Goal: Task Accomplishment & Management: Use online tool/utility

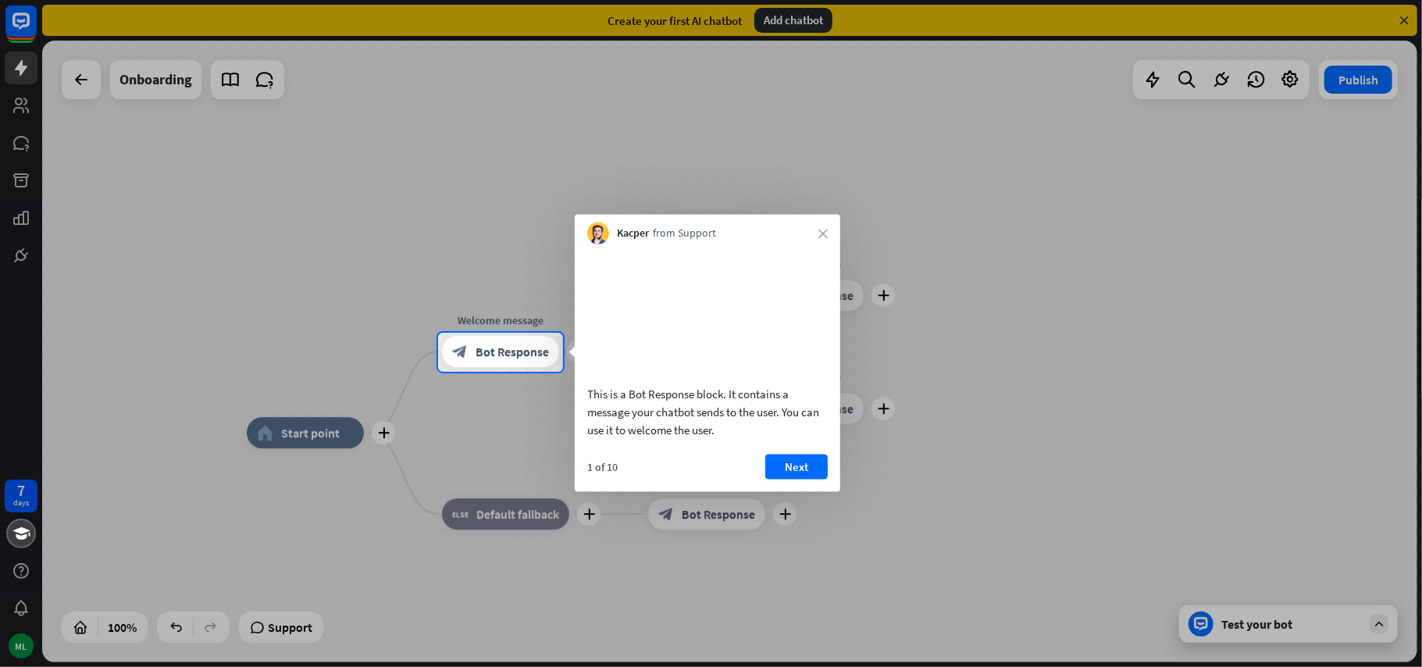
click at [1032, 295] on div at bounding box center [711, 166] width 1422 height 333
click at [804, 463] on button "Next" at bounding box center [796, 466] width 62 height 25
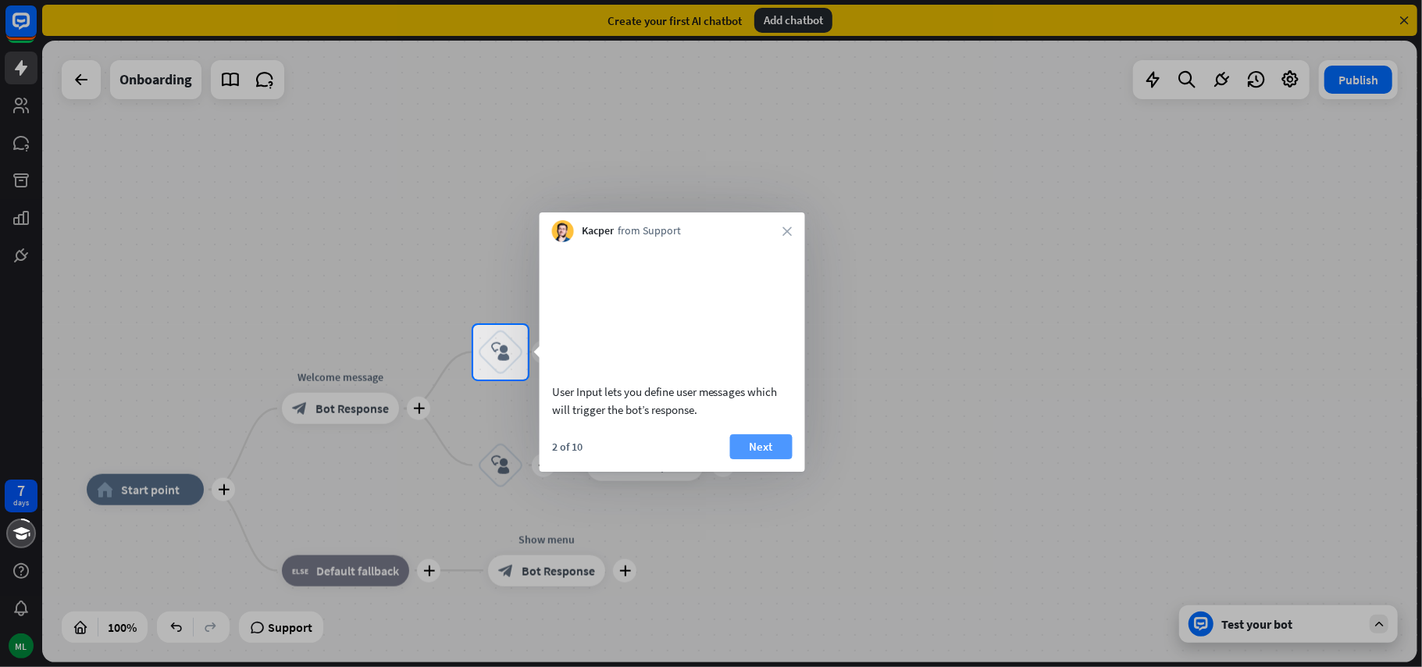
click at [770, 454] on button "Next" at bounding box center [761, 446] width 62 height 25
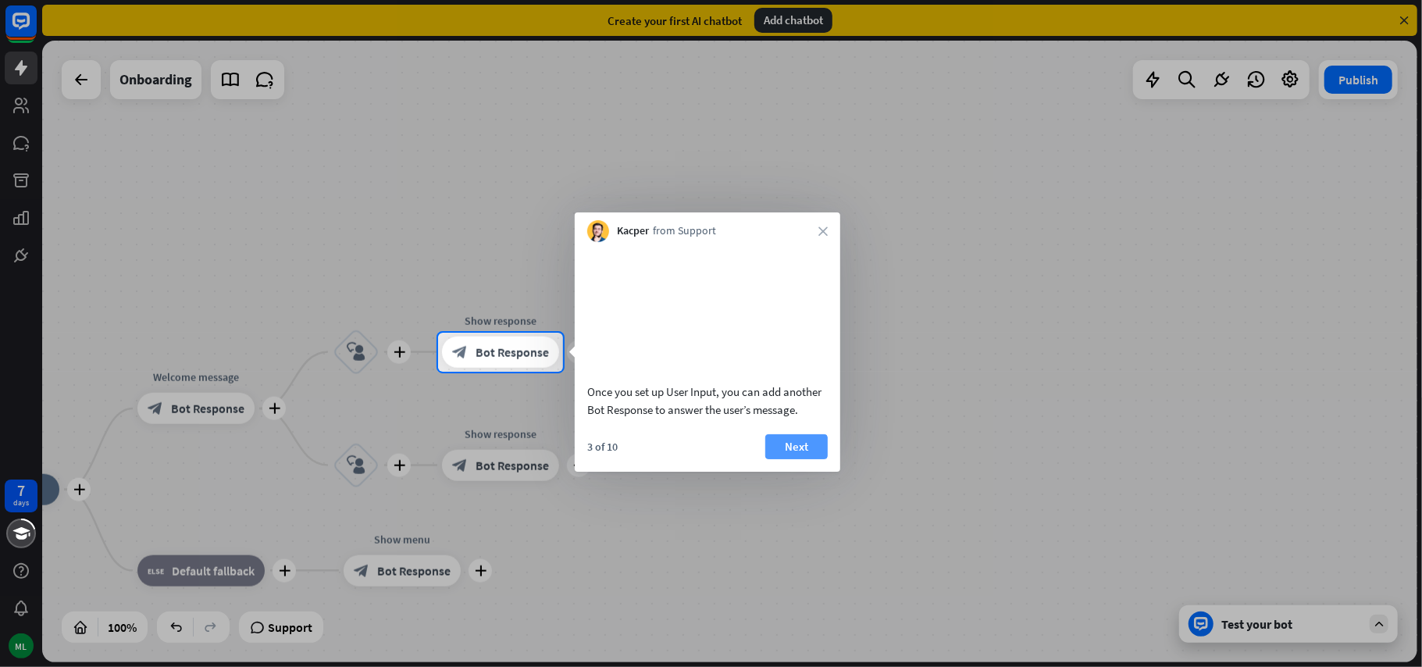
click at [789, 459] on button "Next" at bounding box center [796, 446] width 62 height 25
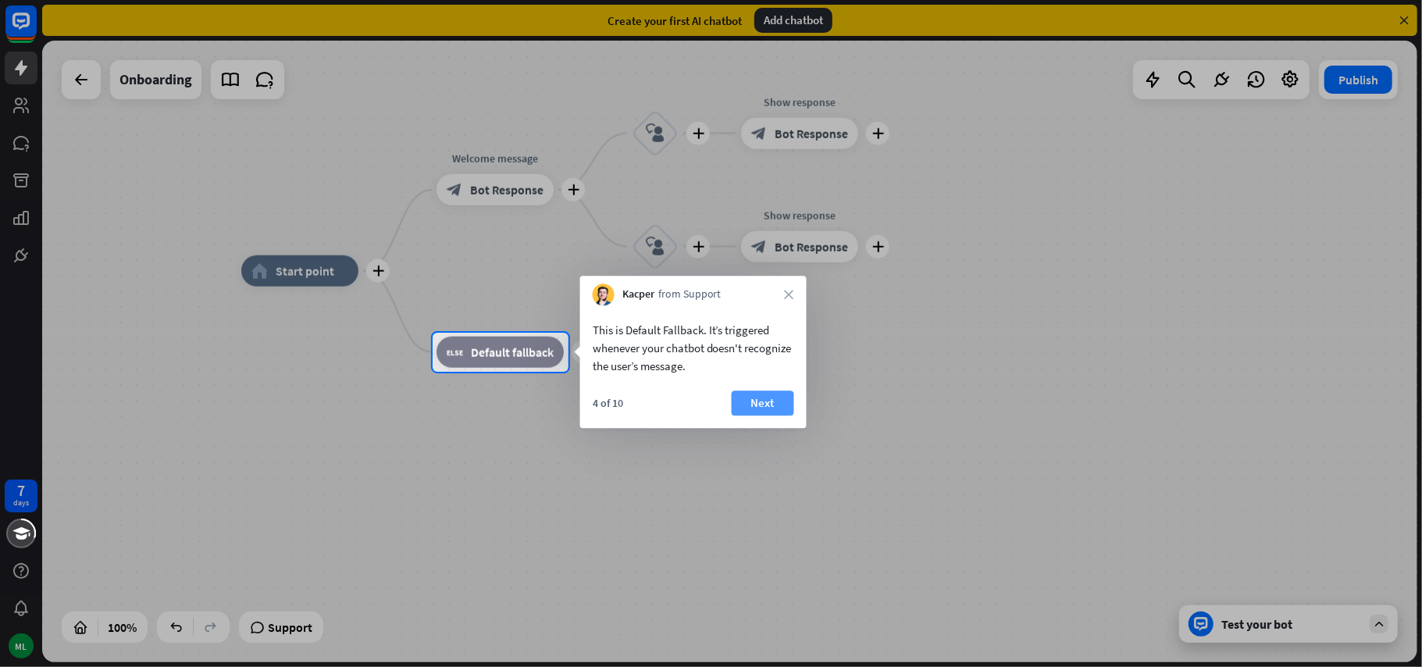
click at [767, 404] on button "Next" at bounding box center [763, 402] width 62 height 25
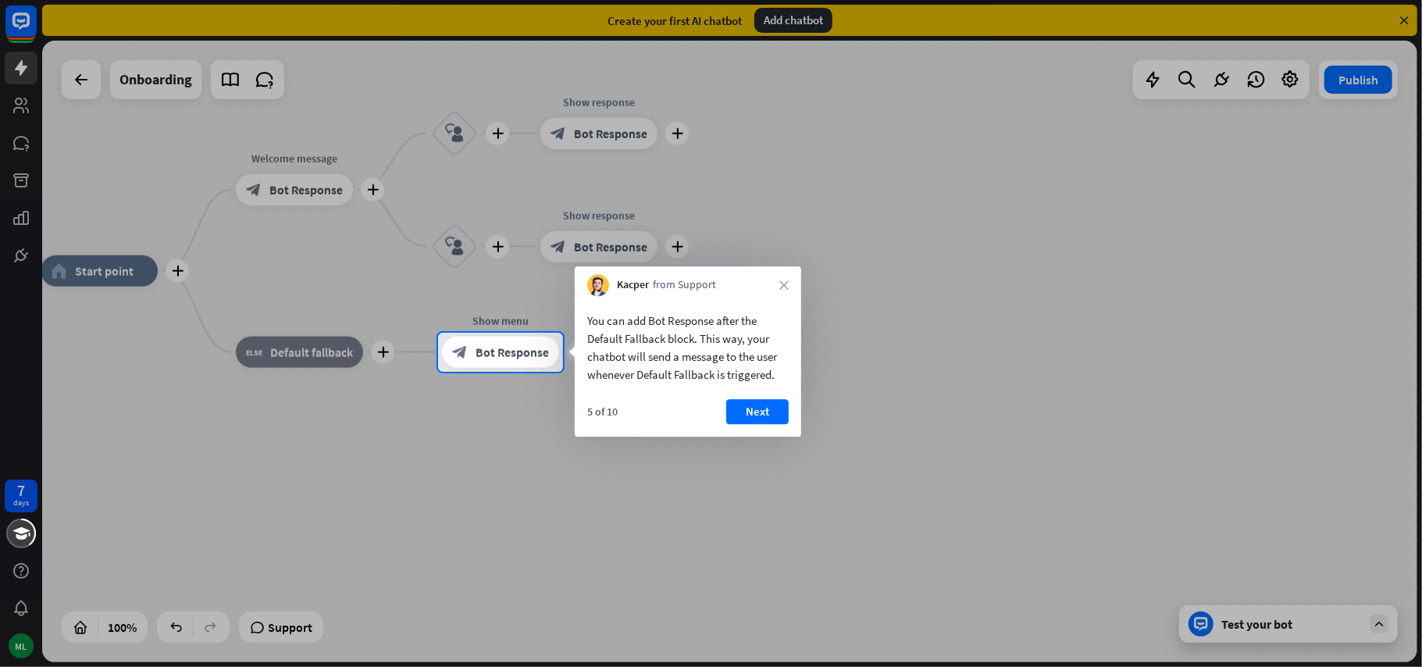
click at [767, 404] on button "Next" at bounding box center [757, 411] width 62 height 25
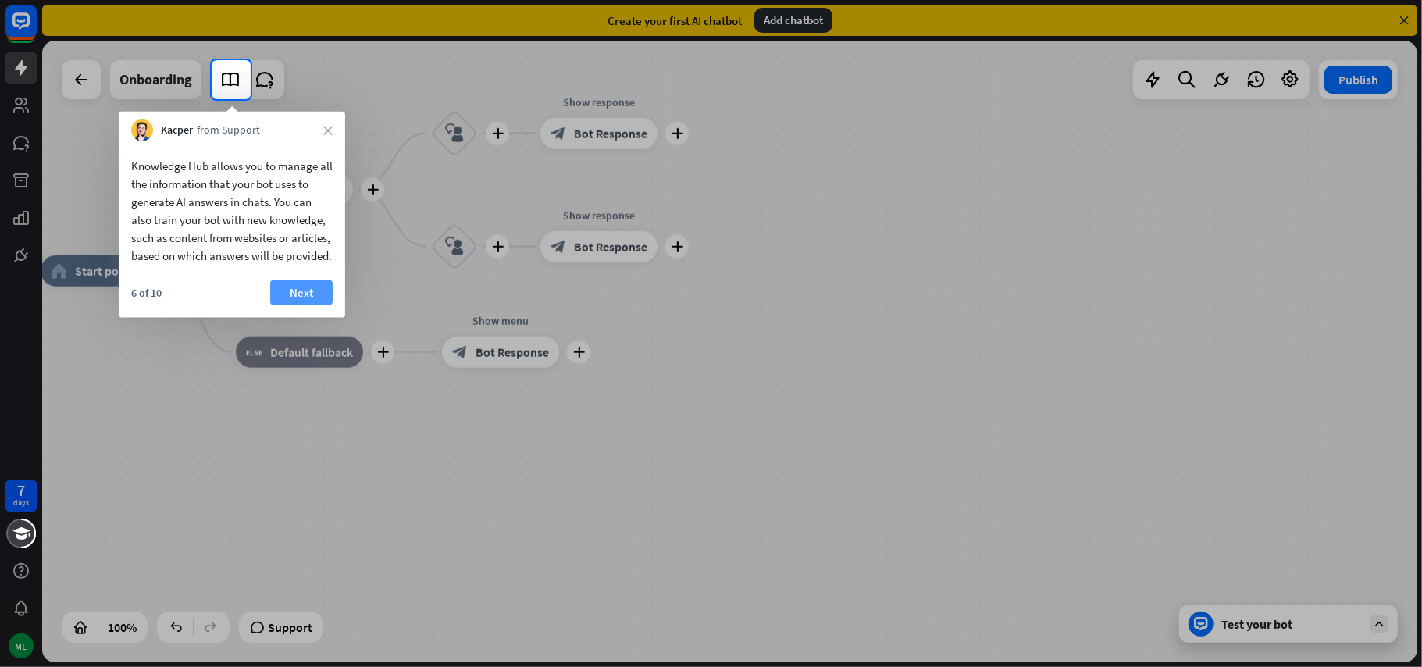
click at [319, 305] on button "Next" at bounding box center [301, 292] width 62 height 25
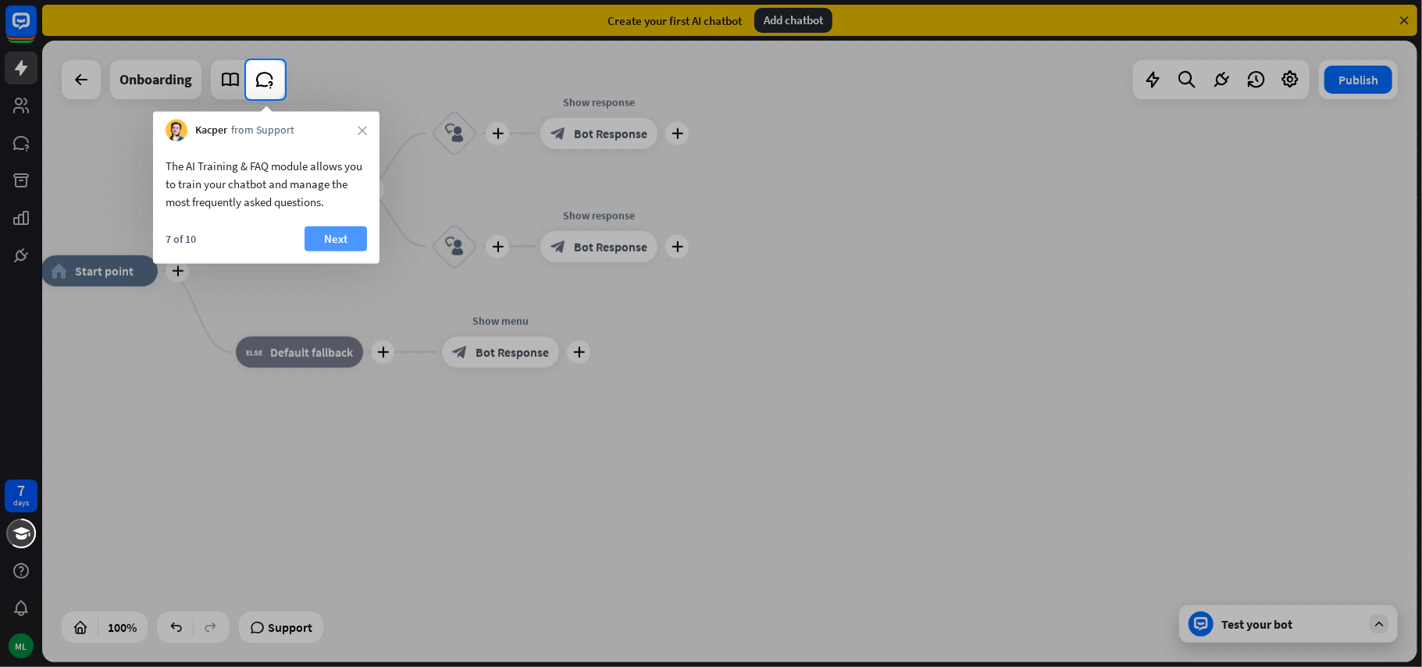
click at [319, 241] on button "Next" at bounding box center [336, 238] width 62 height 25
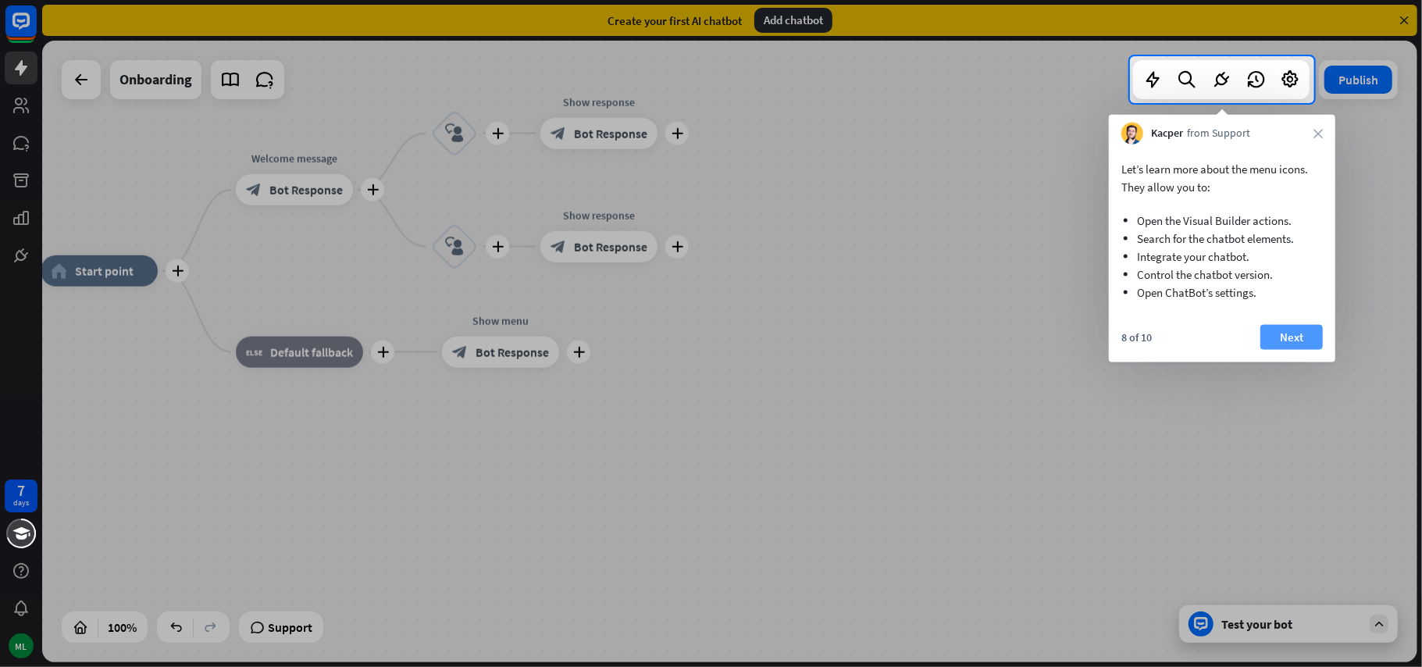
click at [1306, 338] on button "Next" at bounding box center [1291, 337] width 62 height 25
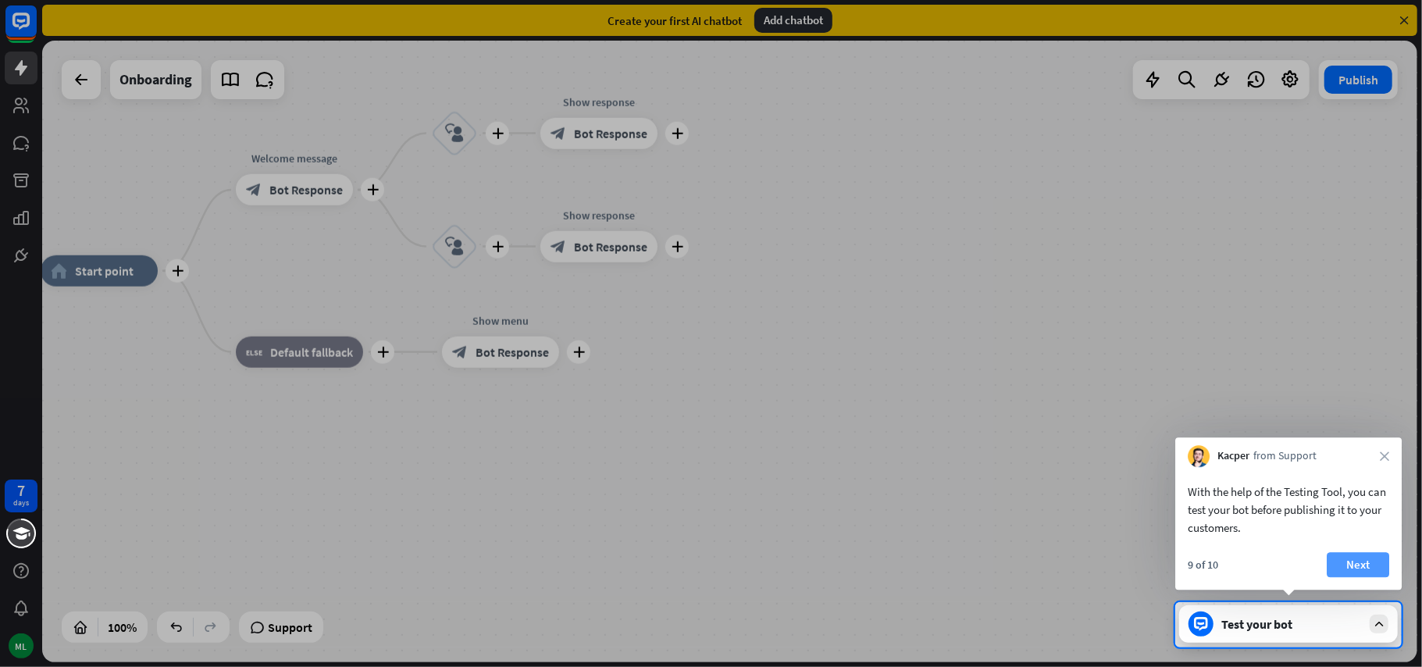
click at [1351, 563] on button "Next" at bounding box center [1358, 564] width 62 height 25
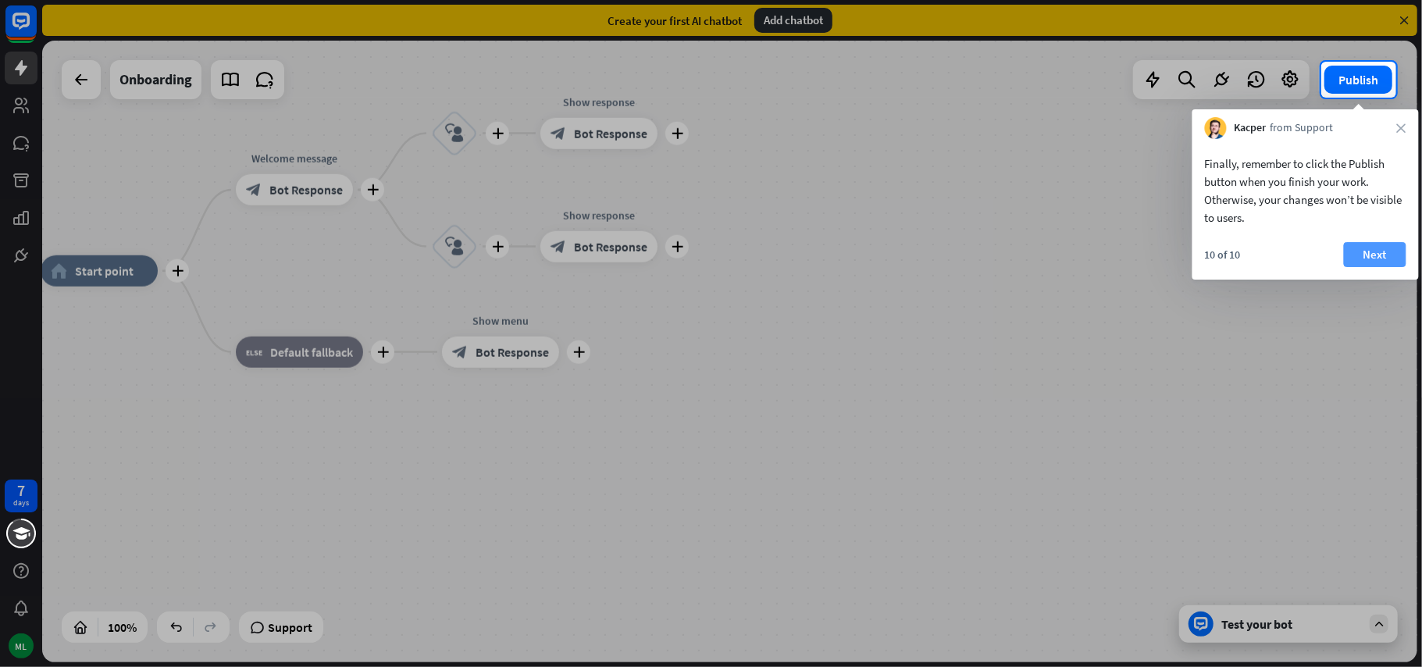
click at [1371, 254] on button "Next" at bounding box center [1375, 254] width 62 height 25
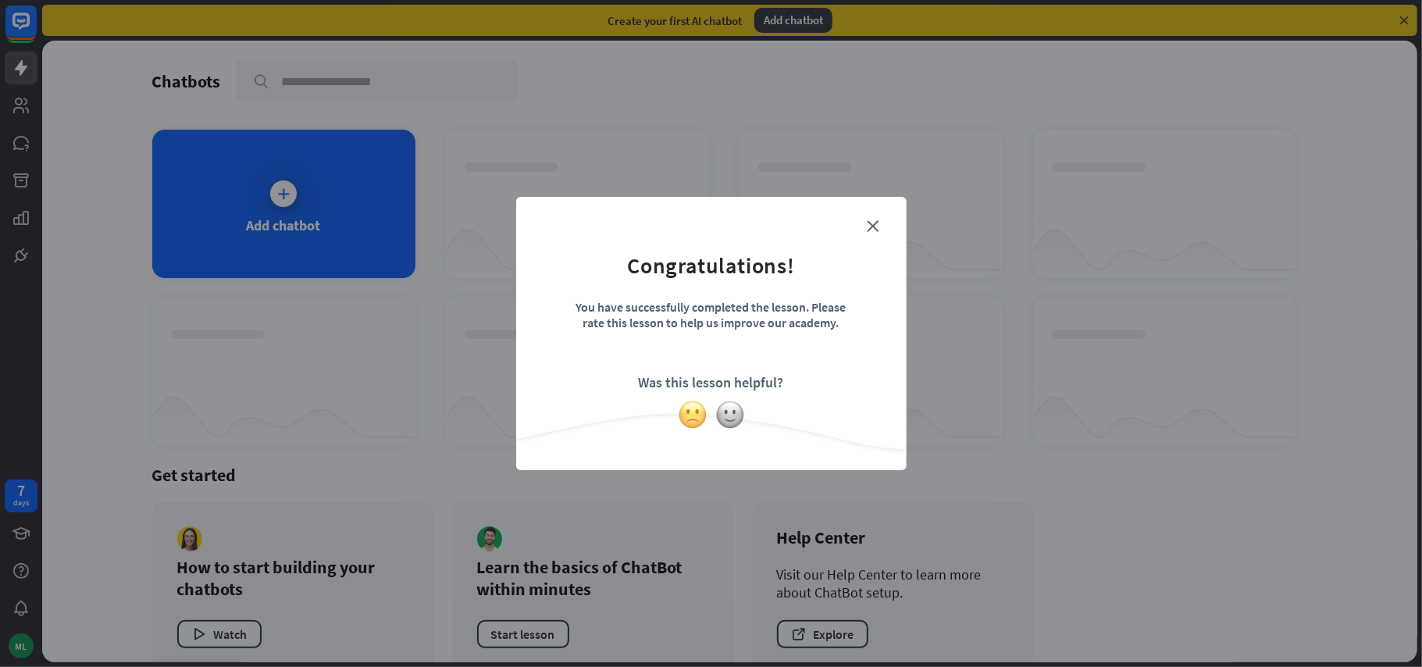
click at [691, 415] on img at bounding box center [693, 415] width 30 height 30
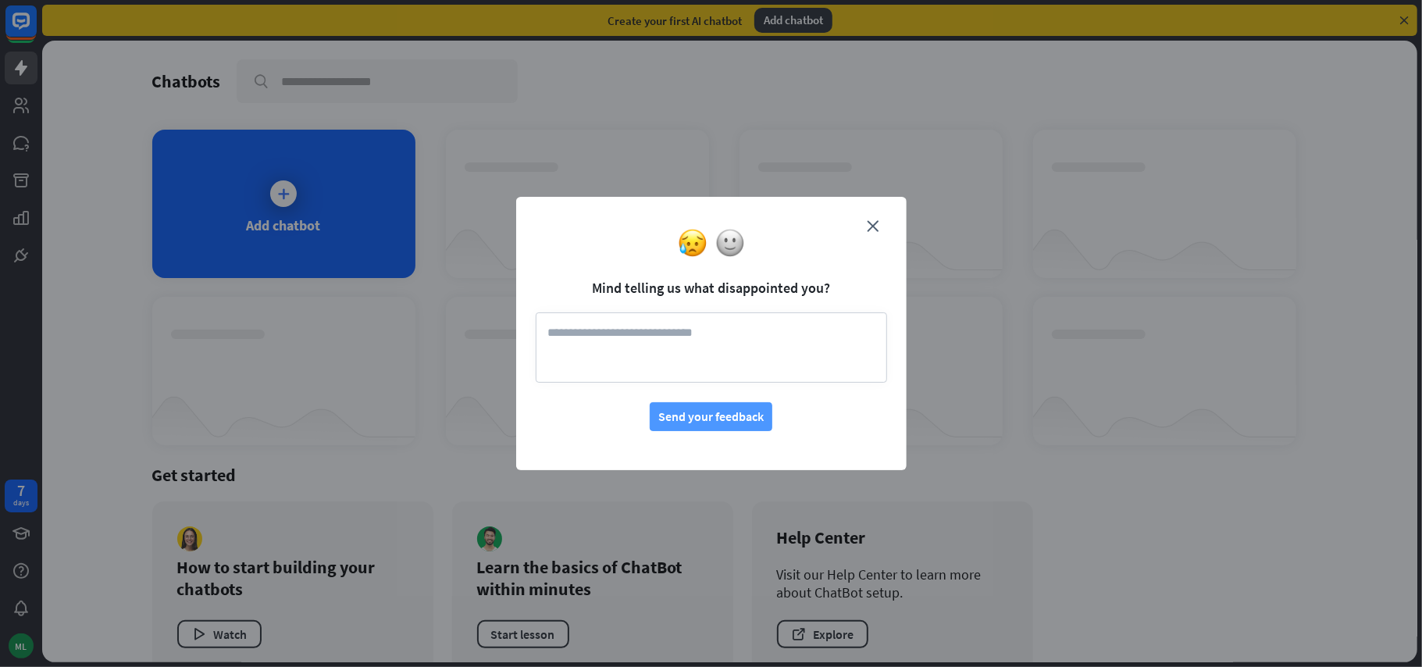
click at [715, 422] on button "Send your feedback" at bounding box center [711, 416] width 123 height 29
click at [741, 406] on button "Send your feedback" at bounding box center [711, 416] width 123 height 29
click at [711, 357] on textarea at bounding box center [711, 347] width 351 height 70
click at [759, 351] on textarea "**" at bounding box center [711, 347] width 351 height 70
click at [735, 420] on button "Send your feedback" at bounding box center [711, 416] width 123 height 29
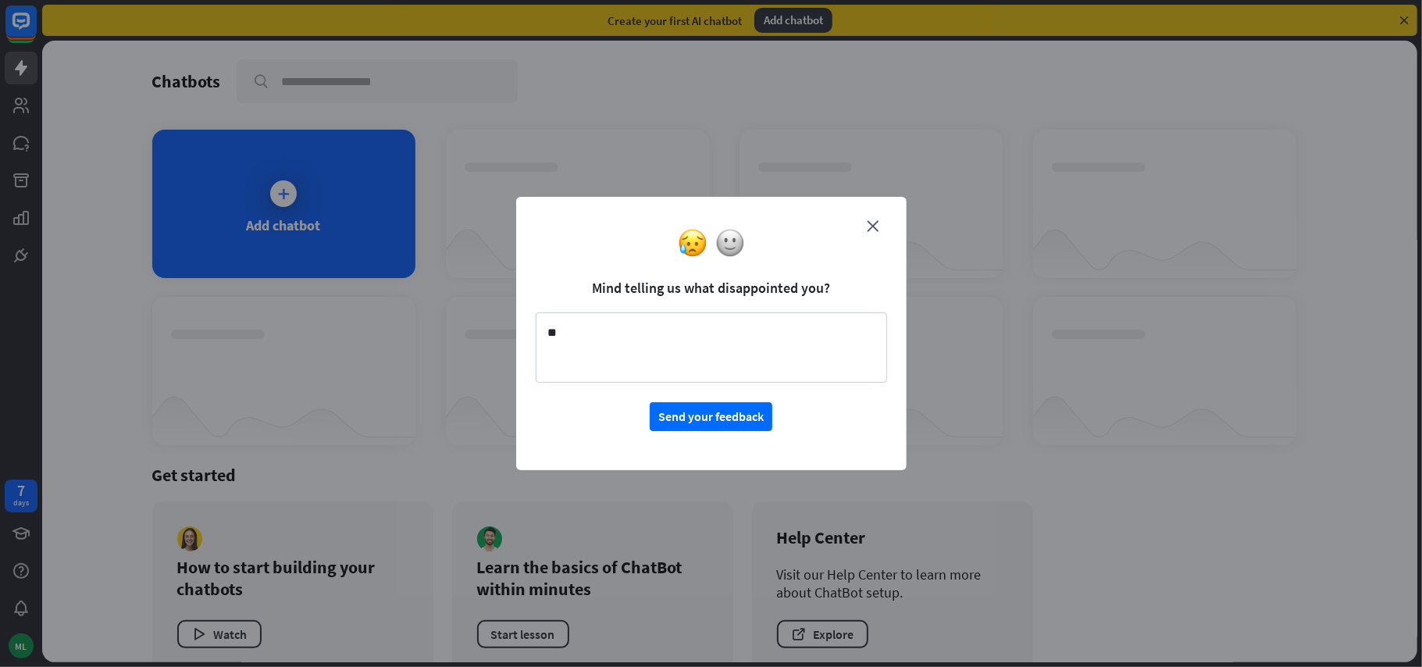
click at [626, 342] on textarea "**" at bounding box center [711, 347] width 351 height 70
type textarea "**********"
click at [732, 422] on button "Send your feedback" at bounding box center [711, 416] width 123 height 29
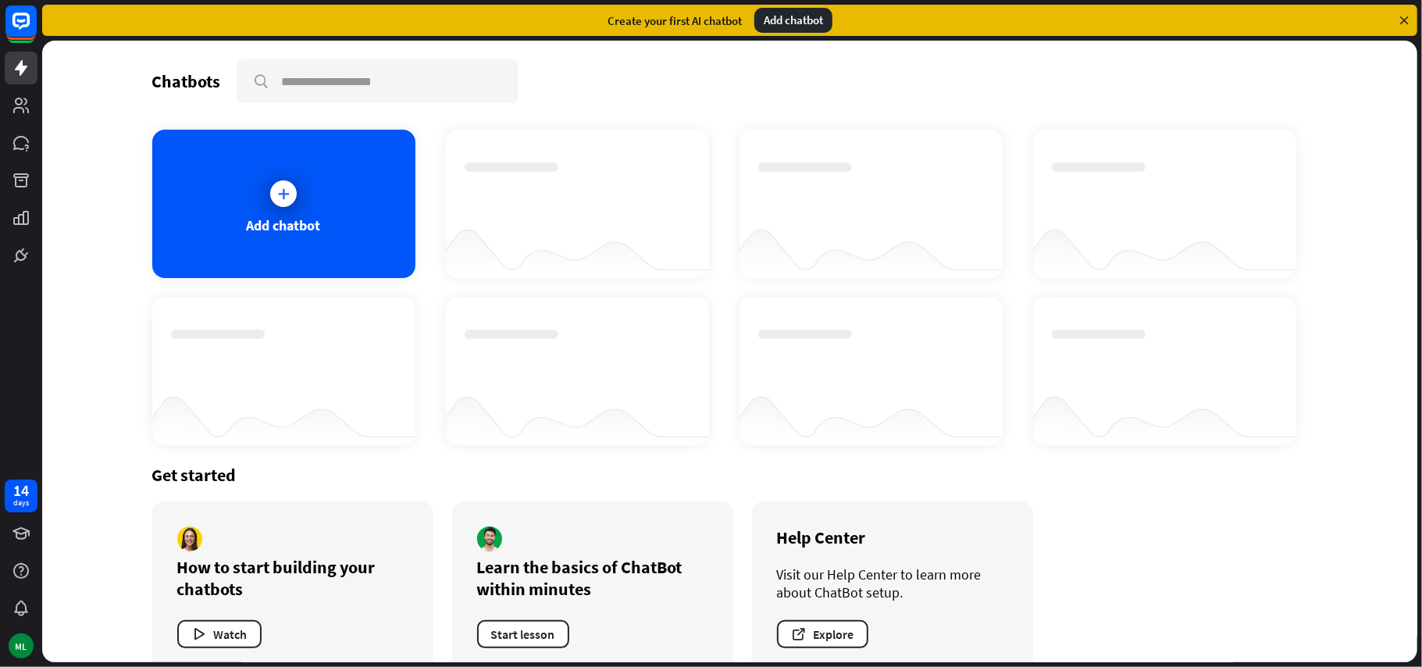
scroll to position [28, 0]
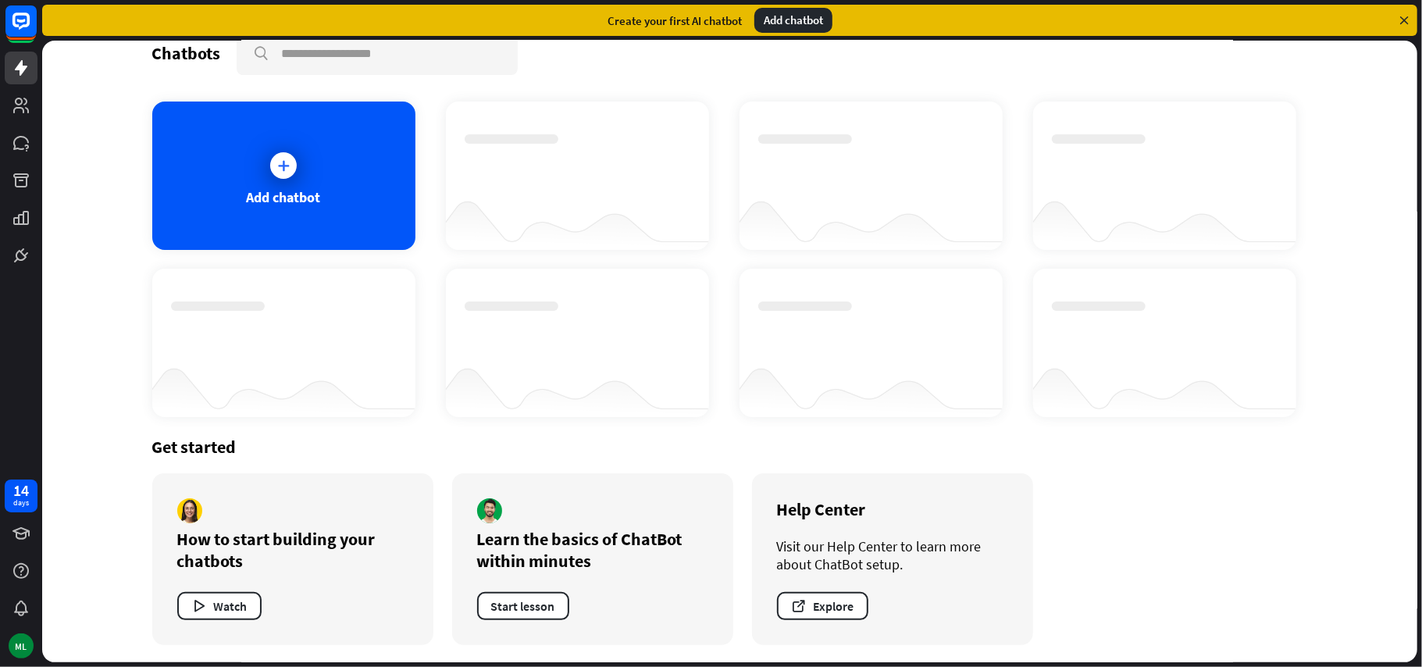
click at [942, 407] on div at bounding box center [870, 386] width 263 height 60
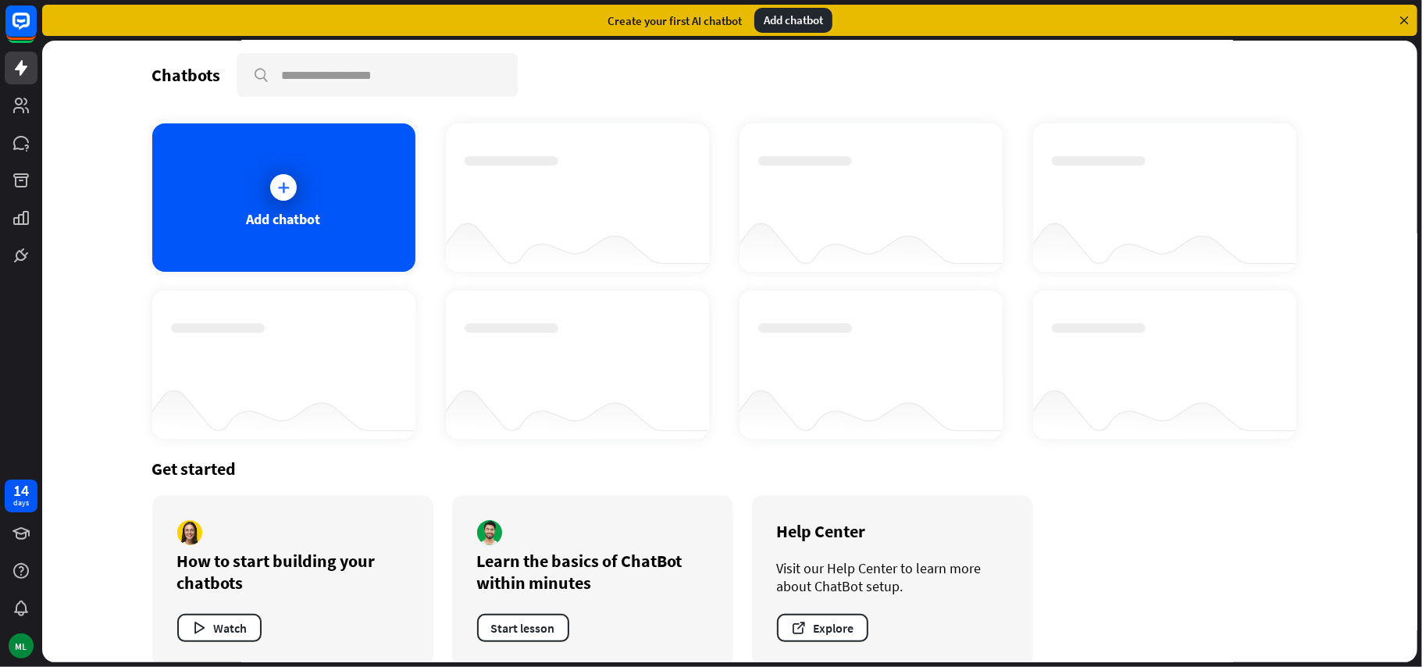
scroll to position [0, 0]
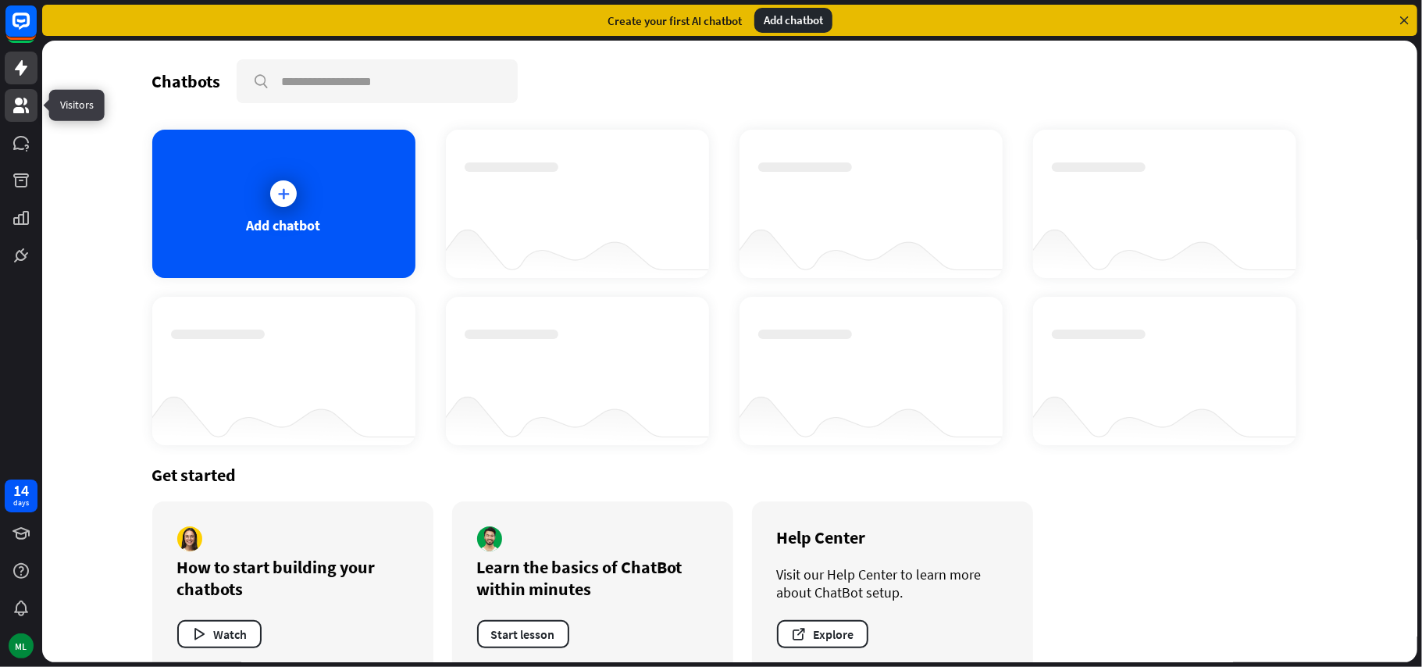
click at [16, 111] on icon at bounding box center [21, 106] width 16 height 16
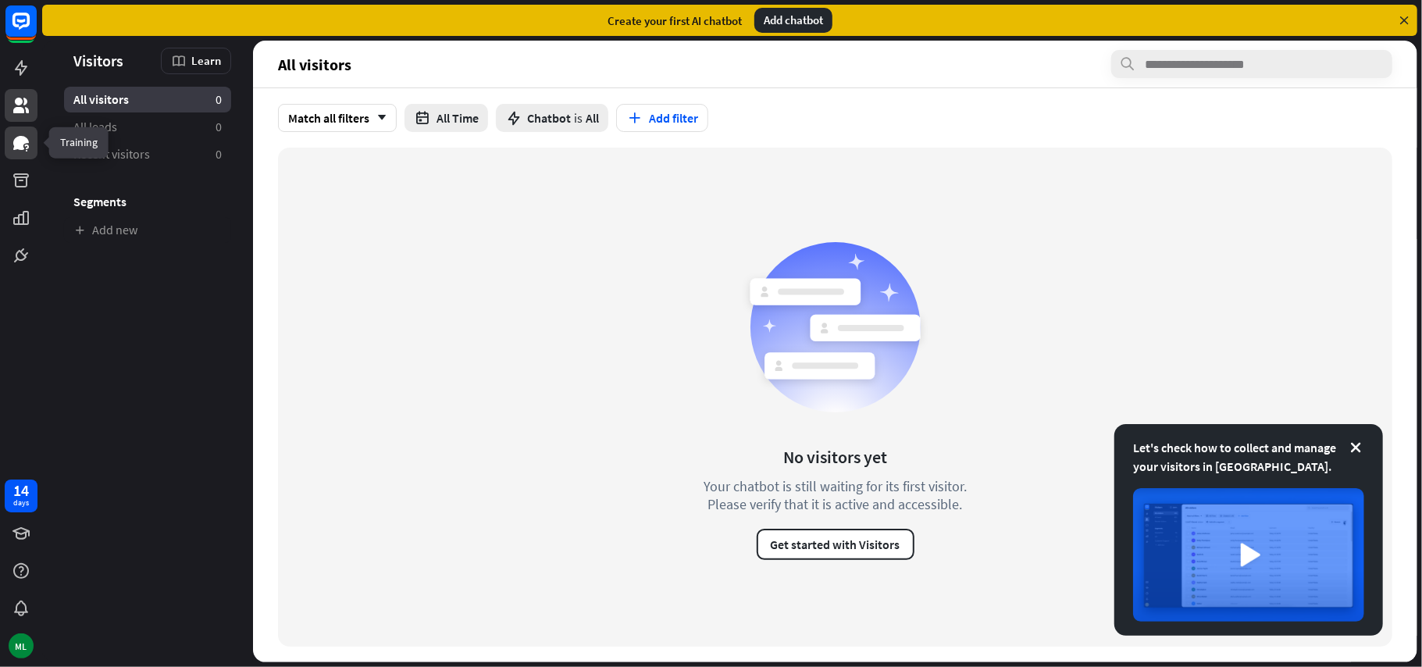
click at [23, 144] on icon at bounding box center [21, 143] width 16 height 14
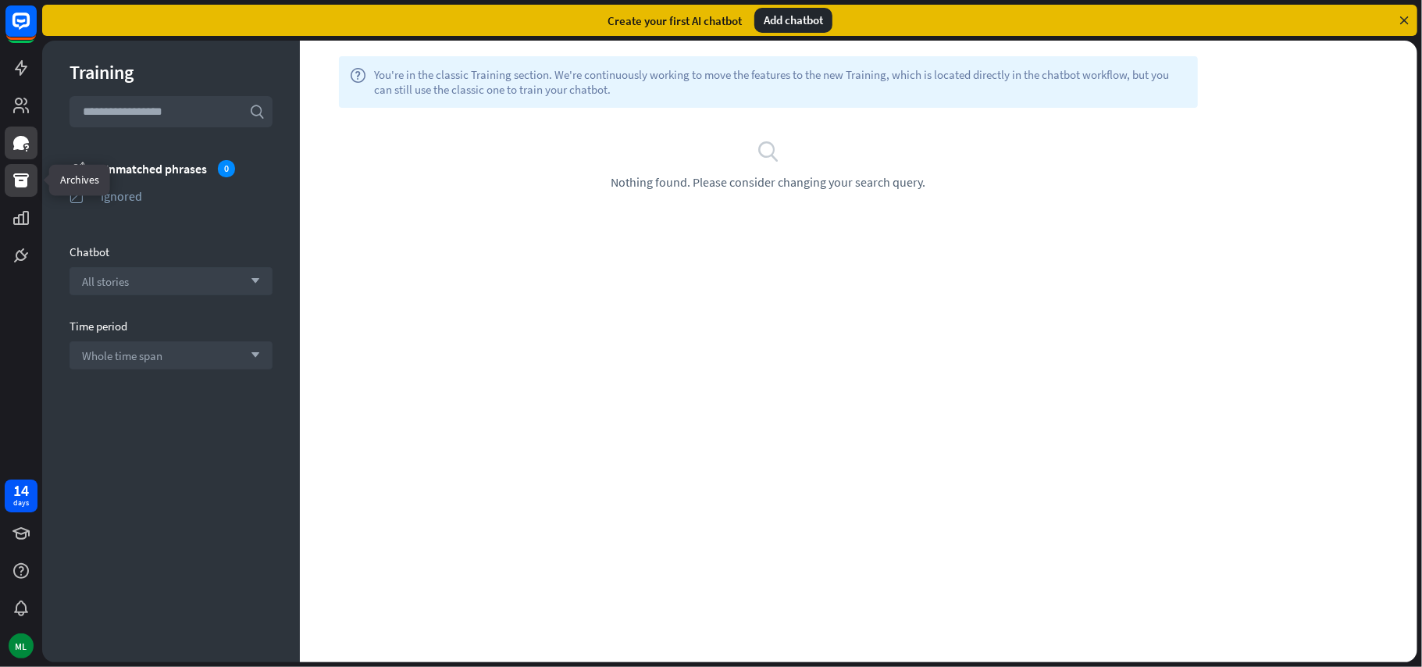
click at [16, 180] on icon at bounding box center [21, 180] width 16 height 14
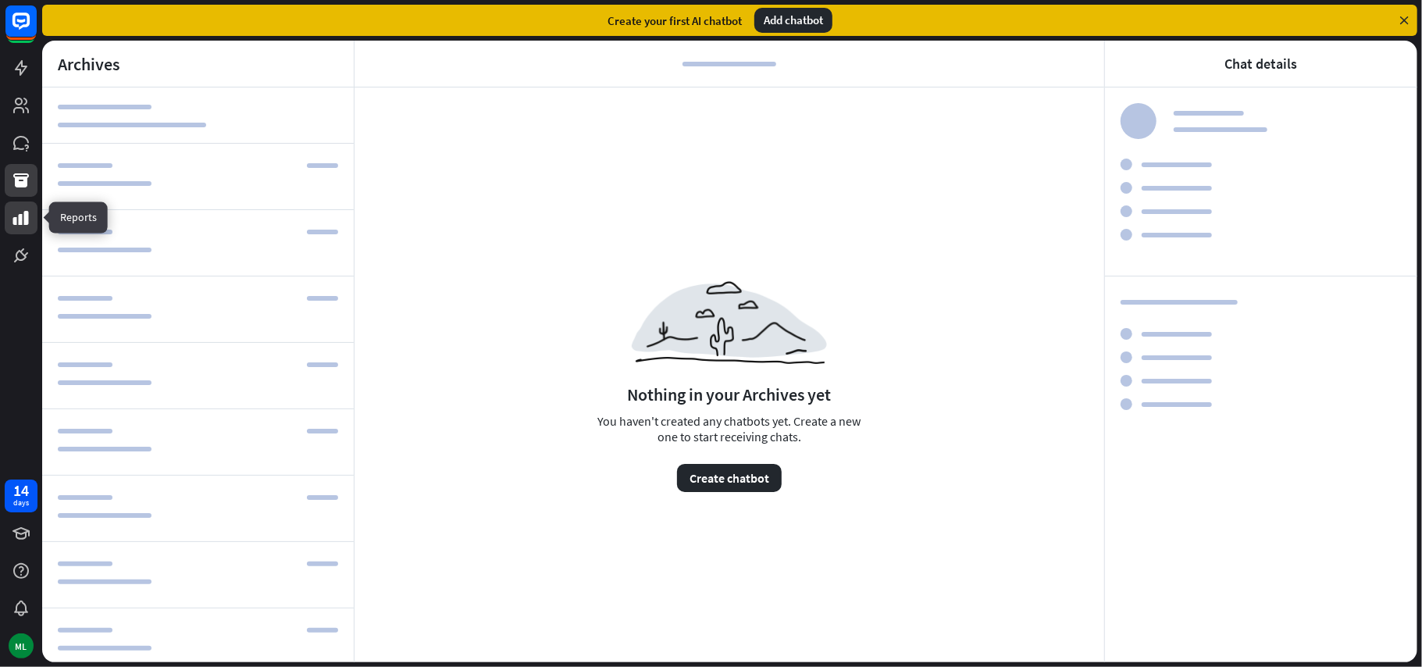
click at [27, 225] on icon at bounding box center [21, 217] width 19 height 19
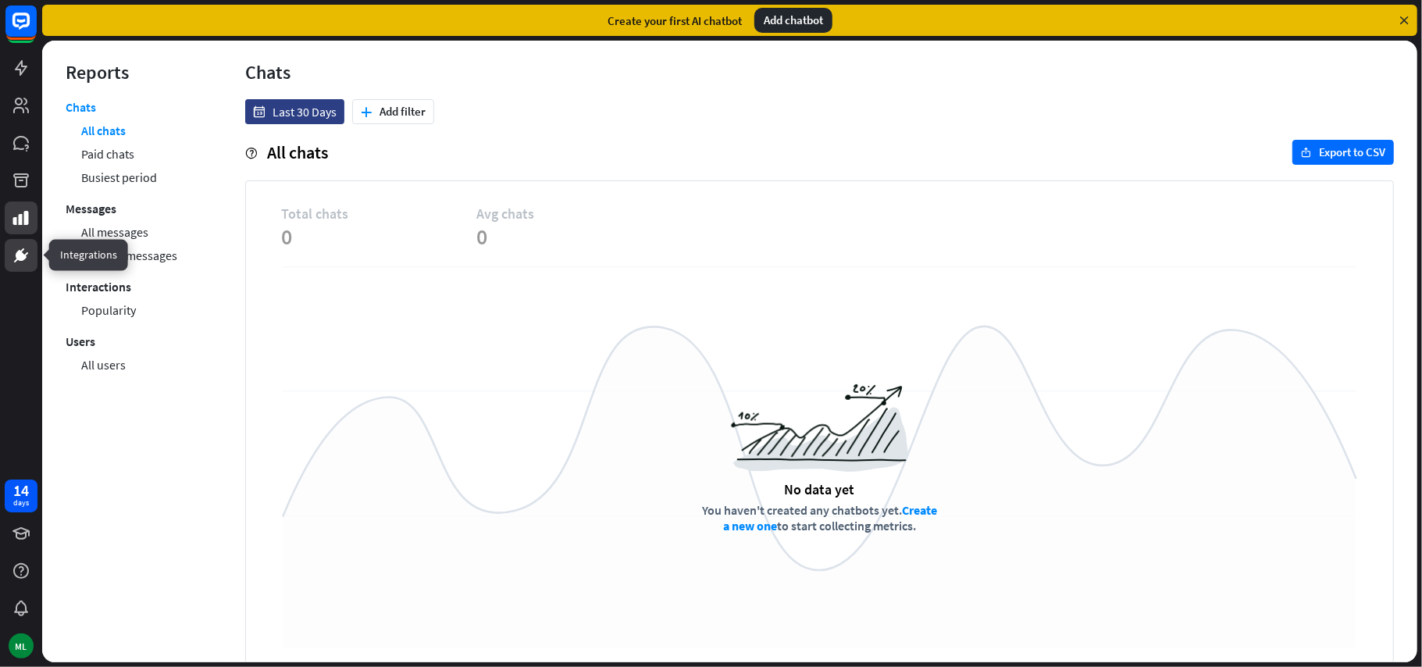
click at [27, 257] on icon at bounding box center [21, 255] width 19 height 19
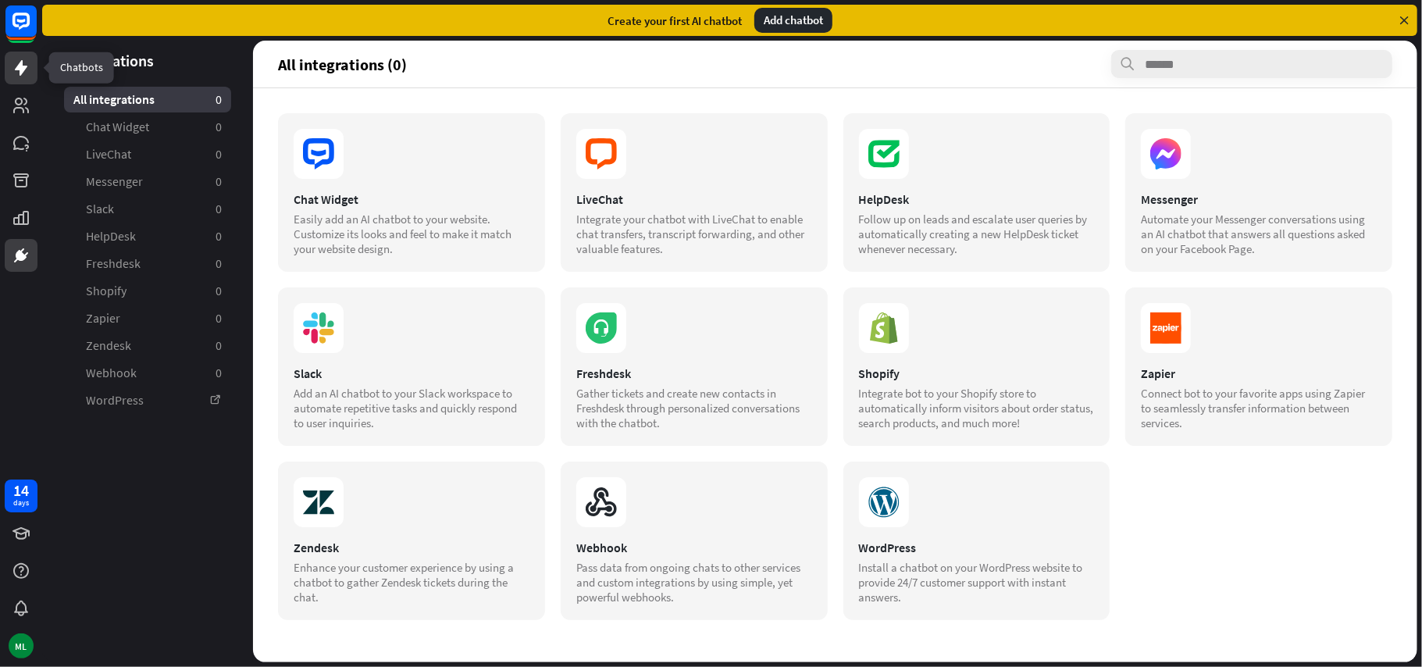
click at [23, 66] on icon at bounding box center [21, 68] width 12 height 16
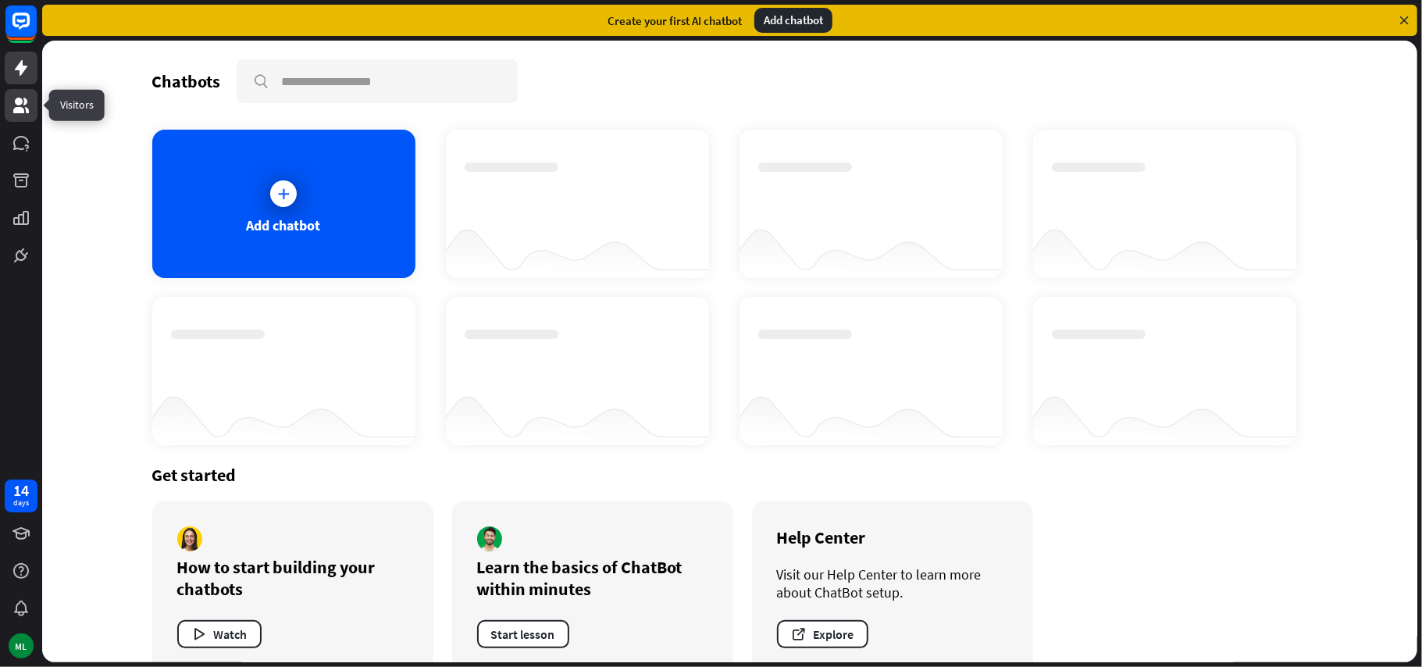
click at [28, 105] on icon at bounding box center [21, 105] width 19 height 19
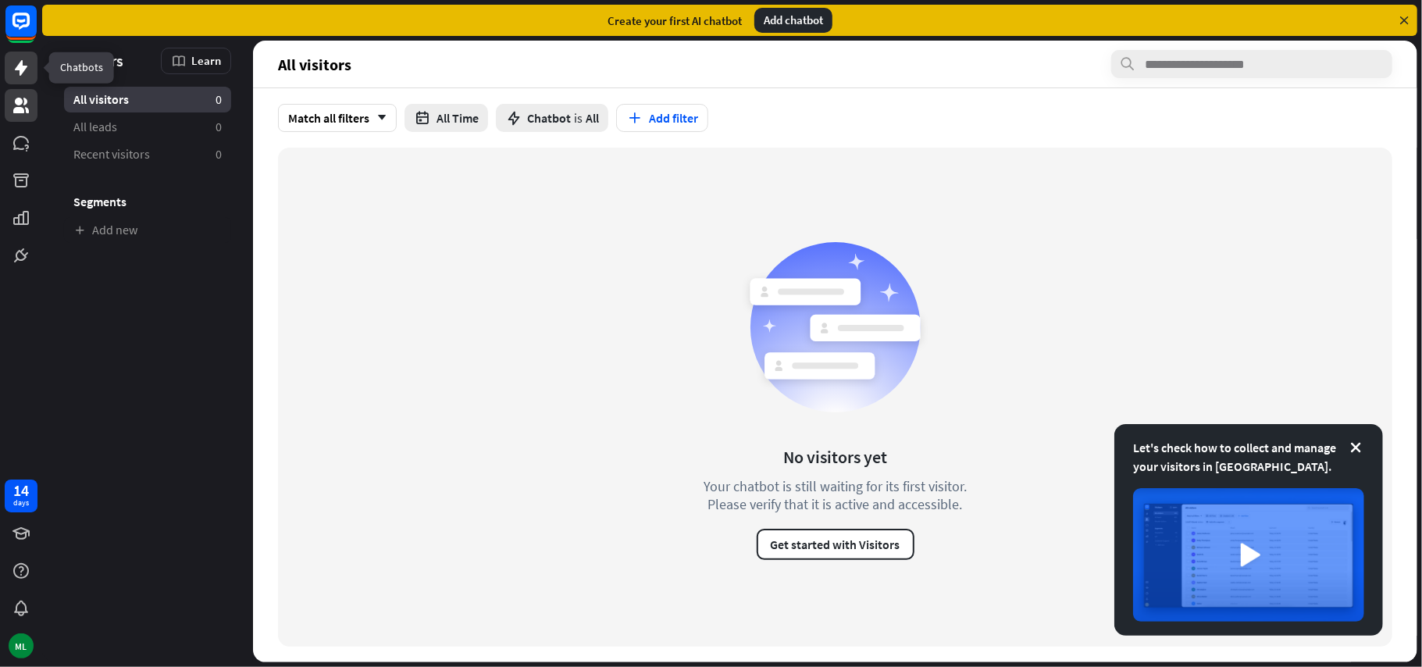
click at [22, 75] on icon at bounding box center [21, 68] width 19 height 19
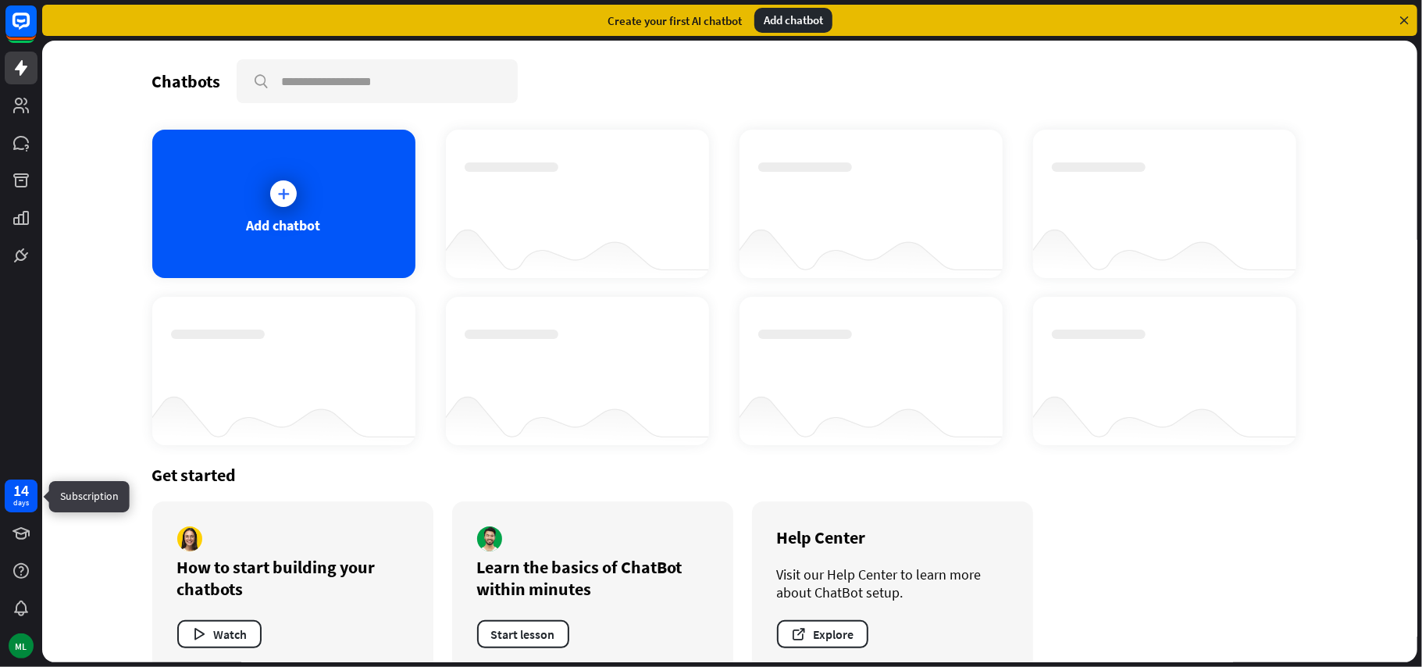
click at [16, 500] on div "days" at bounding box center [21, 502] width 16 height 11
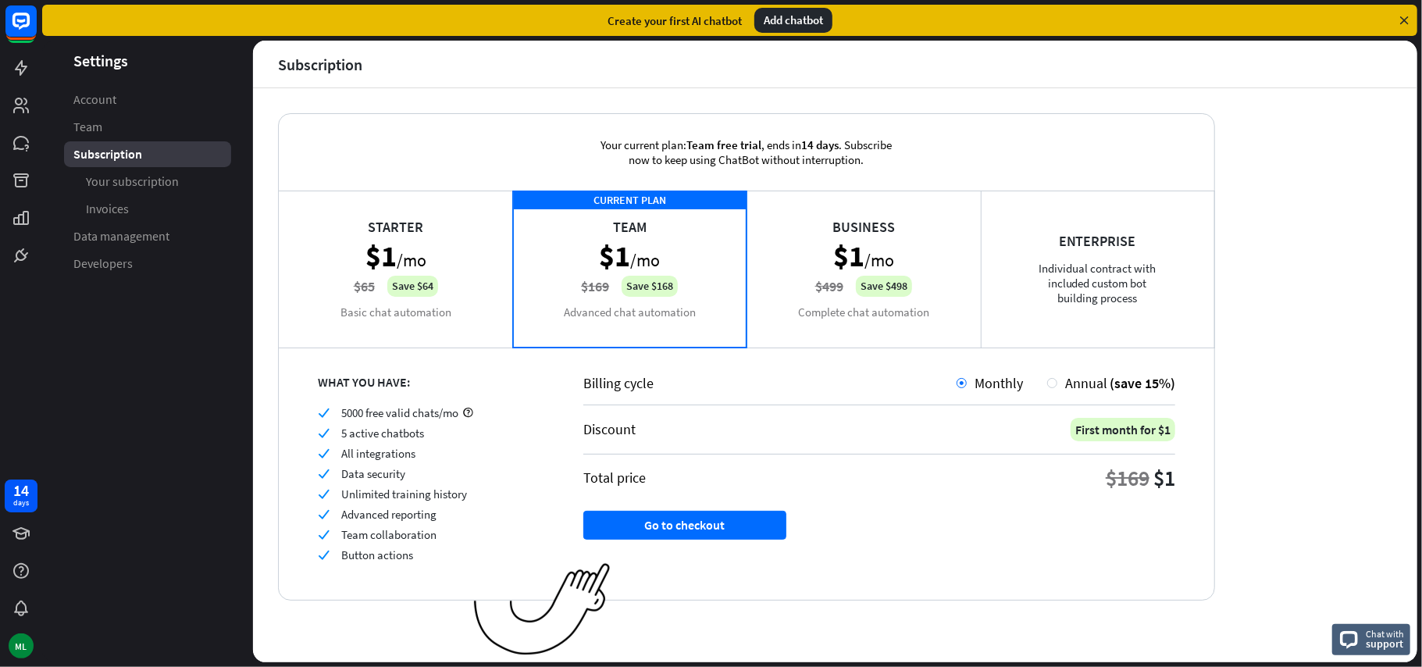
click at [868, 283] on div "Business $1 /mo $499 Save $498 Complete chat automation" at bounding box center [863, 269] width 234 height 156
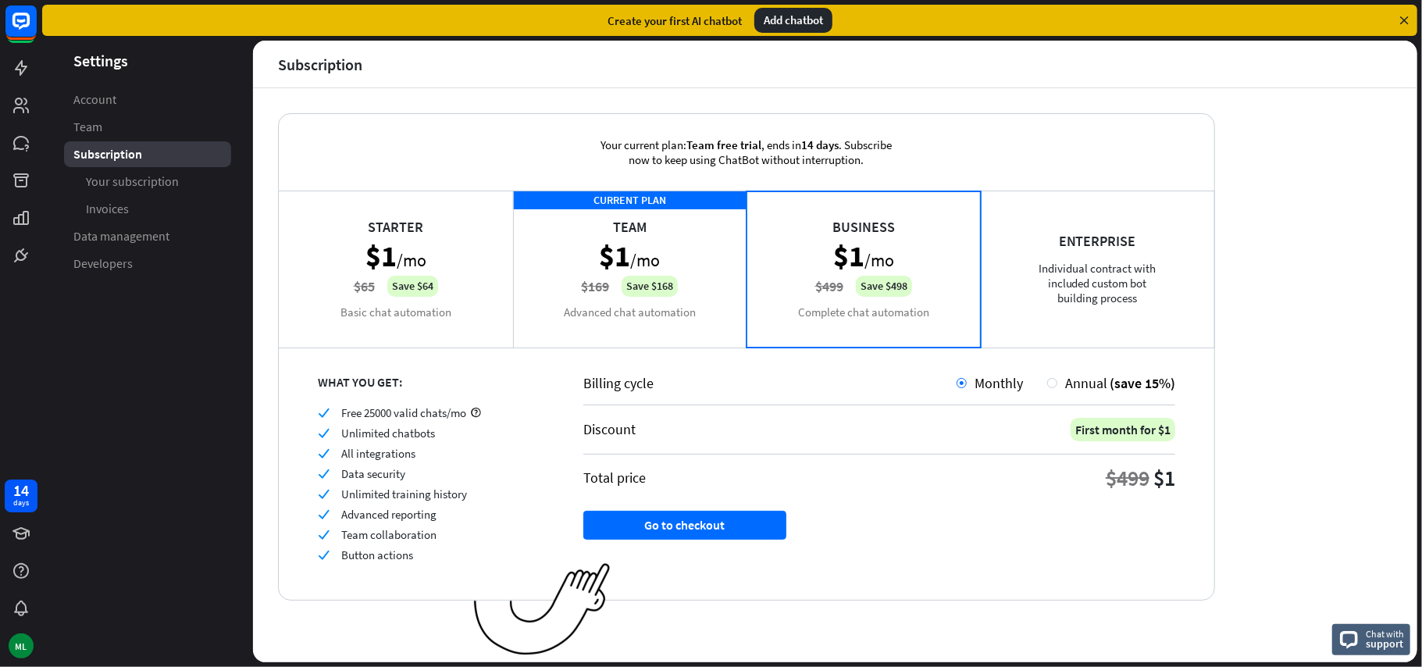
click at [866, 280] on div "Business $1 /mo $499 Save $498 Complete chat automation" at bounding box center [863, 269] width 234 height 156
click at [695, 284] on div "CURRENT PLAN Team $1 /mo $169 Save $168 Advanced chat automation" at bounding box center [630, 269] width 234 height 156
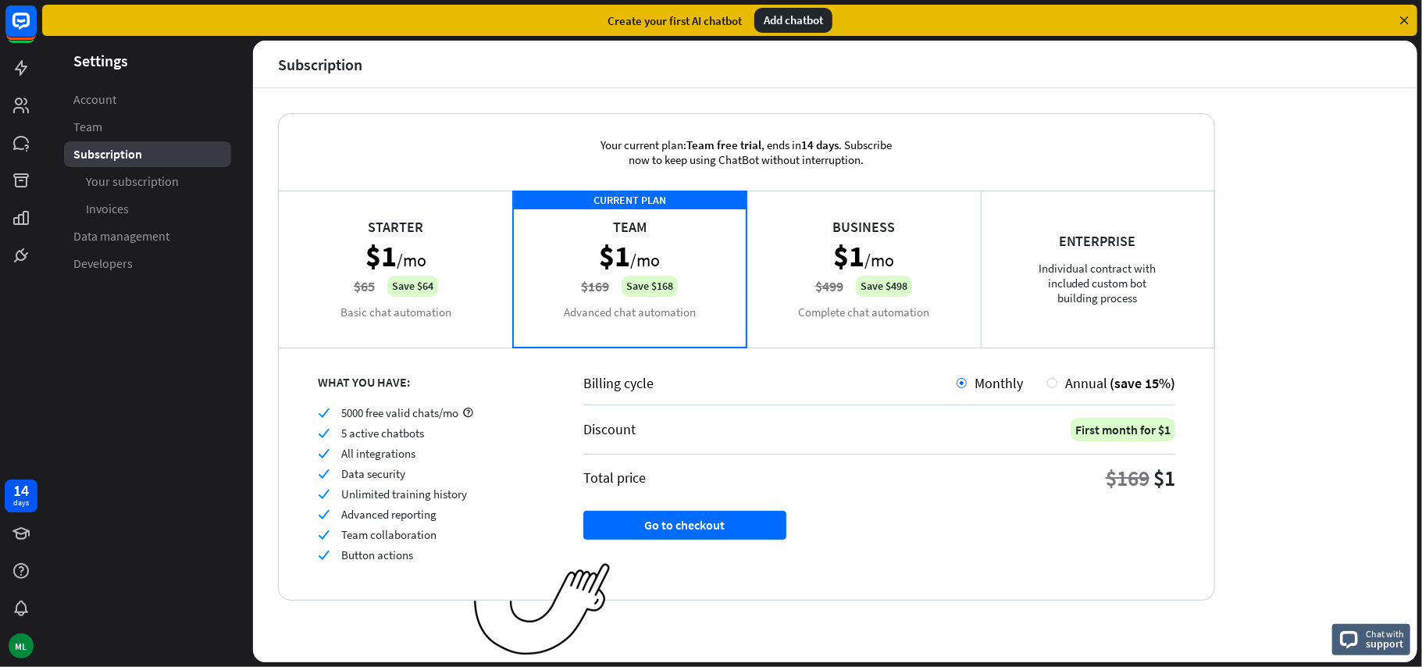
click at [868, 289] on div "Business $1 /mo $499 Save $498 Complete chat automation" at bounding box center [863, 269] width 234 height 156
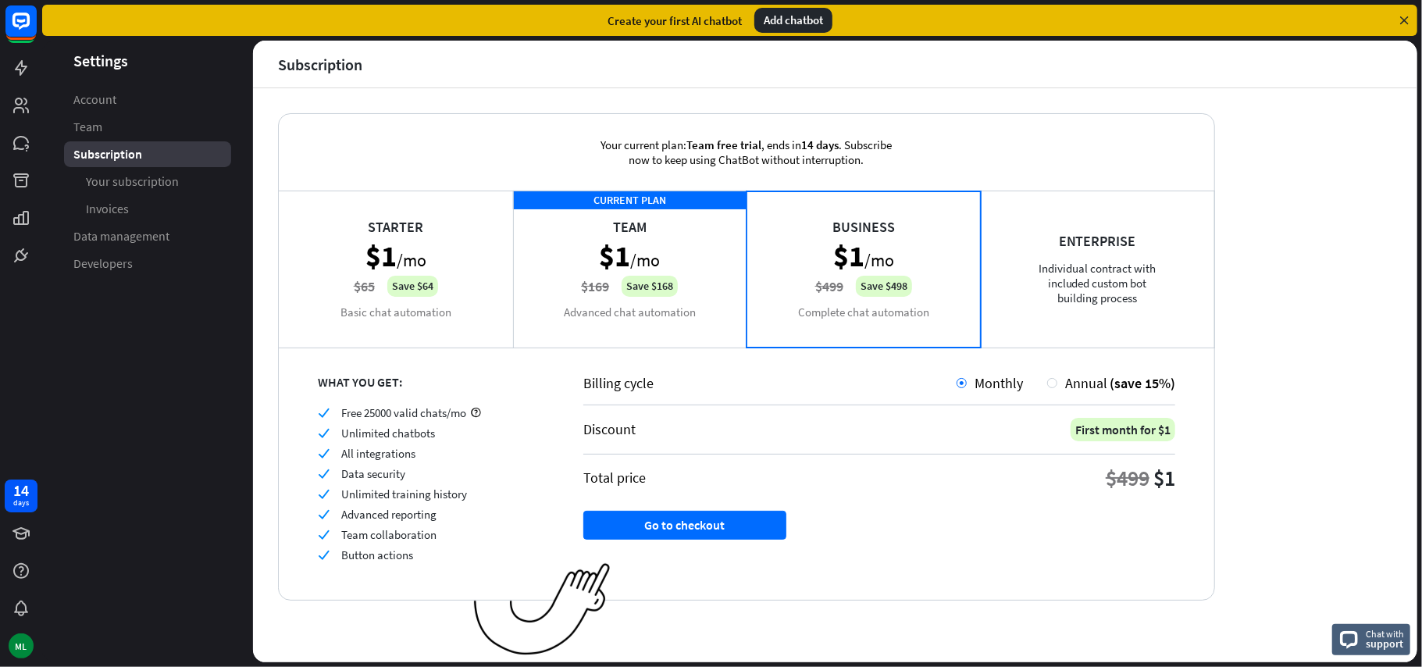
click at [625, 281] on div "CURRENT PLAN Team $1 /mo $169 Save $168 Advanced chat automation" at bounding box center [630, 269] width 234 height 156
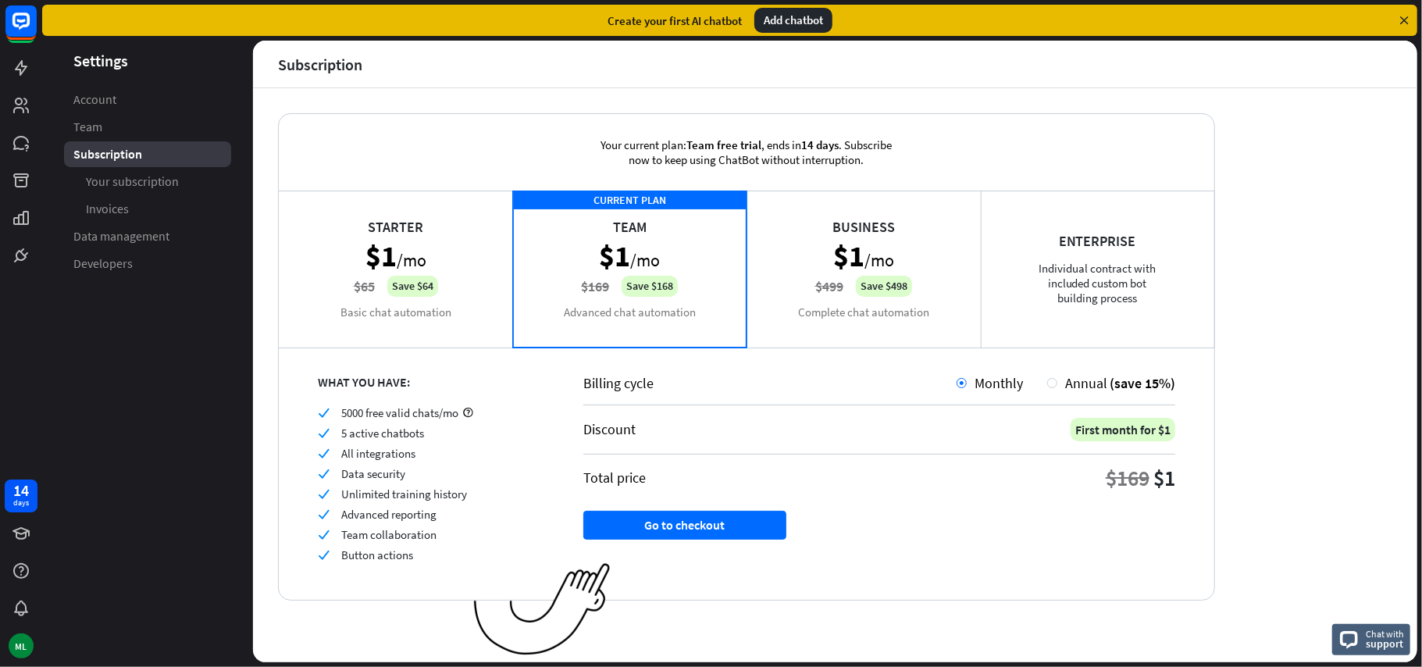
click at [840, 284] on div "Business $1 /mo $499 Save $498 Complete chat automation" at bounding box center [863, 269] width 234 height 156
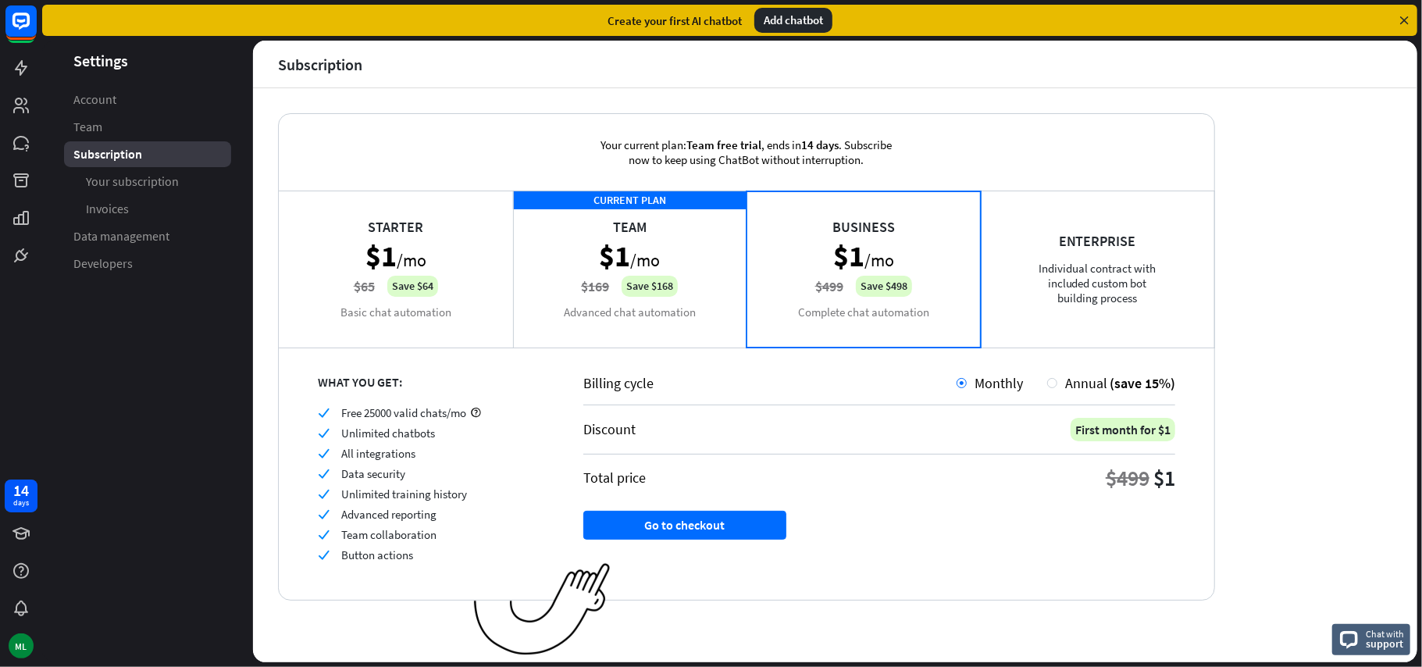
click at [679, 273] on div "CURRENT PLAN Team $1 /mo $169 Save $168 Advanced chat automation" at bounding box center [630, 269] width 234 height 156
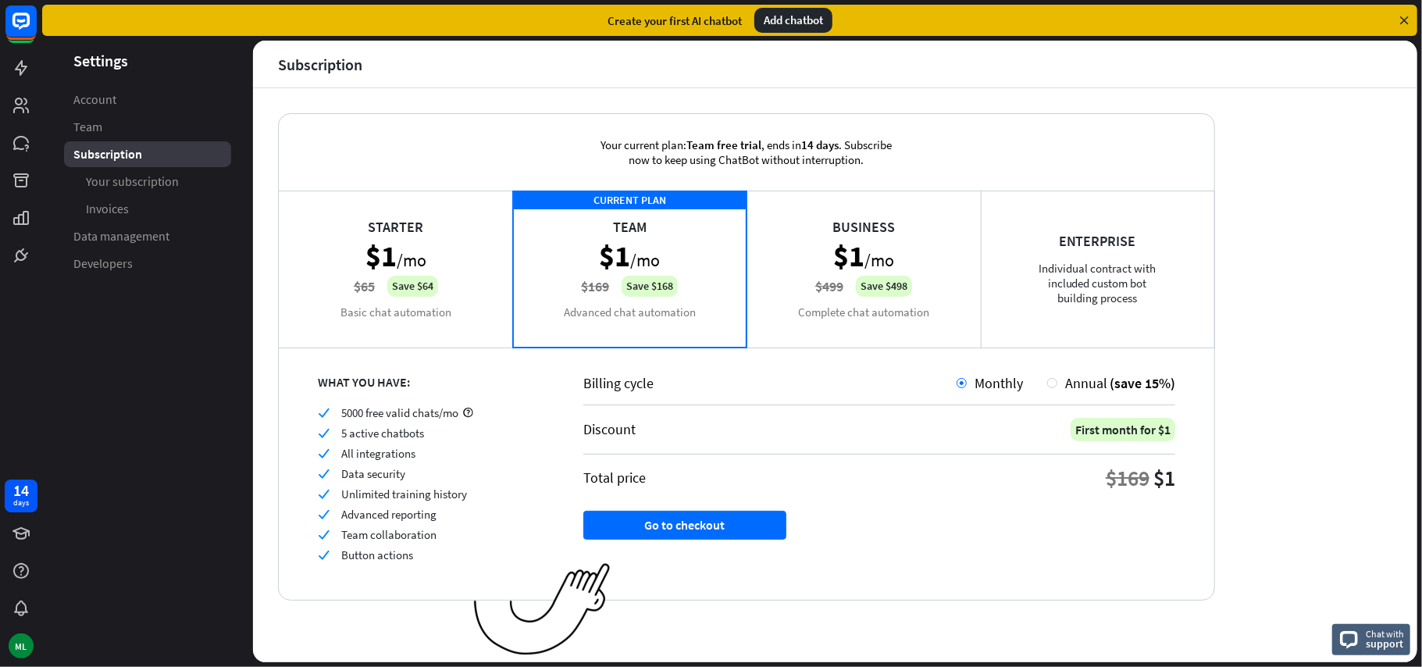
click at [813, 285] on div "Business $1 /mo $499 Save $498 Complete chat automation" at bounding box center [863, 269] width 234 height 156
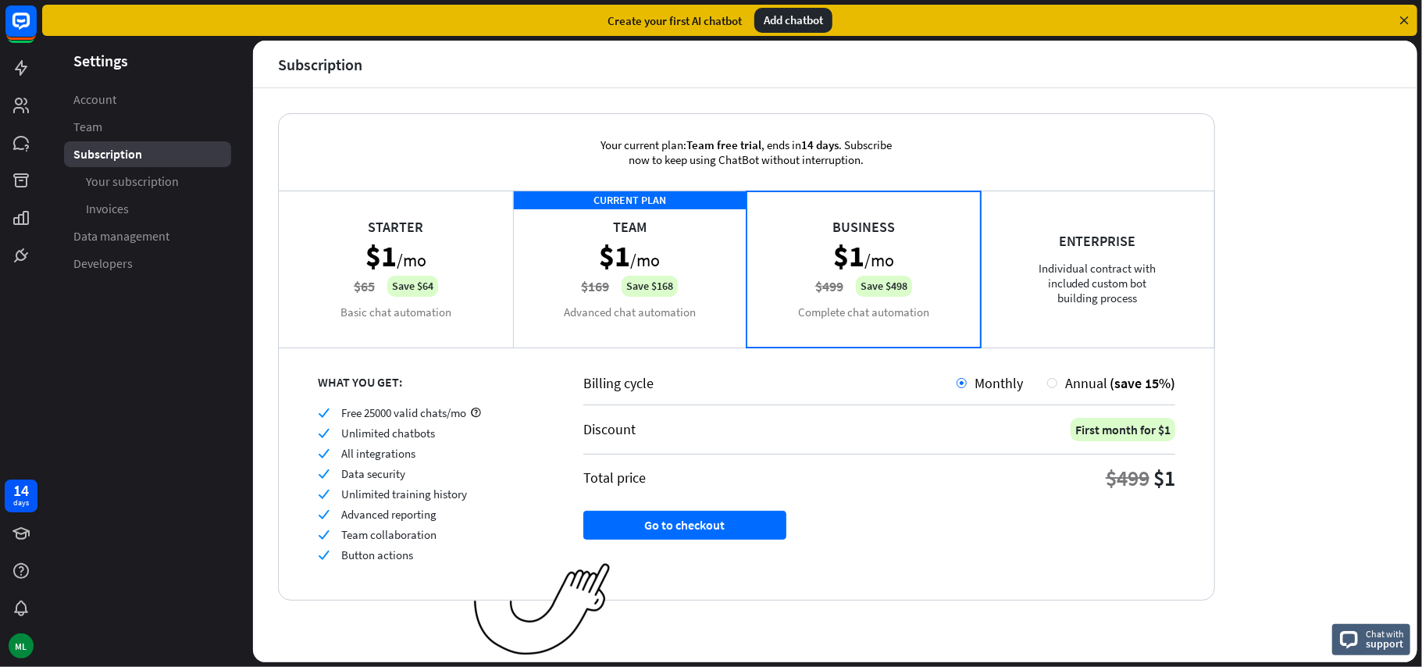
click at [670, 283] on div "CURRENT PLAN Team $1 /mo $169 Save $168 Advanced chat automation" at bounding box center [630, 269] width 234 height 156
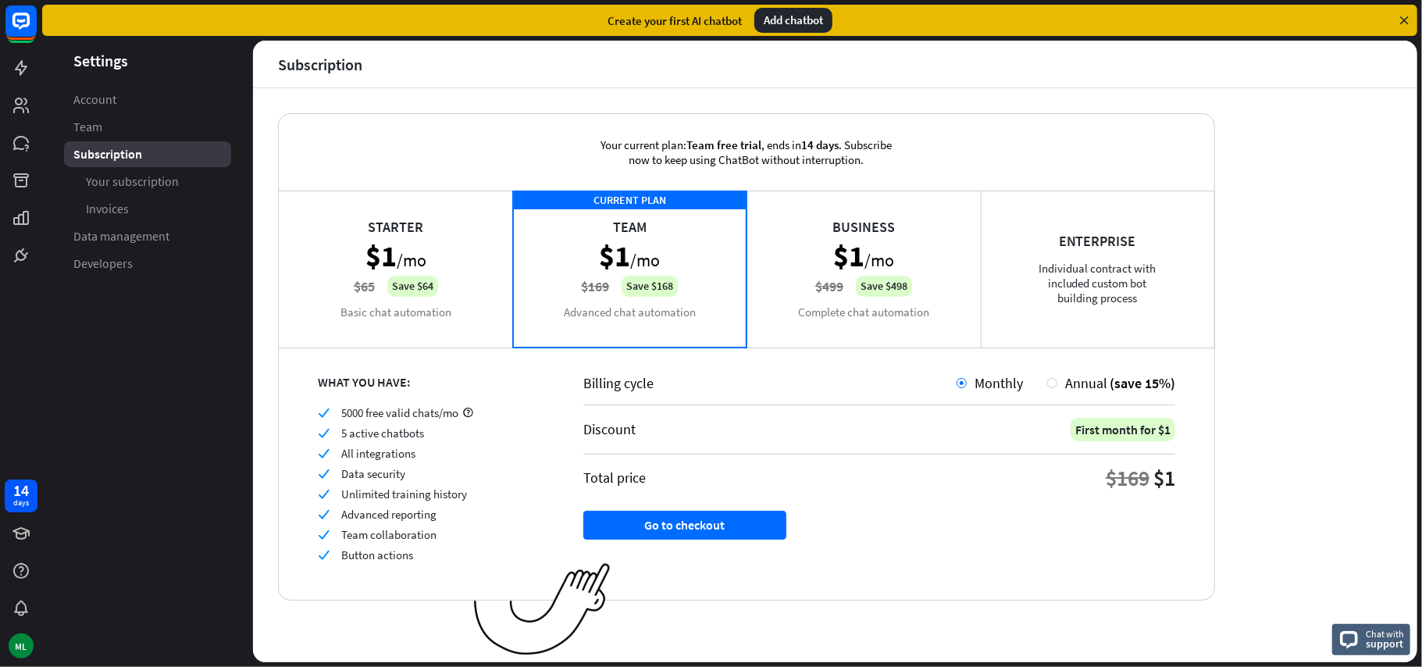
click at [846, 286] on div "Business $1 /mo $499 Save $498 Complete chat automation" at bounding box center [863, 269] width 234 height 156
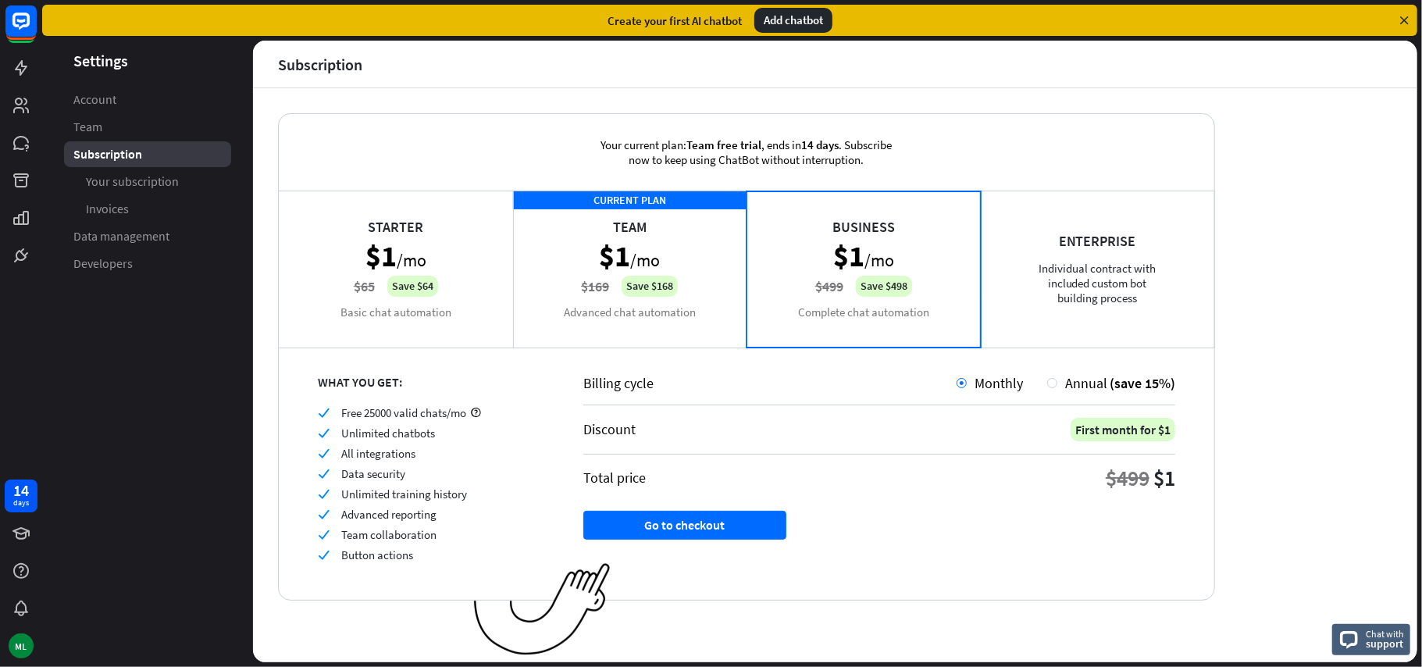
click at [1104, 287] on div "Enterprise Individual contract with included custom bot building process" at bounding box center [1098, 269] width 234 height 156
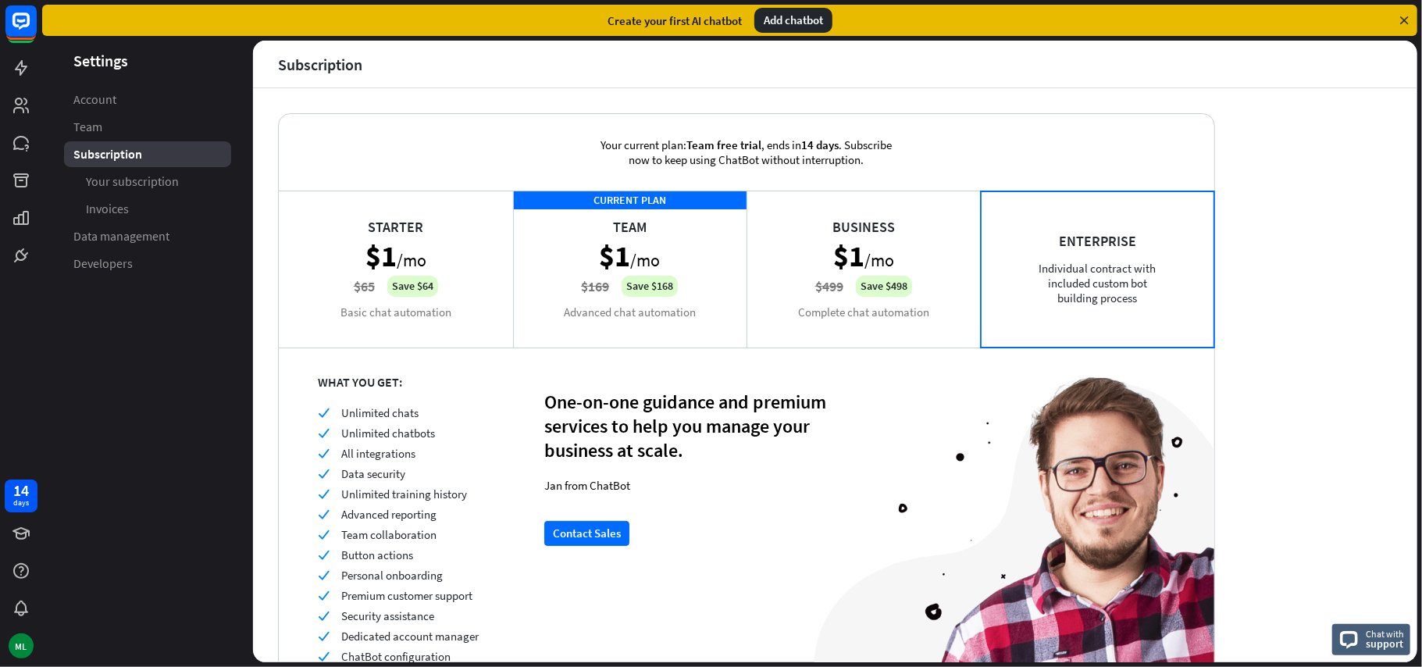
click at [884, 250] on div "Business $1 /mo $499 Save $498 Complete chat automation" at bounding box center [863, 269] width 234 height 156
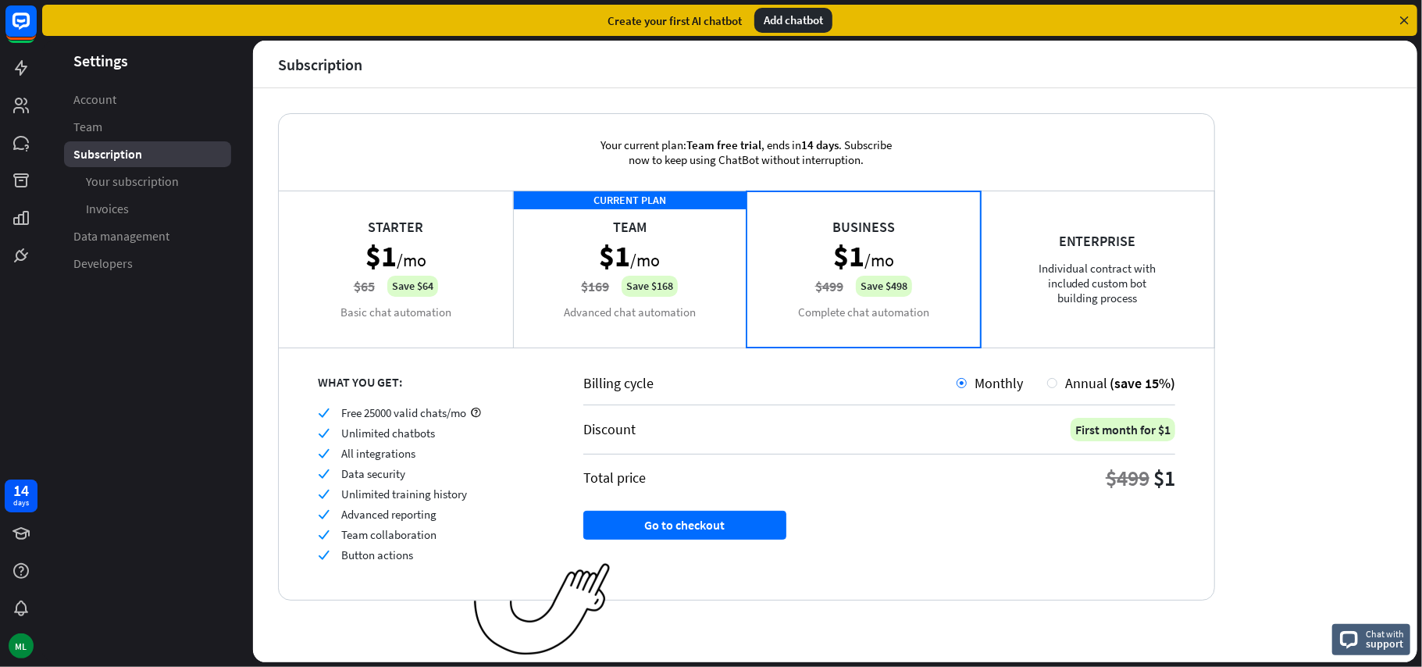
click at [1047, 254] on div "Enterprise Individual contract with included custom bot building process" at bounding box center [1098, 269] width 234 height 156
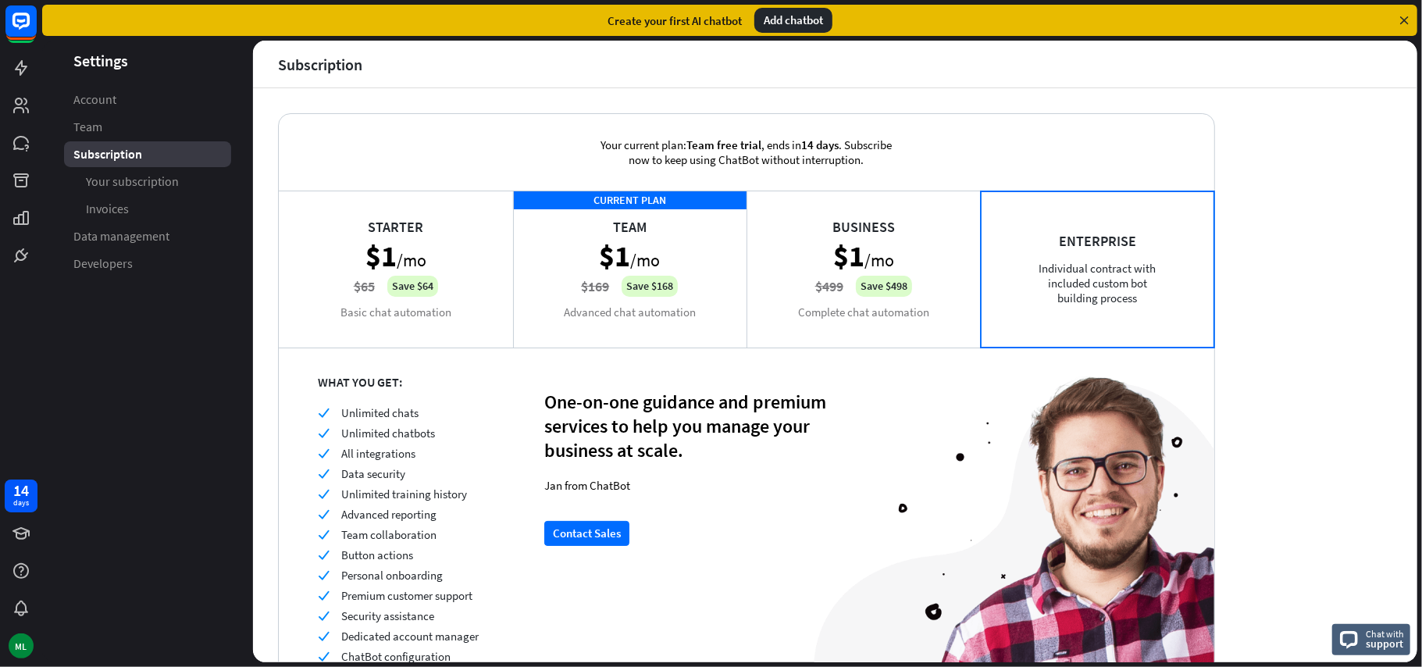
scroll to position [109, 0]
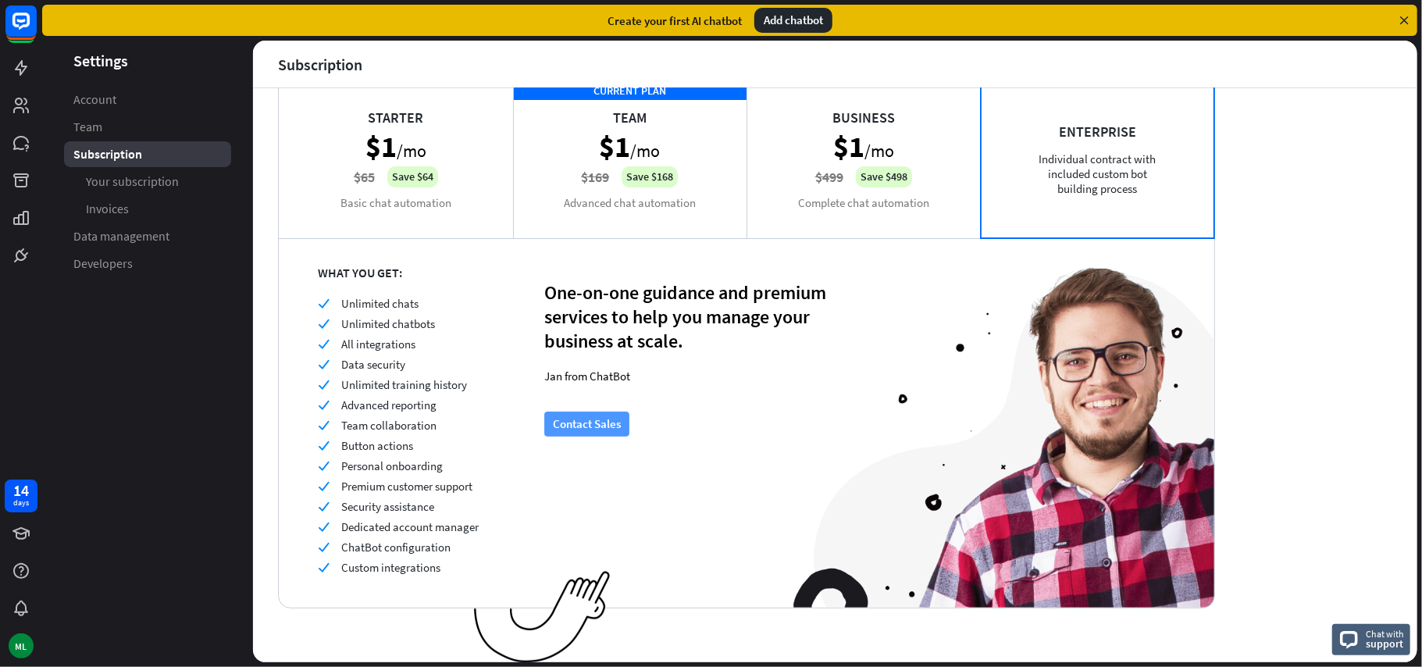
click at [589, 426] on button "Contact Sales" at bounding box center [586, 423] width 85 height 25
click at [831, 148] on div "Business $1 /mo $499 Save $498 Complete chat automation" at bounding box center [863, 159] width 234 height 156
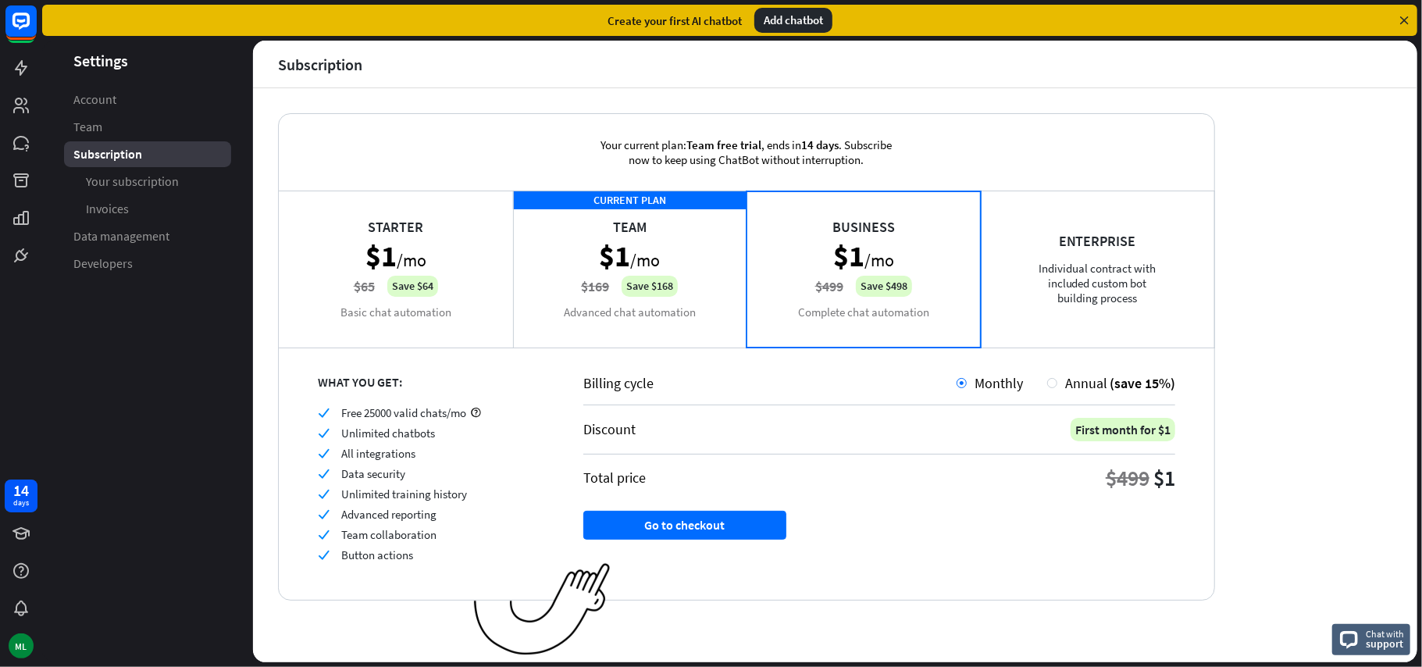
scroll to position [0, 0]
click at [725, 529] on button "Go to checkout" at bounding box center [684, 525] width 203 height 29
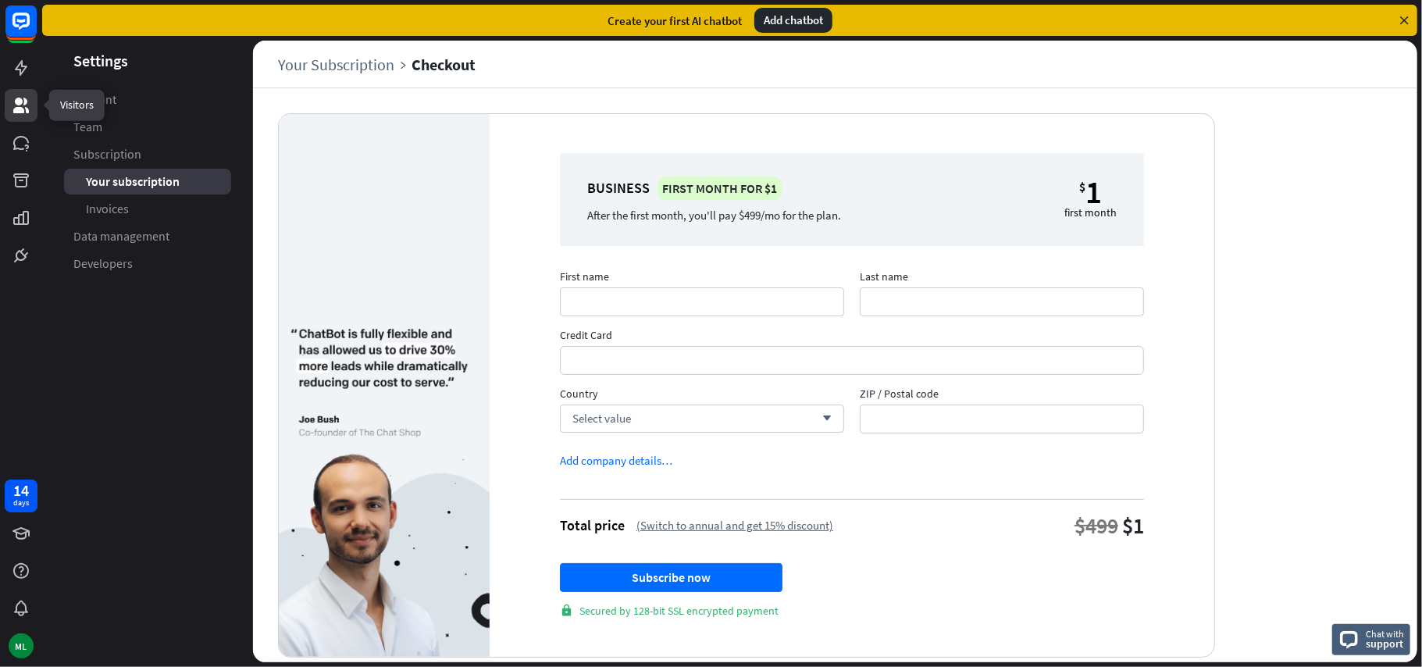
click at [22, 104] on icon at bounding box center [21, 105] width 19 height 19
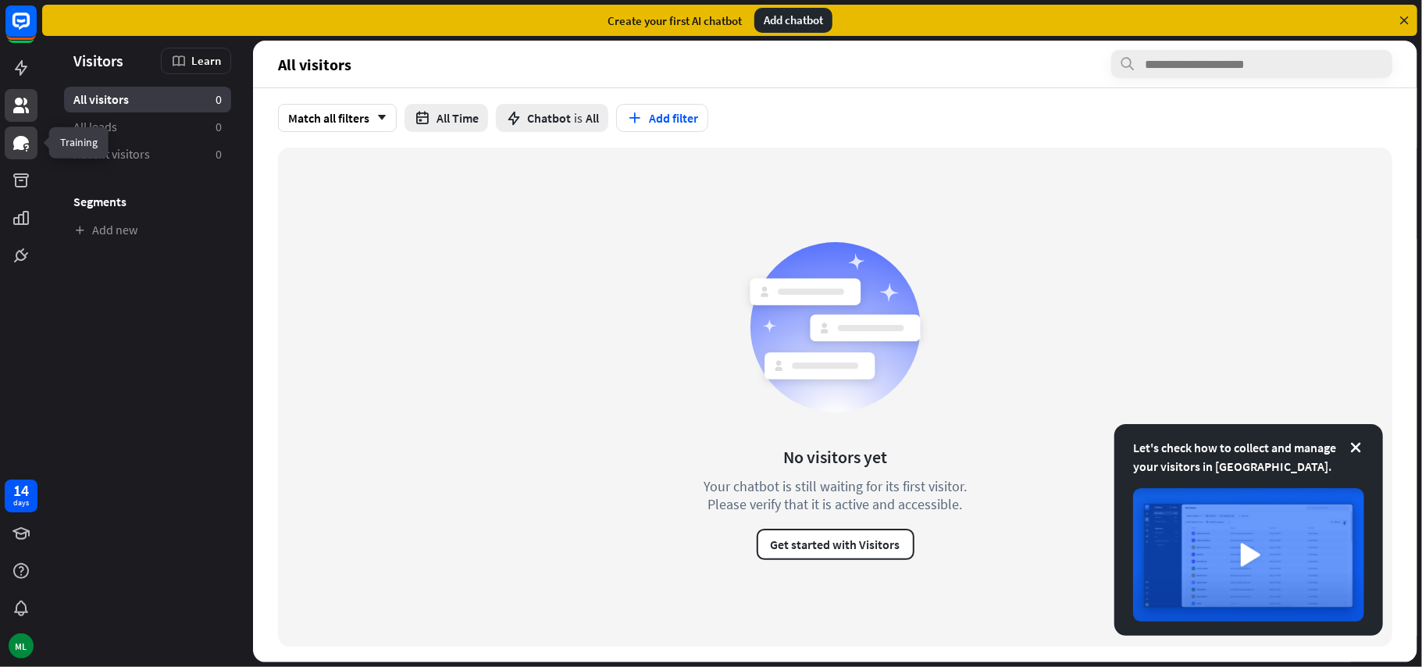
click at [22, 148] on icon at bounding box center [21, 143] width 16 height 14
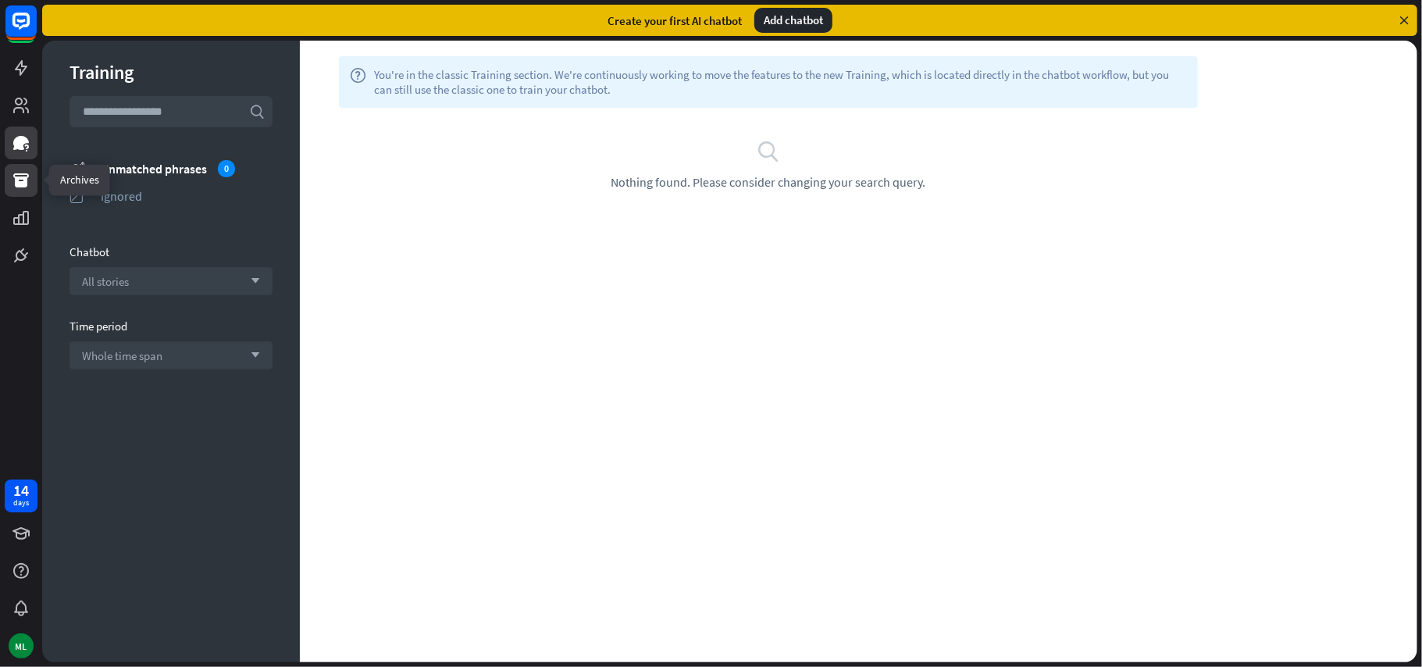
click at [23, 189] on icon at bounding box center [21, 180] width 19 height 19
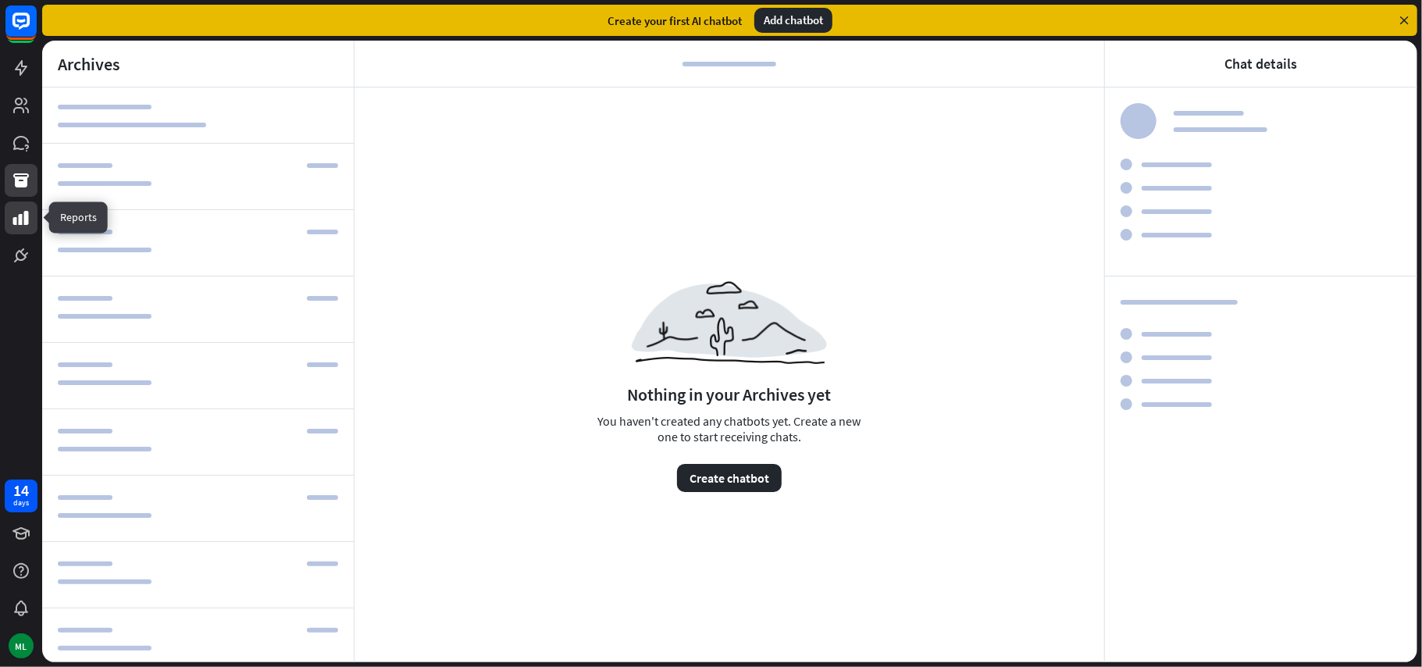
click at [31, 219] on link at bounding box center [21, 217] width 33 height 33
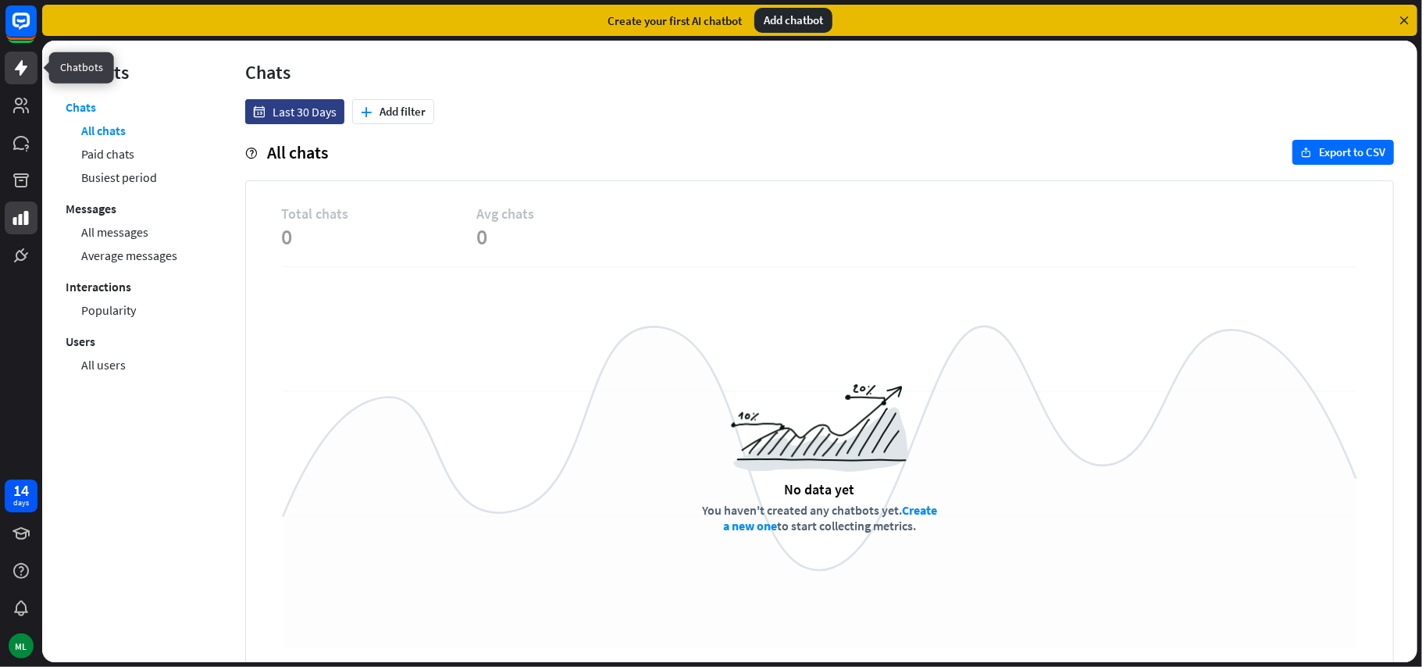
click at [28, 73] on icon at bounding box center [21, 68] width 19 height 19
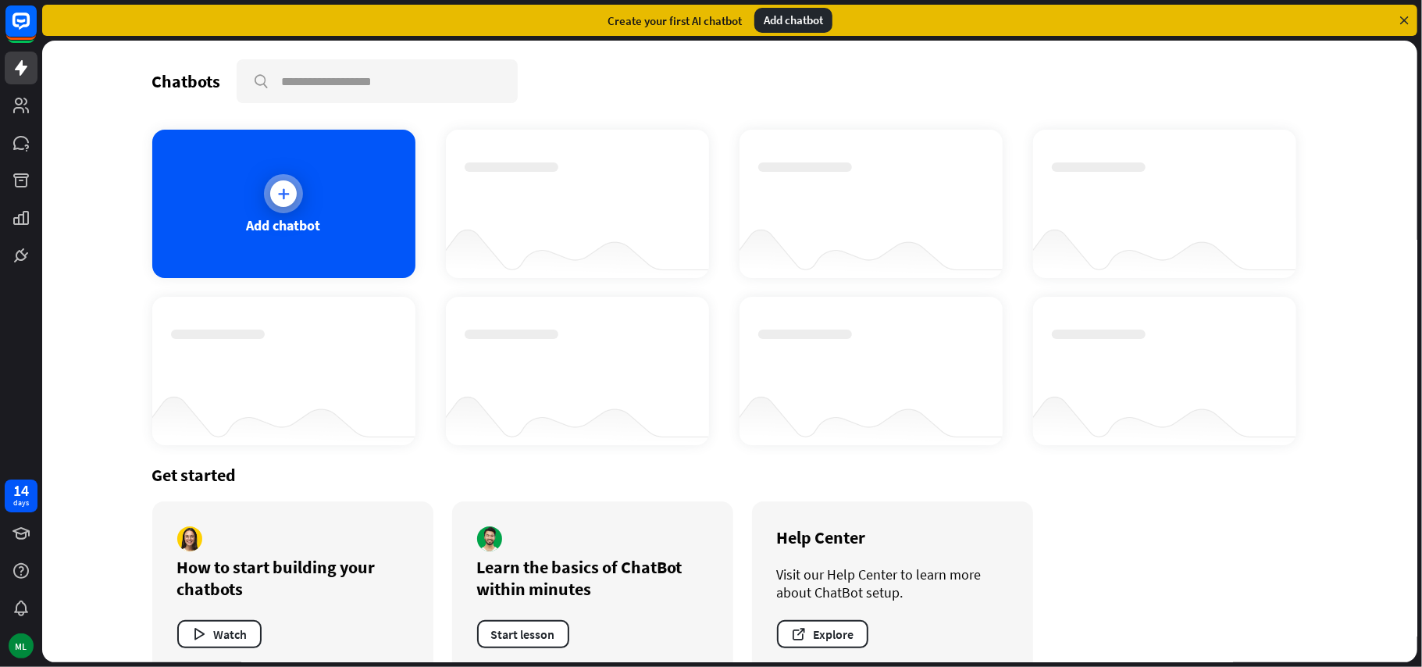
click at [286, 201] on div at bounding box center [283, 193] width 39 height 39
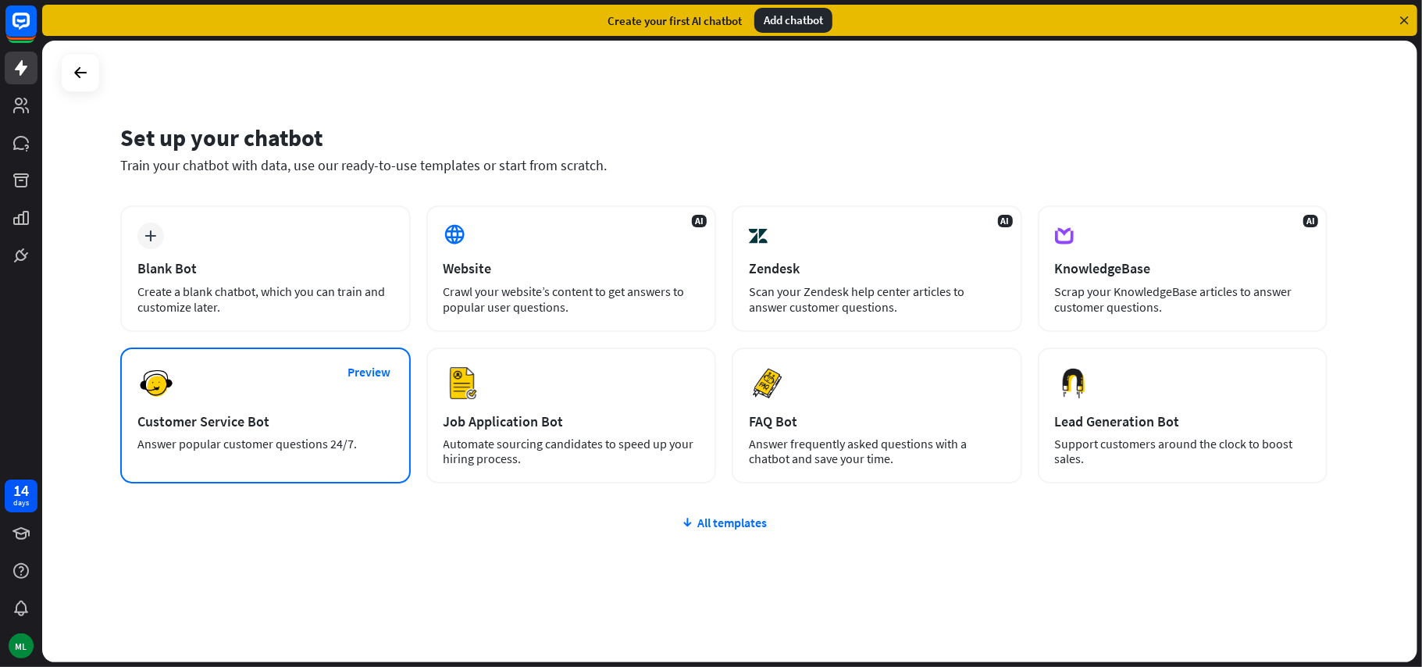
click at [326, 441] on div "Answer popular customer questions 24/7." at bounding box center [265, 443] width 256 height 15
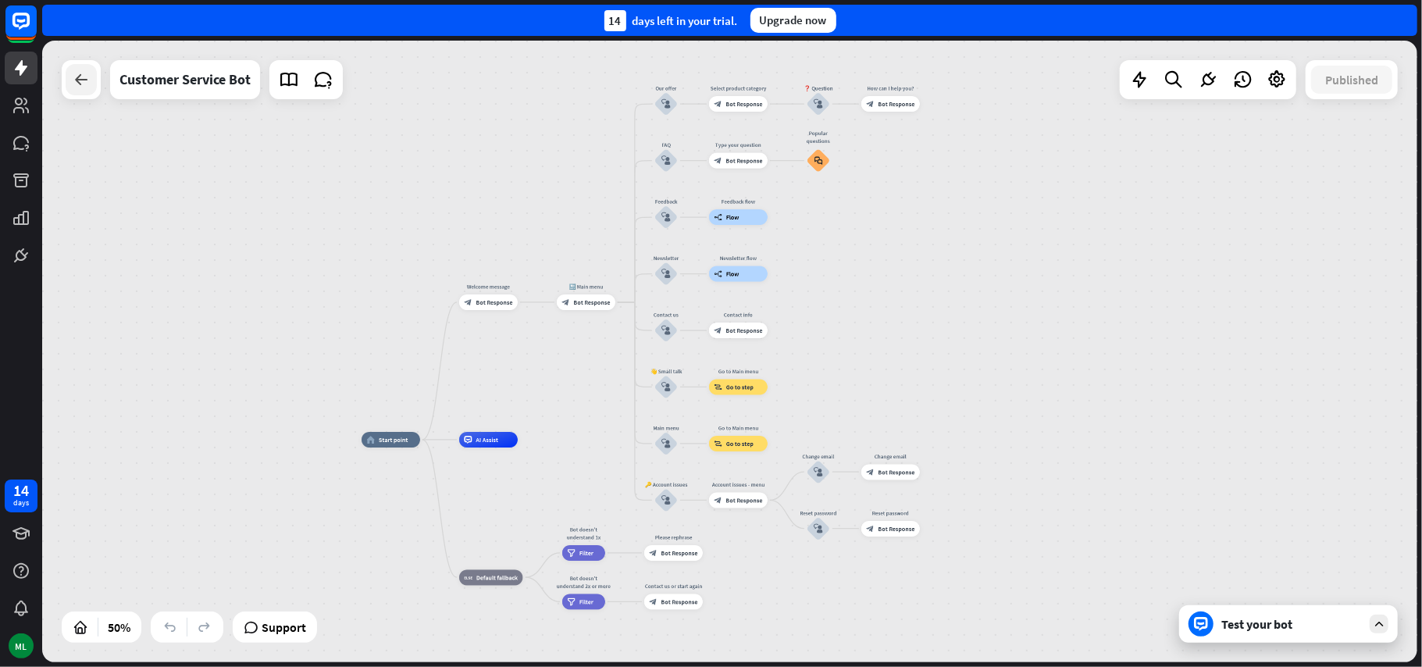
click at [81, 78] on icon at bounding box center [81, 79] width 19 height 19
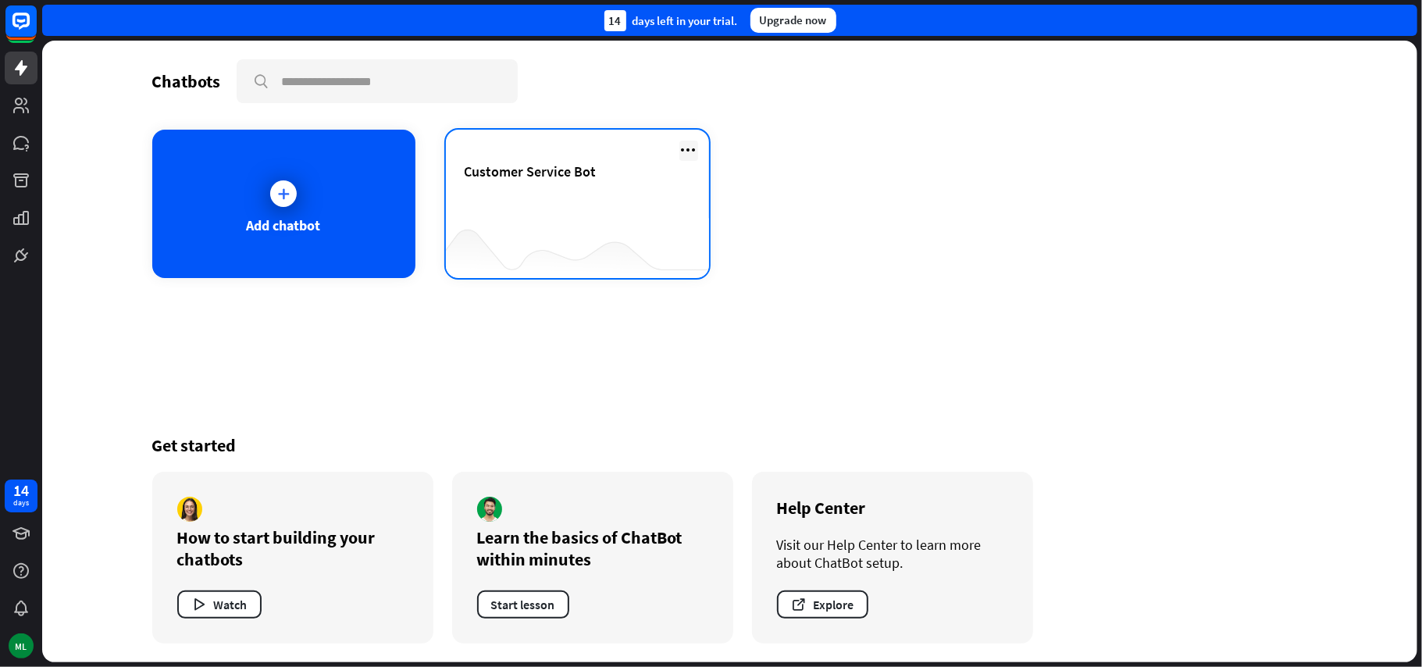
click at [684, 150] on icon at bounding box center [688, 150] width 19 height 19
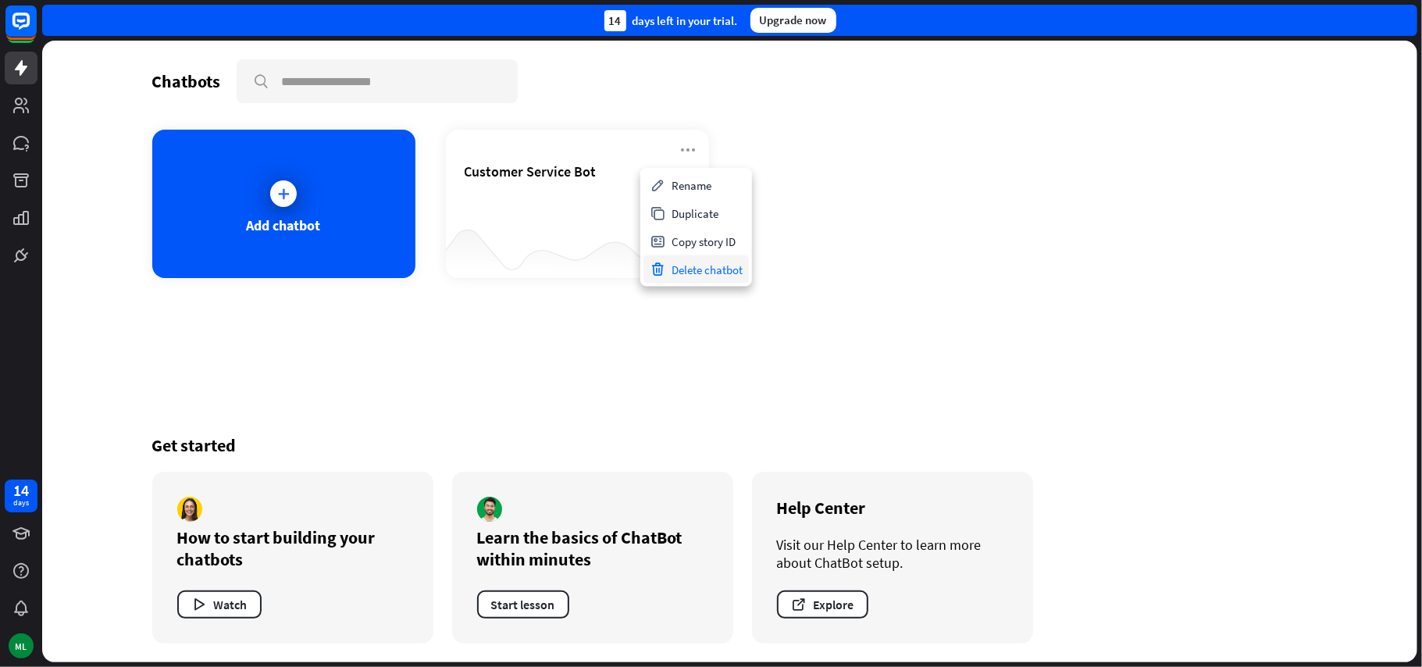
click at [710, 273] on div "Delete chatbot" at bounding box center [695, 269] width 105 height 28
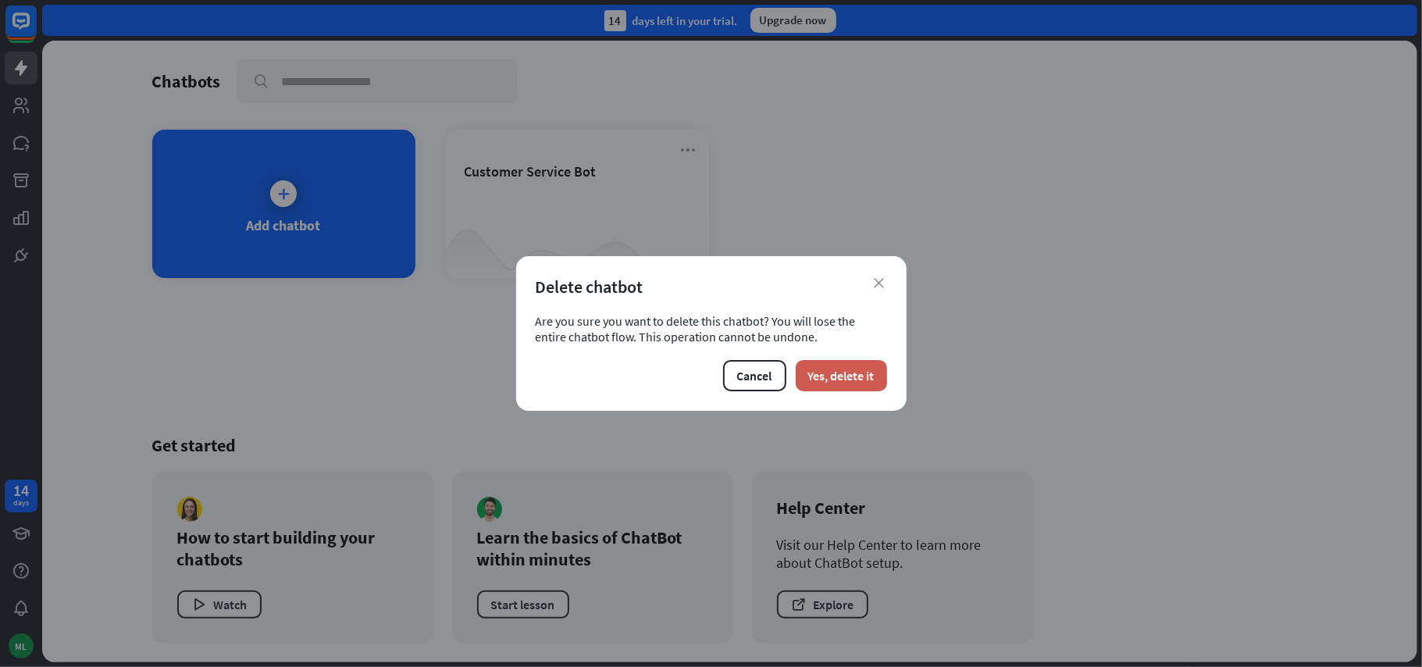
click at [842, 379] on button "Yes, delete it" at bounding box center [841, 375] width 91 height 31
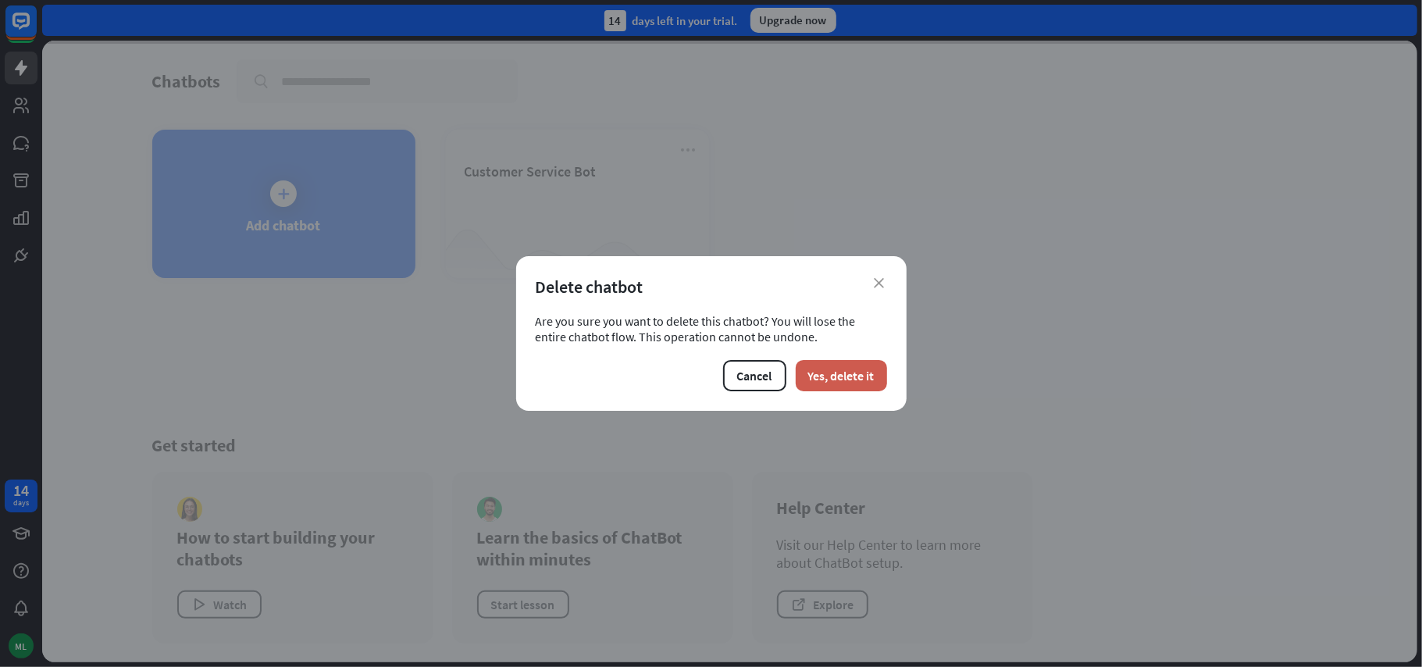
click at [841, 379] on button "Yes, delete it" at bounding box center [841, 375] width 91 height 31
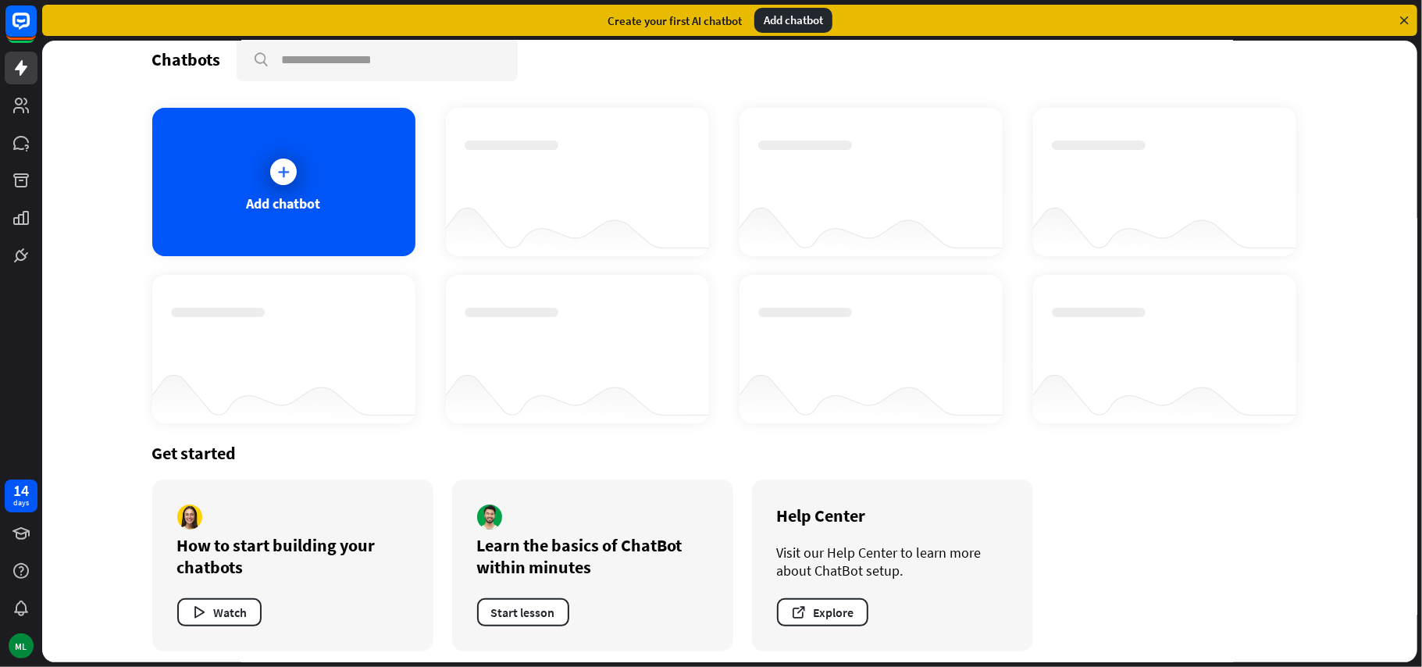
scroll to position [28, 0]
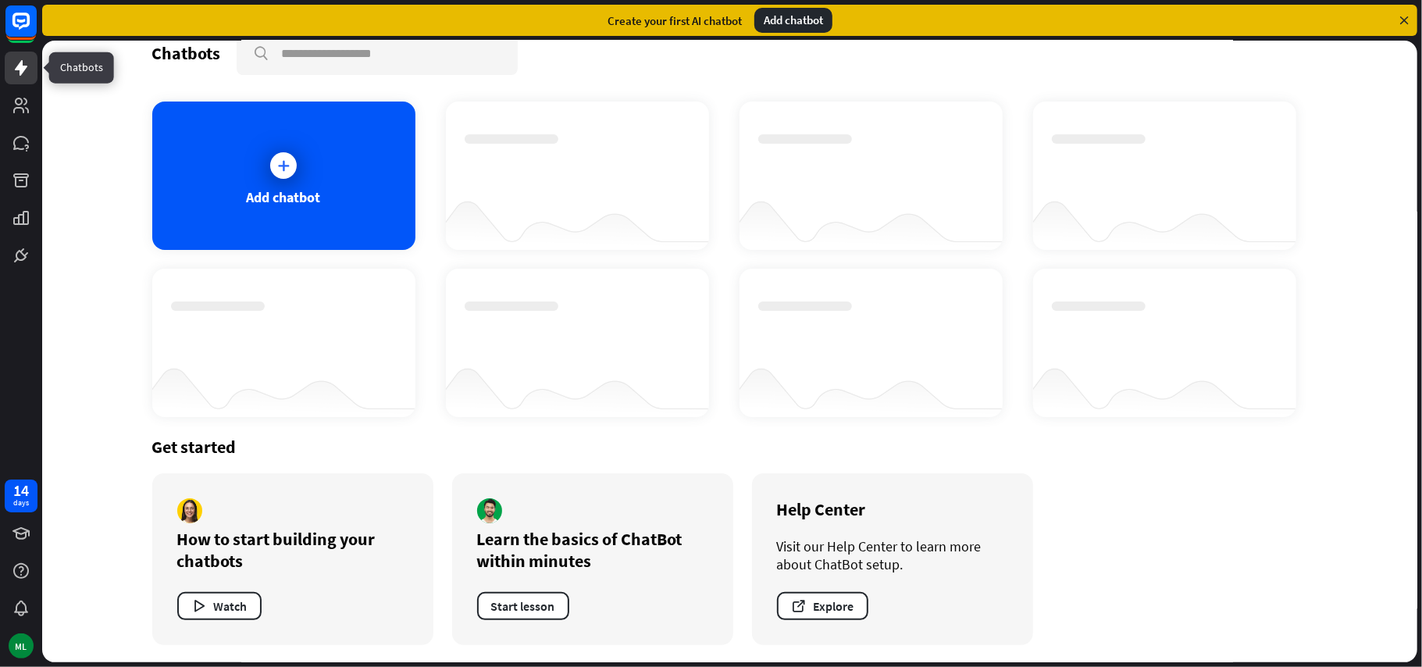
click at [20, 76] on icon at bounding box center [21, 68] width 19 height 19
click at [20, 107] on icon at bounding box center [21, 106] width 16 height 16
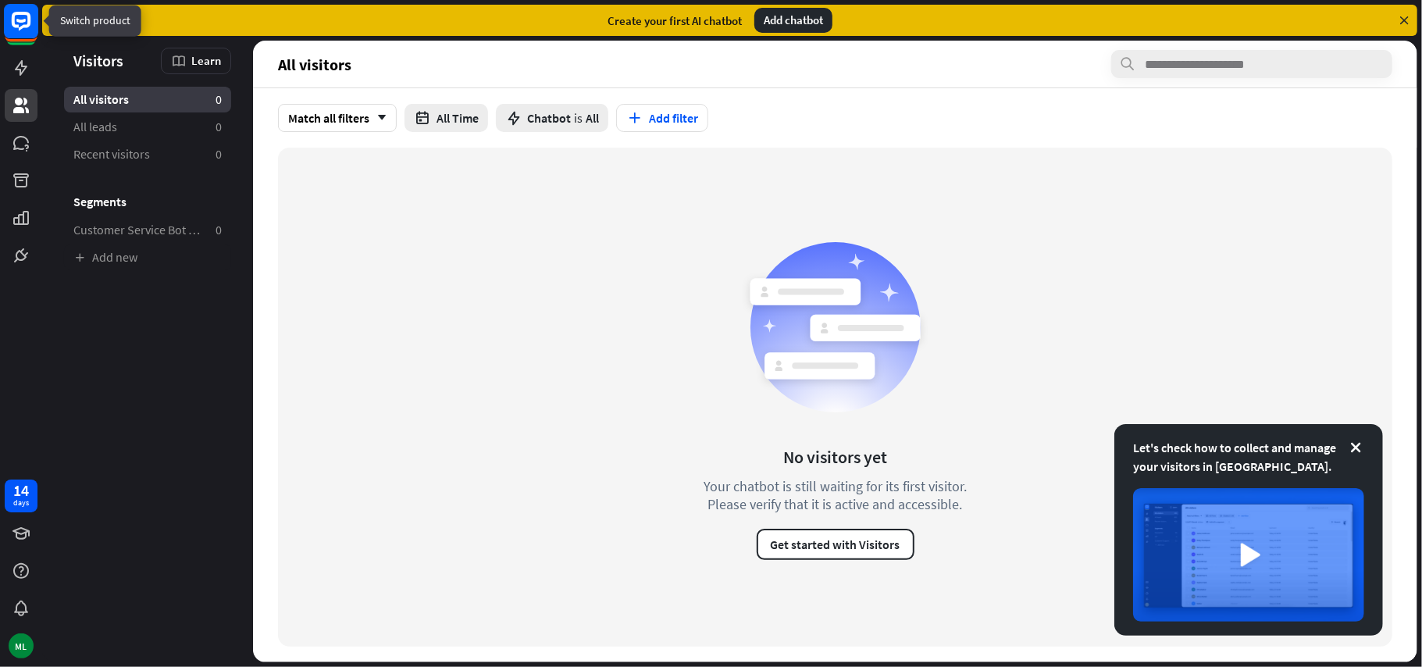
click at [23, 20] on icon at bounding box center [20, 21] width 9 height 4
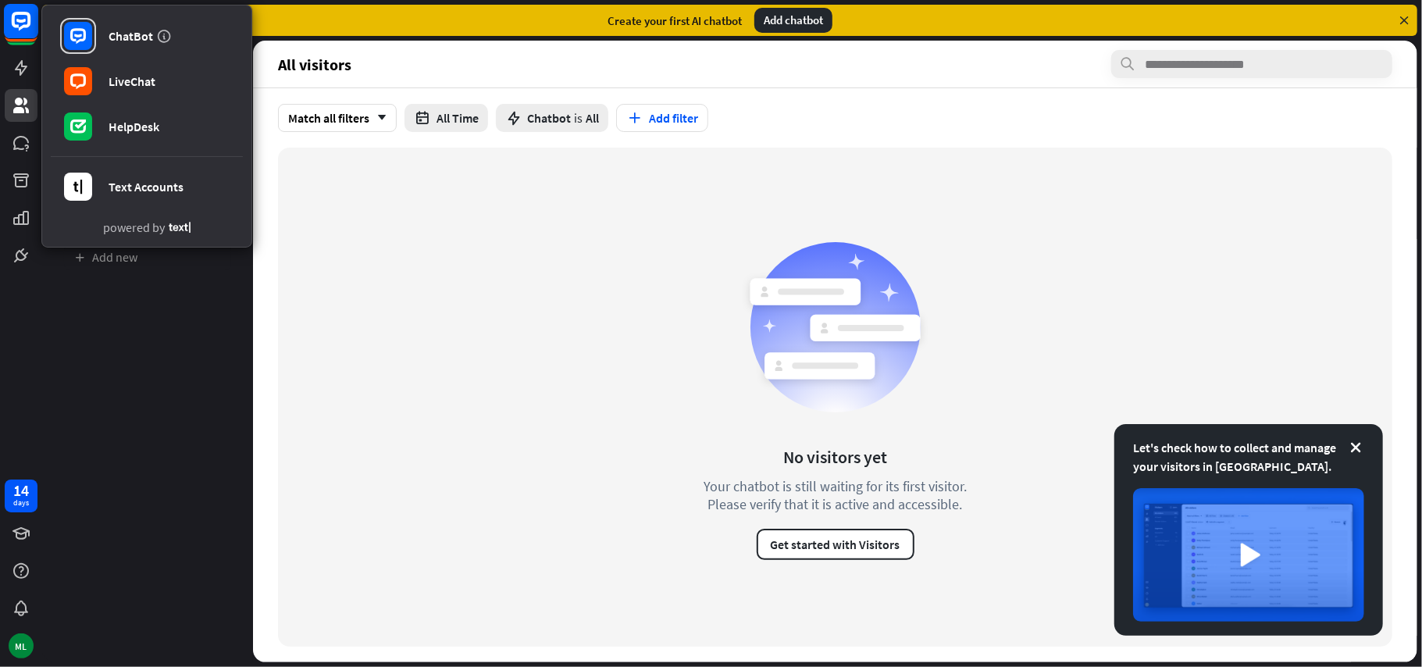
click at [16, 20] on rect at bounding box center [21, 21] width 34 height 34
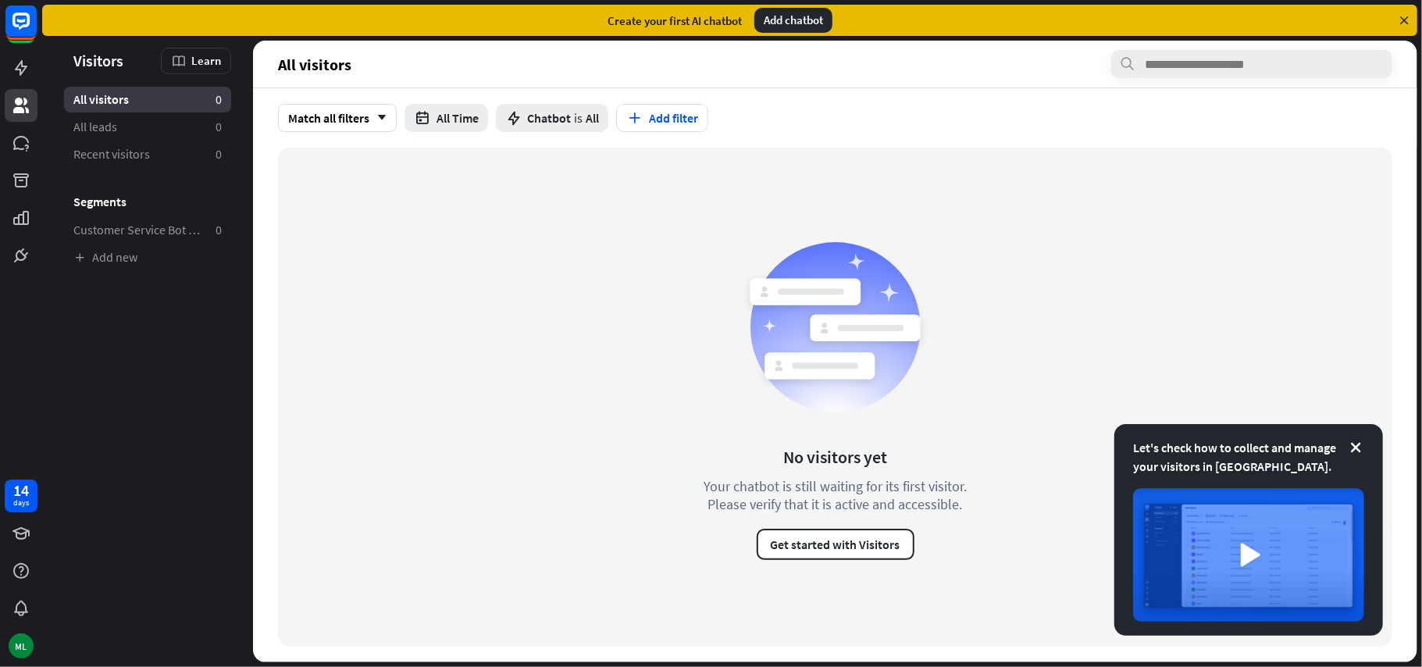
click at [144, 362] on aside "Let's check how to collect and manage your visitors in [GEOGRAPHIC_DATA]. Visit…" at bounding box center [147, 351] width 211 height 621
click at [20, 17] on rect at bounding box center [21, 21] width 34 height 34
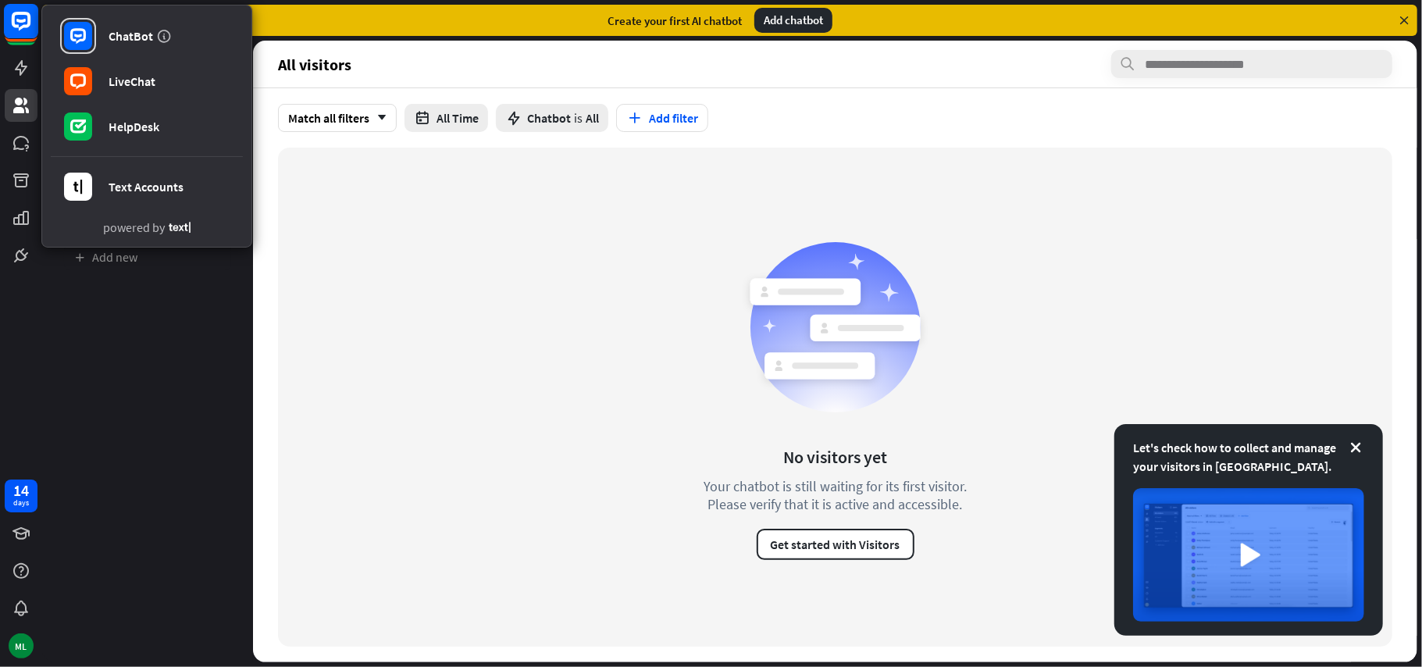
click at [20, 17] on rect at bounding box center [21, 21] width 34 height 34
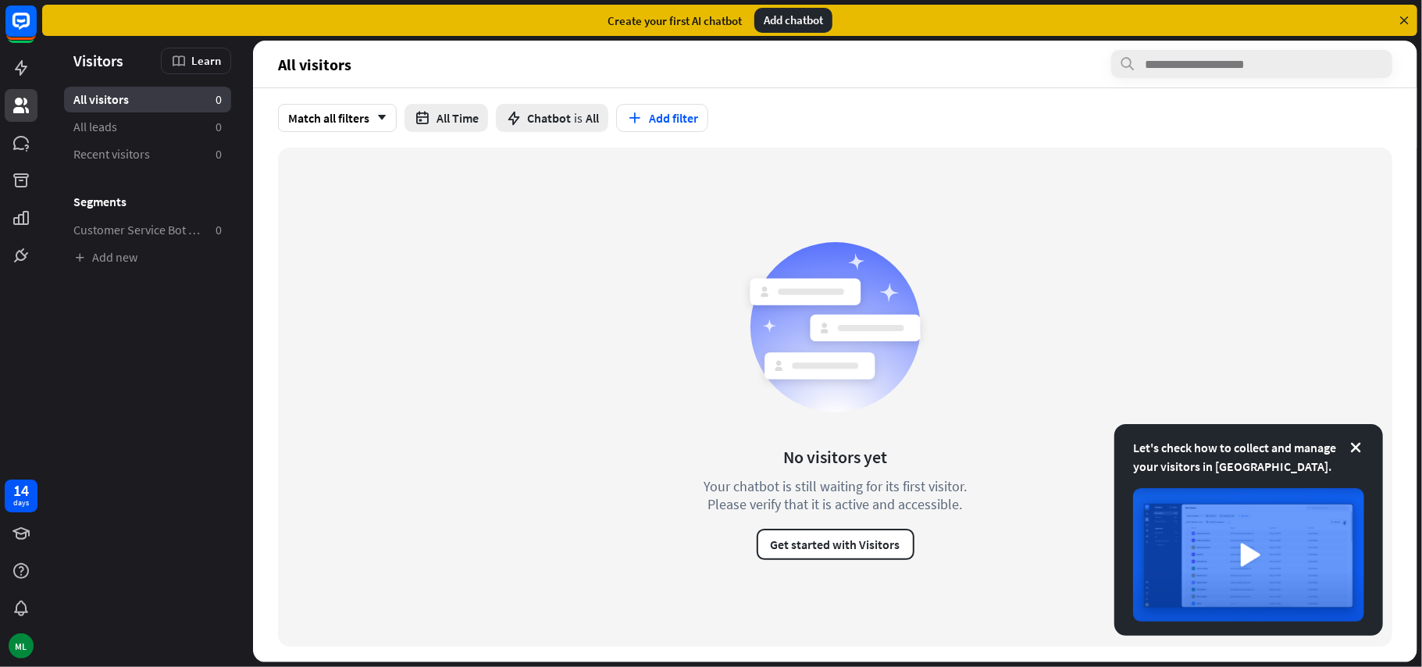
click at [807, 23] on div "Add chatbot" at bounding box center [793, 20] width 78 height 25
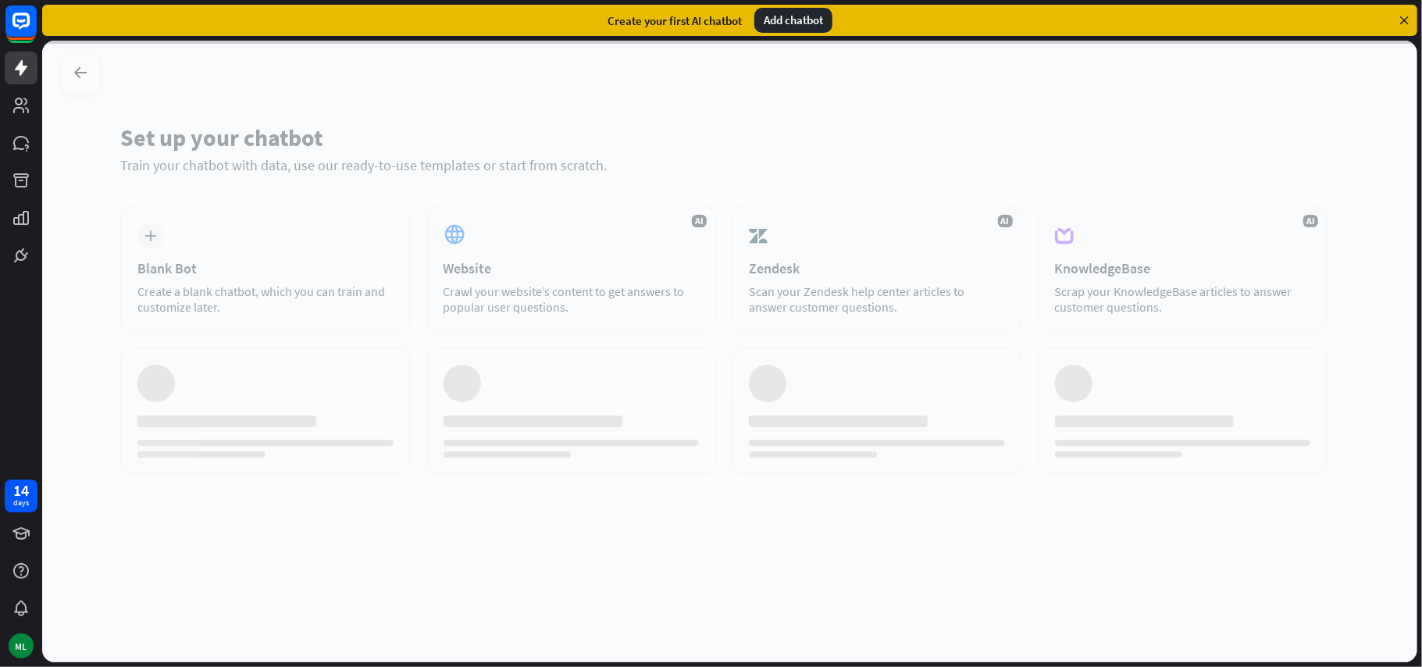
click at [882, 150] on div at bounding box center [729, 351] width 1375 height 621
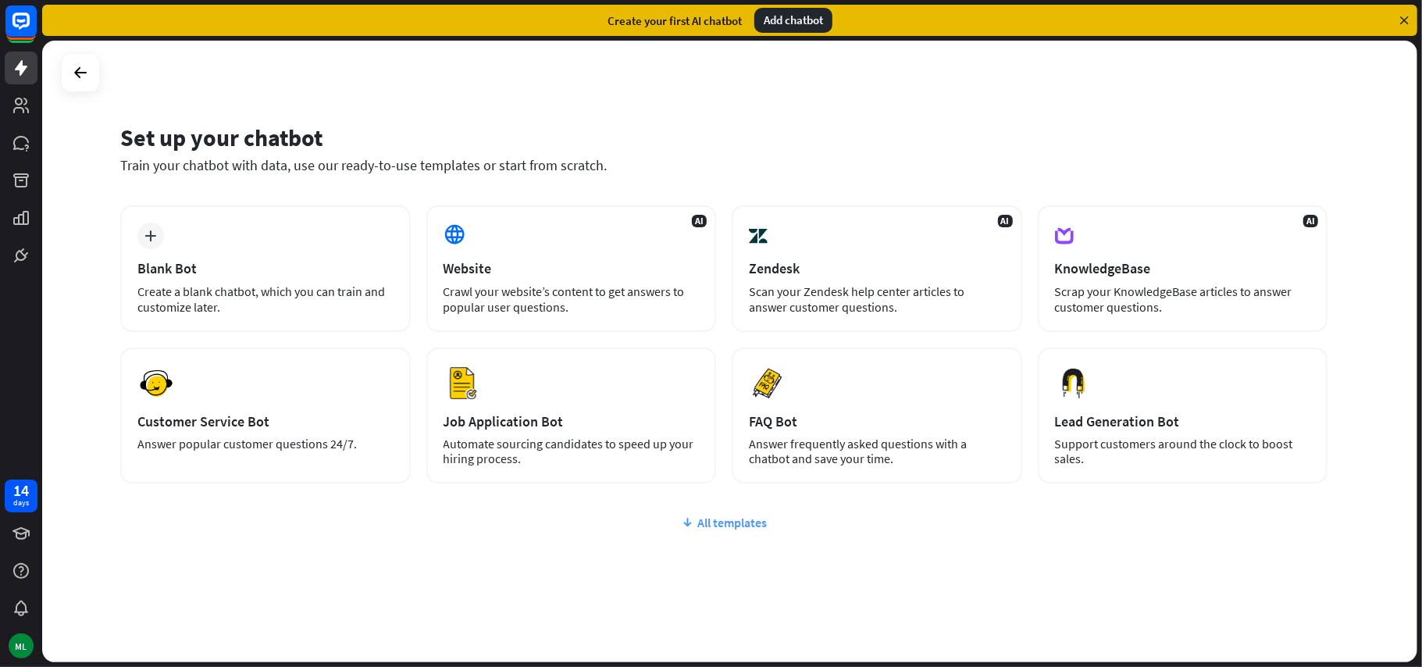
click at [718, 523] on div "All templates" at bounding box center [723, 523] width 1207 height 16
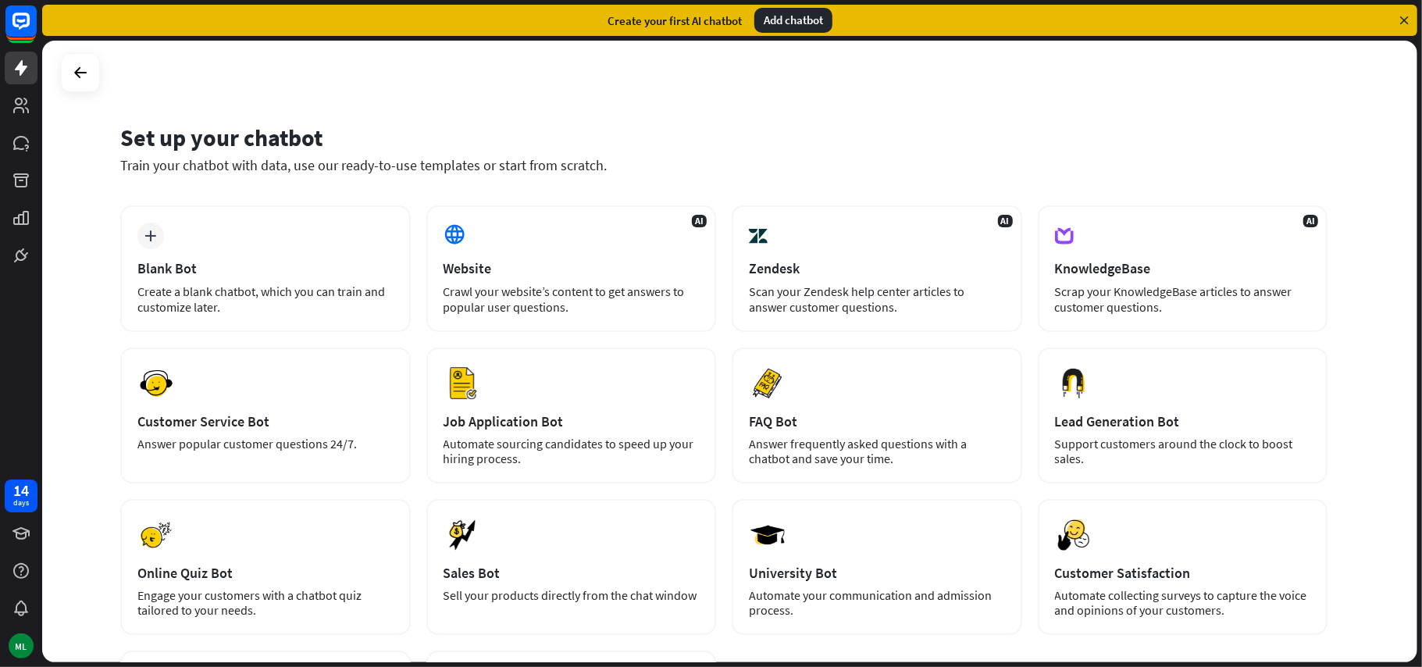
click at [1357, 488] on div "Set up your chatbot Train your chatbot with data, use our ready-to-use template…" at bounding box center [729, 351] width 1375 height 621
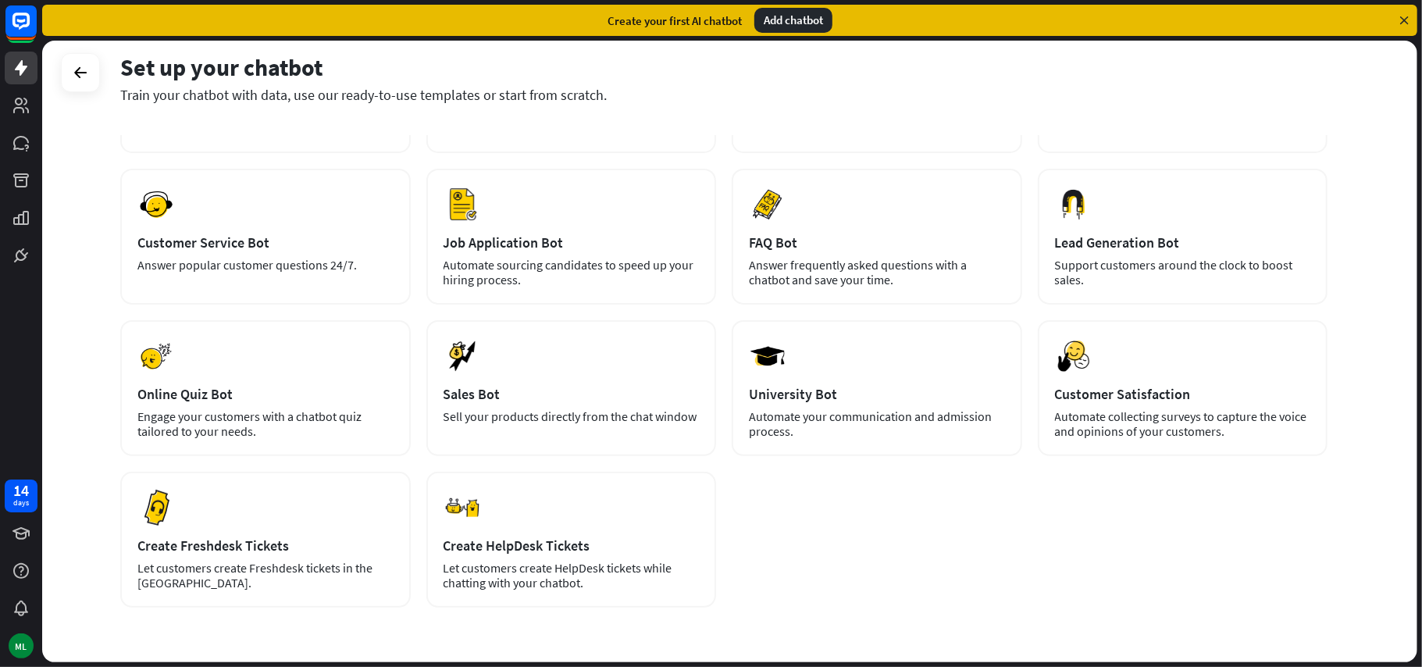
scroll to position [228, 0]
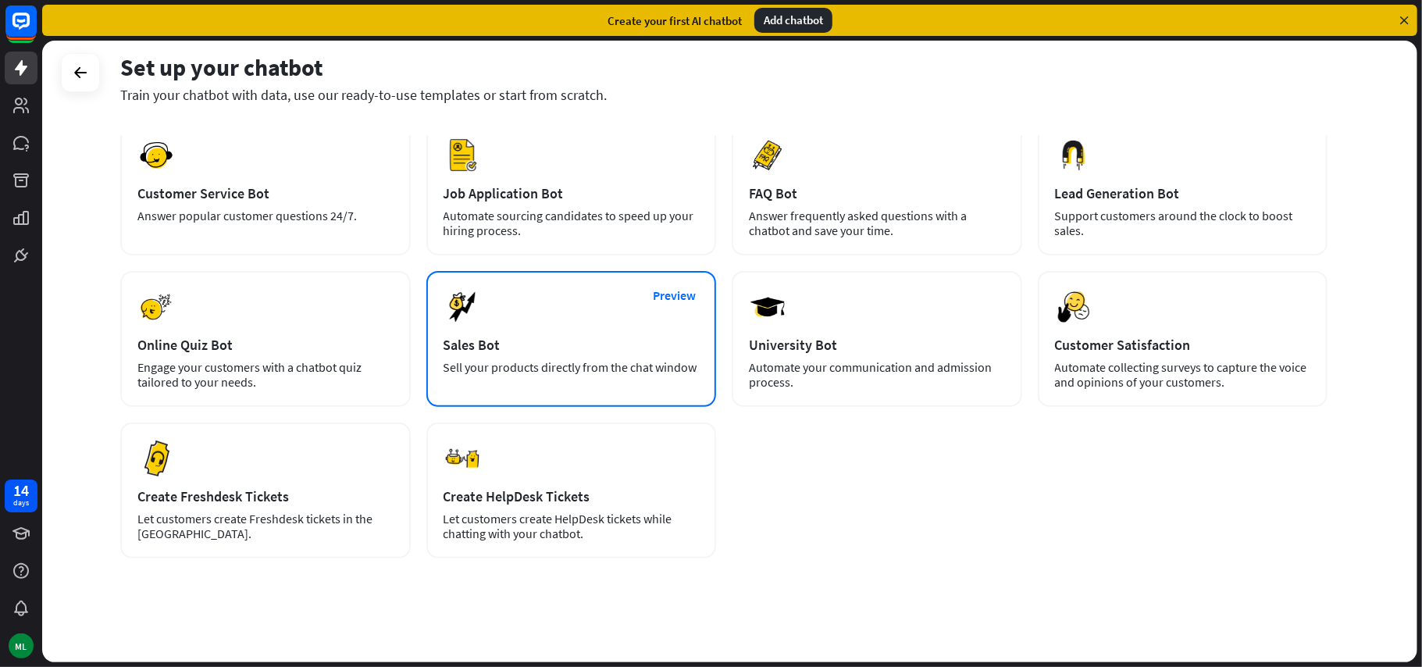
click at [592, 345] on div "Sales Bot" at bounding box center [571, 345] width 256 height 18
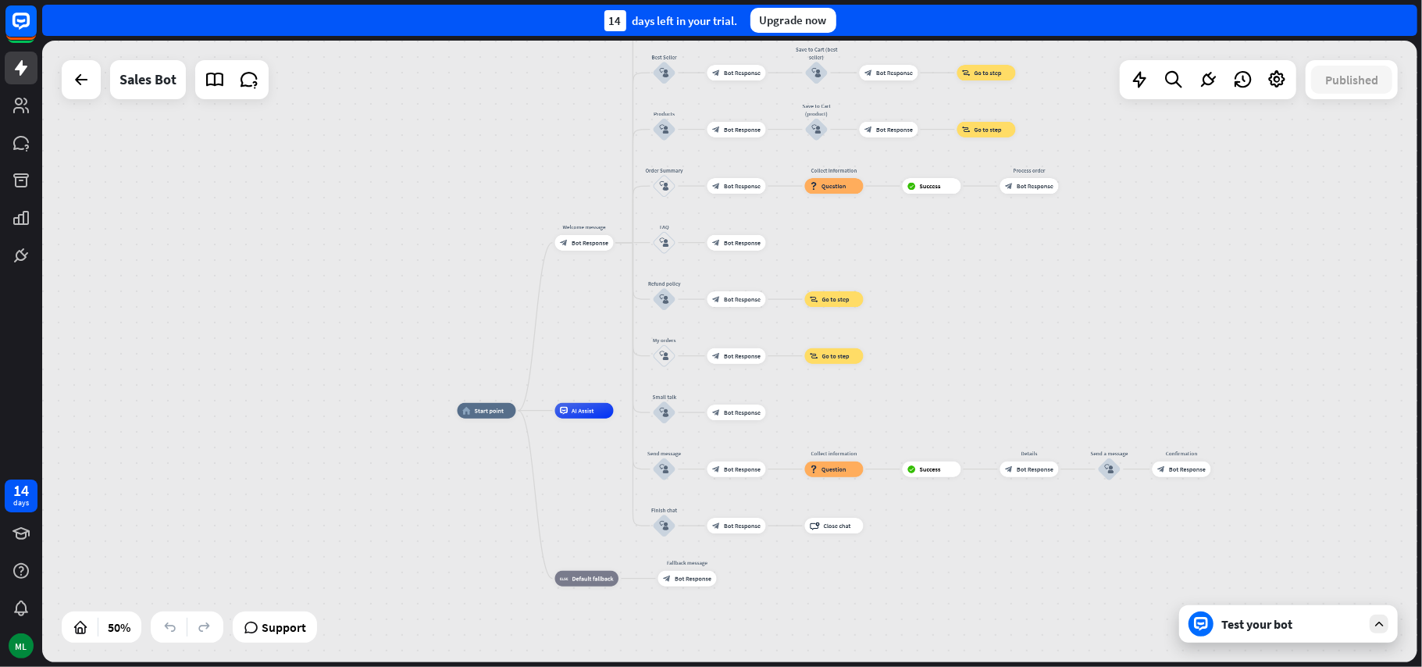
click at [1269, 638] on div "Test your bot" at bounding box center [1288, 623] width 219 height 37
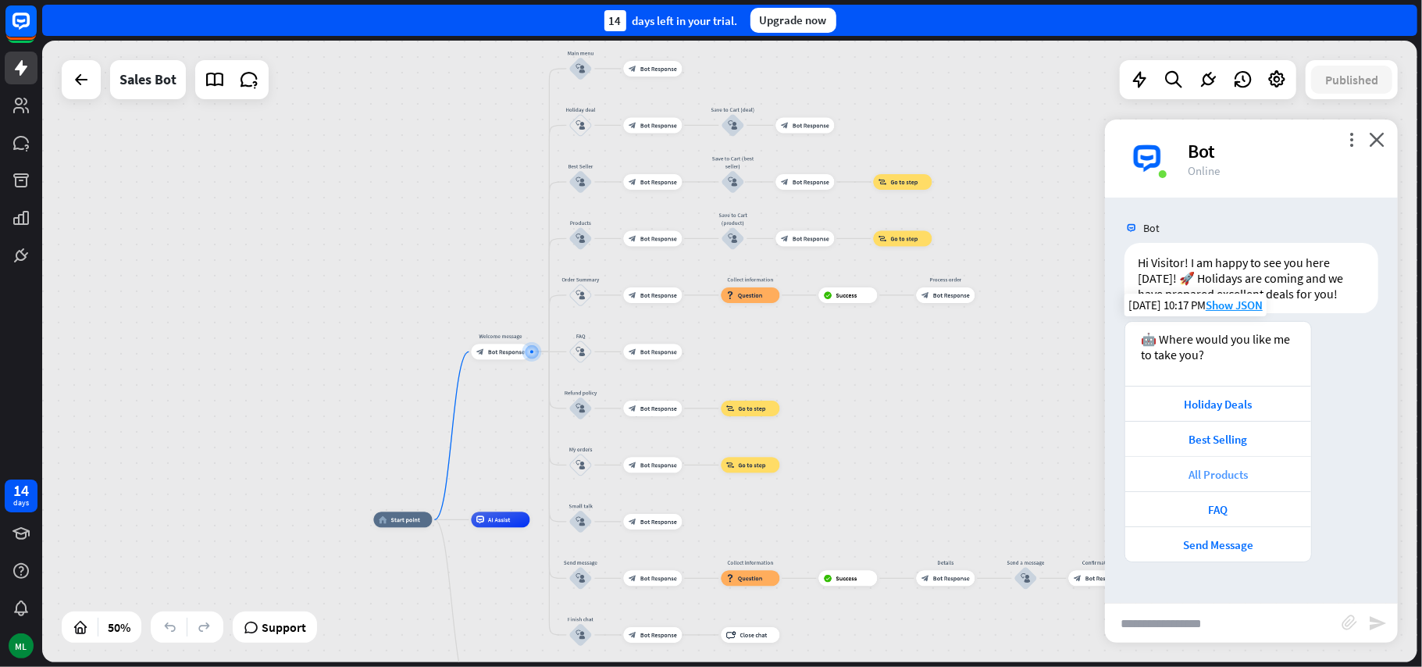
click at [1251, 483] on div "All Products" at bounding box center [1218, 473] width 186 height 35
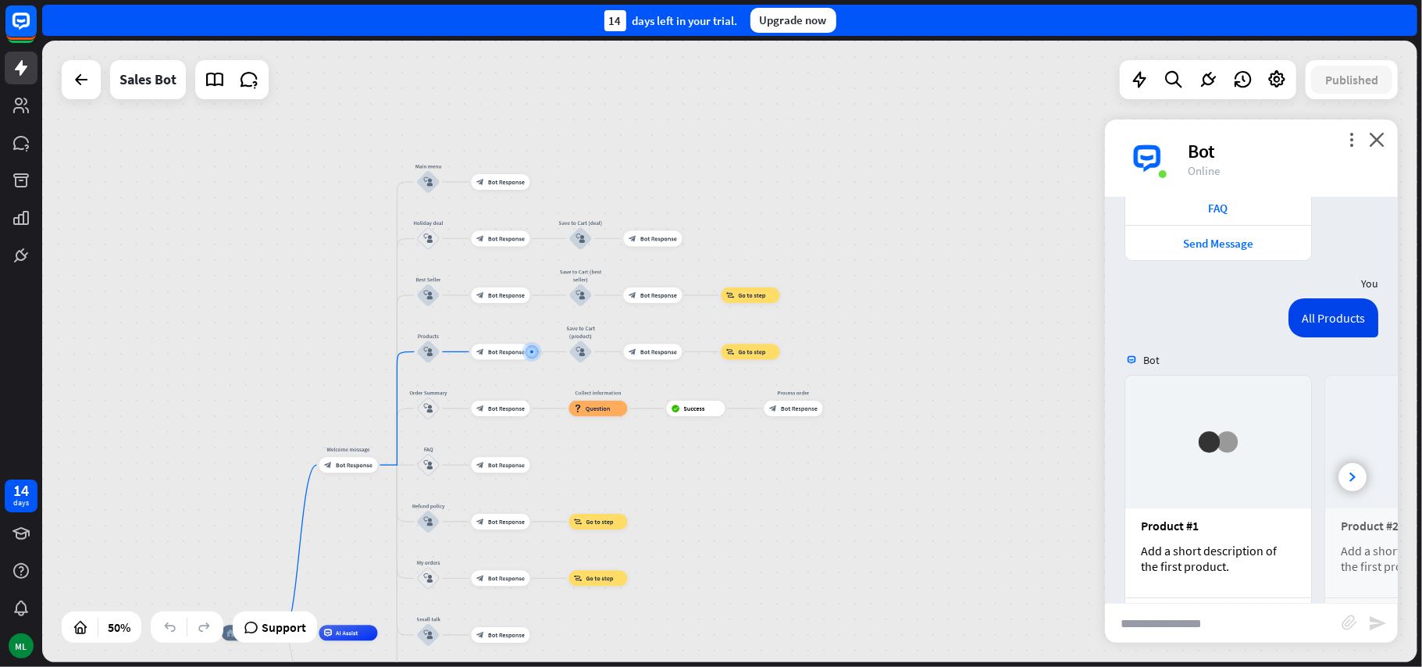
scroll to position [356, 0]
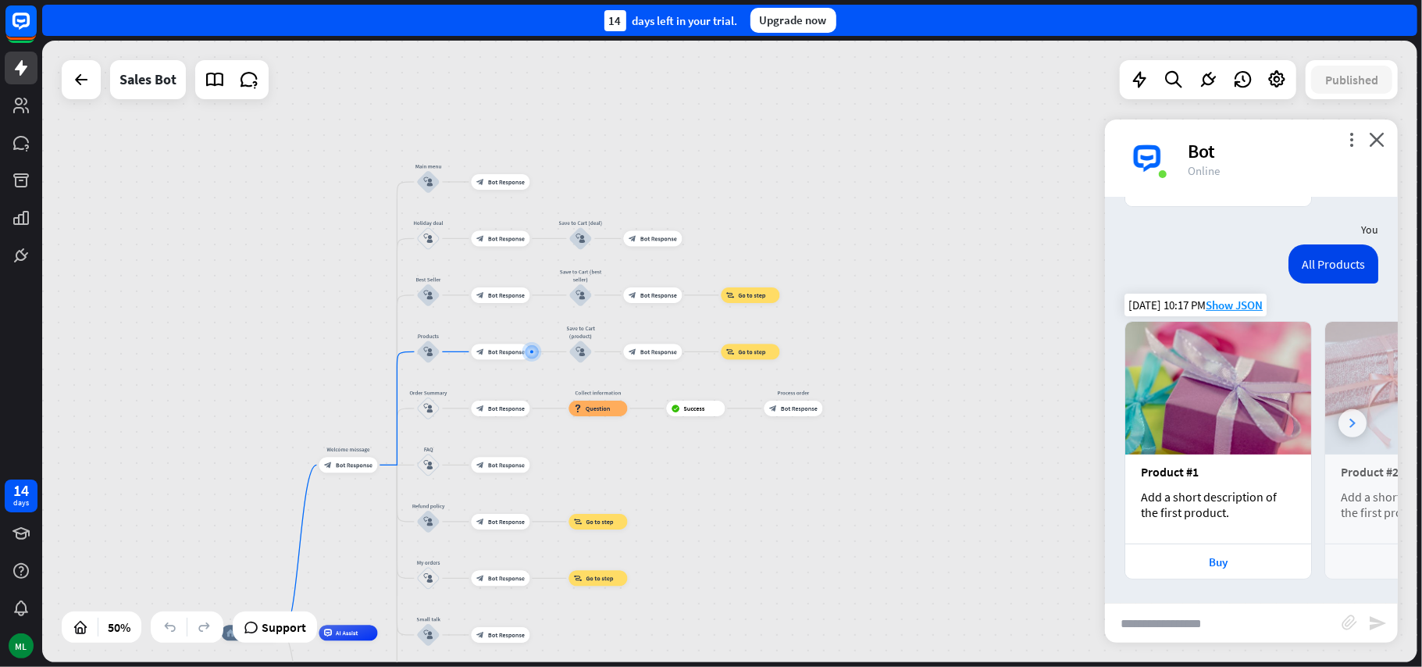
click at [1349, 426] on icon at bounding box center [1352, 422] width 6 height 9
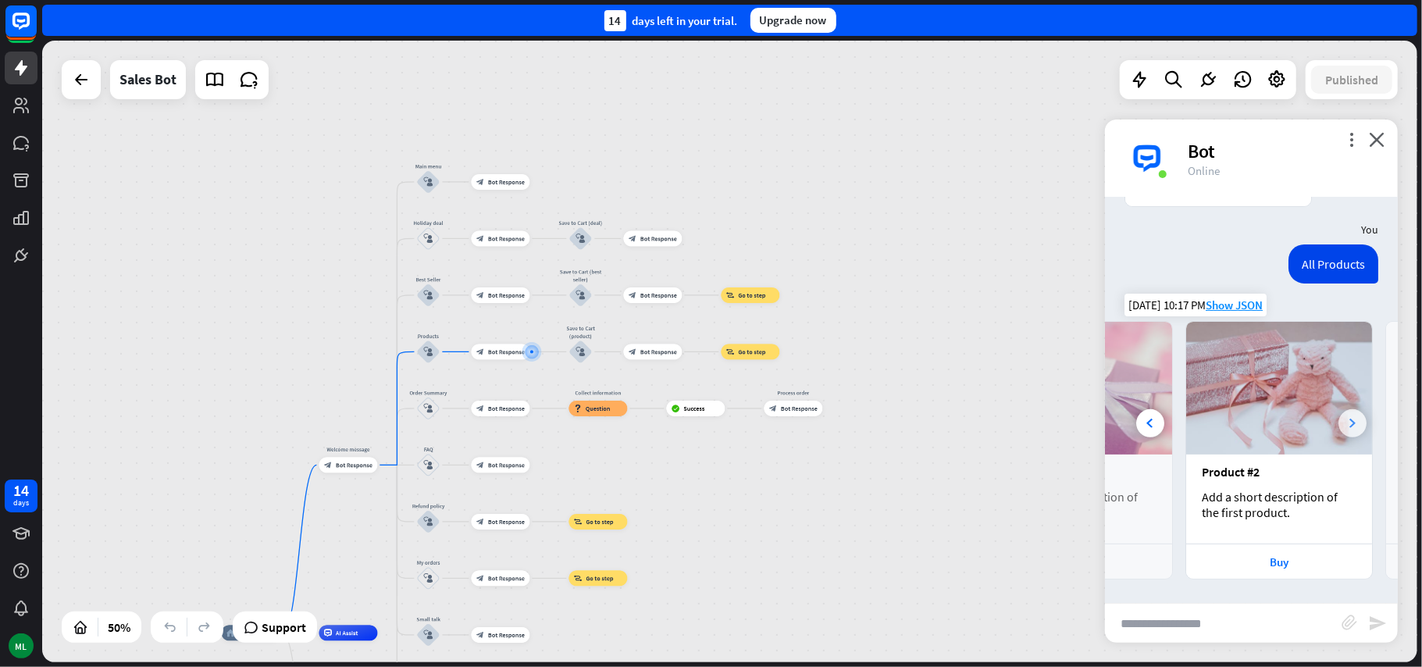
scroll to position [0, 175]
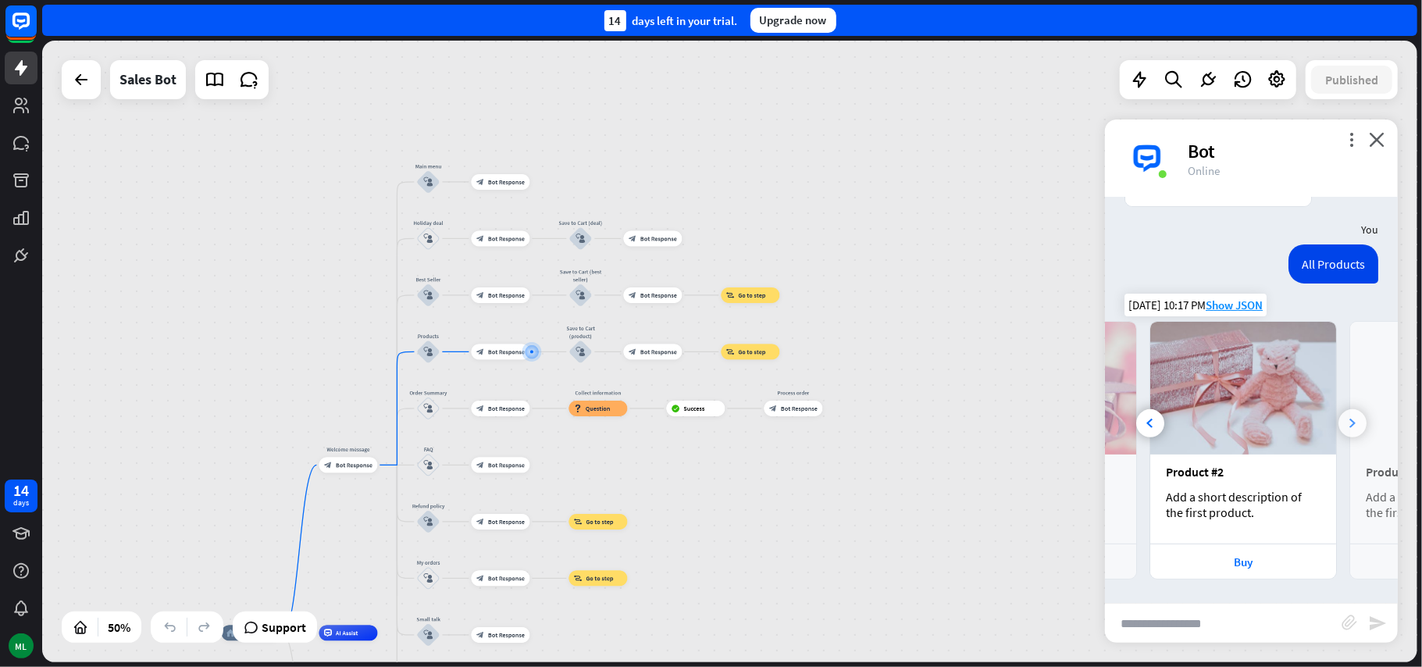
click at [1349, 426] on icon at bounding box center [1352, 422] width 6 height 9
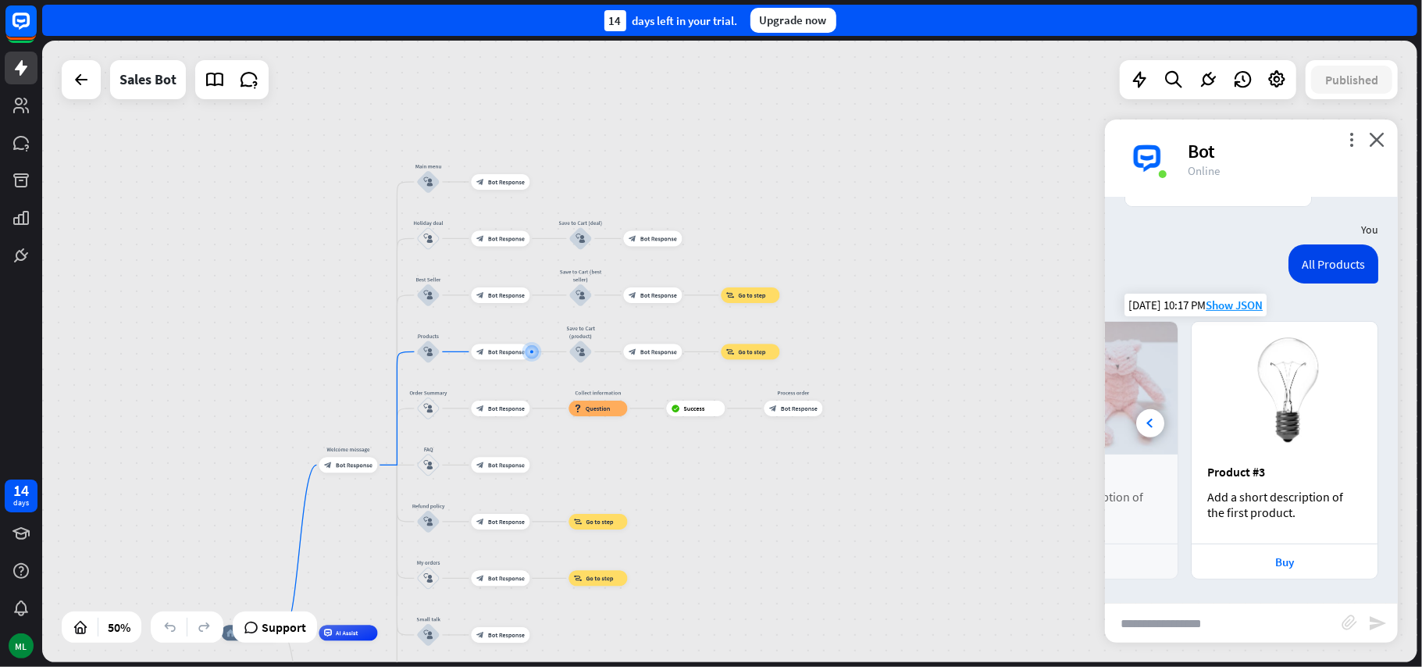
scroll to position [357, 0]
click at [258, 326] on div "home_2 Start point Welcome message block_bot_response Bot Response Main menu bl…" at bounding box center [729, 351] width 1375 height 621
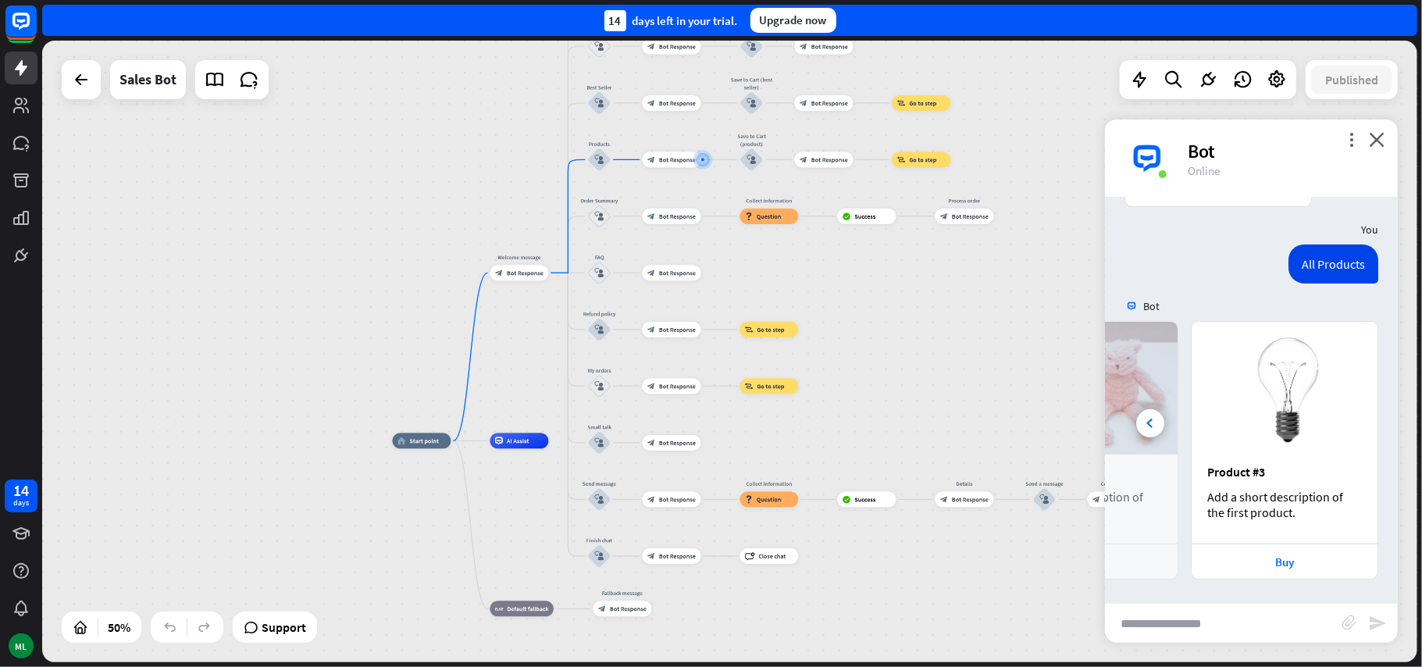
drag, startPoint x: 260, startPoint y: 333, endPoint x: 429, endPoint y: 148, distance: 250.3
click at [429, 141] on div "home_2 Start point Welcome message block_bot_response Bot Response Main menu bl…" at bounding box center [729, 351] width 1375 height 621
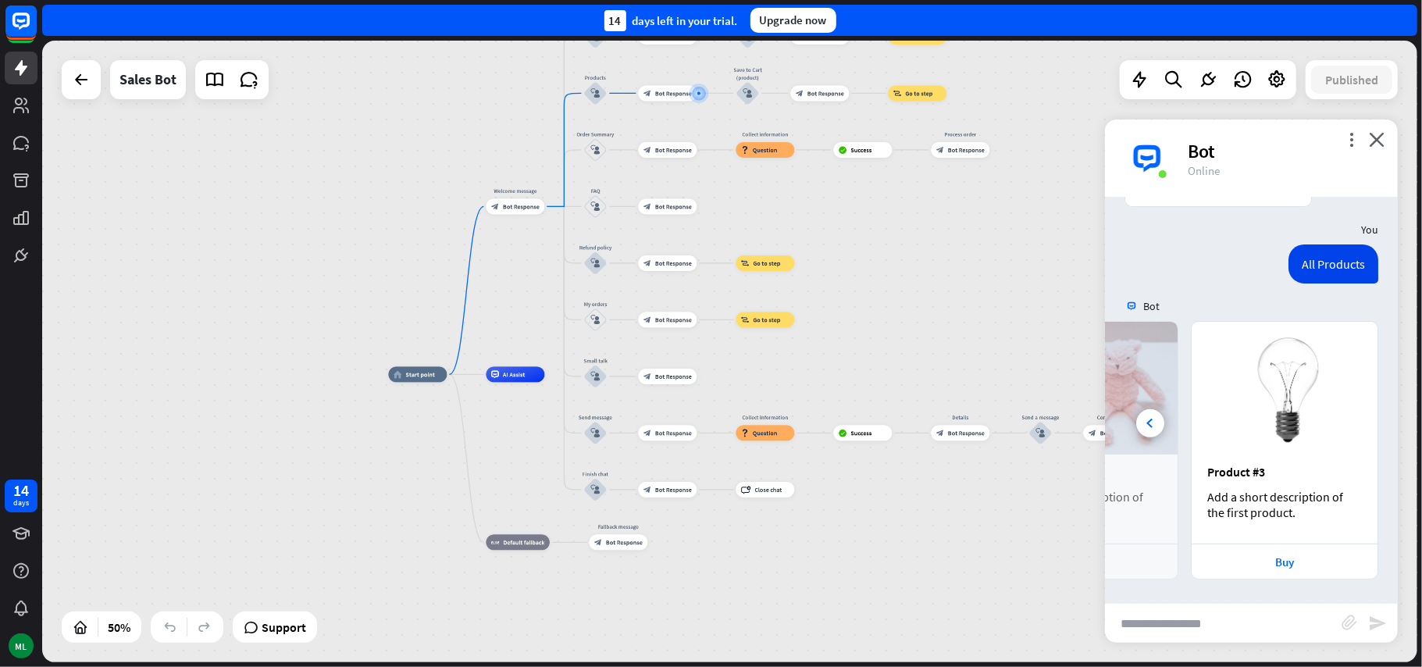
drag, startPoint x: 437, startPoint y: 305, endPoint x: 435, endPoint y: 220, distance: 84.4
click at [435, 220] on div "home_2 Start point Welcome message block_bot_response Bot Response Main menu bl…" at bounding box center [729, 351] width 1375 height 621
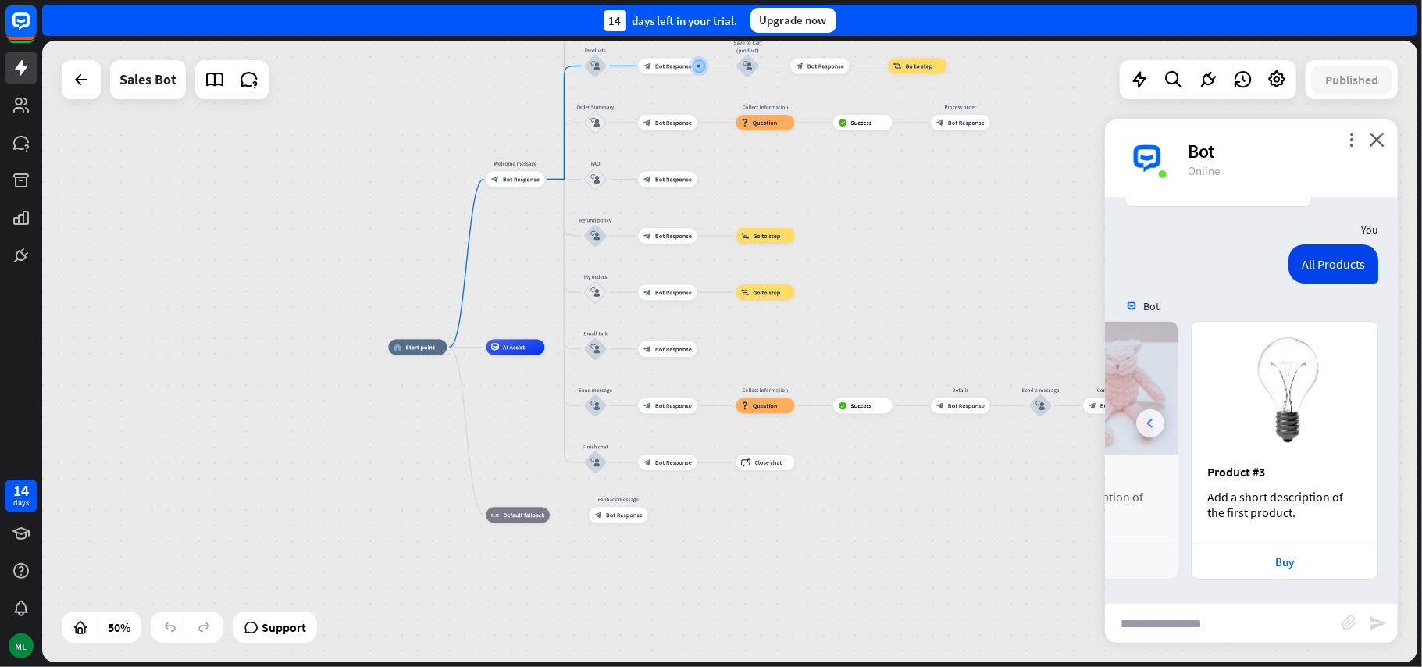
click at [1141, 422] on div at bounding box center [1150, 423] width 28 height 28
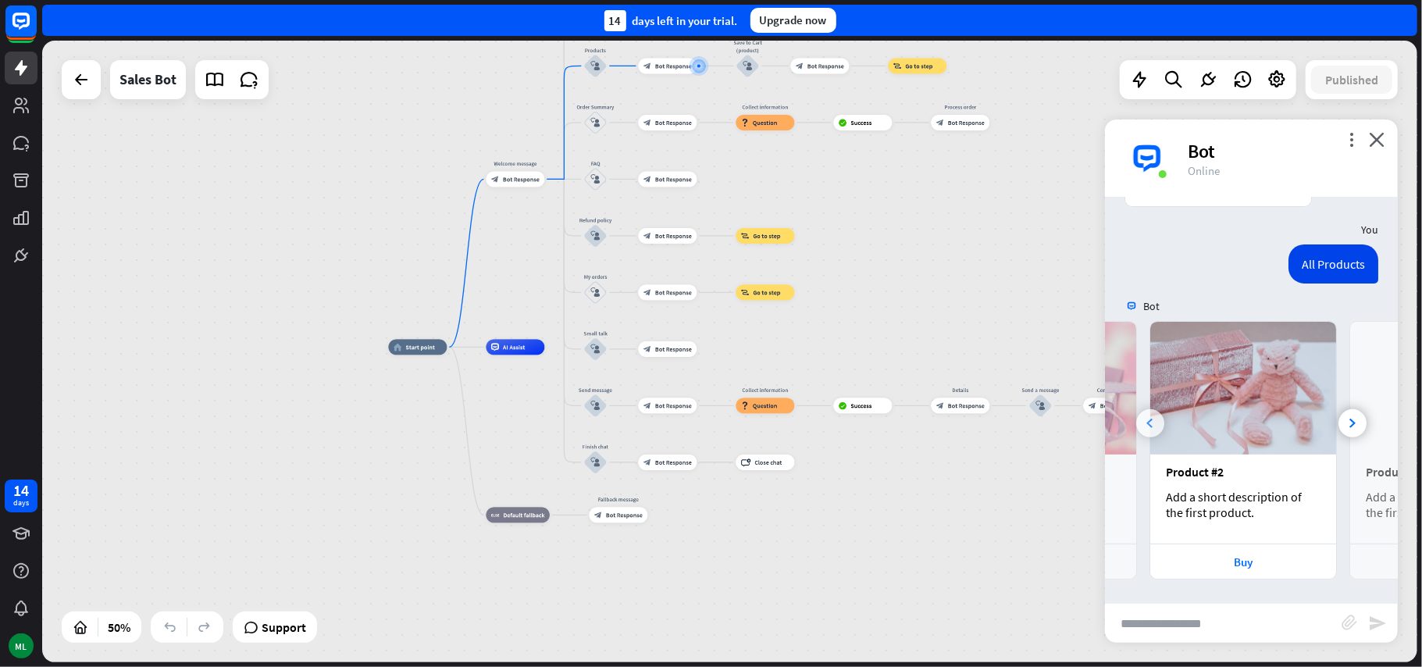
click at [1141, 422] on div at bounding box center [1150, 423] width 28 height 28
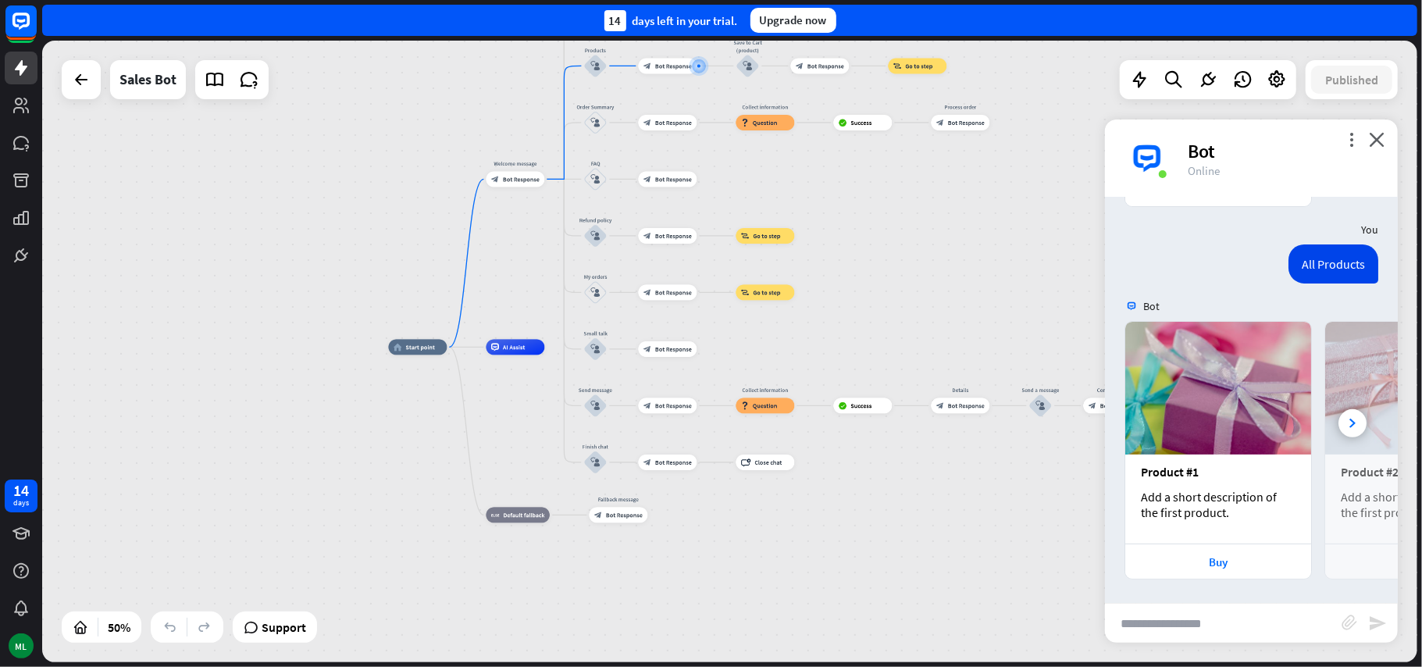
scroll to position [0, 0]
click at [1141, 422] on img at bounding box center [1218, 388] width 186 height 133
click at [1231, 561] on div "Buy" at bounding box center [1218, 561] width 170 height 15
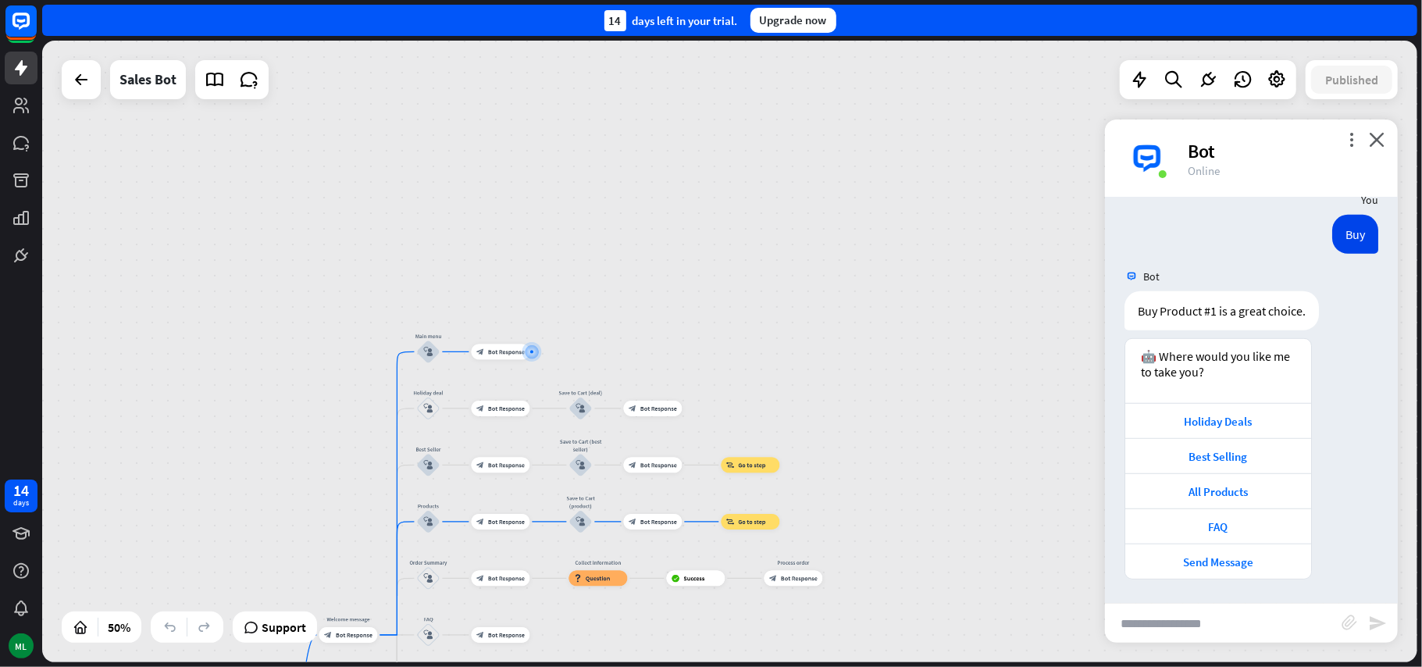
scroll to position [759, 0]
click at [1221, 426] on div "Holiday Deals" at bounding box center [1218, 421] width 170 height 15
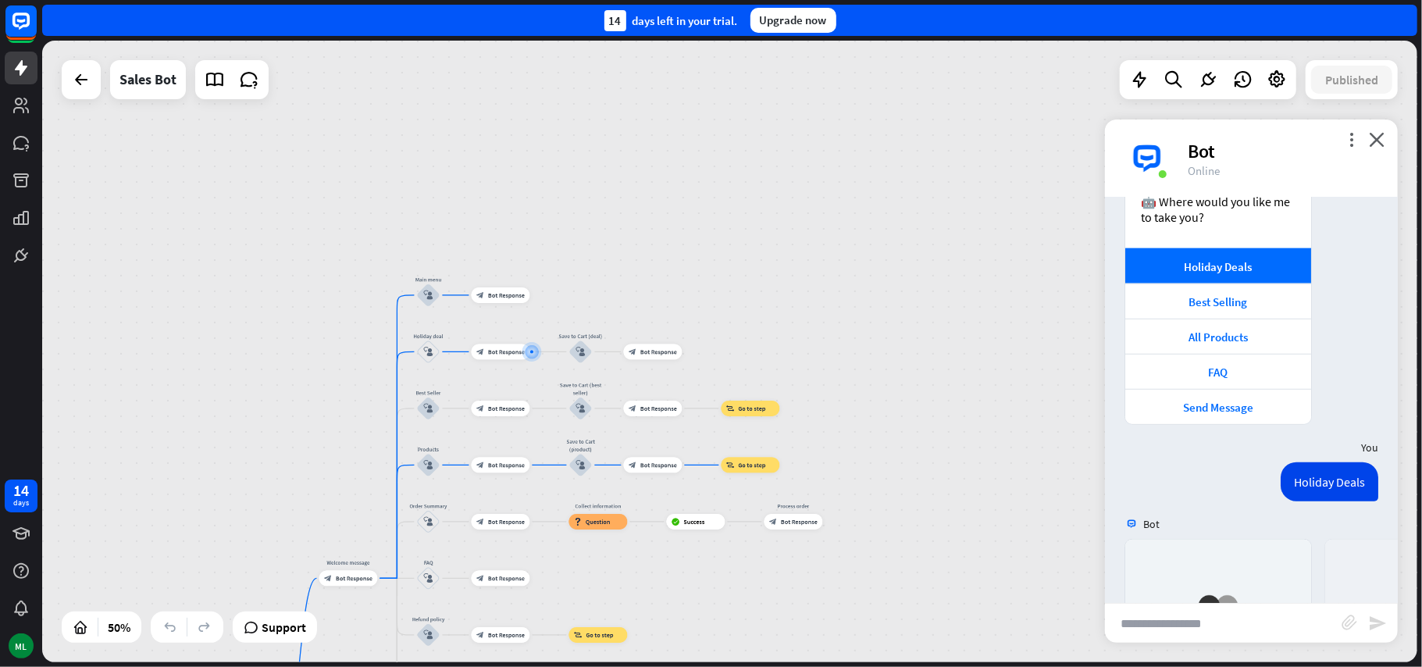
scroll to position [1166, 0]
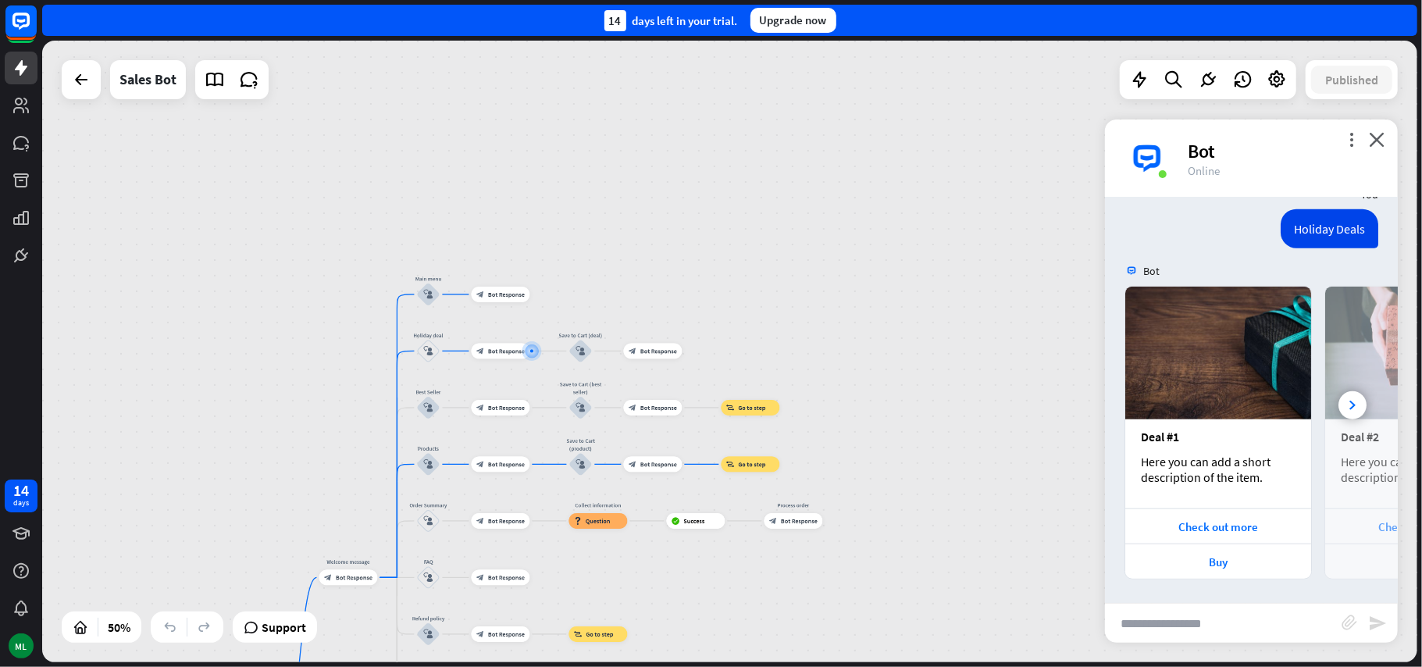
click at [757, 575] on div "home_2 Start point Welcome message block_bot_response Bot Response Main menu bl…" at bounding box center [729, 351] width 1375 height 621
click at [1338, 412] on div at bounding box center [1352, 405] width 28 height 28
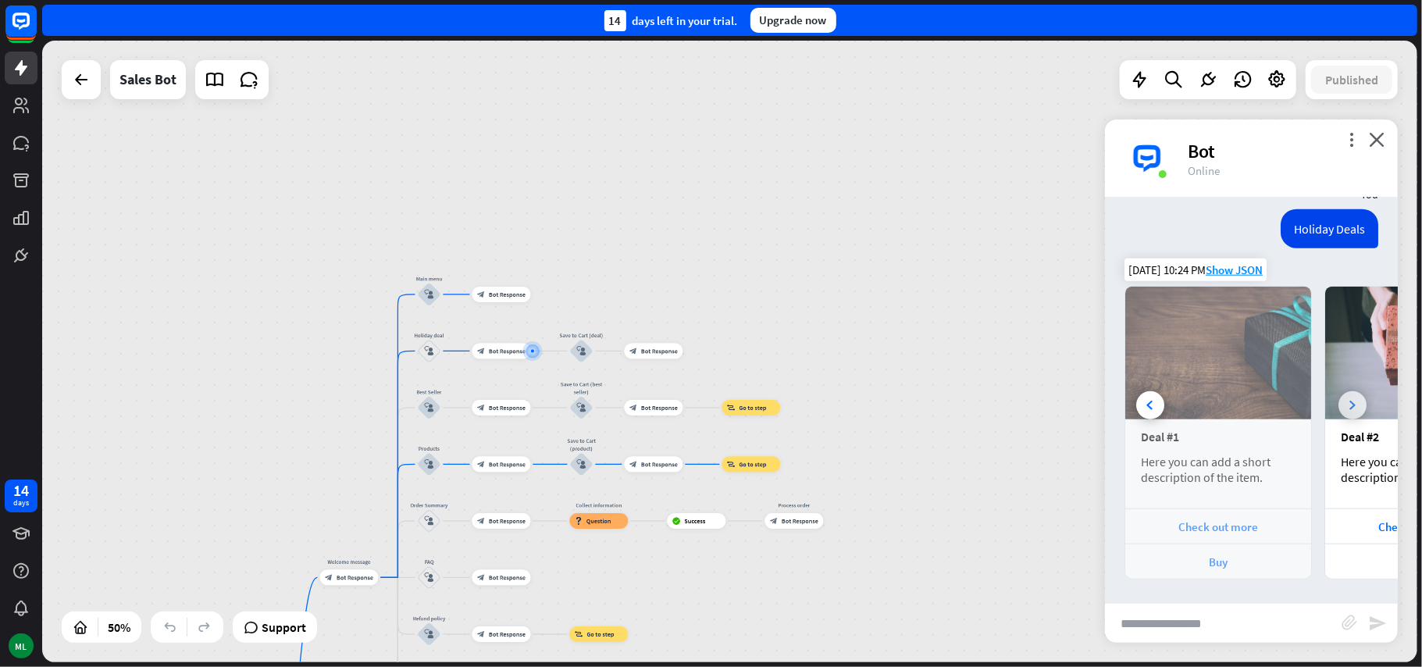
scroll to position [0, 175]
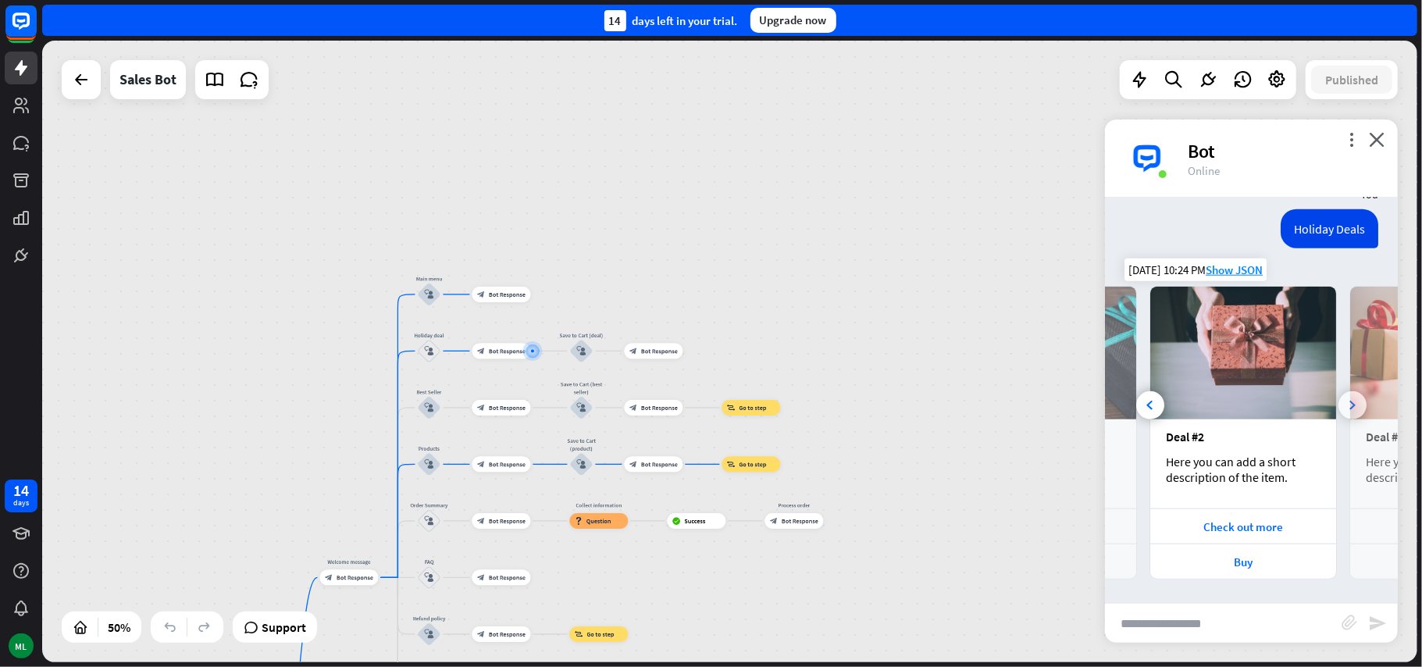
click at [1338, 412] on div at bounding box center [1352, 405] width 28 height 28
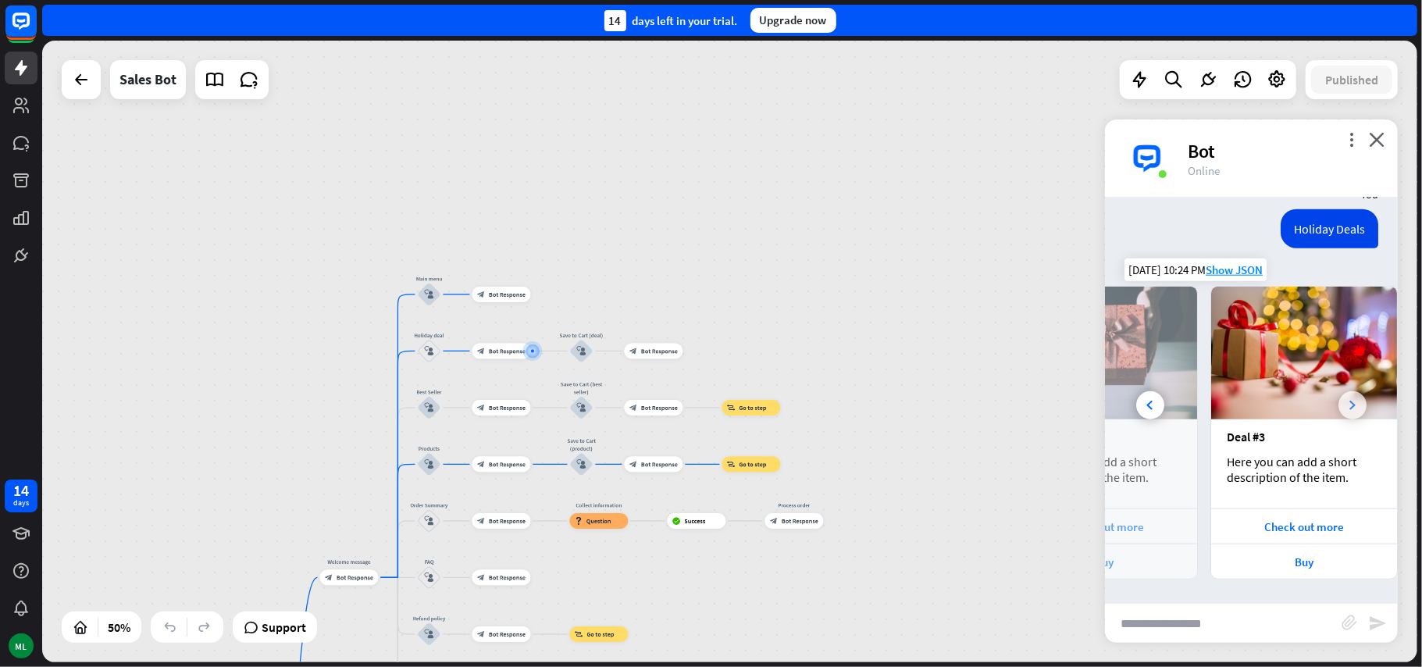
scroll to position [0, 348]
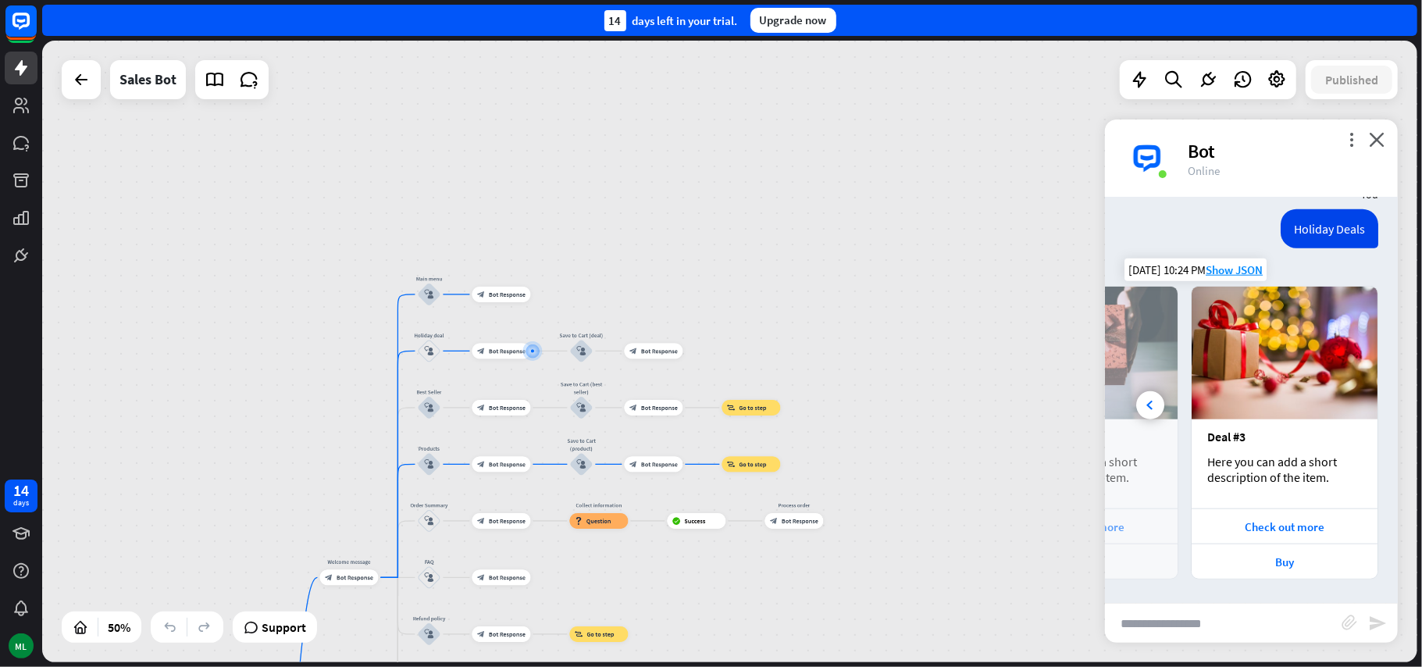
click at [1334, 412] on img at bounding box center [1284, 353] width 186 height 133
click at [1141, 404] on div at bounding box center [1150, 405] width 28 height 28
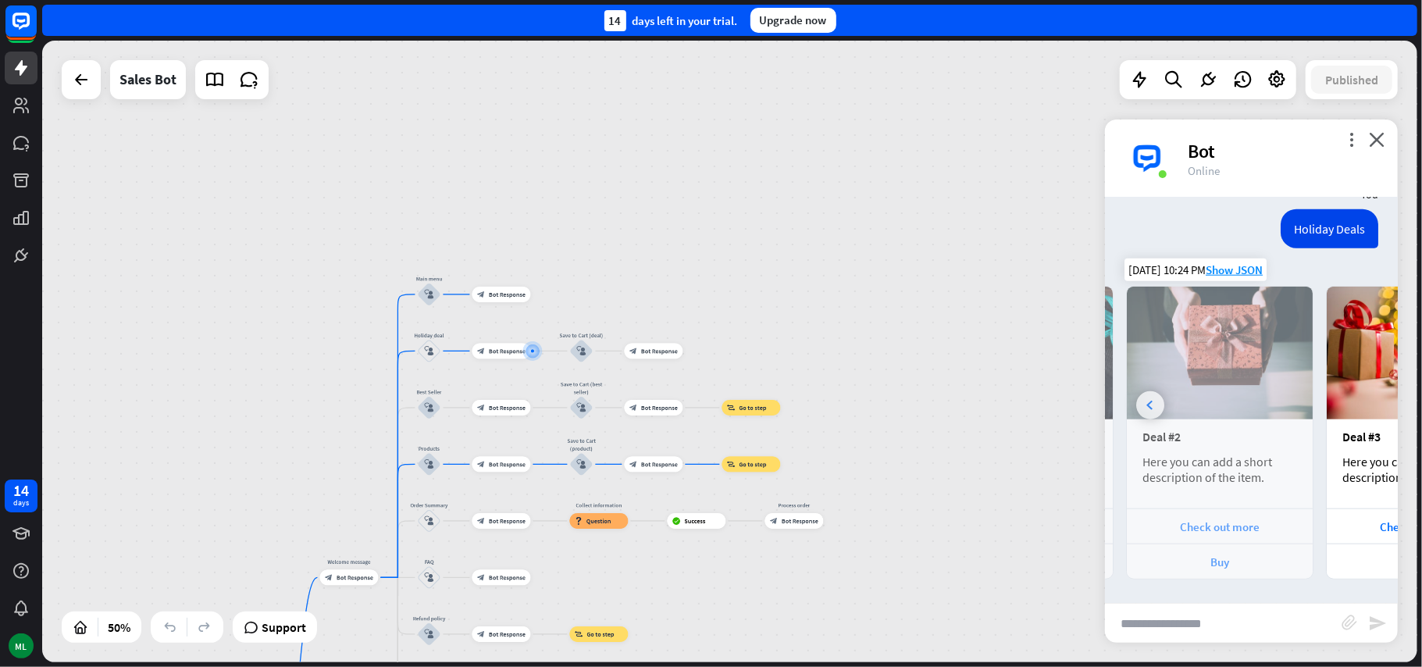
click at [1141, 404] on div at bounding box center [1150, 405] width 28 height 28
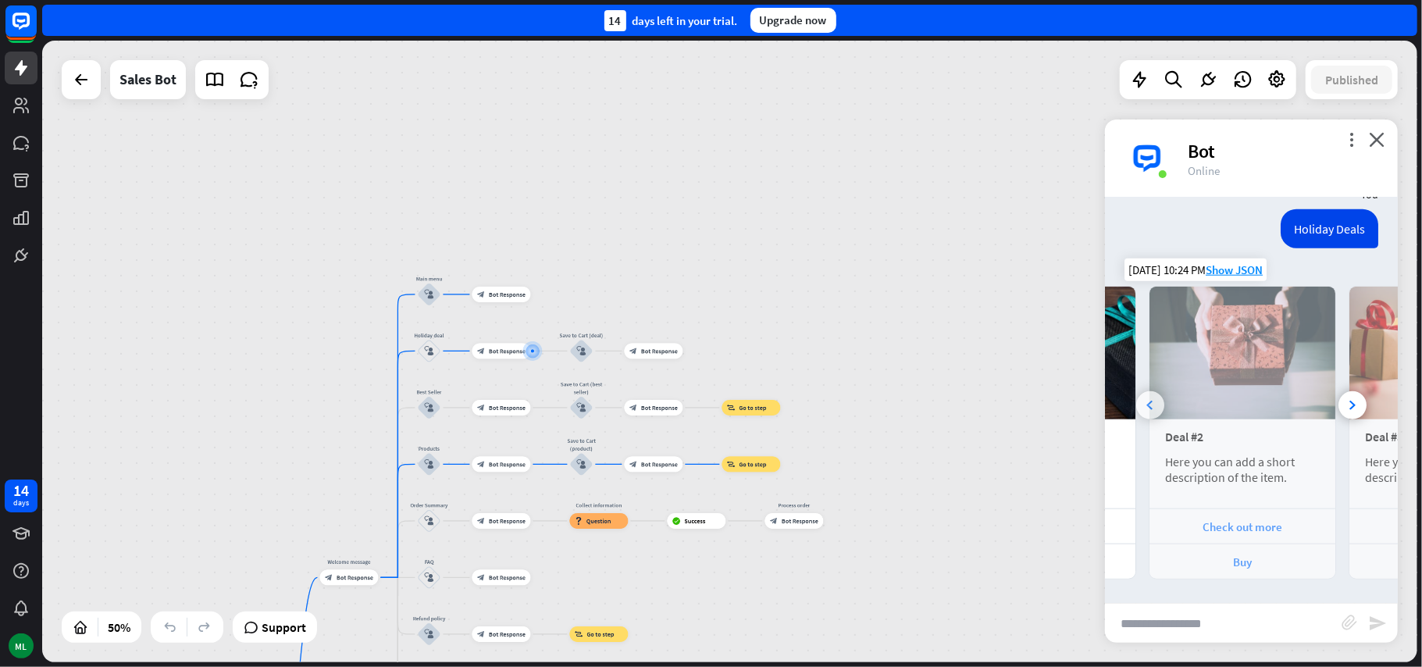
scroll to position [0, 0]
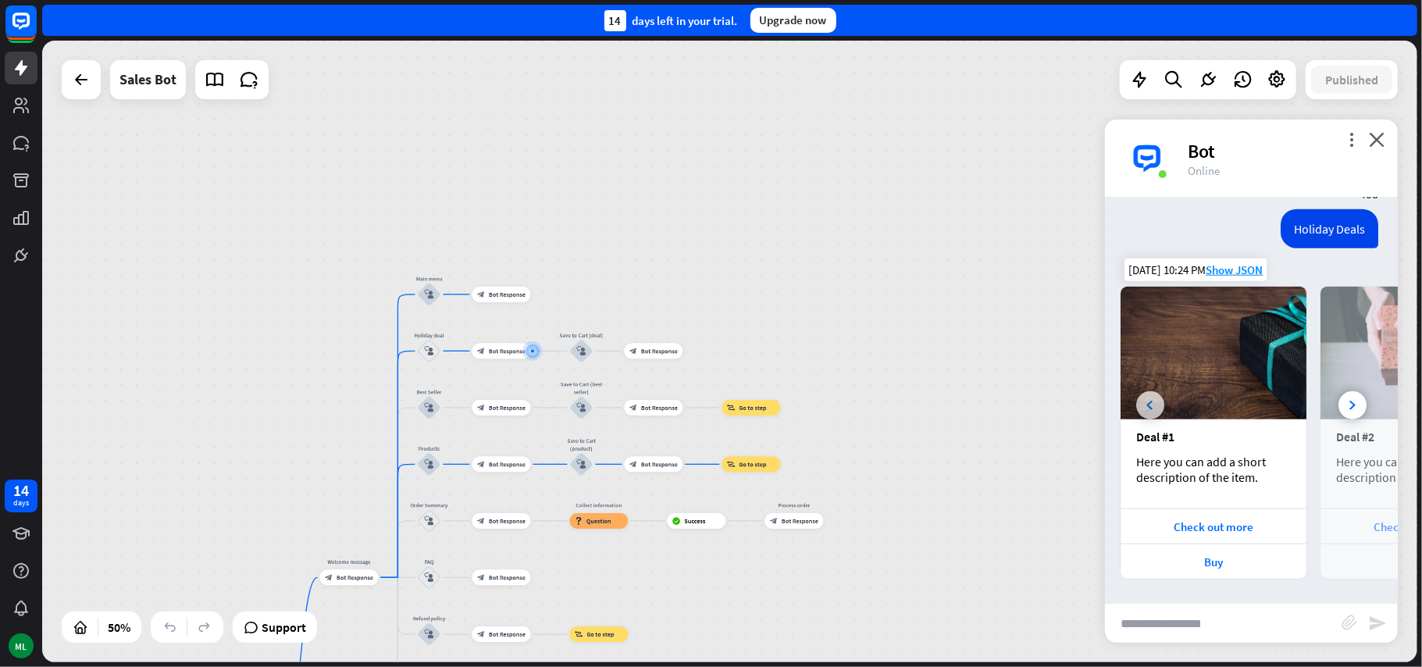
click at [1141, 404] on div at bounding box center [1150, 405] width 28 height 28
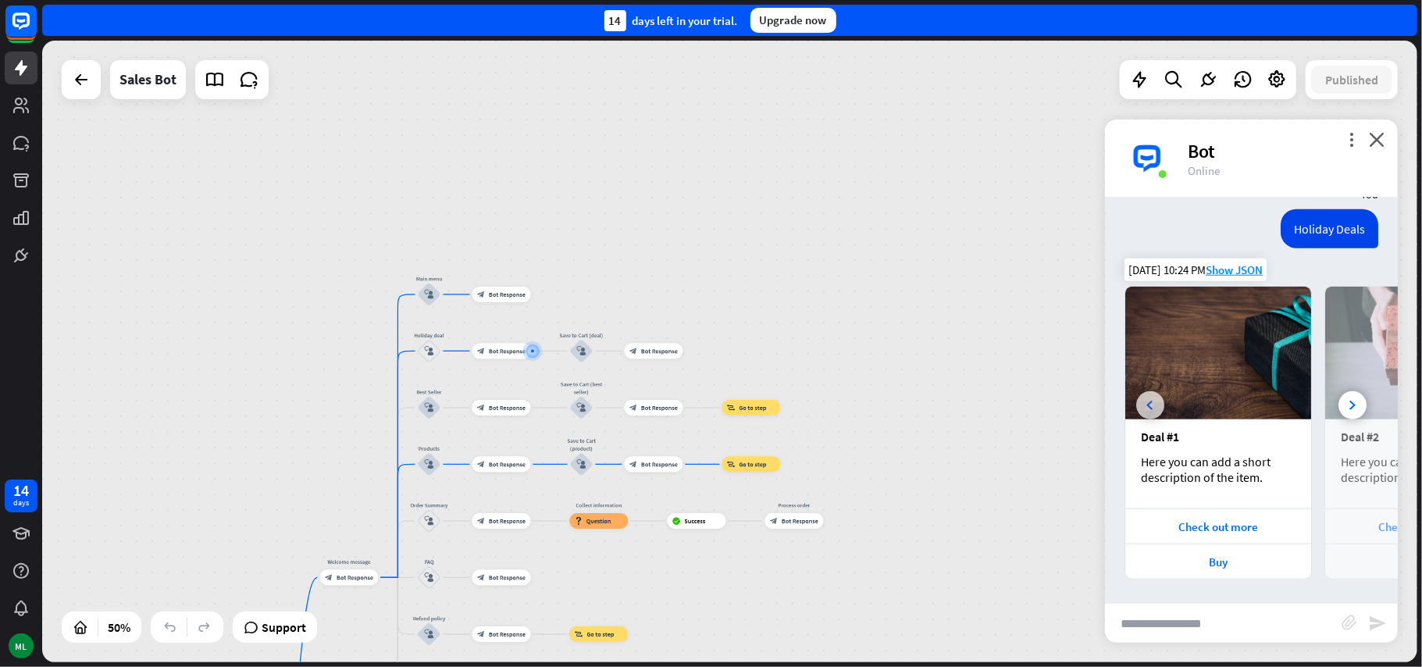
click at [1141, 404] on img at bounding box center [1218, 353] width 186 height 133
click at [1228, 532] on div "Check out more" at bounding box center [1218, 526] width 170 height 15
click at [1221, 566] on div "Buy" at bounding box center [1218, 561] width 170 height 15
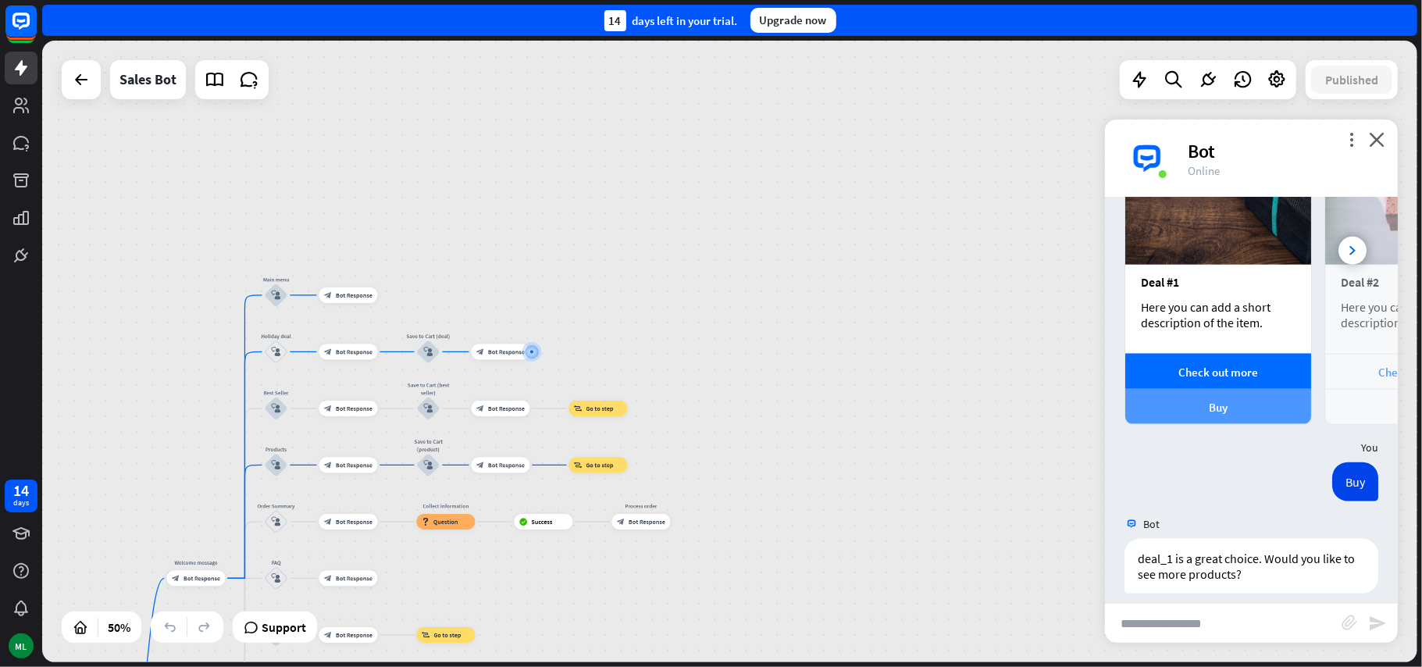
scroll to position [1410, 0]
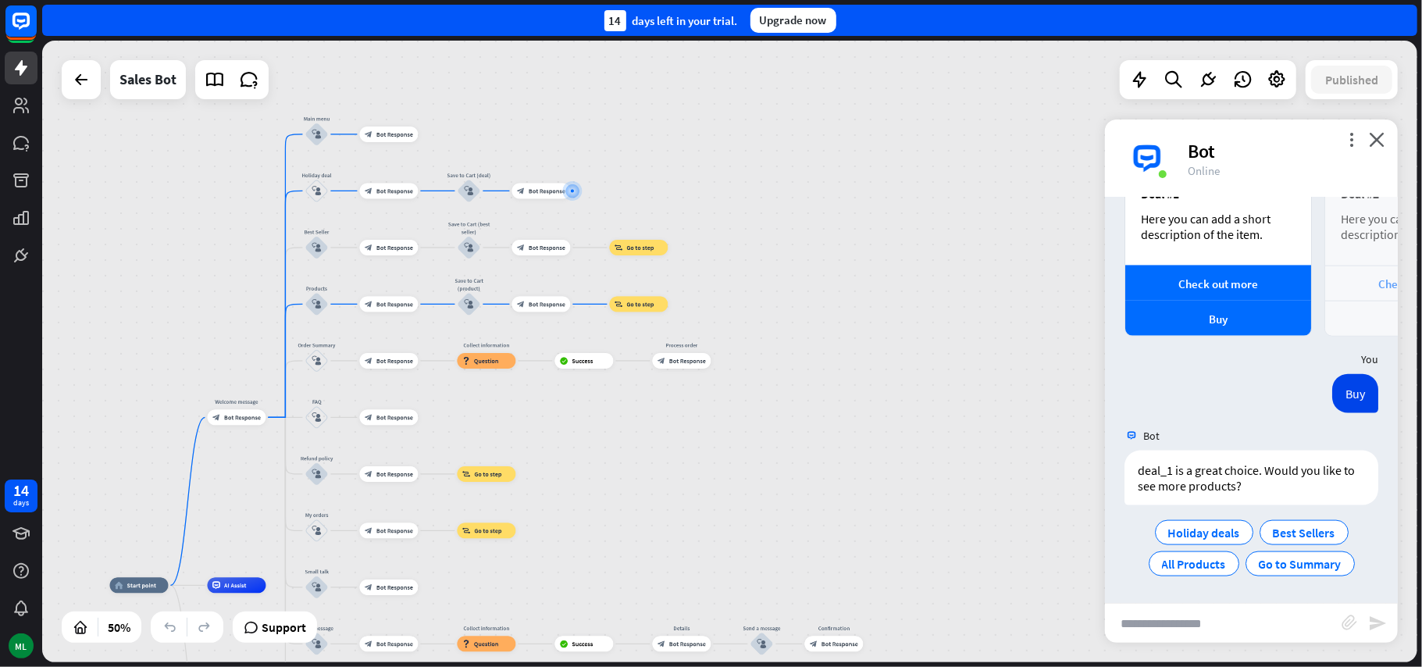
drag, startPoint x: 853, startPoint y: 518, endPoint x: 894, endPoint y: 351, distance: 172.9
click at [894, 351] on div "home_2 Start point Welcome message block_bot_response Bot Response Main menu bl…" at bounding box center [729, 351] width 1375 height 621
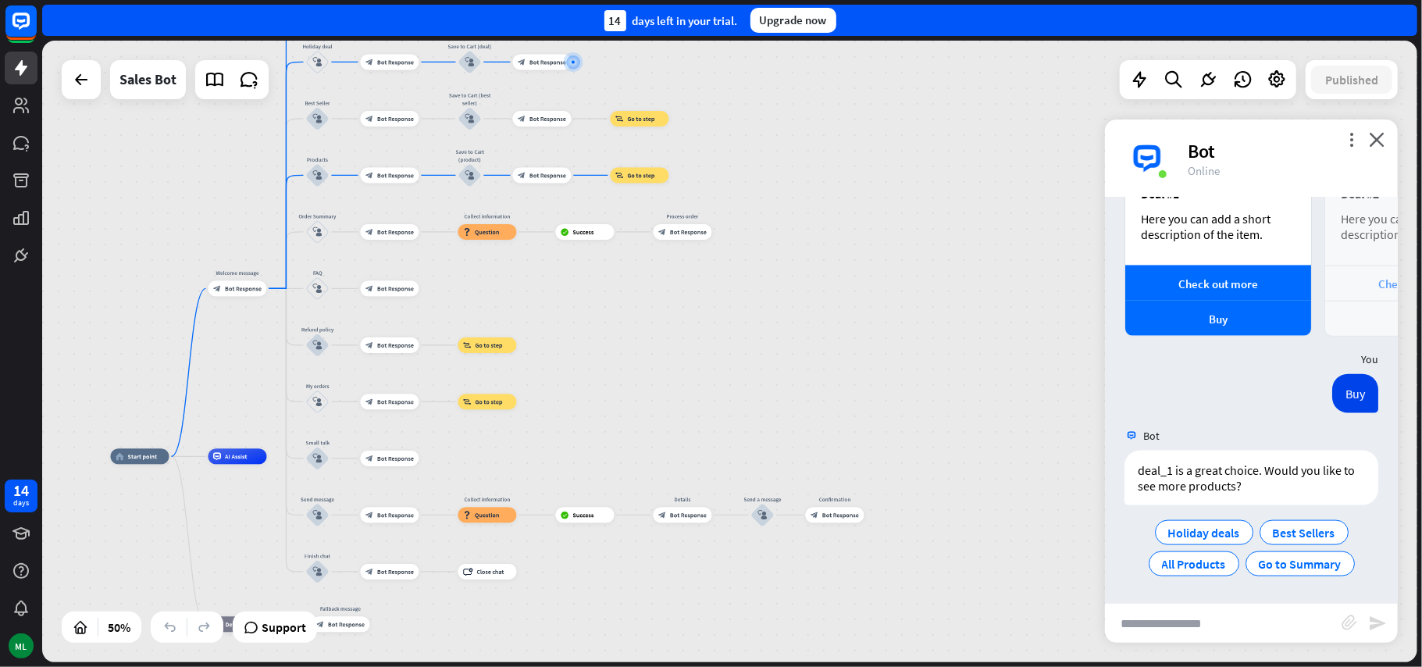
drag, startPoint x: 867, startPoint y: 438, endPoint x: 867, endPoint y: 316, distance: 121.8
click at [867, 316] on div "home_2 Start point Welcome message block_bot_response Bot Response Main menu bl…" at bounding box center [729, 351] width 1375 height 621
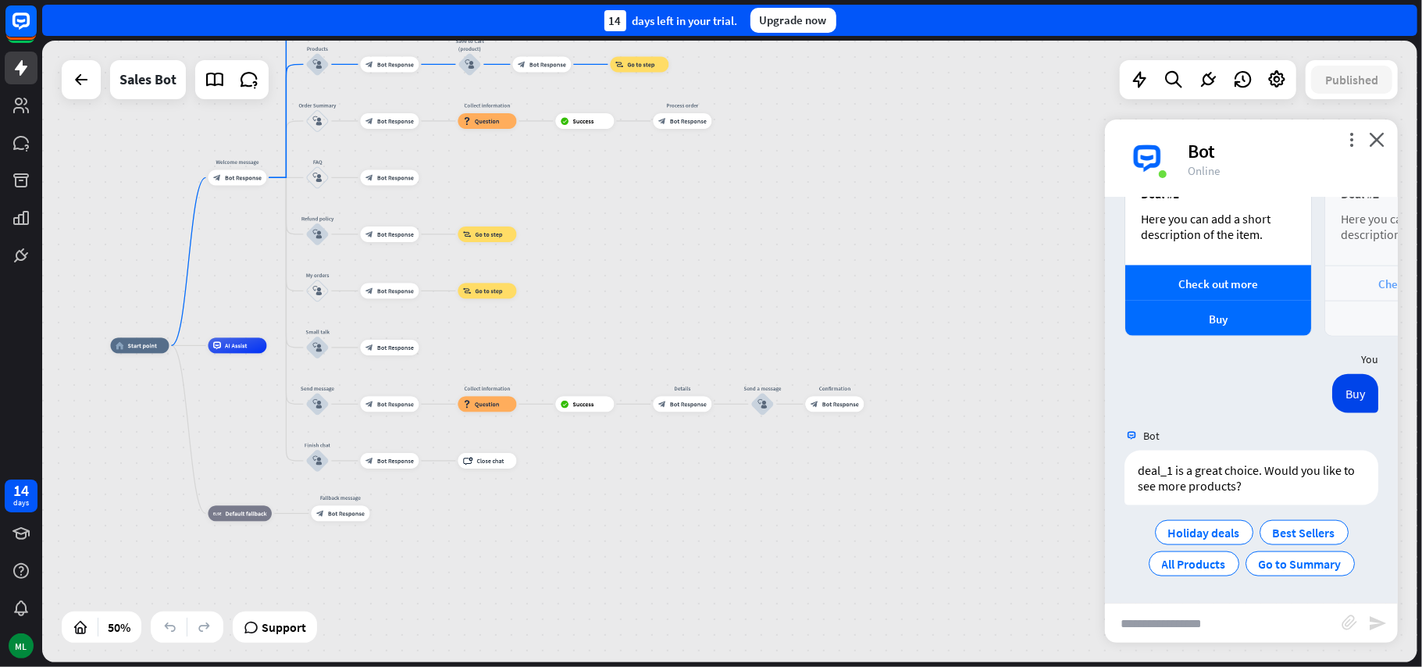
drag, startPoint x: 867, startPoint y: 358, endPoint x: 867, endPoint y: 247, distance: 110.9
click at [867, 247] on div "home_2 Start point Welcome message block_bot_response Bot Response Main menu bl…" at bounding box center [729, 351] width 1375 height 621
click at [1301, 536] on span "Best Sellers" at bounding box center [1304, 533] width 62 height 16
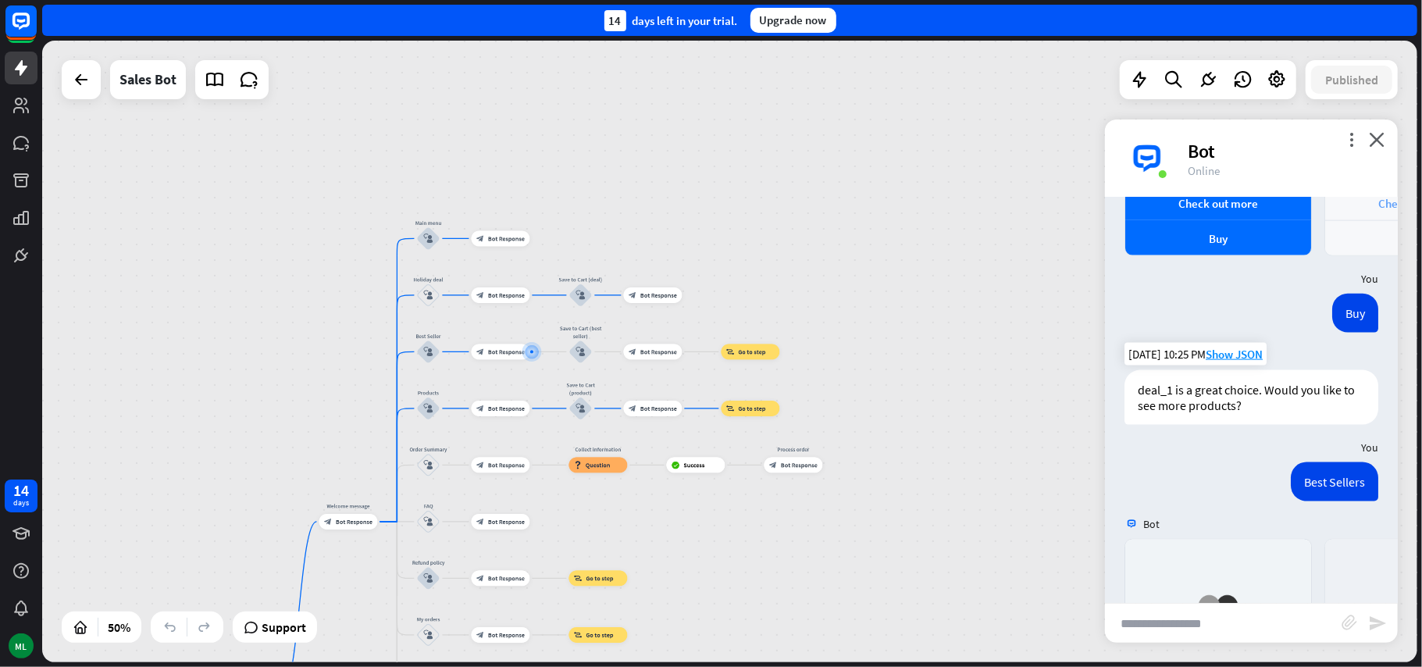
scroll to position [1724, 0]
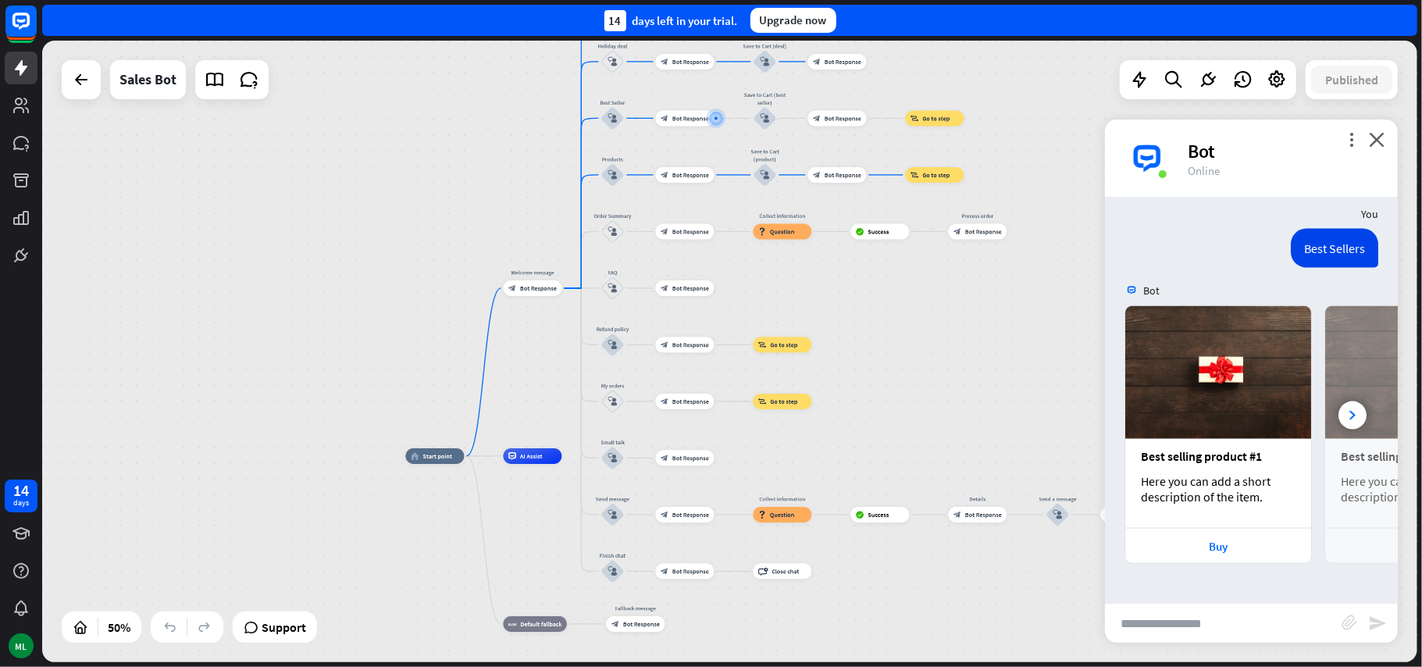
drag, startPoint x: 328, startPoint y: 447, endPoint x: 504, endPoint y: 415, distance: 179.2
click at [500, 247] on div "home_2 Start point Welcome message block_bot_response Bot Response Main menu bl…" at bounding box center [729, 351] width 1375 height 621
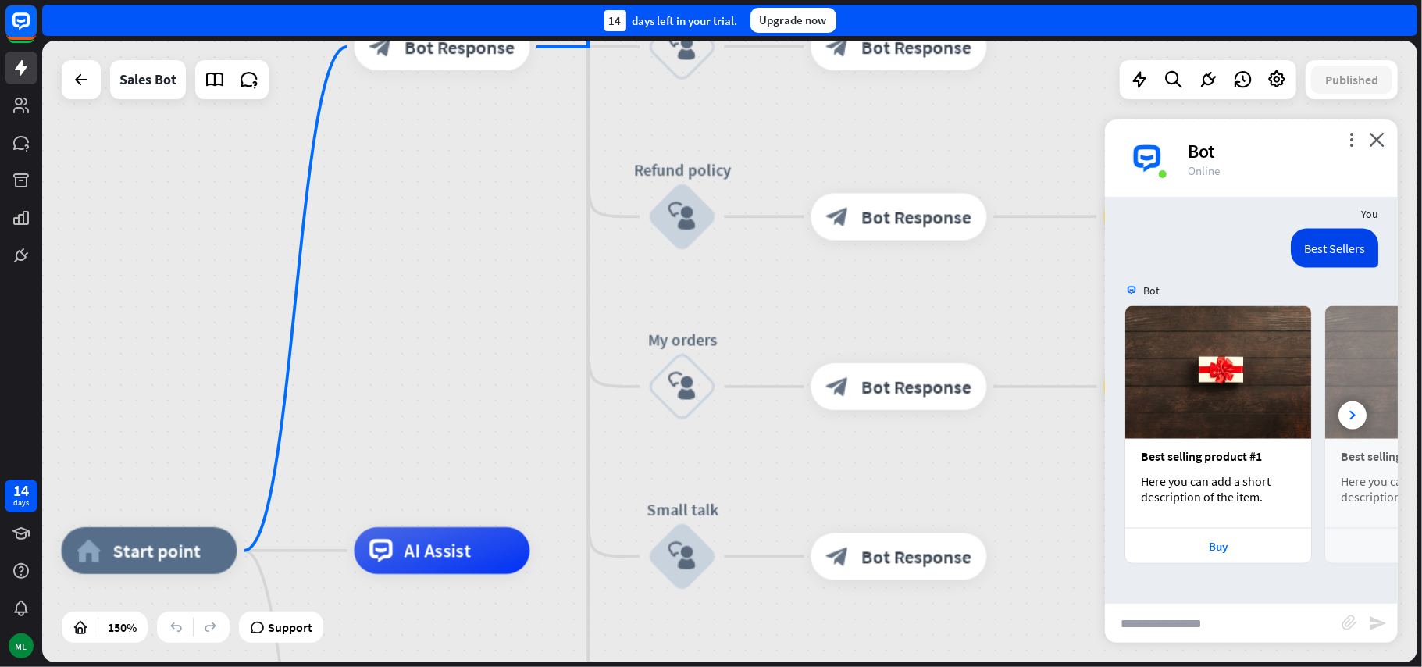
drag, startPoint x: 478, startPoint y: 361, endPoint x: 347, endPoint y: 464, distance: 166.8
click at [347, 464] on div "home_2 Start point Welcome message block_bot_response Bot Response Main menu bl…" at bounding box center [729, 351] width 1375 height 621
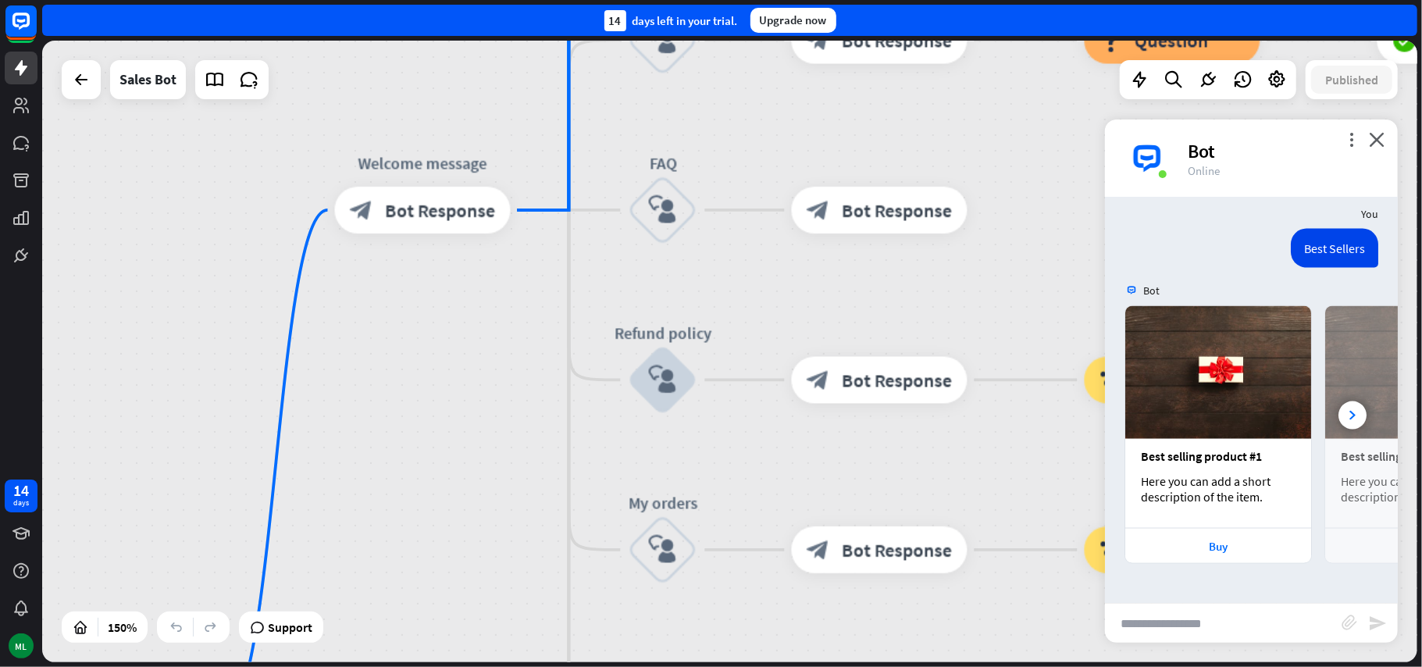
drag, startPoint x: 463, startPoint y: 303, endPoint x: 448, endPoint y: 436, distance: 133.6
click at [448, 436] on div "home_2 Start point Welcome message block_bot_response Bot Response Main menu bl…" at bounding box center [729, 351] width 1375 height 621
click at [468, 223] on span "Bot Response" at bounding box center [440, 211] width 110 height 23
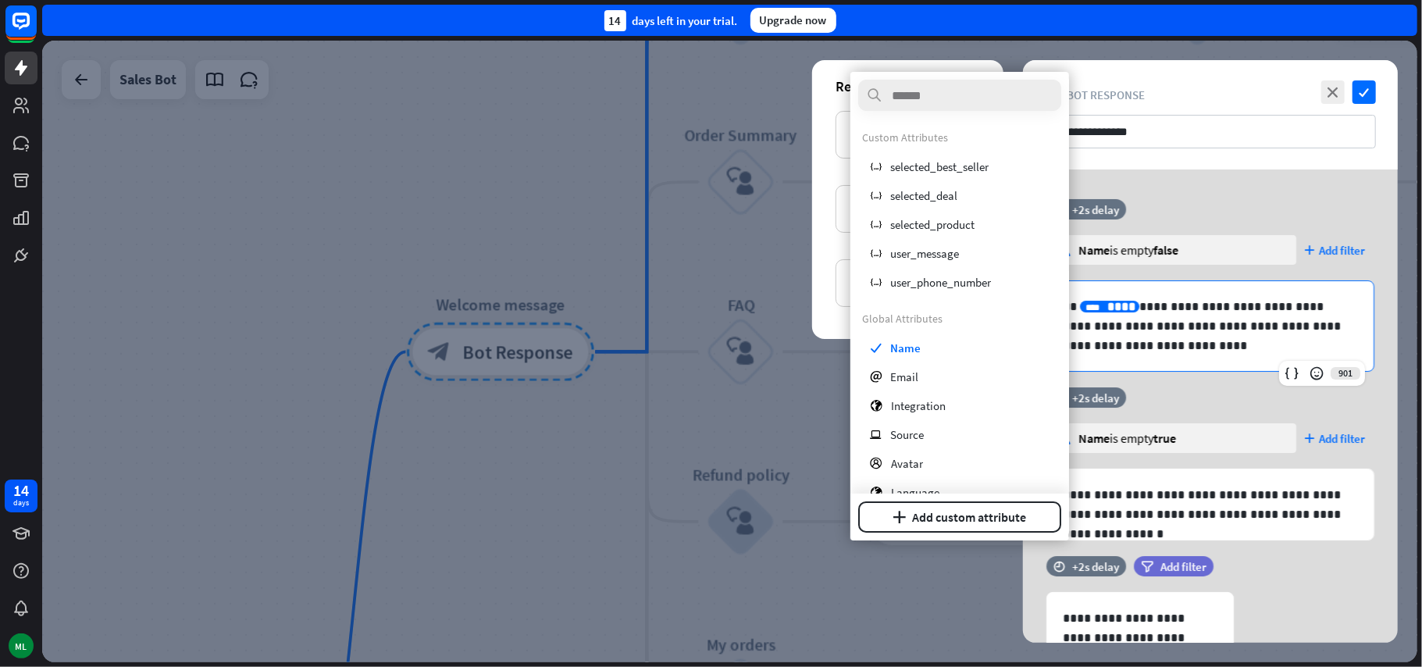
click at [1107, 309] on span "****" at bounding box center [1121, 307] width 28 height 12
click at [732, 394] on div at bounding box center [729, 351] width 1375 height 621
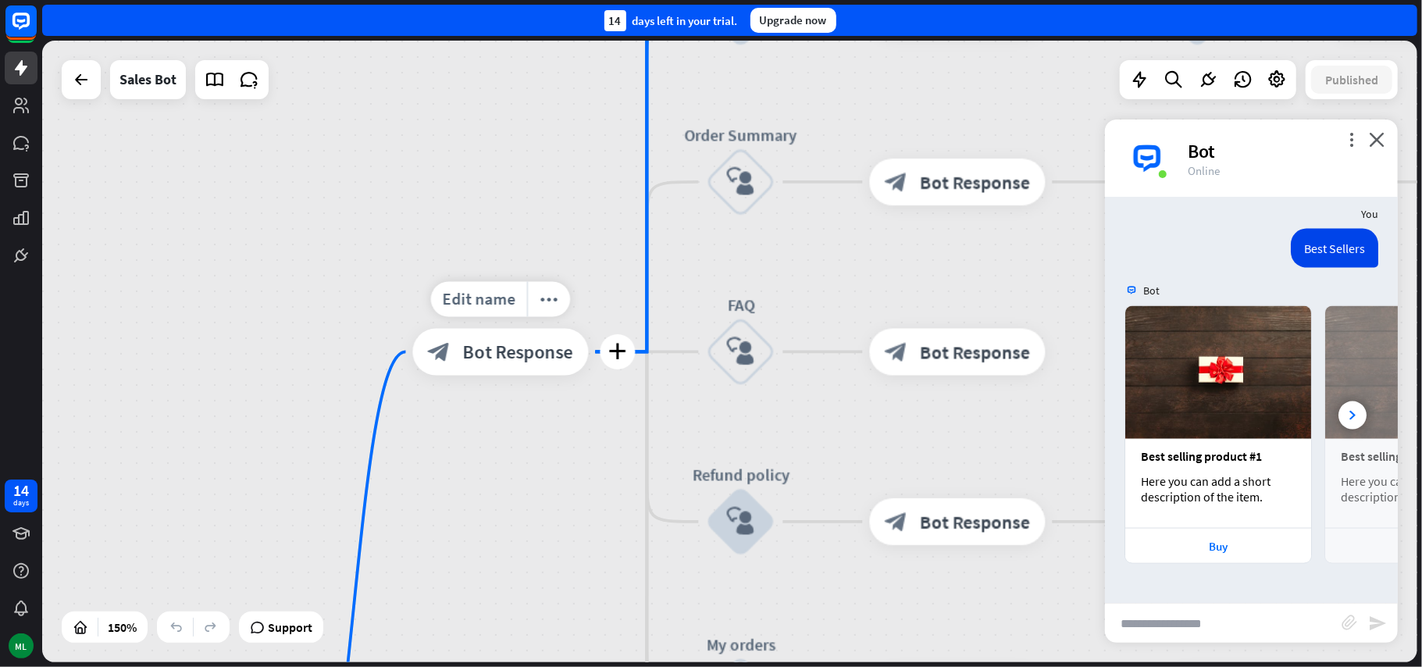
click at [532, 364] on div "block_bot_response Bot Response" at bounding box center [501, 352] width 176 height 47
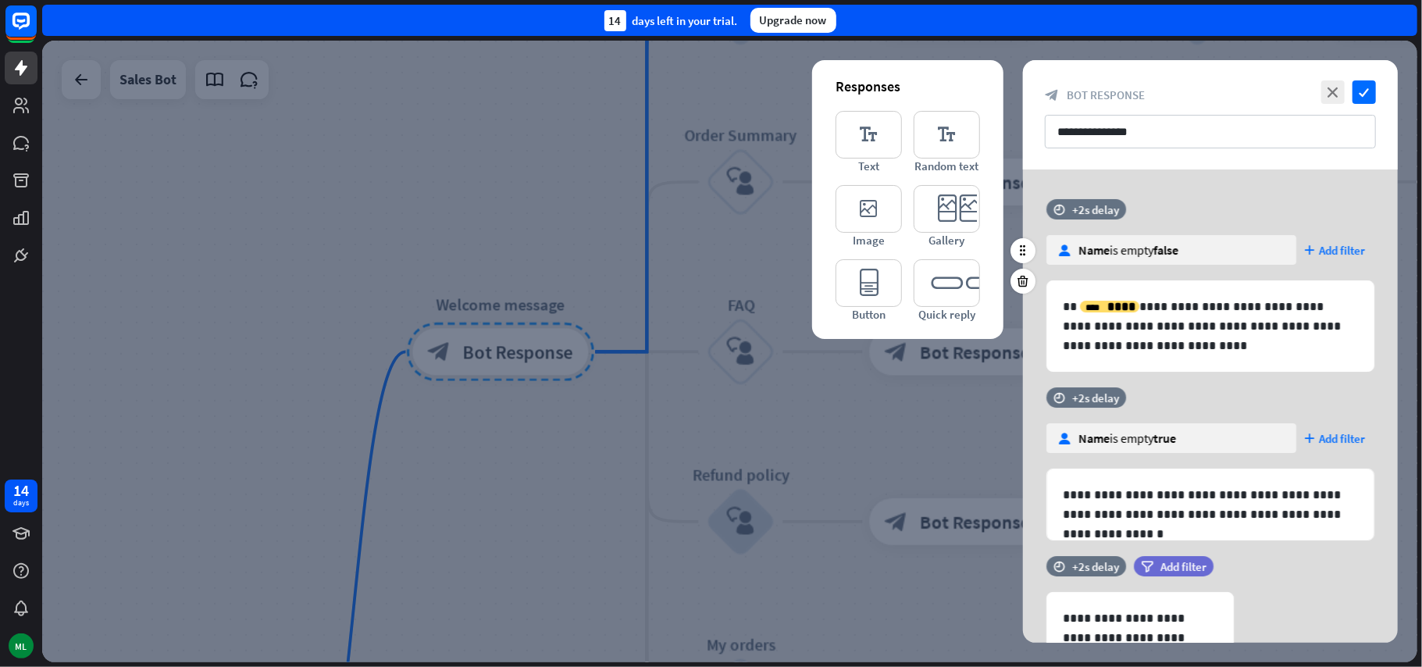
click at [1252, 205] on div "time +2s delay user Name is empty false plus Add filter" at bounding box center [1210, 239] width 375 height 81
click at [1334, 253] on span "Add filter" at bounding box center [1342, 250] width 46 height 15
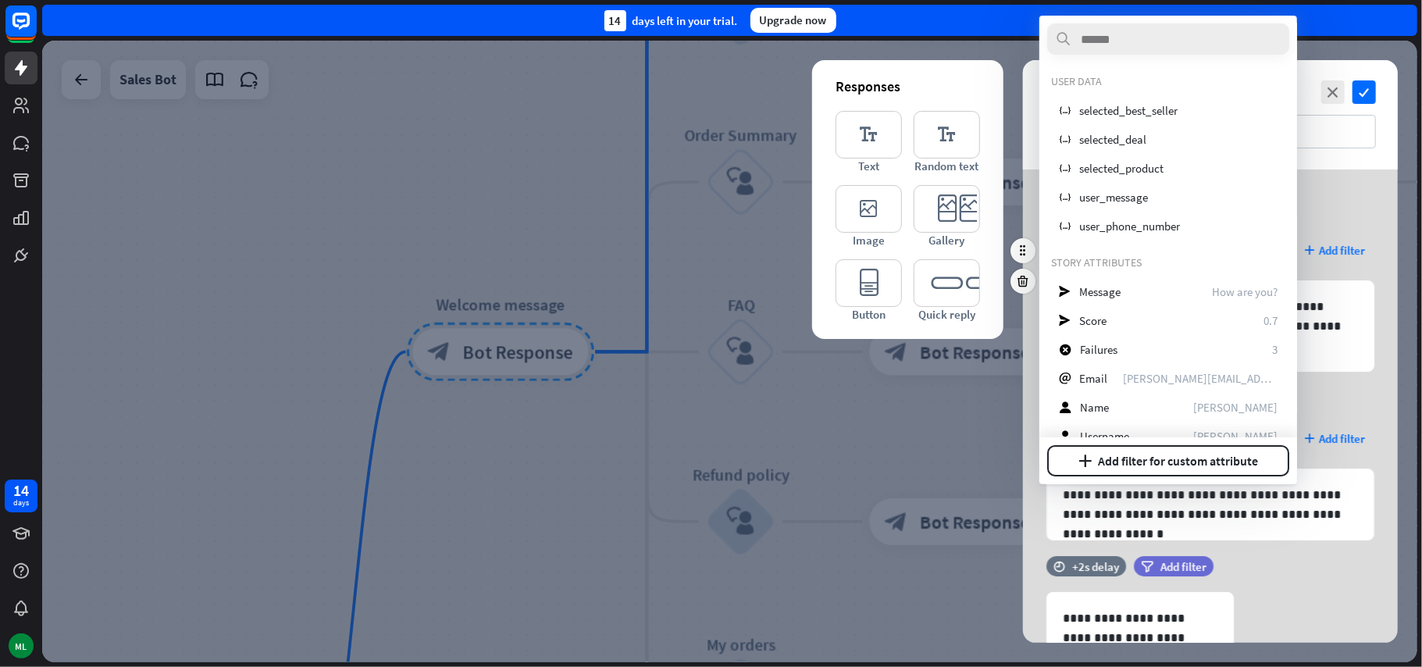
click at [1334, 219] on div "time +2s delay user Name is empty false plus Add filter" at bounding box center [1210, 239] width 375 height 81
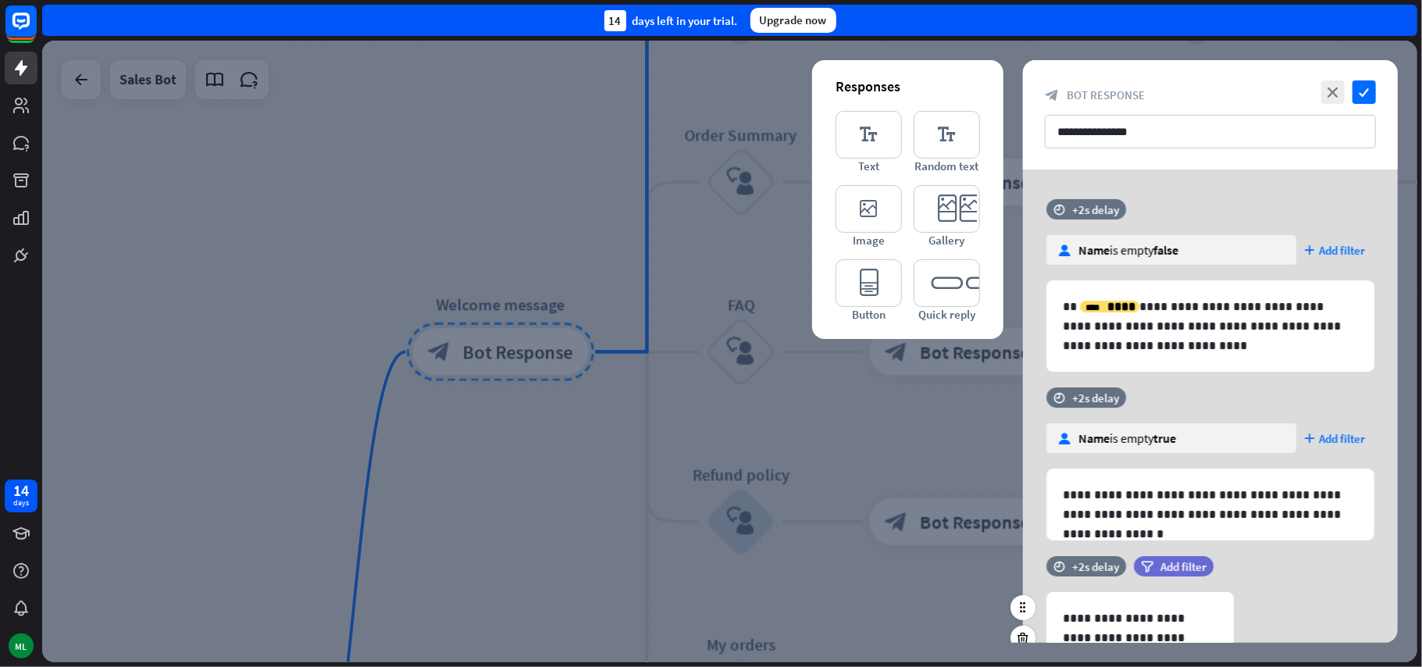
scroll to position [266, 0]
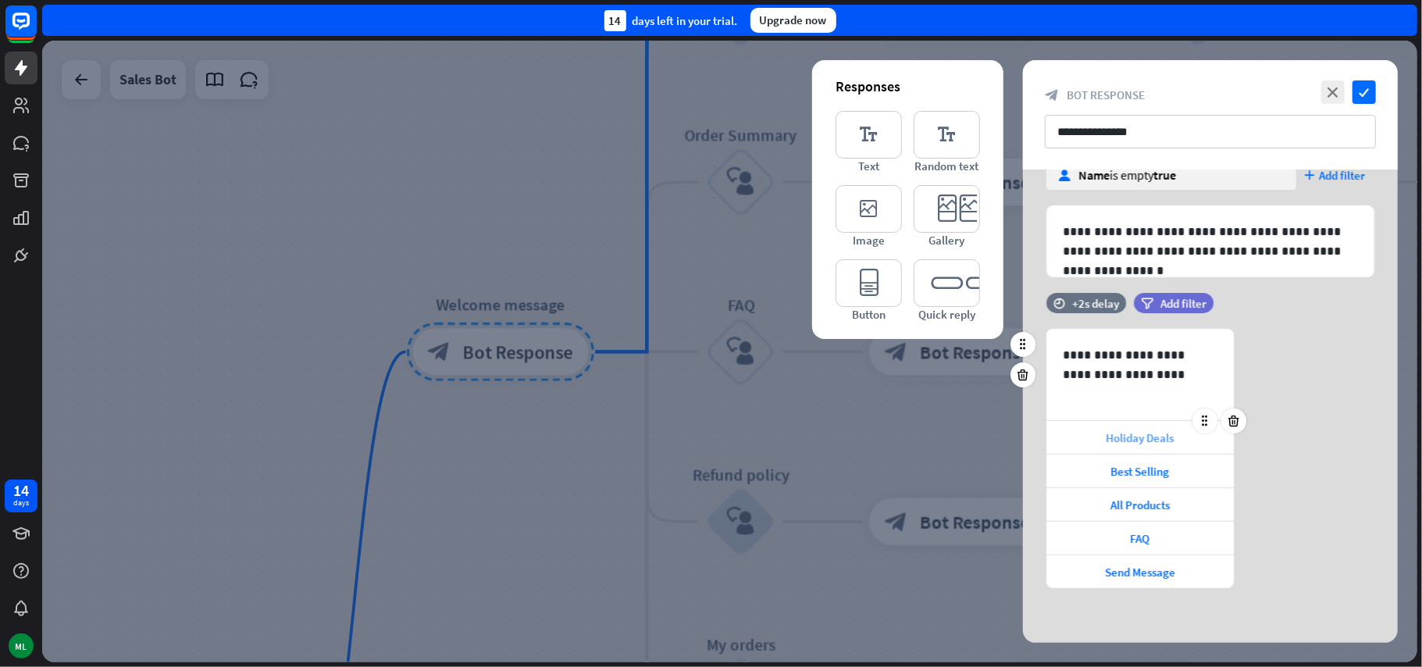
click at [1152, 438] on span "Holiday Deals" at bounding box center [1140, 437] width 68 height 15
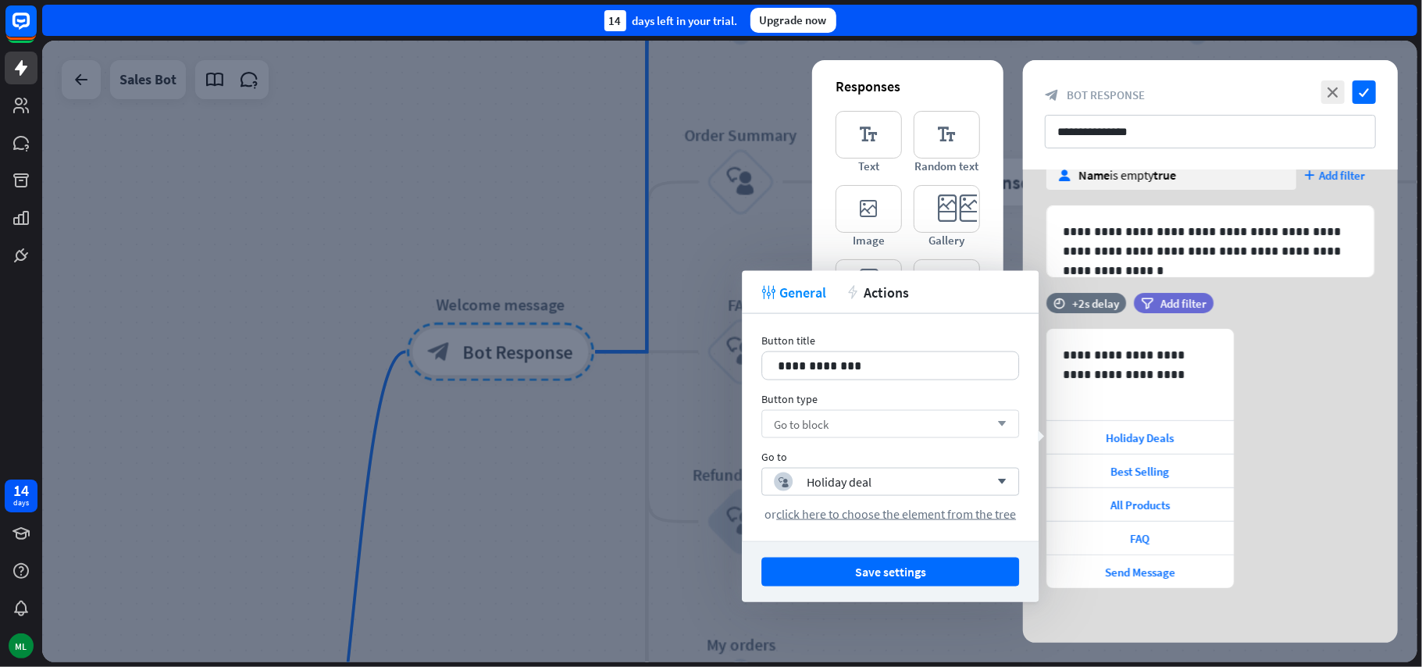
click at [978, 422] on div "Go to block arrow_down" at bounding box center [890, 424] width 258 height 28
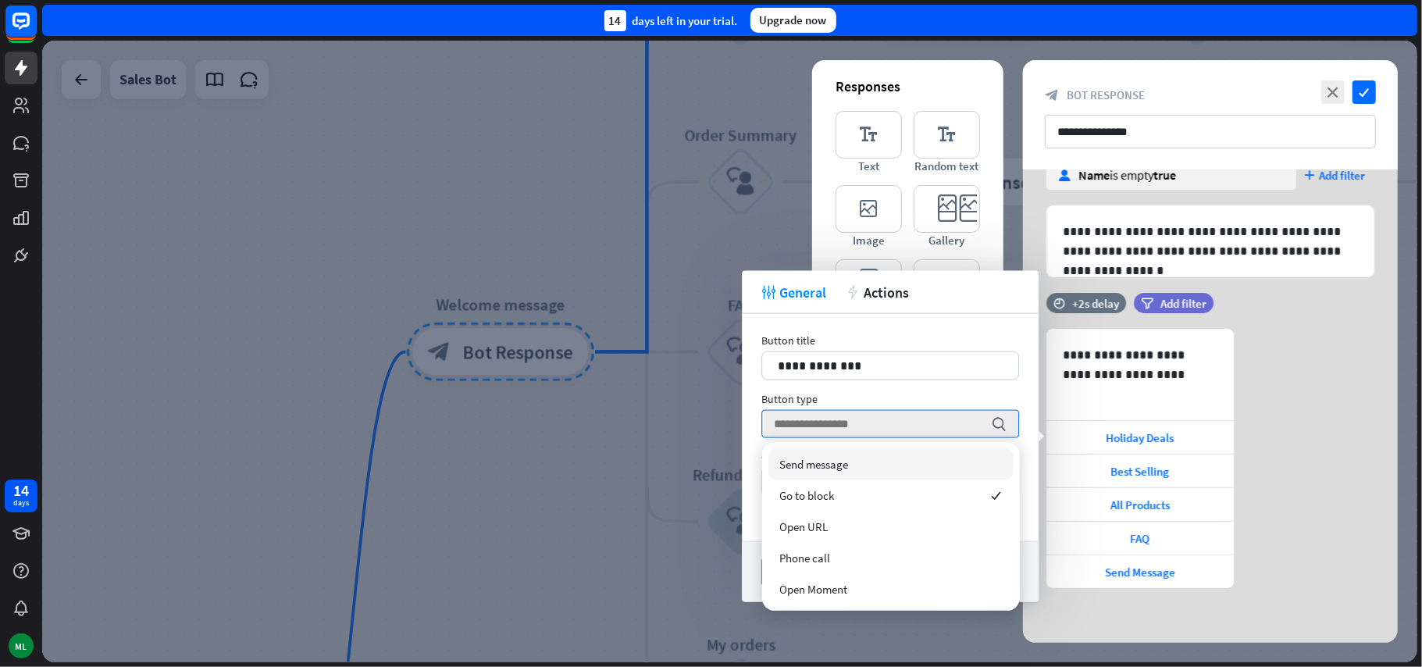
click at [607, 443] on div at bounding box center [729, 351] width 1375 height 621
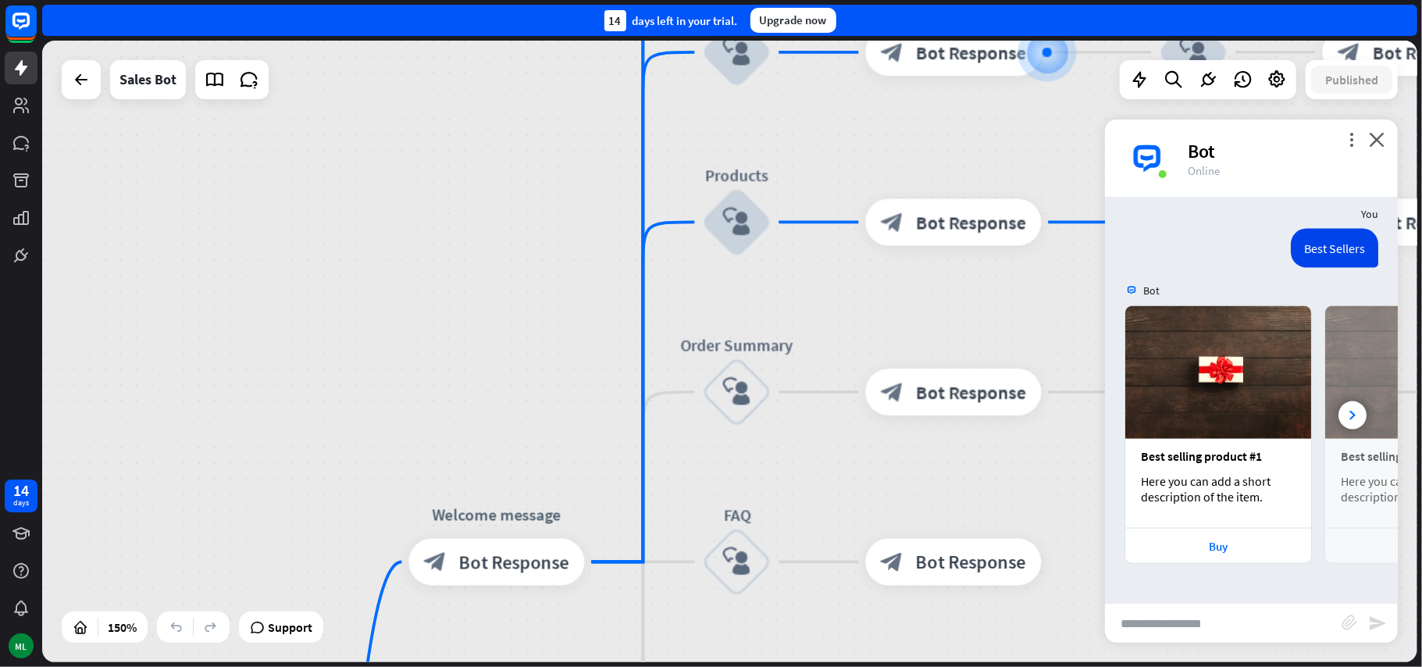
drag, startPoint x: 835, startPoint y: 278, endPoint x: 832, endPoint y: 488, distance: 210.1
click at [832, 488] on div "home_2 Start point Welcome message block_bot_response Bot Response Main menu bl…" at bounding box center [729, 351] width 1375 height 621
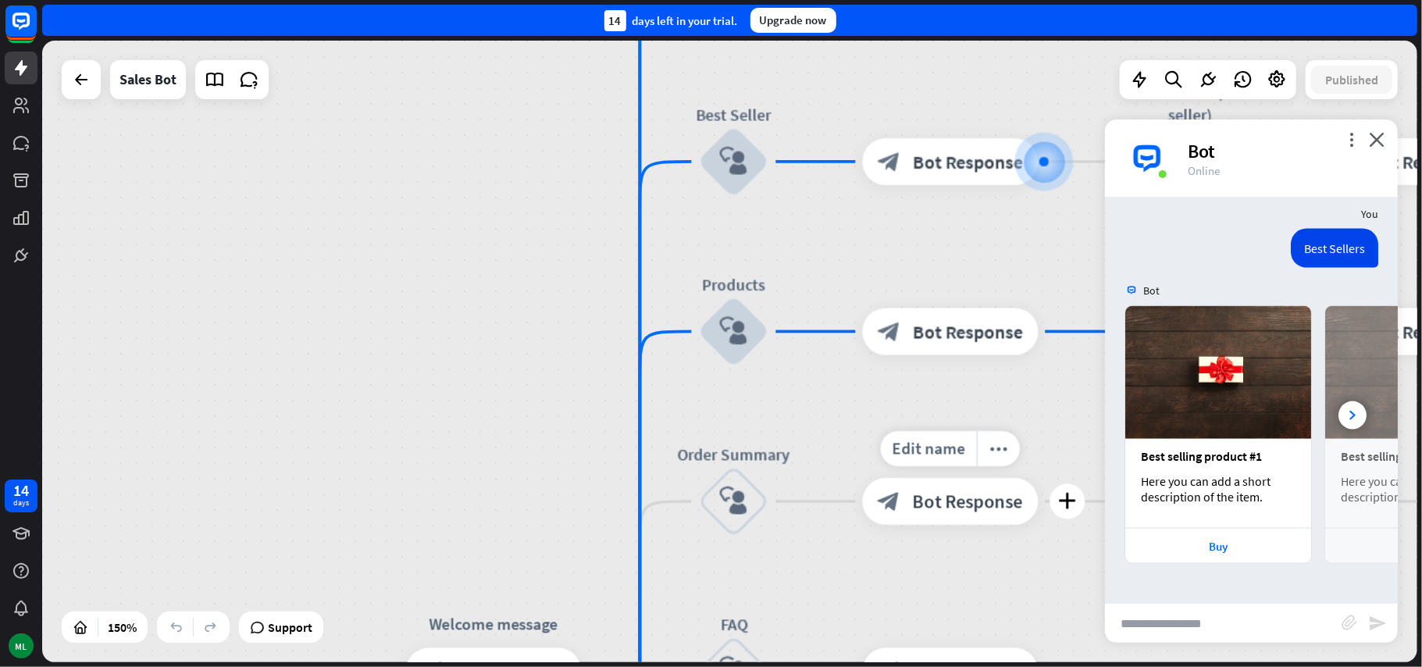
drag, startPoint x: 834, startPoint y: 314, endPoint x: 832, endPoint y: 494, distance: 180.4
click at [832, 494] on div "home_2 Start point Welcome message block_bot_response Bot Response Main menu bl…" at bounding box center [729, 351] width 1375 height 621
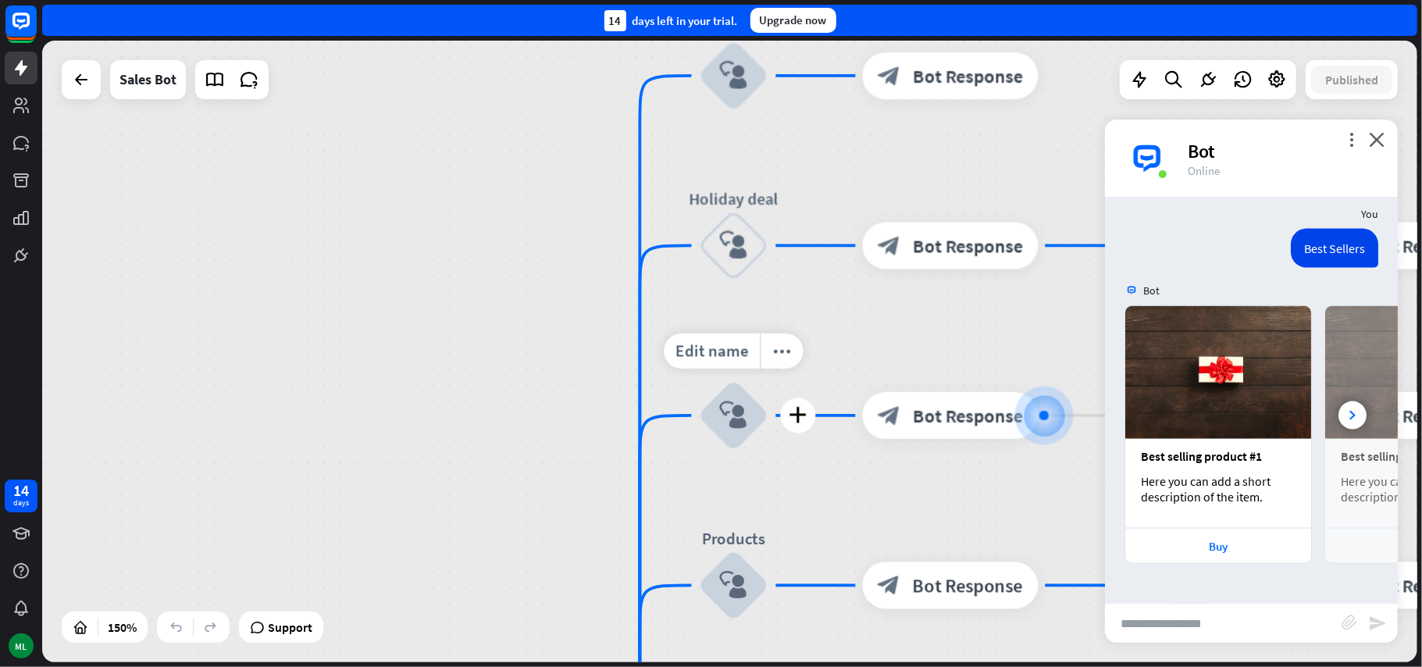
drag, startPoint x: 812, startPoint y: 419, endPoint x: 812, endPoint y: 488, distance: 68.7
click at [769, 451] on div "Edit name more_horiz plus Best Seller block_user_input" at bounding box center [734, 415] width 70 height 70
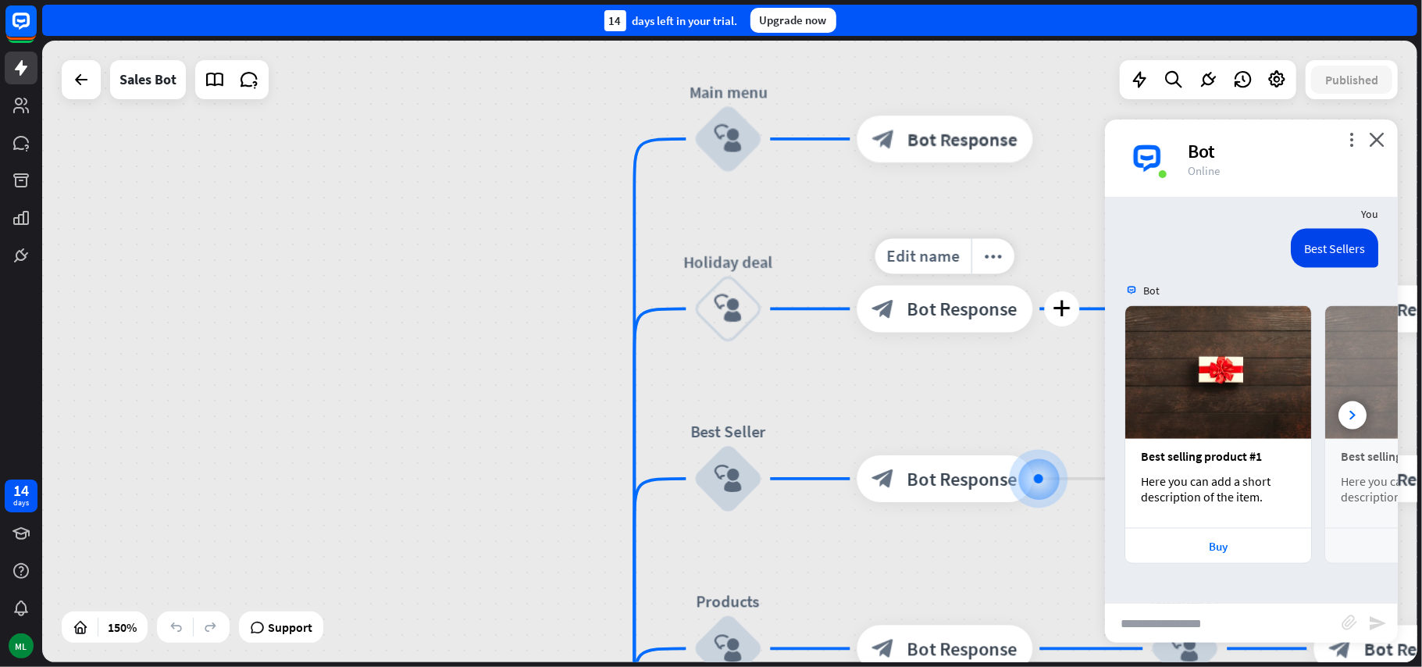
drag, startPoint x: 816, startPoint y: 319, endPoint x: 810, endPoint y: 376, distance: 58.0
click at [857, 333] on div "Edit name more_horiz plus block_bot_response Bot Response" at bounding box center [945, 309] width 176 height 47
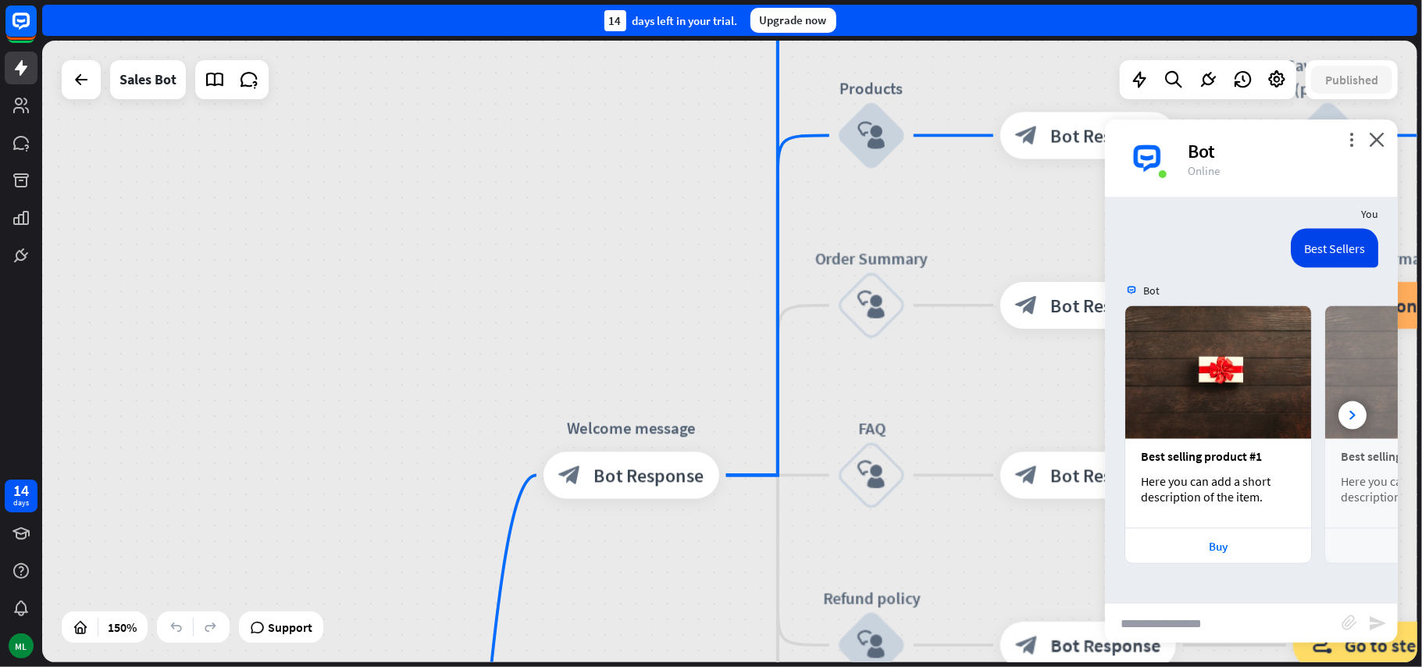
drag, startPoint x: 694, startPoint y: 528, endPoint x: 719, endPoint y: 359, distance: 170.5
click at [719, 359] on div "home_2 Start point Welcome message block_bot_response Bot Response Main menu bl…" at bounding box center [729, 351] width 1375 height 621
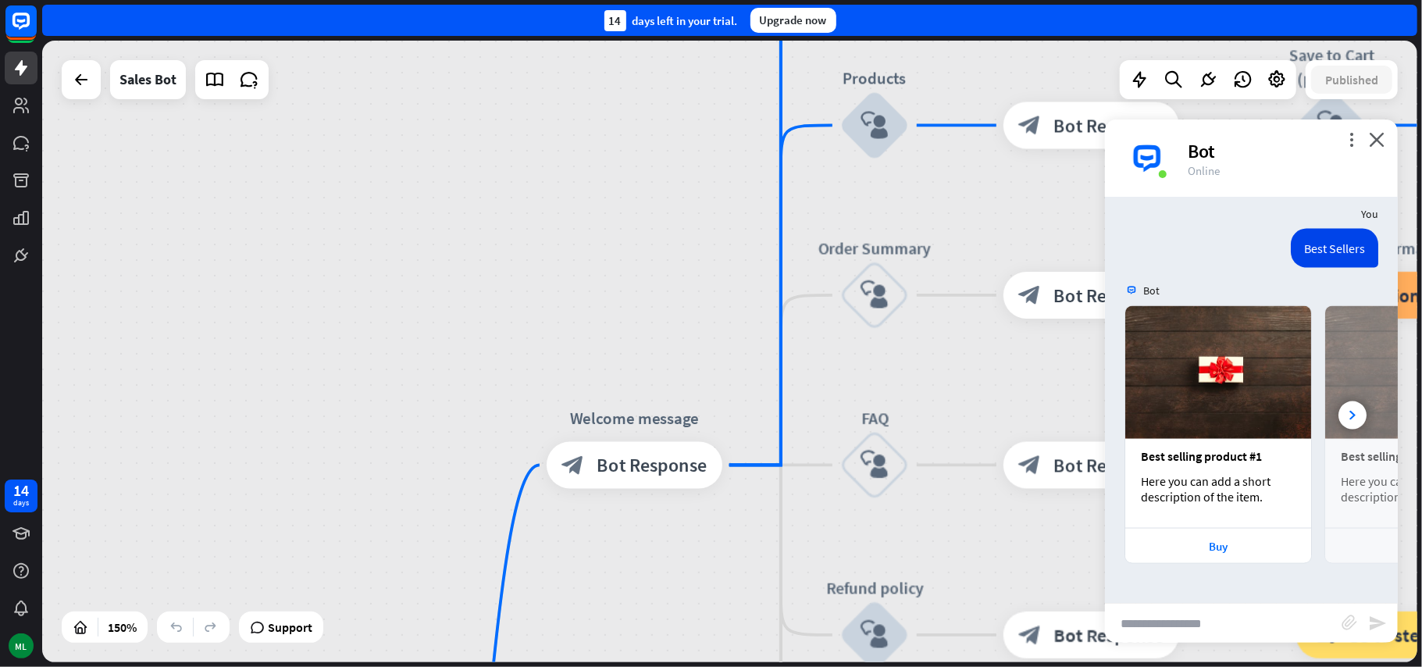
drag, startPoint x: 690, startPoint y: 434, endPoint x: 694, endPoint y: 326, distance: 108.6
click at [694, 326] on div "home_2 Start point Edit name more_horiz Welcome message block_bot_response Bot …" at bounding box center [729, 351] width 1375 height 621
click at [668, 470] on span "Bot Response" at bounding box center [652, 465] width 110 height 23
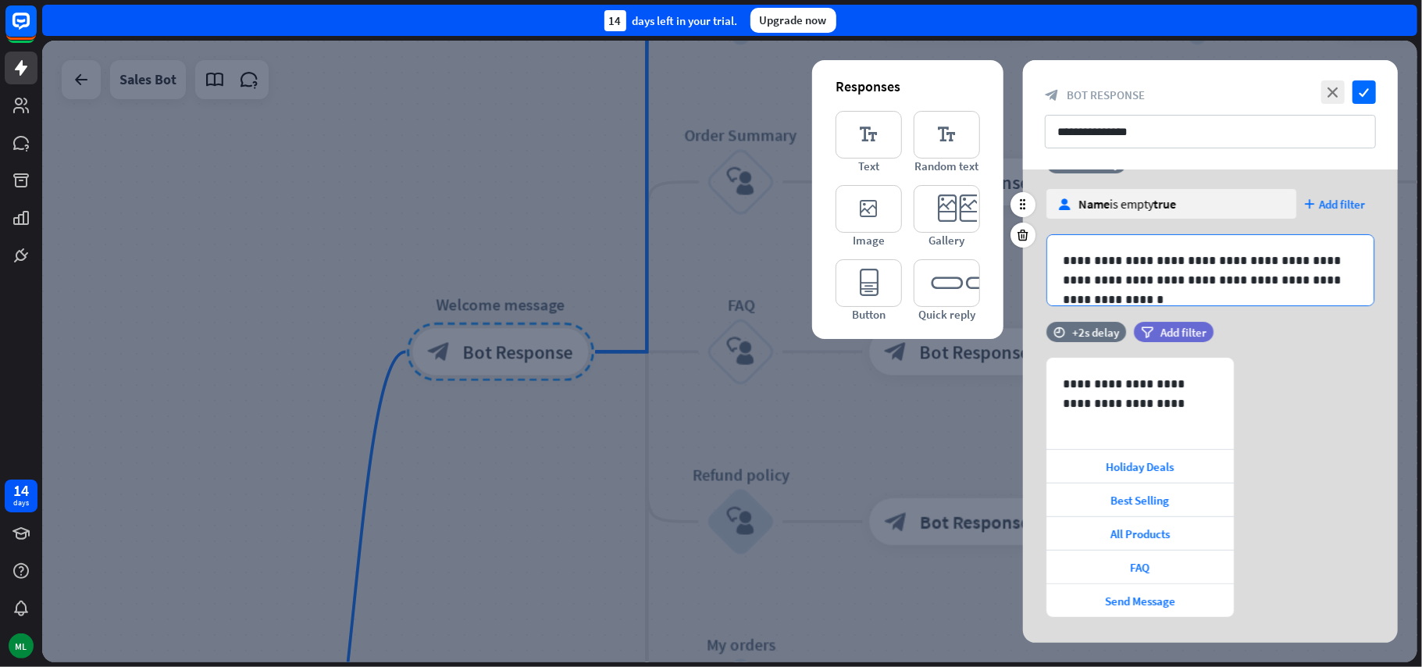
scroll to position [266, 0]
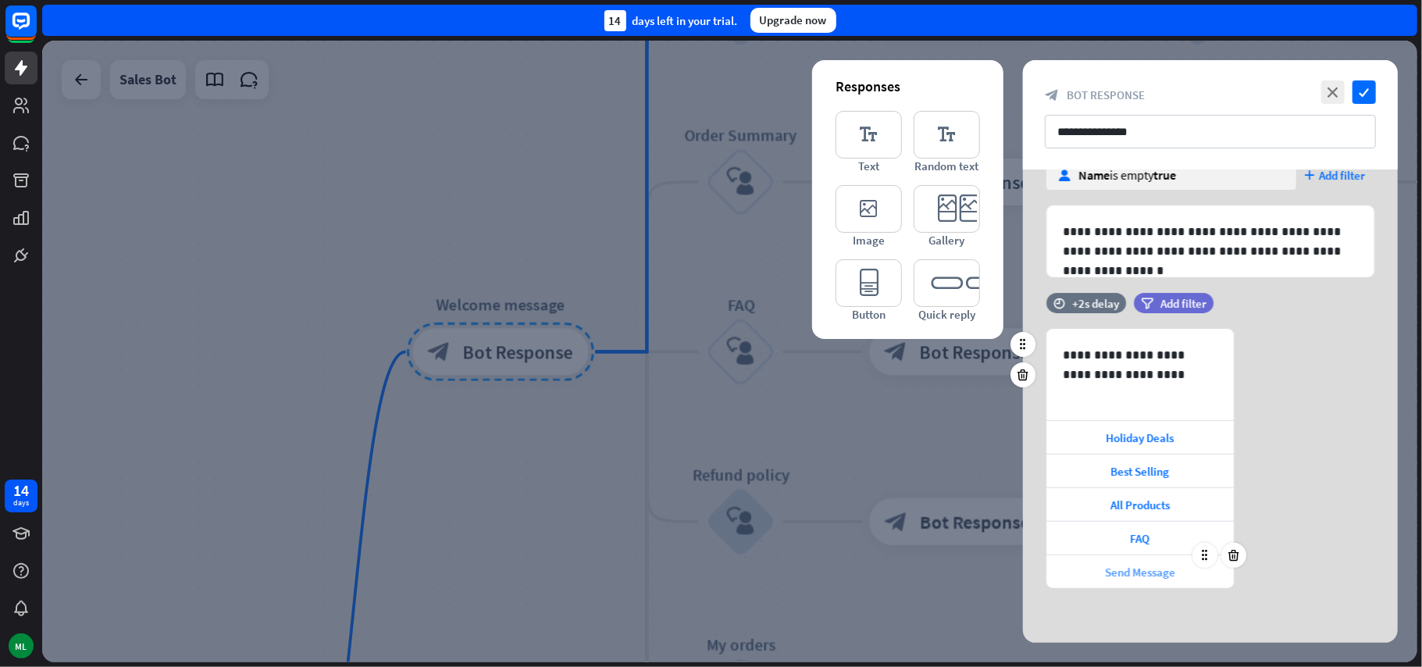
click at [1151, 575] on span "Send Message" at bounding box center [1140, 572] width 70 height 15
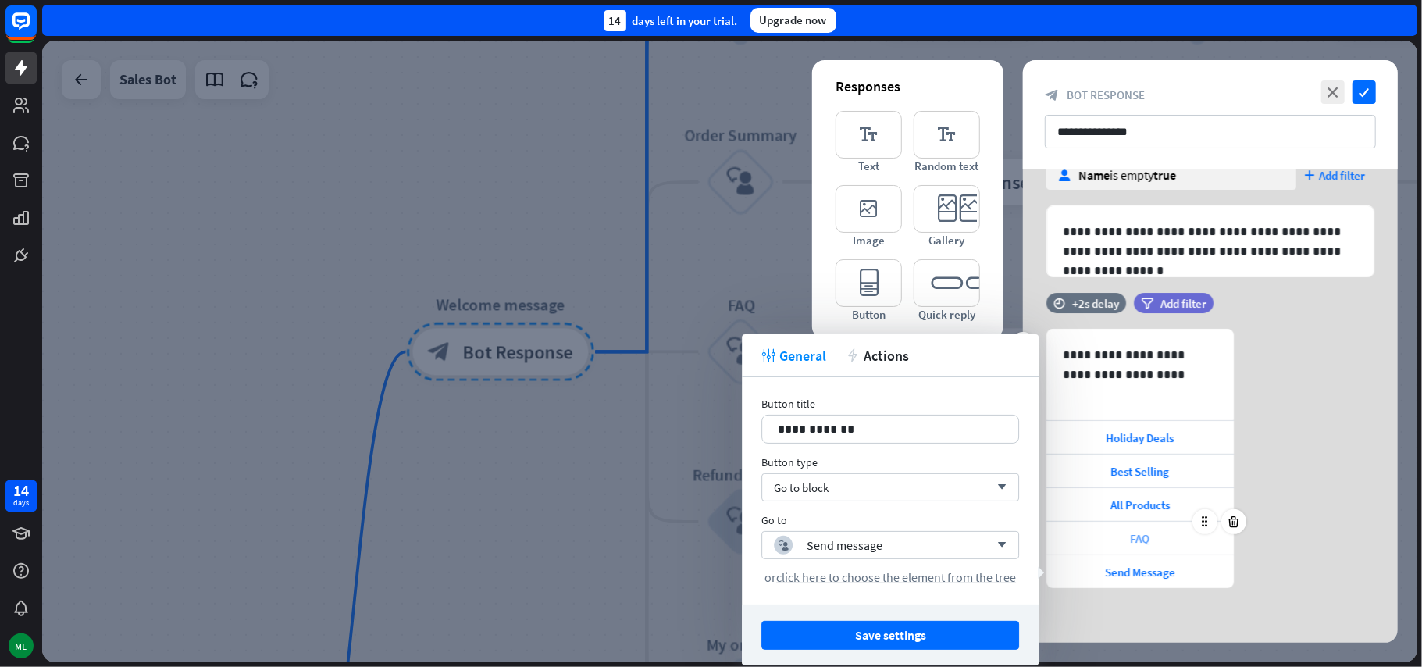
click at [1148, 532] on span "FAQ" at bounding box center [1141, 538] width 20 height 15
click at [1143, 569] on span "Send Message" at bounding box center [1140, 572] width 70 height 15
click at [1143, 537] on span "FAQ" at bounding box center [1141, 538] width 20 height 15
click at [1141, 506] on span "All Products" at bounding box center [1139, 504] width 59 height 15
click at [1004, 550] on div "block_user_input Products arrow_down" at bounding box center [890, 545] width 258 height 28
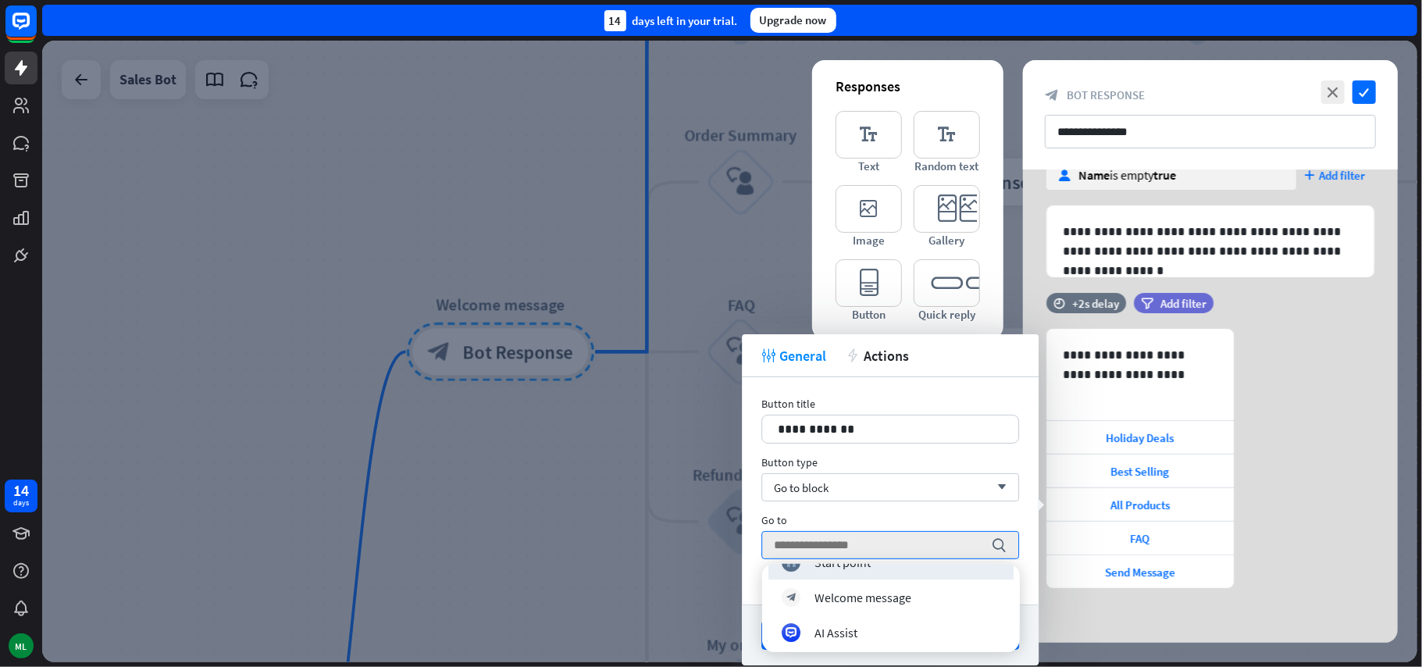
scroll to position [0, 0]
click at [1149, 438] on span "Holiday Deals" at bounding box center [1140, 437] width 68 height 15
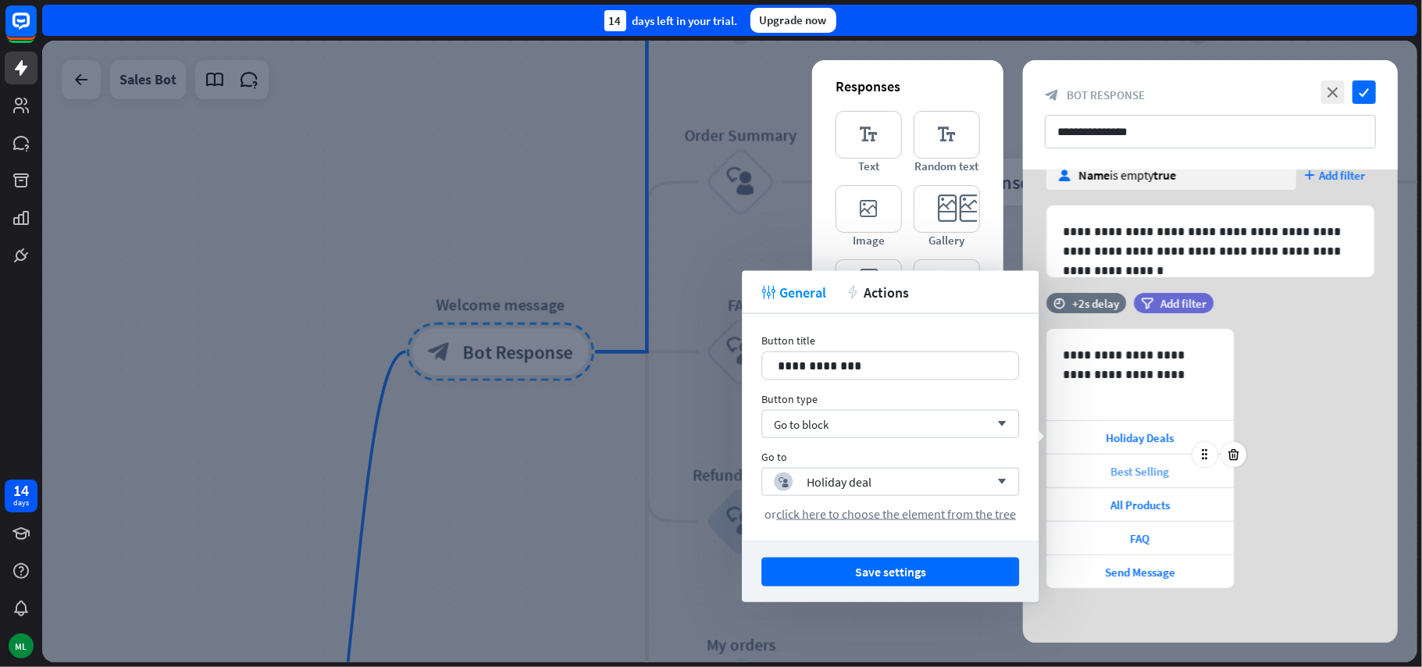
click at [1148, 475] on span "Best Selling" at bounding box center [1140, 471] width 59 height 15
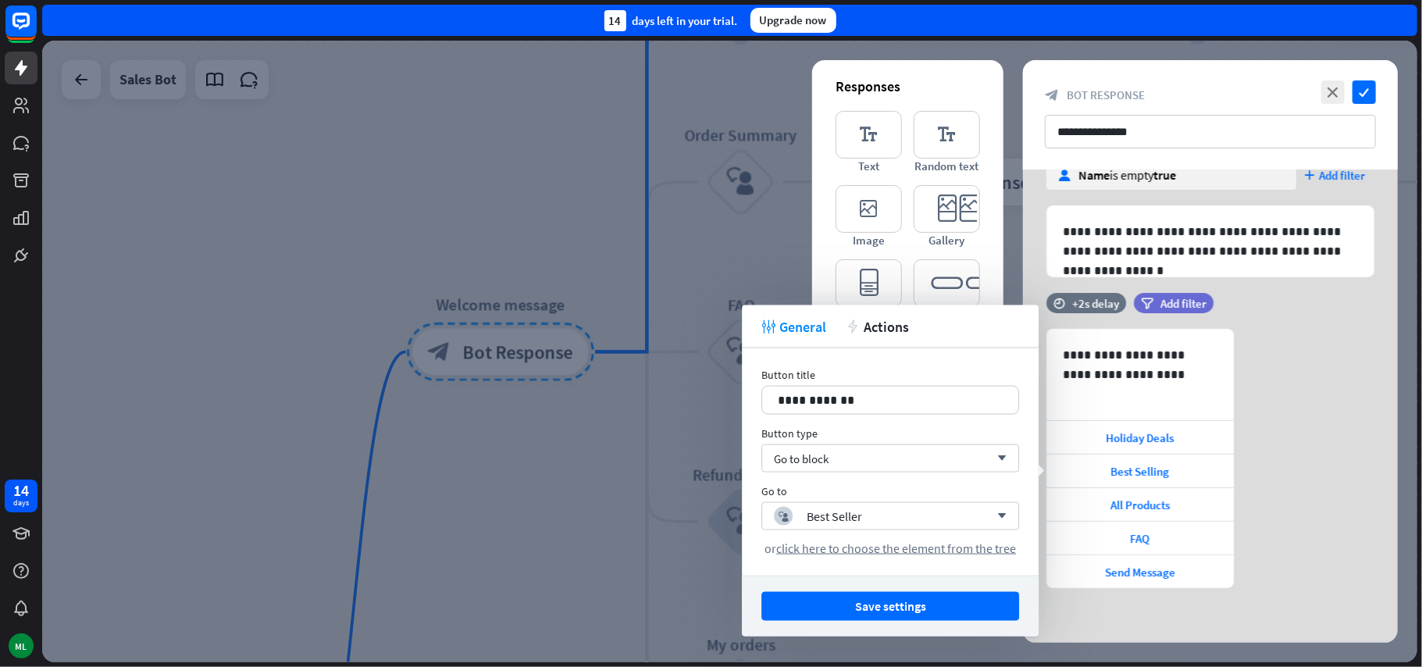
click at [1326, 464] on div "**********" at bounding box center [1210, 458] width 375 height 259
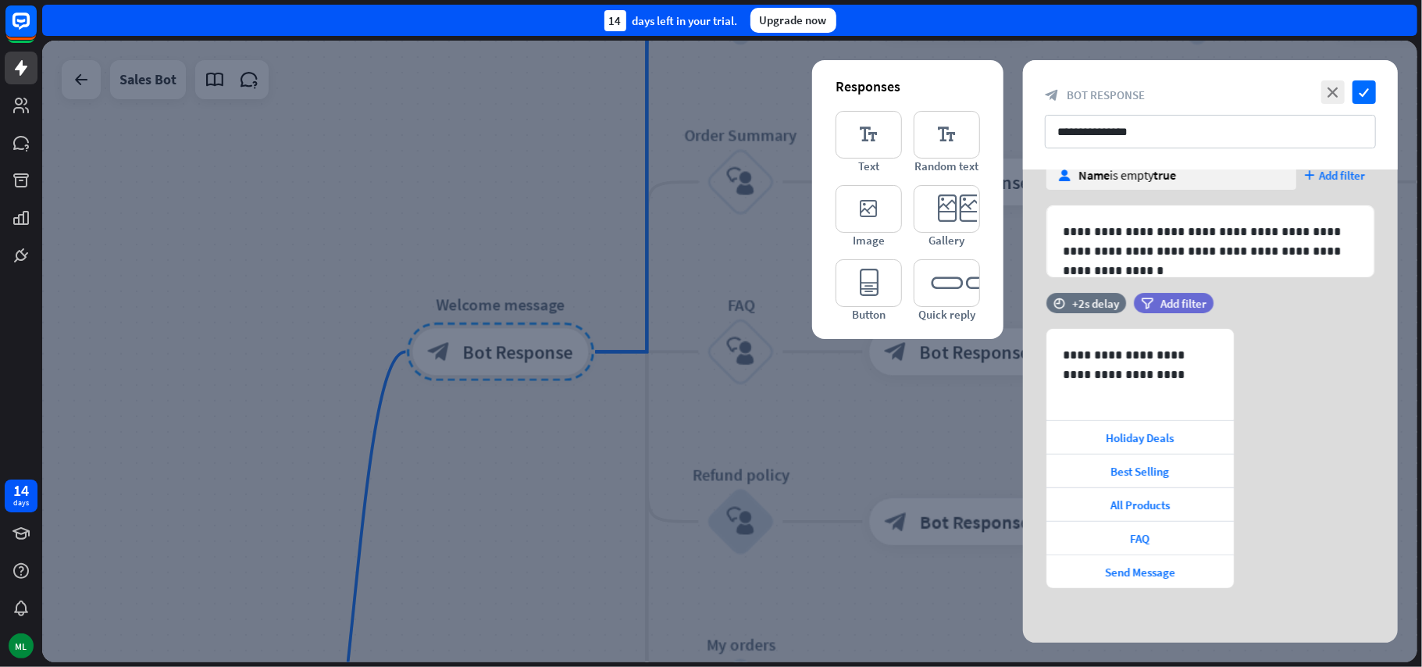
click at [589, 482] on div at bounding box center [729, 351] width 1375 height 621
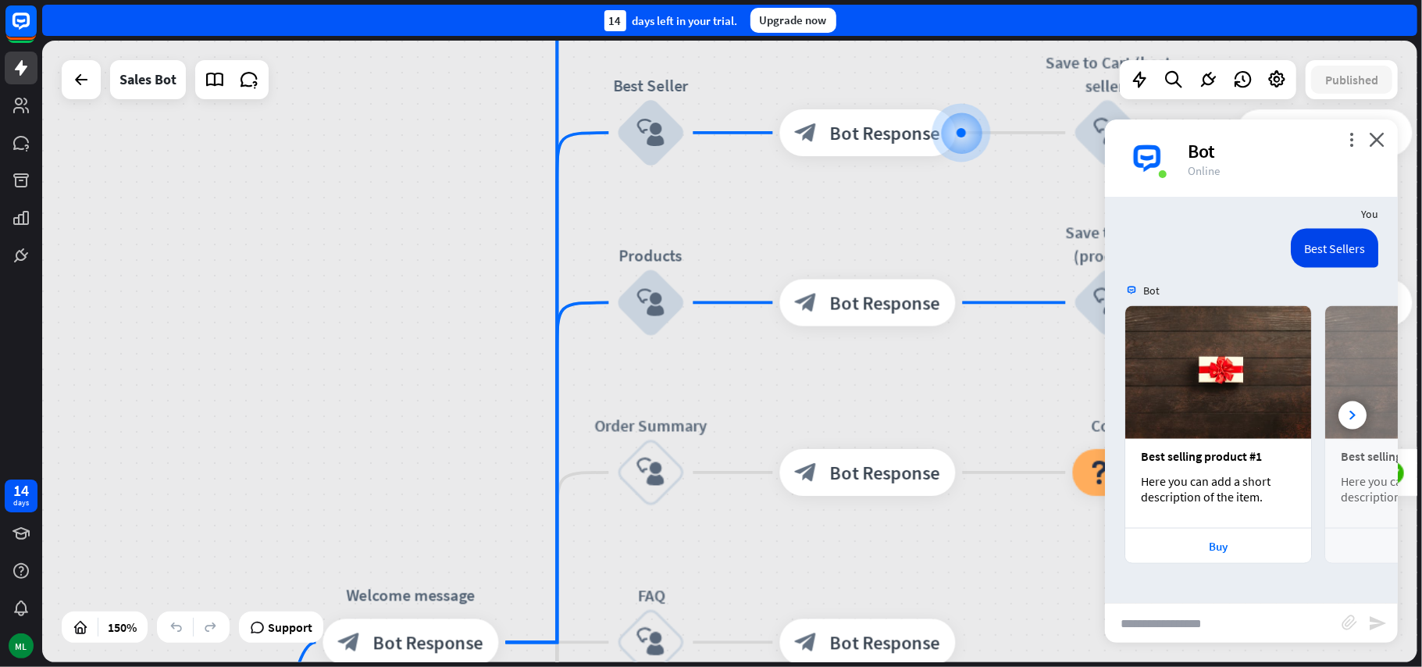
drag, startPoint x: 582, startPoint y: 241, endPoint x: 488, endPoint y: 529, distance: 303.0
click at [489, 531] on div "home_2 Start point Welcome message block_bot_response Bot Response Main menu bl…" at bounding box center [729, 351] width 1375 height 621
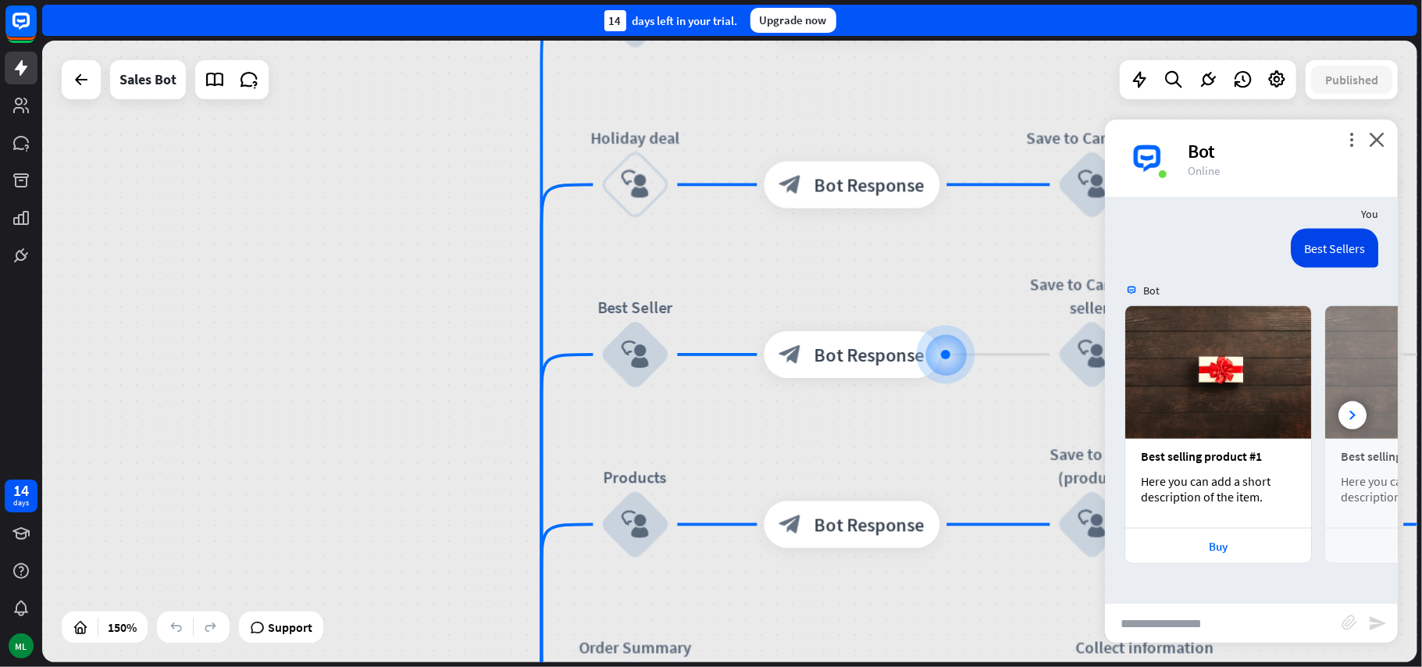
drag, startPoint x: 528, startPoint y: 284, endPoint x: 504, endPoint y: 491, distance: 208.2
click at [522, 512] on div "home_2 Start point Welcome message block_bot_response Bot Response Main menu bl…" at bounding box center [729, 351] width 1375 height 621
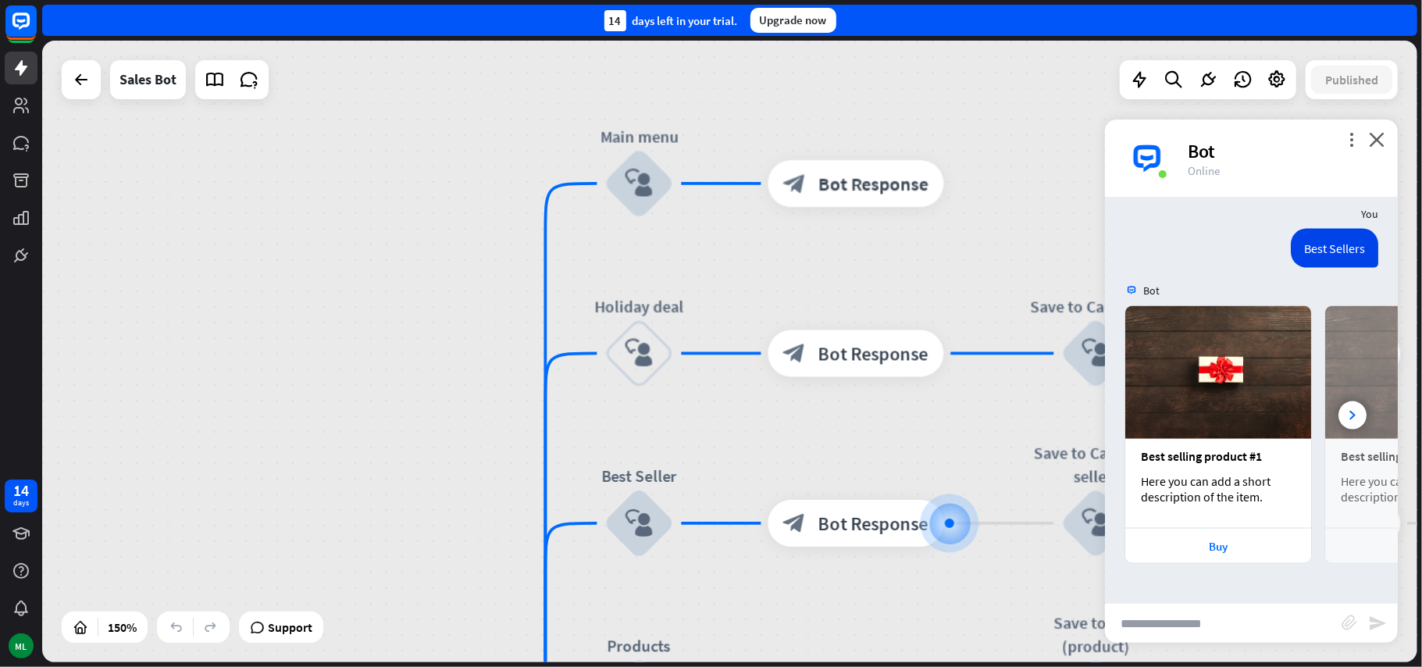
drag, startPoint x: 488, startPoint y: 341, endPoint x: 486, endPoint y: 504, distance: 163.2
click at [486, 504] on div "home_2 Start point Welcome message block_bot_response Bot Response Main menu bl…" at bounding box center [729, 351] width 1375 height 621
click at [646, 191] on icon "block_user_input" at bounding box center [639, 183] width 28 height 28
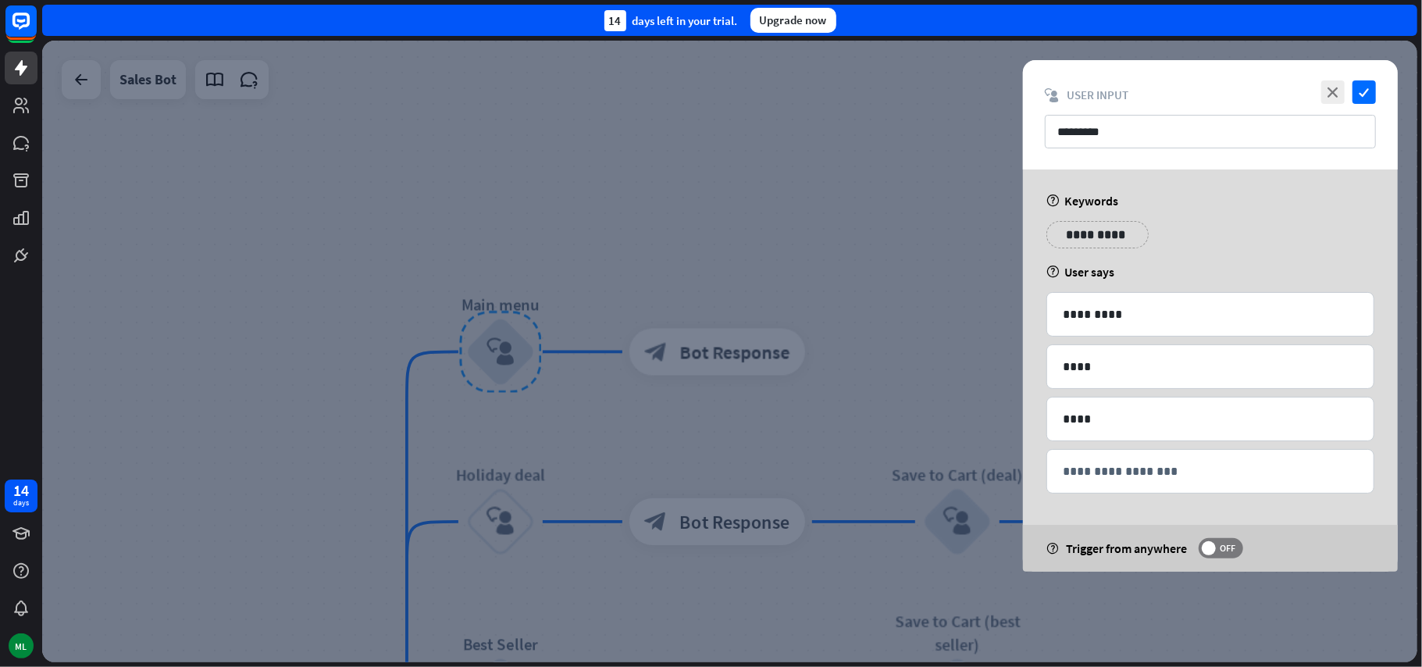
click at [914, 232] on div at bounding box center [729, 351] width 1375 height 621
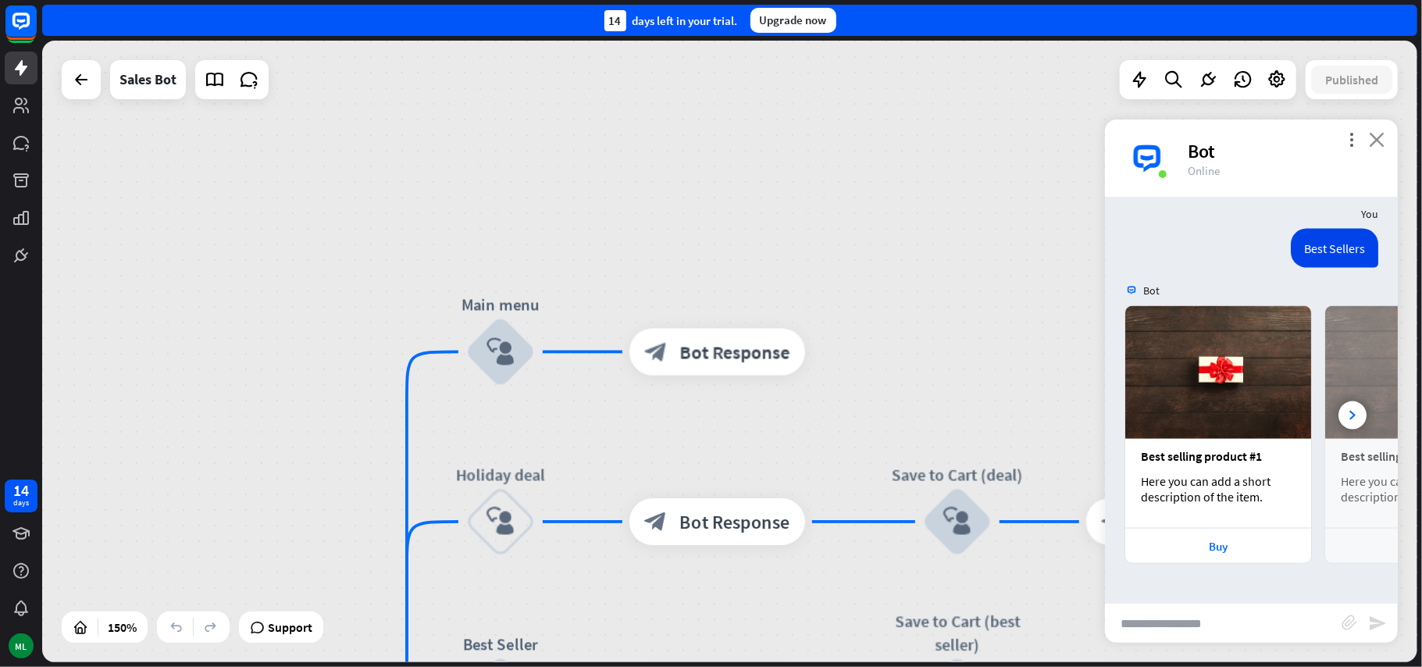
click at [1378, 142] on icon "close" at bounding box center [1377, 139] width 16 height 15
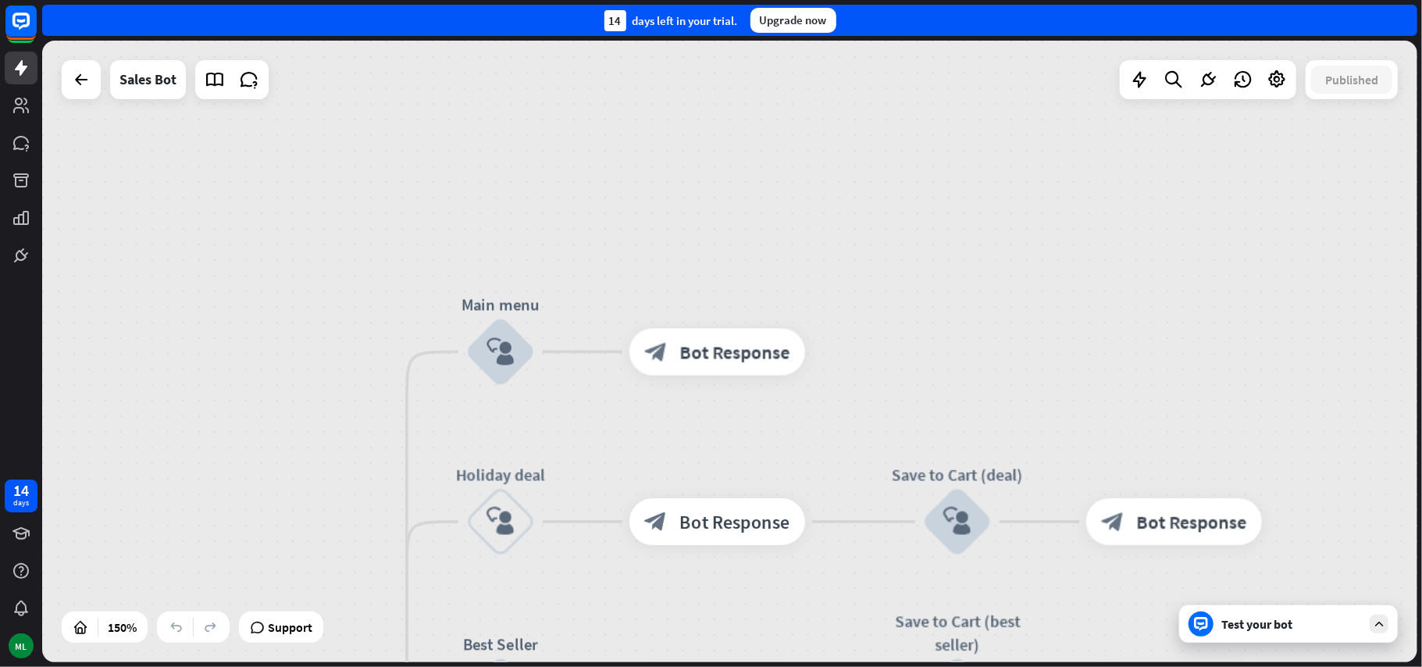
click at [1273, 625] on div "Test your bot" at bounding box center [1291, 624] width 141 height 16
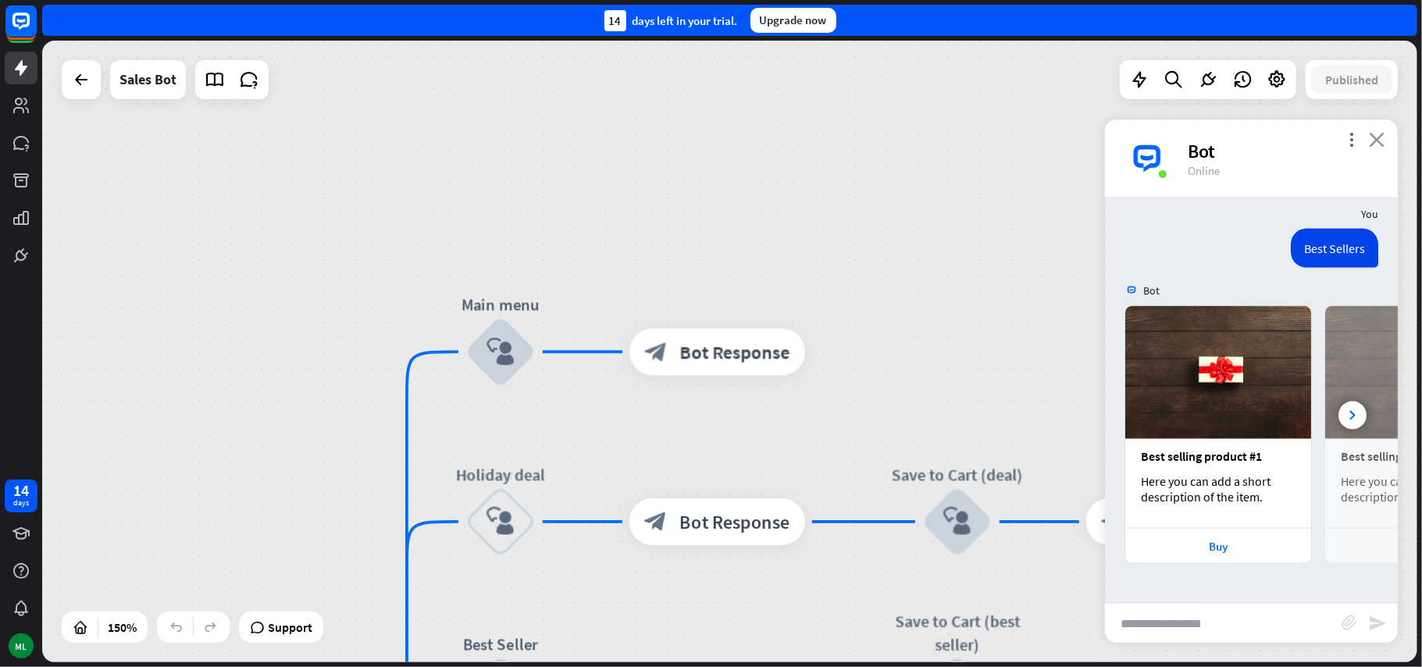
click at [1374, 142] on icon "close" at bounding box center [1377, 139] width 16 height 15
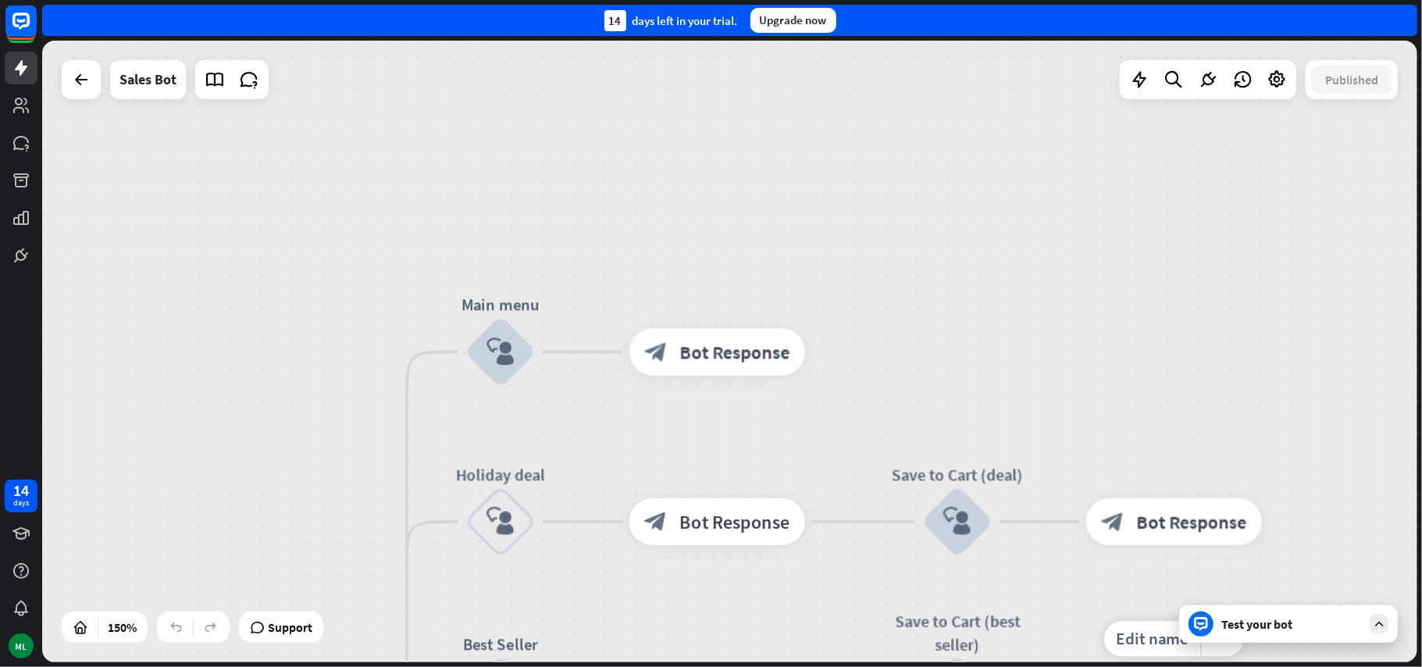
click at [1284, 626] on div "Test your bot" at bounding box center [1291, 624] width 141 height 16
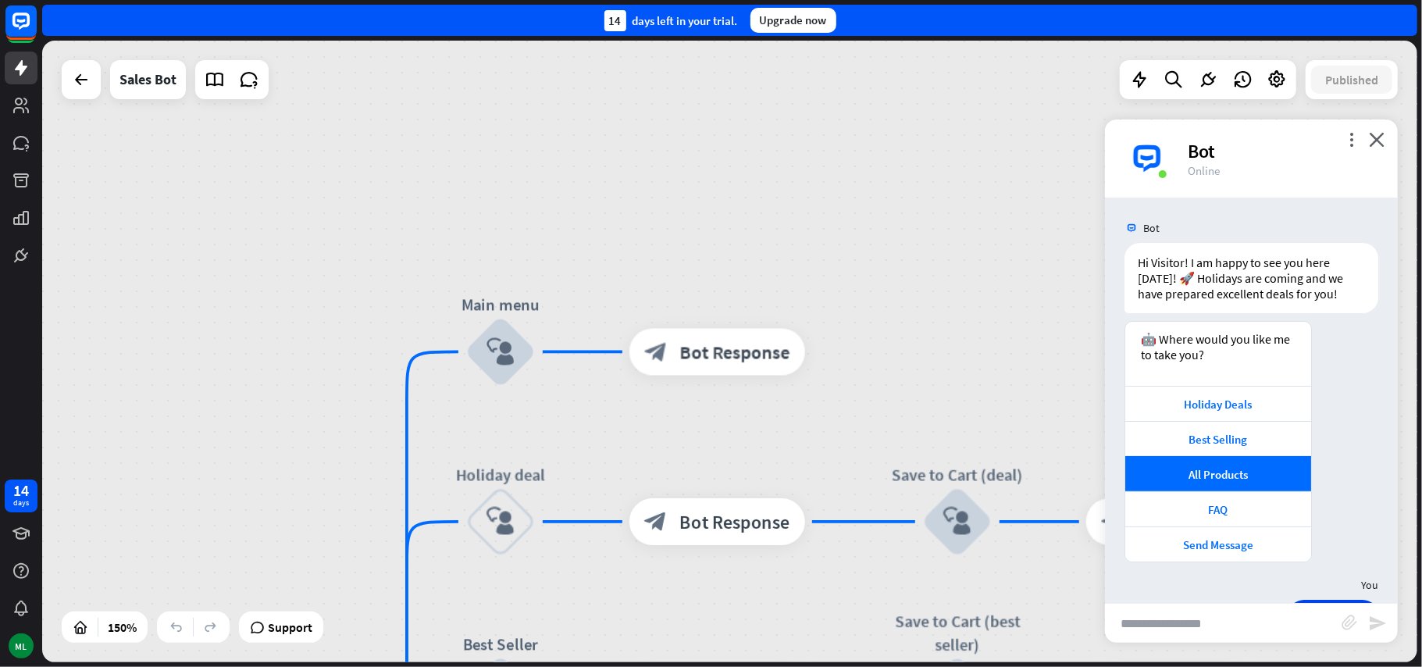
click at [1350, 151] on div "Bot" at bounding box center [1283, 151] width 191 height 24
click at [1350, 142] on icon "more_vert" at bounding box center [1351, 139] width 15 height 15
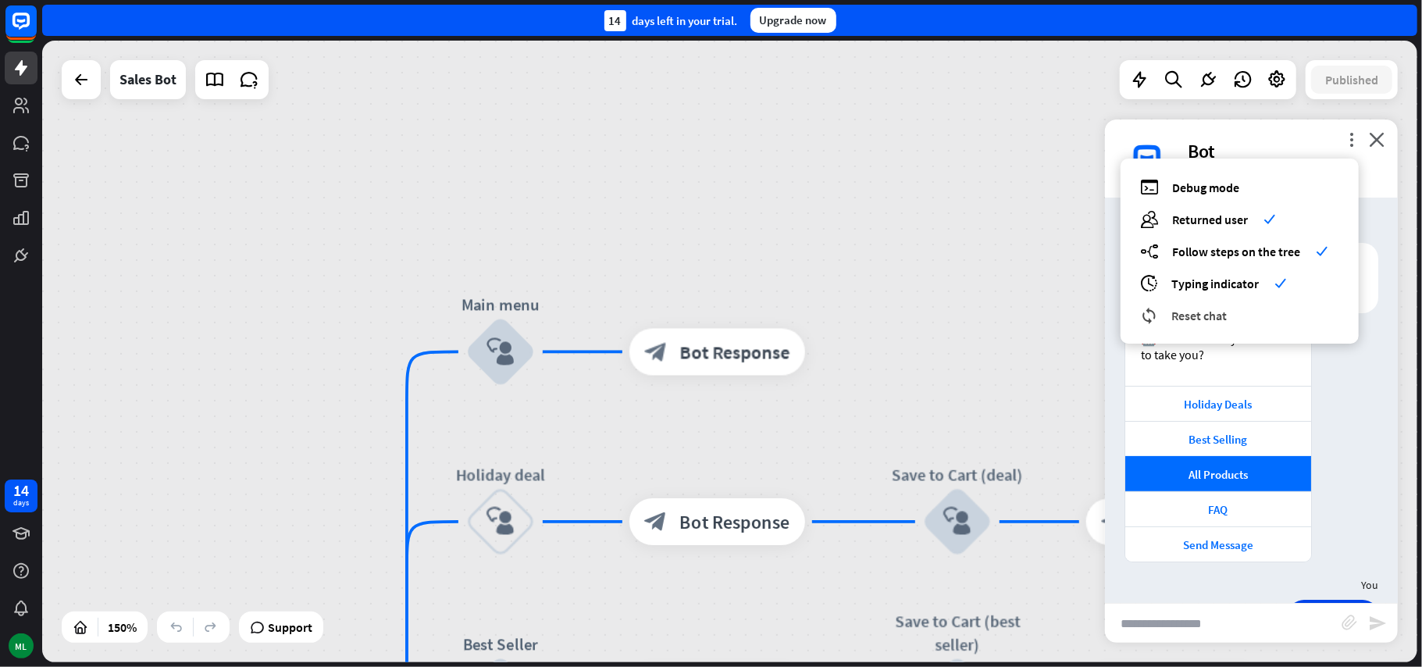
click at [1206, 315] on span "Reset chat" at bounding box center [1198, 316] width 55 height 16
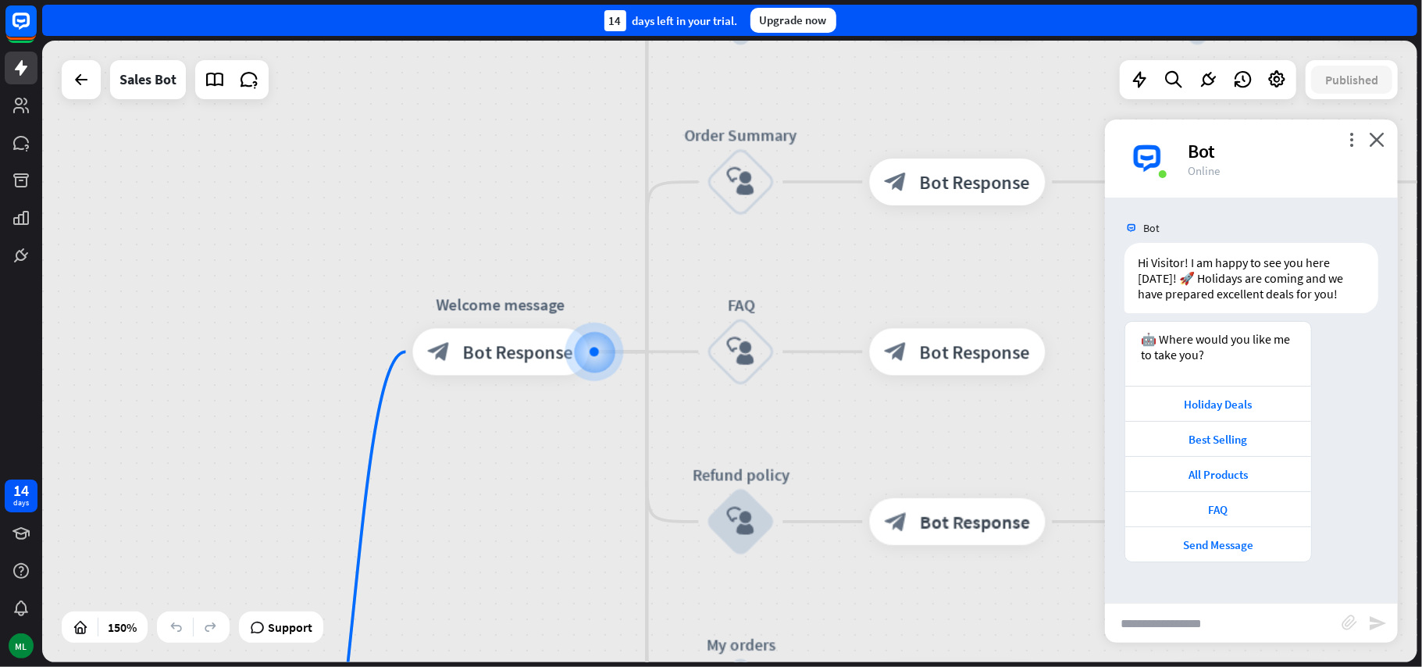
click at [1231, 632] on input "text" at bounding box center [1223, 623] width 237 height 39
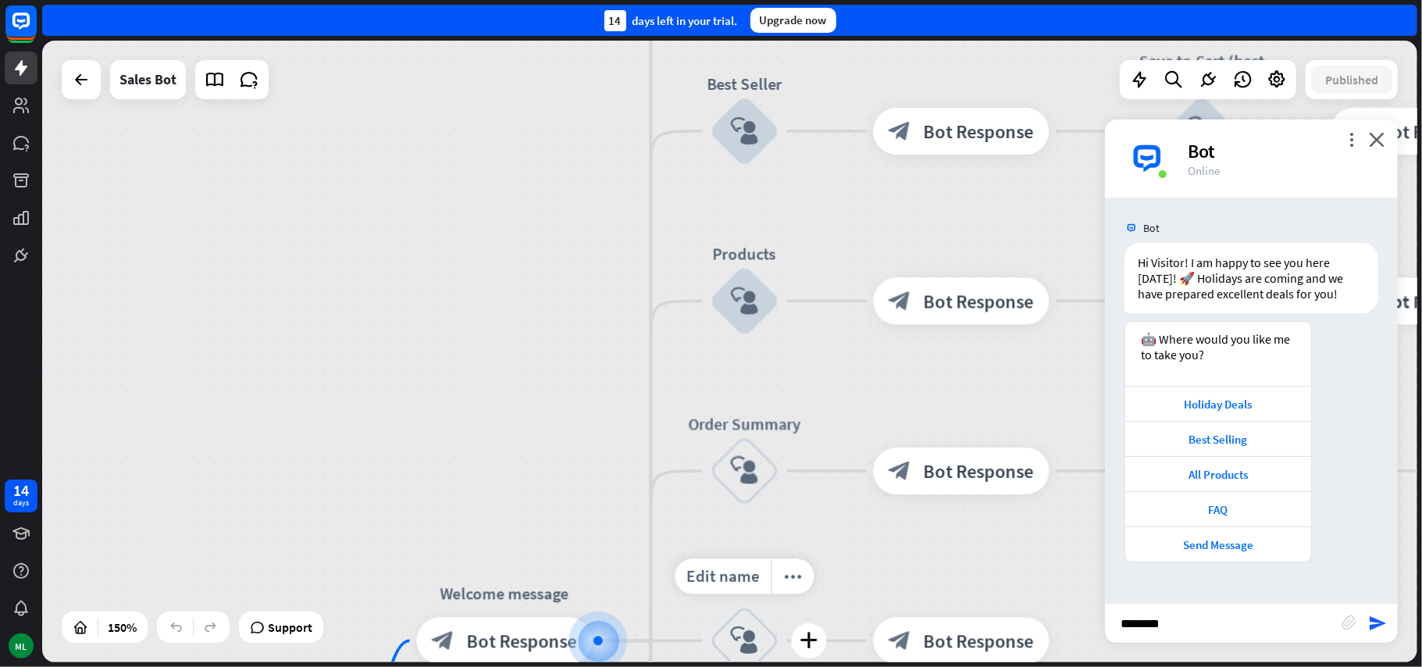
drag, startPoint x: 818, startPoint y: 269, endPoint x: 822, endPoint y: 557, distance: 288.9
click at [822, 557] on div "home_2 Start point Welcome message block_bot_response Bot Response Main menu bl…" at bounding box center [729, 351] width 1375 height 621
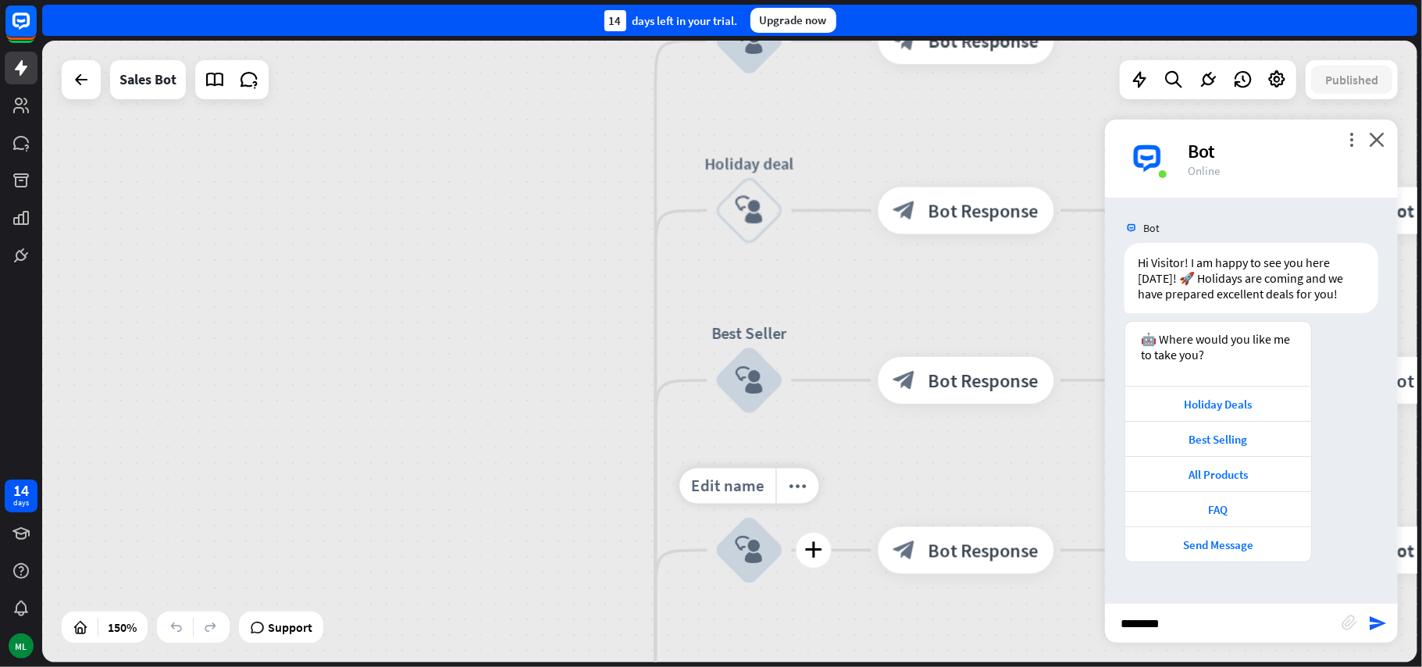
drag, startPoint x: 825, startPoint y: 442, endPoint x: 826, endPoint y: 532, distance: 89.8
click at [785, 532] on div "Edit name more_horiz plus block_user_input" at bounding box center [749, 550] width 70 height 70
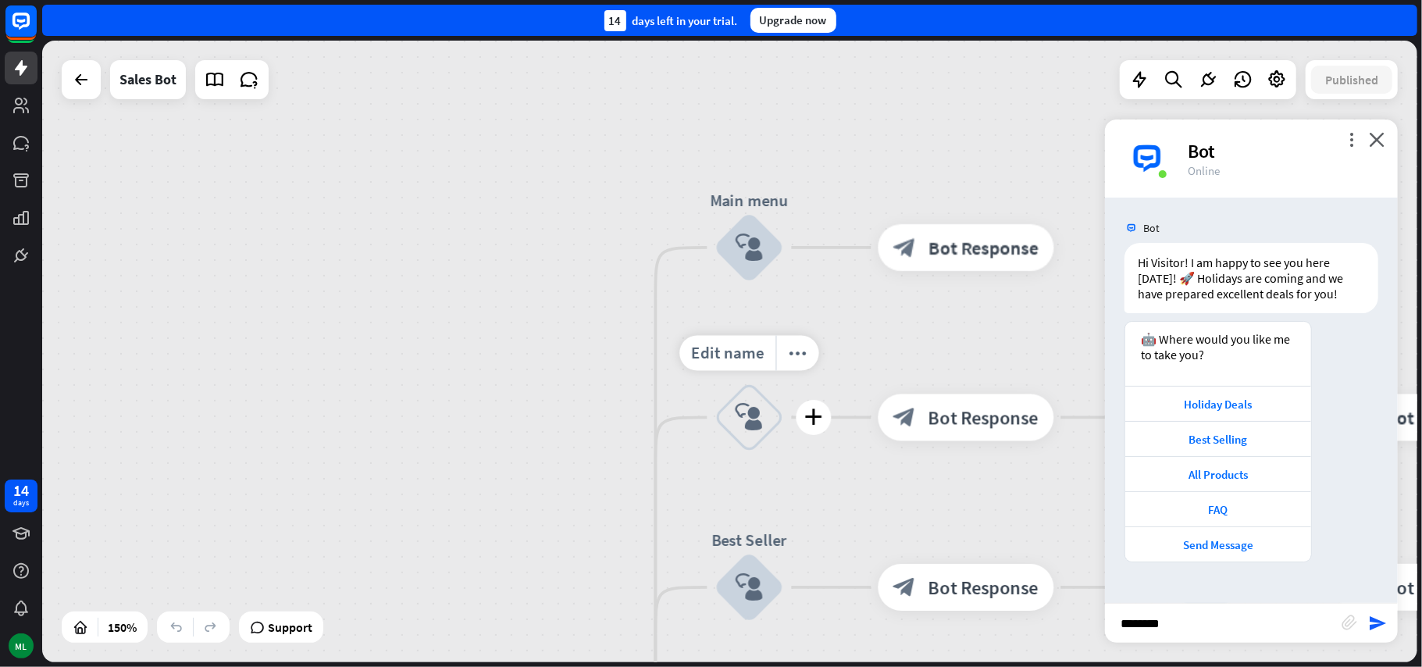
drag, startPoint x: 822, startPoint y: 240, endPoint x: 822, endPoint y: 447, distance: 206.9
click at [785, 447] on div "Edit name more_horiz plus Holiday deal block_user_input" at bounding box center [749, 418] width 70 height 70
click at [1206, 625] on input "********" at bounding box center [1223, 623] width 237 height 39
type input "*********"
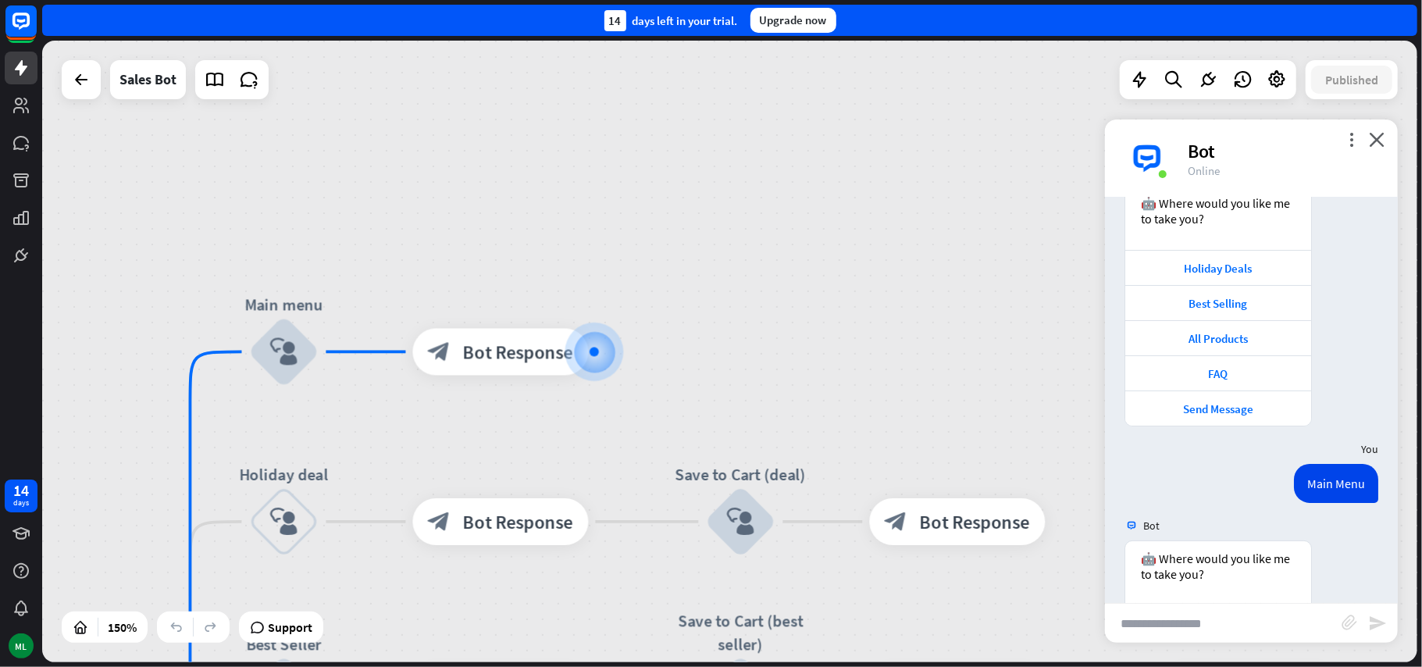
scroll to position [339, 0]
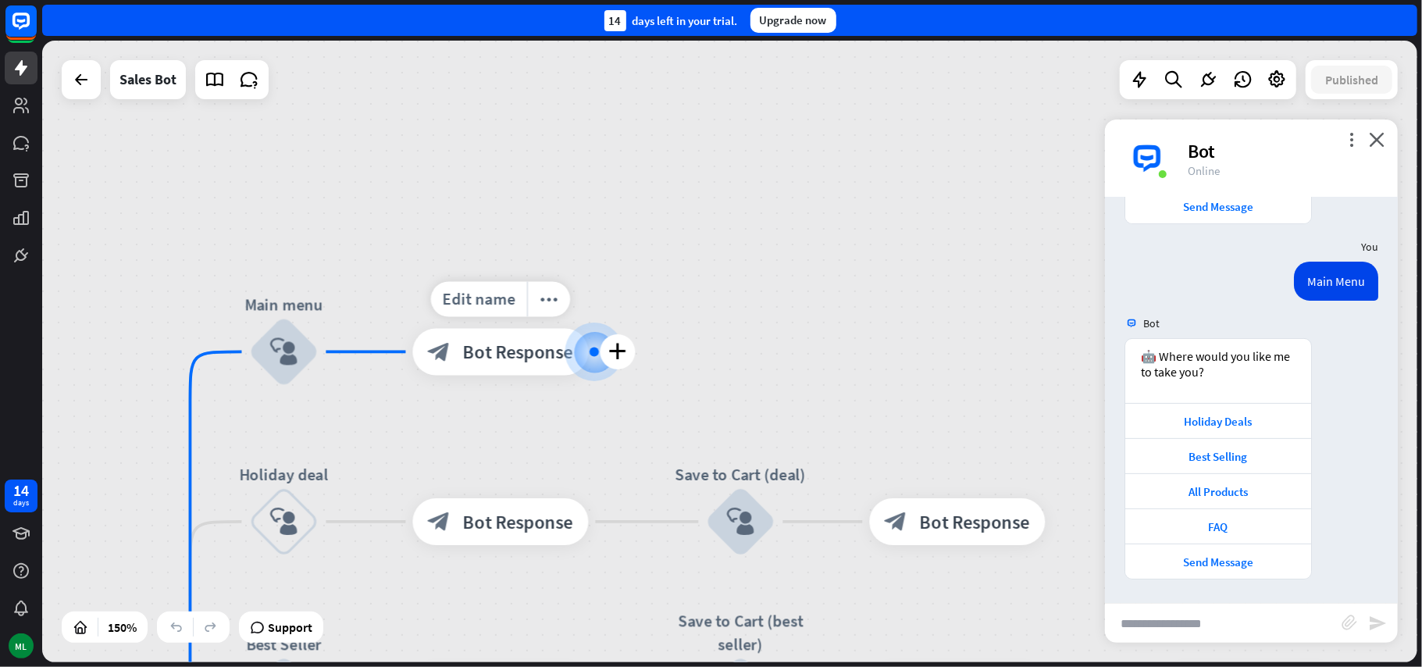
click at [526, 363] on span "Bot Response" at bounding box center [518, 351] width 110 height 23
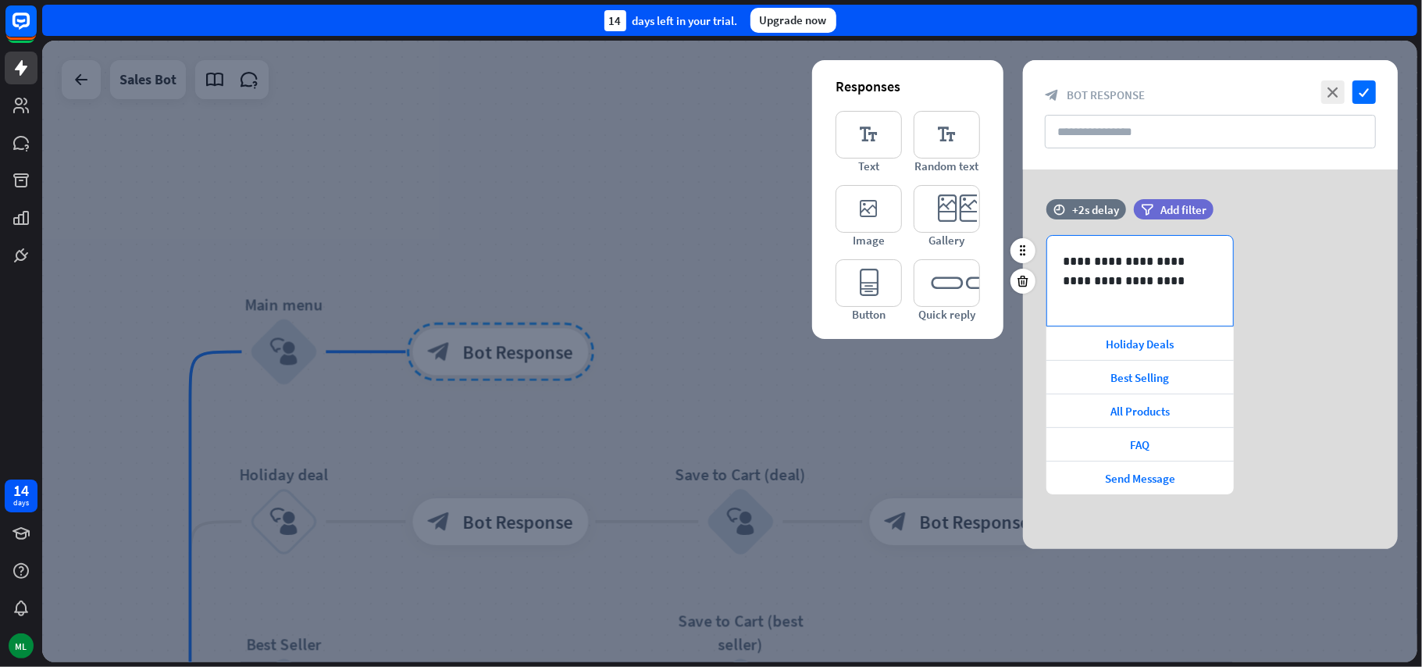
click at [1181, 278] on p "**********" at bounding box center [1140, 270] width 154 height 39
click at [1271, 322] on div "**********" at bounding box center [1210, 364] width 375 height 259
click at [1028, 256] on icon at bounding box center [1023, 251] width 14 height 14
click at [1026, 255] on icon at bounding box center [1023, 251] width 14 height 14
drag, startPoint x: 1026, startPoint y: 255, endPoint x: 1020, endPoint y: 248, distance: 8.8
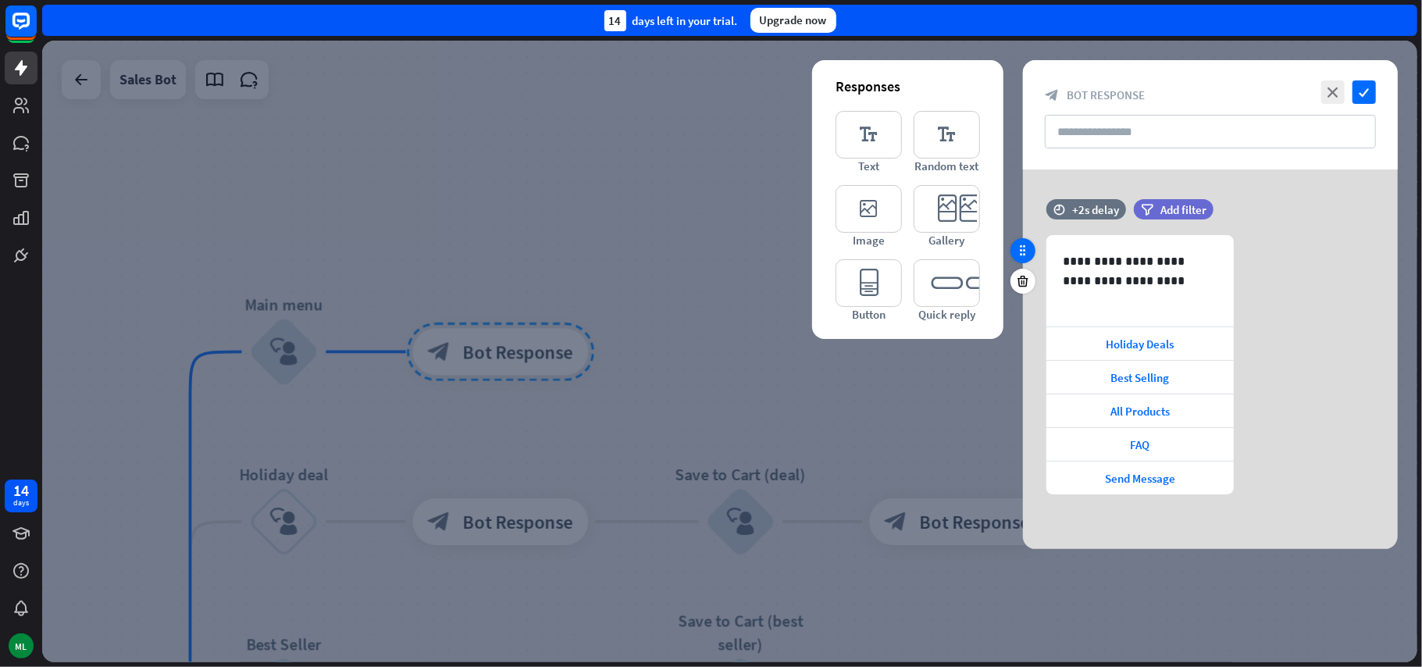
click at [1020, 248] on icon at bounding box center [1023, 251] width 14 height 14
drag, startPoint x: 1062, startPoint y: 311, endPoint x: 682, endPoint y: 341, distance: 381.5
click at [1023, 323] on div "**********" at bounding box center [1210, 358] width 375 height 379
click at [682, 341] on div "**********" at bounding box center [729, 351] width 1375 height 621
click at [1298, 289] on div "**********" at bounding box center [1210, 364] width 375 height 259
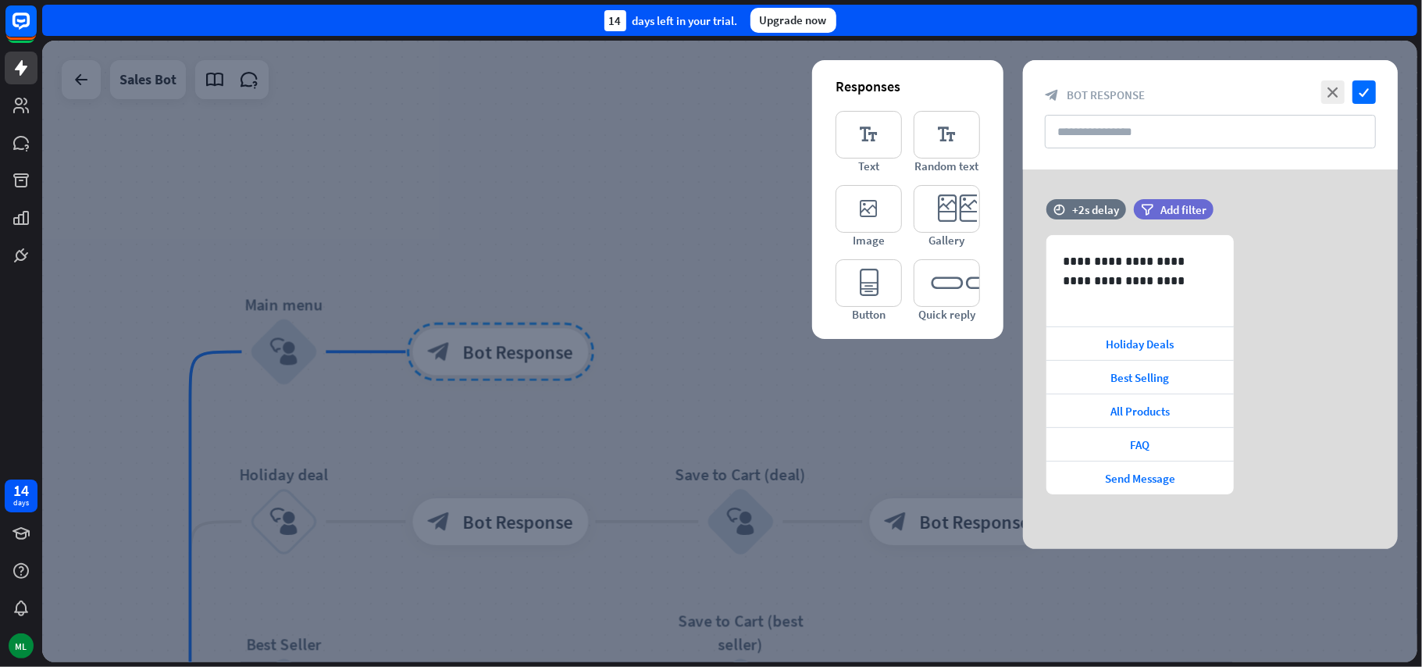
drag, startPoint x: 1022, startPoint y: 253, endPoint x: 998, endPoint y: 398, distance: 147.2
click at [995, 411] on div at bounding box center [729, 351] width 1375 height 621
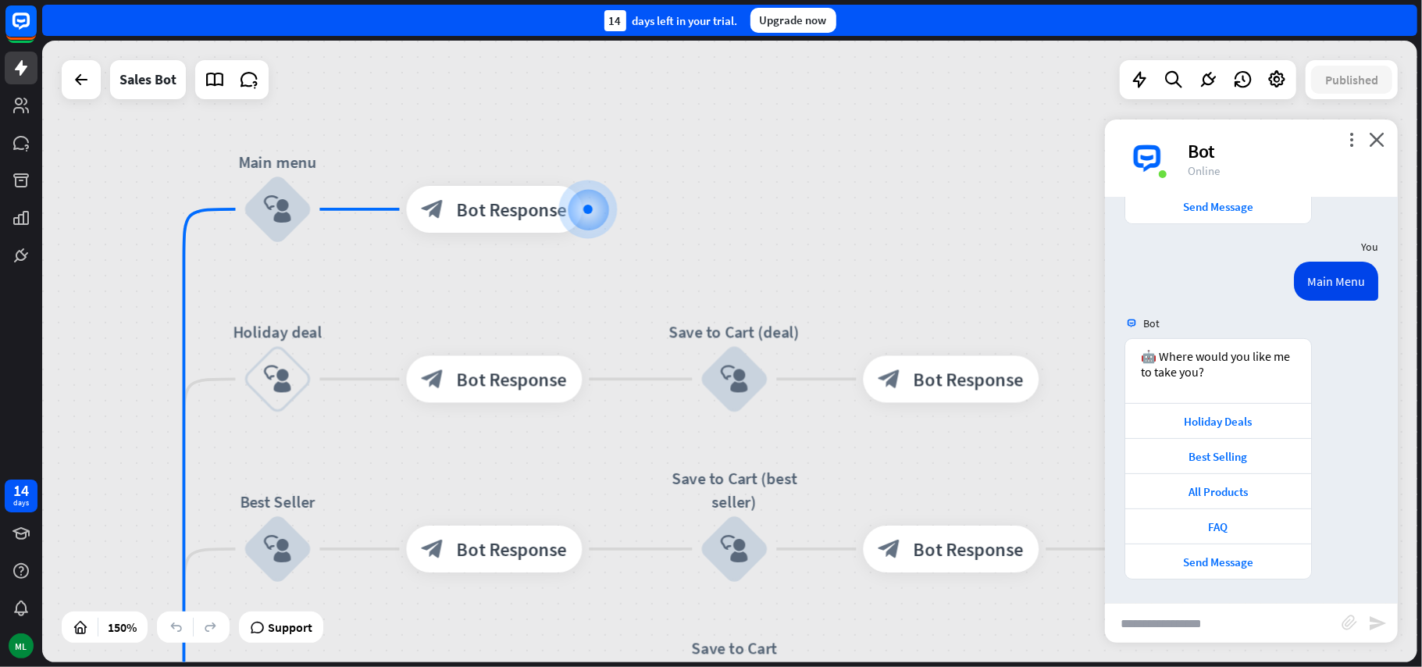
drag, startPoint x: 397, startPoint y: 307, endPoint x: 443, endPoint y: 297, distance: 47.9
click at [397, 307] on div "home_2 Start point Welcome message block_bot_response Bot Response Main menu bl…" at bounding box center [729, 351] width 1375 height 621
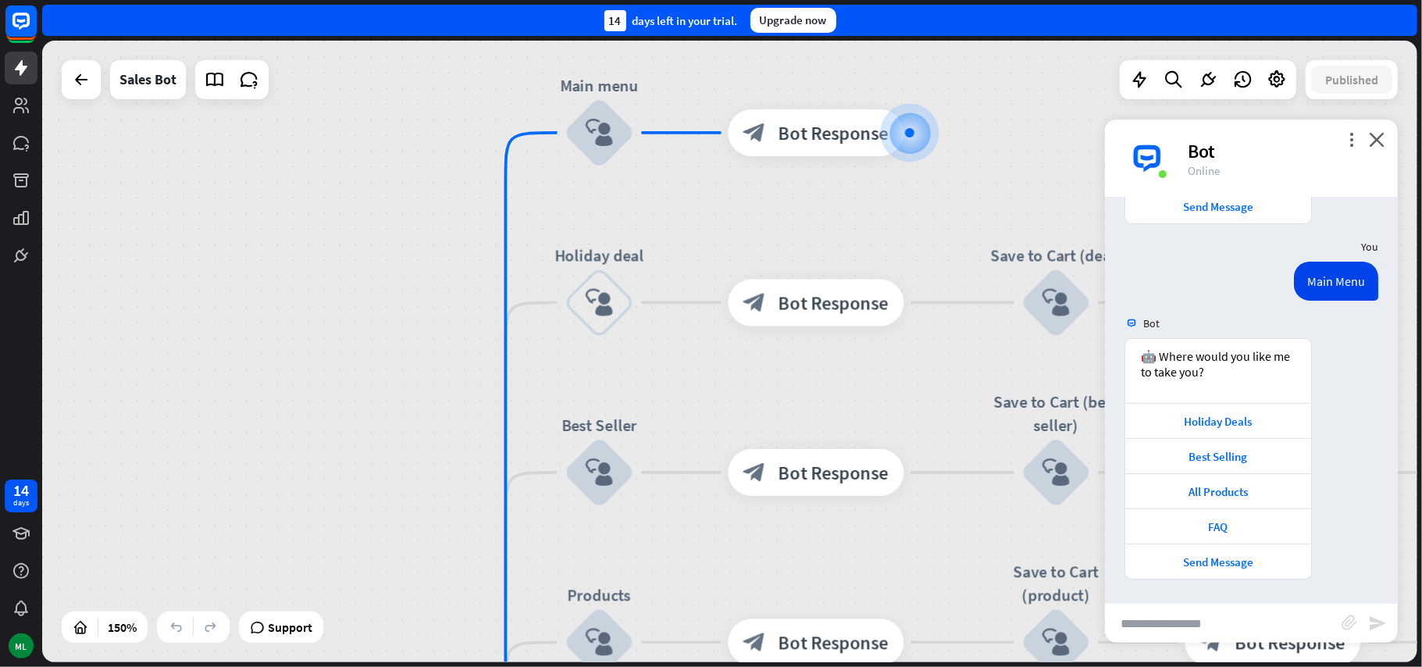
drag, startPoint x: 443, startPoint y: 297, endPoint x: 732, endPoint y: 134, distance: 330.7
click at [732, 144] on div "home_2 Start point Welcome message block_bot_response Bot Response Main menu bl…" at bounding box center [729, 351] width 1375 height 621
click at [732, 139] on div "home_2 Start point Welcome message block_bot_response Bot Response Main menu bl…" at bounding box center [729, 351] width 1375 height 621
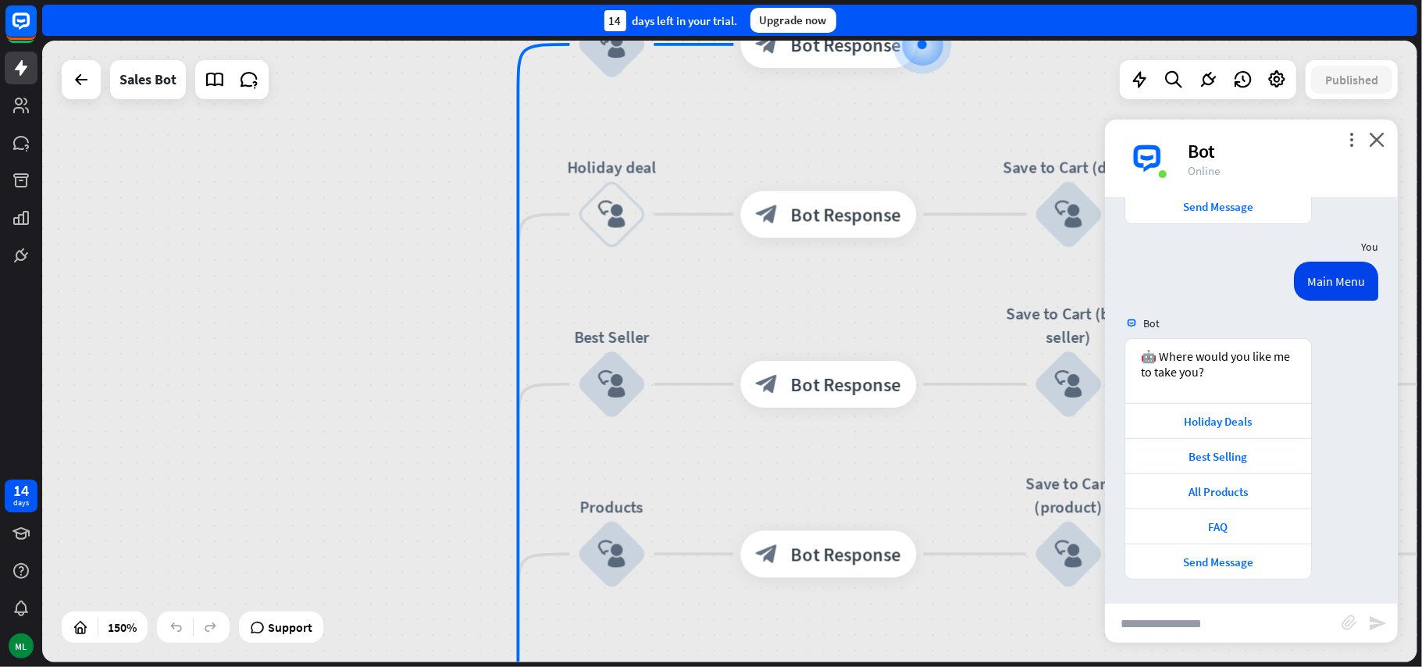
click at [732, 134] on div "home_2 Start point Welcome message block_bot_response Bot Response Main menu bl…" at bounding box center [729, 351] width 1375 height 621
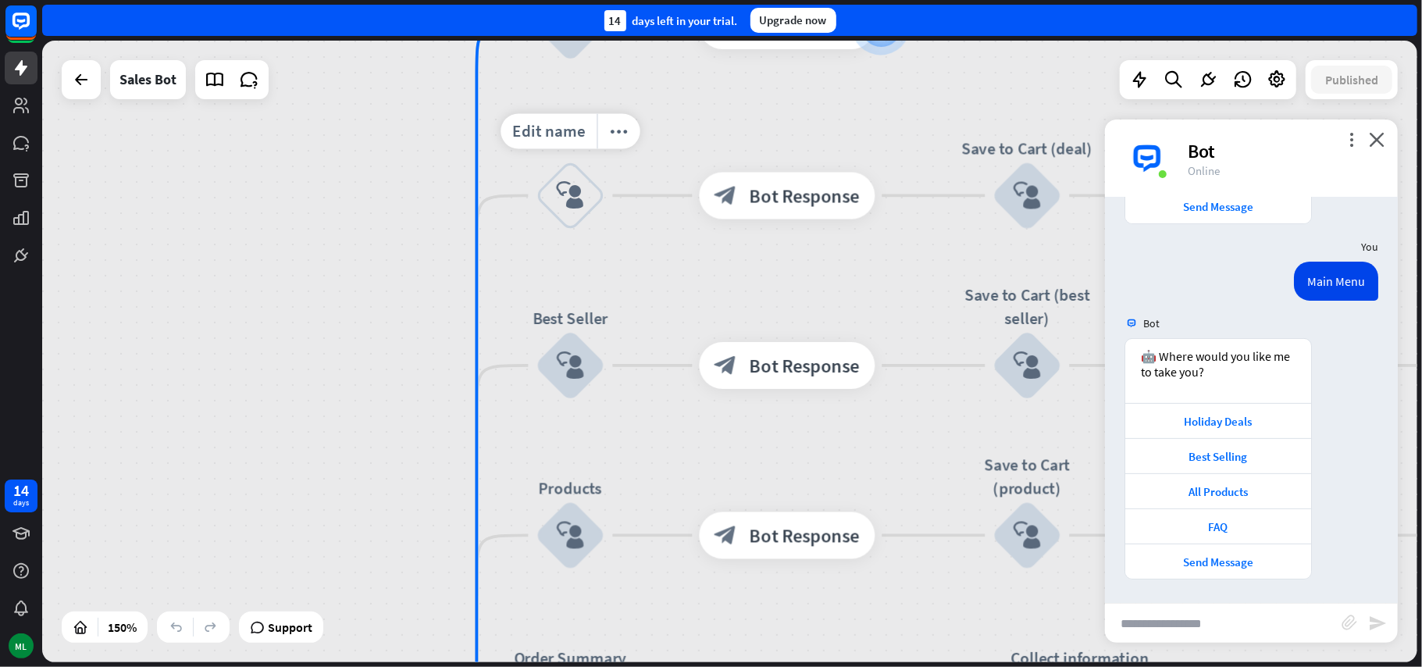
drag, startPoint x: 695, startPoint y: 286, endPoint x: 650, endPoint y: 270, distance: 47.9
click at [650, 270] on div "home_2 Start point Welcome message block_bot_response Bot Response Main menu bl…" at bounding box center [729, 351] width 1375 height 621
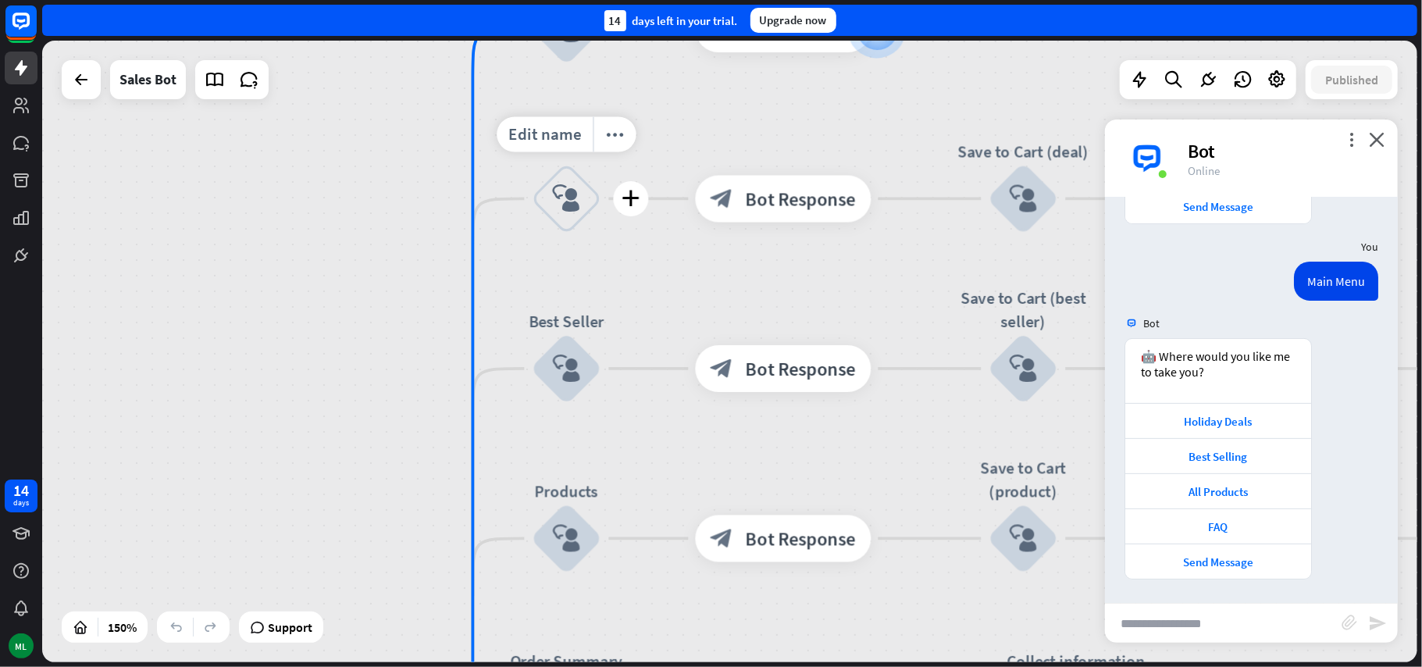
click at [573, 204] on icon "block_user_input" at bounding box center [567, 199] width 28 height 28
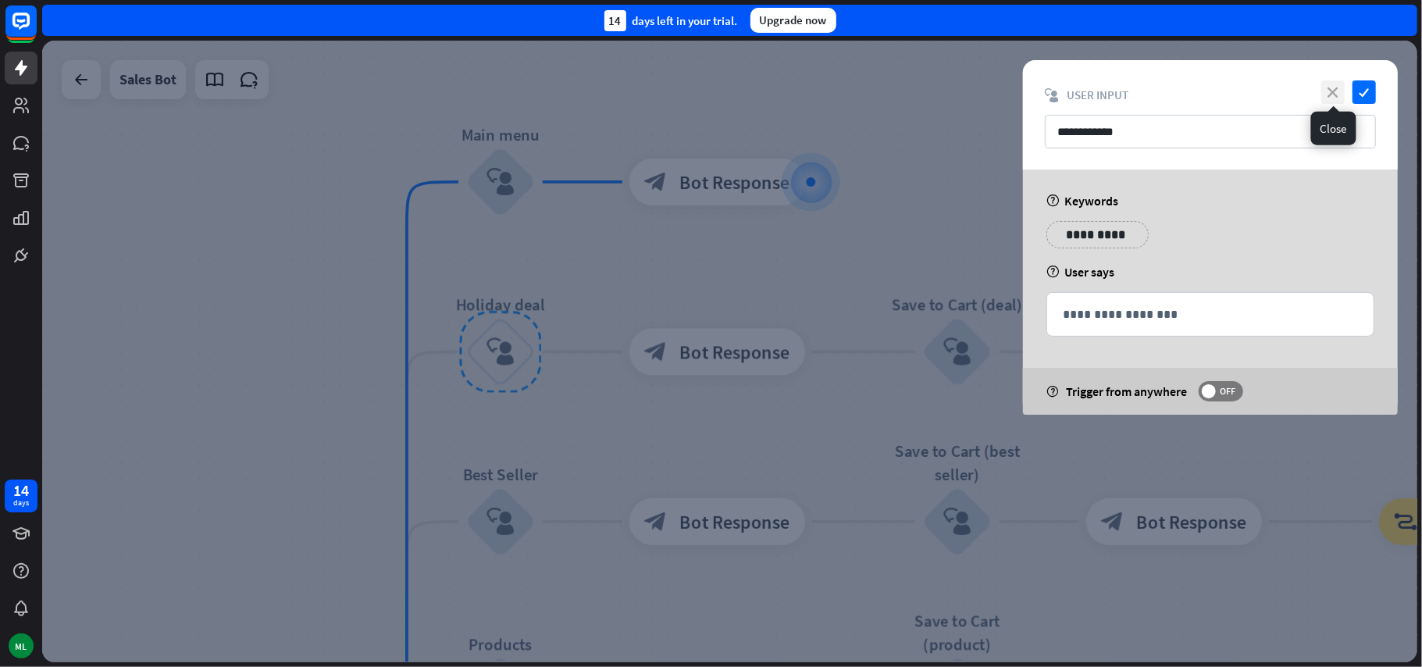
click at [1337, 91] on icon "close" at bounding box center [1332, 91] width 23 height 23
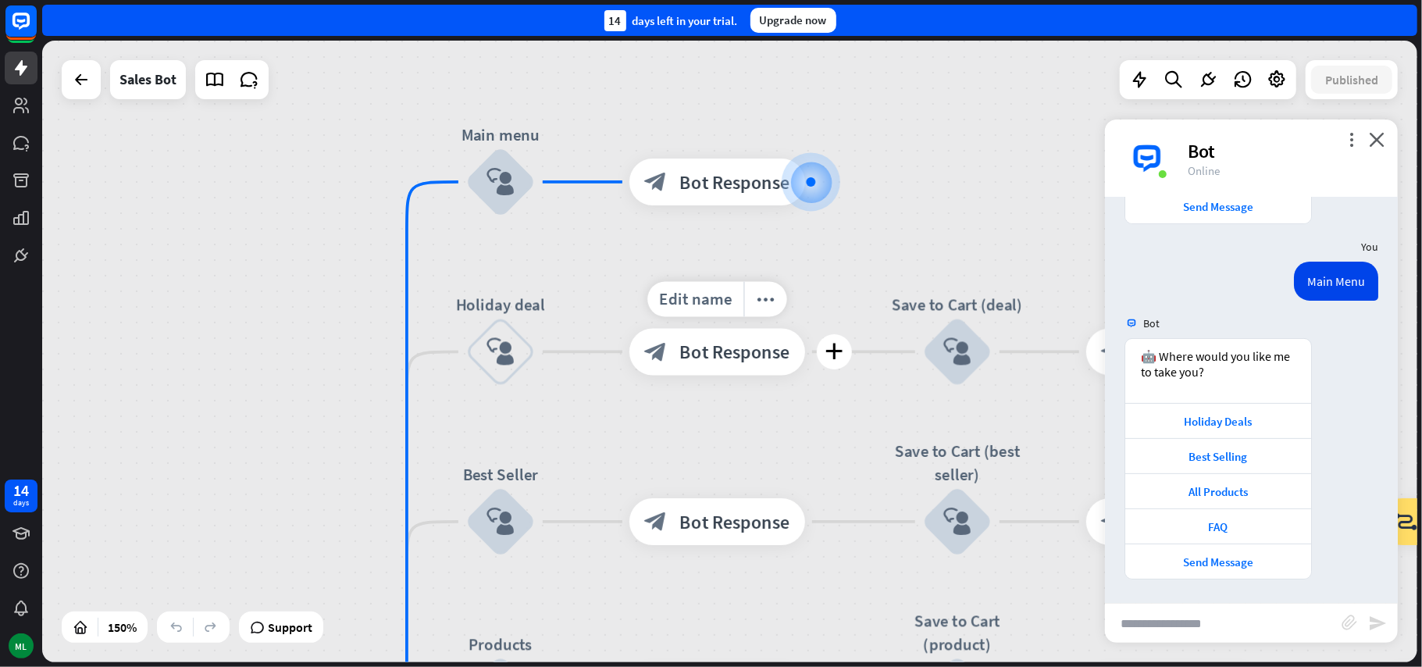
click at [719, 354] on span "Bot Response" at bounding box center [735, 351] width 110 height 23
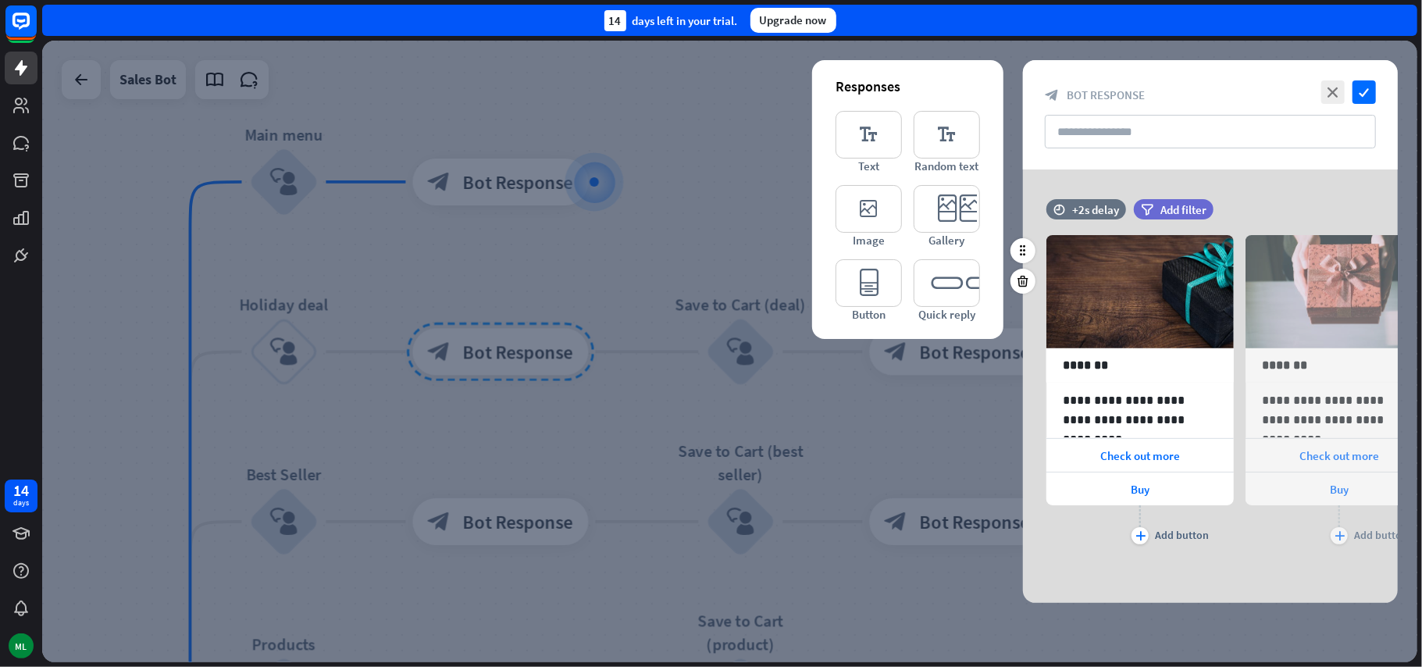
drag, startPoint x: 1290, startPoint y: 207, endPoint x: 1280, endPoint y: 208, distance: 9.4
click at [1285, 208] on div "time +2s delay filter Add filter" at bounding box center [1210, 217] width 375 height 36
drag, startPoint x: 1280, startPoint y: 208, endPoint x: 1144, endPoint y: 210, distance: 136.7
click at [1144, 210] on div "filter Add filter" at bounding box center [1213, 209] width 158 height 20
click at [1249, 525] on div "plus Add button" at bounding box center [1338, 524] width 187 height 39
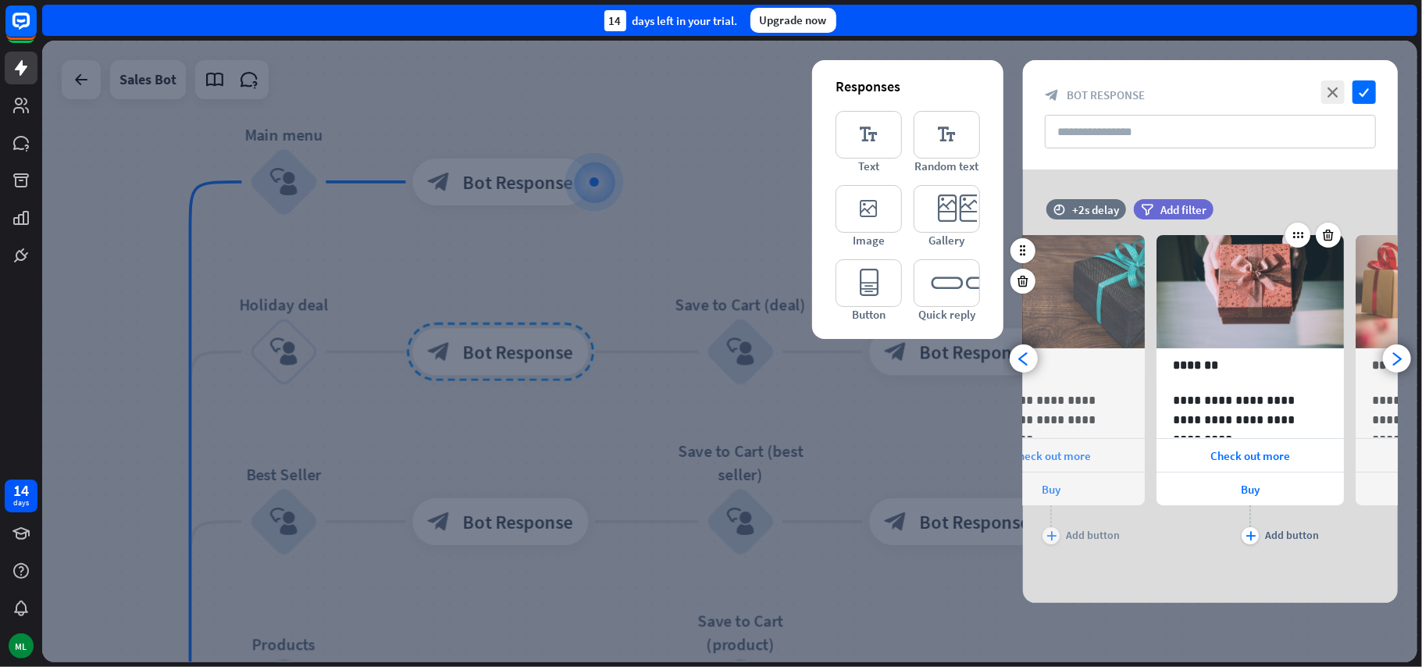
scroll to position [0, 129]
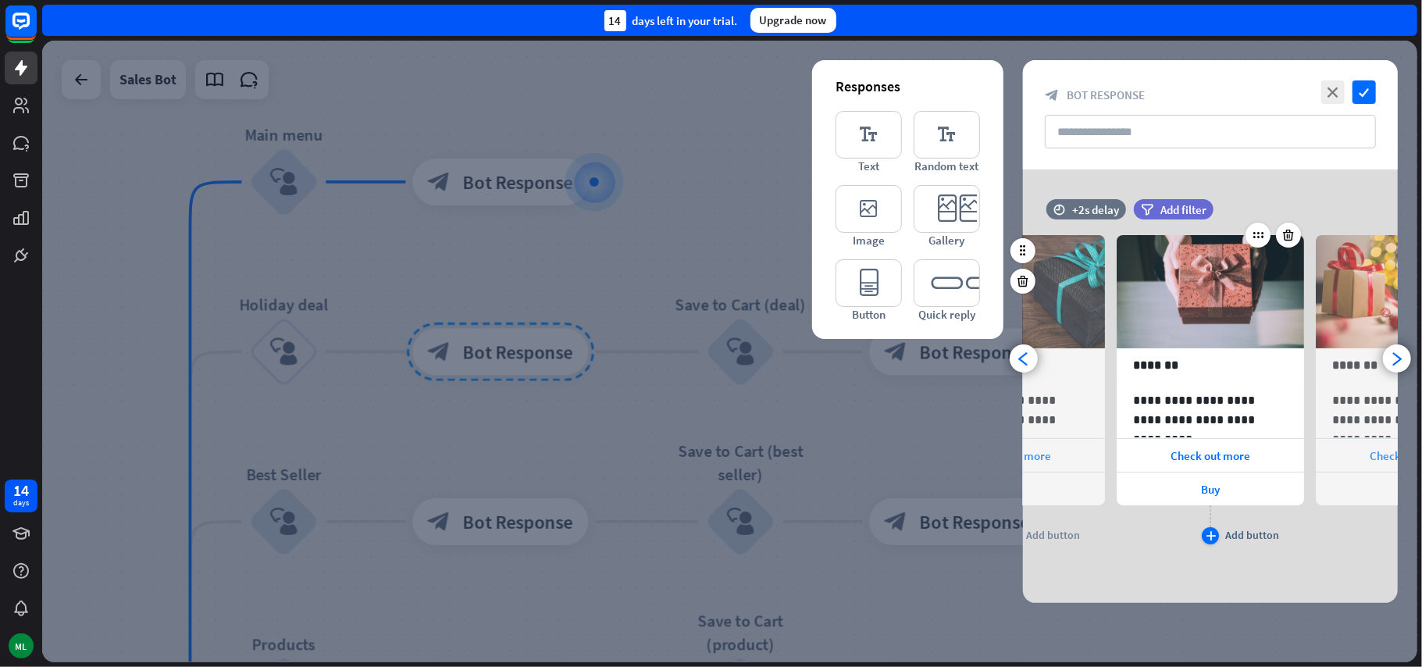
drag, startPoint x: 1218, startPoint y: 525, endPoint x: 1254, endPoint y: 529, distance: 36.1
click at [1210, 529] on div "plus Add button" at bounding box center [1210, 524] width 187 height 39
click at [1227, 529] on div "plus Add button" at bounding box center [1210, 524] width 187 height 39
drag, startPoint x: 1254, startPoint y: 529, endPoint x: 1275, endPoint y: 529, distance: 21.1
click at [1265, 529] on div "Add button" at bounding box center [1252, 535] width 54 height 14
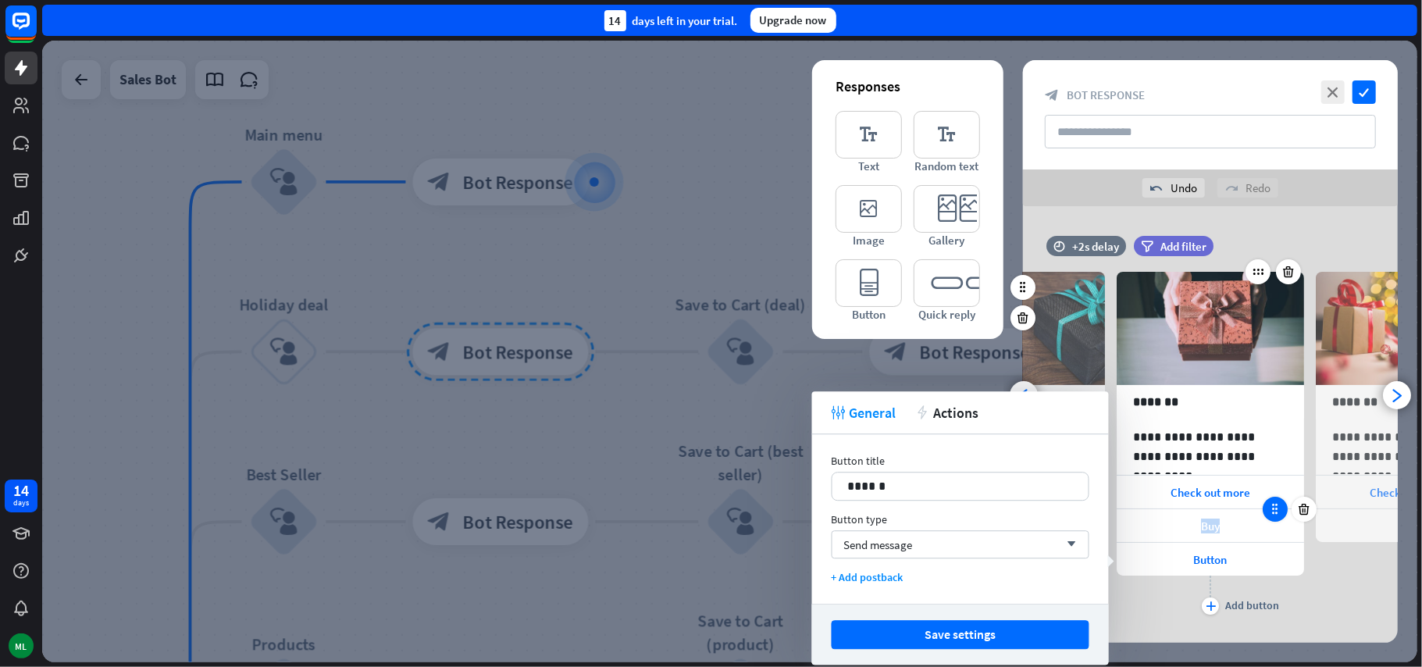
drag, startPoint x: 1275, startPoint y: 529, endPoint x: 1271, endPoint y: 522, distance: 8.0
click at [1271, 522] on div "Buy" at bounding box center [1210, 525] width 187 height 33
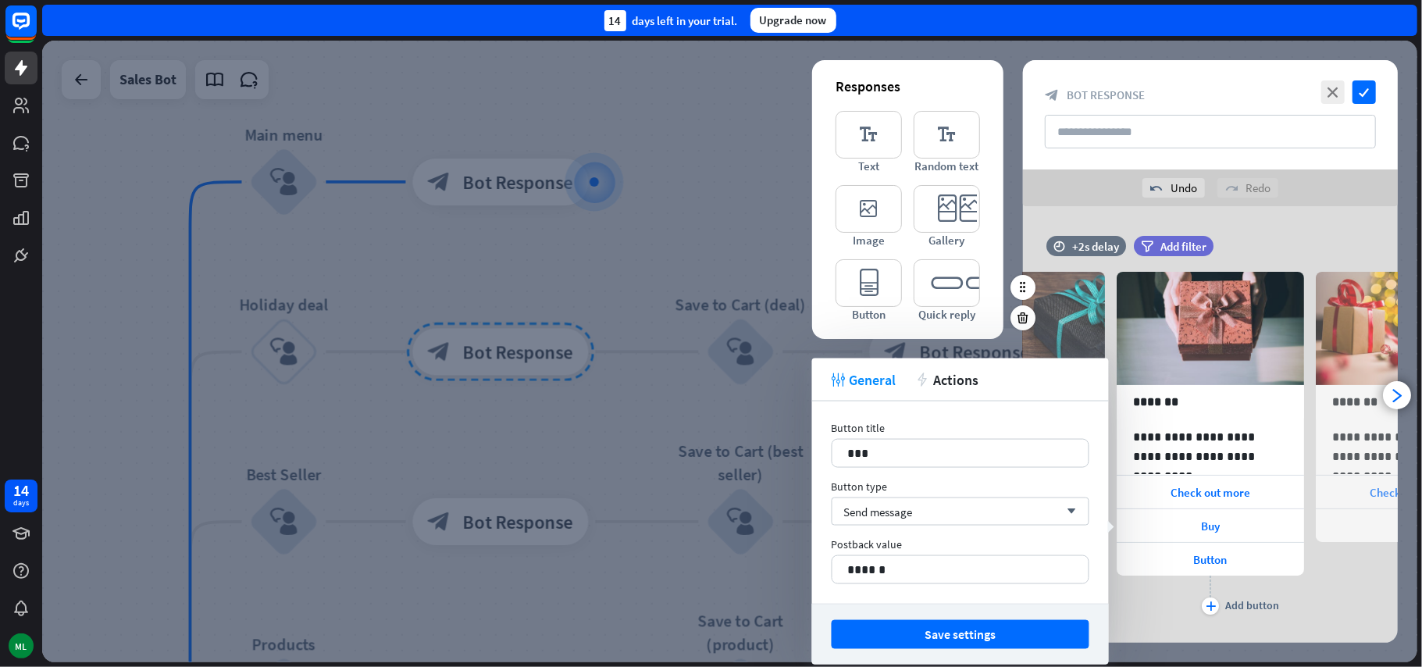
click at [1341, 590] on div "**********" at bounding box center [1409, 433] width 187 height 370
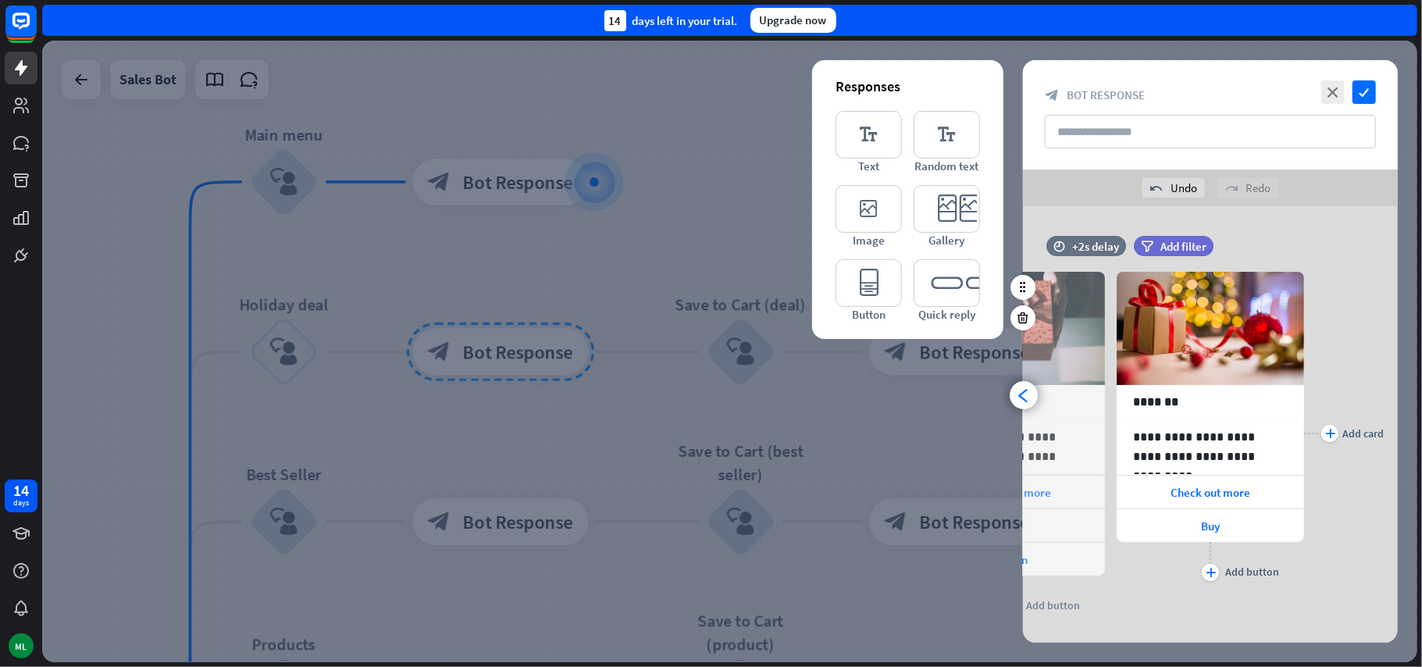
scroll to position [0, 328]
drag, startPoint x: 1196, startPoint y: 593, endPoint x: 1350, endPoint y: 588, distance: 153.9
click at [1350, 588] on div "**********" at bounding box center [1210, 433] width 375 height 370
click at [1347, 588] on body "14 days ML close Product Help First steps Get started with ChatBot Help Center …" at bounding box center [711, 333] width 1422 height 667
drag, startPoint x: 1159, startPoint y: 564, endPoint x: 1234, endPoint y: 554, distance: 75.6
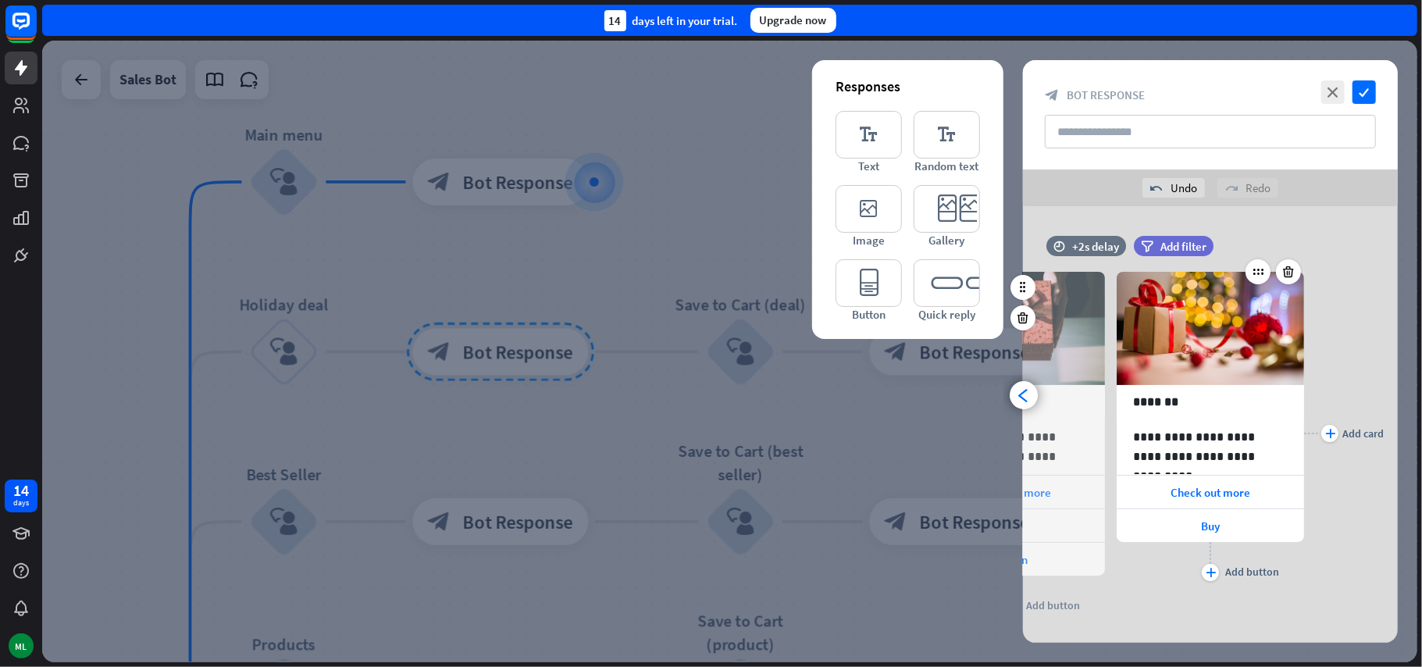
click at [1159, 563] on div "plus Add button" at bounding box center [1210, 561] width 187 height 39
drag, startPoint x: 1234, startPoint y: 554, endPoint x: 1280, endPoint y: 554, distance: 46.8
click at [1280, 554] on div "plus Add button" at bounding box center [1210, 561] width 187 height 39
drag, startPoint x: 1266, startPoint y: 234, endPoint x: 1357, endPoint y: 231, distance: 91.4
click at [1357, 231] on div "**********" at bounding box center [1210, 439] width 375 height 467
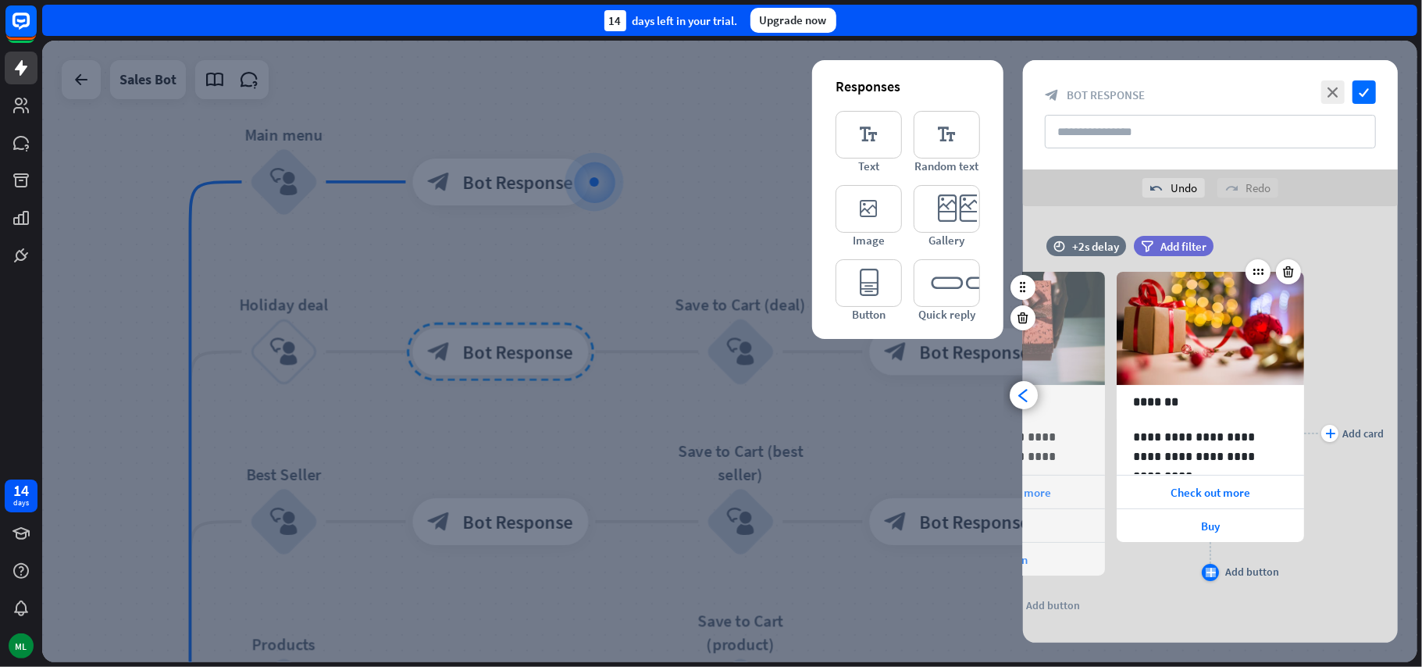
drag, startPoint x: 1143, startPoint y: 566, endPoint x: 1277, endPoint y: 567, distance: 134.3
click at [1284, 567] on div "plus Add button" at bounding box center [1210, 561] width 187 height 39
drag, startPoint x: 1084, startPoint y: 614, endPoint x: 1202, endPoint y: 614, distance: 117.9
click at [1188, 614] on div "**********" at bounding box center [1210, 433] width 375 height 370
click at [1220, 614] on div "**********" at bounding box center [1210, 433] width 187 height 370
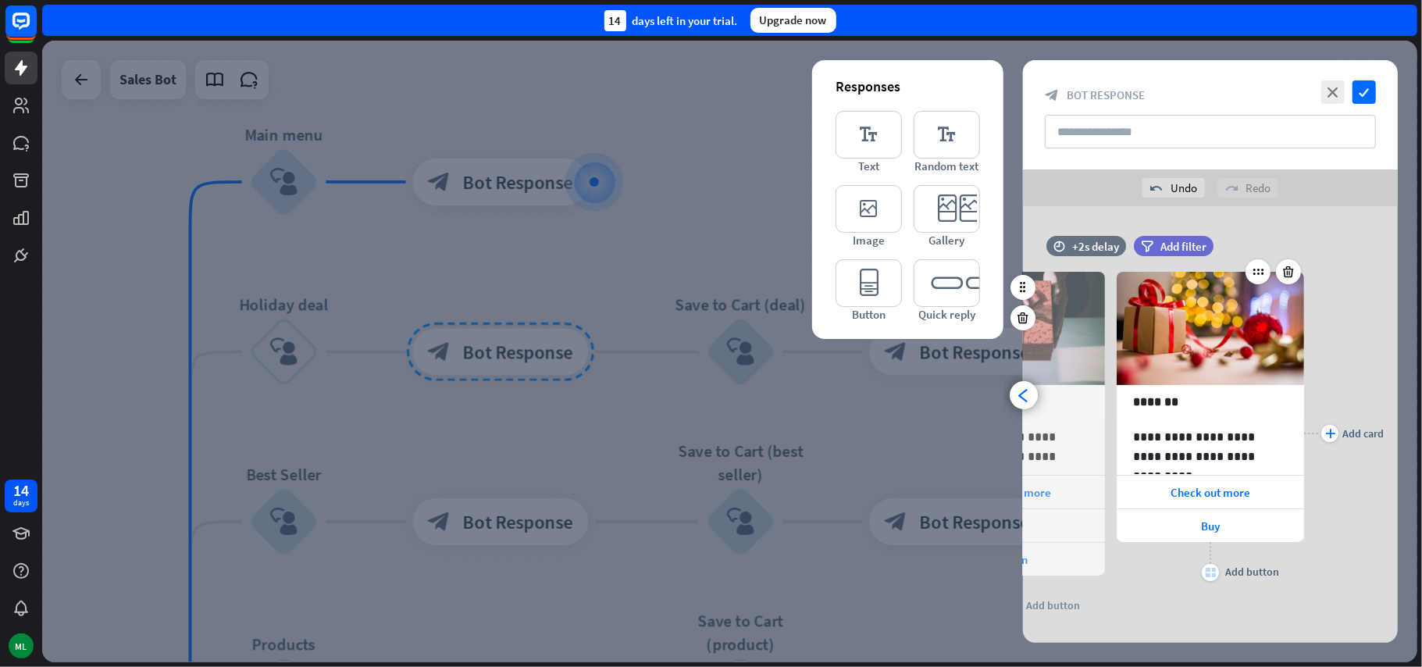
drag, startPoint x: 1190, startPoint y: 600, endPoint x: 1282, endPoint y: 600, distance: 92.1
click at [1282, 600] on div "**********" at bounding box center [1210, 433] width 187 height 370
drag, startPoint x: 1327, startPoint y: 351, endPoint x: 1365, endPoint y: 344, distance: 38.1
click at [1365, 344] on div "plus Add card" at bounding box center [1344, 433] width 80 height 370
click at [1344, 501] on div "plus Add card" at bounding box center [1344, 433] width 80 height 370
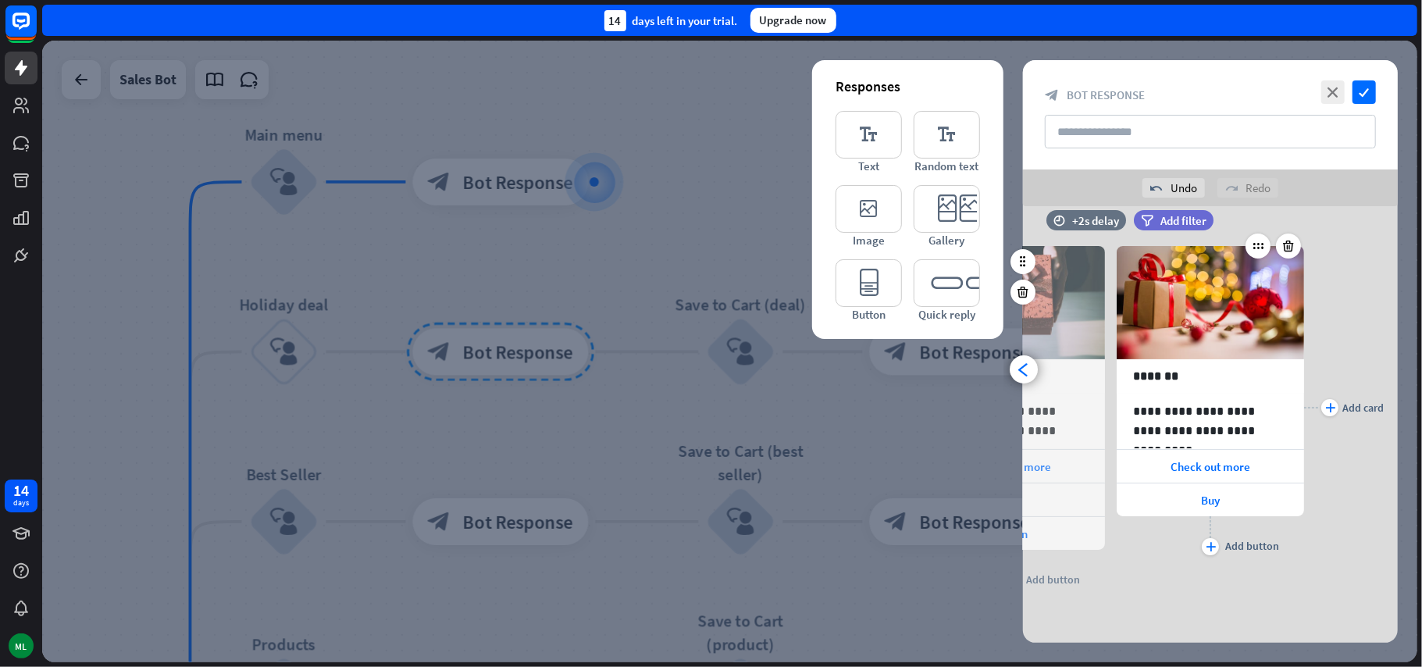
scroll to position [31, 0]
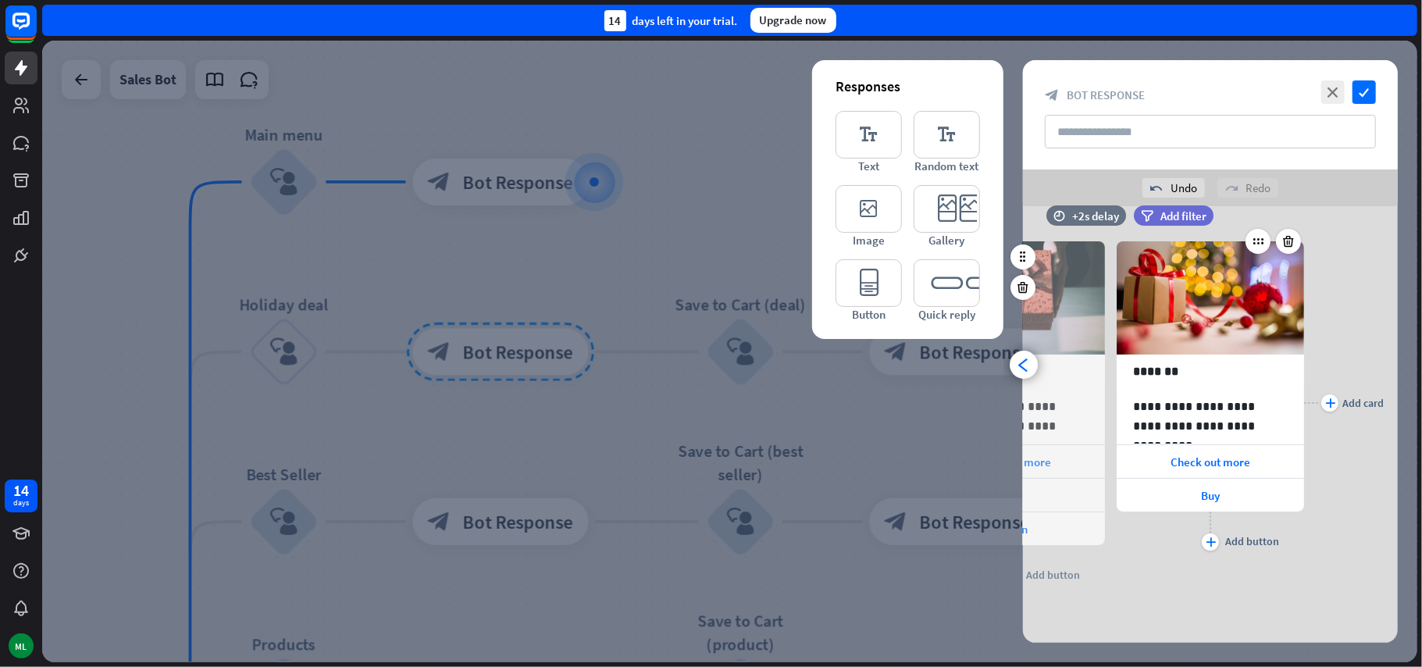
click at [1160, 557] on div "**********" at bounding box center [1210, 403] width 187 height 370
click at [1159, 557] on div "**********" at bounding box center [1210, 403] width 187 height 370
click at [1028, 366] on icon "arrowhead_left" at bounding box center [1024, 365] width 15 height 15
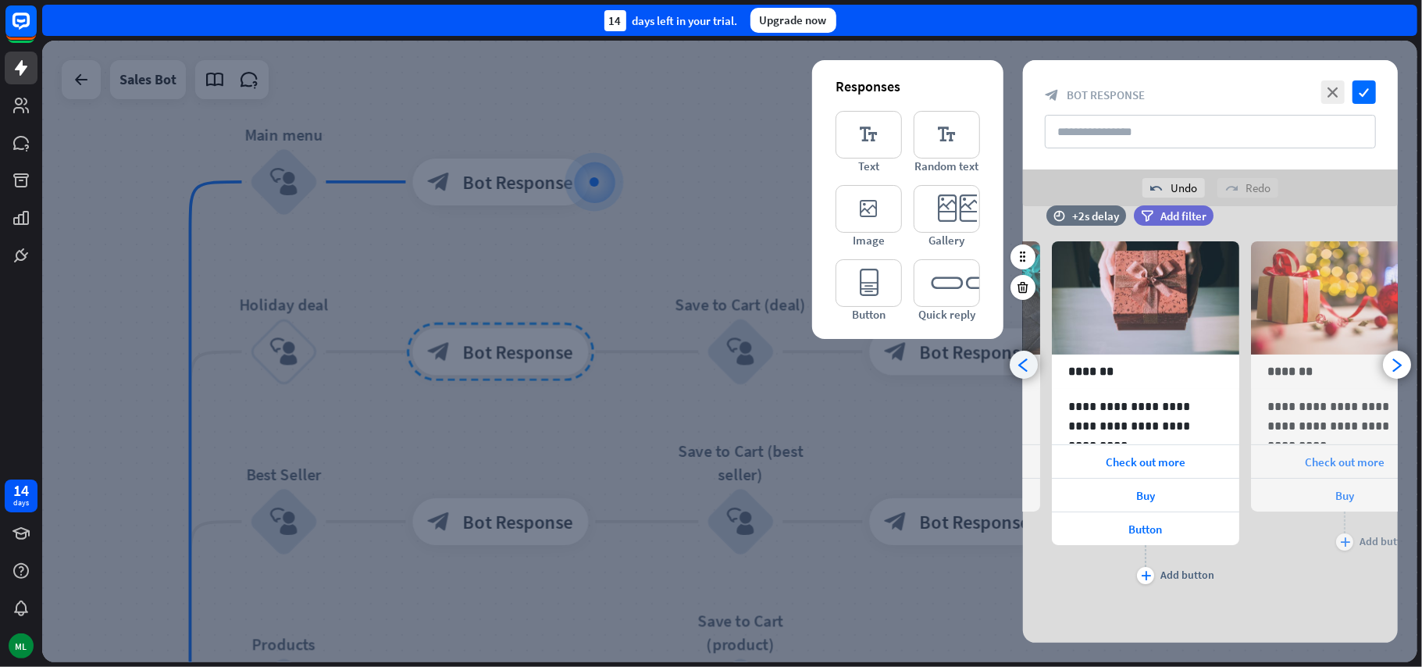
scroll to position [0, 129]
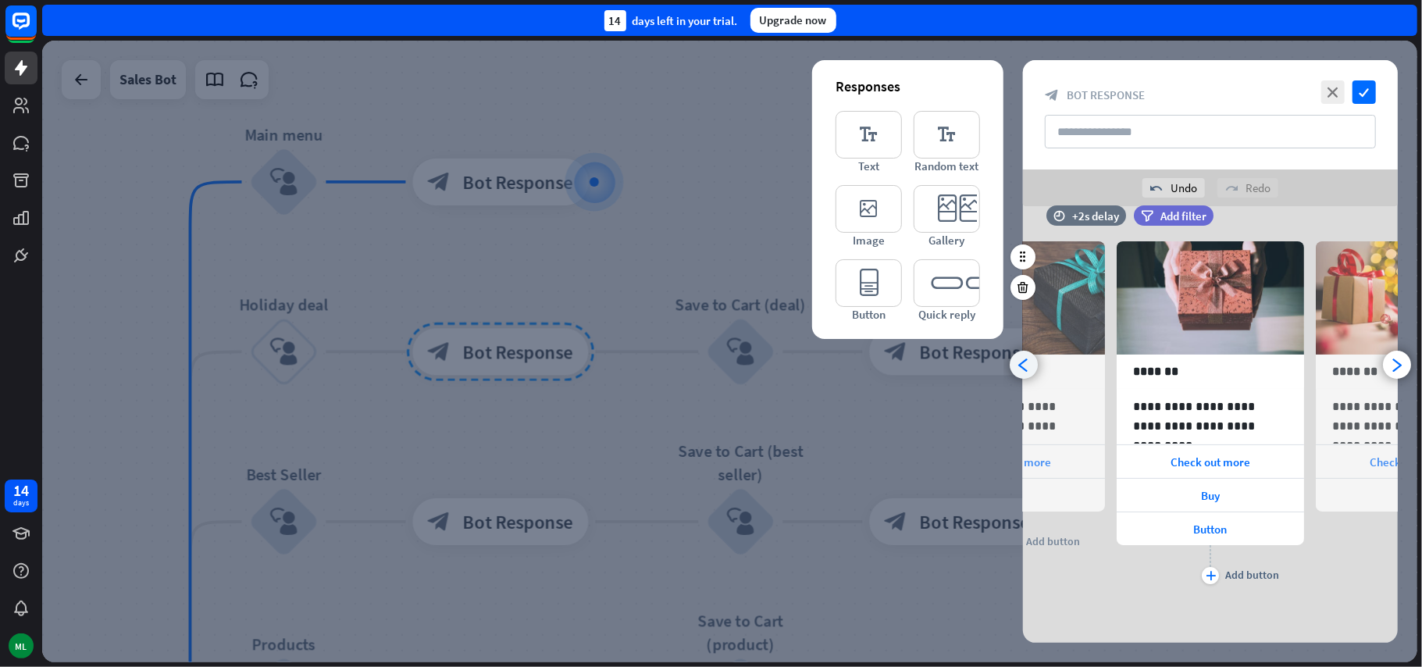
click at [1028, 366] on icon "arrowhead_left" at bounding box center [1024, 365] width 15 height 15
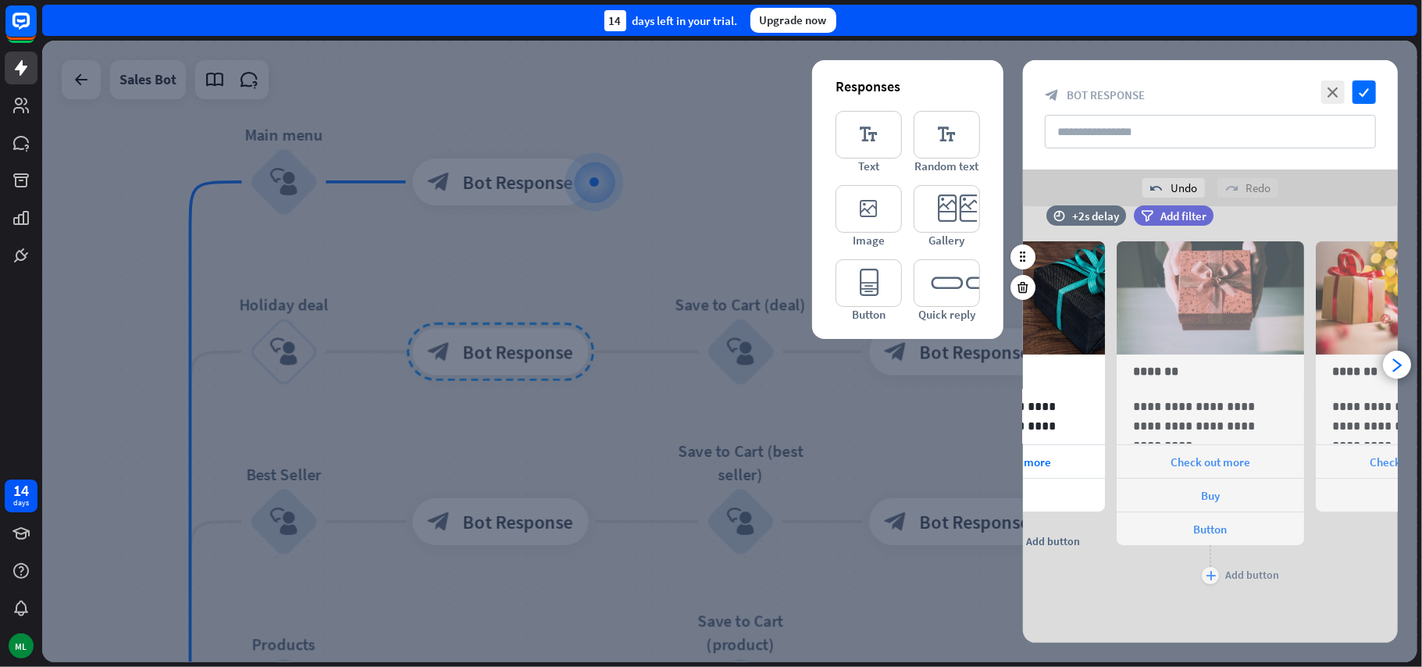
scroll to position [0, 0]
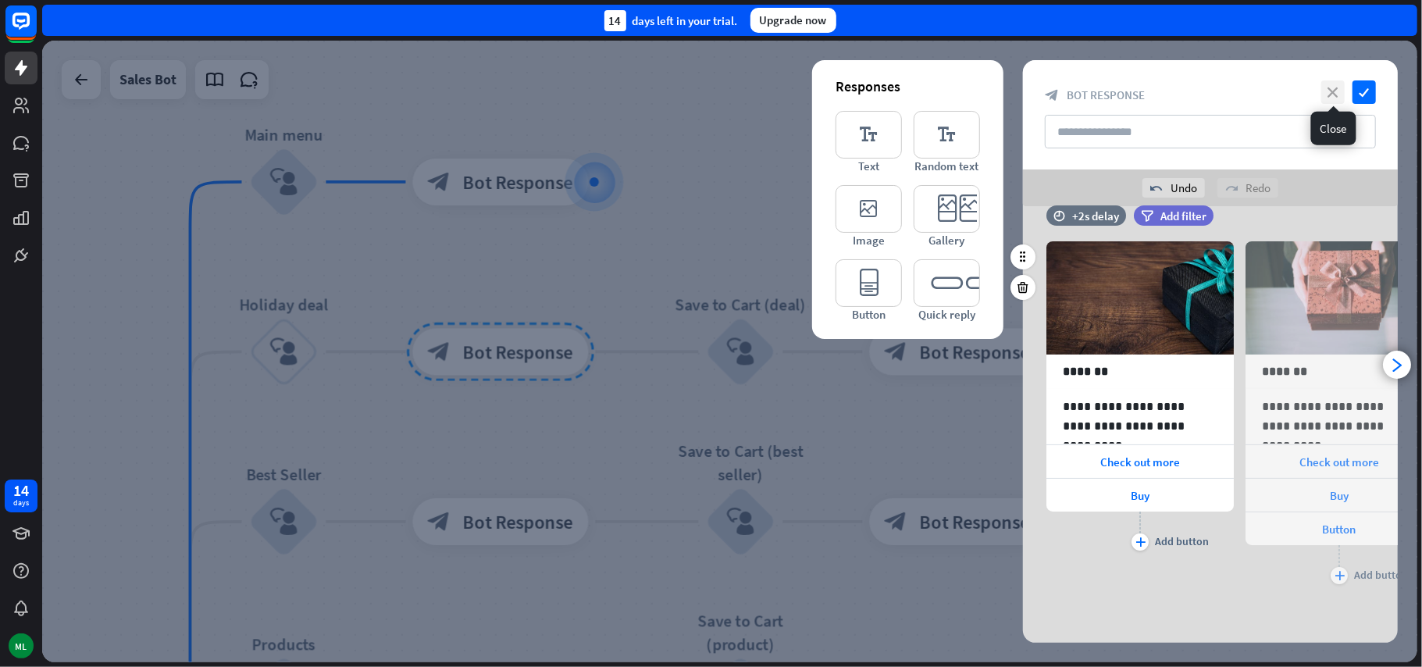
click at [1330, 91] on icon "close" at bounding box center [1332, 91] width 23 height 23
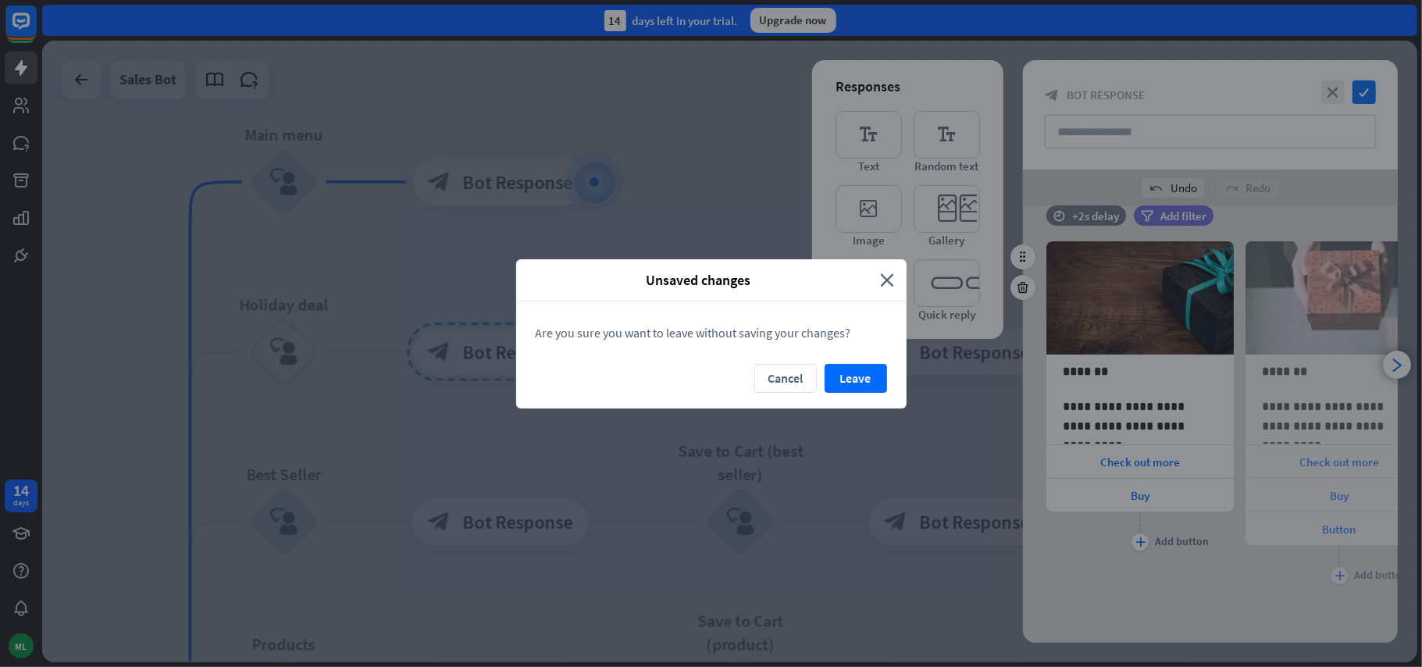
click at [887, 269] on div "Unsaved changes close" at bounding box center [711, 280] width 390 height 42
click at [884, 279] on icon "close" at bounding box center [888, 280] width 14 height 18
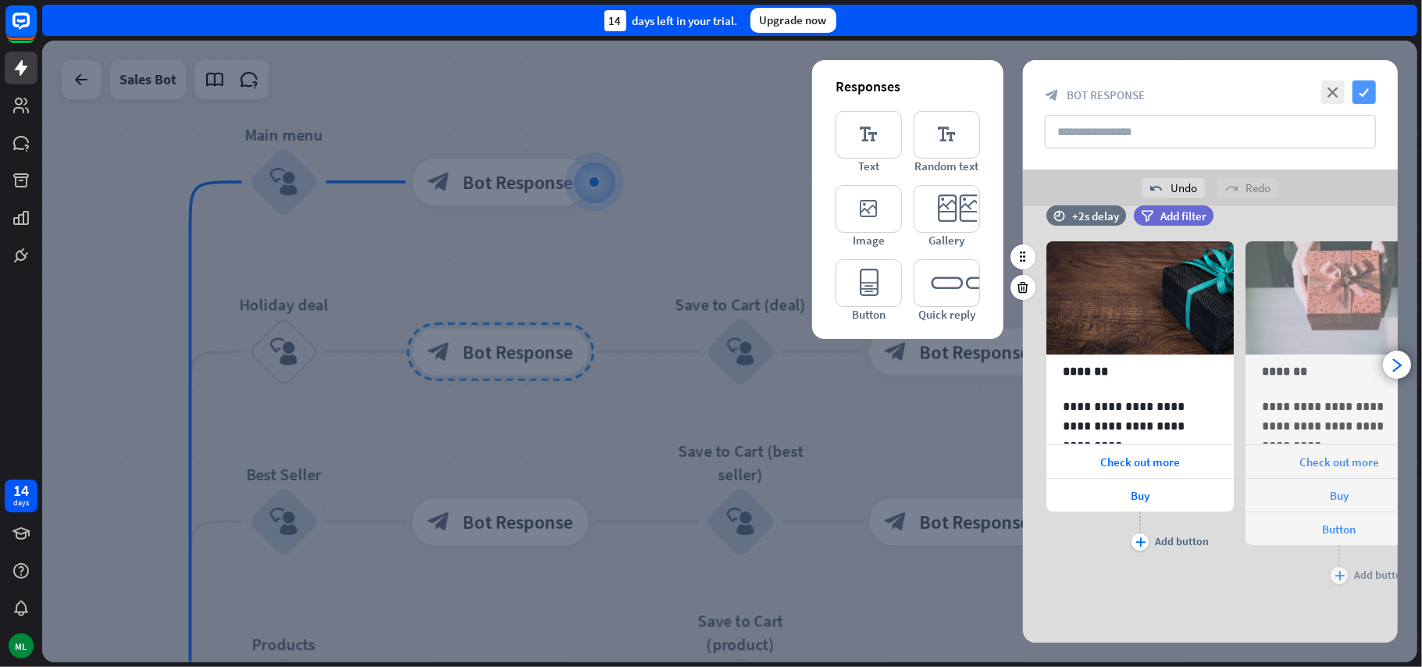
click at [1365, 91] on icon "check" at bounding box center [1363, 91] width 23 height 23
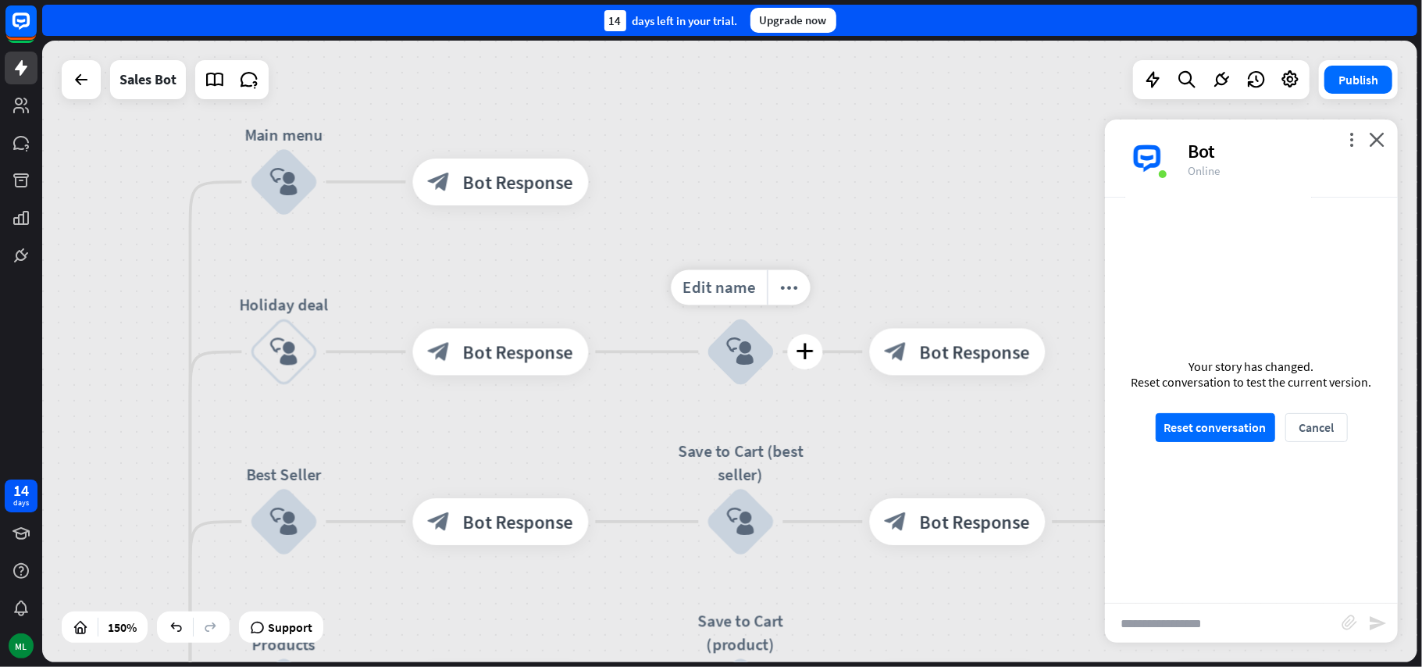
click at [741, 362] on icon "block_user_input" at bounding box center [741, 352] width 28 height 28
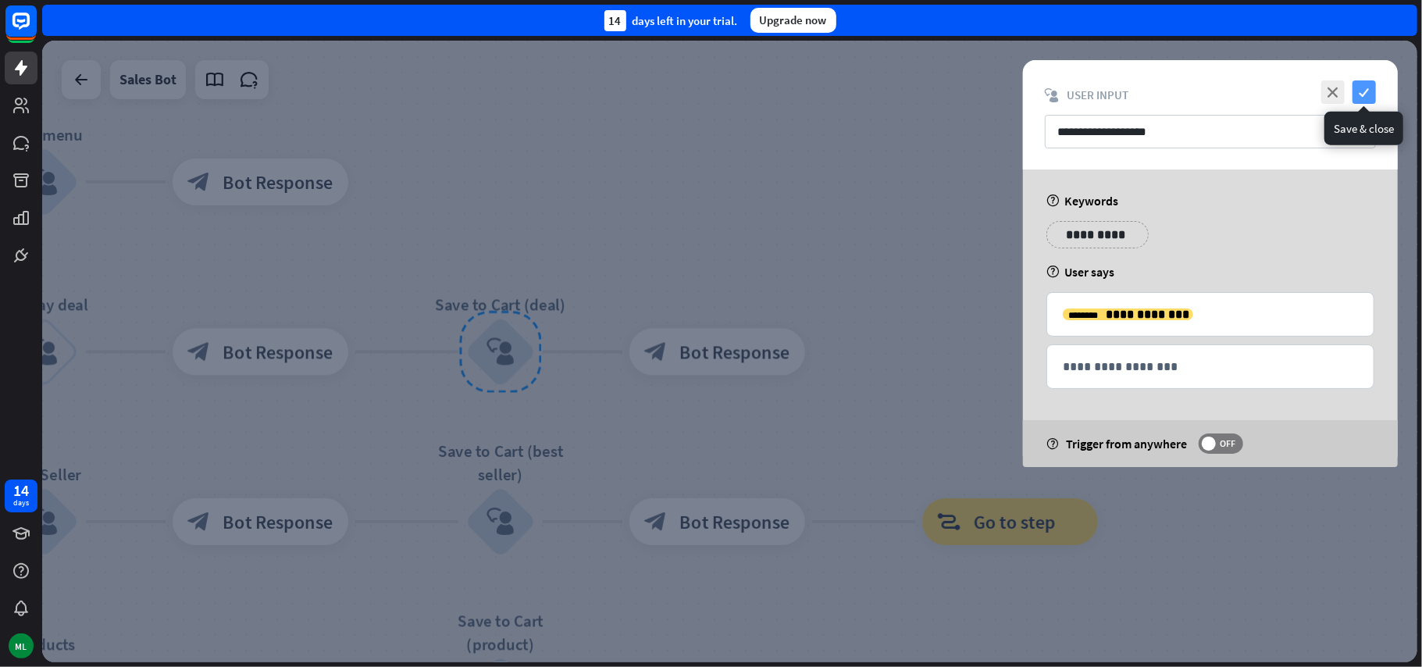
click at [1373, 91] on icon "check" at bounding box center [1363, 91] width 23 height 23
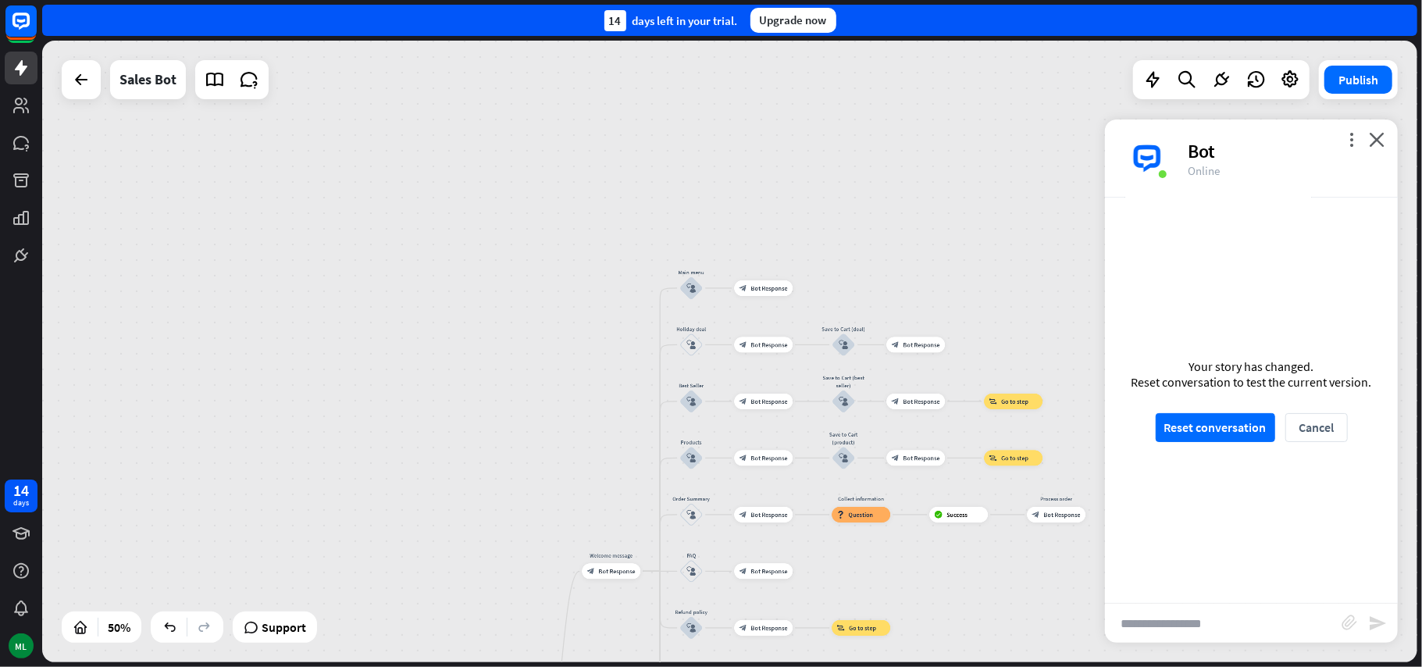
click at [960, 588] on div "home_2 Start point Welcome message block_bot_response Bot Response Main menu bl…" at bounding box center [729, 351] width 1375 height 621
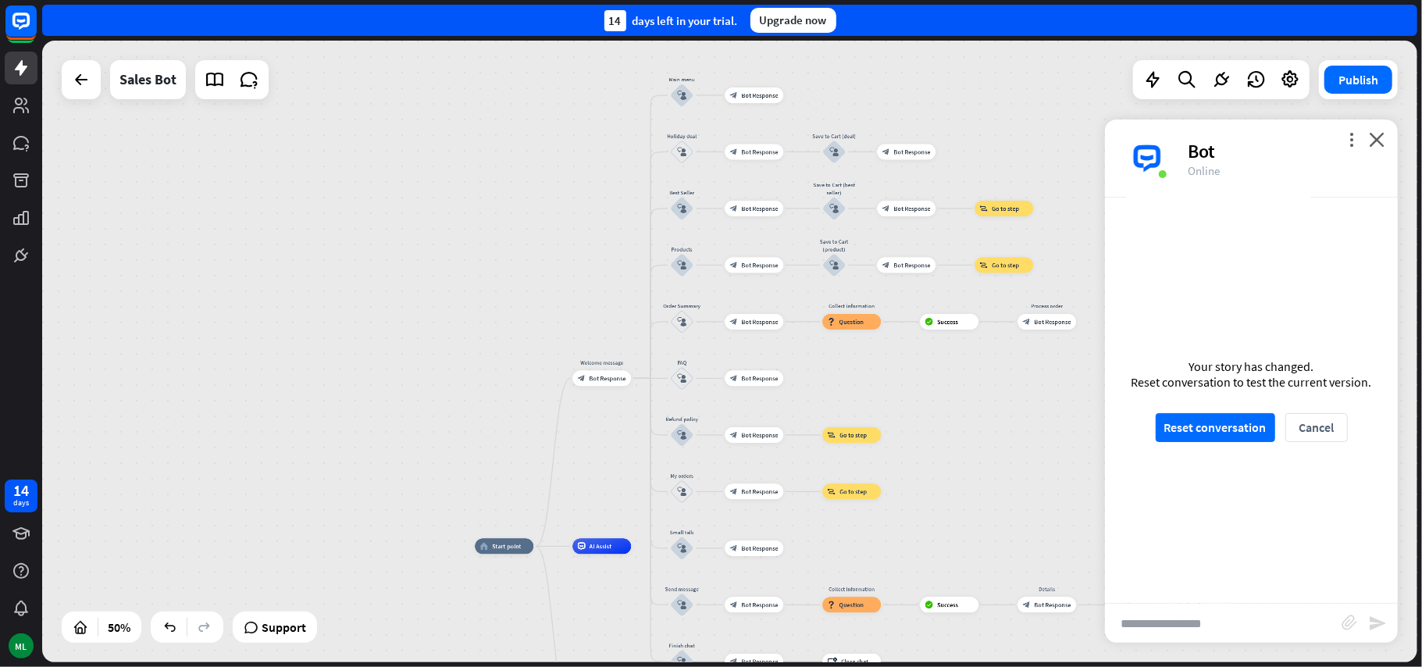
drag, startPoint x: 965, startPoint y: 440, endPoint x: 951, endPoint y: 394, distance: 48.2
click at [951, 394] on div "home_2 Start point Welcome message block_bot_response Bot Response Main menu bl…" at bounding box center [729, 351] width 1375 height 621
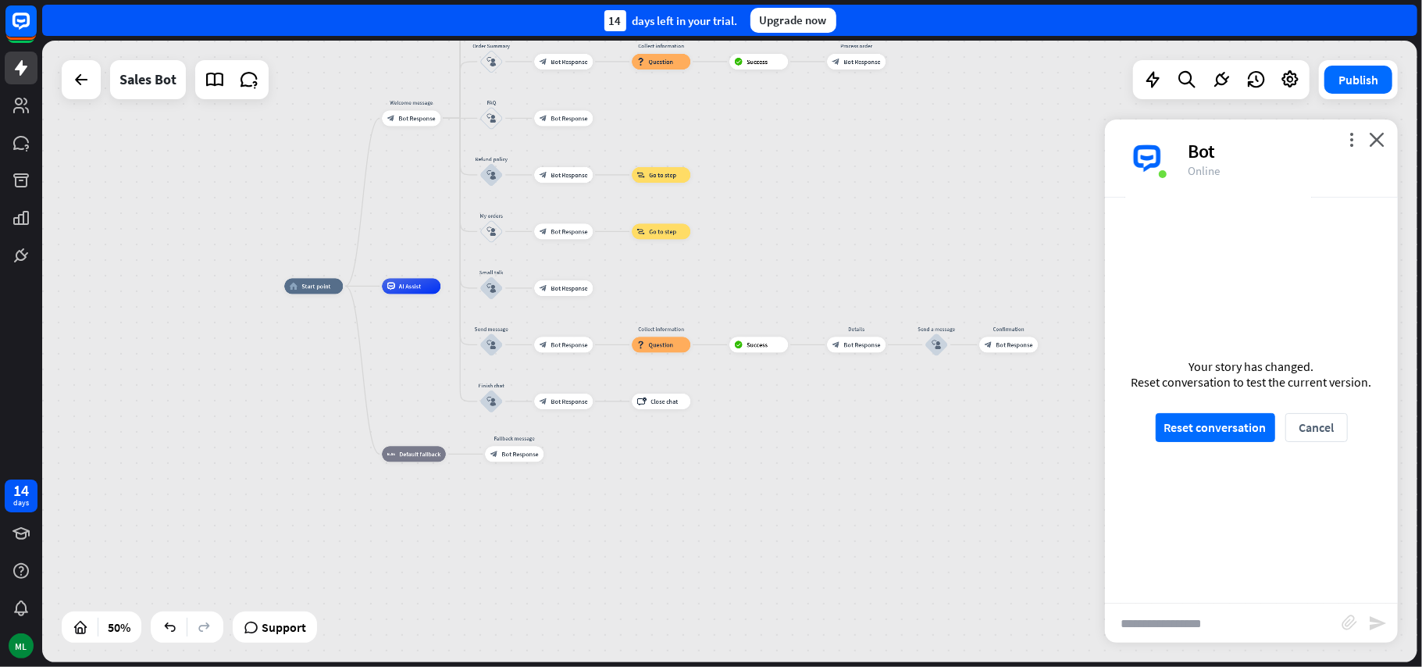
drag, startPoint x: 950, startPoint y: 485, endPoint x: 760, endPoint y: 225, distance: 322.3
click at [760, 225] on div "home_2 Start point Welcome message block_bot_response Bot Response Main menu bl…" at bounding box center [729, 351] width 1375 height 621
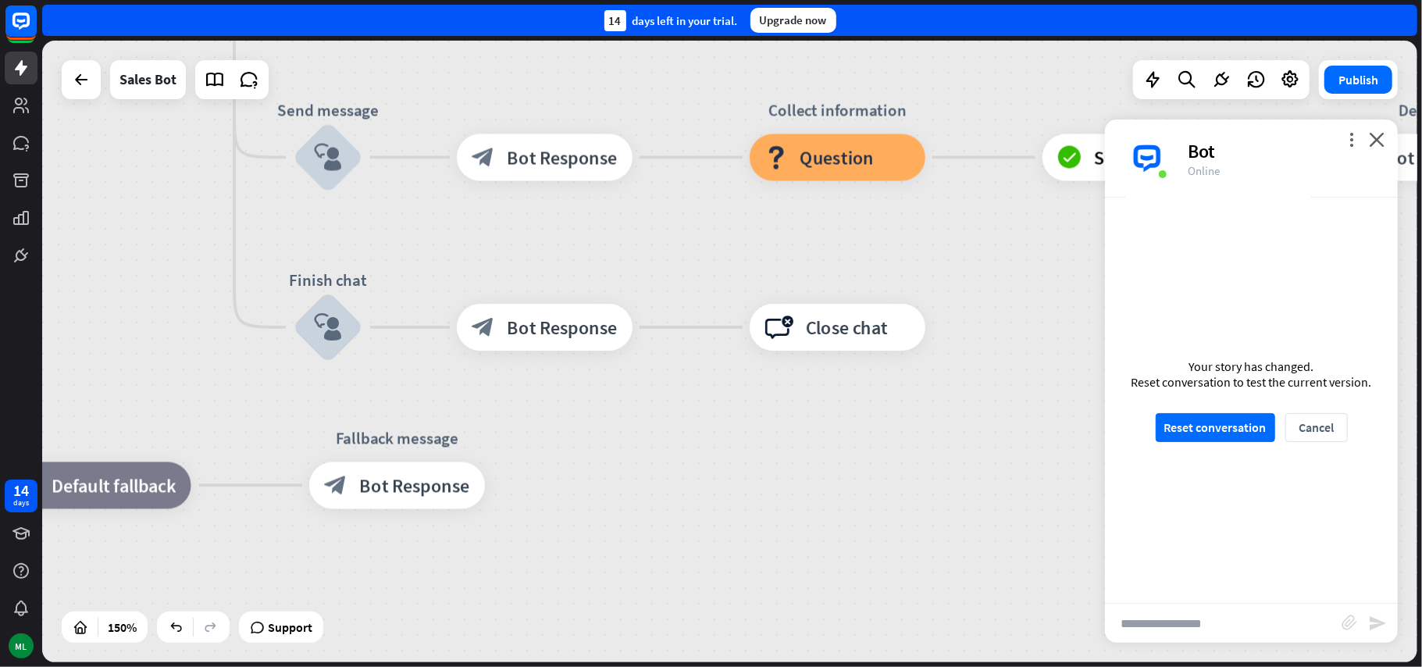
drag, startPoint x: 598, startPoint y: 440, endPoint x: 863, endPoint y: 409, distance: 266.5
click at [873, 432] on div "home_2 Start point Welcome message block_bot_response Bot Response Main menu bl…" at bounding box center [738, 448] width 2063 height 932
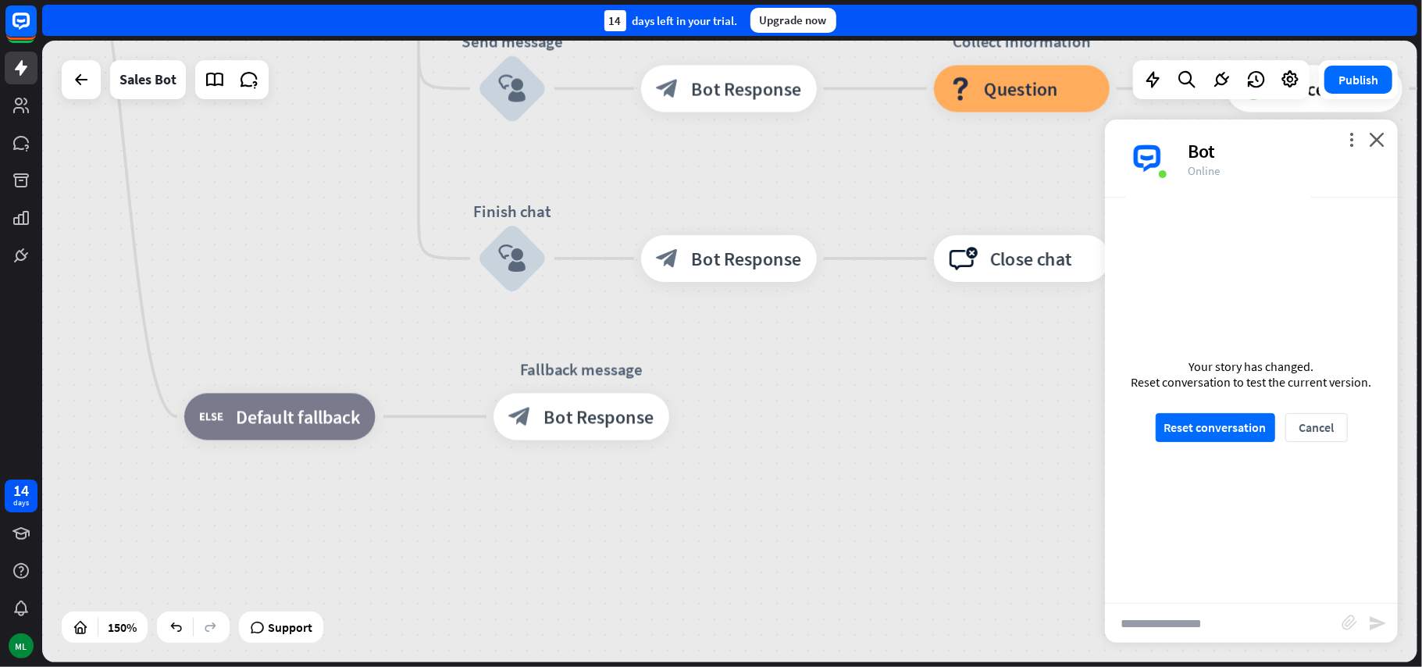
drag, startPoint x: 607, startPoint y: 450, endPoint x: 790, endPoint y: 384, distance: 194.9
click at [790, 384] on div "home_2 Start point Welcome message block_bot_response Bot Response Main menu bl…" at bounding box center [922, 379] width 2063 height 932
click at [597, 431] on div "block_bot_response Bot Response" at bounding box center [581, 417] width 176 height 47
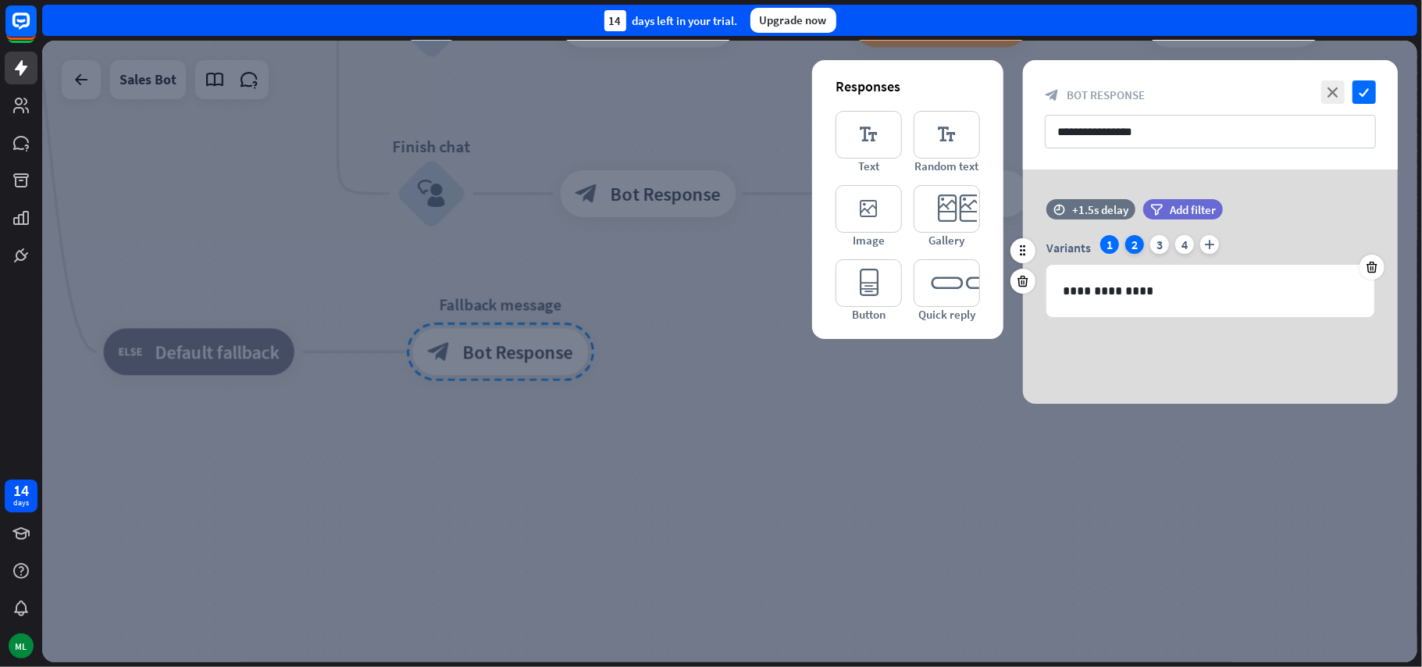
click at [1131, 247] on div "2" at bounding box center [1134, 244] width 19 height 19
click at [1160, 244] on div "3" at bounding box center [1159, 244] width 19 height 19
click at [1184, 241] on div "4" at bounding box center [1184, 244] width 19 height 19
click at [1369, 94] on icon "check" at bounding box center [1363, 91] width 23 height 23
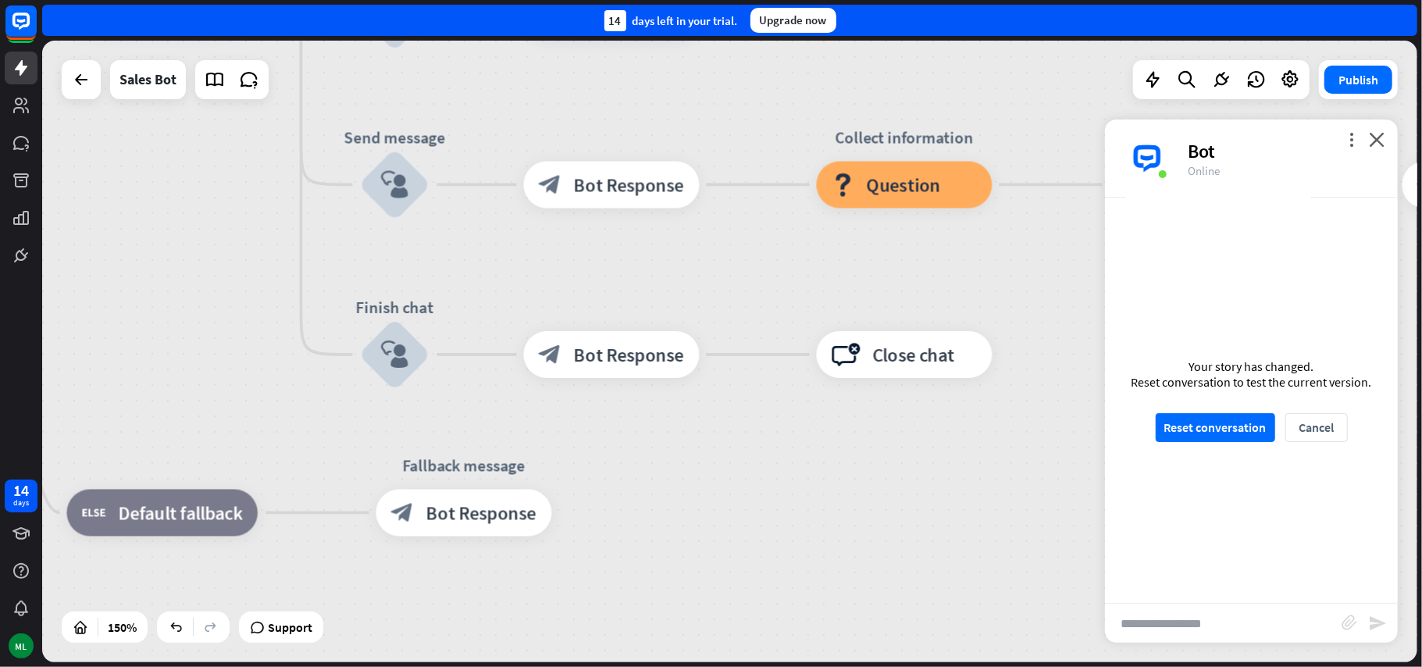
drag, startPoint x: 853, startPoint y: 410, endPoint x: 868, endPoint y: 529, distance: 120.5
click at [868, 529] on div "home_2 Start point Welcome message block_bot_response Bot Response Main menu bl…" at bounding box center [805, 475] width 2063 height 932
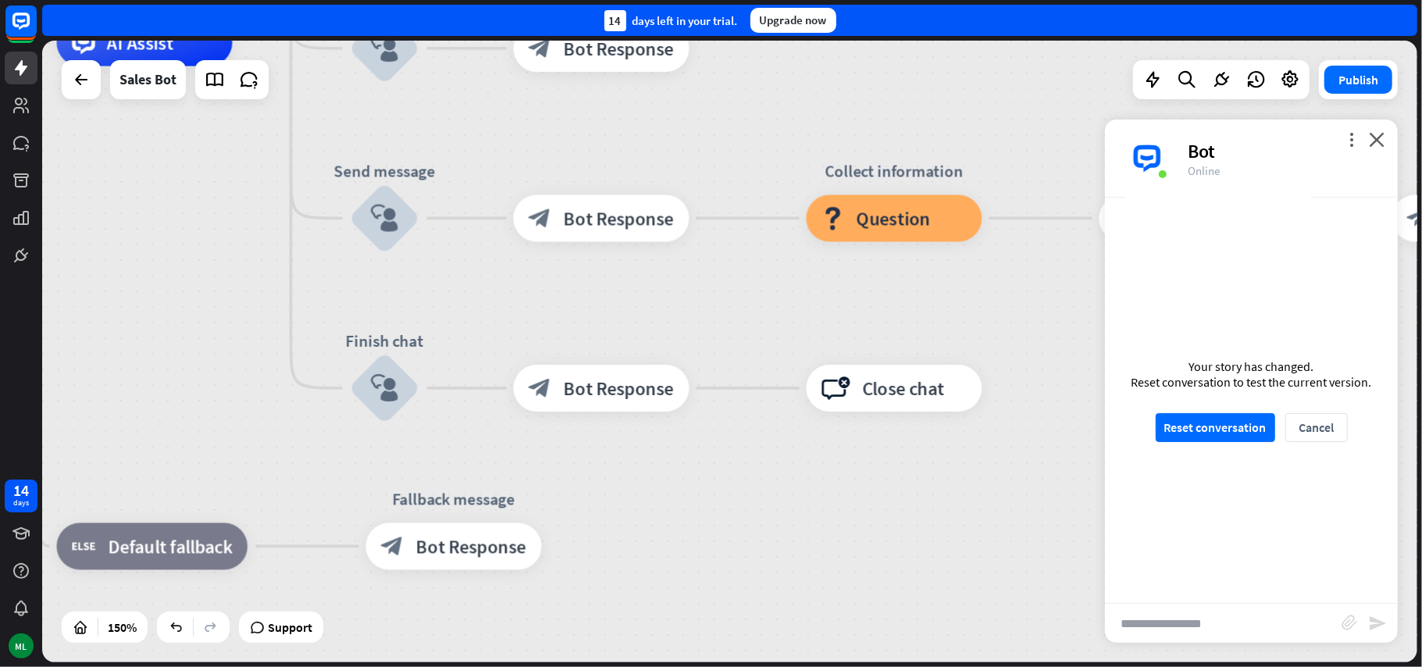
drag, startPoint x: 826, startPoint y: 472, endPoint x: 825, endPoint y: 600, distance: 128.0
click at [825, 601] on div "home_2 Start point Welcome message block_bot_response Bot Response Main menu bl…" at bounding box center [795, 509] width 2063 height 932
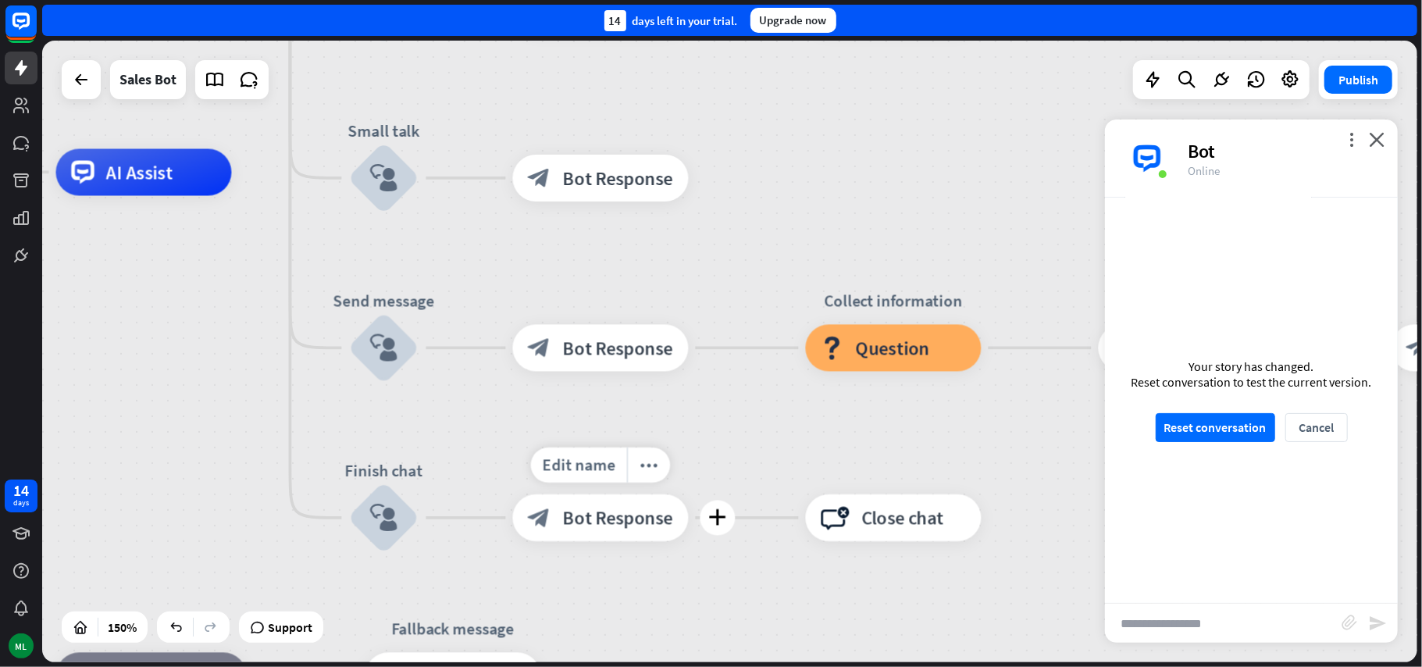
drag, startPoint x: 671, startPoint y: 497, endPoint x: 654, endPoint y: 498, distance: 18.0
click at [643, 508] on div "home_2 Start point Welcome message block_bot_response Bot Response Main menu bl…" at bounding box center [794, 639] width 2063 height 932
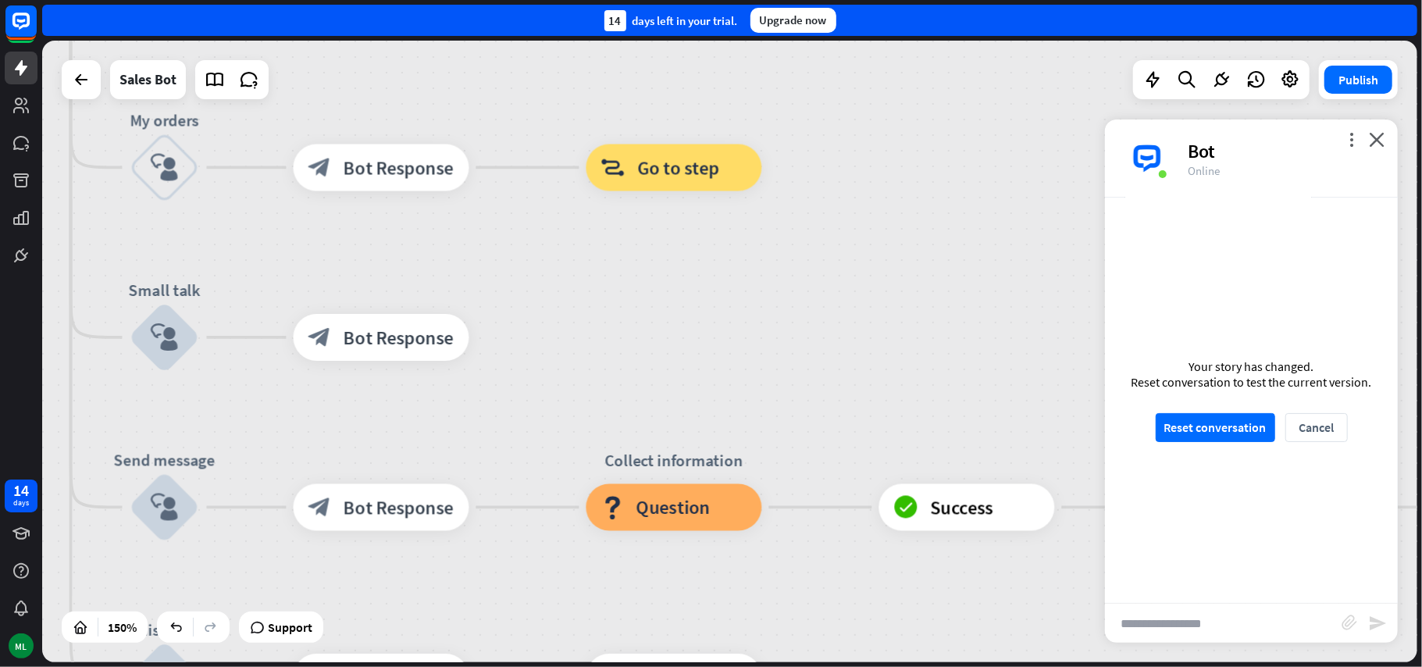
drag, startPoint x: 797, startPoint y: 415, endPoint x: 572, endPoint y: 570, distance: 272.9
click at [586, 531] on div "Edit name more_horiz plus Collect information block_question Question" at bounding box center [674, 507] width 176 height 47
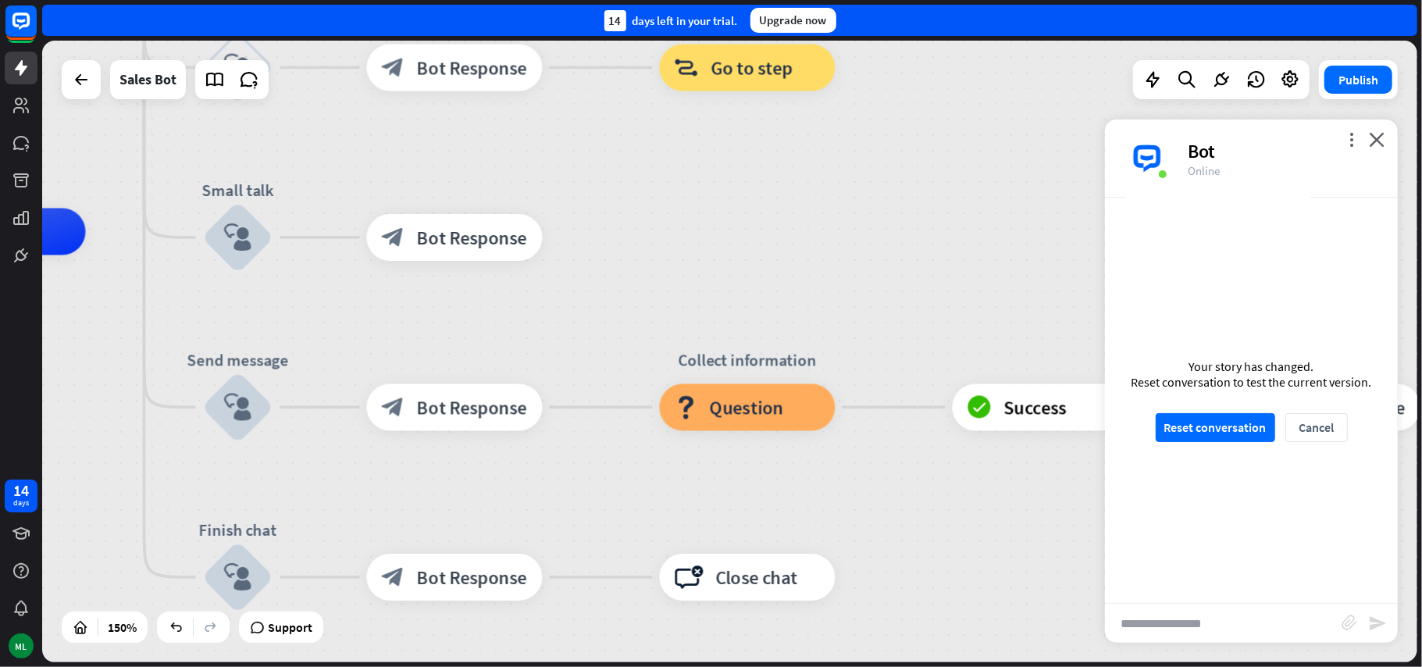
drag, startPoint x: 892, startPoint y: 411, endPoint x: 970, endPoint y: 309, distance: 128.1
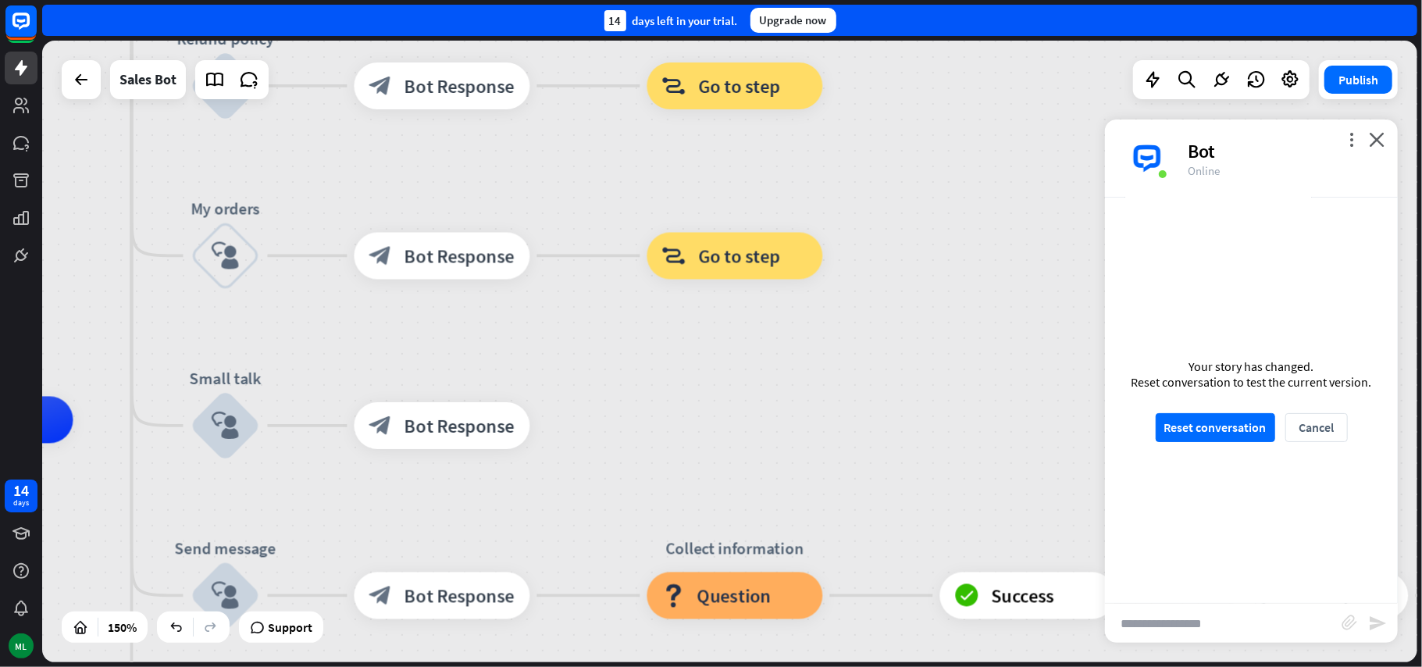
drag, startPoint x: 871, startPoint y: 290, endPoint x: 859, endPoint y: 479, distance: 189.4
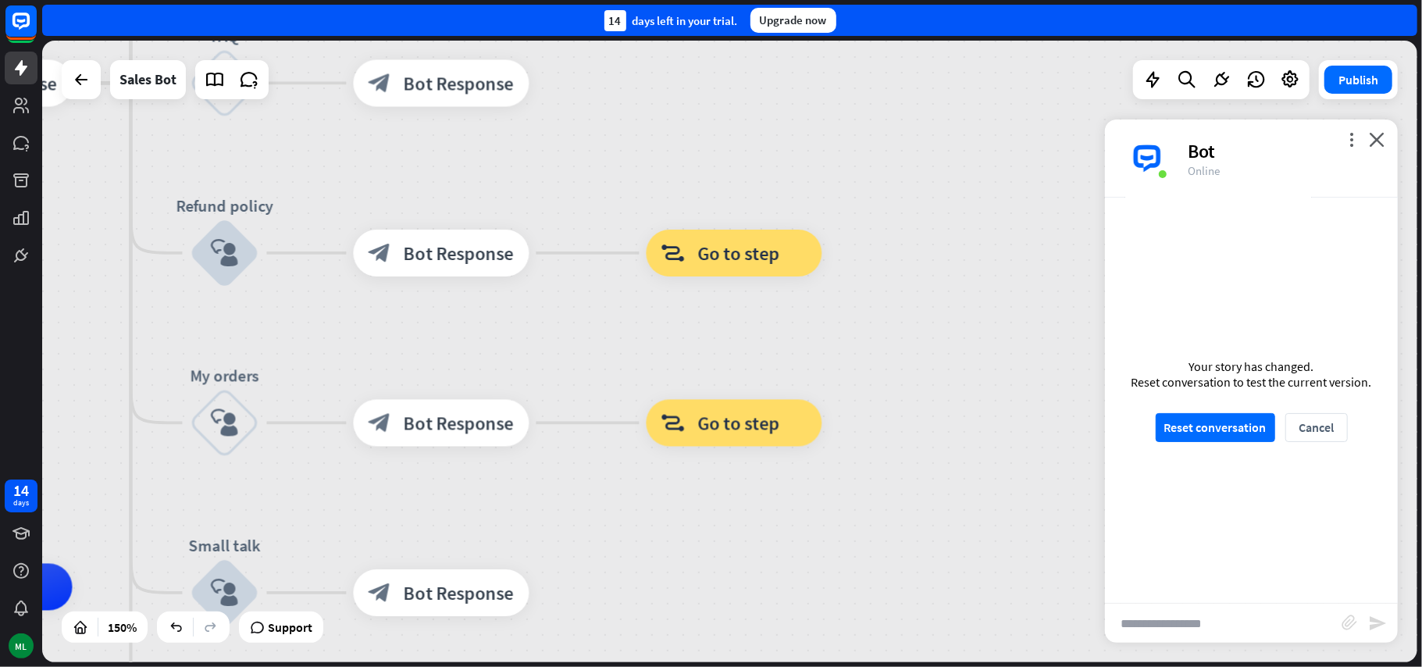
drag, startPoint x: 857, startPoint y: 332, endPoint x: 856, endPoint y: 554, distance: 221.7
click at [856, 566] on div "home_2 Start point Welcome message block_bot_response Bot Response Main menu bl…" at bounding box center [729, 351] width 1375 height 621
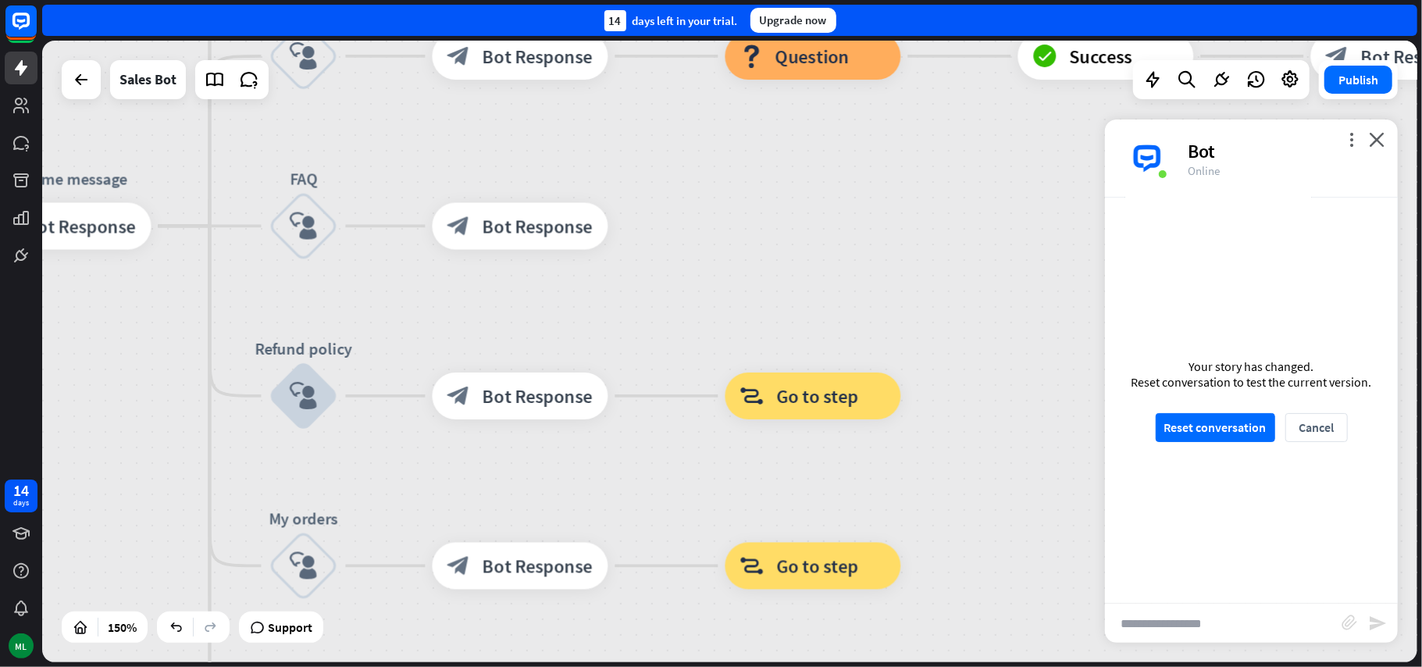
drag, startPoint x: 853, startPoint y: 394, endPoint x: 932, endPoint y: 468, distance: 108.8
click at [932, 468] on div "home_2 Start point Welcome message block_bot_response Bot Response Main menu bl…" at bounding box center [729, 351] width 1375 height 621
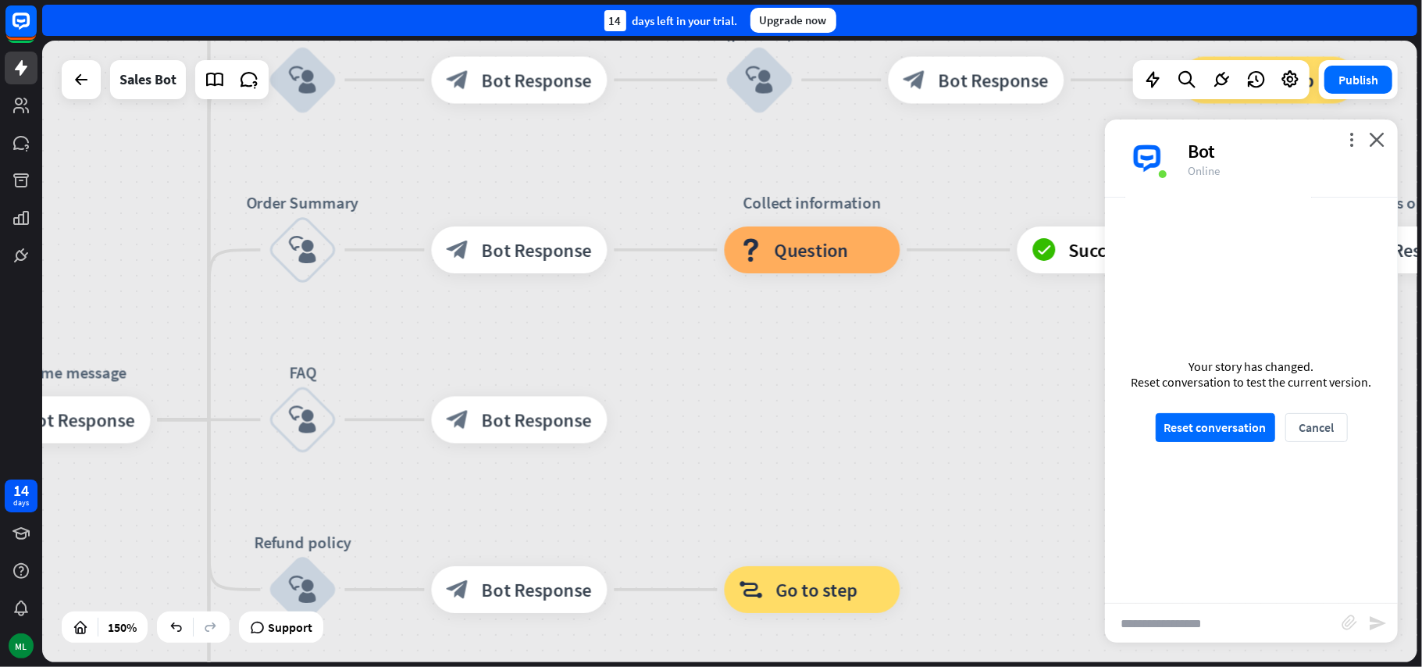
drag, startPoint x: 907, startPoint y: 272, endPoint x: 906, endPoint y: 520, distance: 248.3
click at [906, 520] on div "home_2 Start point Welcome message block_bot_response Bot Response Main menu bl…" at bounding box center [729, 351] width 1375 height 621
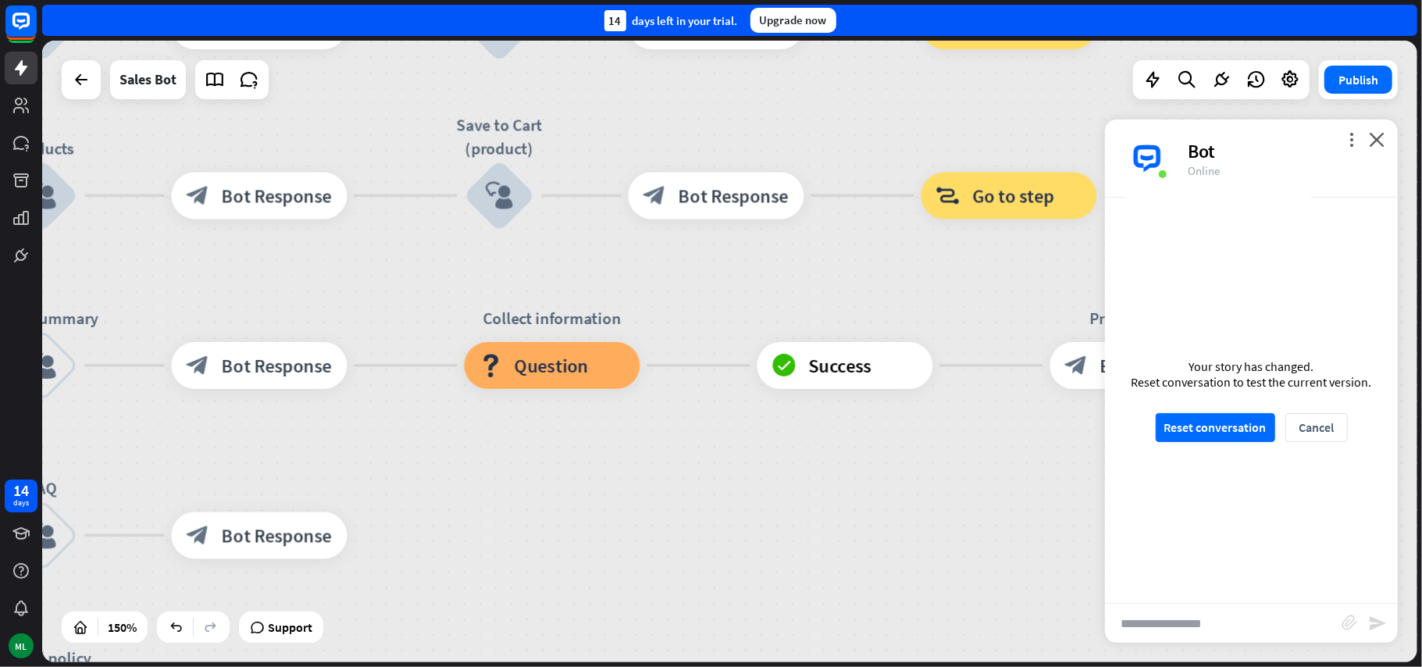
drag, startPoint x: 923, startPoint y: 438, endPoint x: 579, endPoint y: 525, distance: 355.1
click at [579, 529] on div "home_2 Start point Welcome message block_bot_response Bot Response Main menu bl…" at bounding box center [729, 351] width 1375 height 621
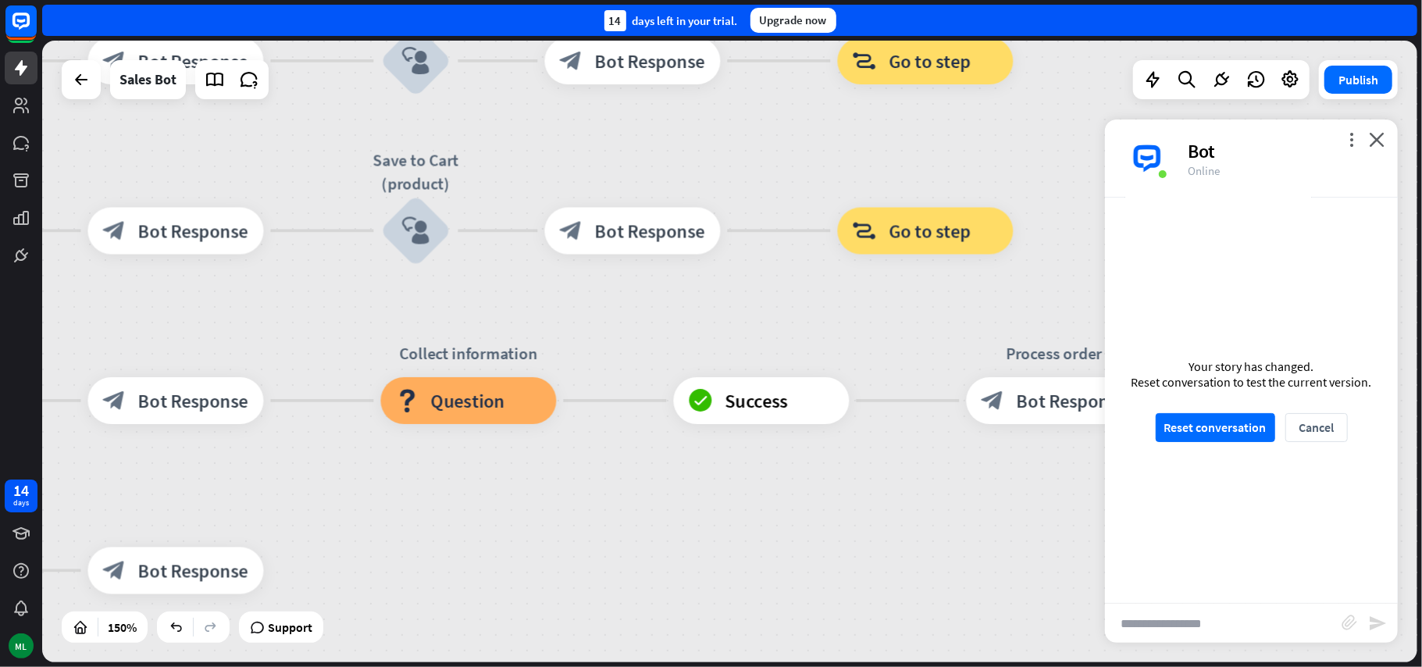
drag, startPoint x: 785, startPoint y: 485, endPoint x: 785, endPoint y: 678, distance: 192.9
click at [785, 666] on html "14 days ML close Product Help First steps Get started with ChatBot Help Center …" at bounding box center [711, 333] width 1422 height 667
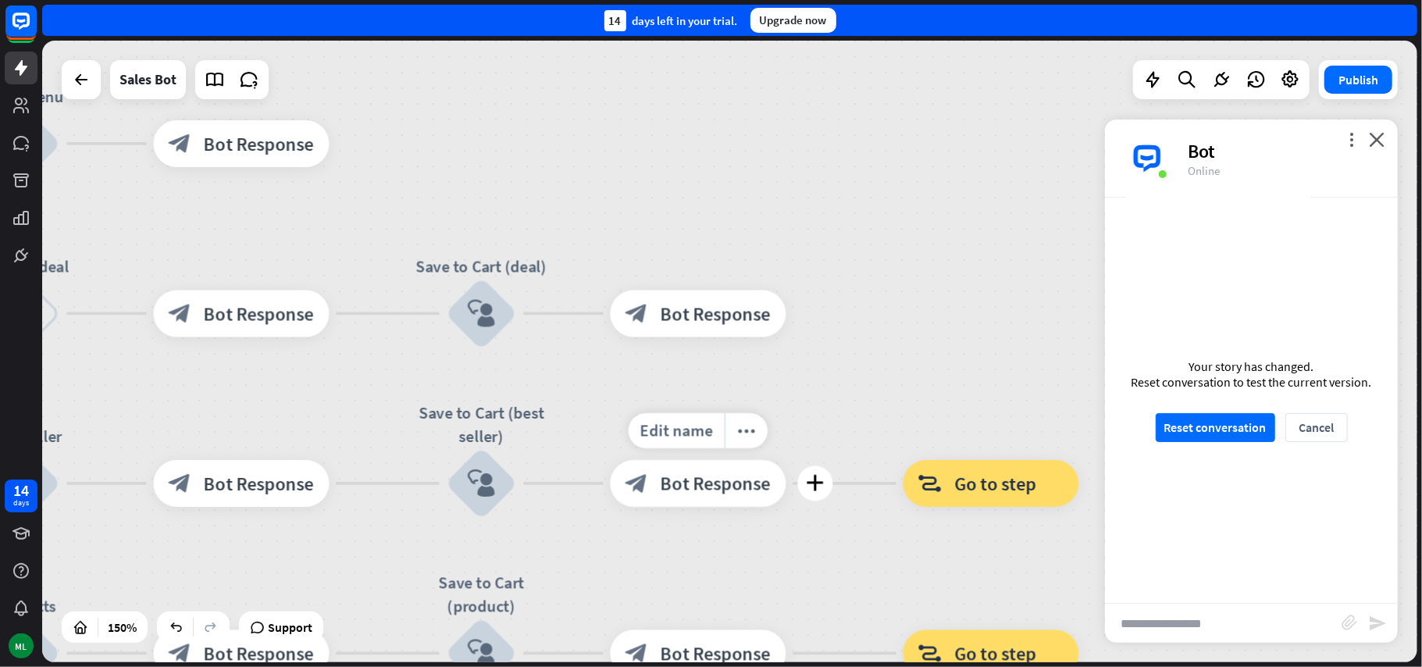
drag, startPoint x: 667, startPoint y: 314, endPoint x: 732, endPoint y: 543, distance: 238.7
click at [732, 507] on div "Edit name more_horiz plus block_bot_response Bot Response" at bounding box center [699, 483] width 176 height 47
click at [667, 319] on span "Bot Response" at bounding box center [716, 313] width 110 height 23
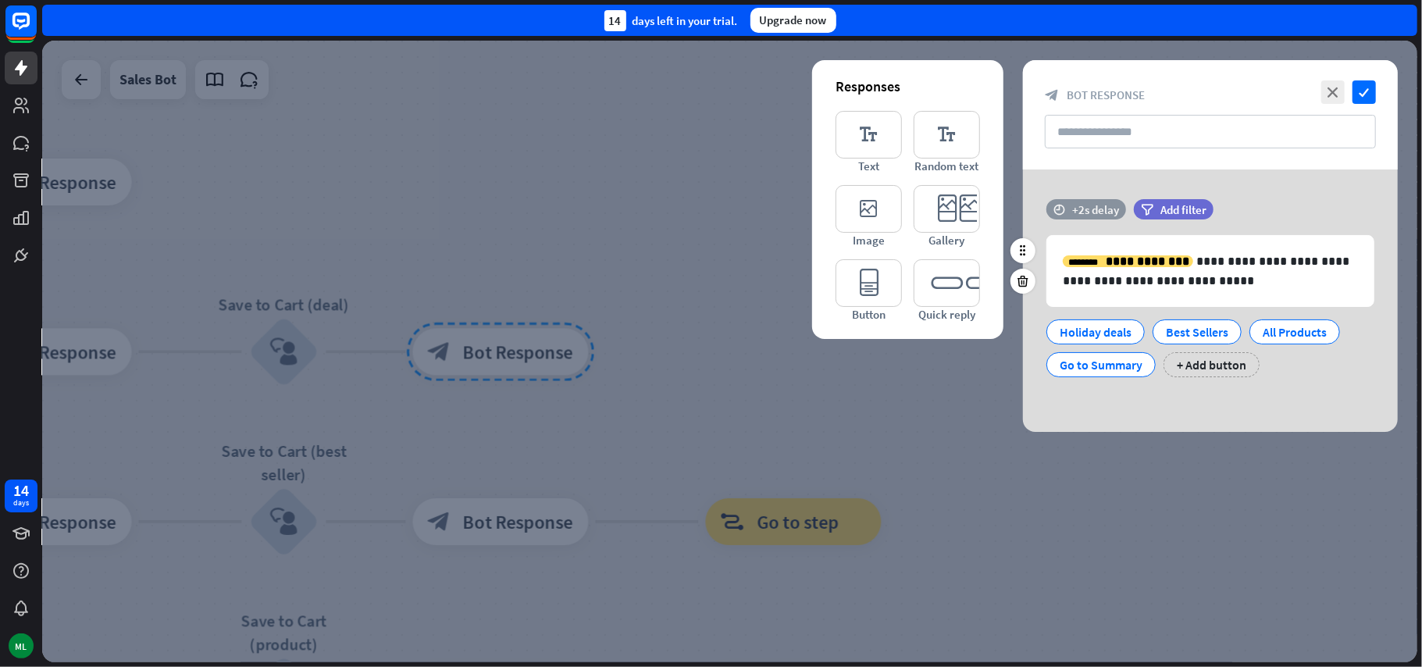
click at [1088, 209] on div "+2s delay" at bounding box center [1095, 209] width 47 height 15
click at [1069, 176] on div "**********" at bounding box center [1210, 300] width 375 height 262
click at [915, 397] on div at bounding box center [729, 351] width 1375 height 621
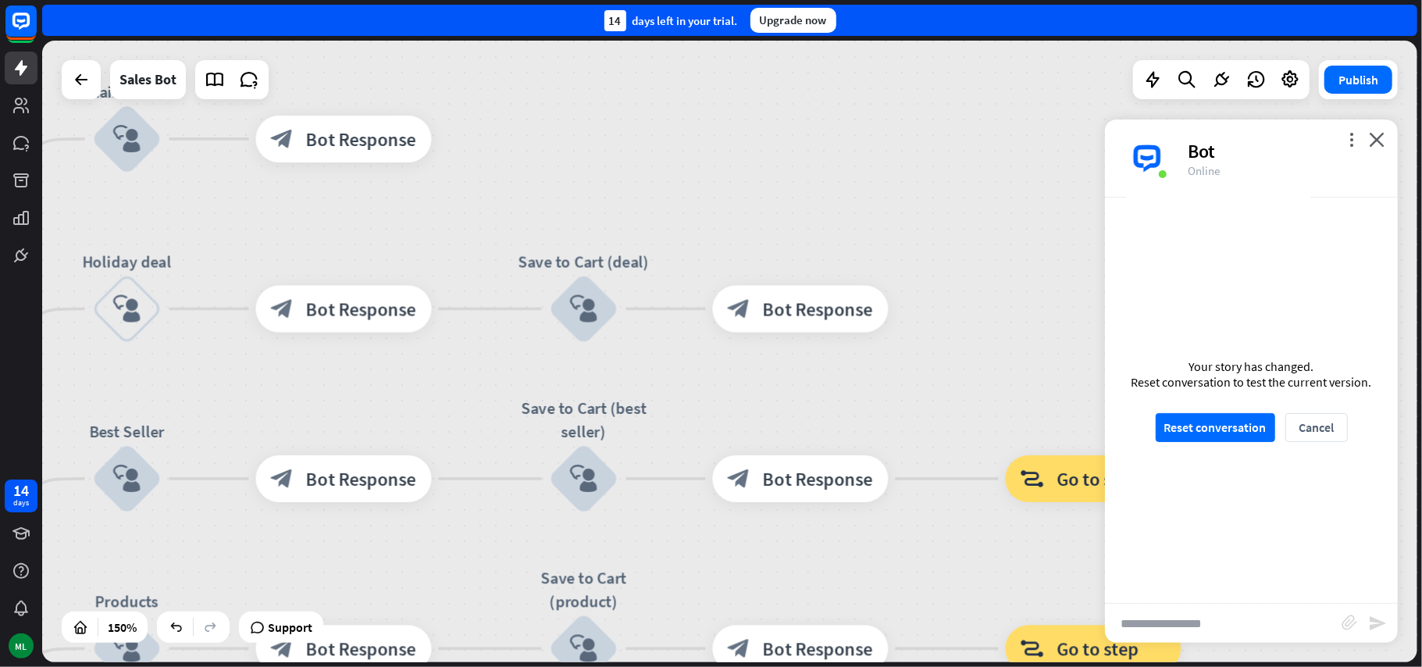
drag, startPoint x: 679, startPoint y: 422, endPoint x: 979, endPoint y: 378, distance: 303.0
click at [979, 378] on div "home_2 Start point Welcome message block_bot_response Bot Response Main menu bl…" at bounding box center [729, 351] width 1375 height 621
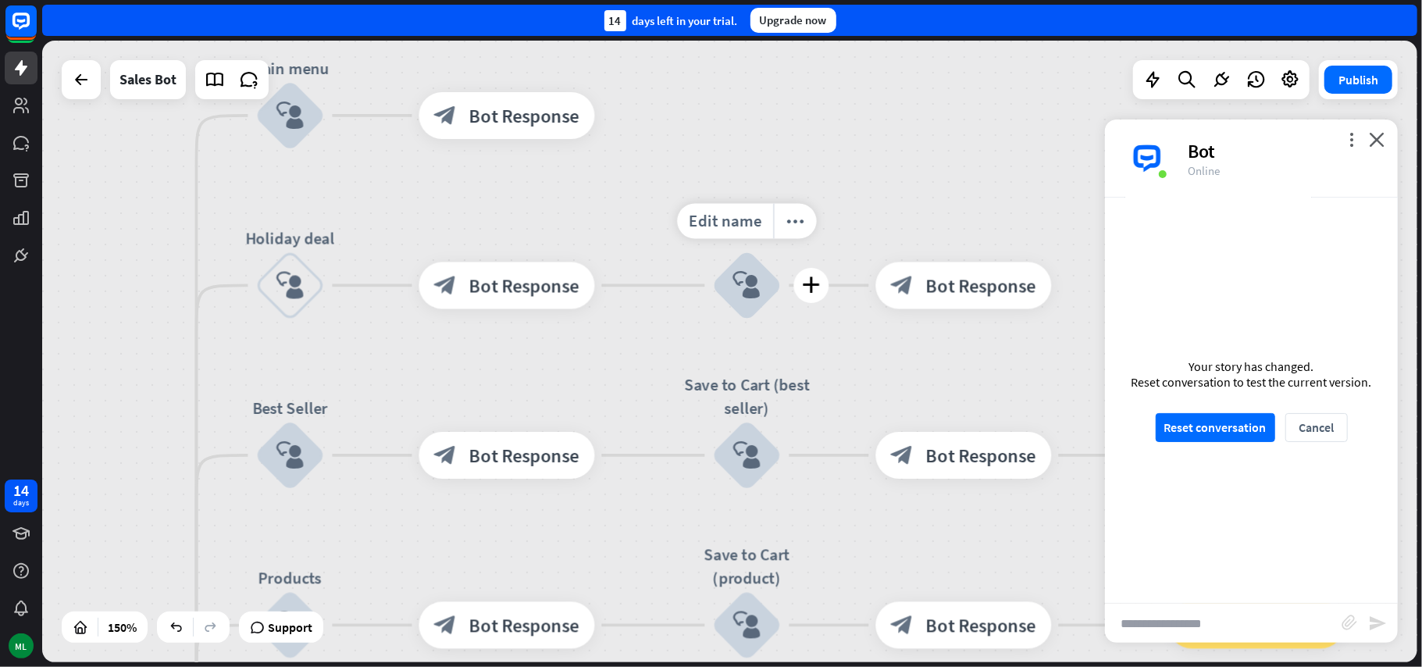
drag, startPoint x: 653, startPoint y: 372, endPoint x: 812, endPoint y: 350, distance: 160.9
click at [782, 321] on div "Edit name more_horiz plus block_user_input" at bounding box center [747, 286] width 70 height 70
click at [743, 295] on icon "block_user_input" at bounding box center [743, 286] width 28 height 28
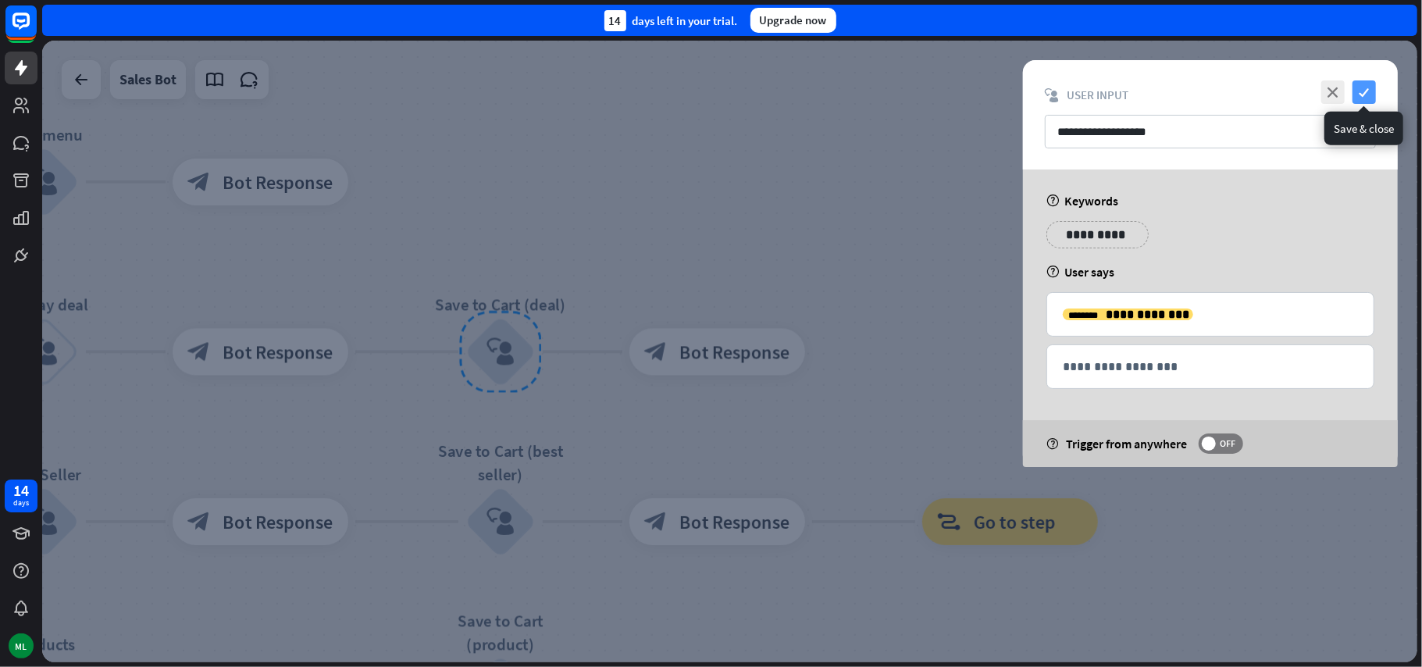
click at [1357, 94] on icon "check" at bounding box center [1363, 91] width 23 height 23
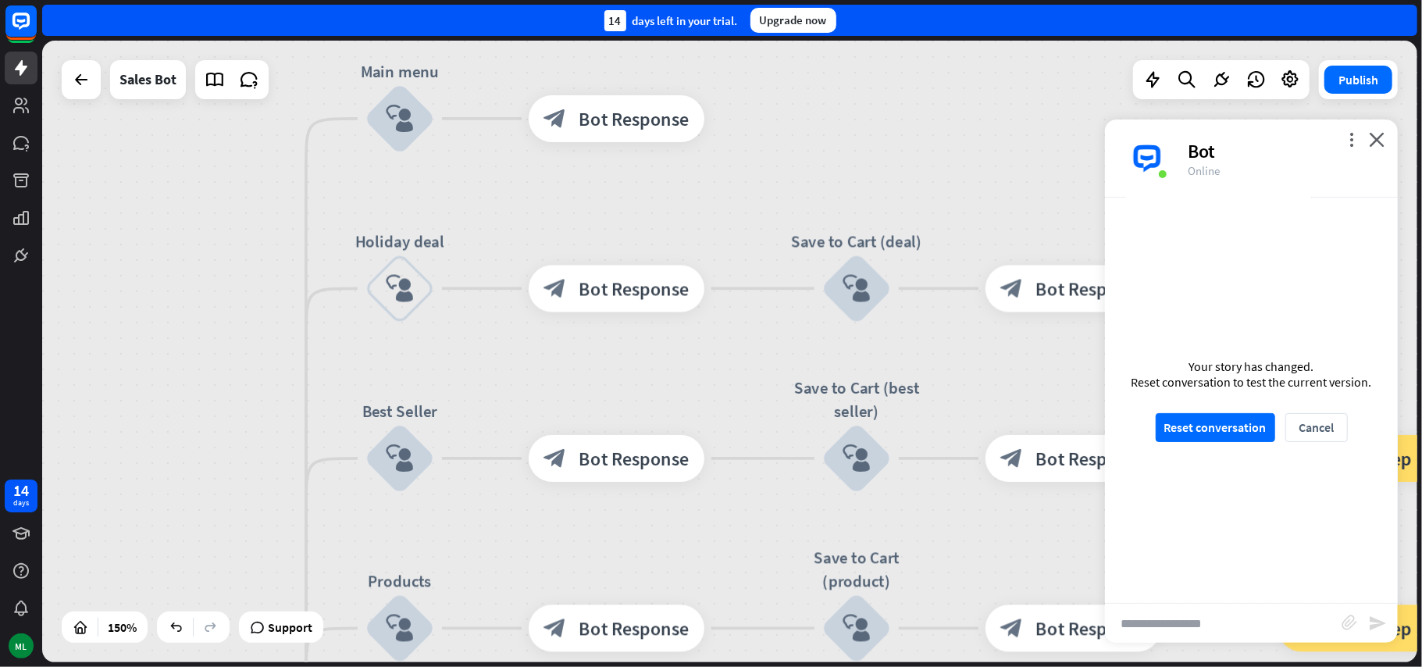
drag, startPoint x: 806, startPoint y: 269, endPoint x: 959, endPoint y: 204, distance: 166.2
click at [962, 204] on div "home_2 Start point Welcome message block_bot_response Bot Response Main menu bl…" at bounding box center [729, 351] width 1375 height 621
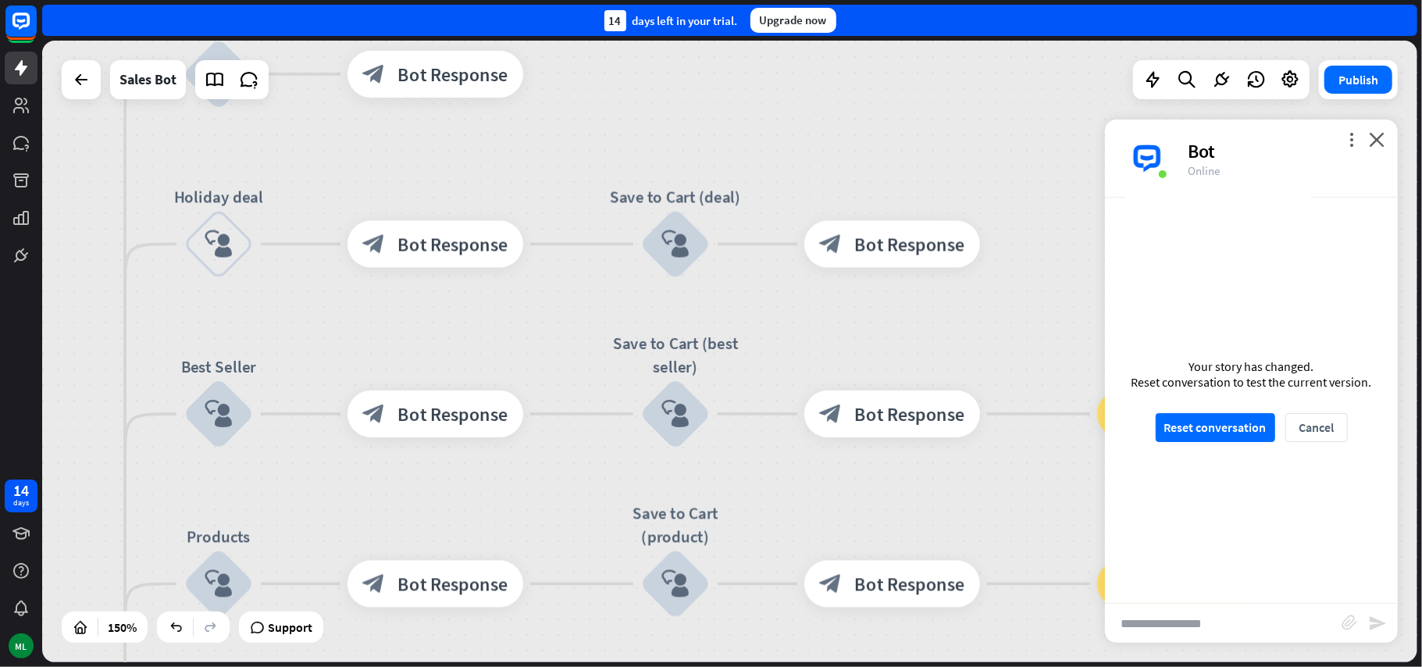
drag, startPoint x: 959, startPoint y: 207, endPoint x: 859, endPoint y: 162, distance: 109.4
click at [859, 162] on div "home_2 Start point Welcome message block_bot_response Bot Response Main menu bl…" at bounding box center [729, 351] width 1375 height 621
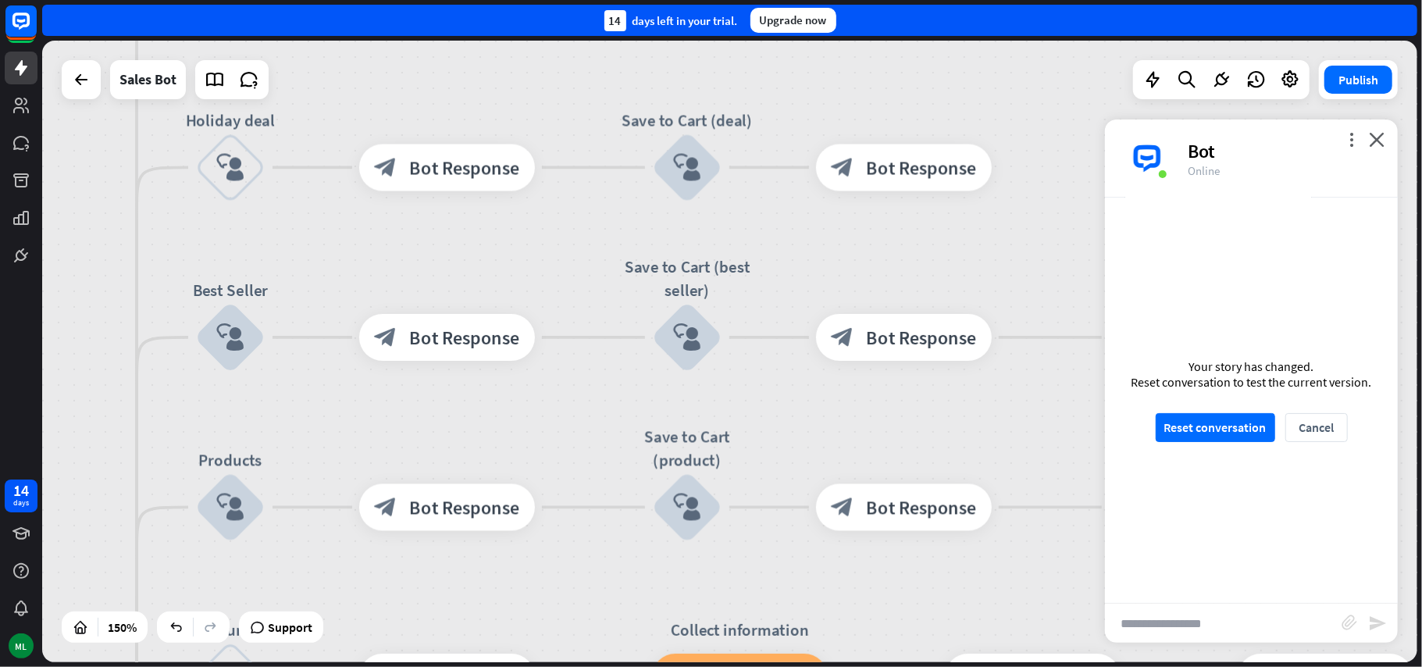
drag, startPoint x: 828, startPoint y: 335, endPoint x: 838, endPoint y: 261, distance: 74.9
click at [838, 261] on div "home_2 Start point Welcome message block_bot_response Bot Response Main menu bl…" at bounding box center [729, 351] width 1375 height 621
click at [234, 345] on icon "block_user_input" at bounding box center [230, 336] width 28 height 28
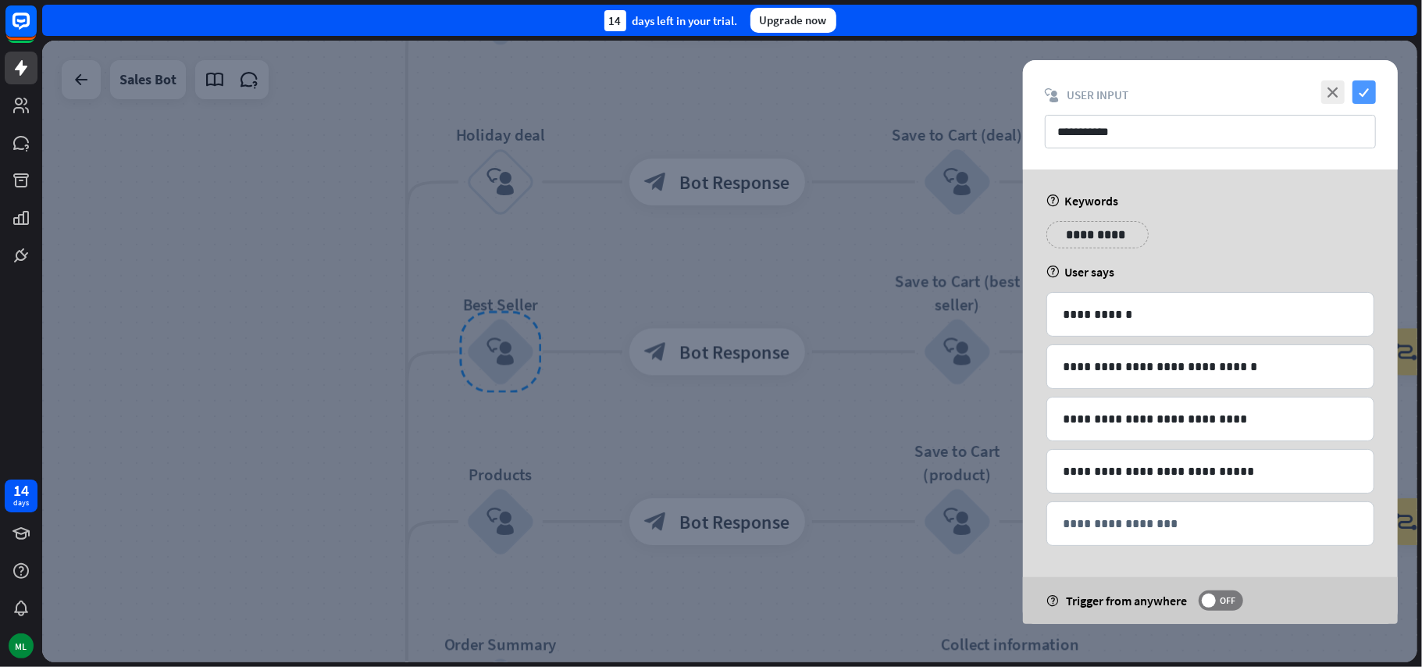
click at [1369, 94] on icon "check" at bounding box center [1363, 91] width 23 height 23
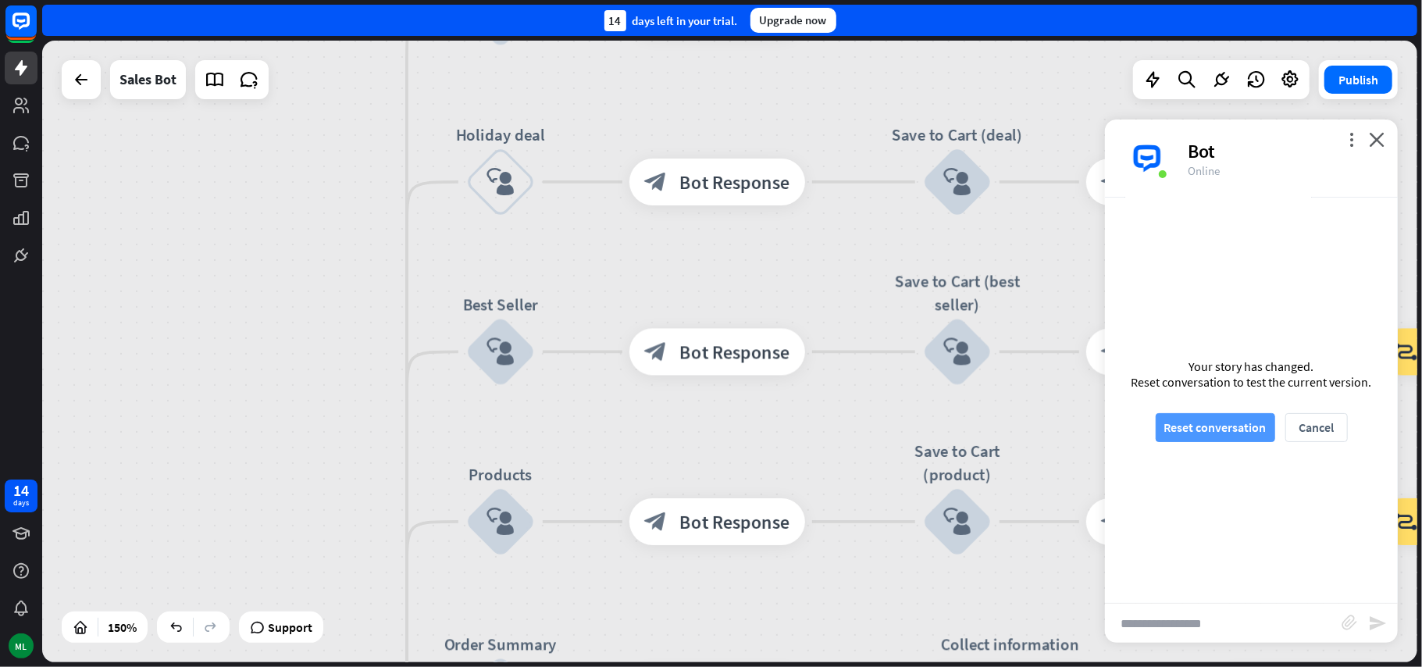
click at [1231, 431] on button "Reset conversation" at bounding box center [1215, 427] width 119 height 29
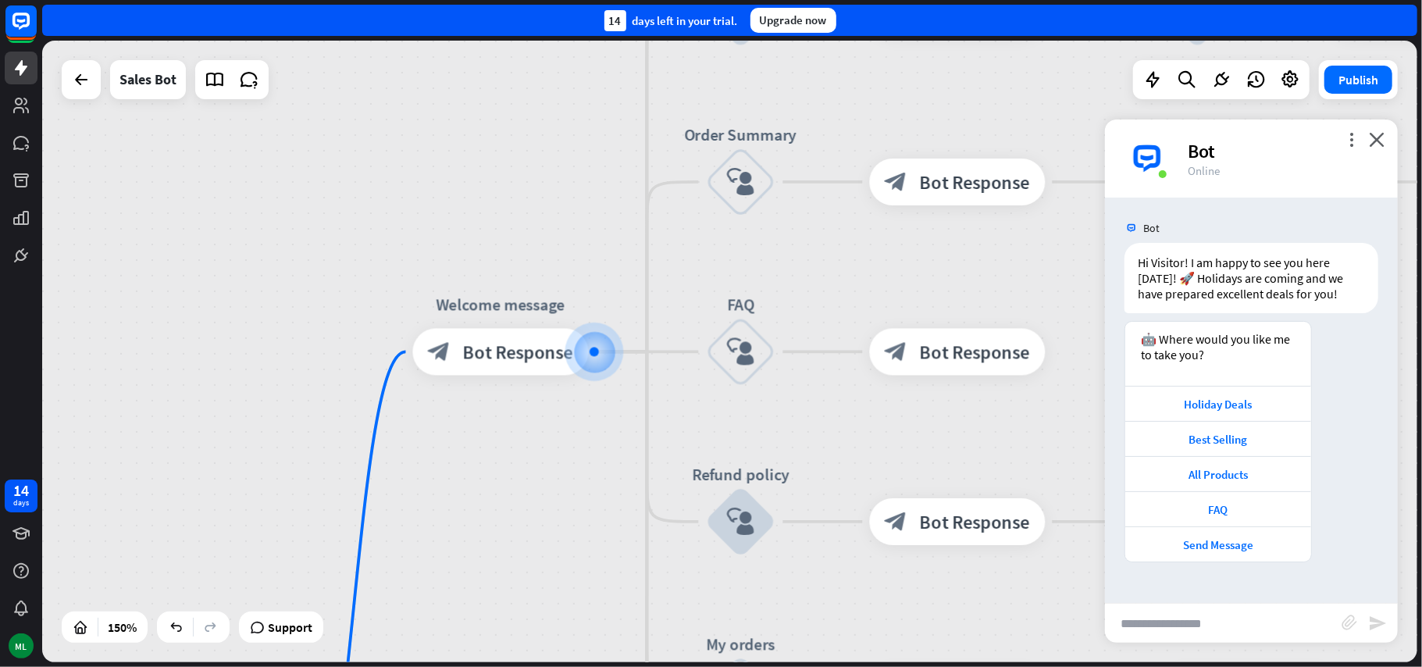
click at [1209, 634] on input "text" at bounding box center [1223, 623] width 237 height 39
type input "**********"
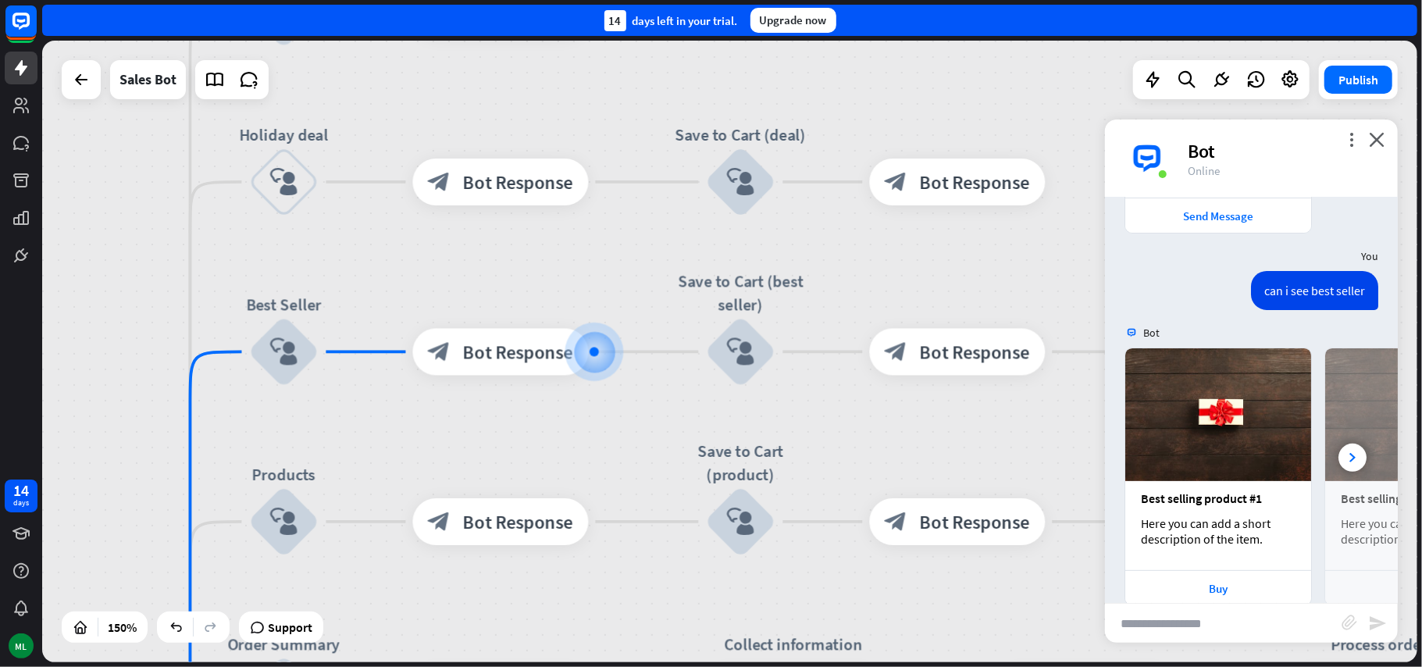
scroll to position [372, 0]
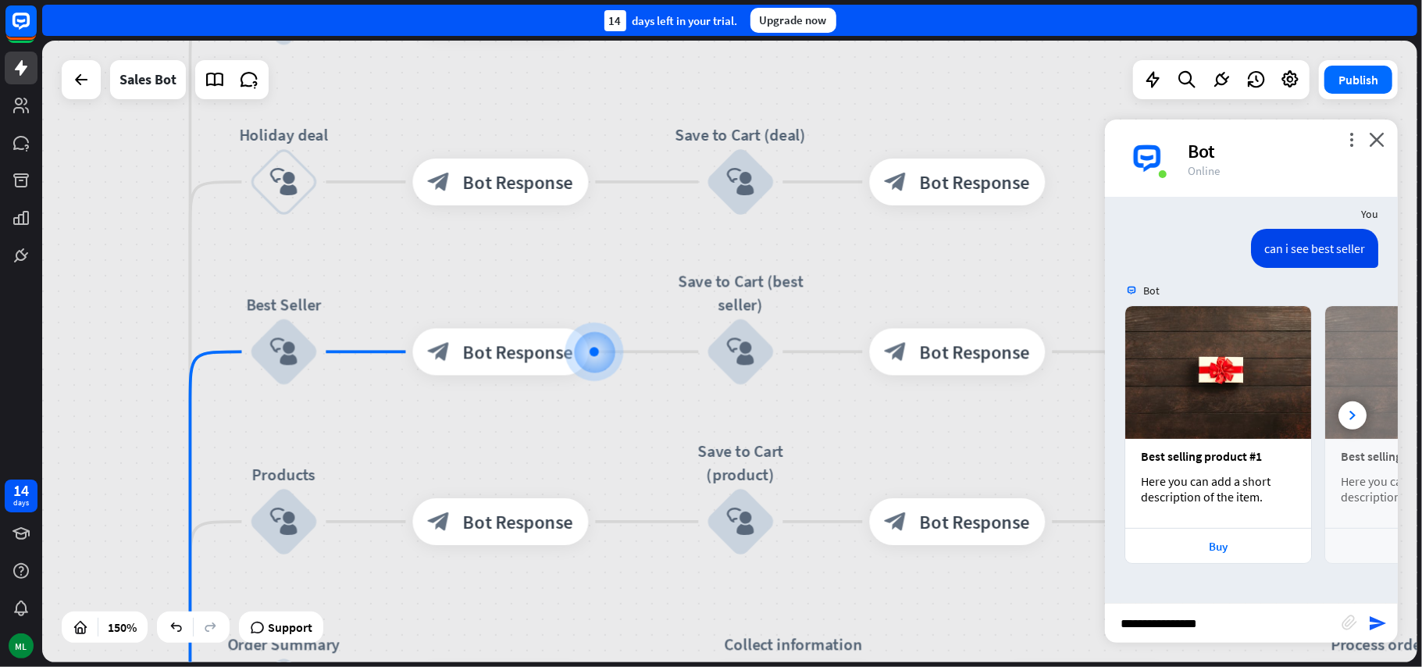
type input "**********"
click at [1202, 636] on input "**********" at bounding box center [1223, 623] width 237 height 39
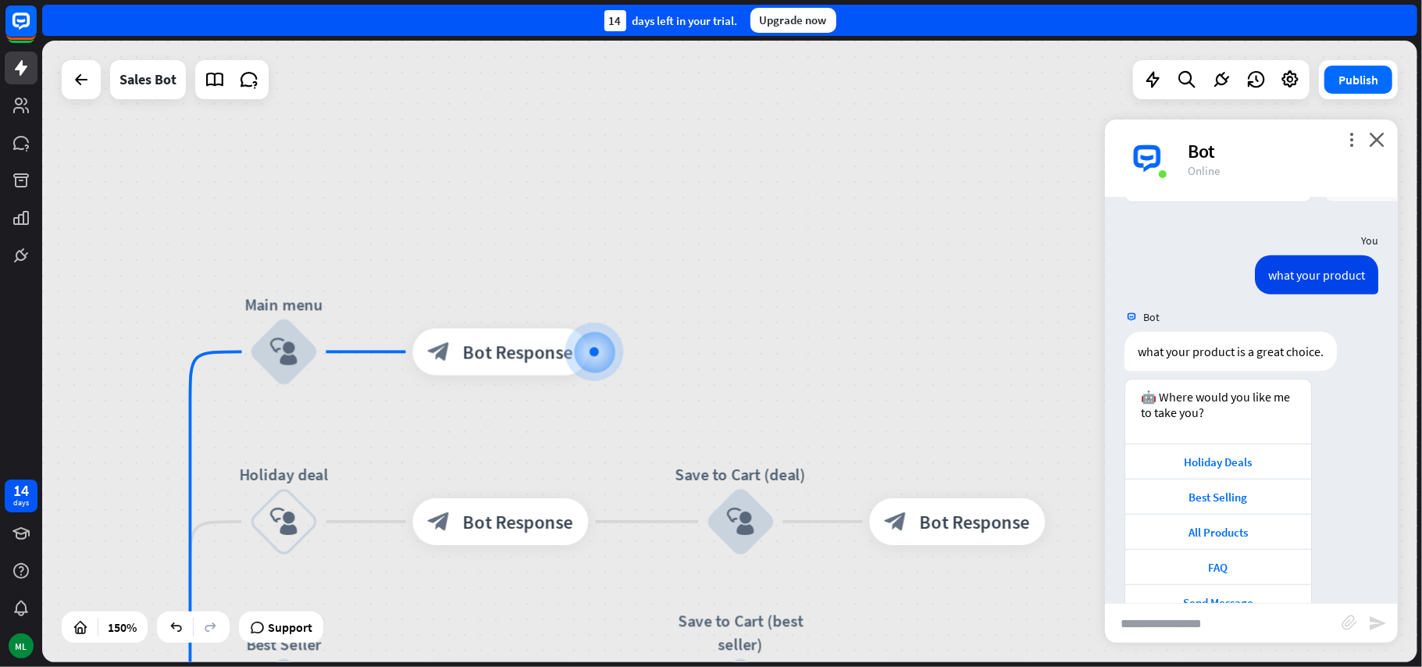
scroll to position [775, 0]
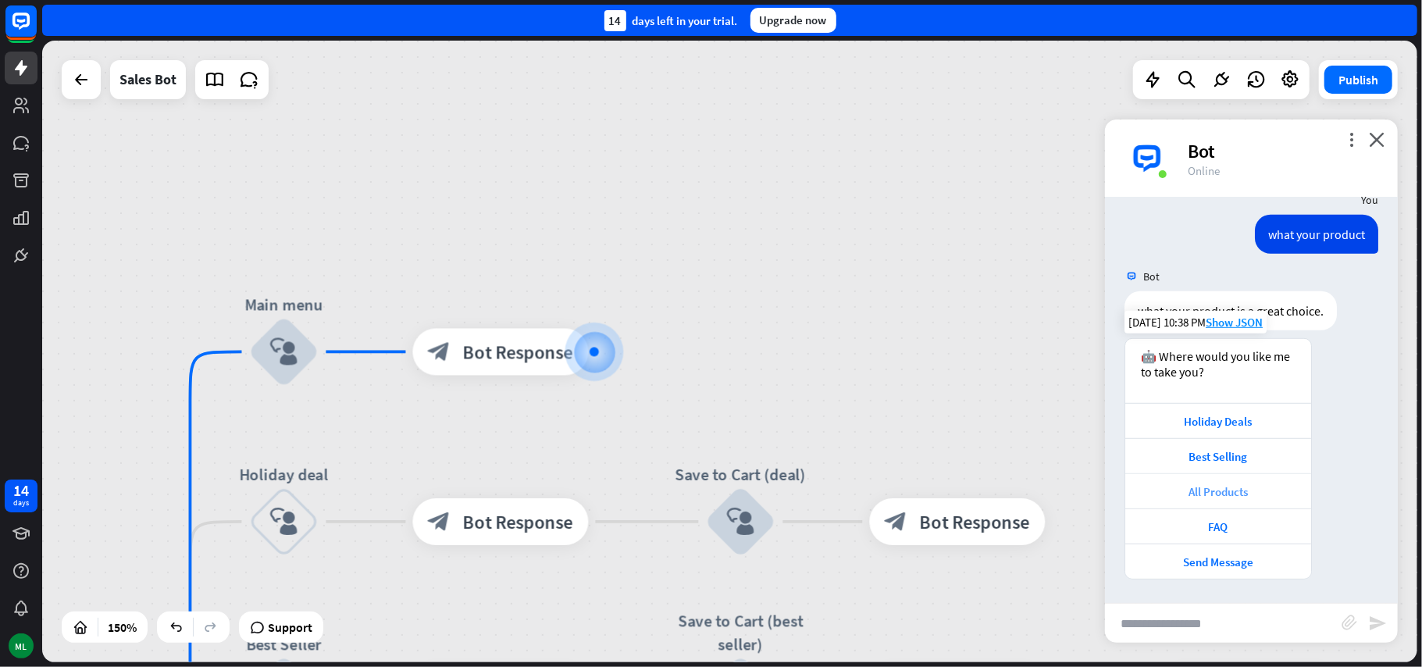
click at [1234, 503] on div "All Products" at bounding box center [1218, 490] width 186 height 35
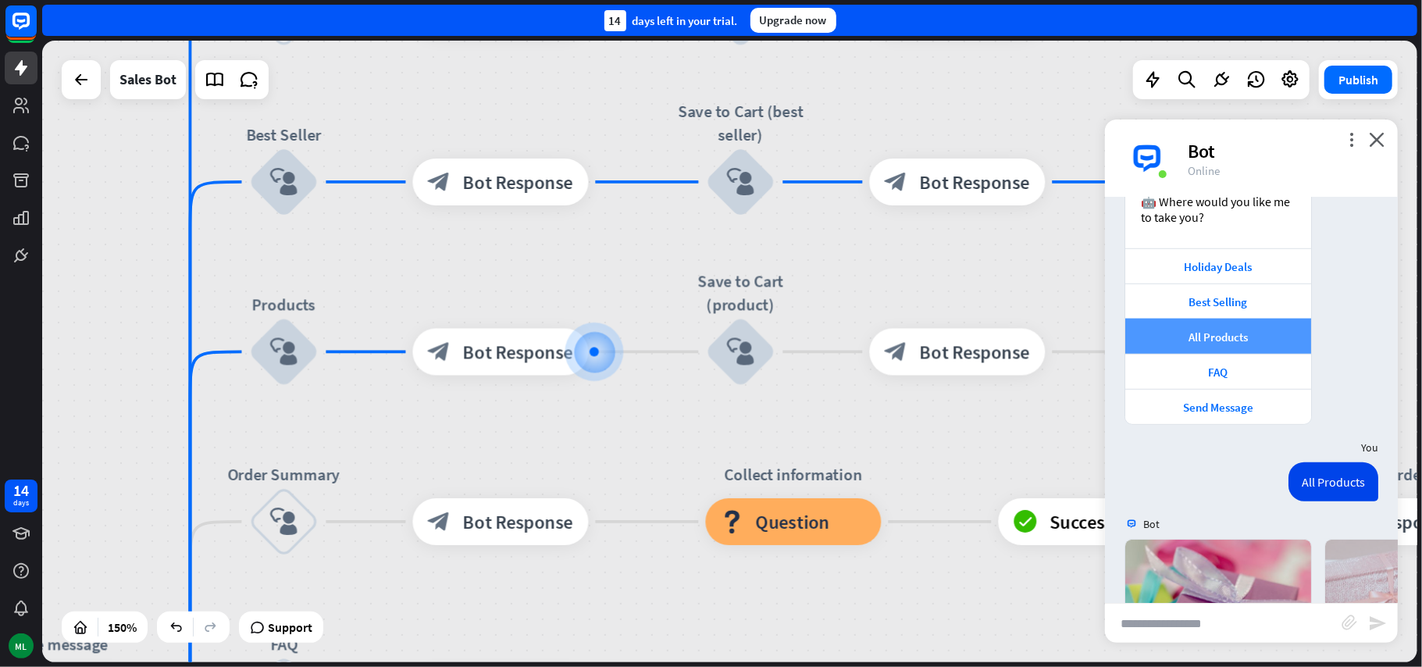
scroll to position [1148, 0]
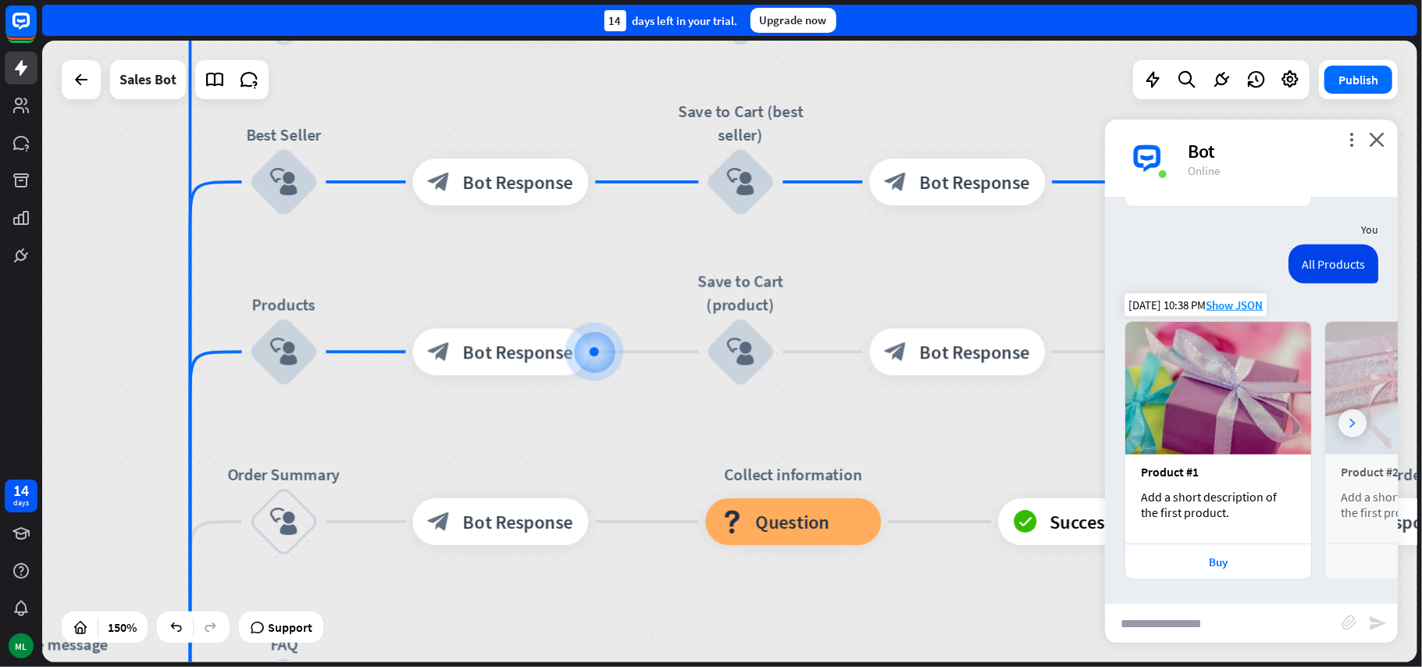
click at [1338, 422] on div at bounding box center [1352, 423] width 28 height 28
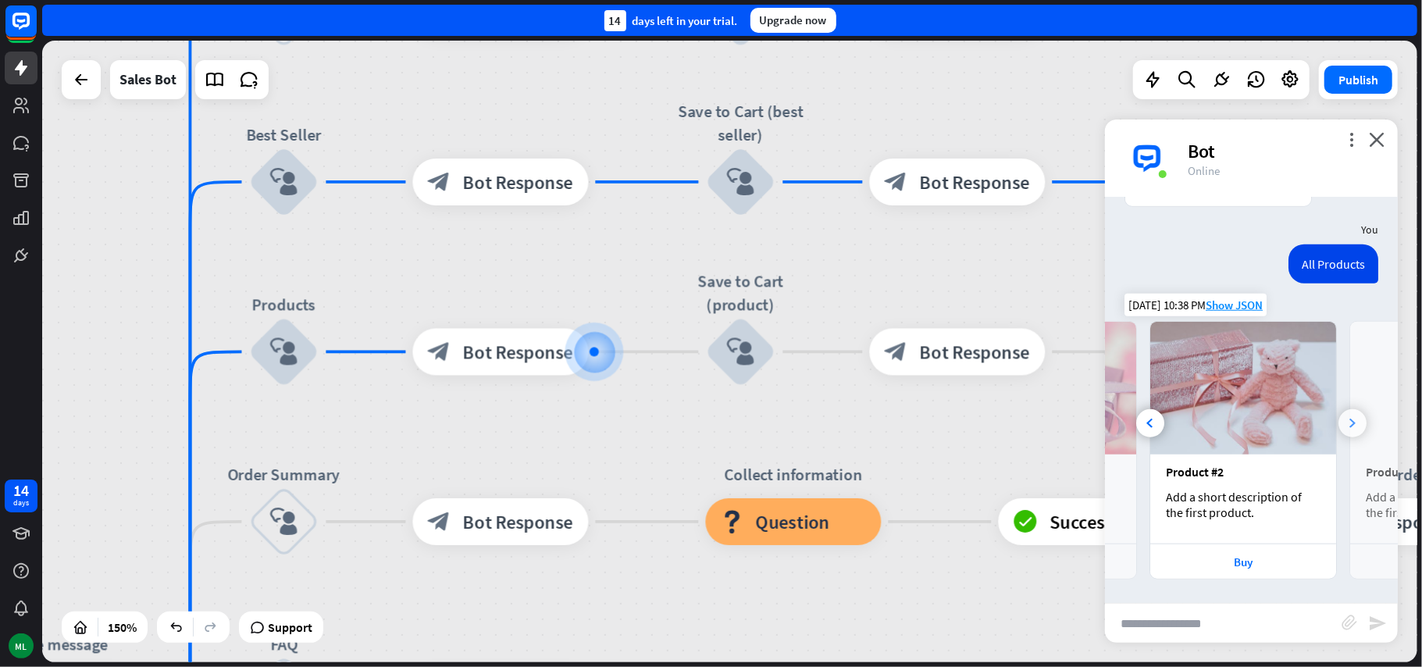
click at [1338, 422] on div at bounding box center [1352, 423] width 28 height 28
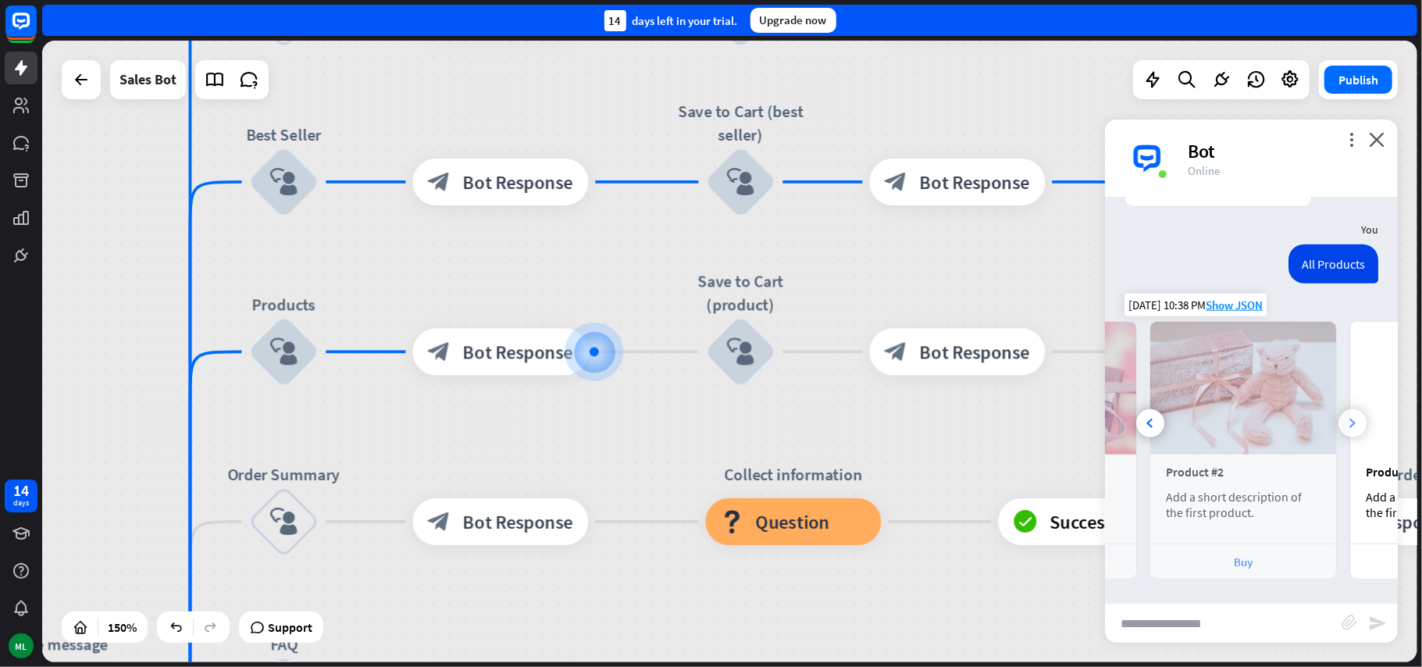
scroll to position [0, 348]
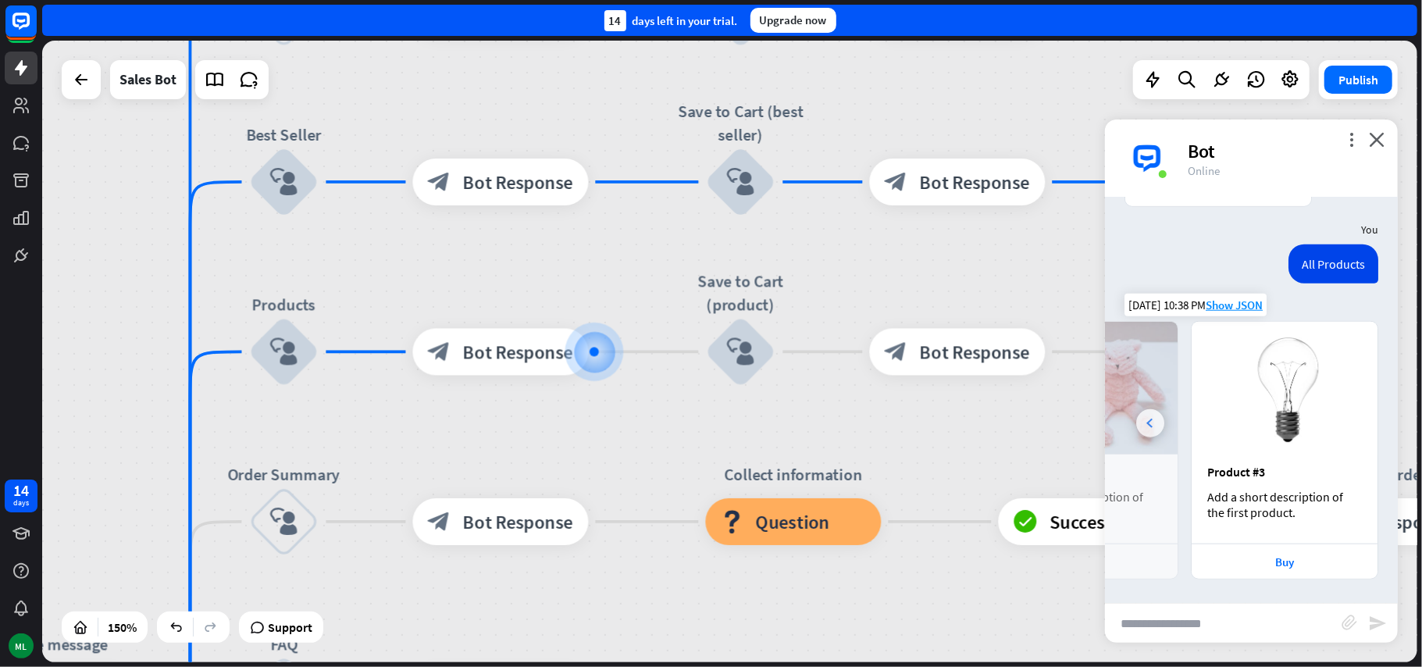
click at [1157, 426] on div at bounding box center [1150, 423] width 28 height 28
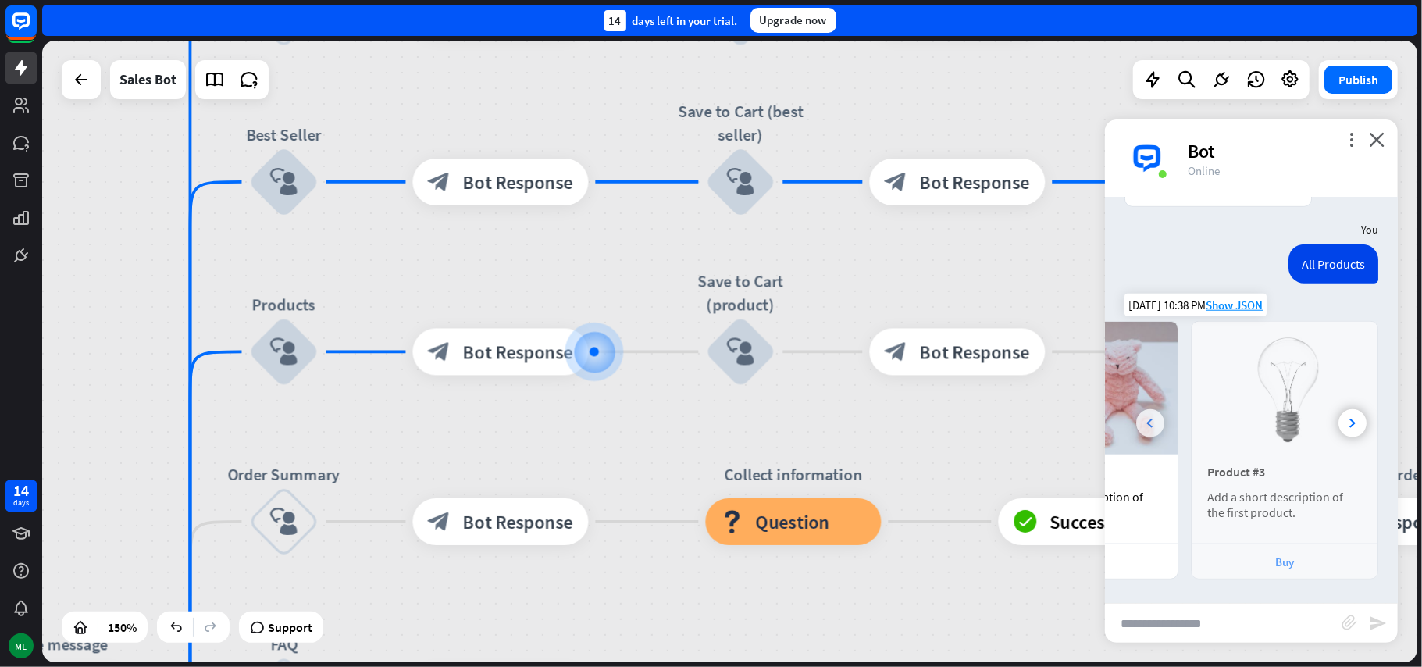
scroll to position [0, 175]
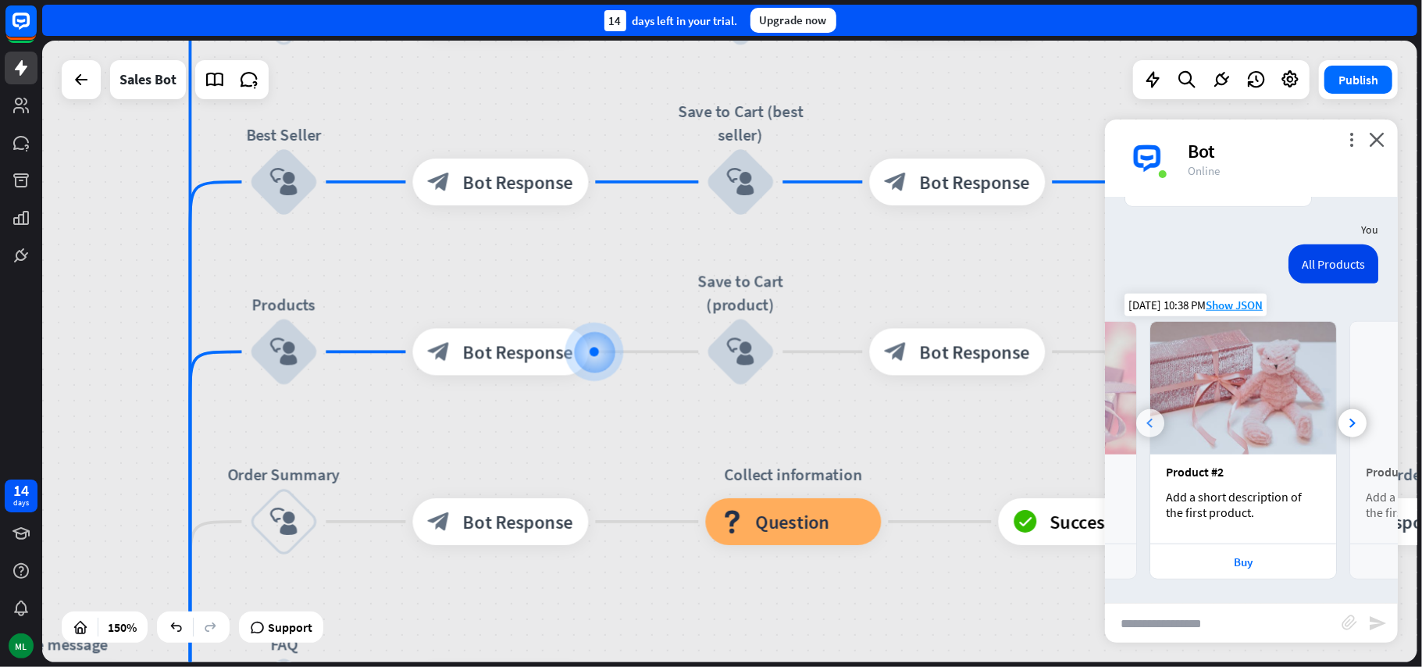
click at [1157, 426] on div at bounding box center [1150, 423] width 28 height 28
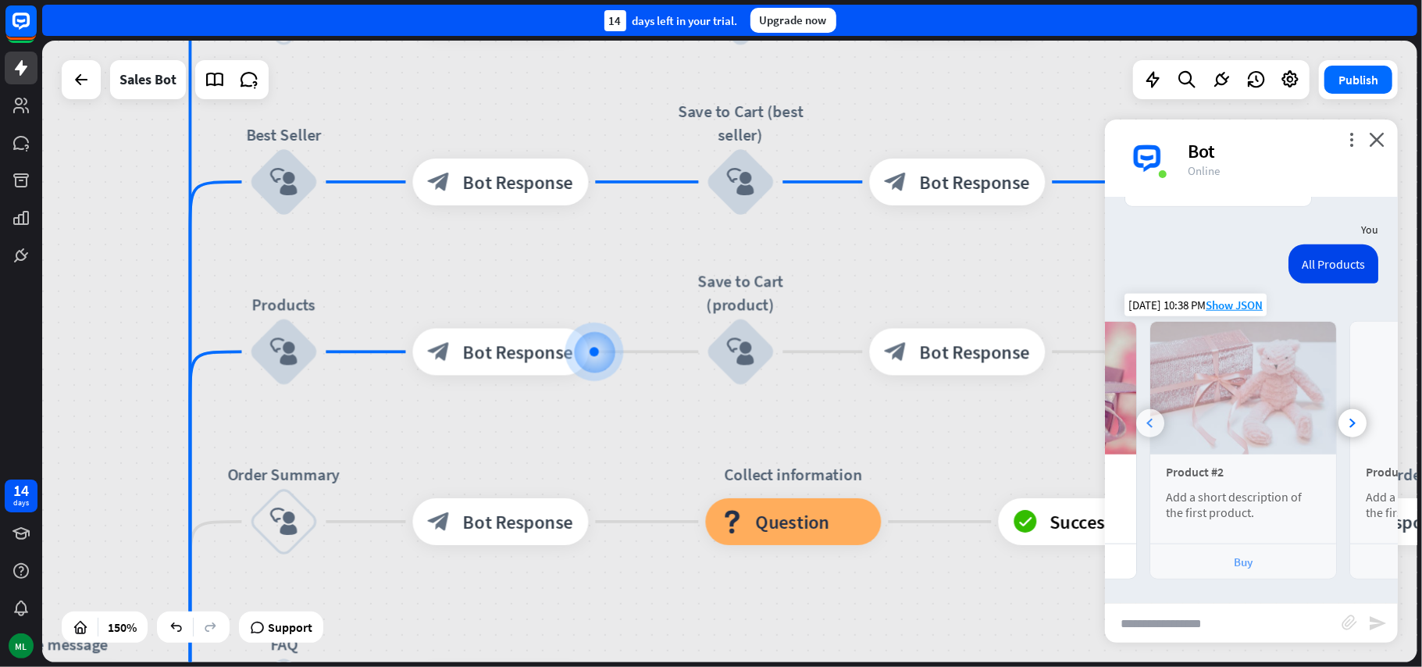
scroll to position [0, 0]
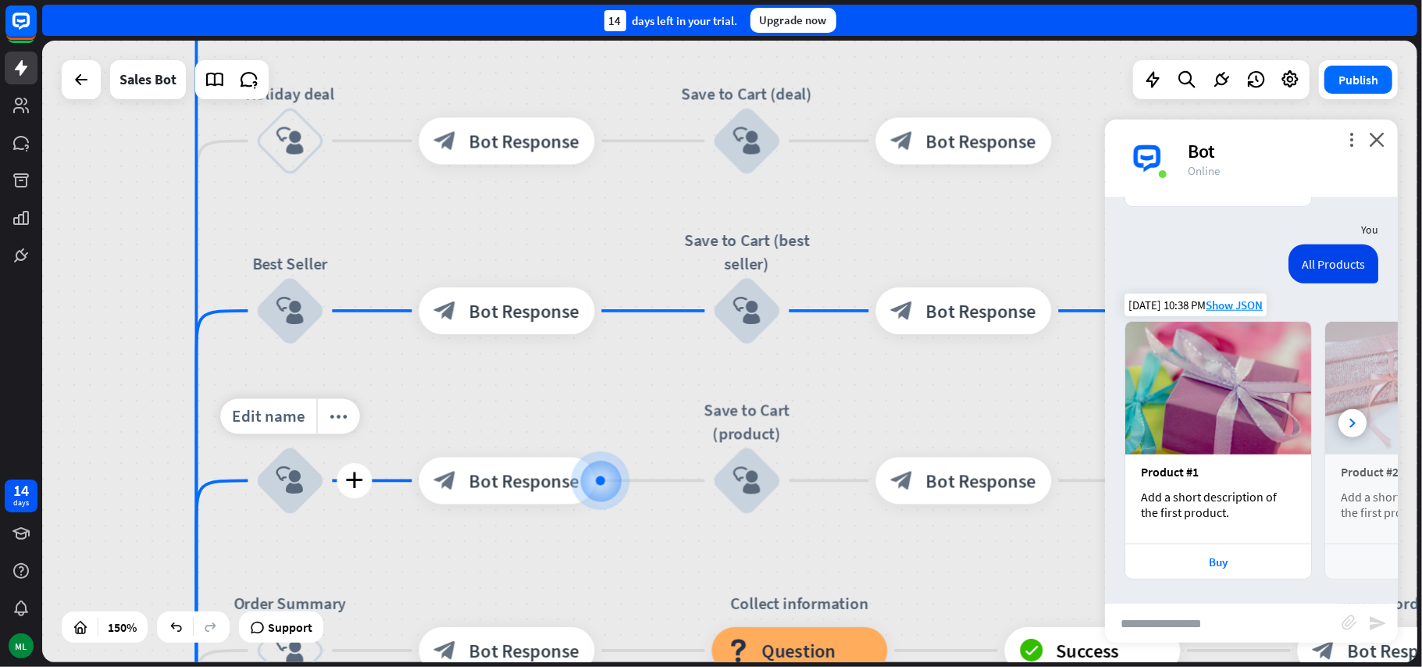
drag, startPoint x: 354, startPoint y: 265, endPoint x: 370, endPoint y: 429, distance: 164.7
click at [370, 418] on div "home_2 Start point Welcome message block_bot_response Bot Response Main menu bl…" at bounding box center [729, 351] width 1375 height 621
click at [363, 447] on div "home_2 Start point Welcome message block_bot_response Bot Response Main menu bl…" at bounding box center [729, 351] width 1375 height 621
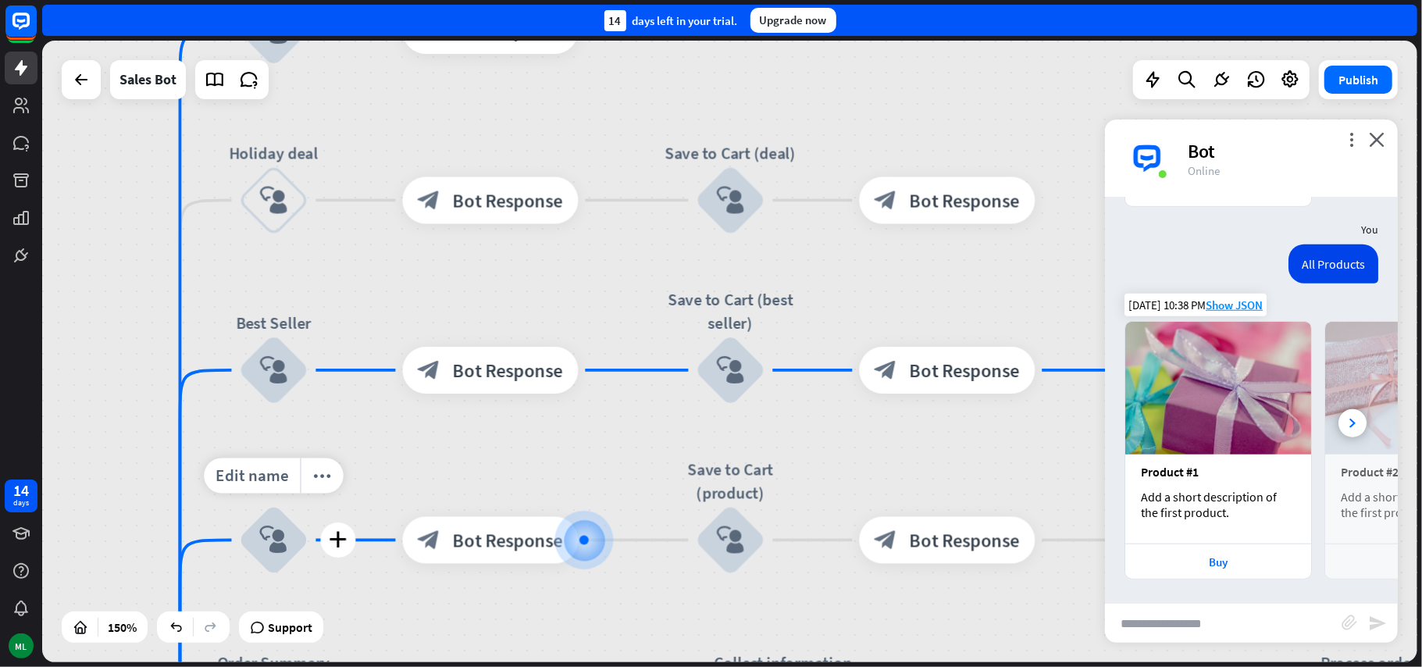
drag, startPoint x: 370, startPoint y: 429, endPoint x: 320, endPoint y: 479, distance: 70.7
click at [328, 473] on div "more_horiz" at bounding box center [322, 475] width 44 height 35
click at [320, 479] on div "more_horiz" at bounding box center [322, 475] width 44 height 35
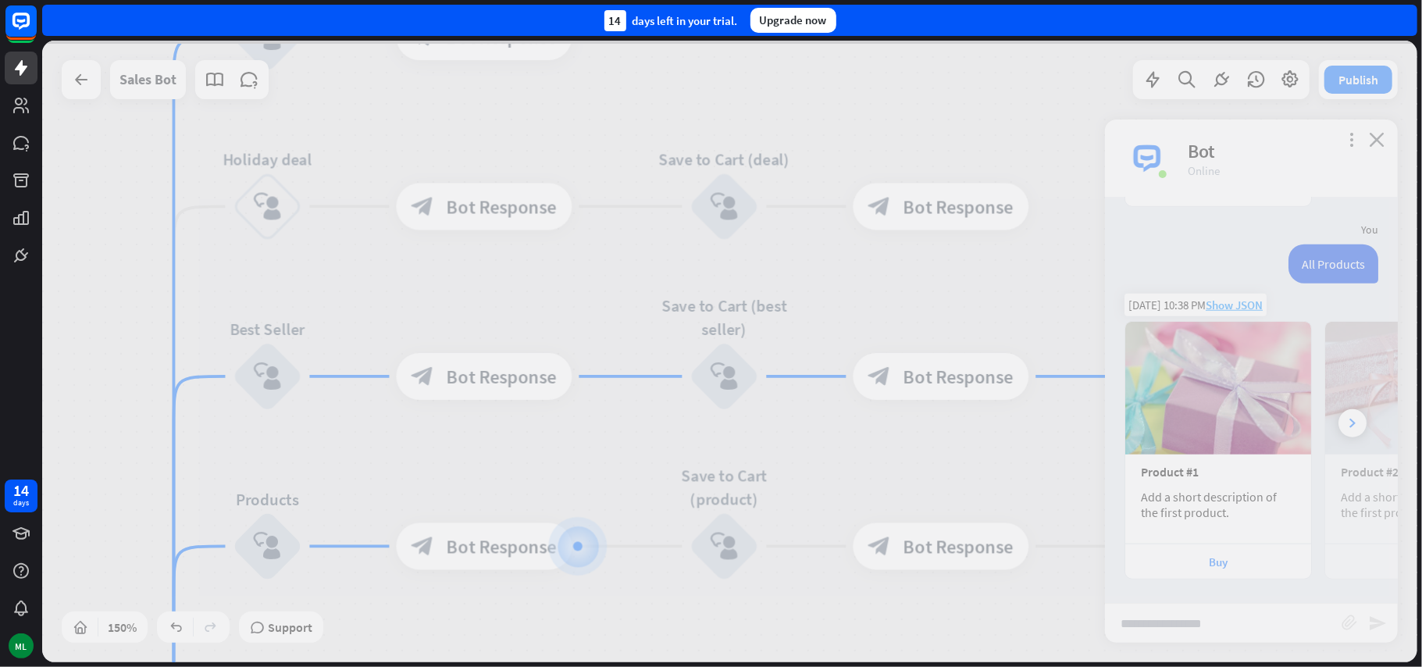
click at [320, 483] on div at bounding box center [729, 351] width 1375 height 621
drag, startPoint x: 319, startPoint y: 484, endPoint x: 258, endPoint y: 440, distance: 75.0
click at [294, 467] on div at bounding box center [729, 351] width 1375 height 621
click at [288, 462] on div at bounding box center [729, 351] width 1375 height 621
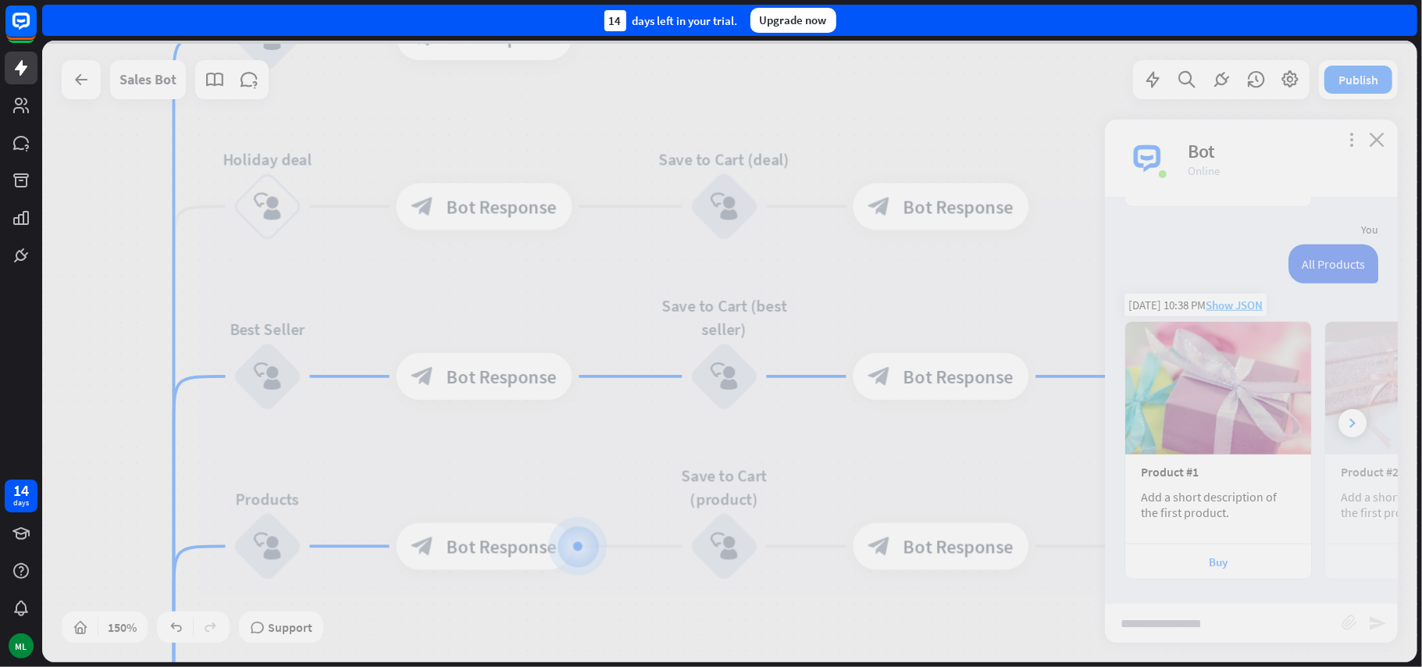
drag, startPoint x: 258, startPoint y: 440, endPoint x: 240, endPoint y: 403, distance: 41.2
click at [240, 403] on div at bounding box center [729, 351] width 1375 height 621
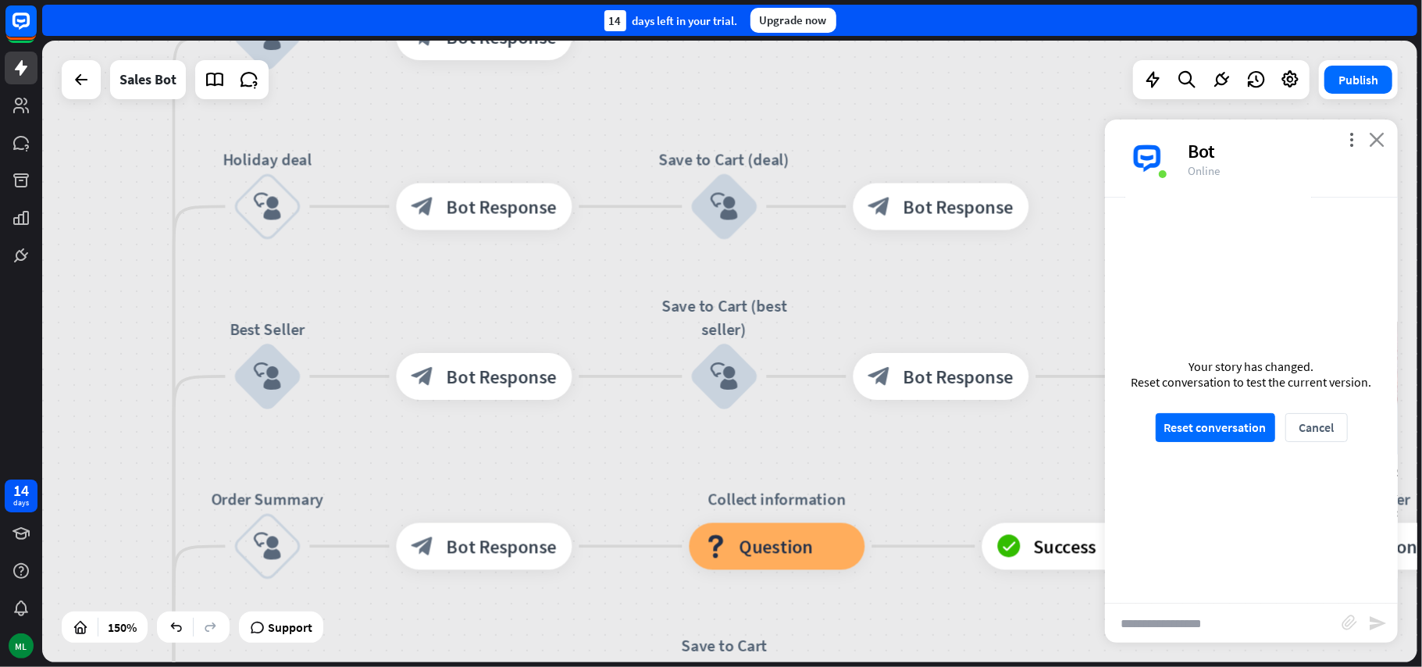
click at [1377, 137] on icon "close" at bounding box center [1377, 139] width 16 height 15
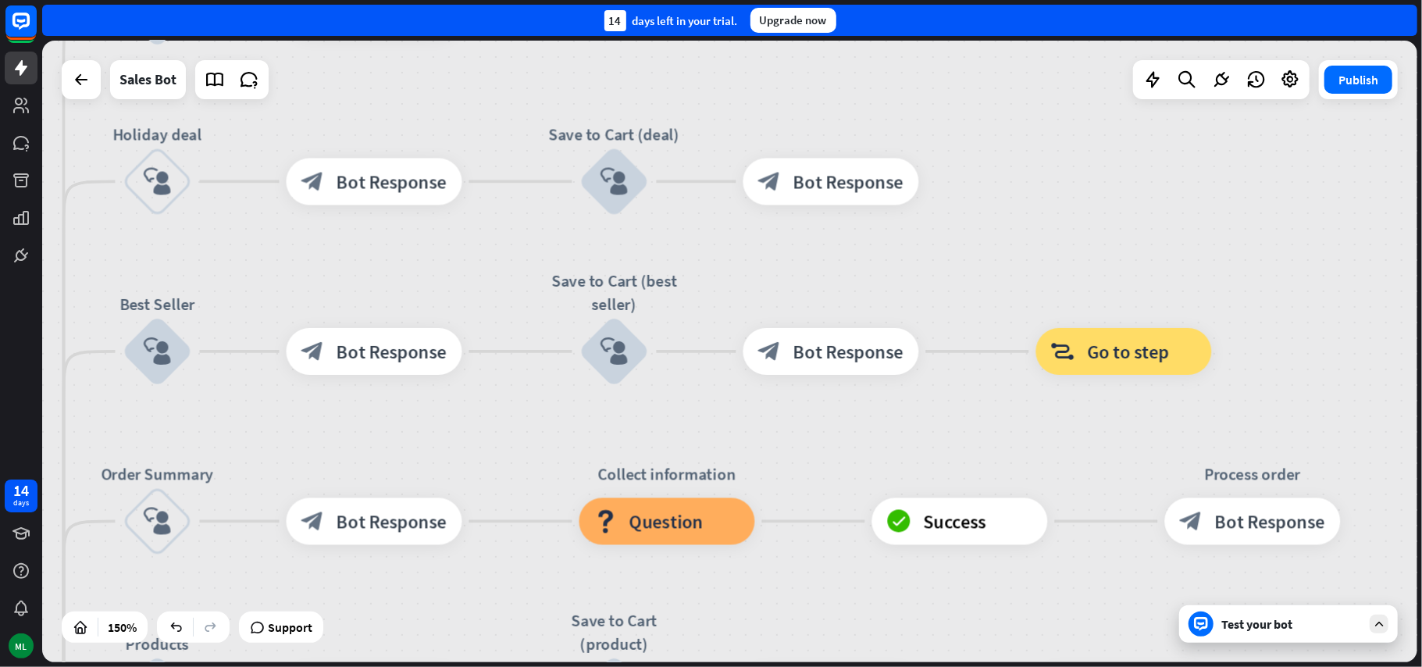
drag, startPoint x: 623, startPoint y: 462, endPoint x: 513, endPoint y: 437, distance: 112.9
click at [513, 437] on div "home_2 Start point Welcome message block_bot_response Bot Response Main menu bl…" at bounding box center [729, 351] width 1375 height 621
click at [1131, 362] on span "Go to step" at bounding box center [1129, 351] width 82 height 23
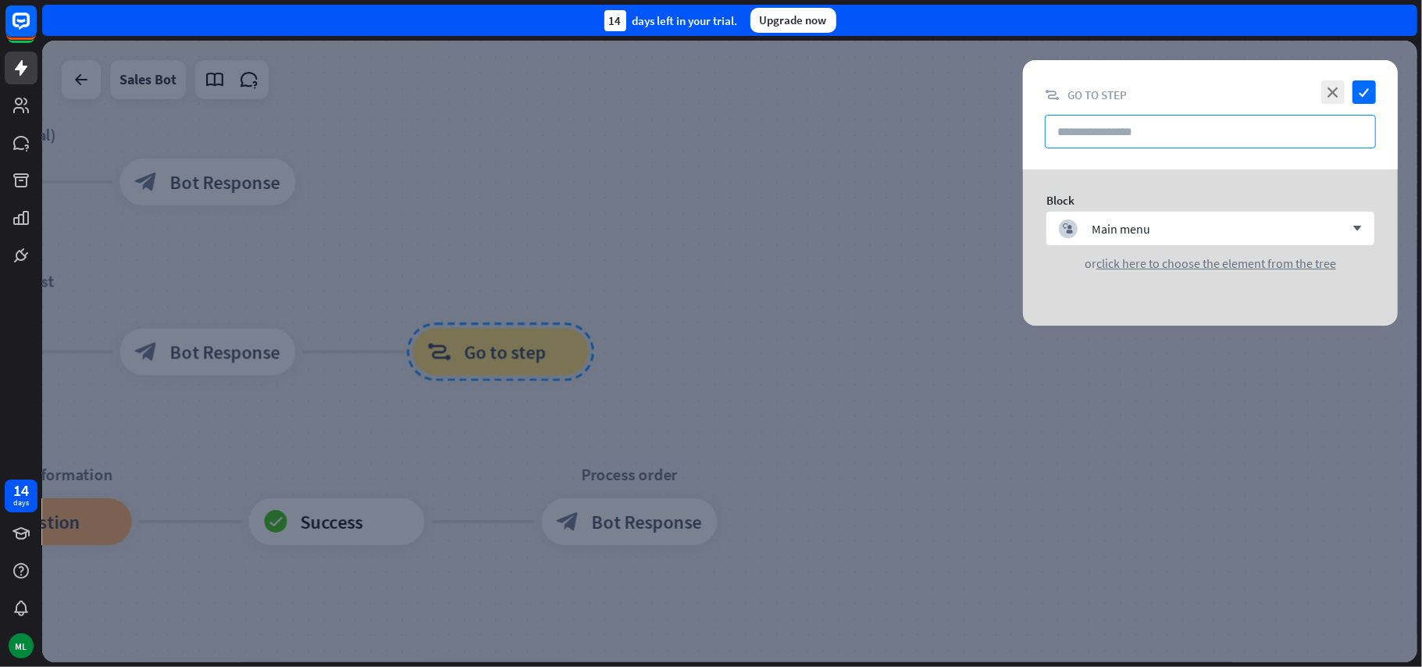
click at [1259, 131] on input "text" at bounding box center [1210, 132] width 331 height 34
click at [1362, 94] on icon "check" at bounding box center [1363, 91] width 23 height 23
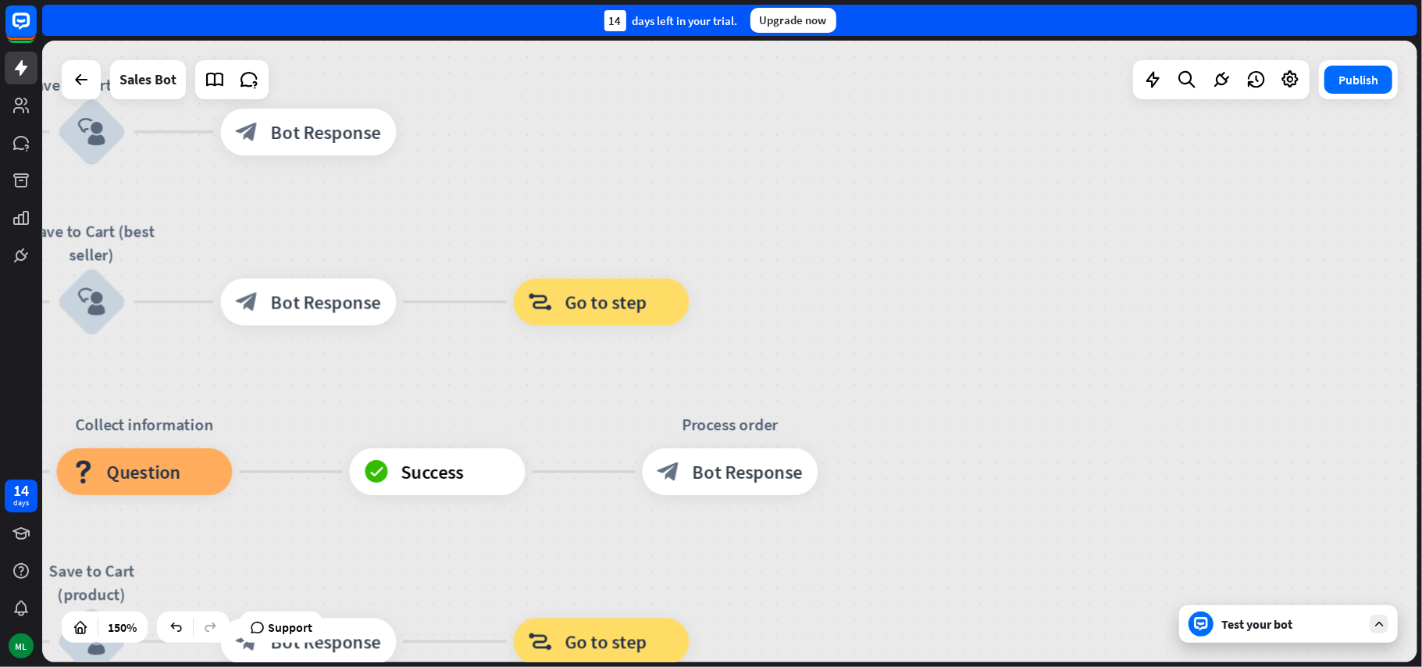
drag, startPoint x: 917, startPoint y: 353, endPoint x: 1047, endPoint y: 329, distance: 132.5
click at [1046, 329] on div "home_2 Start point Welcome message block_bot_response Bot Response Main menu bl…" at bounding box center [729, 351] width 1375 height 621
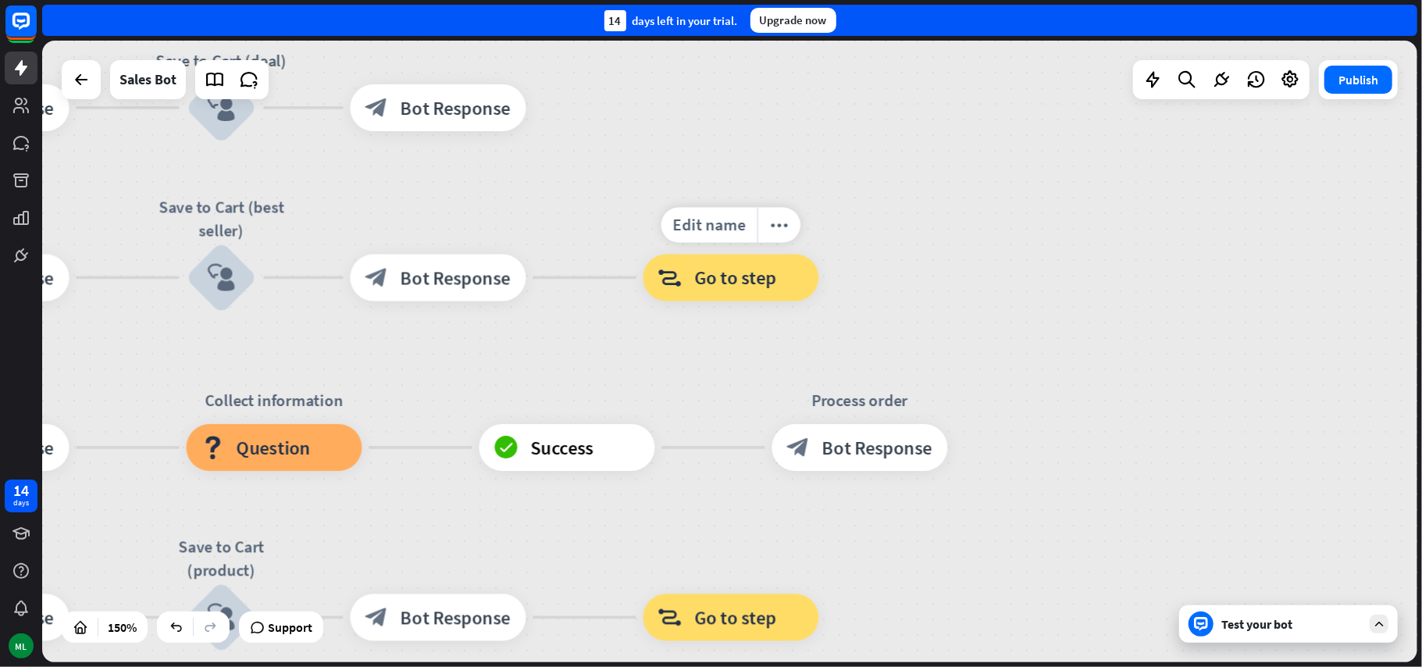
drag, startPoint x: 556, startPoint y: 391, endPoint x: 762, endPoint y: 326, distance: 216.3
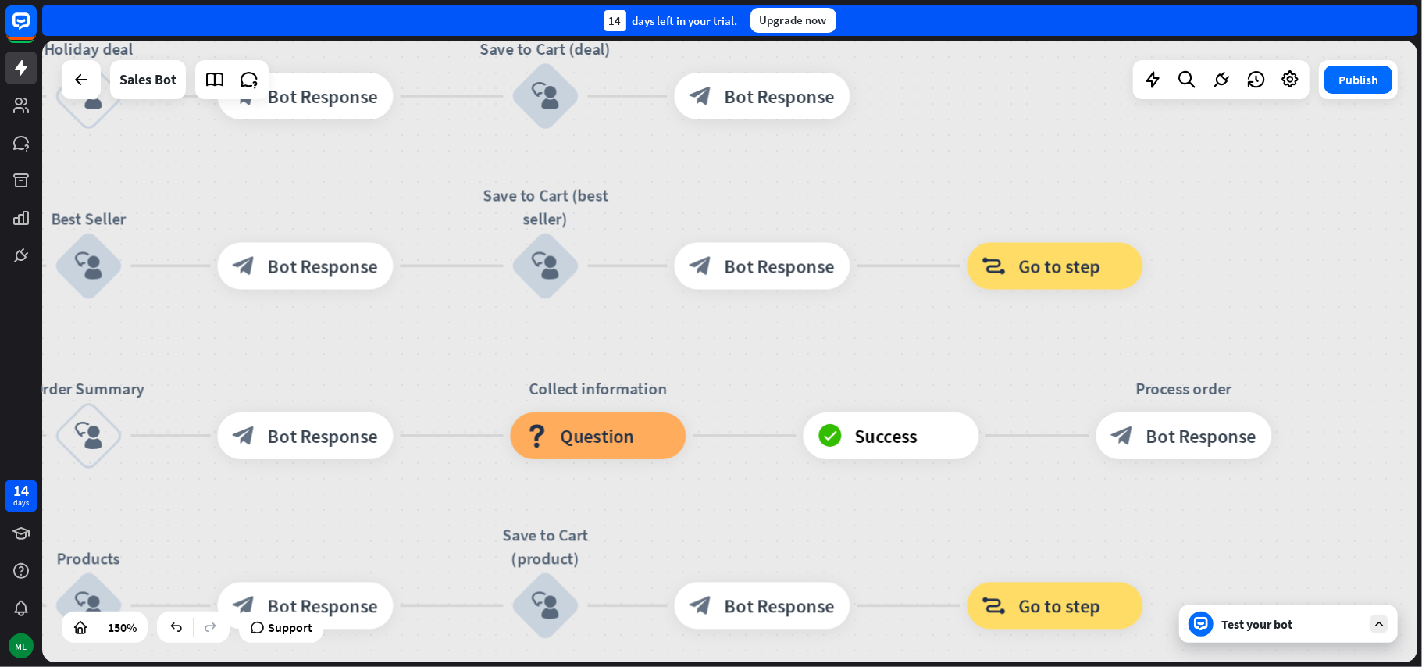
drag, startPoint x: 475, startPoint y: 376, endPoint x: 800, endPoint y: 364, distance: 324.2
click at [800, 364] on div "home_2 Start point Welcome message block_bot_response Bot Response Main menu bl…" at bounding box center [729, 351] width 1375 height 621
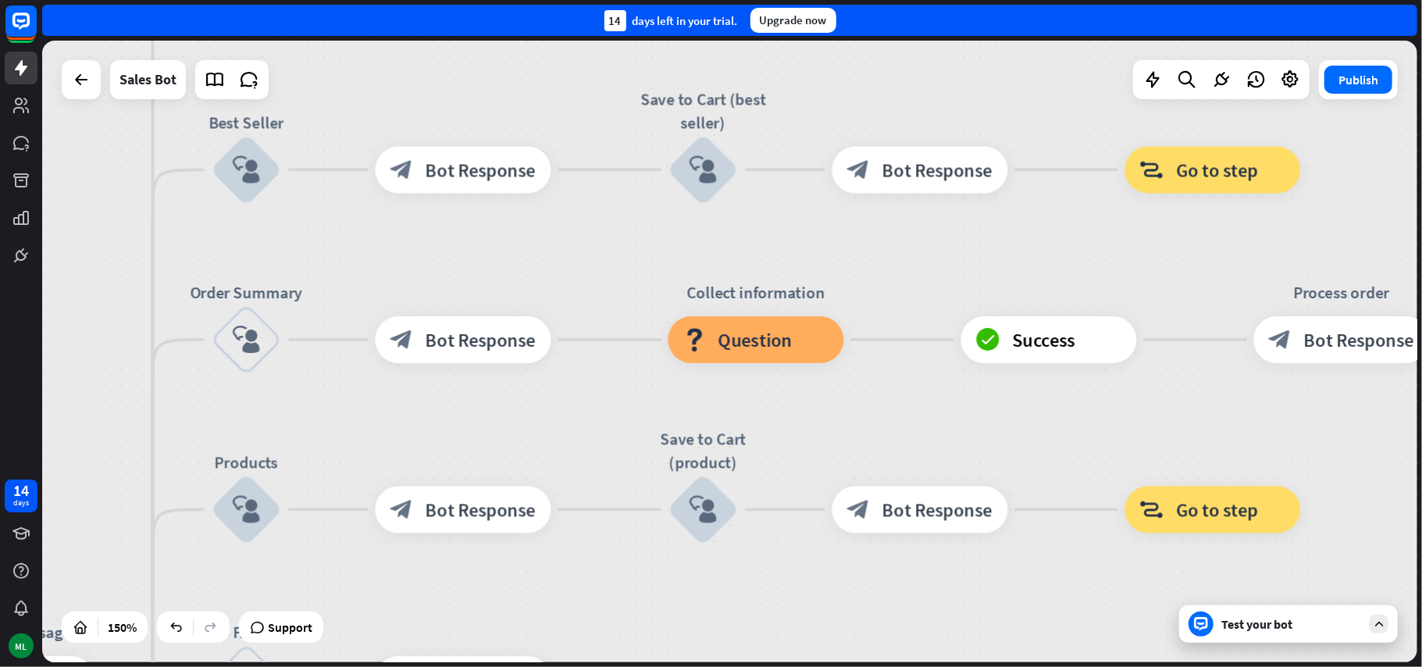
drag, startPoint x: 595, startPoint y: 360, endPoint x: 676, endPoint y: 264, distance: 125.8
click at [676, 264] on div "home_2 Start point Welcome message block_bot_response Bot Response Main menu bl…" at bounding box center [729, 351] width 1375 height 621
click at [248, 353] on icon "block_user_input" at bounding box center [247, 340] width 28 height 28
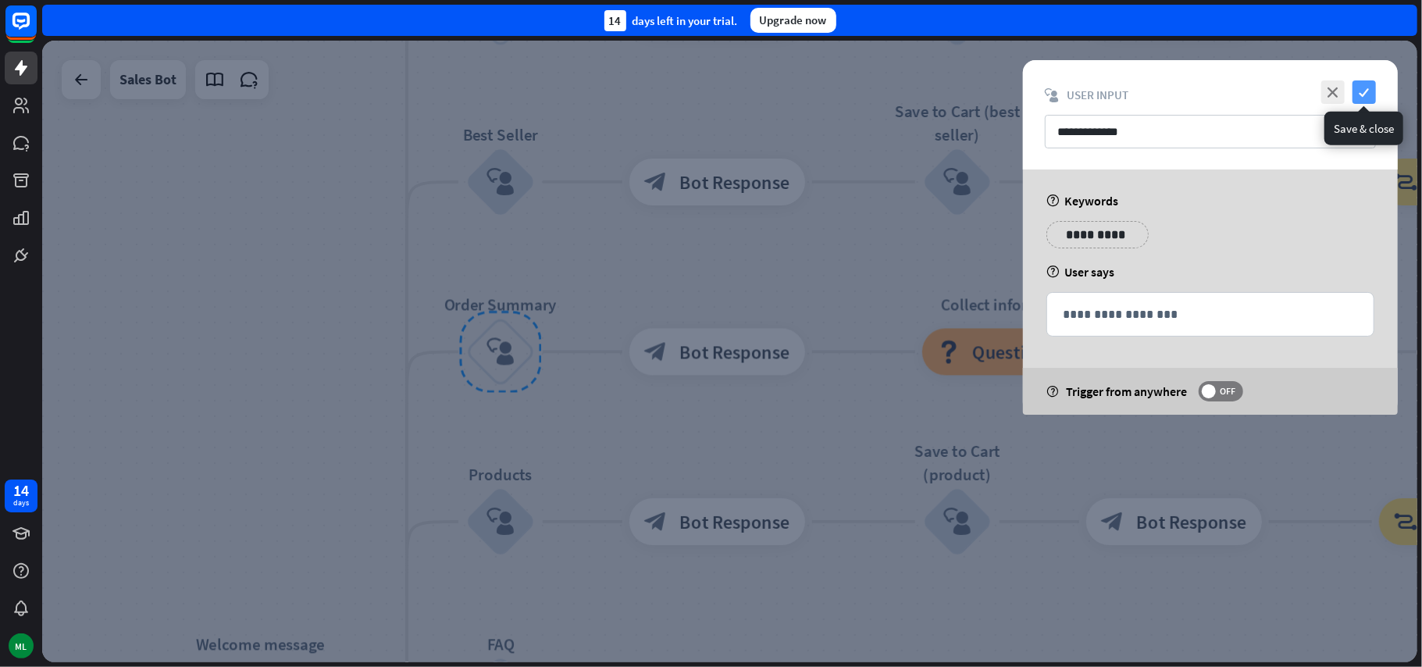
click at [1360, 92] on icon "check" at bounding box center [1363, 91] width 23 height 23
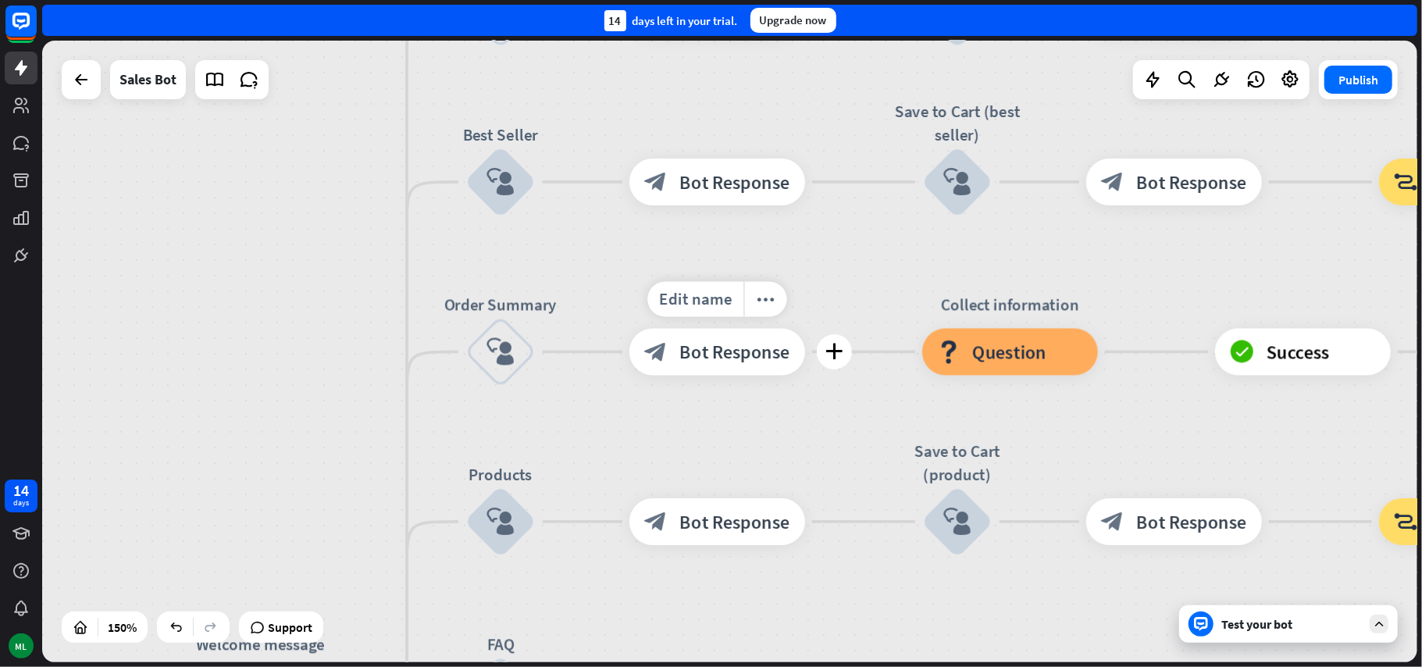
click at [729, 350] on span "Bot Response" at bounding box center [735, 351] width 110 height 23
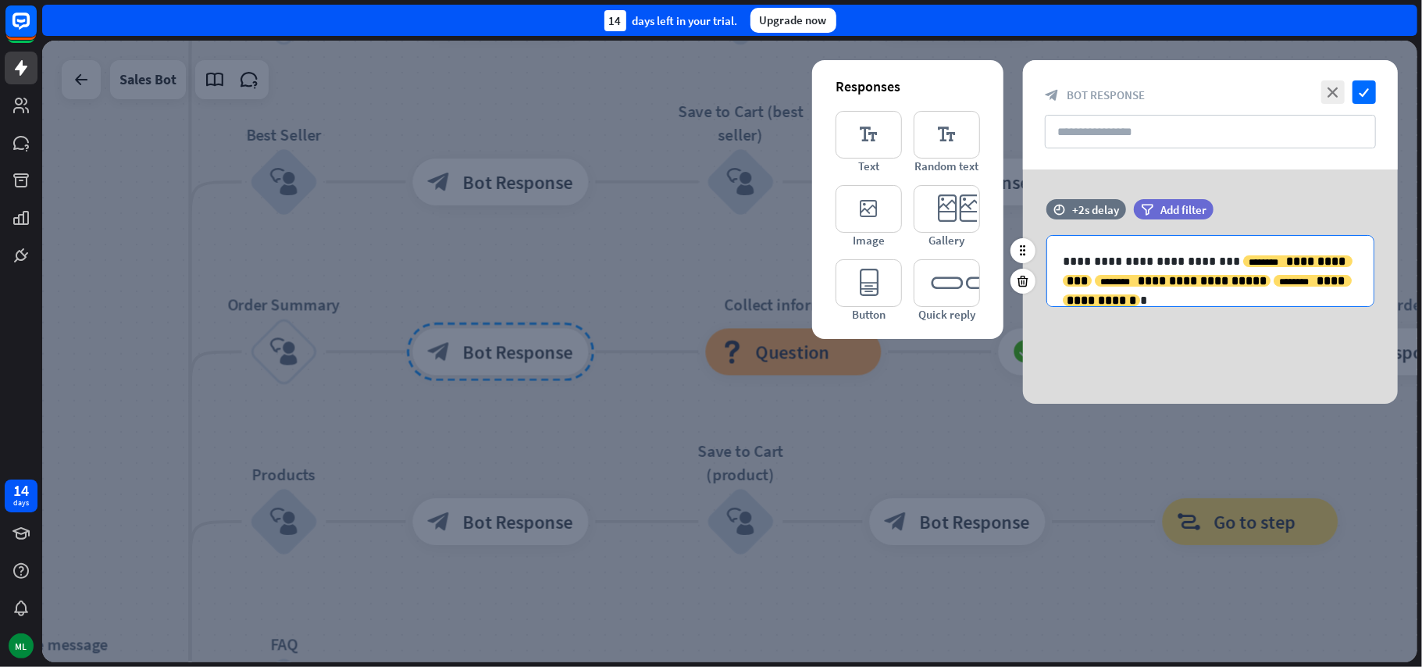
click at [1316, 282] on p "**********" at bounding box center [1210, 270] width 294 height 39
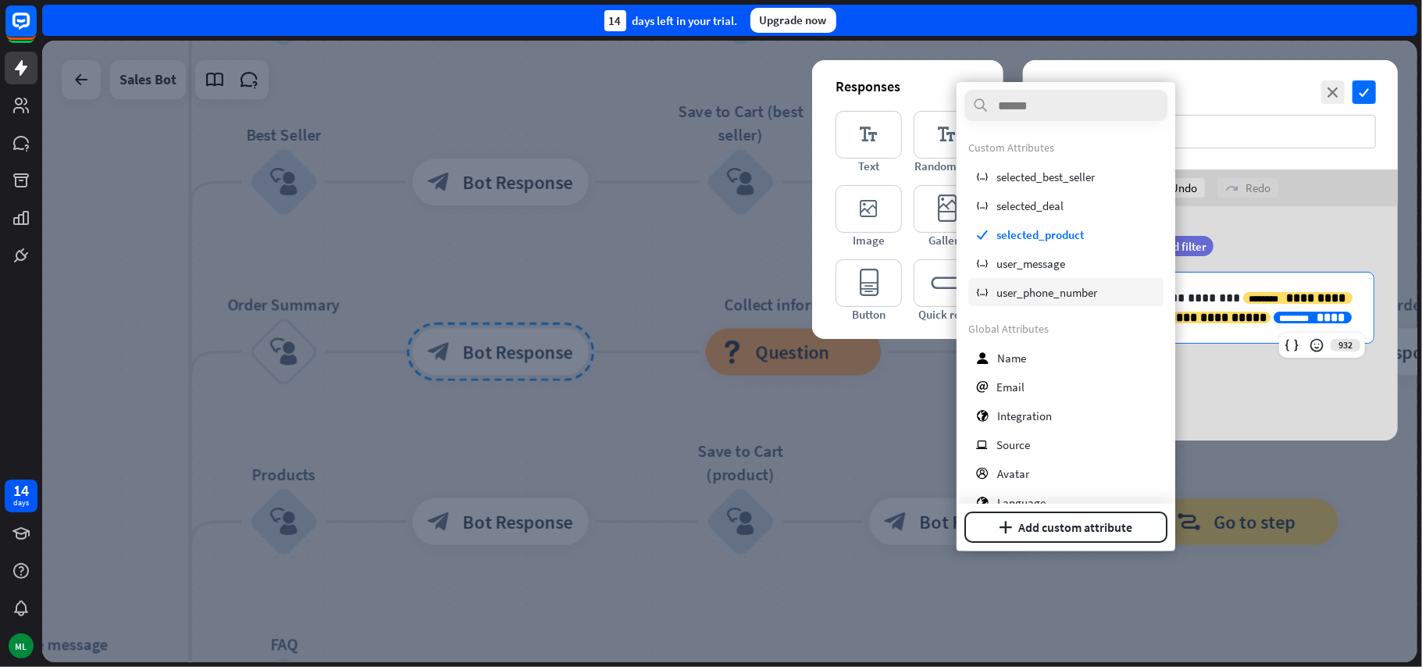
click at [1062, 297] on span "user_phone_number" at bounding box center [1046, 292] width 101 height 15
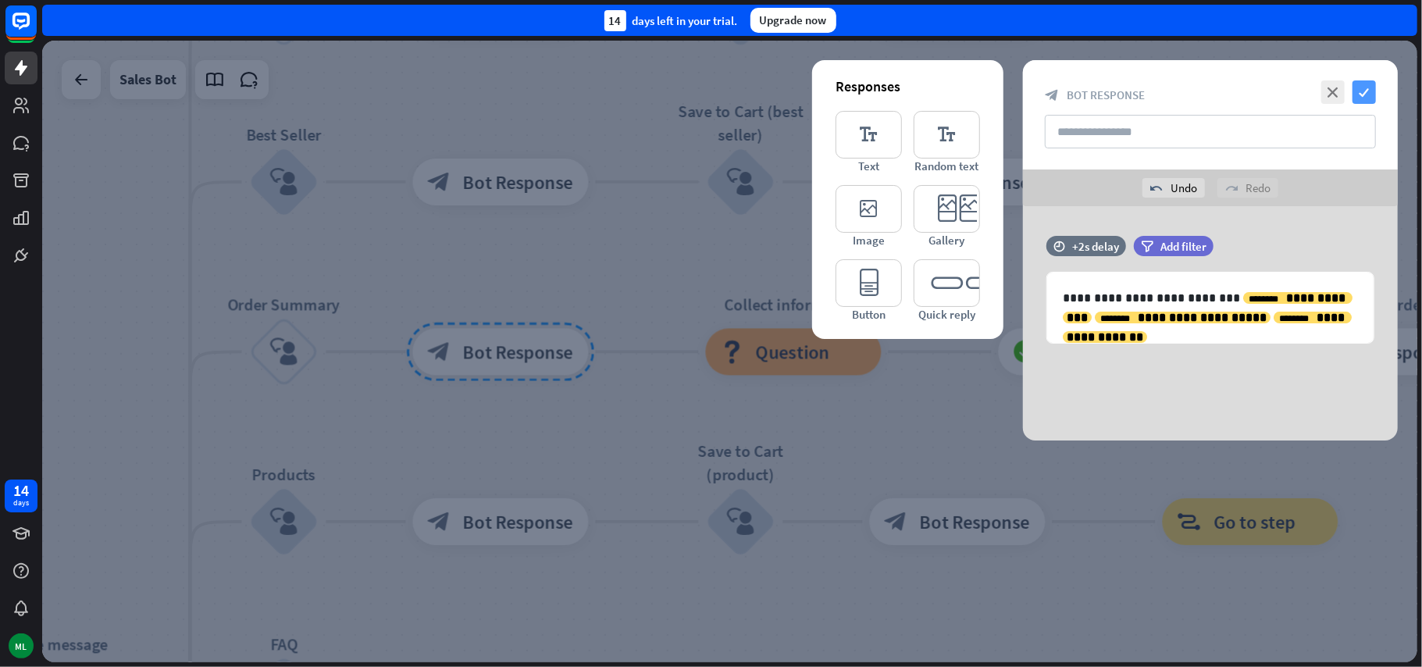
click at [1363, 89] on icon "check" at bounding box center [1363, 91] width 23 height 23
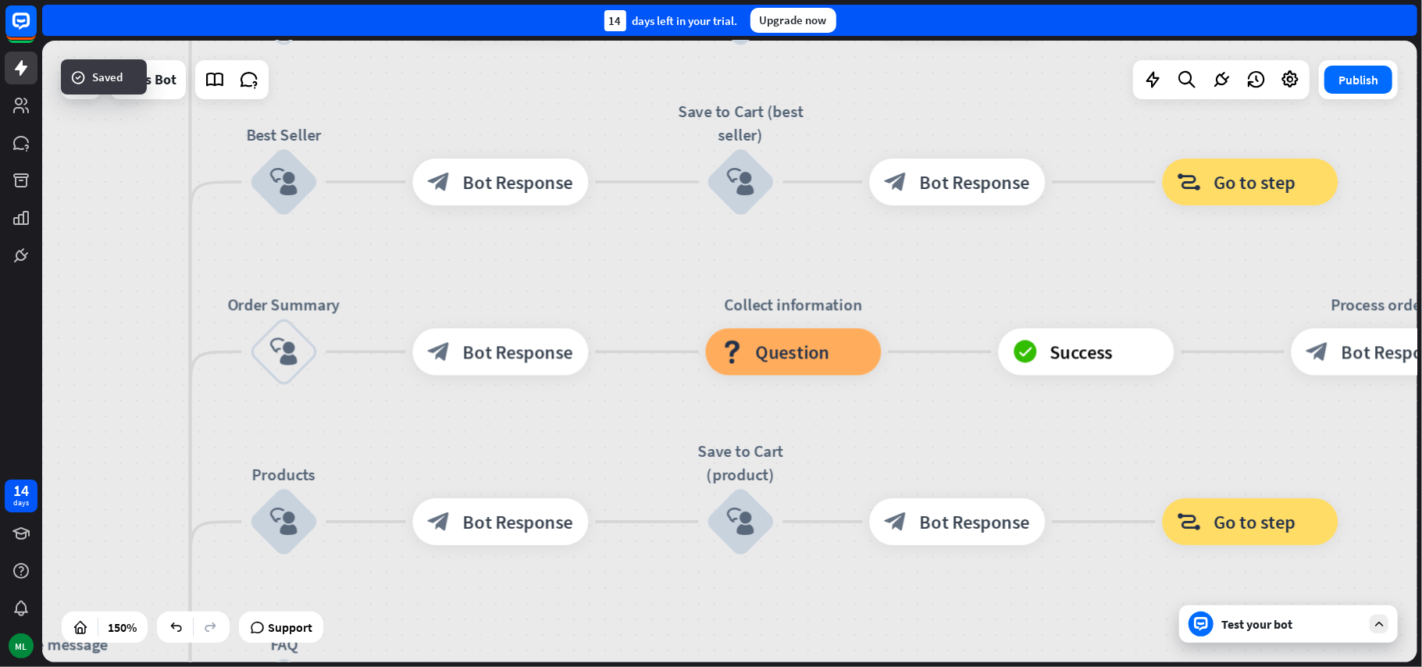
click at [972, 437] on div "home_2 Start point Welcome message block_bot_response Bot Response Main menu bl…" at bounding box center [729, 351] width 1375 height 621
click at [1093, 357] on span "Success" at bounding box center [1081, 351] width 63 height 23
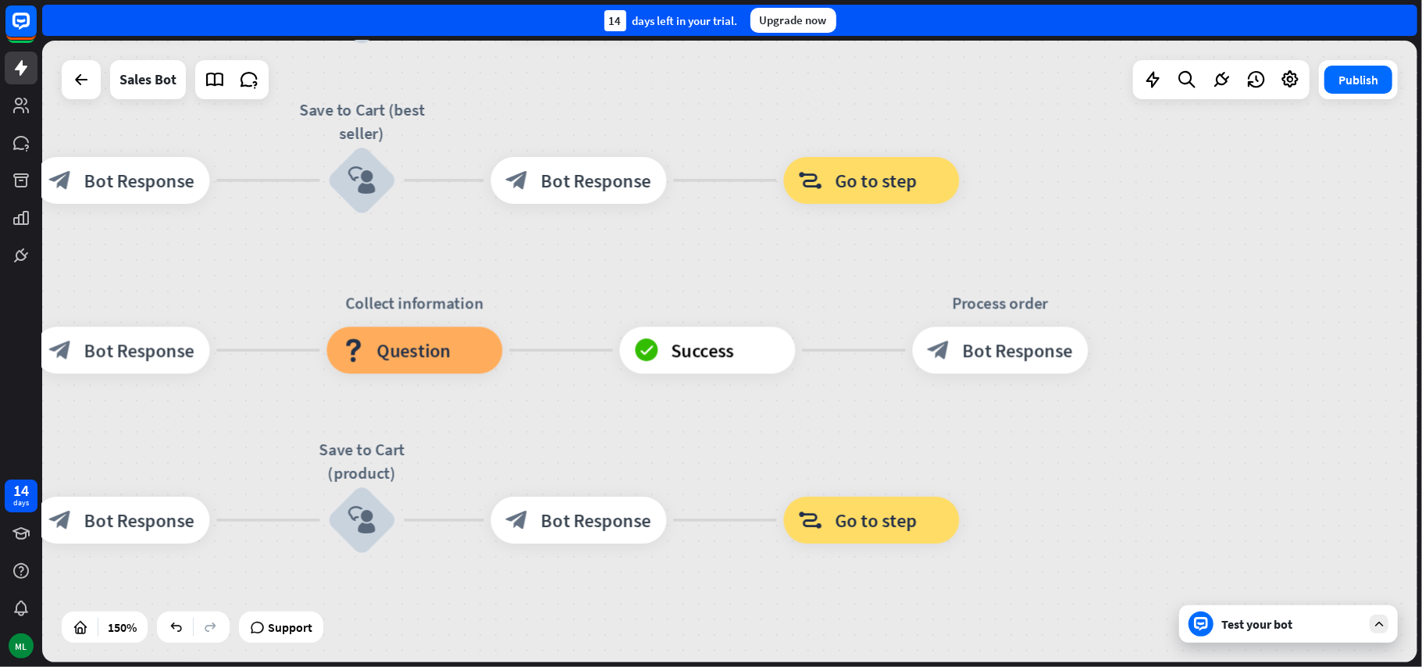
drag, startPoint x: 1182, startPoint y: 433, endPoint x: 803, endPoint y: 431, distance: 378.7
click at [803, 431] on div "home_2 Start point Welcome message block_bot_response Bot Response Main menu bl…" at bounding box center [729, 351] width 1375 height 621
click at [1010, 369] on div "block_bot_response Bot Response" at bounding box center [1001, 350] width 176 height 47
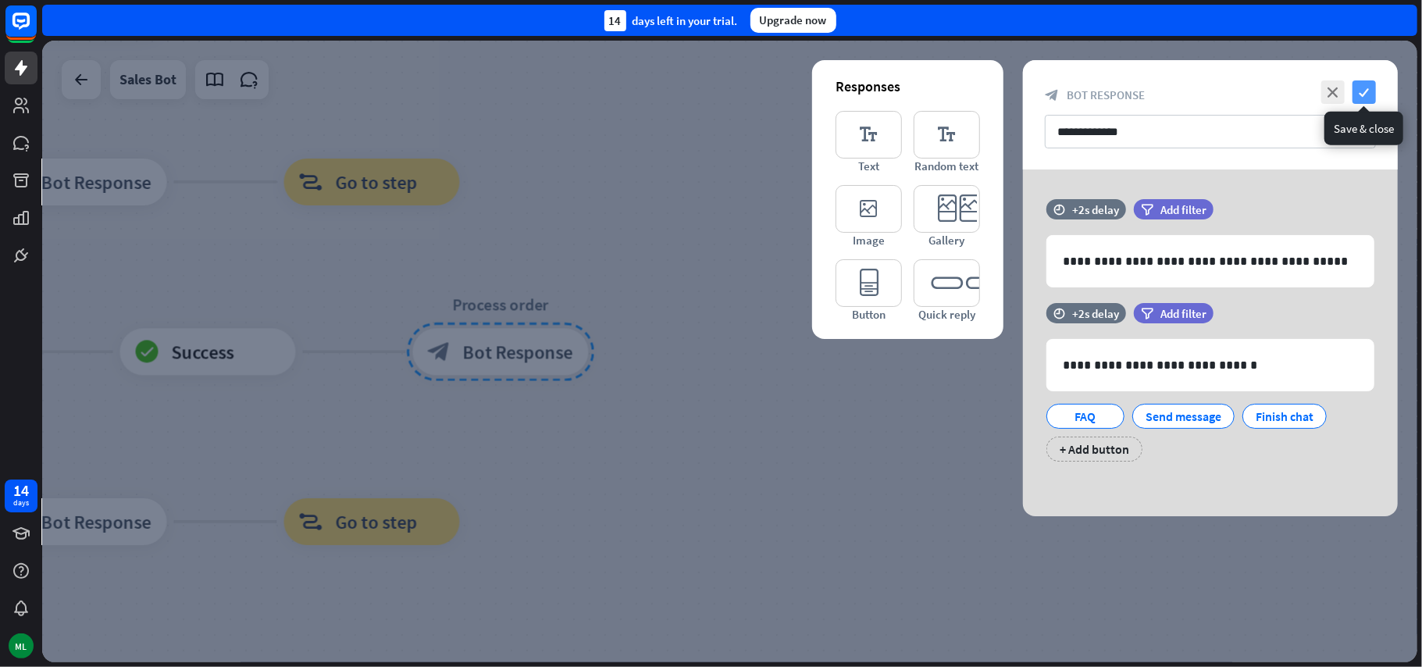
click at [1360, 94] on icon "check" at bounding box center [1363, 91] width 23 height 23
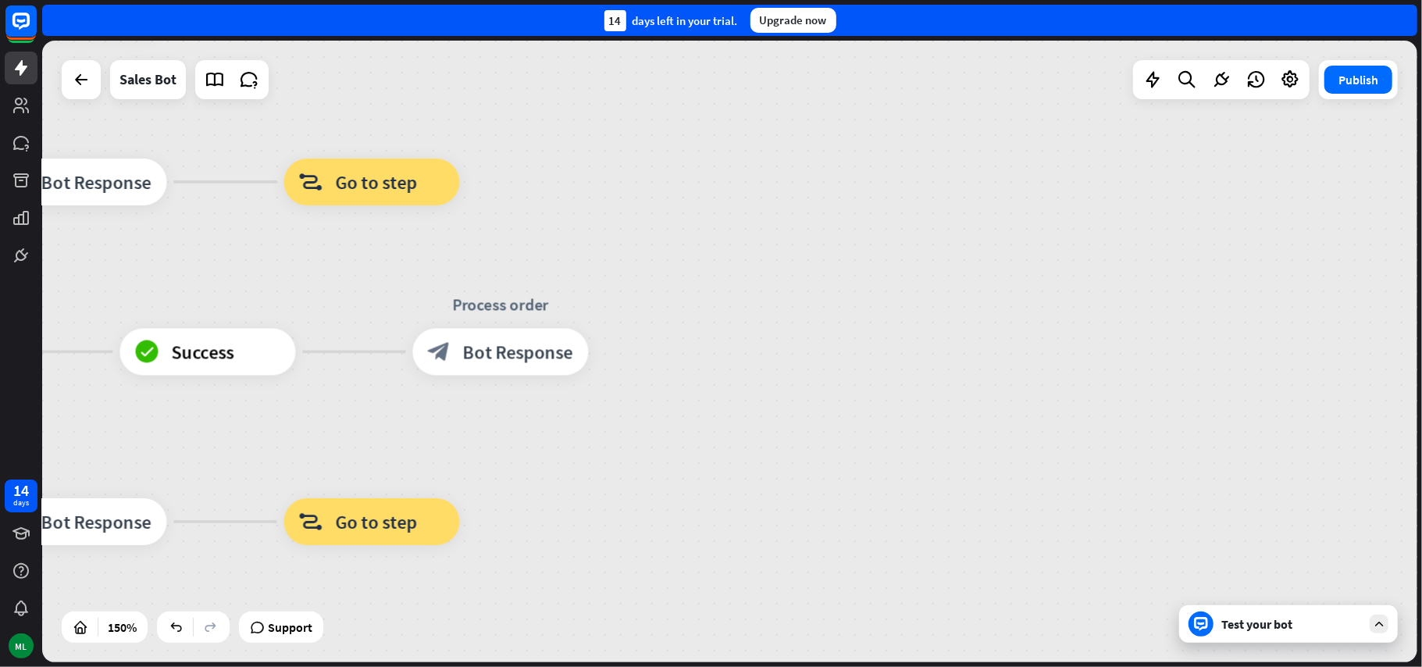
click at [1277, 629] on div "Test your bot" at bounding box center [1291, 624] width 141 height 16
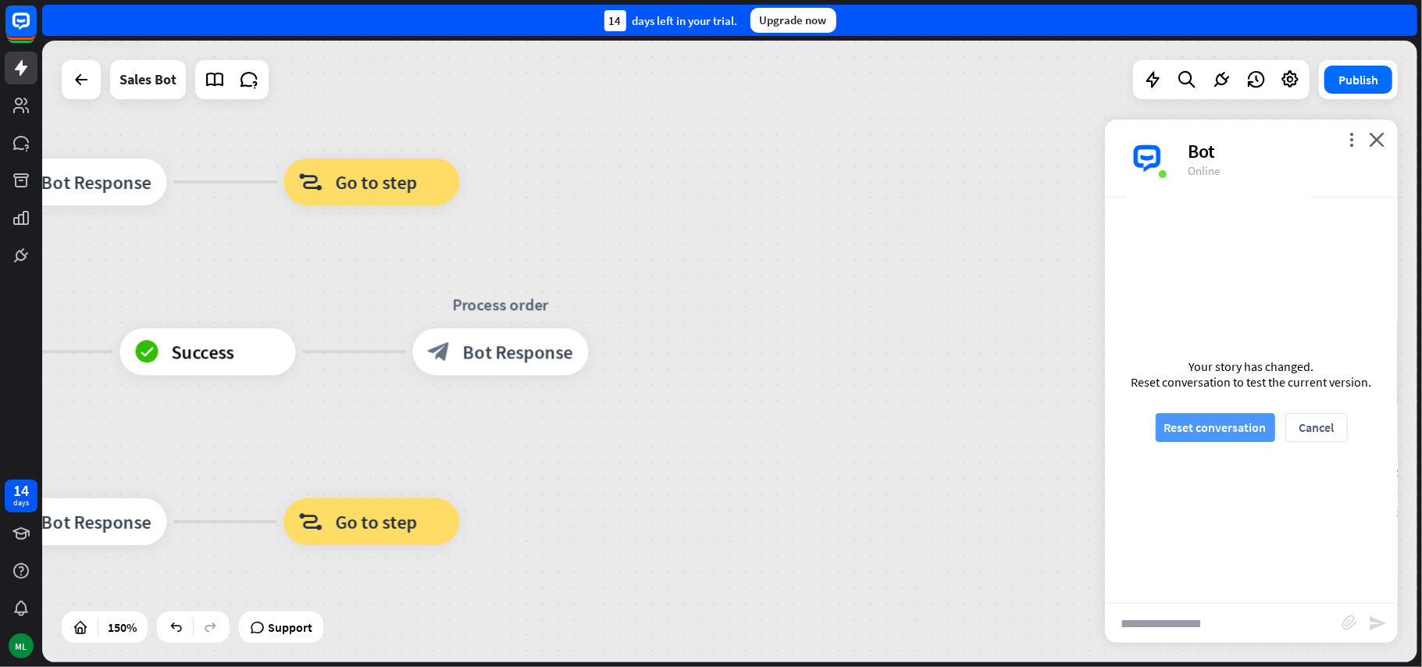
click at [1224, 429] on button "Reset conversation" at bounding box center [1215, 427] width 119 height 29
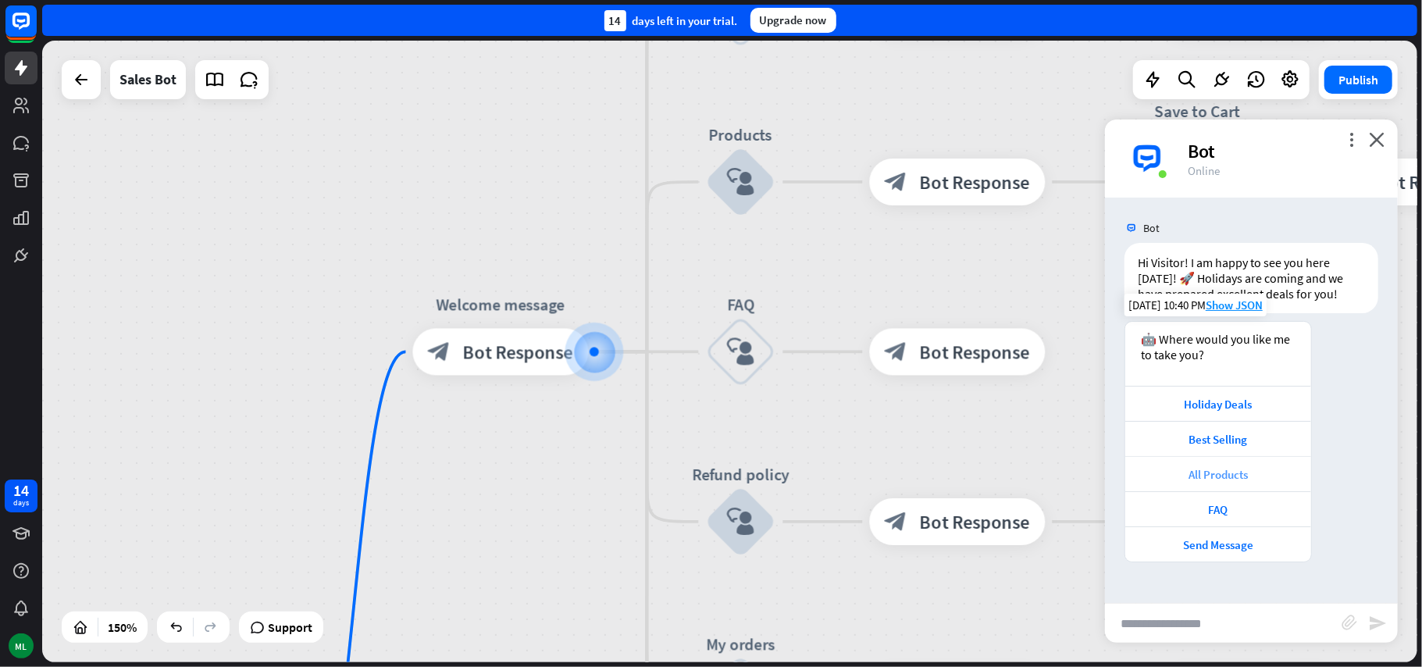
click at [1221, 472] on div "All Products" at bounding box center [1218, 474] width 170 height 15
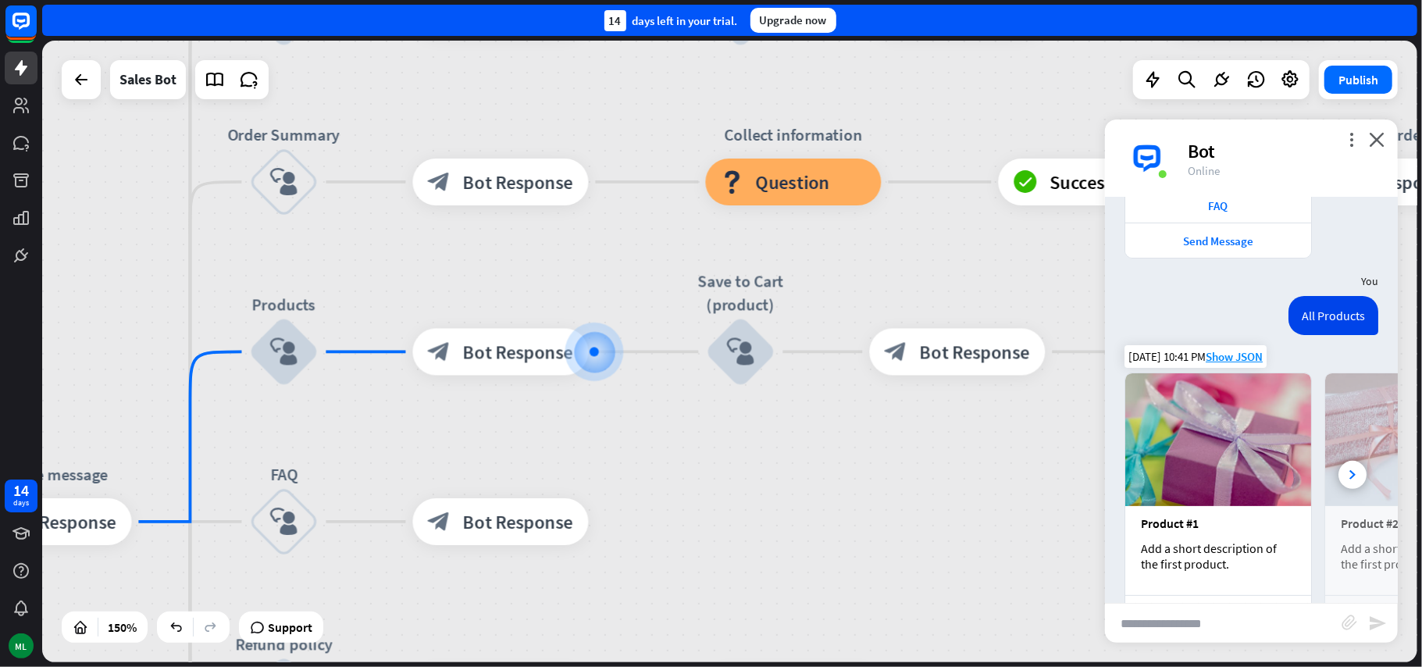
scroll to position [356, 0]
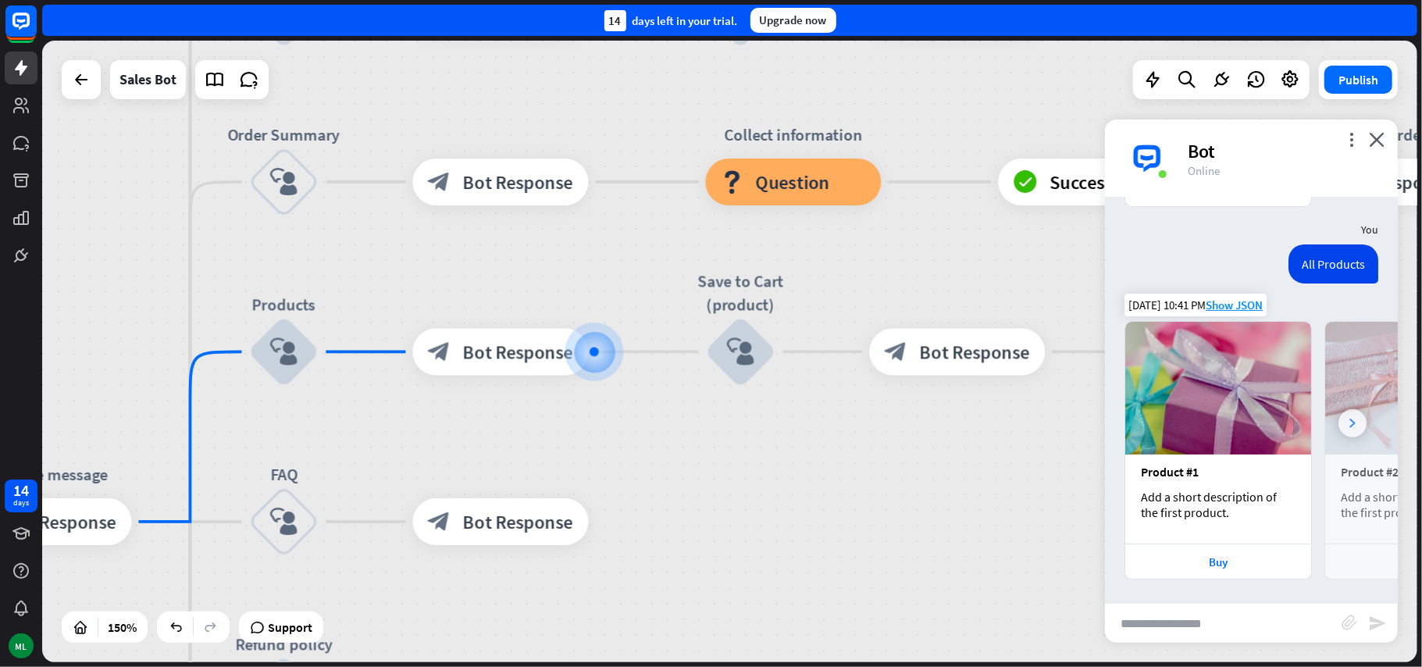
click at [1349, 428] on icon at bounding box center [1352, 422] width 6 height 9
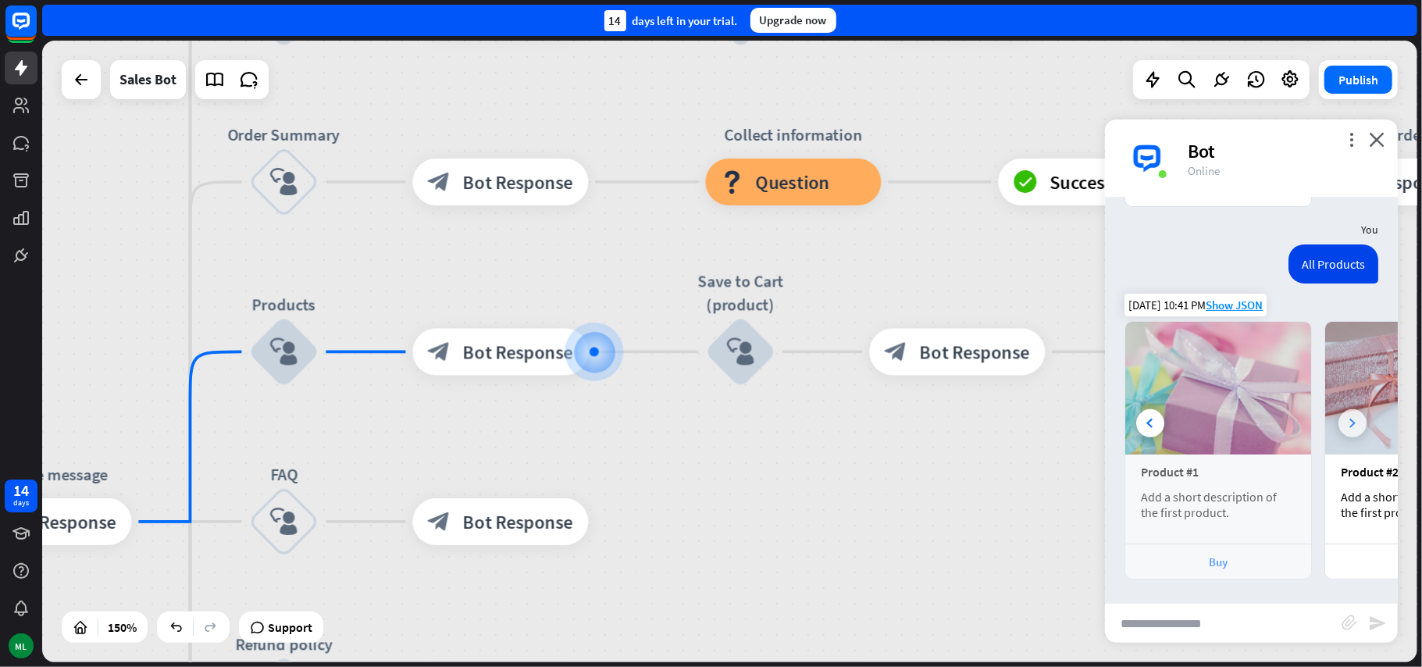
scroll to position [0, 175]
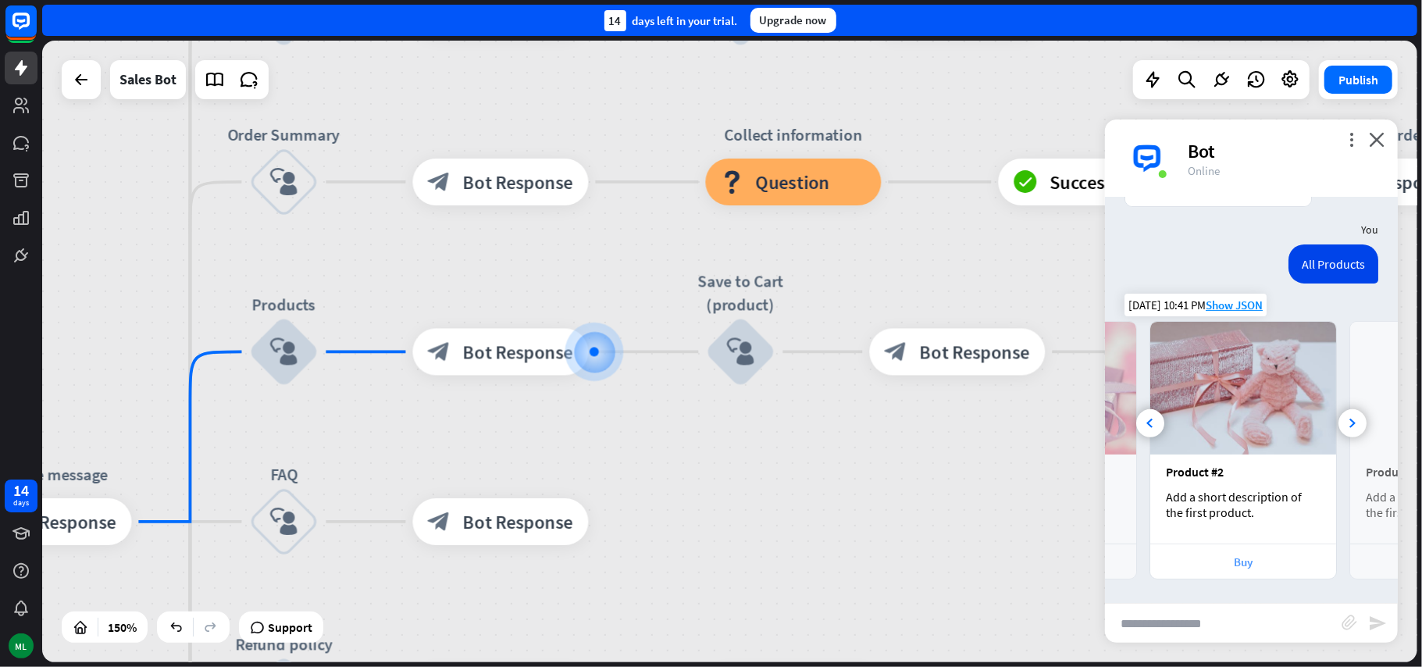
click at [1252, 569] on div "Buy" at bounding box center [1243, 560] width 186 height 35
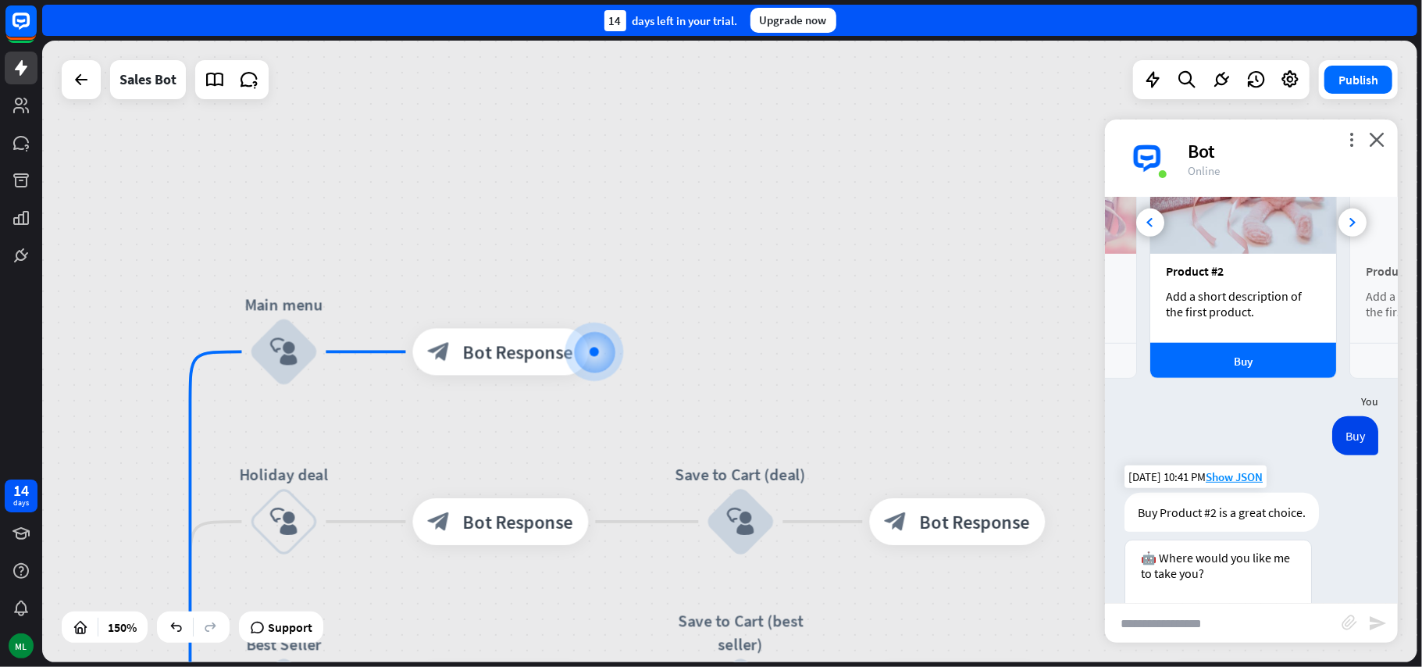
scroll to position [759, 0]
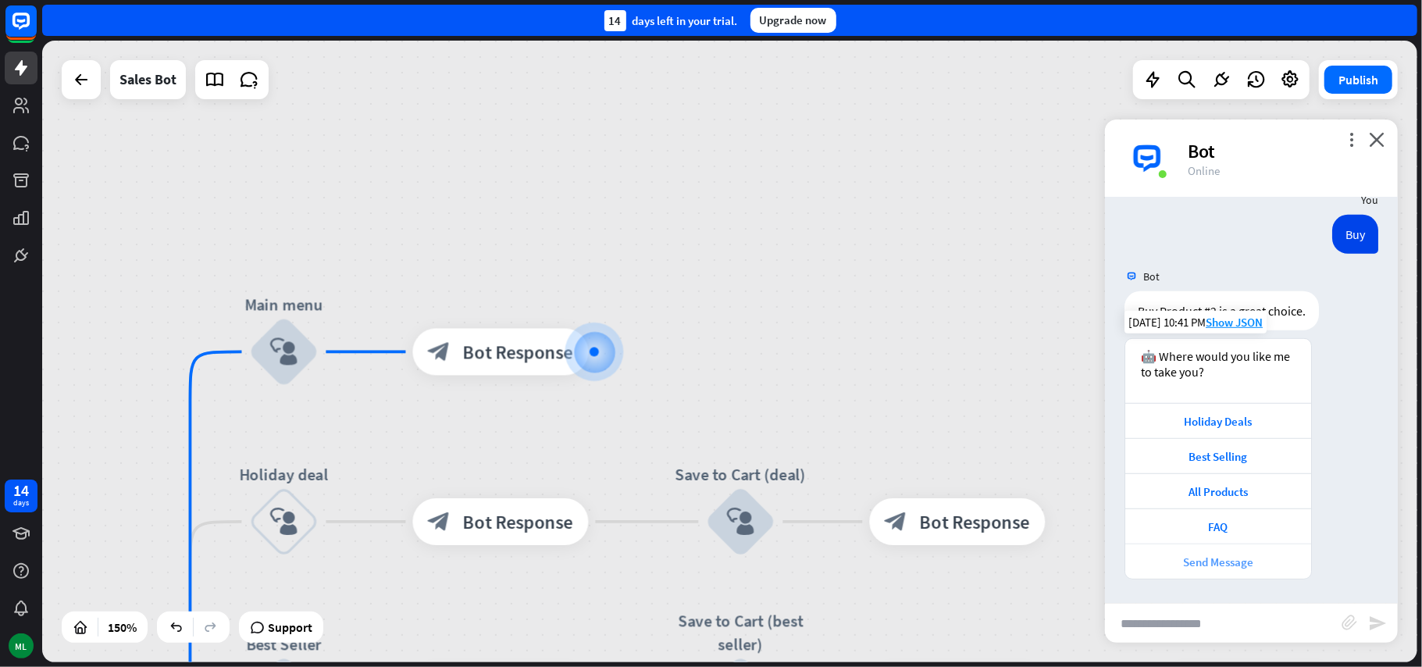
click at [1216, 567] on div "Send Message" at bounding box center [1218, 561] width 170 height 15
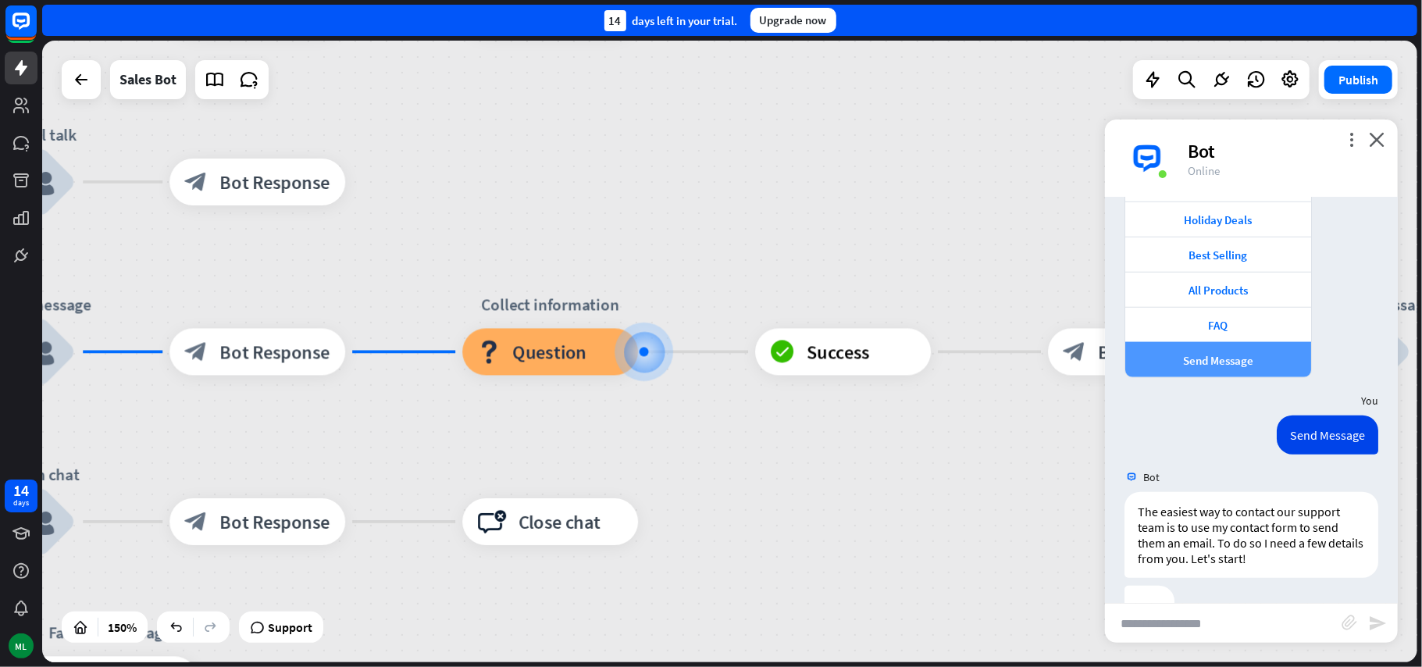
scroll to position [1006, 0]
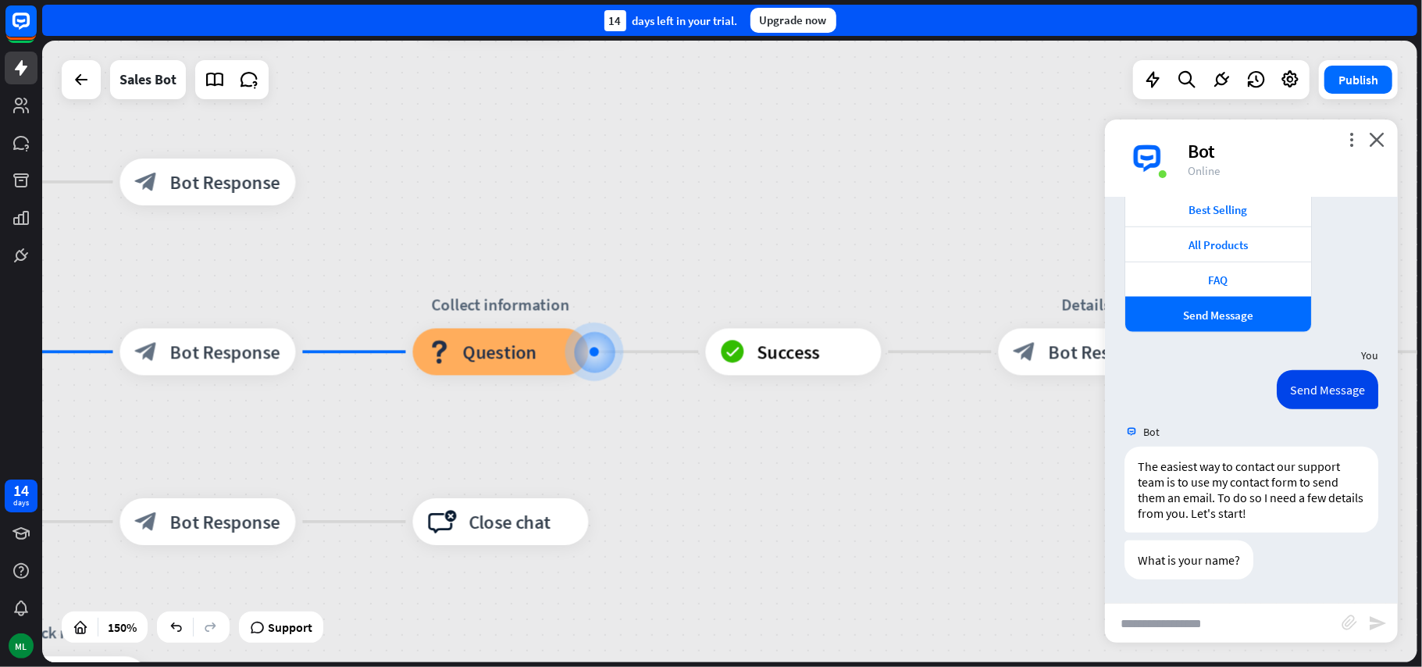
click at [1247, 626] on input "text" at bounding box center [1223, 623] width 237 height 39
type input "******"
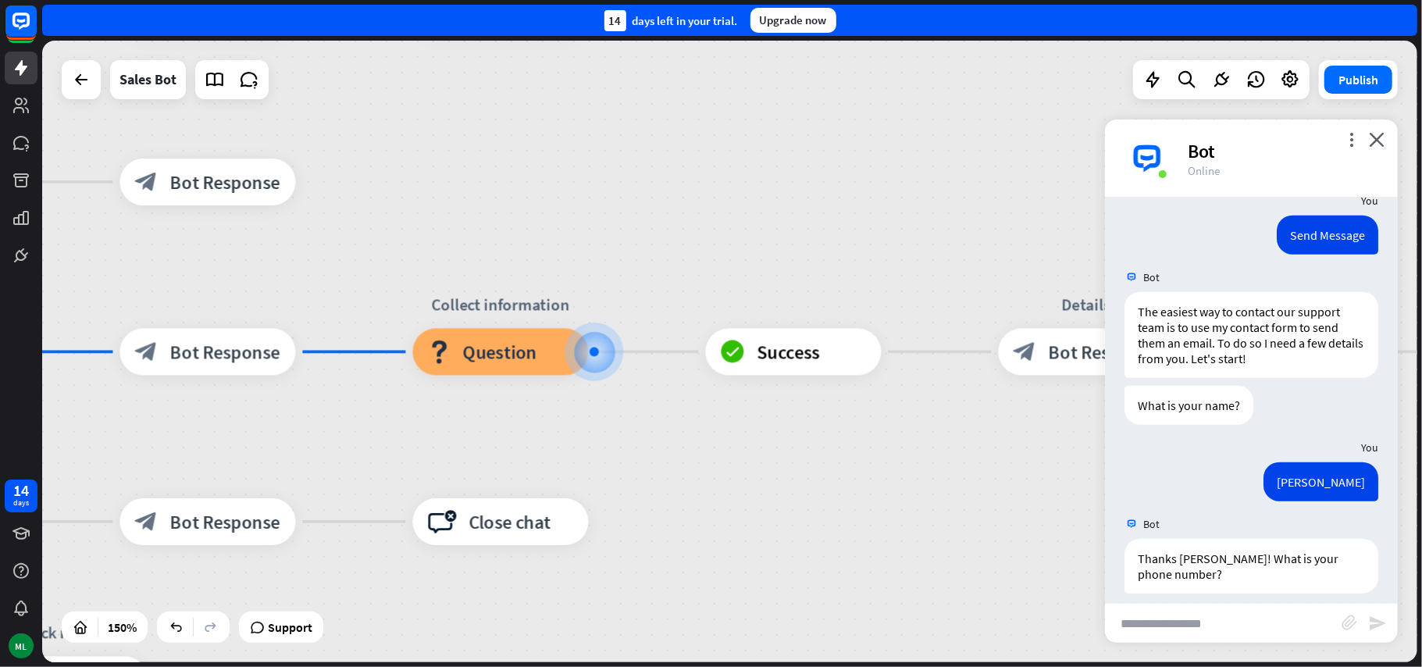
scroll to position [1174, 0]
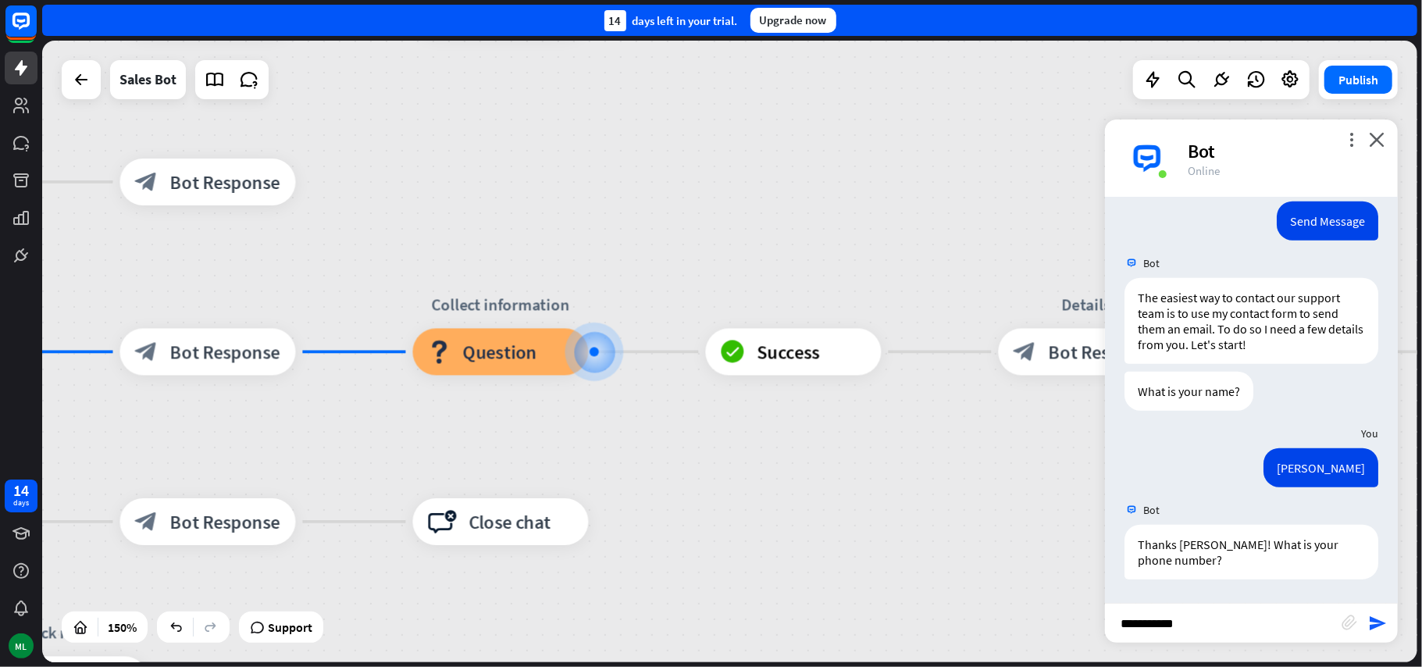
type input "**********"
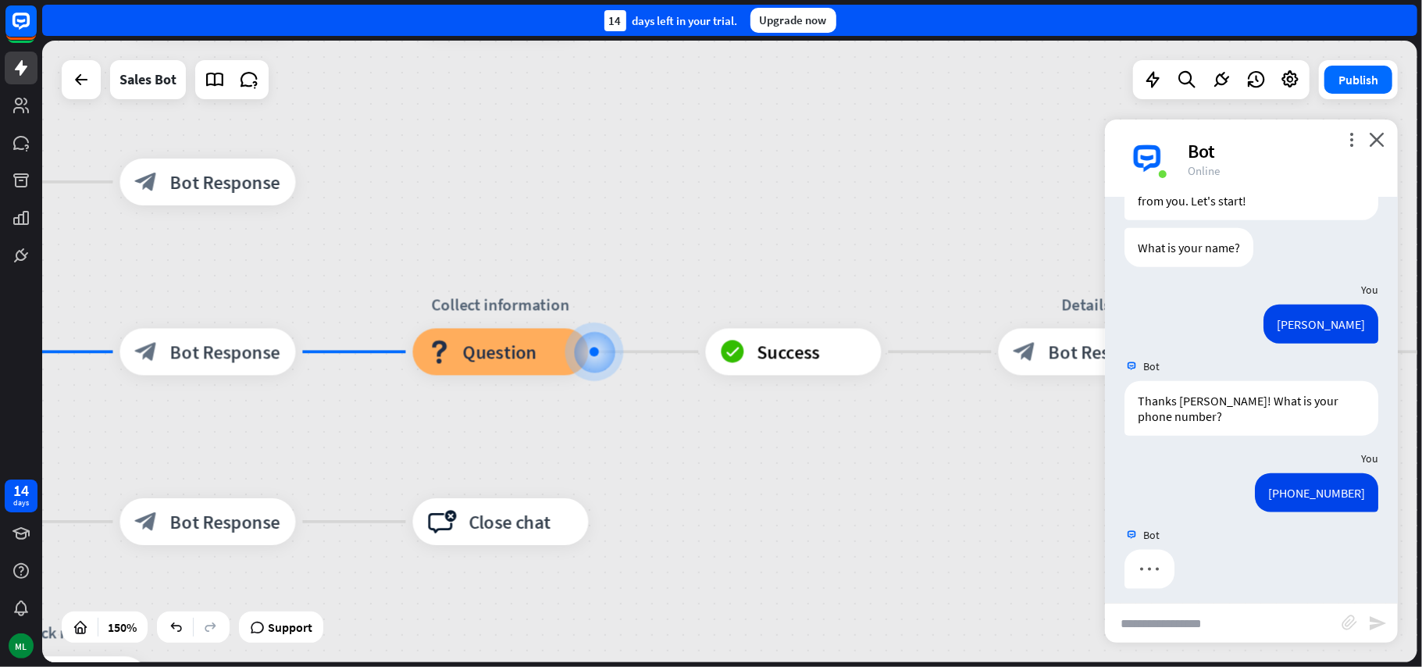
scroll to position [1327, 0]
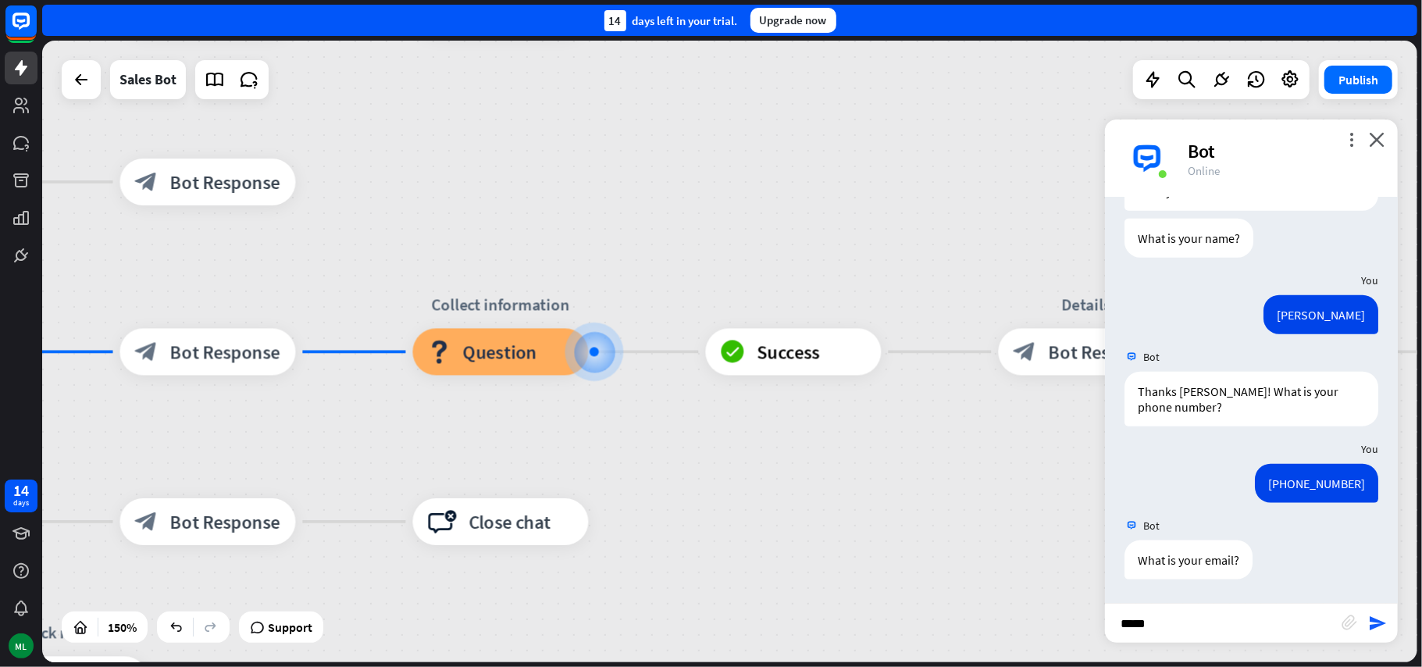
type input "******"
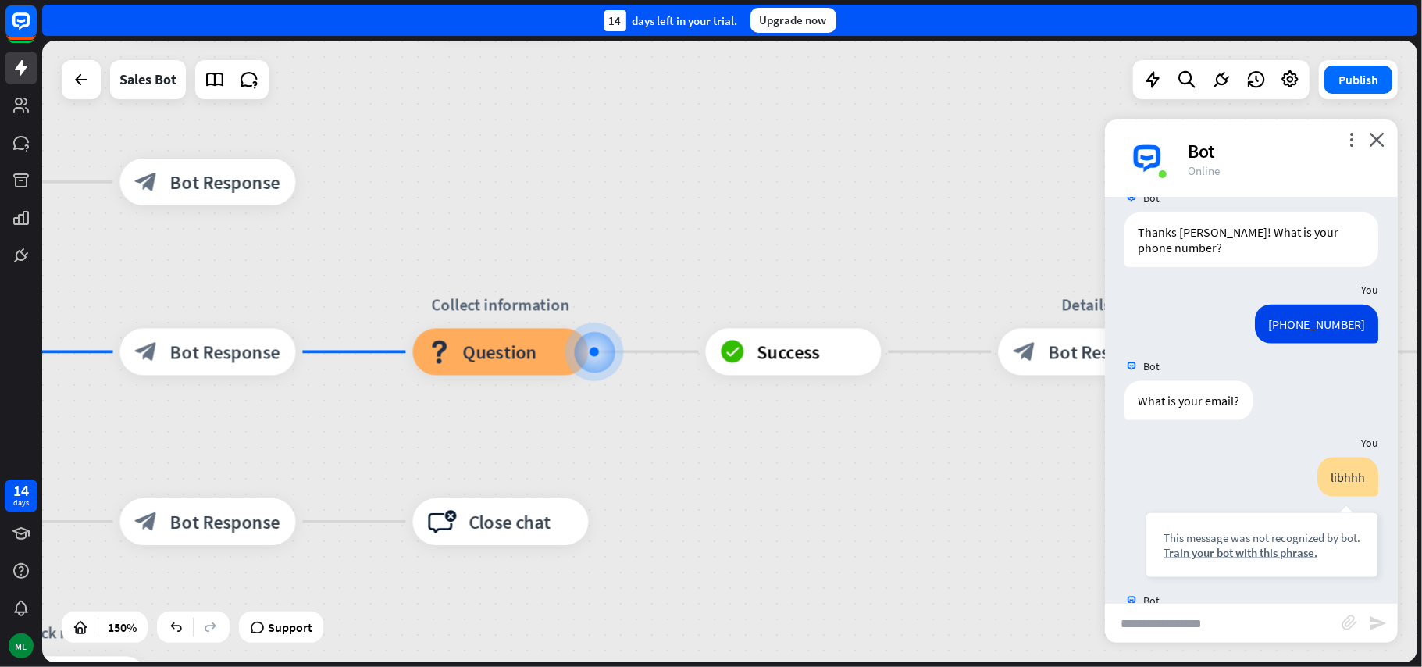
scroll to position [1562, 0]
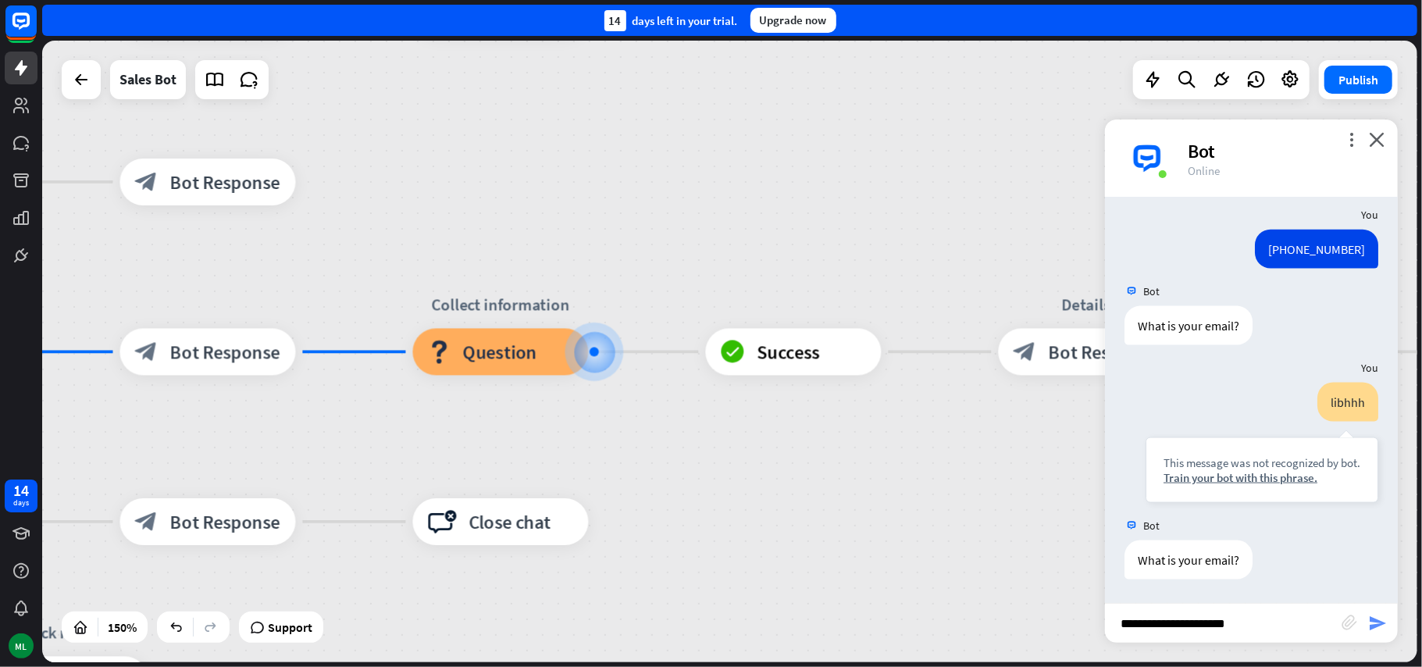
type input "**********"
click at [1374, 628] on icon "send" at bounding box center [1377, 623] width 19 height 19
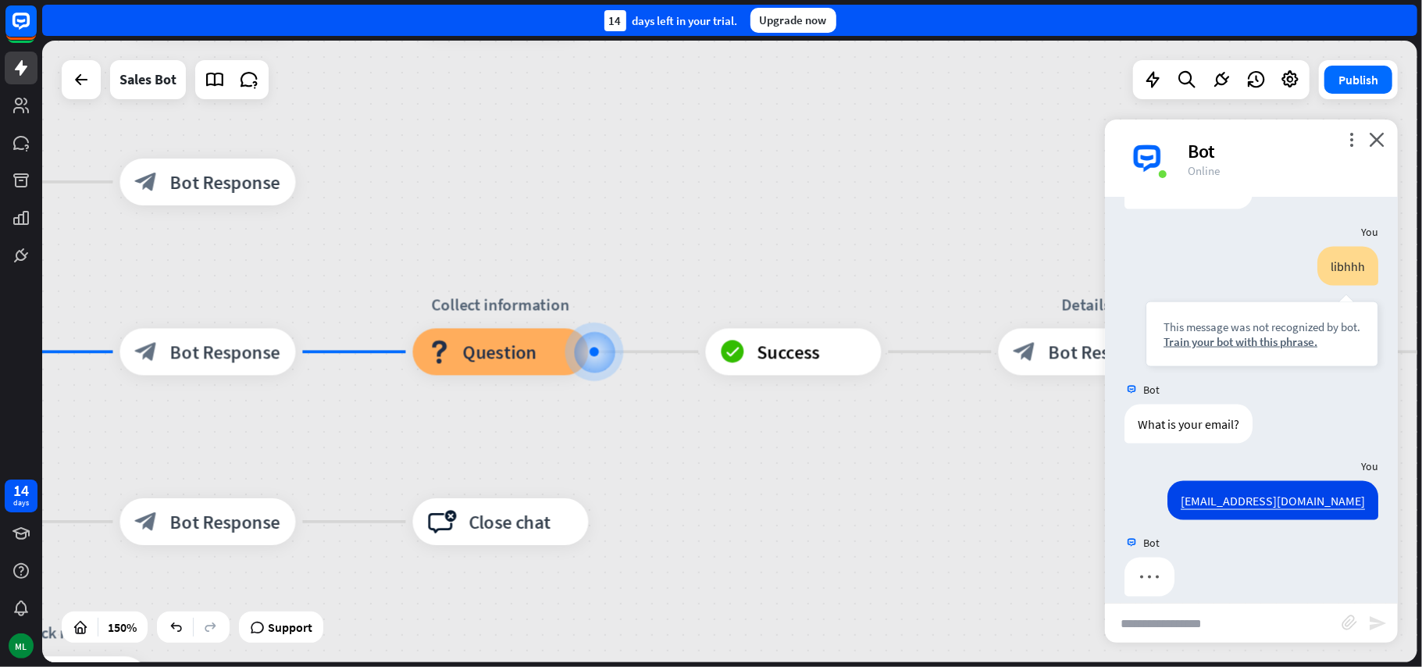
scroll to position [1715, 0]
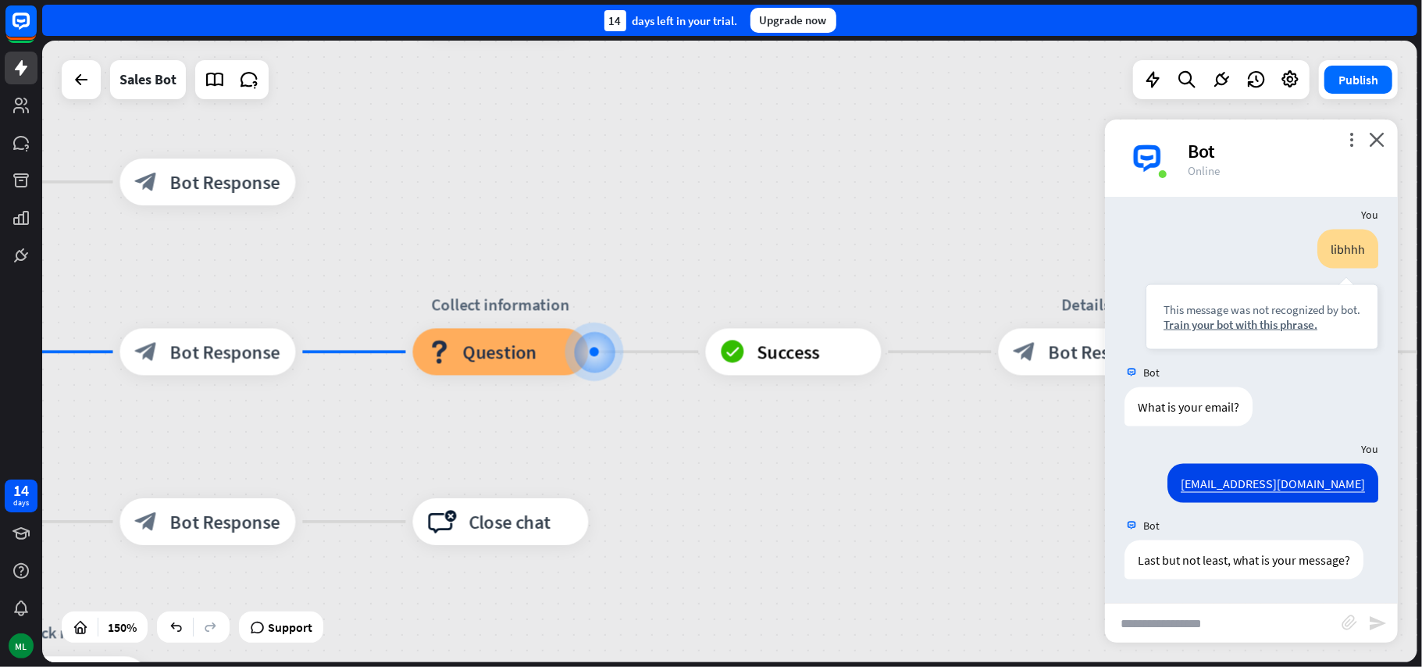
click at [1200, 637] on input "text" at bounding box center [1223, 623] width 237 height 39
type input "**********"
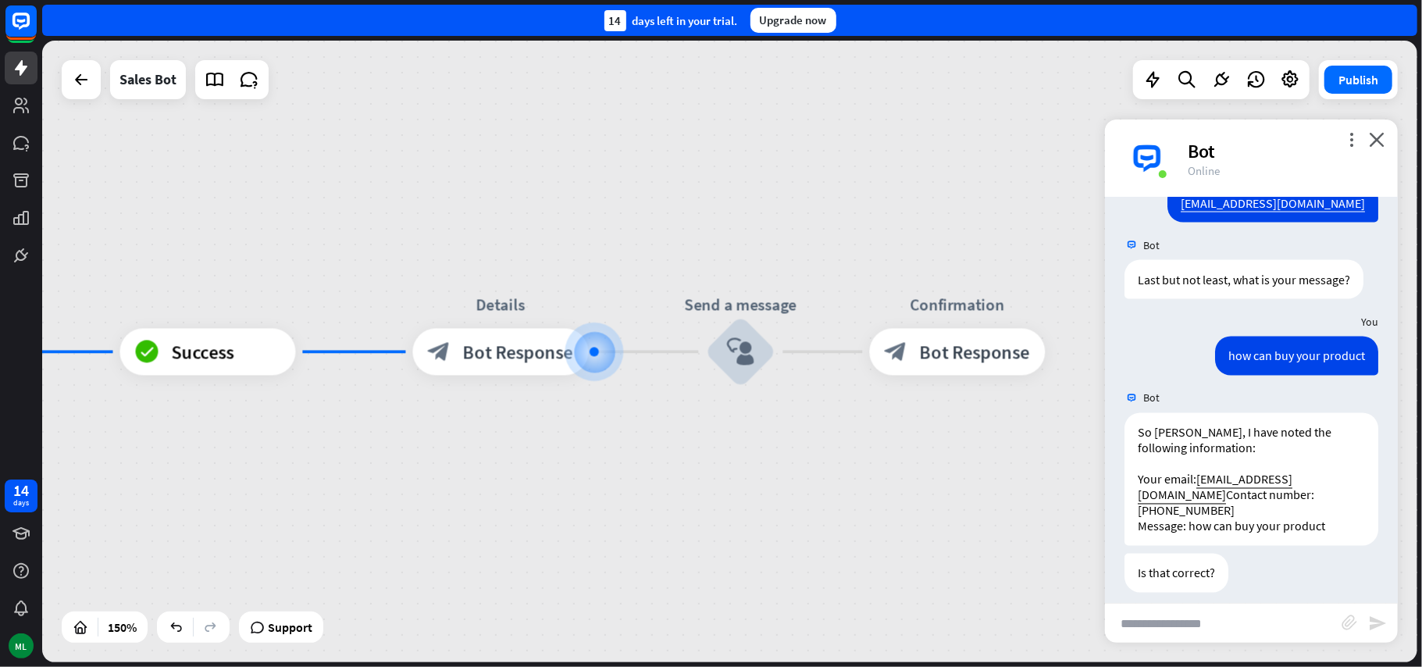
scroll to position [2067, 0]
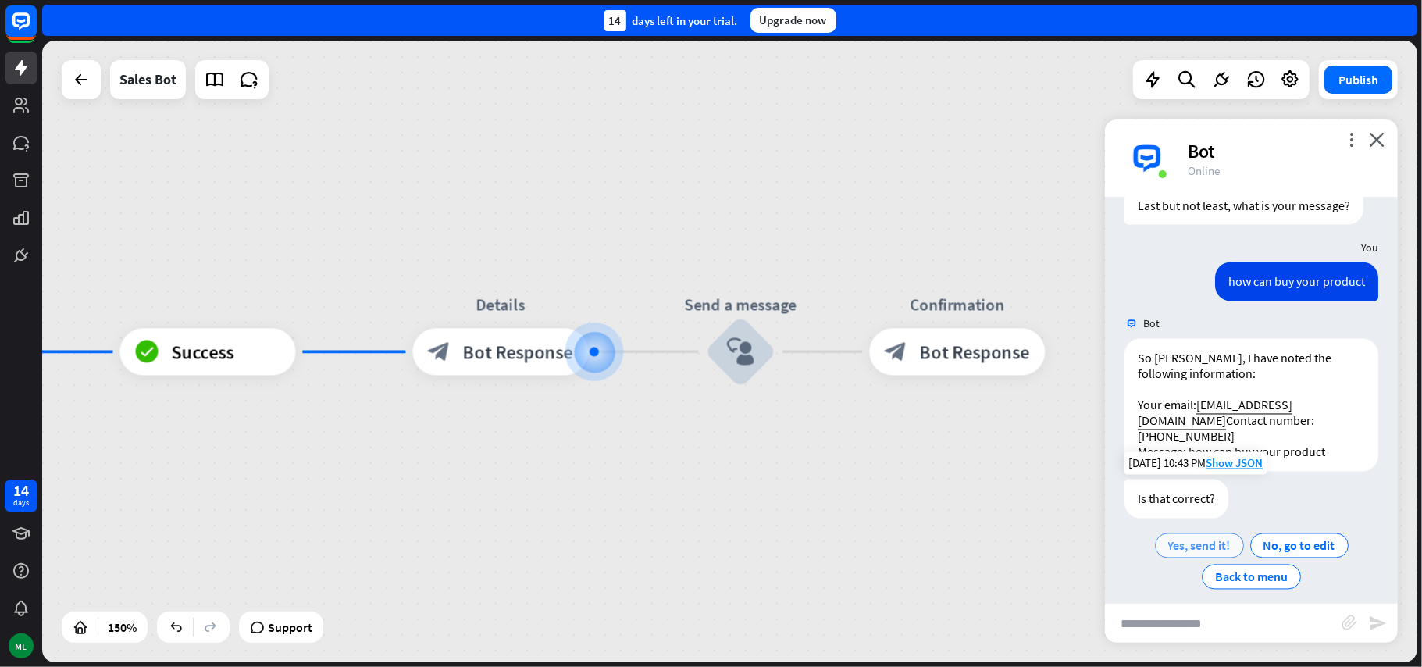
click at [1195, 538] on span "Yes, send it!" at bounding box center [1199, 546] width 62 height 16
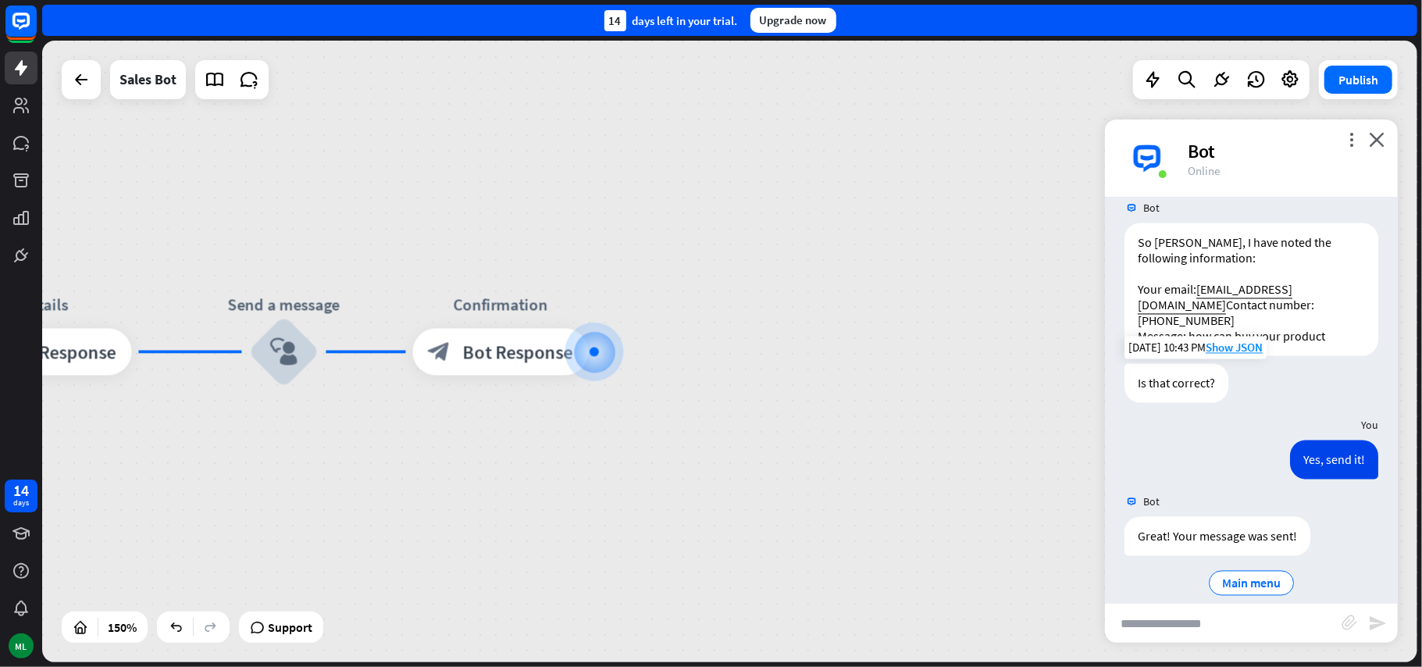
scroll to position [2189, 0]
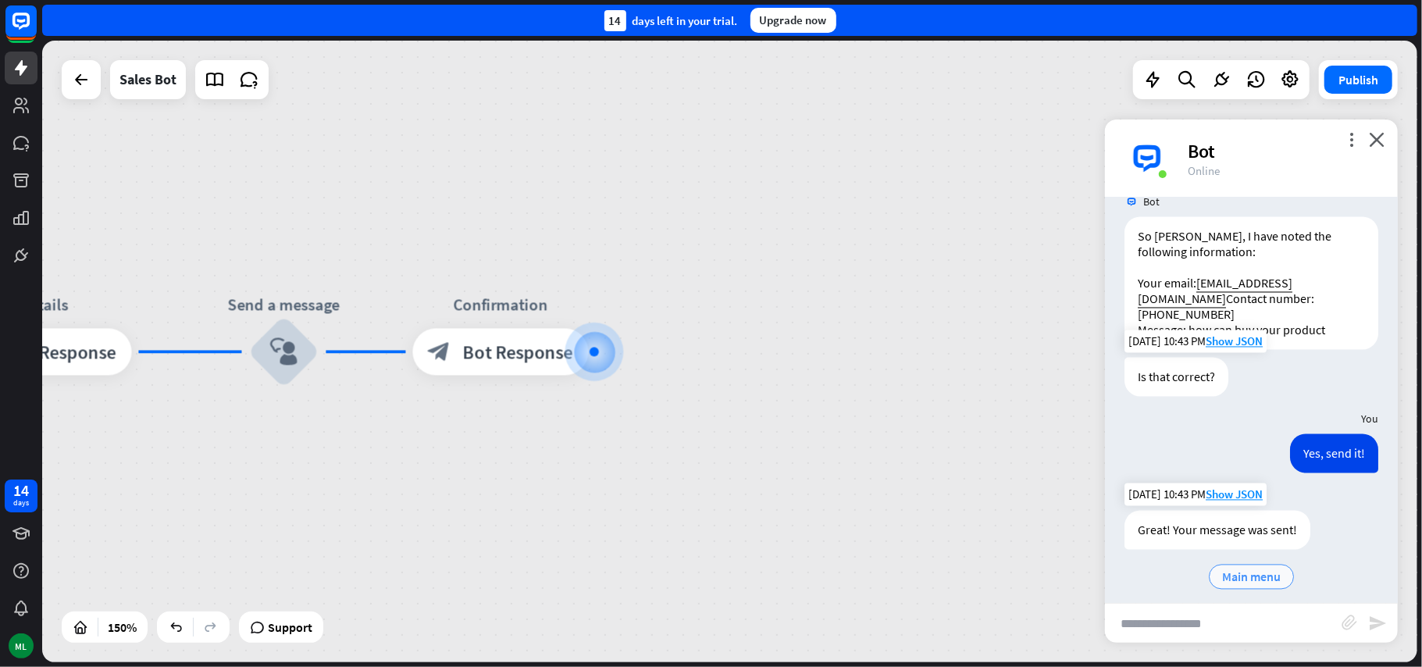
click at [1266, 569] on span "Main menu" at bounding box center [1251, 577] width 59 height 16
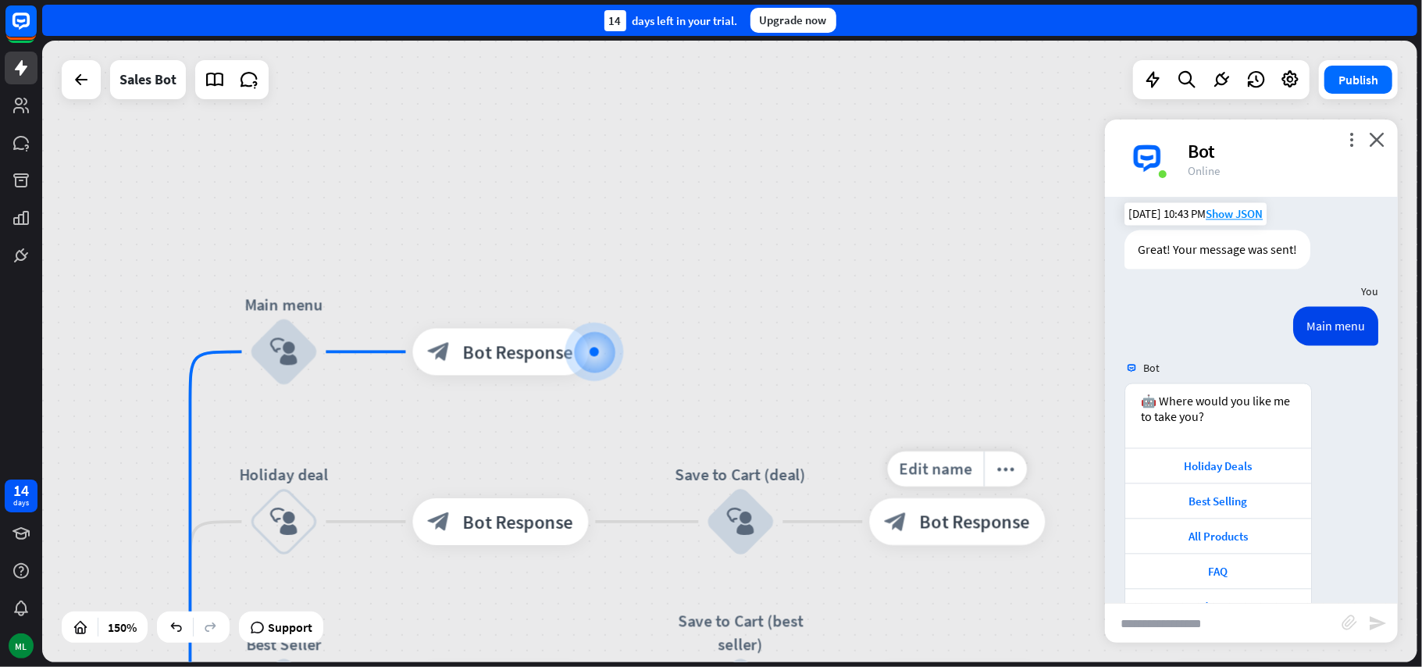
scroll to position [2502, 0]
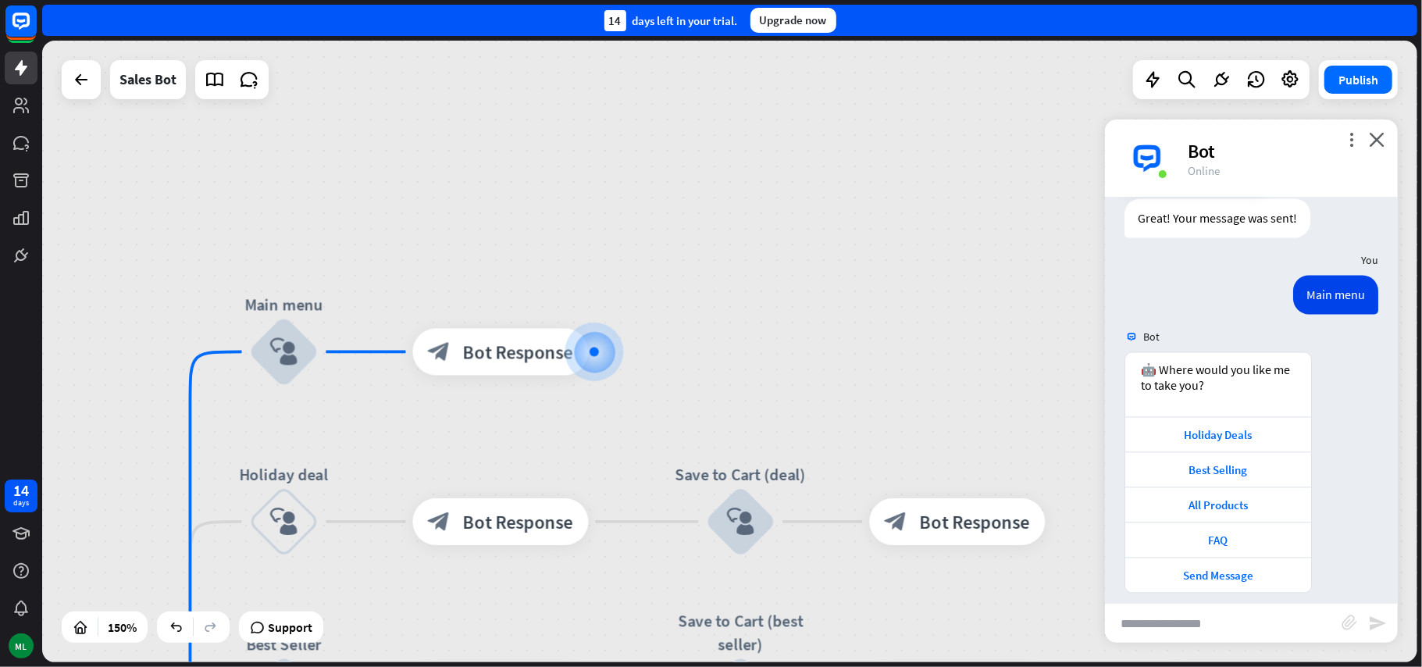
drag, startPoint x: 153, startPoint y: 422, endPoint x: 160, endPoint y: 395, distance: 28.2
click at [153, 419] on div "home_2 Start point Welcome message block_bot_response Bot Response Main menu bl…" at bounding box center [729, 351] width 1375 height 621
click at [156, 408] on div "home_2 Start point Welcome message block_bot_response Bot Response Main menu bl…" at bounding box center [729, 351] width 1375 height 621
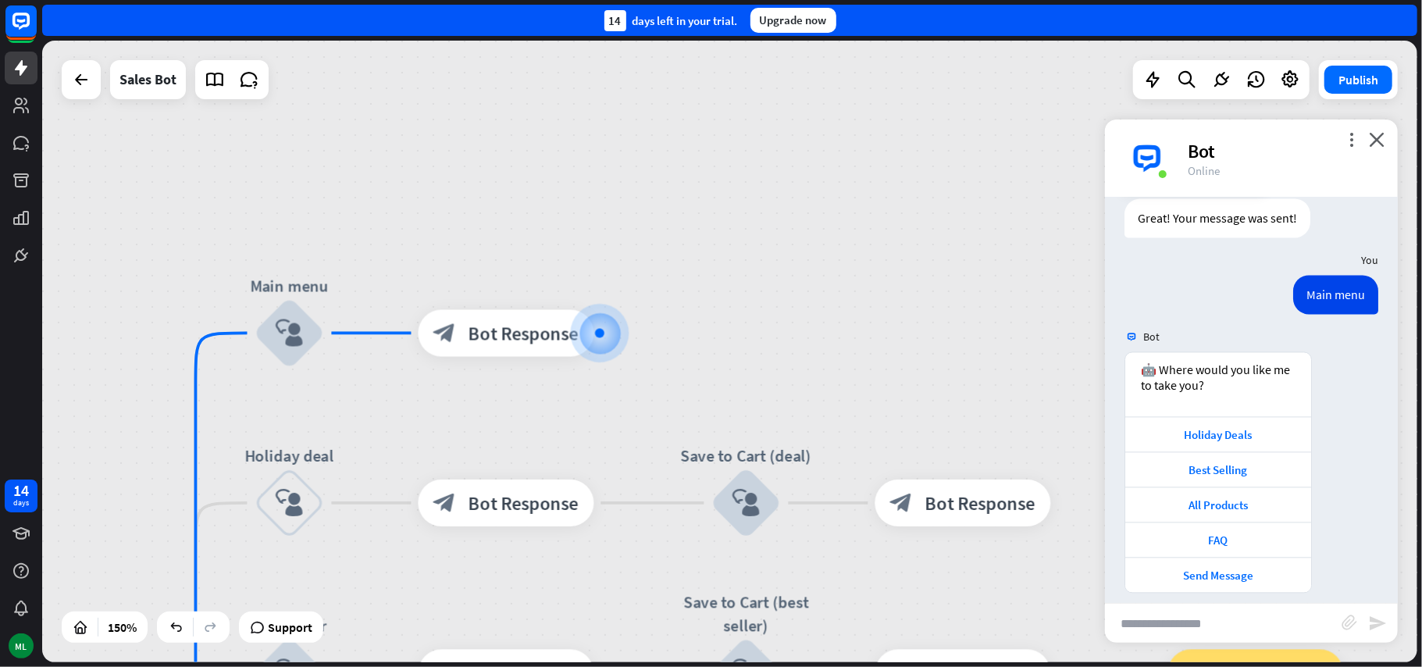
drag, startPoint x: 160, startPoint y: 395, endPoint x: 223, endPoint y: 297, distance: 116.5
click at [194, 336] on div "home_2 Start point Welcome message block_bot_response Bot Response Main menu bl…" at bounding box center [729, 351] width 1375 height 621
click at [216, 307] on div "home_2 Start point Welcome message block_bot_response Bot Response Main menu bl…" at bounding box center [729, 351] width 1375 height 621
click at [222, 300] on div "home_2 Start point Welcome message block_bot_response Bot Response Main menu bl…" at bounding box center [729, 351] width 1375 height 621
click at [223, 297] on div "home_2 Start point Welcome message block_bot_response Bot Response Main menu bl…" at bounding box center [729, 351] width 1375 height 621
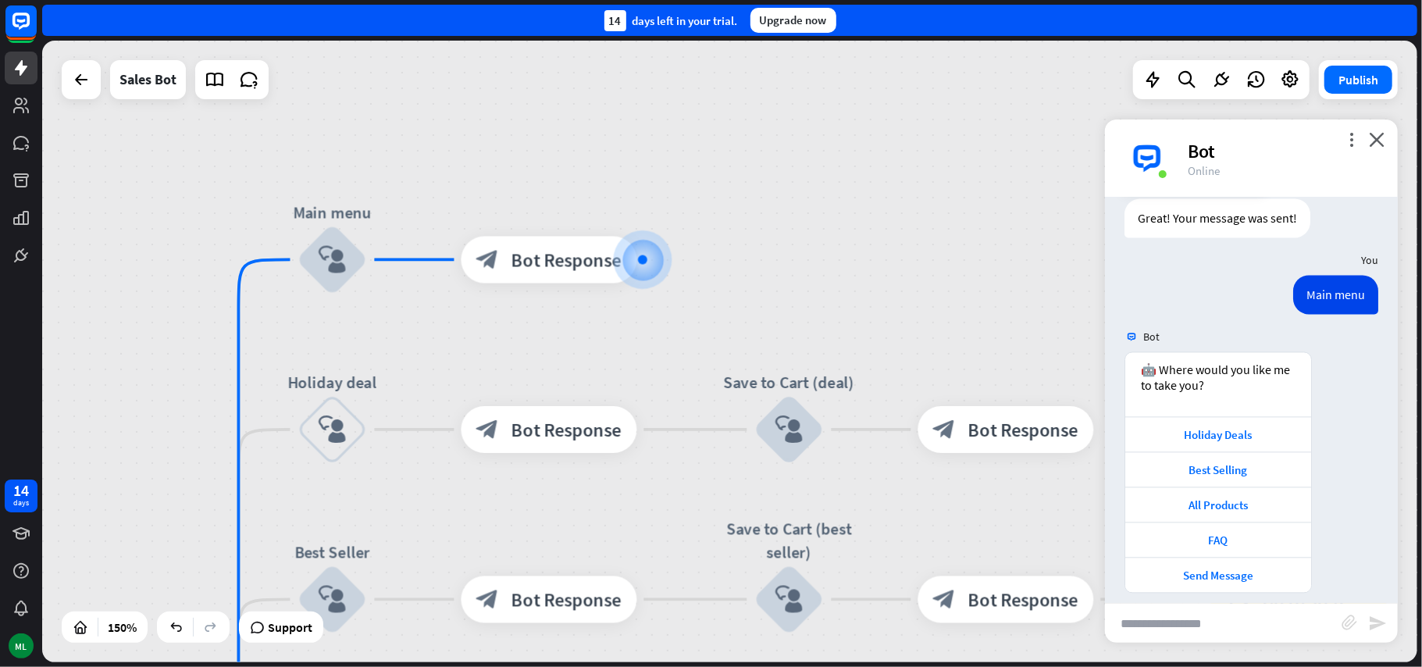
drag, startPoint x: 223, startPoint y: 294, endPoint x: 247, endPoint y: 257, distance: 43.5
click at [244, 265] on div "home_2 Start point Welcome message block_bot_response Bot Response Main menu bl…" at bounding box center [729, 351] width 1375 height 621
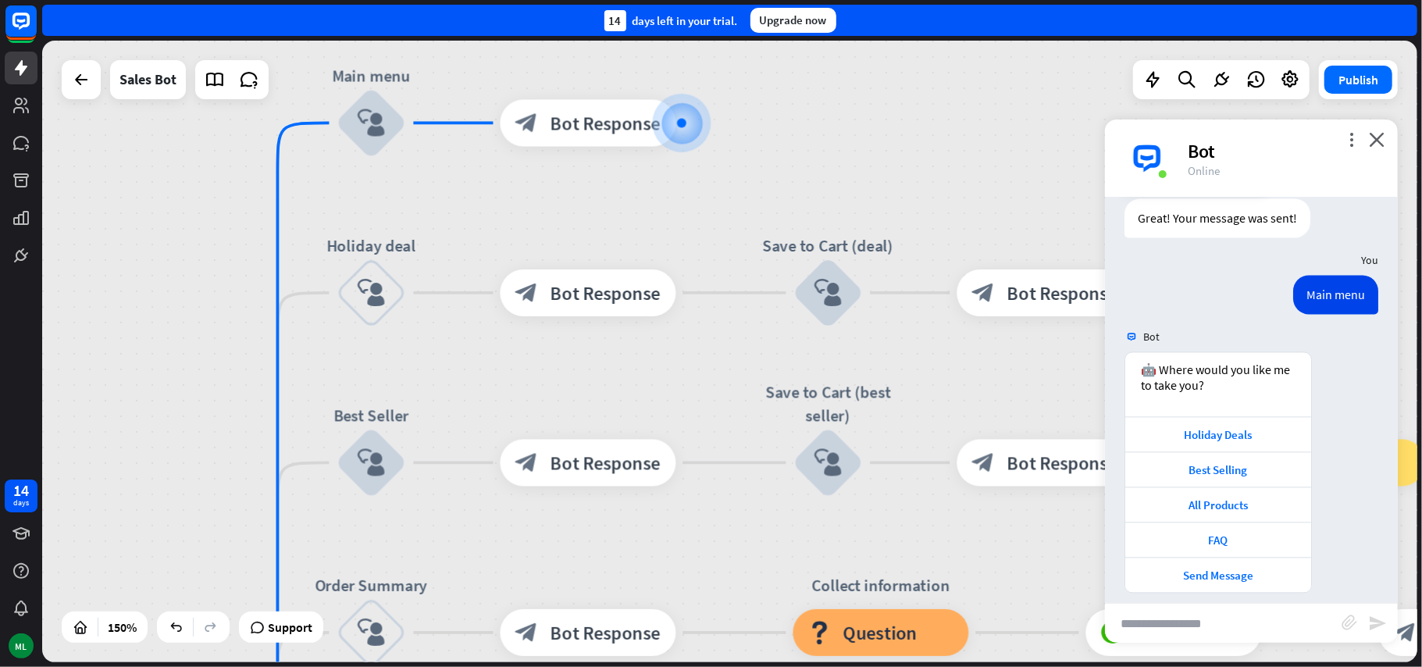
drag, startPoint x: 247, startPoint y: 257, endPoint x: 264, endPoint y: 137, distance: 120.7
click at [264, 137] on div "home_2 Start point Welcome message block_bot_response Bot Response Main menu bl…" at bounding box center [729, 351] width 1375 height 621
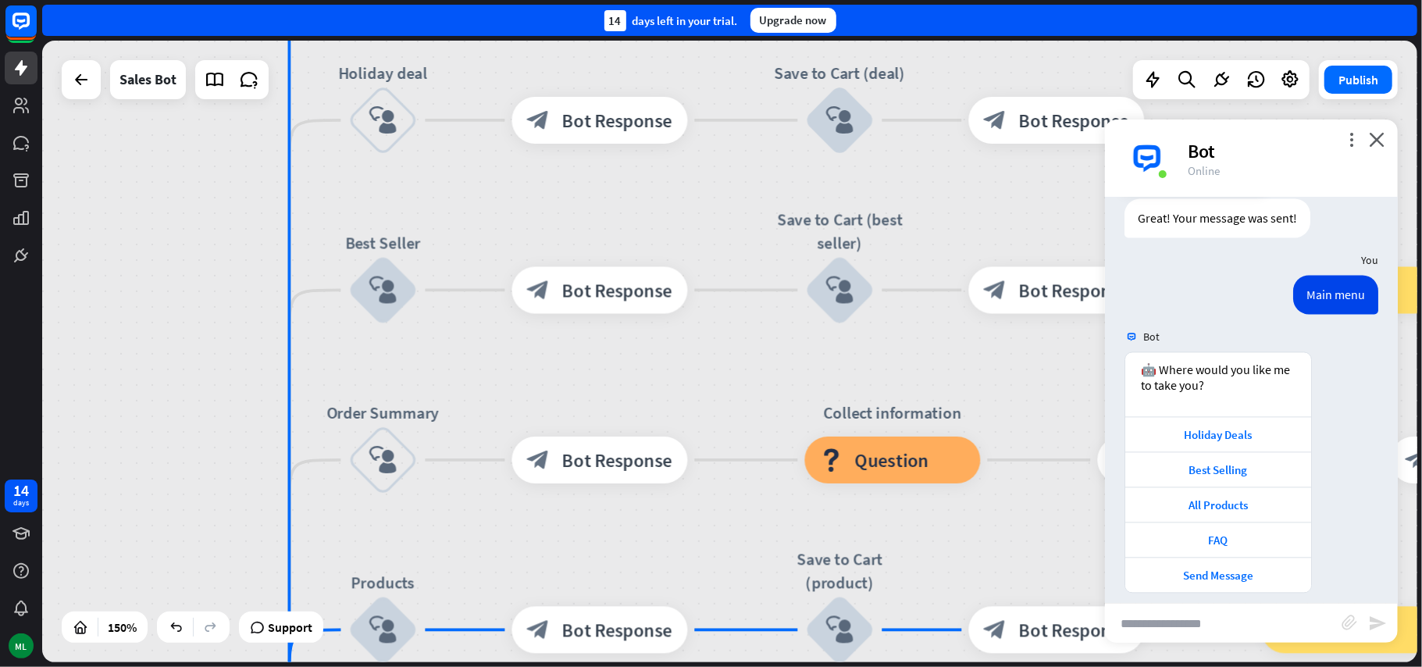
drag, startPoint x: 240, startPoint y: 351, endPoint x: 251, endPoint y: 195, distance: 155.8
click at [251, 195] on div "home_2 Start point Welcome message block_bot_response Bot Response Main menu bl…" at bounding box center [729, 351] width 1375 height 621
click at [1237, 532] on div "FAQ" at bounding box center [1218, 539] width 170 height 15
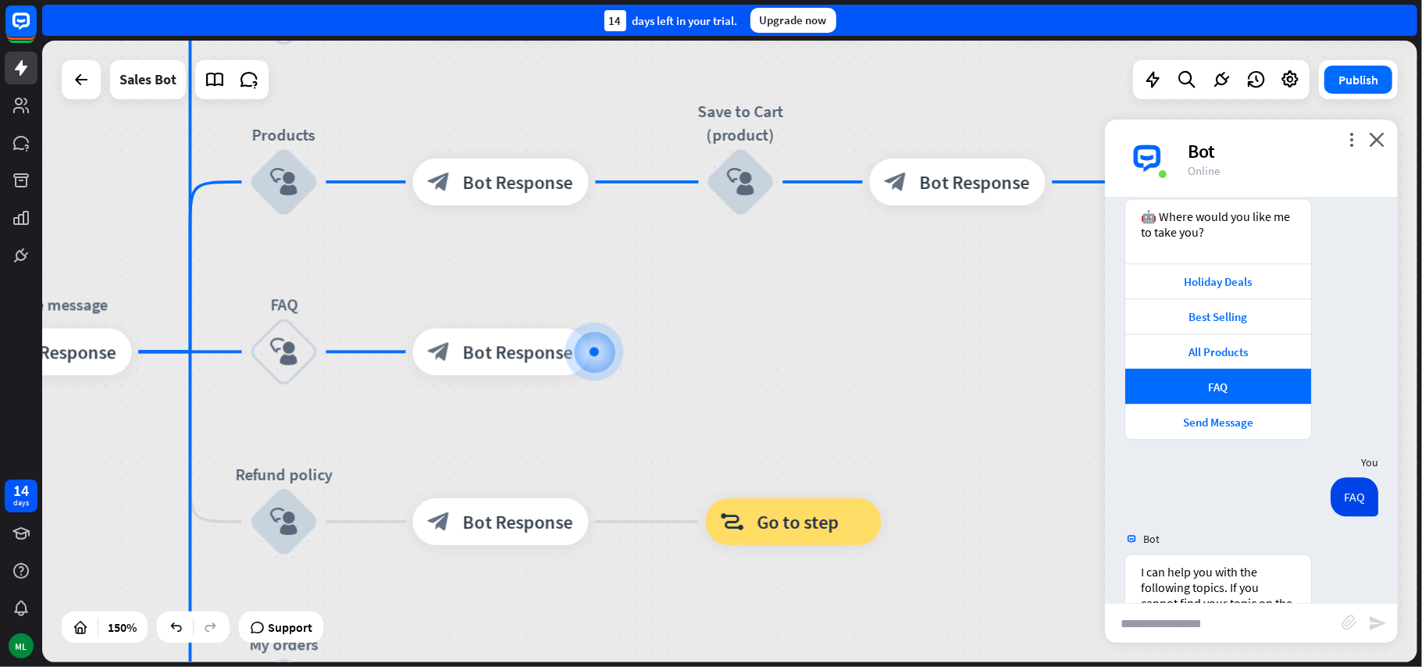
scroll to position [2799, 0]
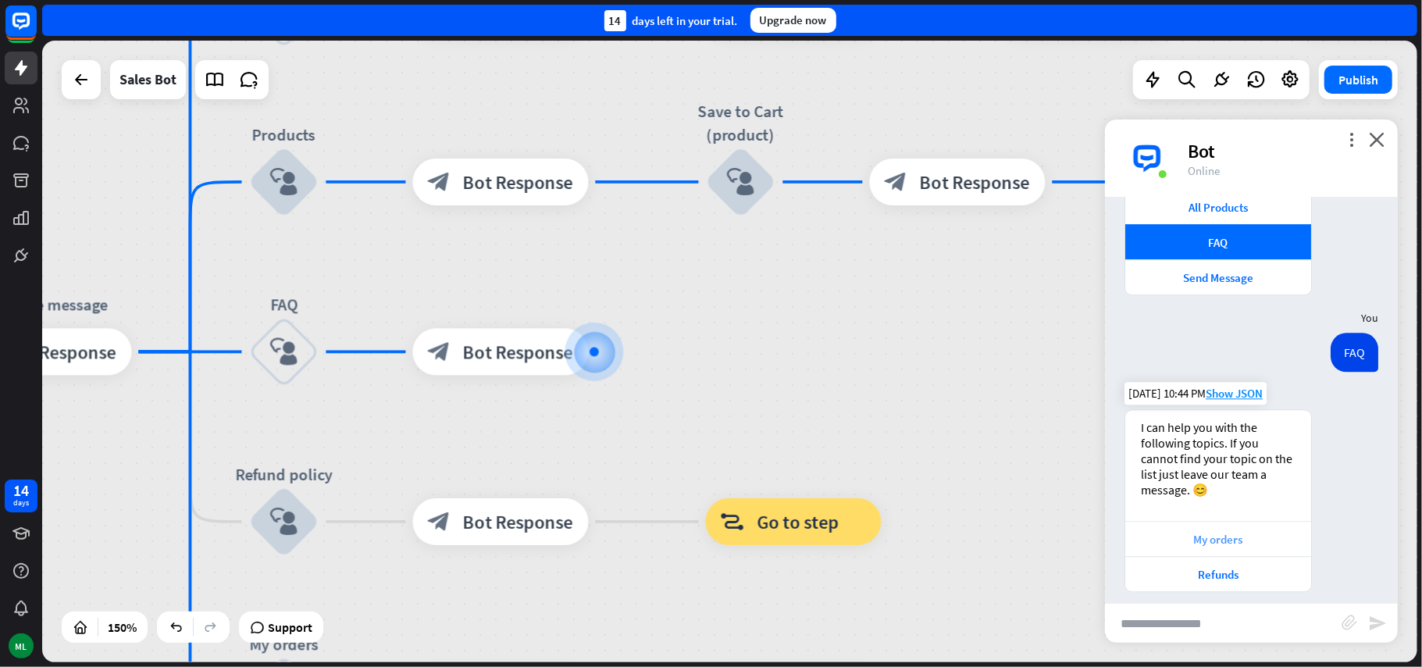
click at [1237, 532] on div "My orders" at bounding box center [1218, 539] width 170 height 15
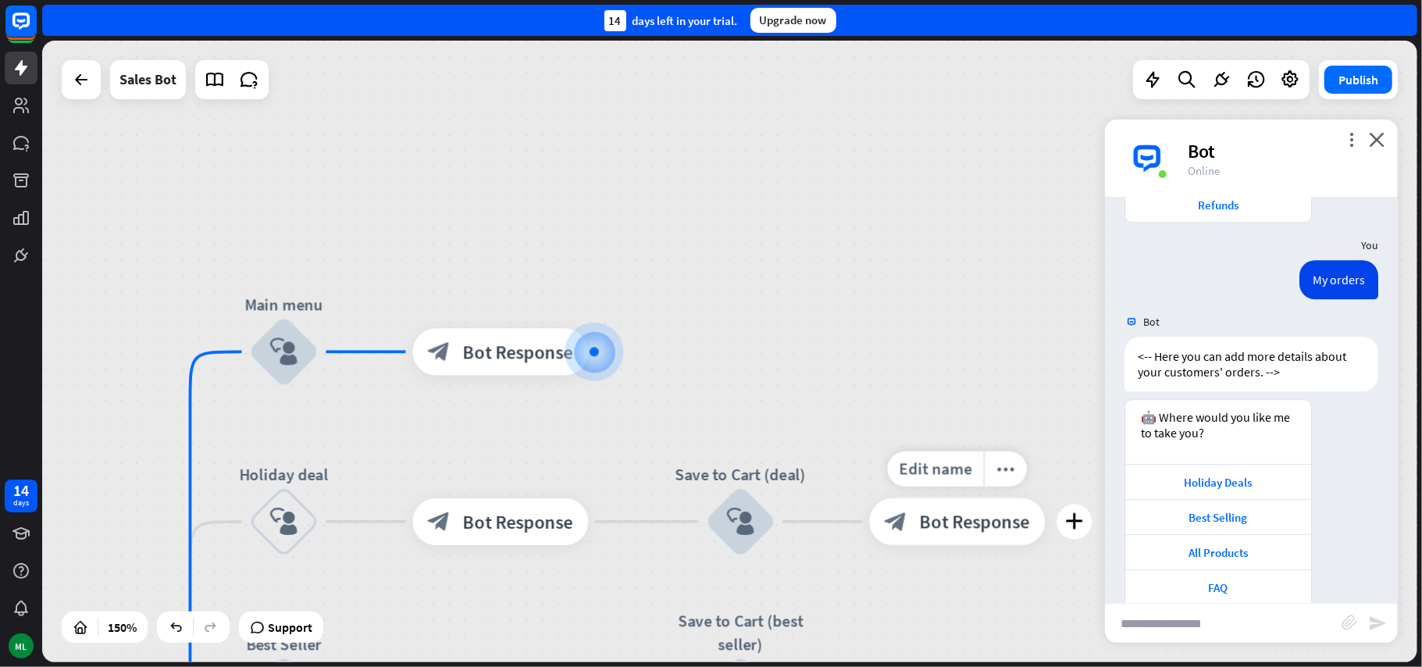
scroll to position [3218, 0]
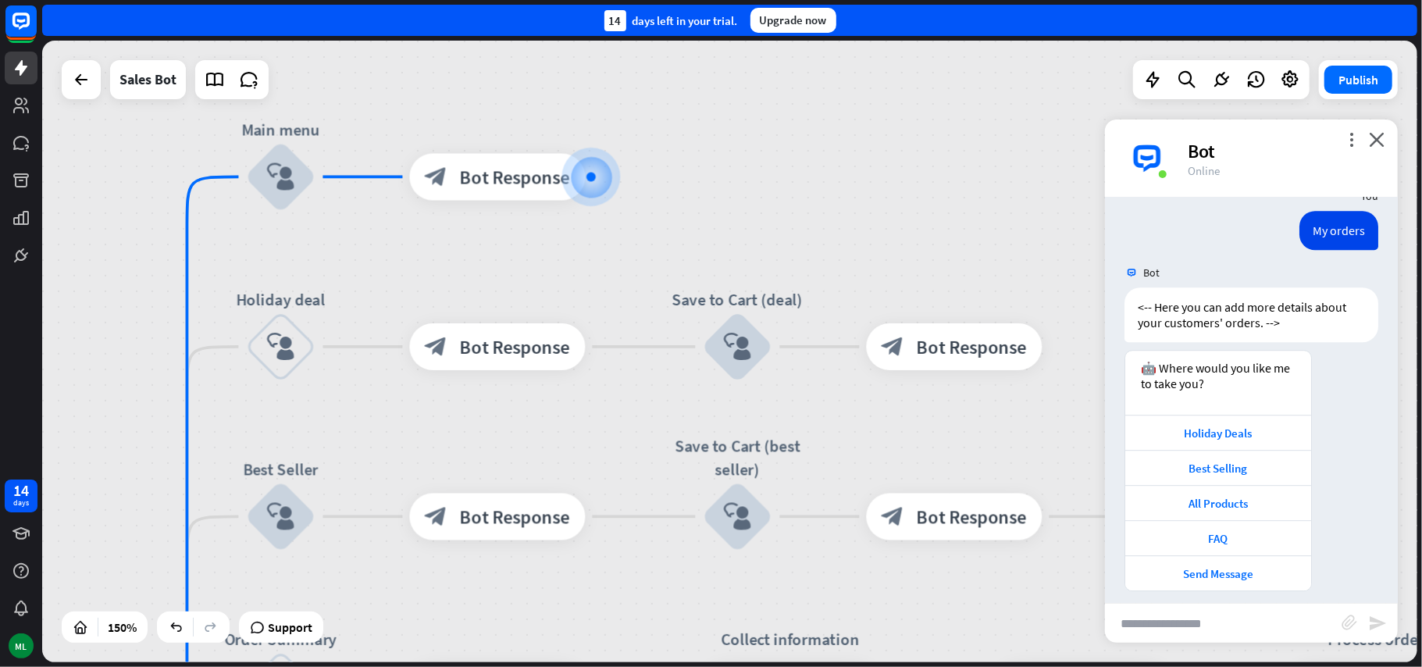
drag, startPoint x: 907, startPoint y: 401, endPoint x: 904, endPoint y: 226, distance: 174.9
click at [904, 226] on div "home_2 Start point Welcome message block_bot_response Bot Response Main menu bl…" at bounding box center [729, 351] width 1375 height 621
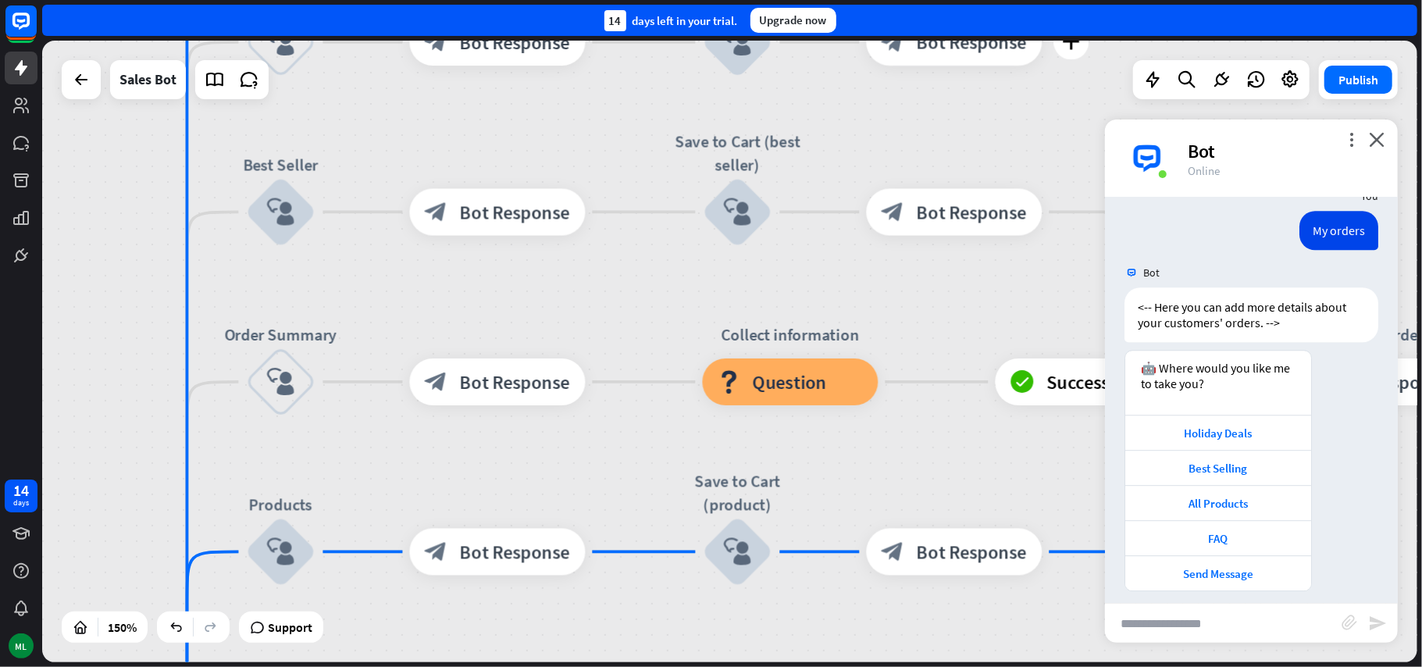
drag, startPoint x: 895, startPoint y: 404, endPoint x: 895, endPoint y: 132, distance: 272.5
click at [895, 66] on div "Edit name more_horiz plus block_bot_response Bot Response" at bounding box center [955, 42] width 176 height 47
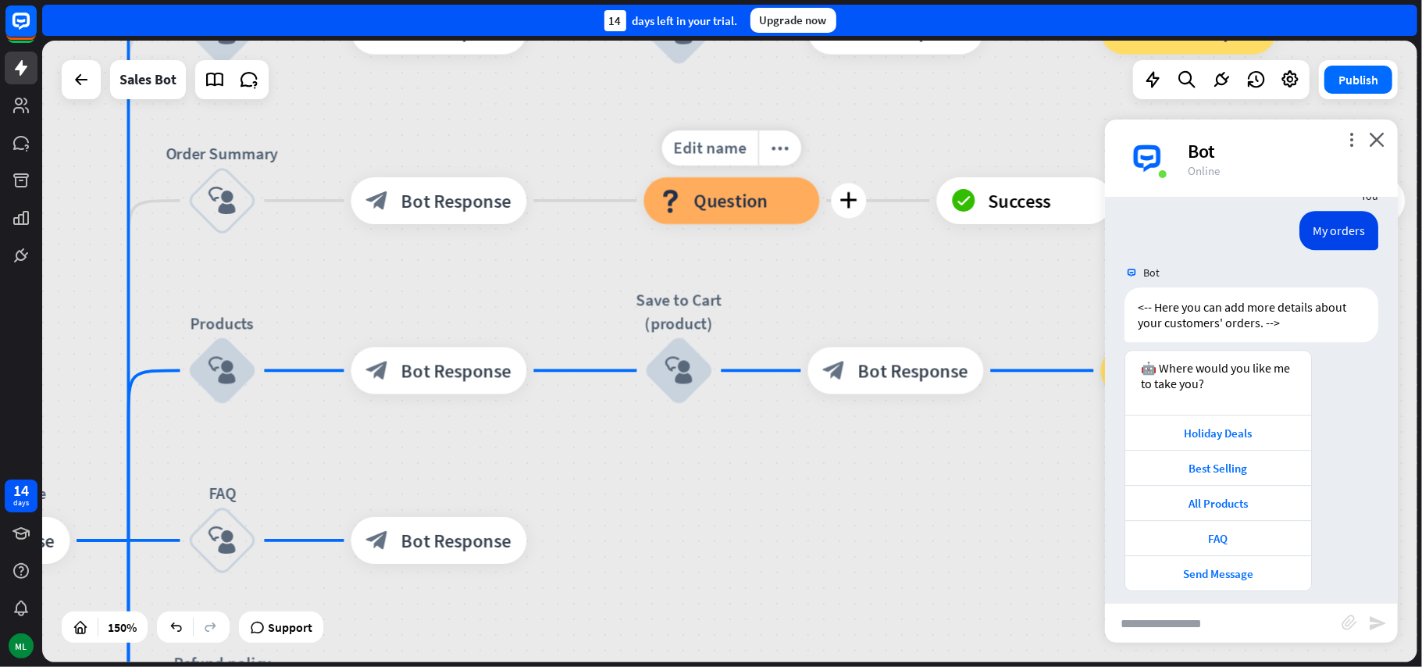
drag, startPoint x: 890, startPoint y: 361, endPoint x: 829, endPoint y: 173, distance: 197.0
click at [820, 177] on div "Edit name more_horiz plus block_question Question" at bounding box center [732, 200] width 176 height 47
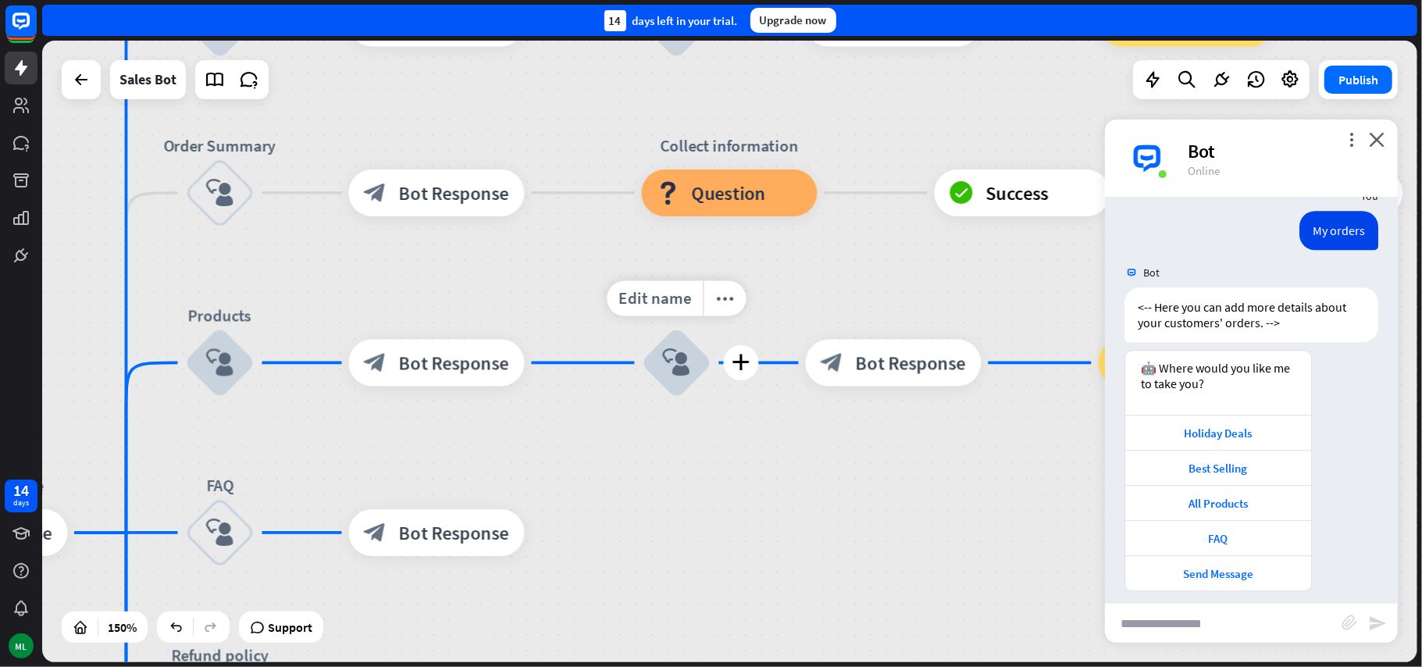
click at [686, 364] on icon "block_user_input" at bounding box center [677, 363] width 28 height 28
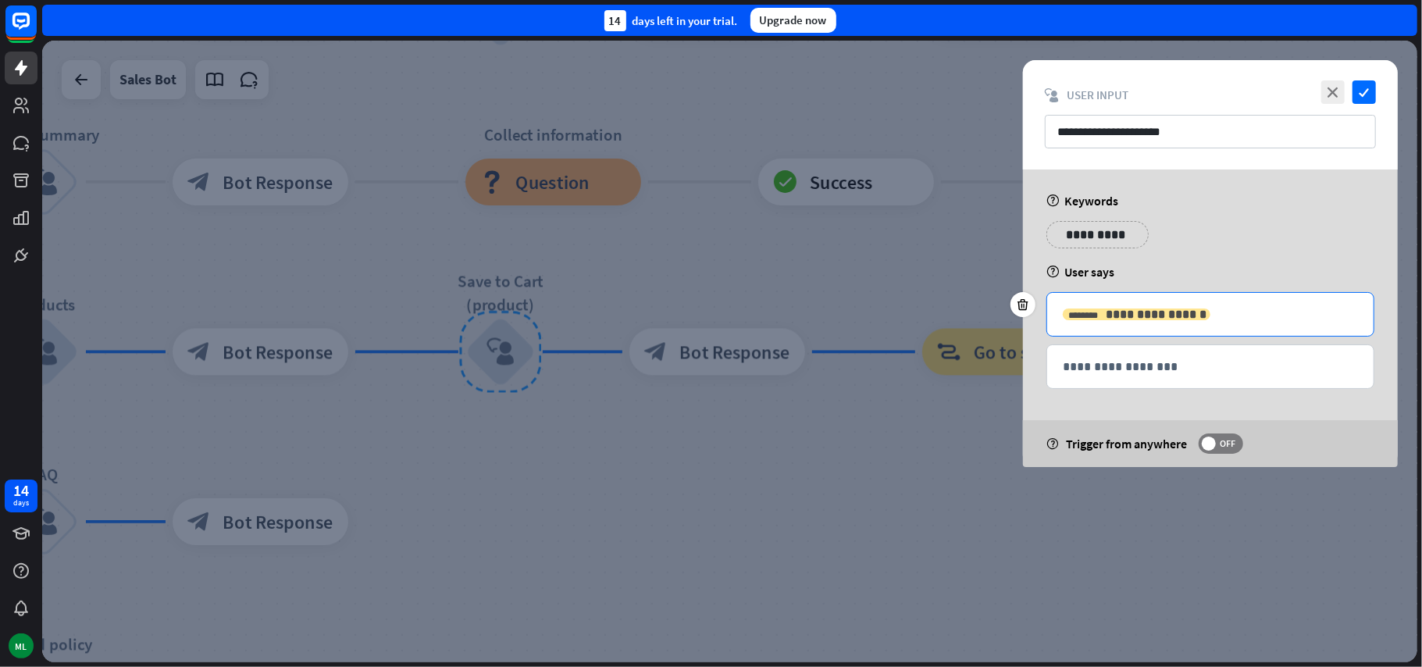
click at [1140, 315] on span "**********" at bounding box center [1156, 314] width 101 height 12
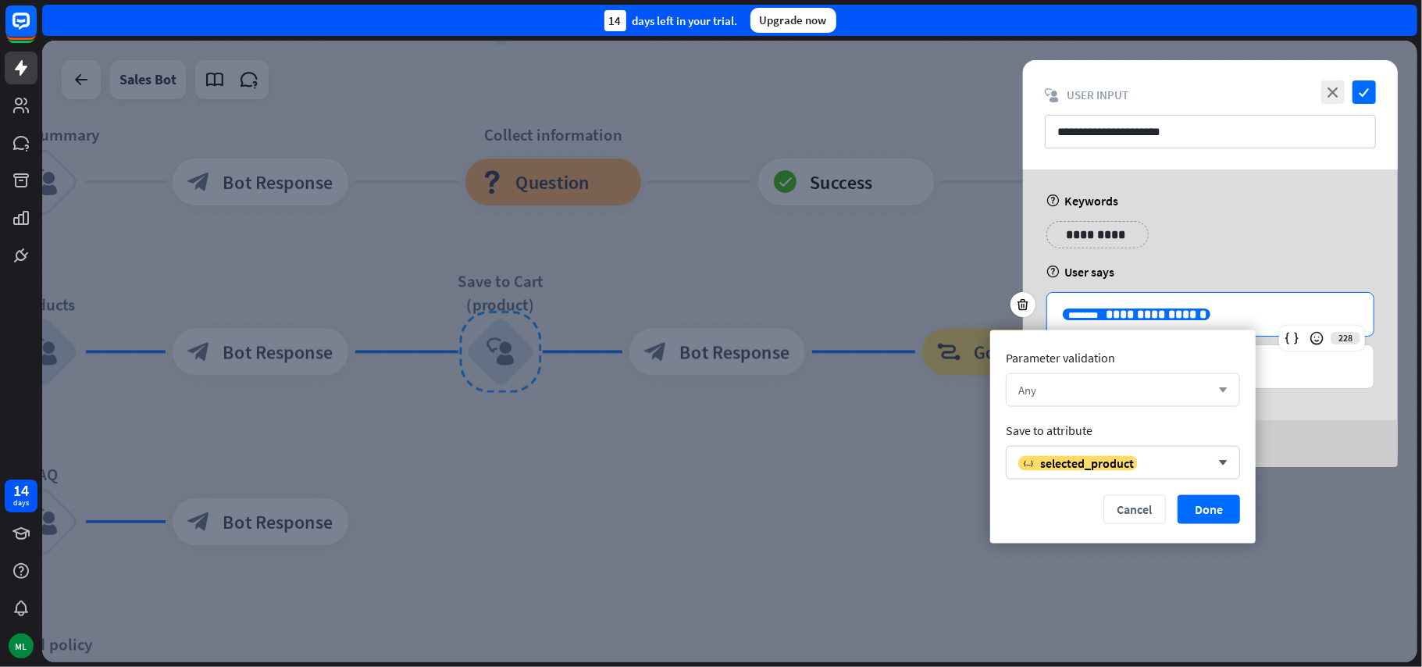
click at [1203, 385] on div "Any" at bounding box center [1114, 390] width 192 height 15
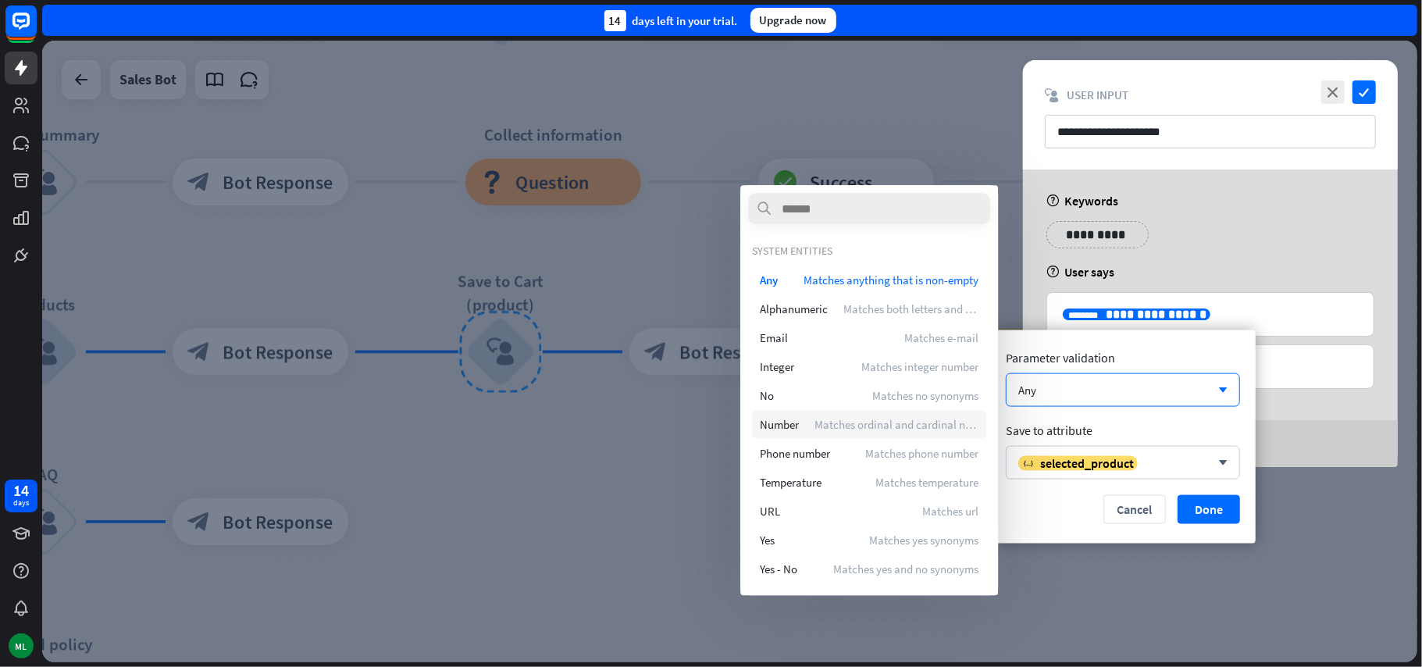
click at [803, 422] on div "Number Matches ordinal and cardinal number" at bounding box center [869, 424] width 234 height 28
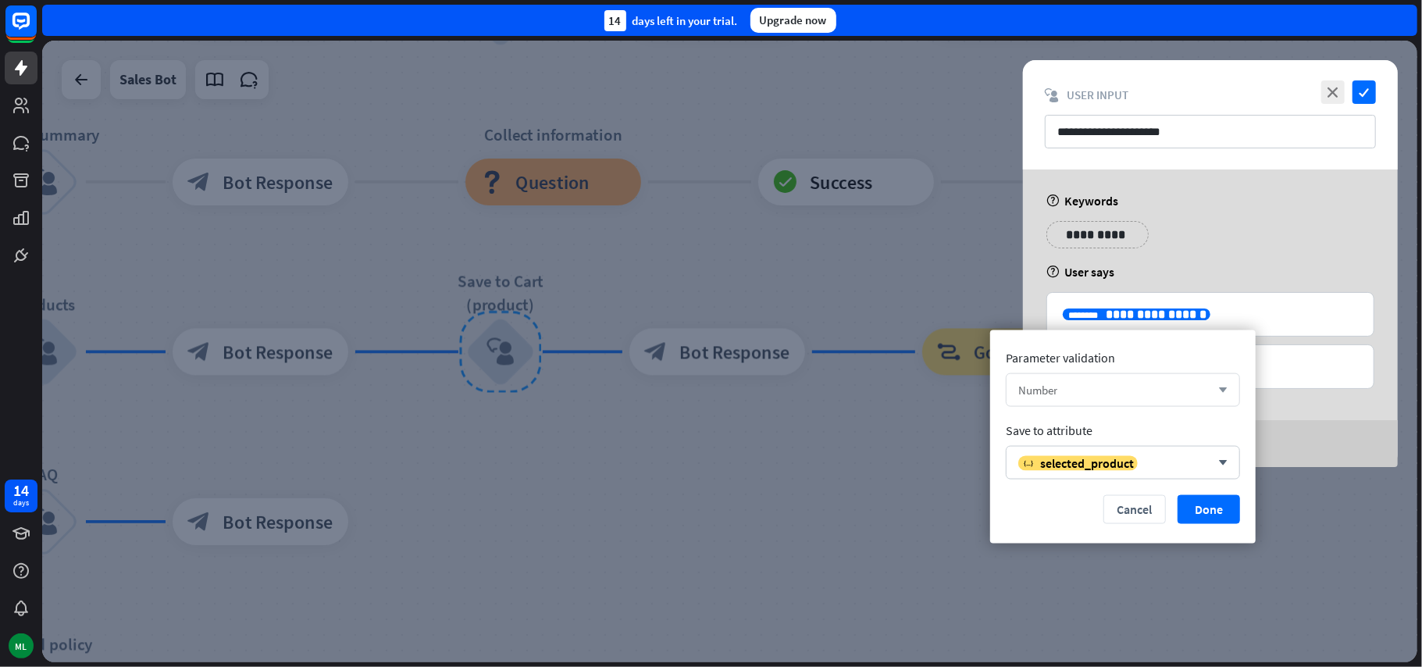
click at [1223, 388] on icon "arrow_down" at bounding box center [1218, 389] width 17 height 9
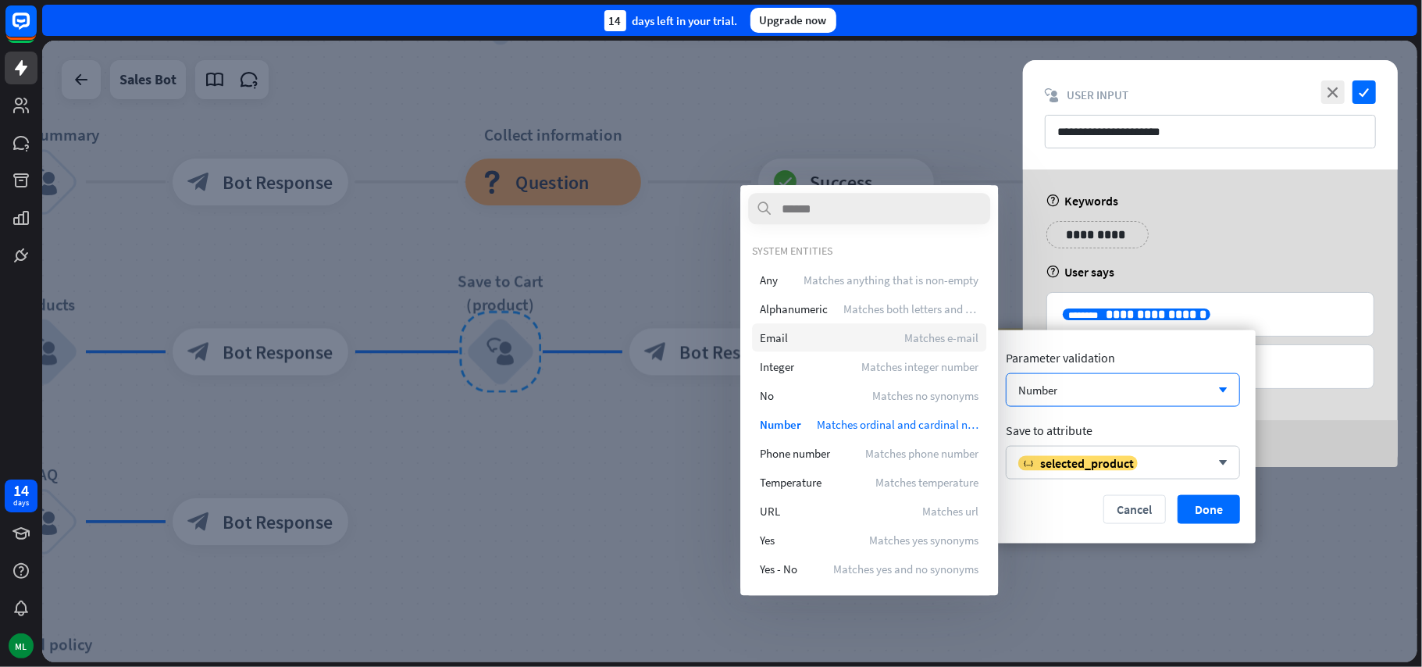
click at [810, 336] on div "Email Matches e-mail" at bounding box center [869, 337] width 234 height 28
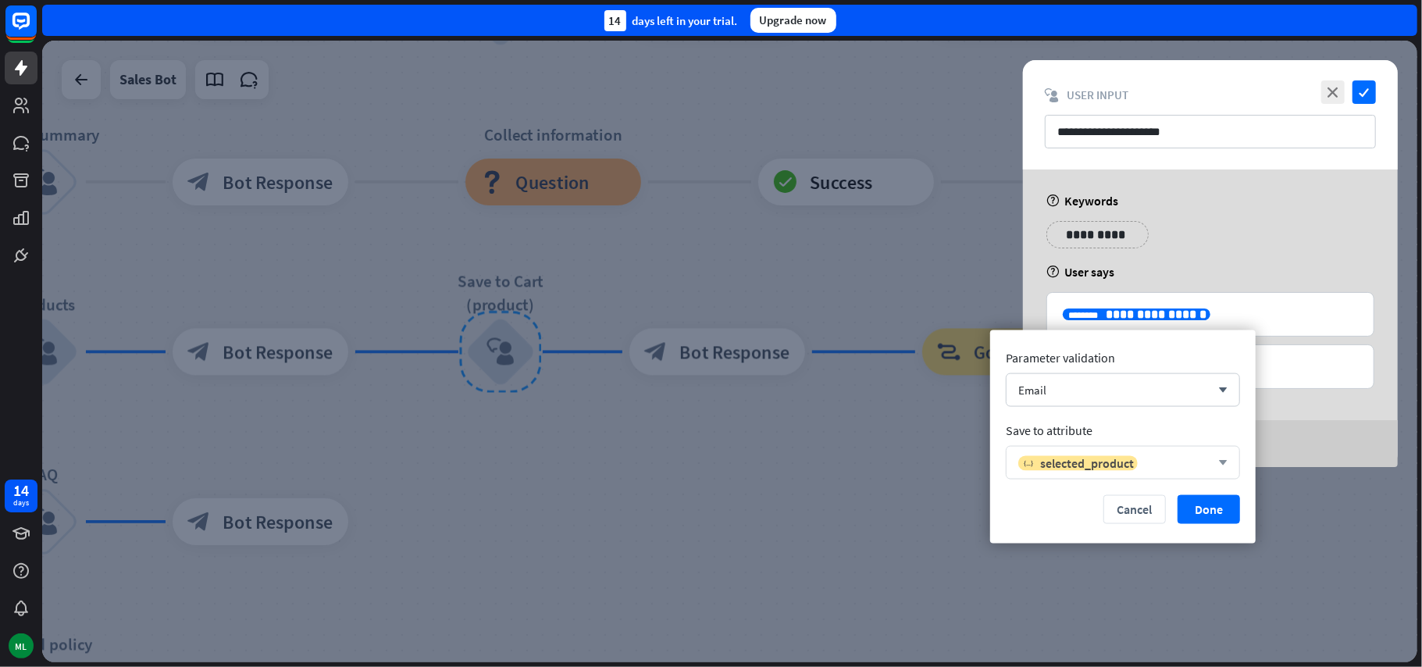
click at [1173, 464] on div "variable selected_product" at bounding box center [1114, 462] width 192 height 16
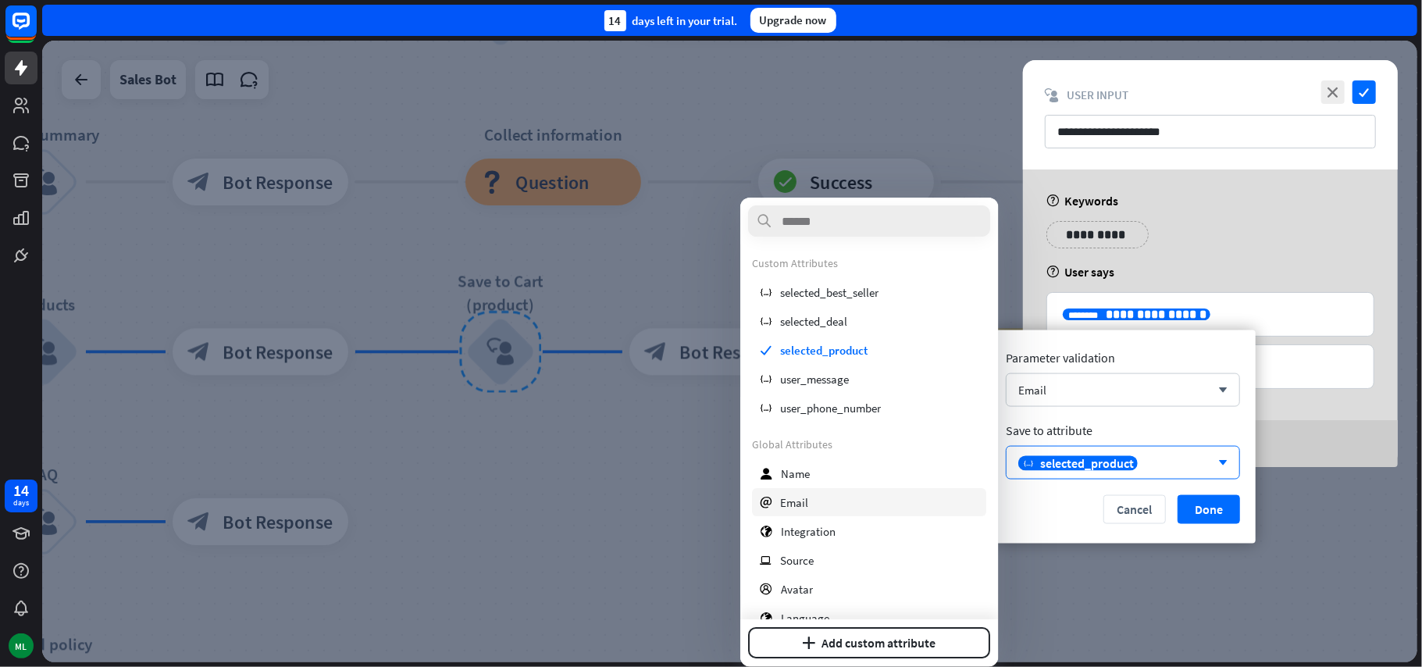
click at [813, 504] on div "email Email" at bounding box center [869, 502] width 234 height 28
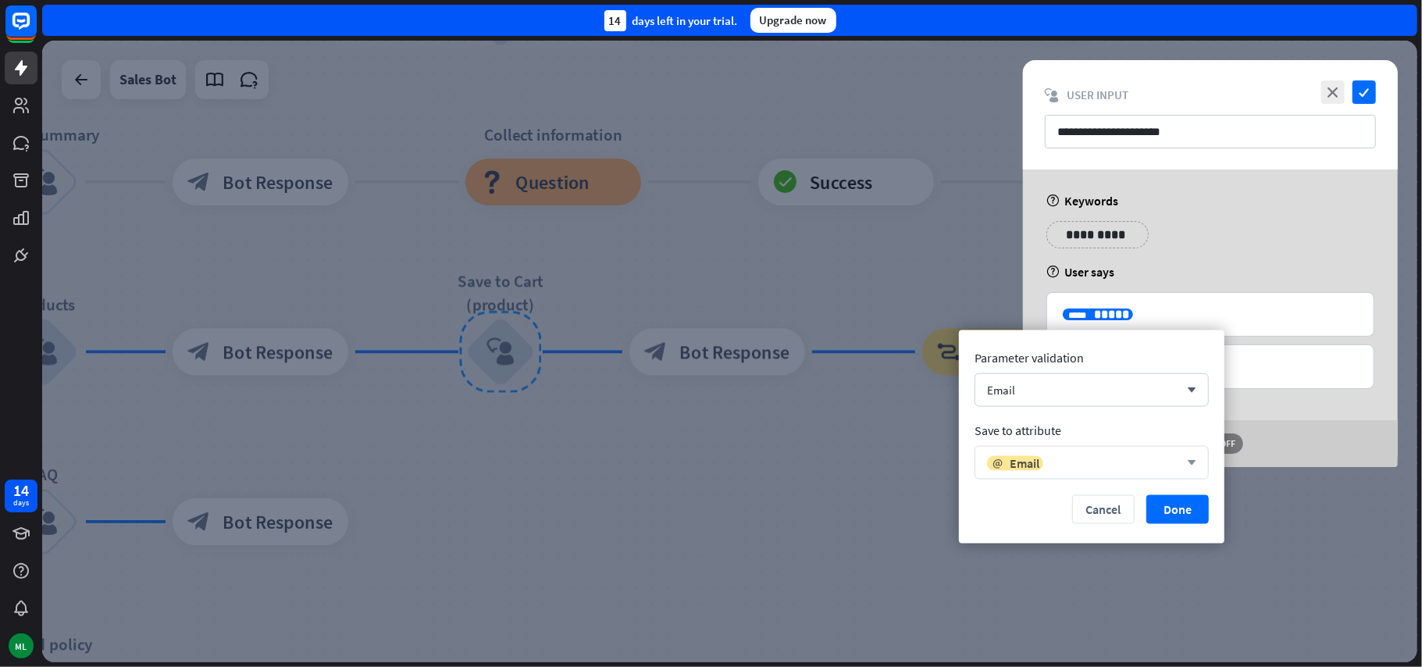
click at [1081, 468] on div "email Email" at bounding box center [1083, 462] width 192 height 16
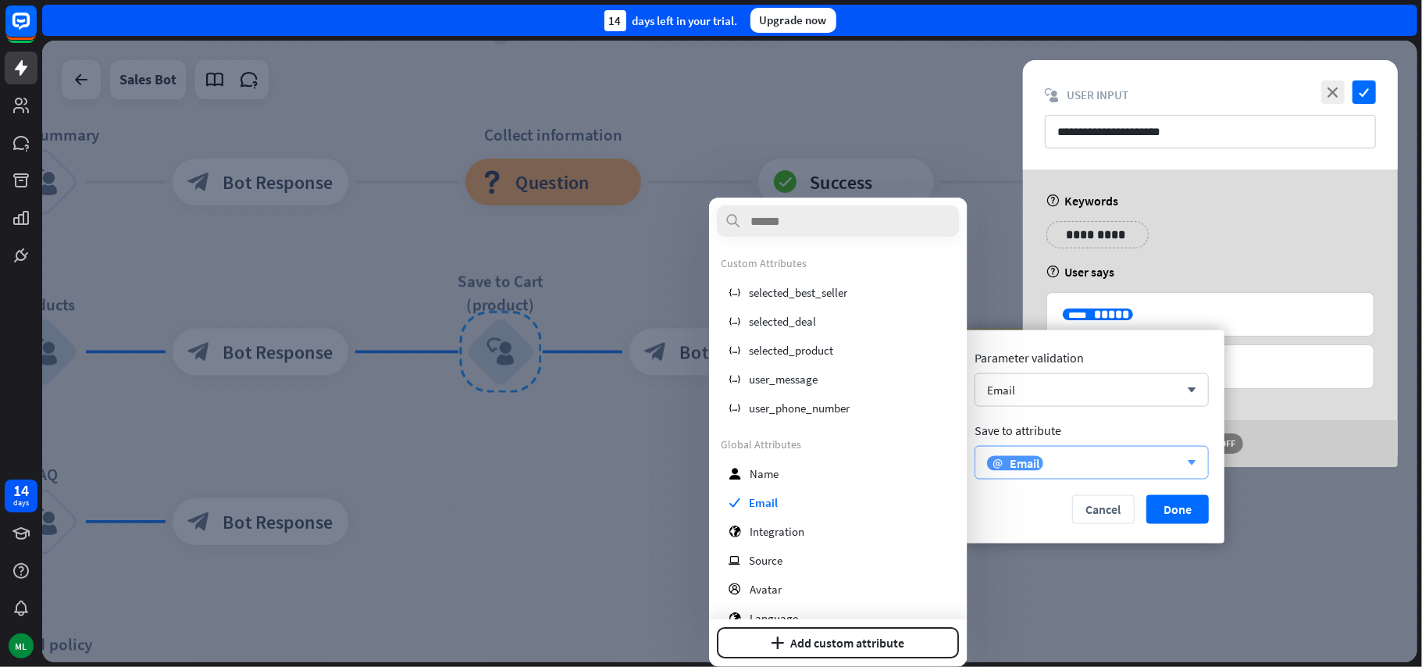
click at [1081, 468] on div "email Email" at bounding box center [1083, 462] width 192 height 16
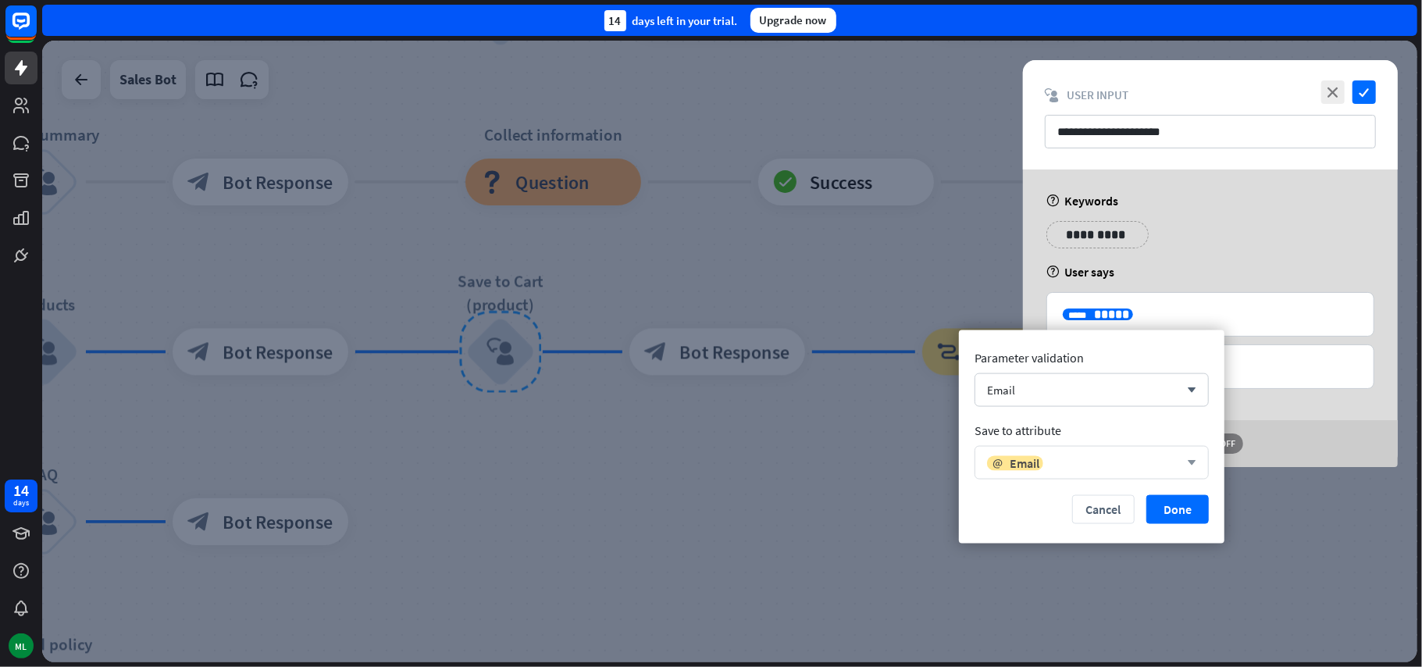
click at [1185, 464] on icon "arrow_down" at bounding box center [1187, 462] width 17 height 9
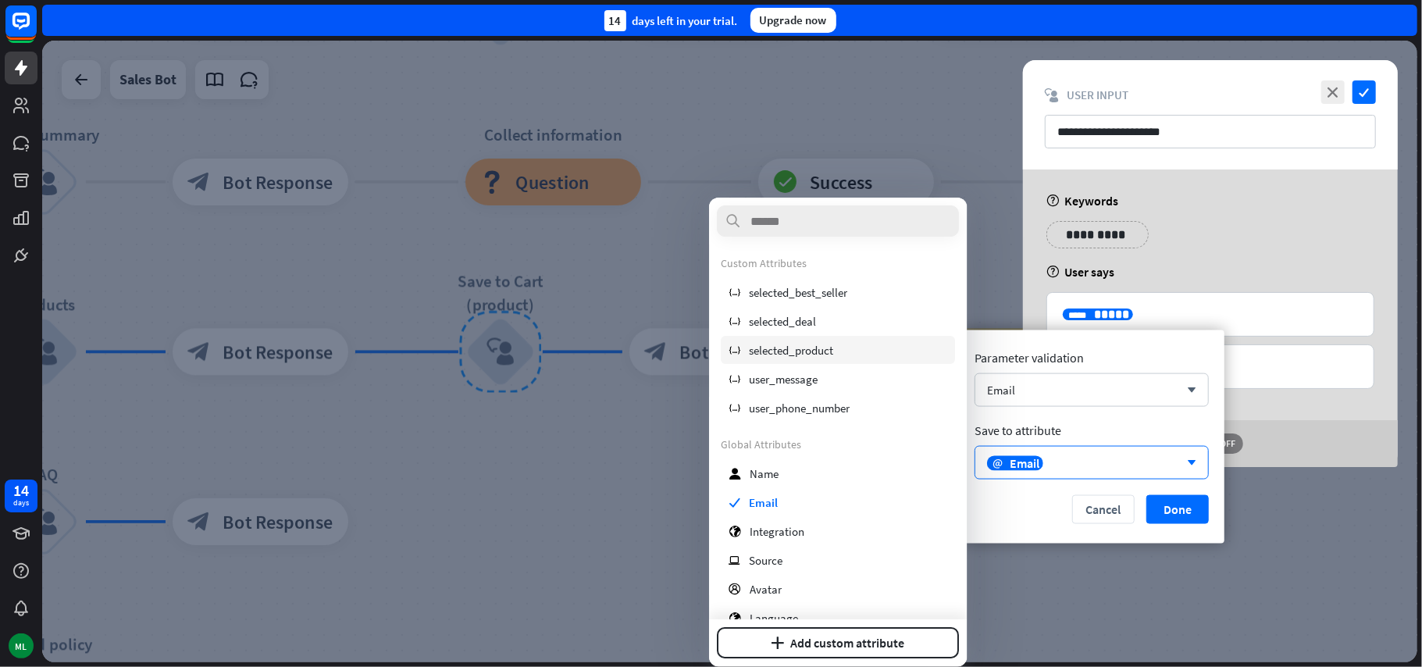
click at [831, 354] on span "selected_product" at bounding box center [791, 350] width 84 height 15
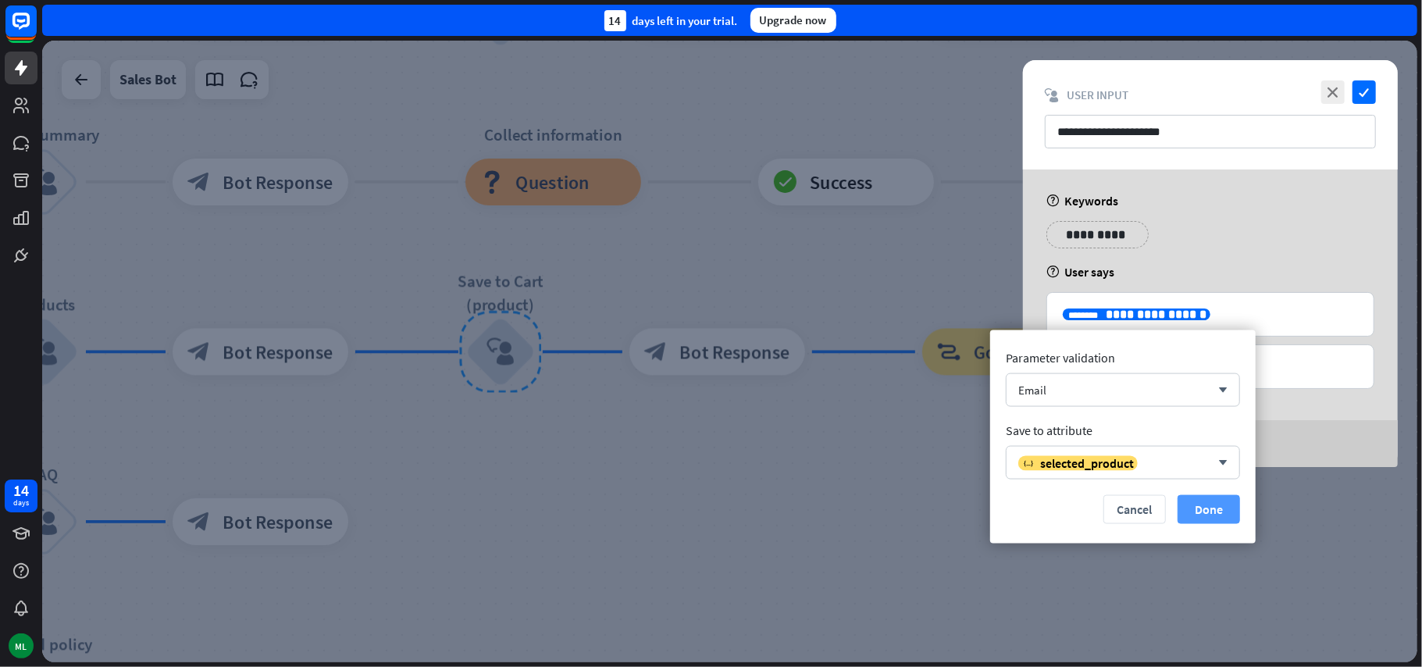
click at [1207, 511] on button "Done" at bounding box center [1208, 509] width 62 height 29
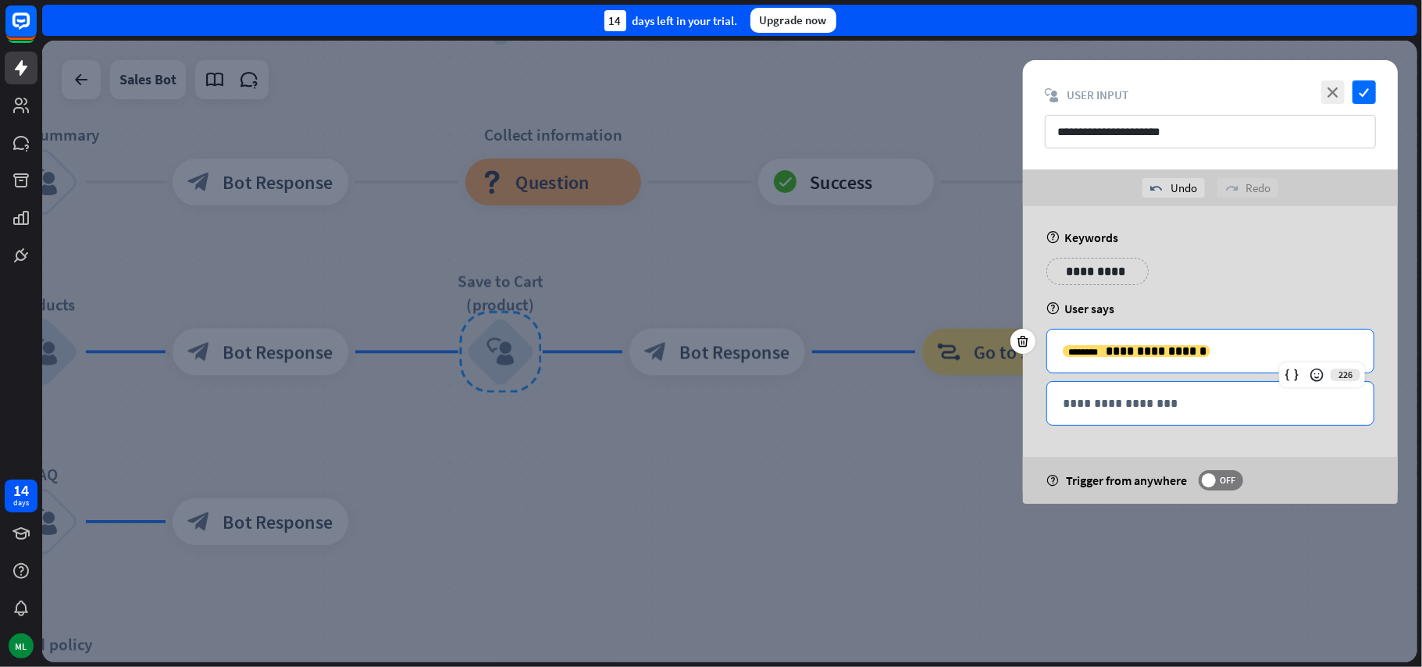
click at [1159, 406] on p "**********" at bounding box center [1210, 404] width 295 height 20
click at [1291, 428] on icon at bounding box center [1292, 427] width 16 height 16
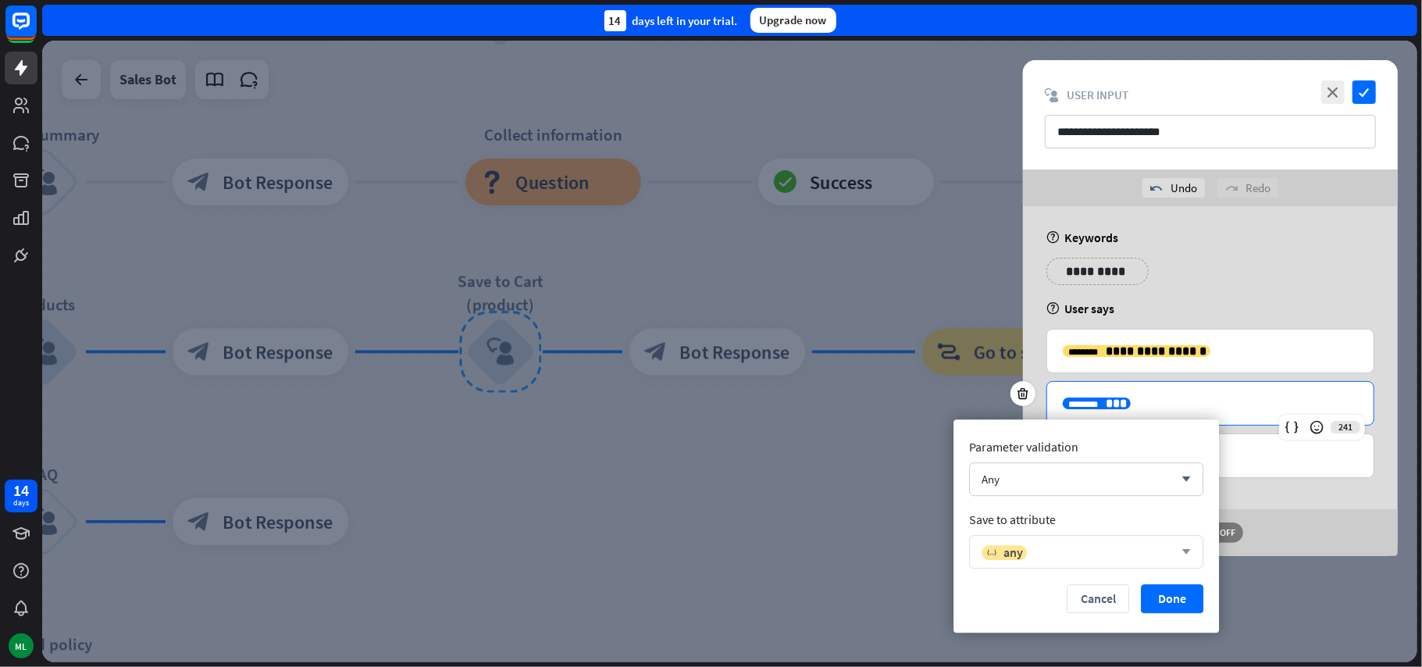
click at [1184, 550] on icon "arrow_down" at bounding box center [1182, 551] width 17 height 9
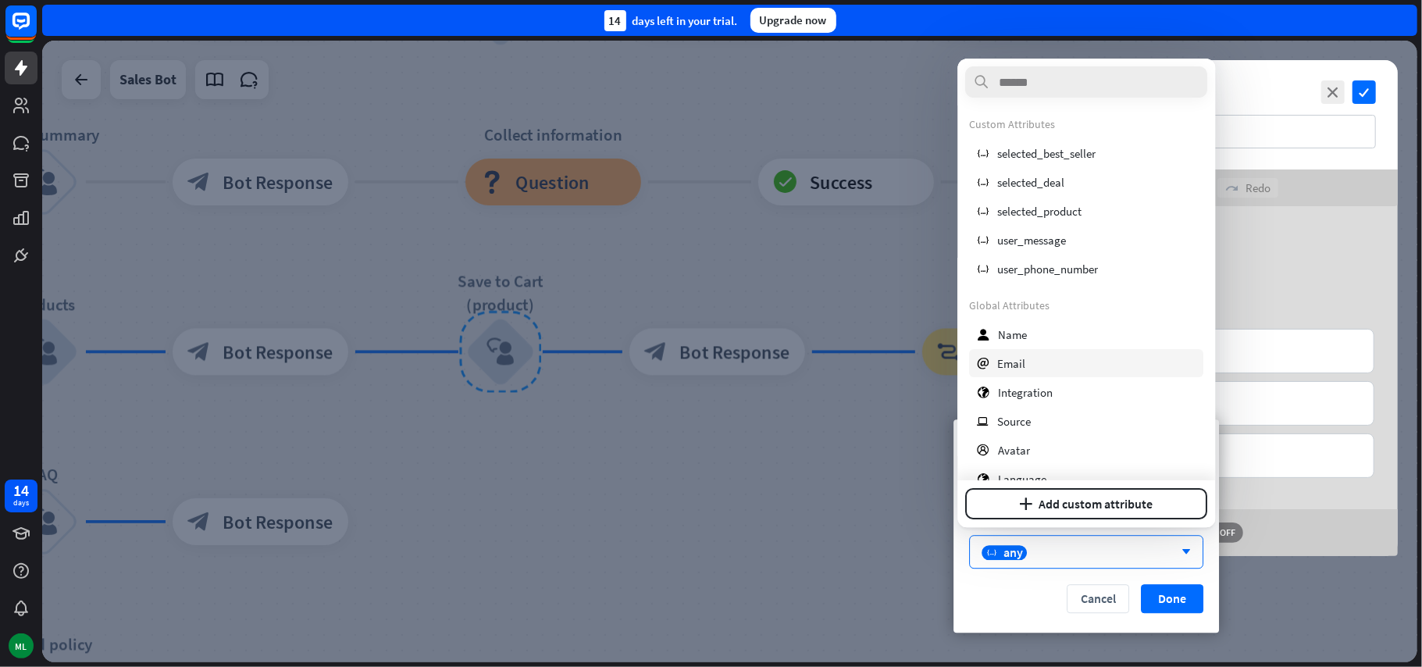
click at [1060, 367] on div "email Email" at bounding box center [1087, 363] width 234 height 28
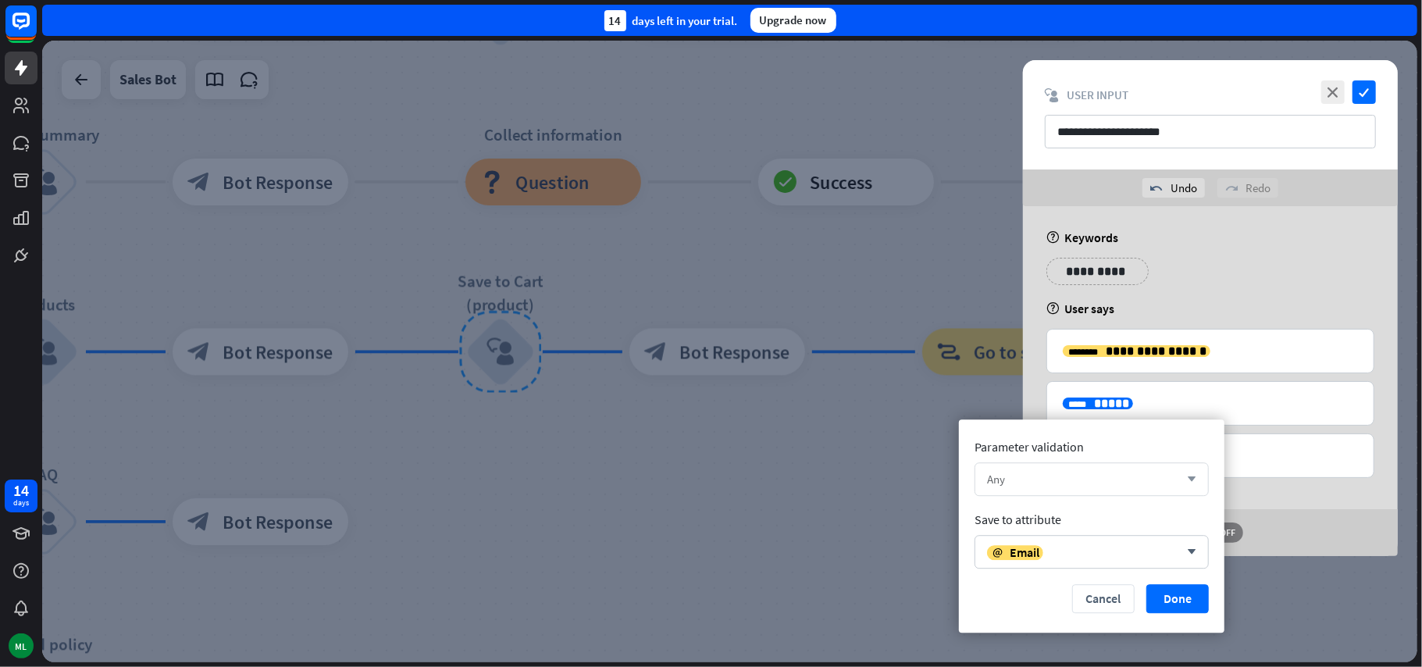
click at [1181, 482] on icon "arrow_down" at bounding box center [1187, 479] width 17 height 9
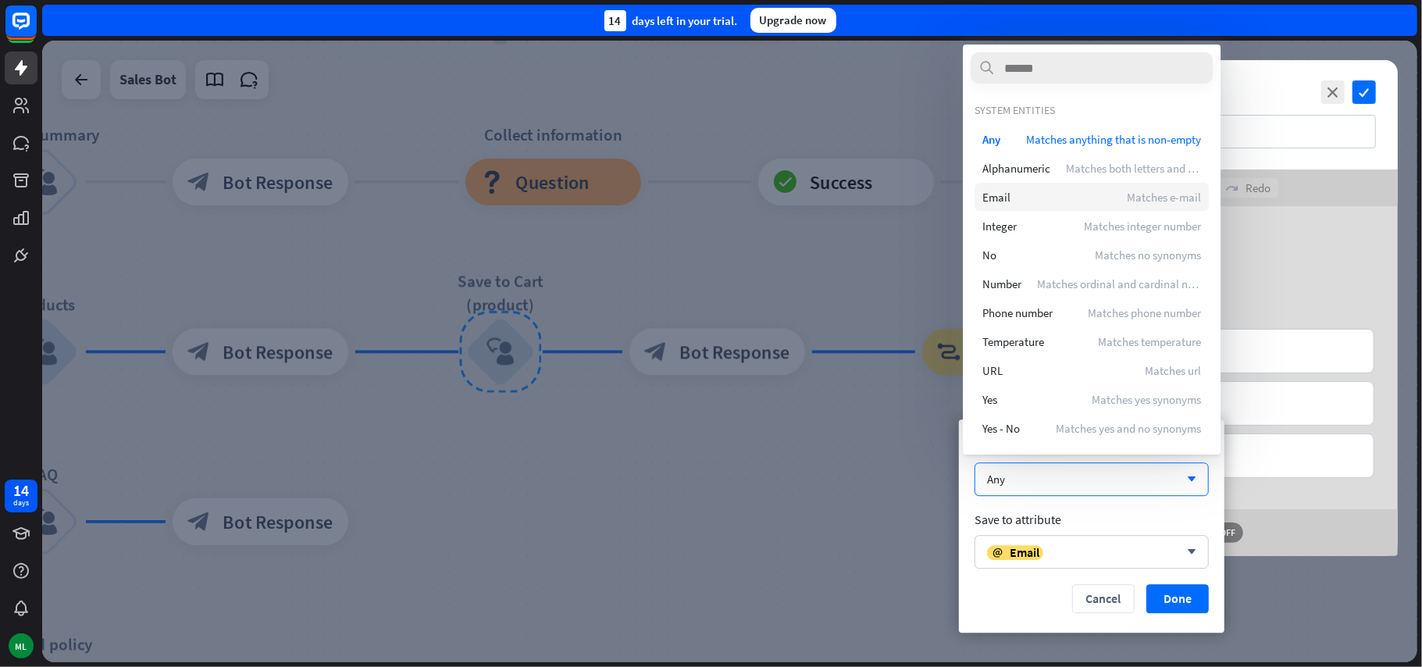
click at [1042, 198] on div "Email Matches e-mail" at bounding box center [1091, 197] width 234 height 28
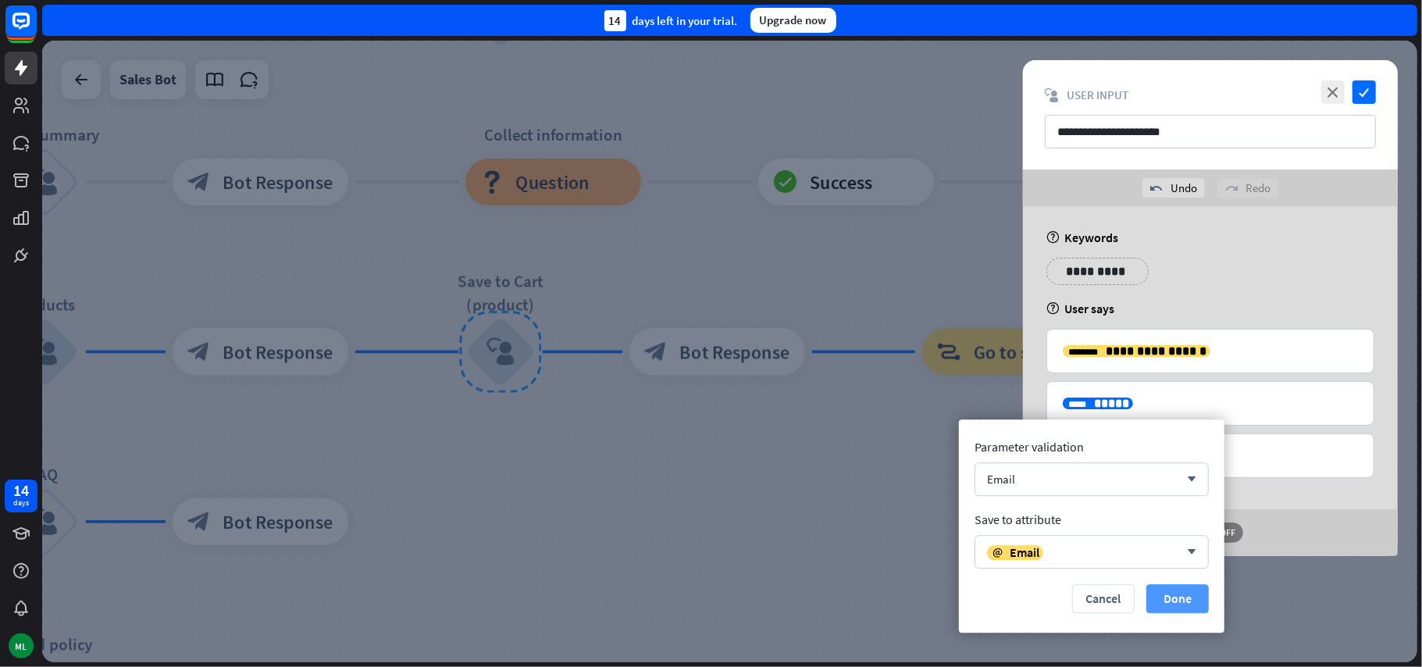
click at [1191, 597] on button "Done" at bounding box center [1177, 598] width 62 height 29
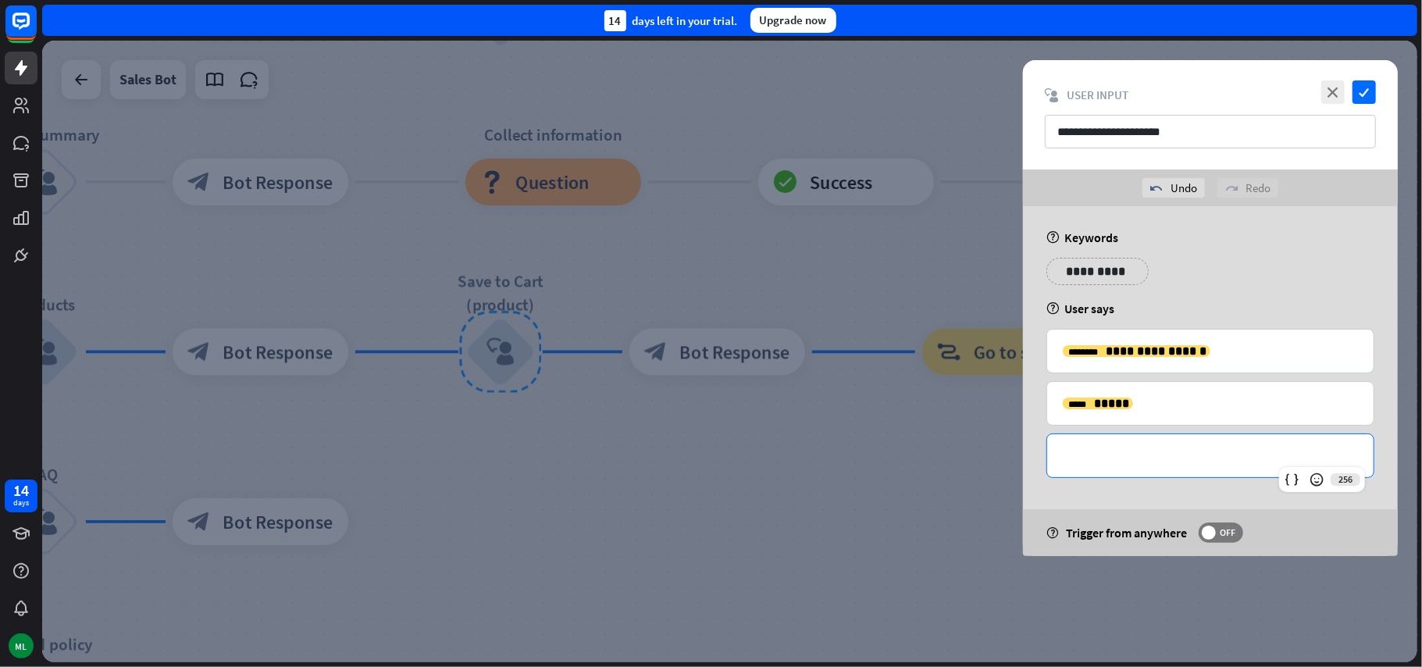
click at [1175, 465] on p "**********" at bounding box center [1210, 456] width 295 height 20
click at [1284, 479] on icon at bounding box center [1292, 480] width 16 height 16
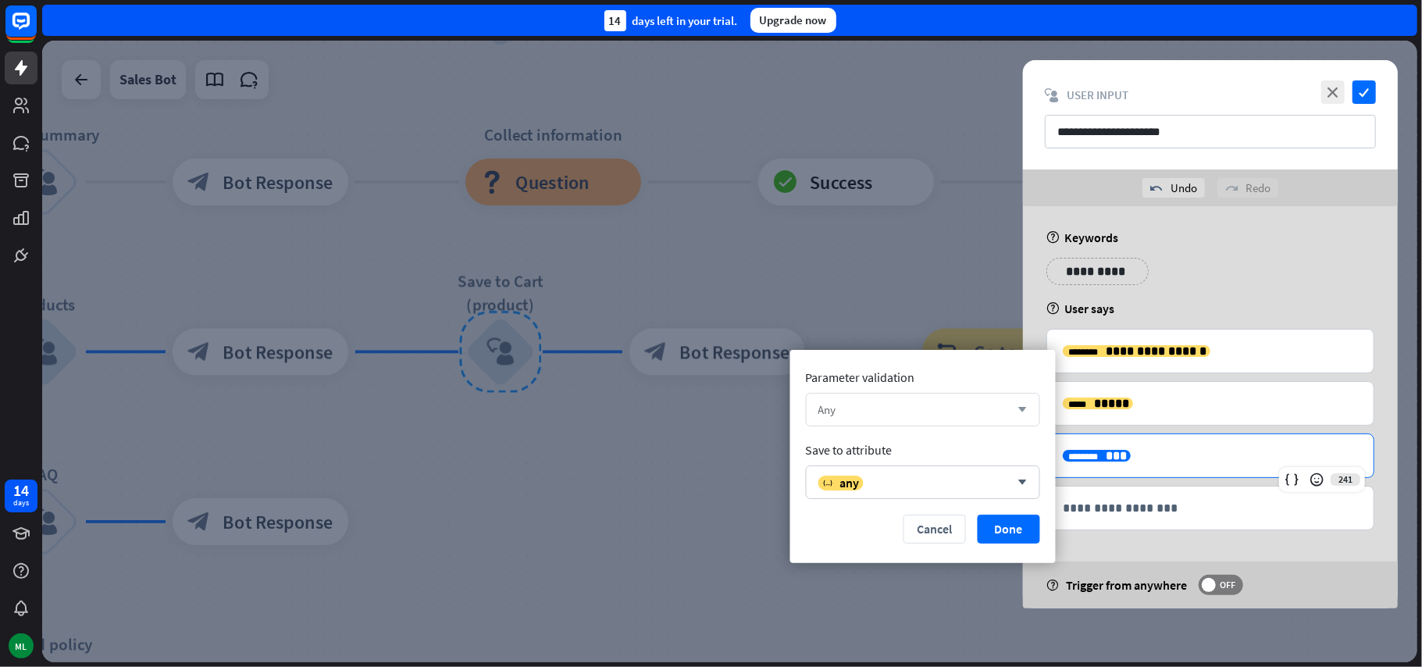
click at [1013, 415] on div "Any arrow_down" at bounding box center [923, 410] width 234 height 34
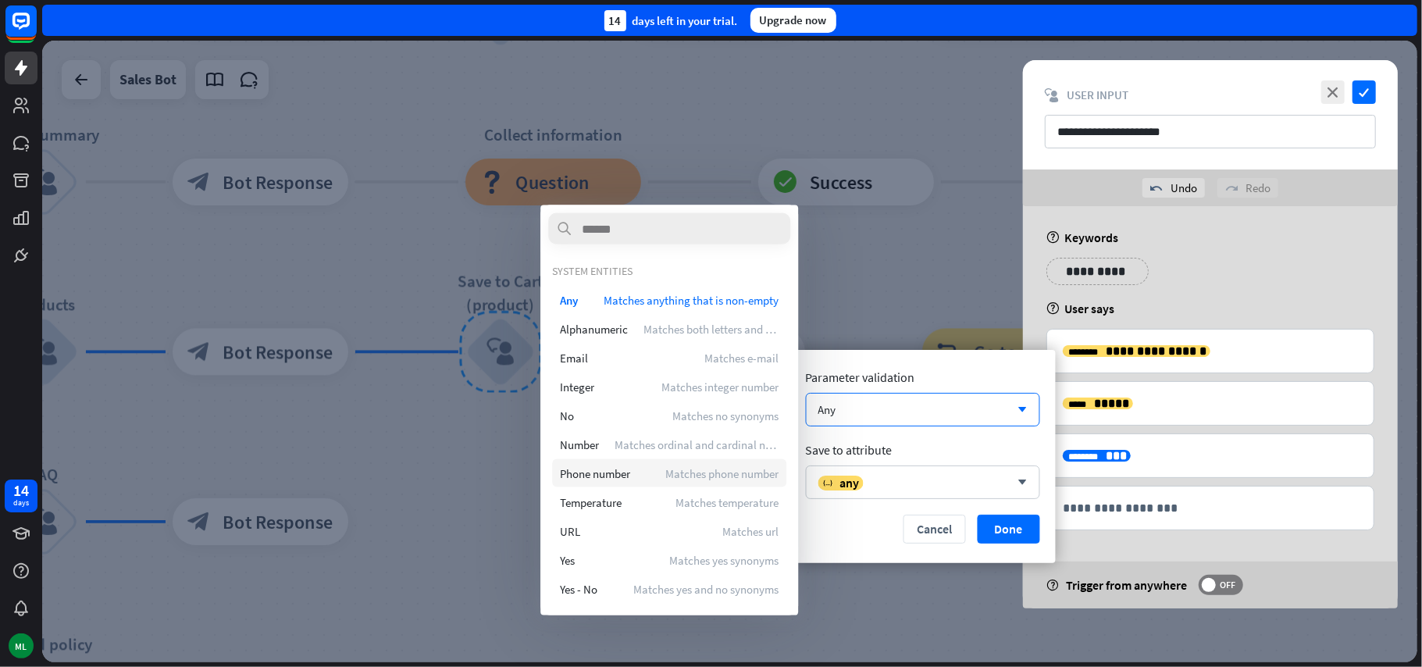
click at [703, 472] on span "Matches phone number" at bounding box center [721, 472] width 113 height 15
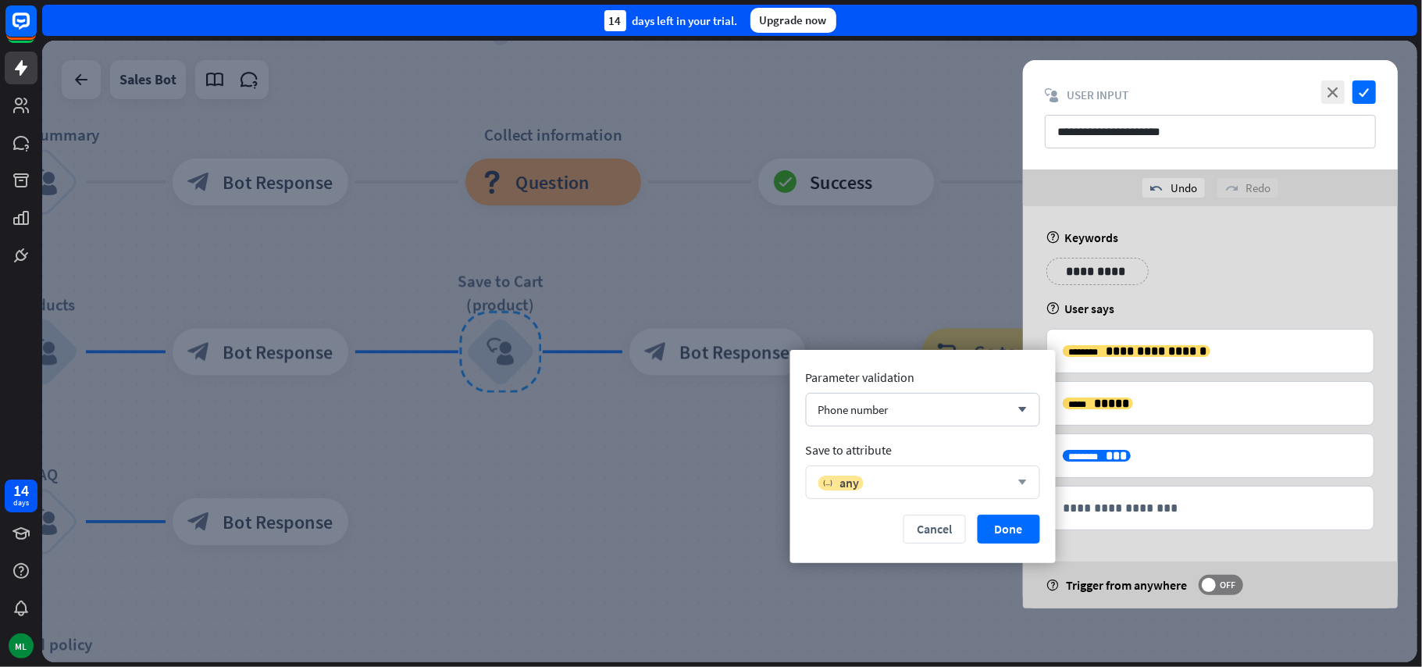
click at [1025, 484] on icon "arrow_down" at bounding box center [1018, 482] width 17 height 9
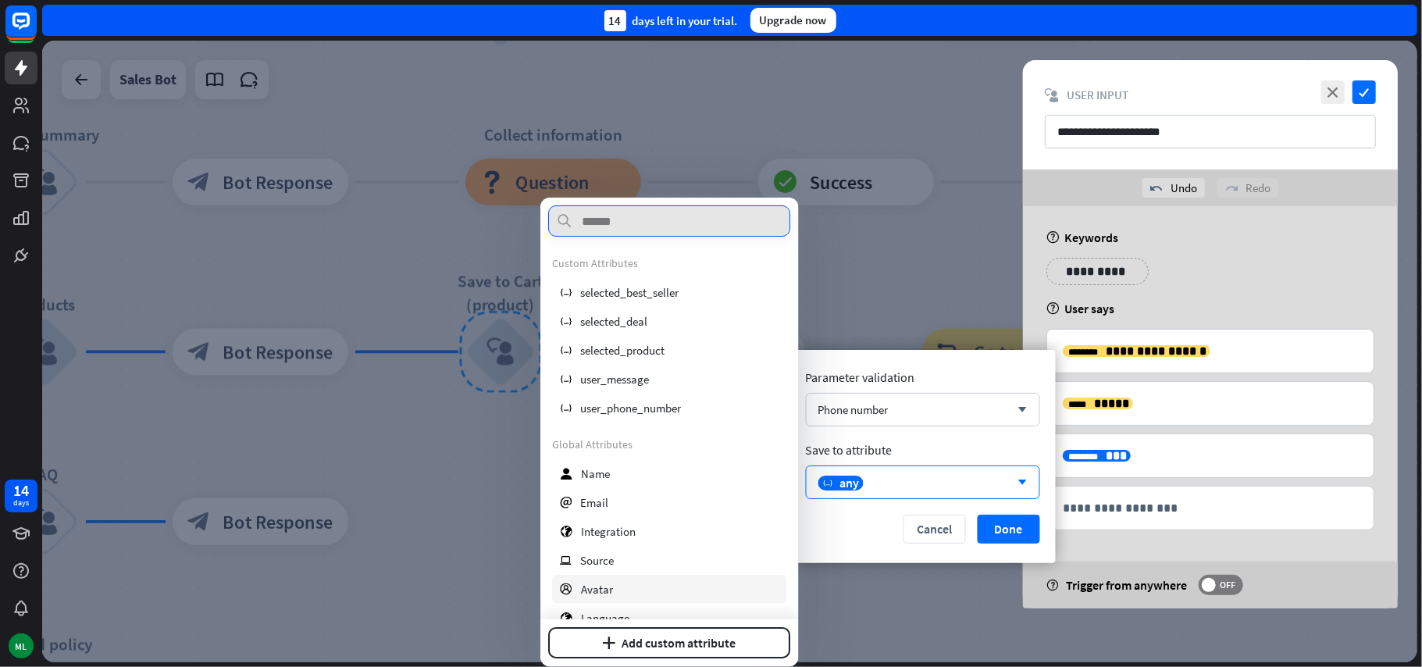
scroll to position [285, 0]
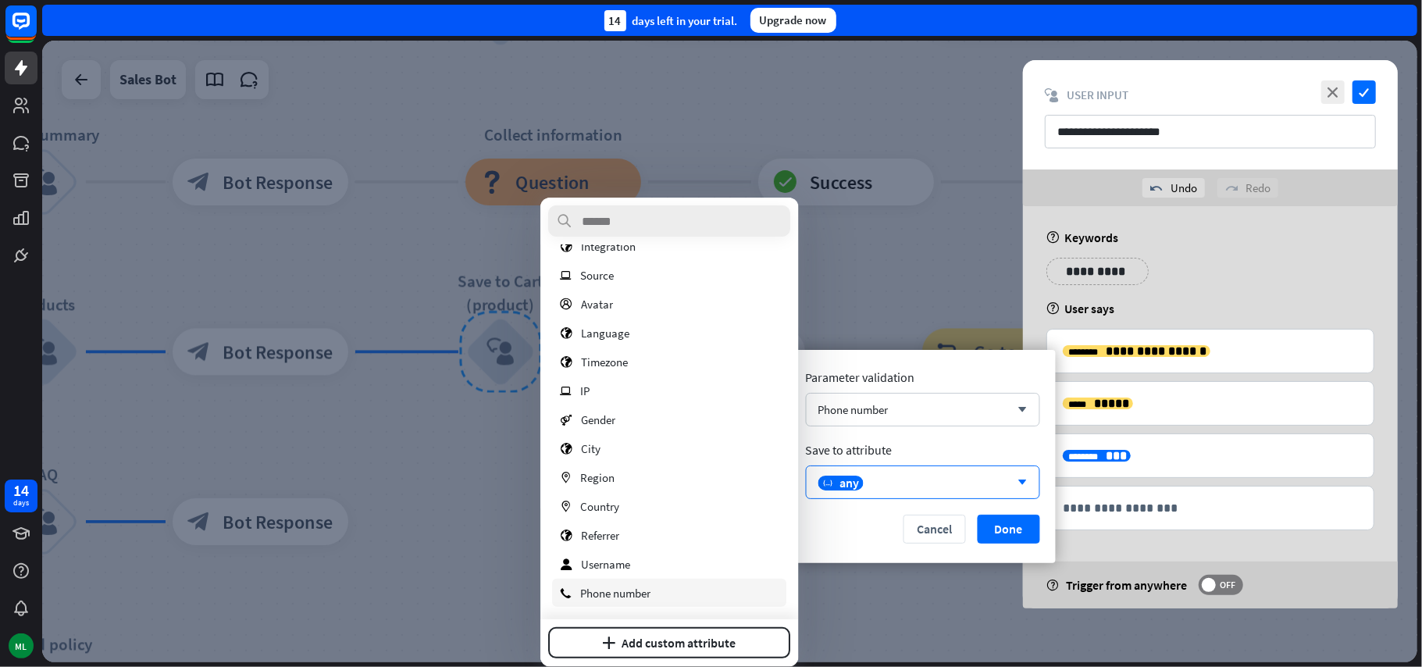
click at [626, 593] on span "Phone number" at bounding box center [615, 593] width 70 height 15
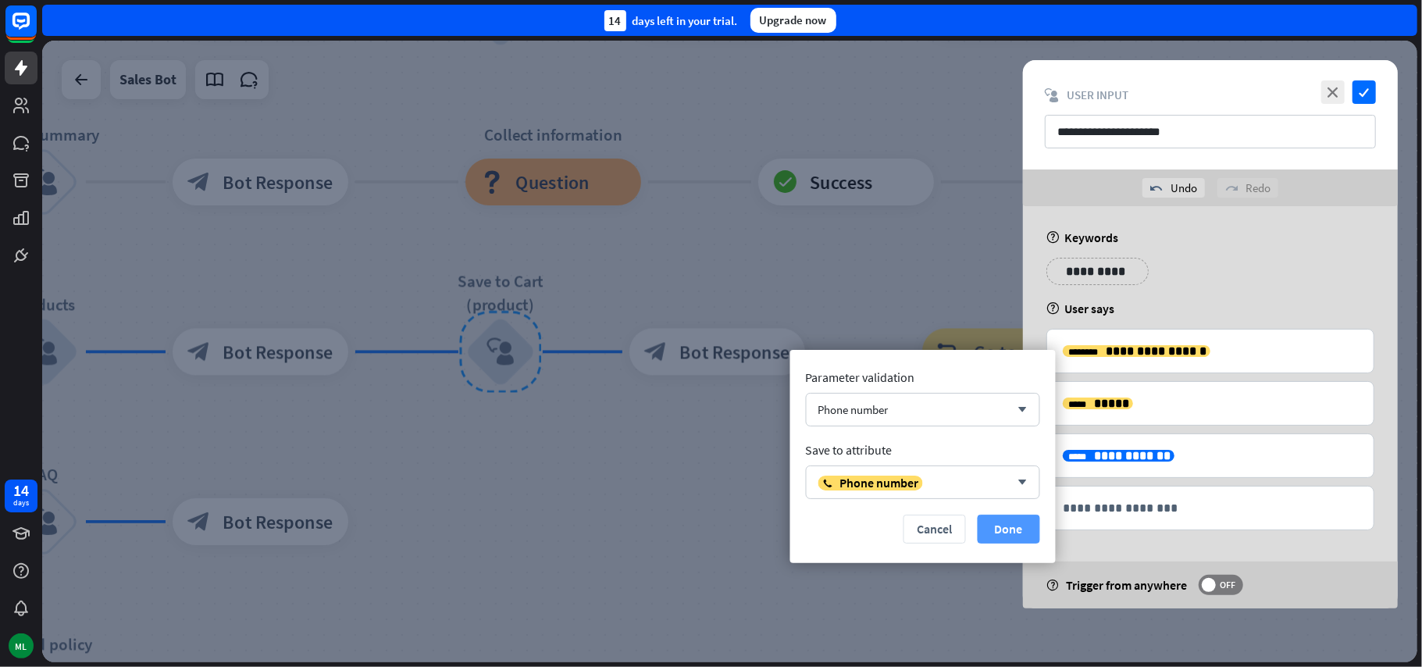
click at [1017, 526] on button "Done" at bounding box center [1009, 529] width 62 height 29
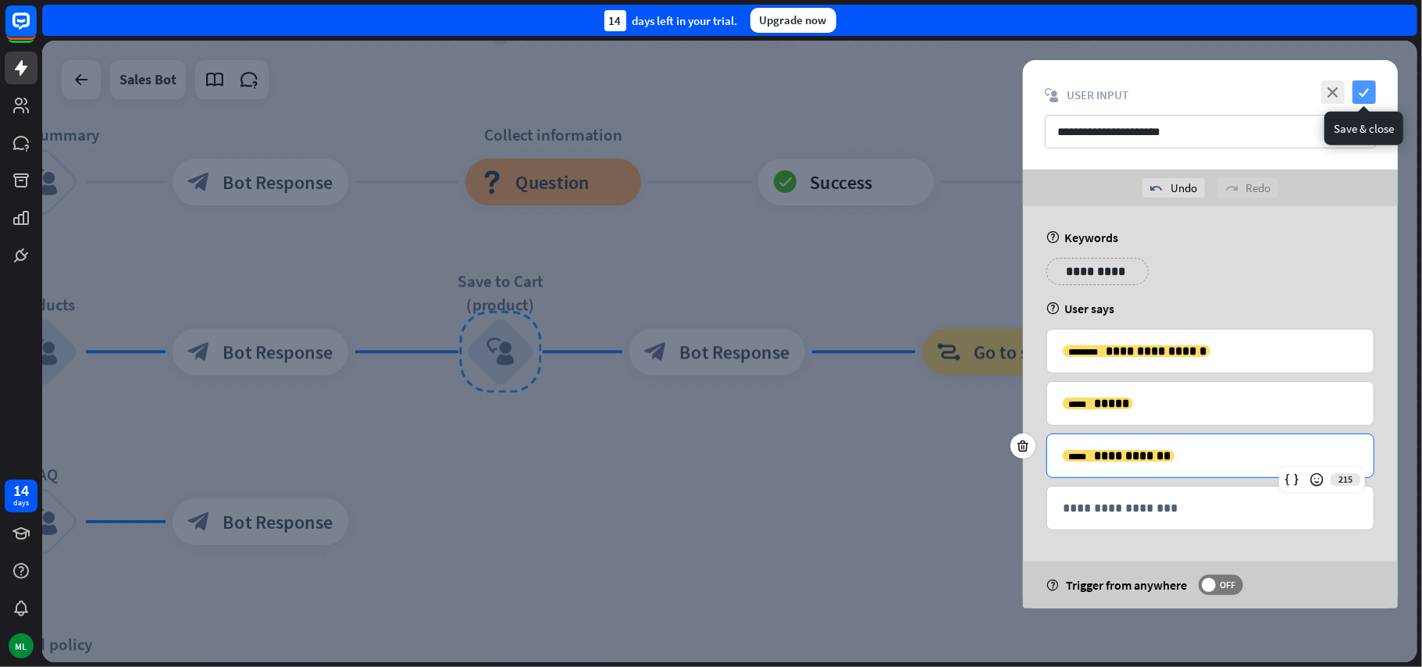
click at [1363, 89] on icon "check" at bounding box center [1363, 91] width 23 height 23
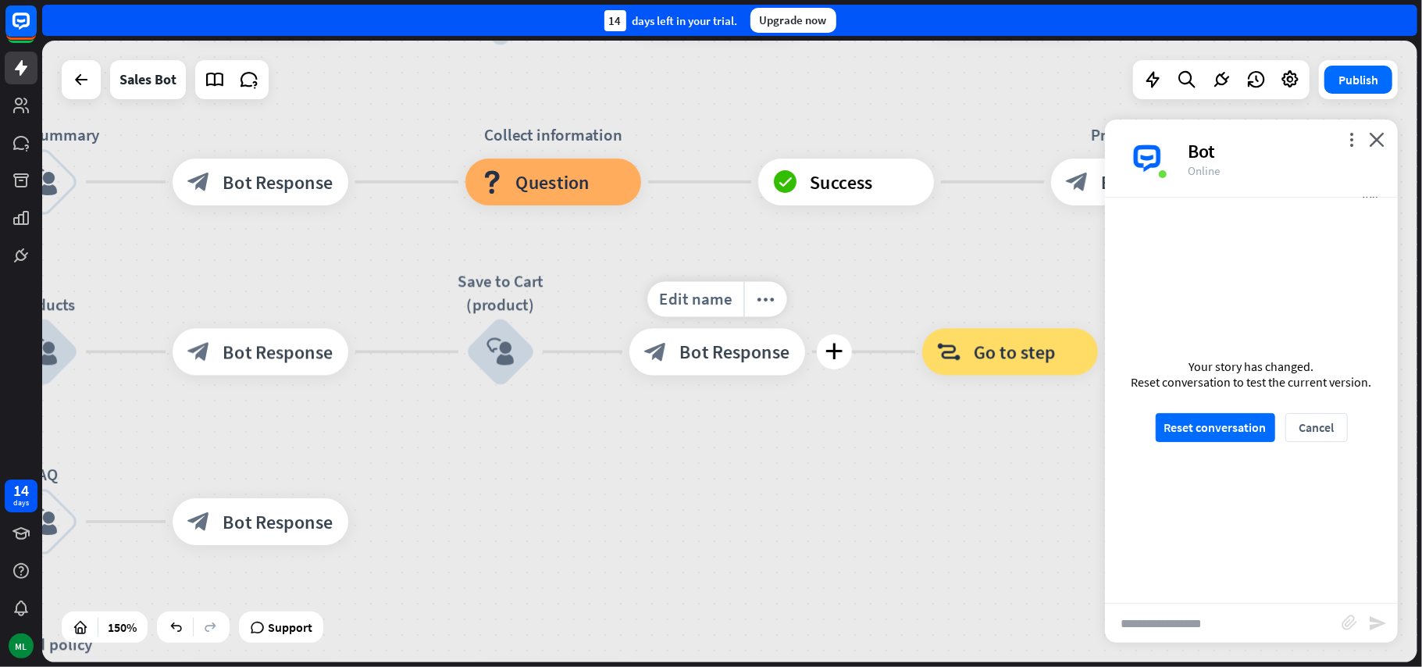
click at [742, 360] on span "Bot Response" at bounding box center [735, 351] width 110 height 23
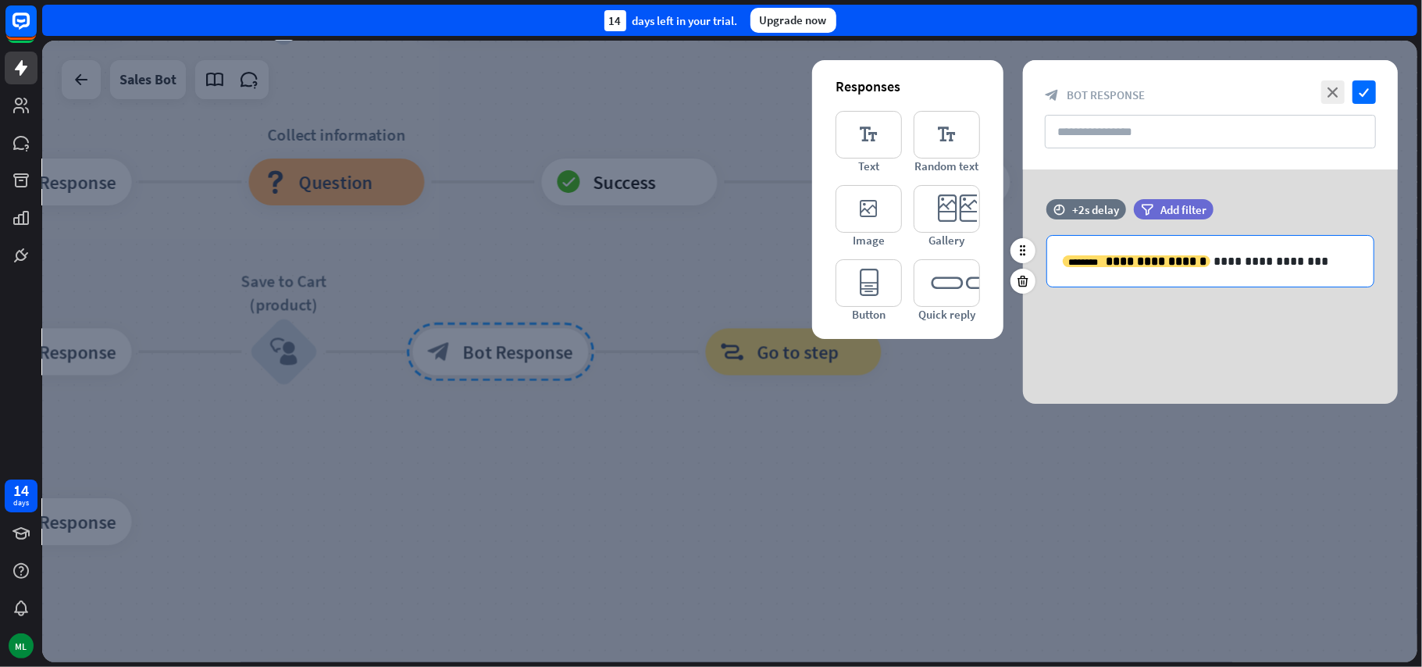
click at [1296, 275] on div "**********" at bounding box center [1210, 261] width 326 height 51
click at [1270, 333] on div "**********" at bounding box center [1210, 286] width 375 height 234
click at [868, 136] on icon "editor_text" at bounding box center [868, 135] width 66 height 48
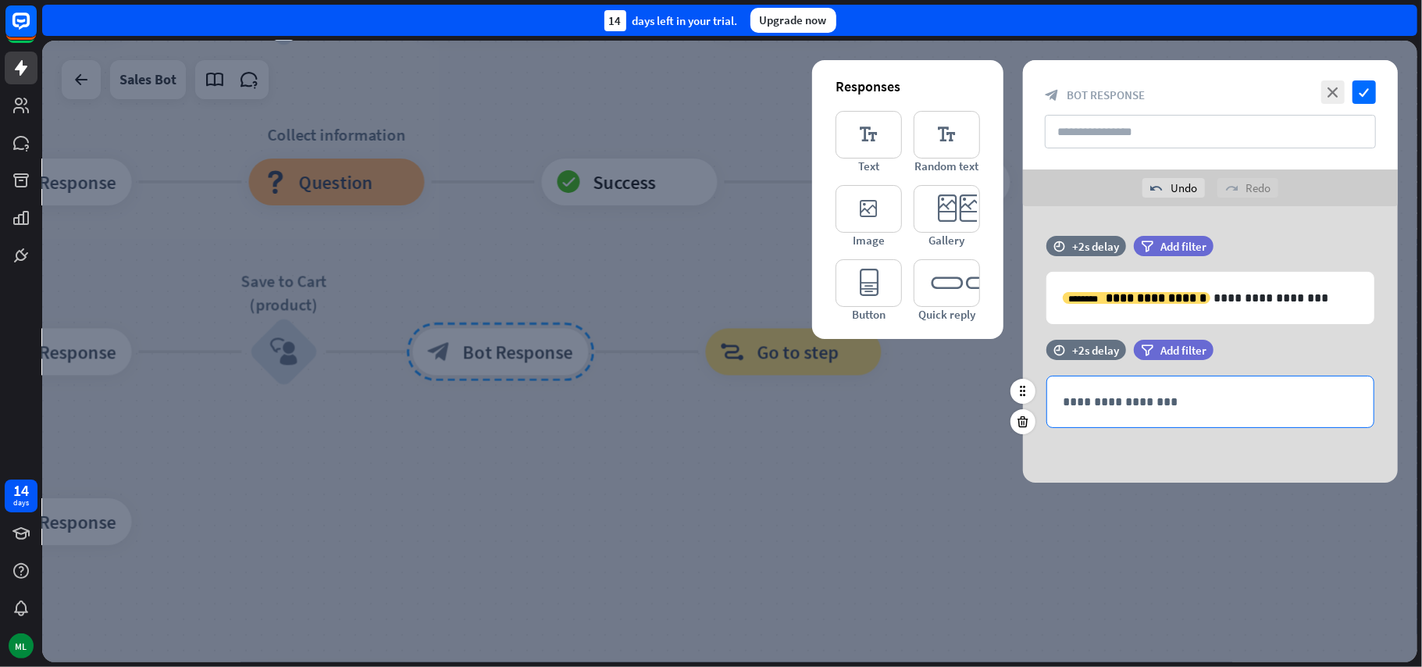
click at [1134, 407] on p "**********" at bounding box center [1210, 402] width 295 height 20
click at [1287, 435] on icon at bounding box center [1287, 430] width 16 height 16
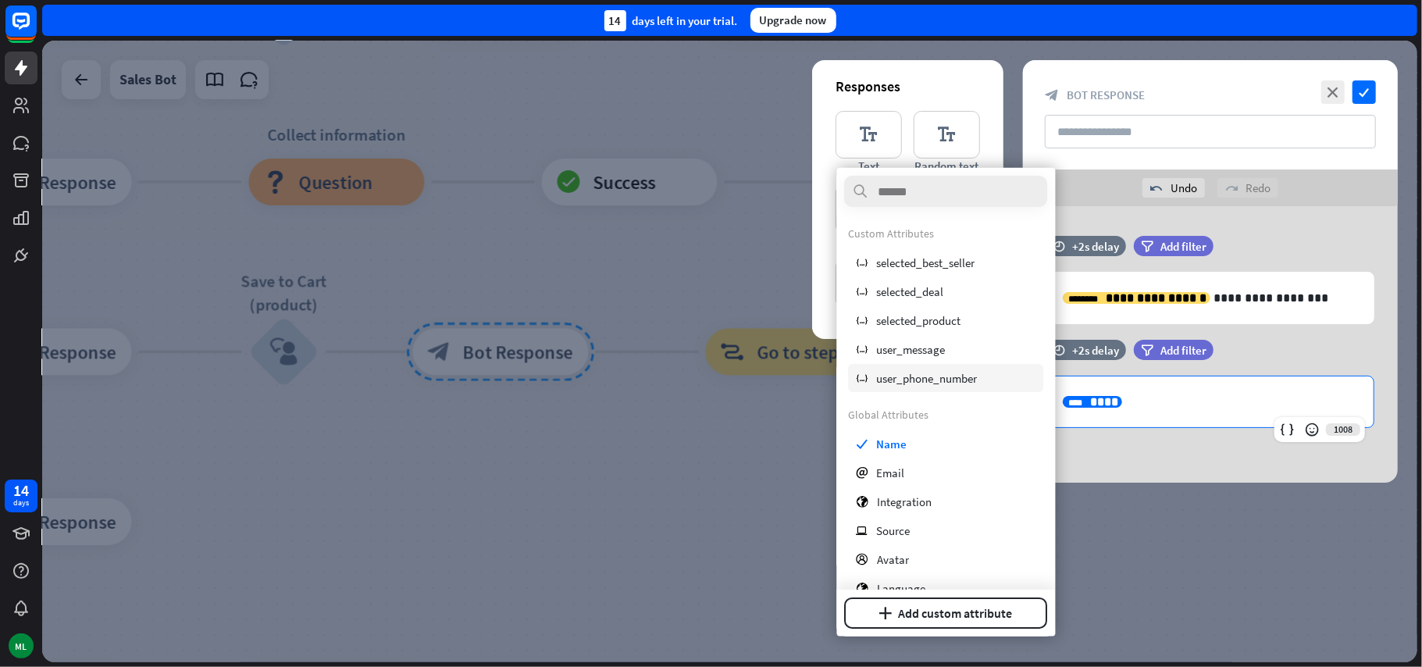
click at [953, 383] on span "user_phone_number" at bounding box center [927, 377] width 101 height 15
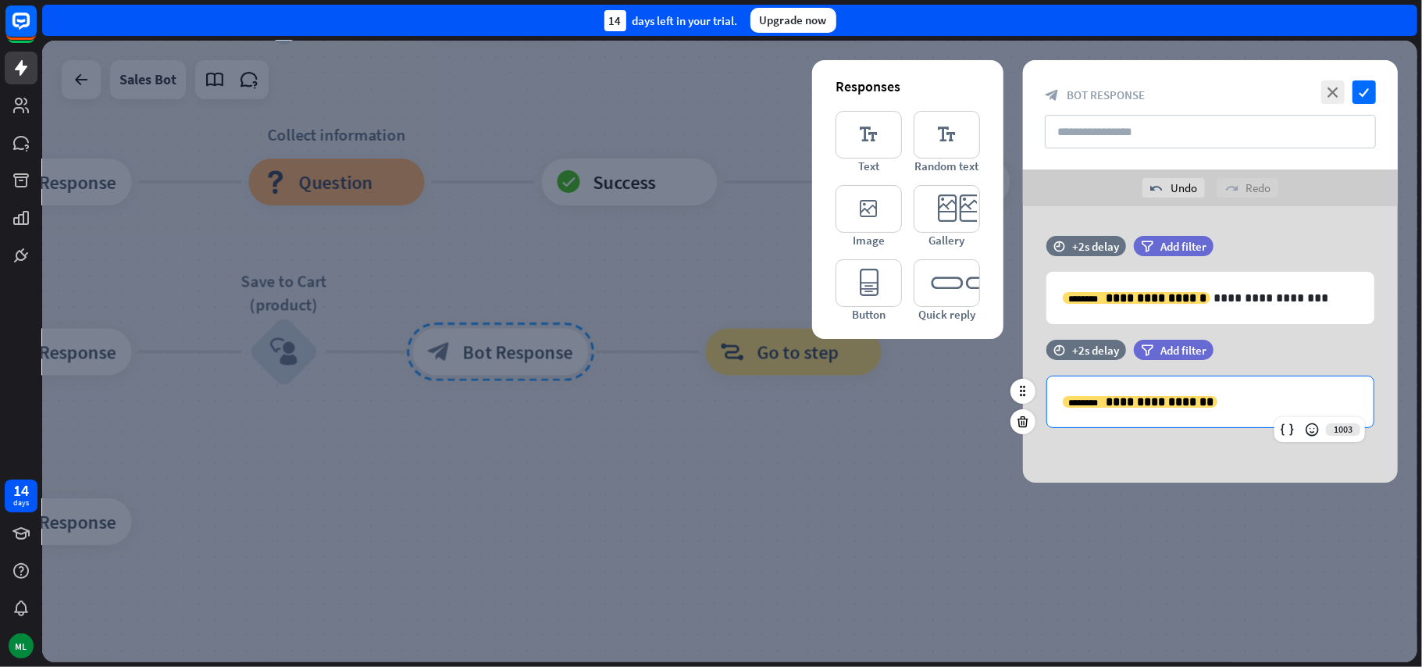
click at [1231, 406] on p "**********" at bounding box center [1210, 402] width 295 height 20
click at [1234, 444] on div "**********" at bounding box center [1210, 344] width 375 height 276
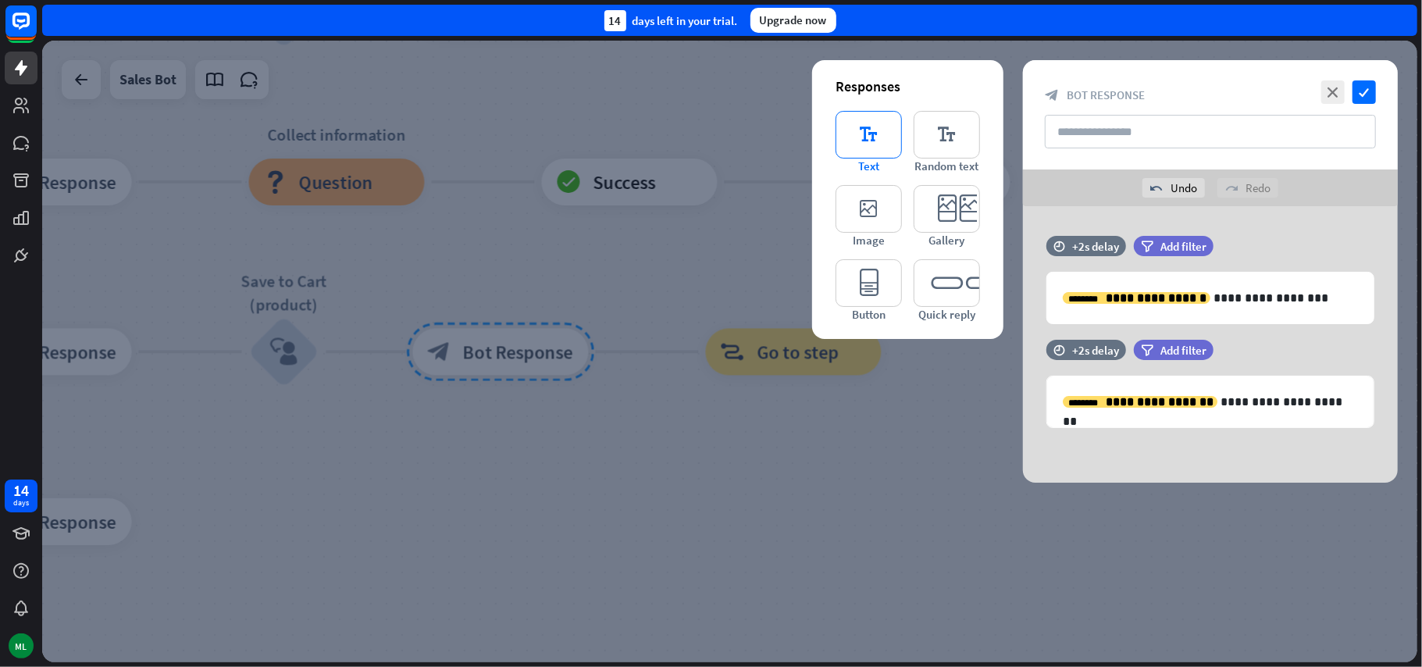
click at [878, 138] on icon "editor_text" at bounding box center [868, 135] width 66 height 48
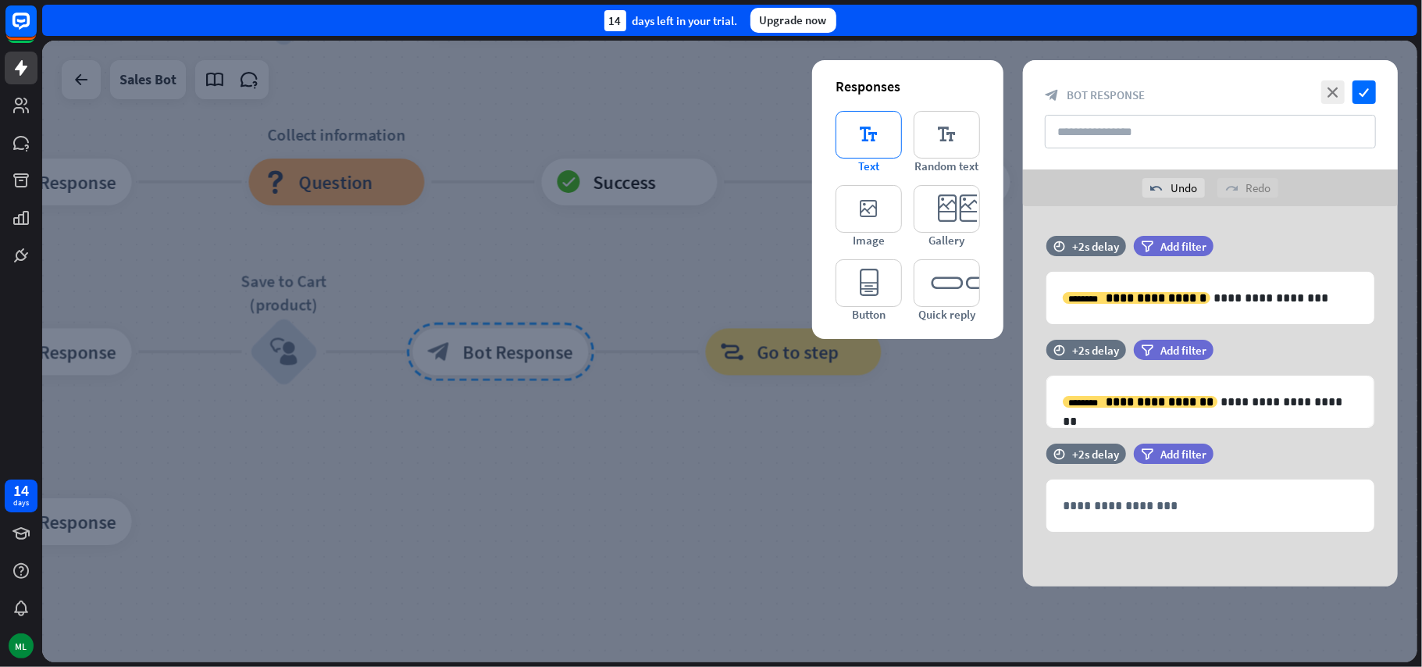
click at [878, 138] on icon "editor_text" at bounding box center [868, 135] width 66 height 48
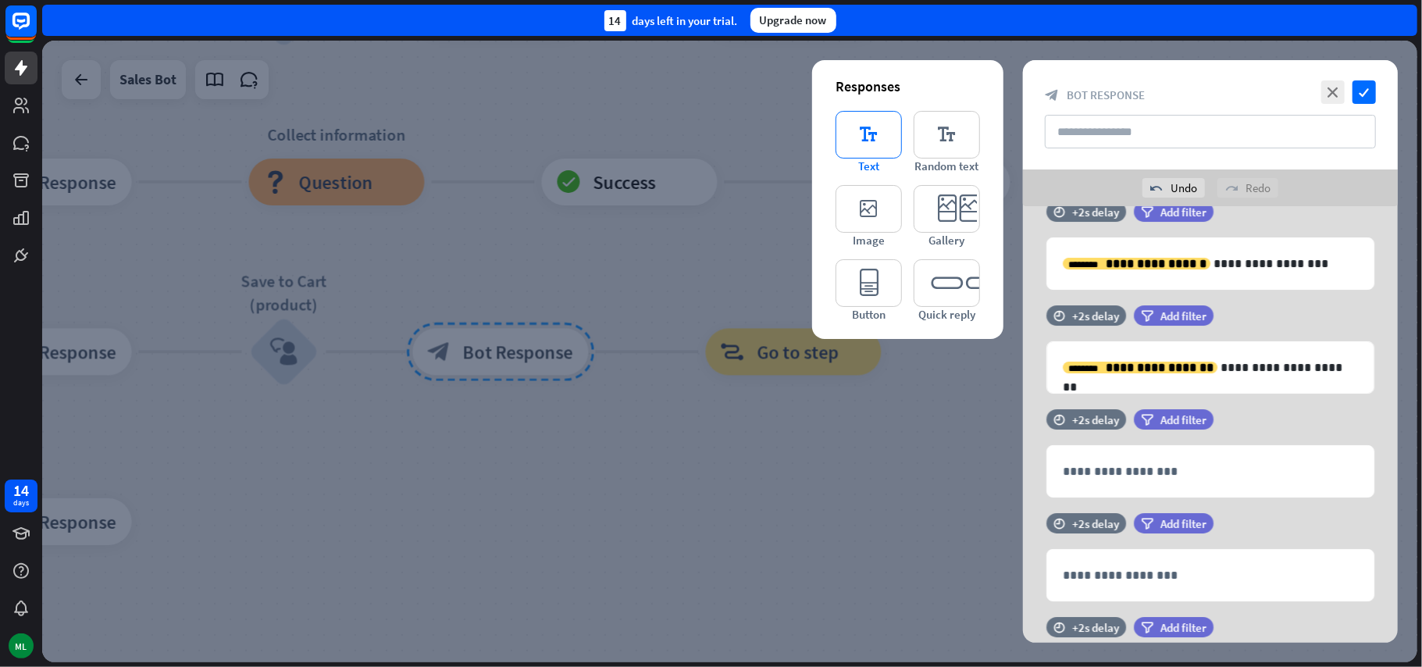
click at [878, 138] on icon "editor_text" at bounding box center [868, 135] width 66 height 48
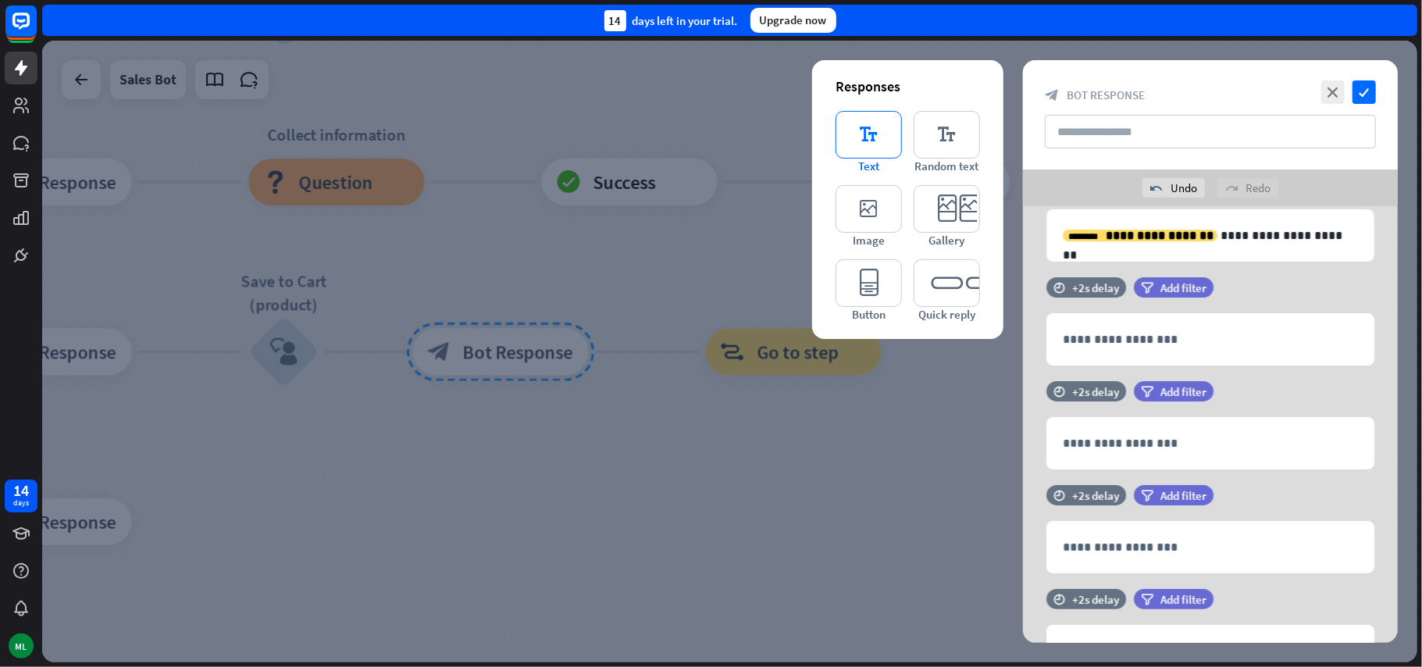
click at [878, 138] on icon "editor_text" at bounding box center [868, 135] width 66 height 48
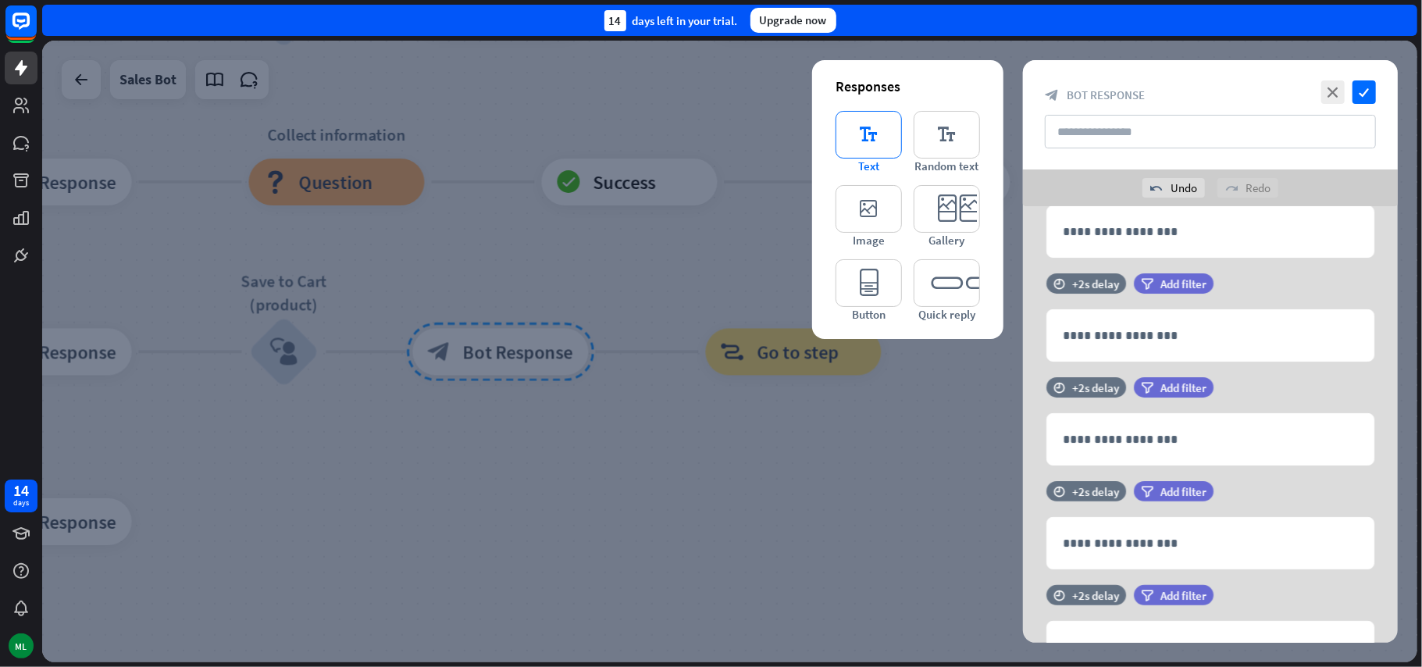
click at [878, 138] on icon "editor_text" at bounding box center [868, 135] width 66 height 48
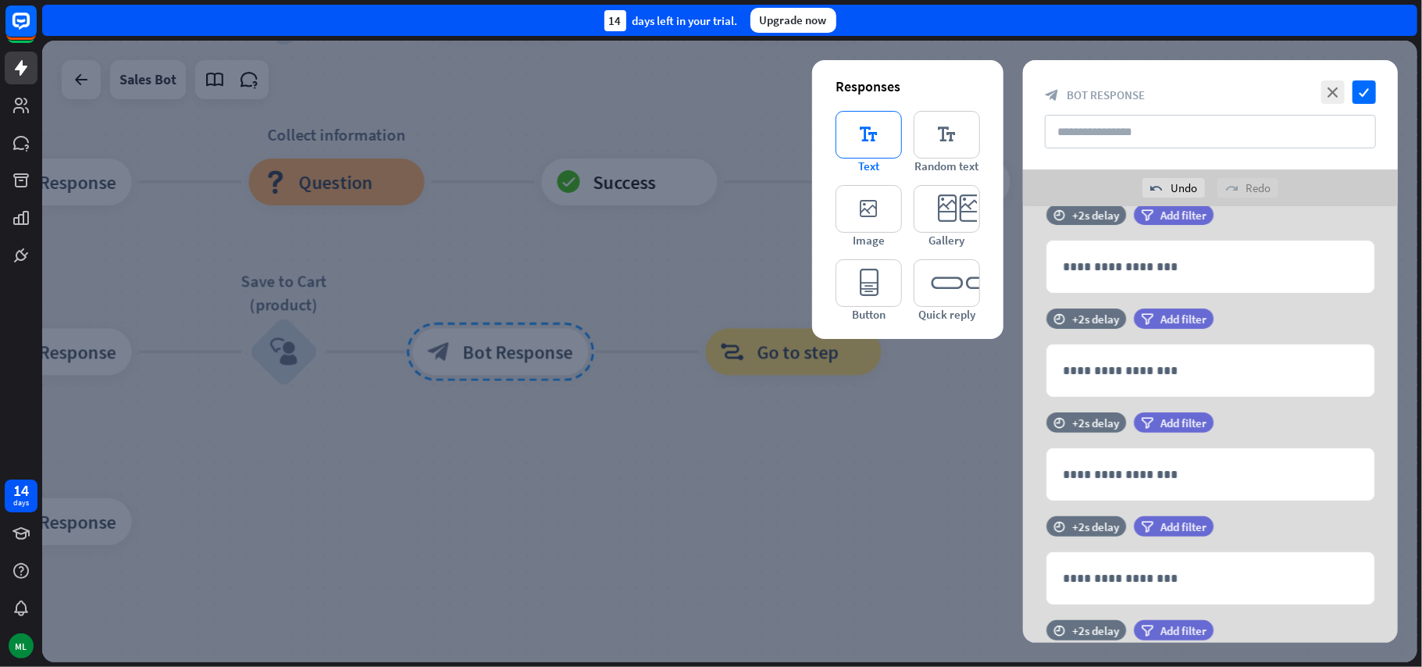
click at [878, 138] on icon "editor_text" at bounding box center [868, 135] width 66 height 48
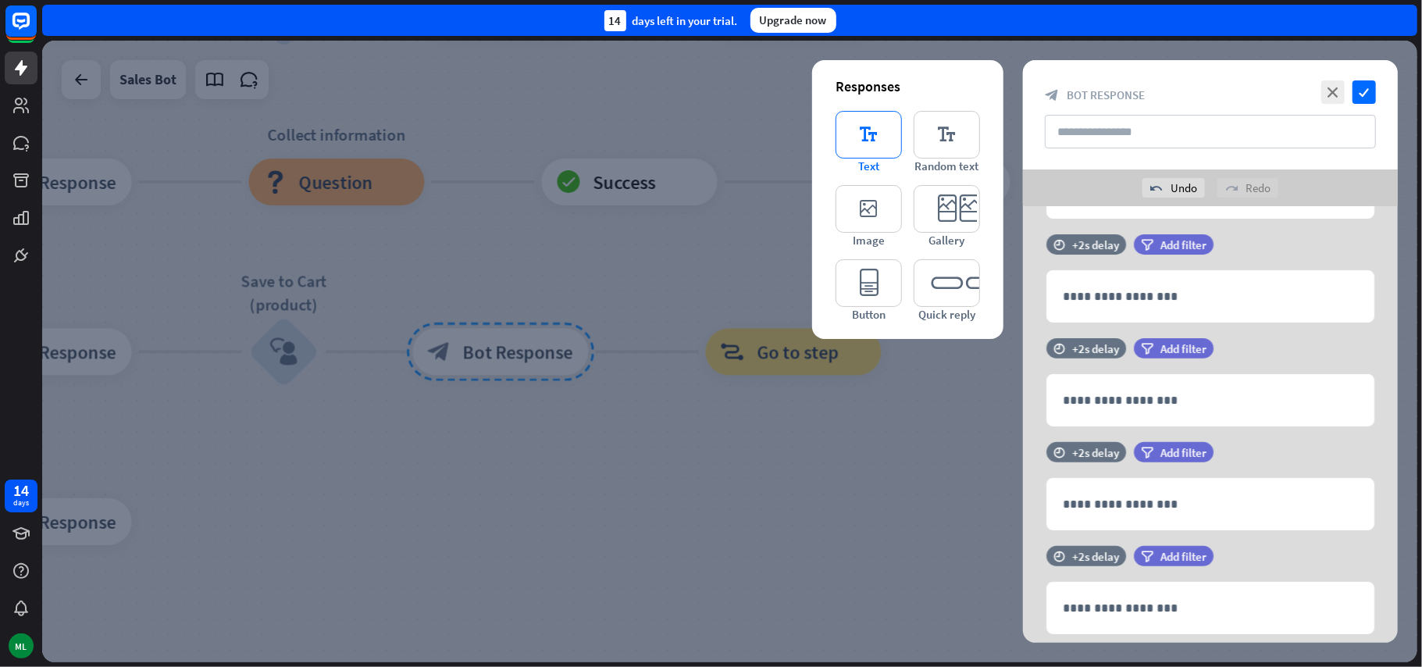
click at [878, 138] on icon "editor_text" at bounding box center [868, 135] width 66 height 48
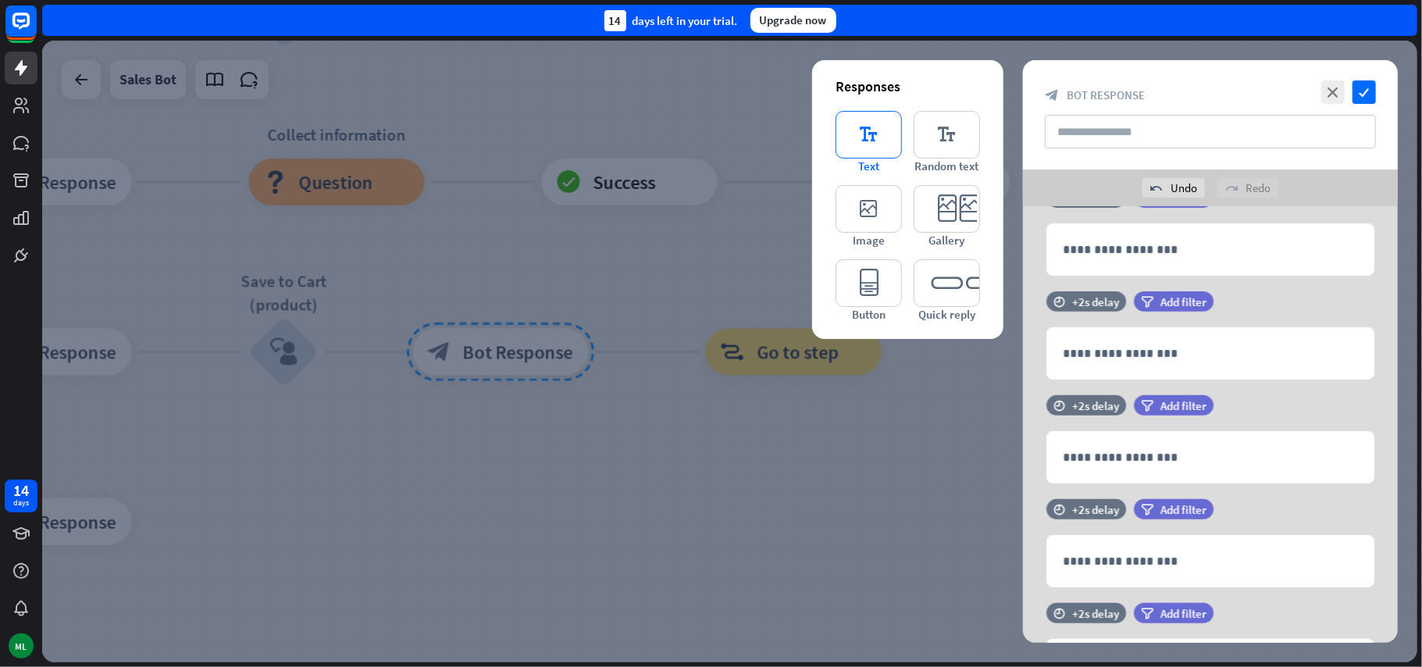
click at [878, 138] on icon "editor_text" at bounding box center [868, 135] width 66 height 48
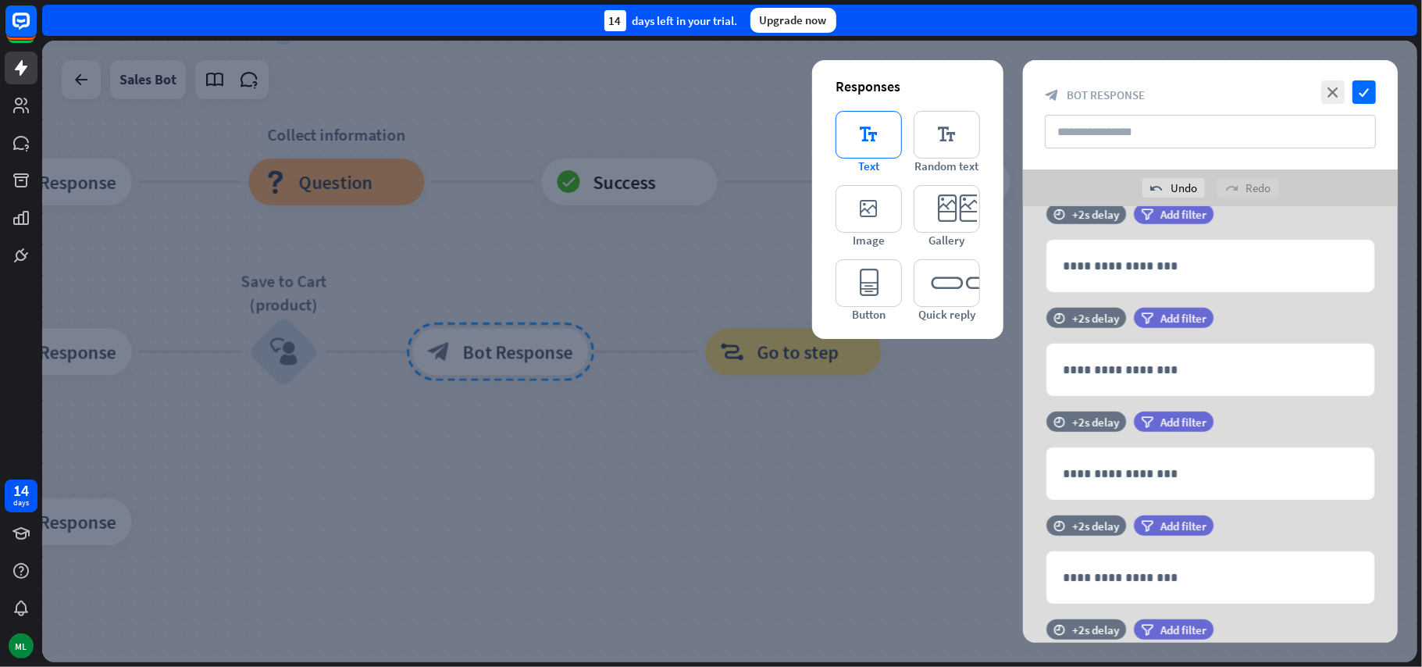
click at [878, 138] on icon "editor_text" at bounding box center [868, 135] width 66 height 48
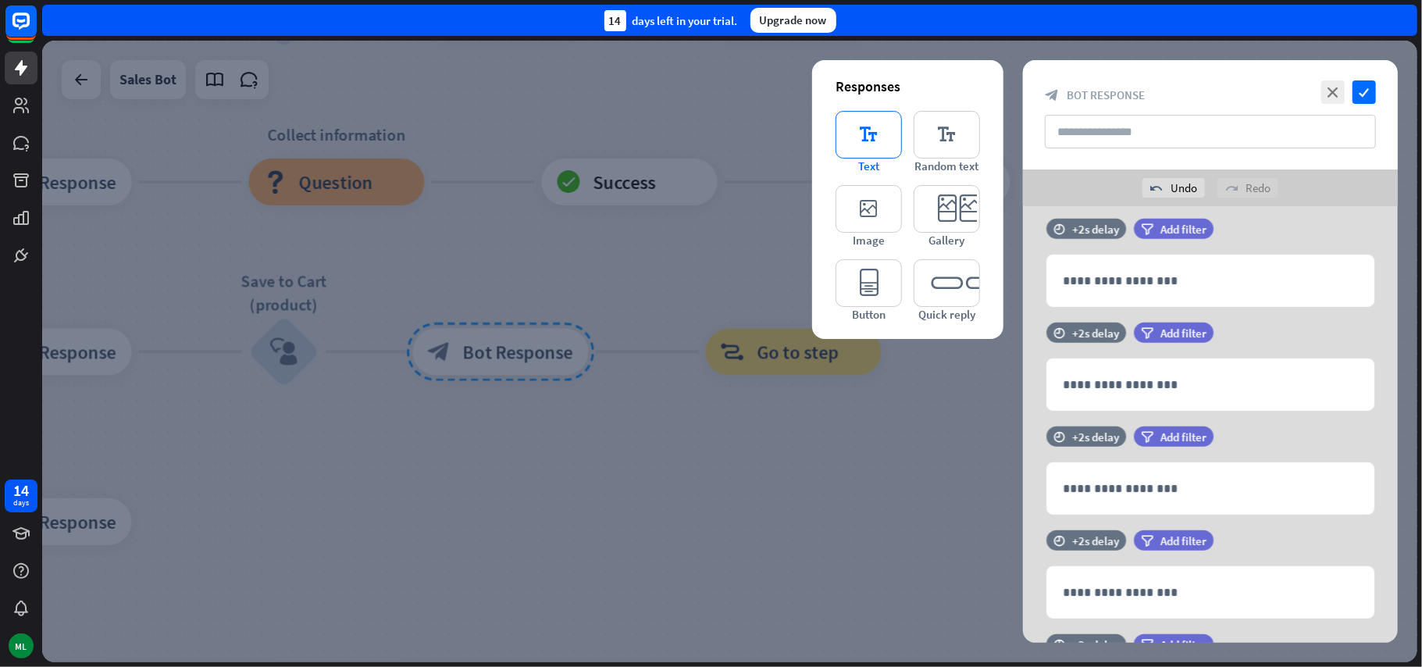
click at [878, 138] on icon "editor_text" at bounding box center [868, 135] width 66 height 48
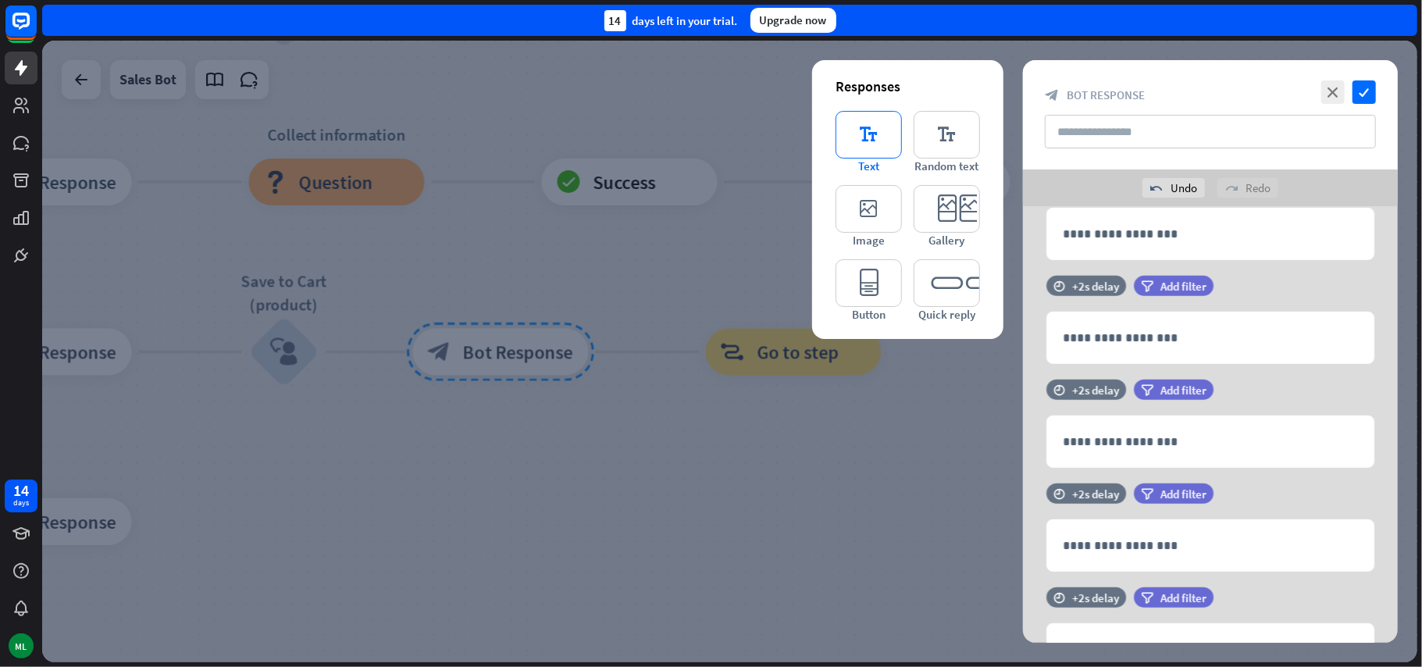
click at [878, 138] on icon "editor_text" at bounding box center [868, 135] width 66 height 48
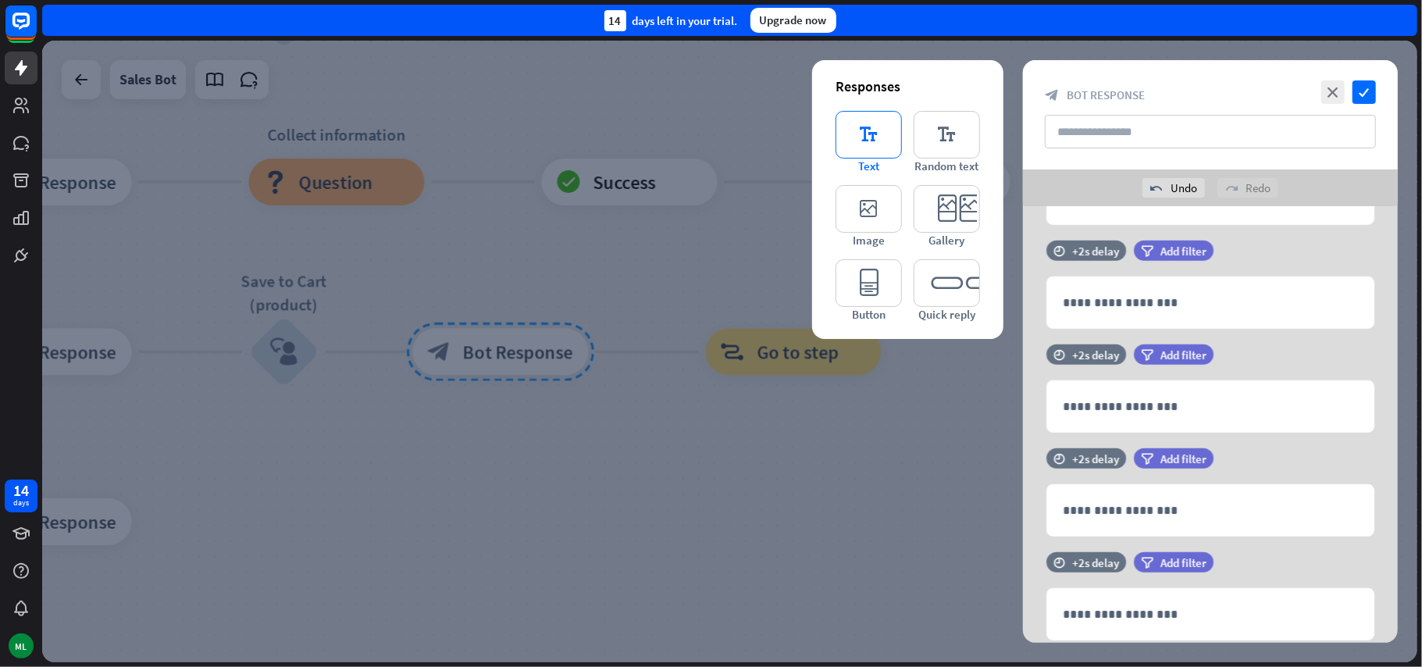
click at [878, 138] on icon "editor_text" at bounding box center [868, 135] width 66 height 48
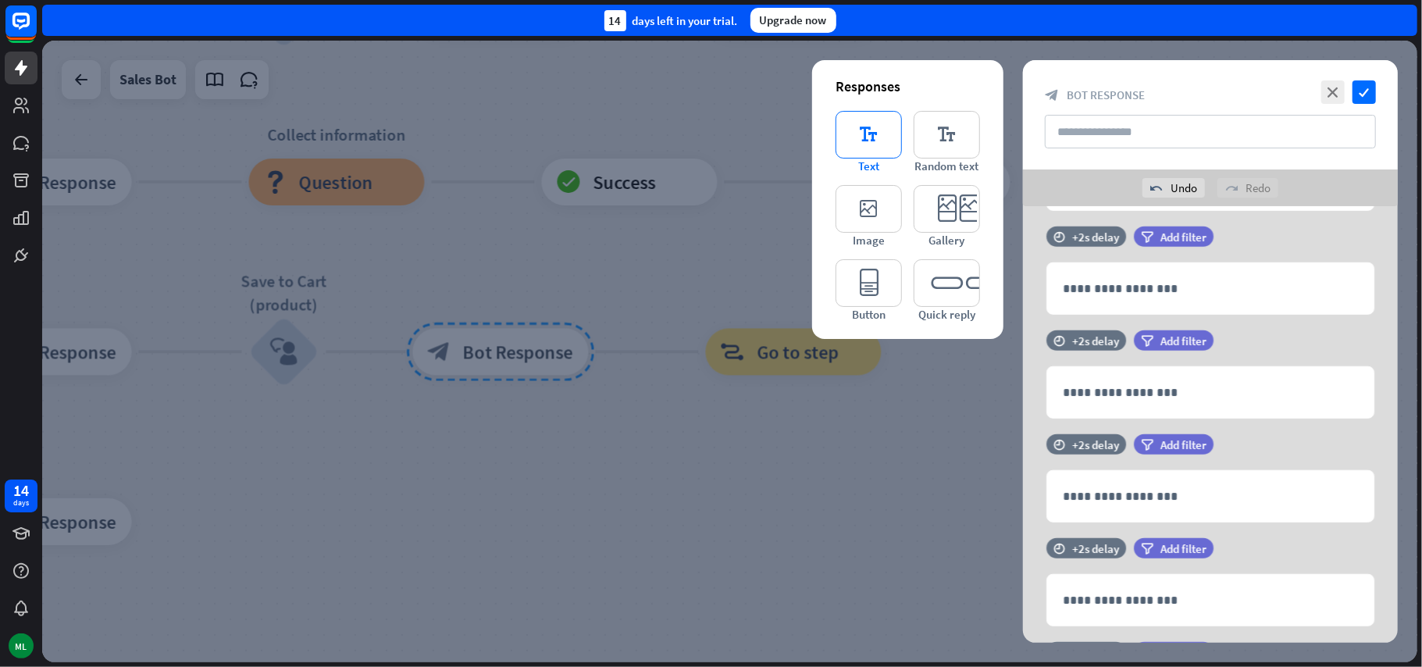
click at [878, 138] on icon "editor_text" at bounding box center [868, 135] width 66 height 48
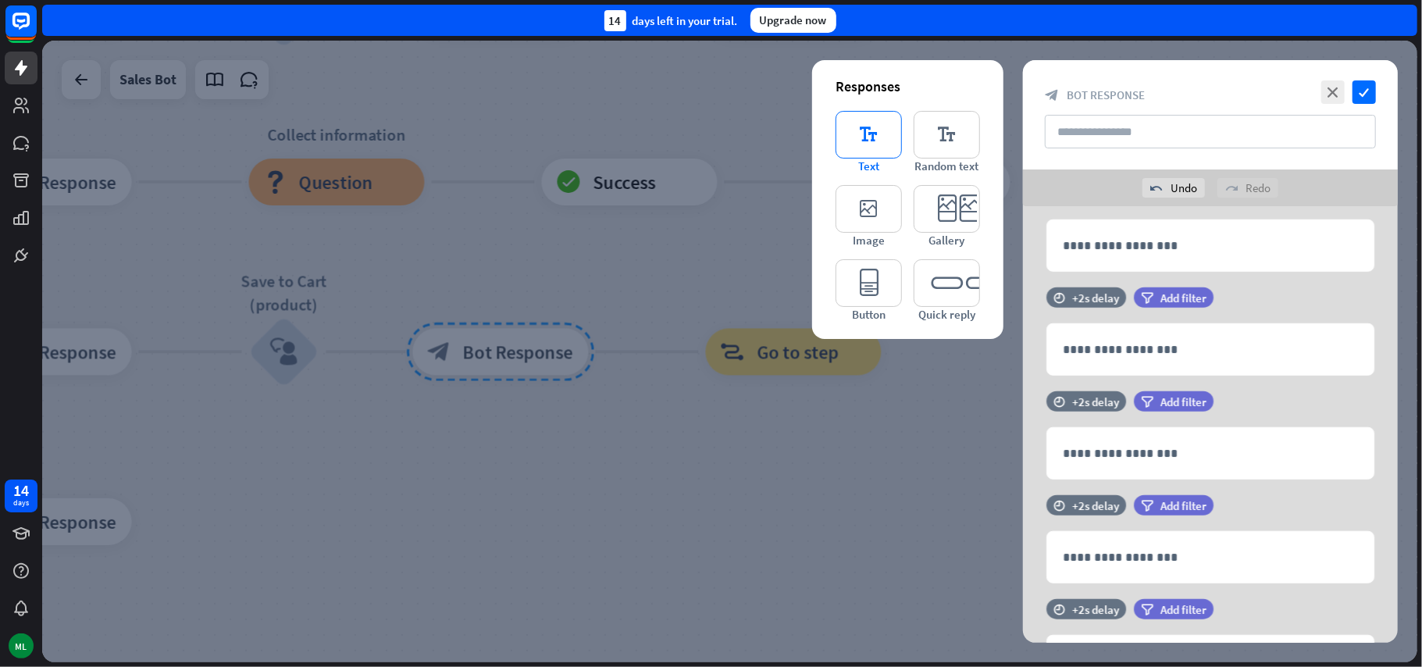
click at [878, 138] on icon "editor_text" at bounding box center [868, 135] width 66 height 48
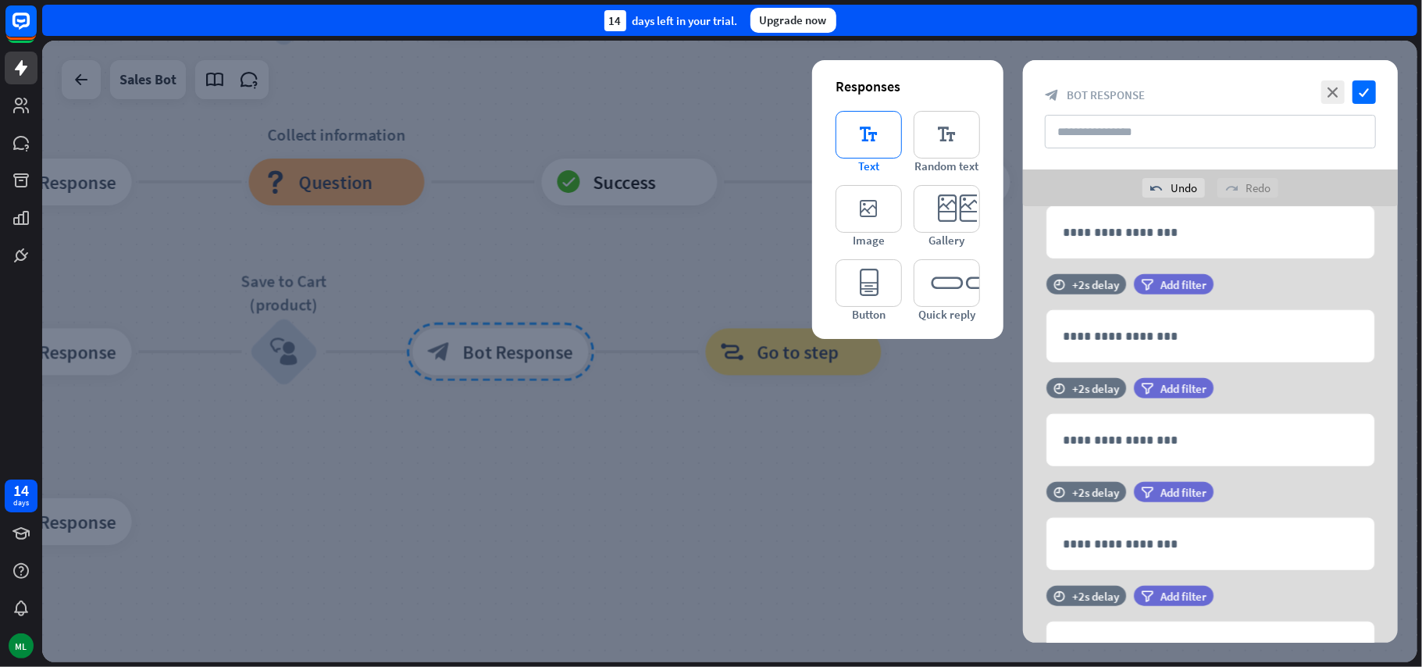
click at [878, 138] on icon "editor_text" at bounding box center [868, 135] width 66 height 48
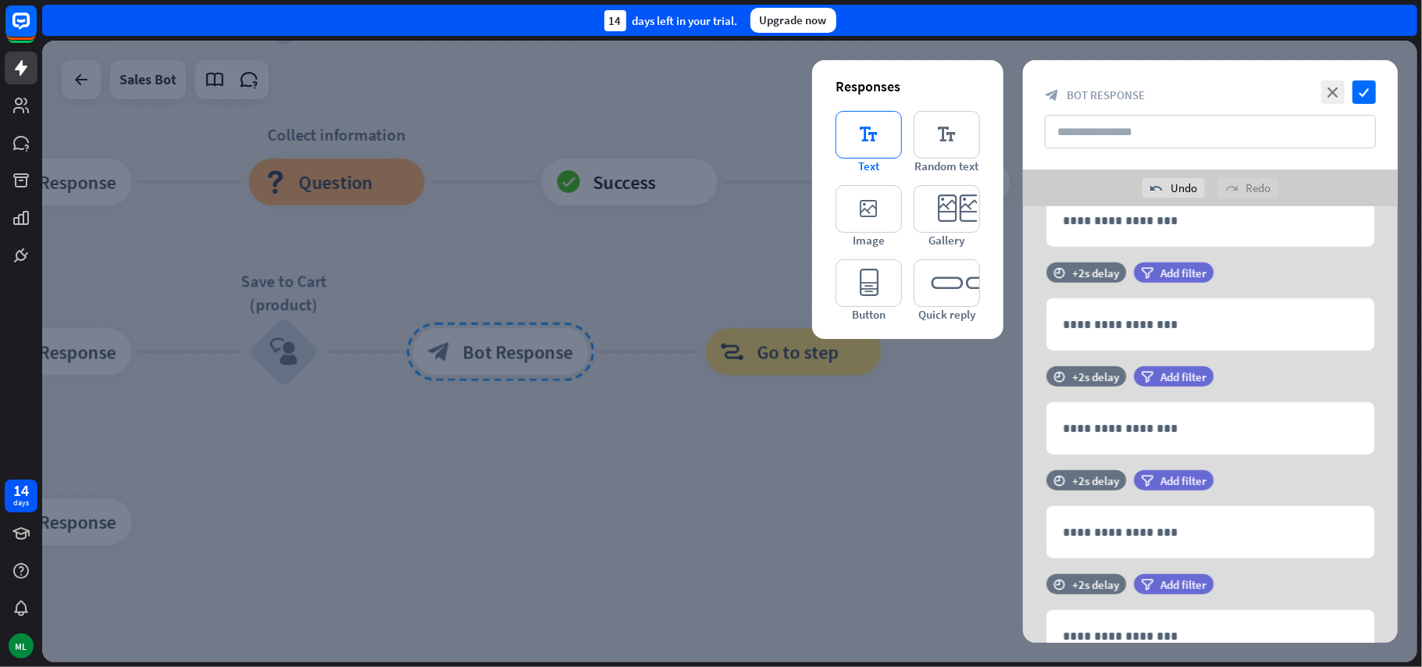
click at [878, 138] on icon "editor_text" at bounding box center [868, 135] width 66 height 48
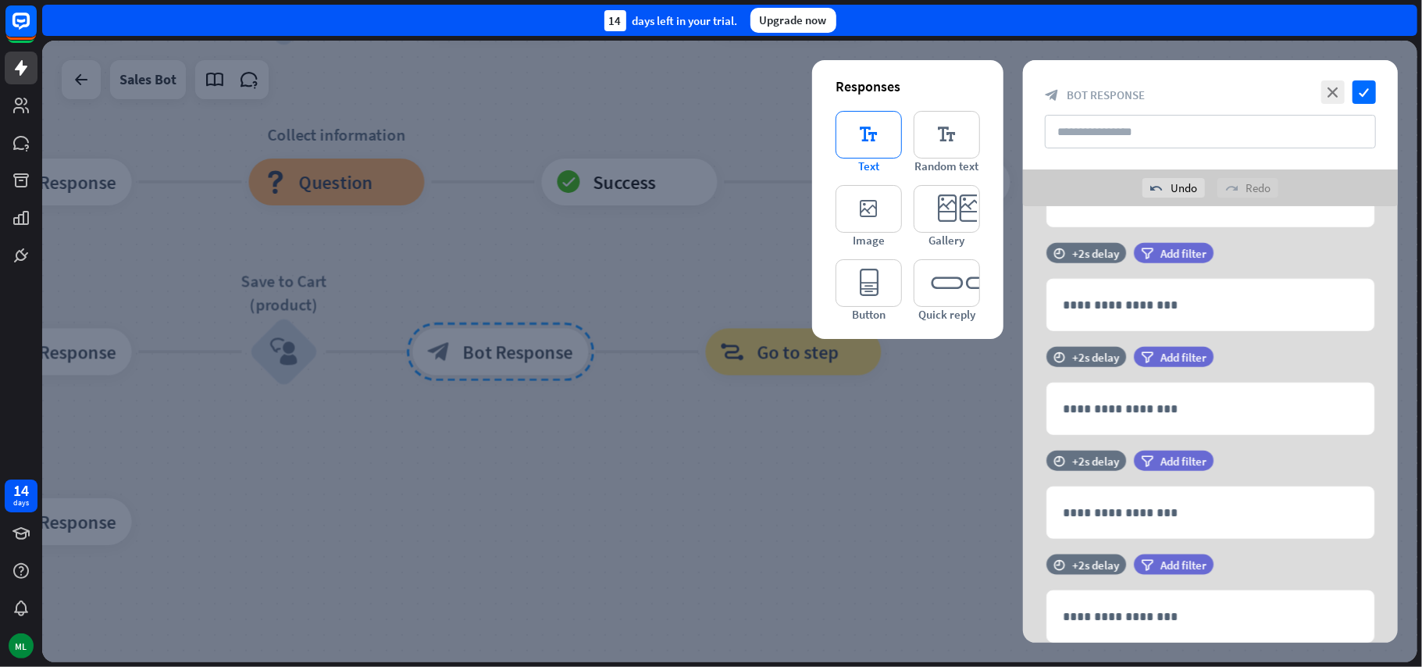
click at [878, 138] on icon "editor_text" at bounding box center [868, 135] width 66 height 48
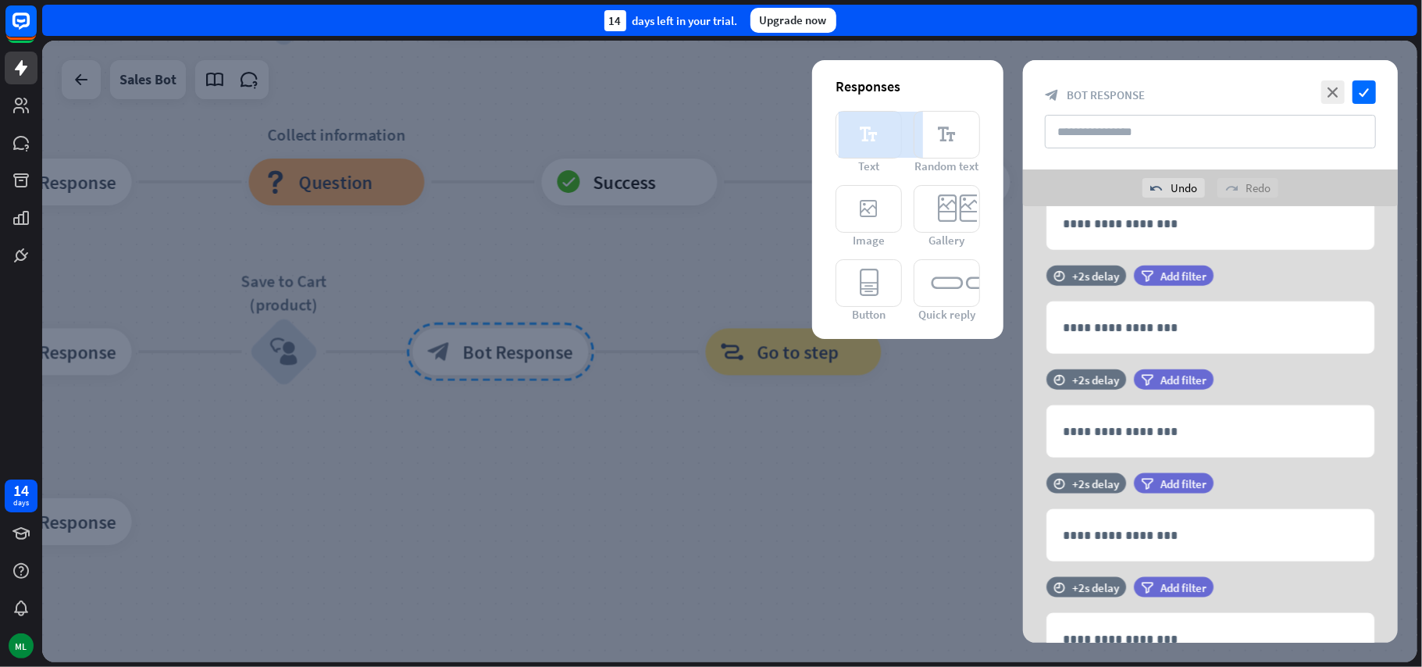
click at [878, 138] on icon "editor_text" at bounding box center [868, 135] width 66 height 48
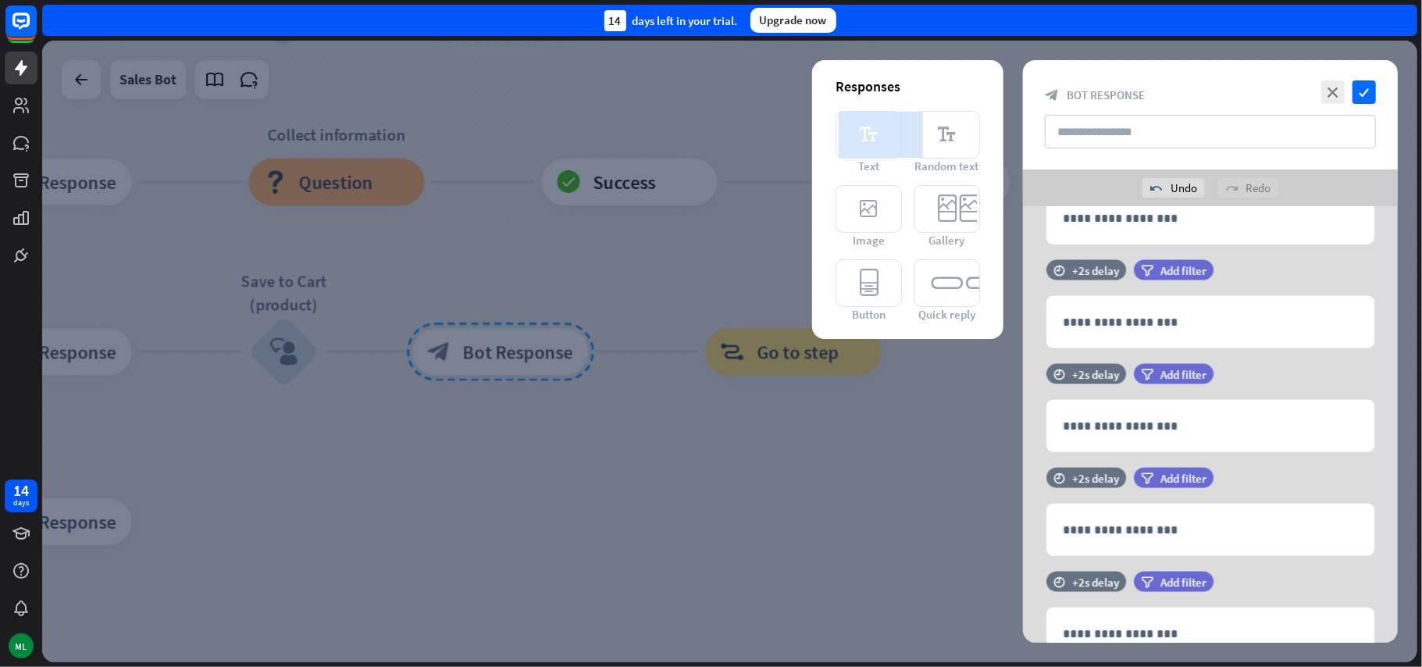
click at [878, 138] on icon "editor_text" at bounding box center [868, 135] width 66 height 48
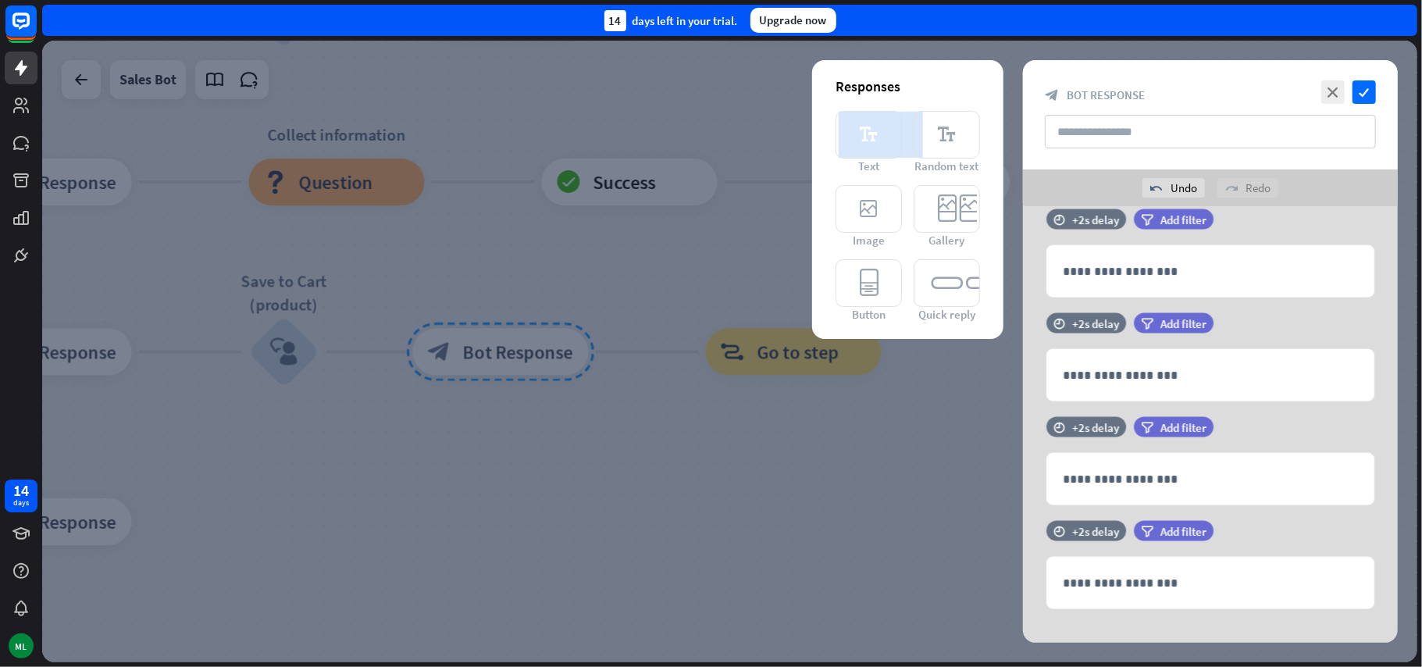
scroll to position [1718, 0]
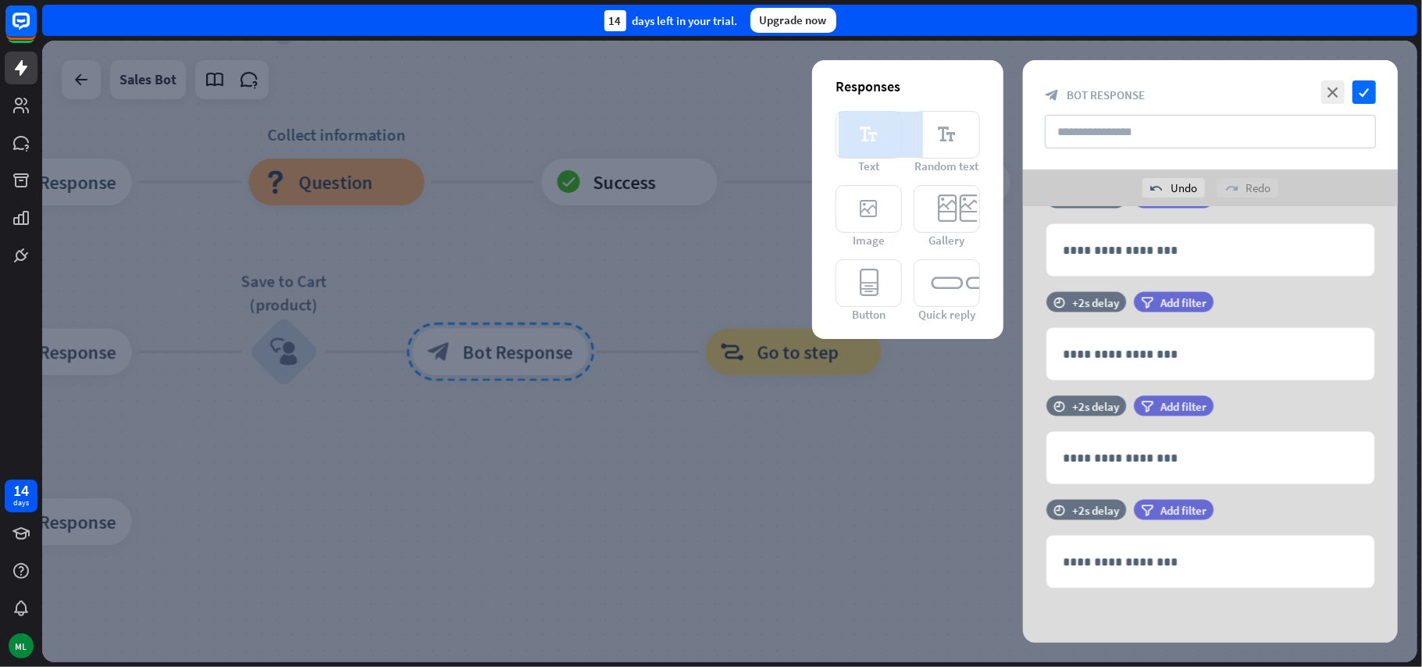
click at [878, 138] on icon "editor_text" at bounding box center [868, 135] width 66 height 48
click at [1023, 582] on icon at bounding box center [1023, 582] width 15 height 14
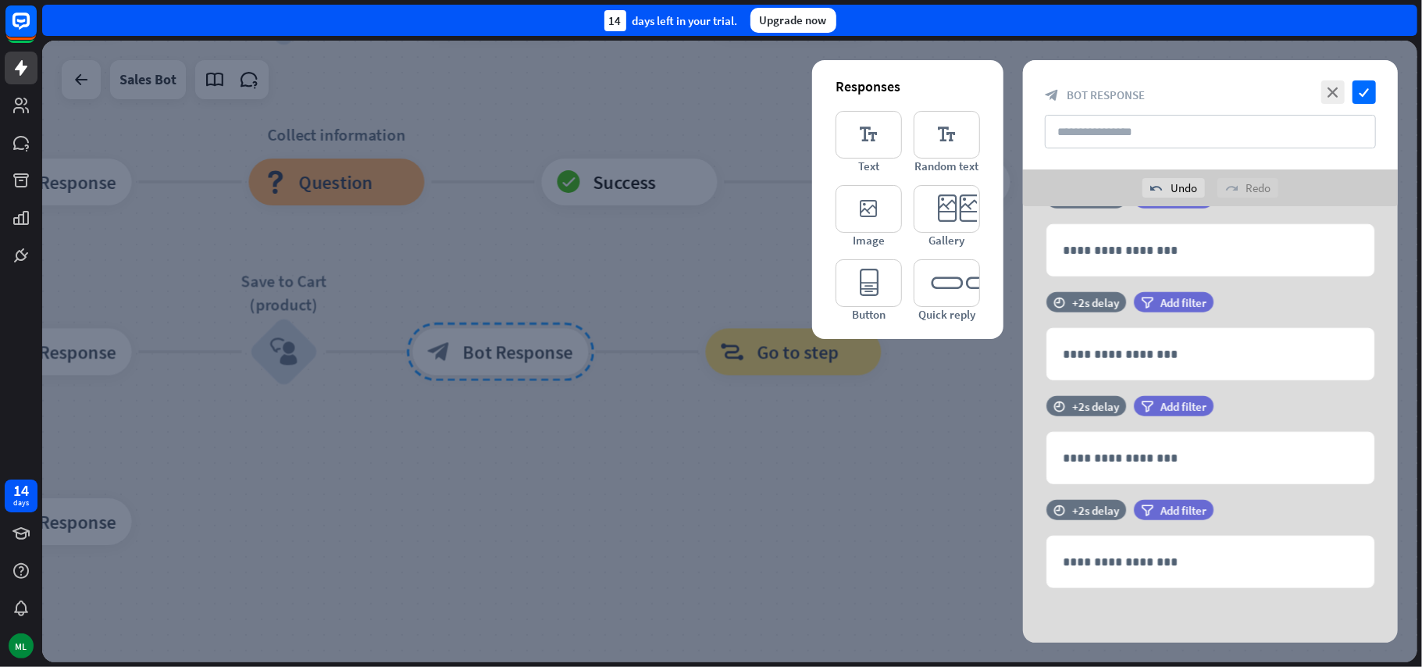
click at [1023, 582] on icon at bounding box center [1023, 582] width 15 height 14
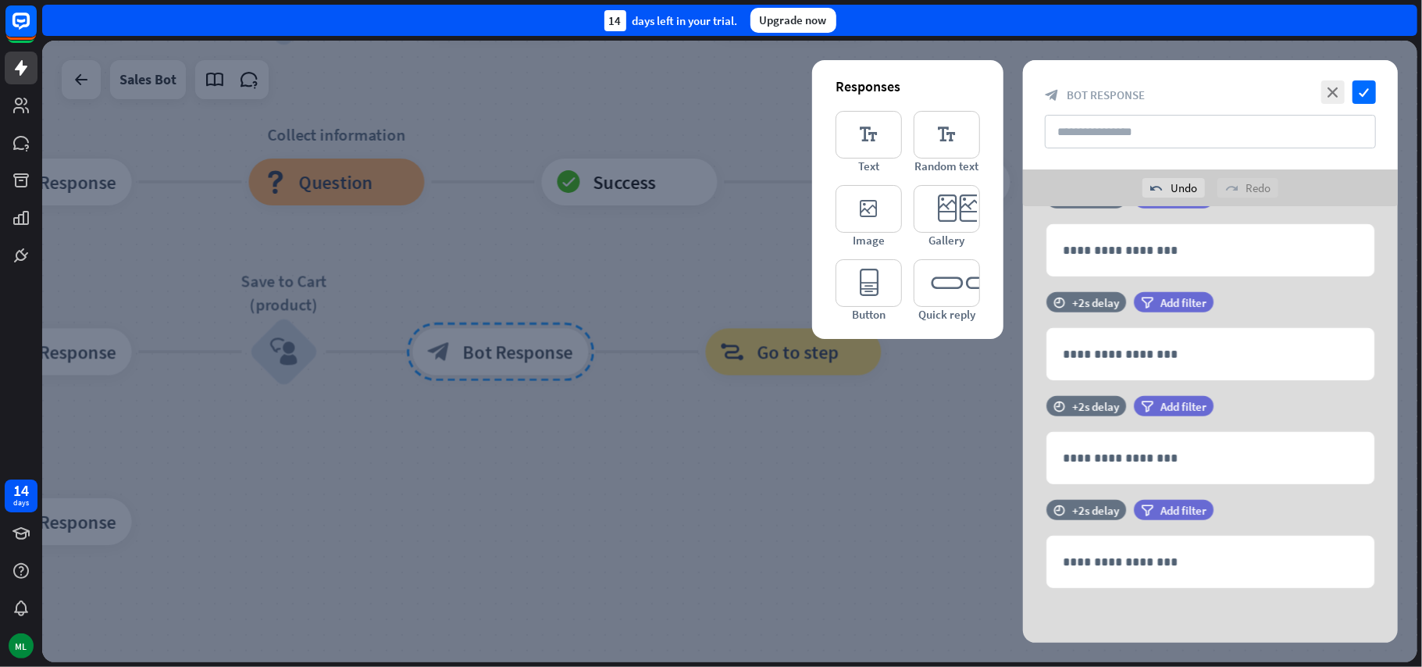
click at [1023, 582] on icon at bounding box center [1023, 582] width 15 height 14
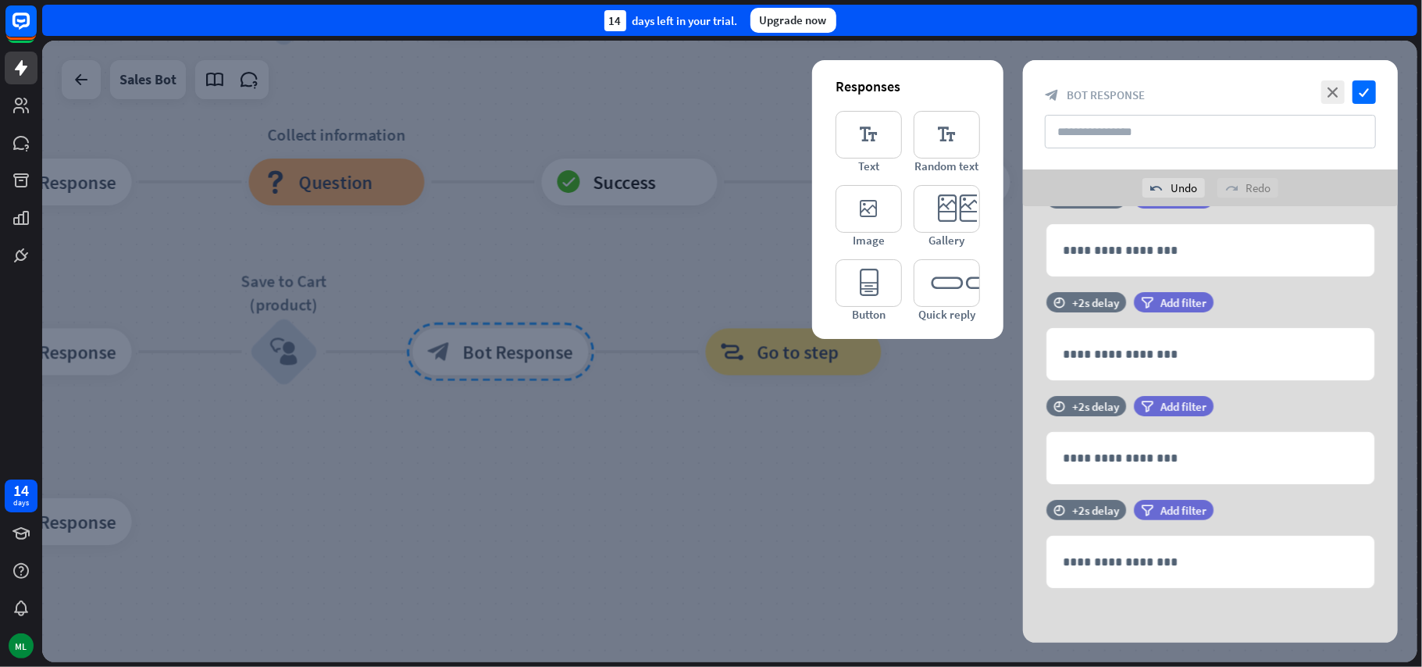
click at [1023, 582] on icon at bounding box center [1023, 582] width 15 height 14
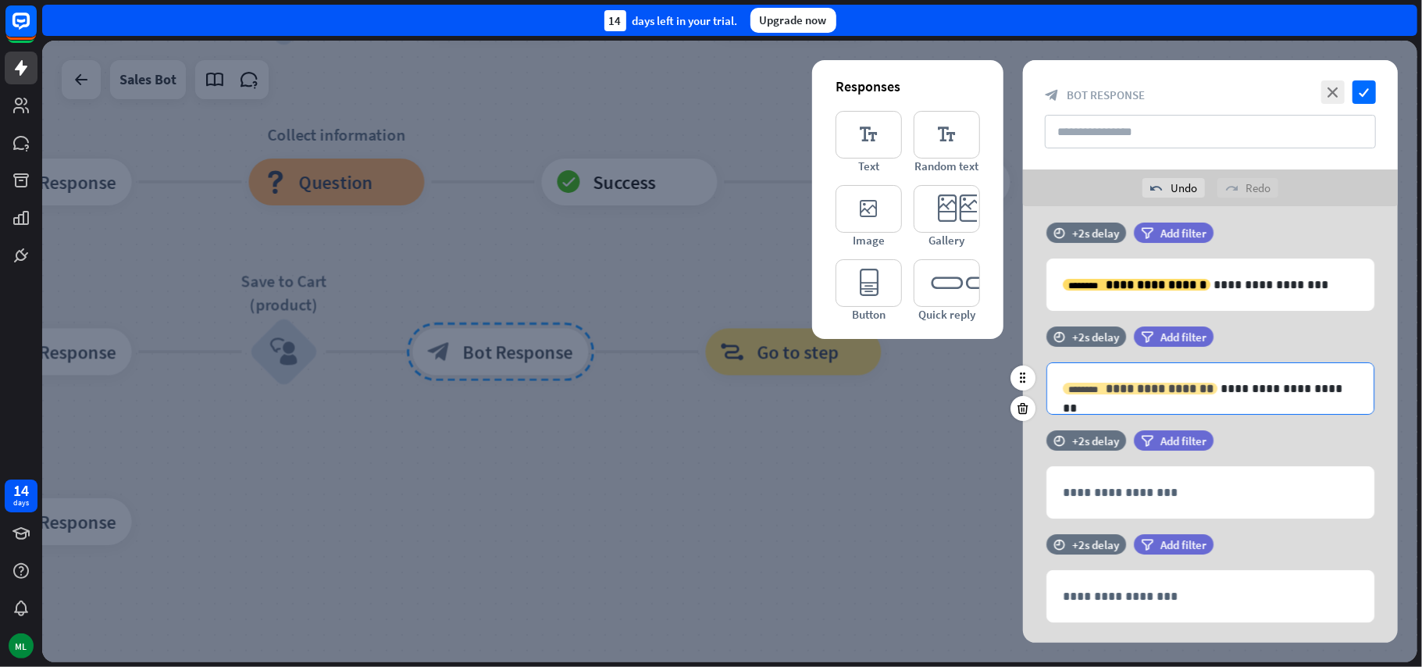
scroll to position [0, 0]
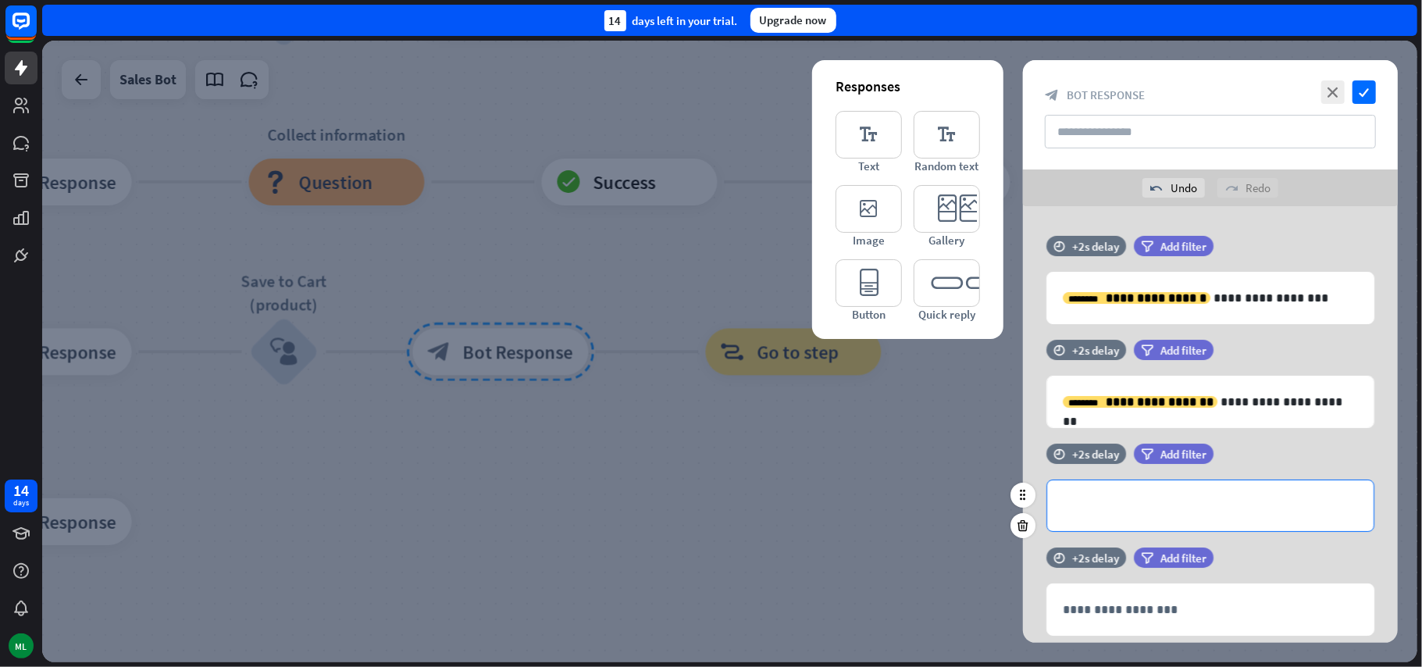
click at [1168, 516] on div "**********" at bounding box center [1210, 505] width 326 height 51
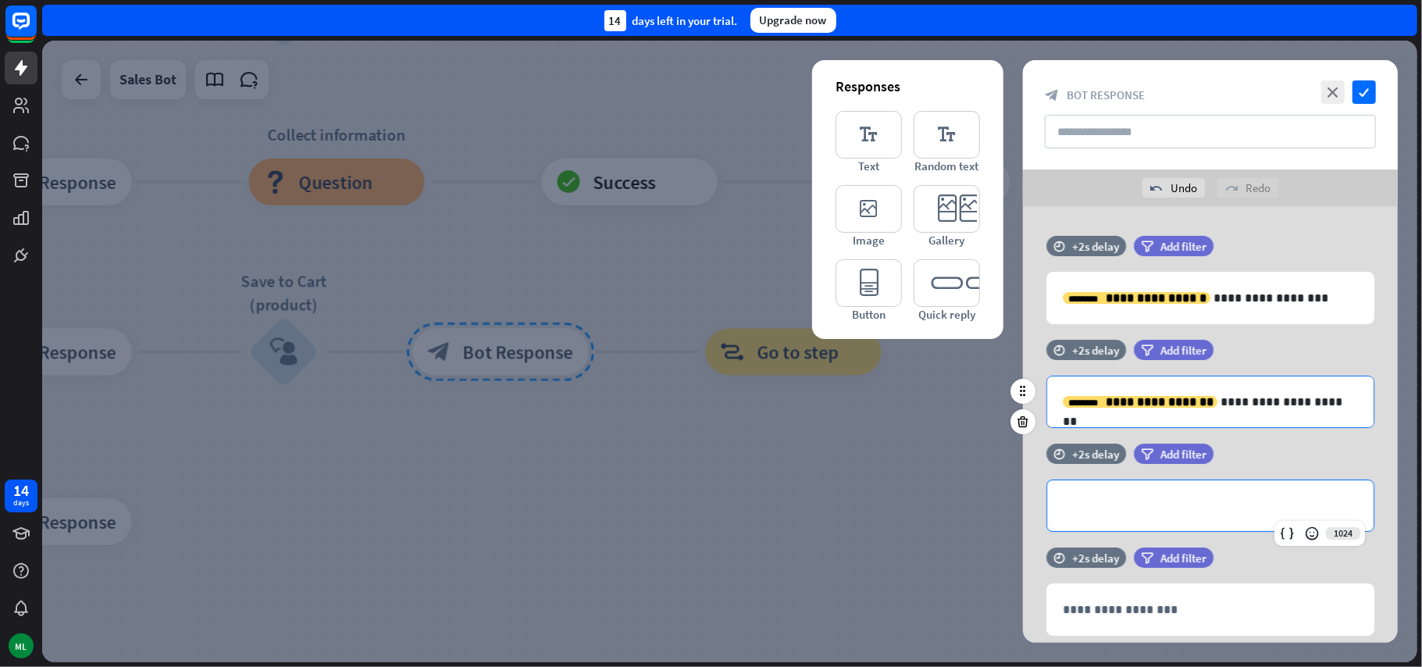
click at [1206, 403] on p "**********" at bounding box center [1210, 402] width 294 height 20
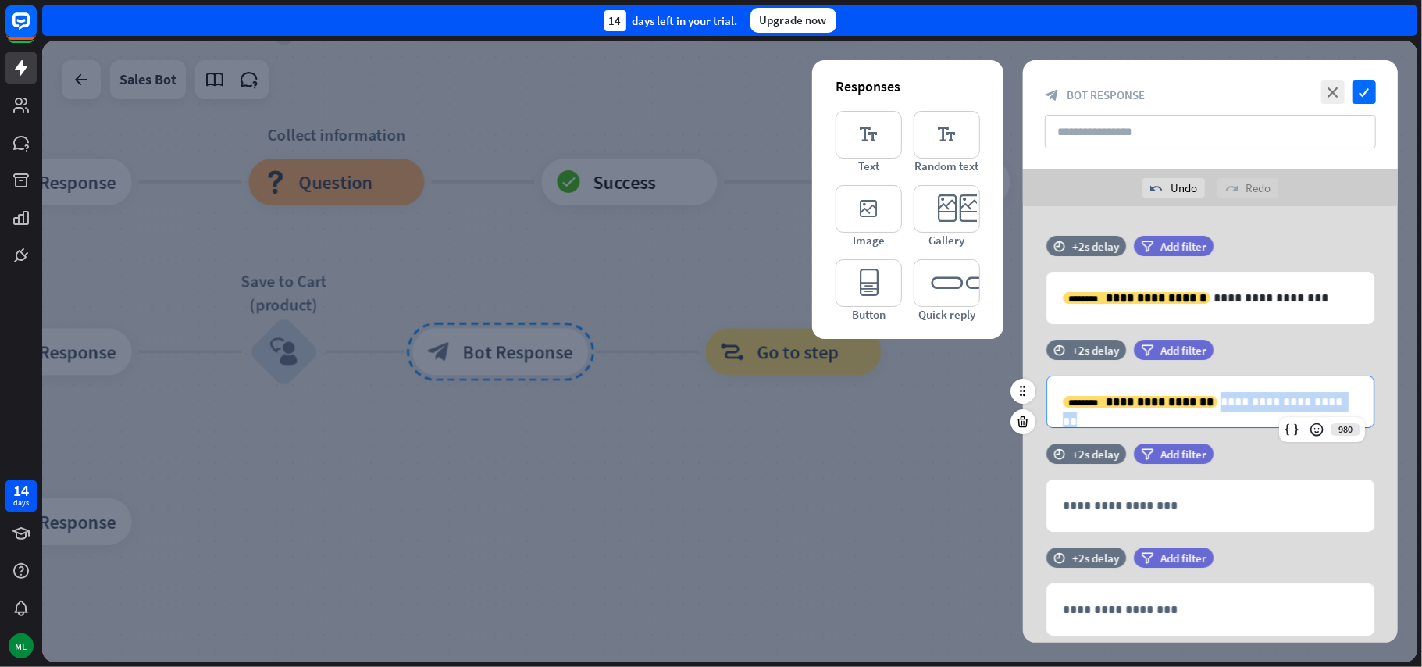
drag, startPoint x: 1206, startPoint y: 404, endPoint x: 1340, endPoint y: 411, distance: 134.5
click at [1340, 411] on p "**********" at bounding box center [1210, 402] width 294 height 20
copy p "**********"
click at [1210, 401] on p "**********" at bounding box center [1210, 402] width 294 height 20
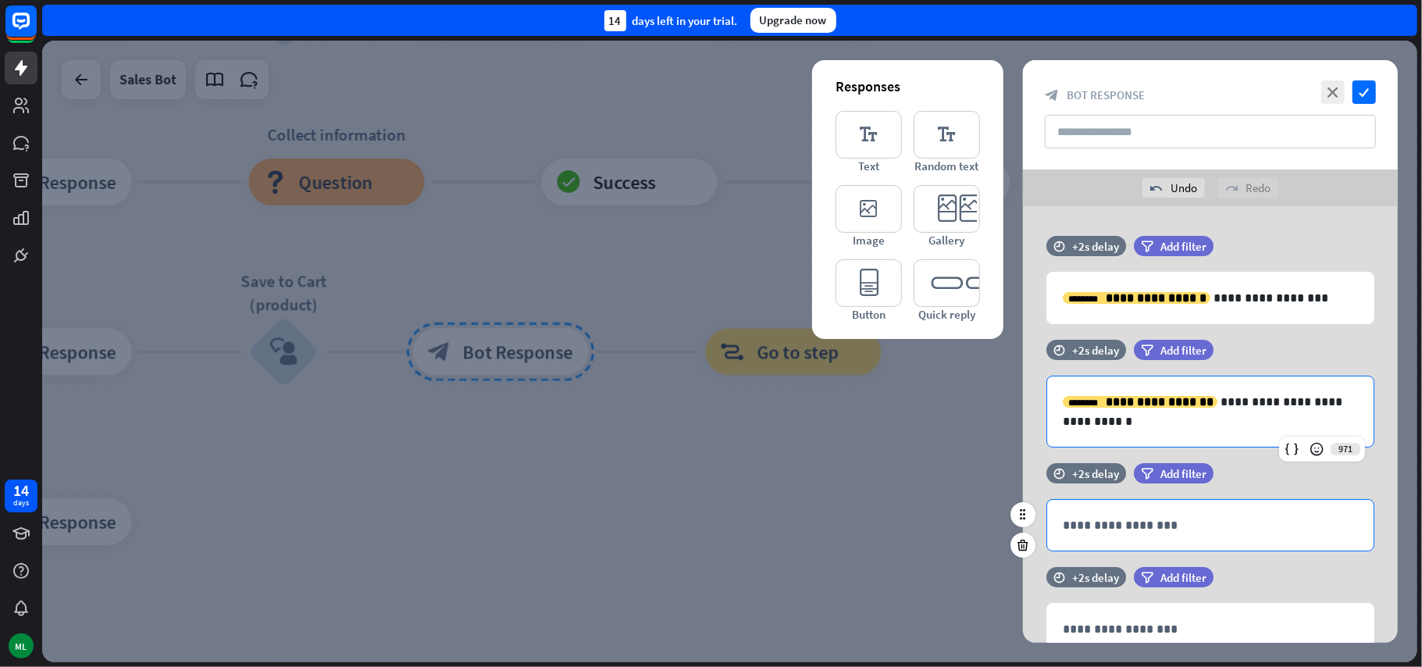
click at [1234, 519] on p "**********" at bounding box center [1210, 525] width 295 height 20
click at [1284, 550] on icon at bounding box center [1287, 553] width 16 height 16
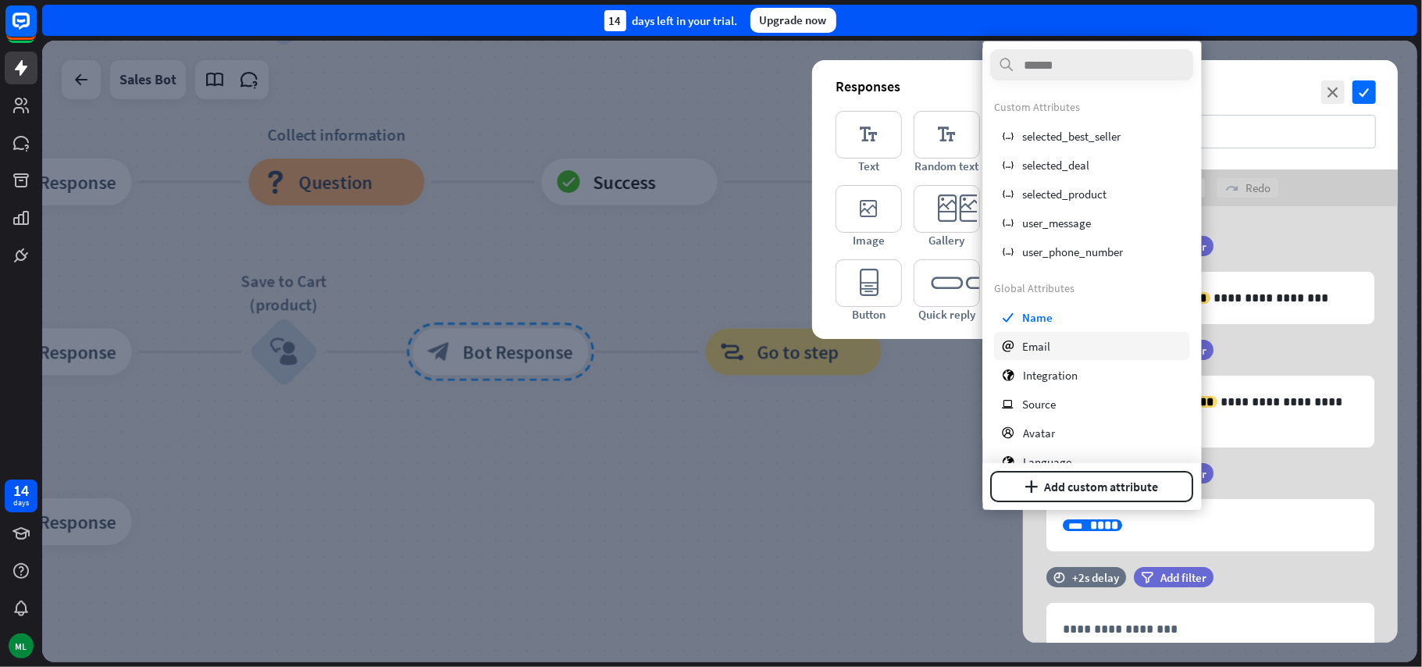
click at [1076, 351] on div "email Email" at bounding box center [1092, 346] width 195 height 28
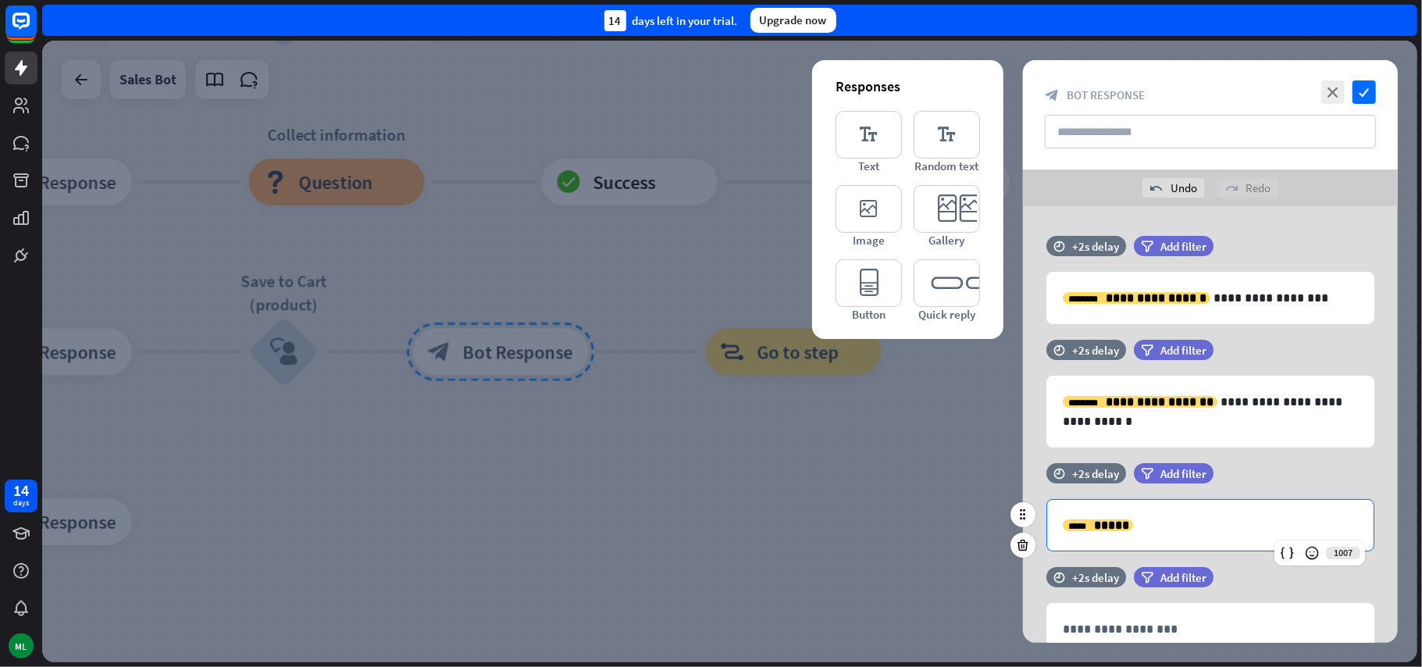
click at [1172, 525] on p "**********" at bounding box center [1210, 525] width 295 height 20
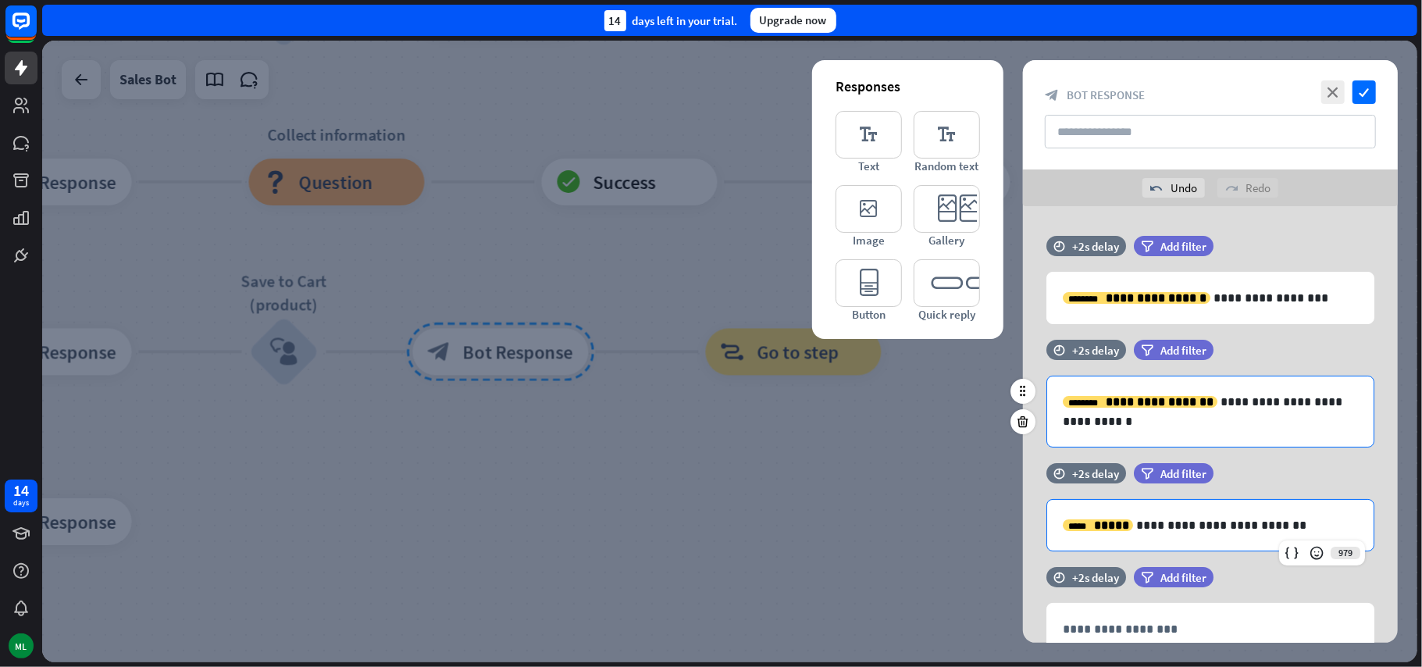
click at [1356, 404] on p "**********" at bounding box center [1210, 411] width 294 height 39
click at [1363, 94] on icon "check" at bounding box center [1363, 91] width 23 height 23
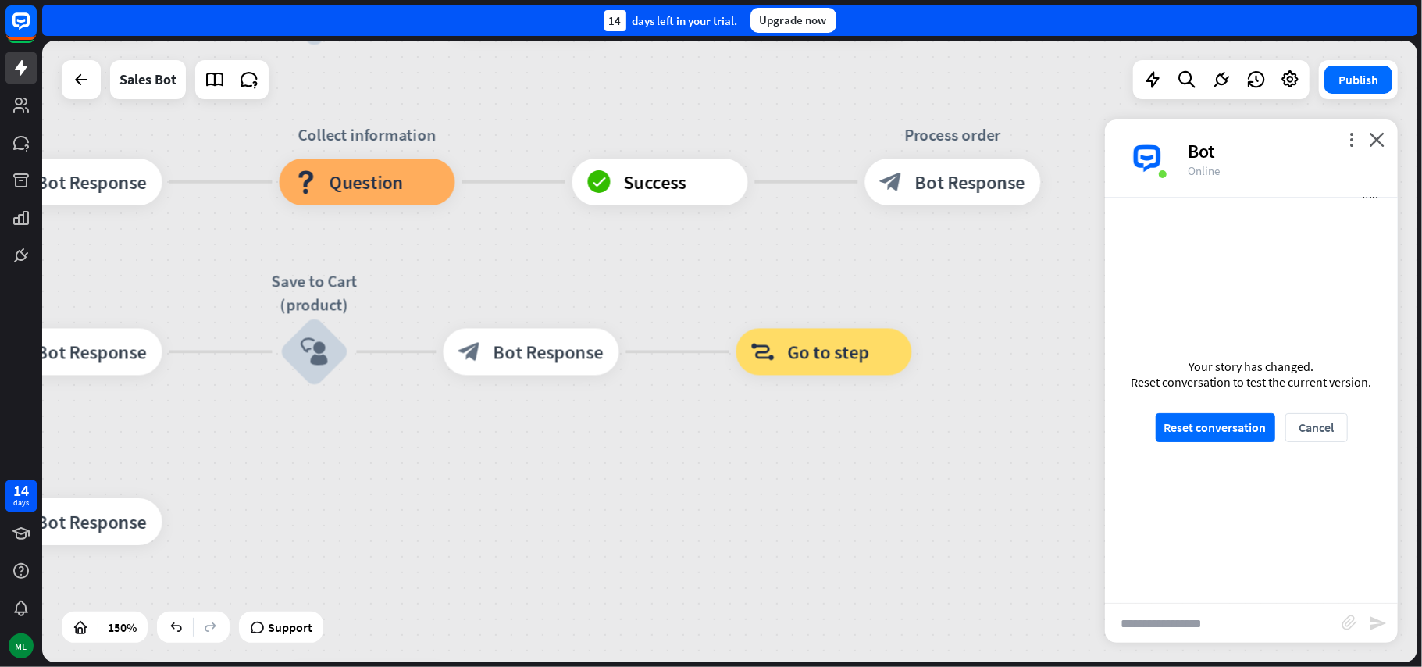
drag, startPoint x: 497, startPoint y: 467, endPoint x: 707, endPoint y: 467, distance: 210.0
click at [700, 467] on div "home_2 Start point Welcome message block_bot_response Bot Response Main menu bl…" at bounding box center [729, 351] width 1375 height 621
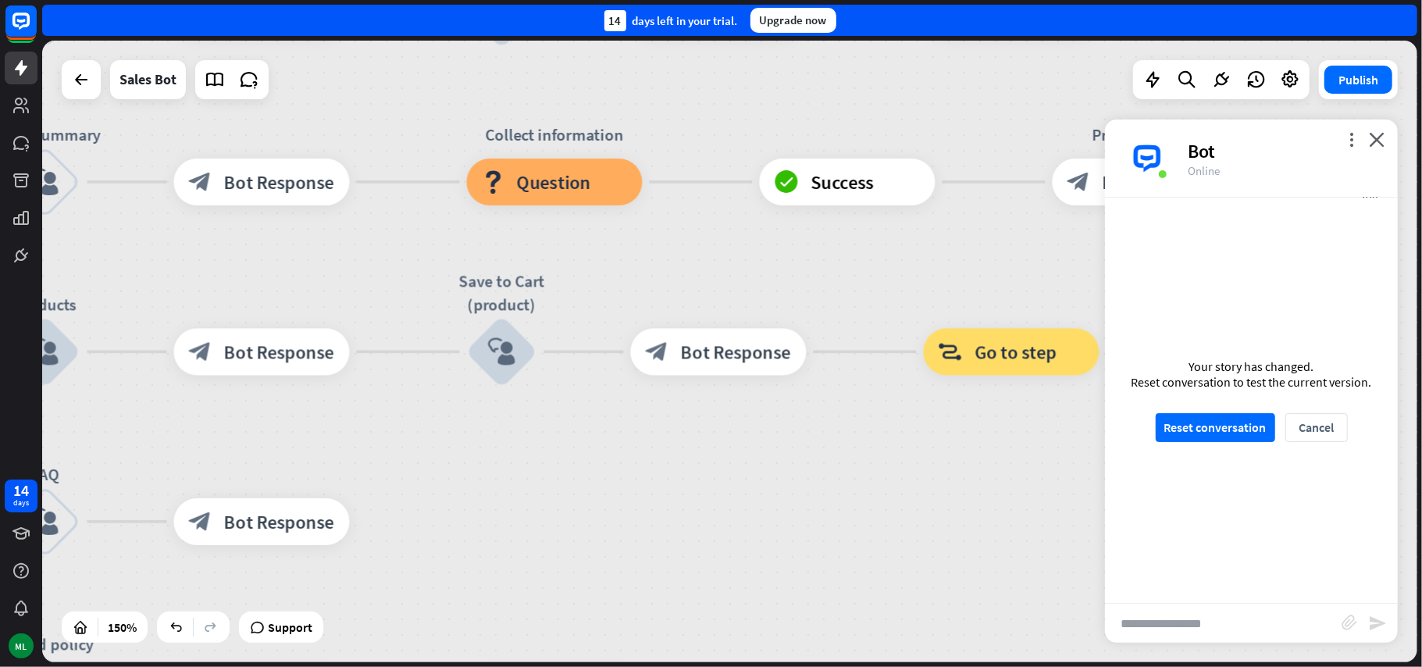
drag, startPoint x: 707, startPoint y: 467, endPoint x: 769, endPoint y: 467, distance: 61.7
click at [741, 467] on div "home_2 Start point Welcome message block_bot_response Bot Response Main menu bl…" at bounding box center [729, 351] width 1375 height 621
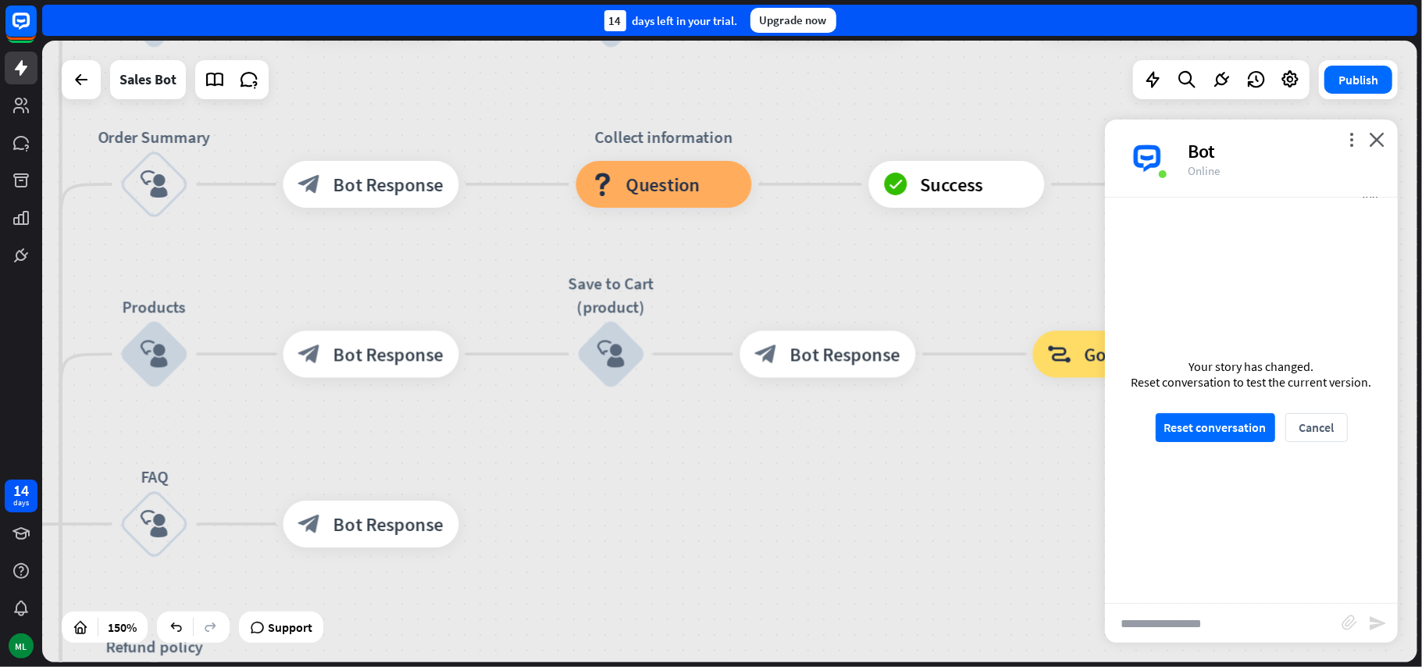
drag, startPoint x: 769, startPoint y: 467, endPoint x: 832, endPoint y: 469, distance: 62.5
click at [832, 469] on div "home_2 Start point Welcome message block_bot_response Bot Response Main menu bl…" at bounding box center [729, 351] width 1375 height 621
click at [879, 372] on div "block_bot_response Bot Response" at bounding box center [828, 354] width 176 height 47
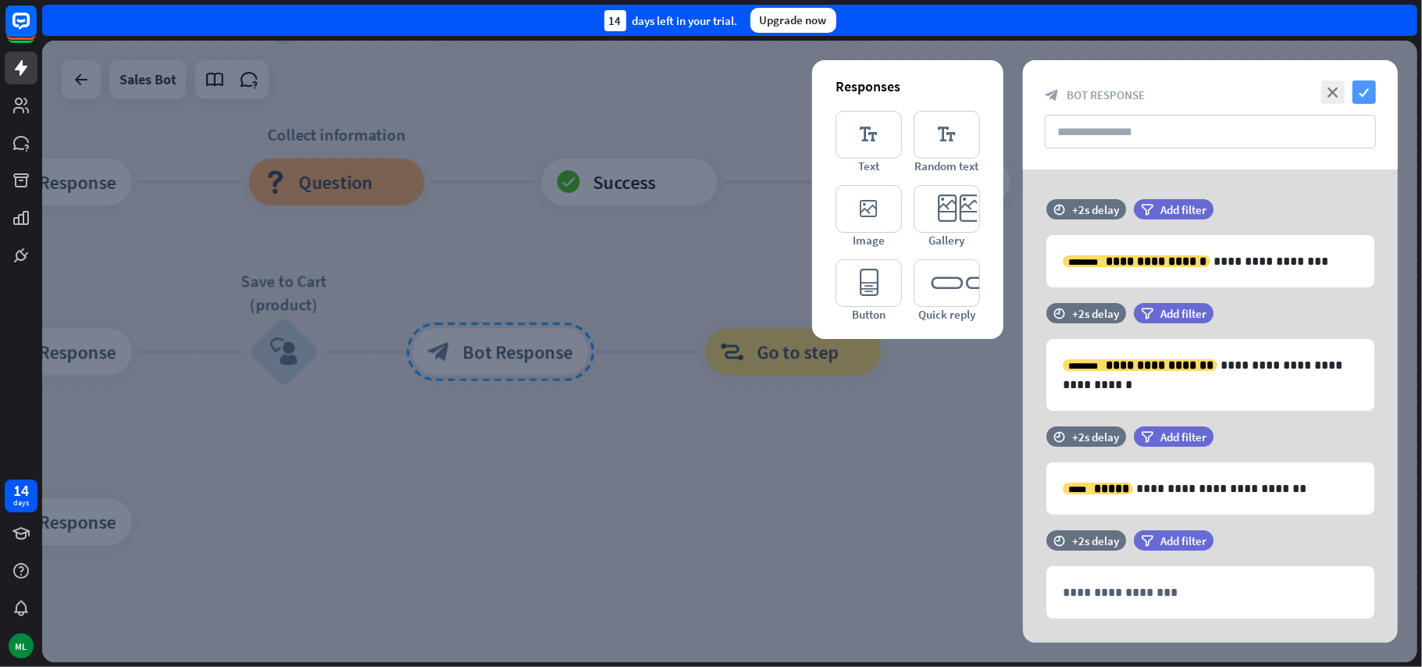
click at [1362, 91] on icon "check" at bounding box center [1363, 91] width 23 height 23
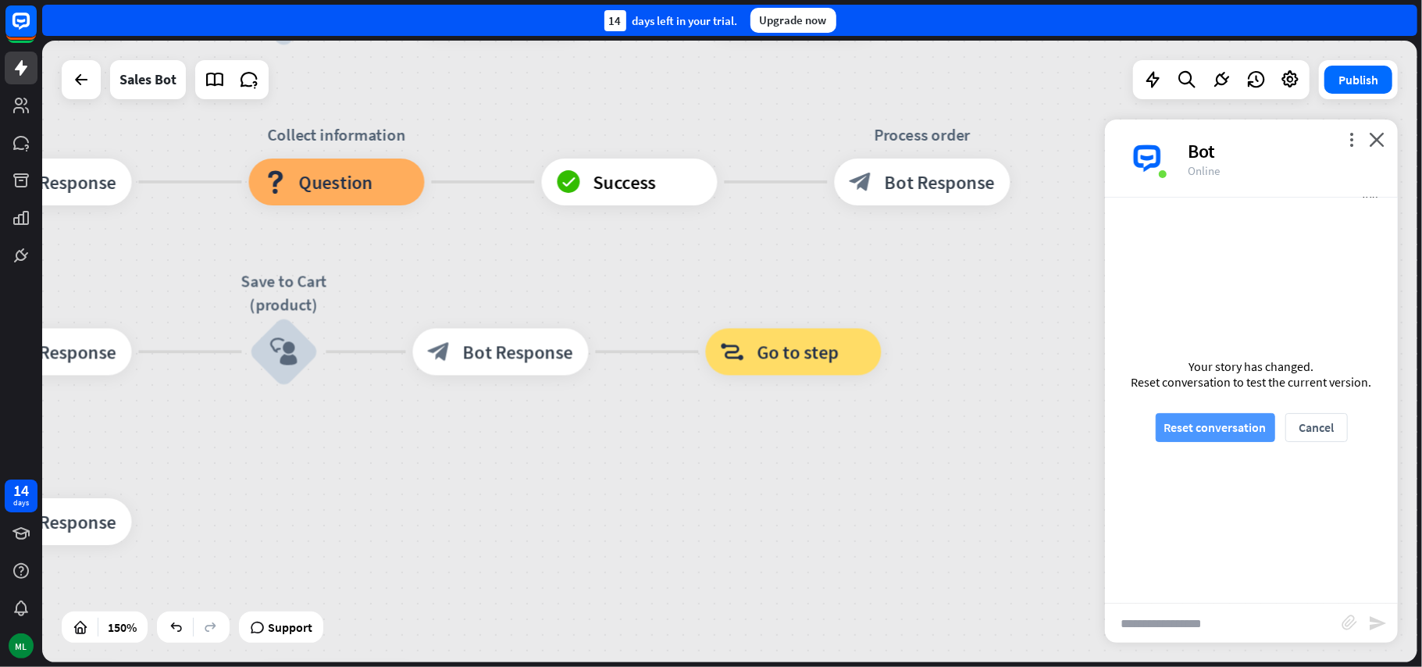
click at [1199, 431] on button "Reset conversation" at bounding box center [1215, 427] width 119 height 29
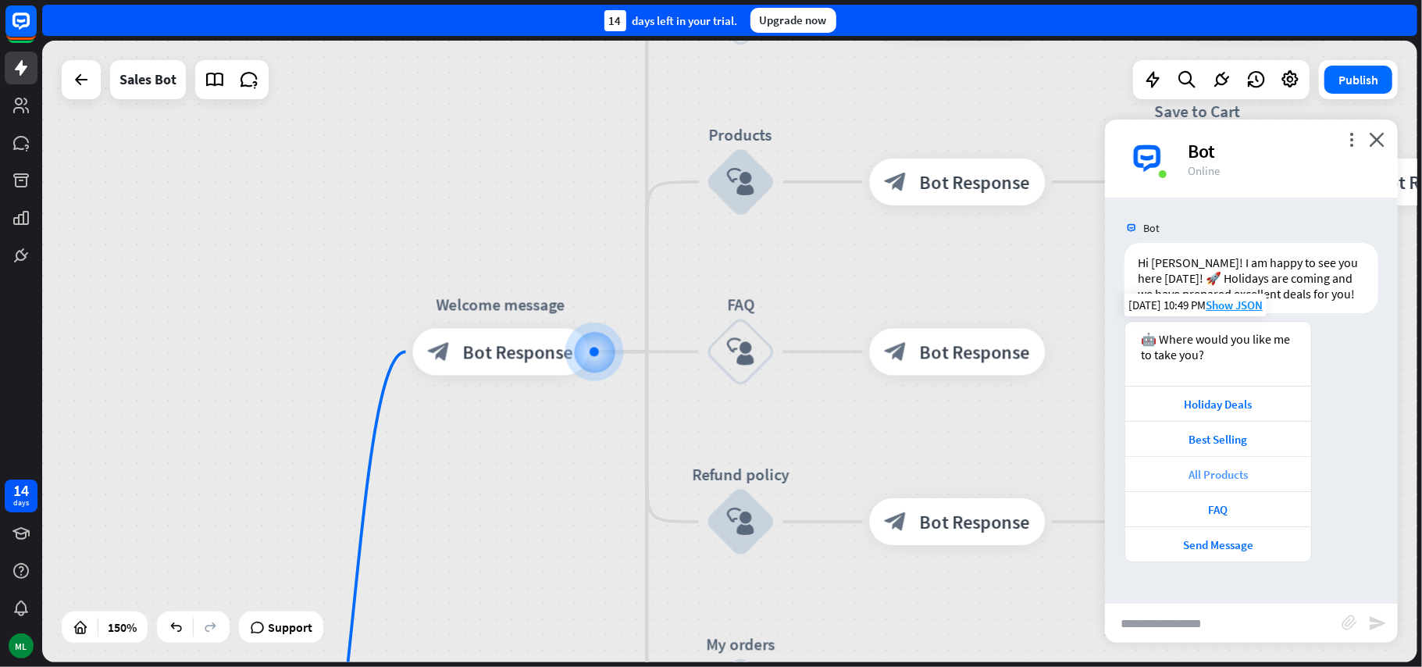
click at [1237, 475] on div "All Products" at bounding box center [1218, 474] width 170 height 15
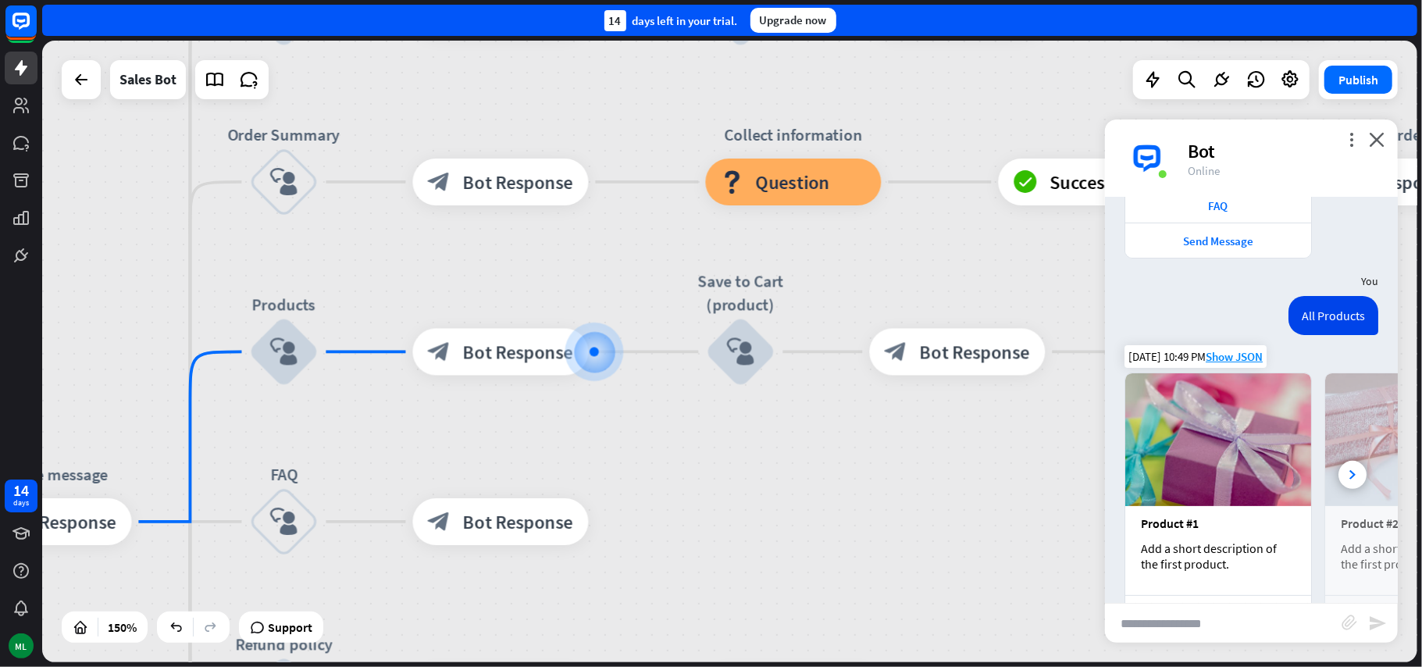
scroll to position [356, 0]
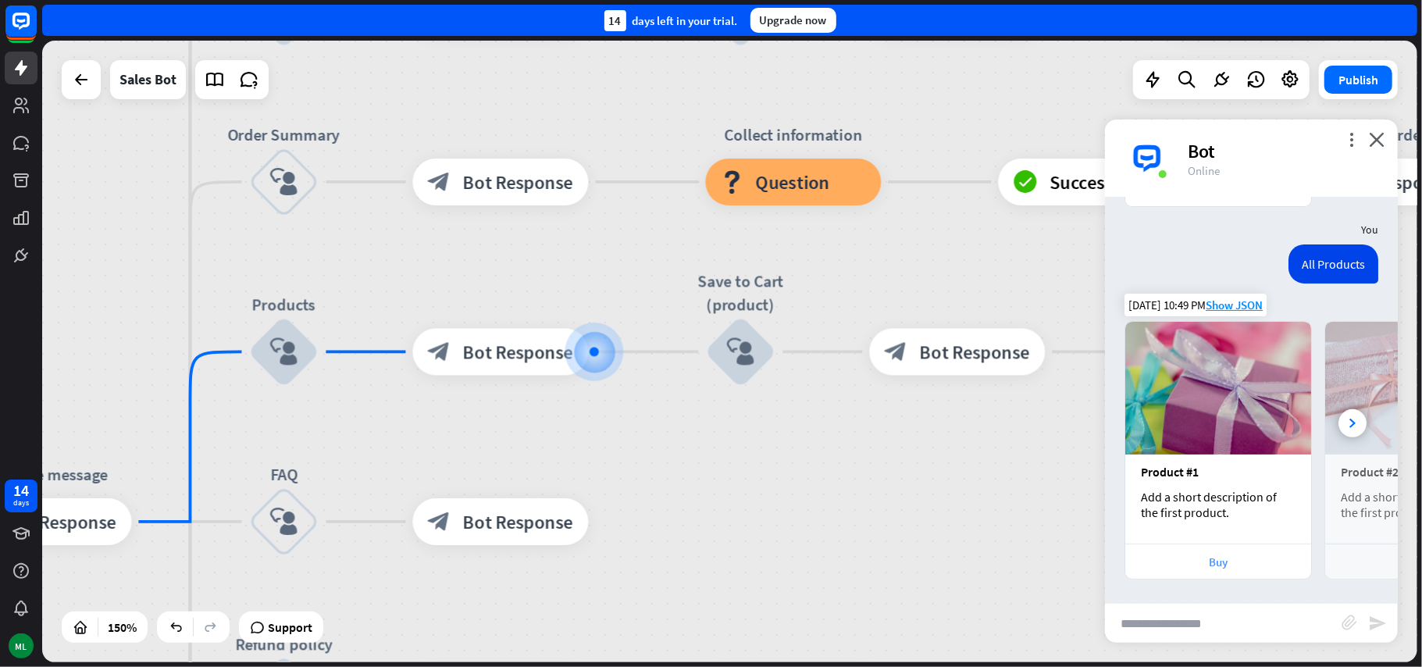
click at [1235, 566] on div "Buy" at bounding box center [1218, 561] width 170 height 15
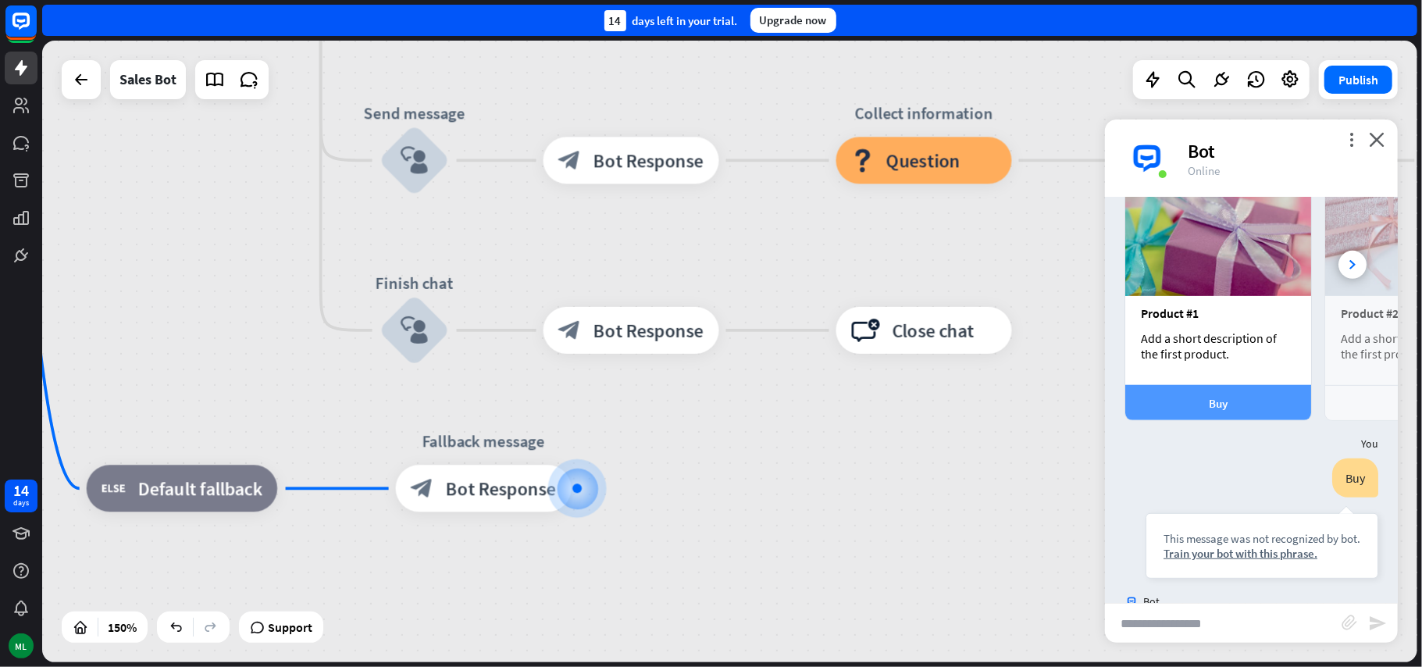
scroll to position [591, 0]
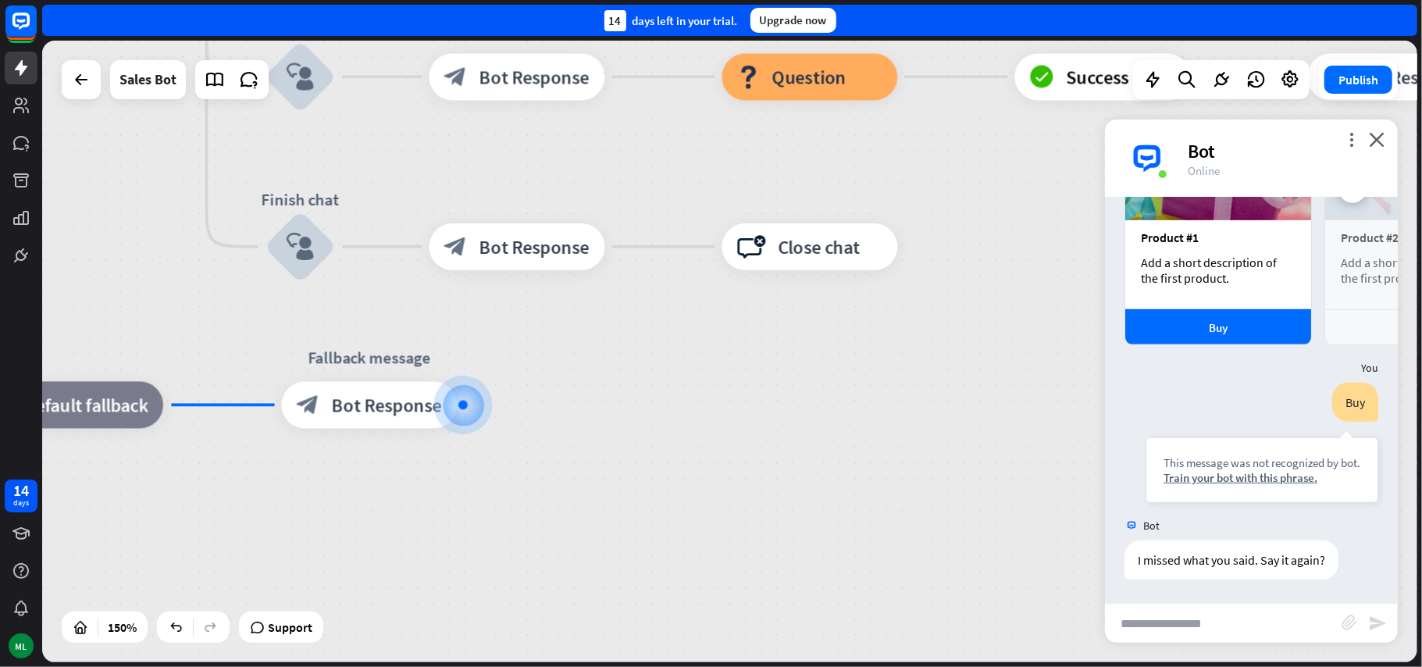
drag, startPoint x: 973, startPoint y: 462, endPoint x: 847, endPoint y: 508, distance: 133.6
click at [844, 513] on div "home_2 Start point Welcome message block_bot_response Bot Response Main menu bl…" at bounding box center [711, 368] width 2063 height 932
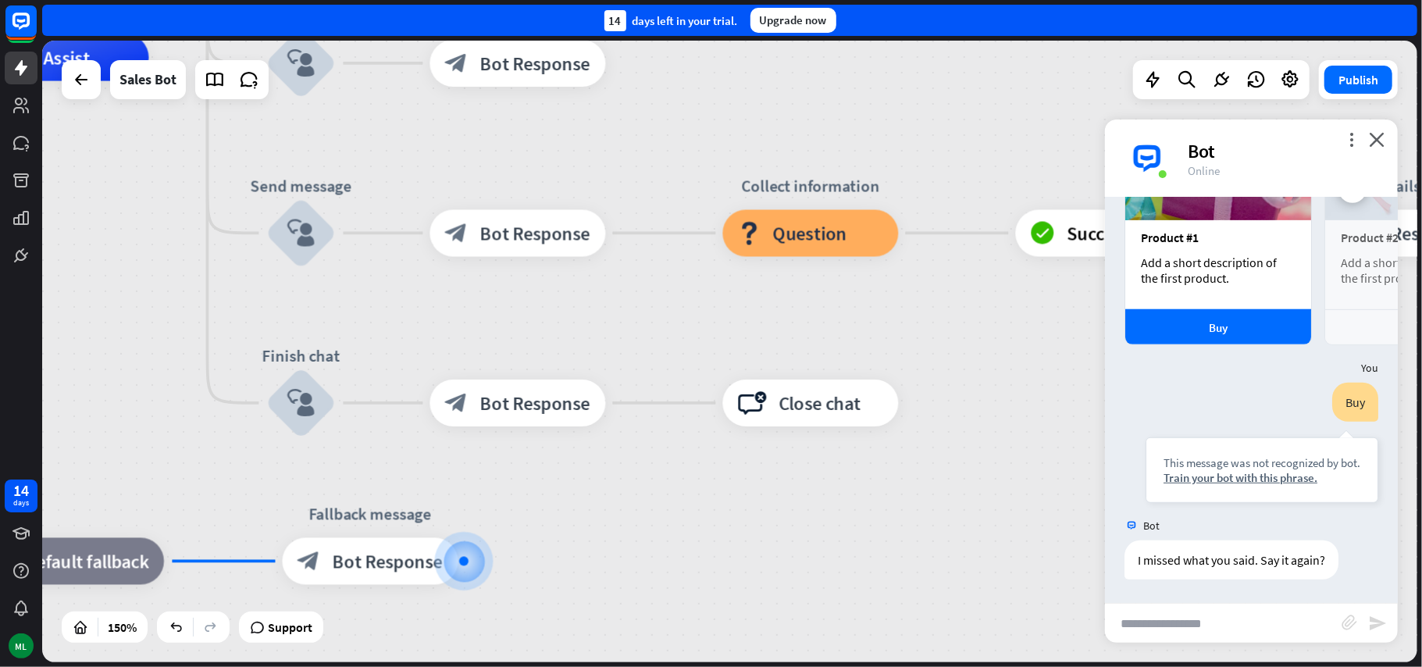
drag, startPoint x: 920, startPoint y: 408, endPoint x: 923, endPoint y: 560, distance: 152.3
click at [923, 573] on div "home_2 Start point Welcome message block_bot_response Bot Response Main menu bl…" at bounding box center [712, 524] width 2063 height 932
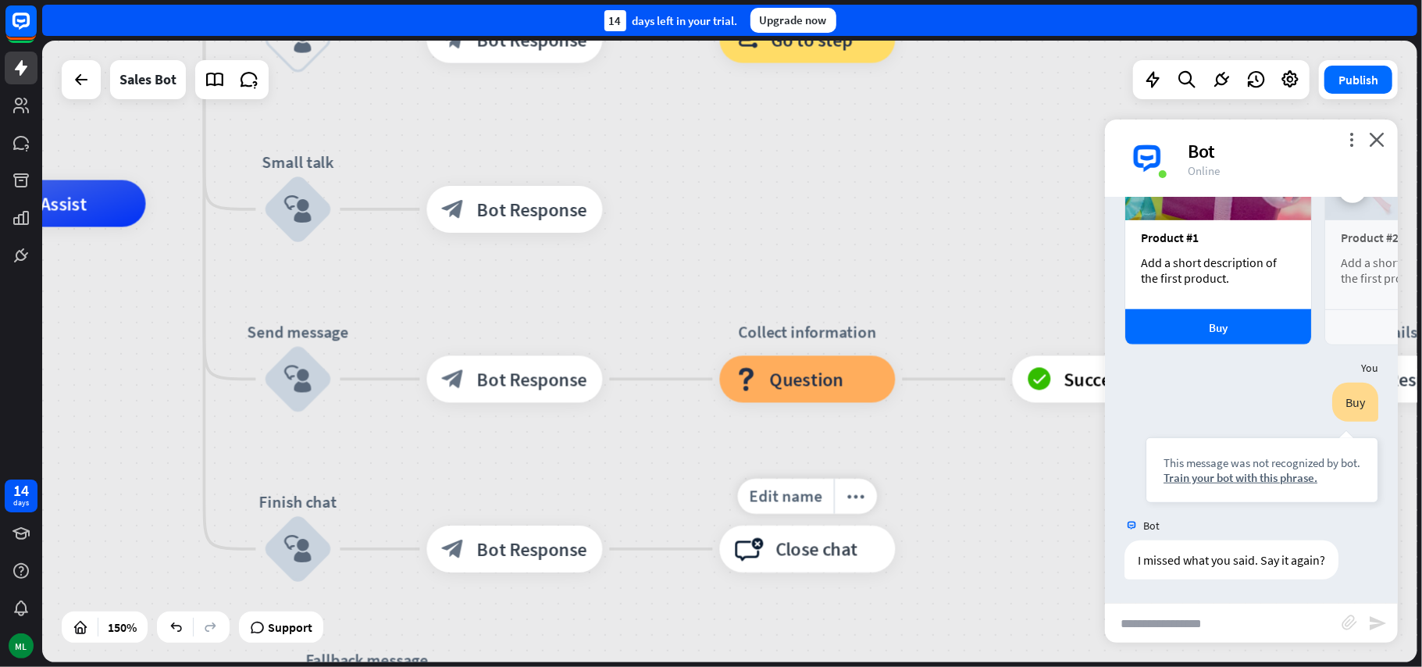
drag, startPoint x: 925, startPoint y: 513, endPoint x: 922, endPoint y: 563, distance: 50.1
click at [896, 563] on div "Edit name more_horiz block_close_chat Close chat" at bounding box center [808, 548] width 176 height 47
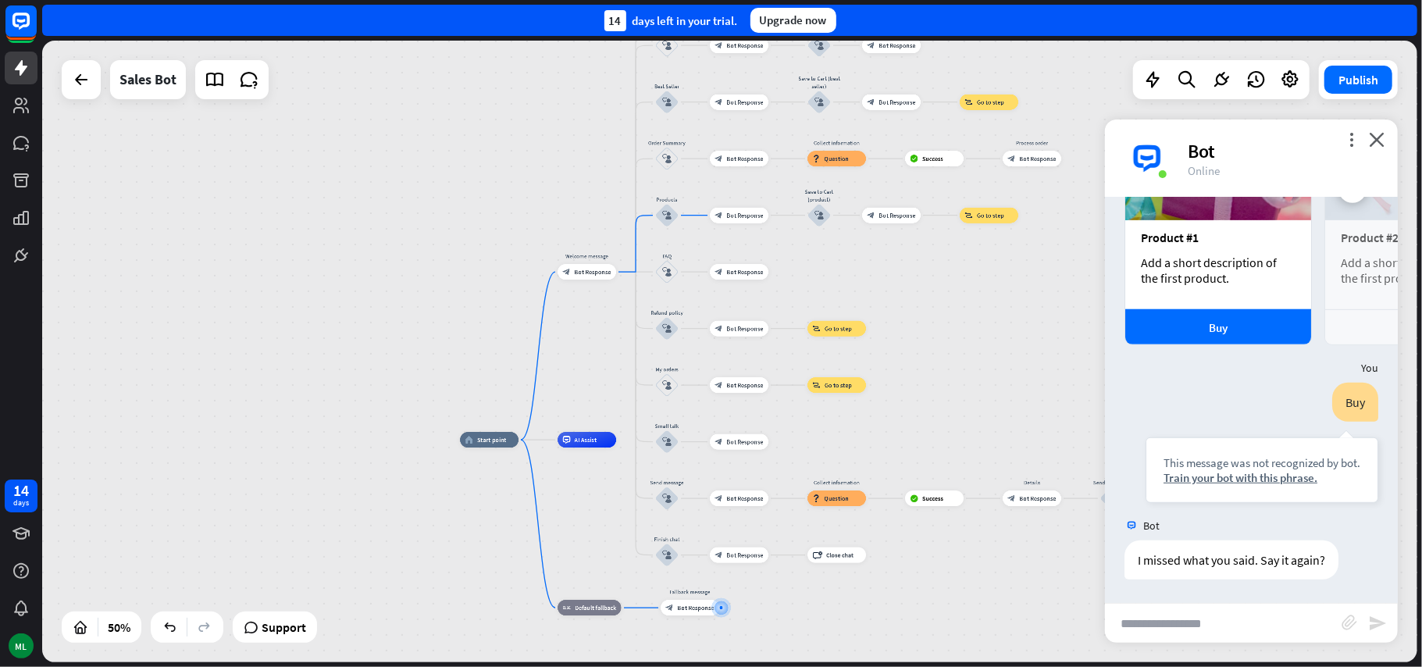
drag, startPoint x: 896, startPoint y: 305, endPoint x: 891, endPoint y: 459, distance: 154.7
click at [891, 459] on div "home_2 Start point Welcome message block_bot_response Bot Response Main menu bl…" at bounding box center [803, 595] width 687 height 311
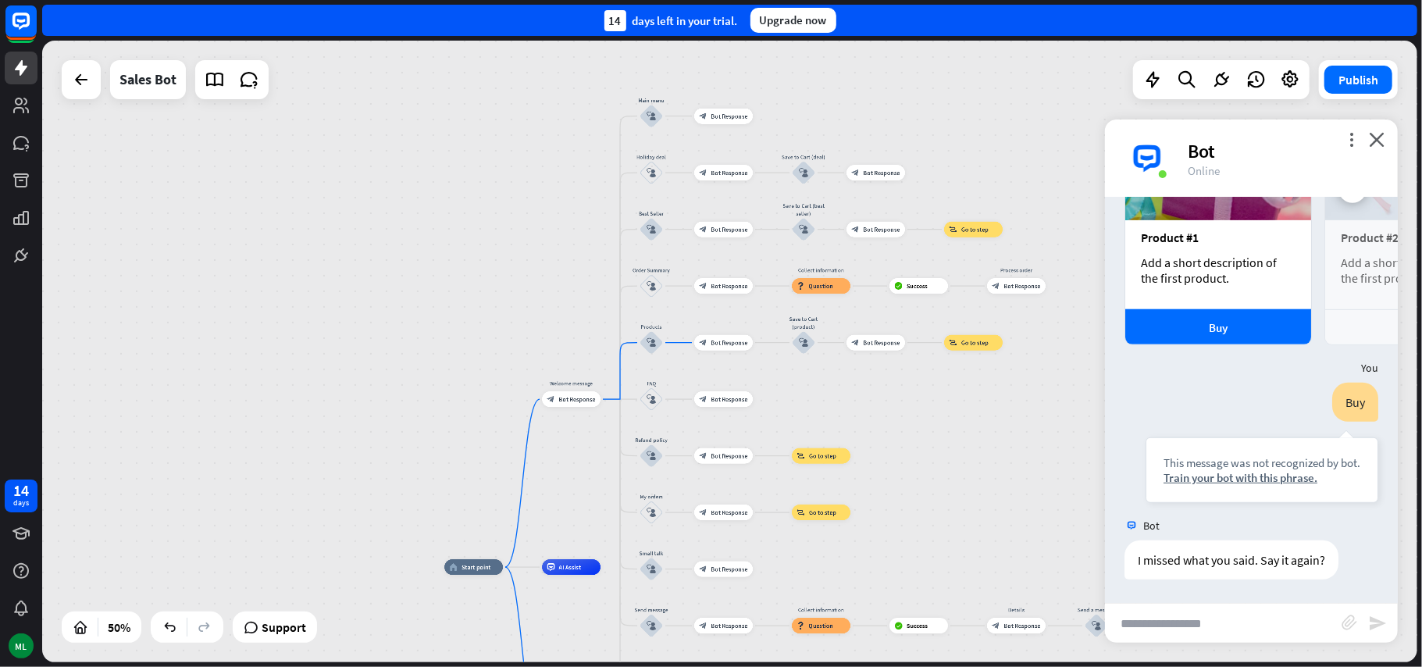
drag, startPoint x: 917, startPoint y: 392, endPoint x: 912, endPoint y: 462, distance: 70.4
click at [901, 514] on div "home_2 Start point Welcome message block_bot_response Bot Response Main menu bl…" at bounding box center [729, 351] width 1375 height 621
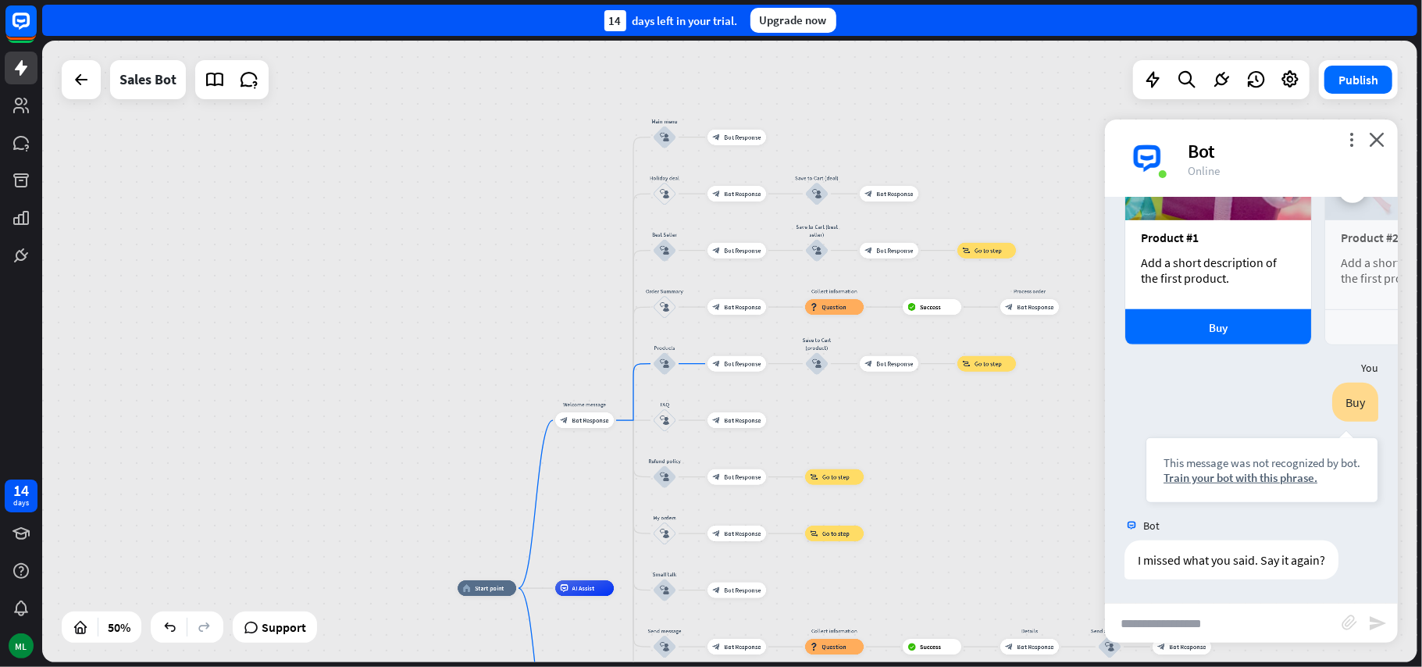
drag, startPoint x: 915, startPoint y: 429, endPoint x: 932, endPoint y: 451, distance: 27.8
click at [932, 451] on div "home_2 Start point Welcome message block_bot_response Bot Response Main menu bl…" at bounding box center [729, 351] width 1375 height 621
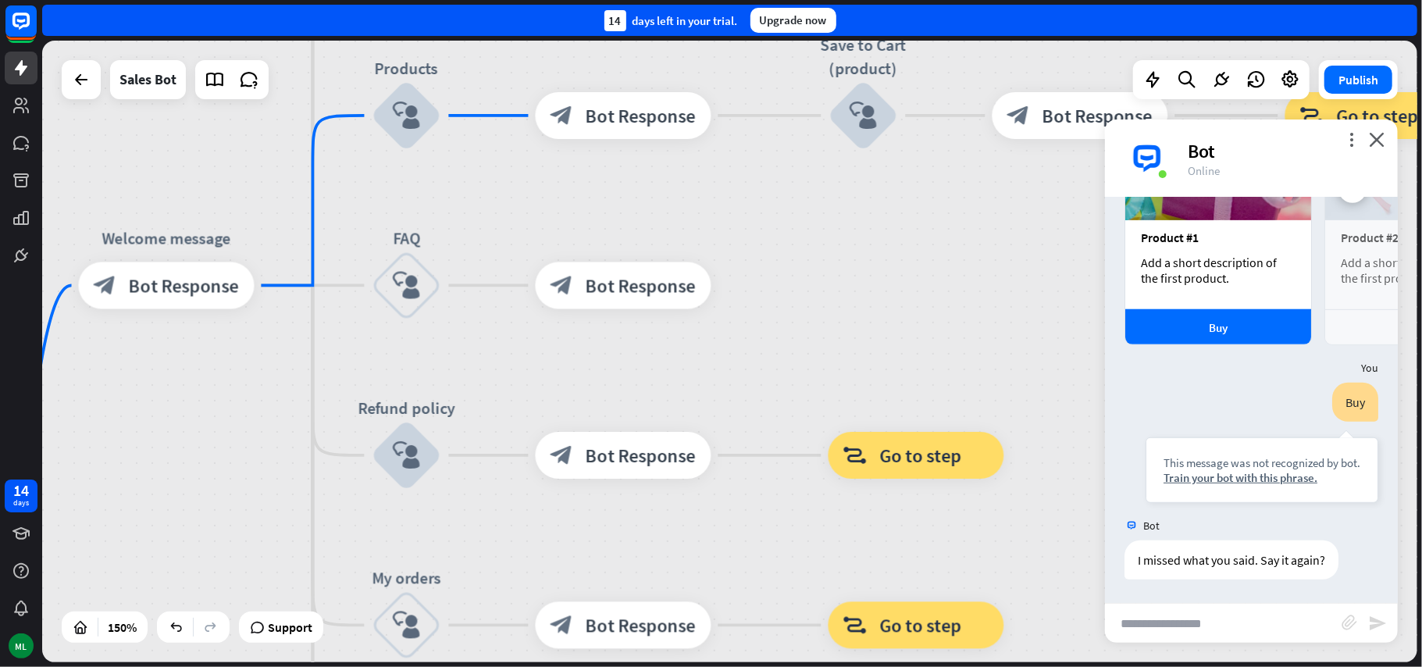
drag, startPoint x: 819, startPoint y: 469, endPoint x: 897, endPoint y: 350, distance: 142.7
click at [896, 347] on div "home_2 Start point Welcome message block_bot_response Bot Response Main menu bl…" at bounding box center [729, 351] width 1375 height 621
drag, startPoint x: 840, startPoint y: 394, endPoint x: 973, endPoint y: 382, distance: 133.2
click at [973, 431] on div "Edit name more_horiz block_goto Go to step" at bounding box center [918, 454] width 176 height 47
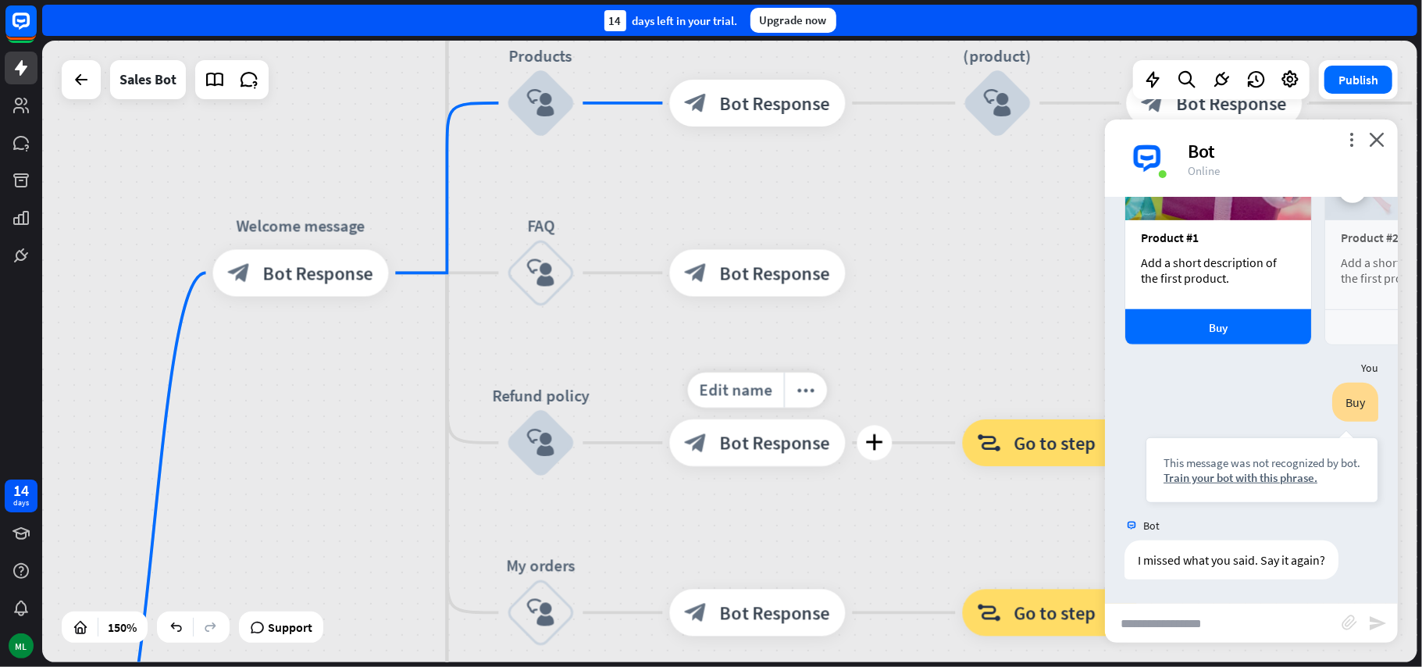
click at [670, 419] on div "Edit name more_horiz plus block_bot_response Bot Response" at bounding box center [758, 442] width 176 height 47
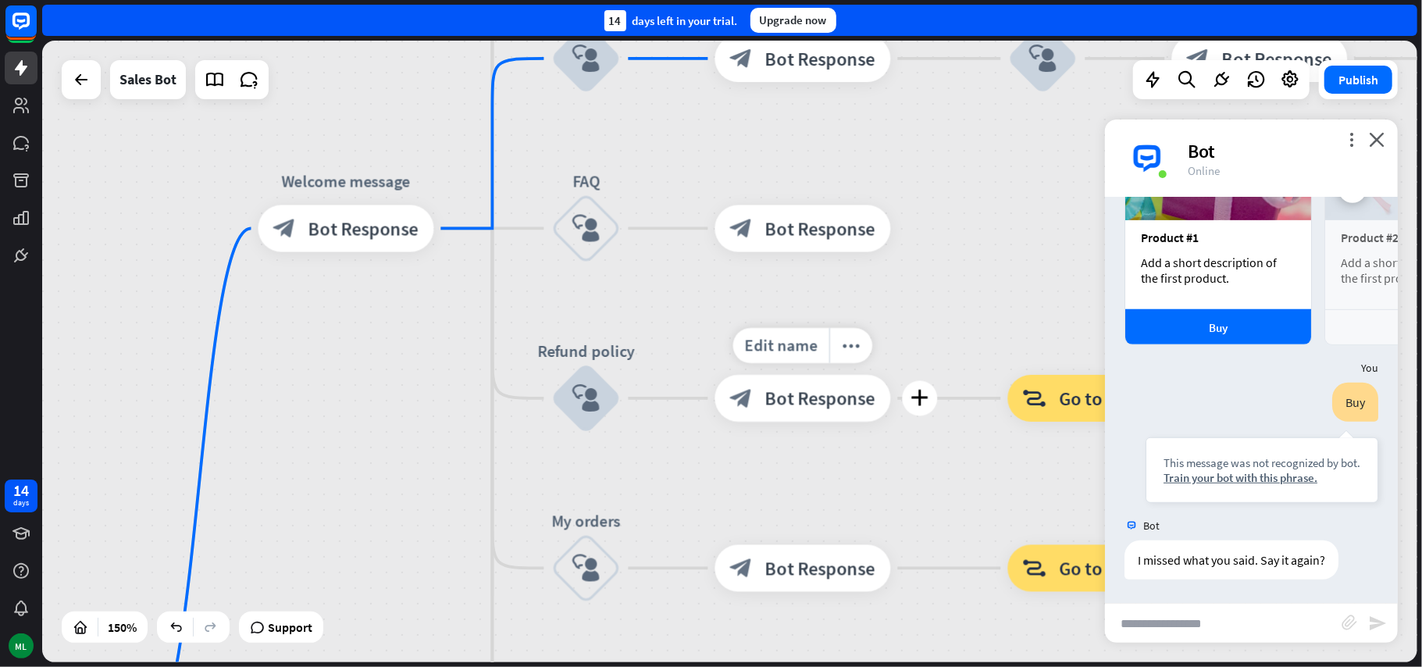
drag, startPoint x: 689, startPoint y: 333, endPoint x: 667, endPoint y: 375, distance: 47.5
click at [715, 375] on div "Edit name more_horiz plus block_bot_response Bot Response" at bounding box center [803, 398] width 176 height 47
click at [800, 397] on span "Bot Response" at bounding box center [820, 398] width 110 height 23
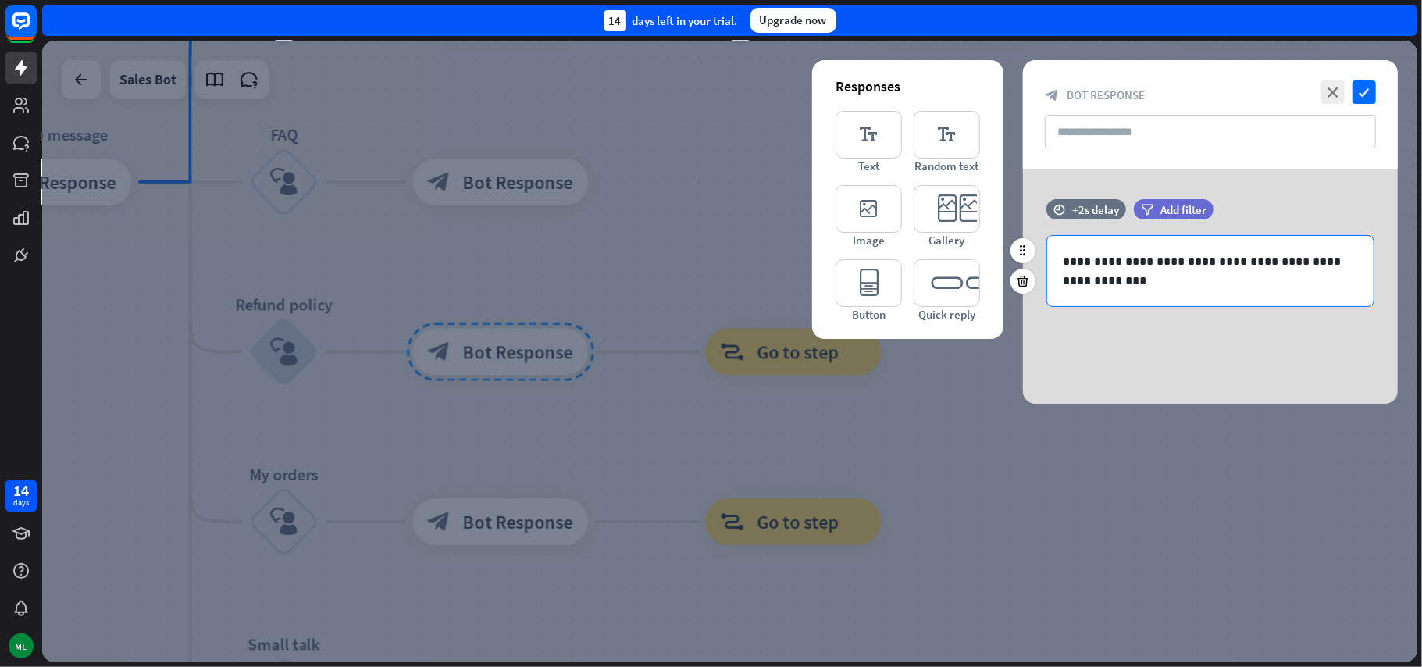
click at [1315, 269] on p "**********" at bounding box center [1210, 270] width 294 height 39
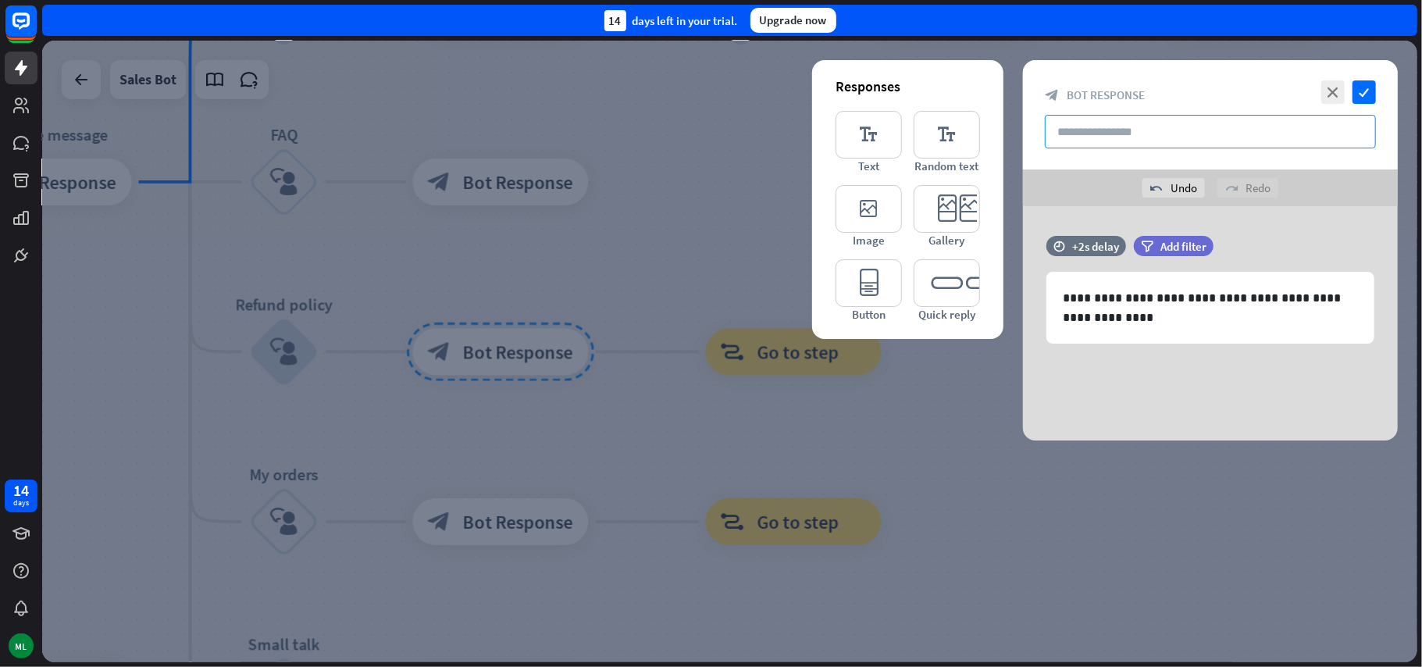
click at [1282, 132] on input "text" at bounding box center [1210, 132] width 331 height 34
click at [1362, 94] on icon "check" at bounding box center [1363, 91] width 23 height 23
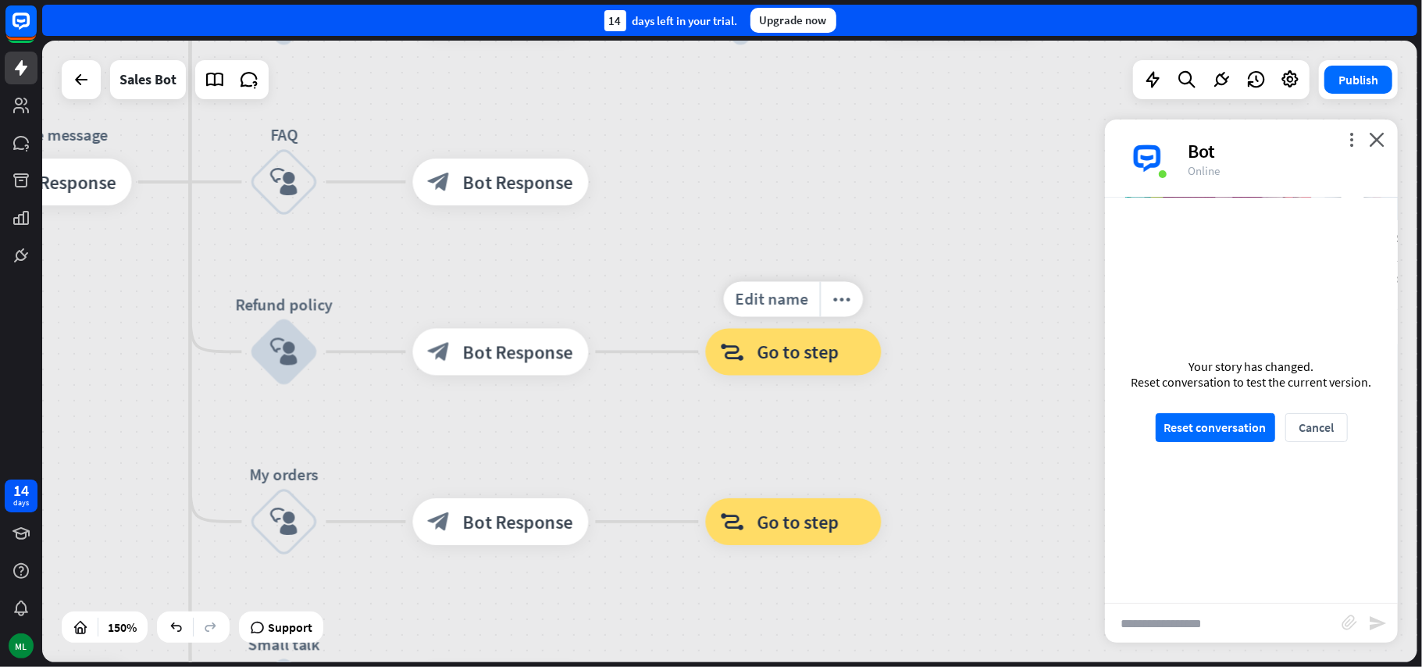
click at [810, 358] on span "Go to step" at bounding box center [798, 351] width 82 height 23
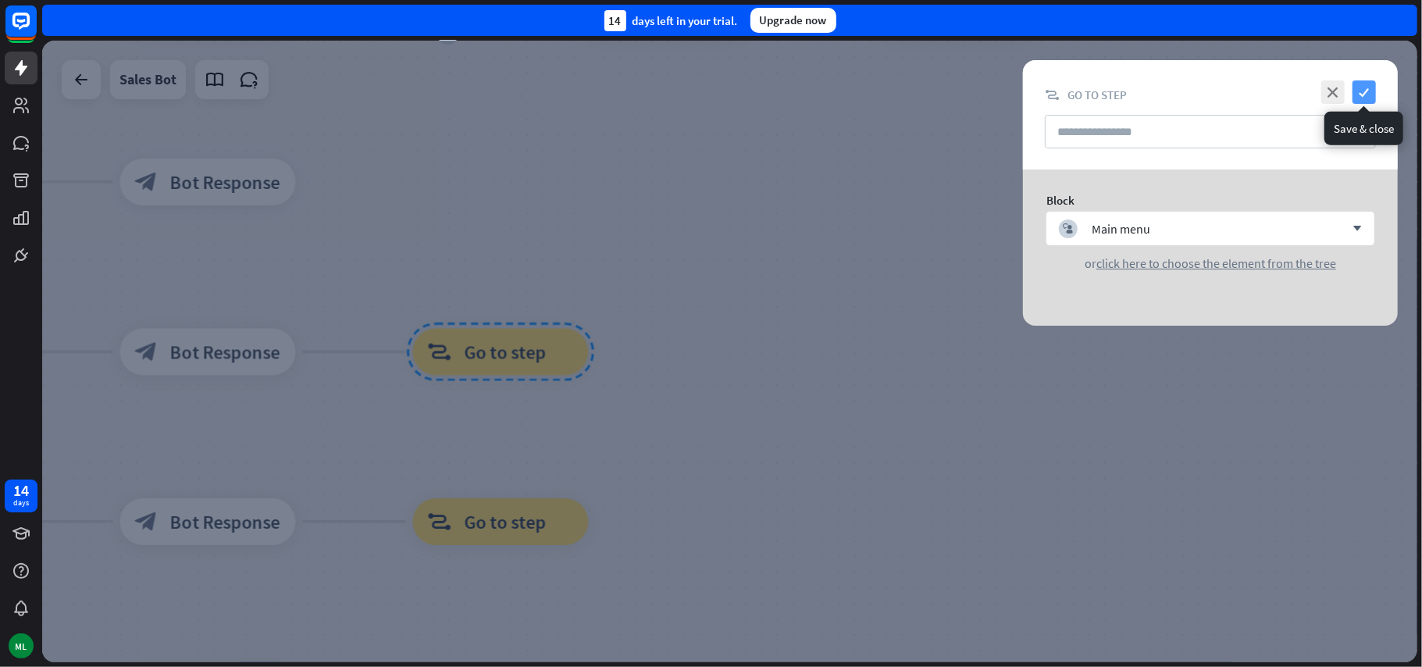
click at [1369, 87] on icon "check" at bounding box center [1363, 91] width 23 height 23
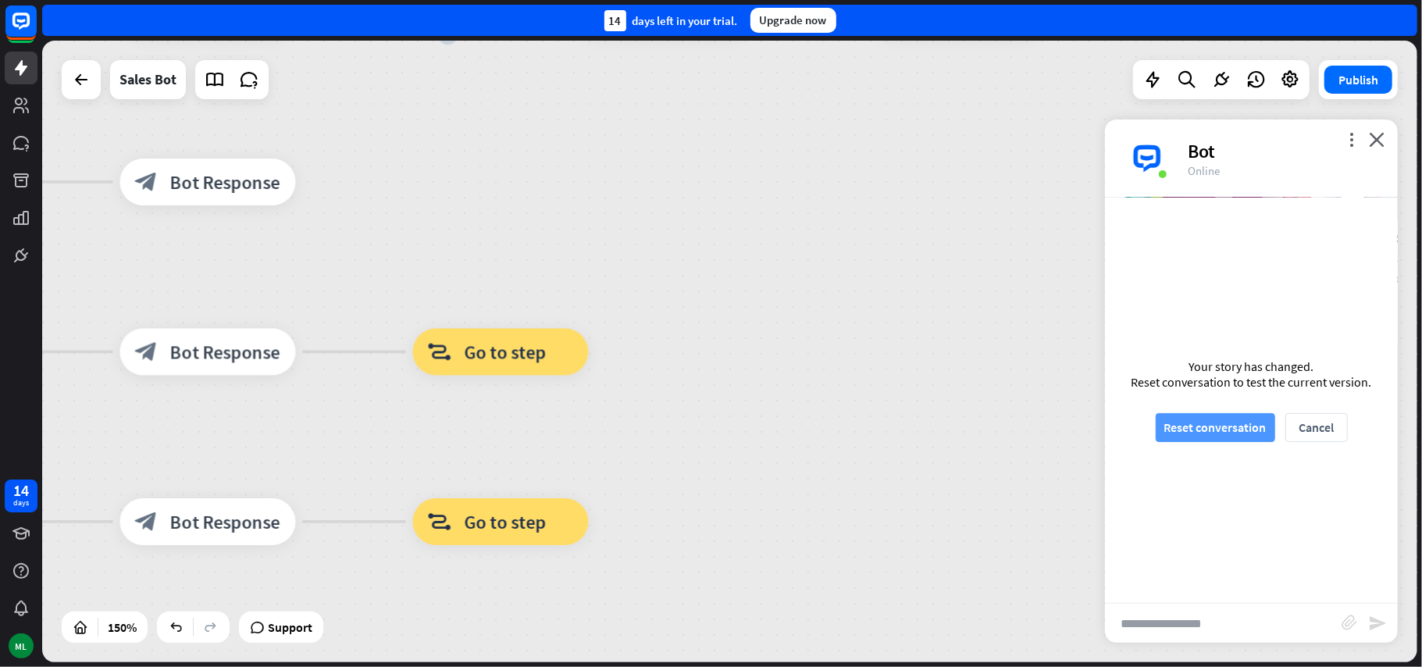
click at [1195, 435] on button "Reset conversation" at bounding box center [1215, 427] width 119 height 29
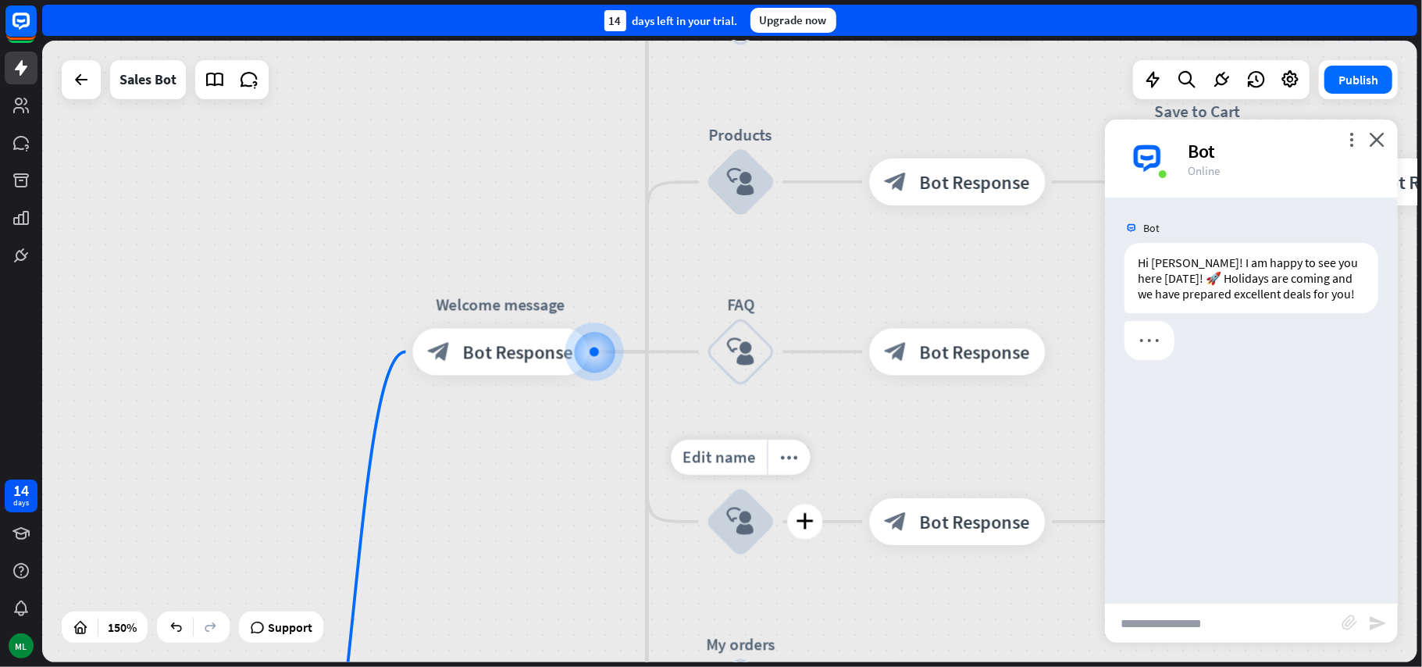
click at [750, 544] on div "block_user_input" at bounding box center [741, 521] width 70 height 70
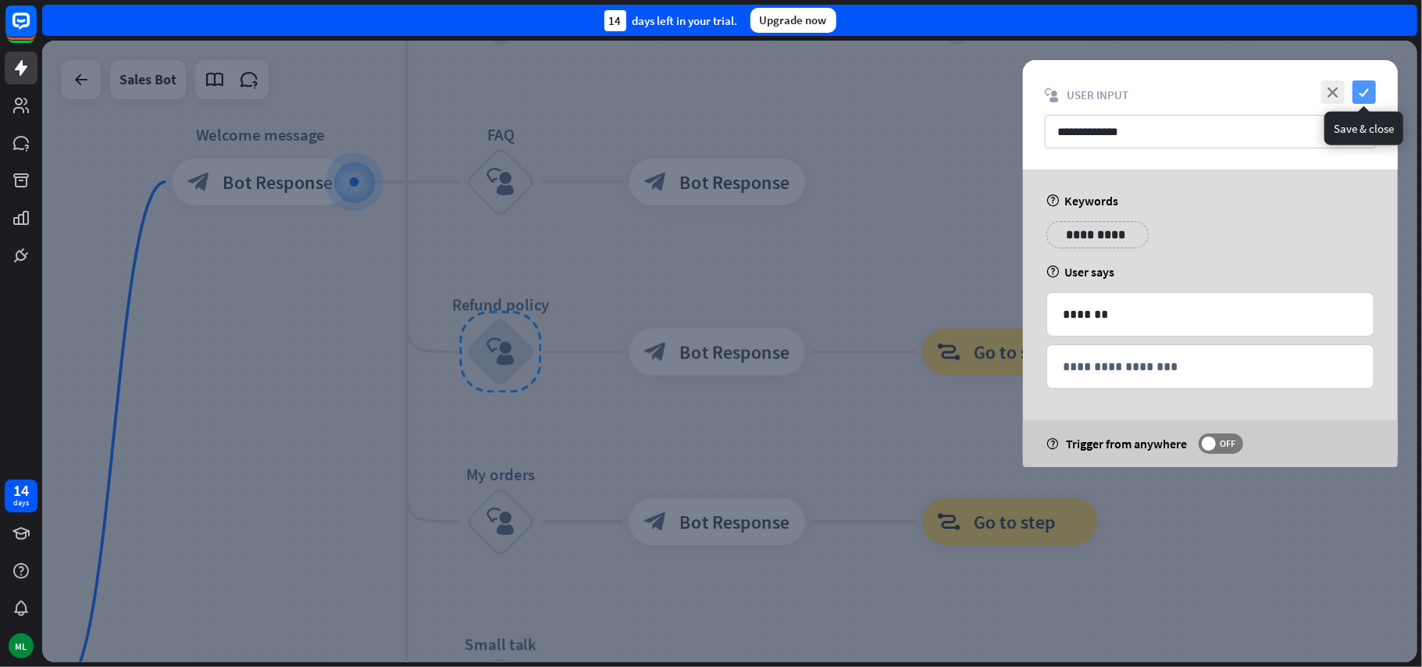
click at [1363, 95] on icon "check" at bounding box center [1363, 91] width 23 height 23
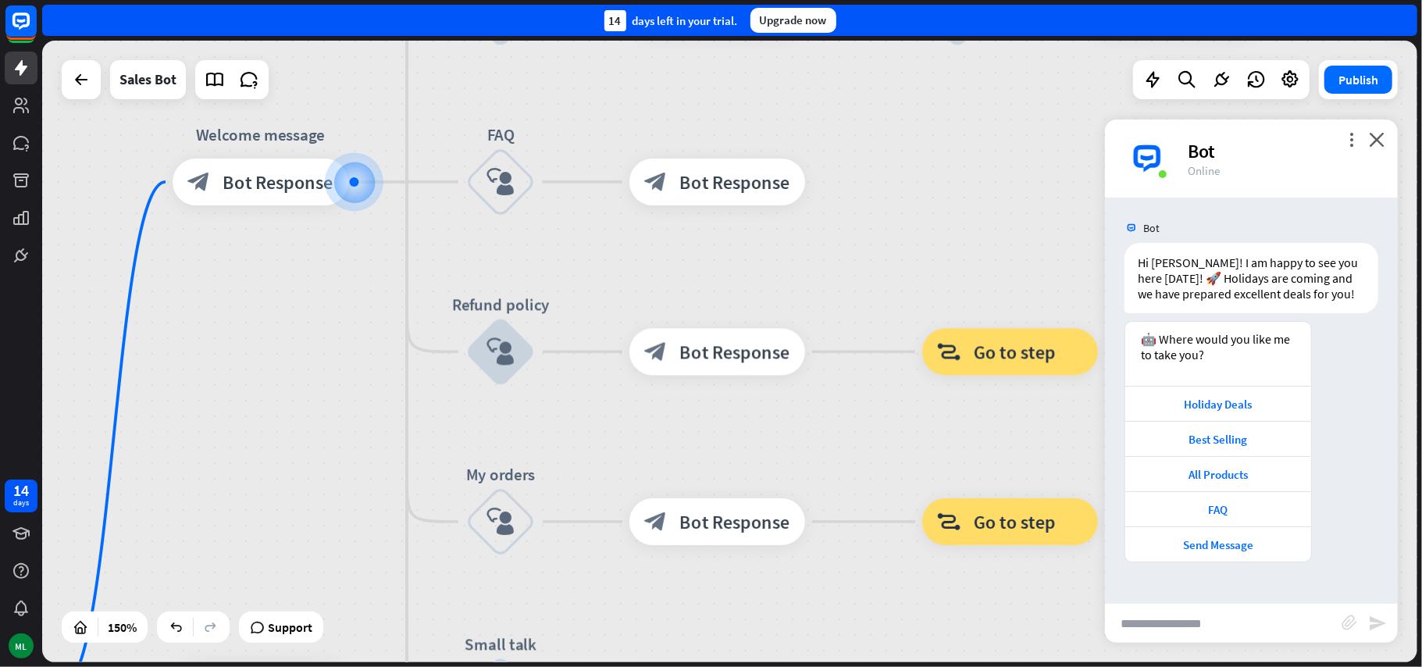
click at [1209, 636] on input "text" at bounding box center [1223, 623] width 237 height 39
click at [1206, 641] on input "**" at bounding box center [1223, 623] width 237 height 39
type input "******"
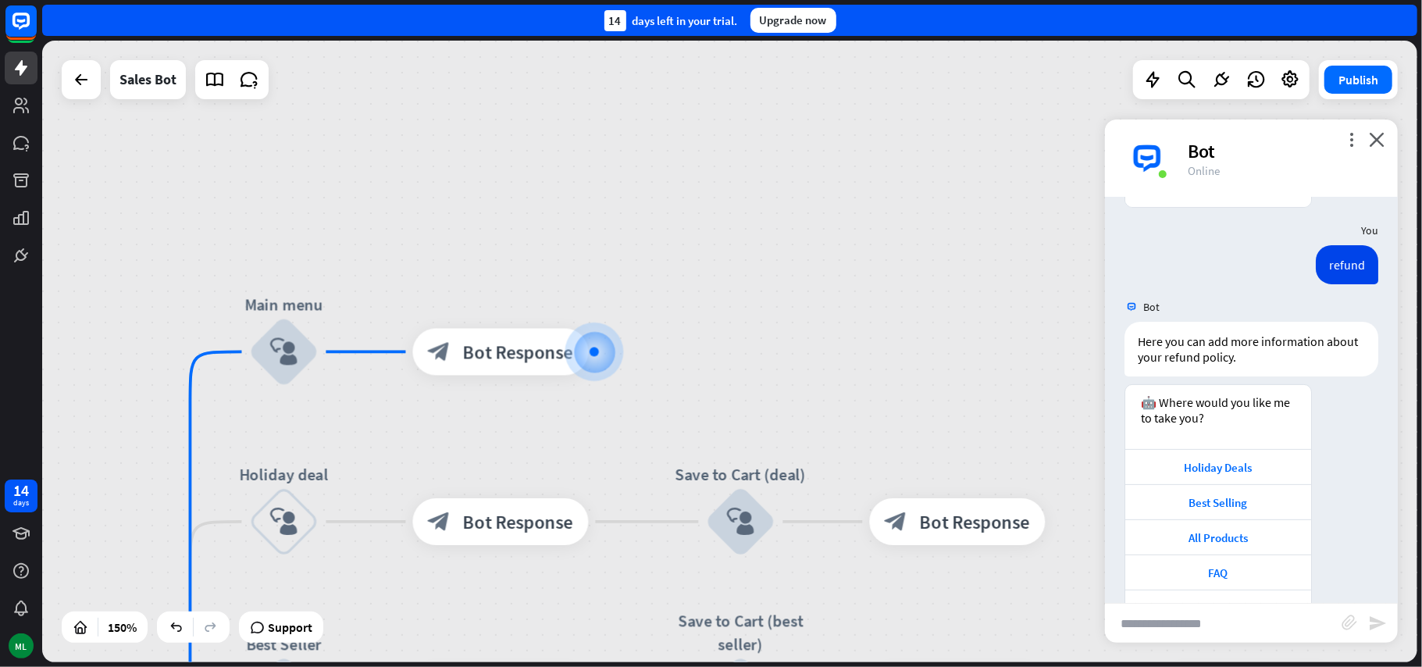
scroll to position [401, 0]
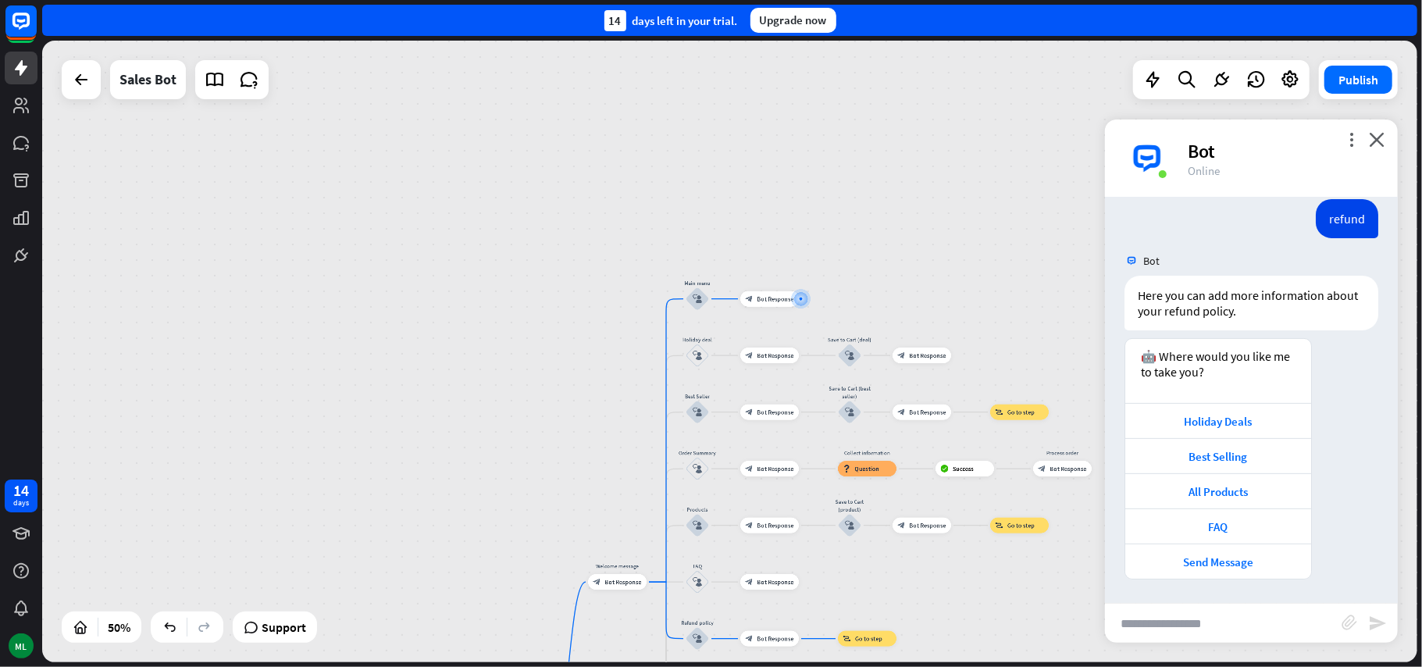
drag, startPoint x: 944, startPoint y: 591, endPoint x: 756, endPoint y: 378, distance: 284.3
click at [800, 450] on div "home_2 Start point Welcome message block_bot_response Bot Response Main menu bl…" at bounding box center [729, 351] width 1375 height 621
click at [772, 404] on div "home_2 Start point Welcome message block_bot_response Bot Response Main menu bl…" at bounding box center [729, 351] width 1375 height 621
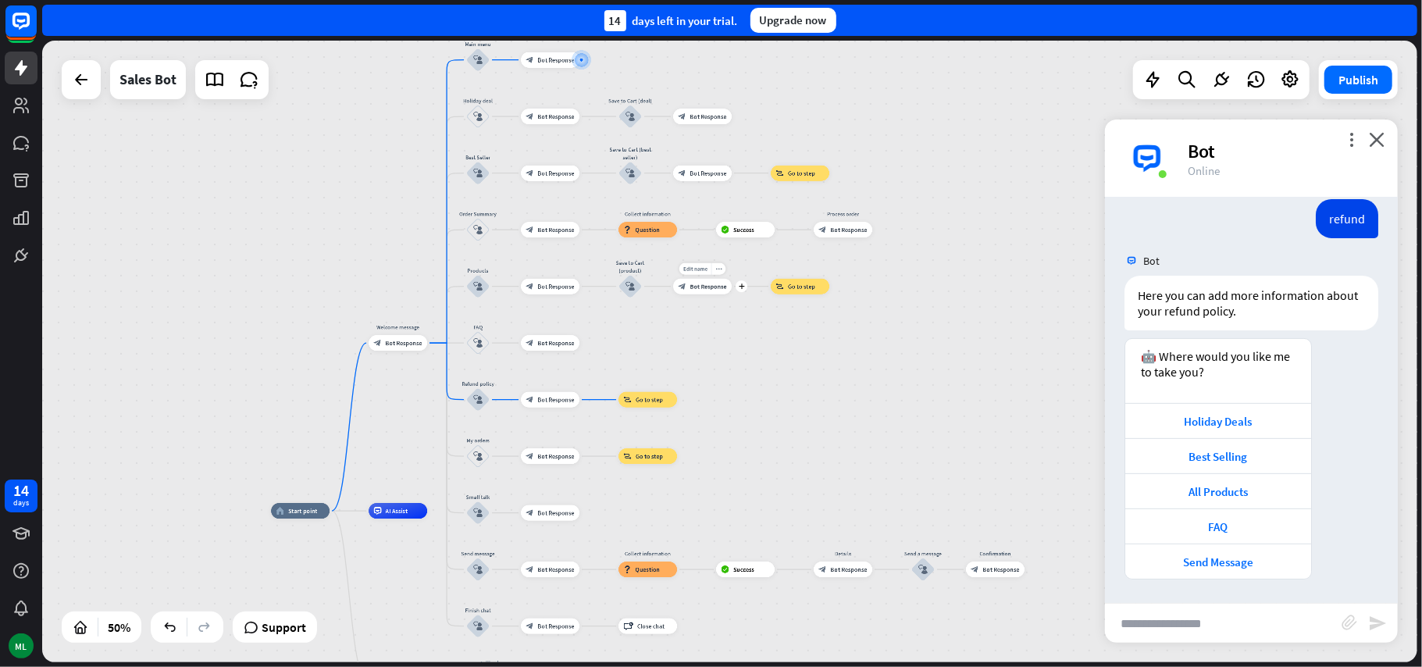
drag, startPoint x: 756, startPoint y: 378, endPoint x: 723, endPoint y: 363, distance: 36.0
click at [689, 294] on div "Edit name more_horiz plus block_bot_response Bot Response" at bounding box center [702, 287] width 59 height 16
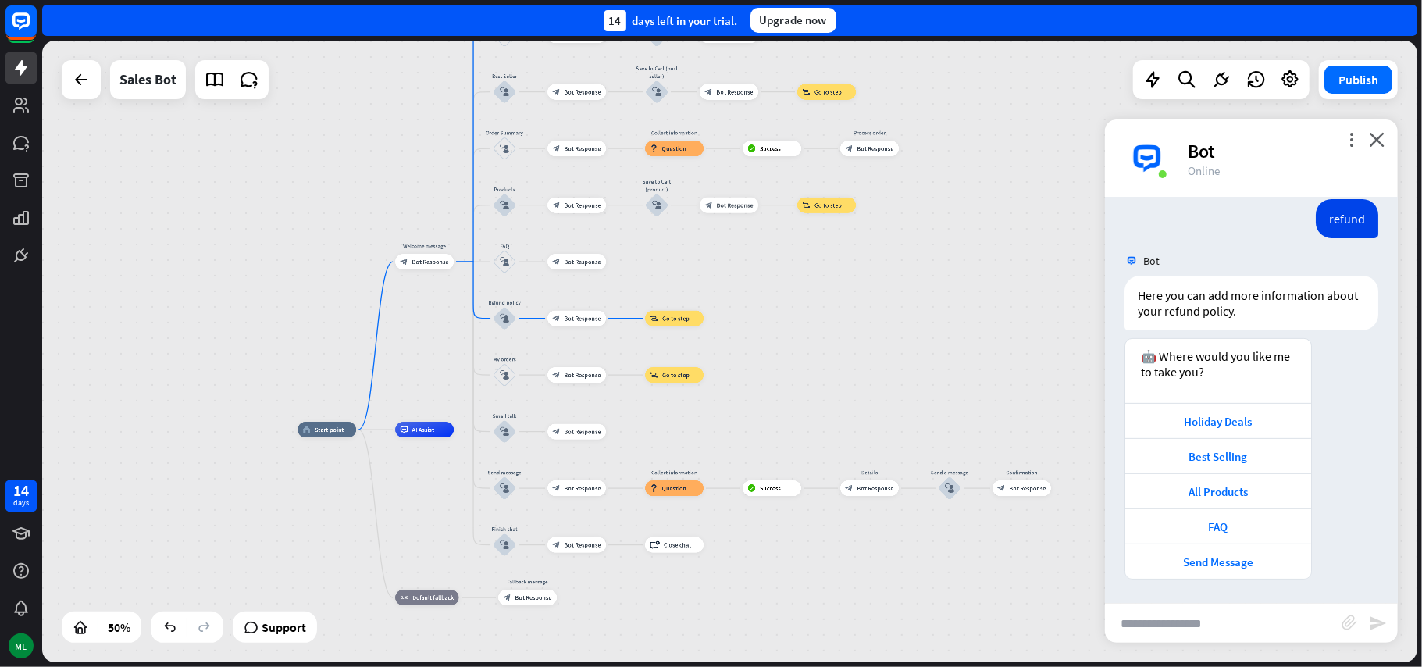
drag, startPoint x: 753, startPoint y: 351, endPoint x: 750, endPoint y: 322, distance: 29.1
click at [796, 297] on div "home_2 Start point Welcome message block_bot_response Bot Response Main menu bl…" at bounding box center [729, 351] width 1375 height 621
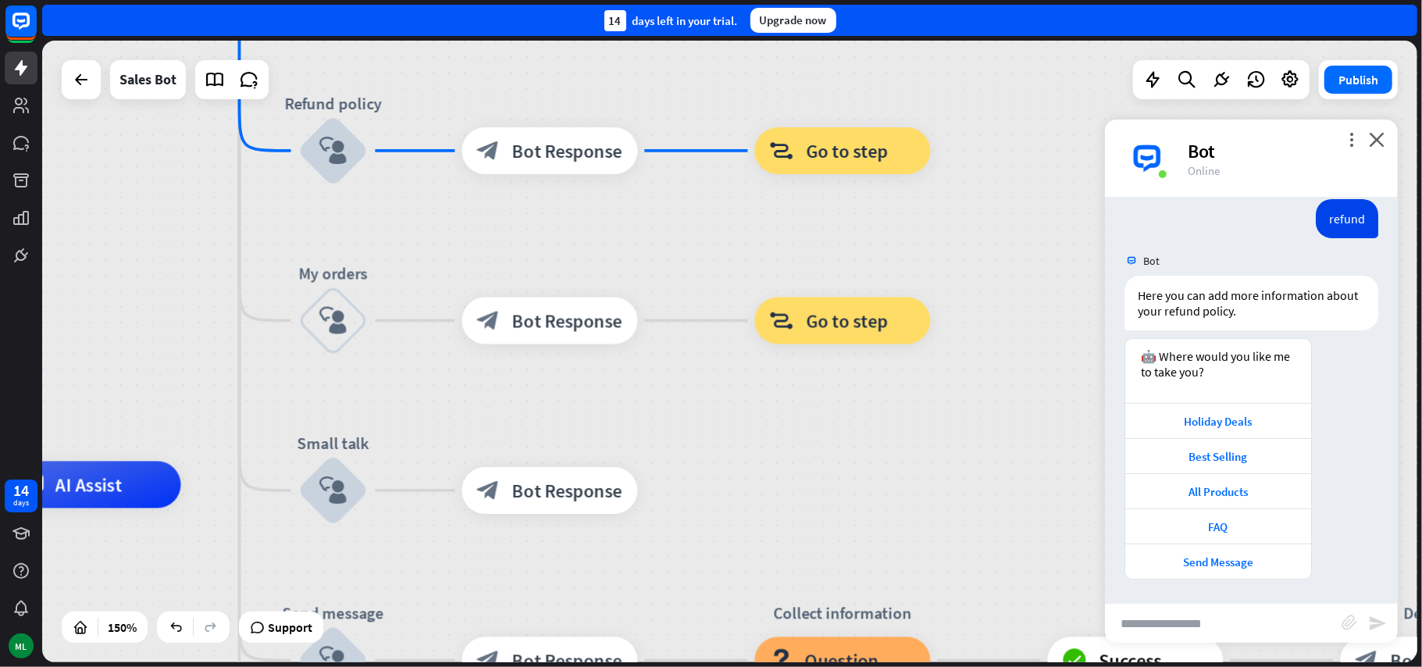
drag, startPoint x: 634, startPoint y: 503, endPoint x: 716, endPoint y: 444, distance: 100.7
click at [716, 443] on div "home_2 Start point Welcome message block_bot_response Bot Response Main menu bl…" at bounding box center [729, 351] width 1375 height 621
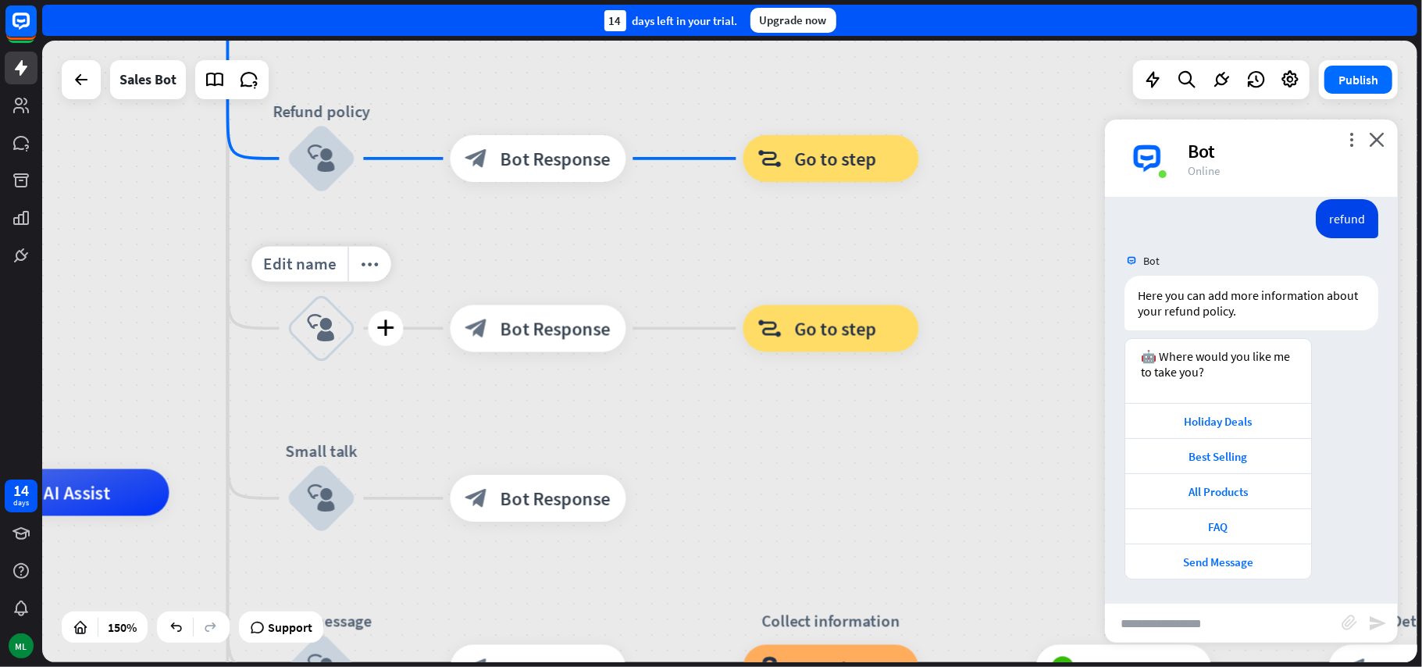
click at [322, 336] on icon "block_user_input" at bounding box center [322, 329] width 28 height 28
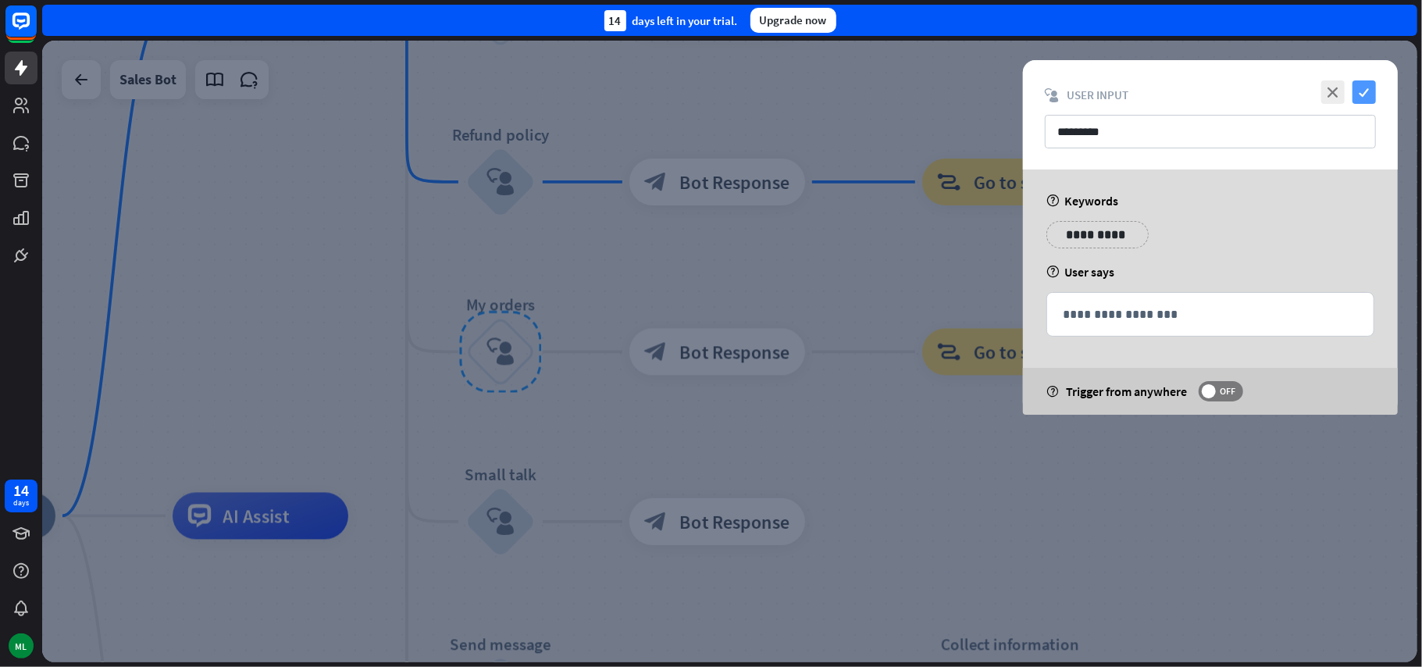
click at [1369, 91] on icon "check" at bounding box center [1363, 91] width 23 height 23
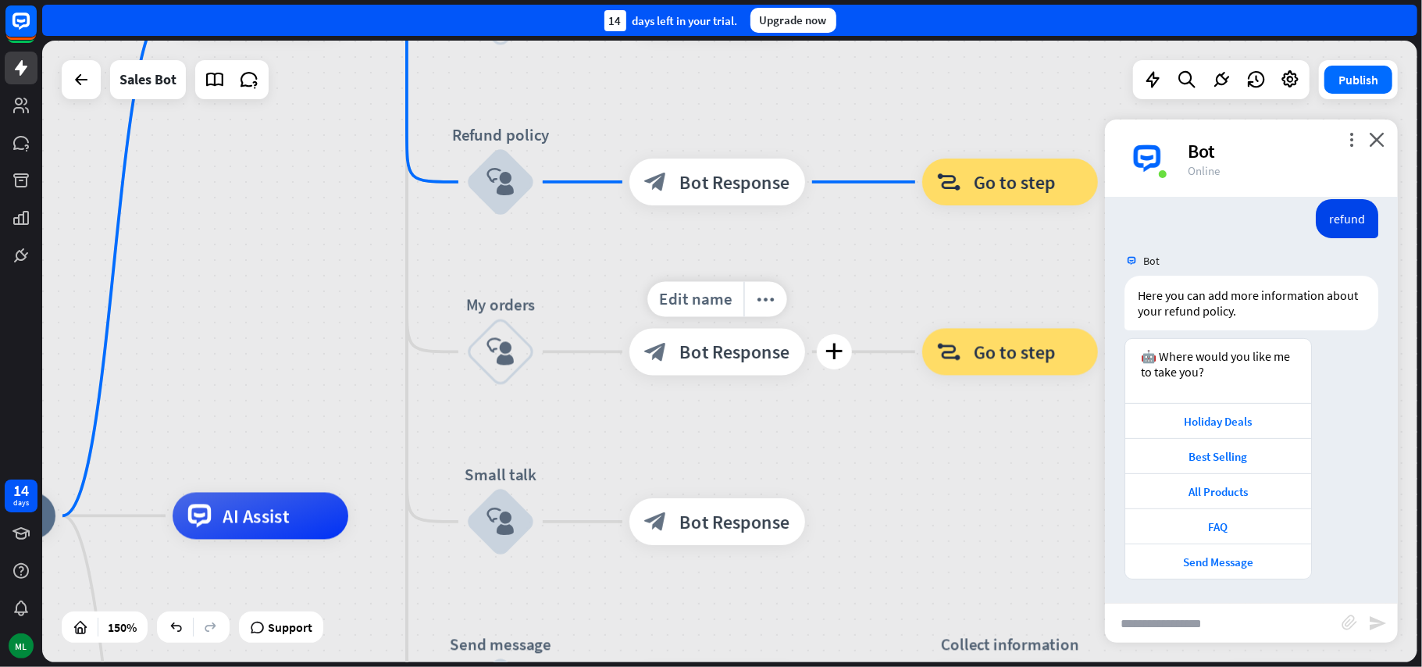
click at [747, 359] on span "Bot Response" at bounding box center [735, 351] width 110 height 23
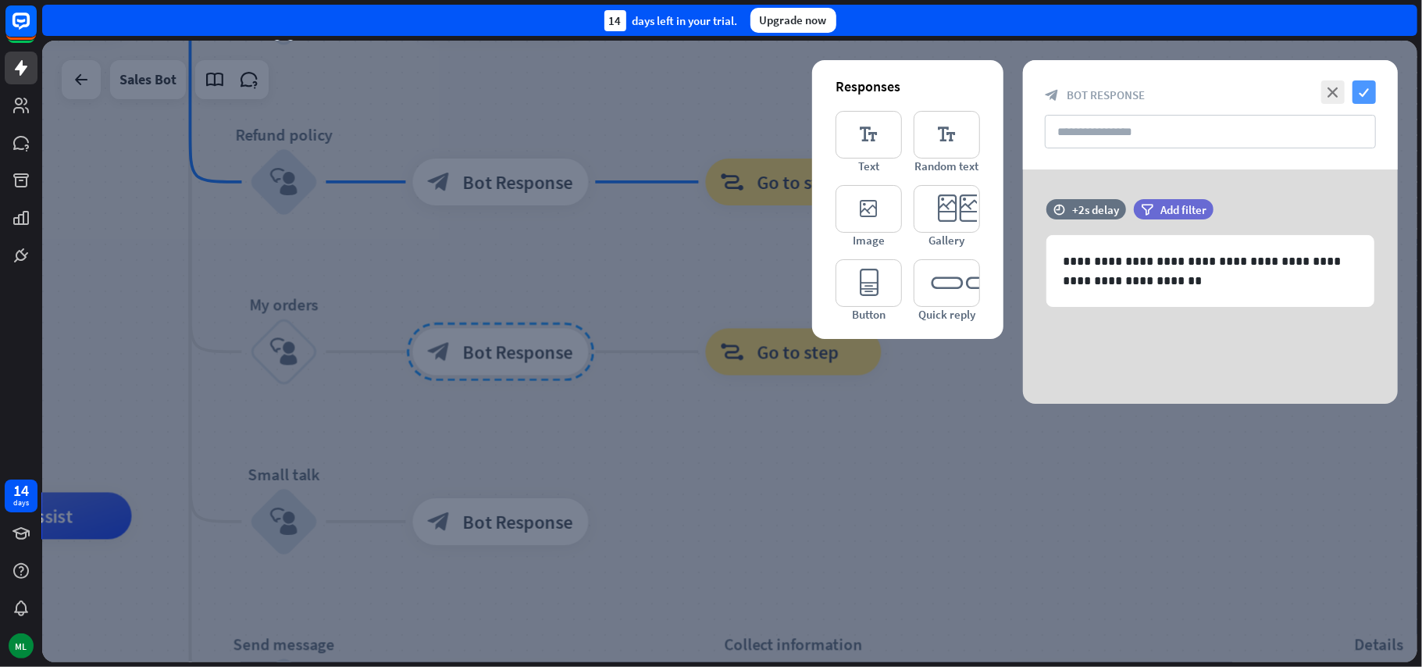
click at [1360, 98] on icon "check" at bounding box center [1363, 91] width 23 height 23
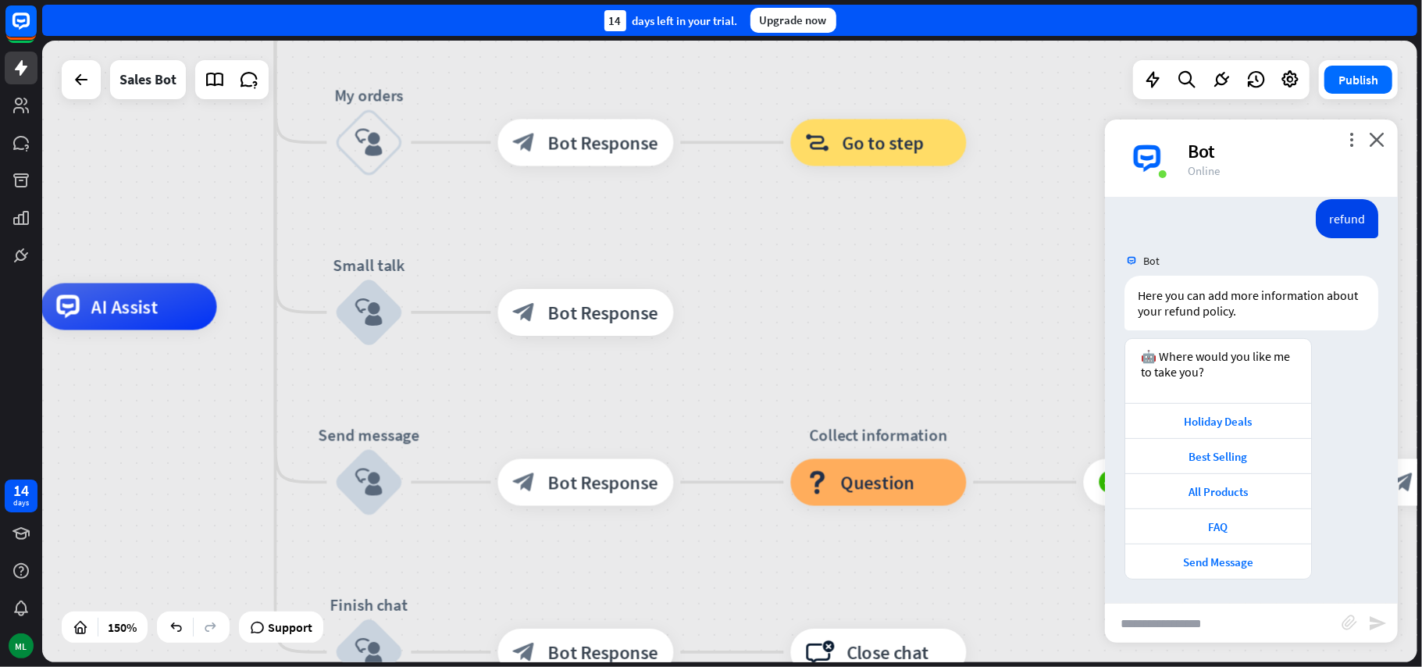
drag, startPoint x: 881, startPoint y: 537, endPoint x: 968, endPoint y: 326, distance: 228.7
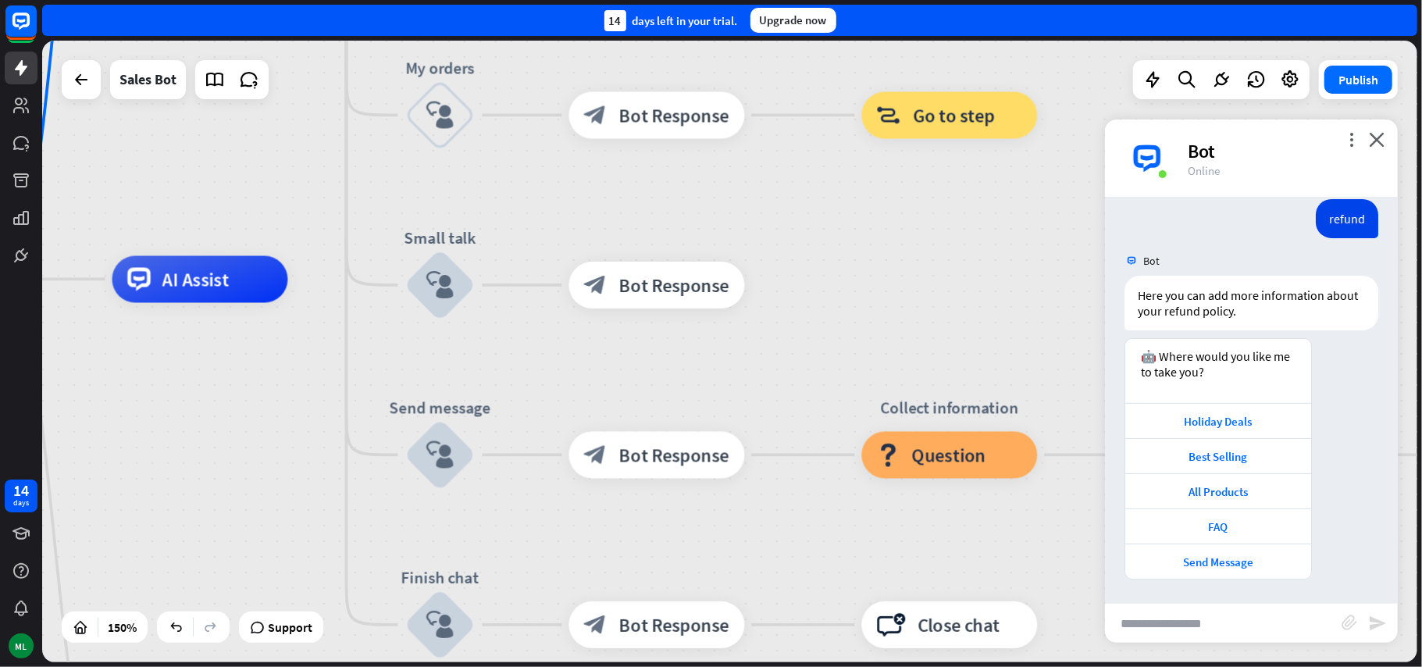
drag, startPoint x: 918, startPoint y: 307, endPoint x: 944, endPoint y: 303, distance: 26.1
click at [451, 289] on icon "block_user_input" at bounding box center [440, 285] width 28 height 28
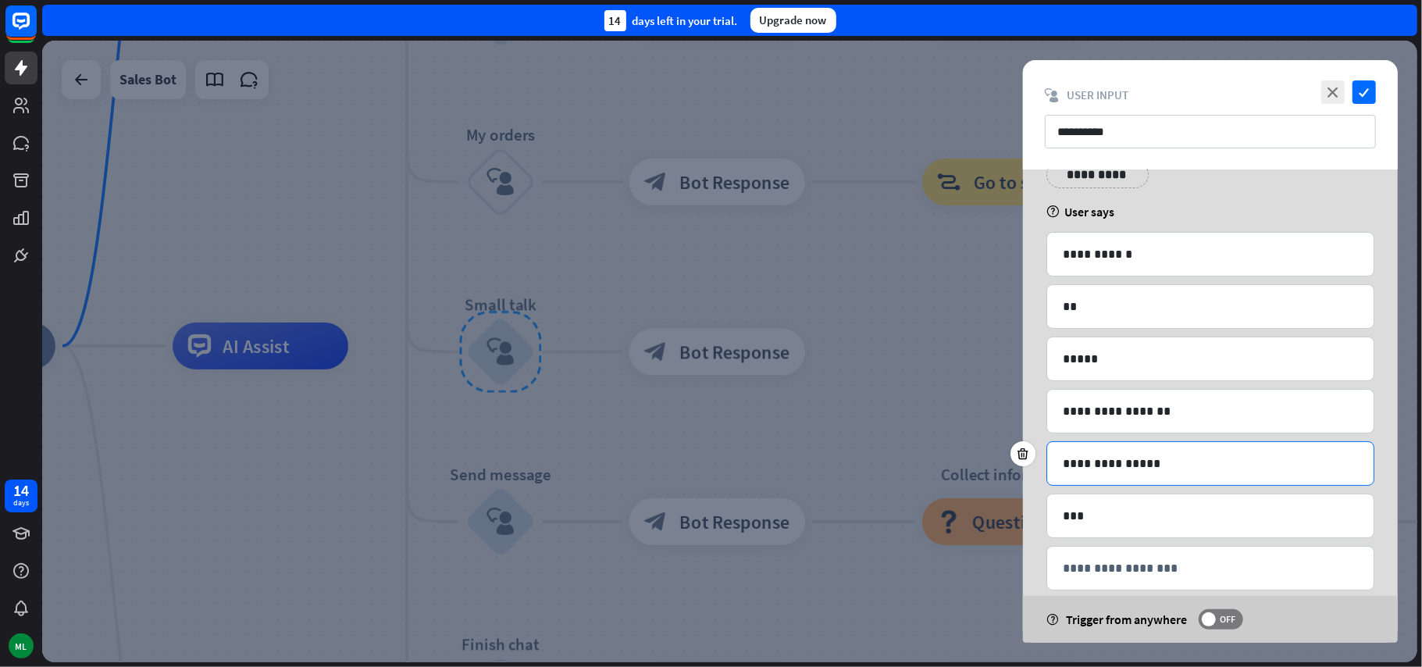
scroll to position [89, 0]
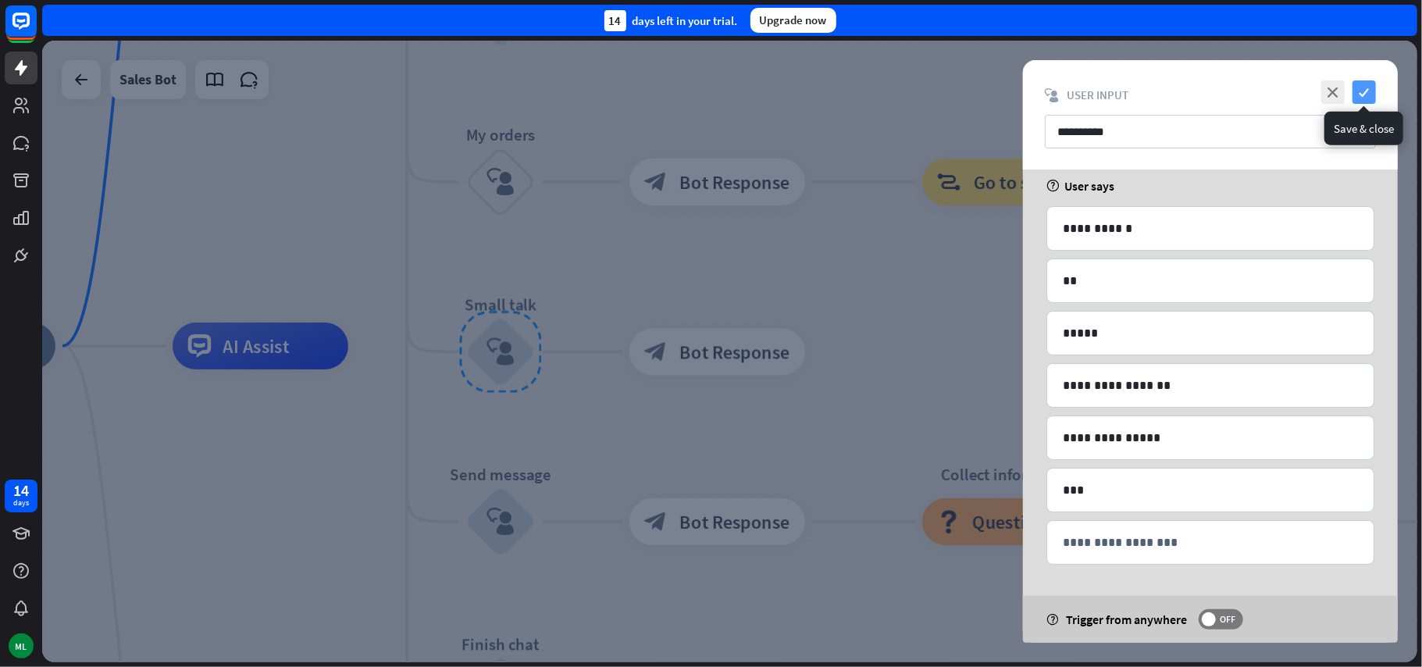
click at [1359, 94] on icon "check" at bounding box center [1363, 91] width 23 height 23
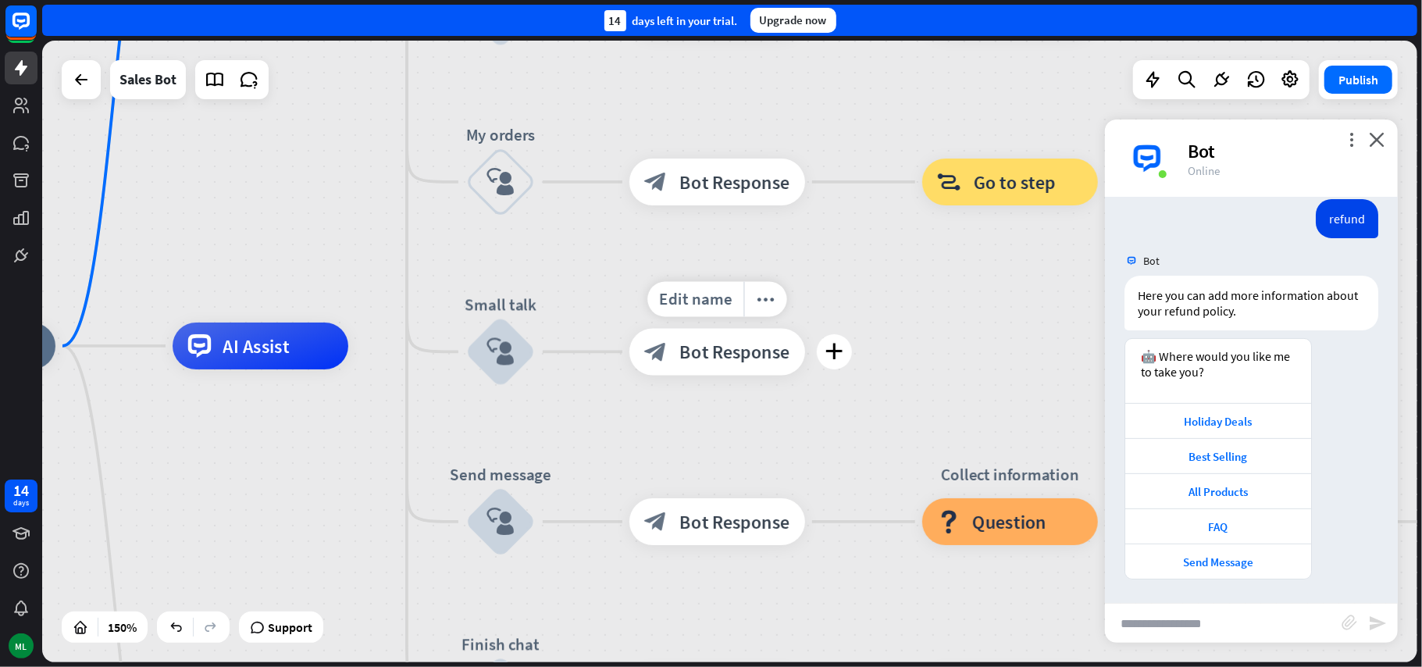
click at [726, 359] on span "Bot Response" at bounding box center [735, 351] width 110 height 23
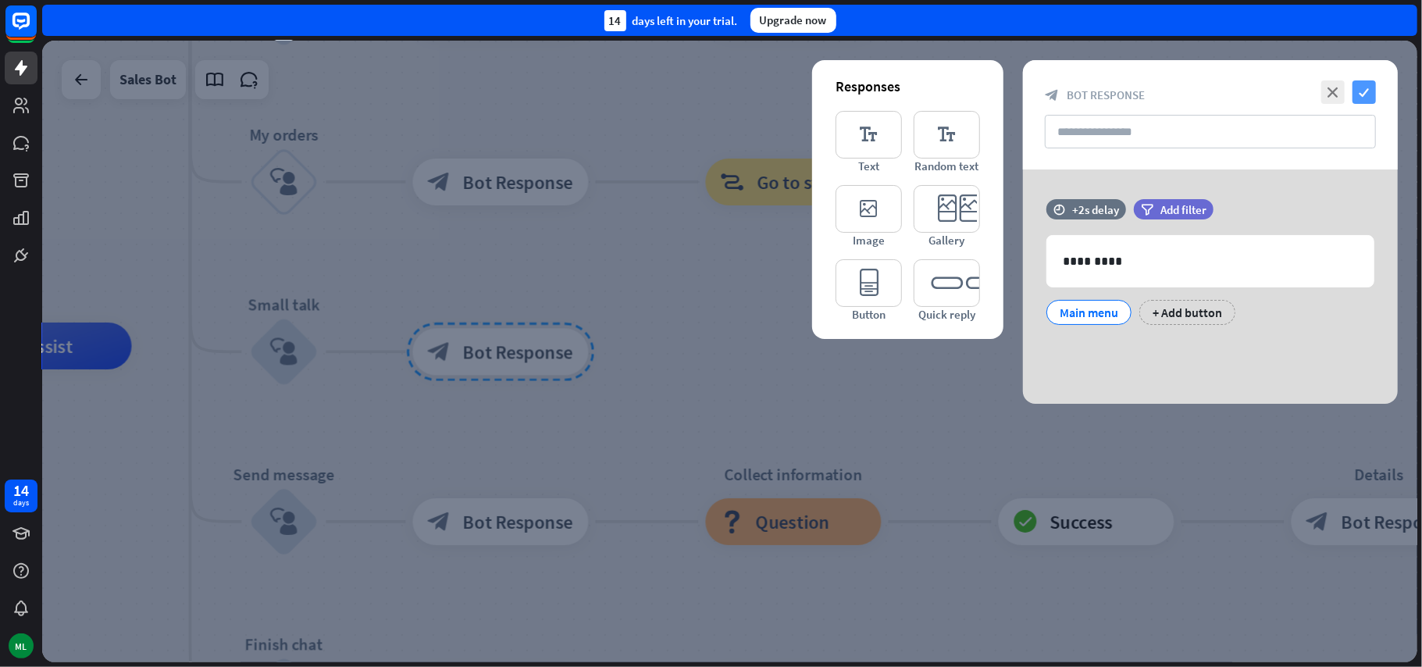
click at [1362, 94] on icon "check" at bounding box center [1363, 91] width 23 height 23
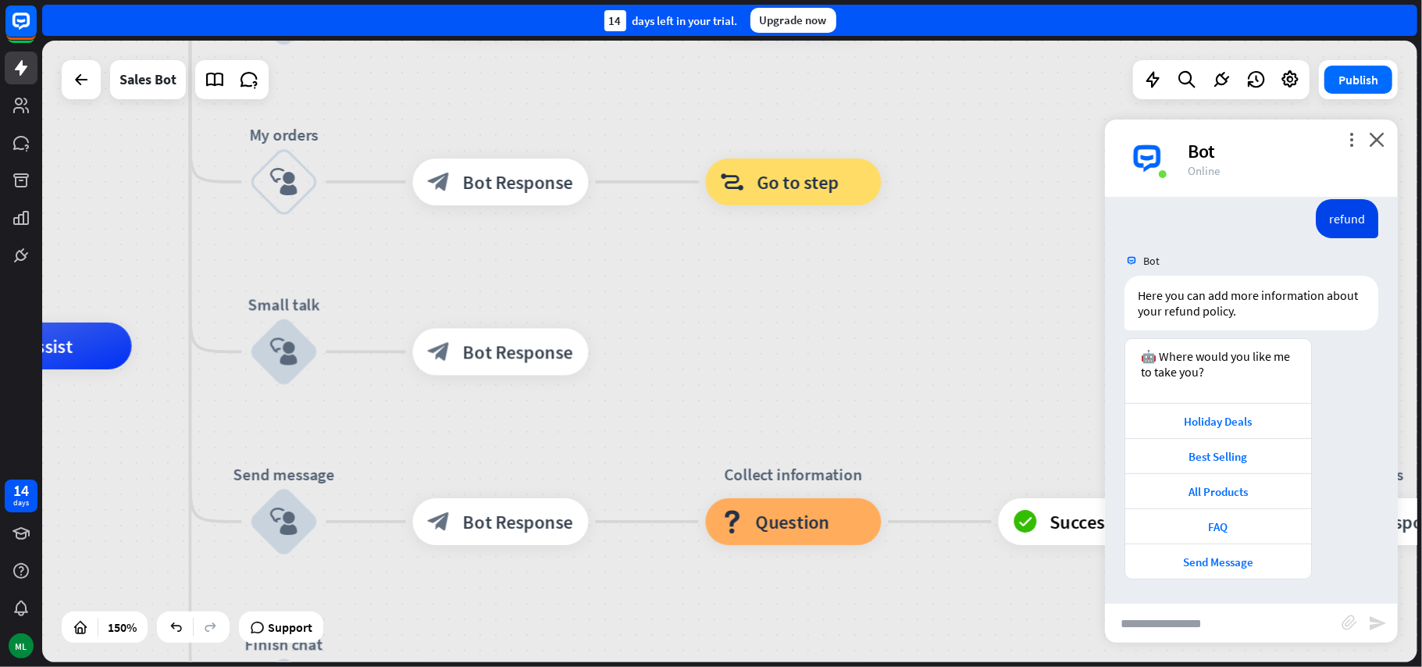
click at [1238, 632] on input "text" at bounding box center [1223, 623] width 237 height 39
type input "**"
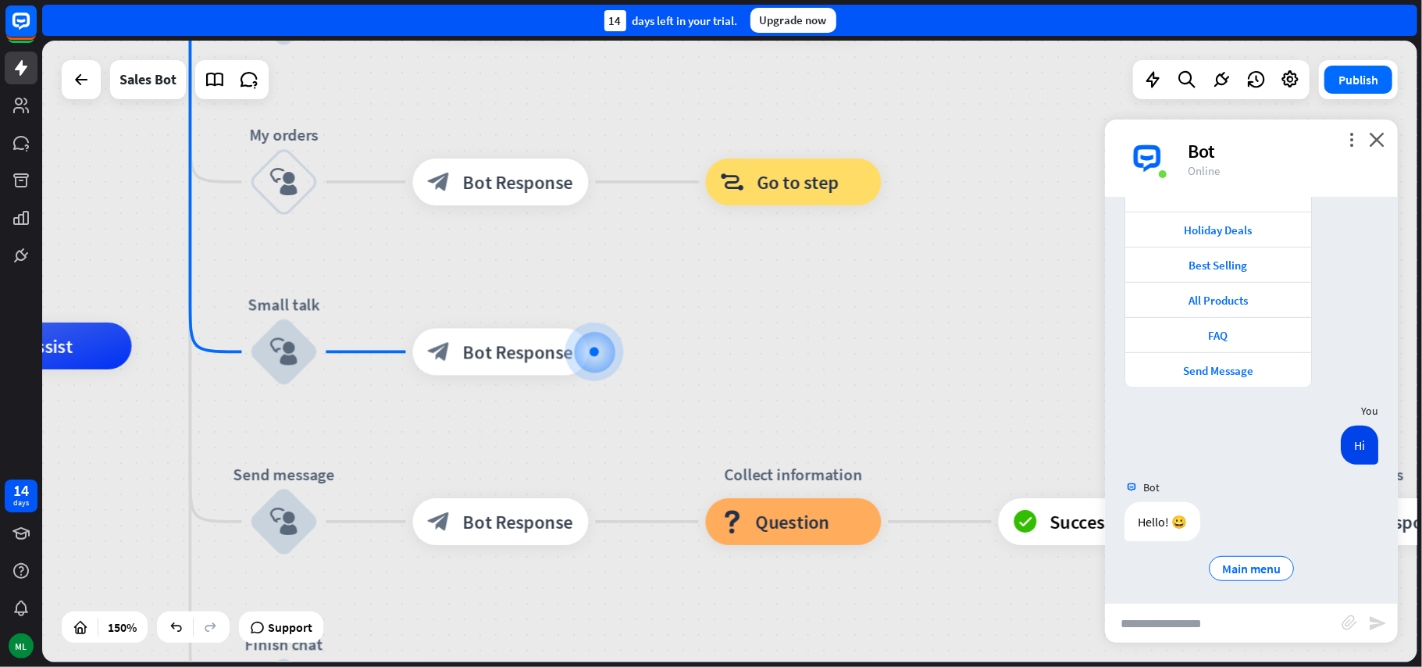
scroll to position [597, 0]
type input "**********"
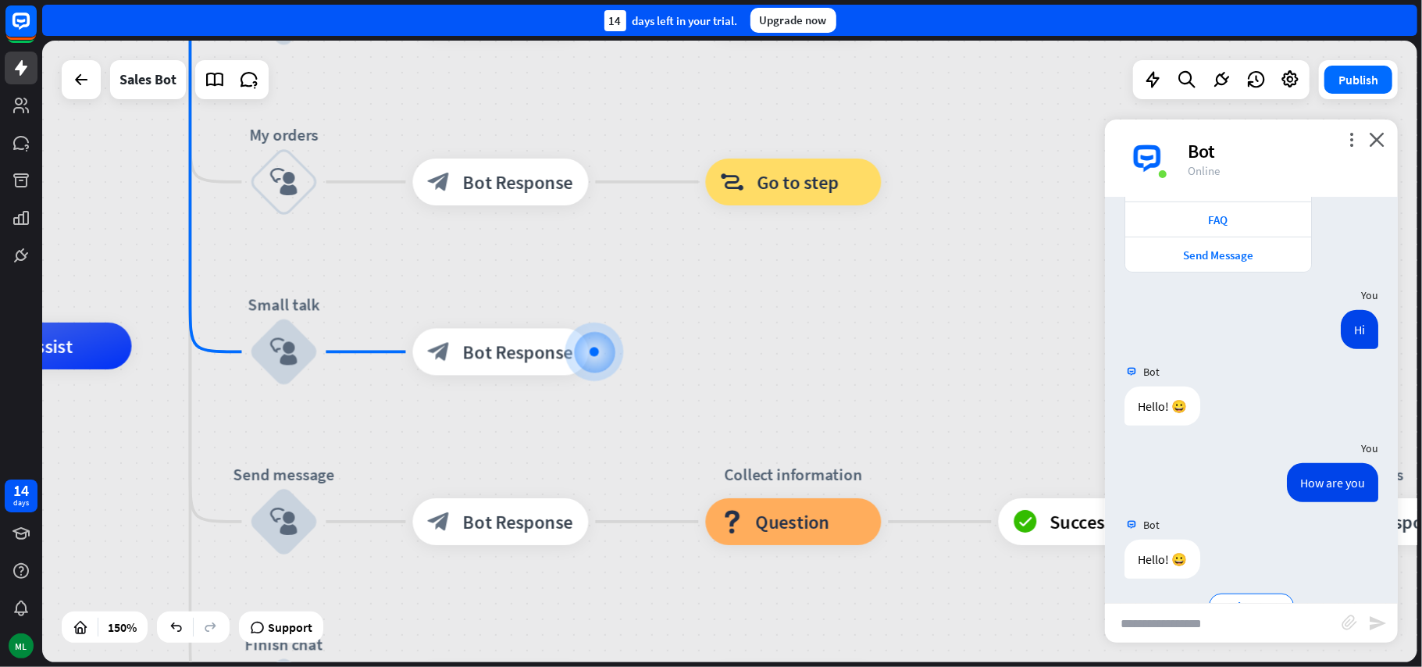
scroll to position [750, 0]
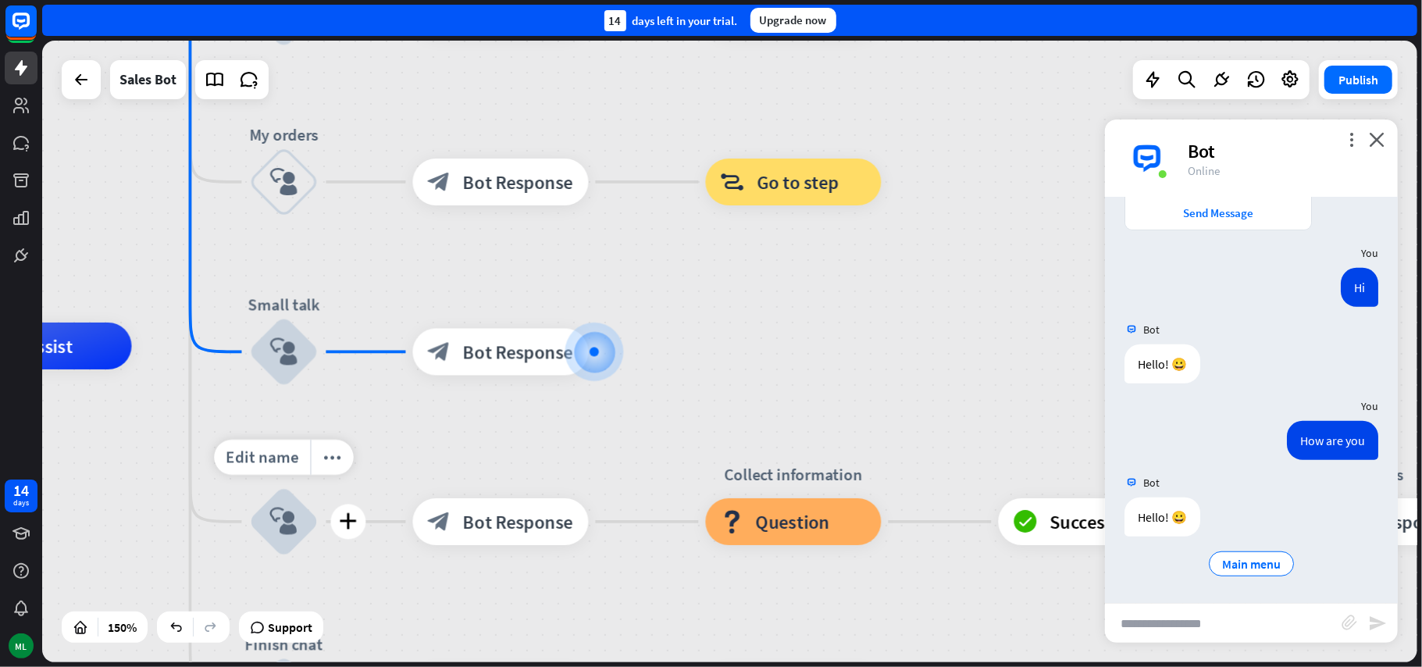
click at [292, 520] on icon "block_user_input" at bounding box center [284, 522] width 28 height 28
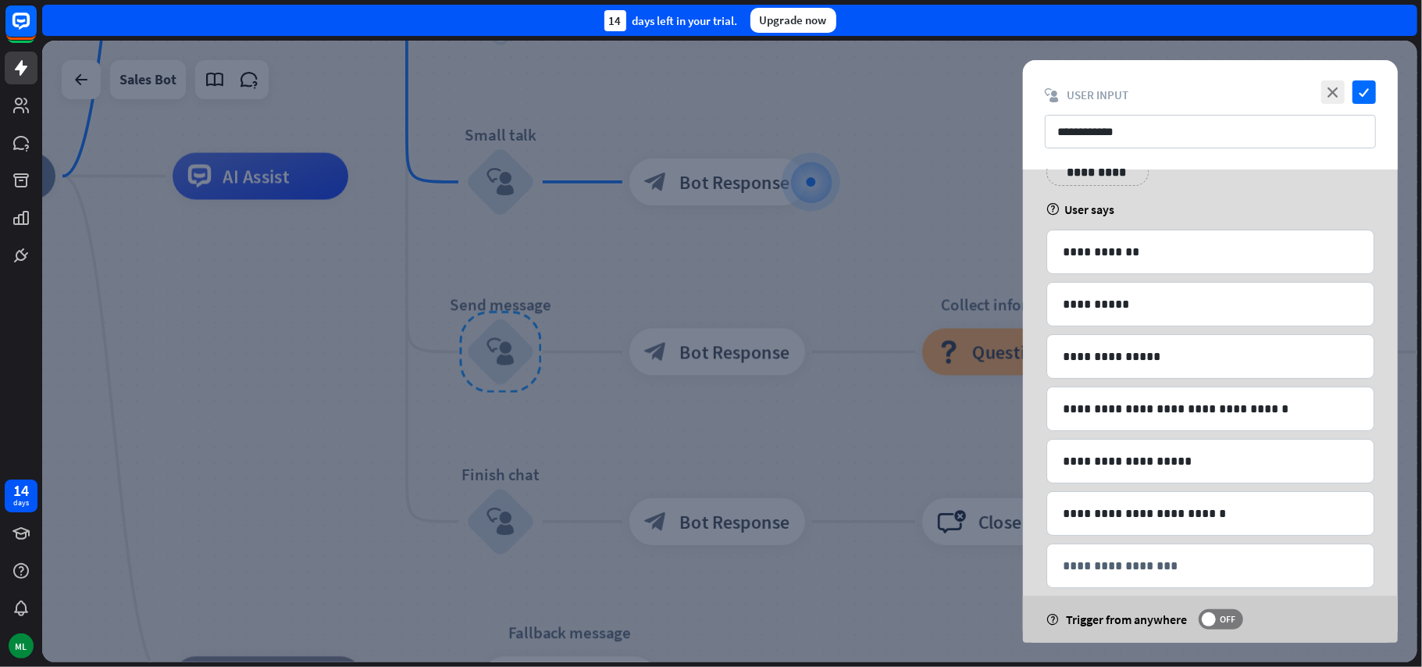
scroll to position [89, 0]
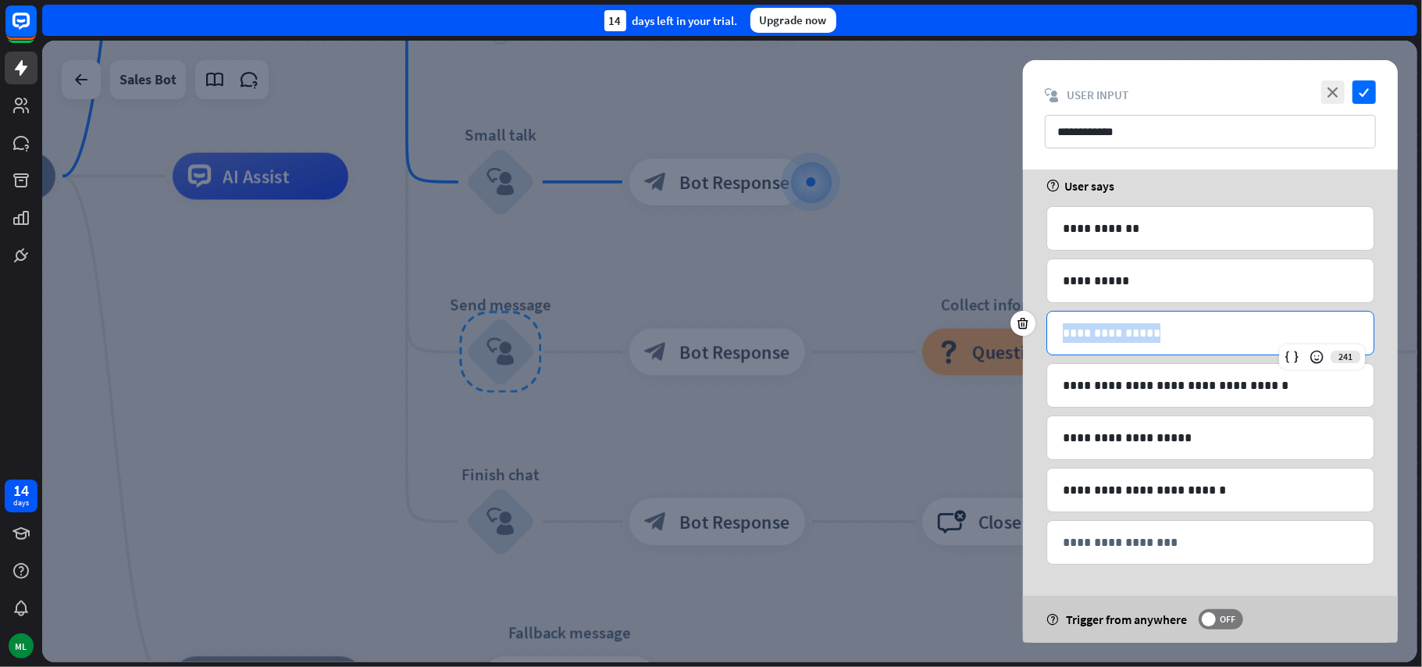
drag, startPoint x: 1152, startPoint y: 332, endPoint x: 962, endPoint y: 329, distance: 190.5
click at [962, 329] on div "**********" at bounding box center [729, 351] width 1375 height 621
copy p "**********"
click at [1356, 91] on icon "check" at bounding box center [1363, 91] width 23 height 23
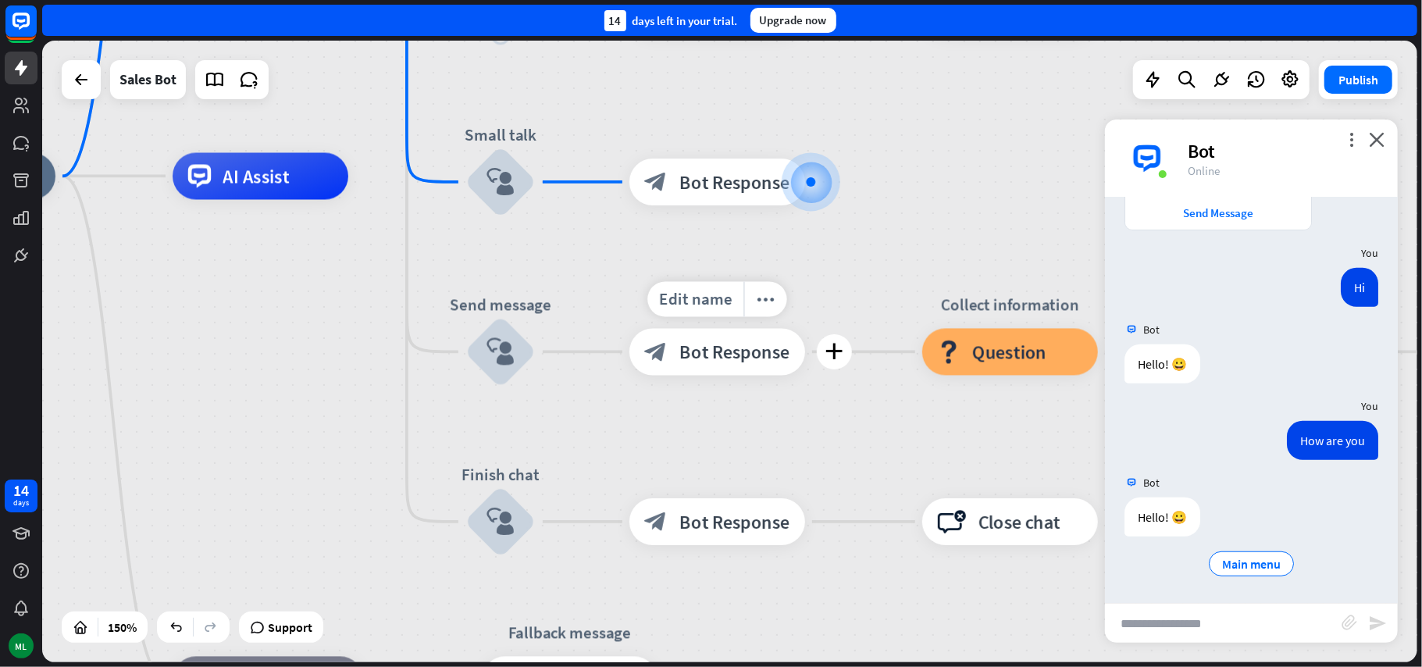
click at [766, 366] on div "block_bot_response Bot Response" at bounding box center [717, 352] width 176 height 47
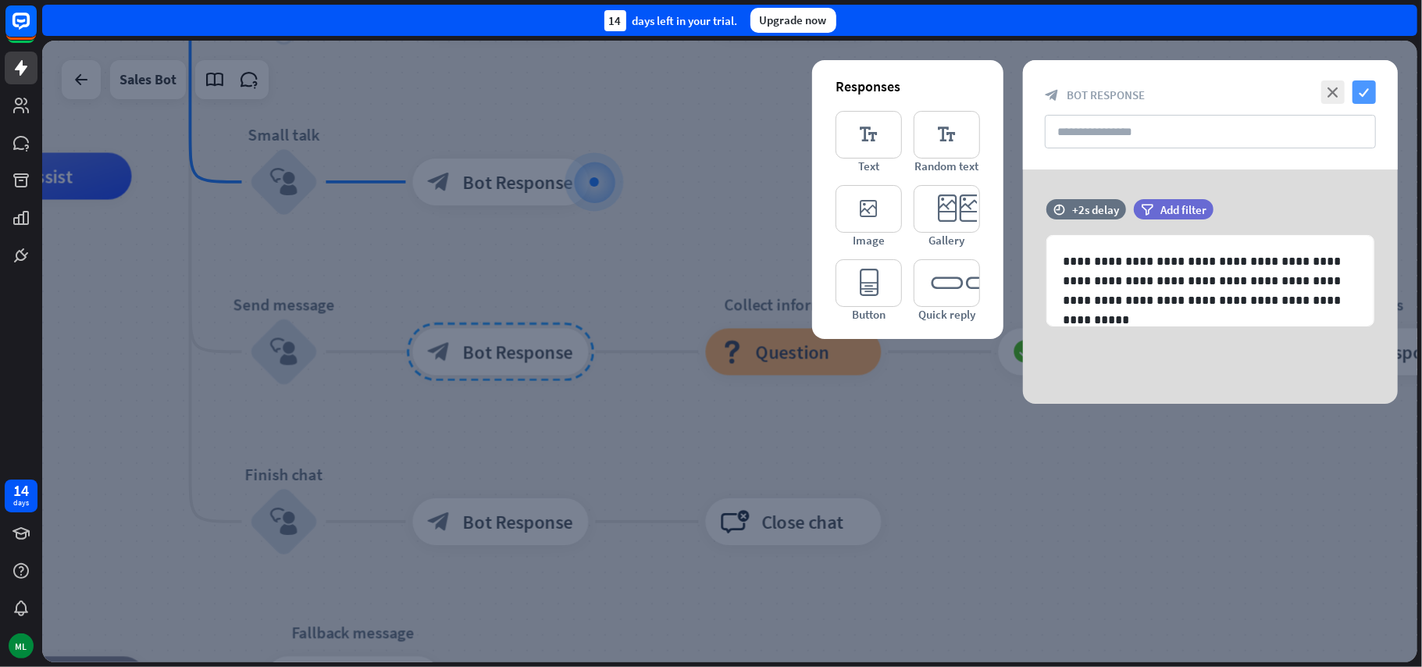
click at [1363, 85] on icon "check" at bounding box center [1363, 91] width 23 height 23
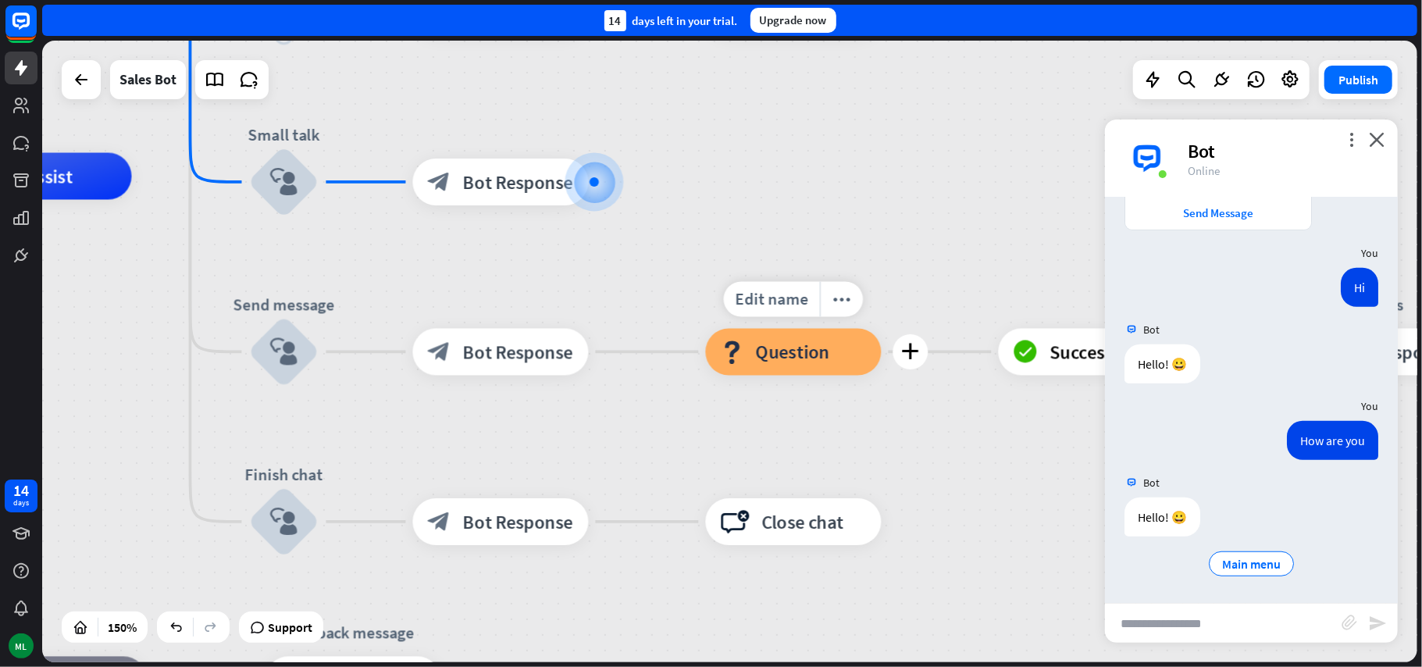
click at [803, 372] on div "block_question Question" at bounding box center [794, 352] width 176 height 47
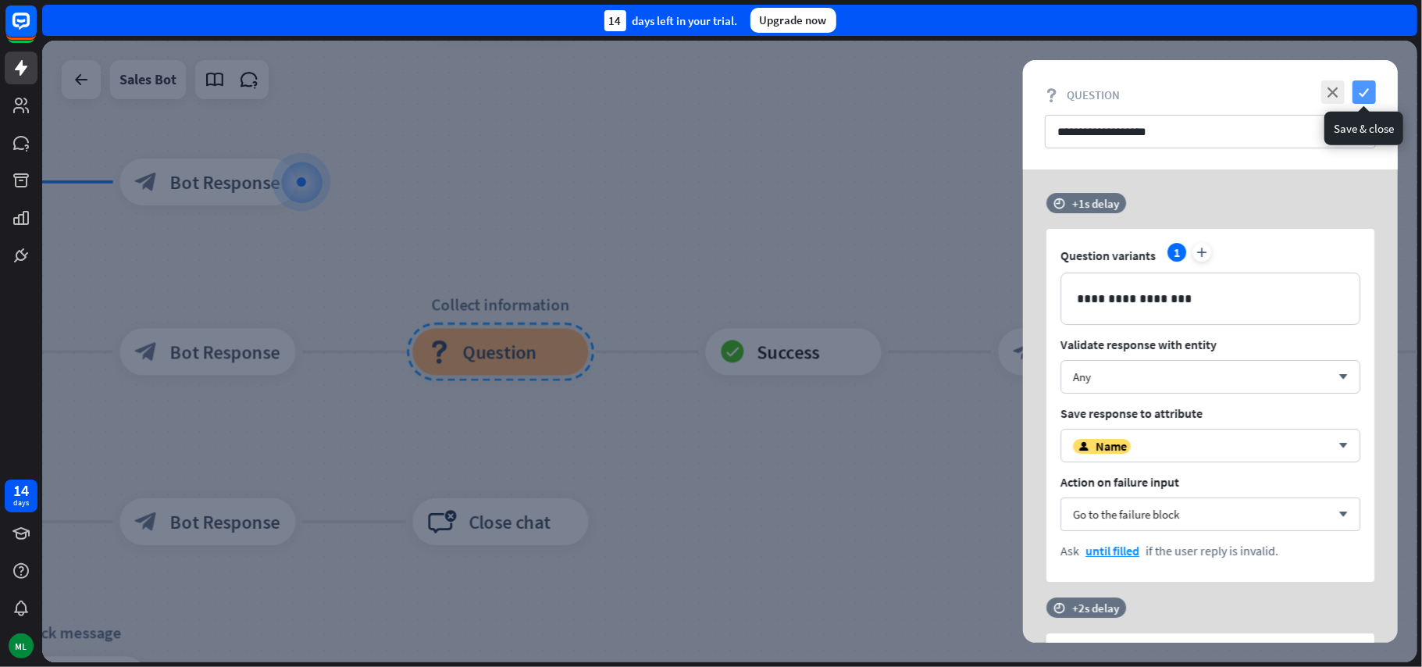
click at [1369, 87] on icon "check" at bounding box center [1363, 91] width 23 height 23
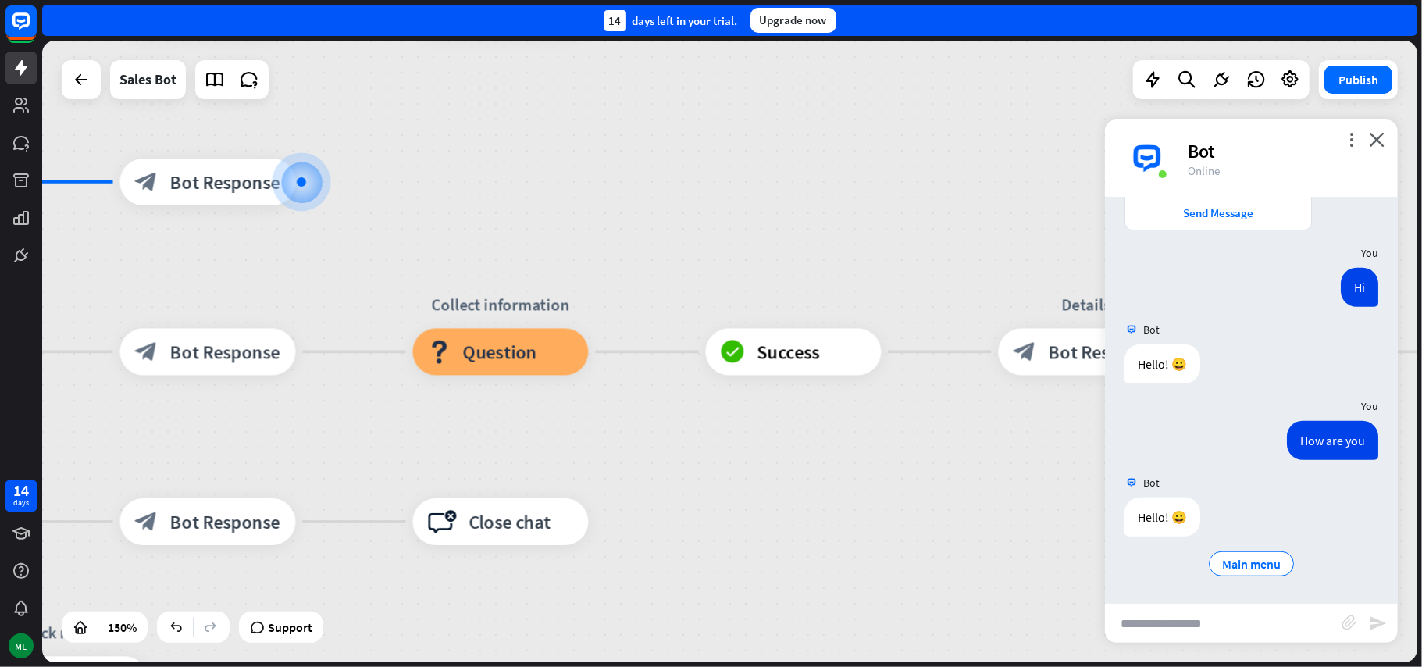
click at [1188, 623] on input "text" at bounding box center [1223, 623] width 237 height 39
paste input "**********"
type input "**********"
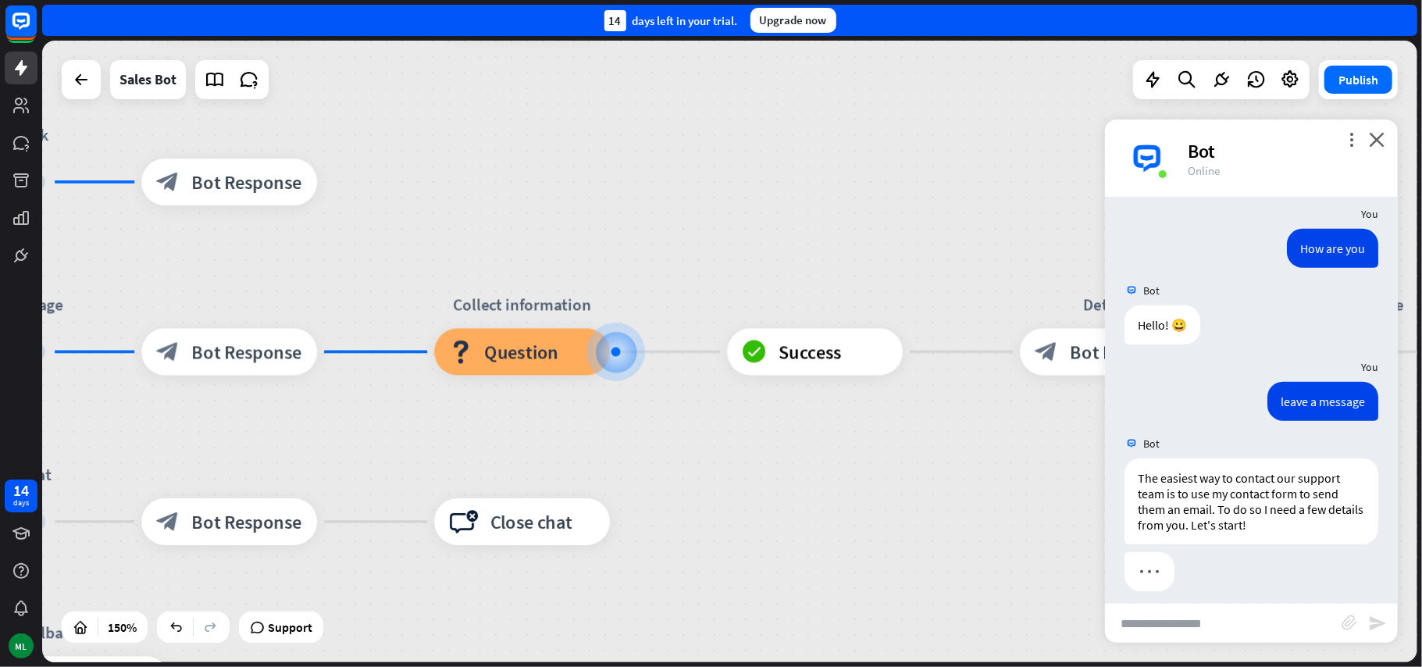
scroll to position [954, 0]
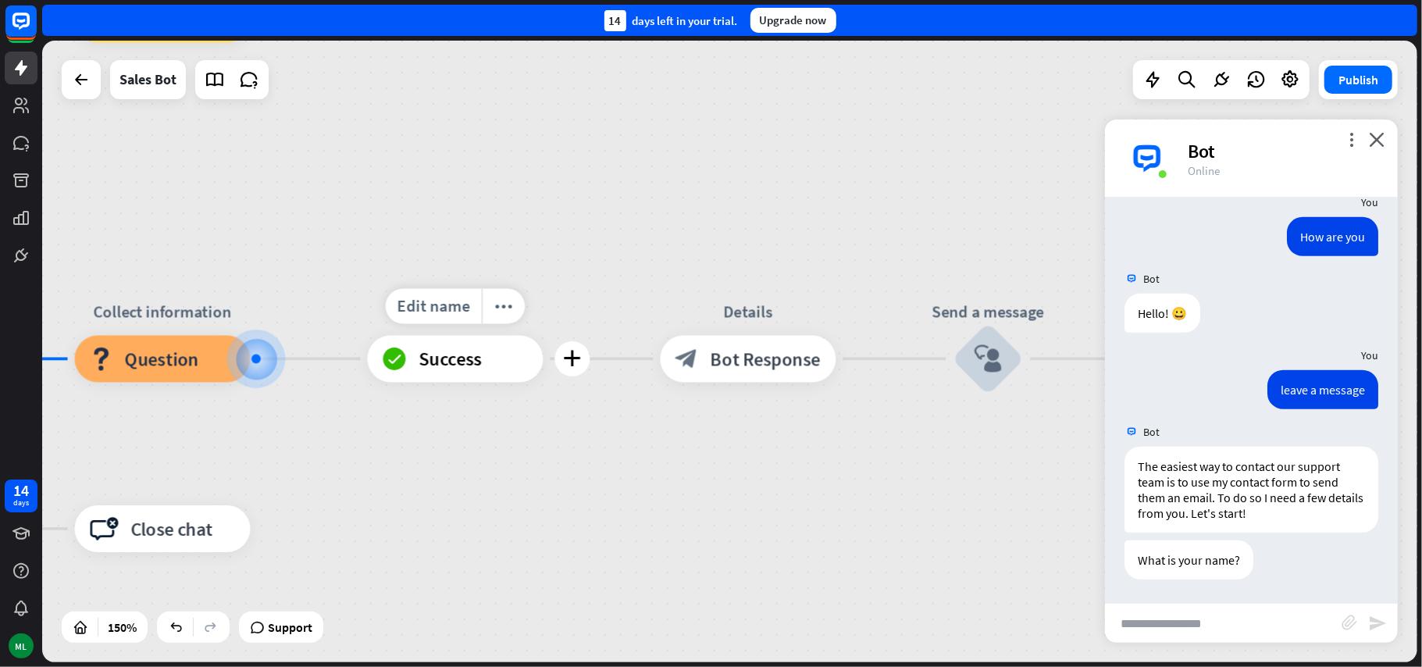
drag, startPoint x: 920, startPoint y: 416, endPoint x: 582, endPoint y: 425, distance: 338.2
click at [543, 383] on div "Edit name more_horiz plus block_success Success" at bounding box center [456, 359] width 176 height 47
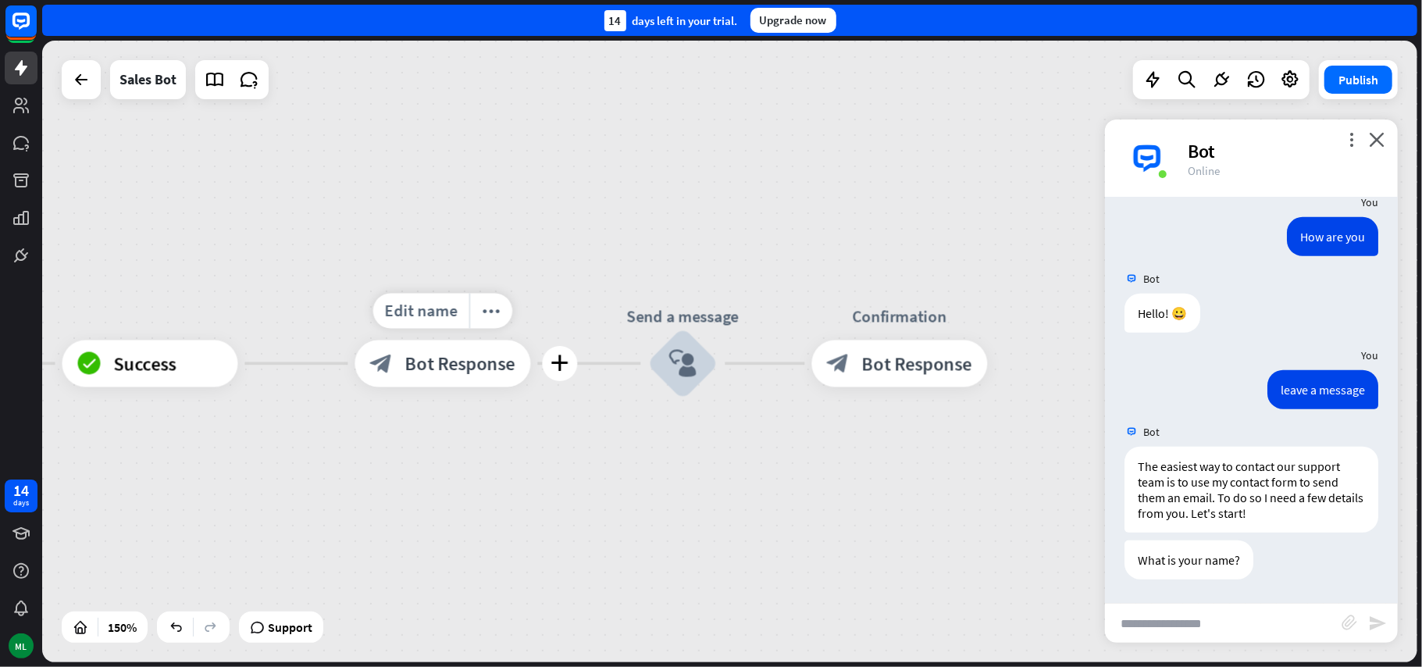
drag, startPoint x: 873, startPoint y: 425, endPoint x: 564, endPoint y: 428, distance: 309.2
click at [531, 387] on div "Edit name more_horiz plus Details block_bot_response Bot Response" at bounding box center [443, 363] width 176 height 47
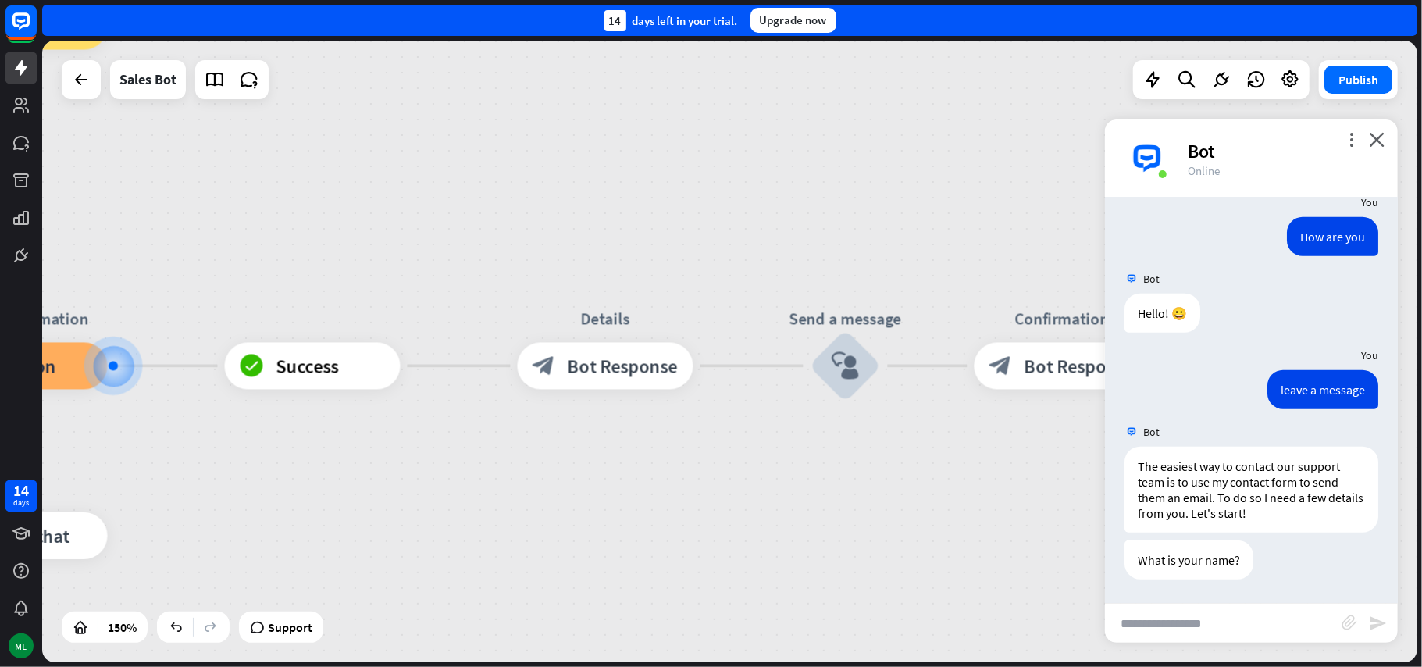
drag, startPoint x: 685, startPoint y: 451, endPoint x: 857, endPoint y: 451, distance: 172.6
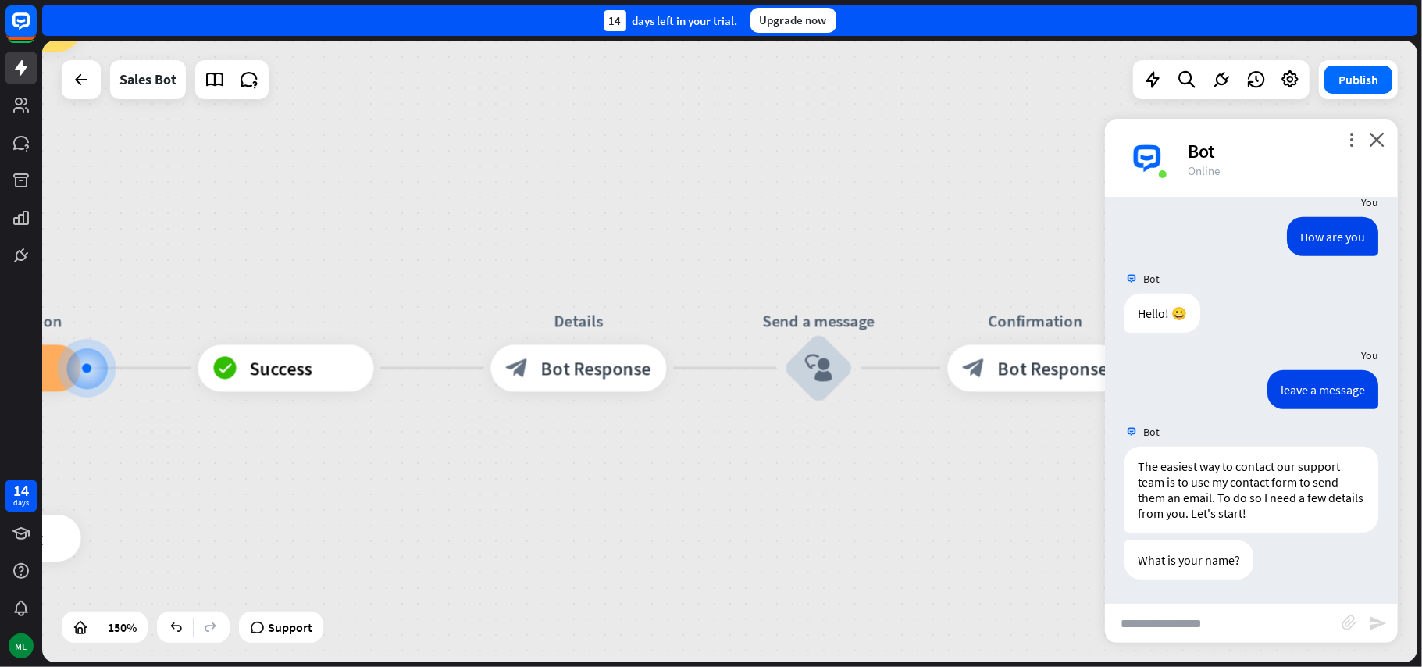
drag, startPoint x: 857, startPoint y: 451, endPoint x: 925, endPoint y: 453, distance: 67.9
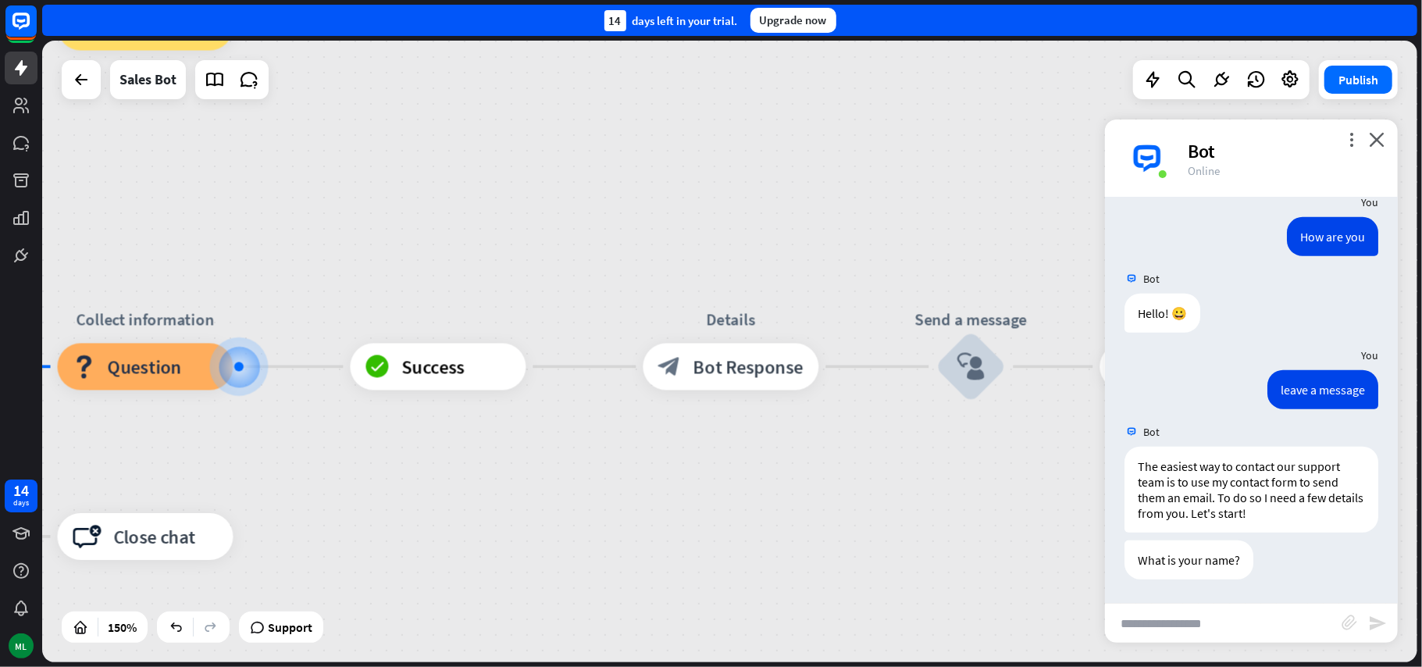
drag, startPoint x: 753, startPoint y: 448, endPoint x: 814, endPoint y: 448, distance: 60.1
click at [814, 448] on div "home_2 Start point Welcome message block_bot_response Bot Response Main menu bl…" at bounding box center [46, 657] width 2063 height 932
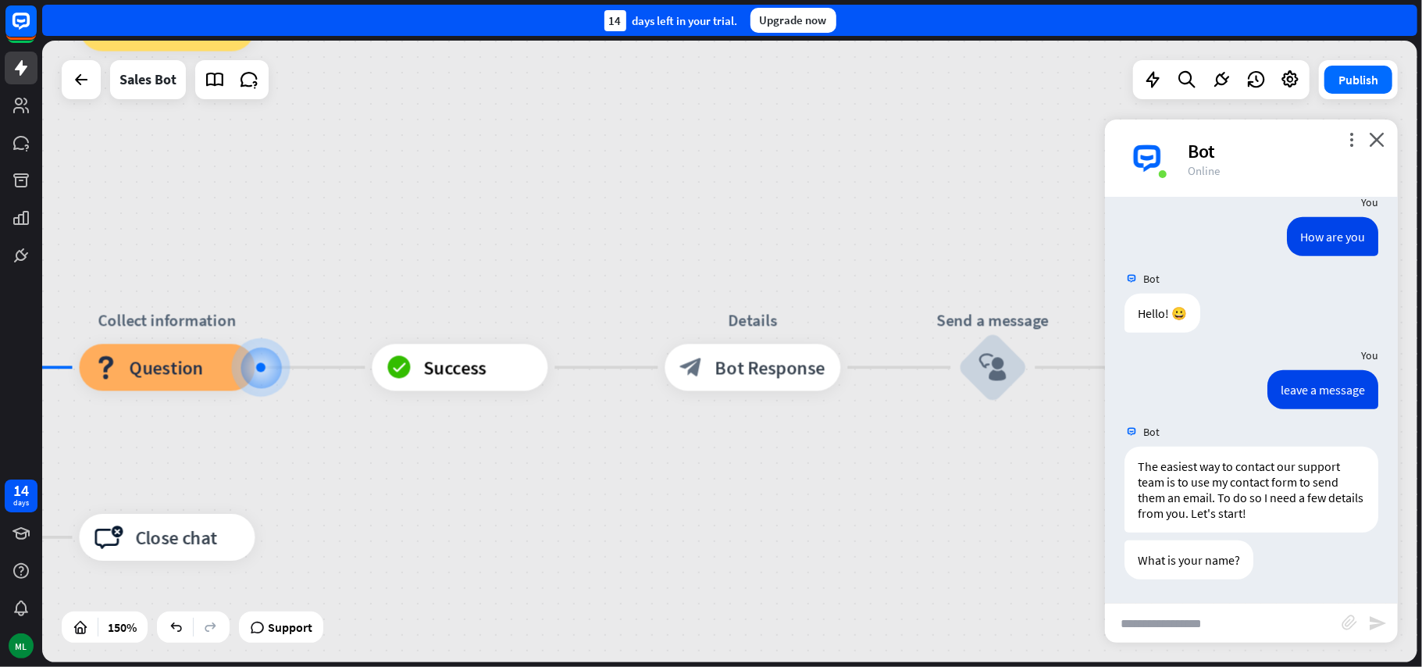
click at [1194, 640] on input "text" at bounding box center [1223, 623] width 237 height 39
click at [493, 381] on div "block_success Success" at bounding box center [460, 367] width 176 height 47
click at [1197, 618] on input "text" at bounding box center [1223, 623] width 237 height 39
type input "******"
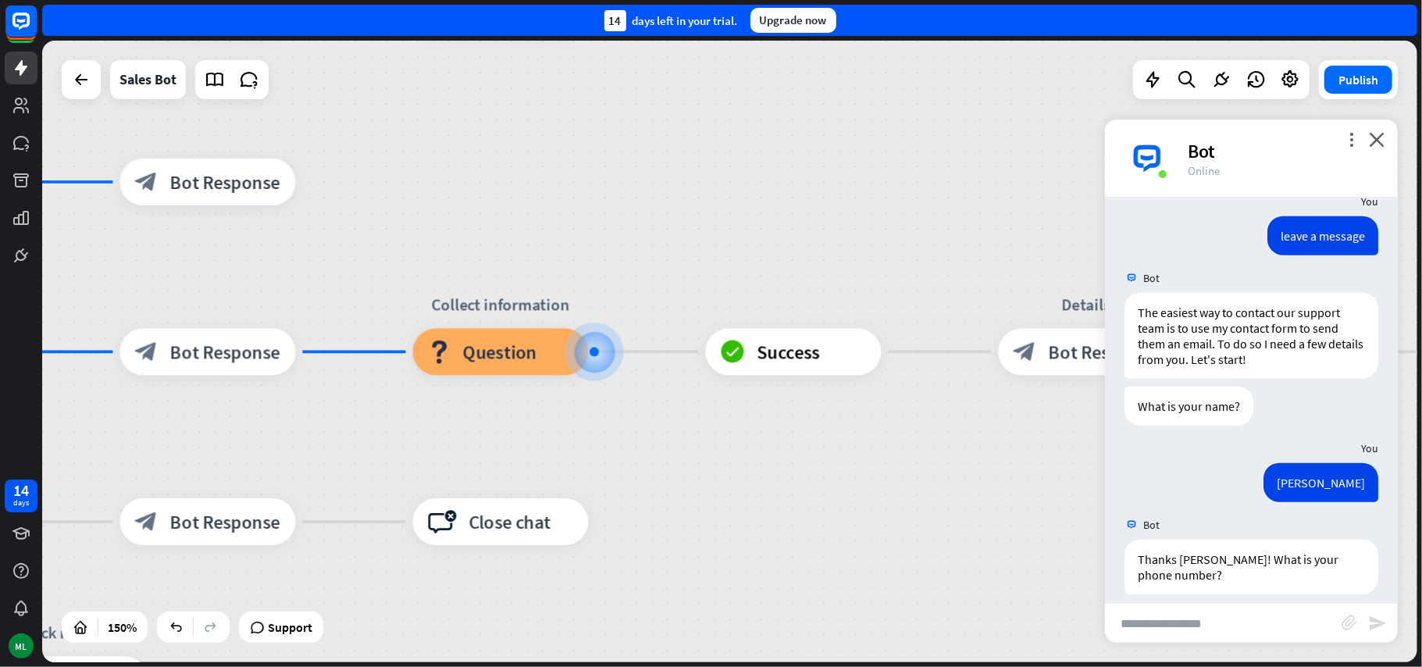
scroll to position [1123, 0]
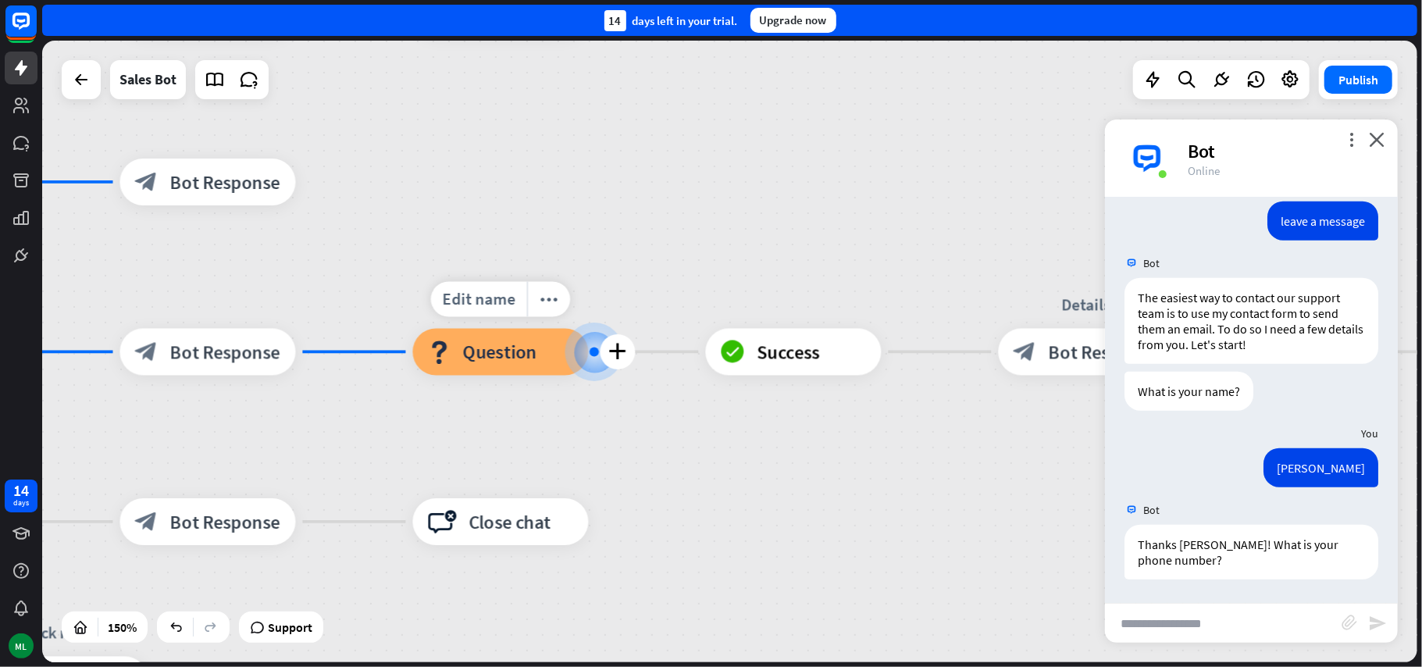
click at [515, 363] on span "Question" at bounding box center [500, 351] width 74 height 23
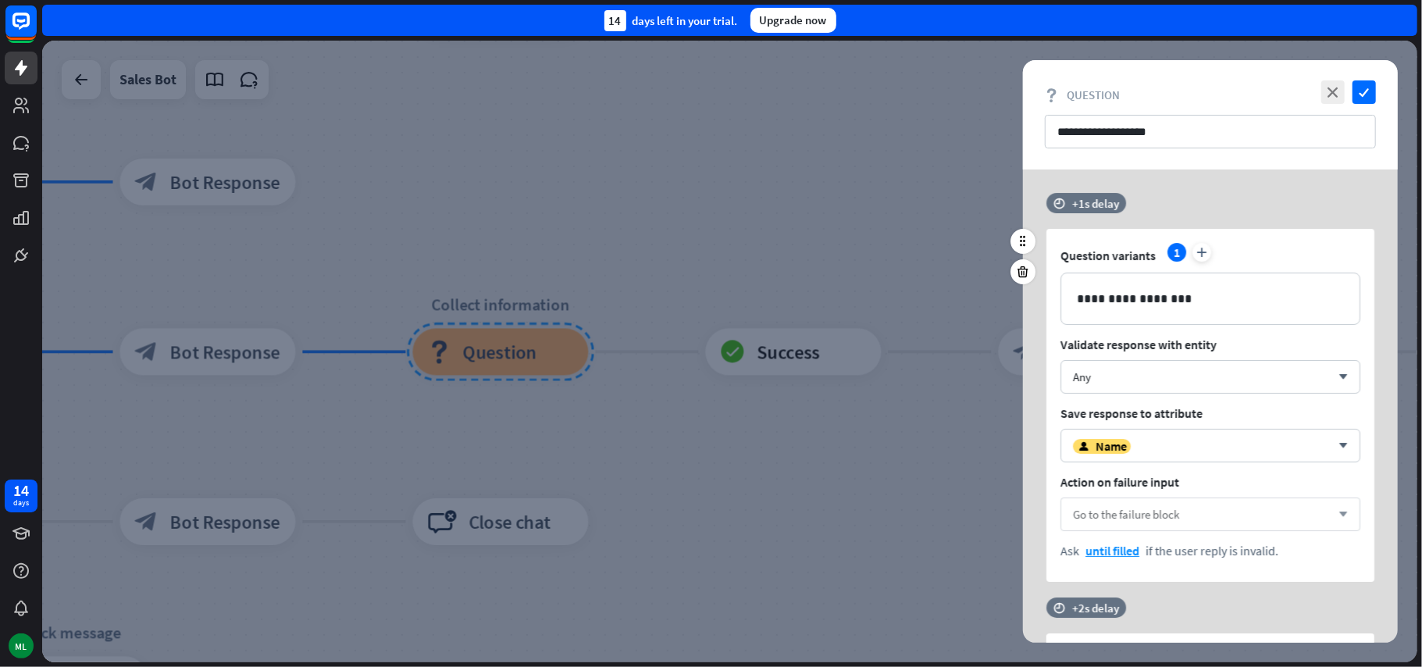
click at [1346, 511] on icon "arrow_down" at bounding box center [1338, 514] width 17 height 9
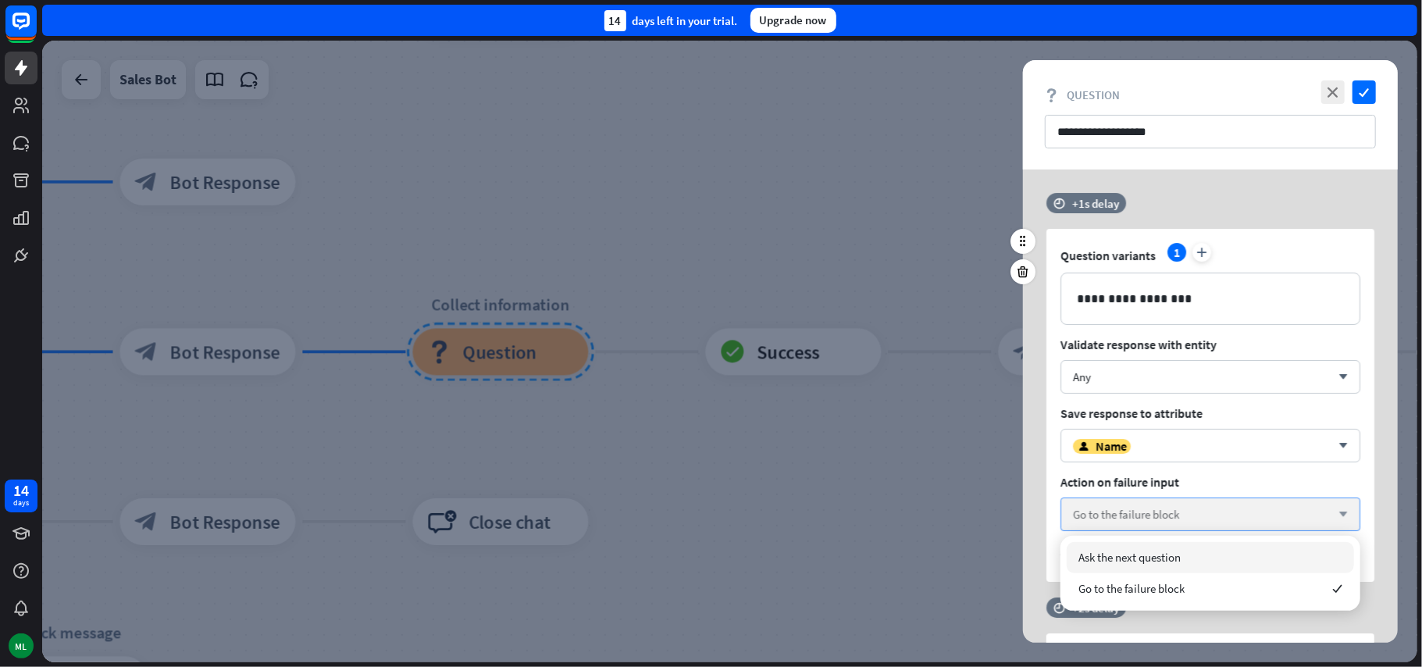
click at [1346, 511] on icon "arrow_down" at bounding box center [1338, 514] width 17 height 9
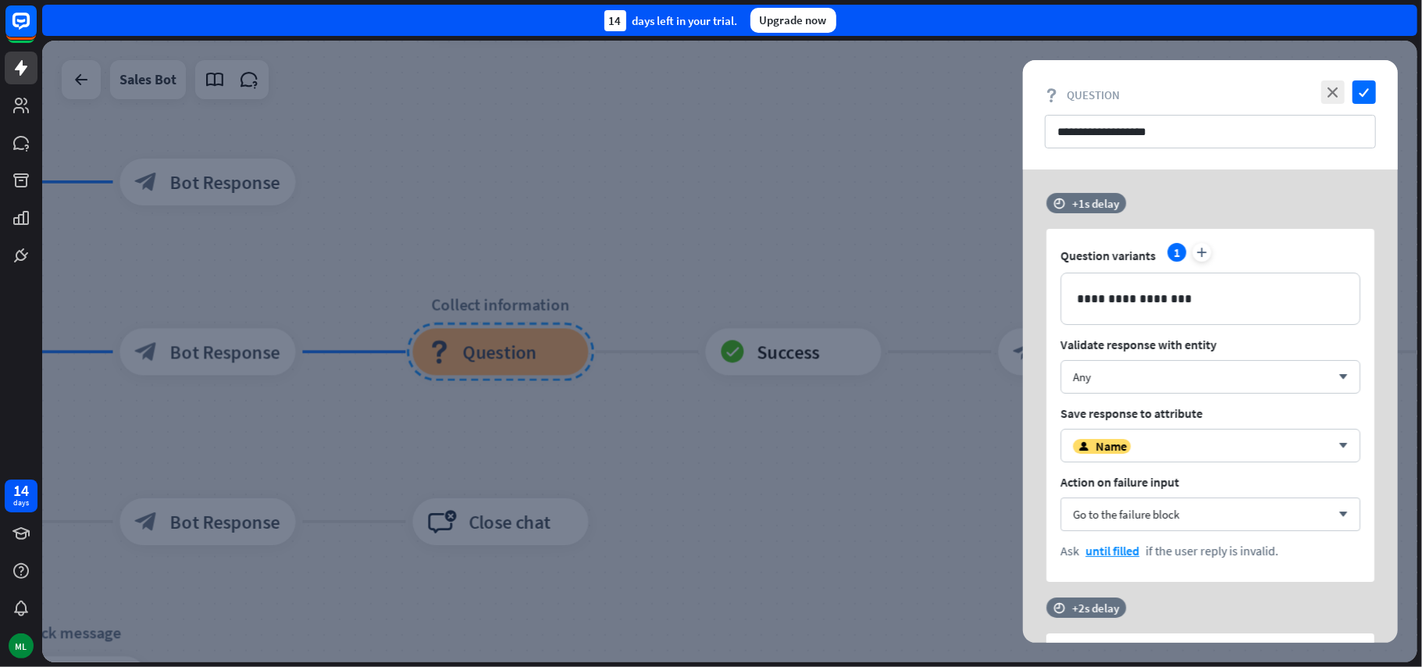
click at [860, 497] on div at bounding box center [729, 351] width 1375 height 621
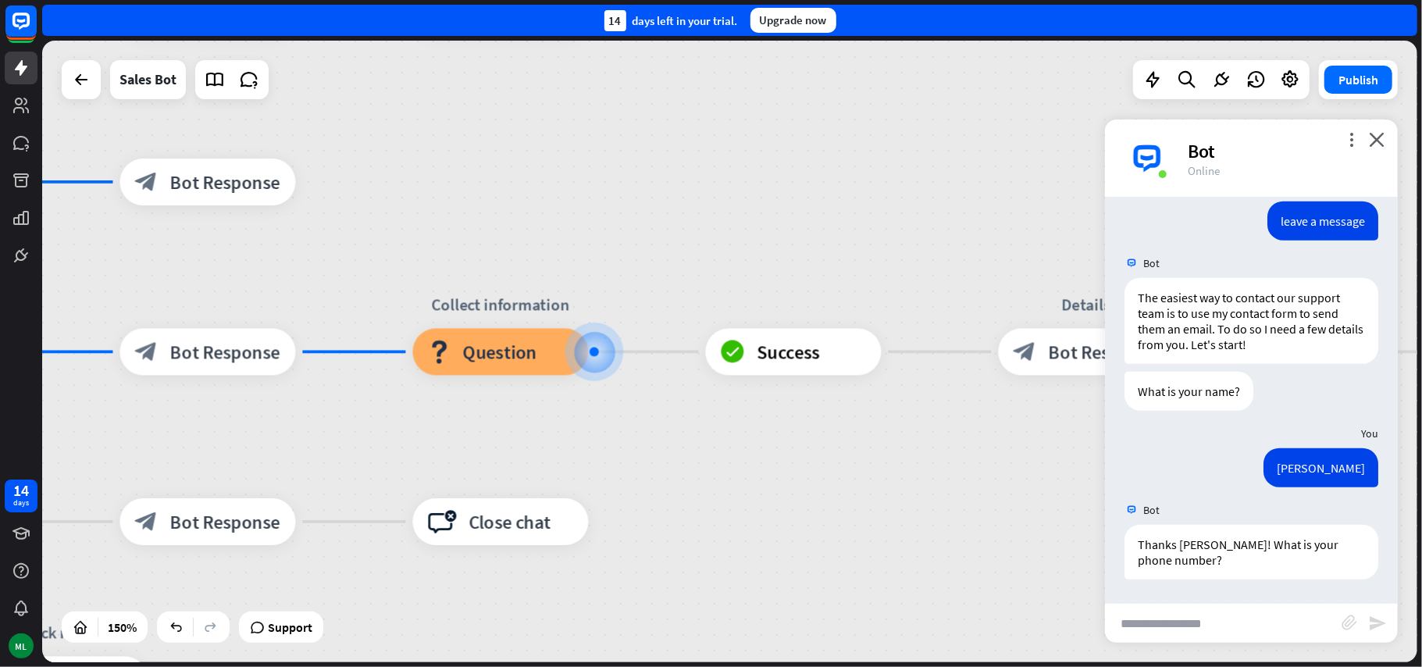
click at [735, 497] on div "home_2 Start point Welcome message block_bot_response Bot Response Main menu bl…" at bounding box center [402, 642] width 2063 height 932
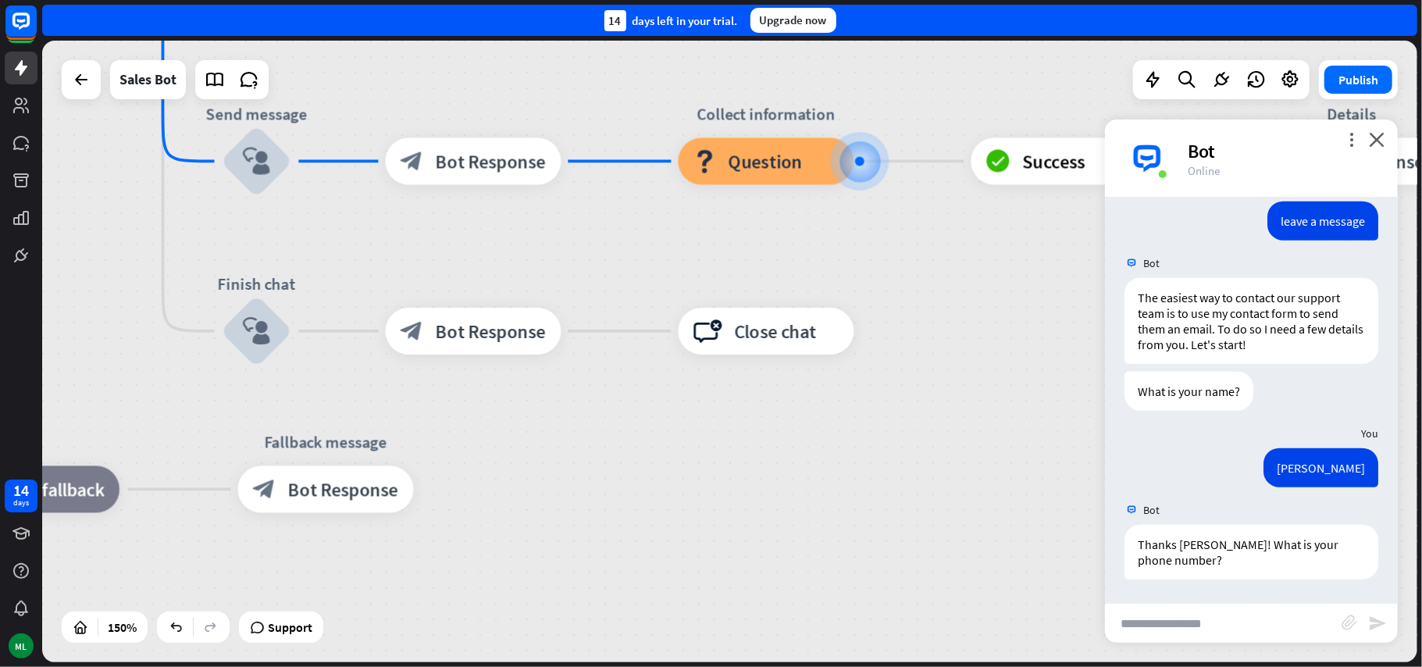
drag, startPoint x: 756, startPoint y: 495, endPoint x: 1006, endPoint y: 305, distance: 314.8
click at [1007, 305] on div "home_2 Start point Welcome message block_bot_response Bot Response Main menu bl…" at bounding box center [667, 452] width 2063 height 932
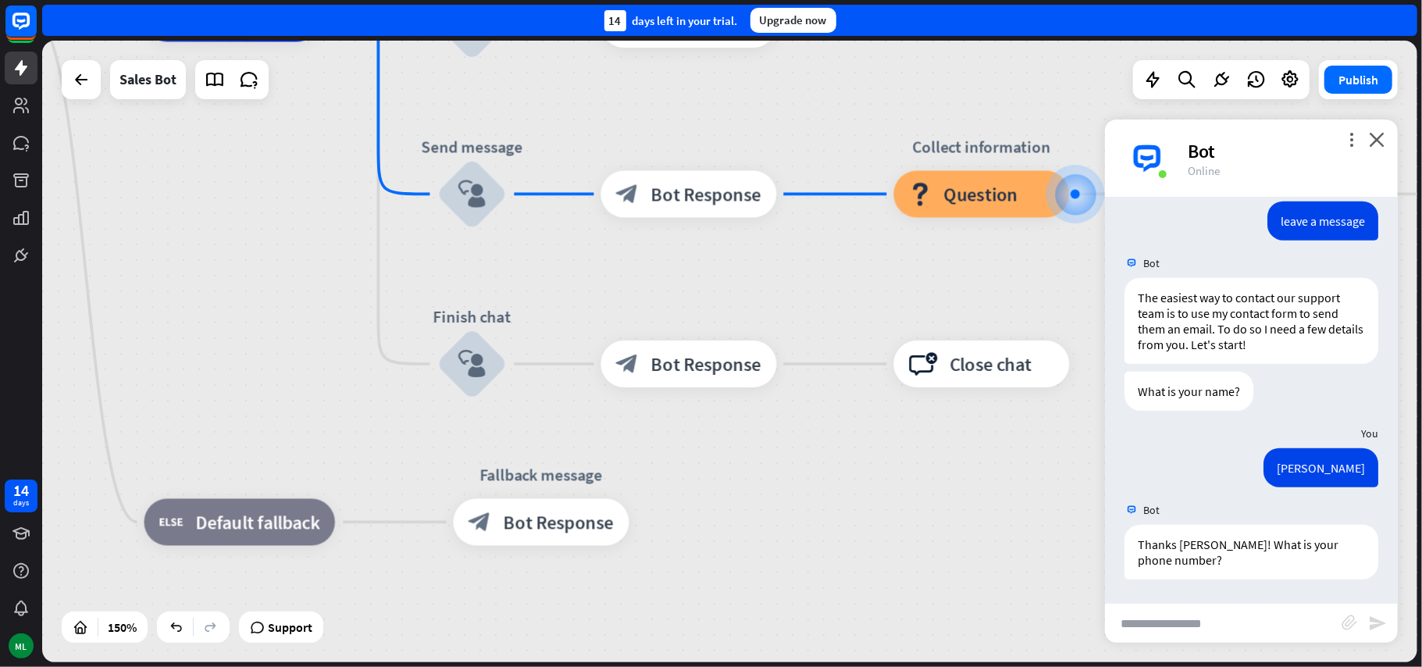
drag, startPoint x: 634, startPoint y: 554, endPoint x: 773, endPoint y: 636, distance: 161.0
click at [775, 636] on div "home_2 Start point Welcome message block_bot_response Bot Response Main menu bl…" at bounding box center [883, 485] width 2063 height 932
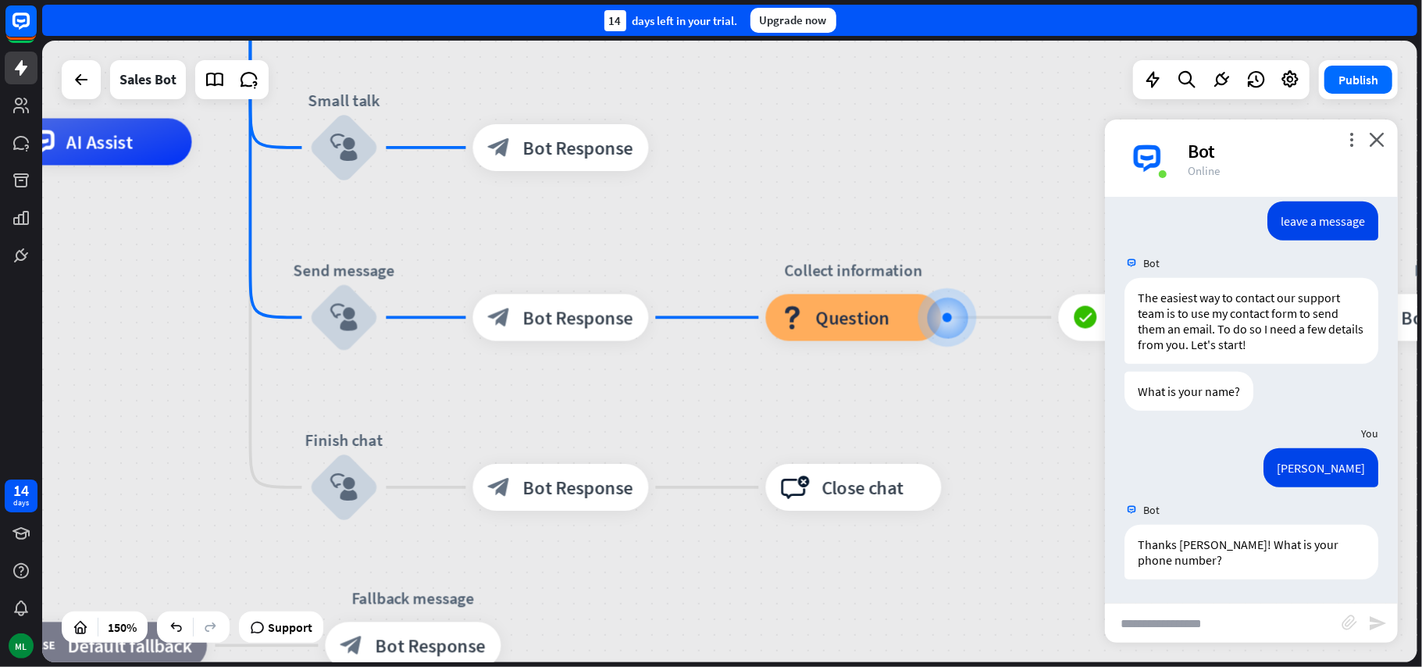
drag, startPoint x: 997, startPoint y: 492, endPoint x: 926, endPoint y: 639, distance: 163.1
click at [926, 639] on div "home_2 Start point Welcome message block_bot_response Bot Response Main menu bl…" at bounding box center [755, 608] width 2063 height 932
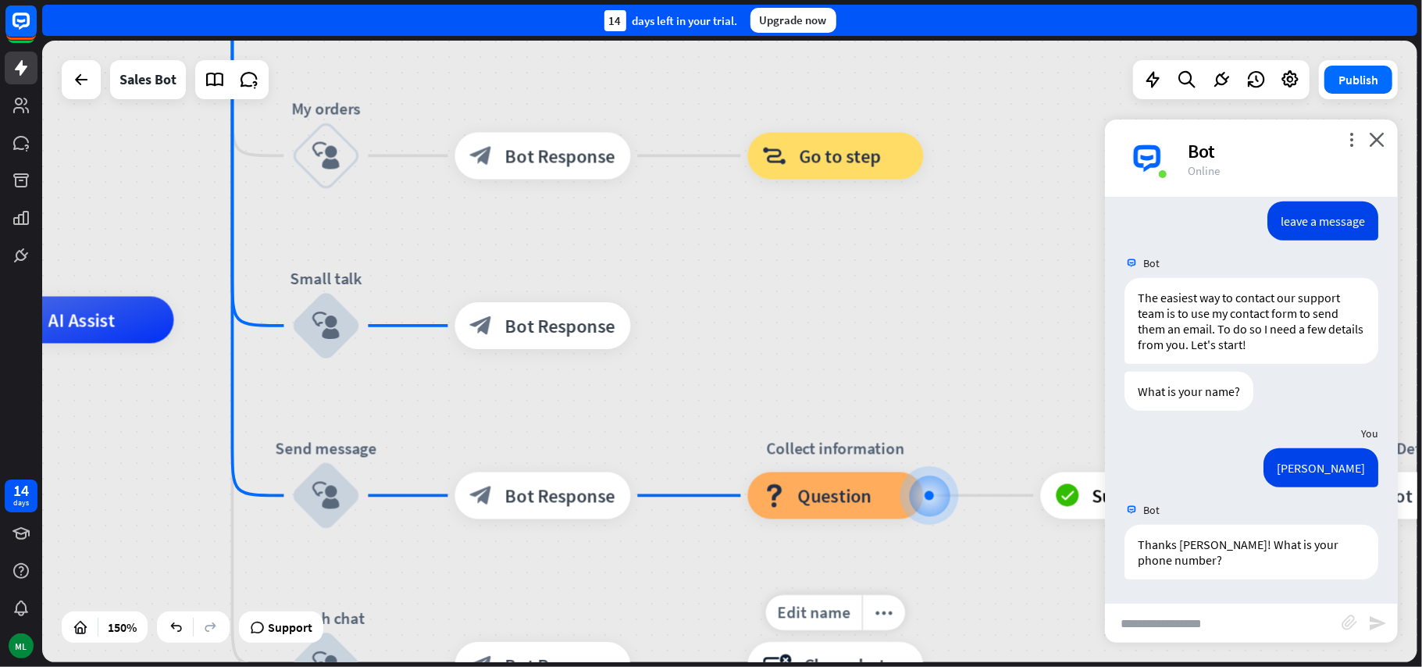
drag, startPoint x: 937, startPoint y: 504, endPoint x: 920, endPoint y: 661, distance: 157.1
click at [923, 662] on div "Edit name more_horiz block_close_chat Close chat" at bounding box center [836, 665] width 176 height 47
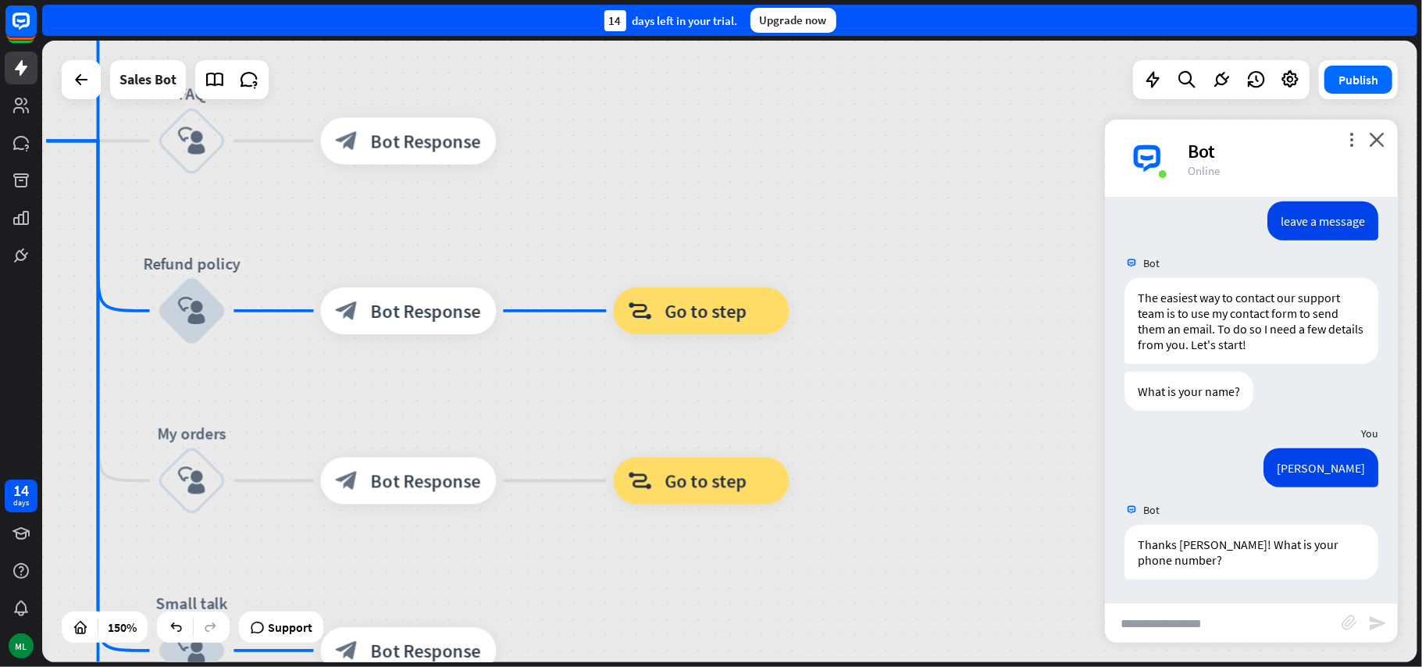
drag, startPoint x: 931, startPoint y: 367, endPoint x: 813, endPoint y: 642, distance: 299.4
click at [813, 642] on div "home_2 Start point Welcome message block_bot_response Bot Response Main menu bl…" at bounding box center [729, 351] width 1375 height 621
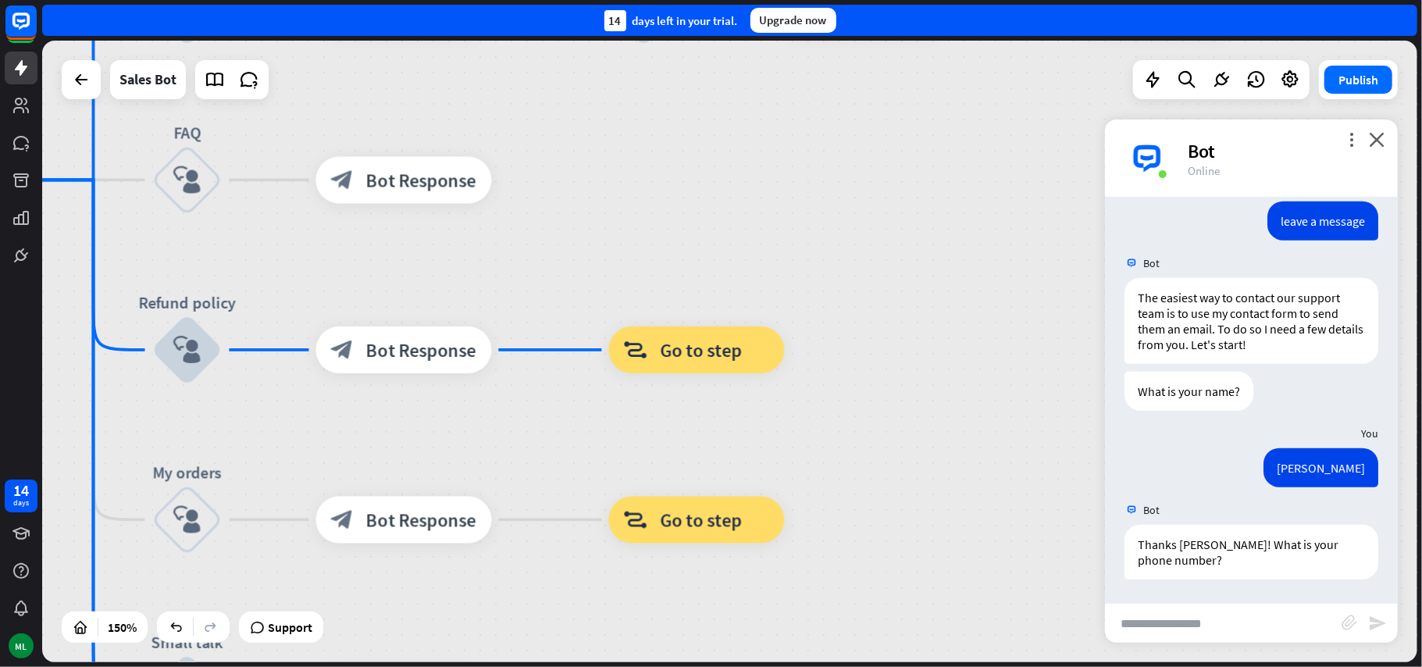
drag, startPoint x: 900, startPoint y: 484, endPoint x: 871, endPoint y: 653, distance: 171.1
click at [871, 653] on div "home_2 Start point Welcome message block_bot_response Bot Response Main menu bl…" at bounding box center [729, 351] width 1375 height 621
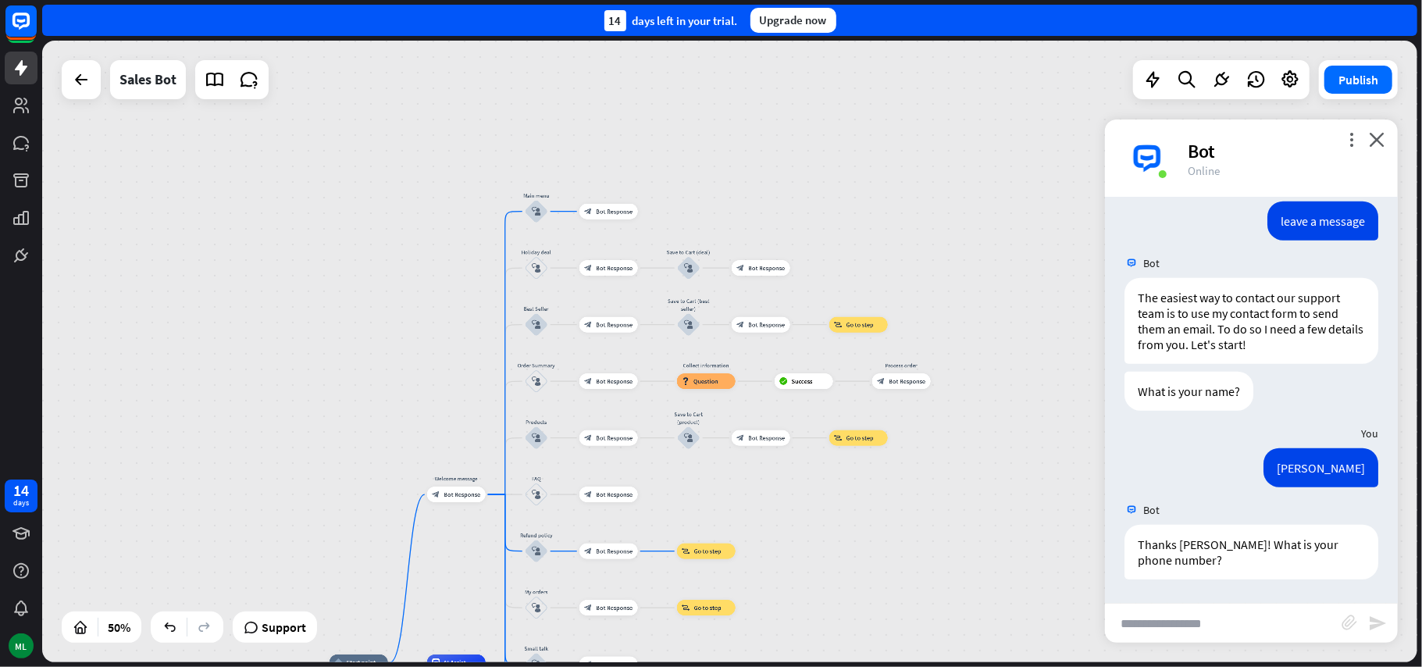
drag, startPoint x: 988, startPoint y: 531, endPoint x: 878, endPoint y: 545, distance: 111.0
click at [879, 545] on div "home_2 Start point Welcome message block_bot_response Bot Response Main menu bl…" at bounding box center [729, 351] width 1375 height 621
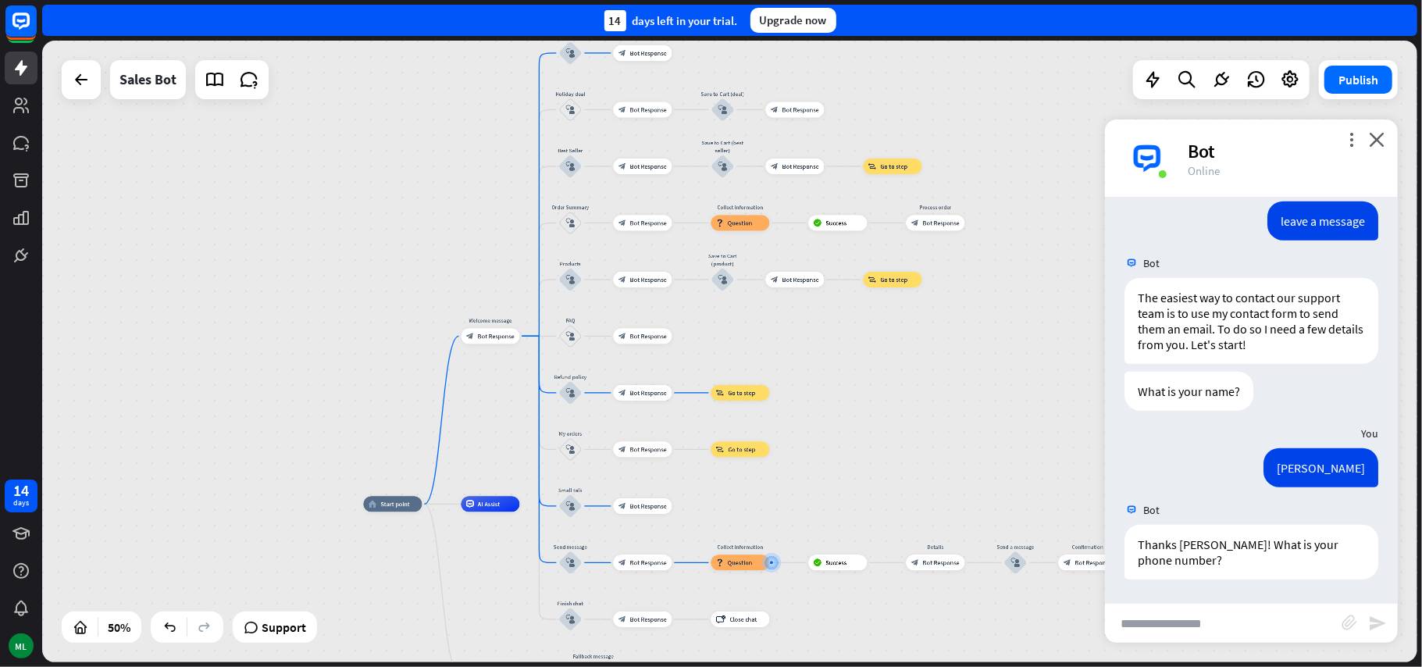
drag, startPoint x: 973, startPoint y: 582, endPoint x: 846, endPoint y: 356, distance: 259.4
click at [845, 351] on div "home_2 Start point Welcome message block_bot_response Bot Response Main menu bl…" at bounding box center [729, 351] width 1375 height 621
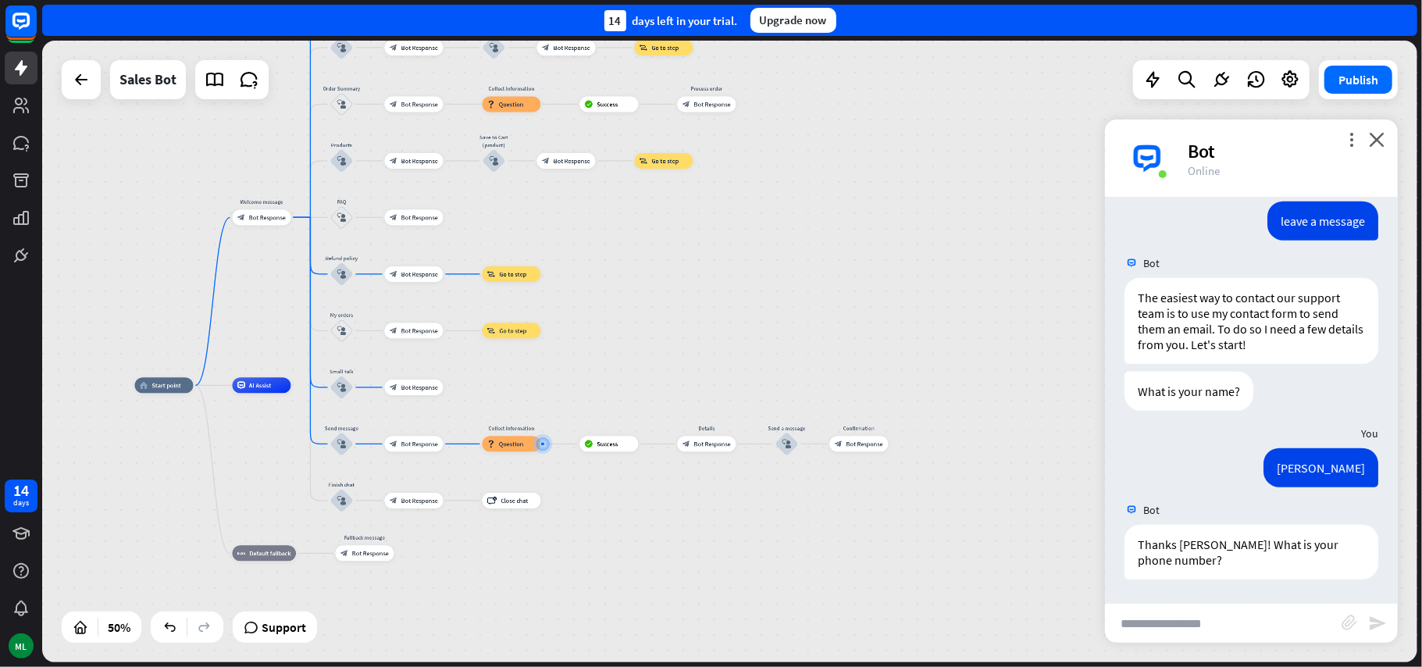
drag, startPoint x: 892, startPoint y: 426, endPoint x: 663, endPoint y: 306, distance: 258.4
click at [663, 306] on div "home_2 Start point Welcome message block_bot_response Bot Response Main menu bl…" at bounding box center [729, 351] width 1375 height 621
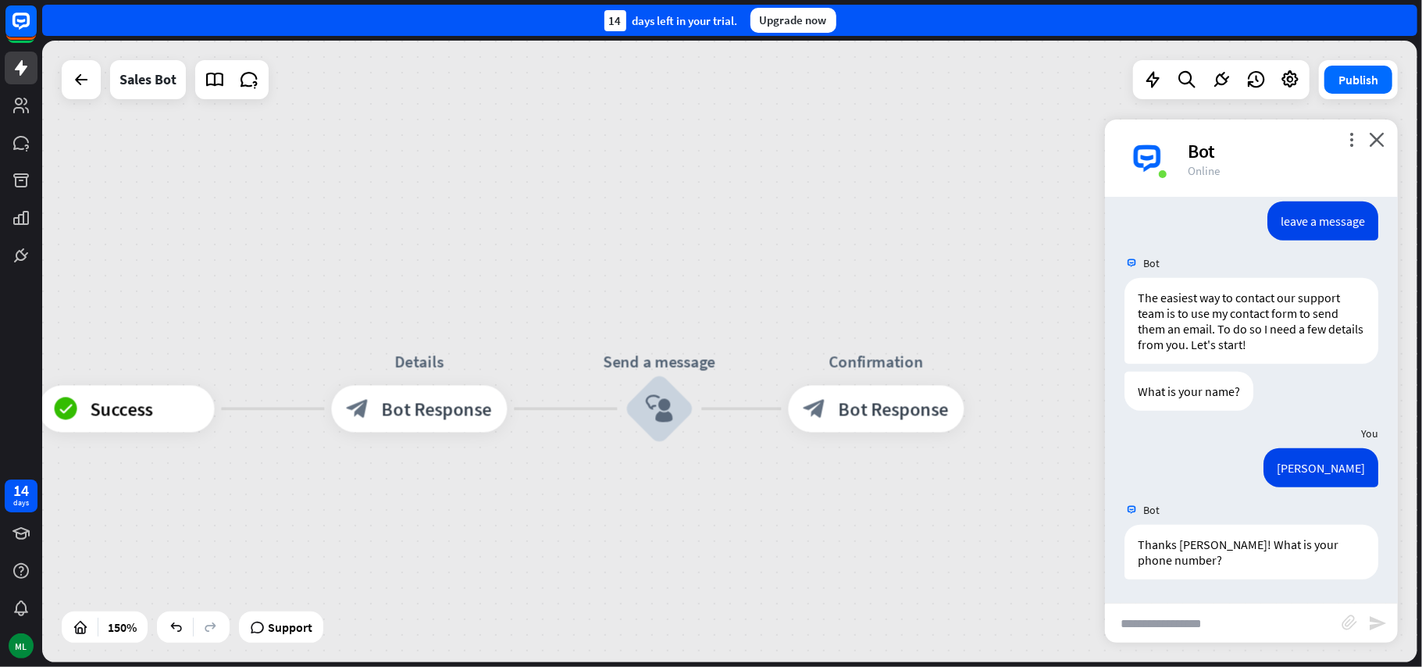
drag, startPoint x: 873, startPoint y: 520, endPoint x: 643, endPoint y: 515, distance: 229.6
click at [909, 419] on span "Bot Response" at bounding box center [894, 408] width 110 height 23
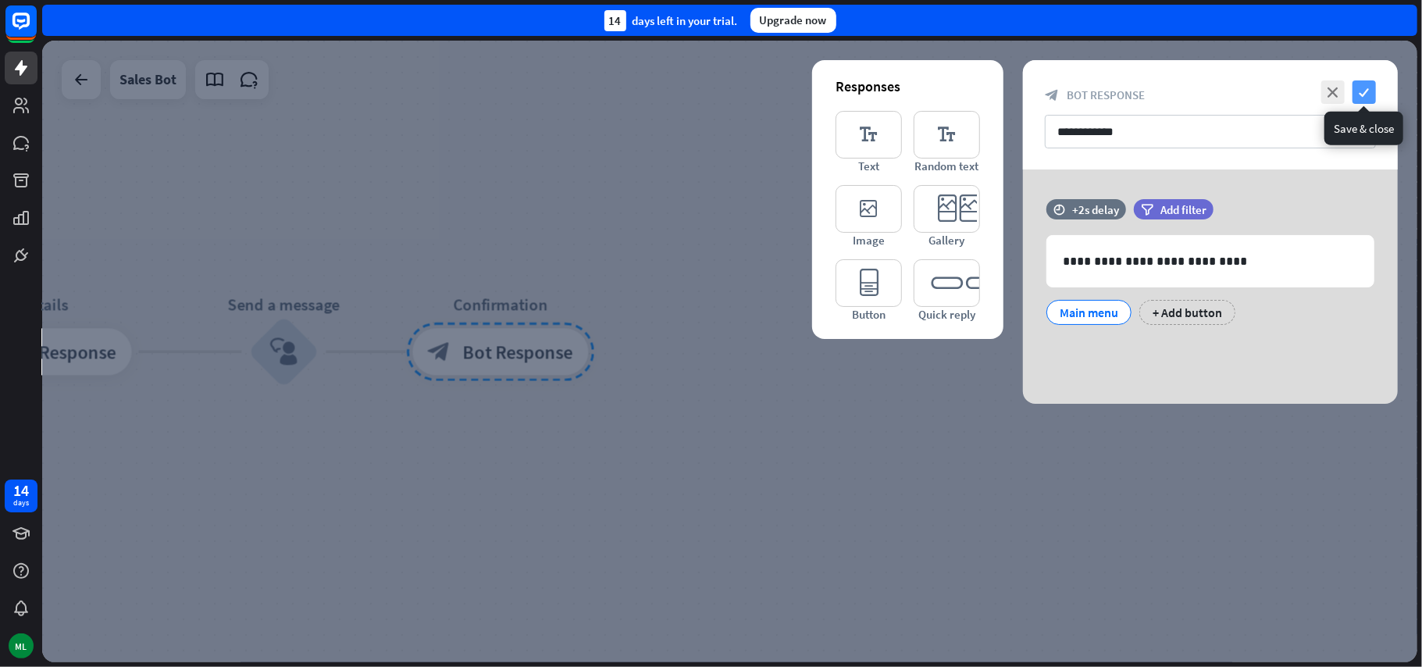
click at [1365, 92] on icon "check" at bounding box center [1363, 91] width 23 height 23
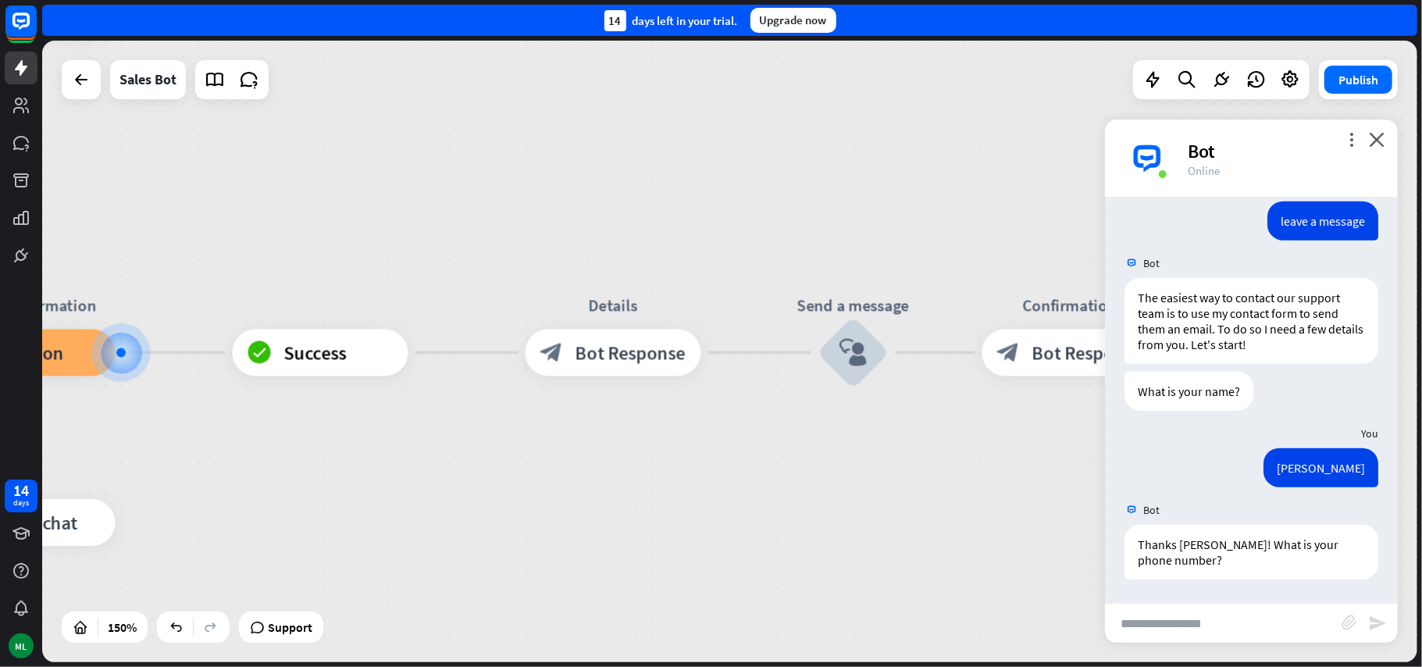
drag, startPoint x: 379, startPoint y: 463, endPoint x: 973, endPoint y: 464, distance: 594.2
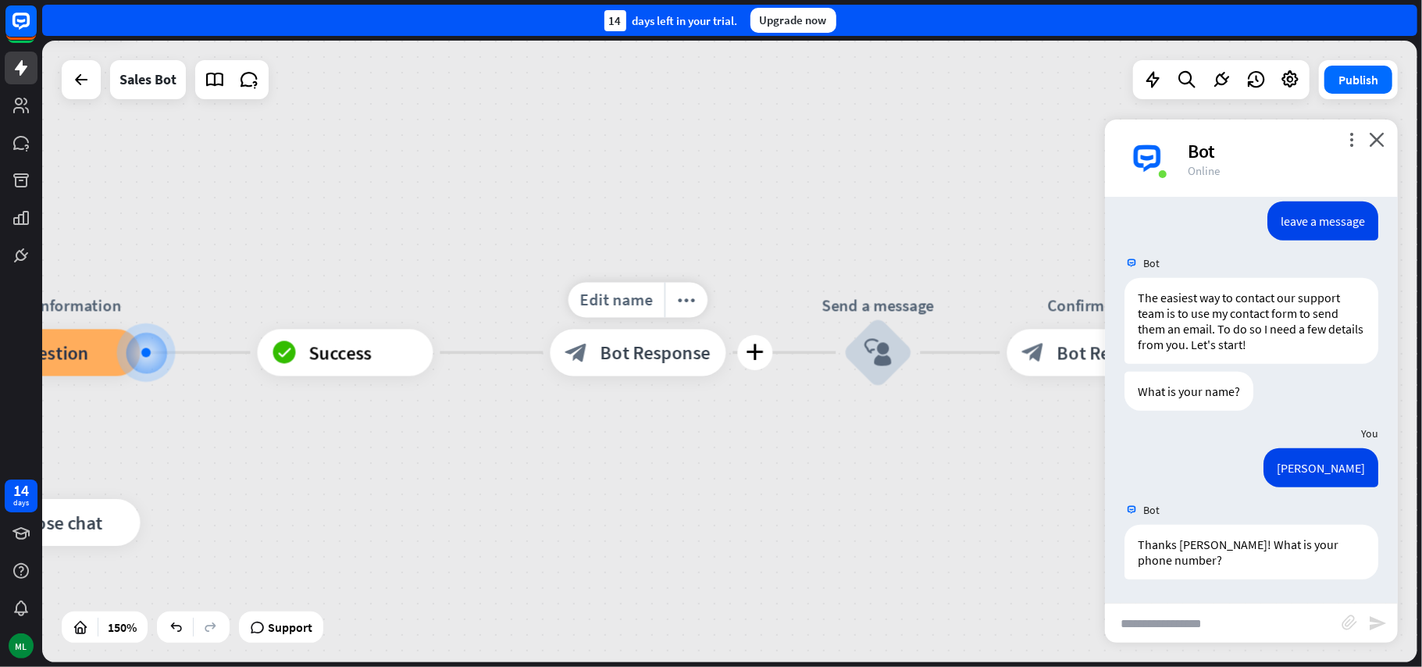
click at [659, 366] on div "block_bot_response Bot Response" at bounding box center [638, 352] width 176 height 47
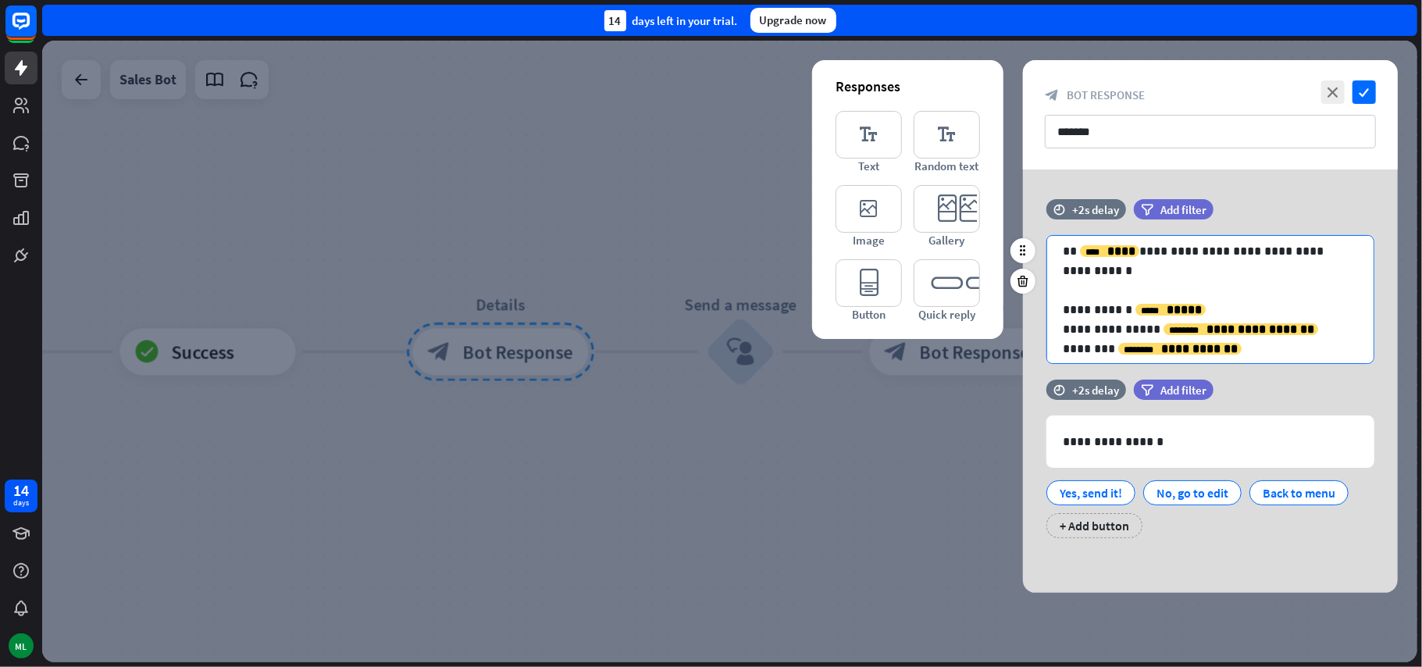
scroll to position [20, 0]
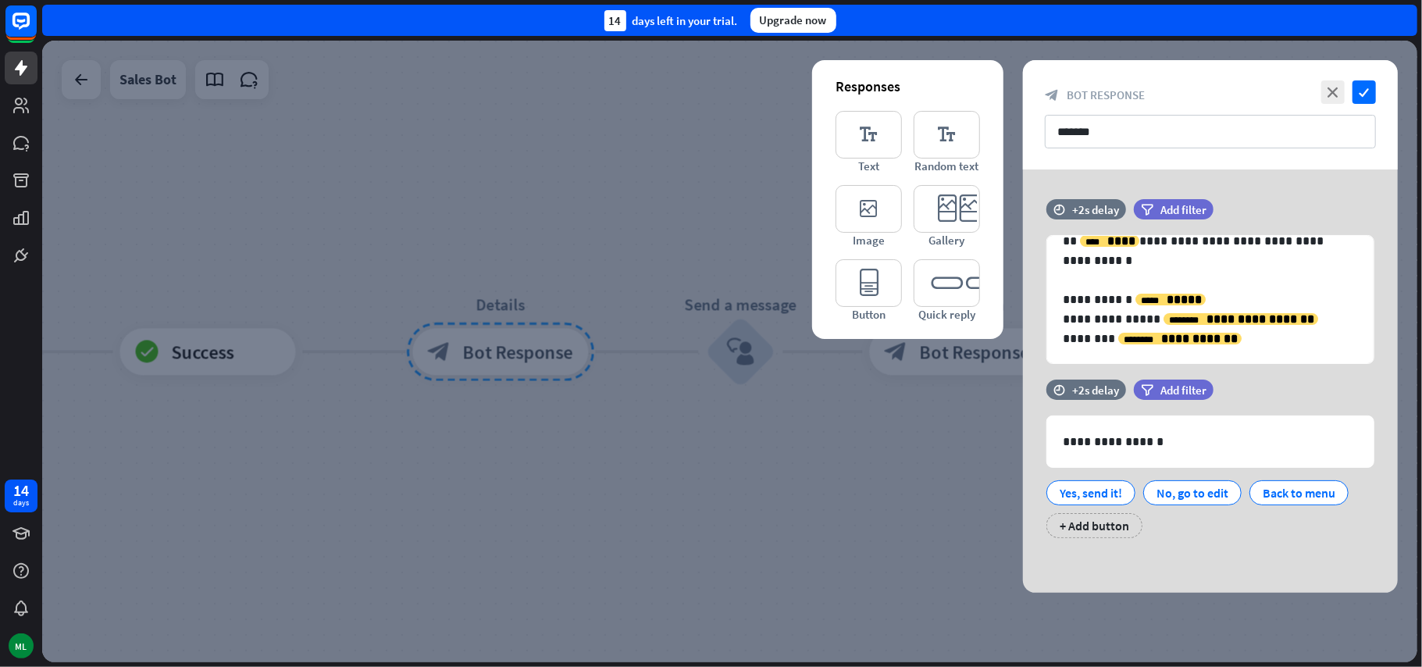
click at [813, 461] on div at bounding box center [729, 351] width 1375 height 621
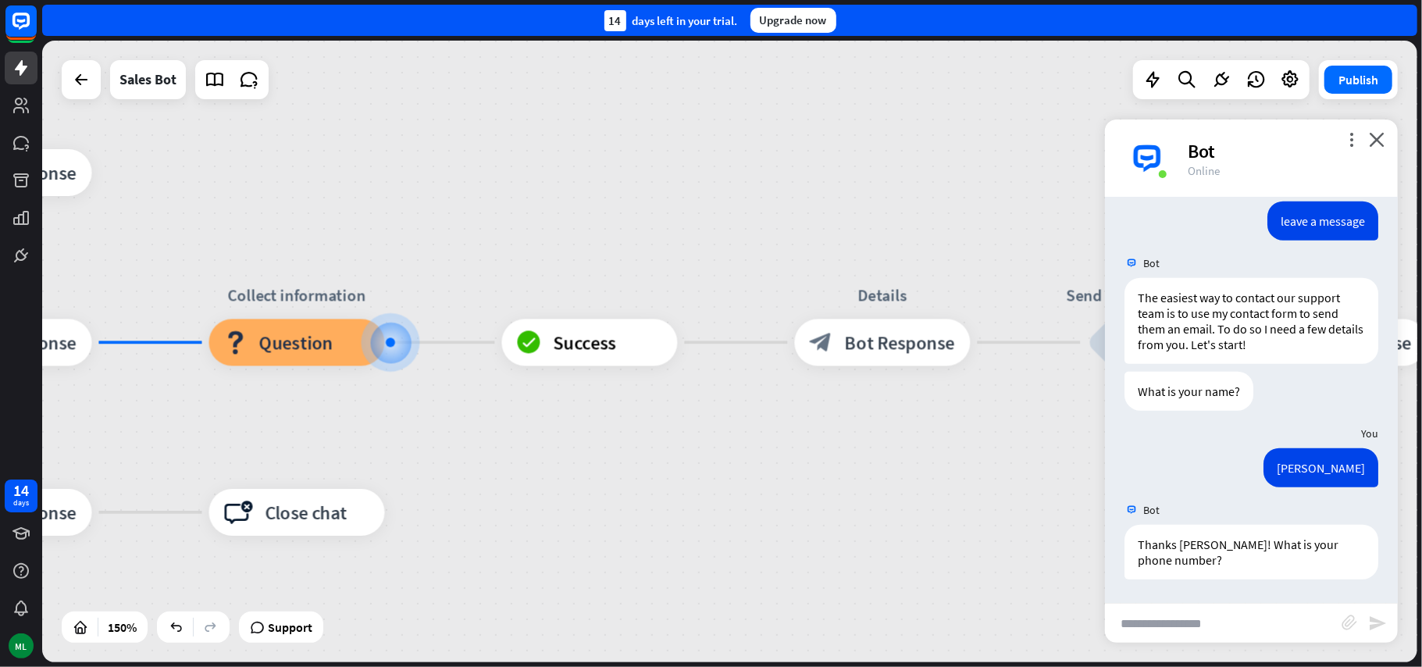
drag, startPoint x: 493, startPoint y: 457, endPoint x: 885, endPoint y: 444, distance: 391.4
click at [885, 444] on div "home_2 Start point Welcome message block_bot_response Bot Response Main menu bl…" at bounding box center [198, 633] width 2063 height 932
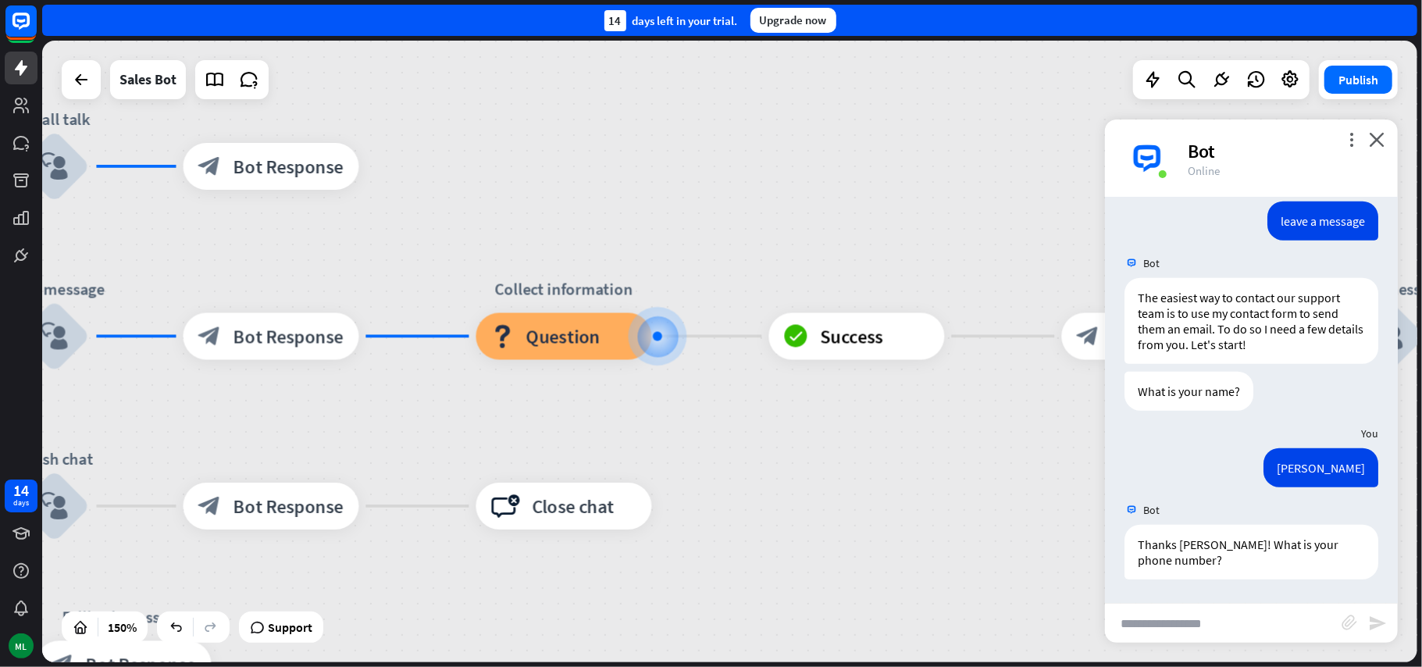
drag, startPoint x: 593, startPoint y: 445, endPoint x: 832, endPoint y: 443, distance: 238.9
click at [832, 443] on div "home_2 Start point Welcome message block_bot_response Bot Response Main menu bl…" at bounding box center [465, 627] width 2063 height 932
click at [843, 347] on span "Success" at bounding box center [852, 336] width 63 height 23
click at [750, 419] on div "home_2 Start point Welcome message block_bot_response Bot Response Main menu bl…" at bounding box center [465, 627] width 2063 height 932
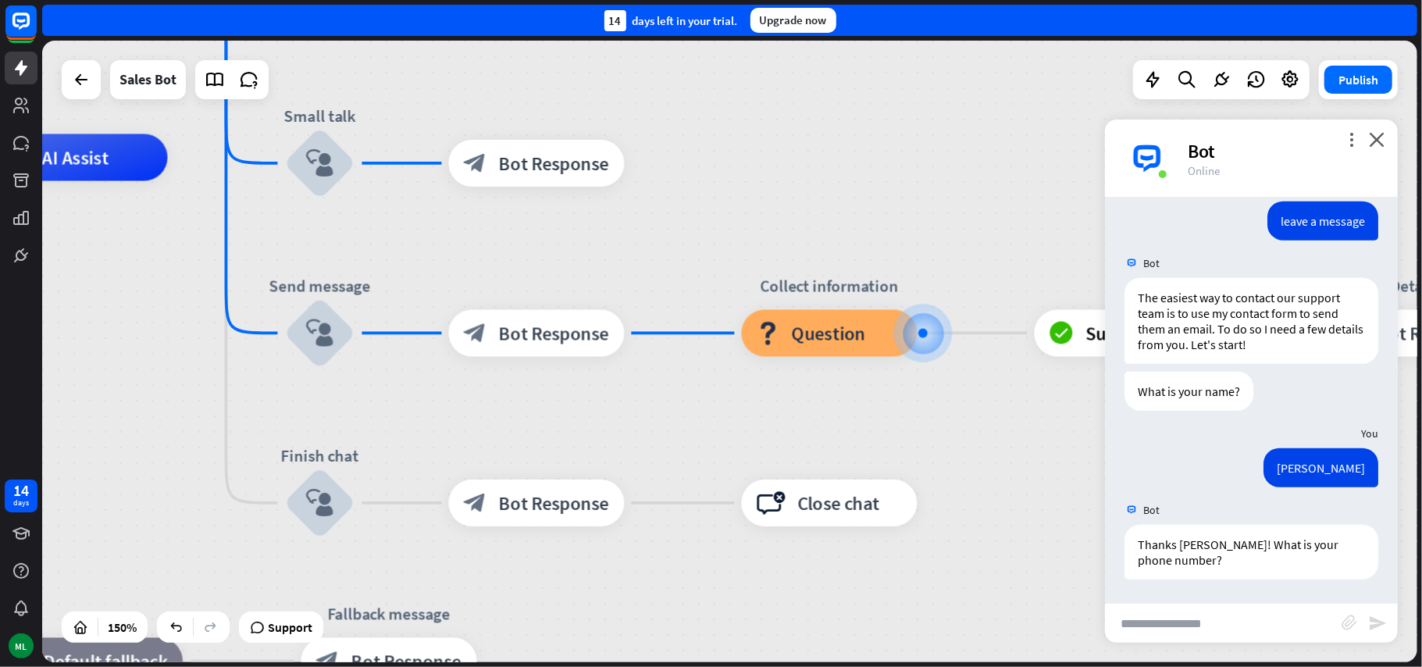
drag, startPoint x: 765, startPoint y: 420, endPoint x: 822, endPoint y: 422, distance: 57.0
click at [822, 422] on div "home_2 Start point Welcome message block_bot_response Bot Response Main menu bl…" at bounding box center [730, 624] width 2063 height 932
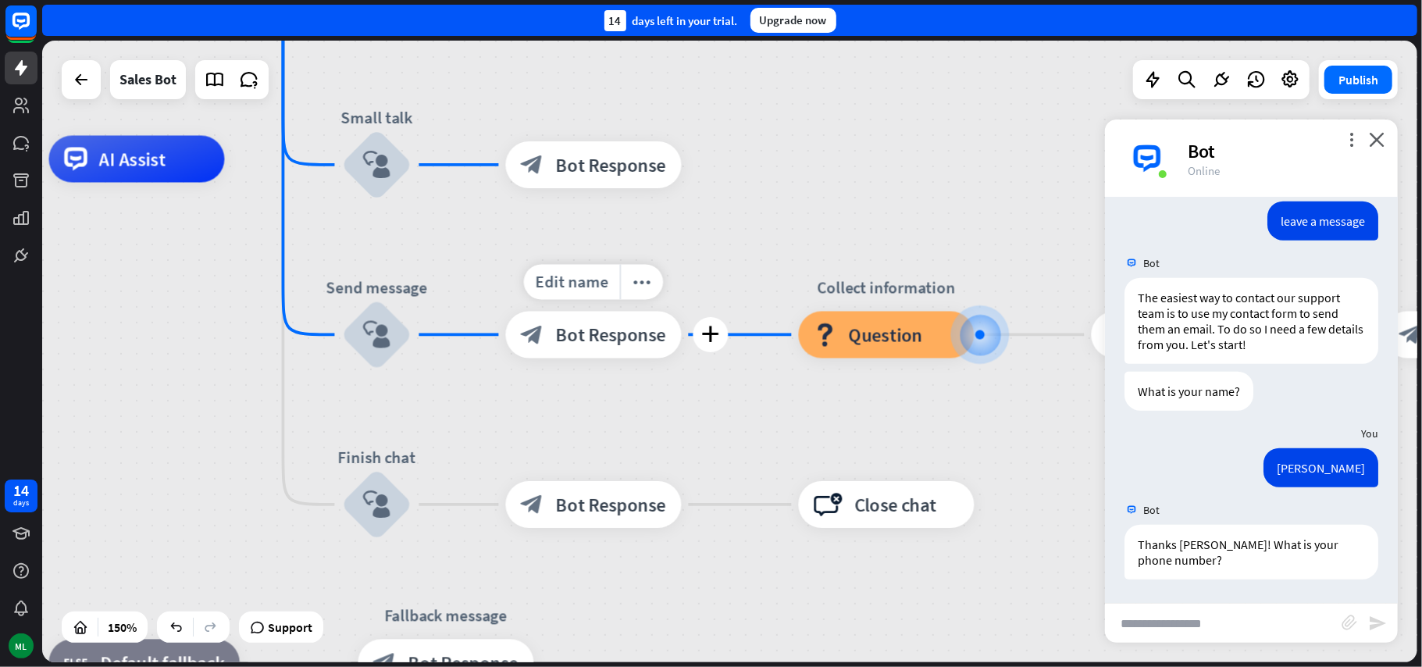
click at [584, 331] on span "Bot Response" at bounding box center [611, 334] width 110 height 23
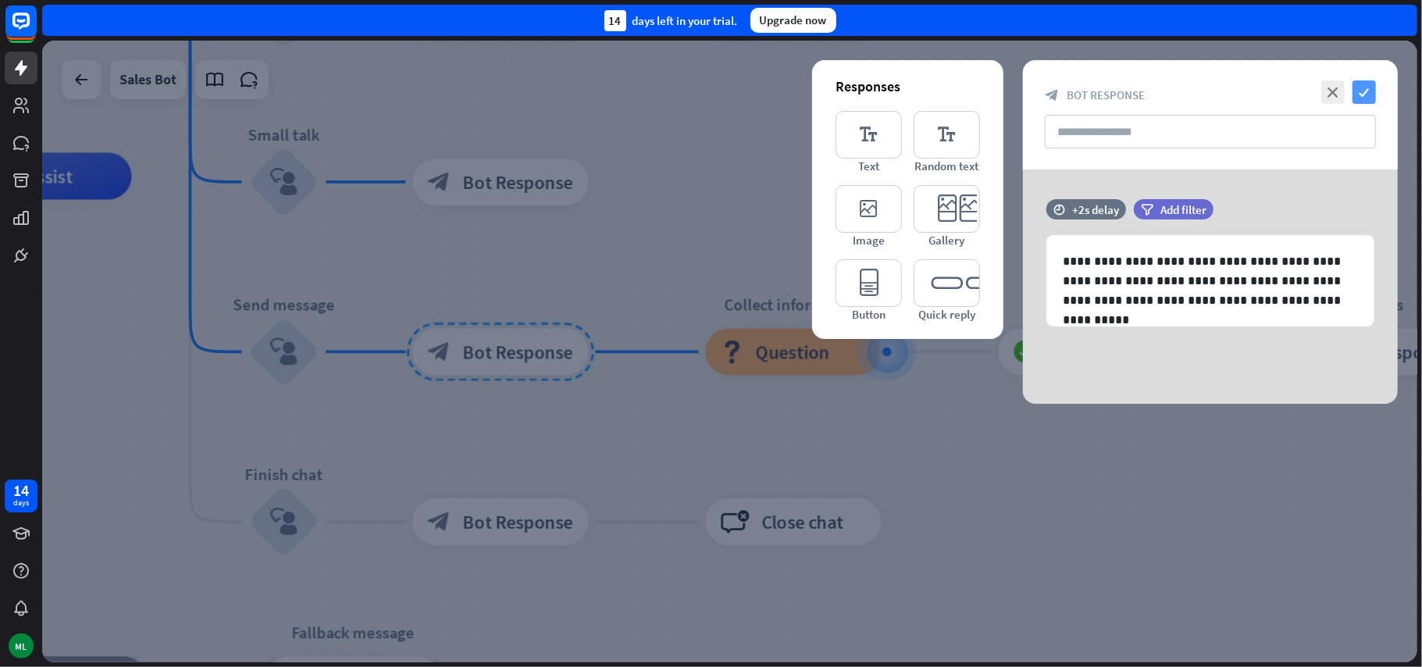
click at [1369, 95] on icon "check" at bounding box center [1363, 91] width 23 height 23
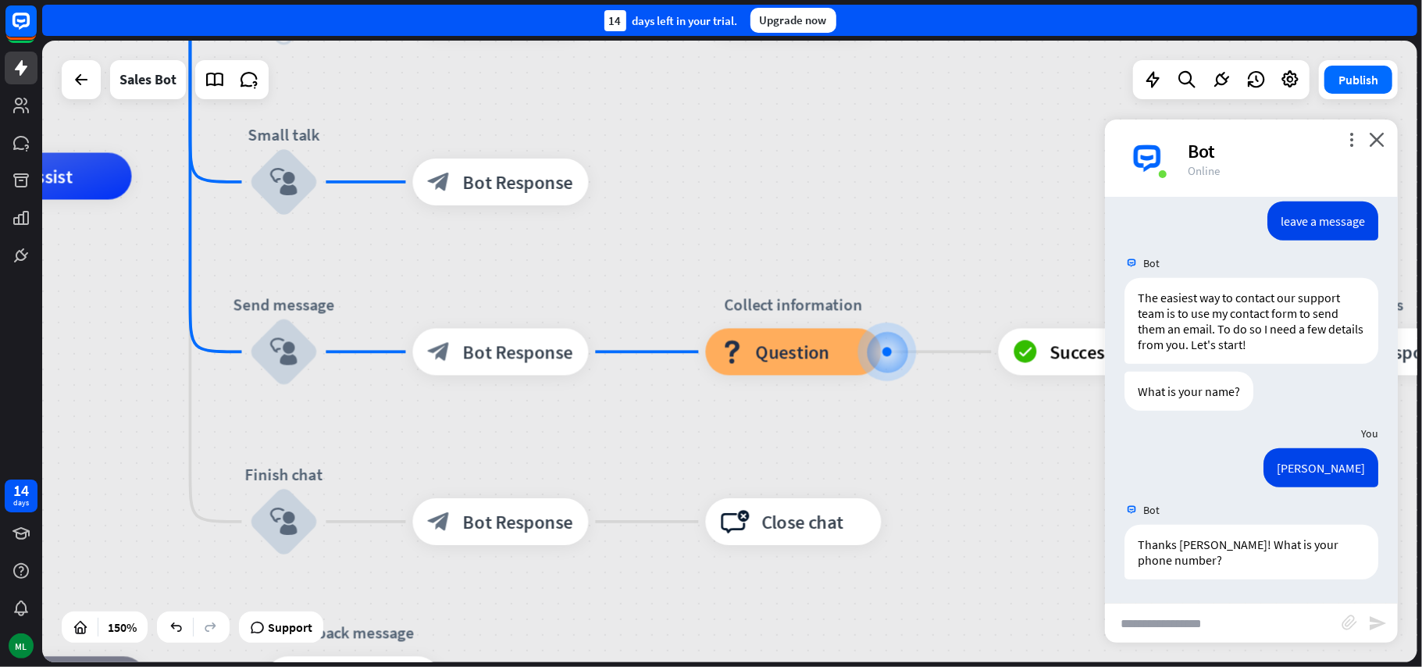
click at [1219, 632] on input "text" at bounding box center [1223, 623] width 237 height 39
click at [1201, 632] on input "text" at bounding box center [1223, 623] width 237 height 39
type input "**********"
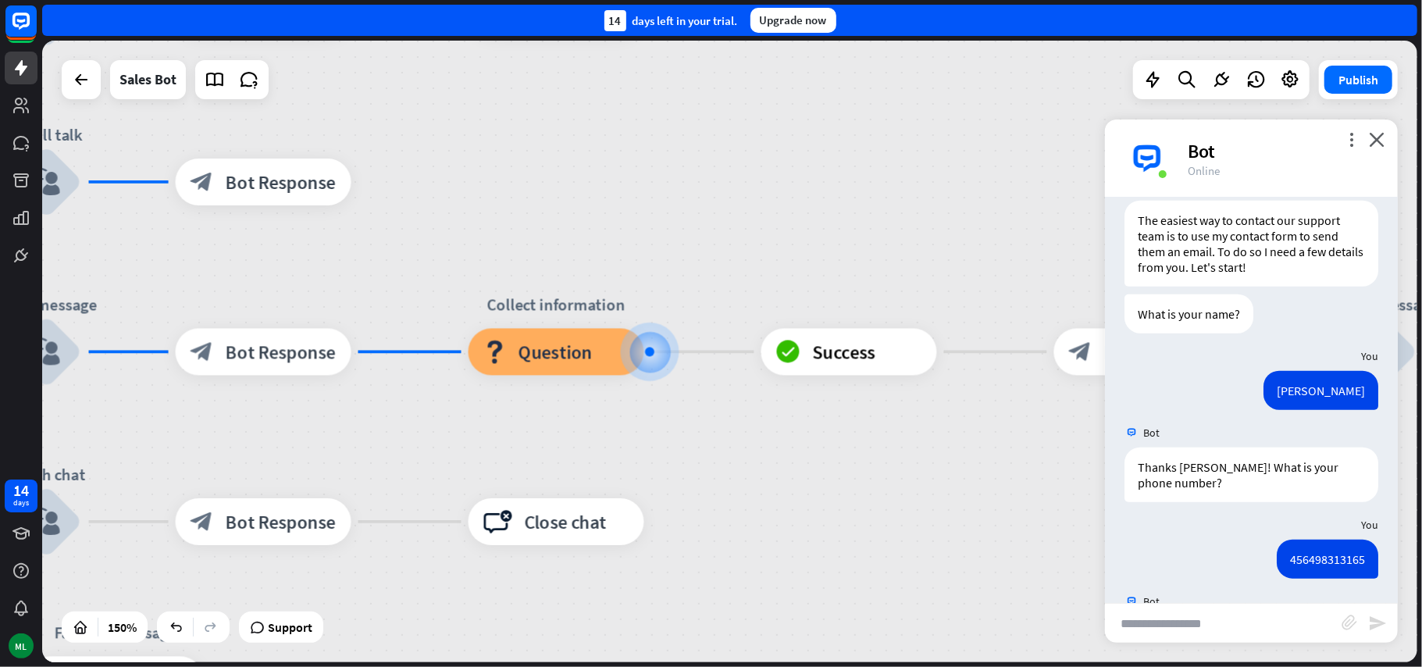
scroll to position [1276, 0]
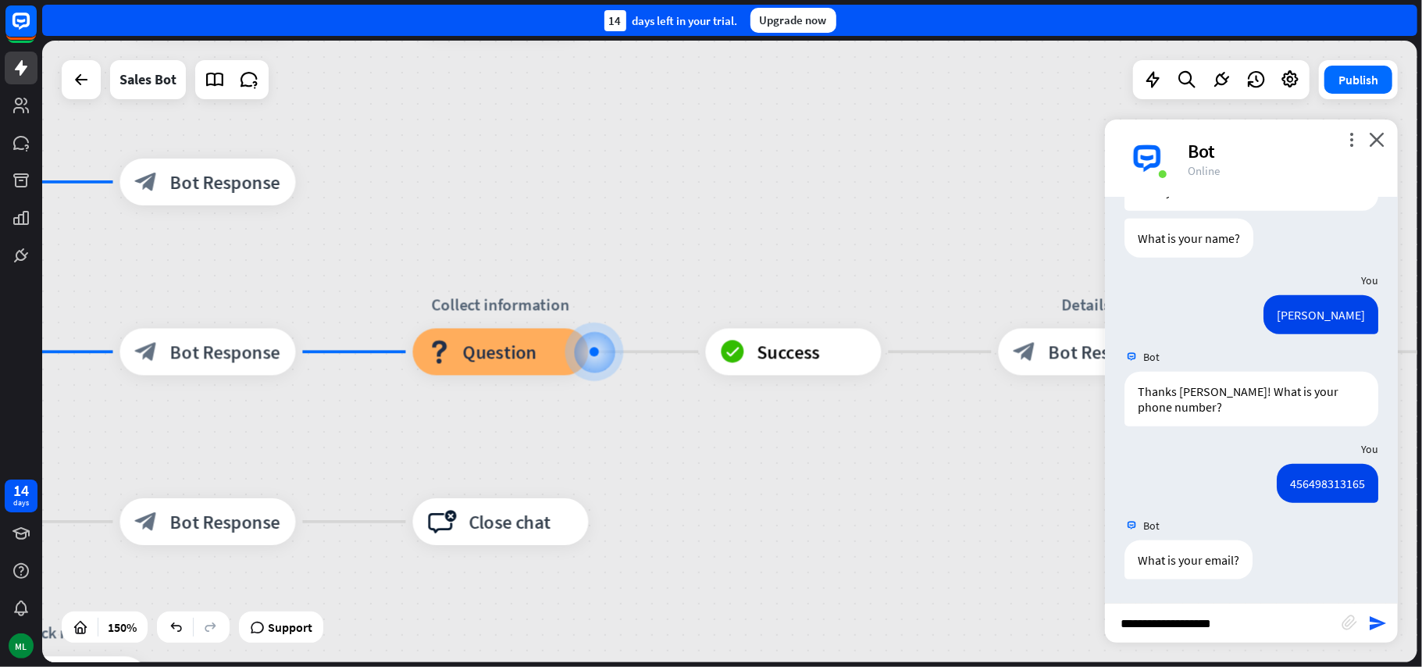
type input "**********"
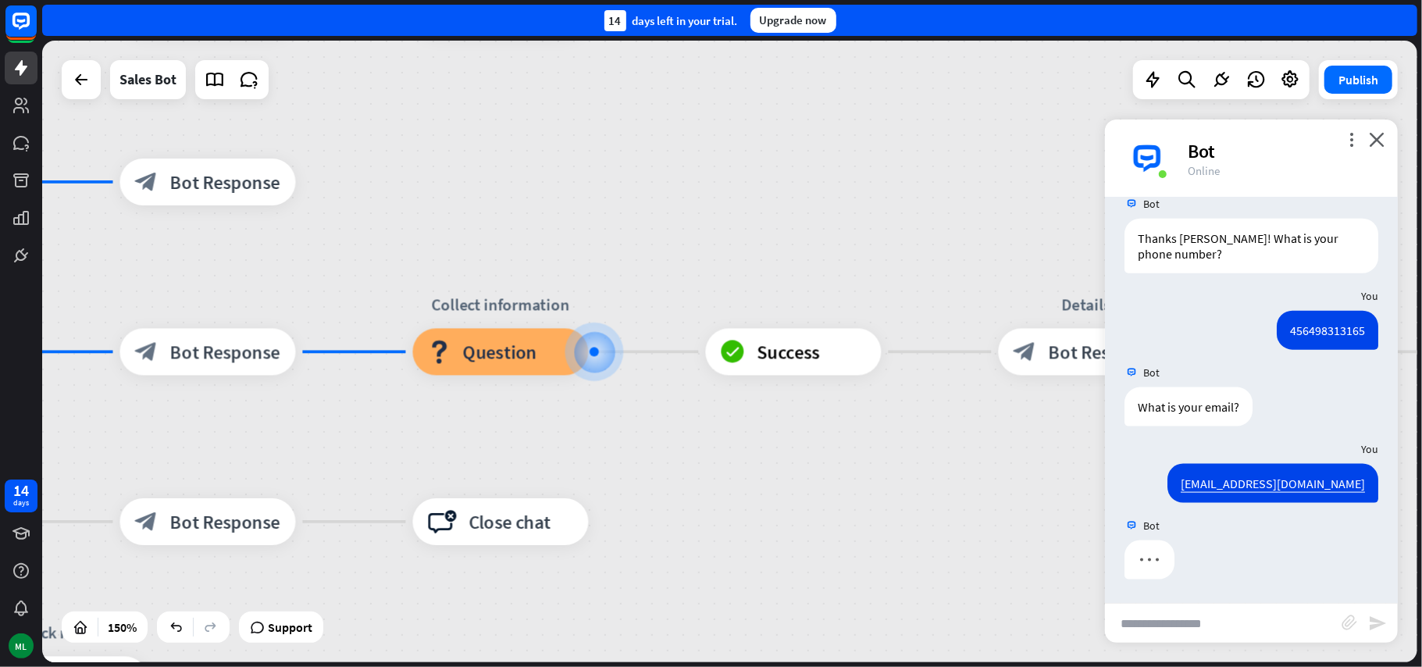
scroll to position [1429, 0]
drag, startPoint x: 760, startPoint y: 466, endPoint x: 784, endPoint y: 472, distance: 24.2
click at [775, 470] on div "home_2 Start point Welcome message block_bot_response Bot Response Main menu bl…" at bounding box center [402, 642] width 2063 height 932
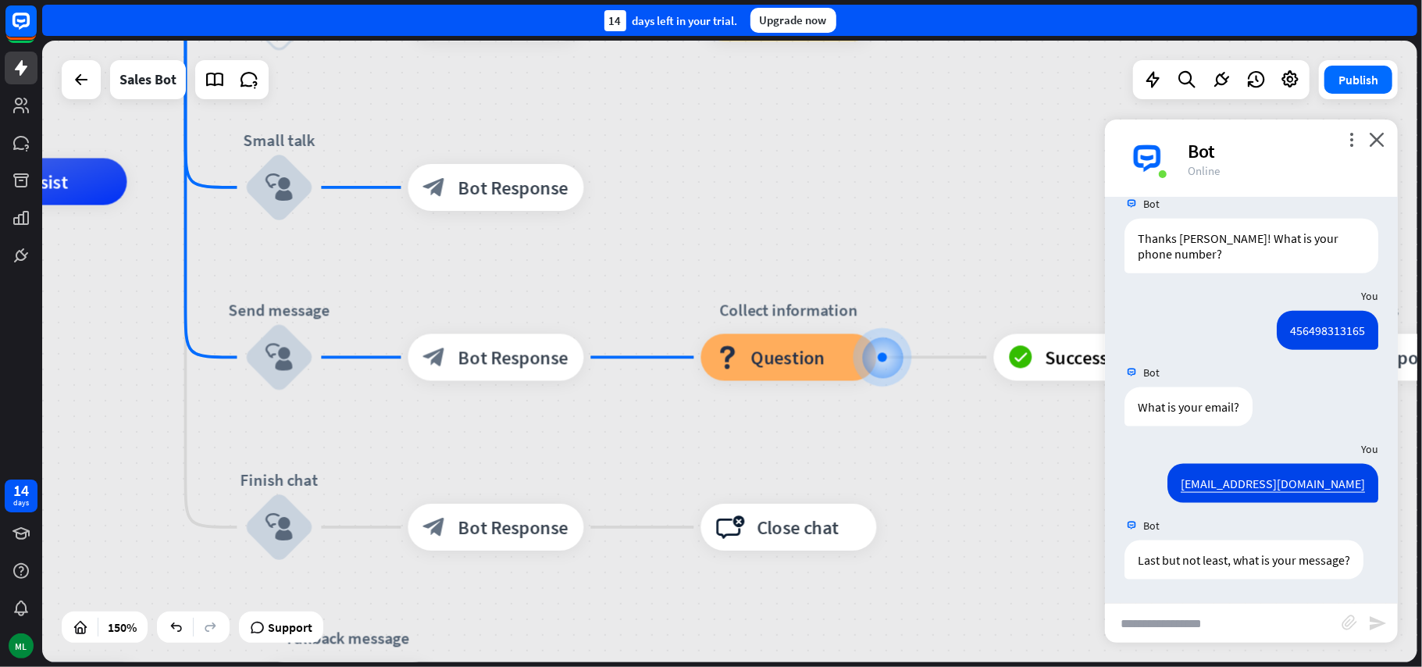
drag, startPoint x: 784, startPoint y: 472, endPoint x: 1049, endPoint y: 473, distance: 265.5
click at [1049, 473] on div "home_2 Start point Welcome message block_bot_response Bot Response Main menu bl…" at bounding box center [690, 648] width 2063 height 932
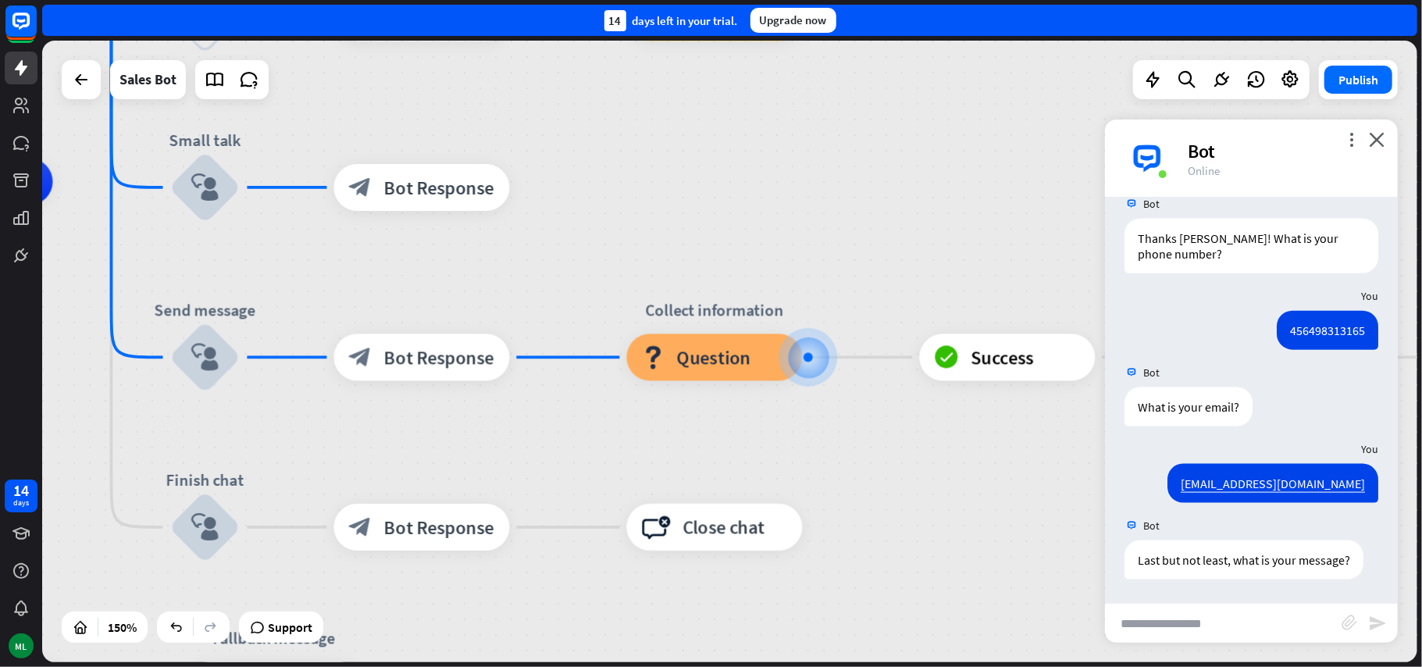
drag, startPoint x: 918, startPoint y: 454, endPoint x: 844, endPoint y: 454, distance: 74.2
click at [844, 454] on div "home_2 Start point Welcome message block_bot_response Bot Response Main menu bl…" at bounding box center [616, 648] width 2063 height 932
drag, startPoint x: 845, startPoint y: 454, endPoint x: 887, endPoint y: 442, distance: 44.0
click at [856, 454] on div "home_2 Start point Welcome message block_bot_response Bot Response Main menu bl…" at bounding box center [616, 648] width 2063 height 932
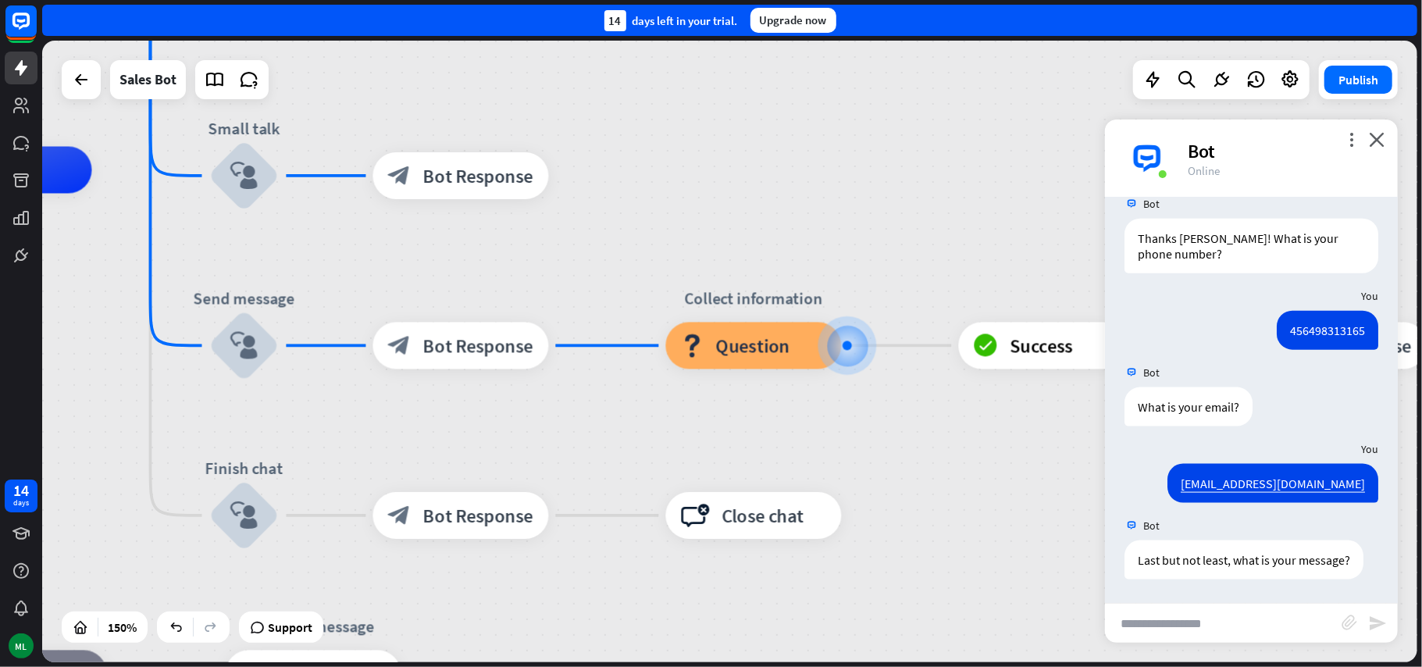
click at [888, 442] on div "home_2 Start point Welcome message block_bot_response Bot Response Main menu bl…" at bounding box center [655, 636] width 2063 height 932
click at [753, 347] on span "Question" at bounding box center [753, 345] width 74 height 23
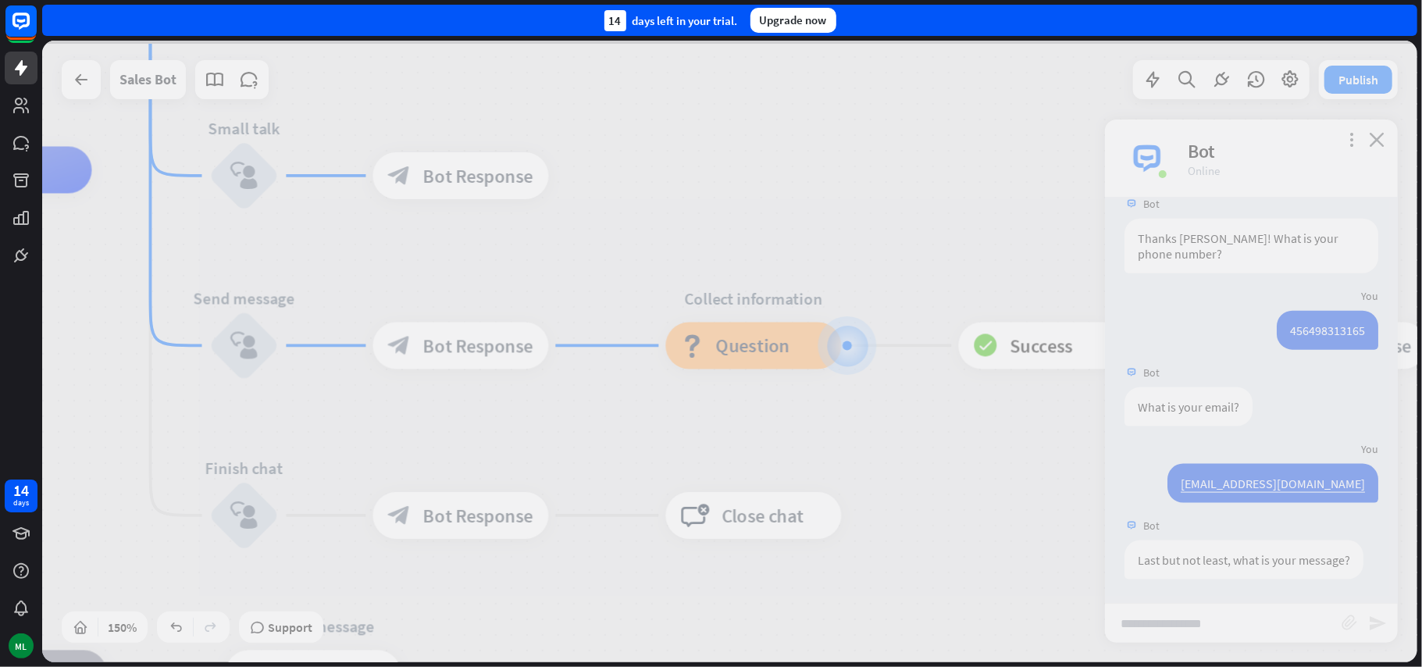
click at [753, 347] on div at bounding box center [729, 351] width 1375 height 621
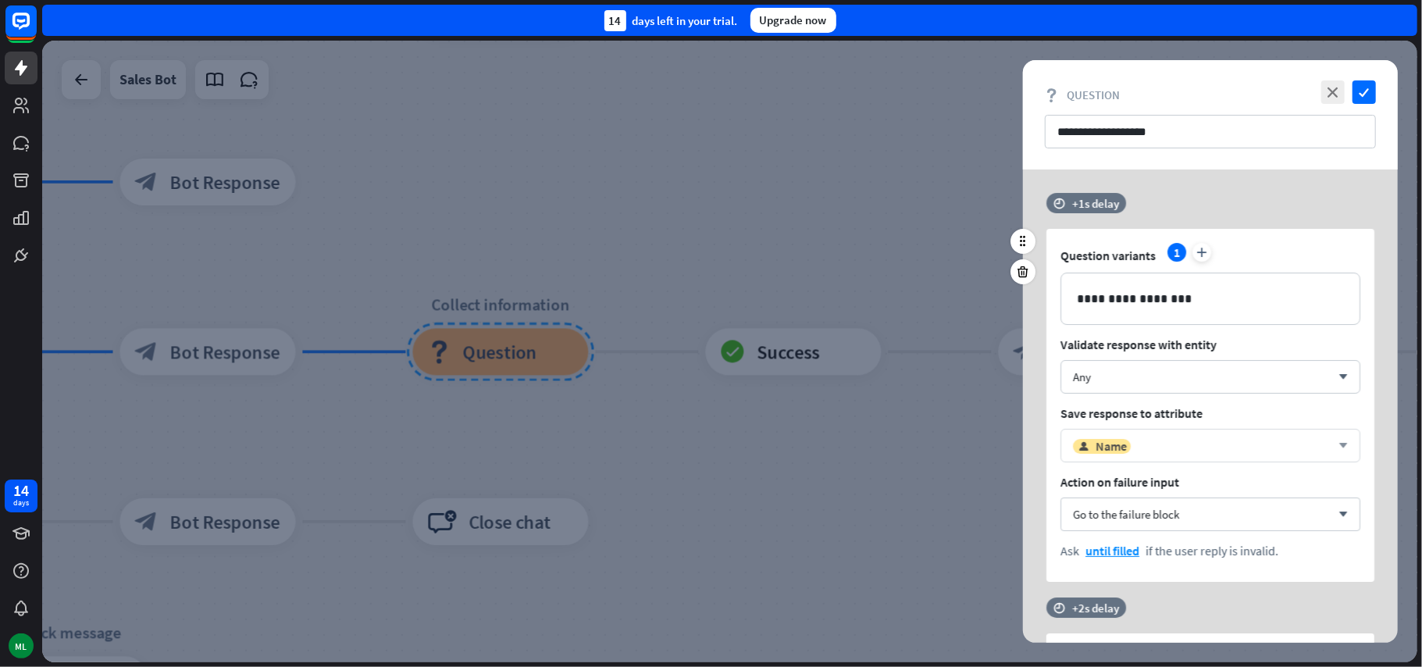
click at [1344, 445] on icon "arrow_down" at bounding box center [1338, 445] width 17 height 9
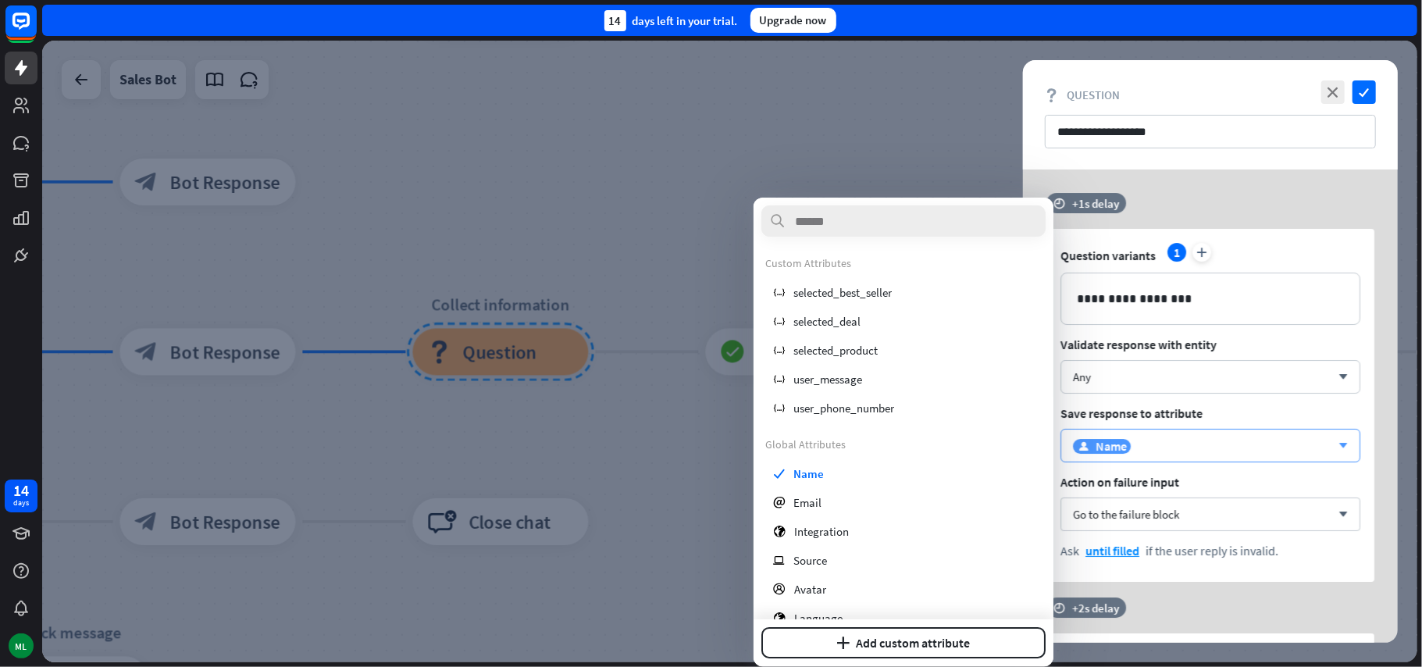
click at [1344, 445] on icon "arrow_down" at bounding box center [1338, 445] width 17 height 9
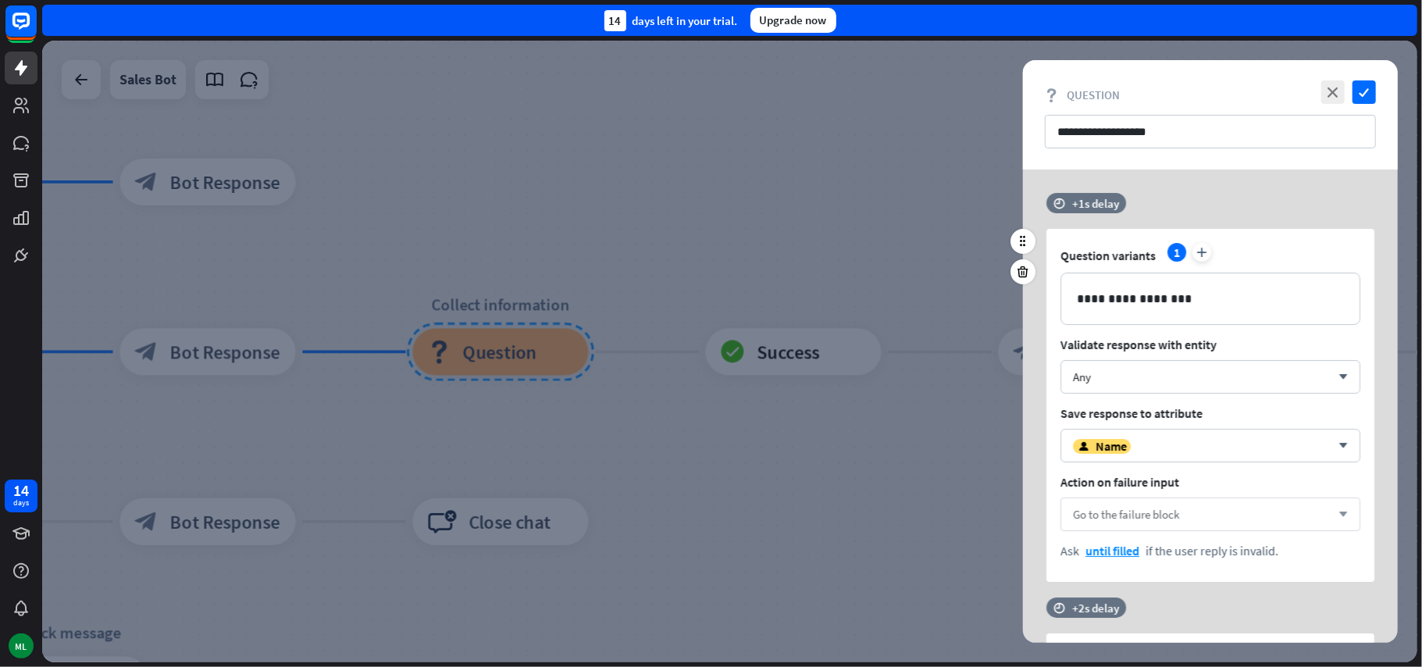
click at [1343, 515] on icon "arrow_down" at bounding box center [1338, 514] width 17 height 9
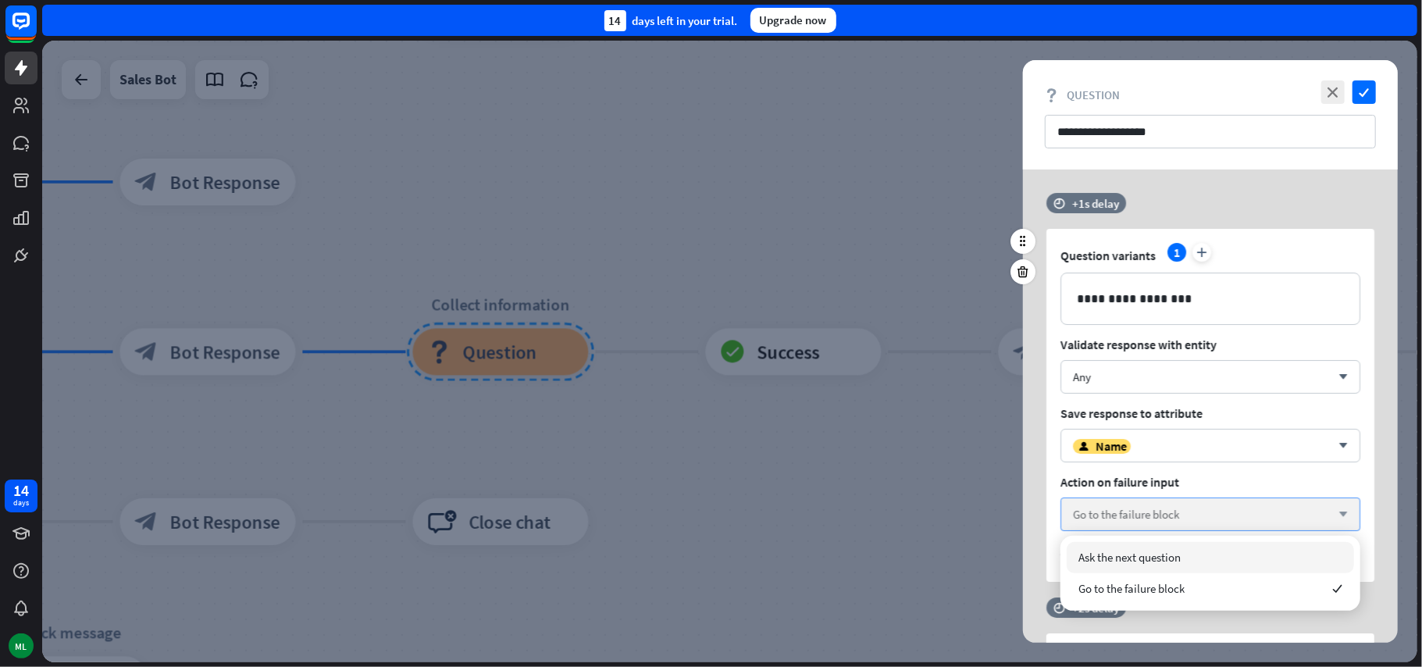
click at [1343, 515] on icon "arrow_down" at bounding box center [1338, 514] width 17 height 9
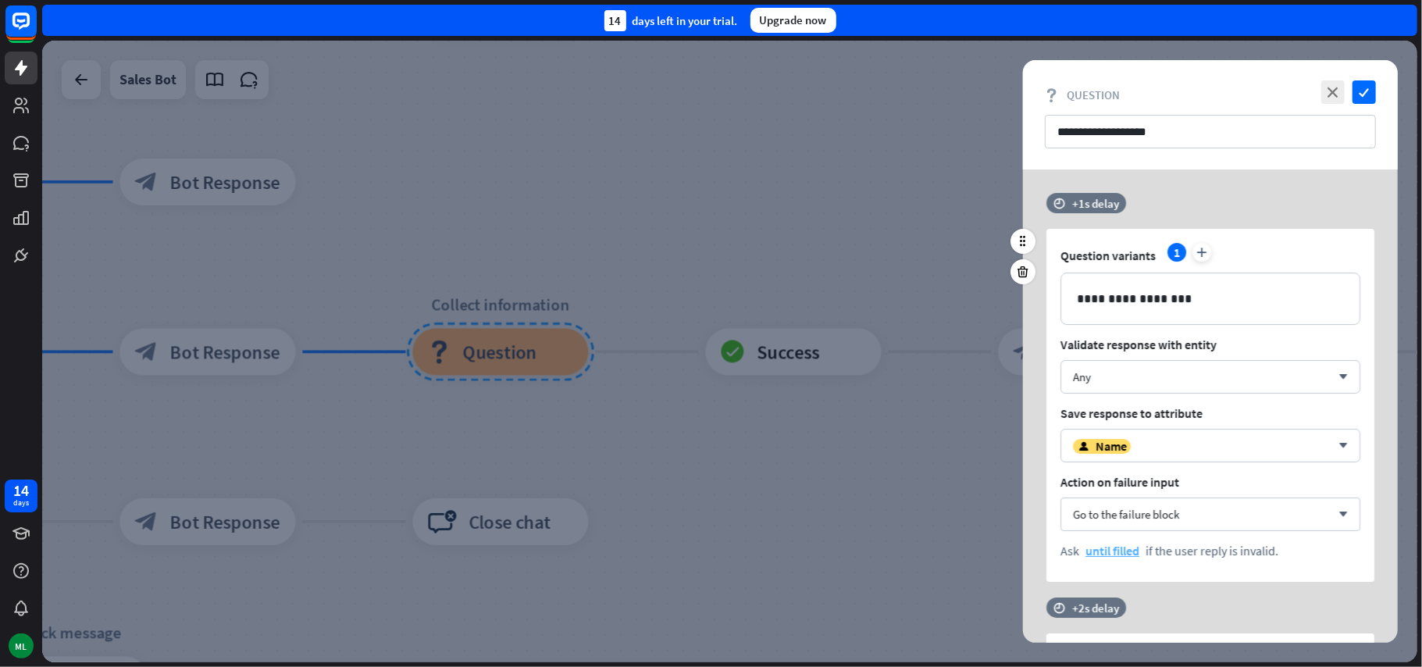
click at [1109, 557] on span "until filled" at bounding box center [1112, 551] width 54 height 16
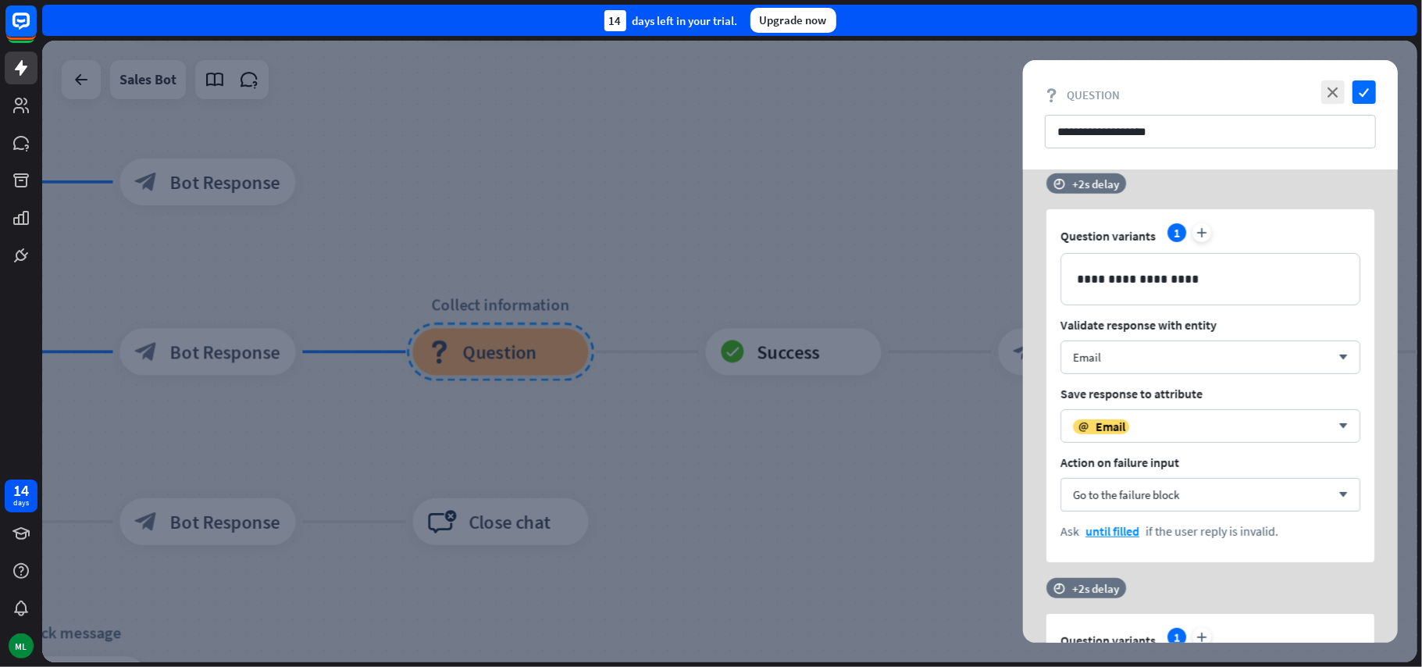
scroll to position [1243, 0]
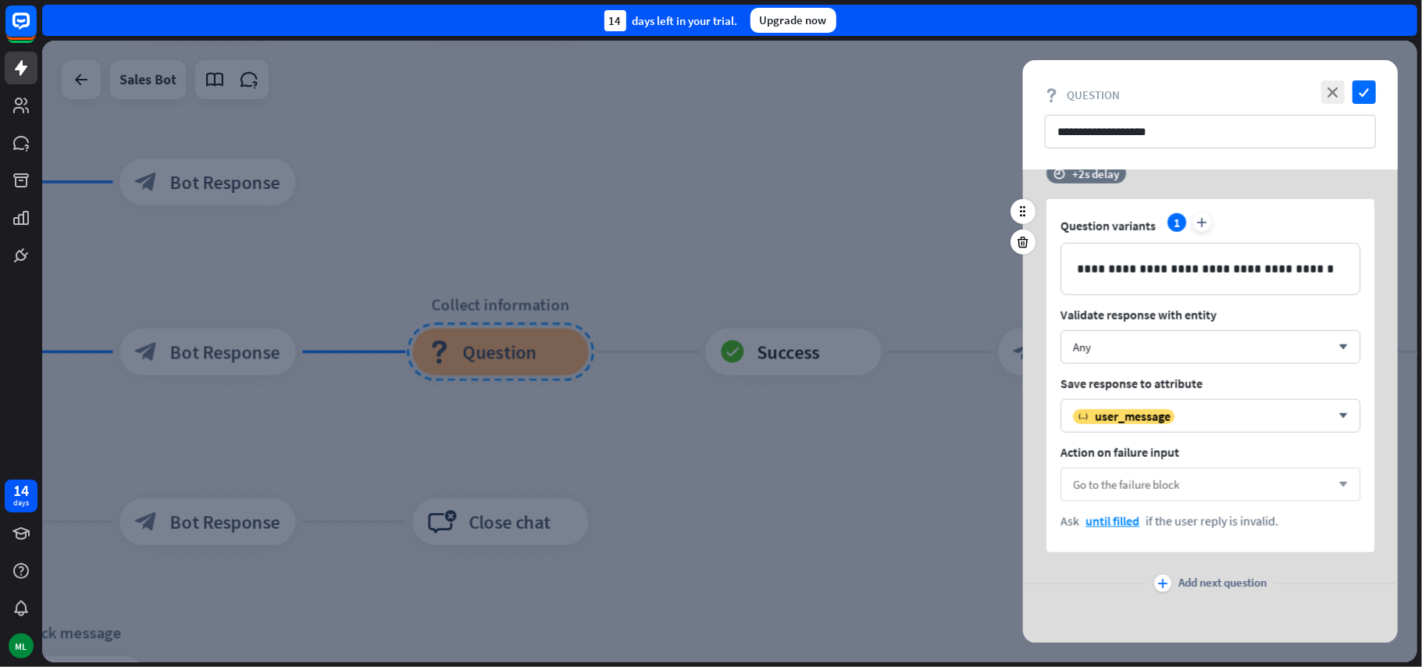
click at [1337, 493] on div "Go to the failure block arrow_down" at bounding box center [1210, 485] width 300 height 34
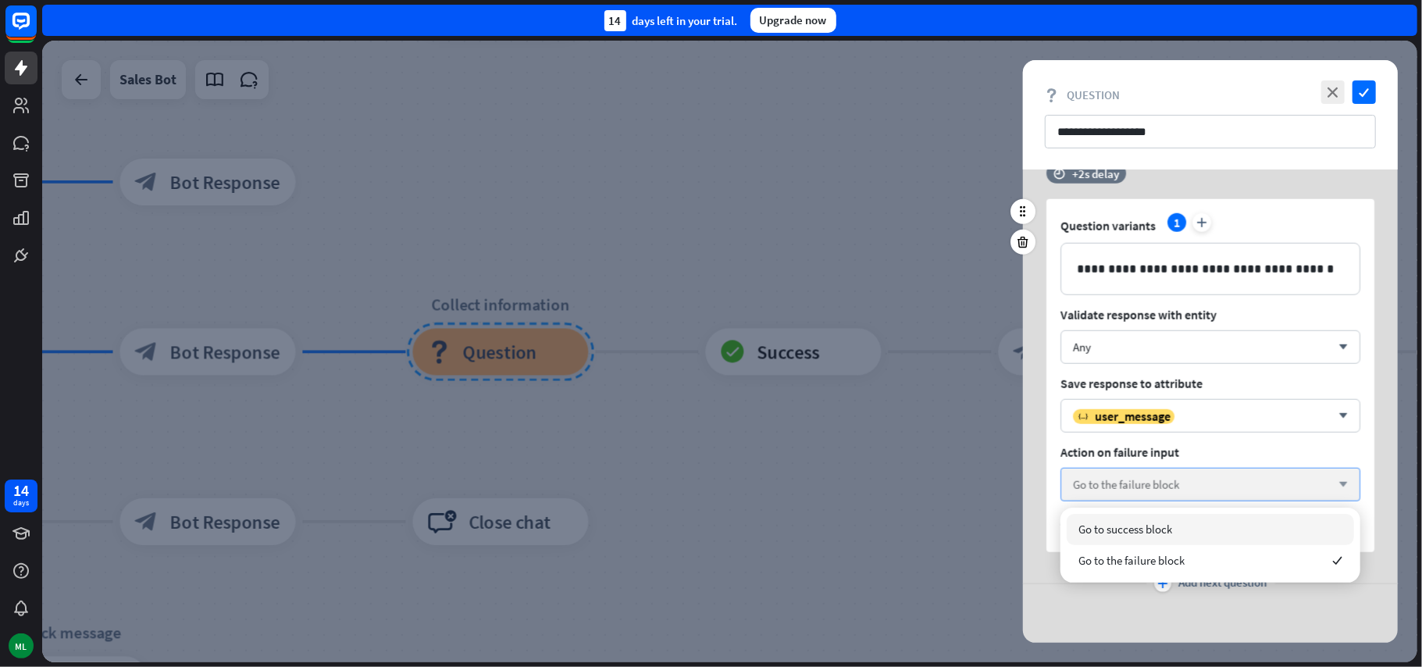
click at [1337, 493] on div "Go to the failure block arrow_down" at bounding box center [1210, 485] width 300 height 34
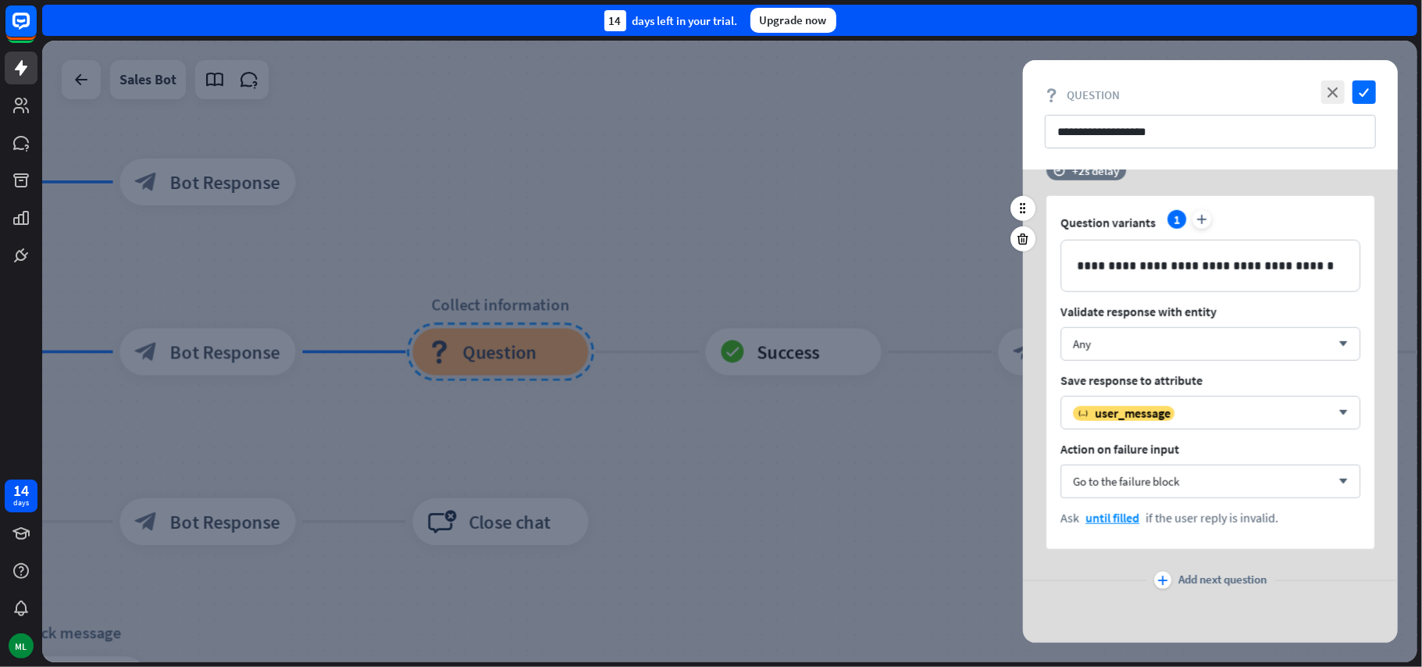
scroll to position [1247, 0]
click at [1369, 94] on icon "check" at bounding box center [1363, 91] width 23 height 23
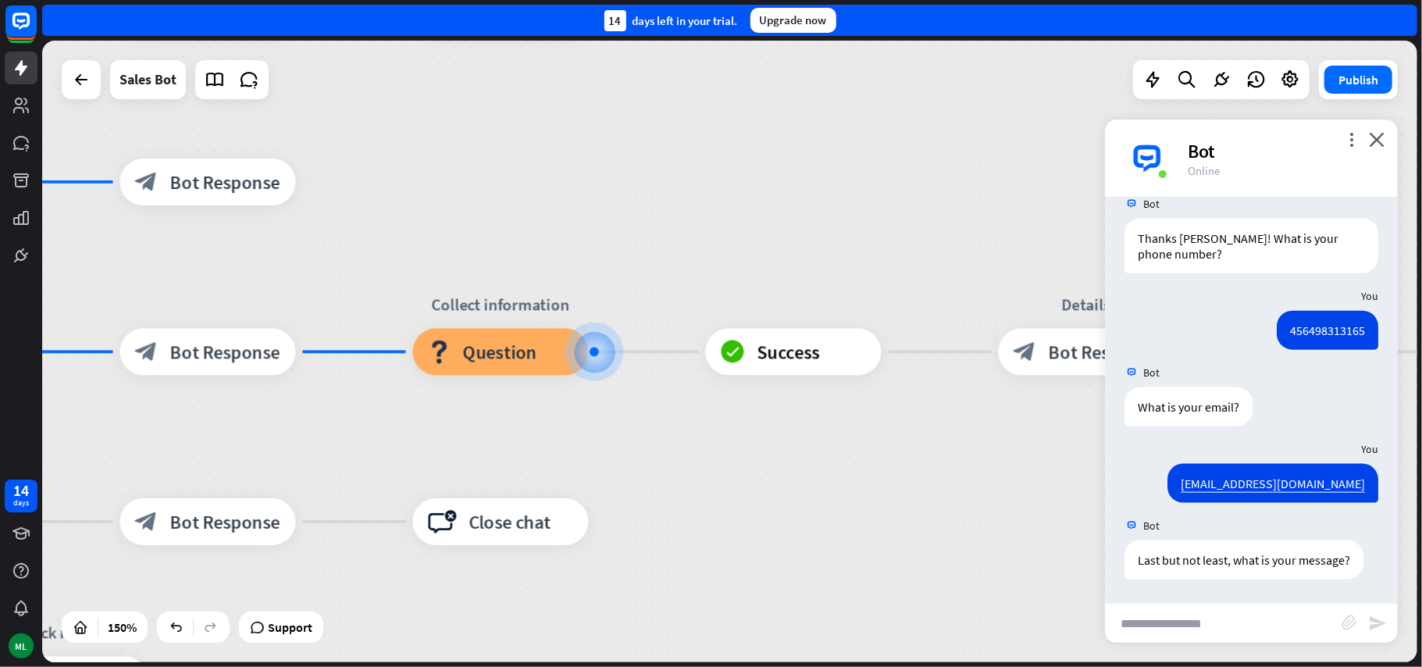
click at [1206, 621] on input "text" at bounding box center [1223, 623] width 237 height 39
type input "**********"
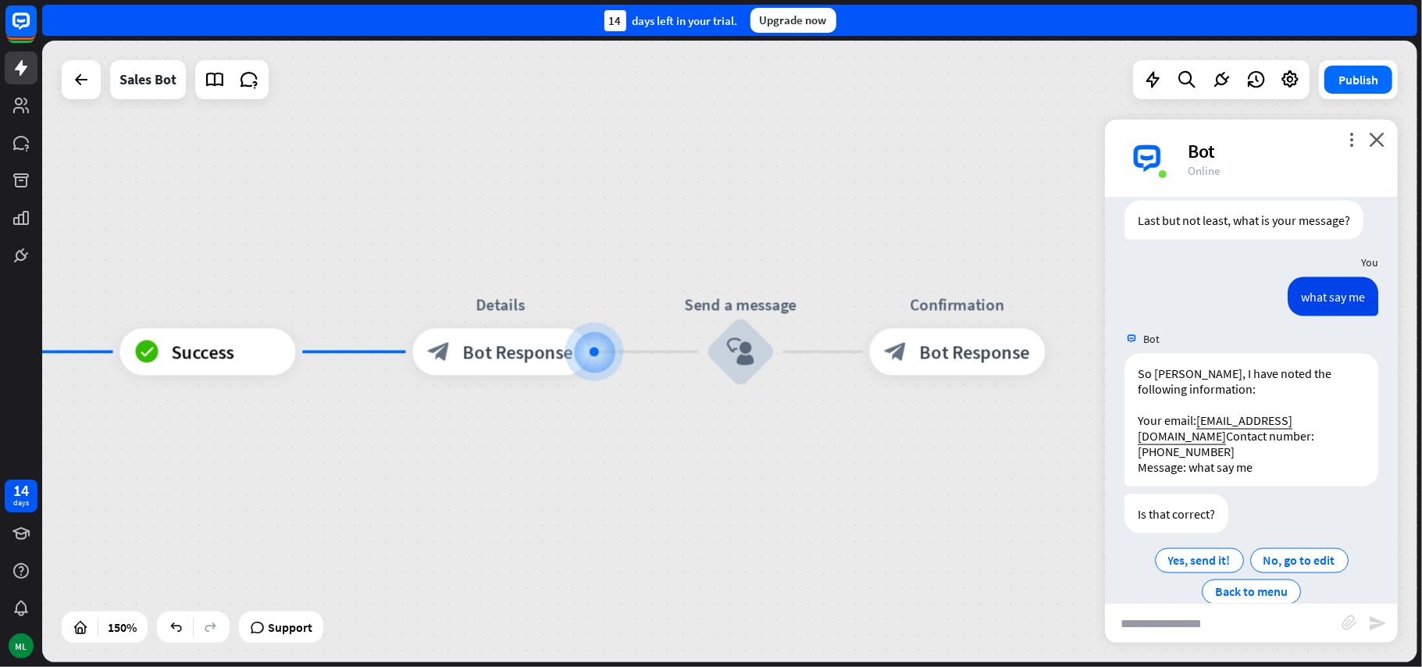
scroll to position [1781, 0]
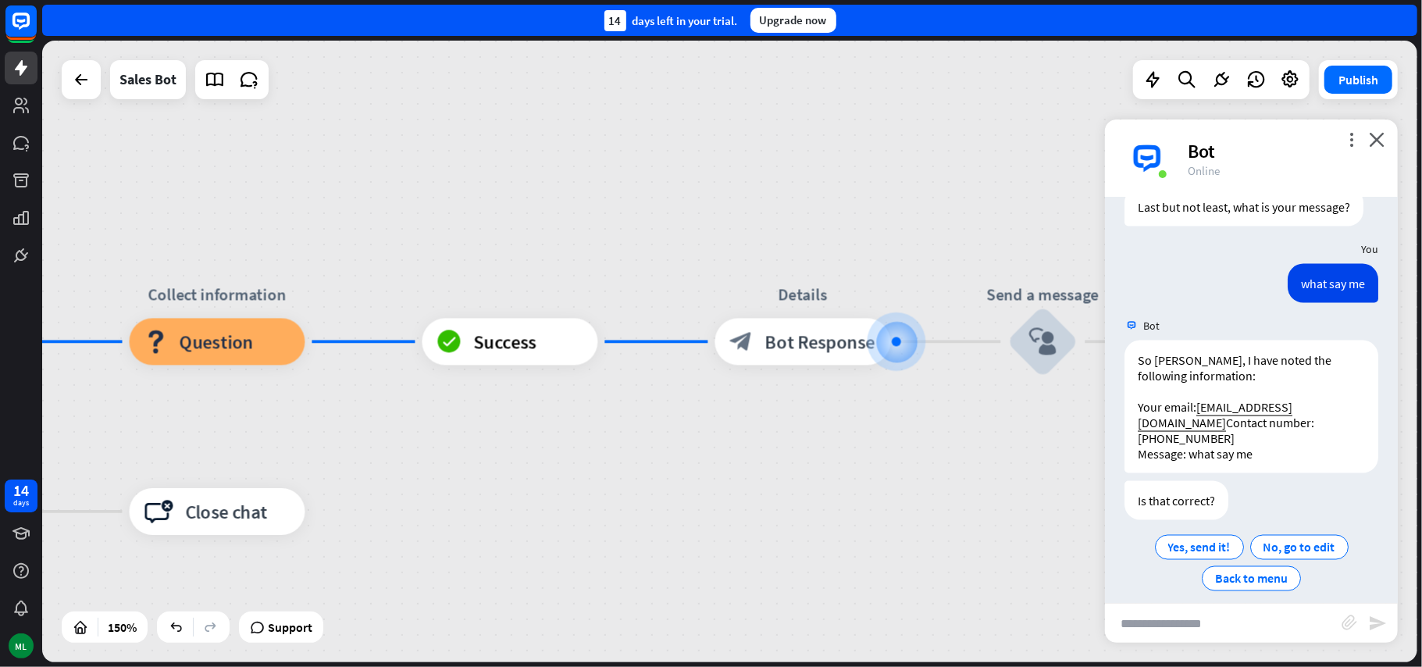
drag, startPoint x: 810, startPoint y: 511, endPoint x: 1049, endPoint y: 504, distance: 239.0
click at [1031, 504] on div "home_2 Start point Welcome message block_bot_response Bot Response Main menu bl…" at bounding box center [118, 632] width 2063 height 932
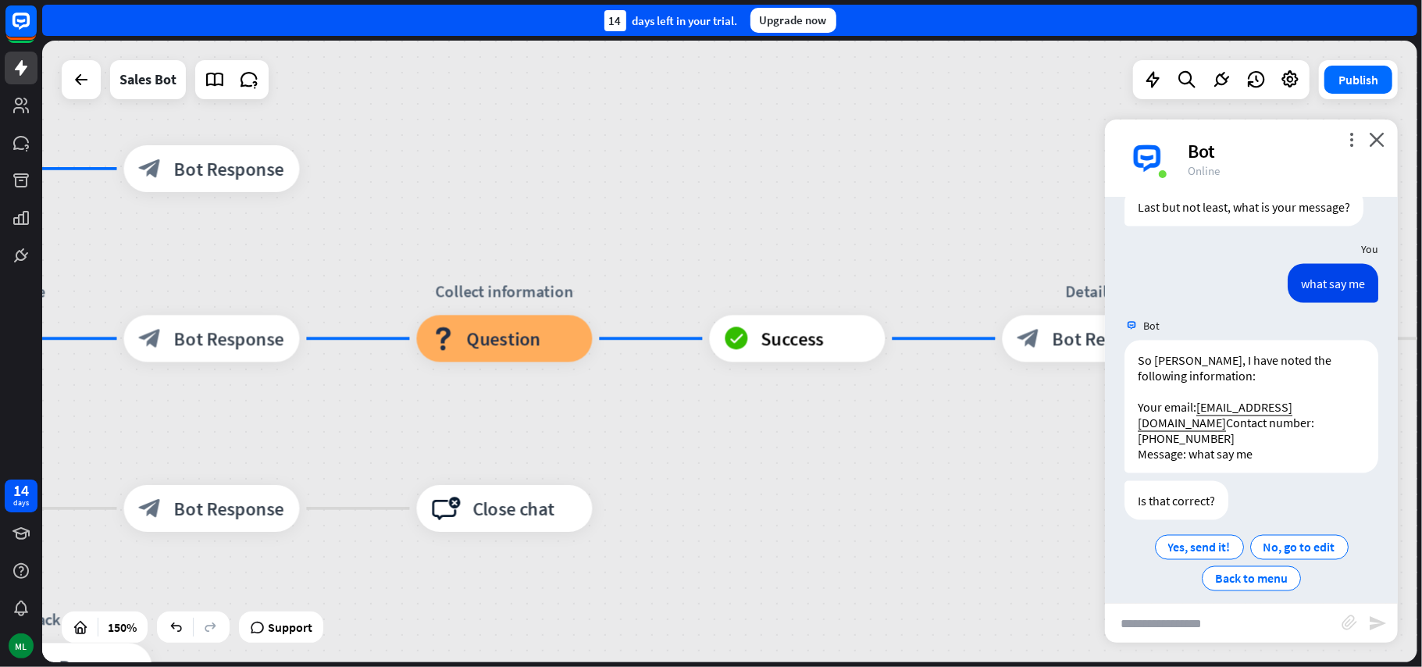
drag, startPoint x: 662, startPoint y: 500, endPoint x: 921, endPoint y: 503, distance: 259.2
click at [921, 503] on div "home_2 Start point Welcome message block_bot_response Bot Response Main menu bl…" at bounding box center [406, 629] width 2063 height 932
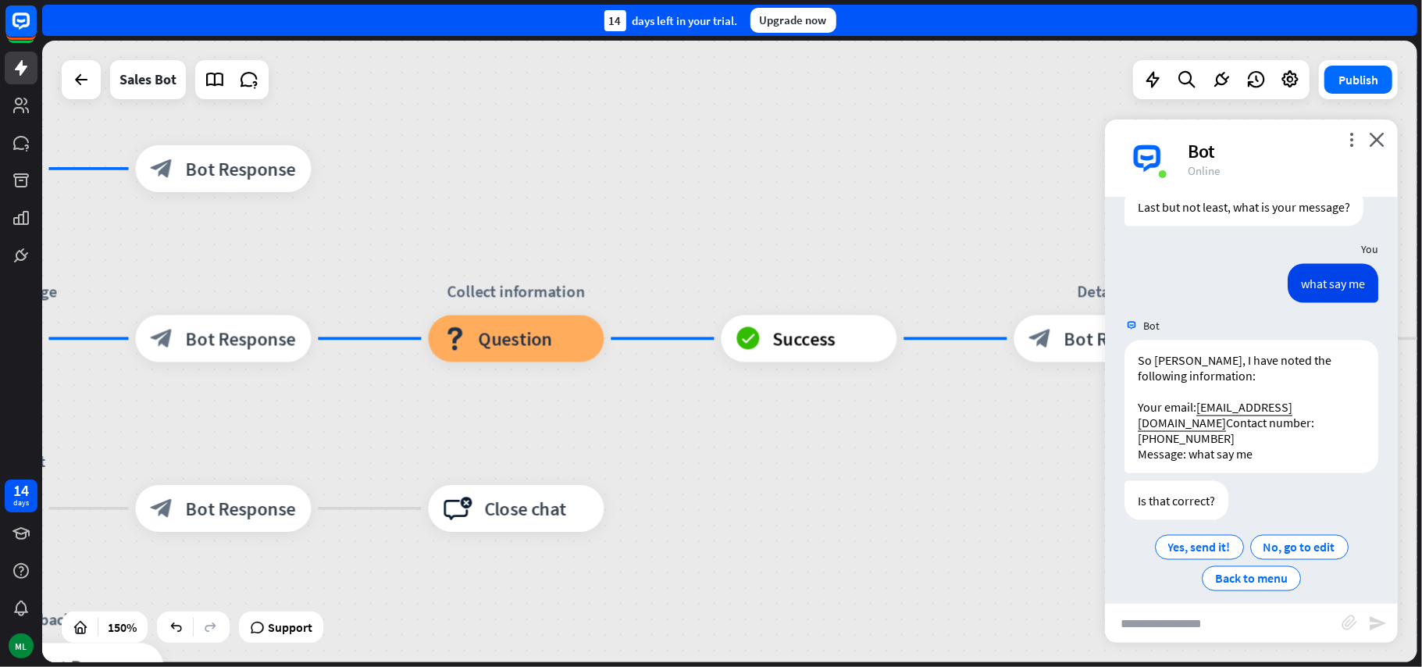
drag, startPoint x: 884, startPoint y: 507, endPoint x: 906, endPoint y: 507, distance: 22.6
click at [907, 507] on div "home_2 Start point Welcome message block_bot_response Bot Response Main menu bl…" at bounding box center [417, 629] width 2063 height 932
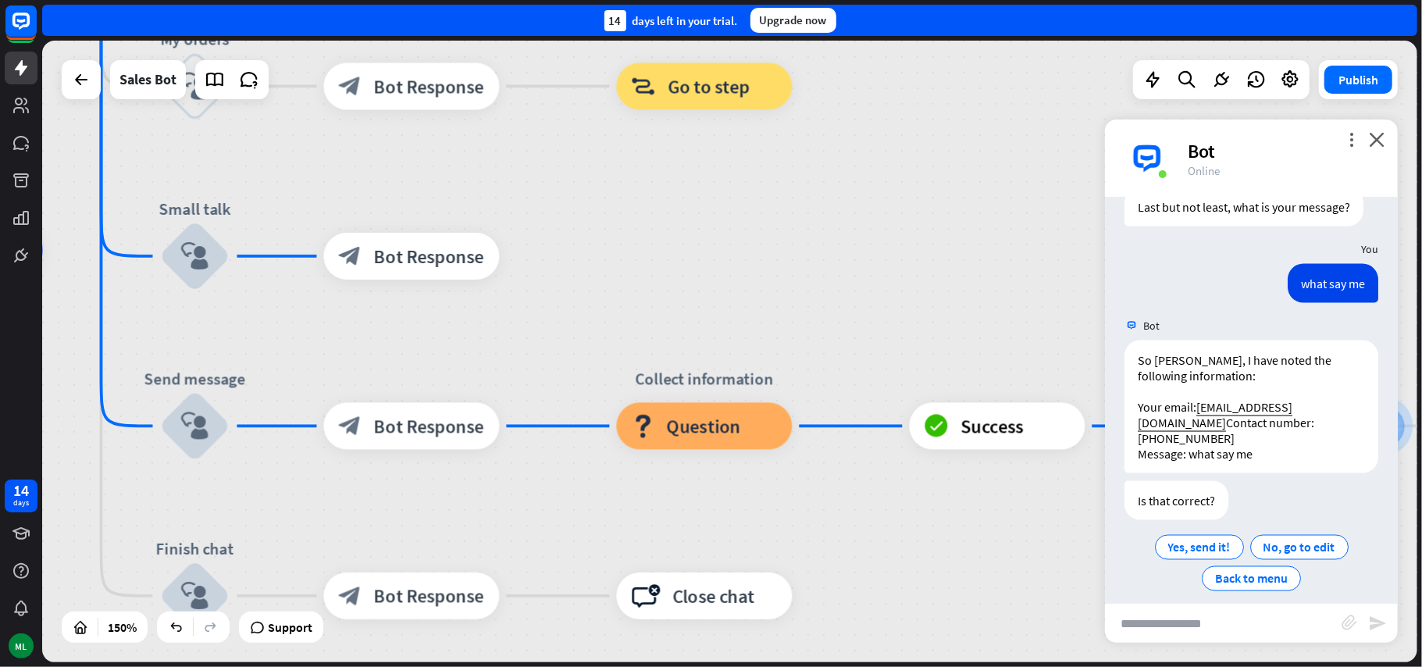
drag, startPoint x: 532, startPoint y: 429, endPoint x: 547, endPoint y: 537, distance: 109.5
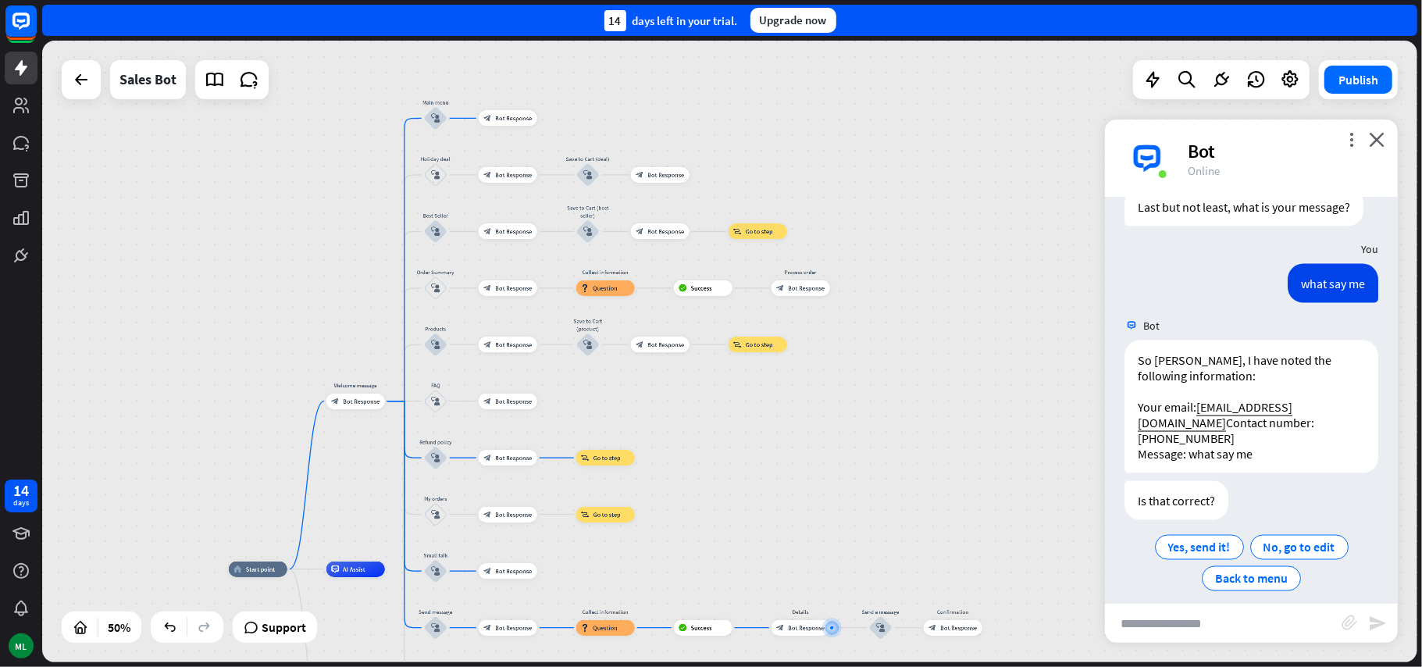
drag, startPoint x: 720, startPoint y: 422, endPoint x: 725, endPoint y: 542, distance: 119.6
click at [725, 542] on div "home_2 Start point Welcome message block_bot_response Bot Response Main menu bl…" at bounding box center [729, 351] width 1375 height 621
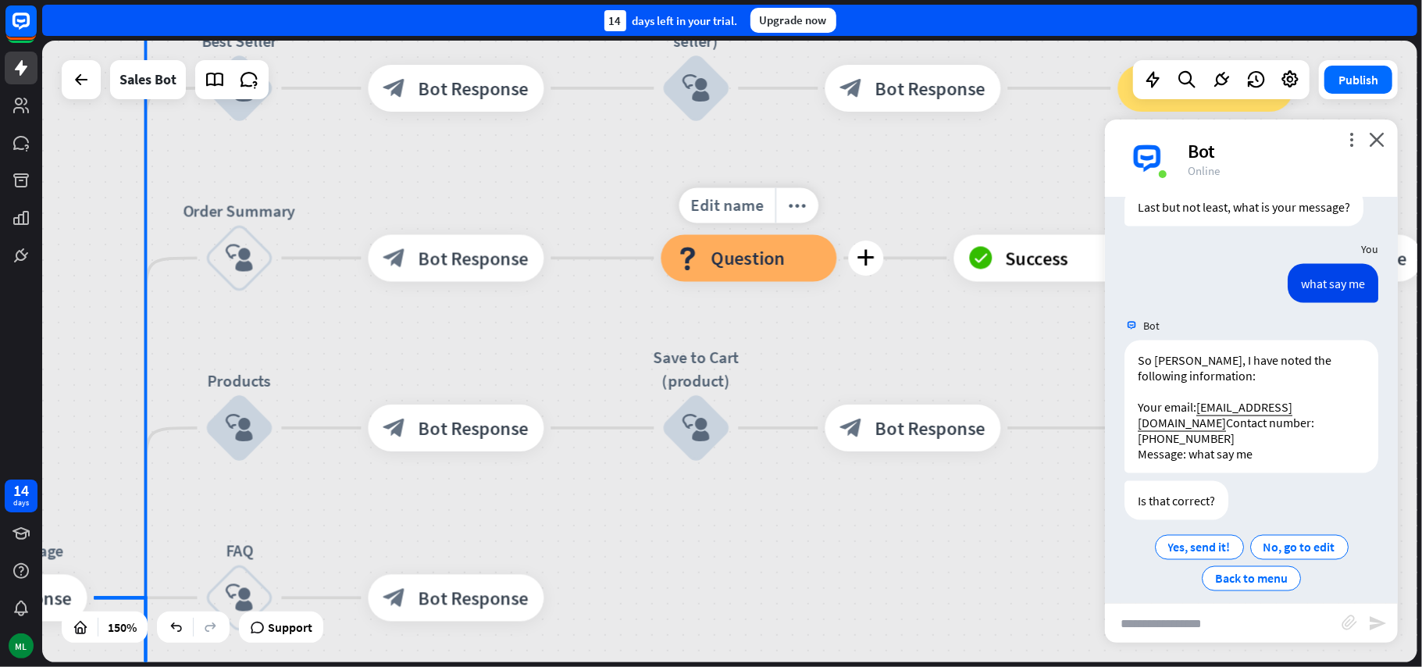
click at [756, 276] on div "block_question Question" at bounding box center [749, 258] width 176 height 47
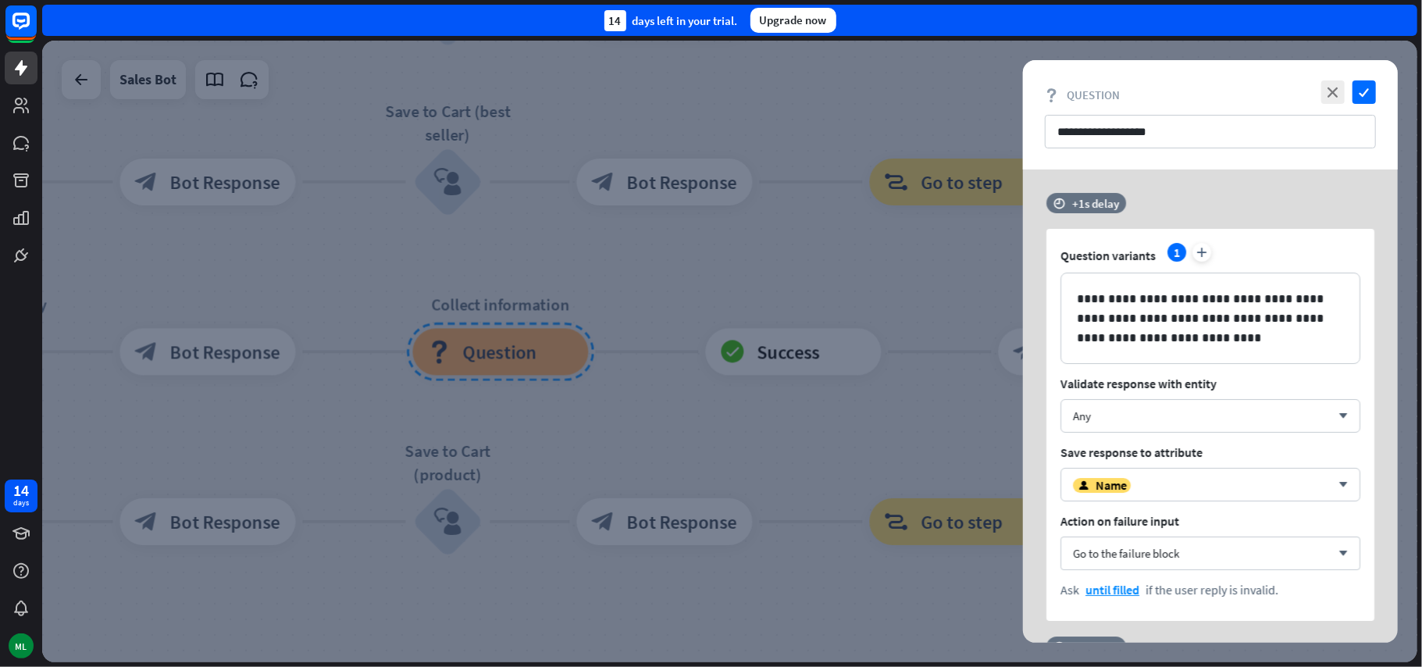
click at [576, 407] on div at bounding box center [729, 351] width 1375 height 621
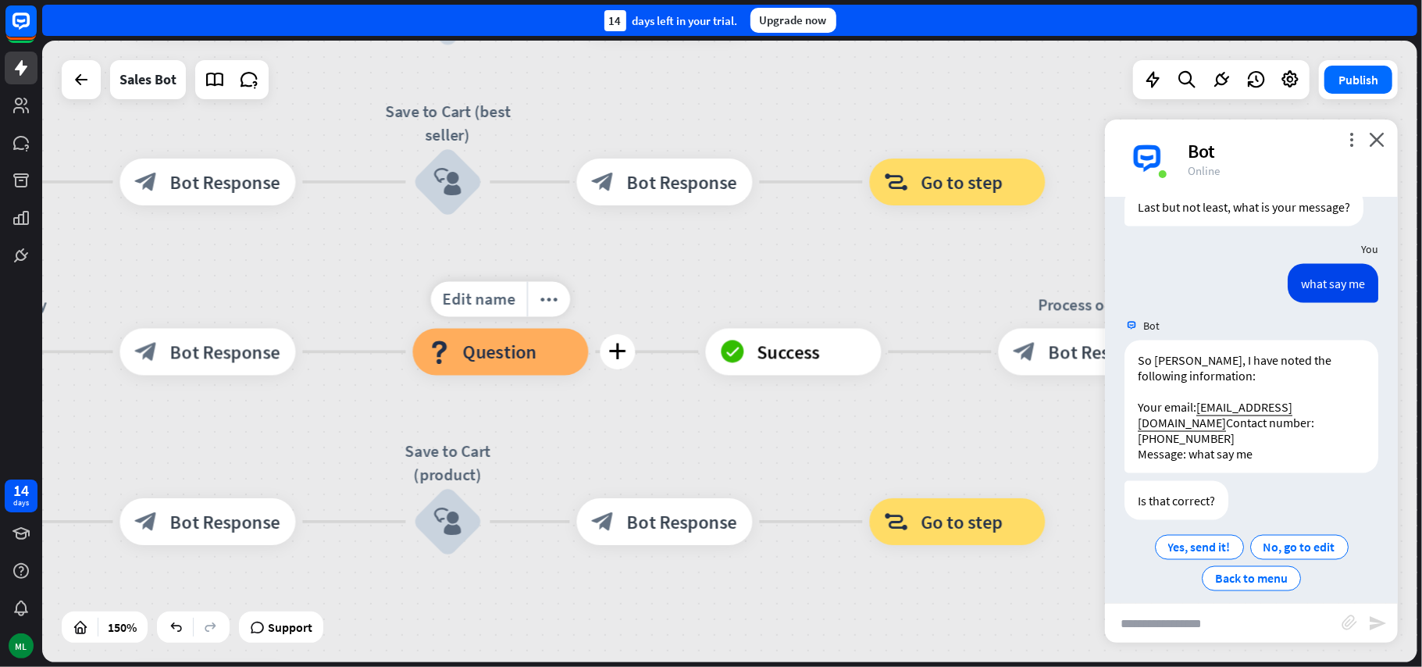
click at [501, 347] on span "Question" at bounding box center [500, 351] width 74 height 23
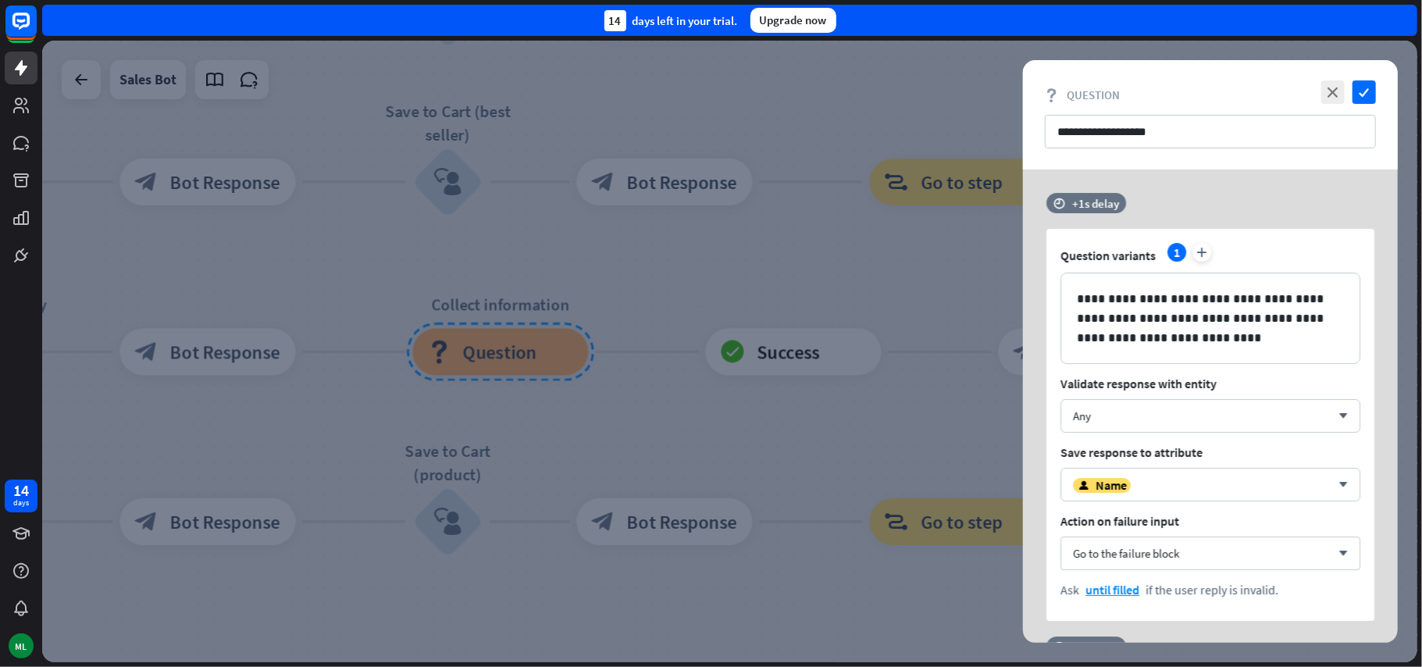
click at [657, 503] on div at bounding box center [729, 351] width 1375 height 621
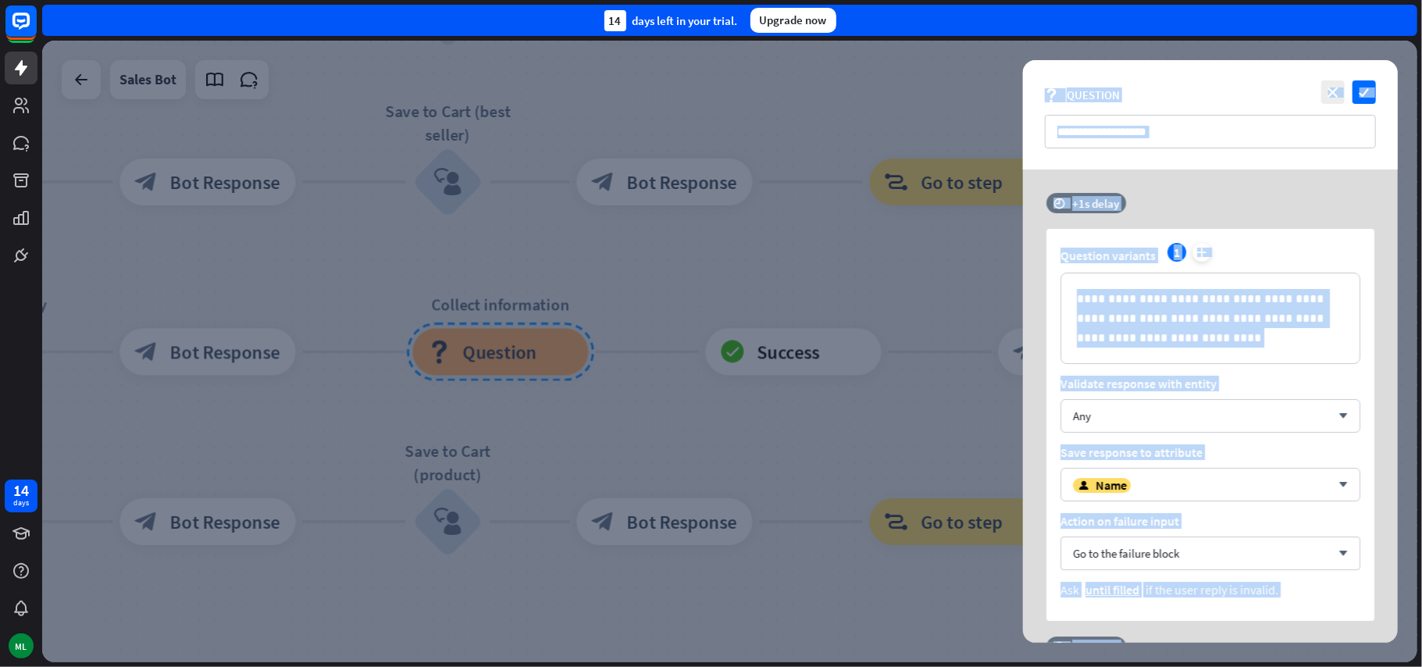
drag, startPoint x: 644, startPoint y: 487, endPoint x: 593, endPoint y: 434, distance: 73.4
click at [1366, 94] on icon "check" at bounding box center [1363, 91] width 23 height 23
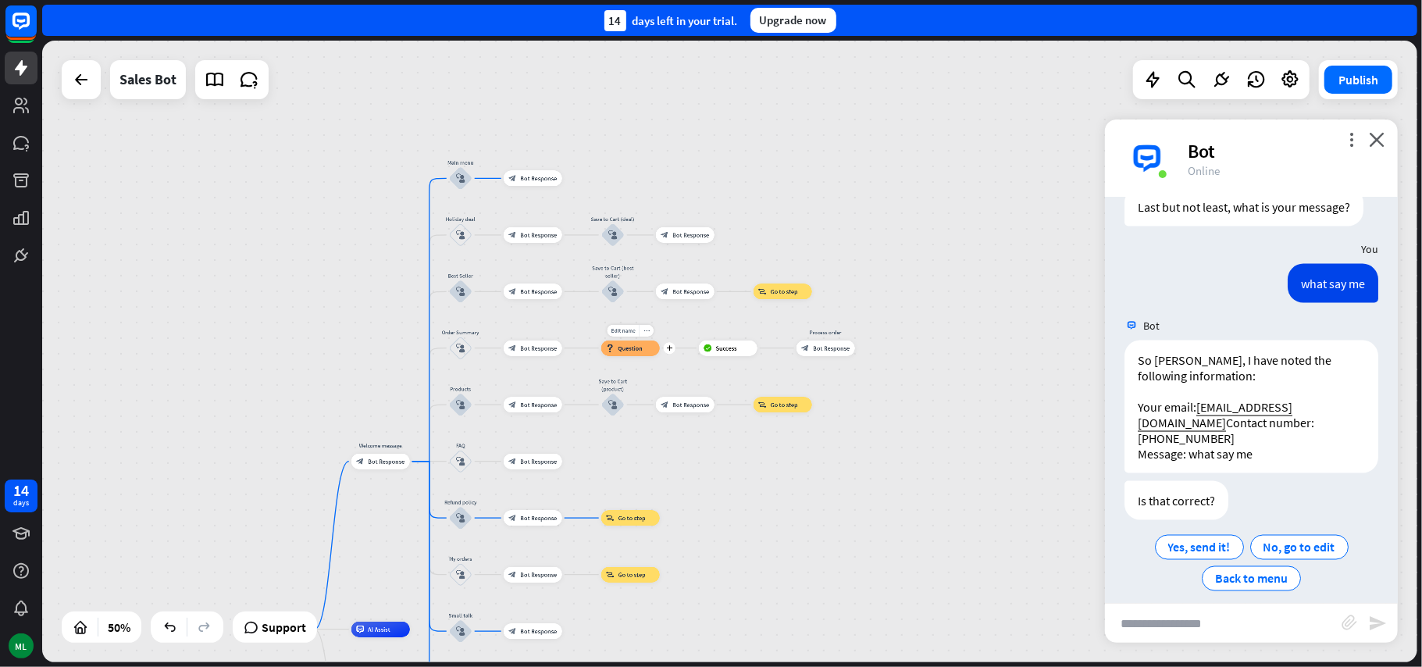
drag, startPoint x: 646, startPoint y: 407, endPoint x: 629, endPoint y: 351, distance: 58.3
click at [629, 351] on div "Edit name more_horiz plus block_question Question" at bounding box center [630, 348] width 59 height 16
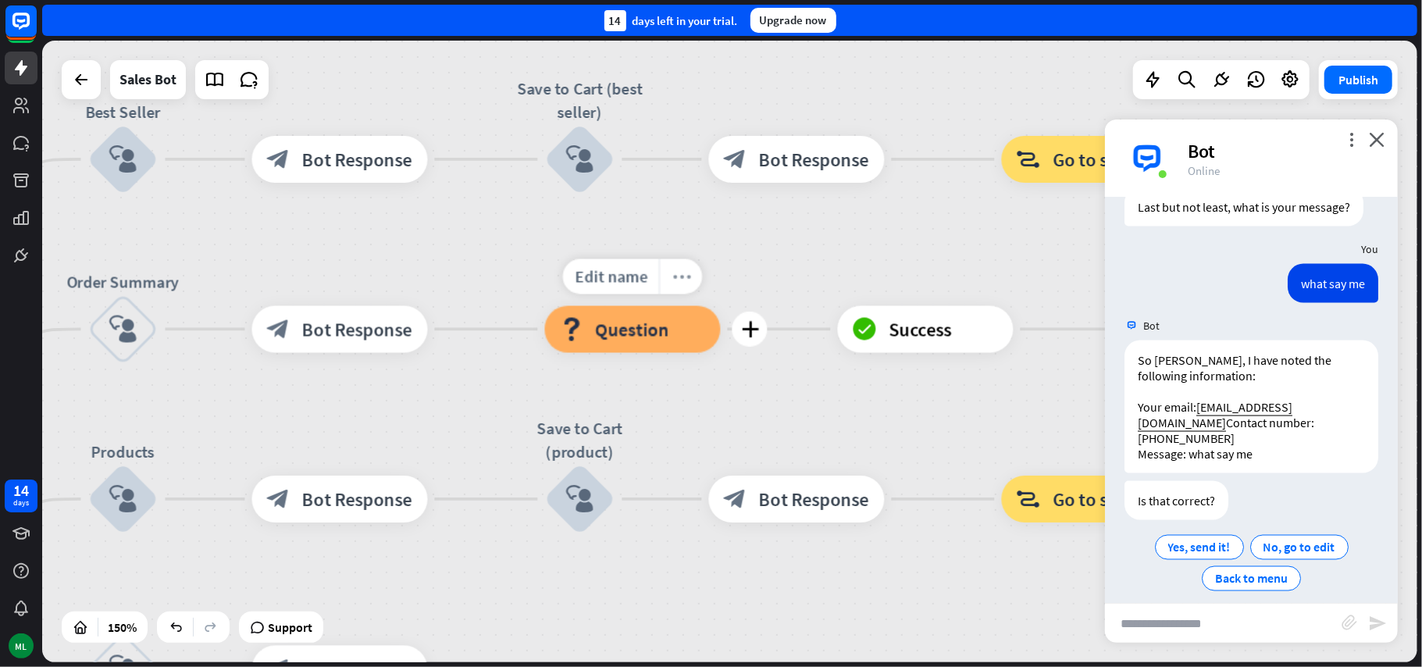
click at [678, 278] on icon "more_horiz" at bounding box center [680, 277] width 19 height 18
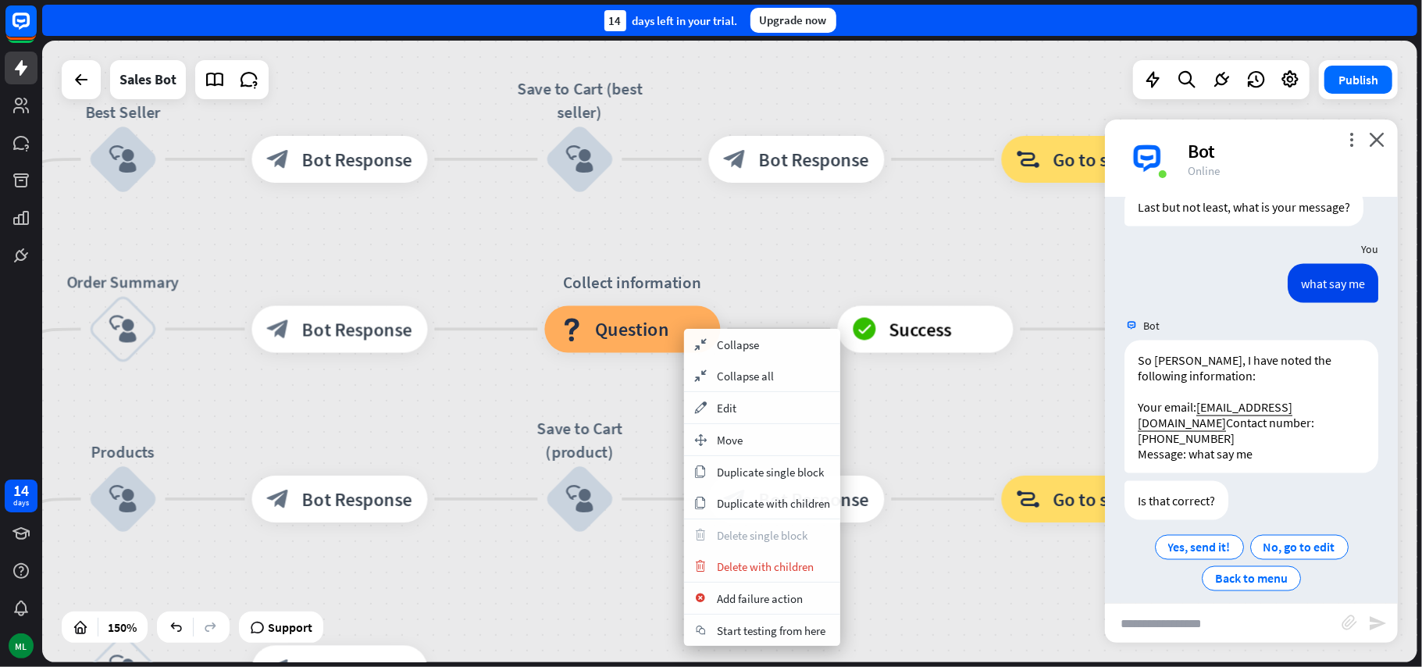
click at [884, 408] on div "home_2 Start point Welcome message block_bot_response Bot Response Main menu bl…" at bounding box center [729, 351] width 1375 height 621
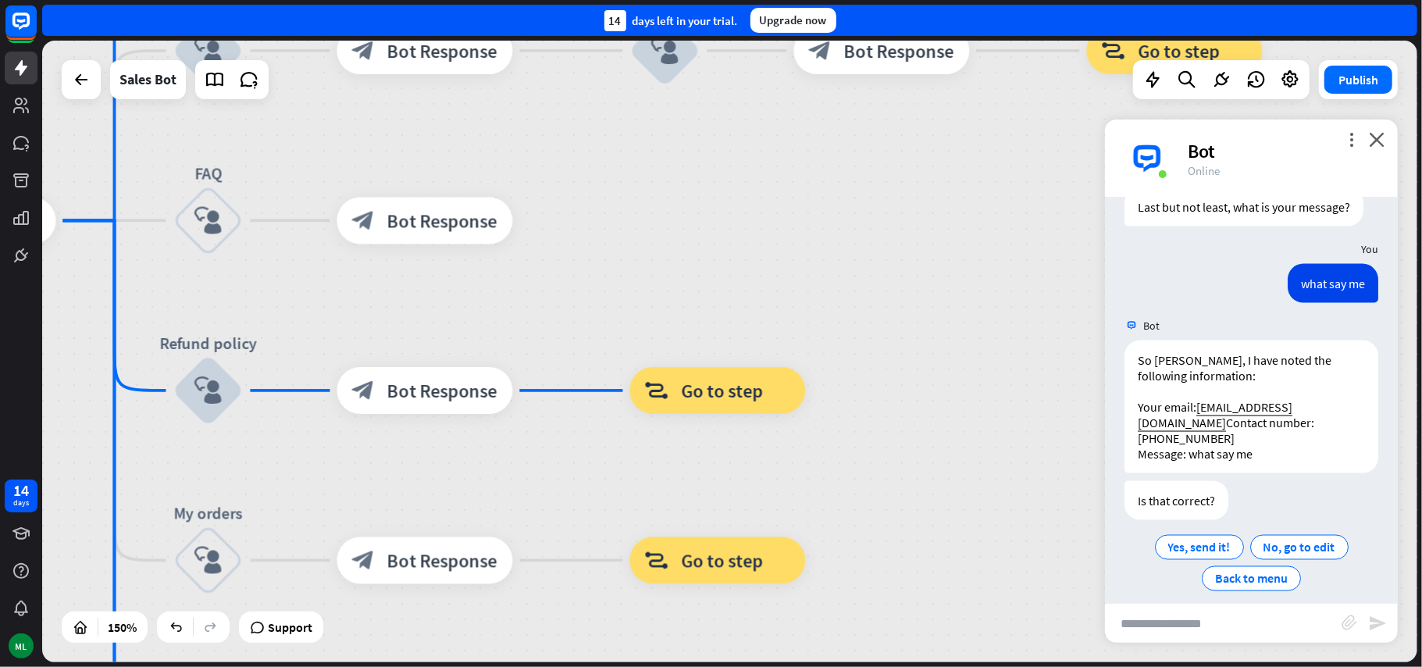
drag, startPoint x: 720, startPoint y: 490, endPoint x: 719, endPoint y: 222, distance: 268.6
click at [719, 222] on div "home_2 Start point Welcome message block_bot_response Bot Response Main menu bl…" at bounding box center [729, 351] width 1375 height 621
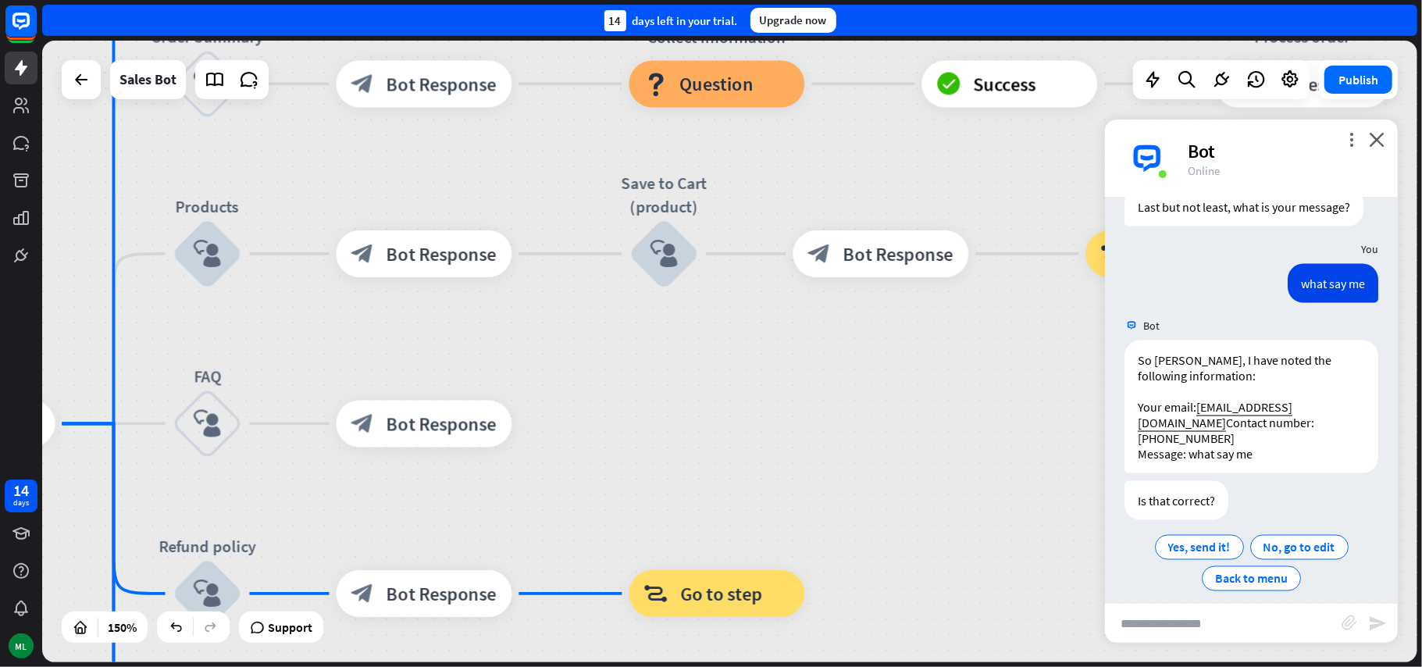
drag, startPoint x: 773, startPoint y: 253, endPoint x: 772, endPoint y: 454, distance: 201.4
click at [772, 454] on div "home_2 Start point Welcome message block_bot_response Bot Response Main menu bl…" at bounding box center [729, 351] width 1375 height 621
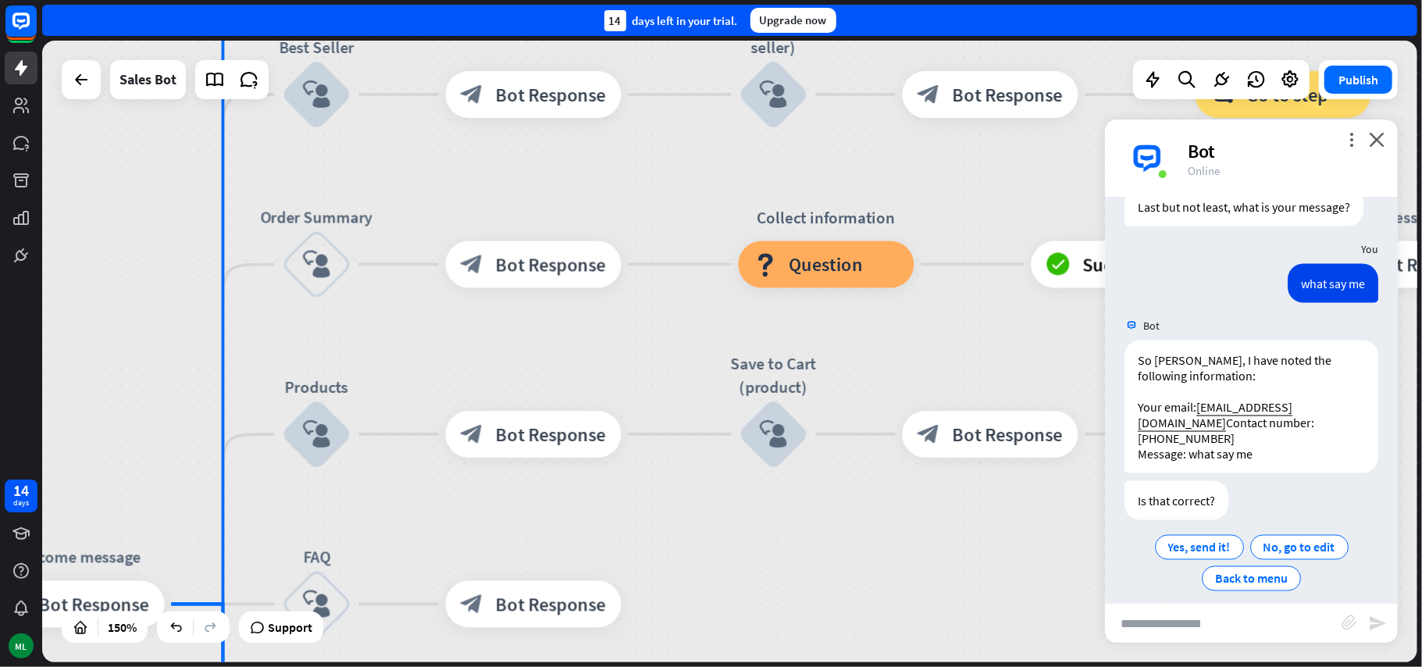
drag, startPoint x: 725, startPoint y: 391, endPoint x: 828, endPoint y: 554, distance: 192.6
click at [829, 559] on div "home_2 Start point Welcome message block_bot_response Bot Response Main menu bl…" at bounding box center [729, 351] width 1375 height 621
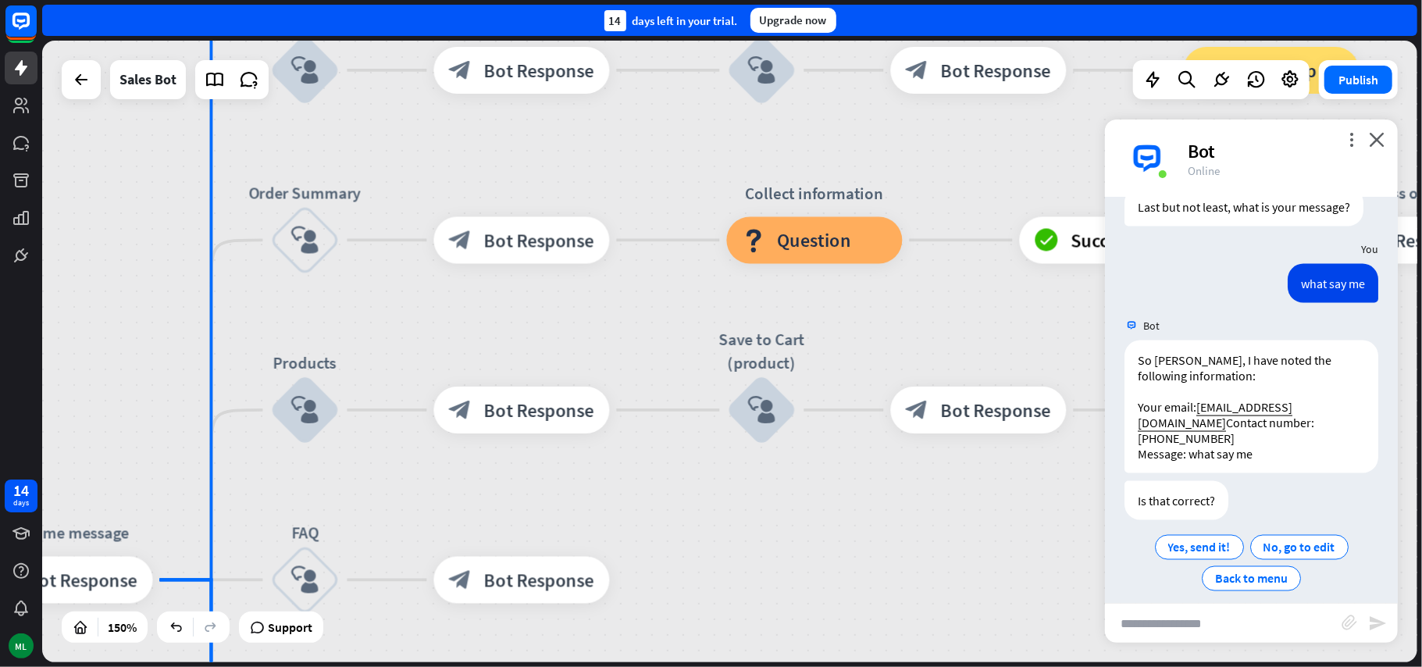
drag, startPoint x: 785, startPoint y: 551, endPoint x: 676, endPoint y: 305, distance: 269.5
click at [657, 269] on div "home_2 Start point Welcome message block_bot_response Bot Response Main menu bl…" at bounding box center [729, 351] width 1375 height 621
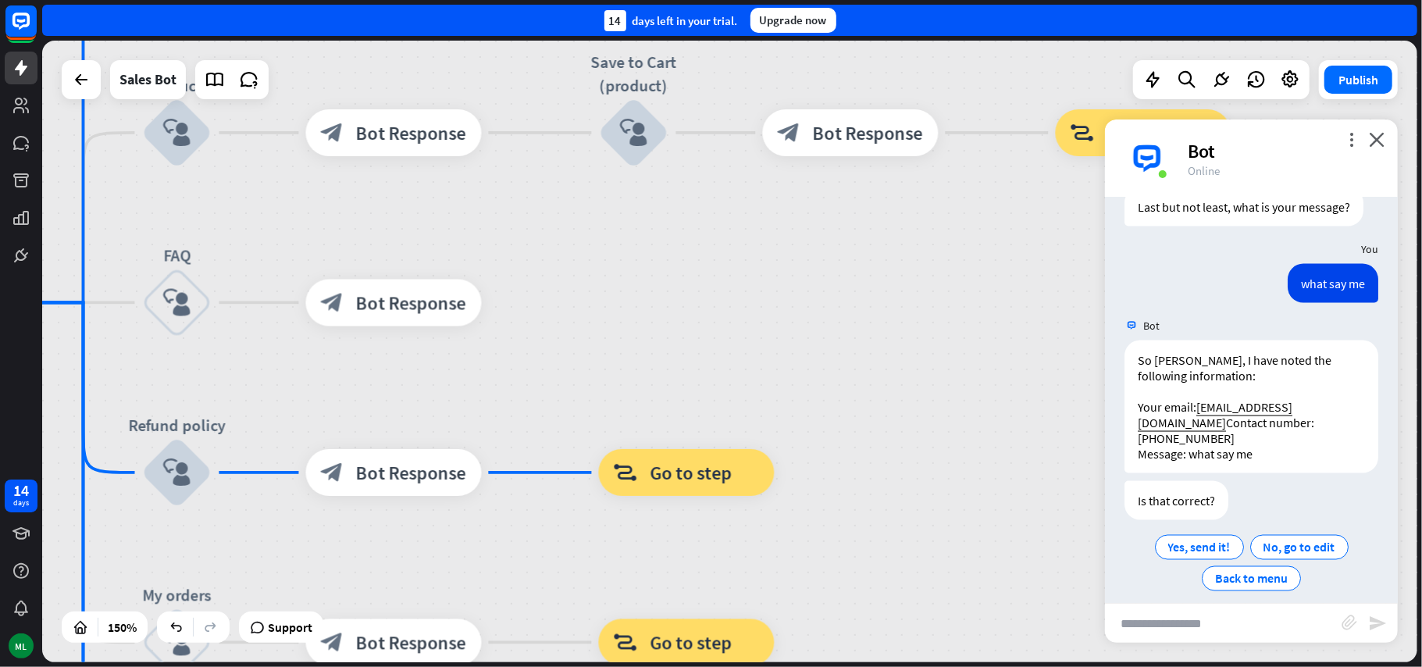
drag, startPoint x: 746, startPoint y: 394, endPoint x: 681, endPoint y: 223, distance: 183.1
click at [676, 219] on div "home_2 Start point Welcome message block_bot_response Bot Response Main menu bl…" at bounding box center [729, 351] width 1375 height 621
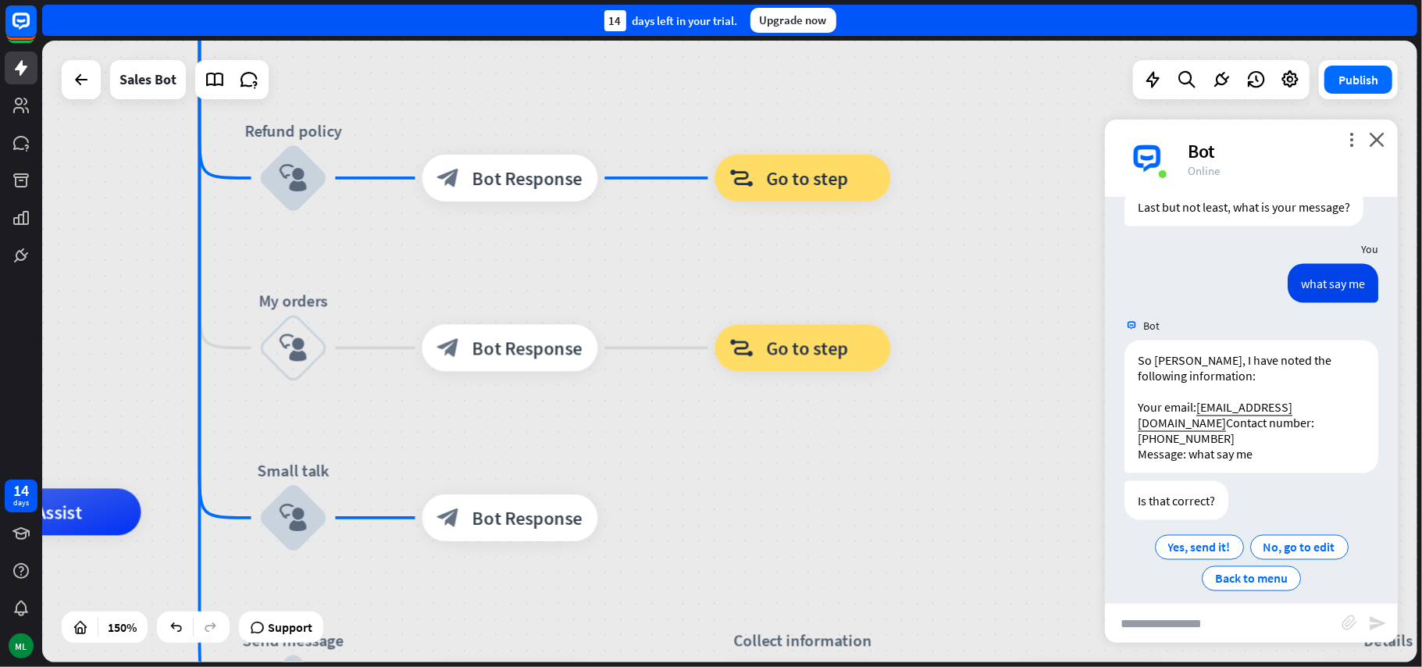
drag, startPoint x: 873, startPoint y: 319, endPoint x: 950, endPoint y: 280, distance: 86.6
click at [951, 280] on div "home_2 Start point Welcome message block_bot_response Bot Response Main menu bl…" at bounding box center [729, 351] width 1375 height 621
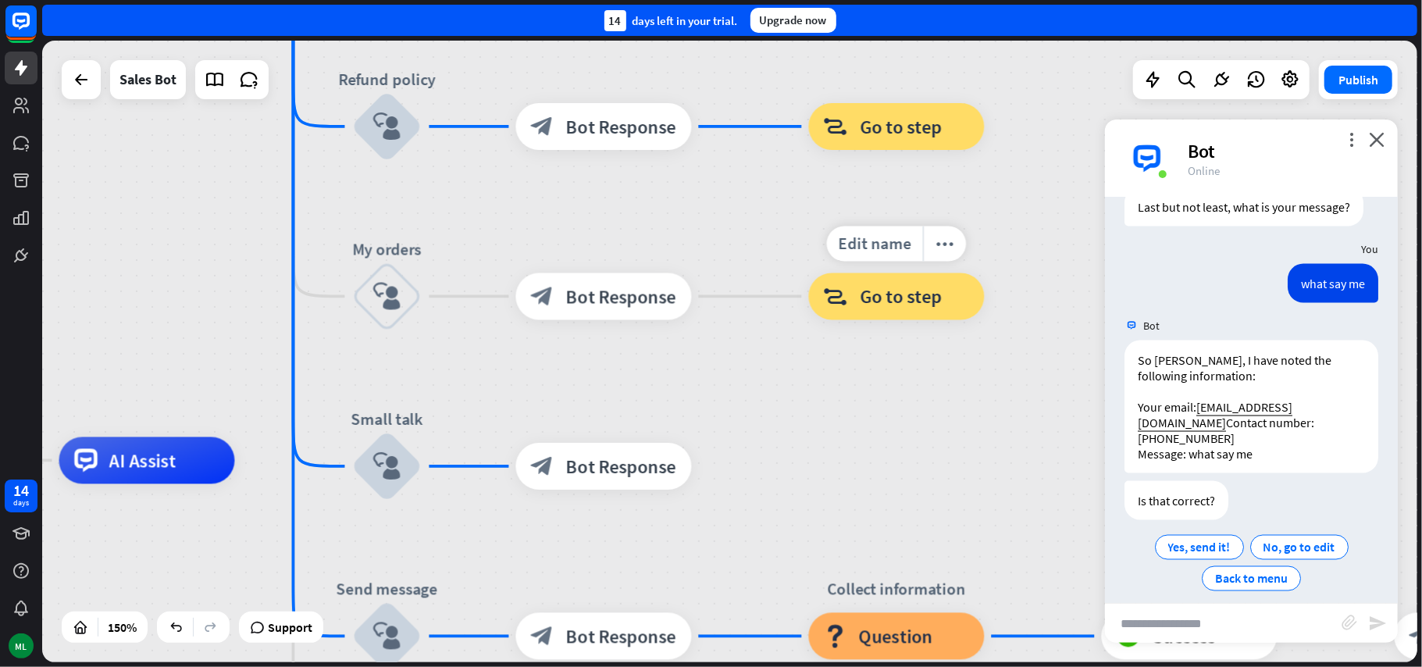
drag, startPoint x: 701, startPoint y: 295, endPoint x: 794, endPoint y: 244, distance: 106.2
click at [809, 273] on div "Edit name more_horiz block_goto Go to step" at bounding box center [897, 296] width 176 height 47
drag, startPoint x: 775, startPoint y: 445, endPoint x: 924, endPoint y: 309, distance: 201.7
click at [853, 376] on div "home_2 Start point Welcome message block_bot_response Bot Response Main menu bl…" at bounding box center [729, 351] width 1375 height 621
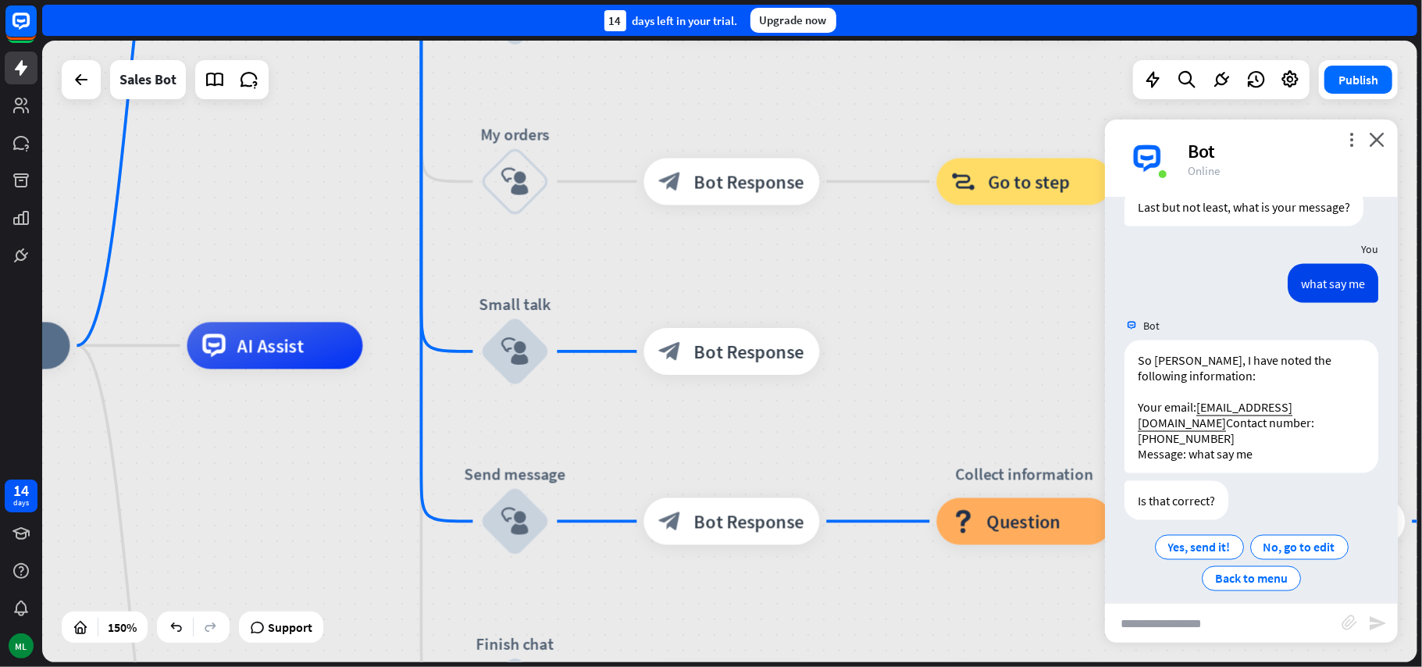
drag, startPoint x: 924, startPoint y: 309, endPoint x: 978, endPoint y: 205, distance: 117.7
click at [978, 205] on div "home_2 Start point Welcome message block_bot_response Bot Response Main menu bl…" at bounding box center [729, 351] width 1375 height 621
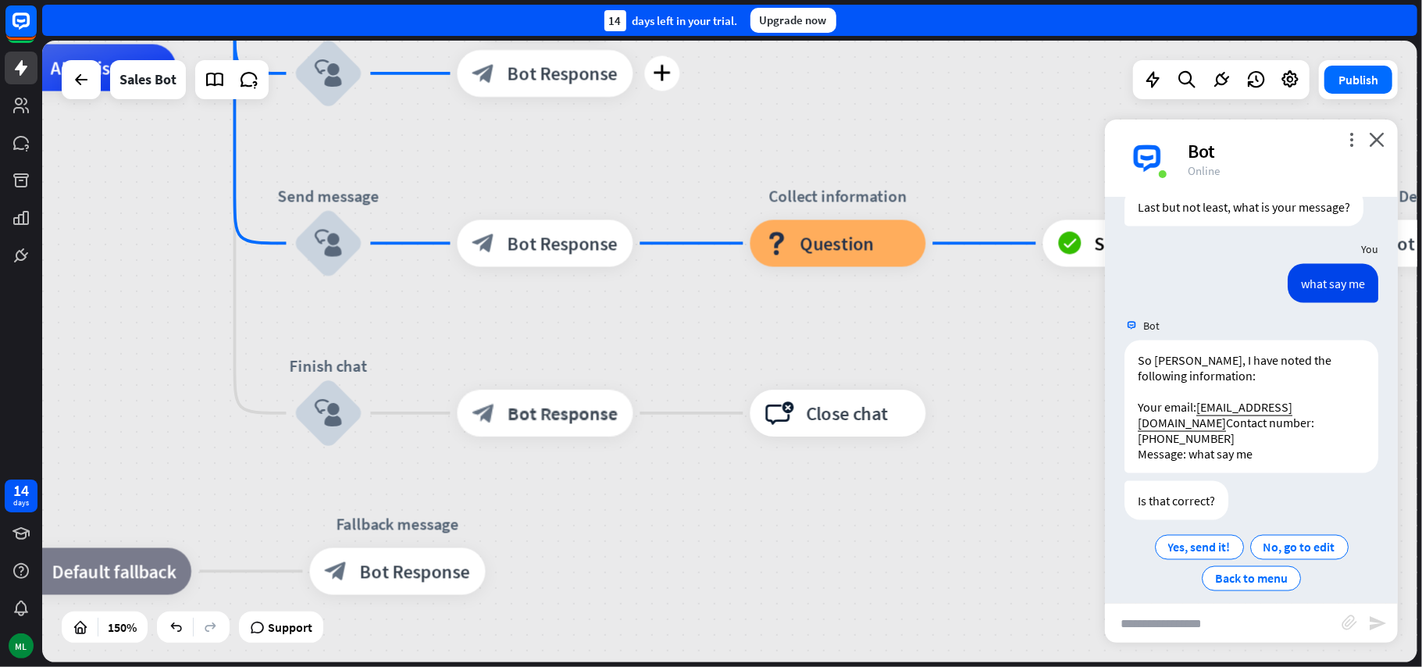
drag, startPoint x: 660, startPoint y: 201, endPoint x: 719, endPoint y: 125, distance: 96.8
click at [719, 125] on div "home_2 Start point Welcome message block_bot_response Bot Response Main menu bl…" at bounding box center [739, 534] width 2063 height 932
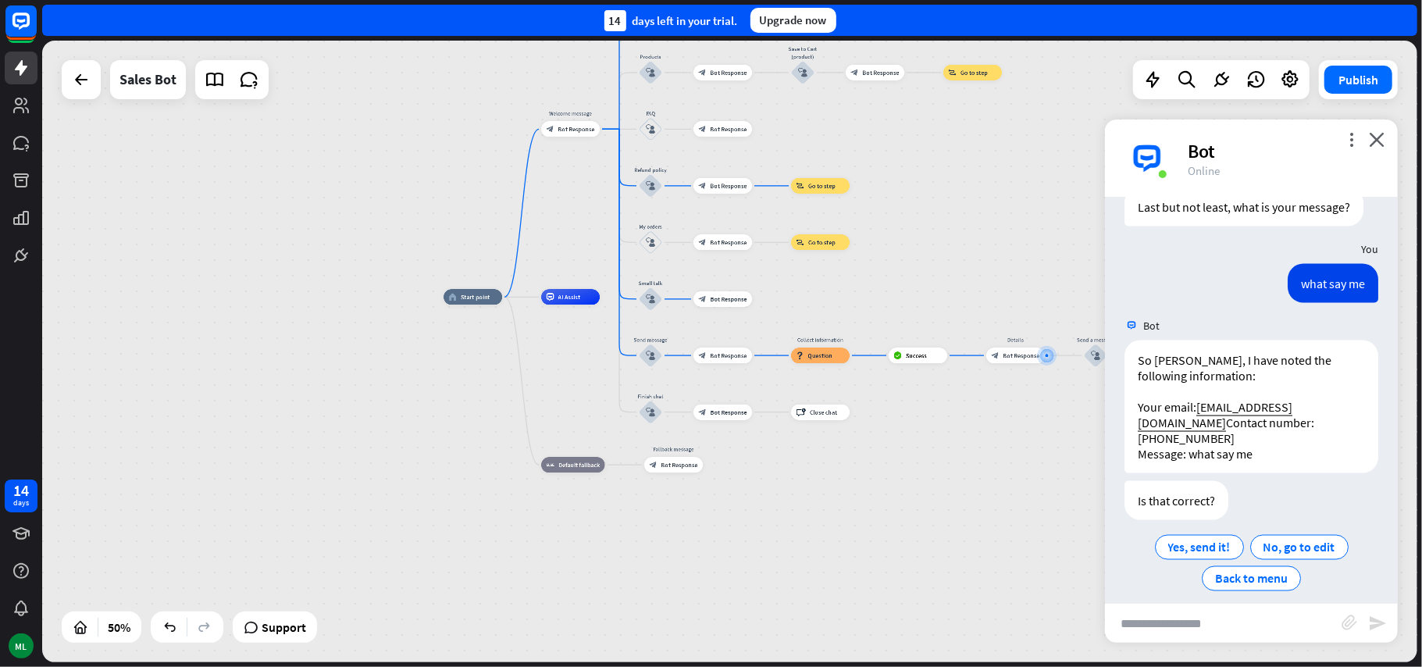
drag, startPoint x: 575, startPoint y: 205, endPoint x: 607, endPoint y: 297, distance: 97.5
click at [607, 203] on div "home_2 Start point Welcome message block_bot_response Bot Response Main menu bl…" at bounding box center [729, 351] width 1375 height 621
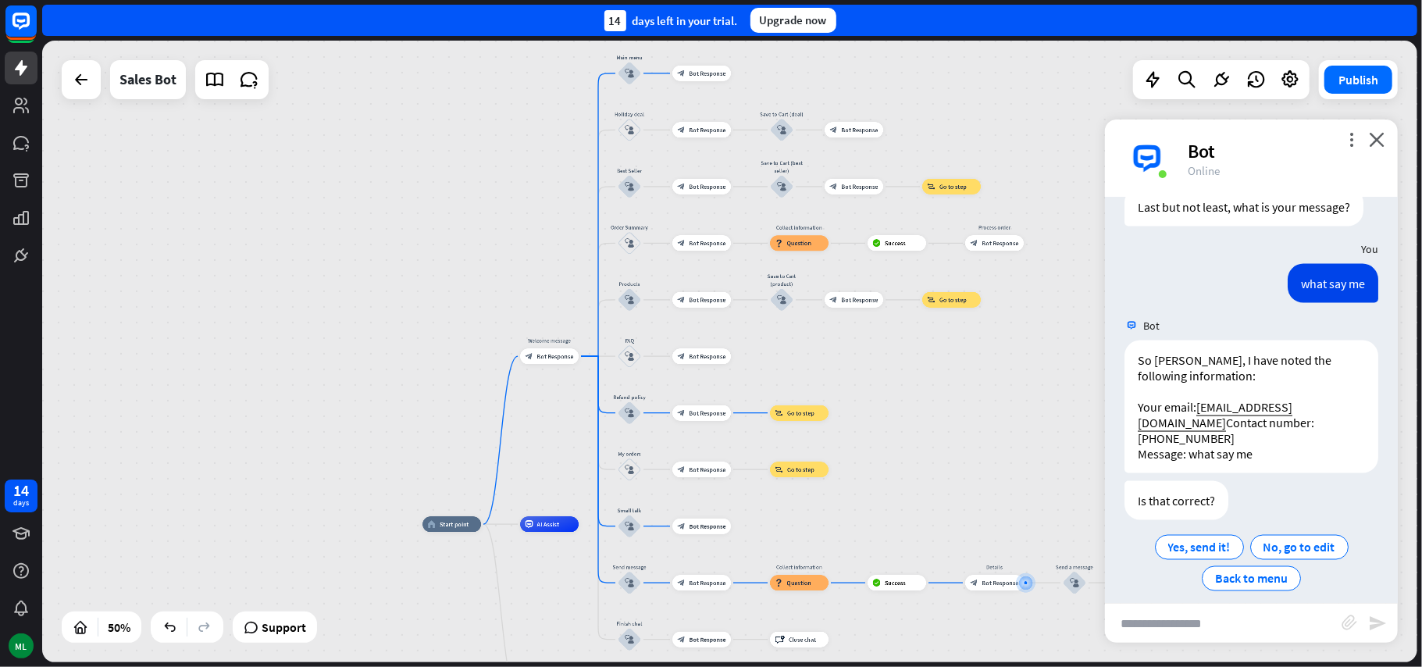
drag, startPoint x: 885, startPoint y: 173, endPoint x: 860, endPoint y: 369, distance: 197.7
click at [865, 401] on div "home_2 Start point Welcome message block_bot_response Bot Response Main menu bl…" at bounding box center [729, 351] width 1375 height 621
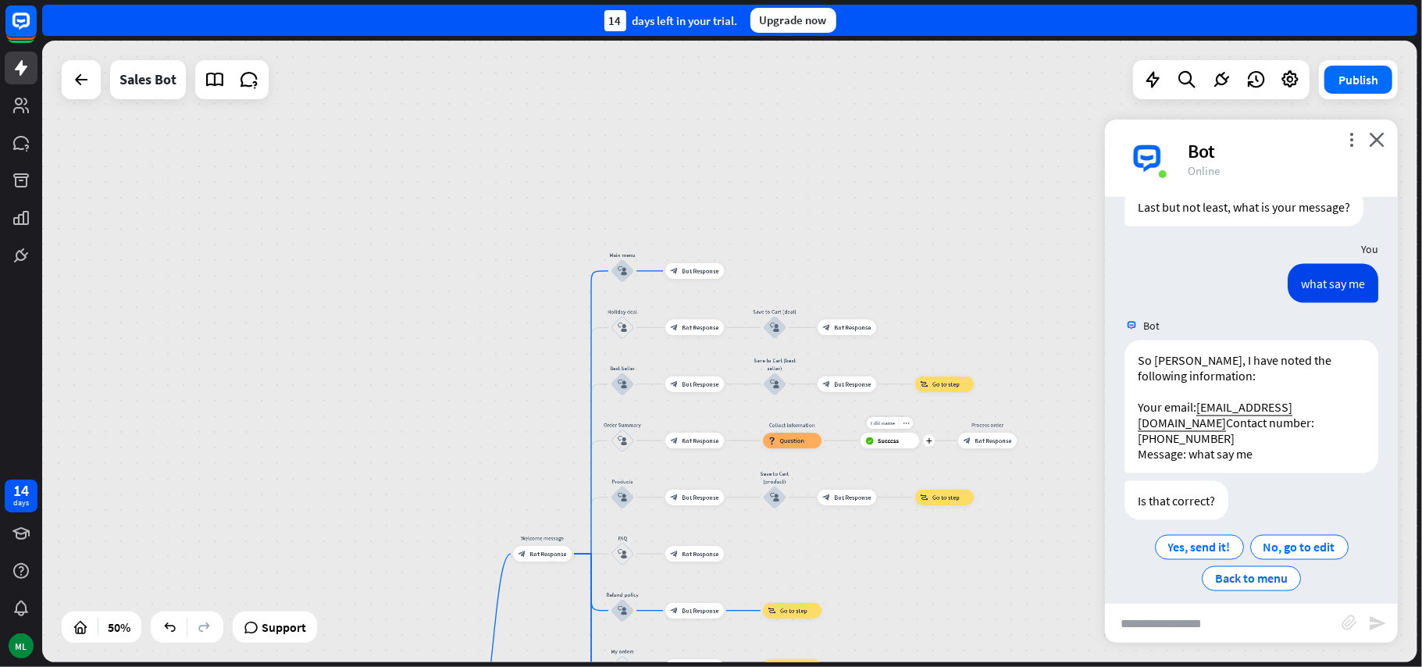
drag, startPoint x: 853, startPoint y: 314, endPoint x: 845, endPoint y: 410, distance: 96.4
click at [860, 433] on div "Edit name more_horiz plus block_success Success" at bounding box center [889, 441] width 59 height 16
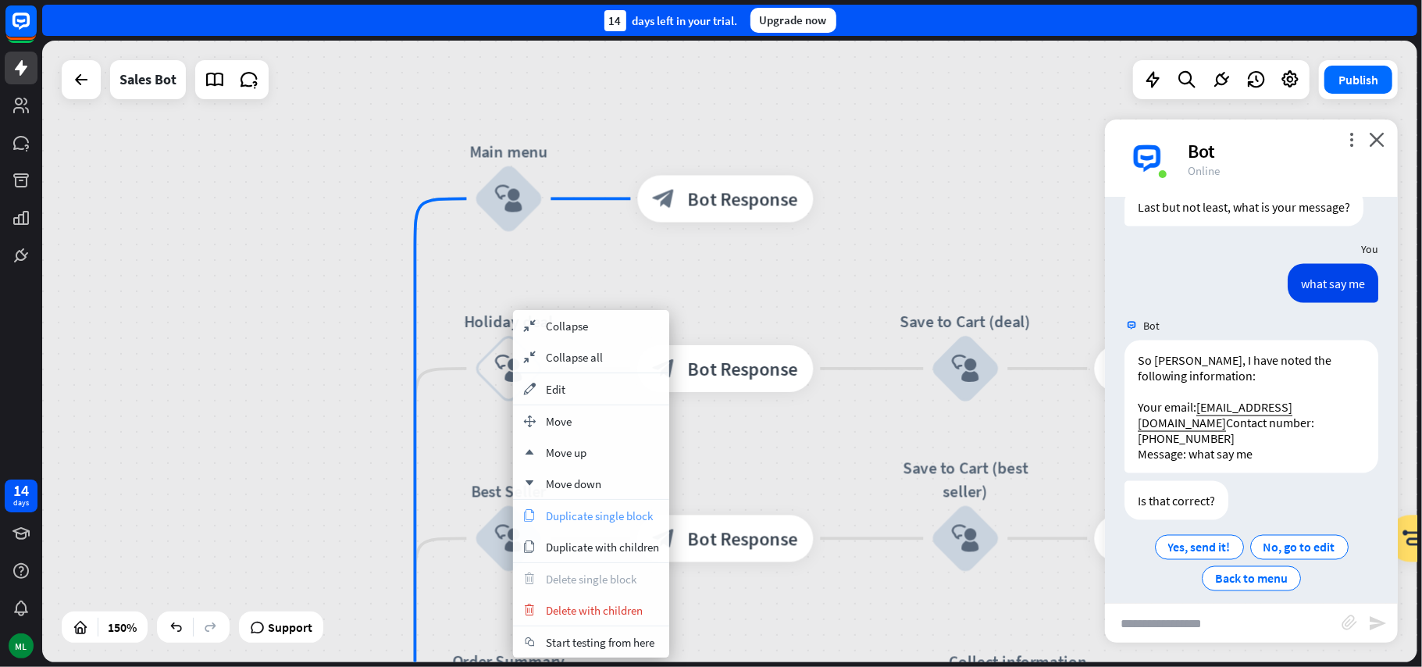
click at [637, 518] on span "Duplicate single block" at bounding box center [599, 515] width 107 height 15
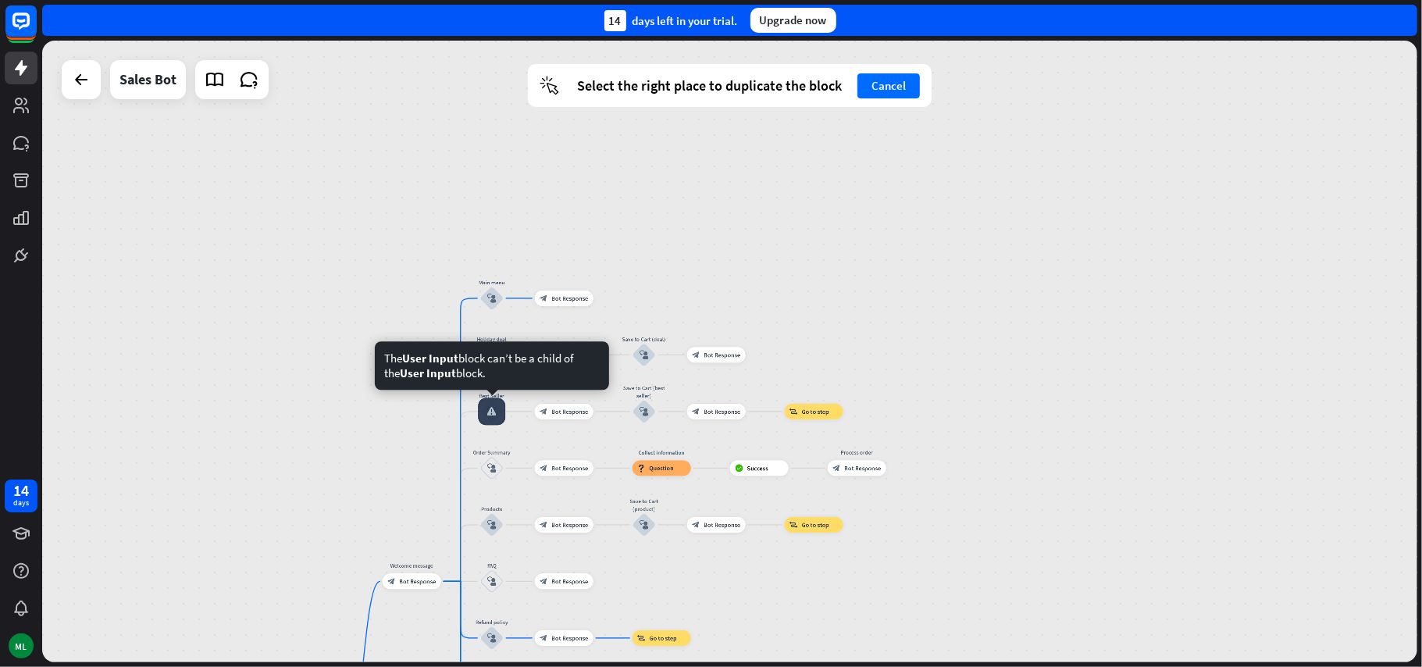
drag, startPoint x: 582, startPoint y: 415, endPoint x: 503, endPoint y: 417, distance: 78.9
click at [501, 417] on div at bounding box center [491, 411] width 27 height 27
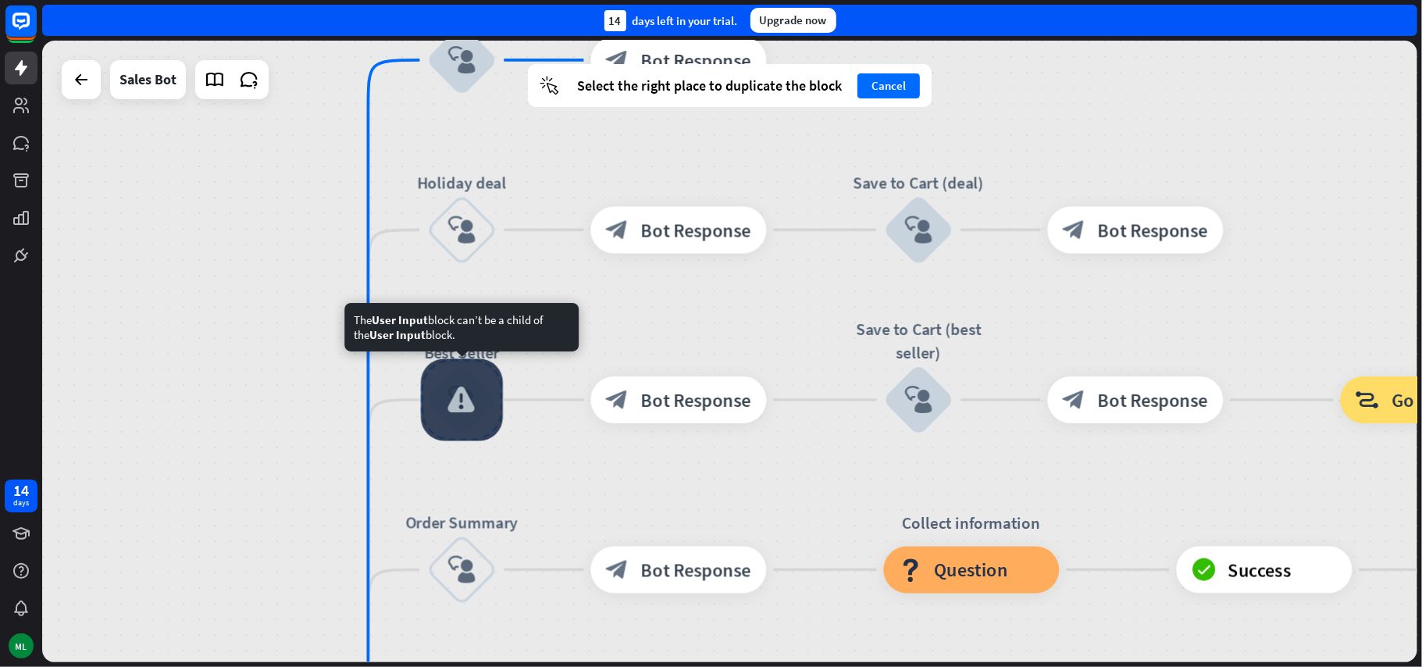
drag, startPoint x: 476, startPoint y: 401, endPoint x: 463, endPoint y: 398, distance: 13.5
click at [463, 398] on div at bounding box center [462, 400] width 82 height 82
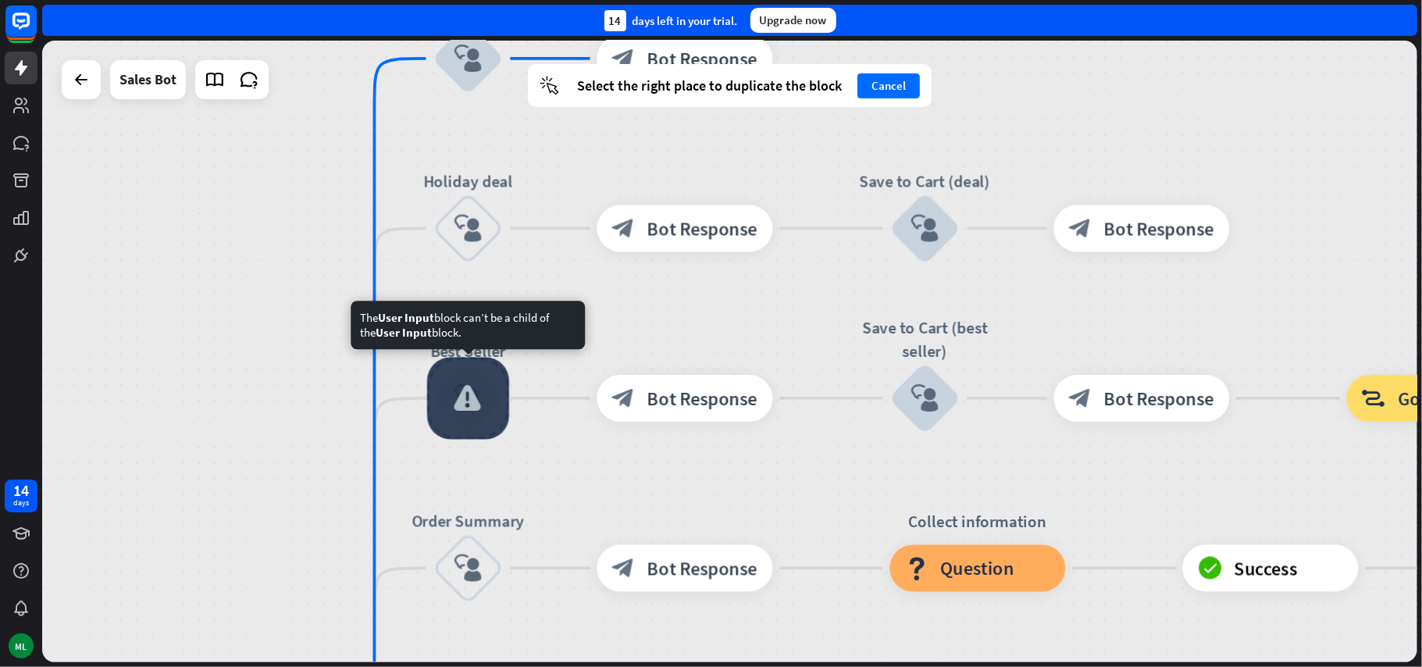
click at [479, 422] on div at bounding box center [468, 399] width 82 height 82
click at [473, 409] on div at bounding box center [468, 399] width 82 height 82
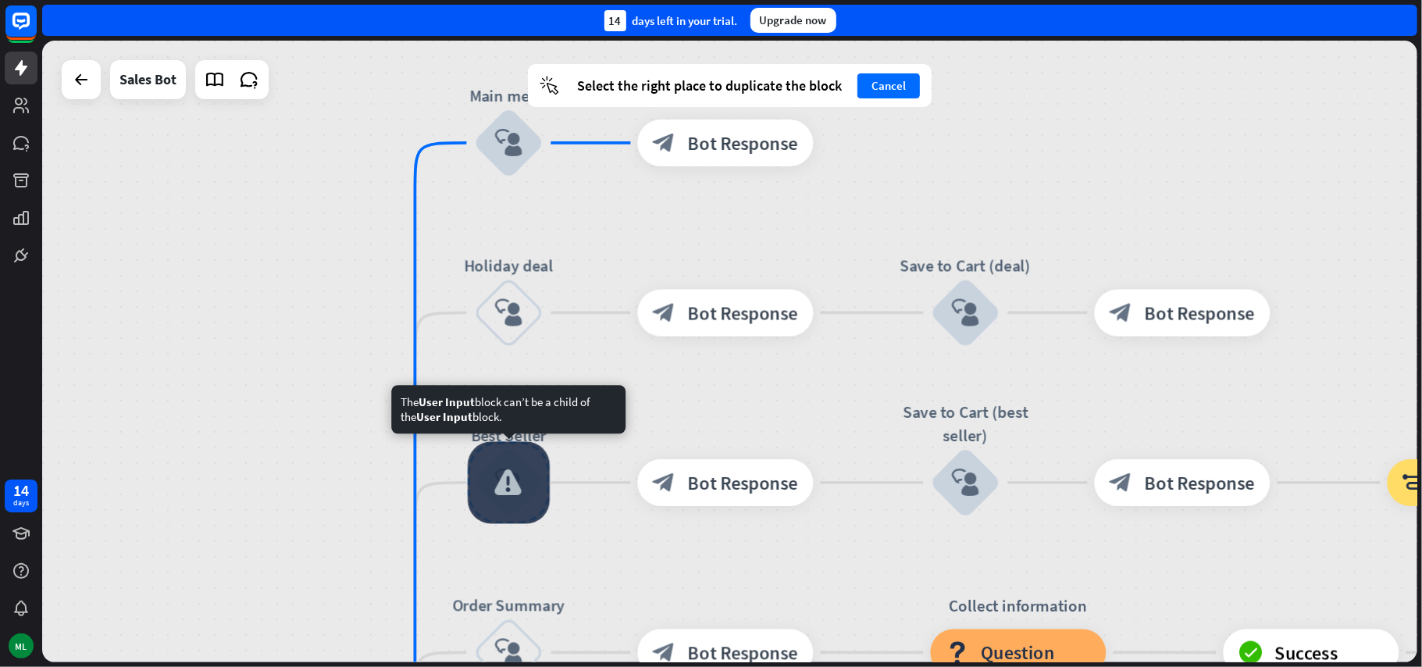
drag, startPoint x: 481, startPoint y: 397, endPoint x: 522, endPoint y: 481, distance: 92.9
click at [522, 481] on div at bounding box center [509, 483] width 82 height 82
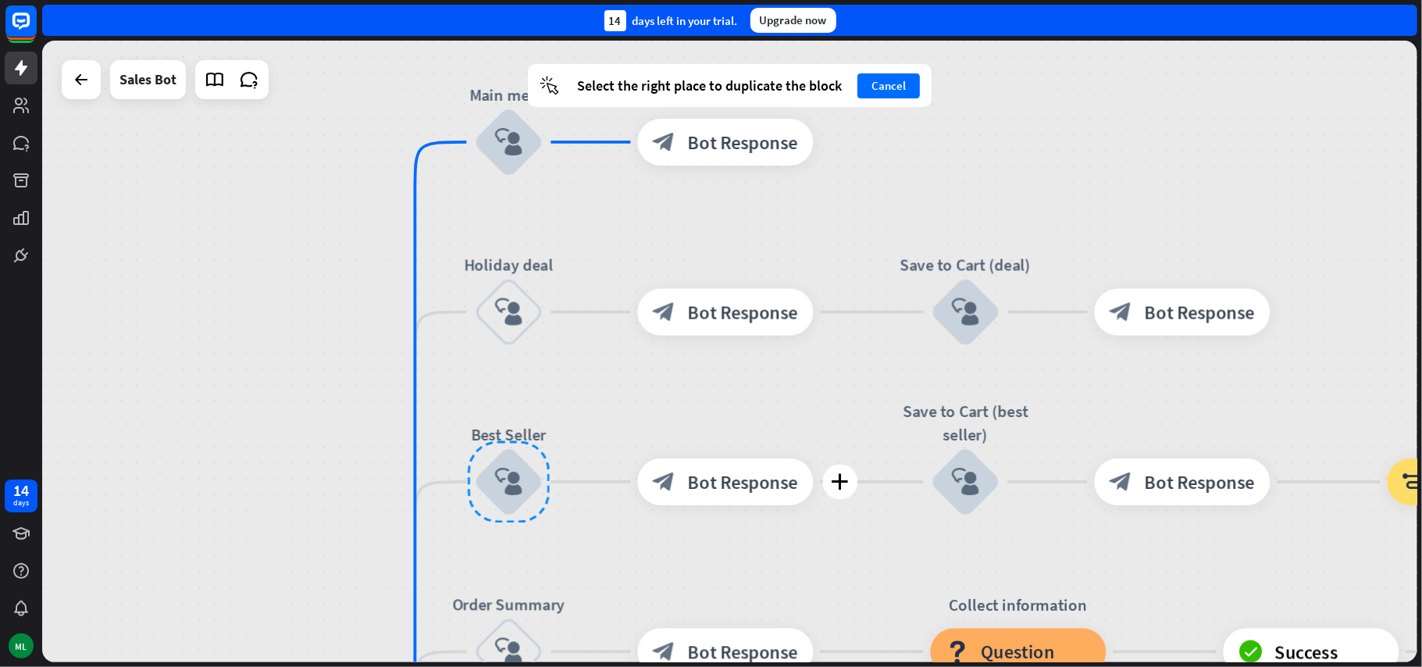
click at [746, 488] on span "Bot Response" at bounding box center [743, 481] width 110 height 23
click at [890, 84] on button "Cancel" at bounding box center [888, 85] width 62 height 25
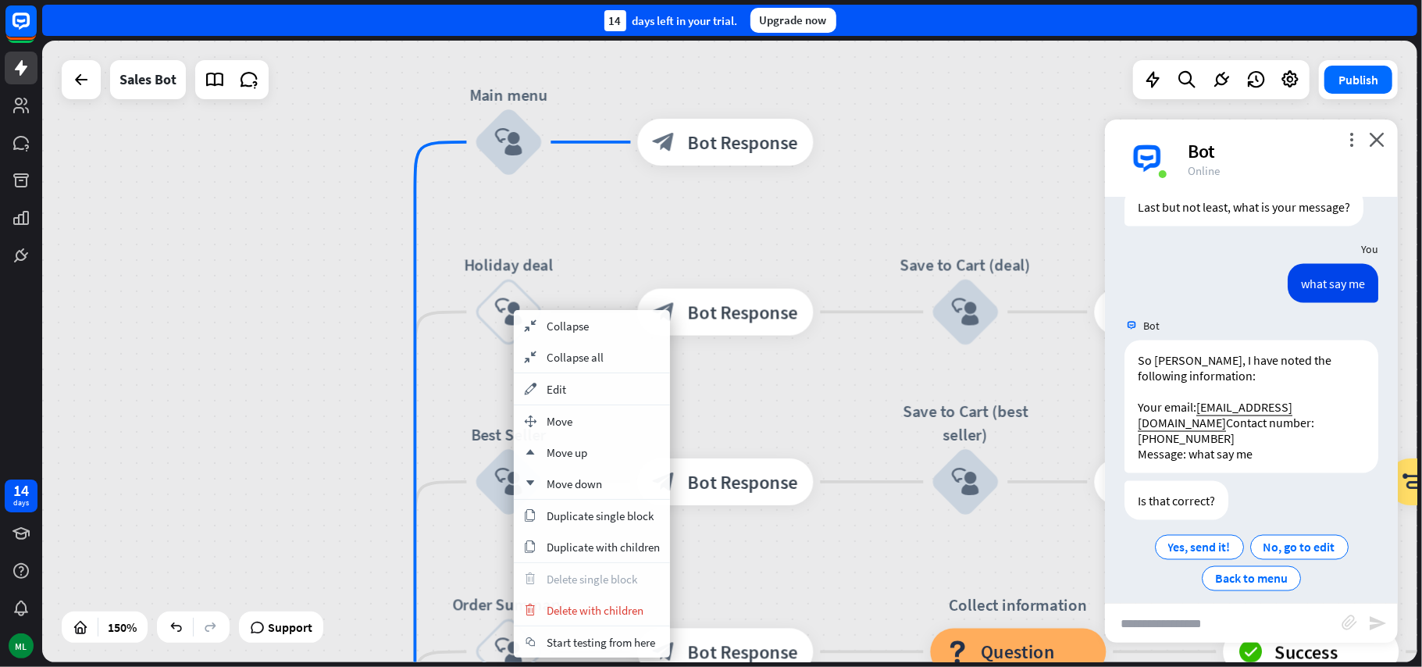
click at [390, 532] on div "home_2 Start point Welcome message block_bot_response Bot Response Main menu bl…" at bounding box center [729, 351] width 1375 height 621
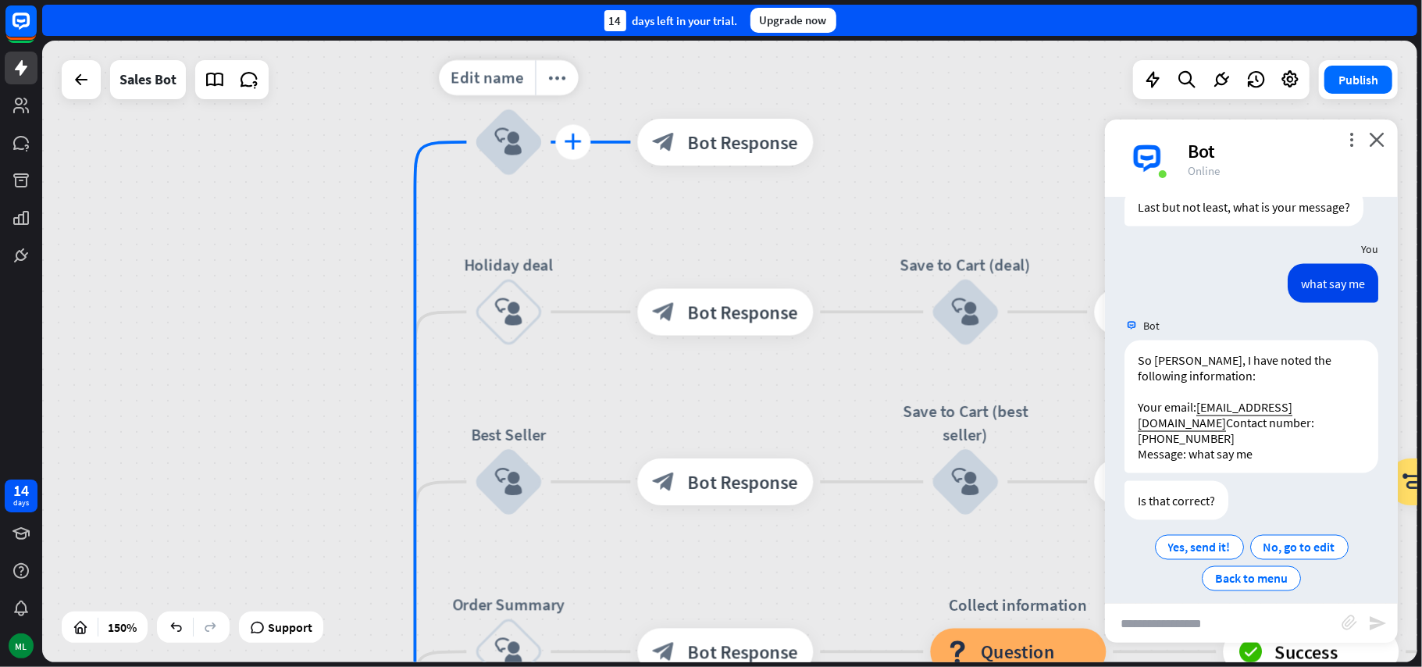
click at [581, 141] on icon "plus" at bounding box center [574, 142] width 18 height 16
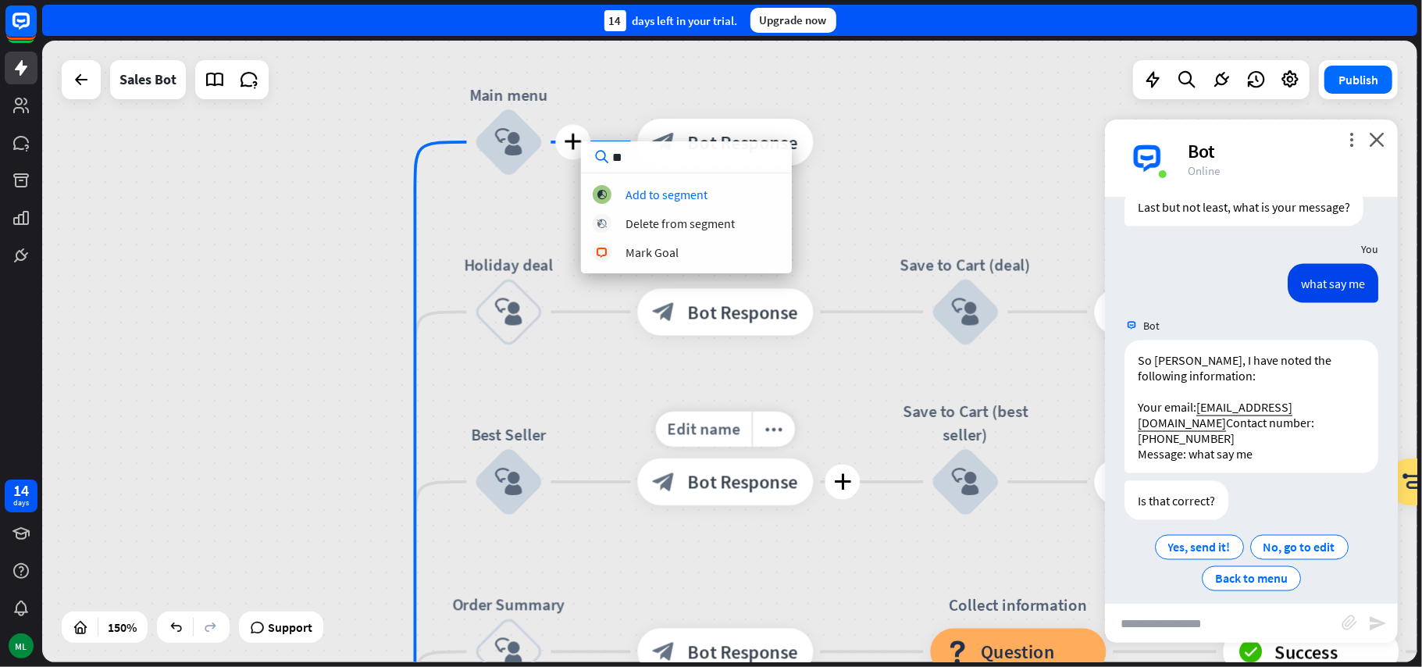
type input "*"
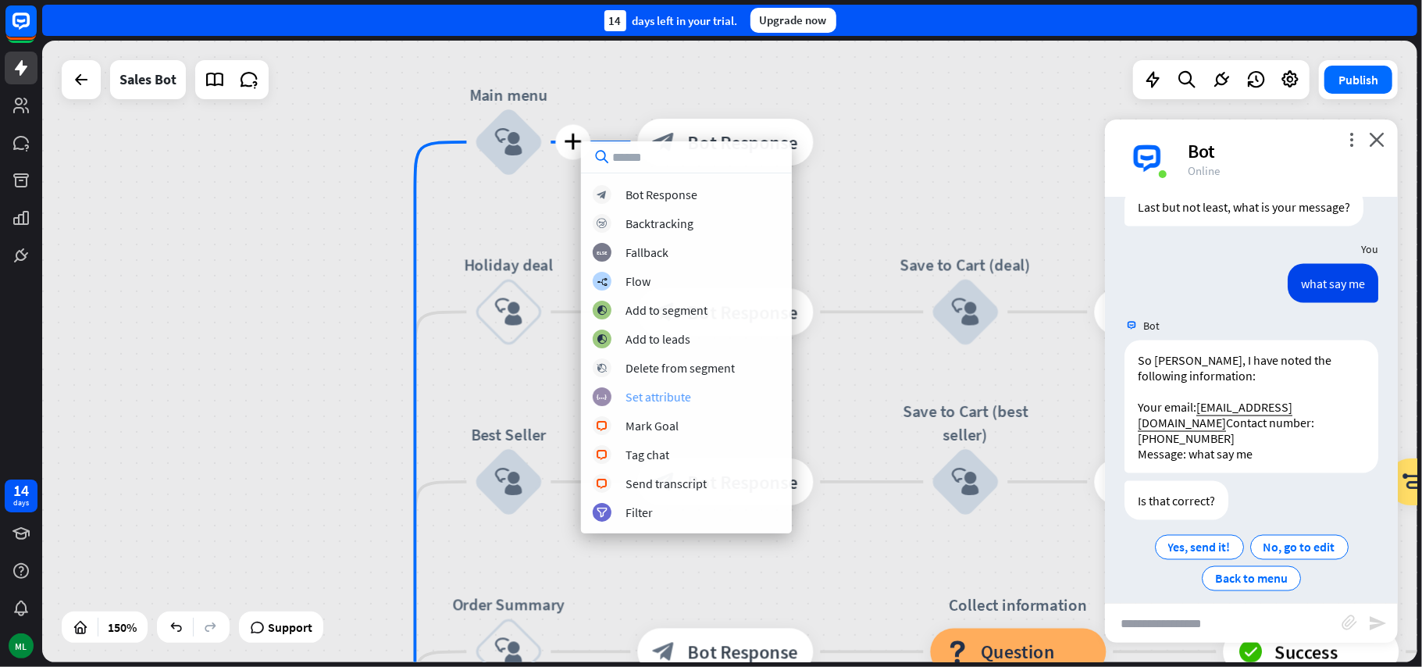
click at [654, 395] on div "Set attribute" at bounding box center [658, 397] width 66 height 16
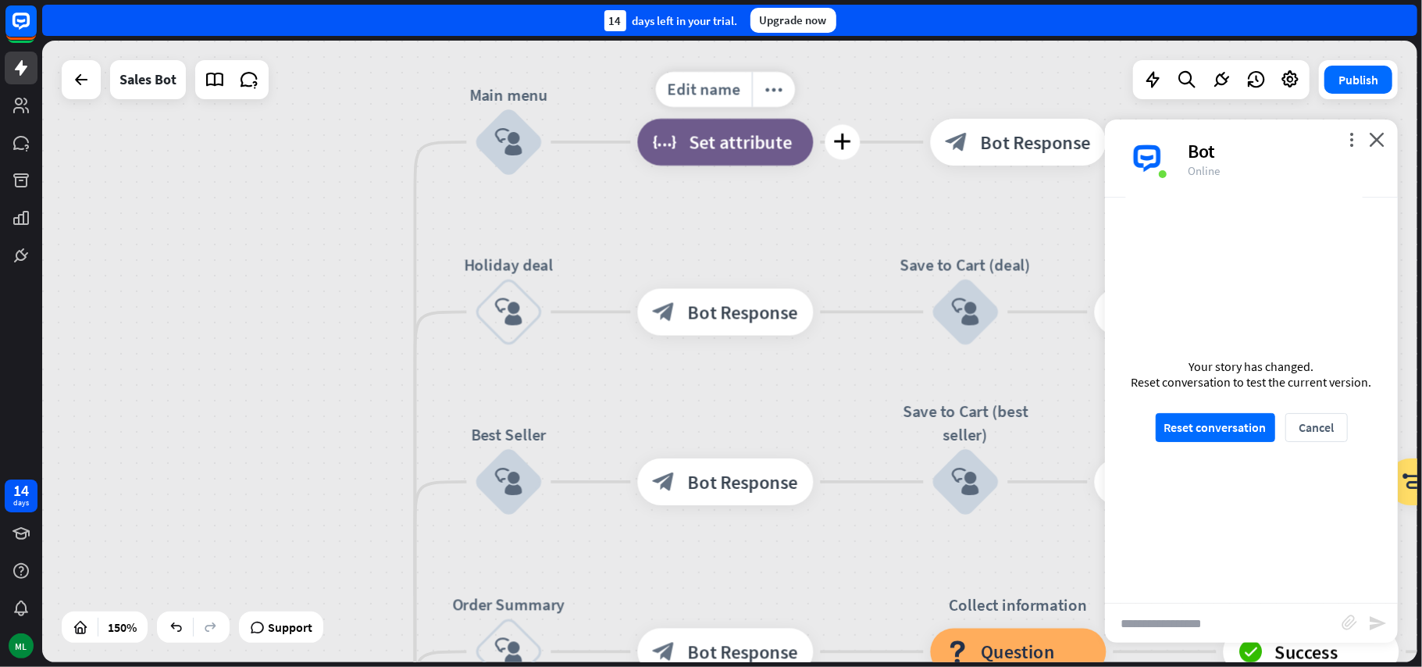
click at [721, 144] on span "Set attribute" at bounding box center [740, 141] width 103 height 23
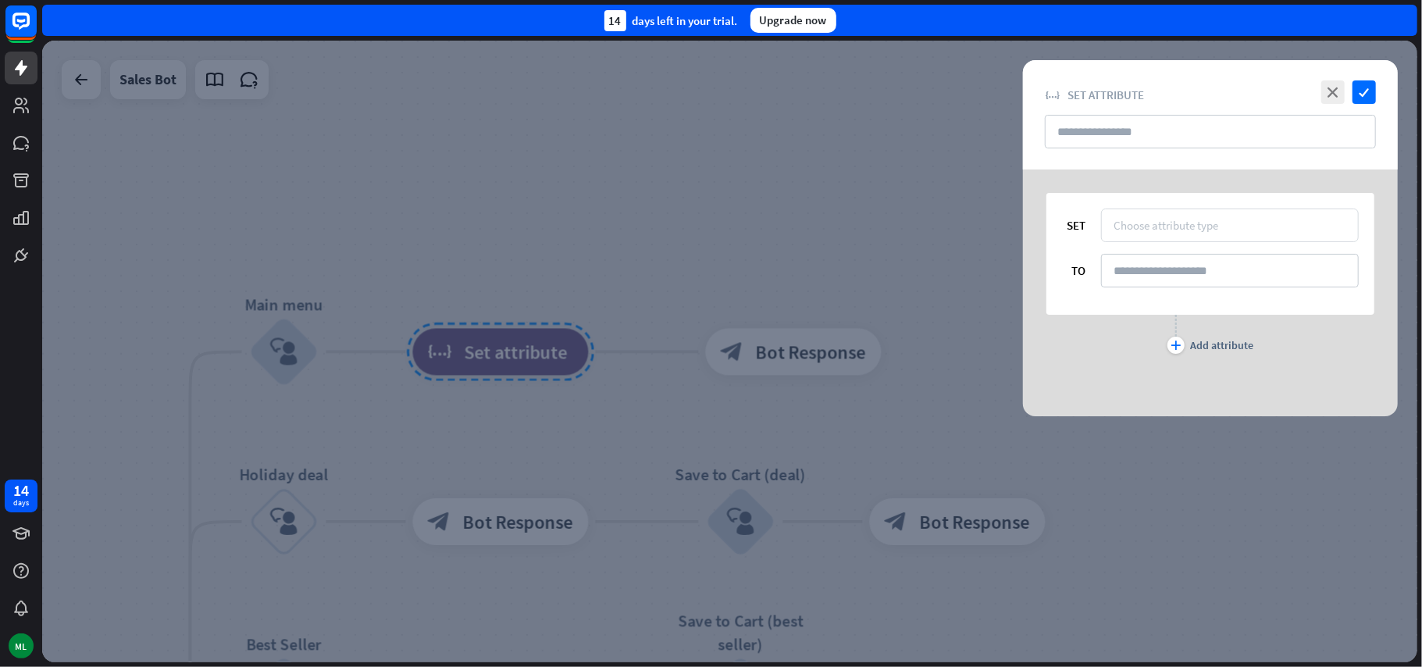
click at [1199, 226] on div "Choose attribute type" at bounding box center [1165, 225] width 105 height 15
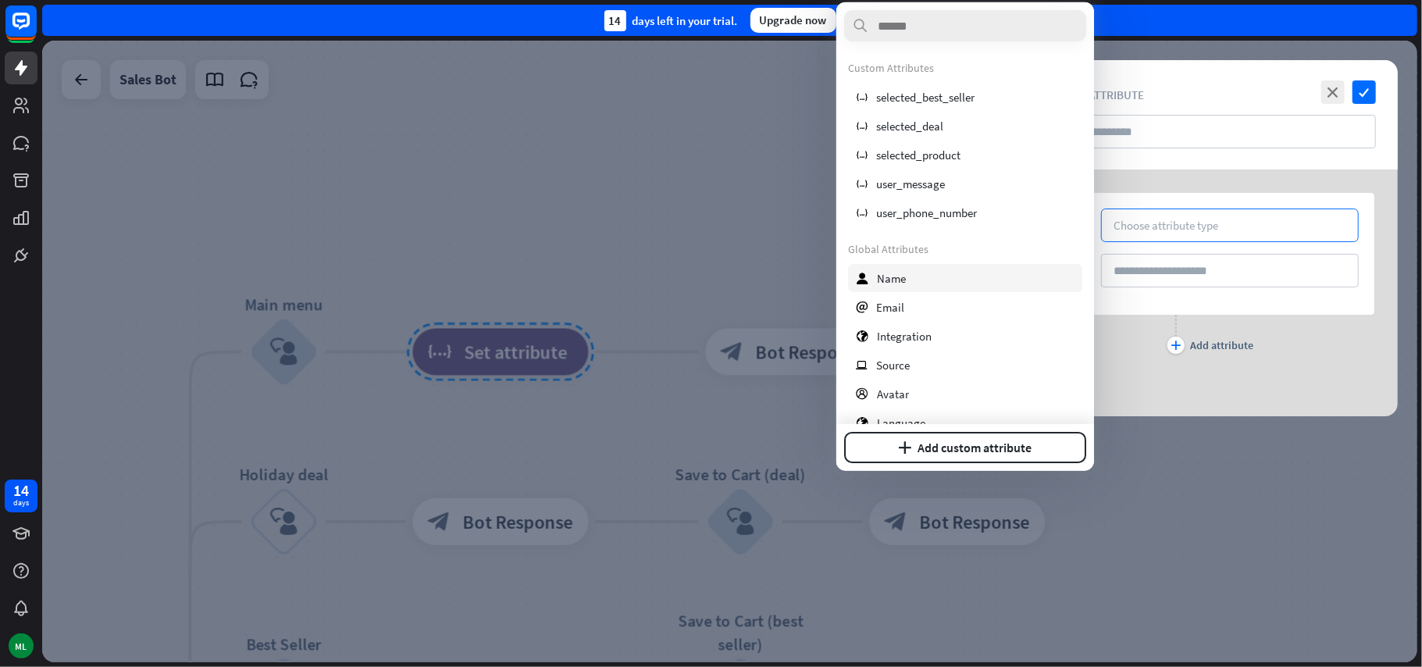
click at [914, 279] on div "user Name" at bounding box center [965, 278] width 234 height 28
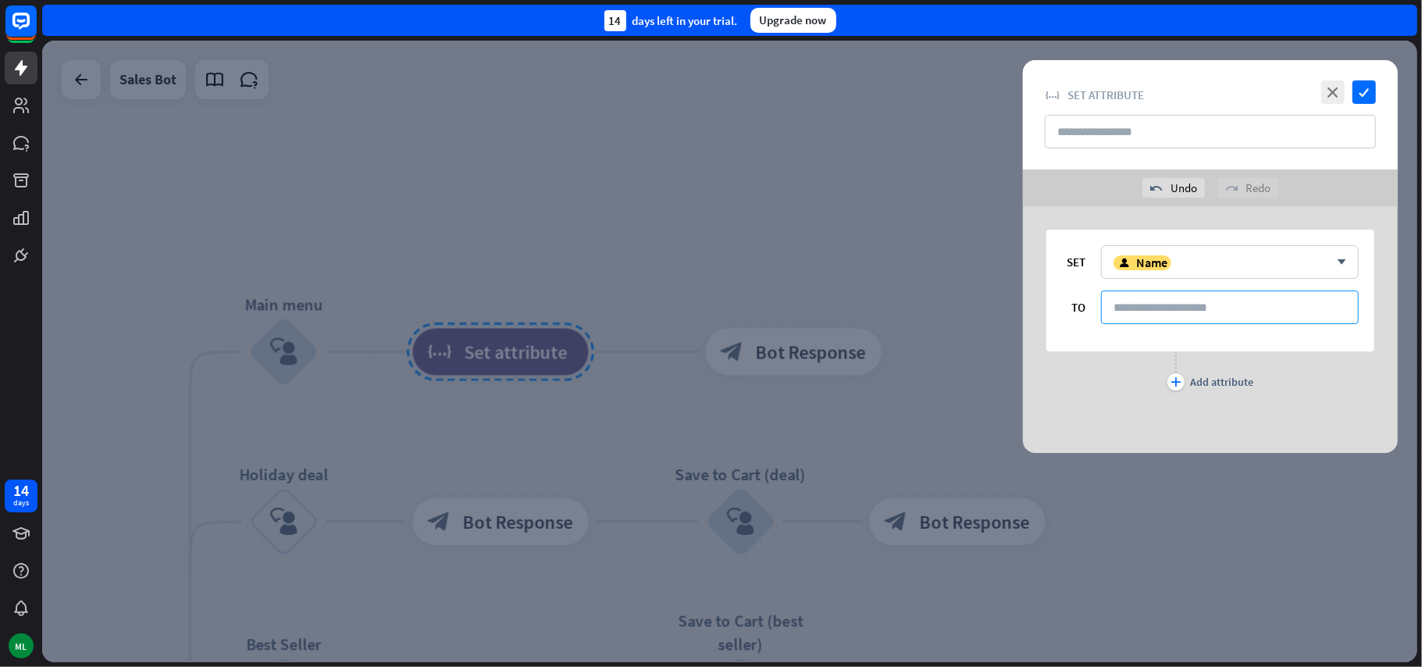
click at [1172, 311] on input at bounding box center [1230, 307] width 258 height 34
type input "*********"
click at [1369, 88] on icon "check" at bounding box center [1363, 91] width 23 height 23
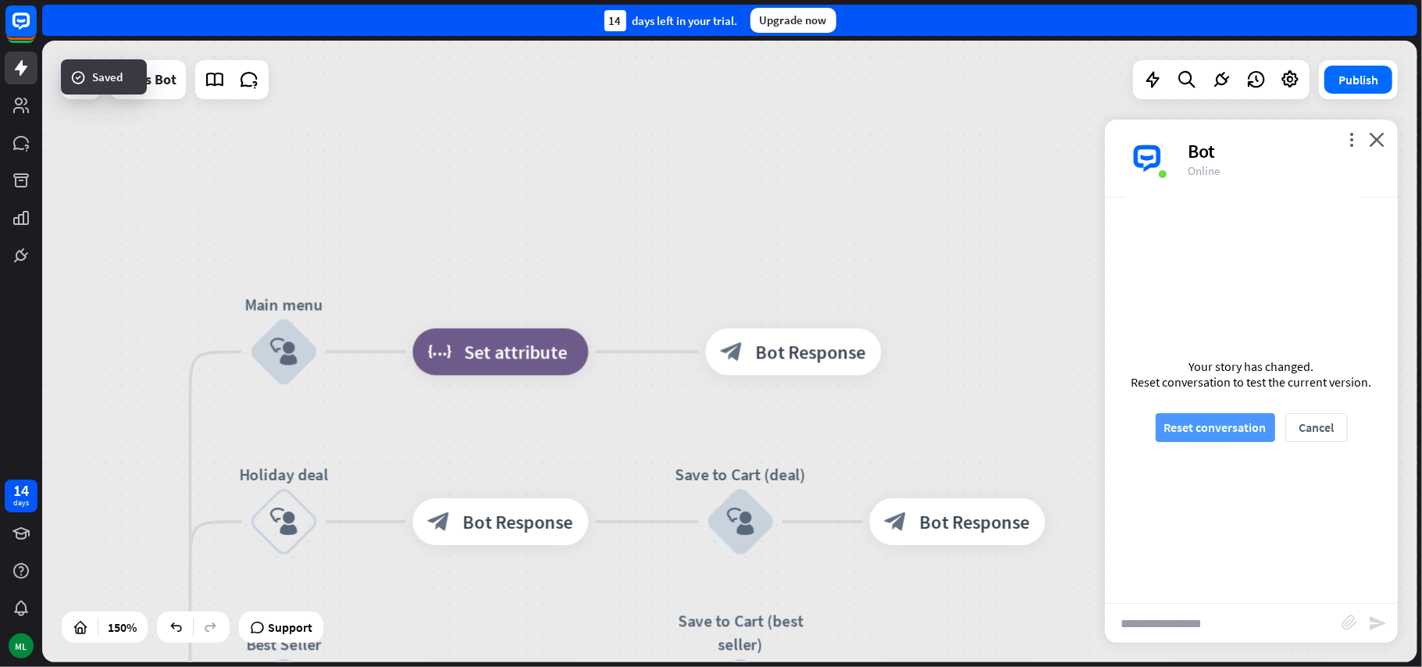
click at [1220, 419] on button "Reset conversation" at bounding box center [1215, 427] width 119 height 29
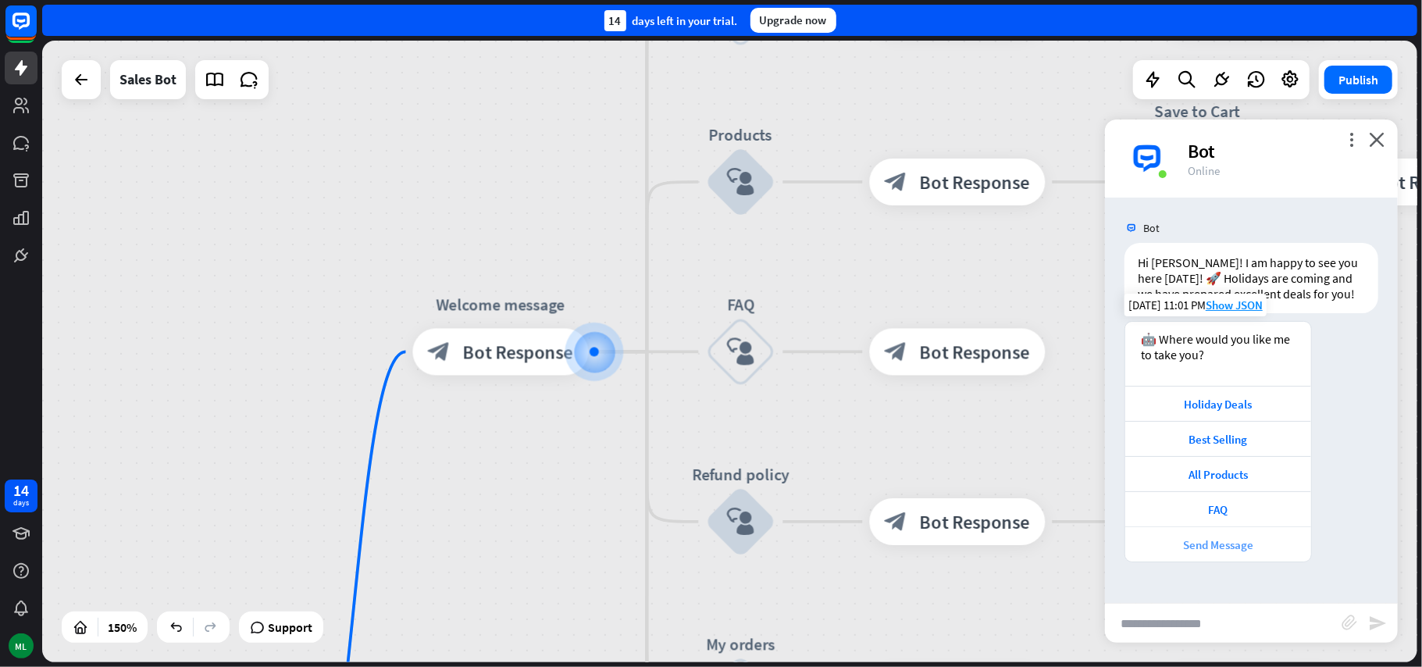
click at [1250, 550] on div "Send Message" at bounding box center [1218, 544] width 170 height 15
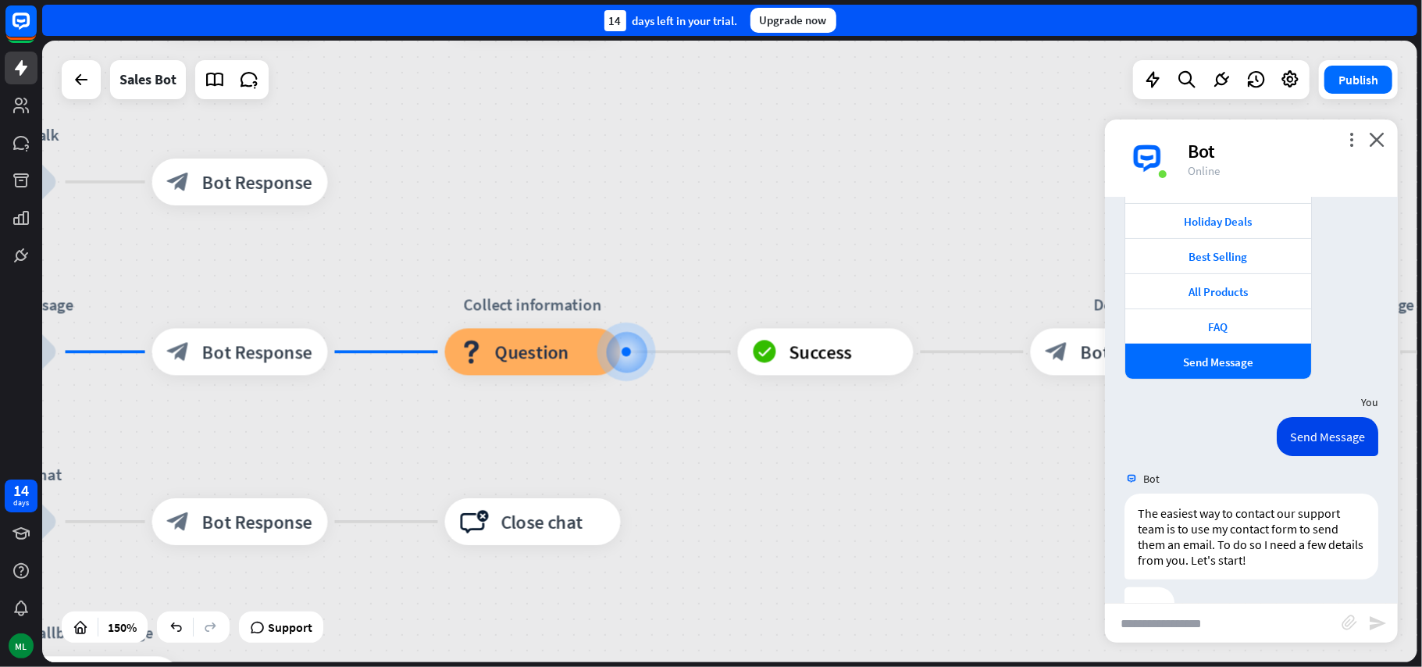
scroll to position [230, 0]
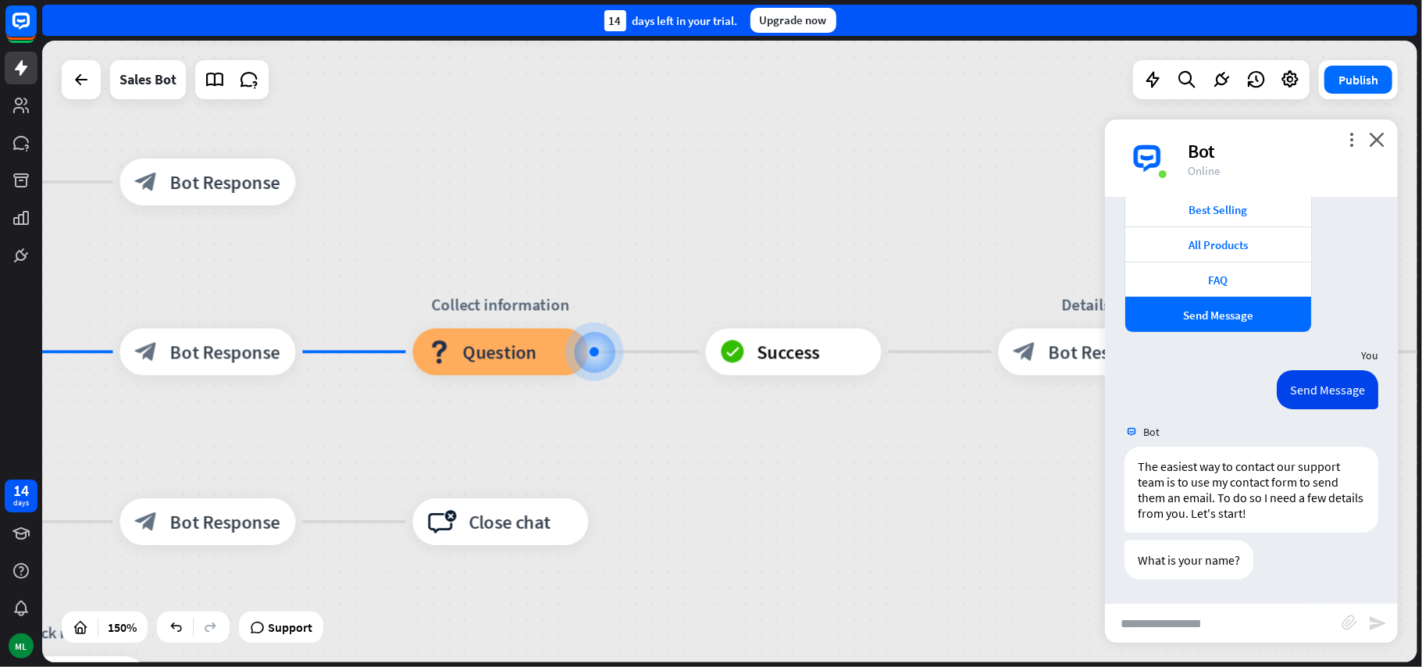
click at [1246, 626] on input "text" at bounding box center [1223, 623] width 237 height 39
drag, startPoint x: 1246, startPoint y: 625, endPoint x: 1259, endPoint y: 625, distance: 13.3
click at [1259, 625] on input "***" at bounding box center [1223, 623] width 237 height 39
type input "*****"
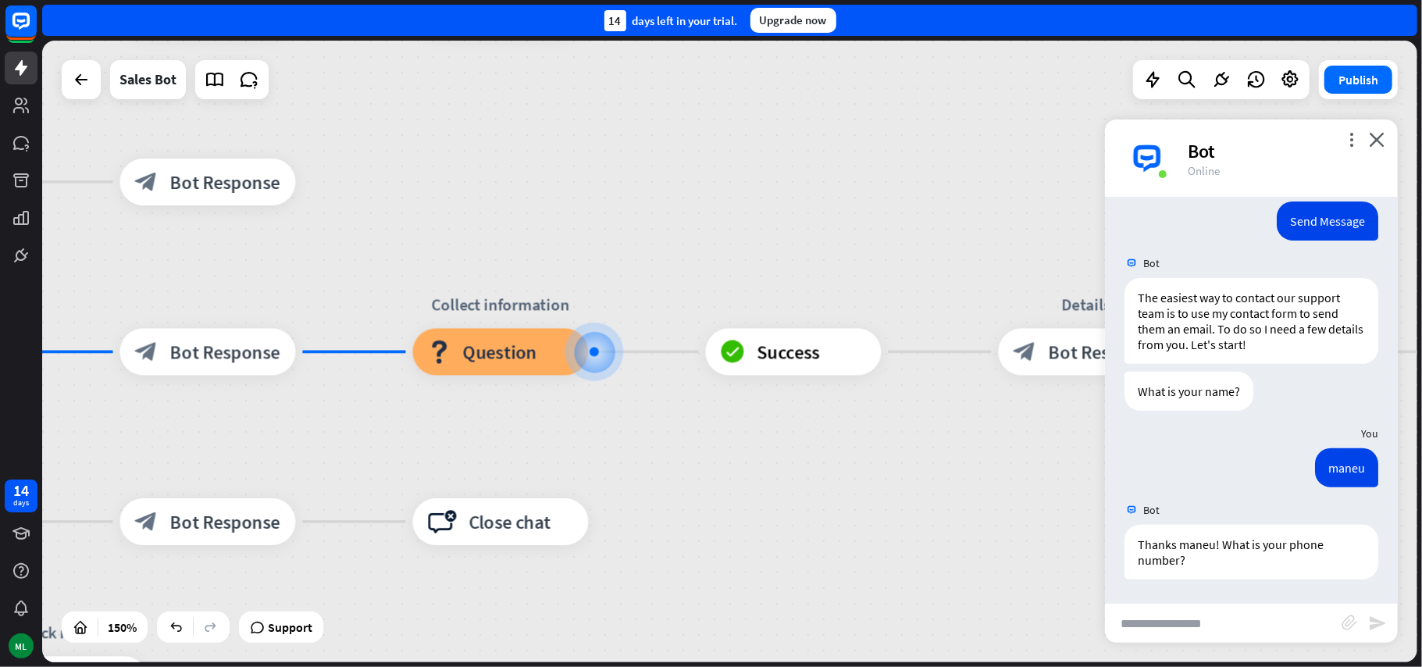
scroll to position [398, 0]
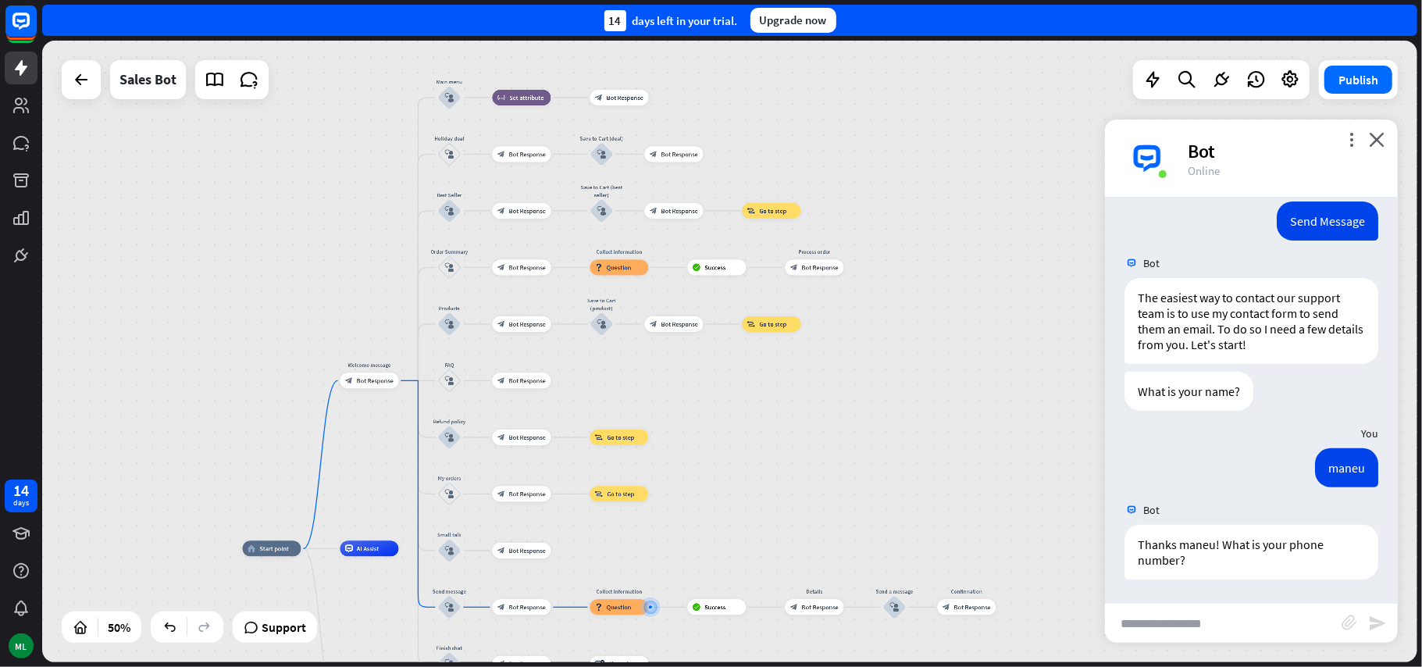
drag, startPoint x: 771, startPoint y: 358, endPoint x: 771, endPoint y: 500, distance: 142.1
click at [771, 500] on div "home_2 Start point Welcome message block_bot_response Bot Response Main menu bl…" at bounding box center [729, 351] width 1375 height 621
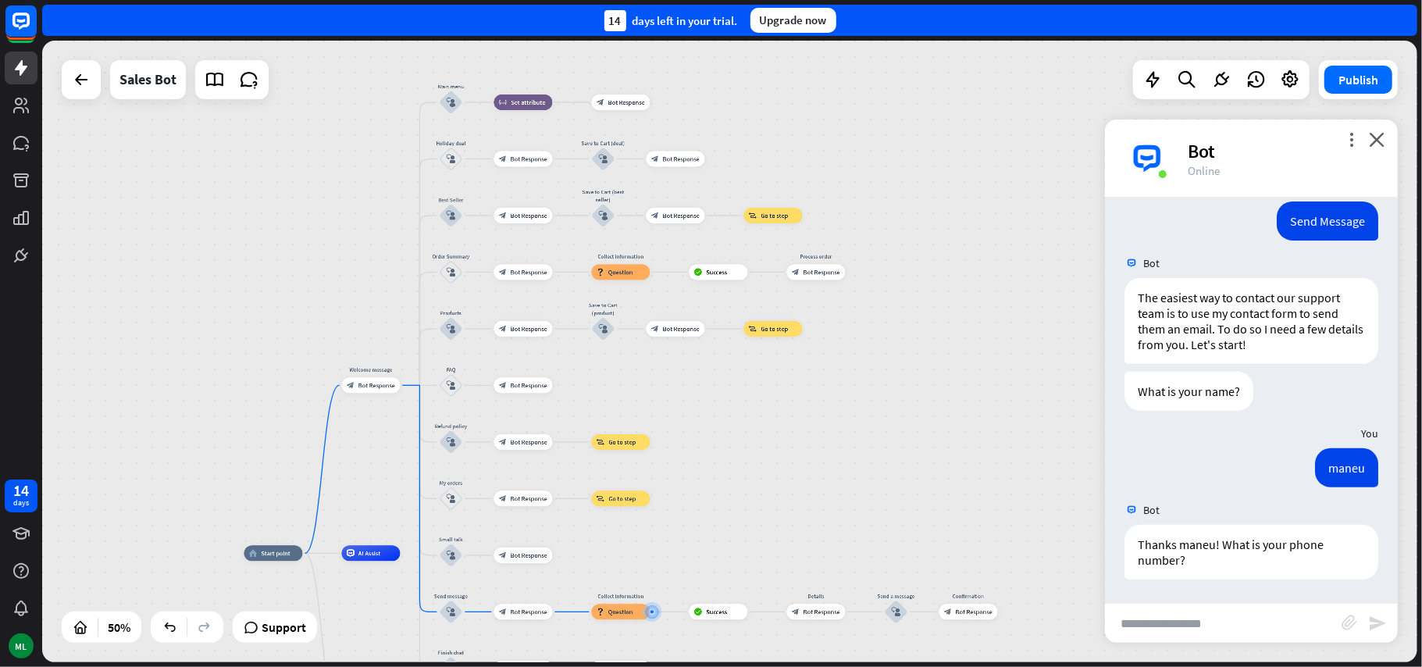
drag, startPoint x: 378, startPoint y: 148, endPoint x: 416, endPoint y: 290, distance: 147.2
click at [392, 192] on div "home_2 Start point Welcome message block_bot_response Bot Response Main menu bl…" at bounding box center [729, 351] width 1375 height 621
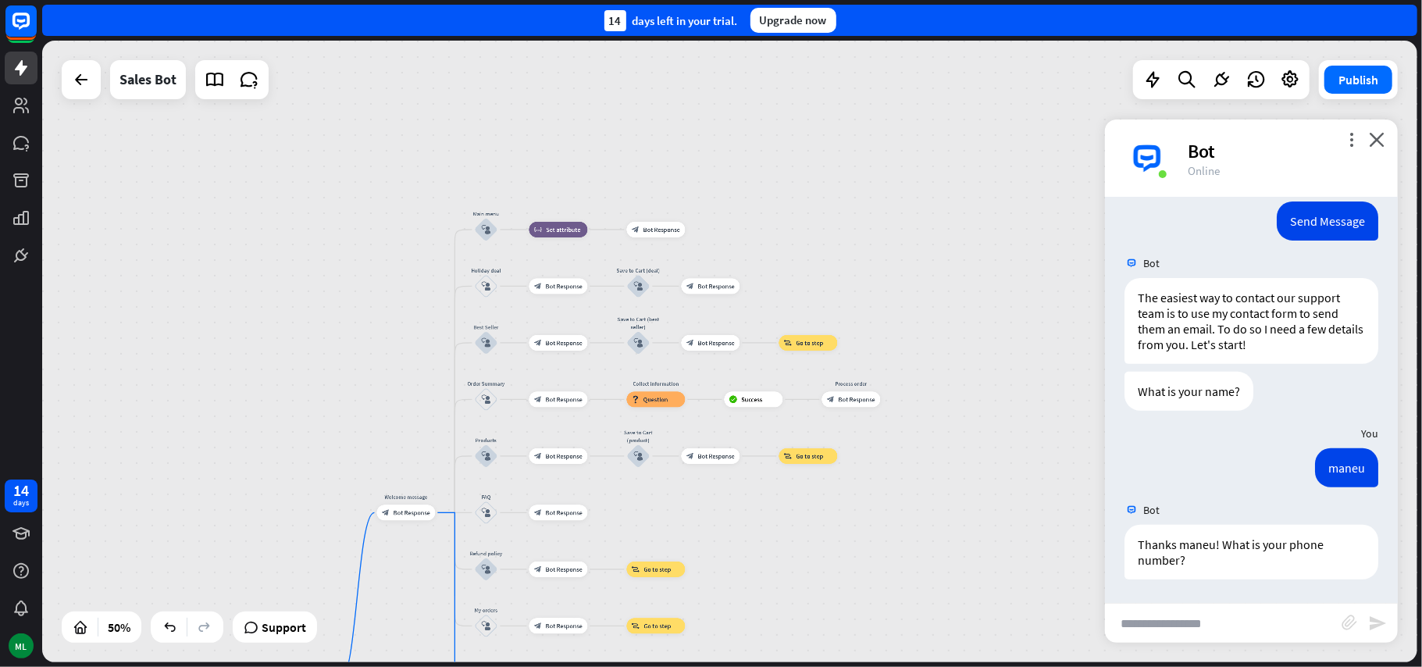
click at [419, 297] on div "home_2 Start point Welcome message block_bot_response Bot Response Main menu bl…" at bounding box center [729, 351] width 1375 height 621
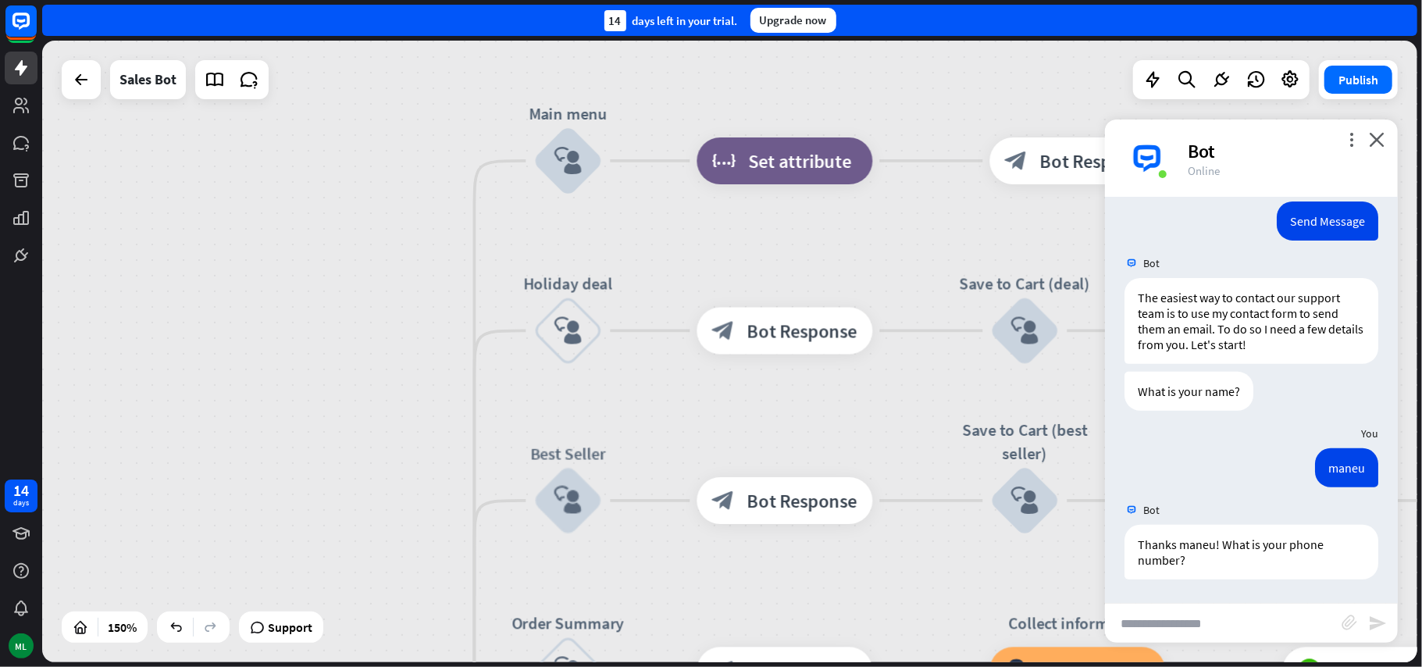
click at [1191, 625] on input "text" at bounding box center [1223, 623] width 237 height 39
type input "*********"
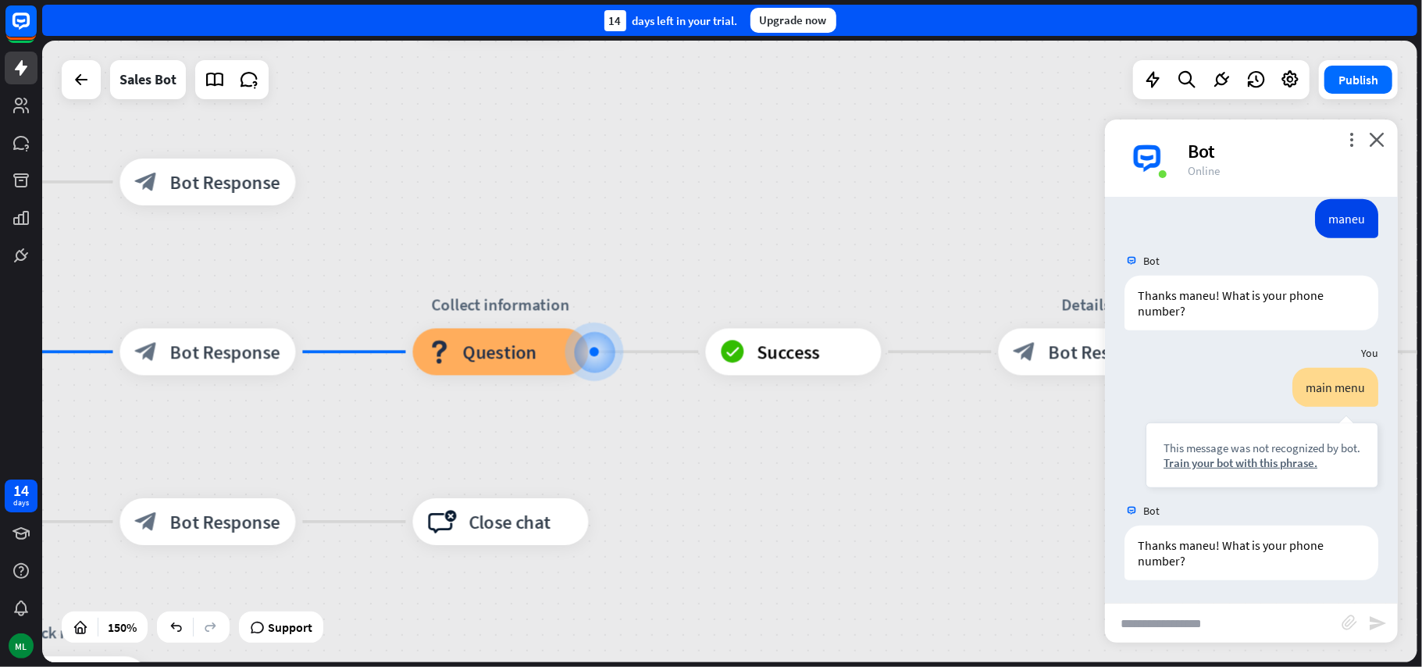
scroll to position [648, 0]
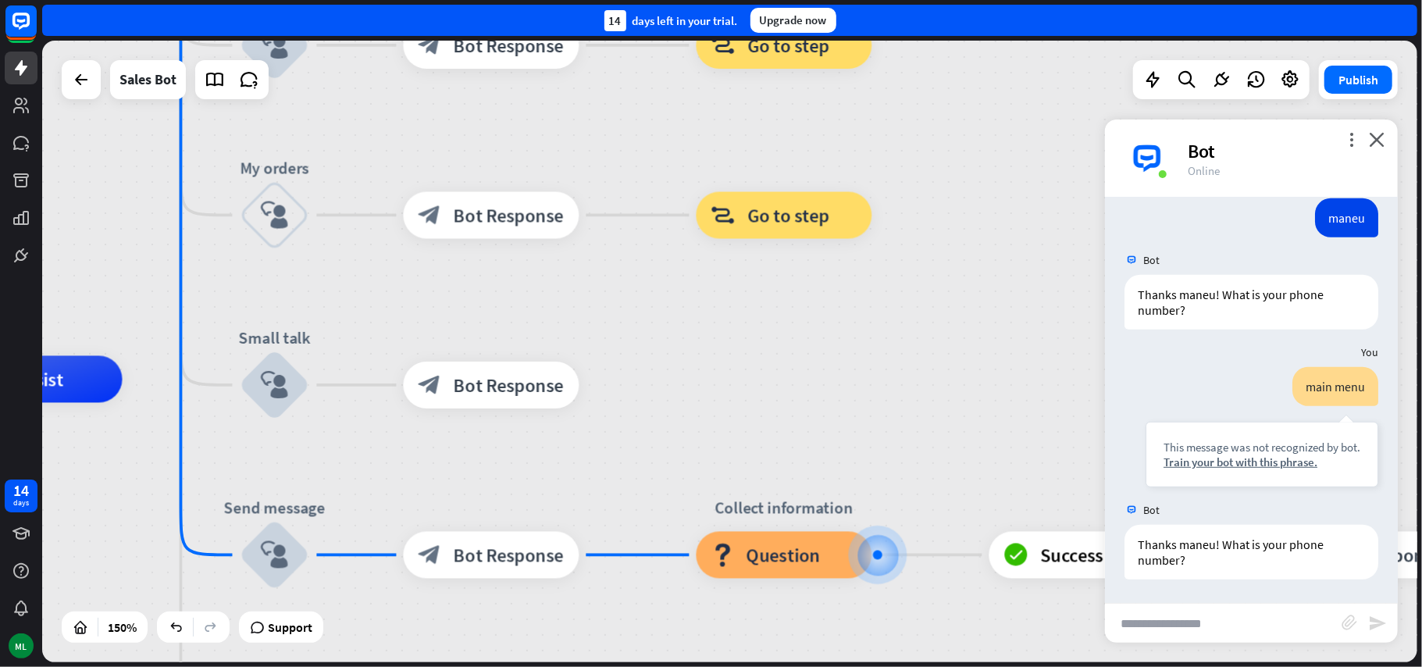
drag, startPoint x: 812, startPoint y: 534, endPoint x: 928, endPoint y: 544, distance: 116.0
click at [1070, 666] on html "14 days ML close Product Help First steps Get started with ChatBot Help Center …" at bounding box center [711, 333] width 1422 height 667
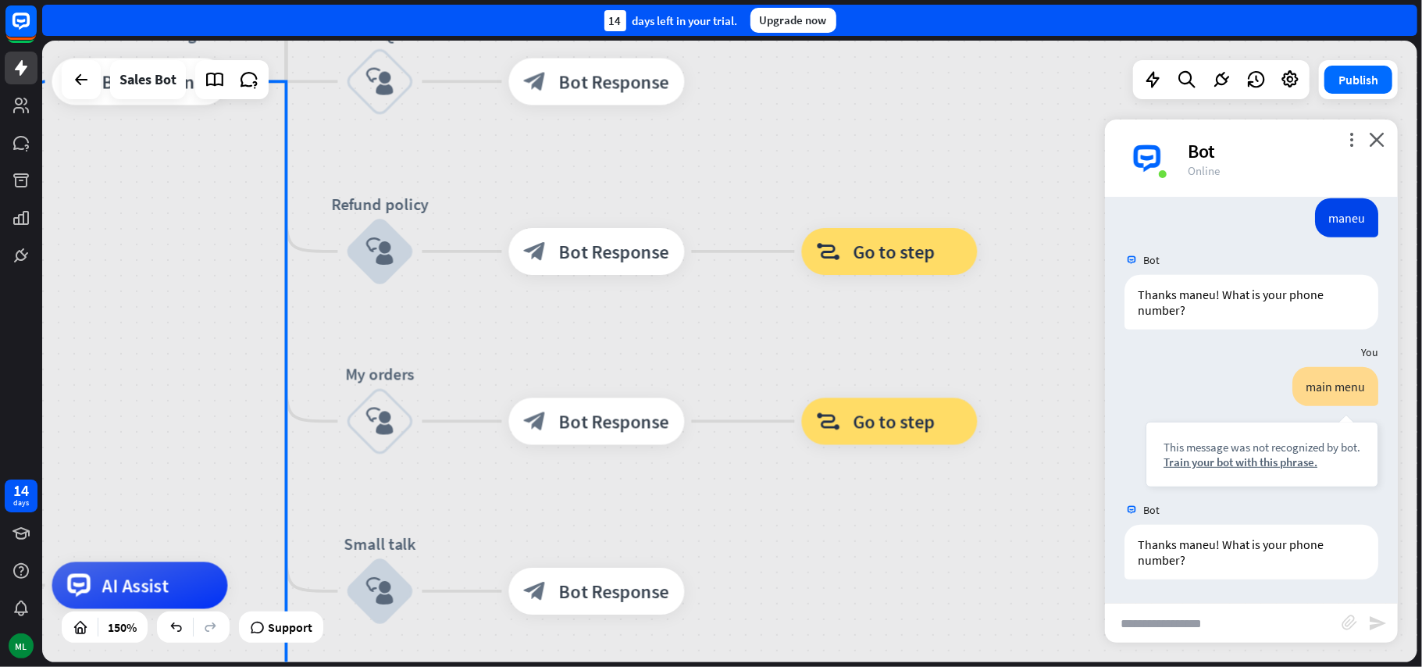
drag, startPoint x: 828, startPoint y: 412, endPoint x: 897, endPoint y: 488, distance: 102.8
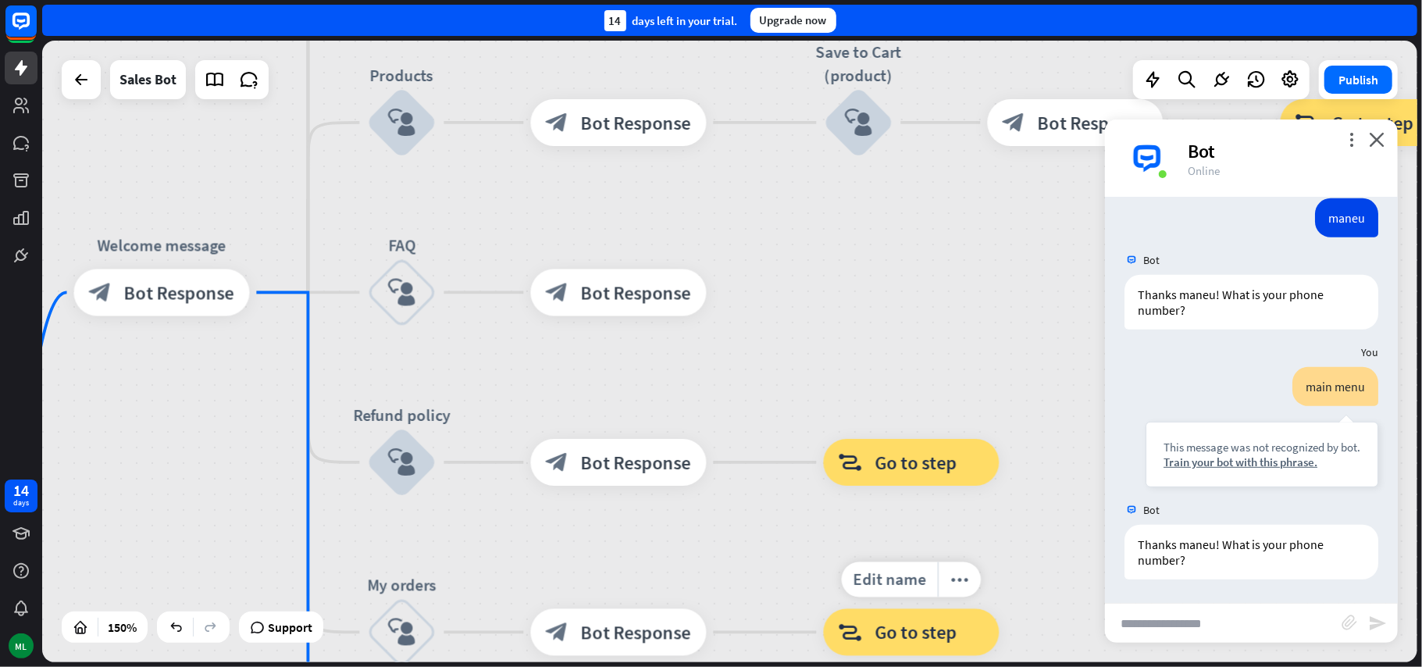
drag, startPoint x: 885, startPoint y: 408, endPoint x: 885, endPoint y: 482, distance: 74.2
click at [903, 646] on div "Edit name more_horiz block_goto Go to step" at bounding box center [912, 632] width 176 height 47
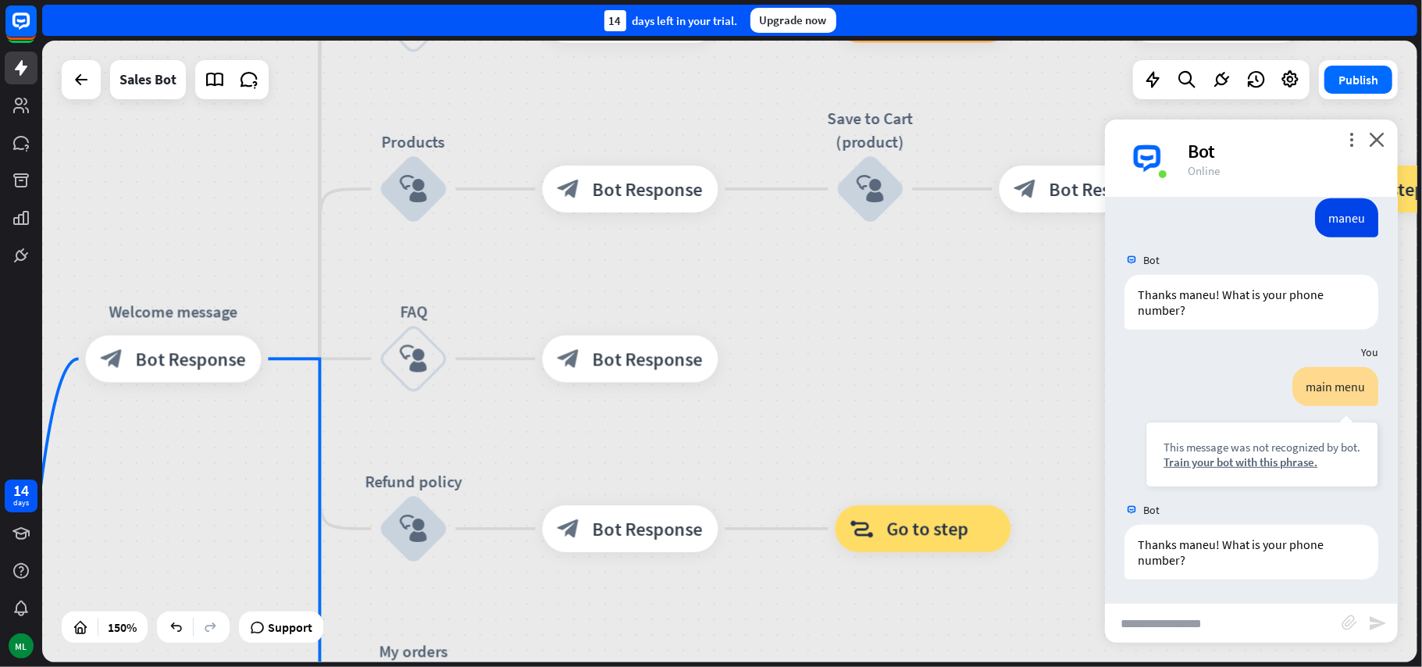
drag, startPoint x: 897, startPoint y: 350, endPoint x: 888, endPoint y: 565, distance: 215.7
click at [889, 579] on div "home_2 Start point Welcome message block_bot_response Bot Response Main menu bl…" at bounding box center [729, 351] width 1375 height 621
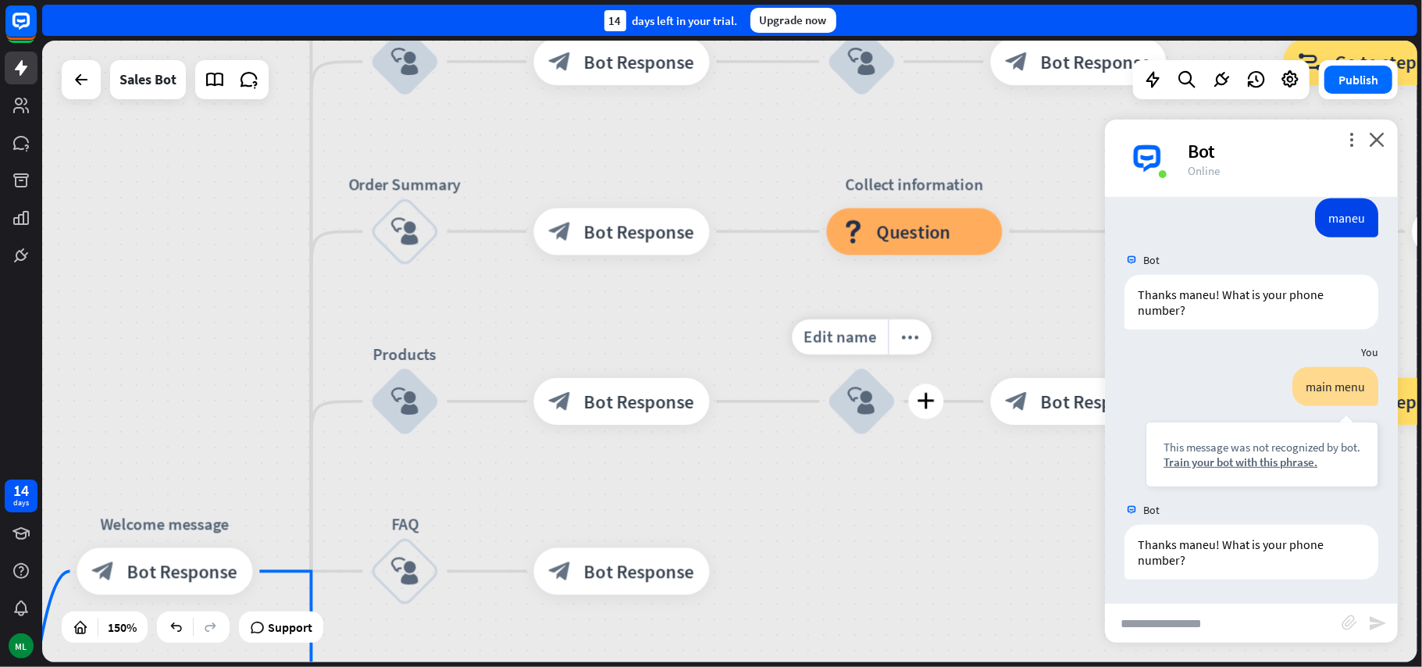
drag, startPoint x: 876, startPoint y: 447, endPoint x: 899, endPoint y: 606, distance: 161.0
click at [901, 618] on div "home_2 Start point Welcome message block_bot_response Bot Response Main menu bl…" at bounding box center [729, 351] width 1375 height 621
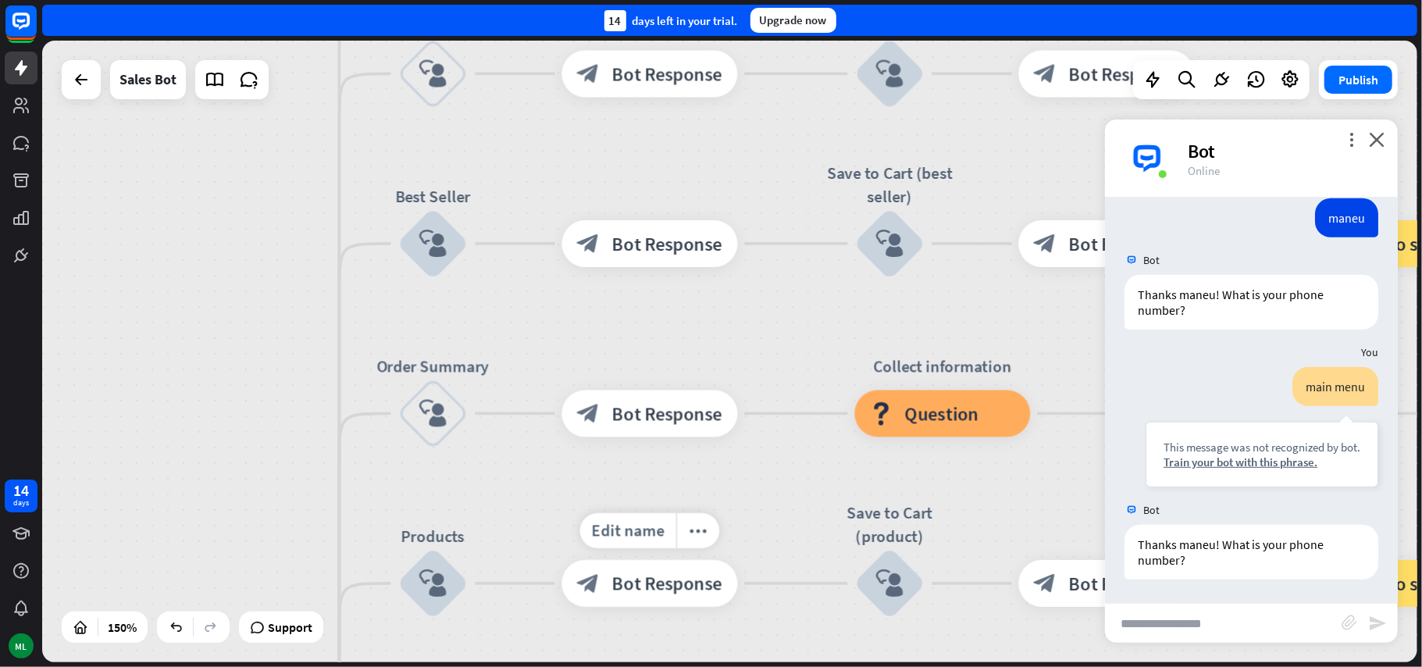
drag, startPoint x: 754, startPoint y: 309, endPoint x: 785, endPoint y: 582, distance: 275.0
click at [785, 586] on div "home_2 Start point Welcome message block_bot_response Bot Response Main menu bl…" at bounding box center [729, 351] width 1375 height 621
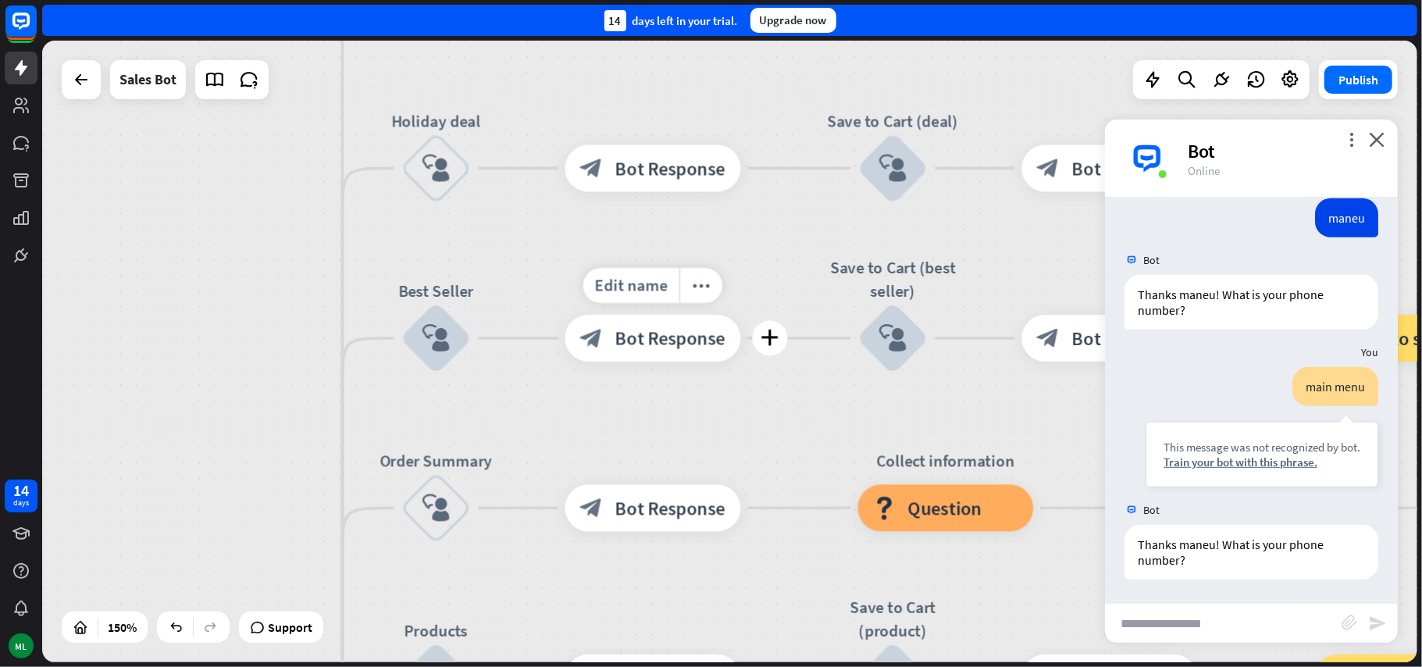
click at [741, 492] on div "block_bot_response Bot Response" at bounding box center [653, 508] width 176 height 47
click at [741, 532] on div "block_bot_response Bot Response" at bounding box center [653, 508] width 176 height 47
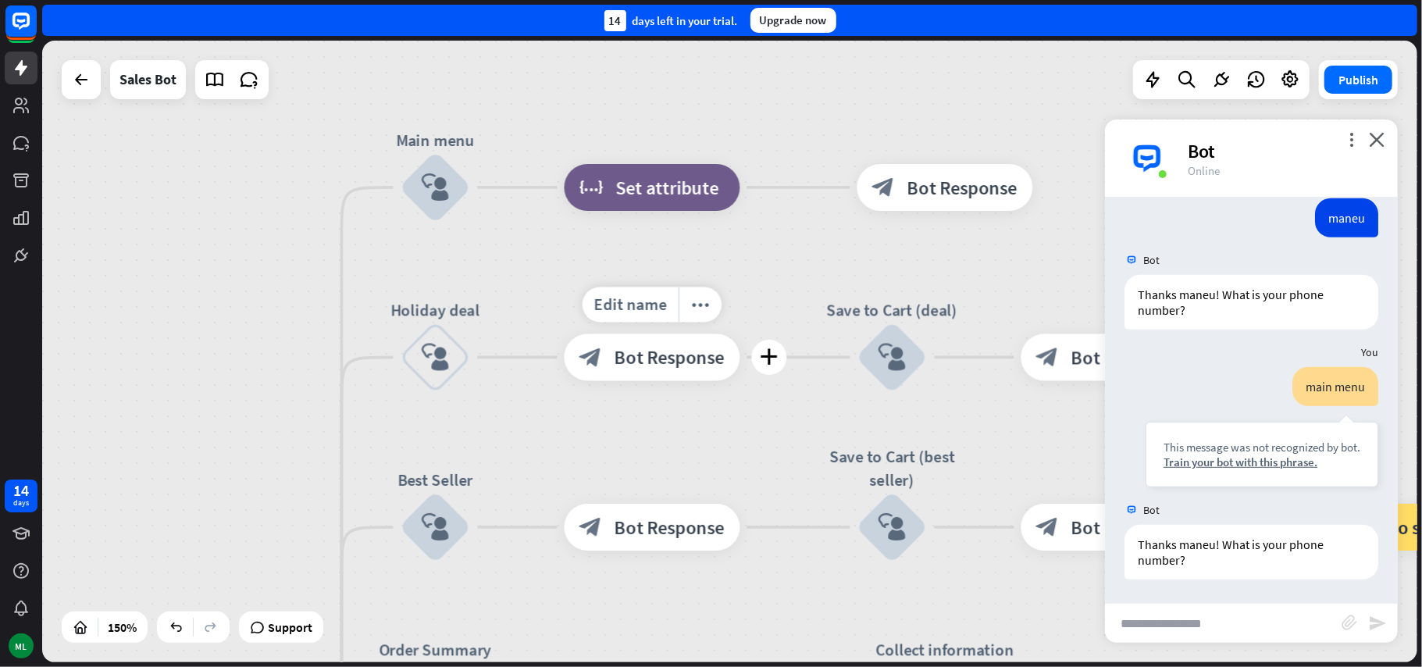
drag, startPoint x: 782, startPoint y: 240, endPoint x: 781, endPoint y: 461, distance: 220.2
click at [740, 381] on div "Edit name more_horiz plus block_bot_response Bot Response" at bounding box center [653, 357] width 176 height 47
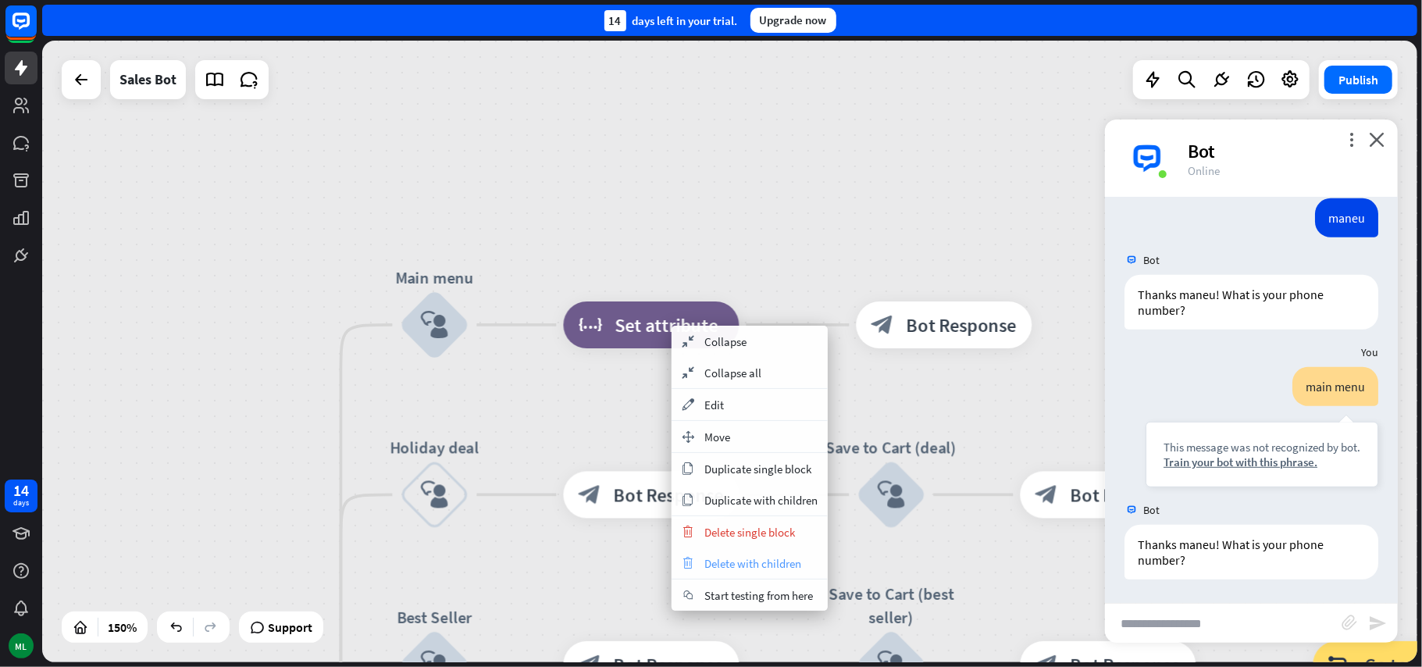
click at [778, 570] on span "Delete with children" at bounding box center [752, 563] width 97 height 15
click at [785, 537] on span "Delete single block" at bounding box center [756, 534] width 91 height 15
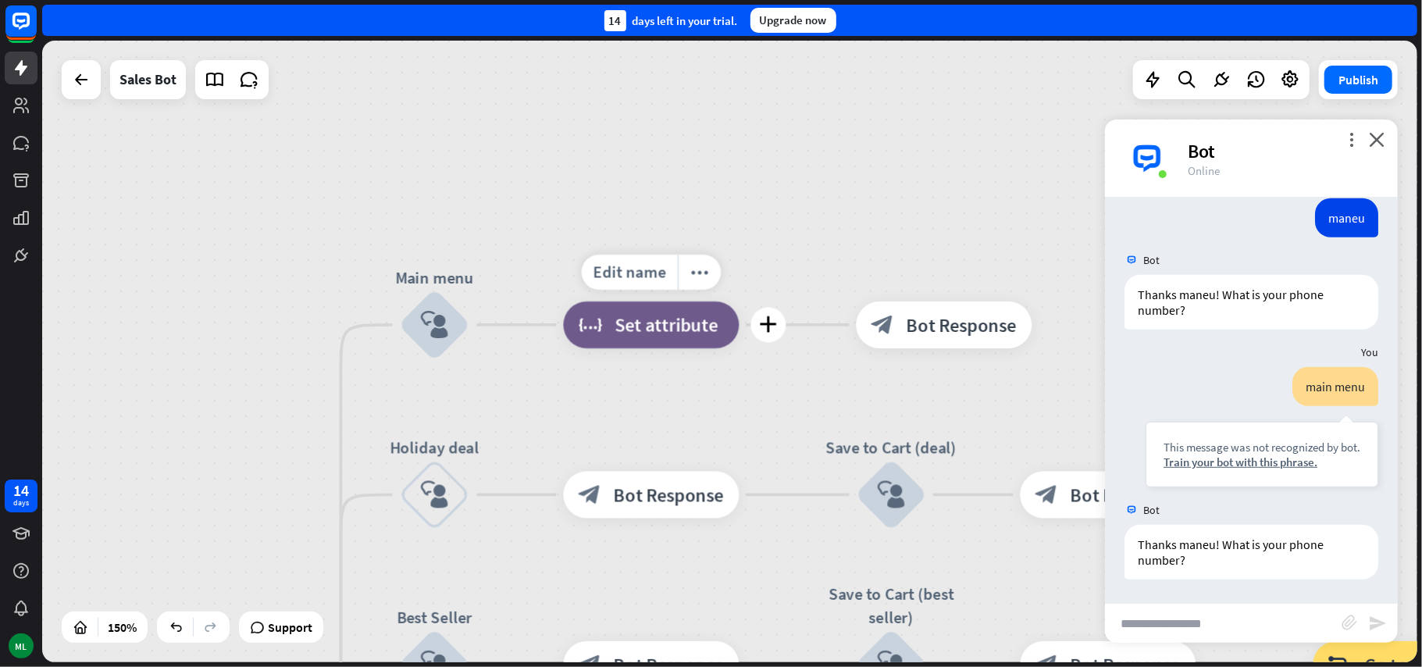
click at [670, 323] on span "Set attribute" at bounding box center [666, 324] width 103 height 23
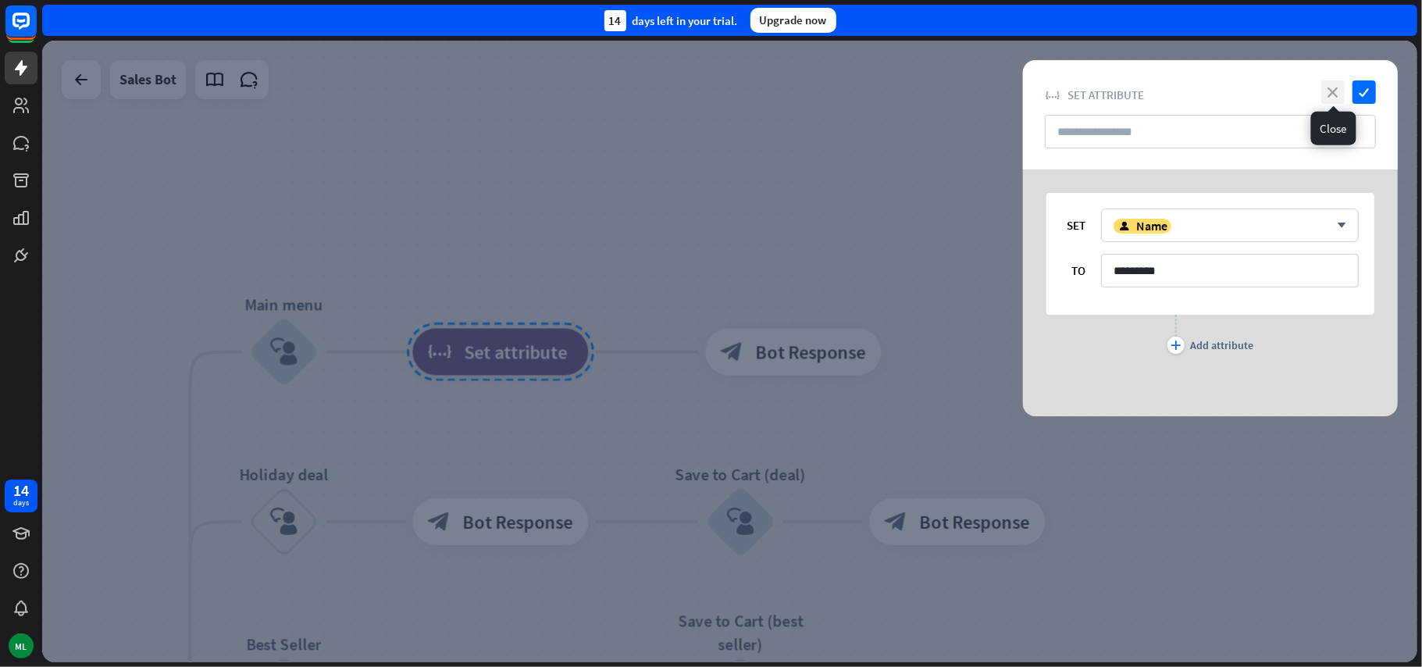
click at [1340, 95] on icon "close" at bounding box center [1332, 91] width 23 height 23
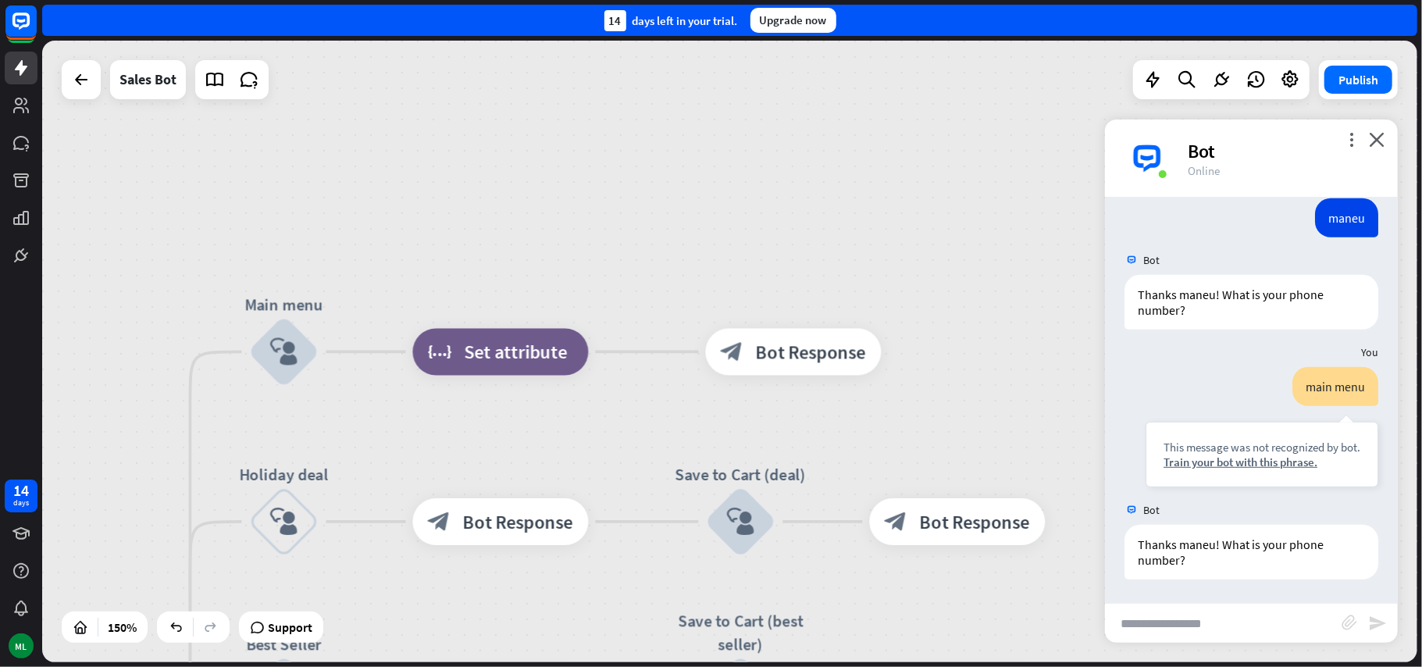
drag, startPoint x: 535, startPoint y: 348, endPoint x: 544, endPoint y: 286, distance: 63.2
click at [539, 279] on div "home_2 Start point Welcome message block_bot_response Bot Response Main menu bl…" at bounding box center [729, 351] width 1375 height 621
click at [554, 301] on icon "more_horiz" at bounding box center [549, 299] width 19 height 18
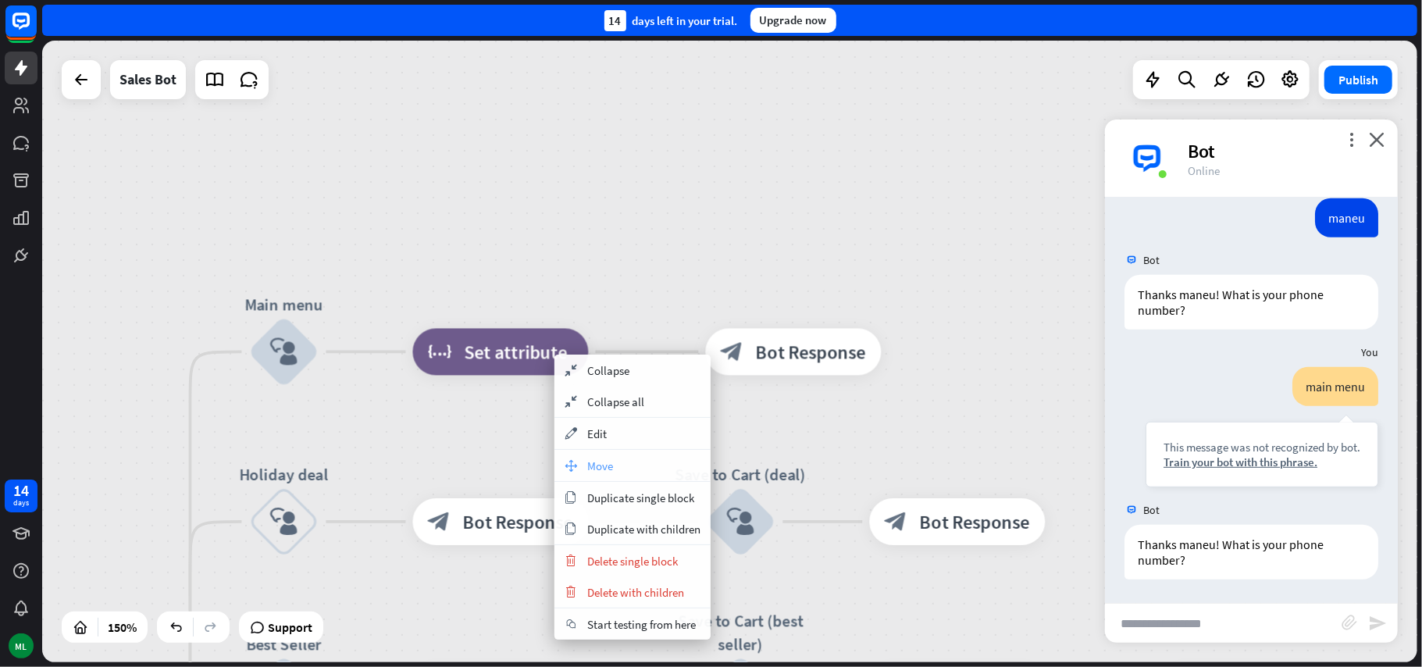
click at [615, 463] on div "move_block Move" at bounding box center [632, 465] width 156 height 31
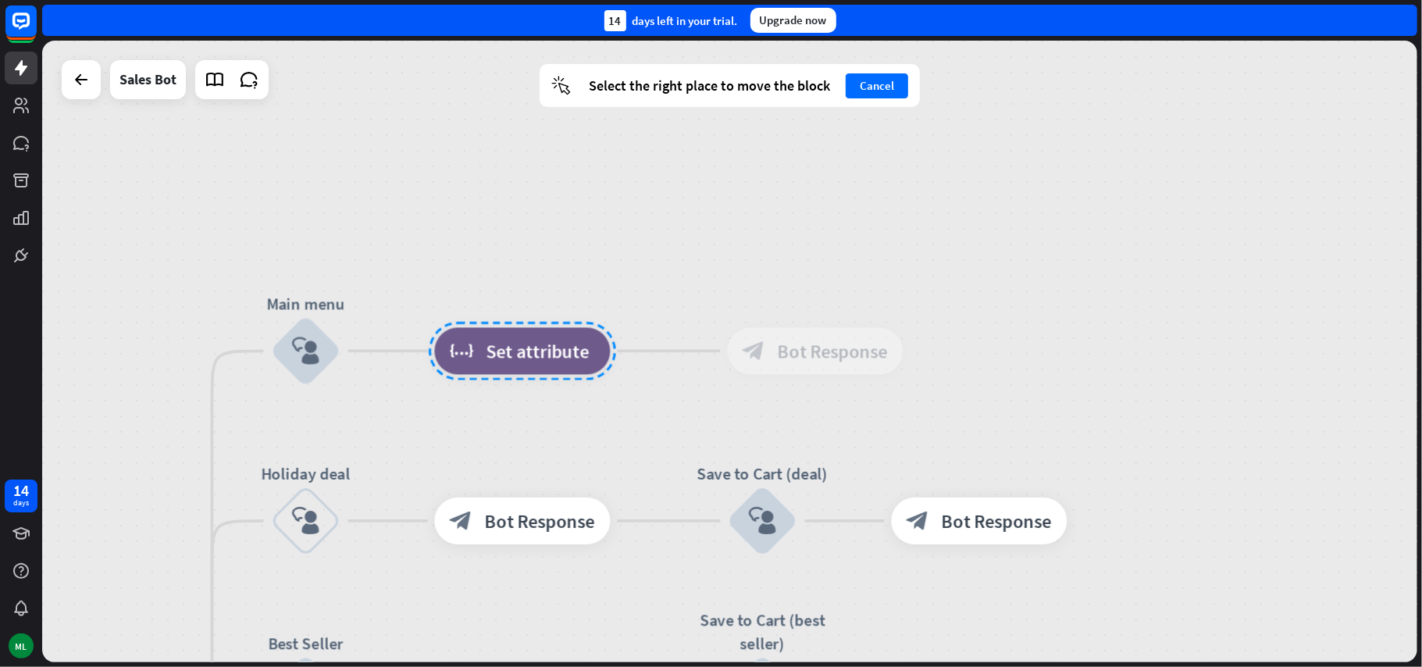
drag, startPoint x: 532, startPoint y: 342, endPoint x: 550, endPoint y: 360, distance: 25.4
click at [550, 353] on div at bounding box center [522, 351] width 187 height 59
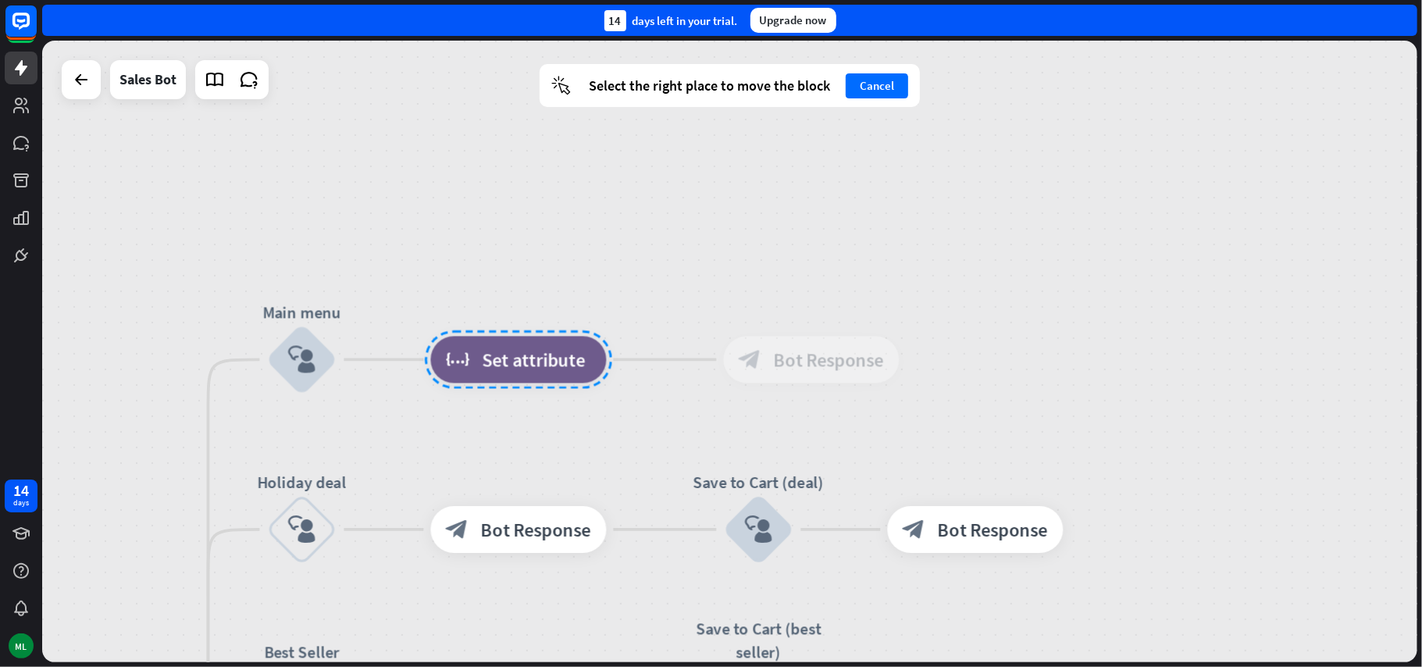
click at [868, 369] on span "Bot Response" at bounding box center [829, 359] width 110 height 23
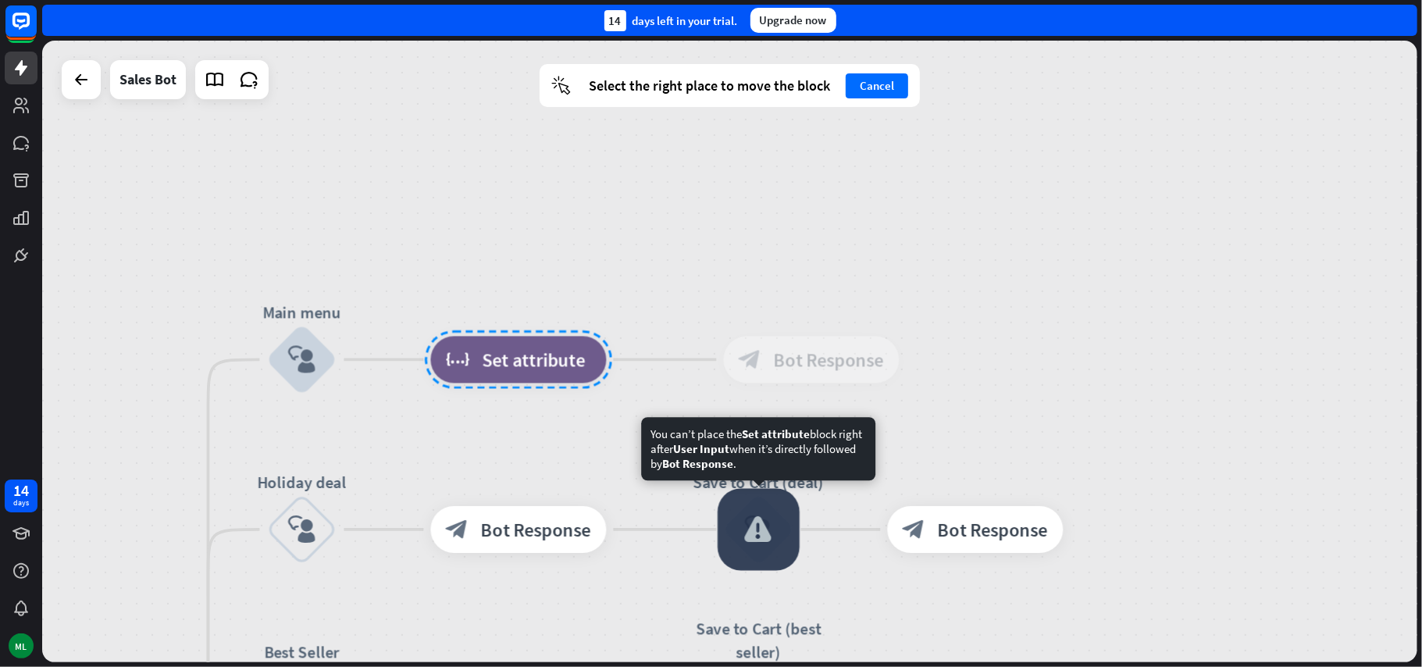
click at [657, 454] on div "home_2 Start point Welcome message block_bot_response Bot Response Main menu bl…" at bounding box center [729, 351] width 1375 height 621
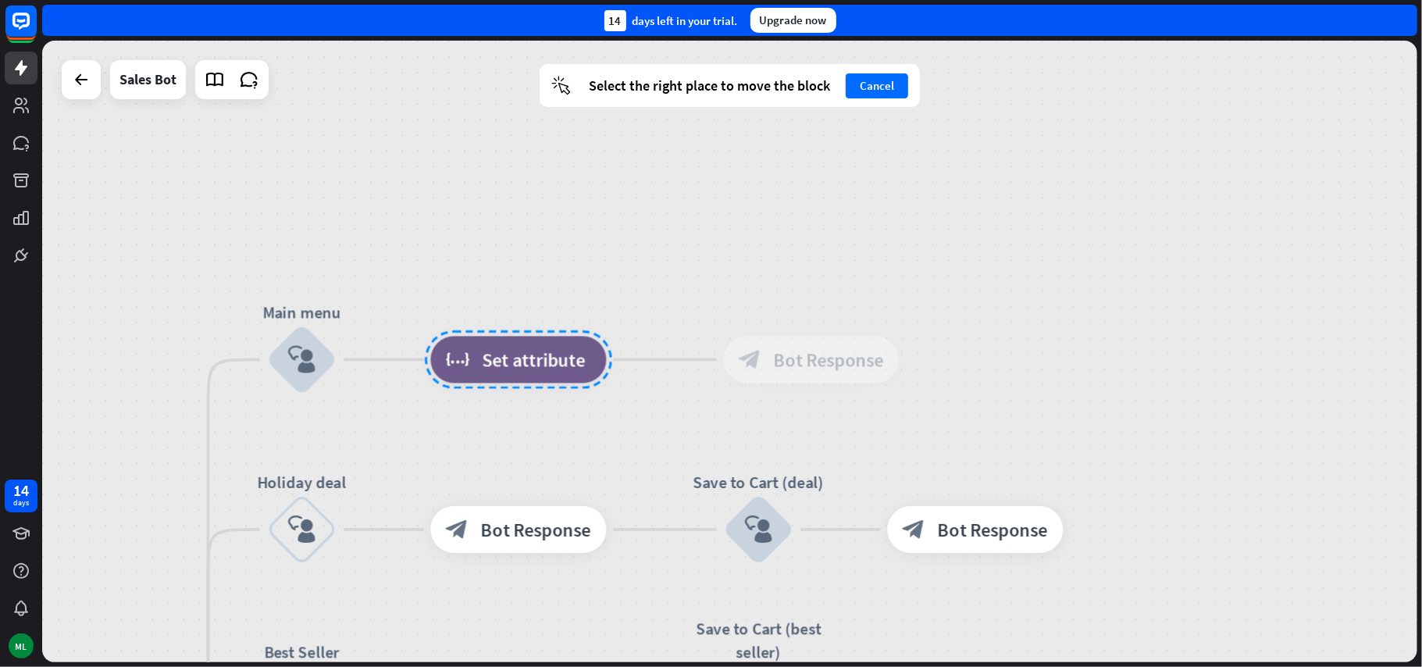
click at [507, 350] on div at bounding box center [518, 359] width 187 height 59
click at [887, 89] on button "Cancel" at bounding box center [877, 85] width 62 height 25
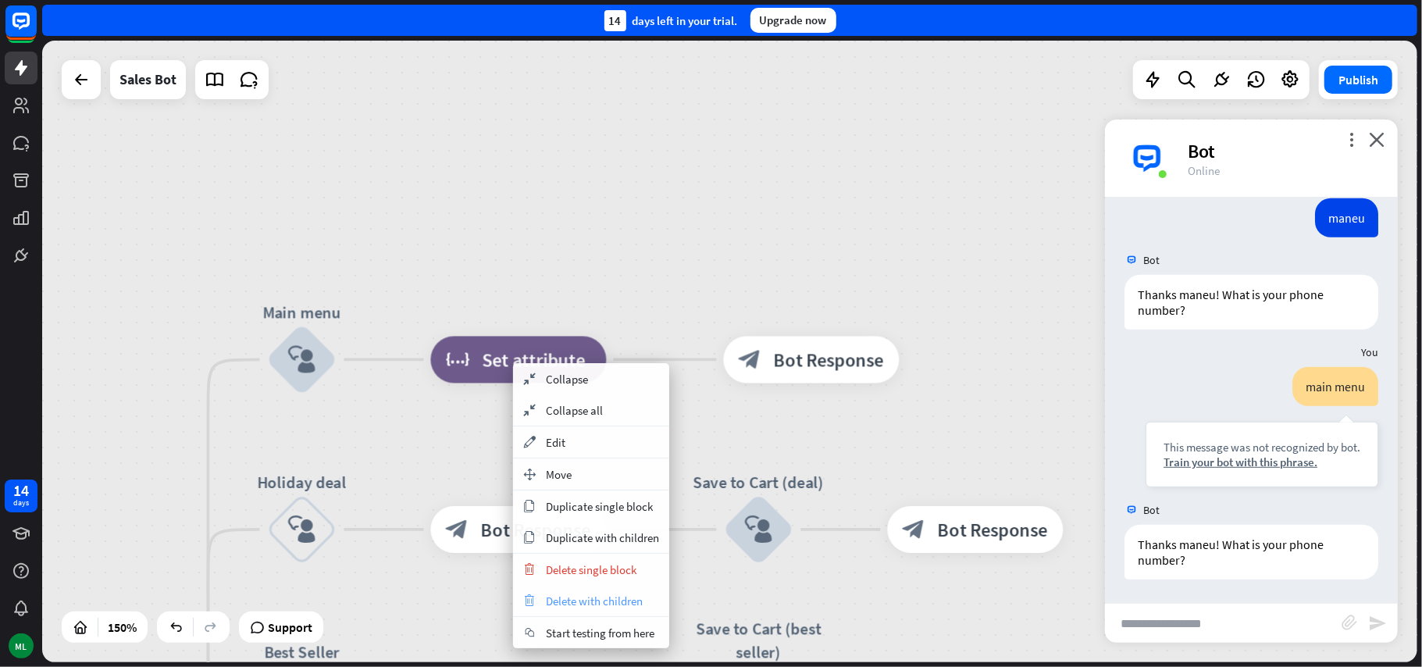
click at [595, 598] on span "Delete with children" at bounding box center [594, 600] width 97 height 15
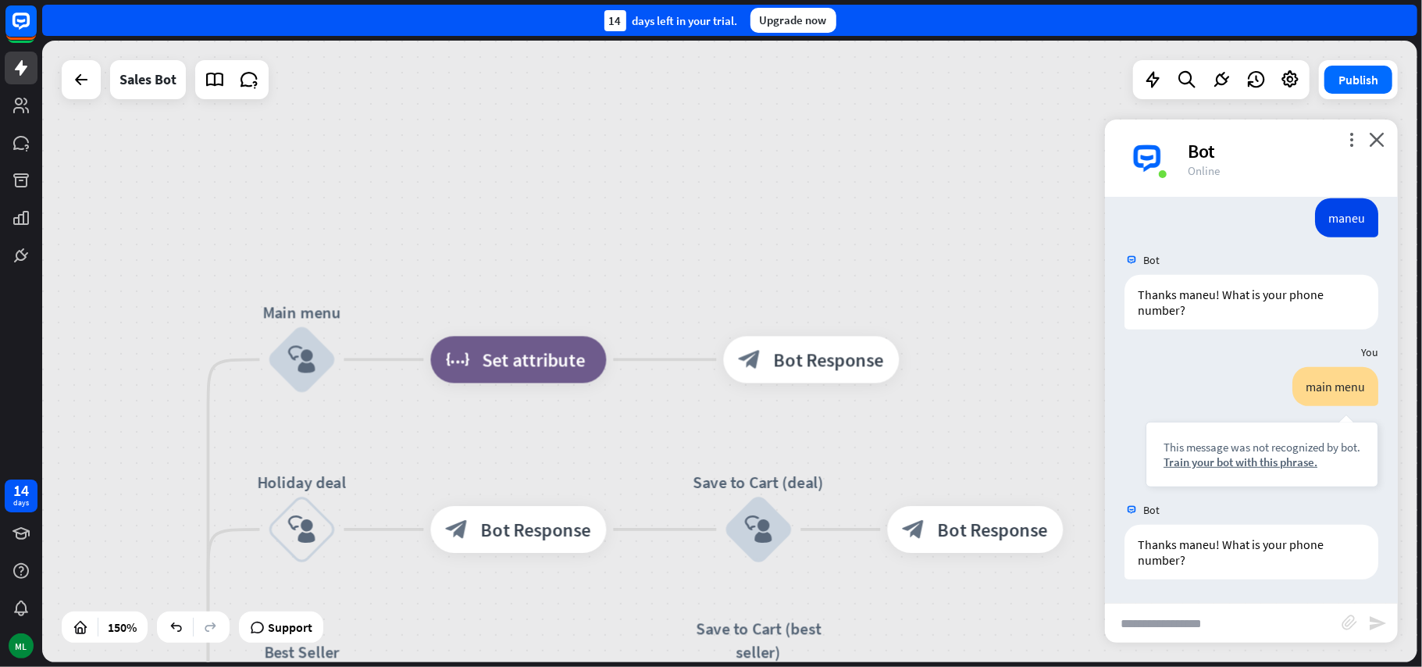
click at [434, 176] on div "home_2 Start point Welcome message block_bot_response Bot Response Main menu bl…" at bounding box center [729, 351] width 1375 height 621
click at [1378, 141] on icon "close" at bounding box center [1377, 139] width 16 height 15
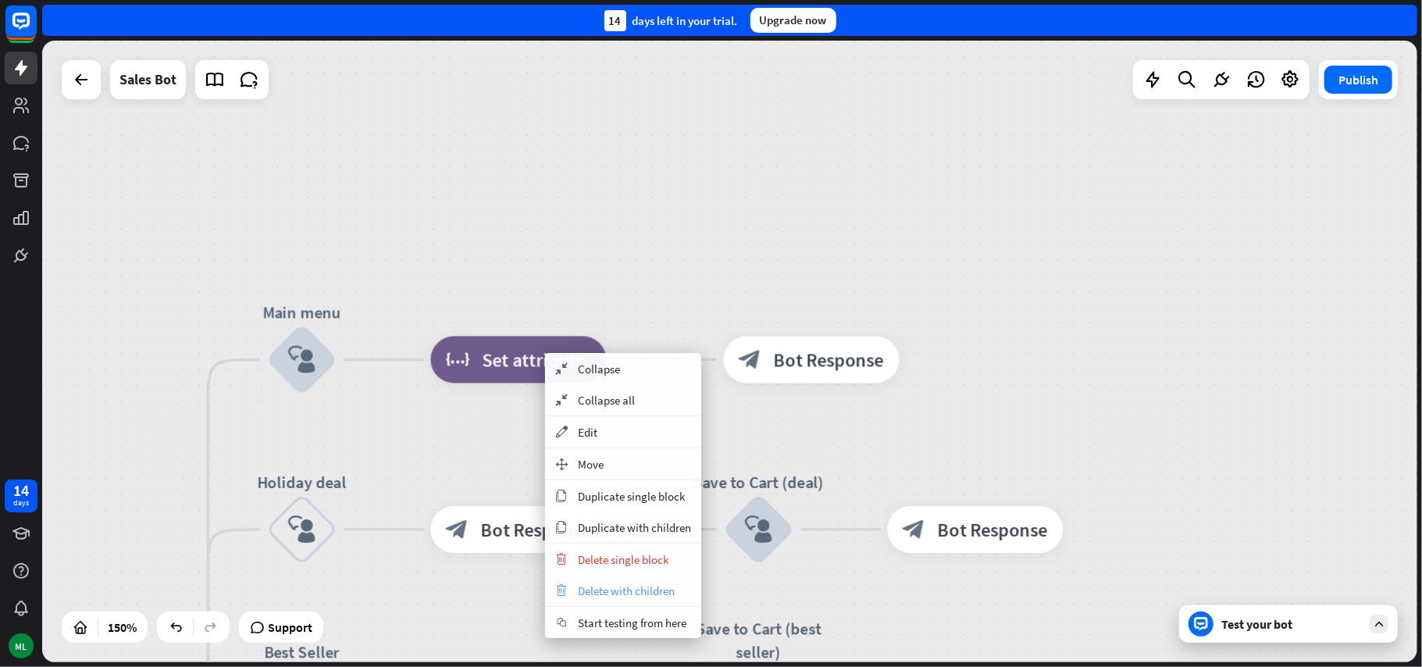
click at [637, 593] on span "Delete with children" at bounding box center [626, 590] width 97 height 15
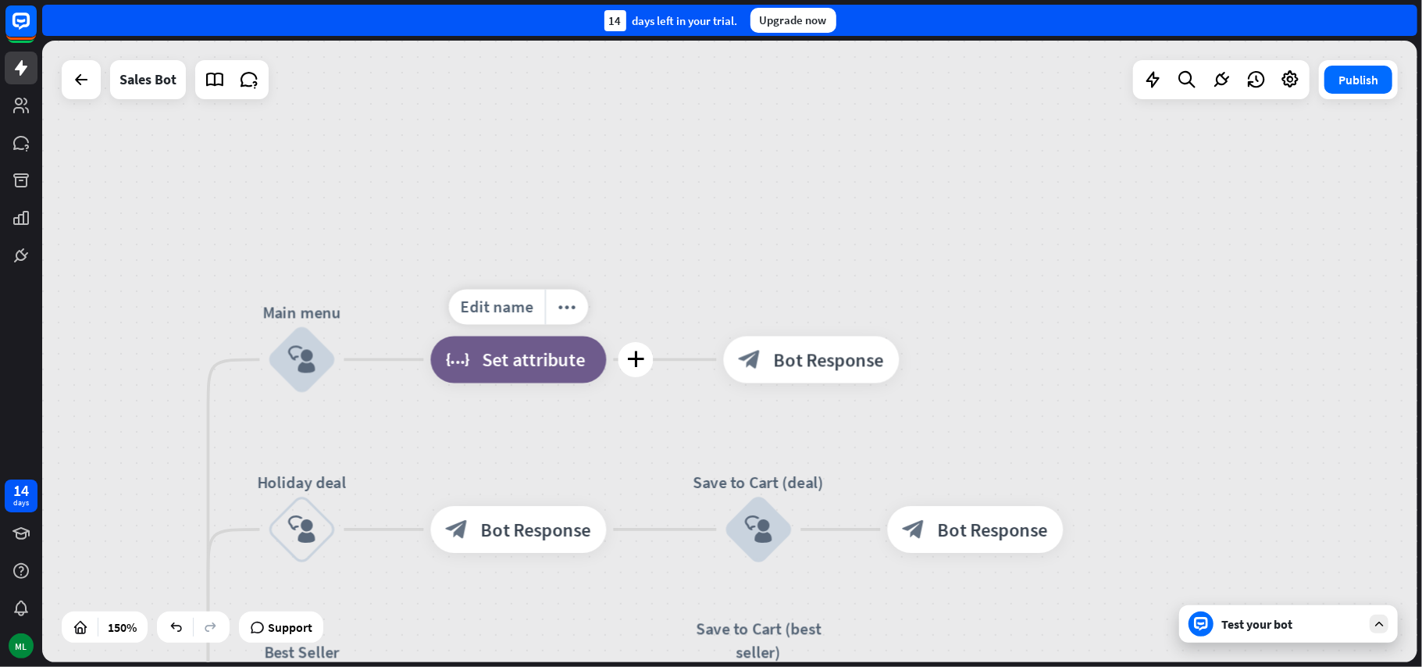
click at [475, 358] on div "block_set_attribute Set attribute" at bounding box center [519, 360] width 176 height 47
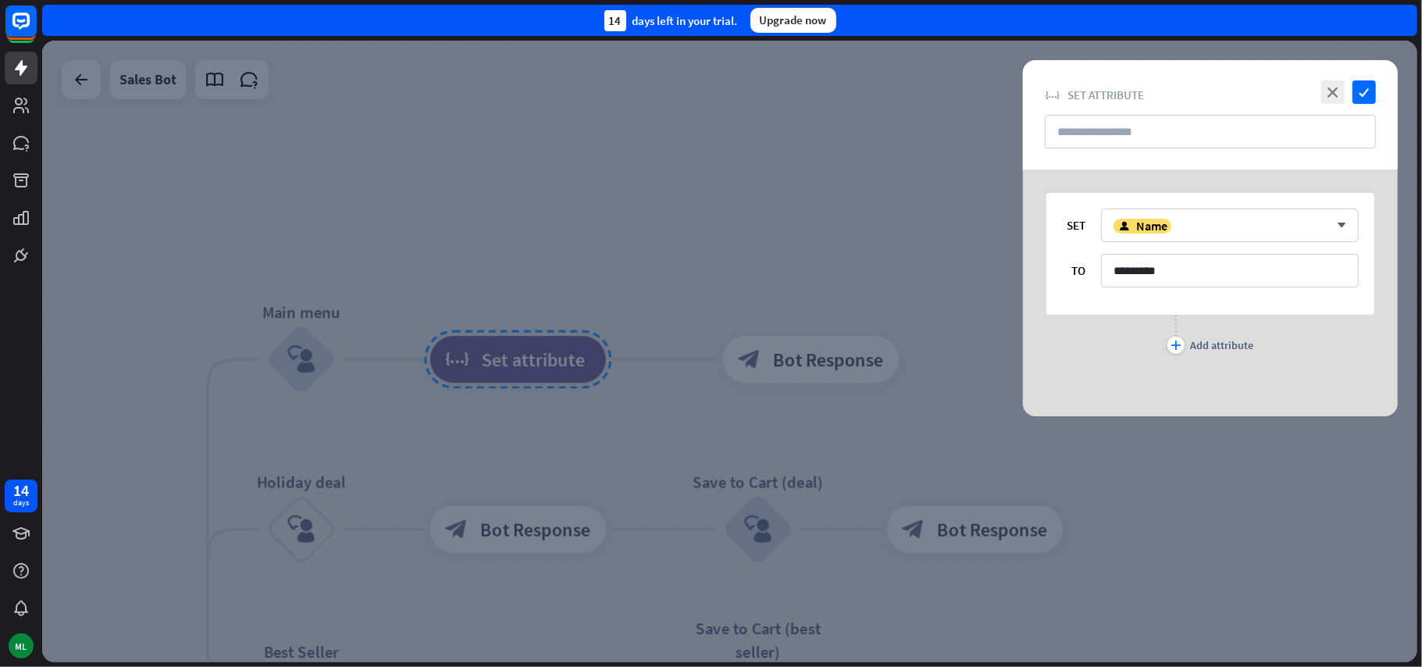
click at [464, 359] on div at bounding box center [729, 351] width 1375 height 621
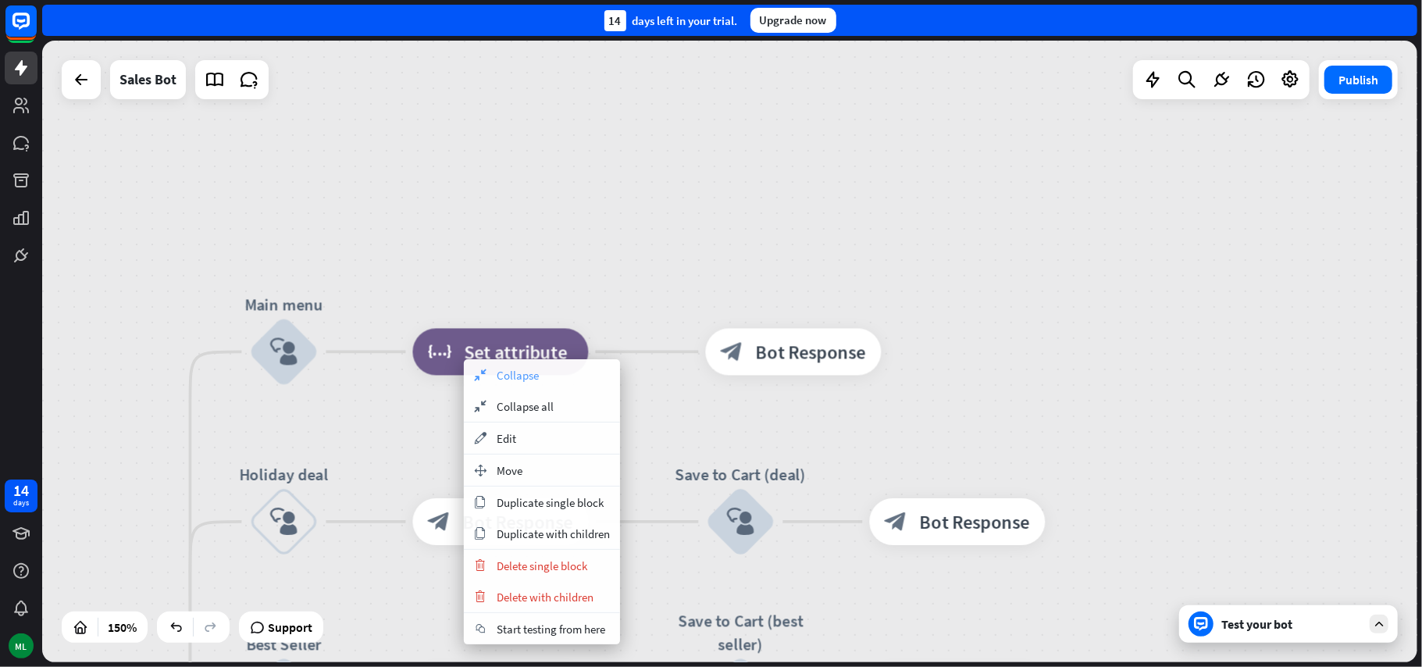
click at [532, 381] on span "Collapse" at bounding box center [518, 375] width 42 height 15
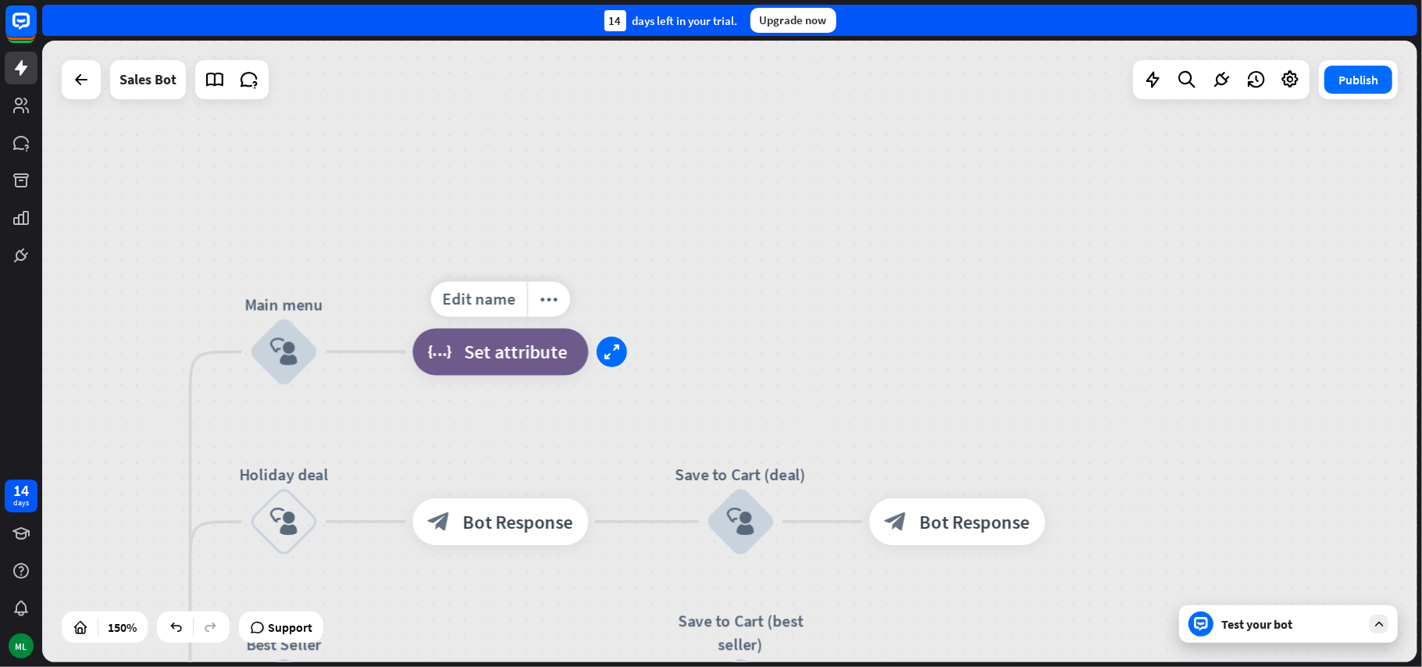
click at [619, 354] on icon "expand" at bounding box center [612, 352] width 16 height 16
click at [340, 350] on icon "plus" at bounding box center [349, 352] width 18 height 16
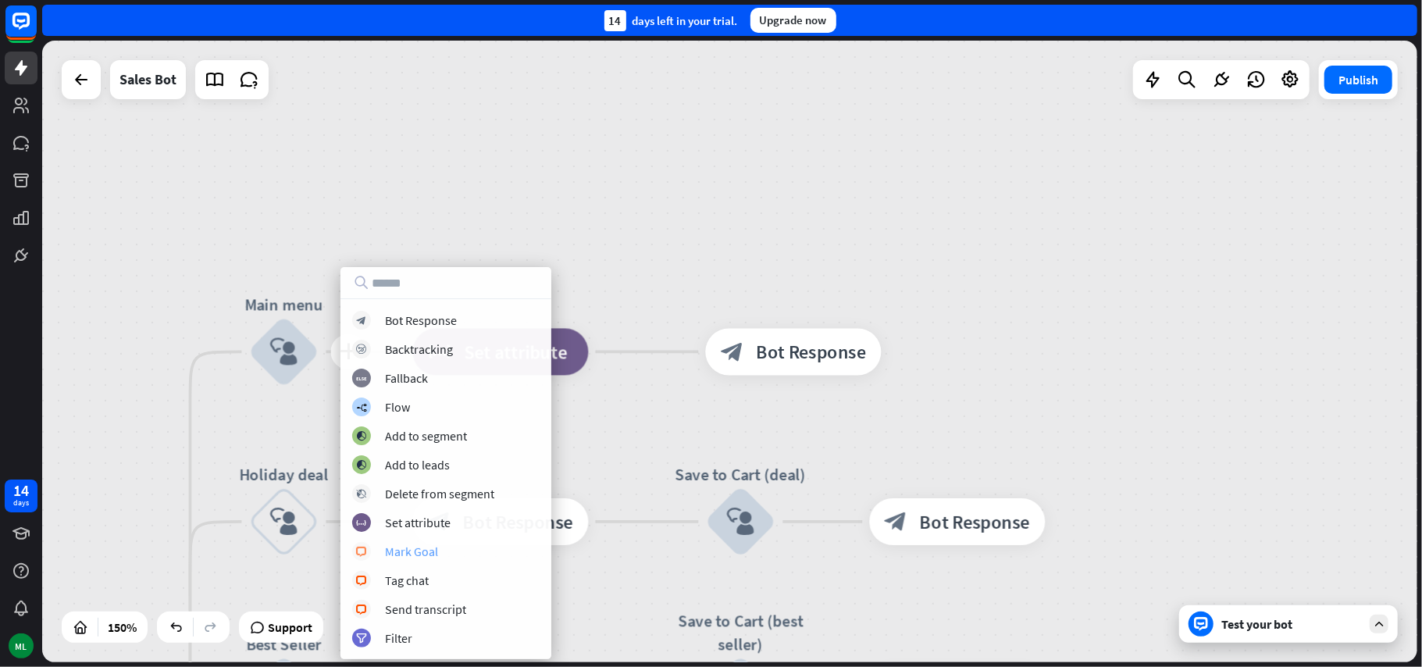
click at [425, 548] on div "Mark Goal" at bounding box center [411, 551] width 53 height 16
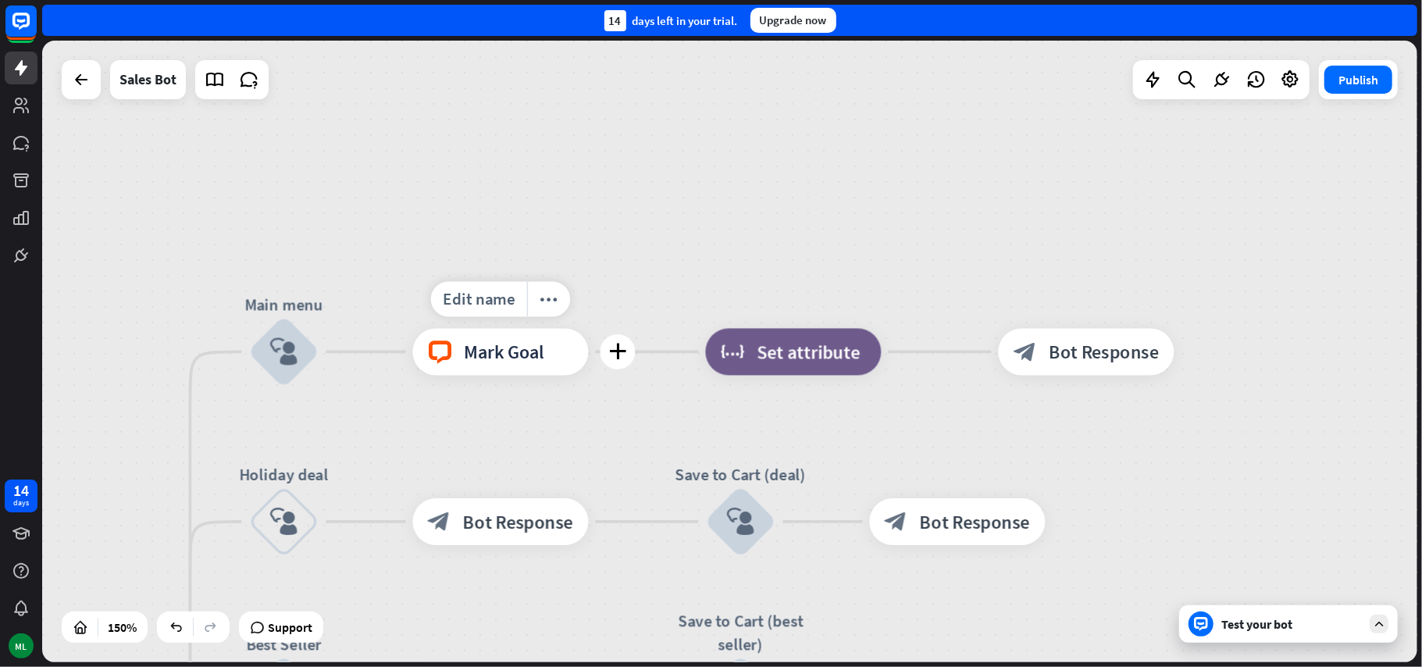
click at [529, 367] on div "block_livechat Mark Goal" at bounding box center [501, 352] width 176 height 47
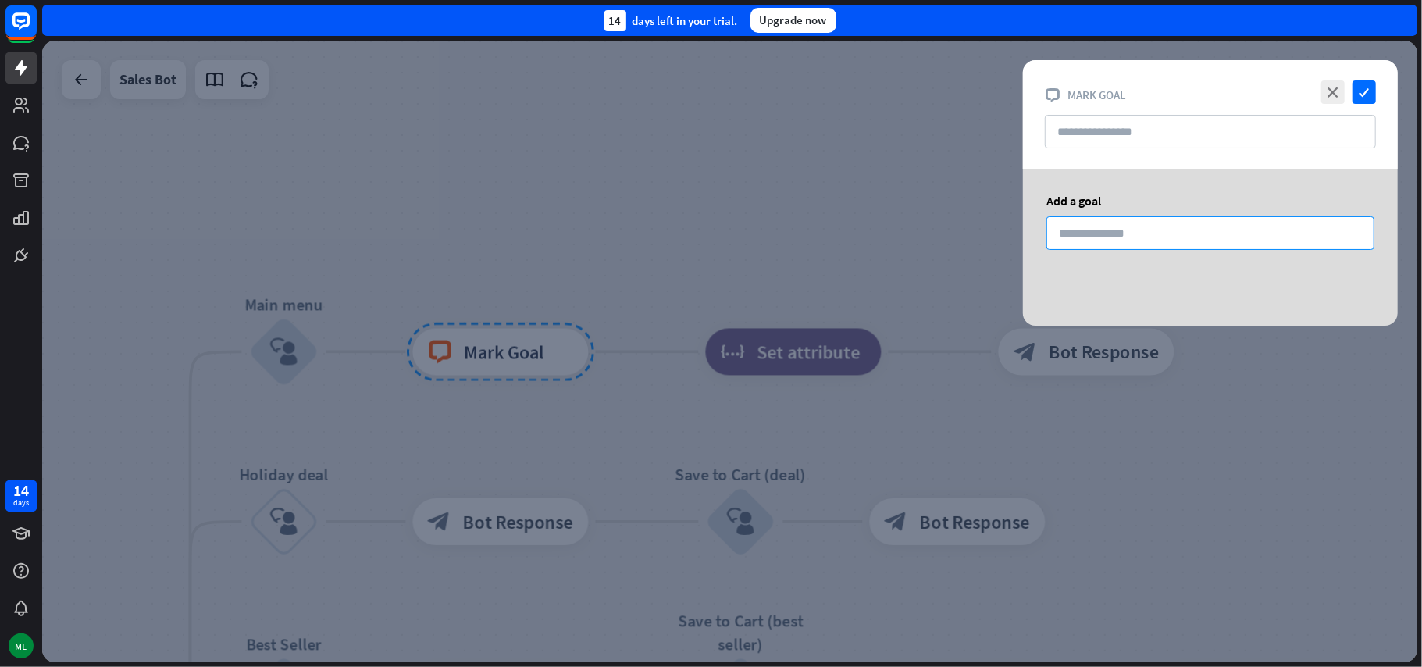
click at [1162, 236] on input "number" at bounding box center [1210, 233] width 328 height 34
click at [1162, 235] on input "number" at bounding box center [1210, 233] width 328 height 34
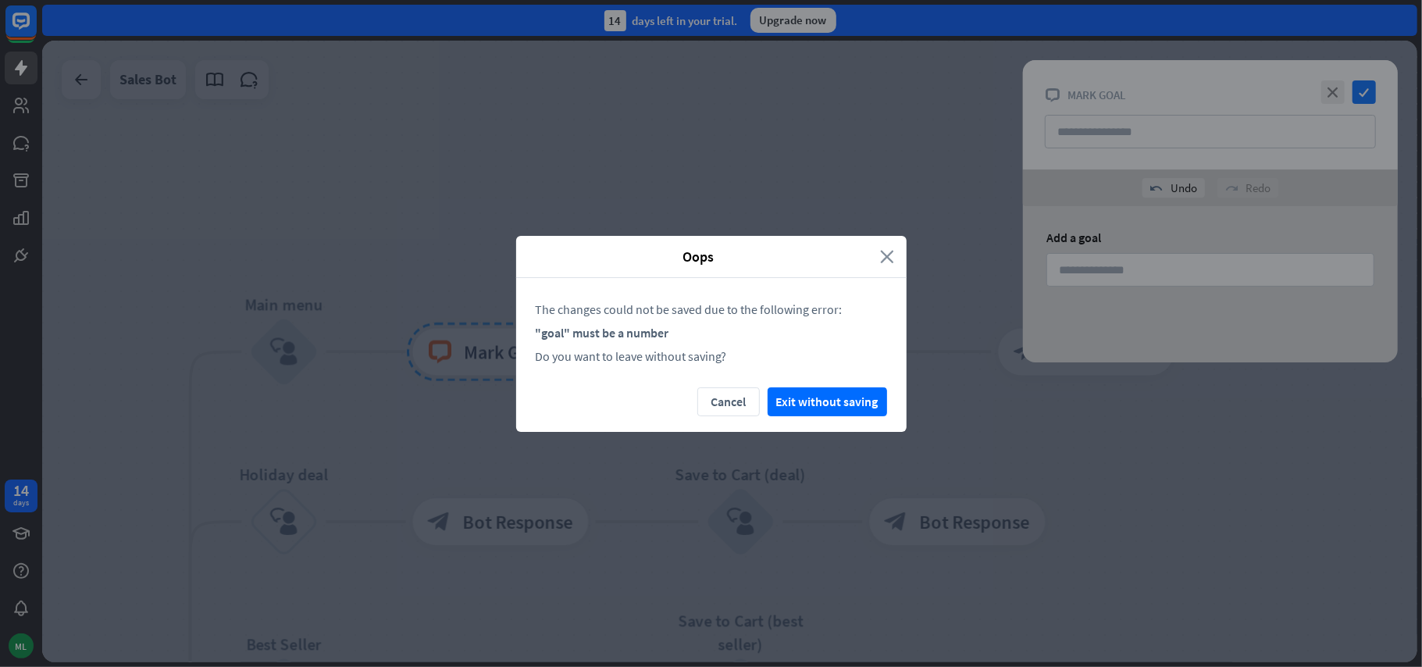
click at [891, 259] on icon "close" at bounding box center [888, 257] width 14 height 18
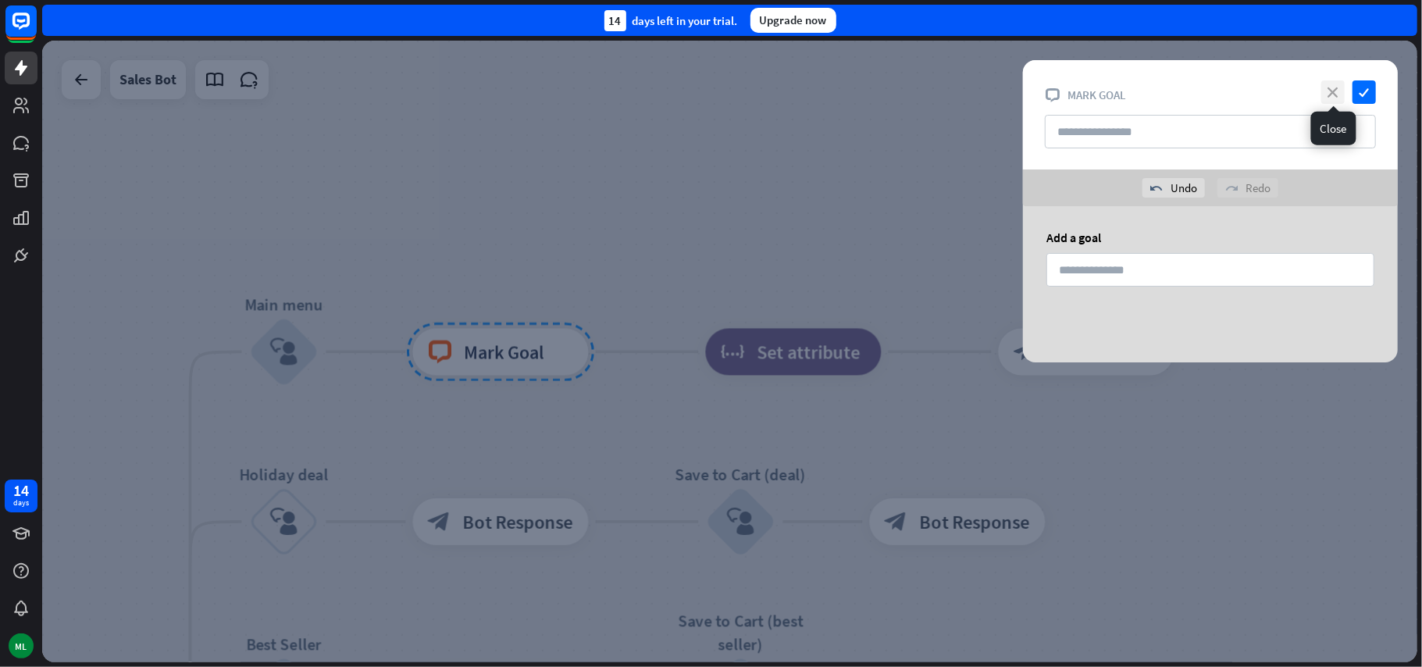
click at [1335, 85] on icon "close" at bounding box center [1332, 91] width 23 height 23
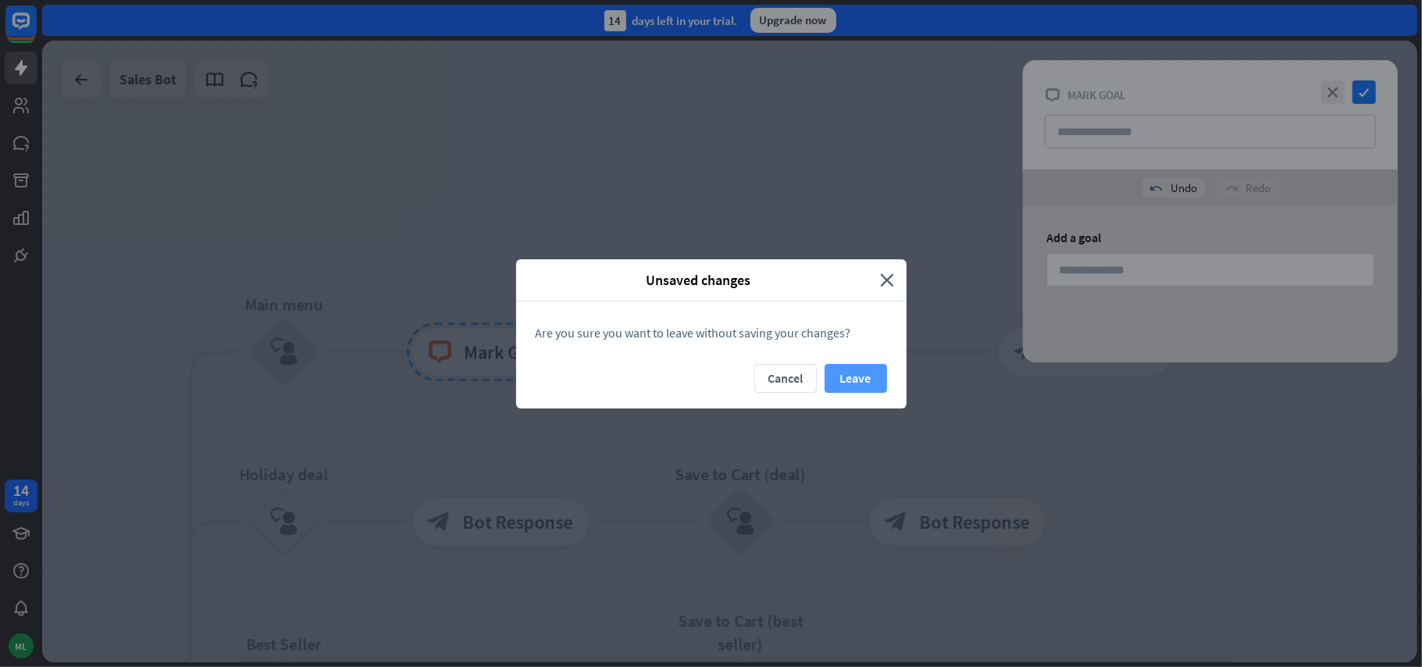
click at [853, 375] on button "Leave" at bounding box center [856, 378] width 62 height 29
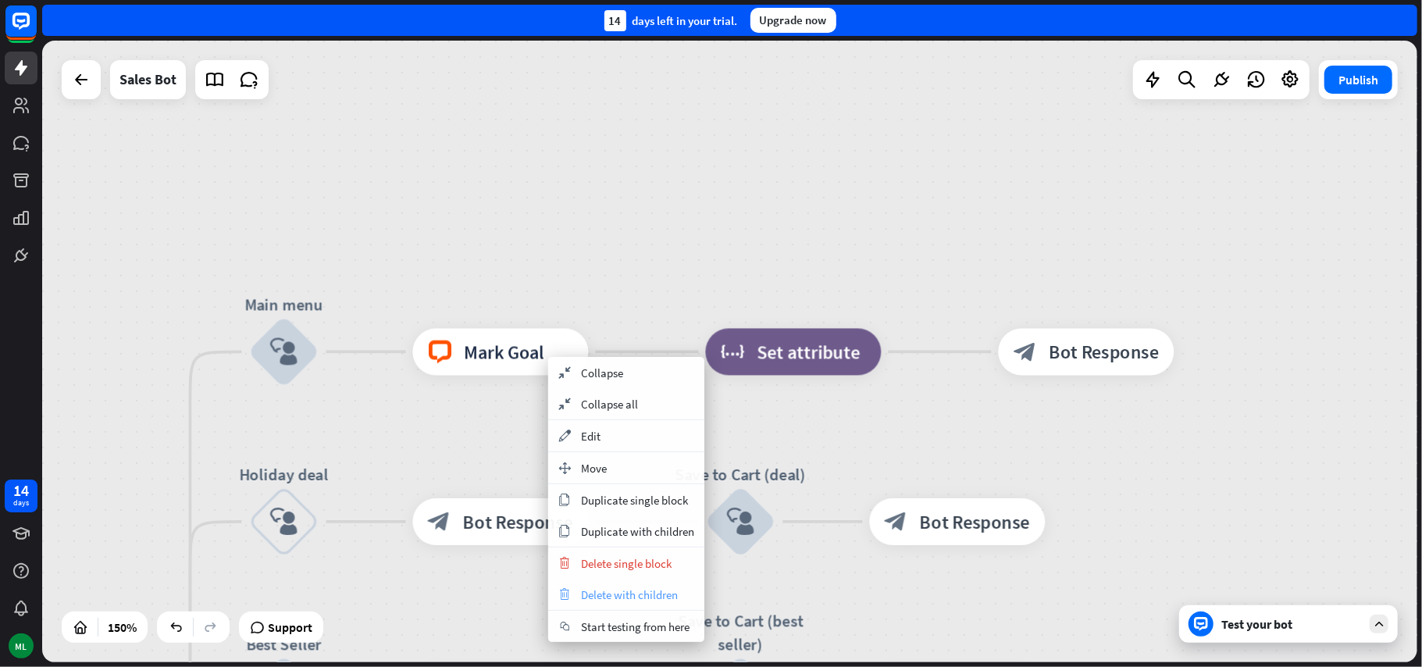
click at [648, 598] on span "Delete with children" at bounding box center [629, 594] width 97 height 15
click at [648, 598] on div "home_2 Start point Welcome message block_bot_response Bot Response Main menu bl…" at bounding box center [729, 351] width 1375 height 621
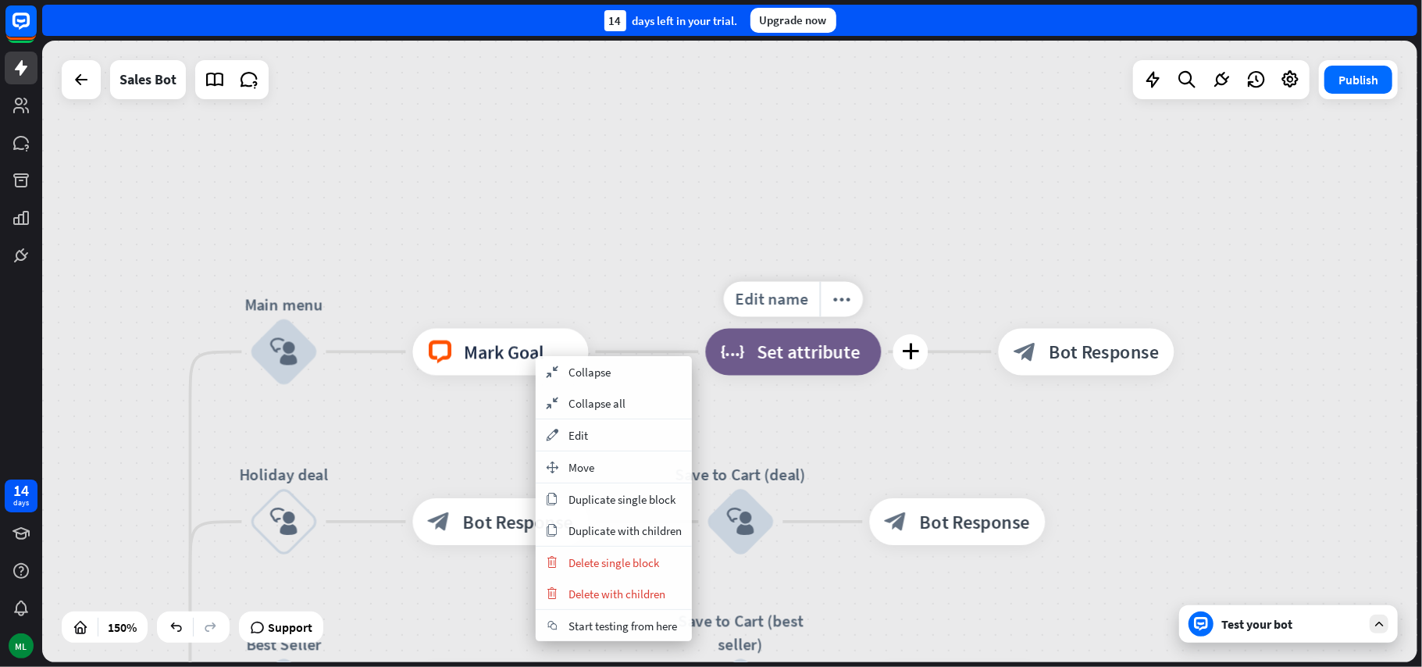
click at [816, 354] on span "Set attribute" at bounding box center [808, 351] width 103 height 23
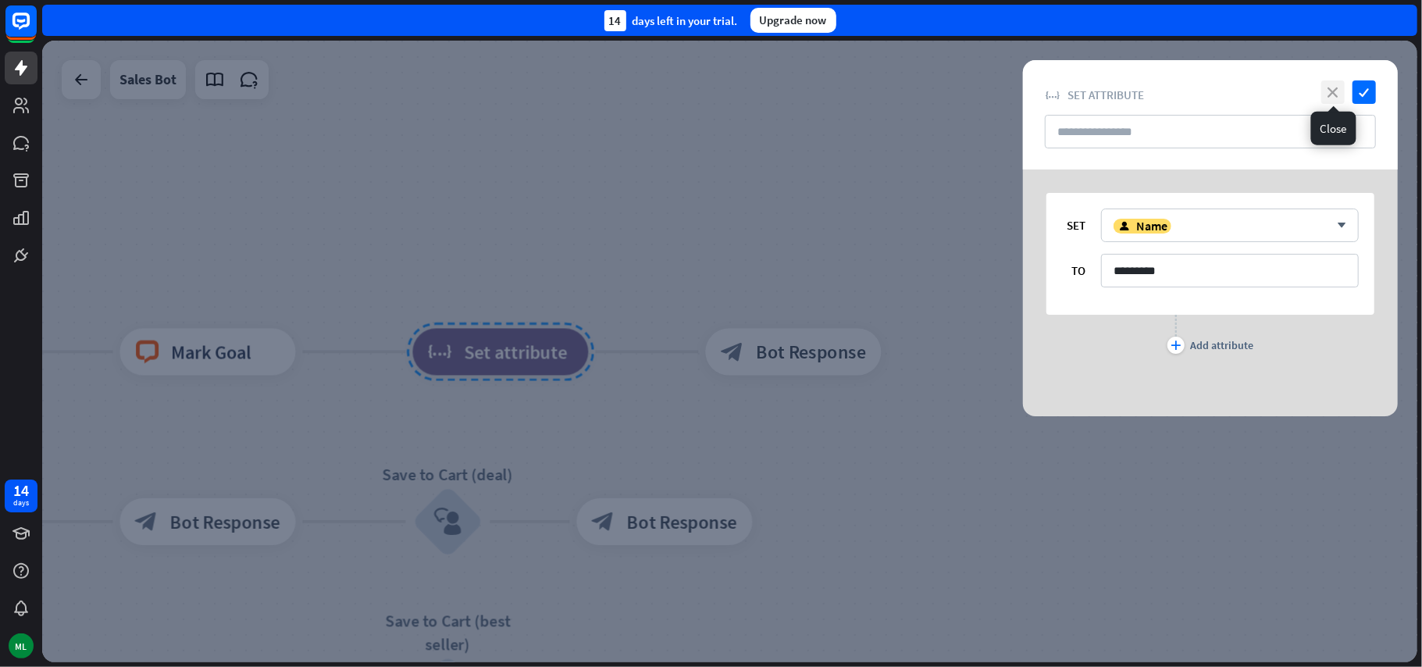
click at [1337, 94] on icon "close" at bounding box center [1332, 91] width 23 height 23
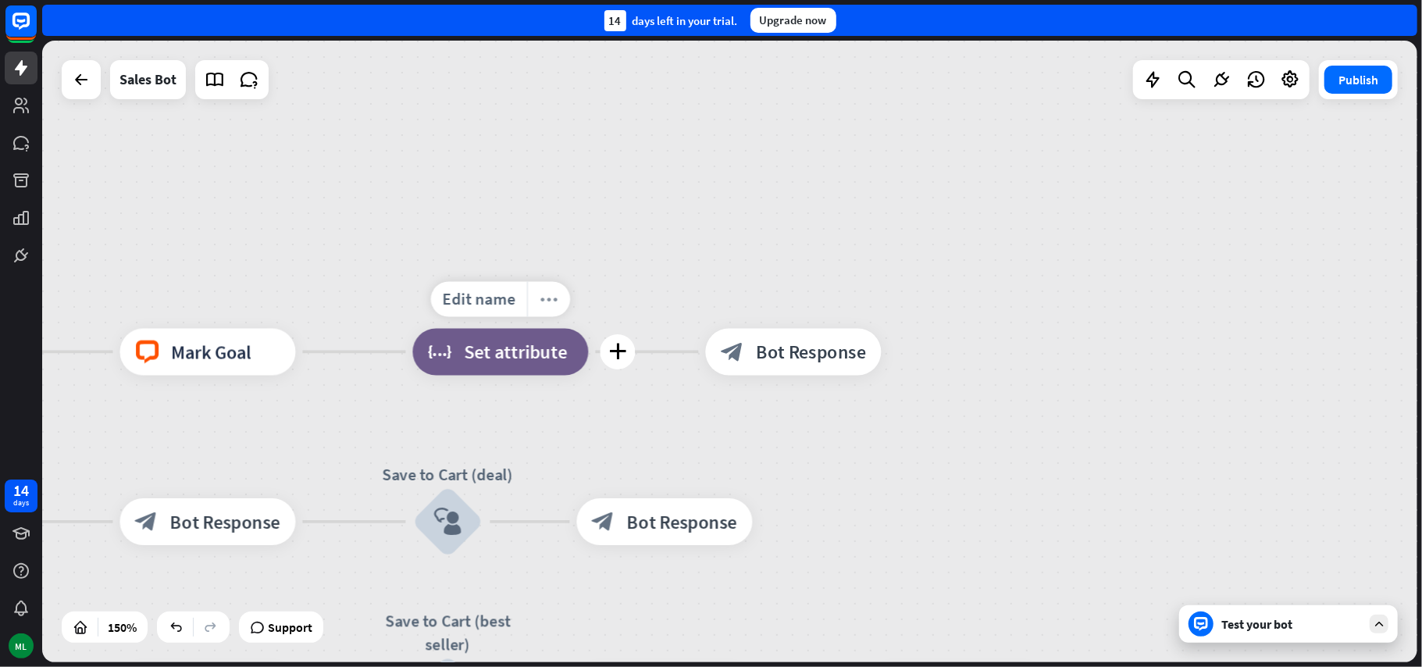
click at [550, 301] on icon "more_horiz" at bounding box center [549, 299] width 19 height 18
click at [618, 354] on icon "plus" at bounding box center [618, 352] width 18 height 16
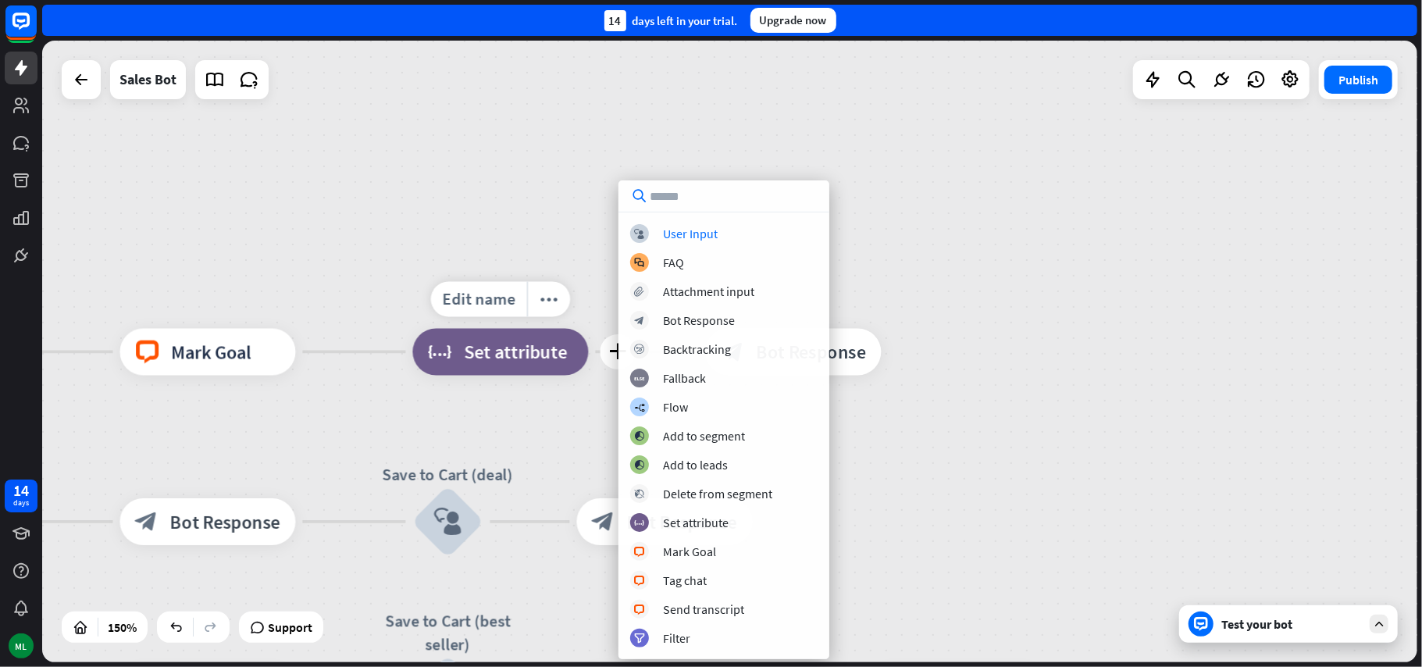
click at [522, 359] on span "Set attribute" at bounding box center [516, 351] width 103 height 23
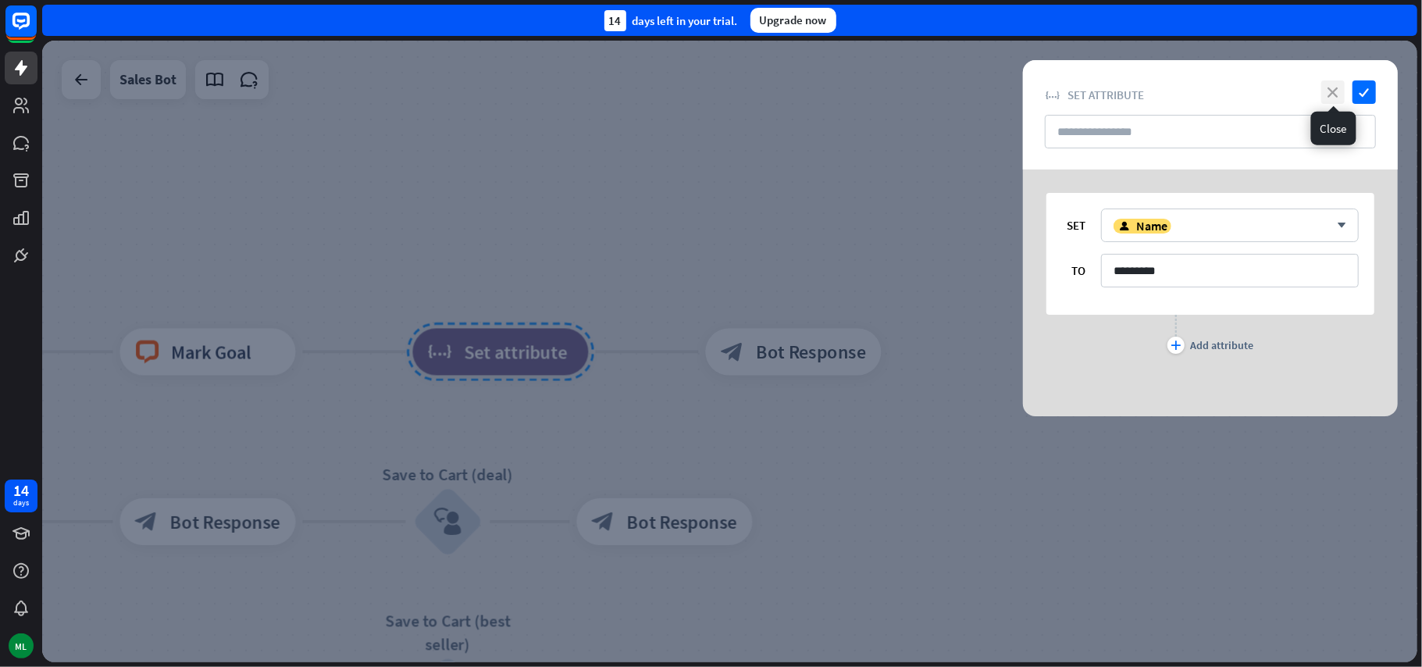
click at [1332, 94] on icon "close" at bounding box center [1332, 91] width 23 height 23
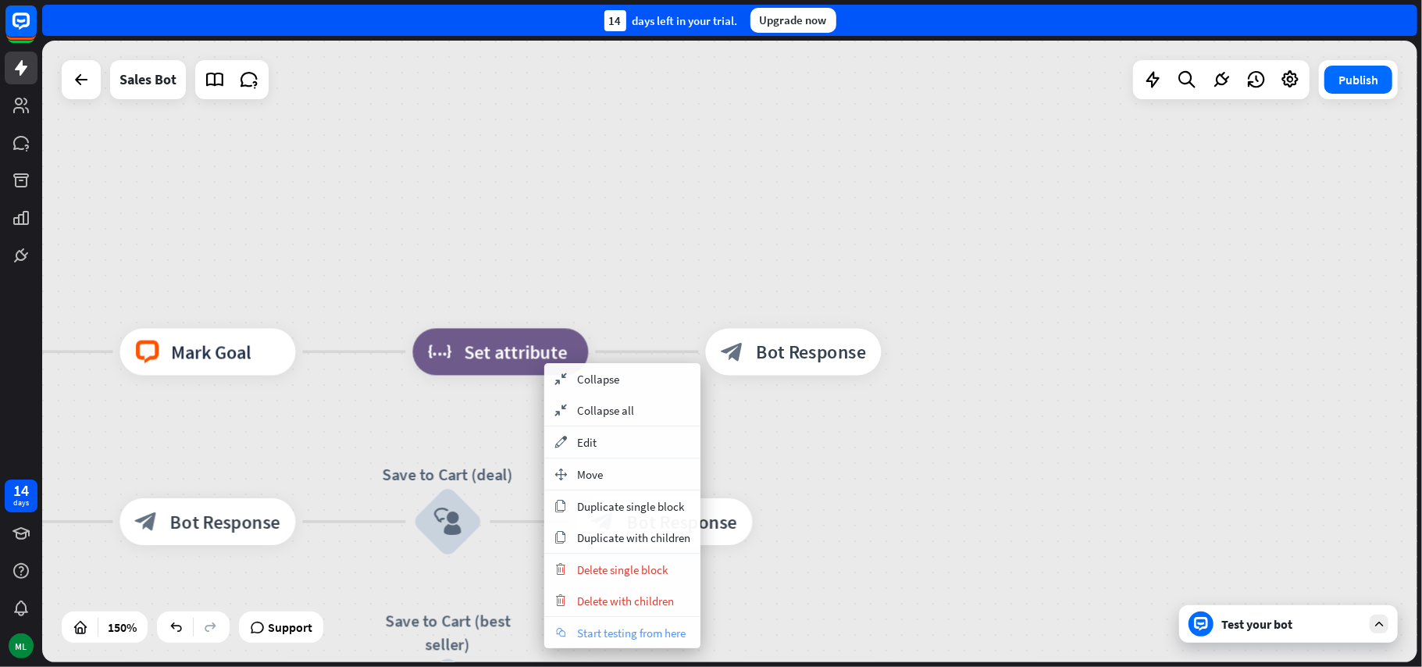
click at [629, 639] on span "Start testing from here" at bounding box center [631, 632] width 109 height 15
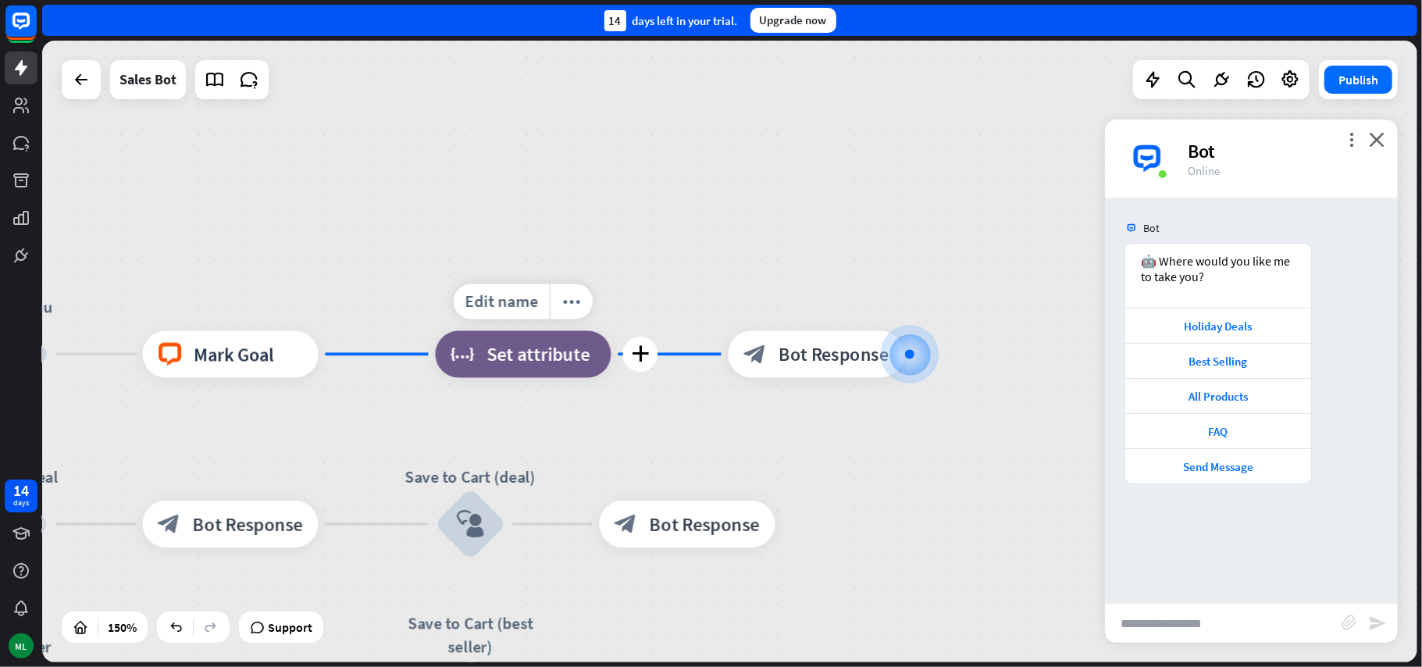
drag, startPoint x: 263, startPoint y: 411, endPoint x: 771, endPoint y: 414, distance: 508.3
click at [611, 378] on div "Edit name more_horiz plus block_set_attribute Set attribute" at bounding box center [524, 354] width 176 height 47
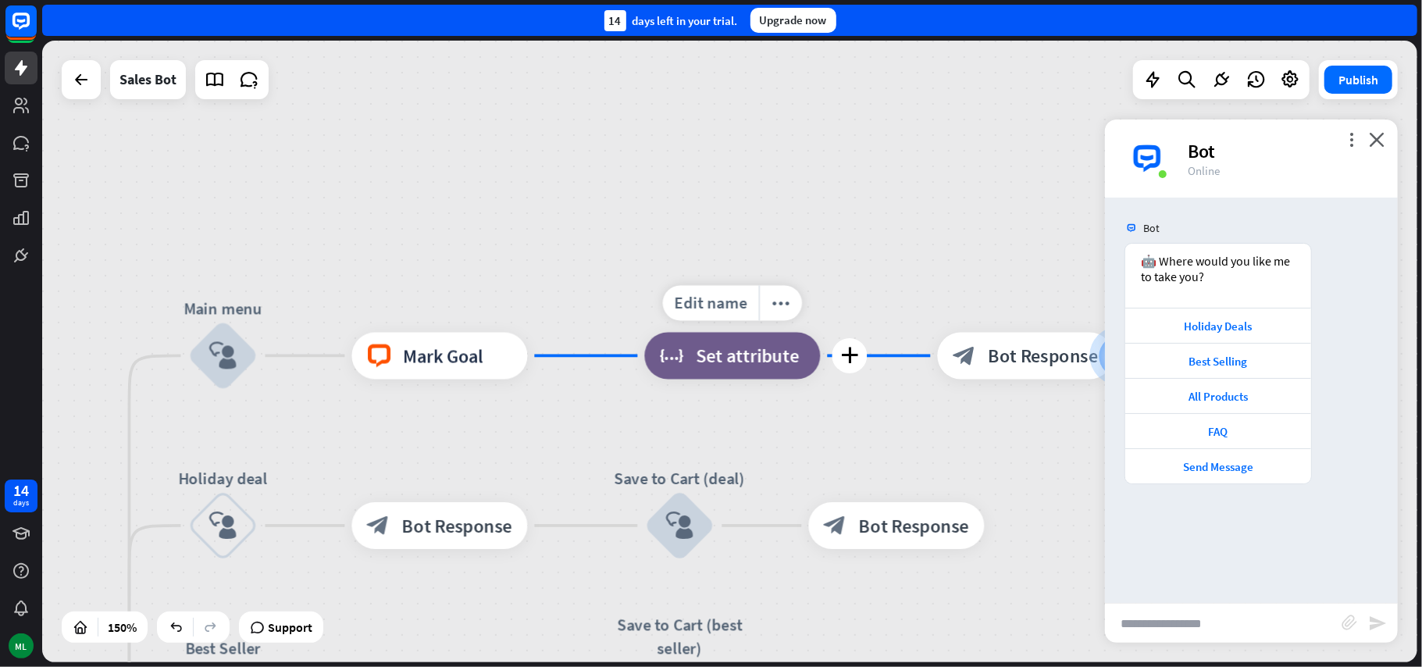
drag, startPoint x: 771, startPoint y: 414, endPoint x: 821, endPoint y: 415, distance: 50.0
click at [821, 379] on div "Edit name more_horiz plus block_set_attribute Set attribute" at bounding box center [733, 356] width 176 height 47
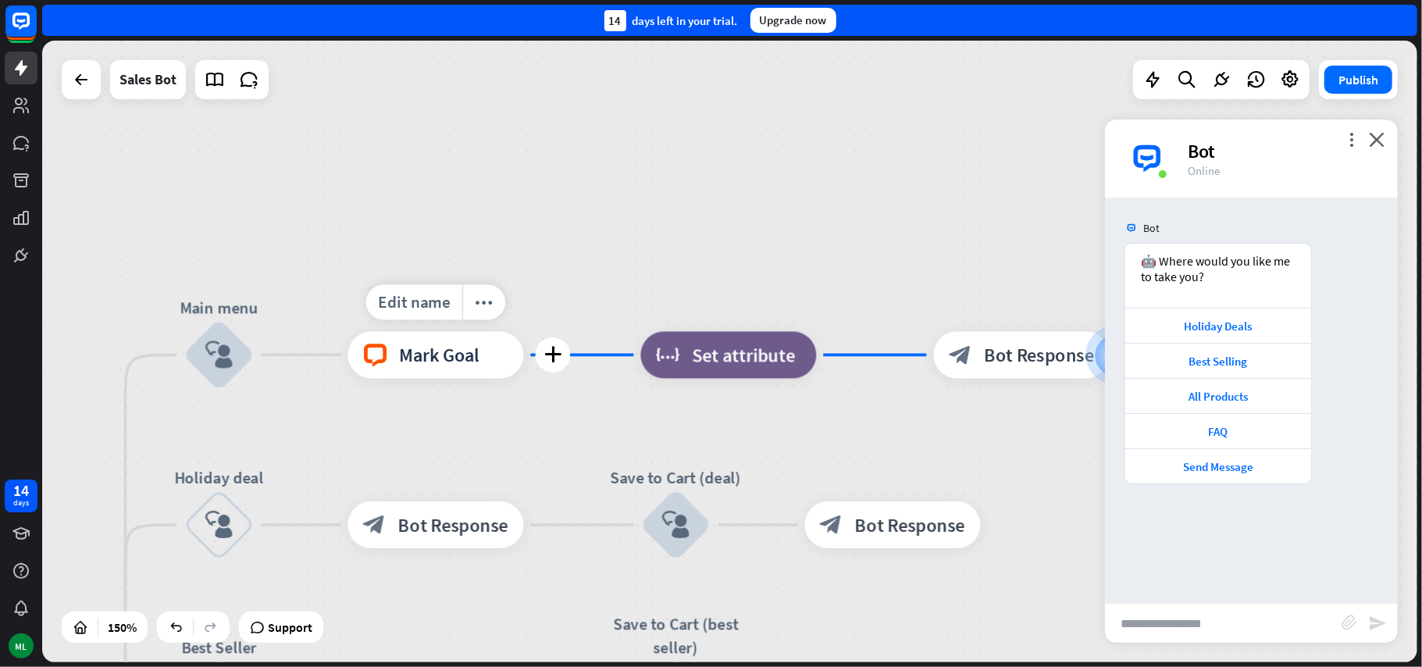
click at [485, 379] on div "Edit name more_horiz plus block_livechat Mark Goal" at bounding box center [436, 355] width 176 height 47
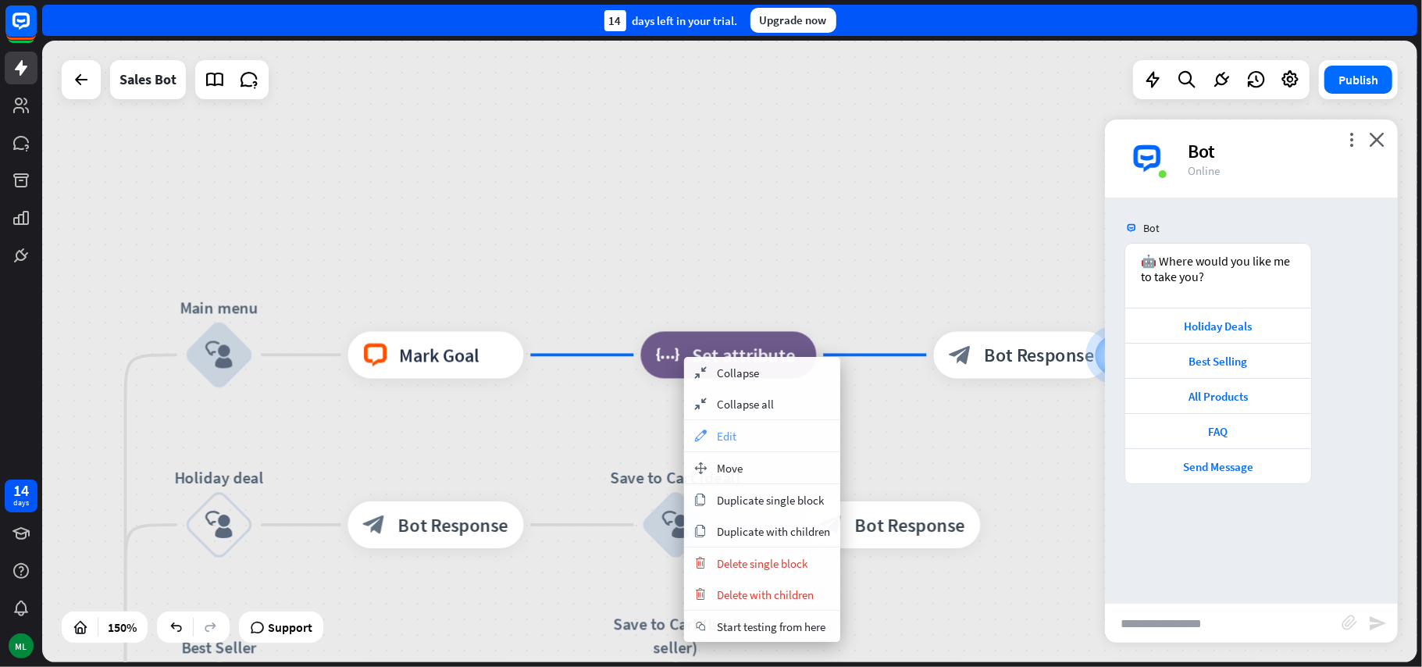
click at [714, 433] on div "appearance Edit" at bounding box center [762, 435] width 156 height 31
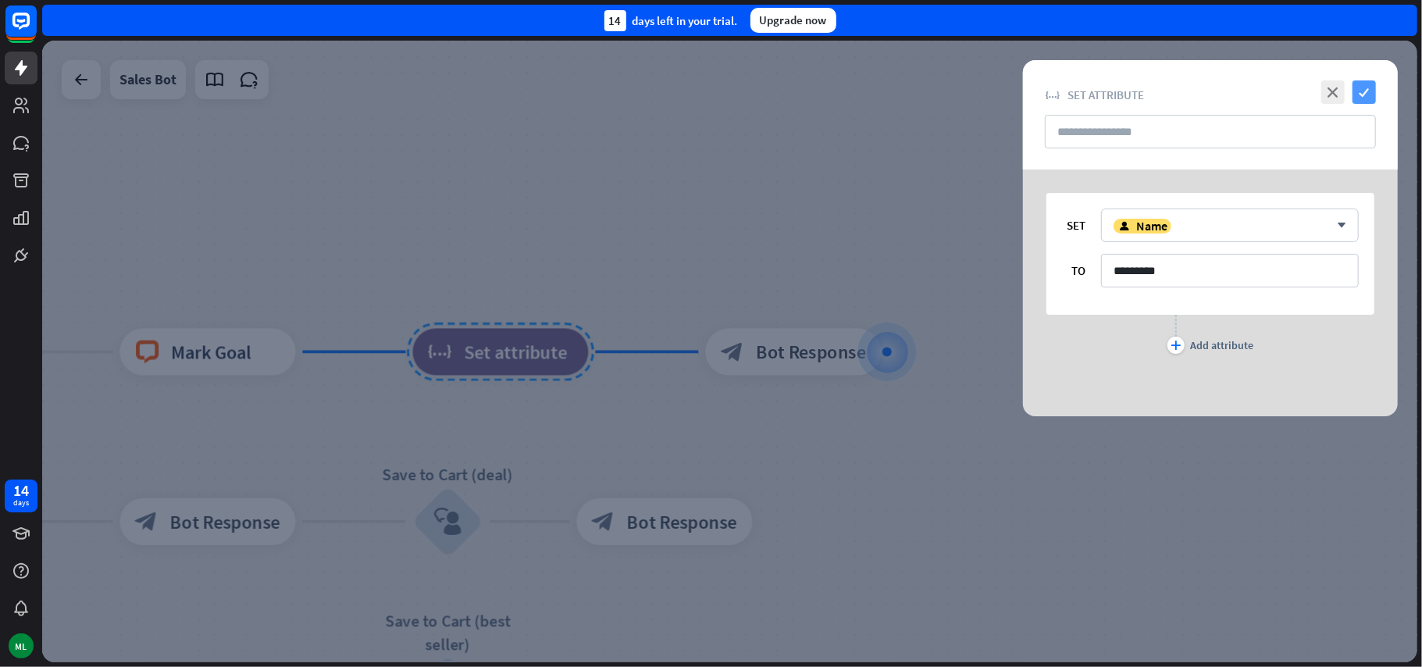
click at [1354, 95] on icon "check" at bounding box center [1363, 91] width 23 height 23
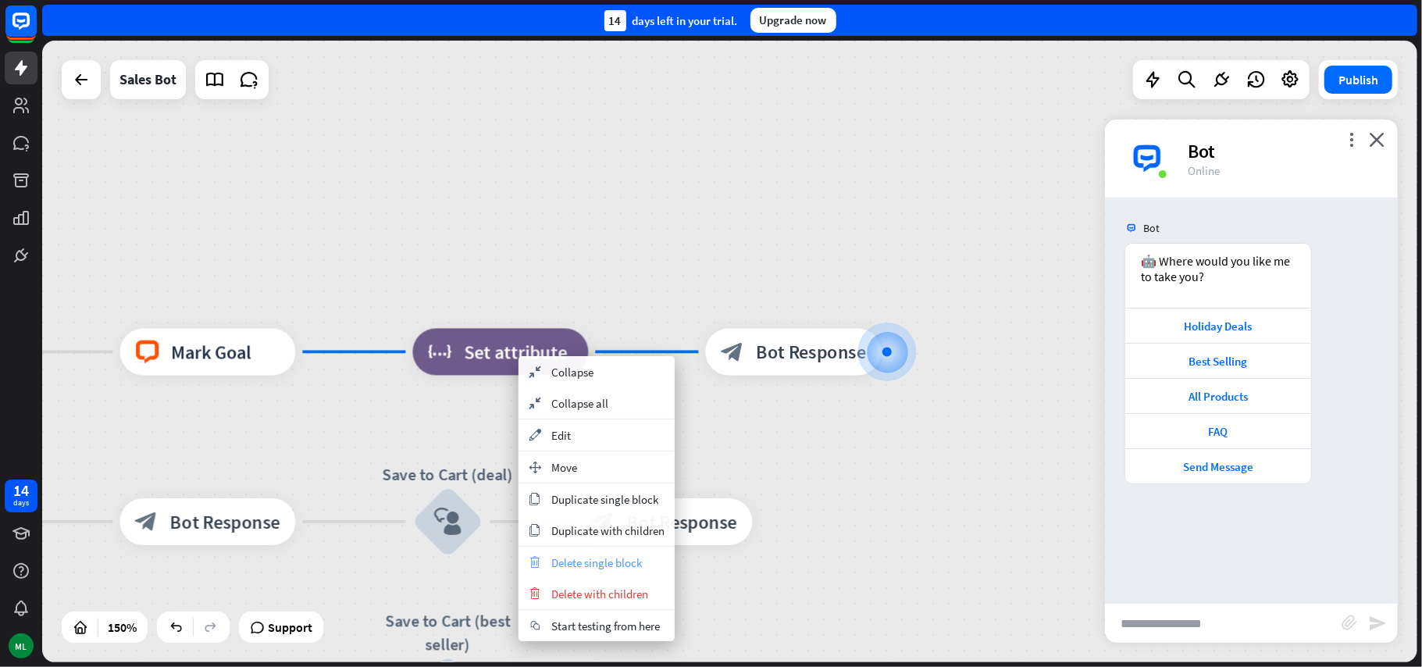
click at [604, 568] on span "Delete single block" at bounding box center [596, 562] width 91 height 15
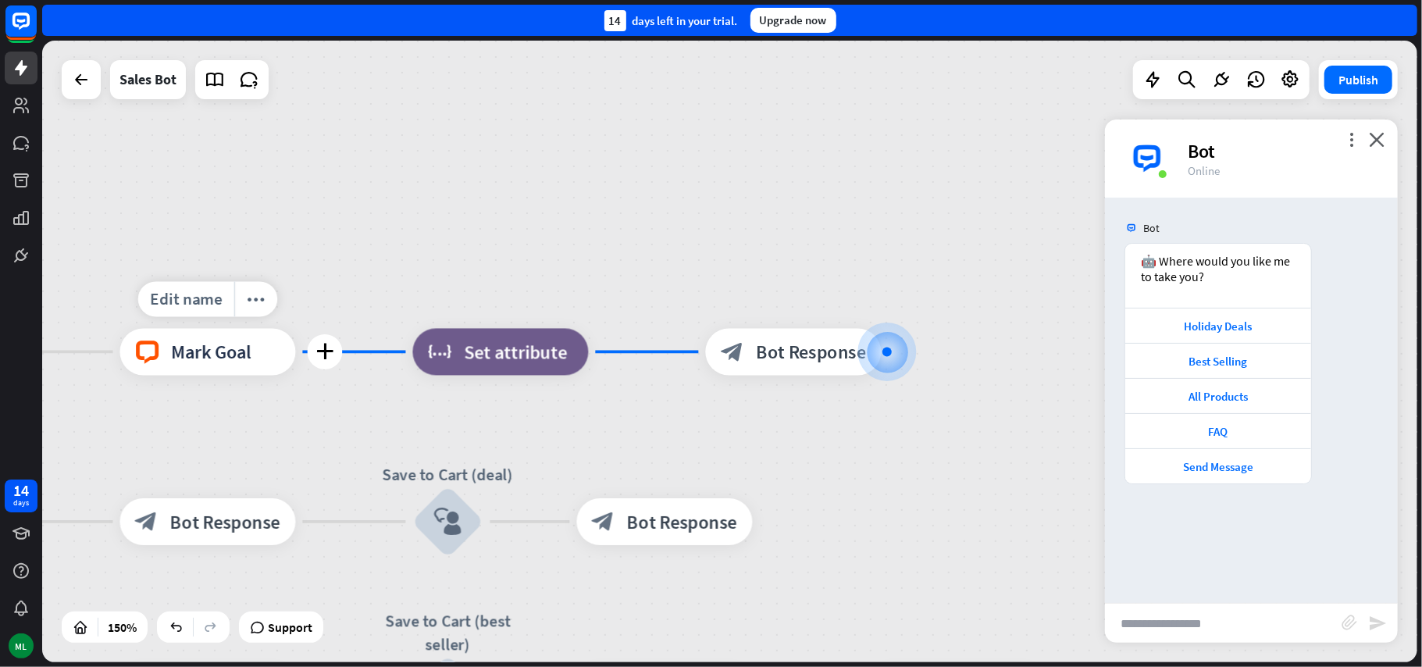
click at [244, 359] on span "Mark Goal" at bounding box center [212, 351] width 80 height 23
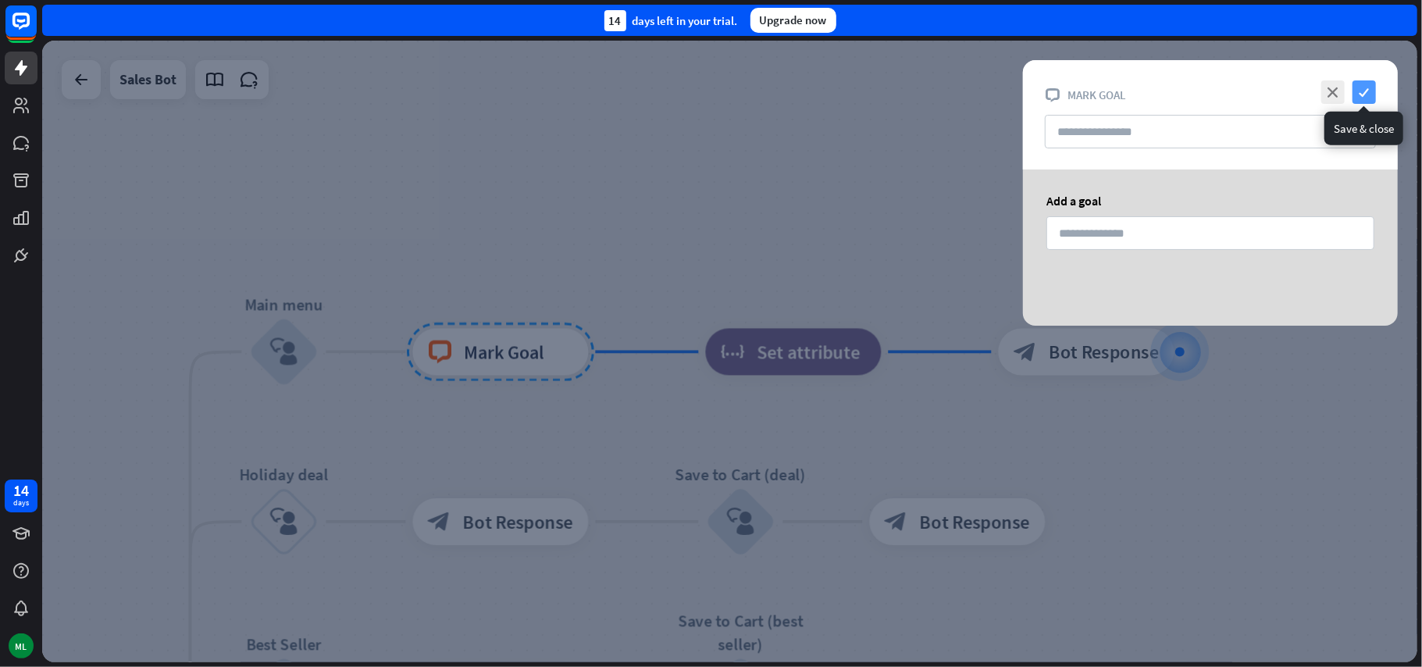
click at [1365, 101] on icon "check" at bounding box center [1363, 91] width 23 height 23
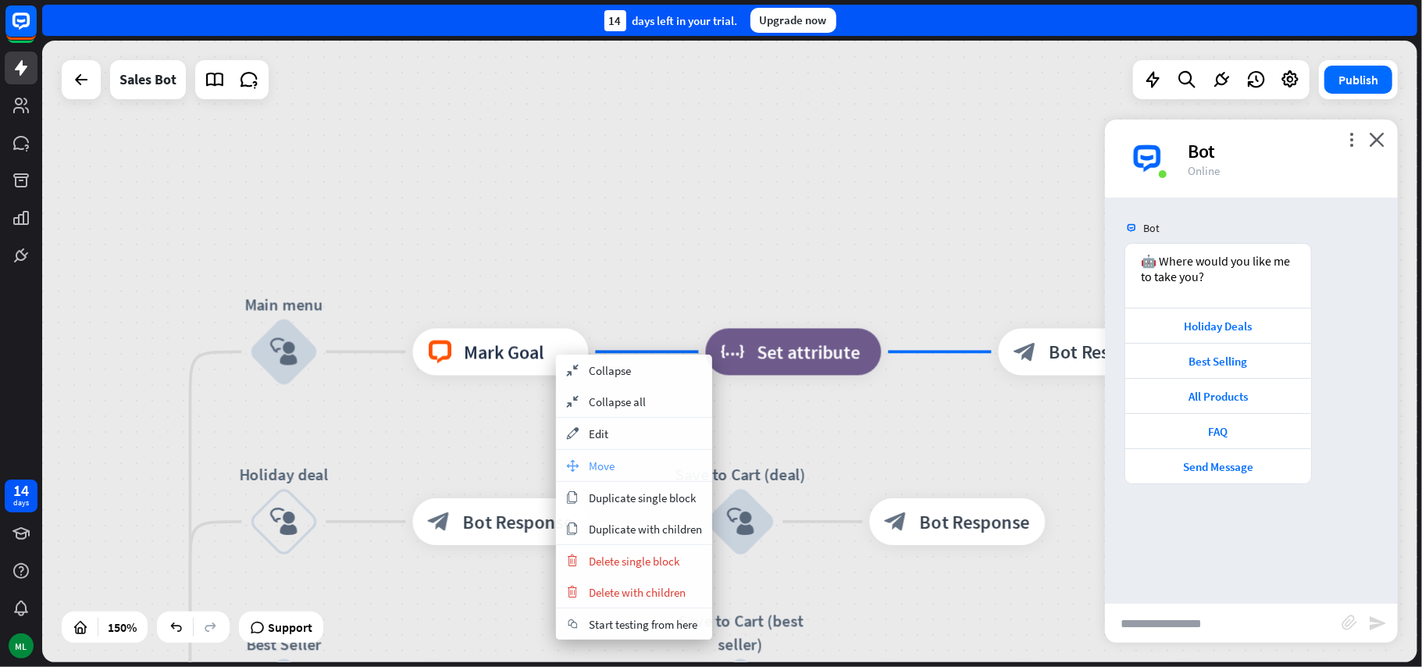
click at [607, 468] on span "Move" at bounding box center [602, 465] width 26 height 15
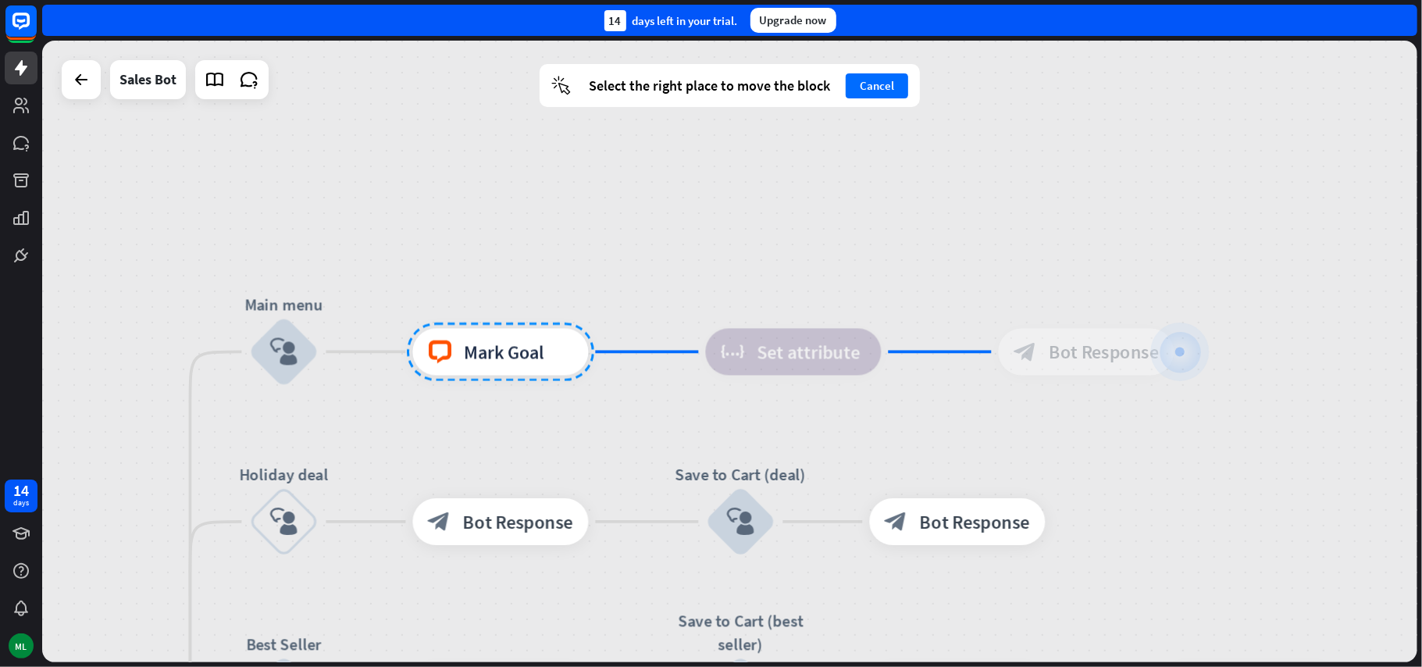
click at [478, 354] on div at bounding box center [500, 351] width 187 height 59
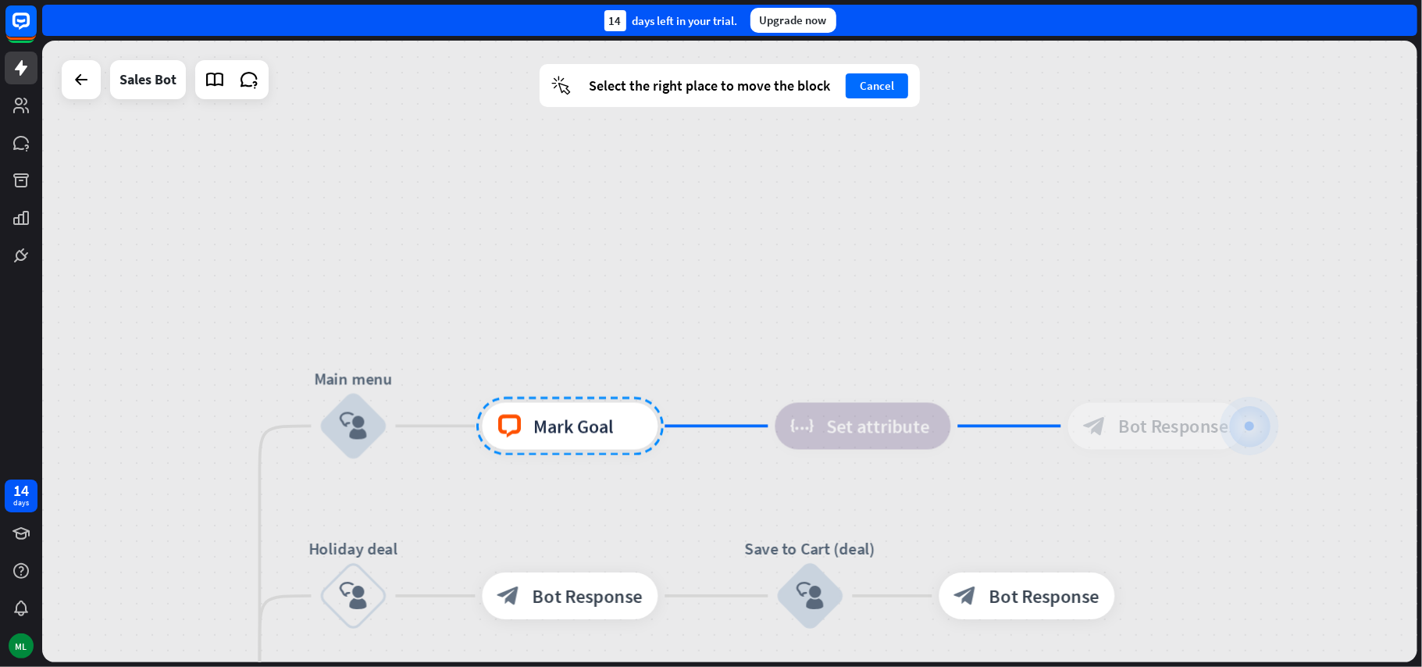
drag, startPoint x: 509, startPoint y: 354, endPoint x: 579, endPoint y: 428, distance: 101.6
click at [579, 428] on div at bounding box center [569, 426] width 187 height 59
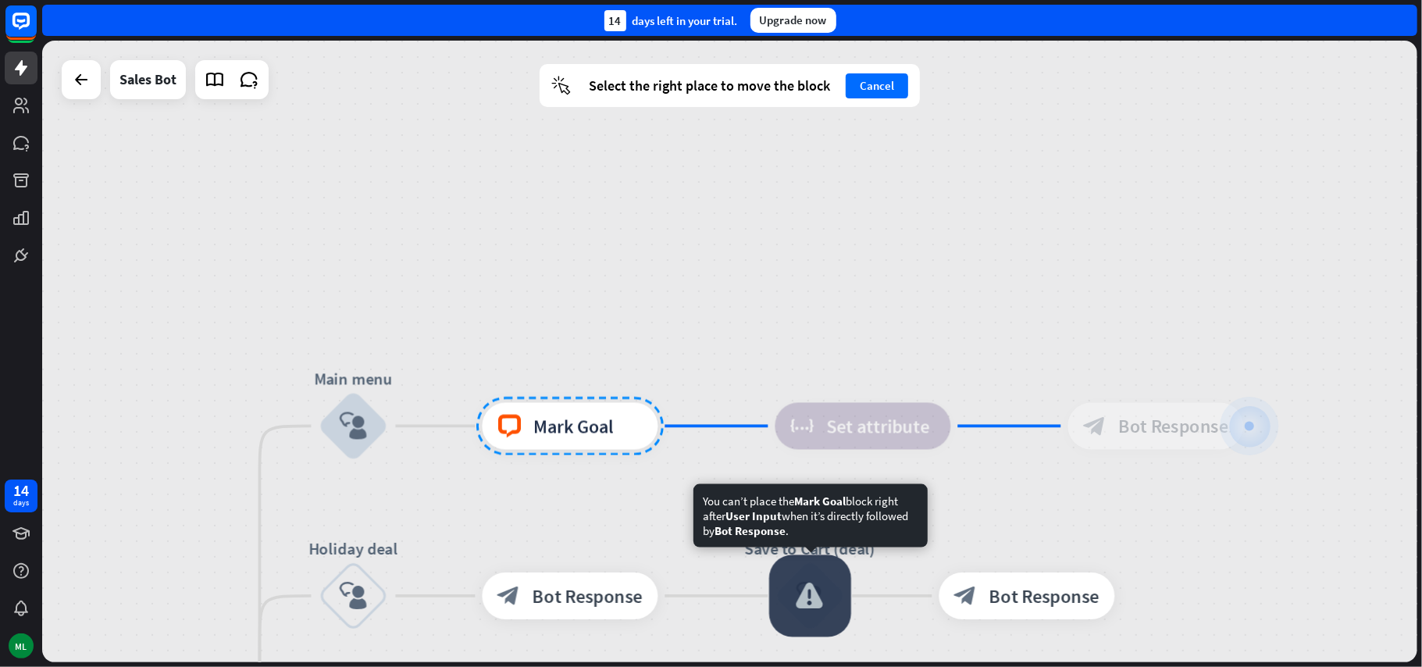
click at [819, 604] on div at bounding box center [810, 596] width 82 height 82
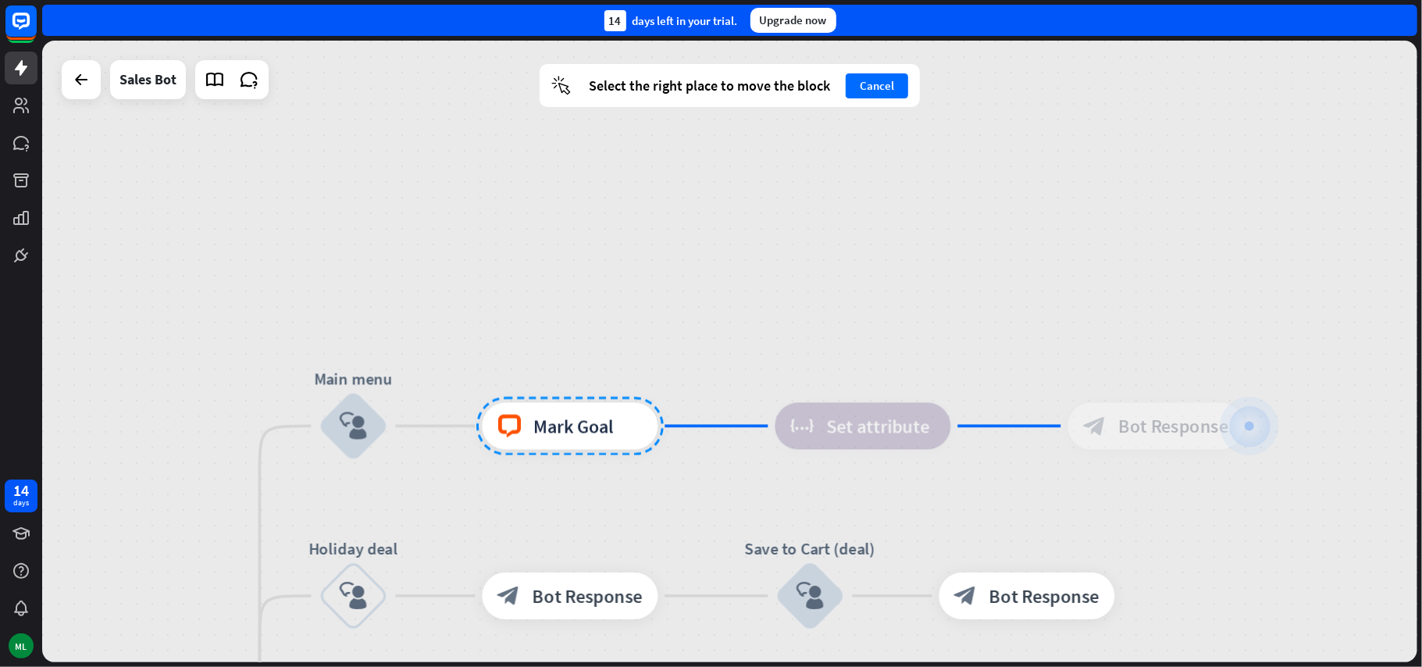
click at [1253, 434] on div at bounding box center [1249, 426] width 23 height 23
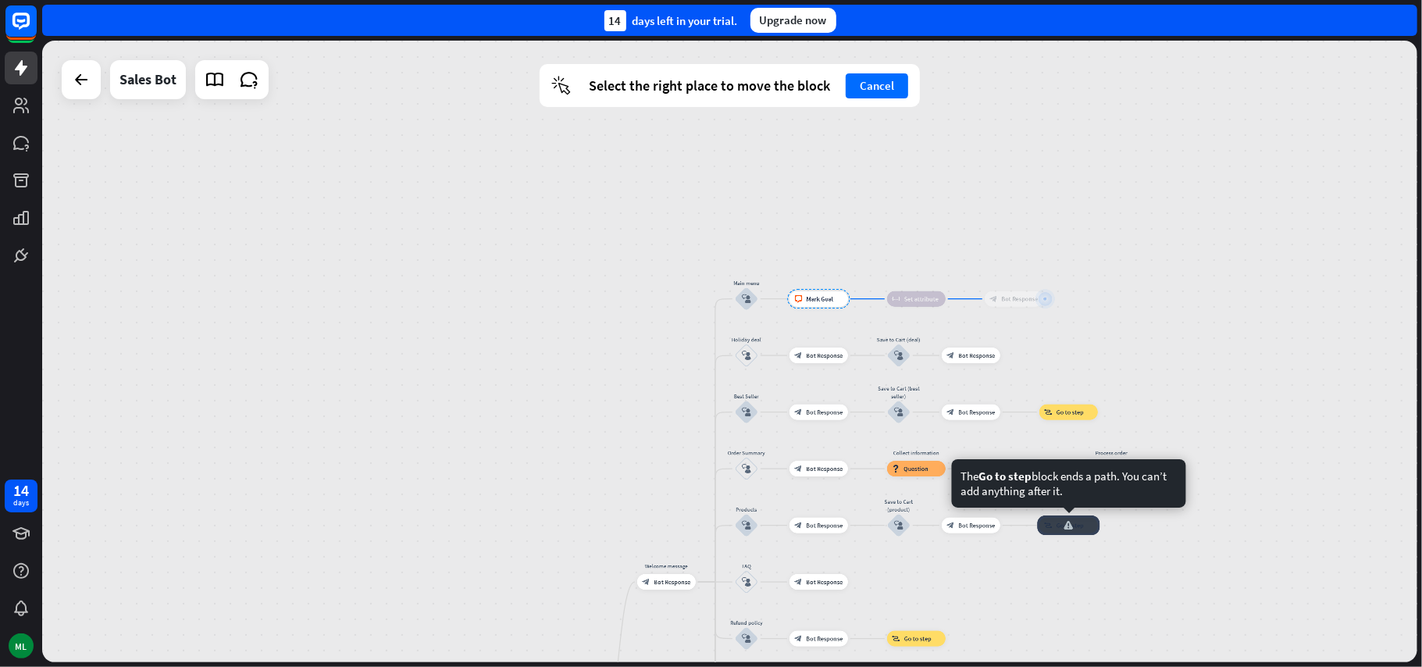
click at [1081, 568] on div "home_2 Start point Welcome message block_bot_response Bot Response Main menu bl…" at bounding box center [729, 351] width 1375 height 621
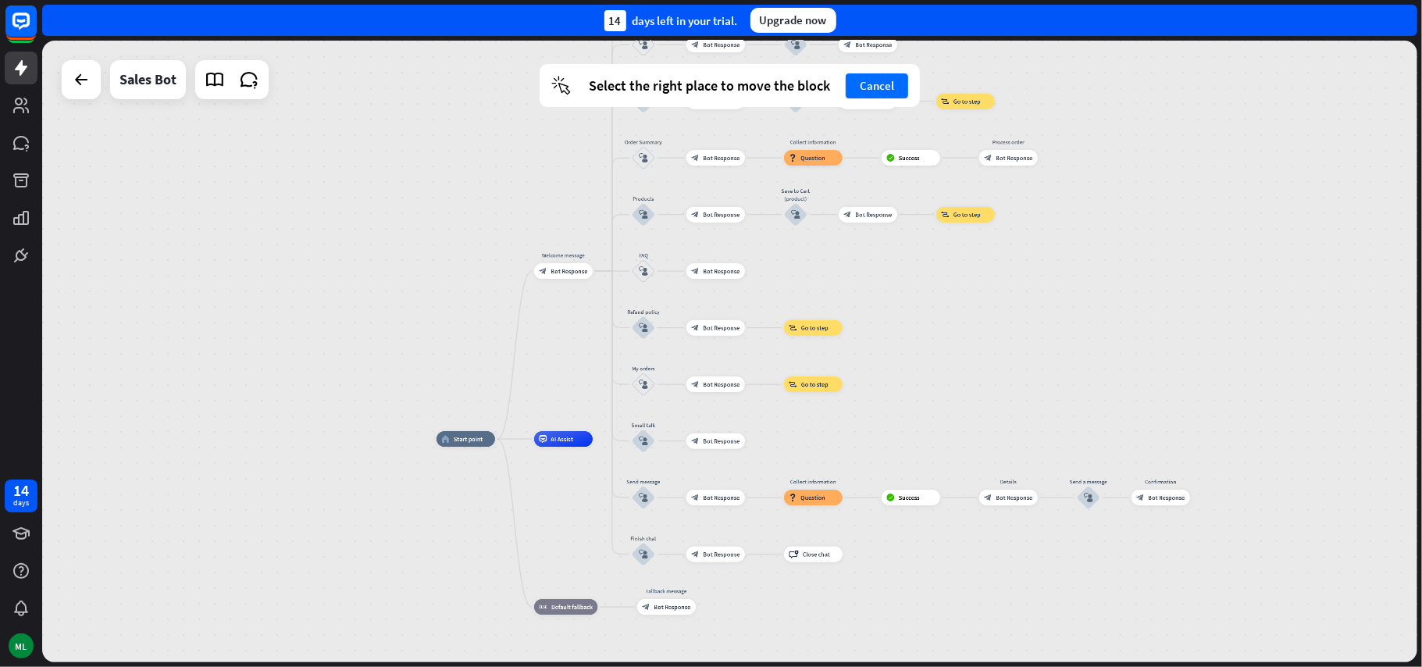
drag, startPoint x: 1081, startPoint y: 567, endPoint x: 982, endPoint y: 316, distance: 269.2
click at [976, 257] on div "home_2 Start point Welcome message block_bot_response Bot Response Main menu bl…" at bounding box center [729, 351] width 1375 height 621
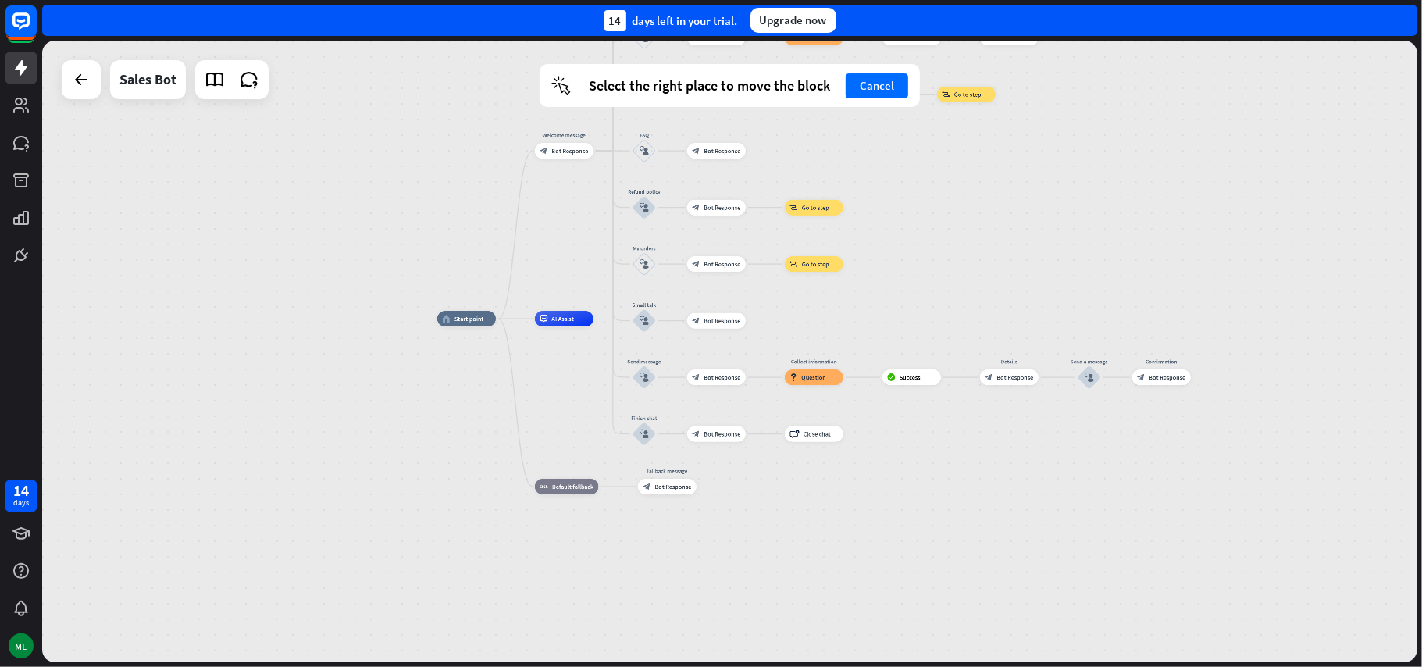
drag, startPoint x: 985, startPoint y: 407, endPoint x: 987, endPoint y: 294, distance: 113.2
click at [988, 265] on div "home_2 Start point Welcome message block_bot_response Bot Response Main menu bl…" at bounding box center [729, 351] width 1375 height 621
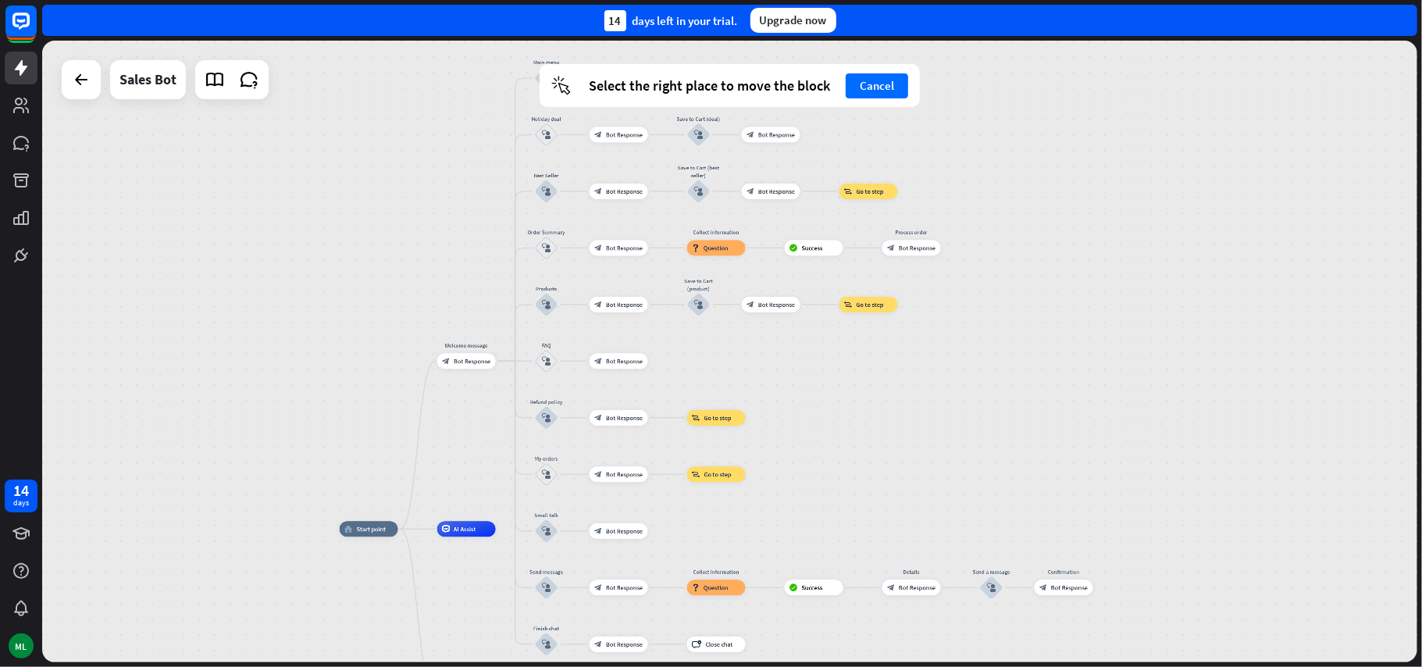
drag, startPoint x: 784, startPoint y: 183, endPoint x: 793, endPoint y: 354, distance: 171.2
click at [782, 420] on div "home_2 Start point Welcome message block_bot_response Bot Response Main menu bl…" at bounding box center [729, 351] width 1375 height 621
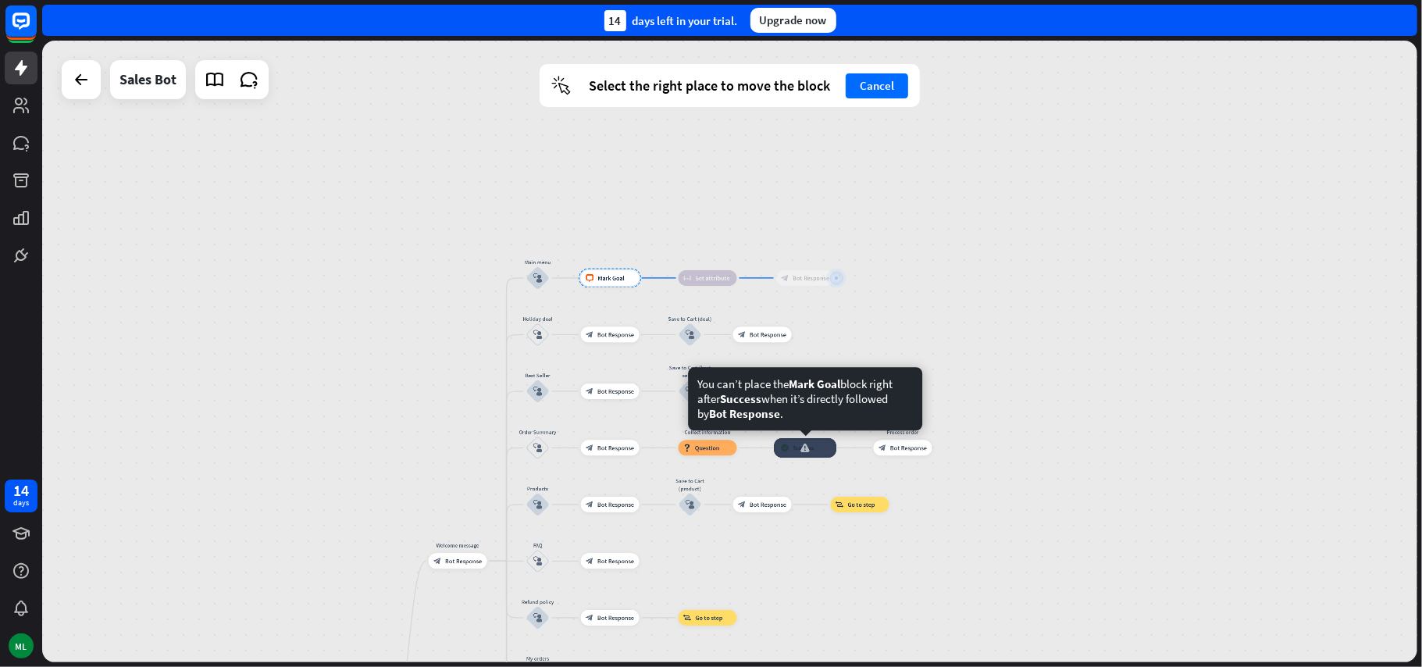
drag, startPoint x: 789, startPoint y: 226, endPoint x: 792, endPoint y: 379, distance: 153.1
click at [782, 429] on div "home_2 Start point Welcome message block_bot_response Bot Response Main menu bl…" at bounding box center [729, 351] width 1375 height 621
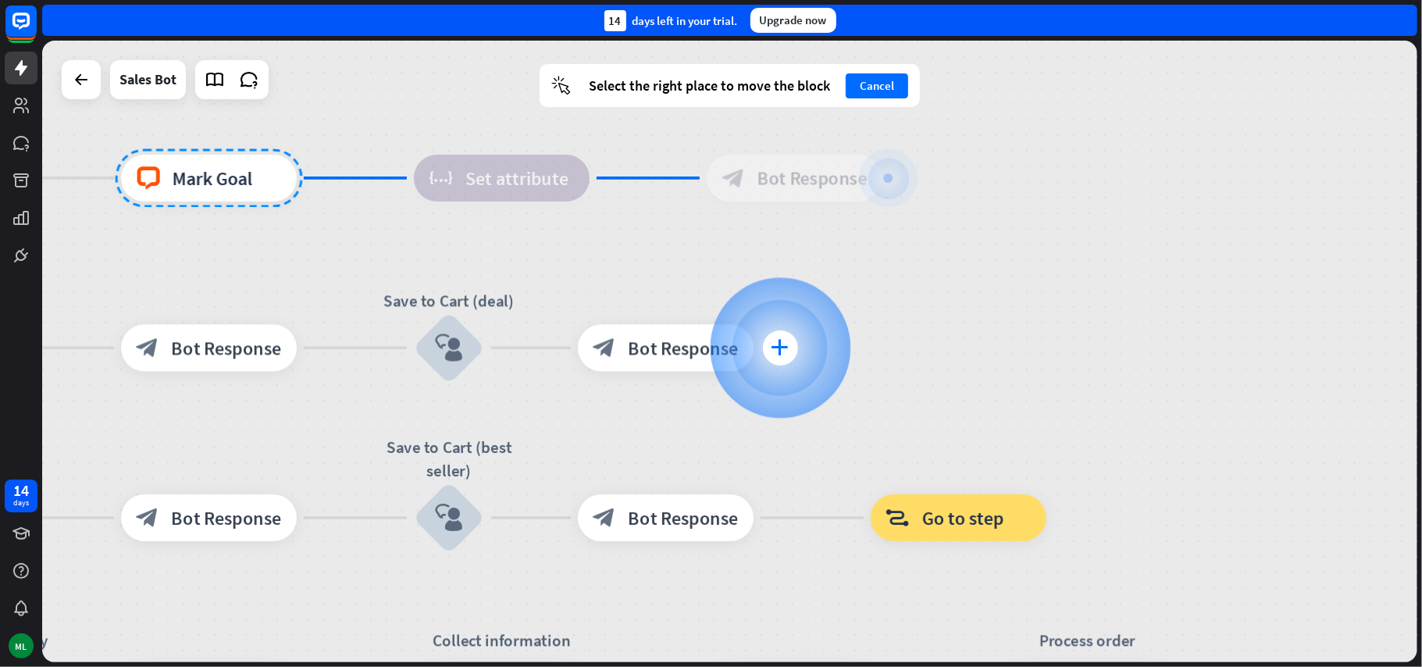
click at [778, 347] on icon "plus" at bounding box center [780, 348] width 18 height 16
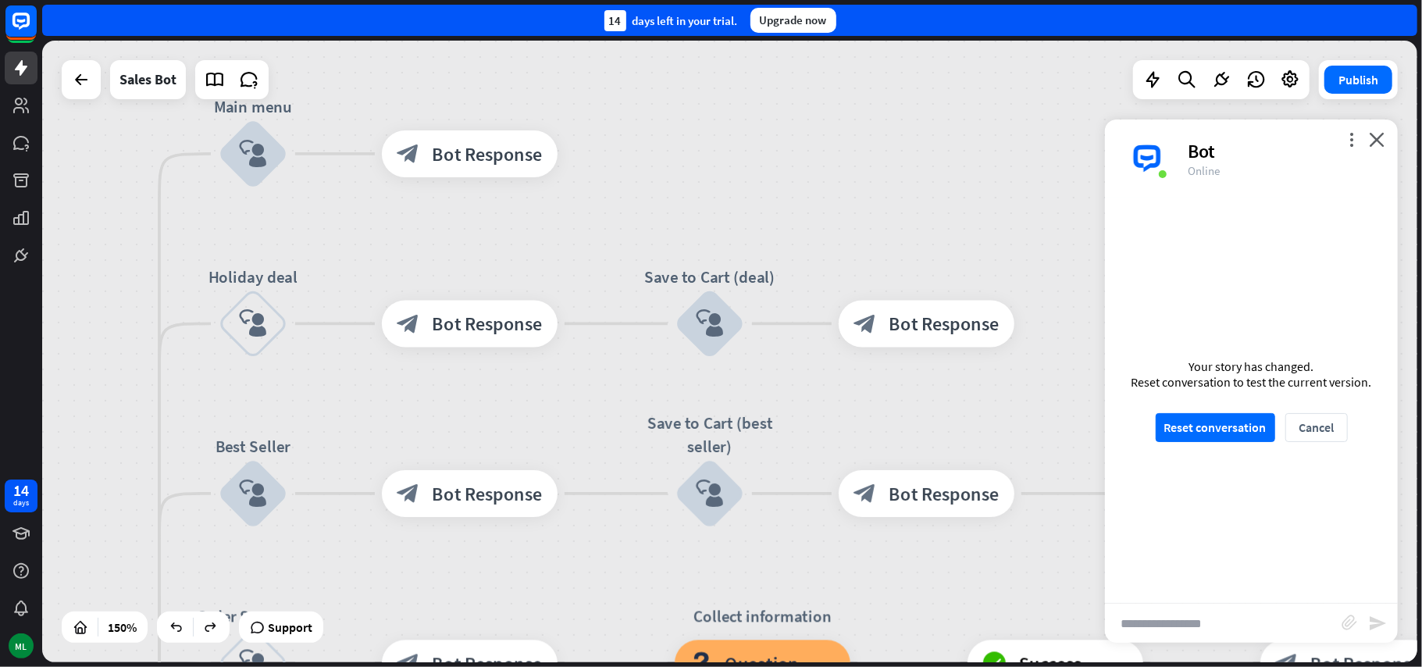
drag, startPoint x: 429, startPoint y: 148, endPoint x: 898, endPoint y: 148, distance: 469.2
click at [903, 144] on div "home_2 Start point Welcome message block_bot_response Bot Response Main menu bl…" at bounding box center [729, 351] width 1375 height 621
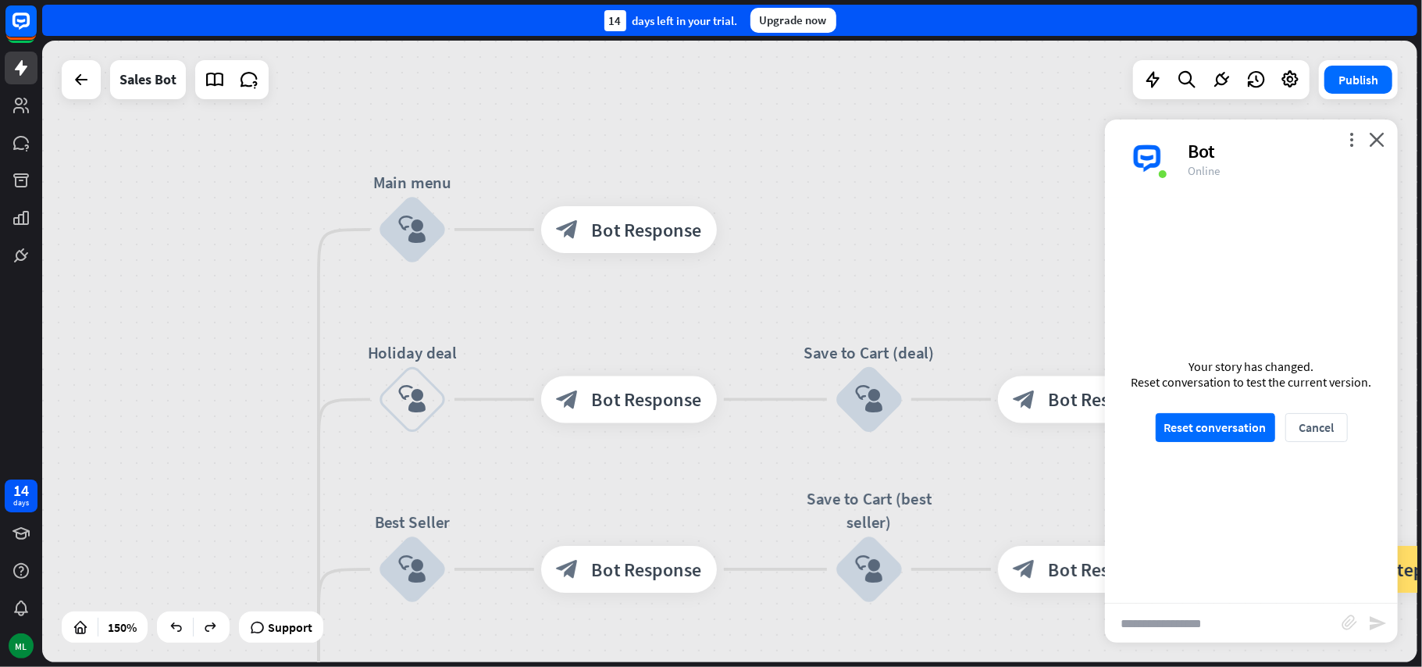
drag, startPoint x: 757, startPoint y: 148, endPoint x: 782, endPoint y: 255, distance: 109.8
click at [782, 255] on div "home_2 Start point Welcome message block_bot_response Bot Response Main menu bl…" at bounding box center [729, 351] width 1375 height 621
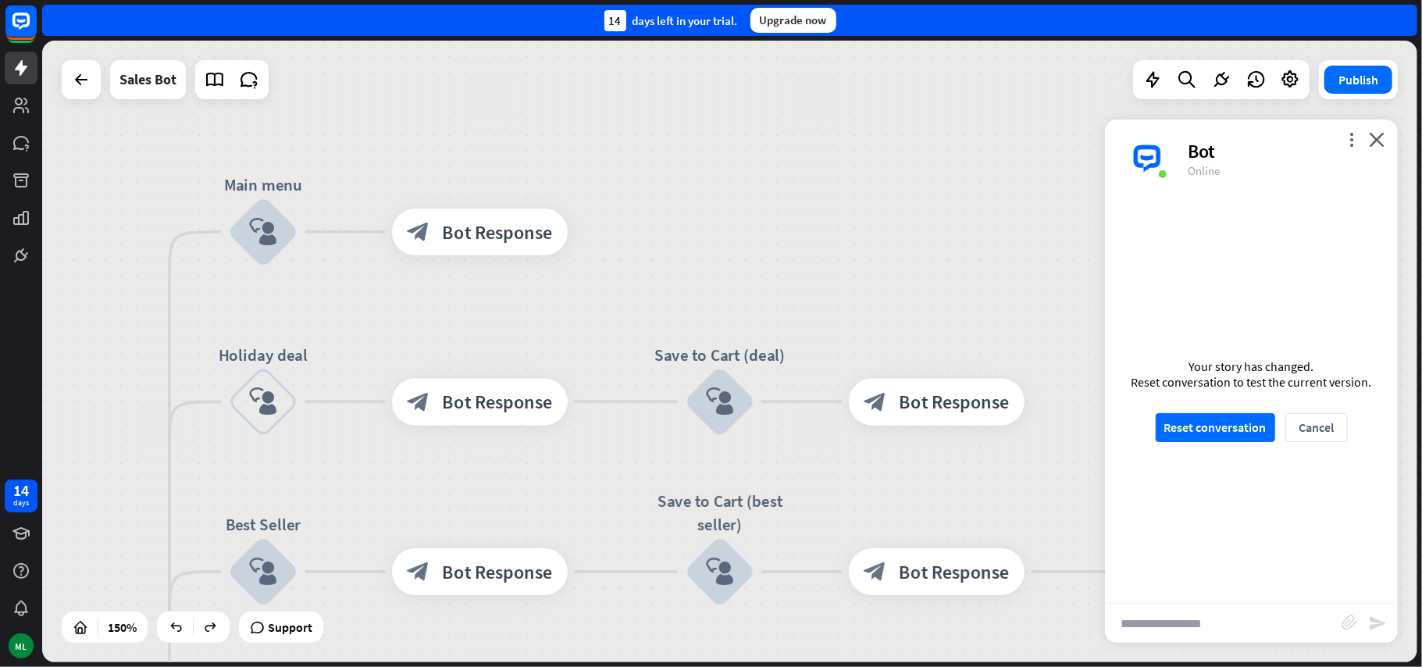
drag, startPoint x: 793, startPoint y: 238, endPoint x: 657, endPoint y: 236, distance: 136.7
click at [657, 236] on div "home_2 Start point Welcome message block_bot_response Bot Response Main menu bl…" at bounding box center [729, 351] width 1375 height 621
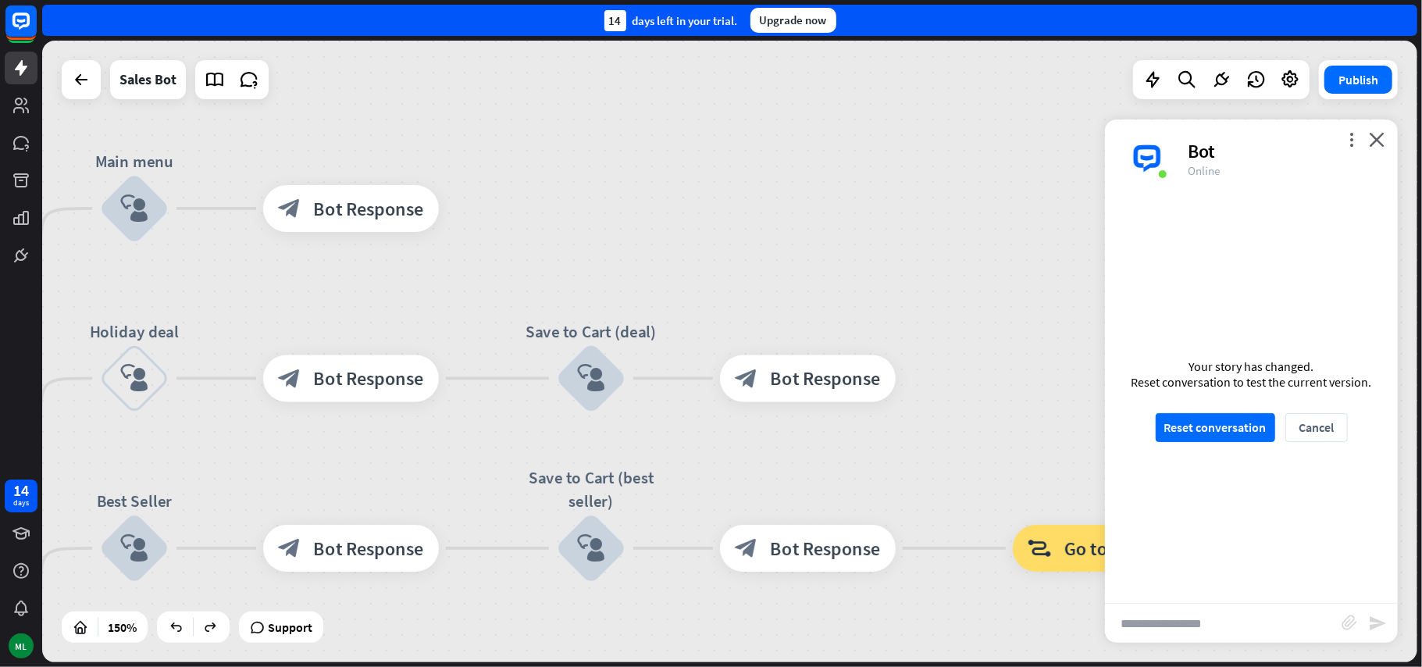
drag, startPoint x: 703, startPoint y: 225, endPoint x: 621, endPoint y: 201, distance: 85.3
click at [621, 201] on div "home_2 Start point Welcome message block_bot_response Bot Response Main menu bl…" at bounding box center [729, 351] width 1375 height 621
click at [469, 216] on icon "plus" at bounding box center [468, 209] width 18 height 16
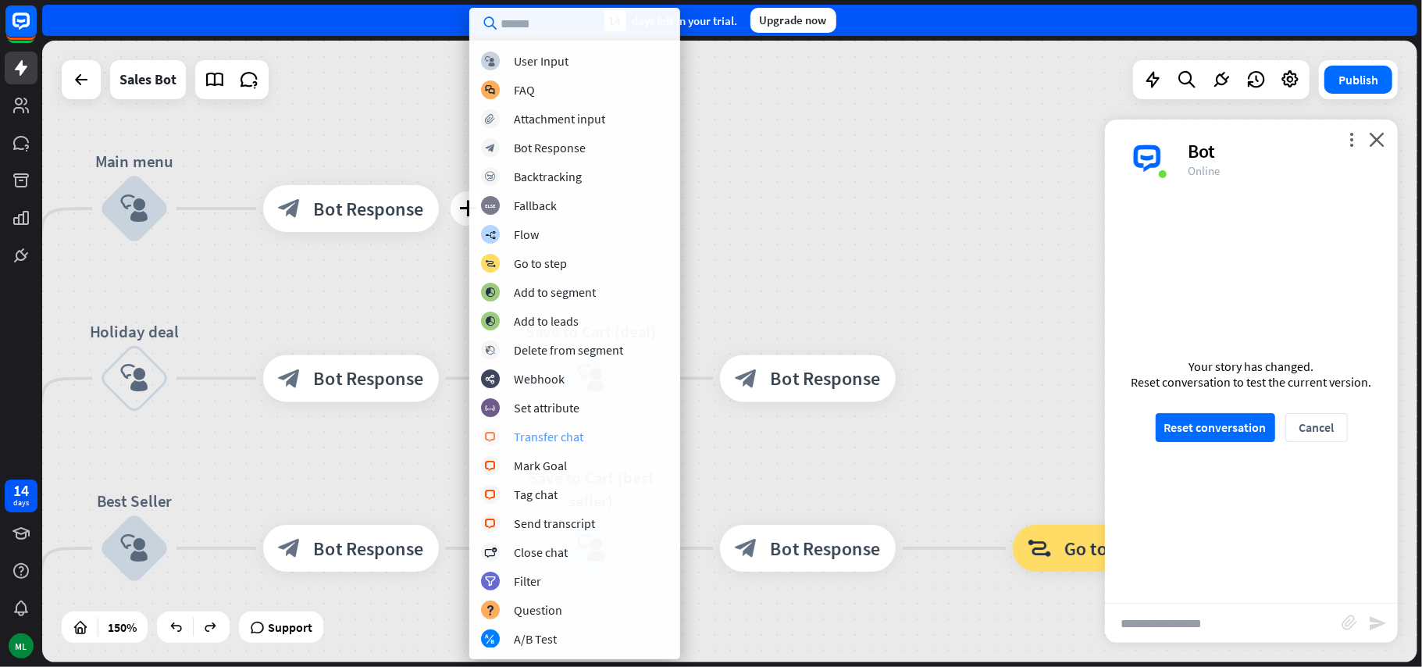
click at [572, 437] on div "Transfer chat" at bounding box center [548, 437] width 69 height 16
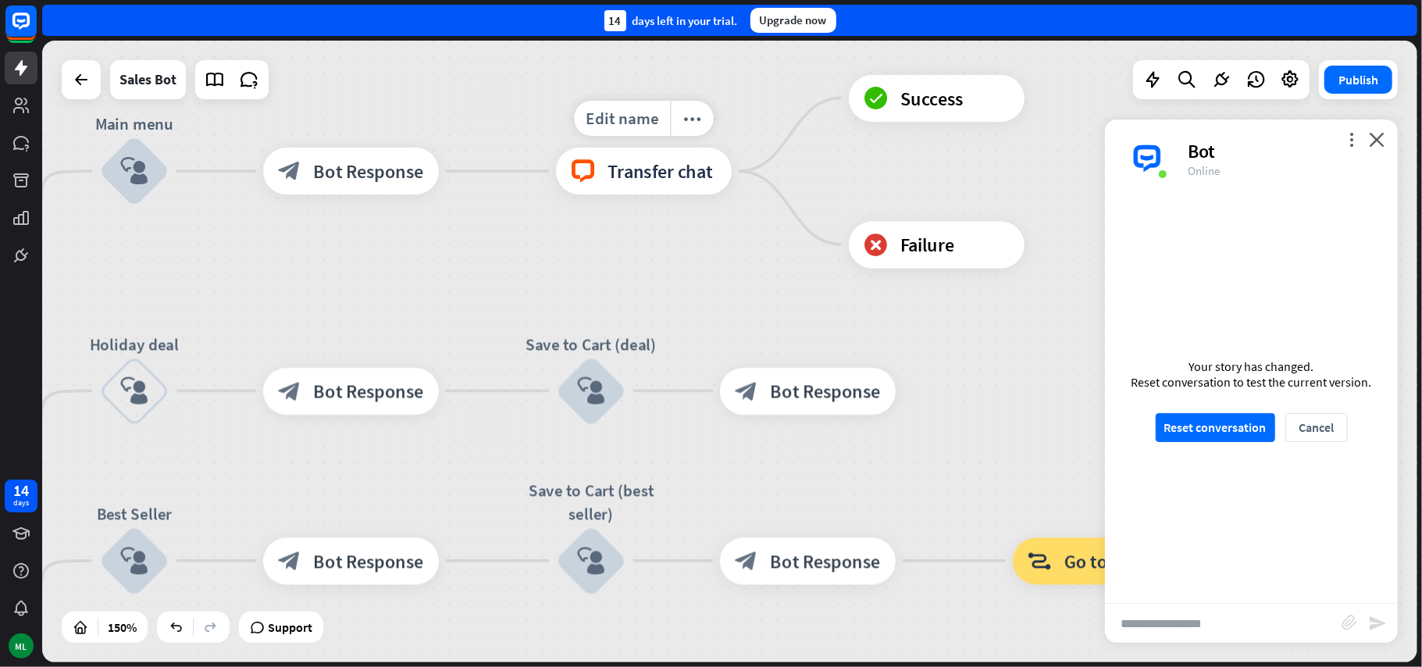
click at [650, 176] on span "Transfer chat" at bounding box center [659, 170] width 105 height 23
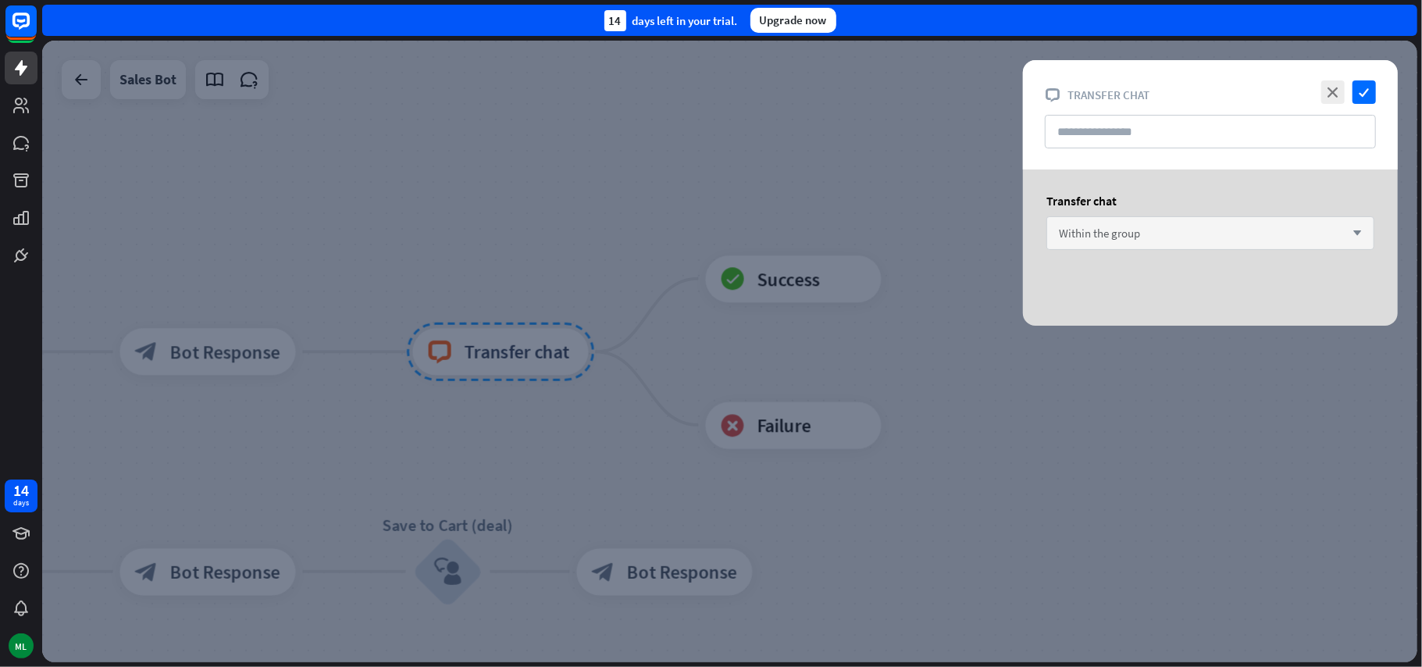
click at [1359, 235] on icon "arrow_down" at bounding box center [1352, 233] width 17 height 9
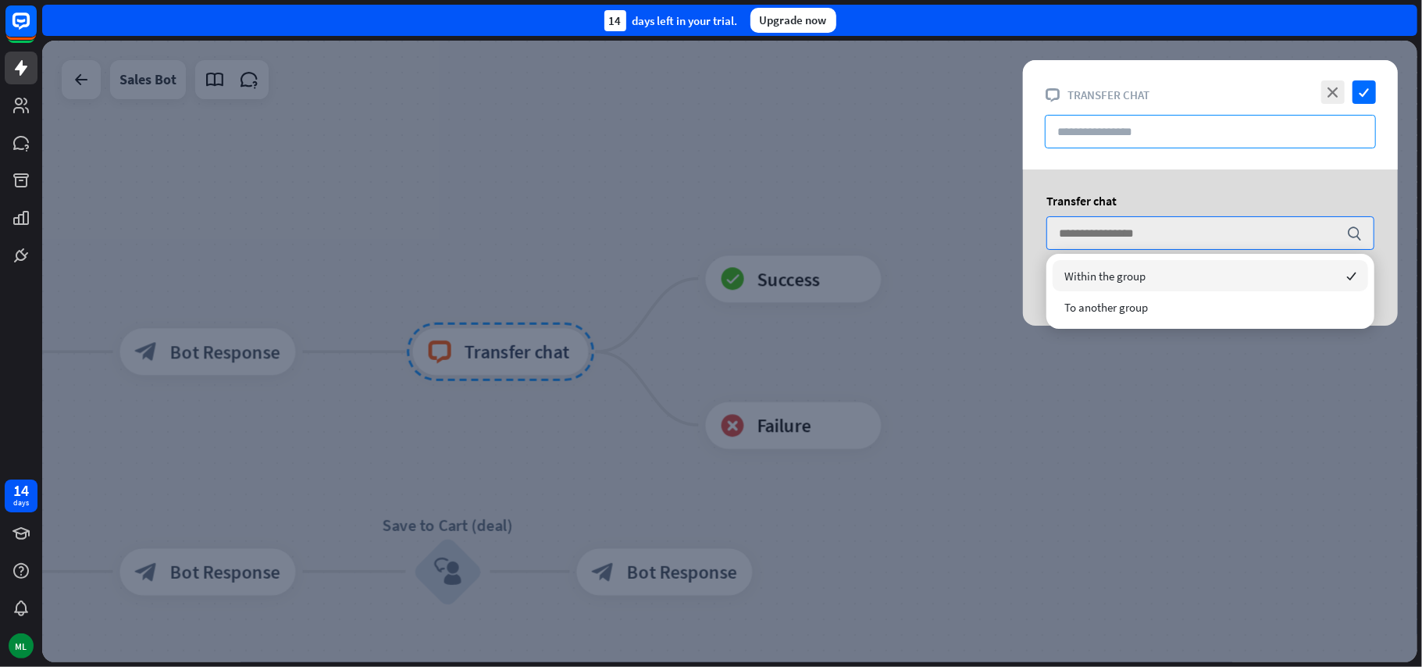
click at [1220, 142] on input "text" at bounding box center [1210, 132] width 331 height 34
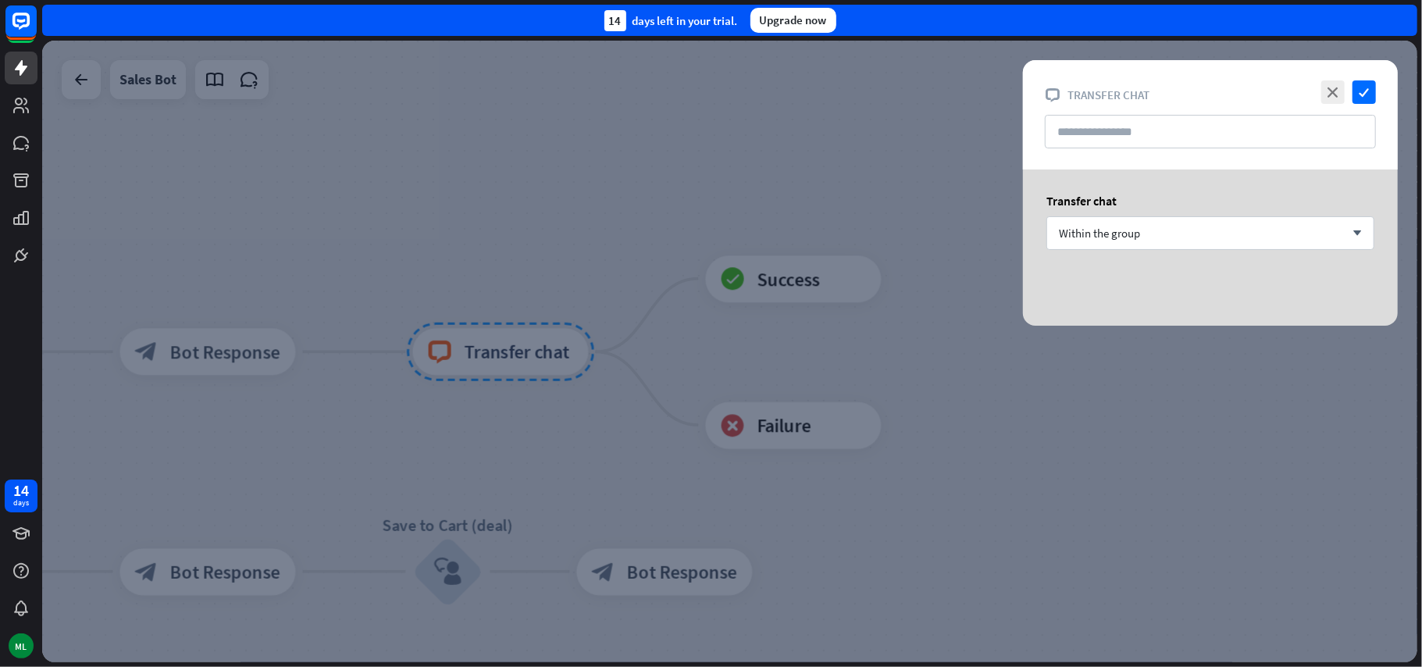
click at [1117, 439] on div at bounding box center [729, 351] width 1375 height 621
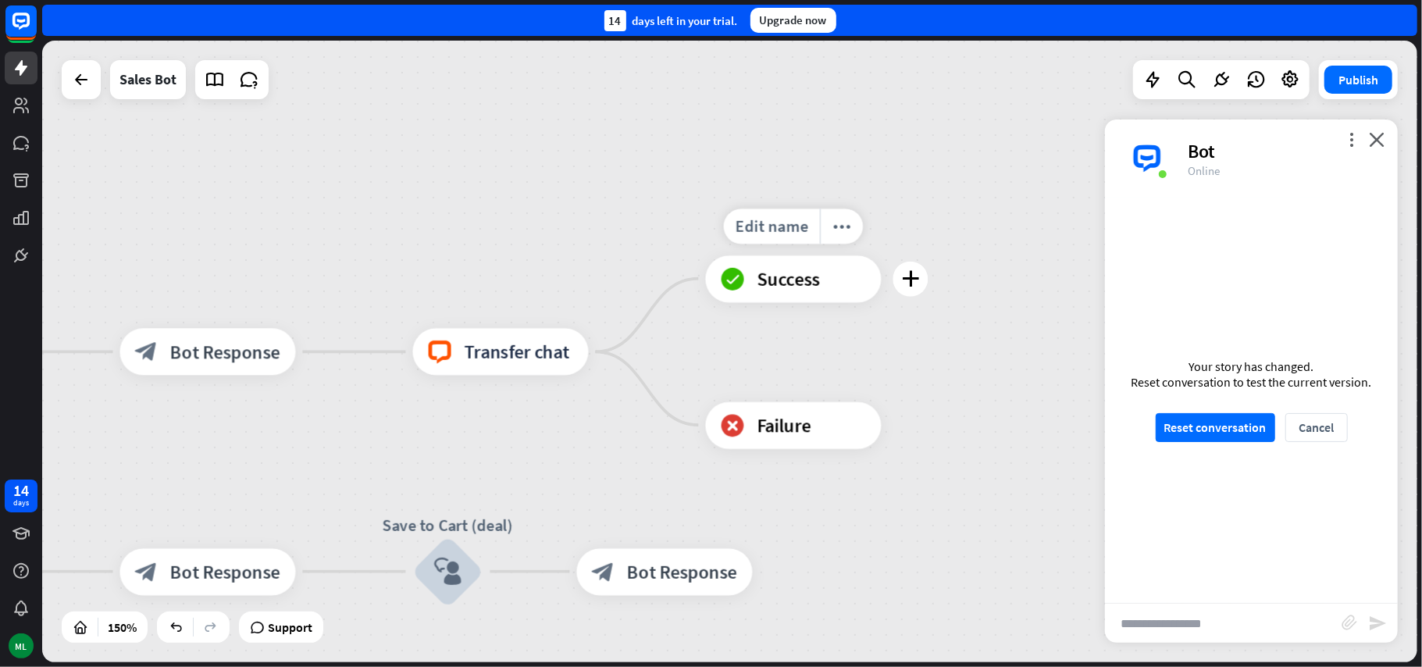
click at [835, 294] on div "block_success Success" at bounding box center [794, 278] width 176 height 47
click at [848, 436] on div "block_failure Failure" at bounding box center [794, 424] width 176 height 47
click at [789, 292] on div "block_success Success" at bounding box center [794, 278] width 176 height 47
click at [848, 230] on icon "more_horiz" at bounding box center [841, 226] width 19 height 18
click at [914, 283] on icon "plus" at bounding box center [911, 278] width 18 height 16
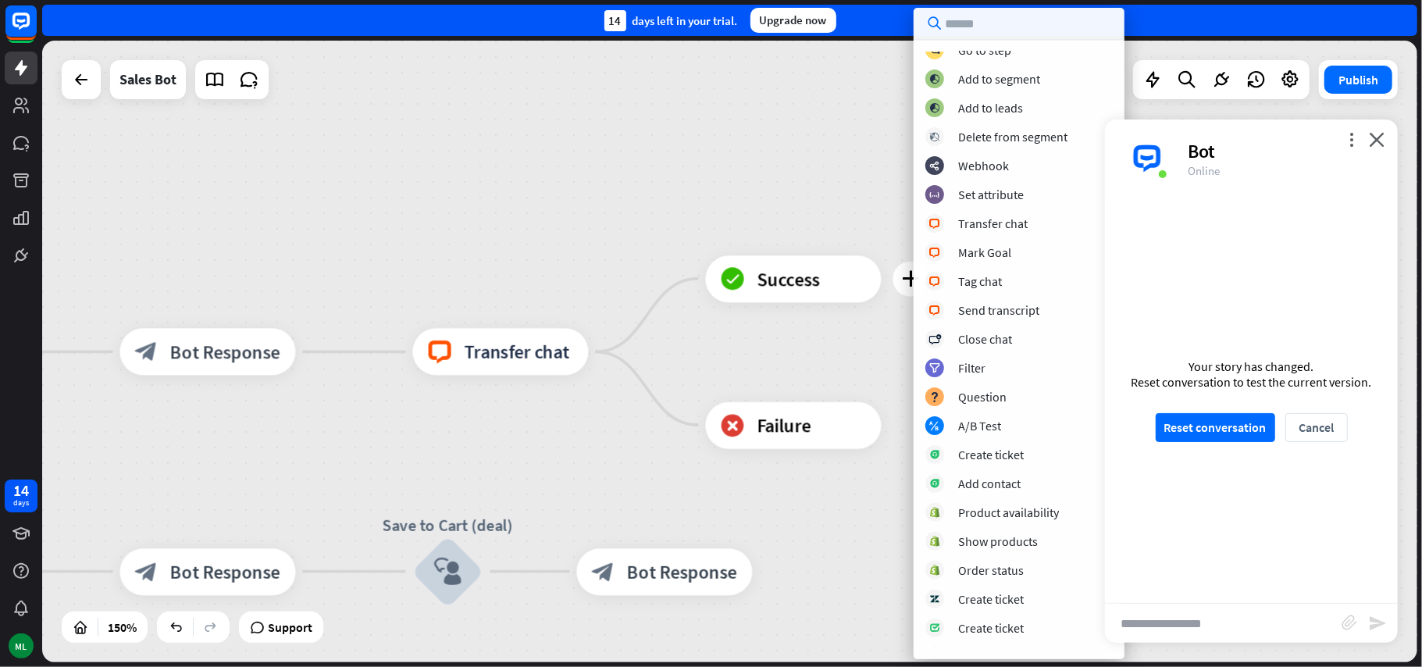
scroll to position [175, 0]
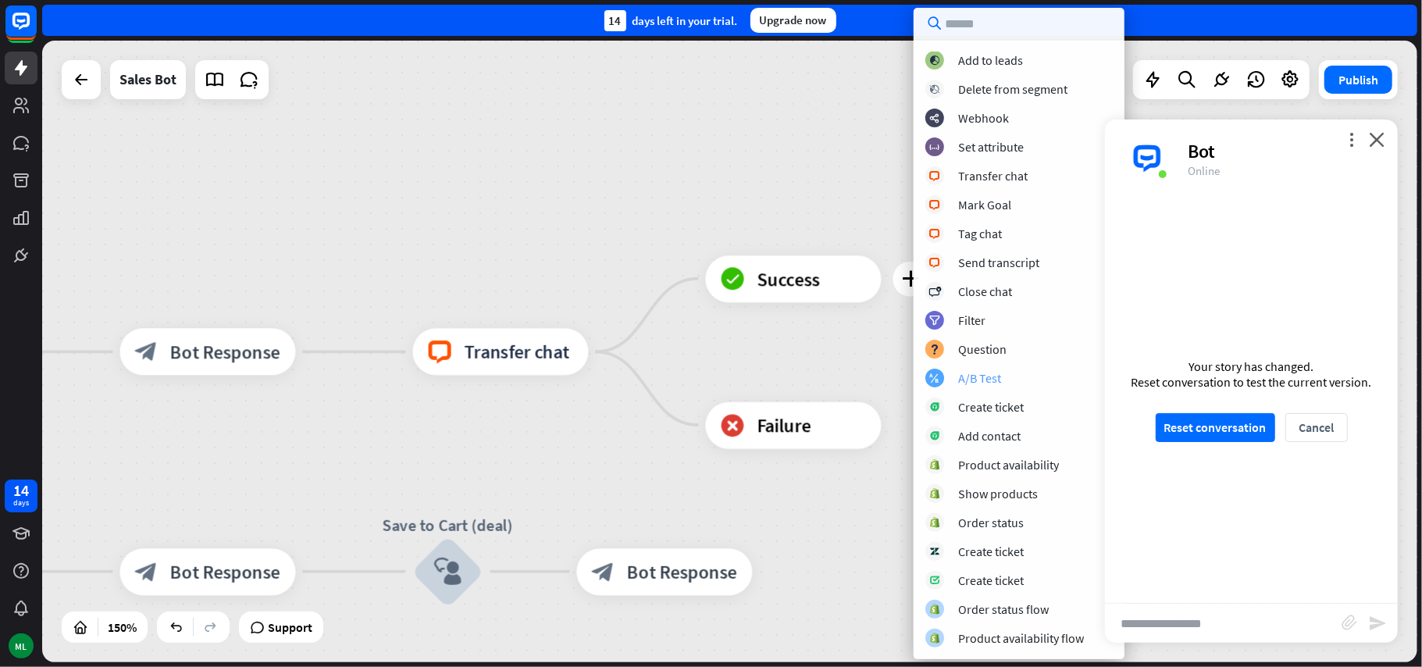
click at [992, 382] on div "A/B Test" at bounding box center [979, 378] width 43 height 16
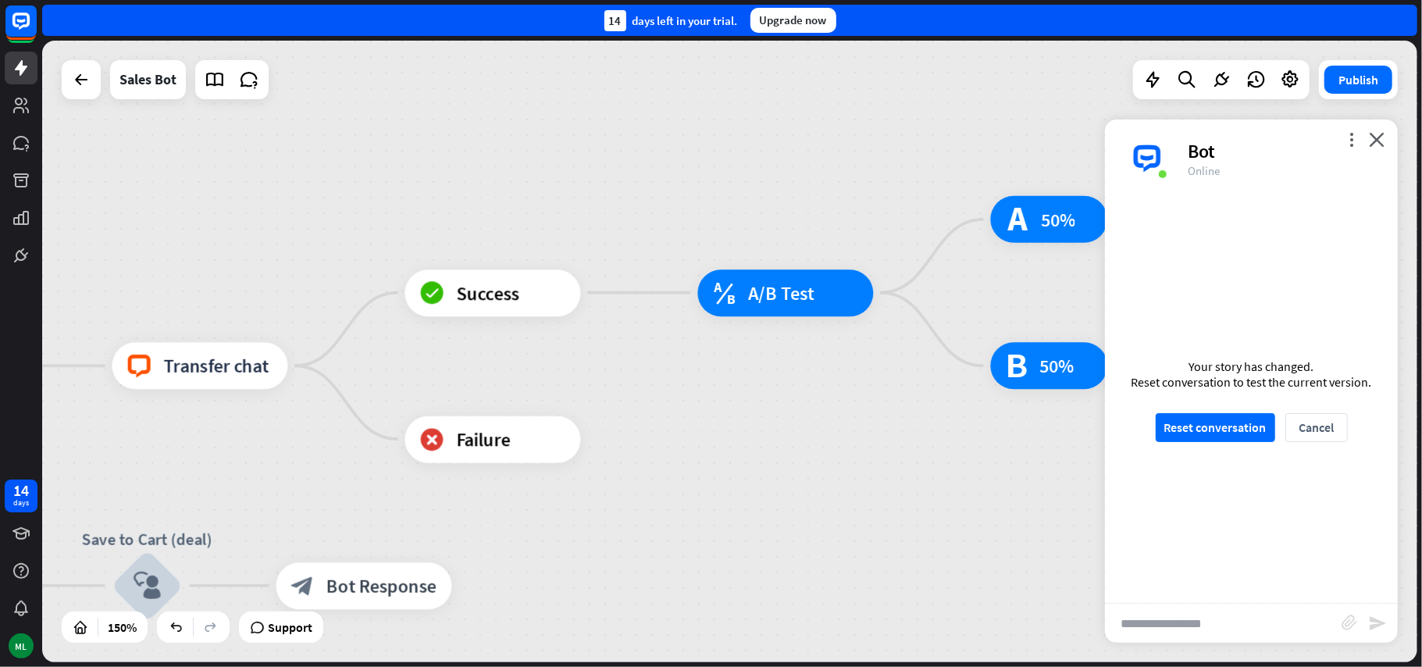
drag, startPoint x: 1004, startPoint y: 443, endPoint x: 703, endPoint y: 458, distance: 300.9
click at [703, 458] on div "home_2 Start point Welcome message block_bot_response Bot Response Main menu bl…" at bounding box center [729, 351] width 1375 height 621
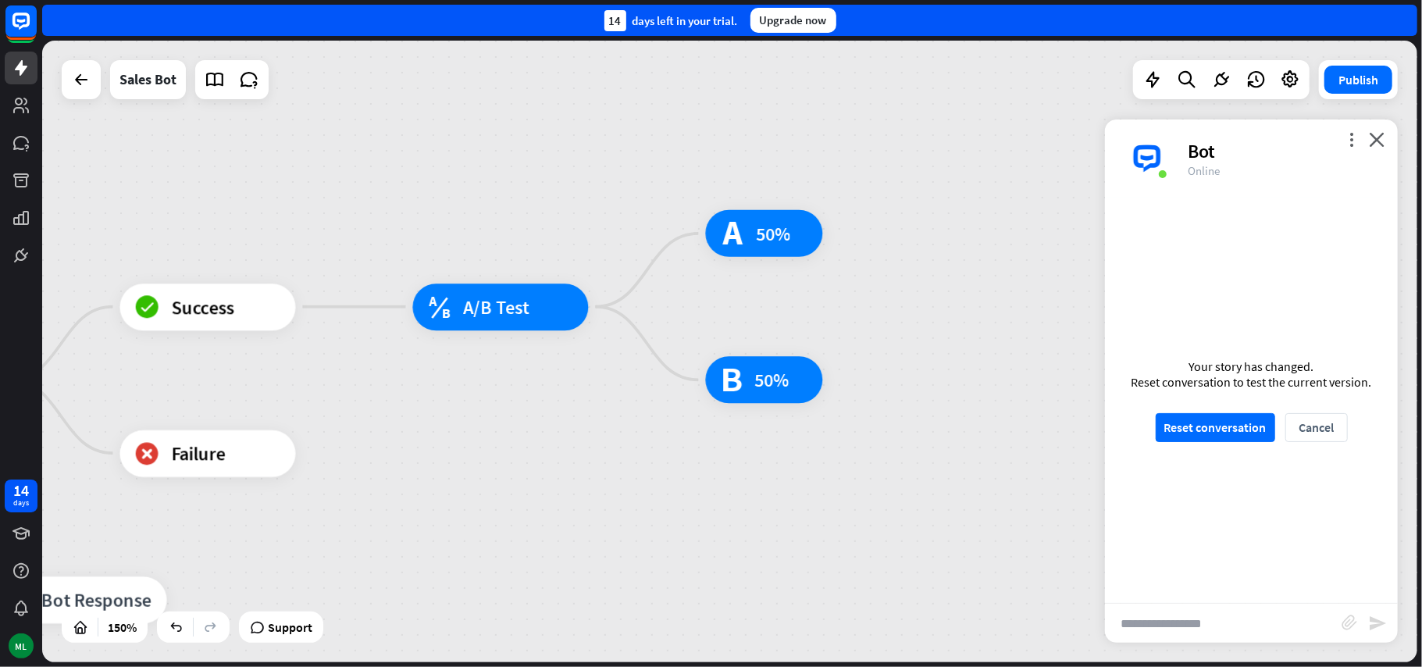
drag, startPoint x: 859, startPoint y: 463, endPoint x: 597, endPoint y: 470, distance: 262.4
click at [597, 470] on div "home_2 Start point Welcome message block_bot_response Bot Response Main menu bl…" at bounding box center [729, 351] width 1375 height 621
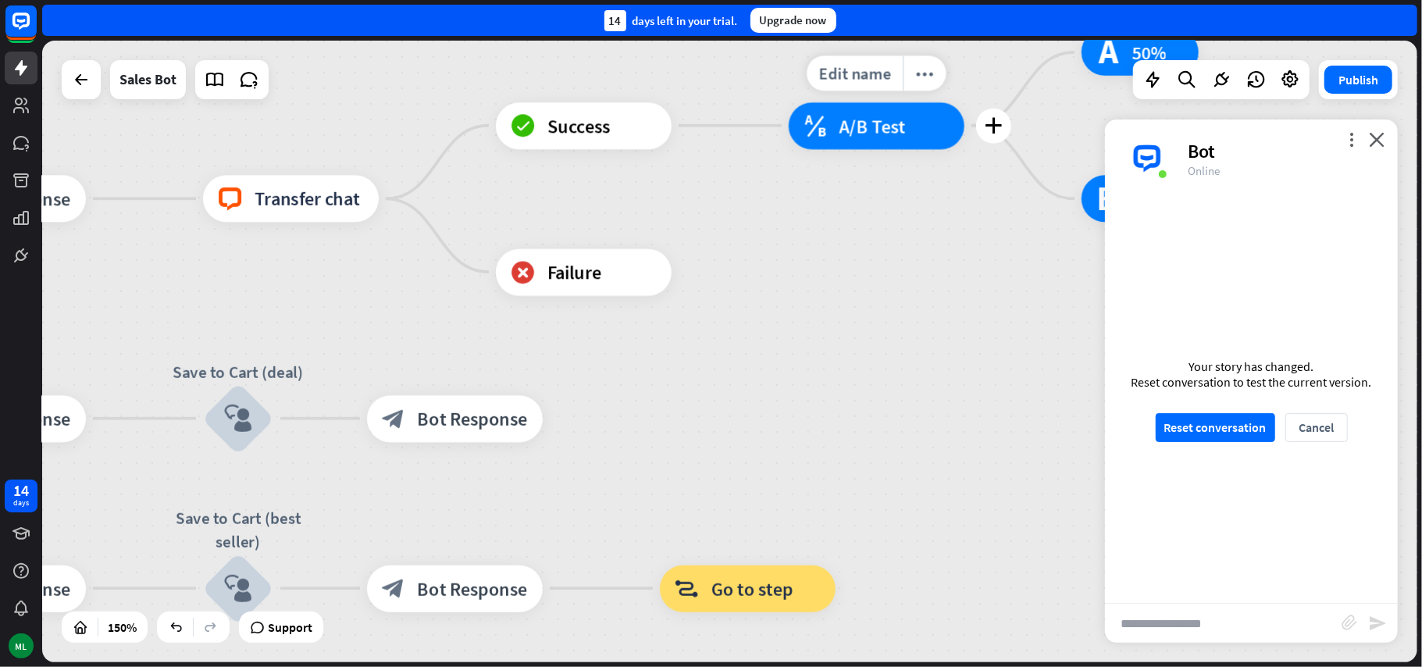
click at [896, 136] on span "A/B Test" at bounding box center [872, 125] width 67 height 23
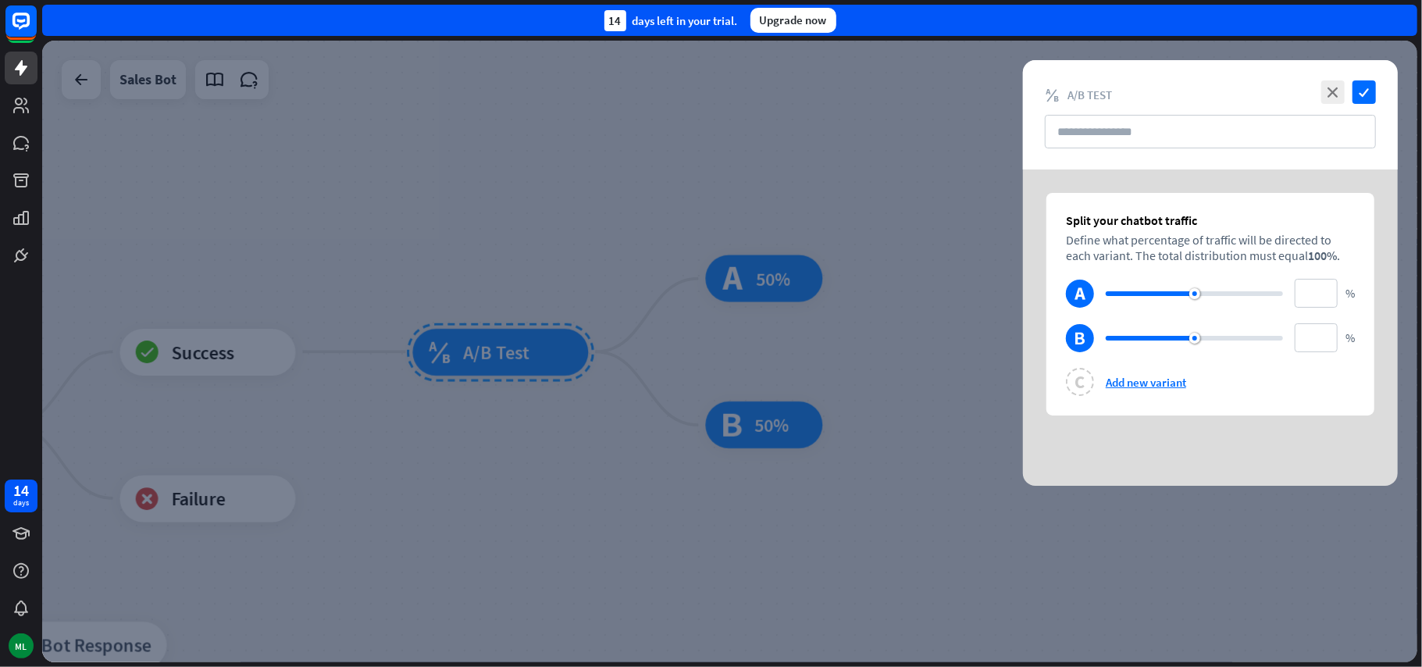
type input "**"
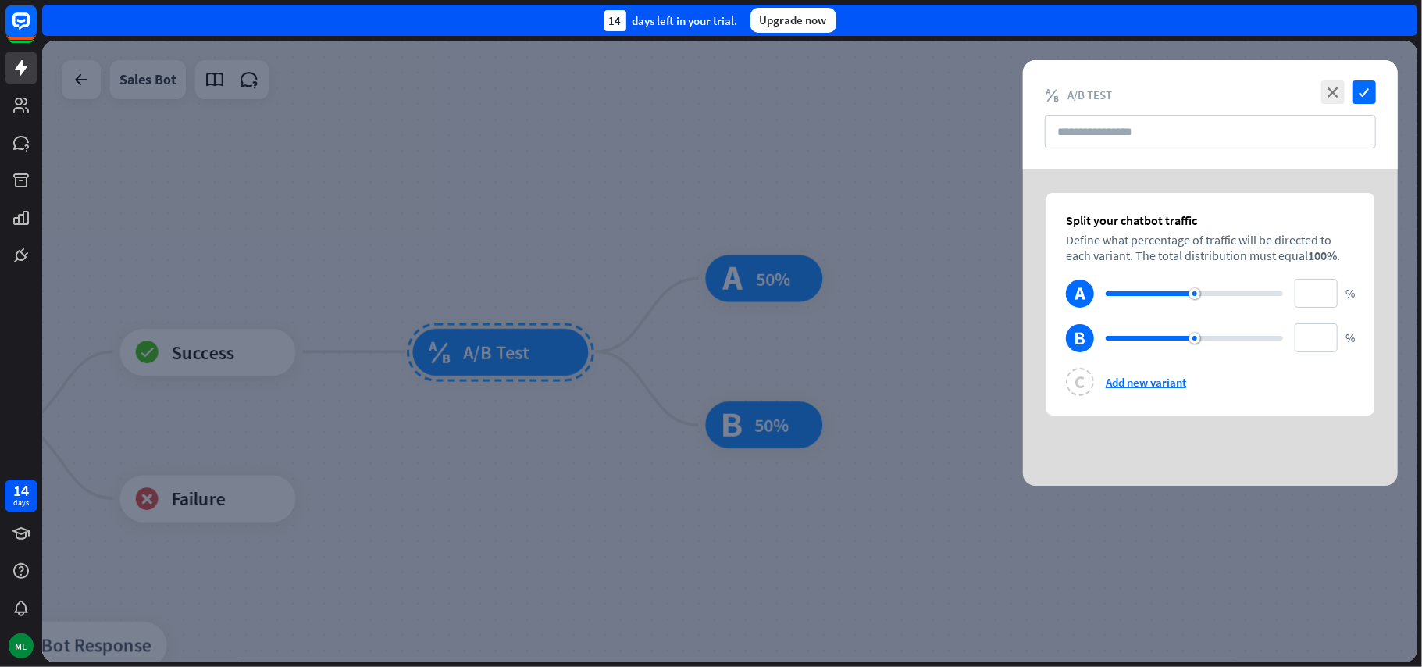
type input "**"
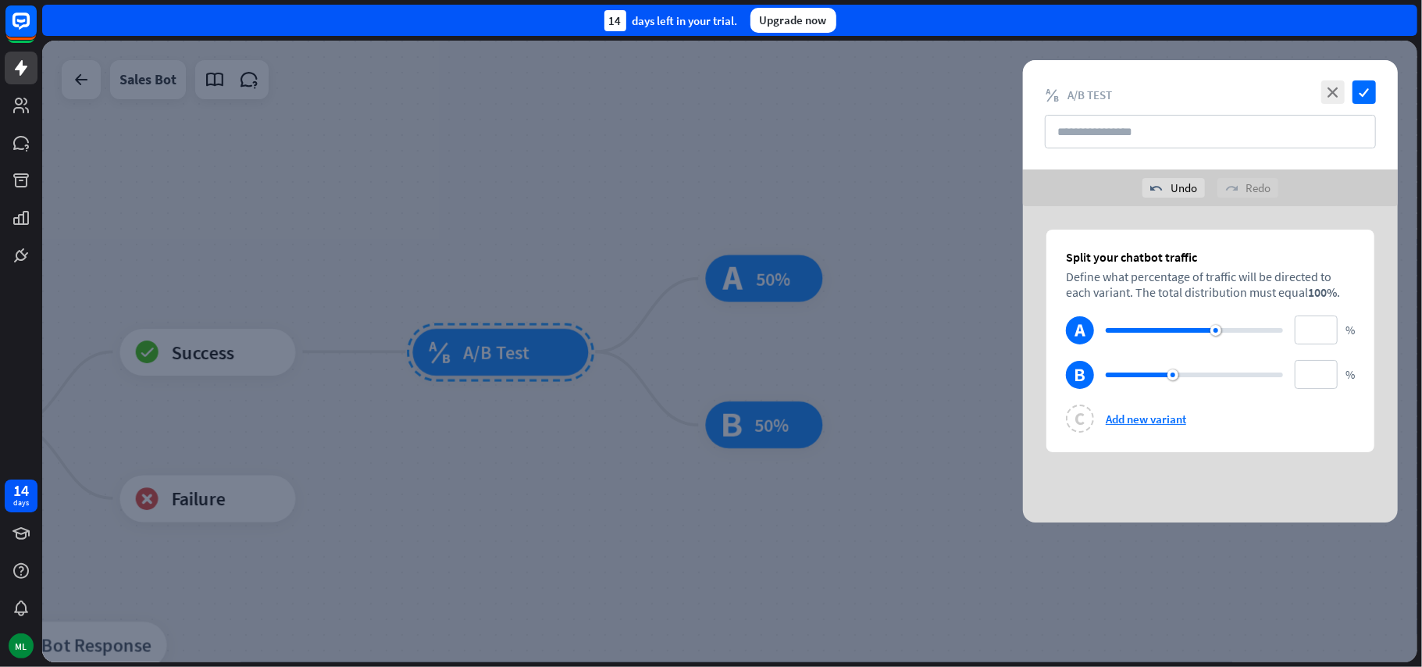
type input "**"
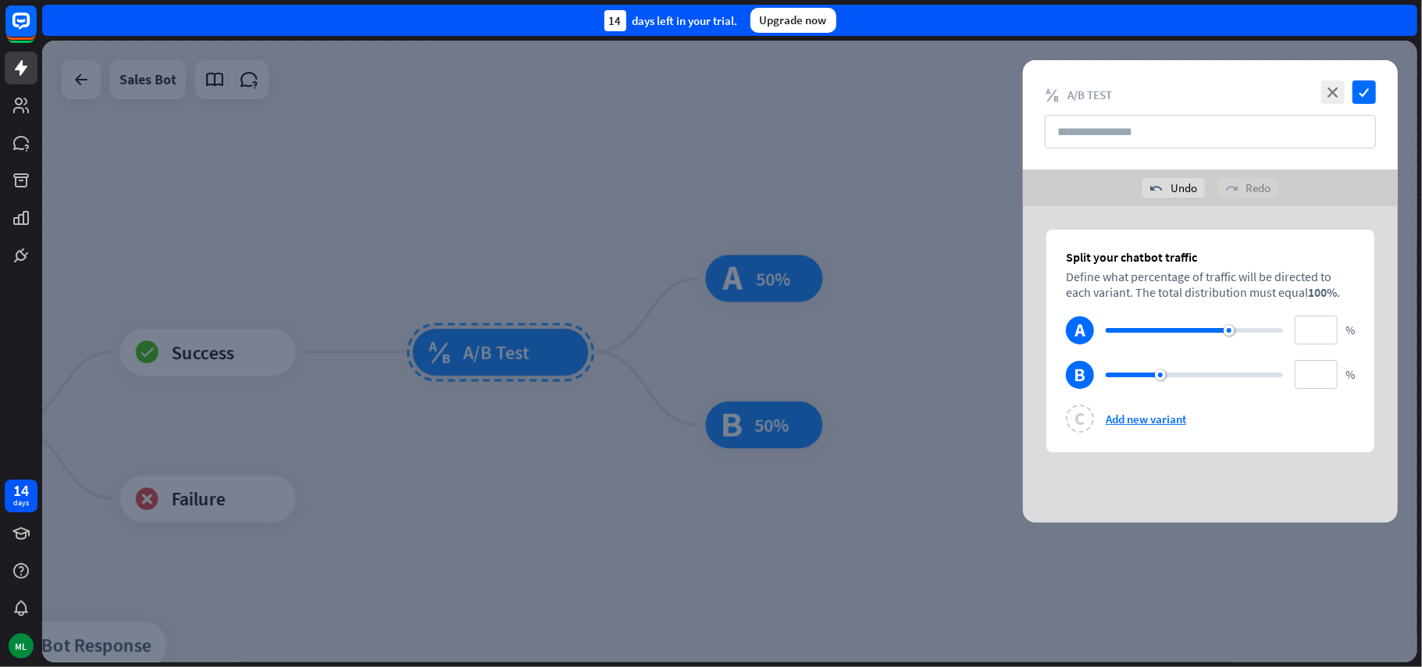
type input "**"
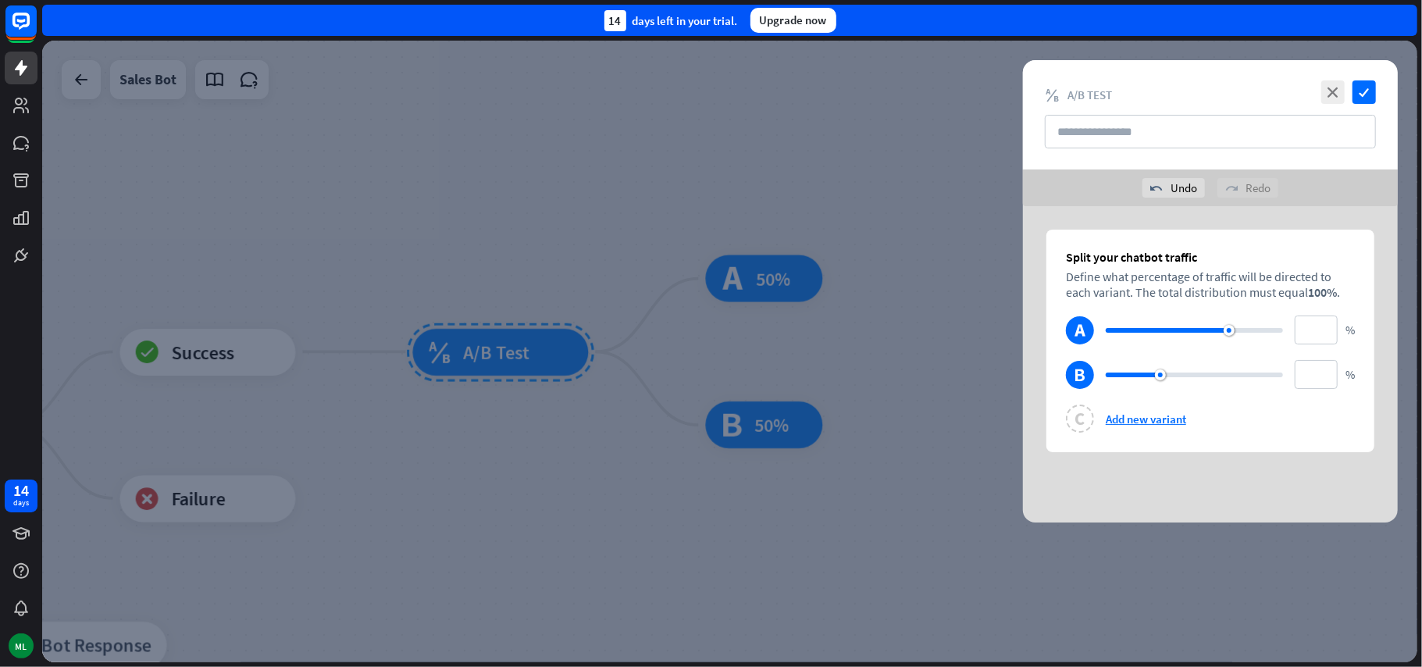
type input "**"
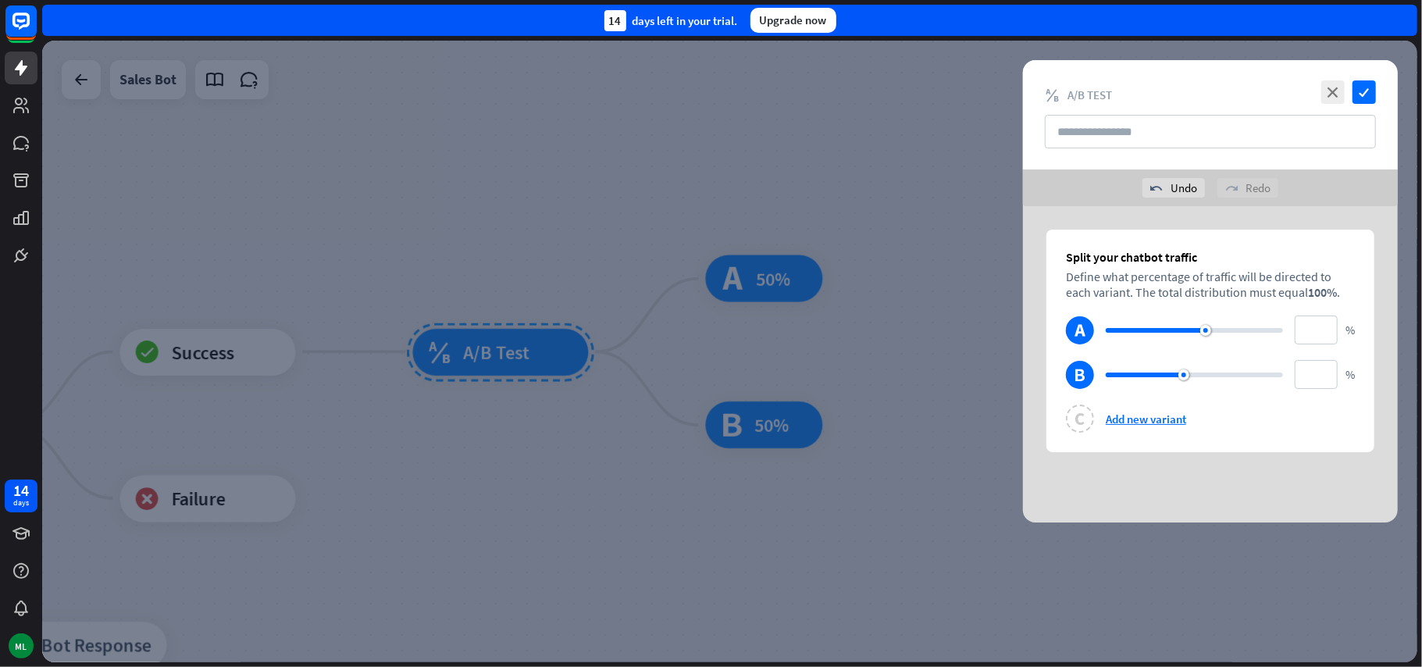
type input "**"
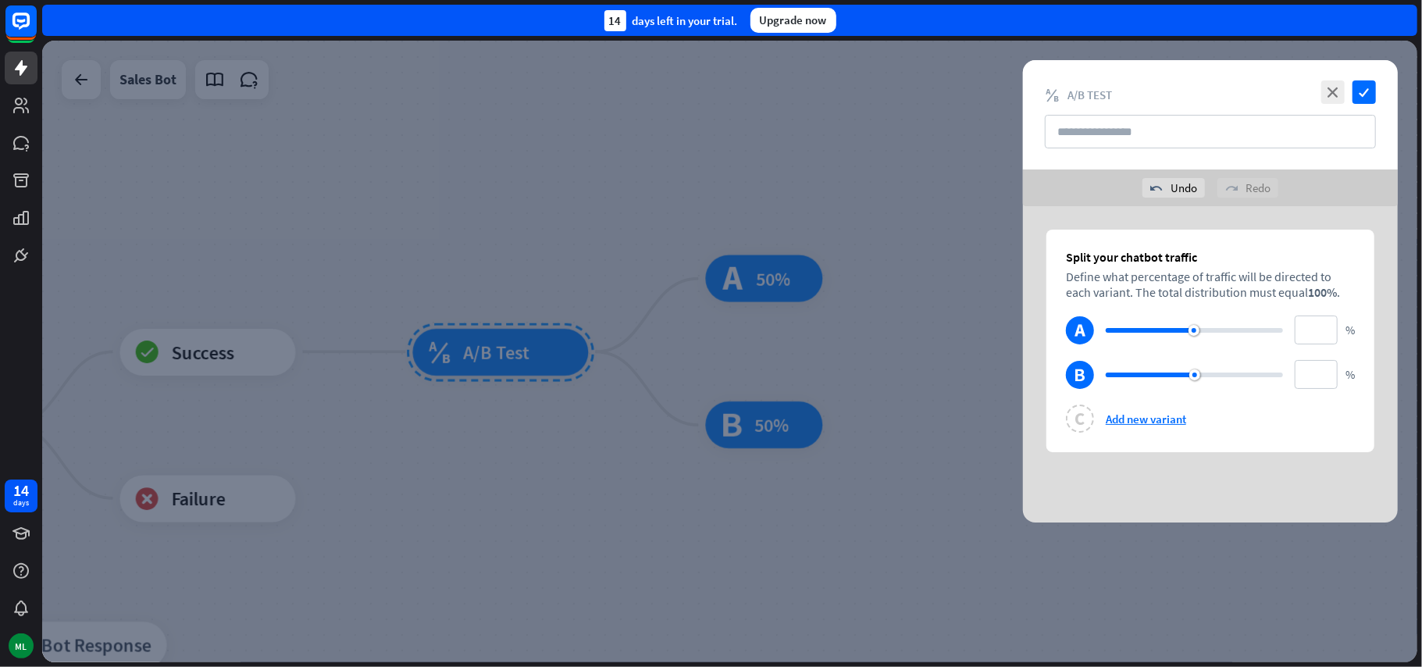
type input "**"
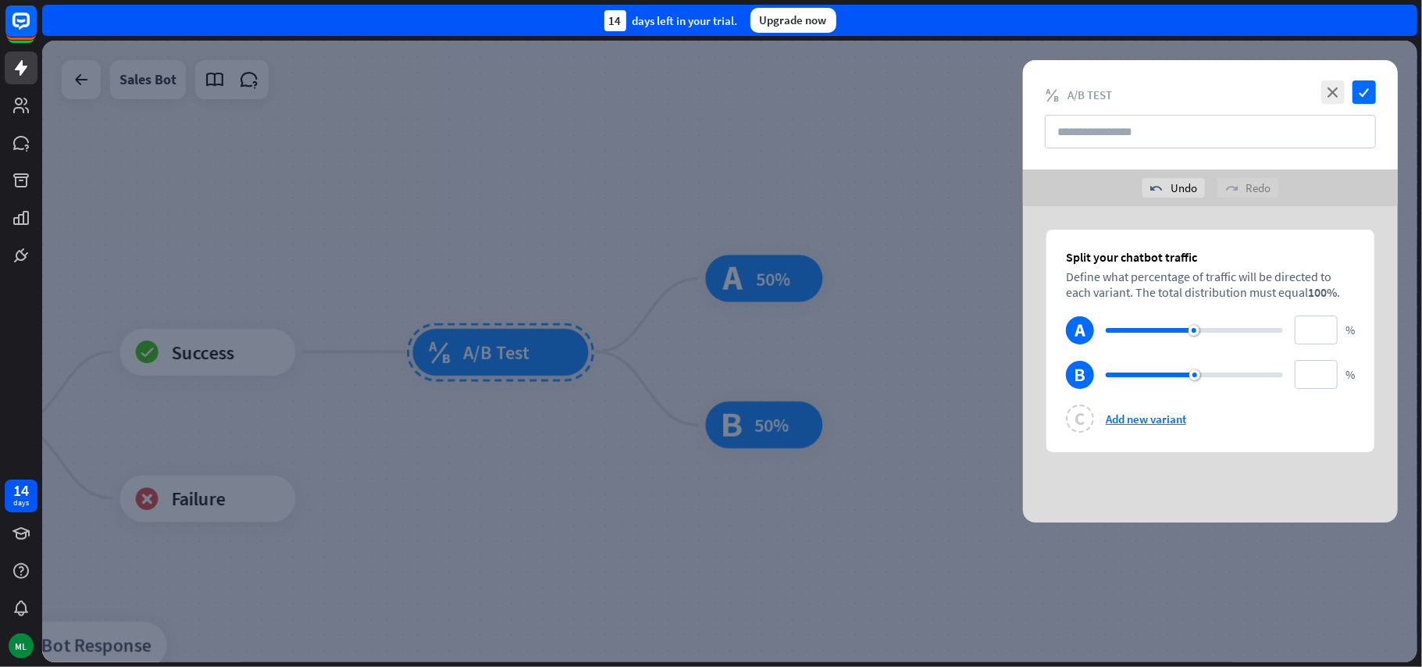
type input "**"
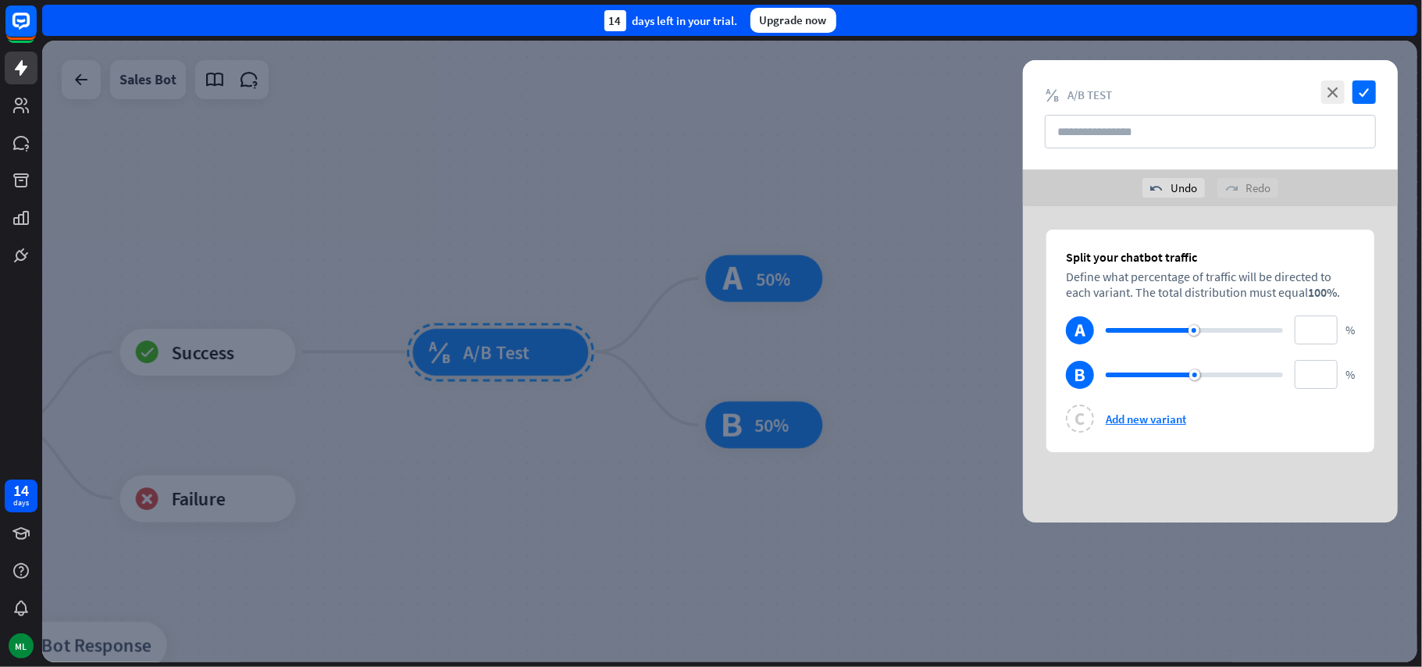
type input "**"
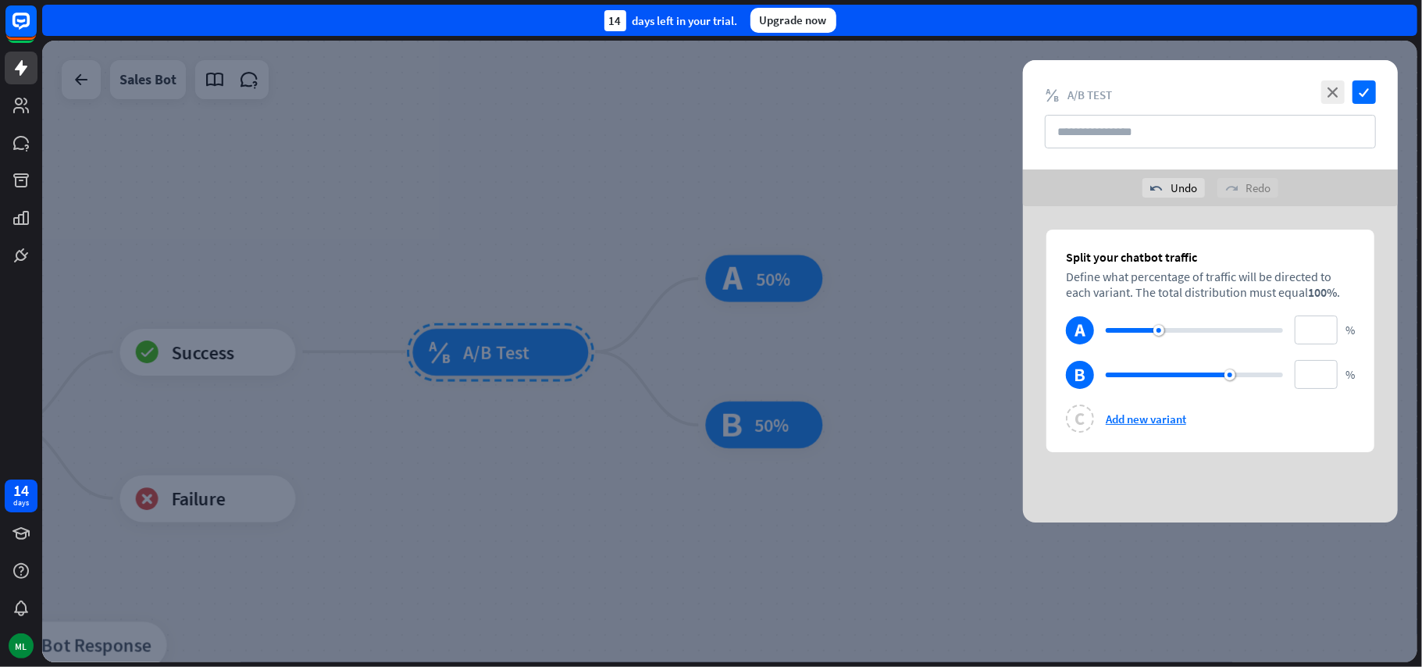
type input "**"
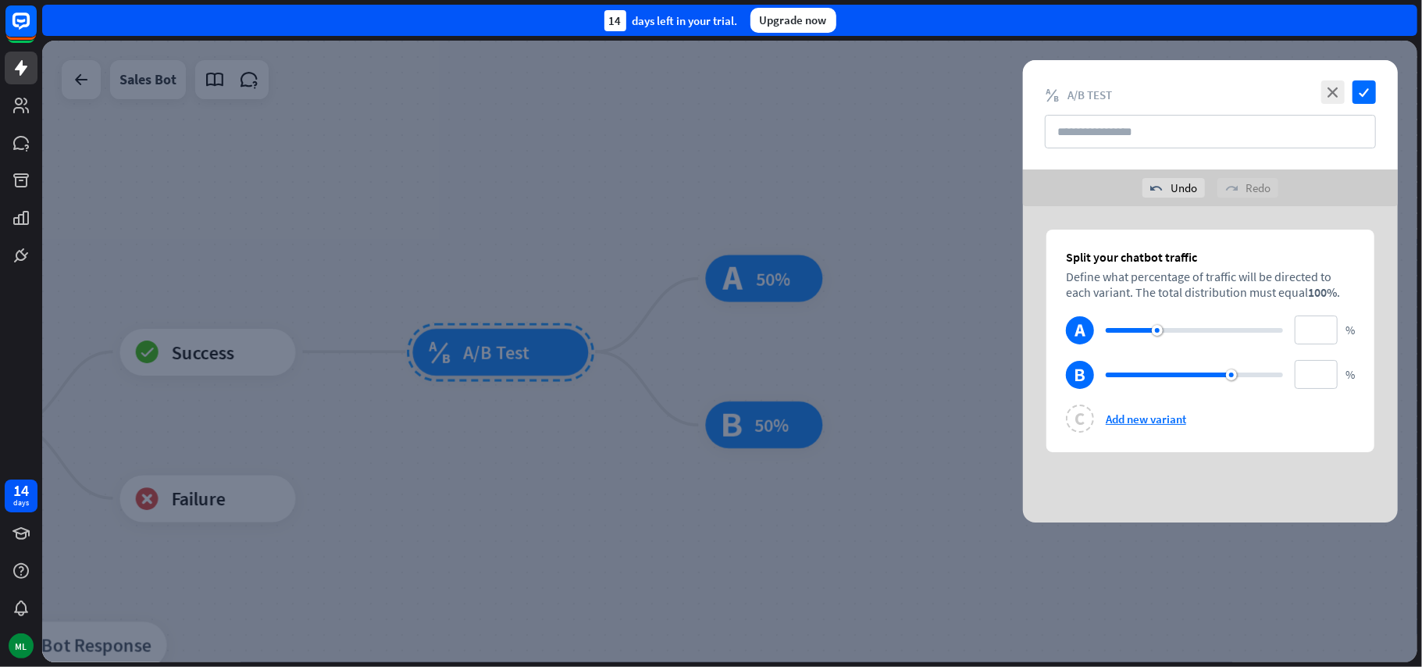
type input "**"
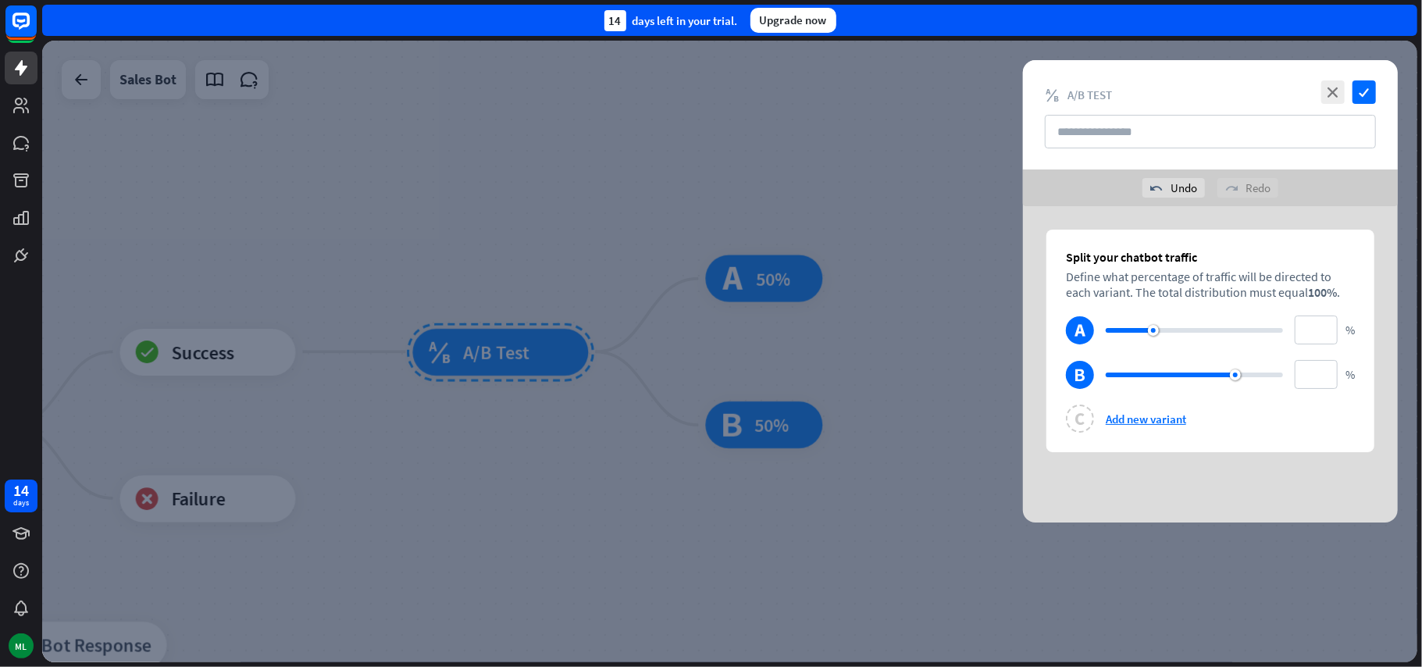
type input "**"
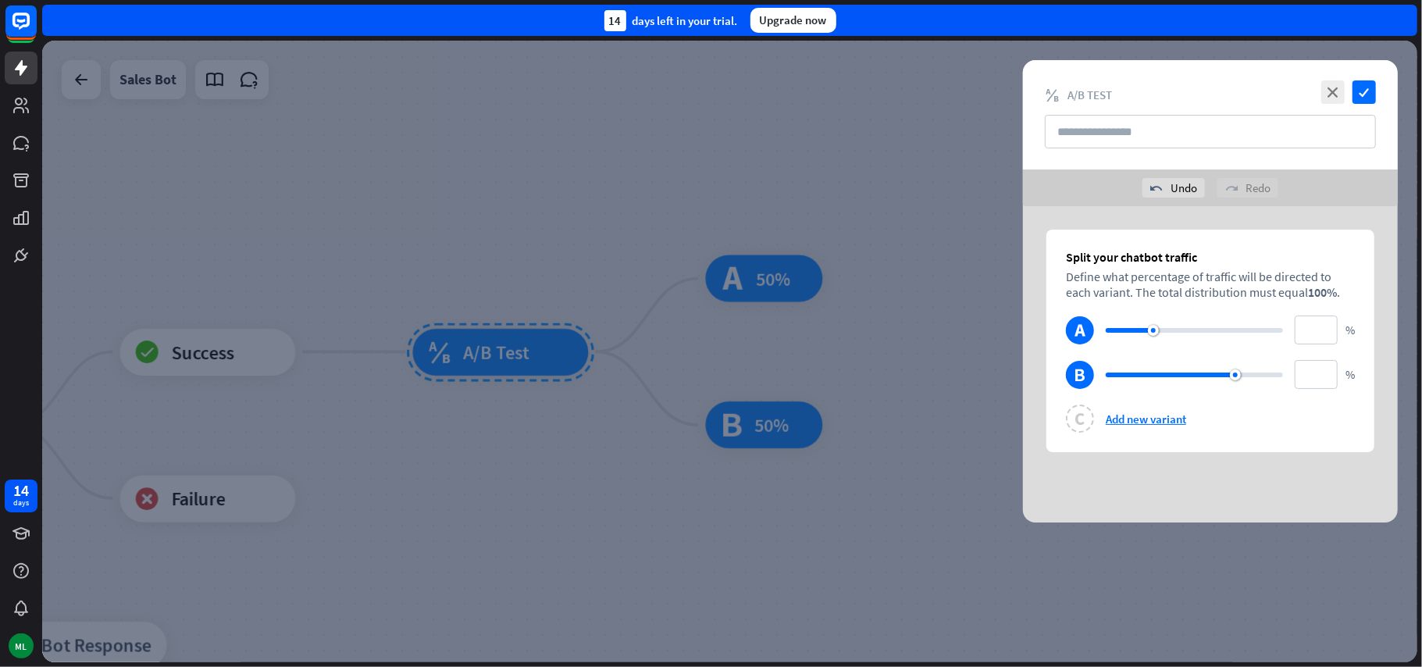
type input "**"
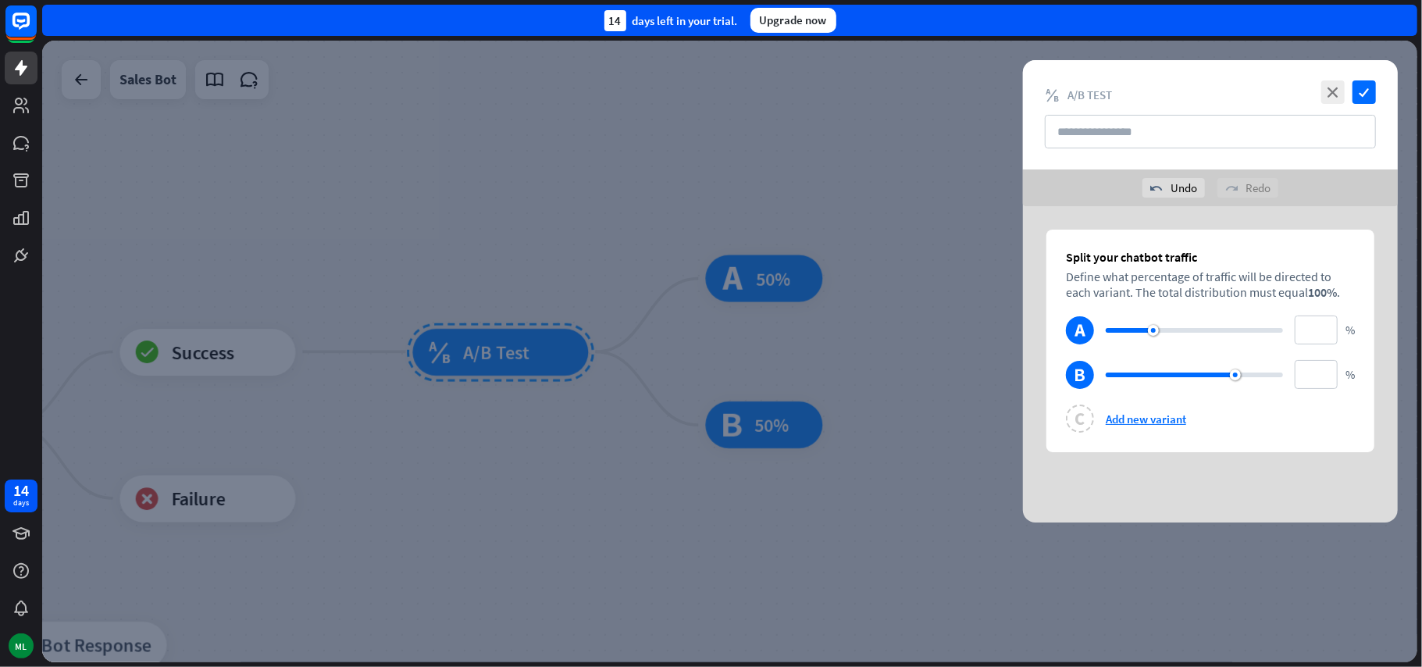
type input "**"
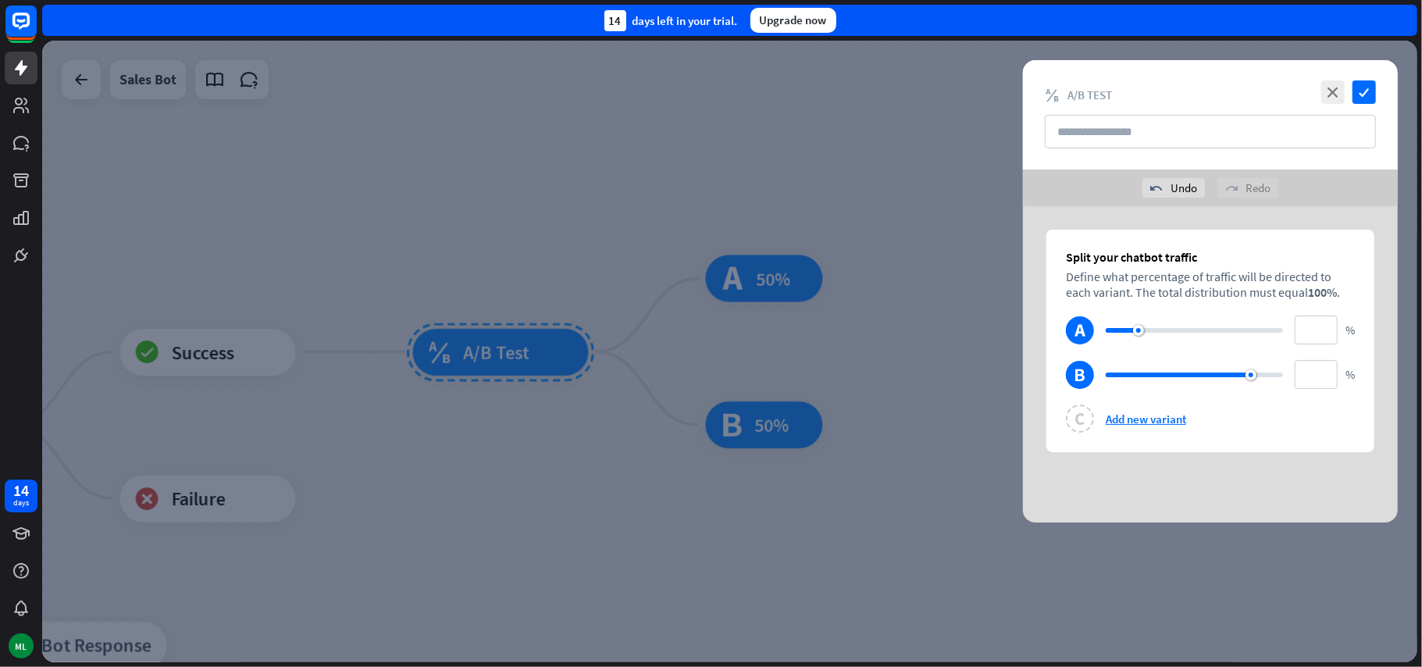
type input "**"
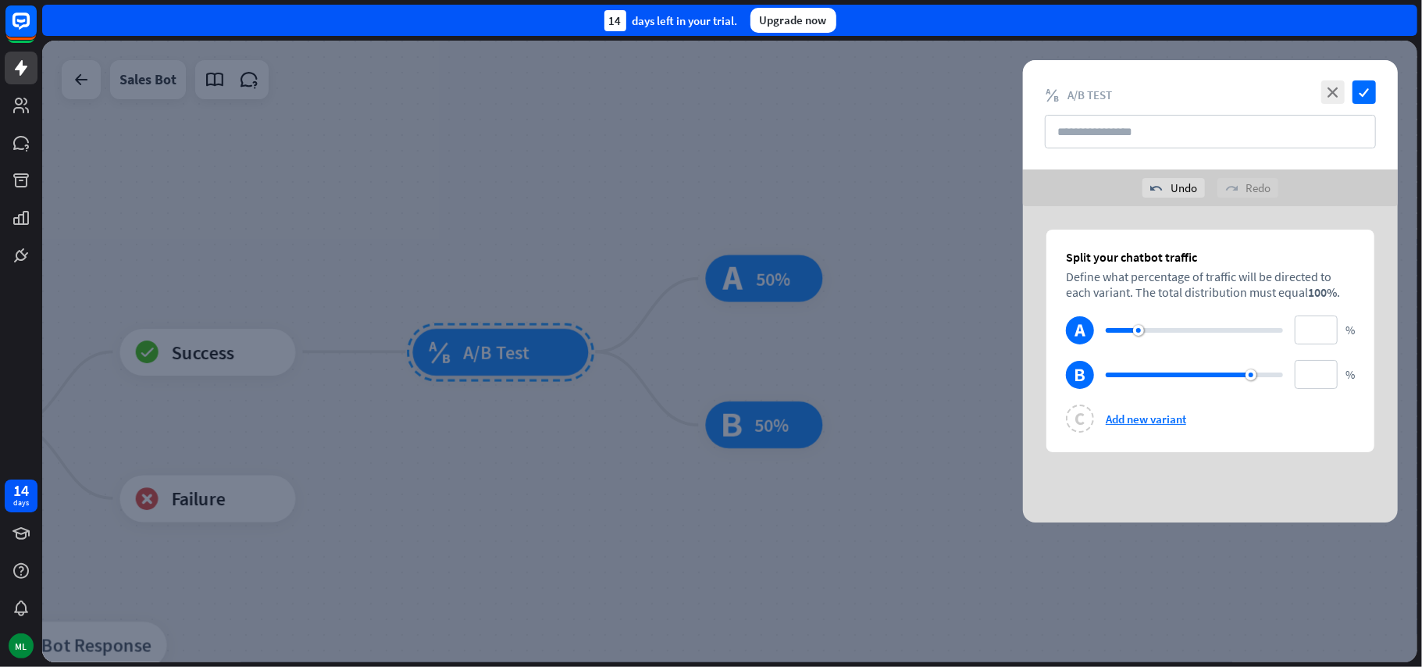
type input "**"
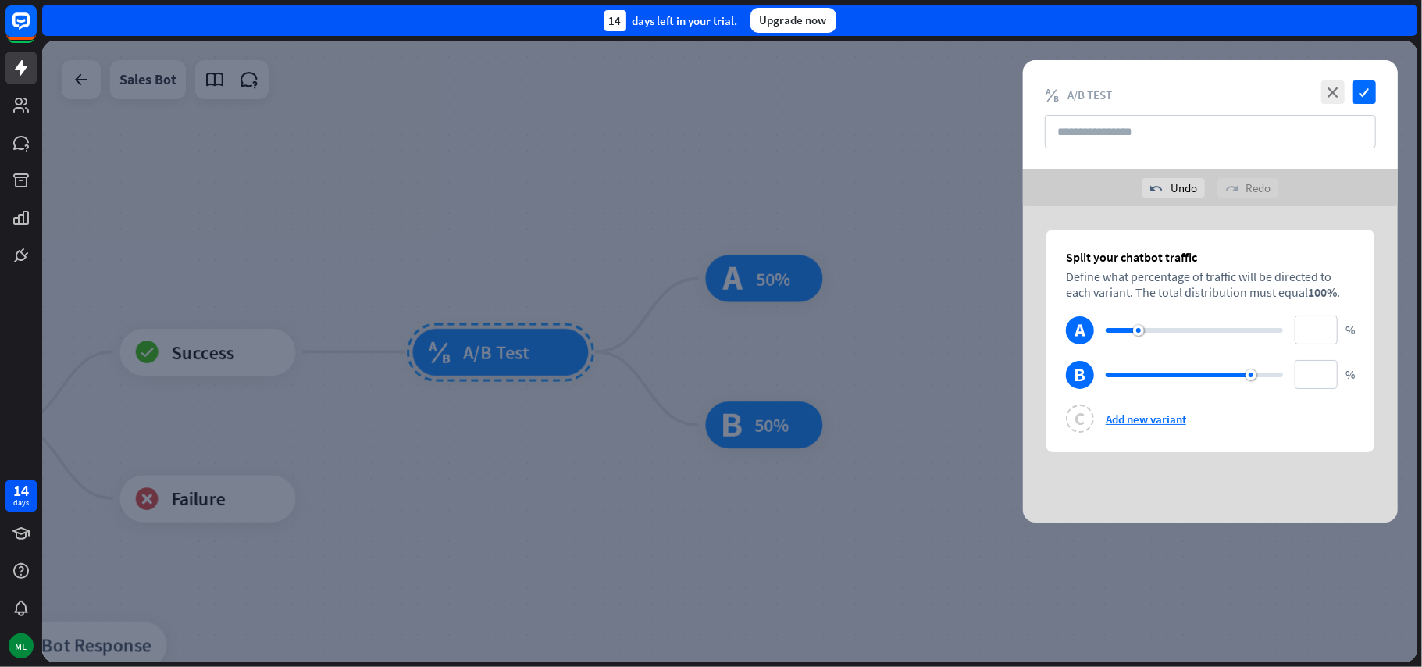
type input "**"
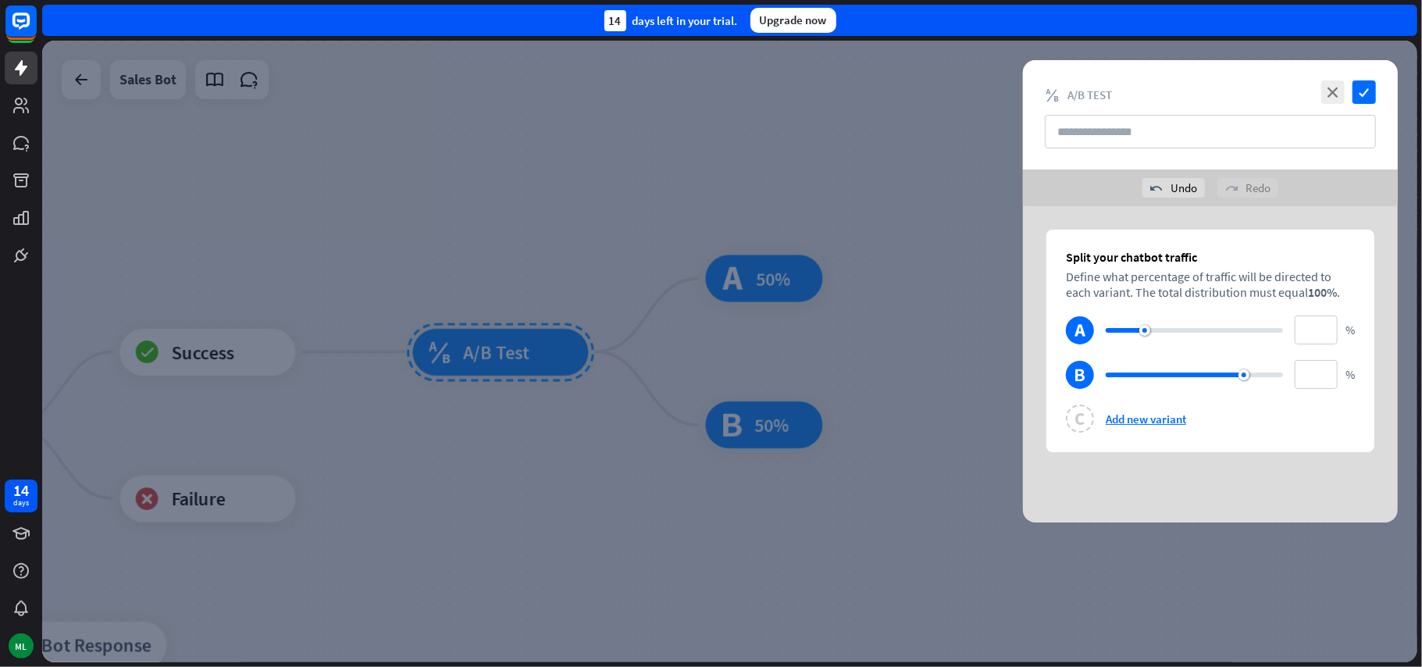
type input "**"
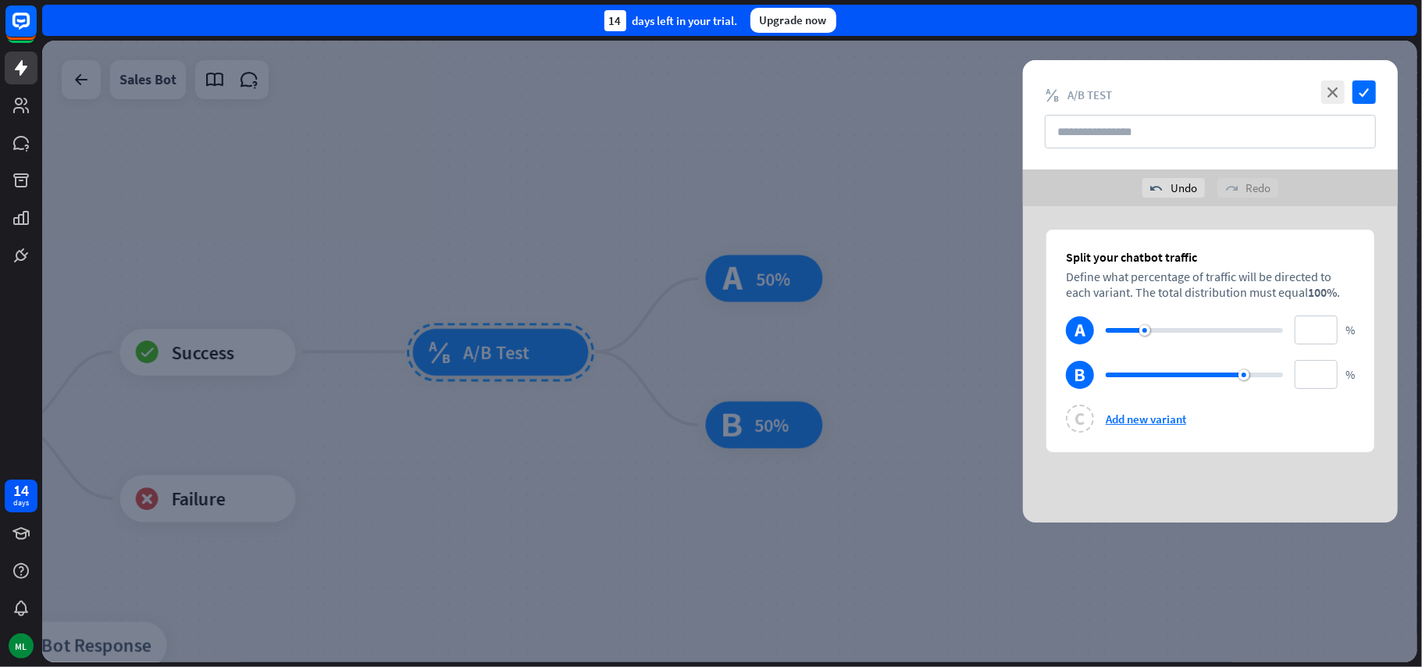
type input "**"
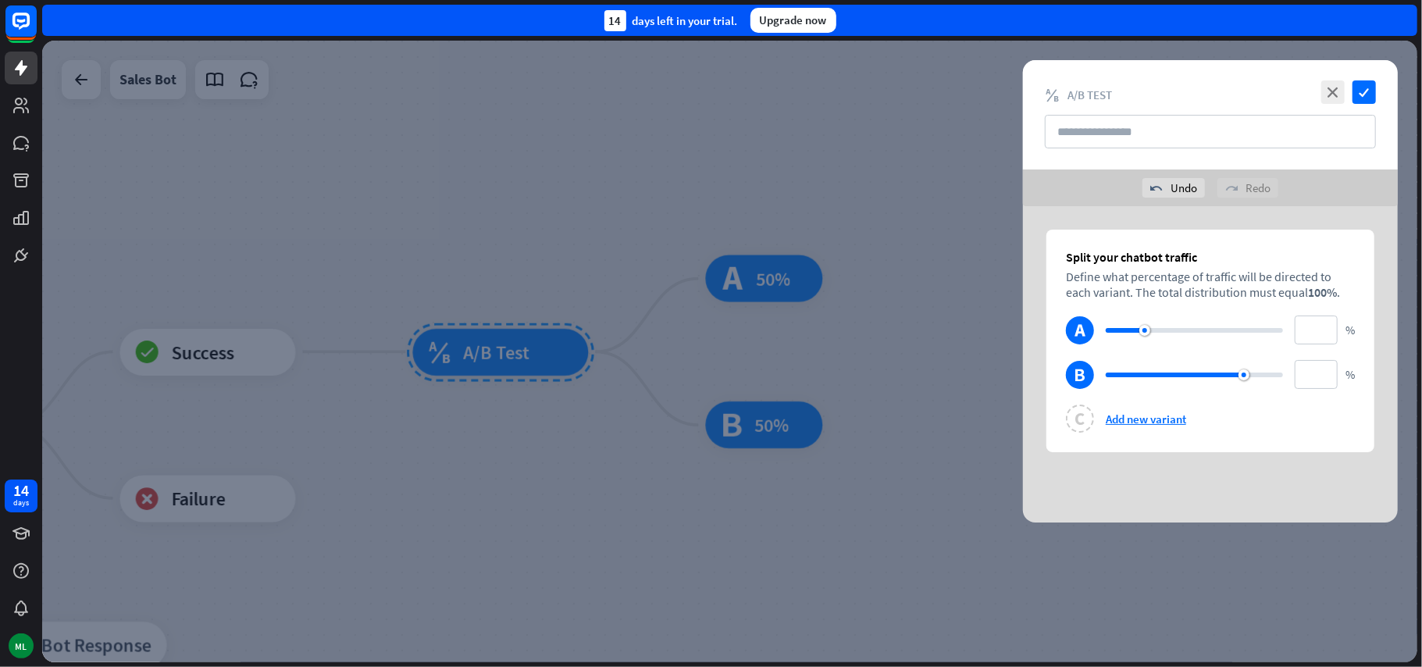
type input "**"
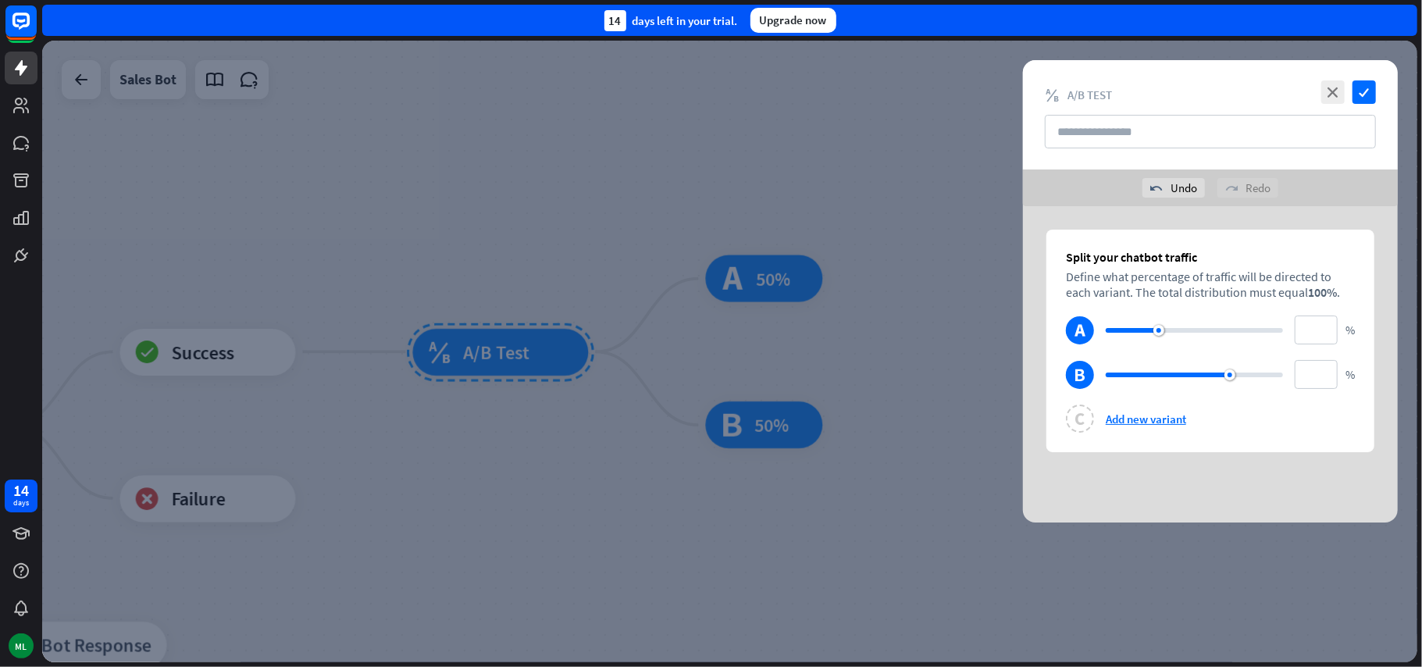
drag, startPoint x: 1191, startPoint y: 292, endPoint x: 1159, endPoint y: 334, distance: 53.4
click at [1159, 334] on div at bounding box center [1158, 330] width 11 height 11
click at [1362, 98] on icon "check" at bounding box center [1363, 91] width 23 height 23
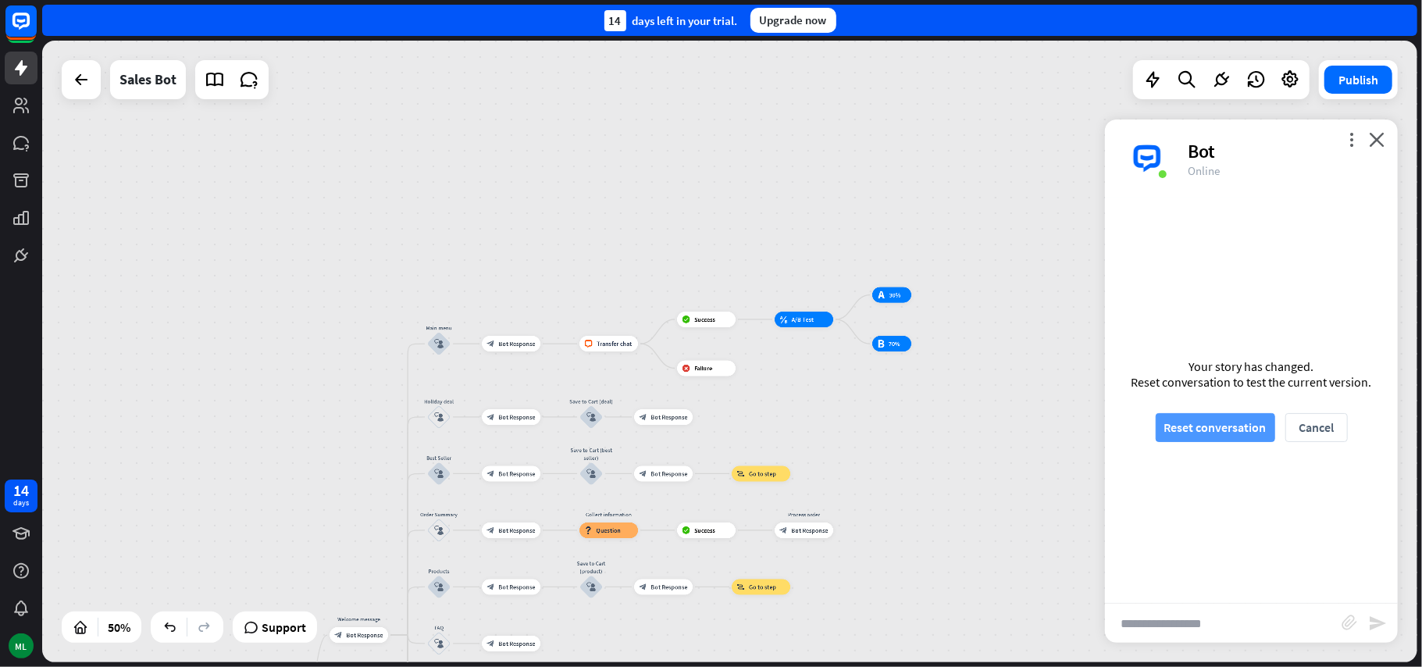
click at [1225, 429] on button "Reset conversation" at bounding box center [1215, 427] width 119 height 29
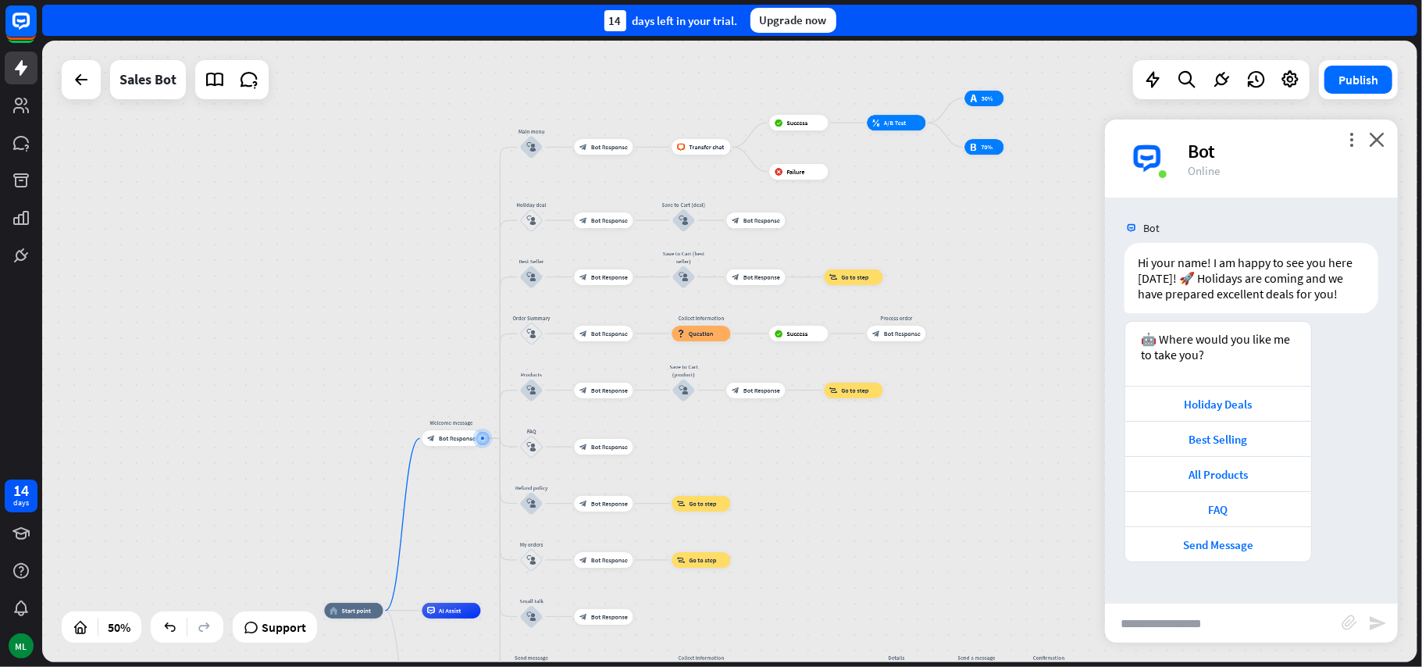
drag, startPoint x: 975, startPoint y: 423, endPoint x: 925, endPoint y: 504, distance: 94.7
click at [925, 504] on div "home_2 Start point Welcome message block_bot_response Bot Response Main menu bl…" at bounding box center [729, 351] width 1375 height 621
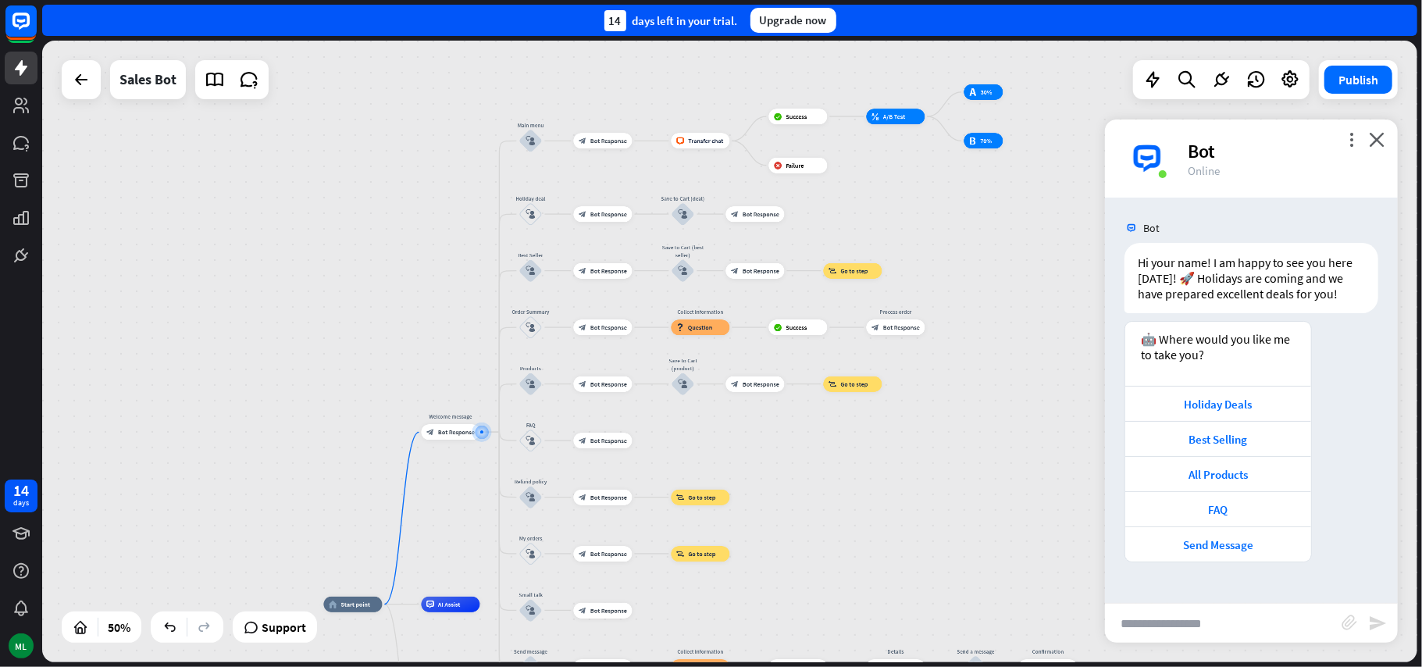
click at [1191, 628] on input "text" at bounding box center [1223, 623] width 237 height 39
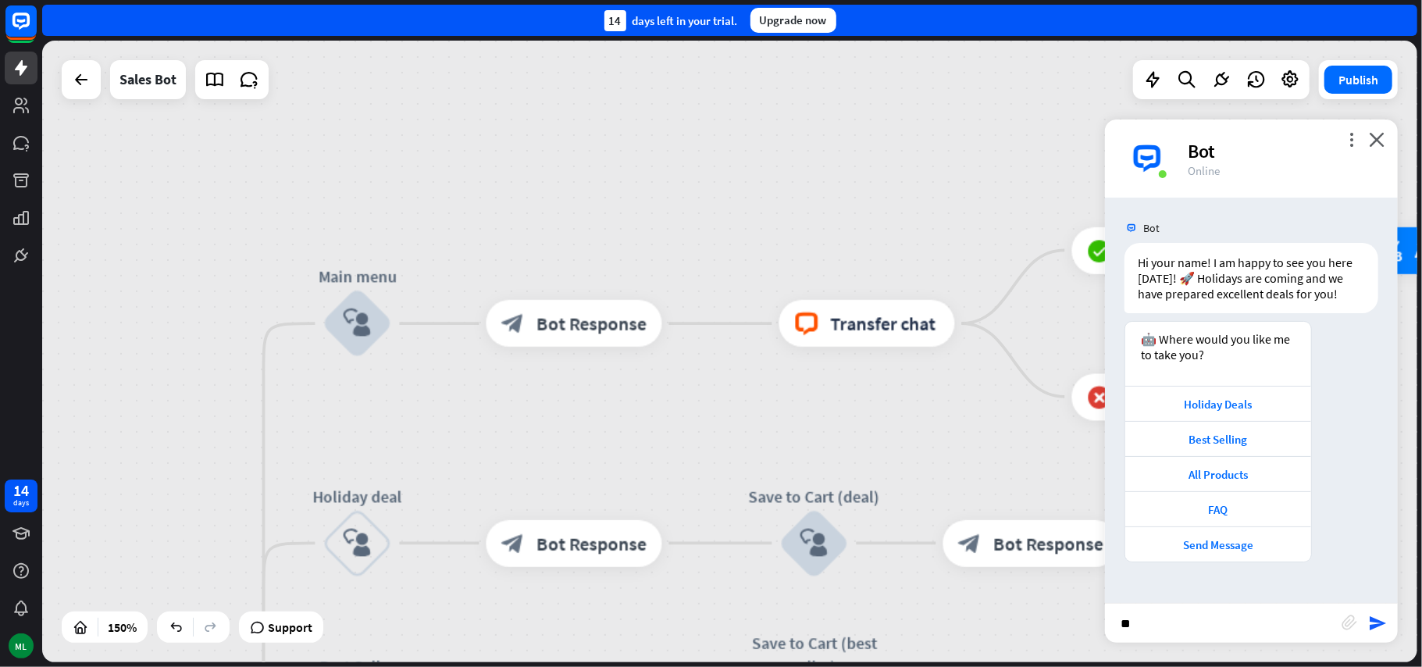
drag, startPoint x: 619, startPoint y: 225, endPoint x: 548, endPoint y: 448, distance: 234.3
click at [548, 448] on div "home_2 Start point Welcome message block_bot_response Bot Response Main menu bl…" at bounding box center [729, 351] width 1375 height 621
click at [1187, 620] on input "**" at bounding box center [1223, 623] width 237 height 39
type input "****"
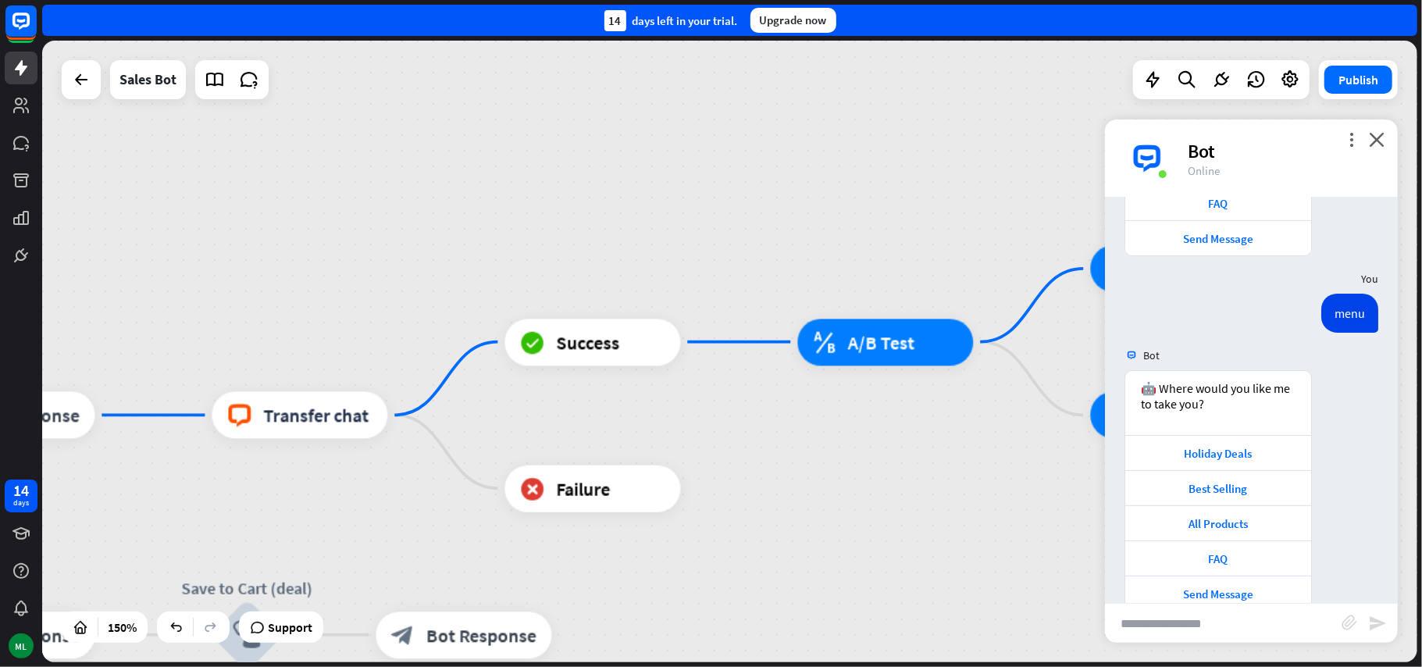
scroll to position [354, 0]
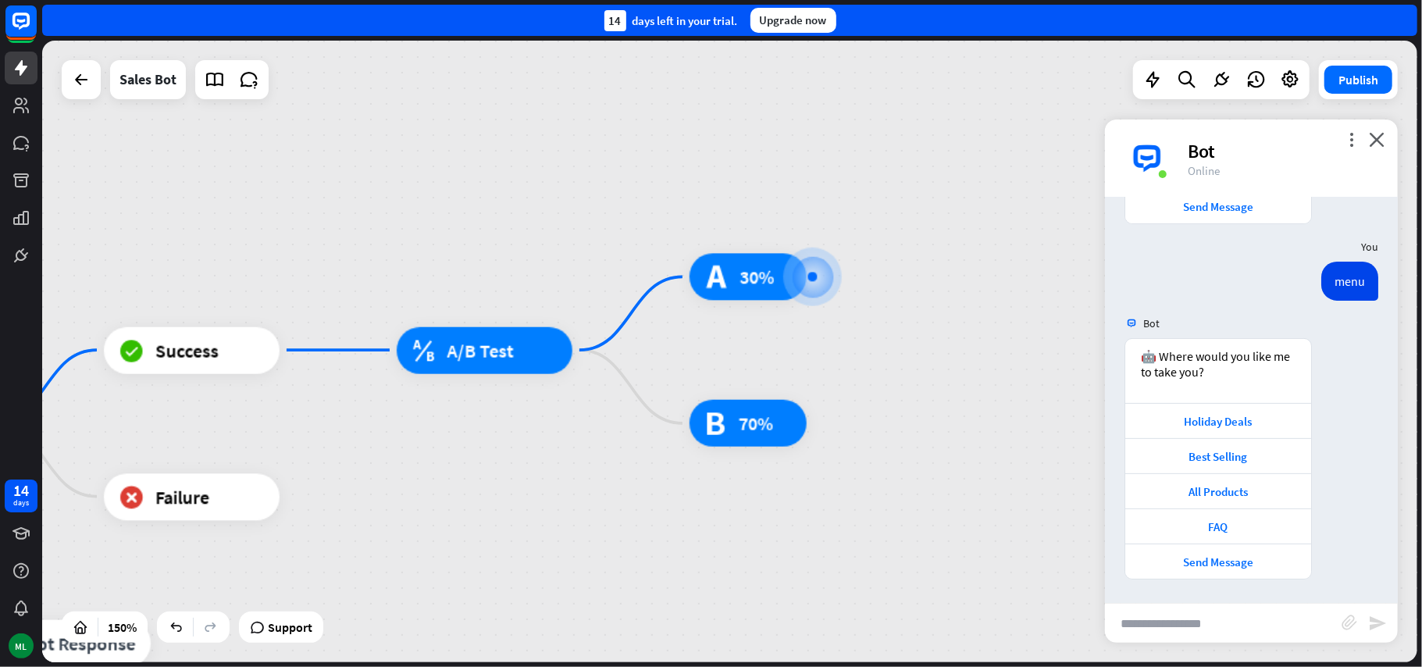
drag, startPoint x: 694, startPoint y: 478, endPoint x: 1013, endPoint y: 388, distance: 331.0
click at [1013, 388] on div "home_2 Start point Welcome message block_bot_response Bot Response Main menu bl…" at bounding box center [729, 351] width 1375 height 621
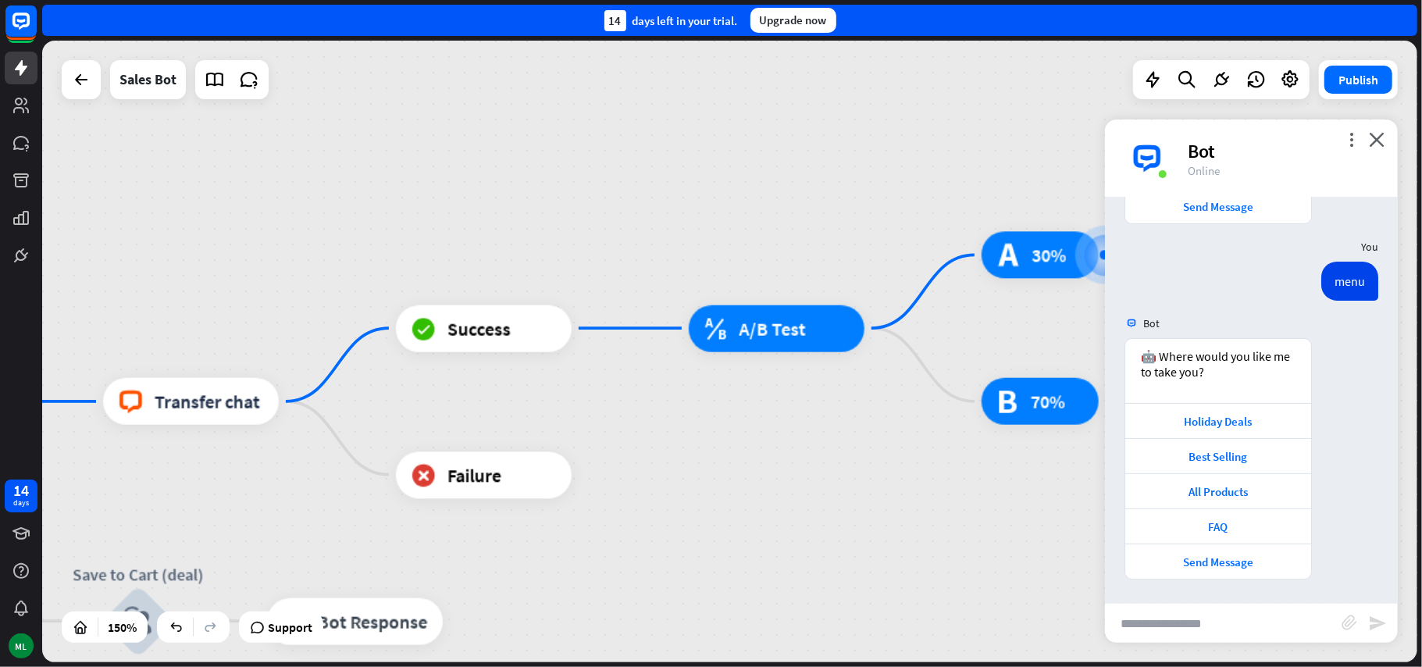
drag, startPoint x: 582, startPoint y: 479, endPoint x: 797, endPoint y: 472, distance: 215.6
click at [797, 472] on div "home_2 Start point Welcome message block_bot_response Bot Response Main menu bl…" at bounding box center [729, 351] width 1375 height 621
drag, startPoint x: 581, startPoint y: 478, endPoint x: 817, endPoint y: 460, distance: 236.5
click at [817, 460] on div "home_2 Start point Welcome message block_bot_response Bot Response Main menu bl…" at bounding box center [729, 351] width 1375 height 621
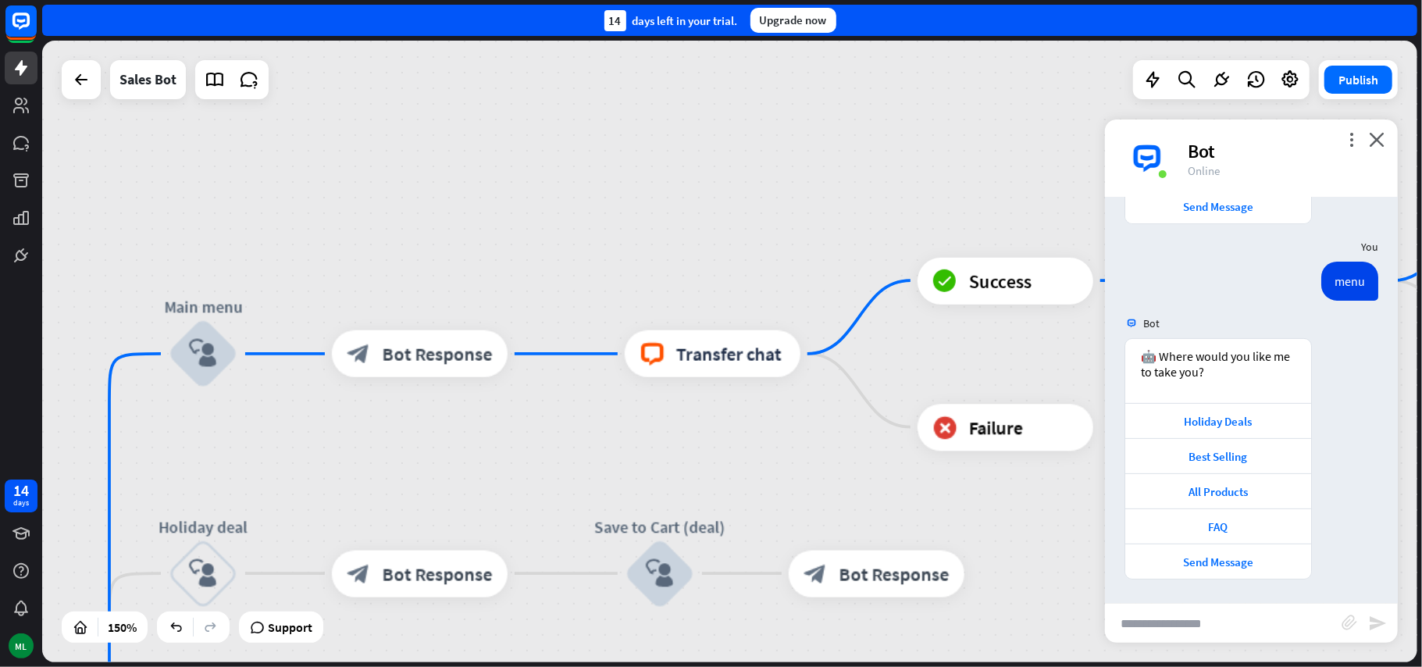
drag, startPoint x: 394, startPoint y: 236, endPoint x: 907, endPoint y: 201, distance: 515.0
click at [916, 189] on div "home_2 Start point Welcome message block_bot_response Bot Response Main menu bl…" at bounding box center [729, 351] width 1375 height 621
click at [760, 295] on icon "more_horiz" at bounding box center [762, 302] width 19 height 18
click at [751, 363] on span "Transfer chat" at bounding box center [729, 354] width 105 height 23
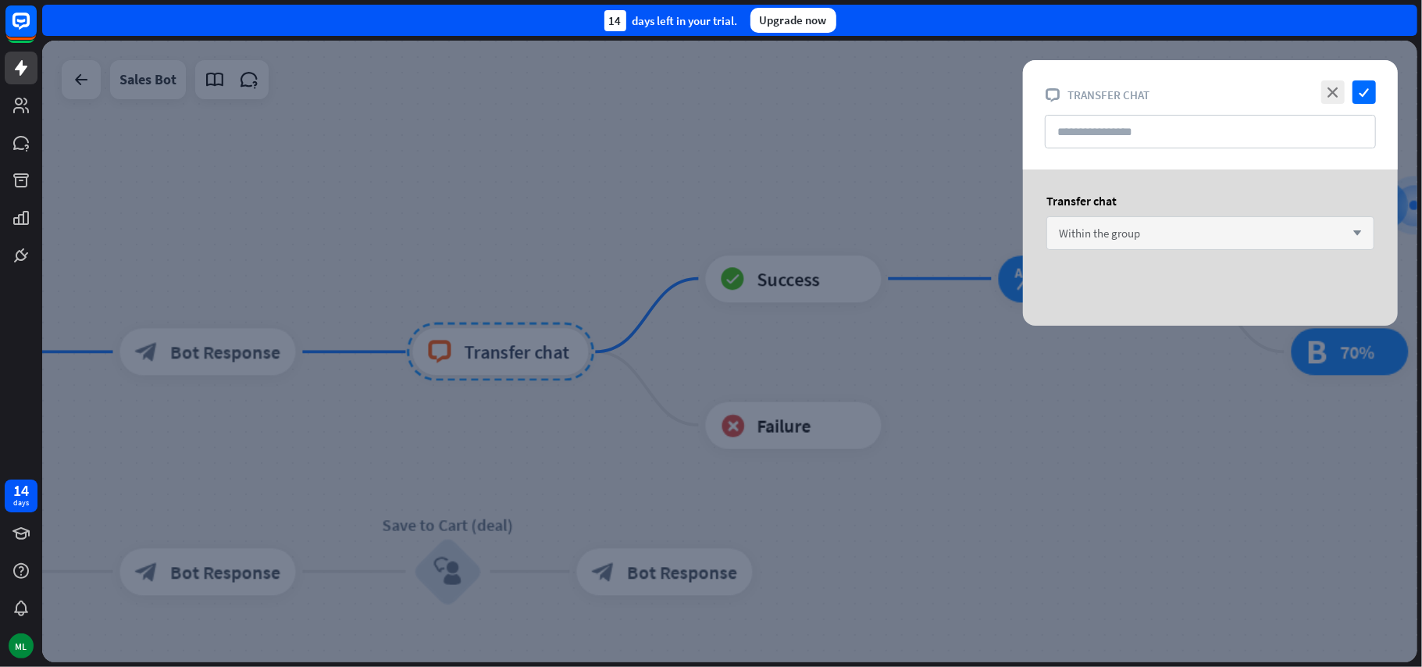
click at [1362, 230] on div "Within the group arrow_down" at bounding box center [1210, 233] width 328 height 34
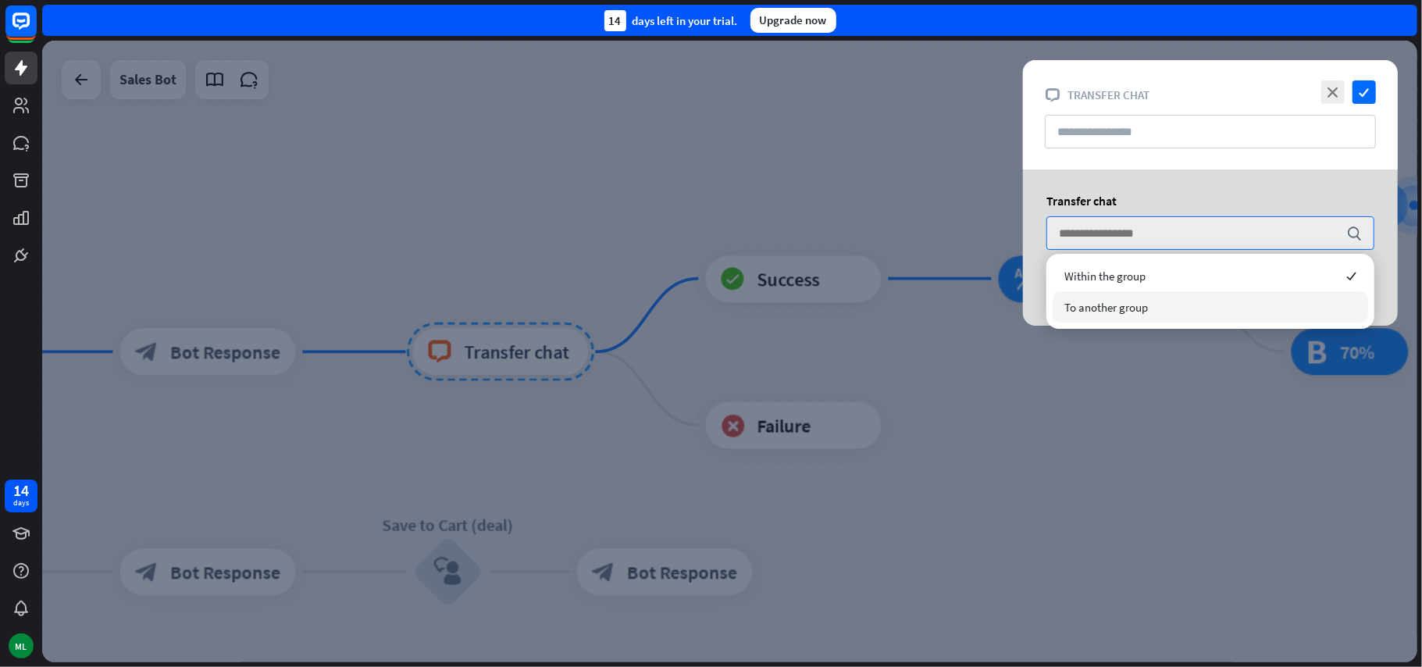
click at [1191, 310] on div "To another group" at bounding box center [1209, 306] width 315 height 31
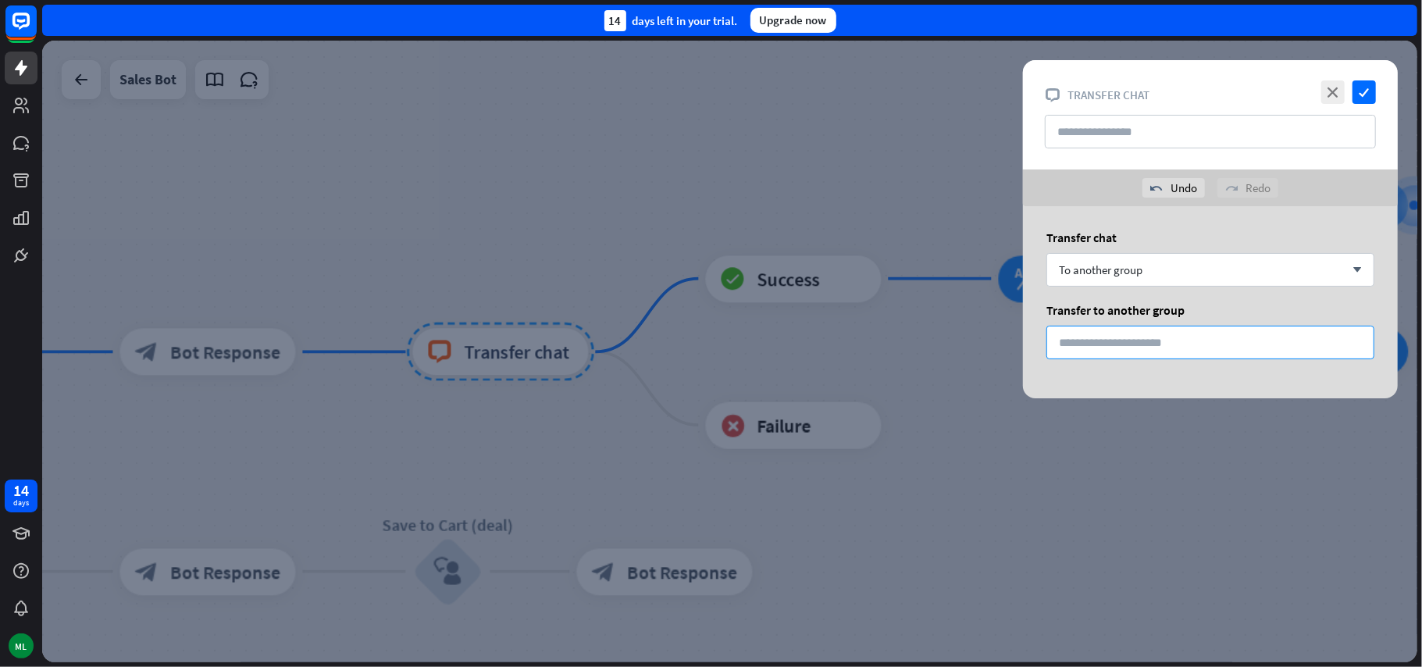
click at [1190, 348] on input "*" at bounding box center [1210, 343] width 328 height 34
drag, startPoint x: 1190, startPoint y: 348, endPoint x: 924, endPoint y: 336, distance: 265.8
click at [924, 336] on div "close check block_livechat Transfer chat undo Undo redo Redo Transfer chat To a…" at bounding box center [729, 351] width 1375 height 621
type input "**"
click at [1366, 91] on icon "check" at bounding box center [1363, 91] width 23 height 23
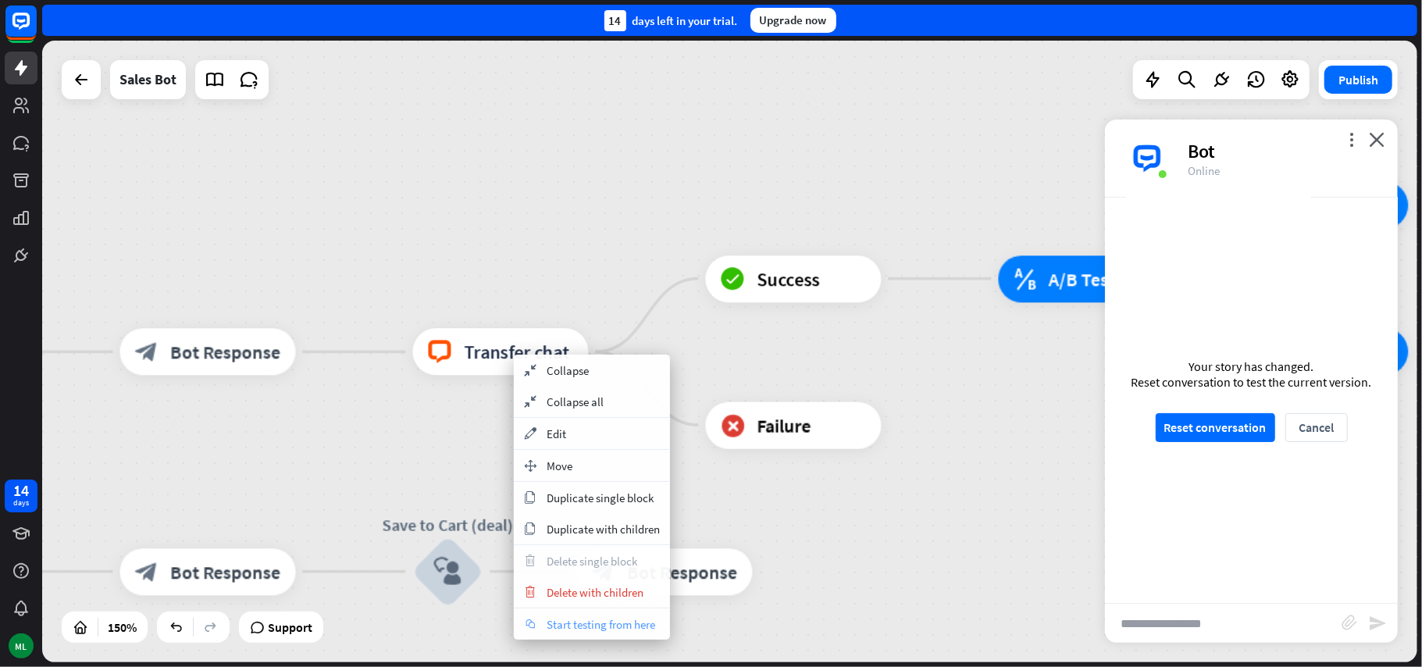
click at [601, 632] on span "Start testing from here" at bounding box center [601, 624] width 109 height 15
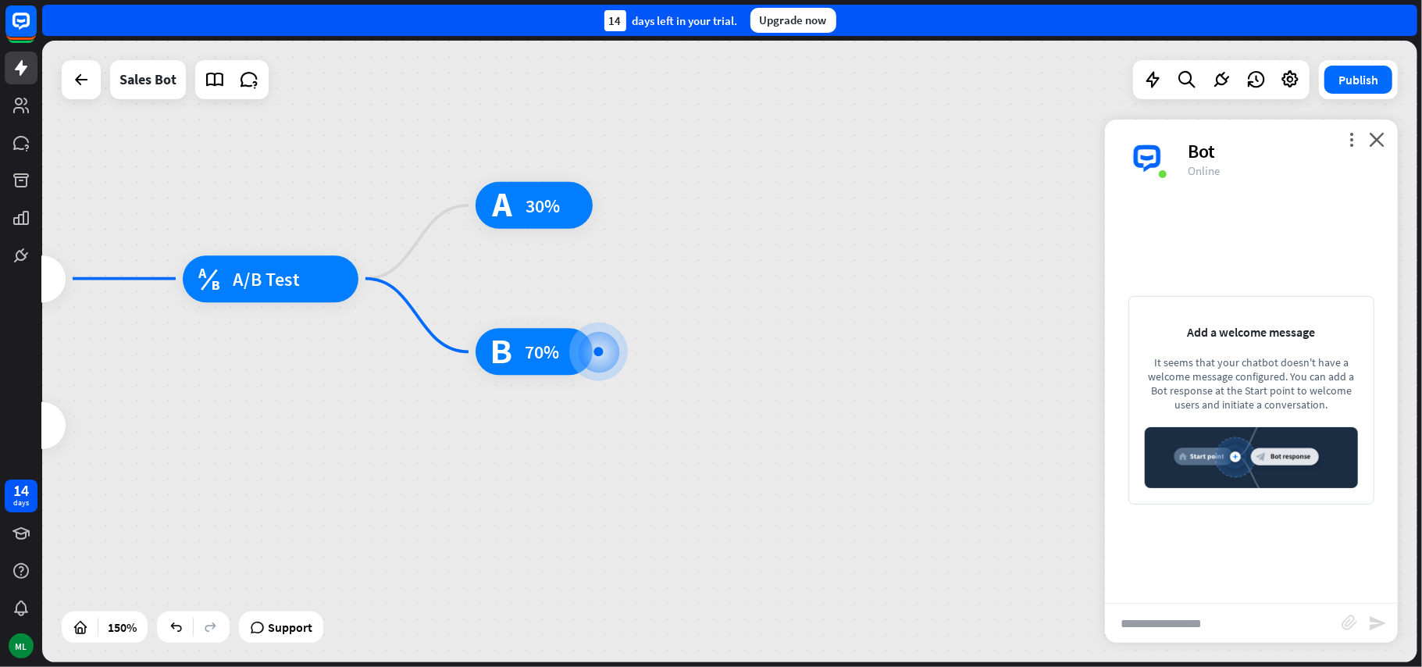
drag, startPoint x: 728, startPoint y: 476, endPoint x: 985, endPoint y: 454, distance: 257.0
click at [940, 469] on div "home_2 Start point Welcome message block_bot_response Bot Response Main menu bl…" at bounding box center [729, 351] width 1375 height 621
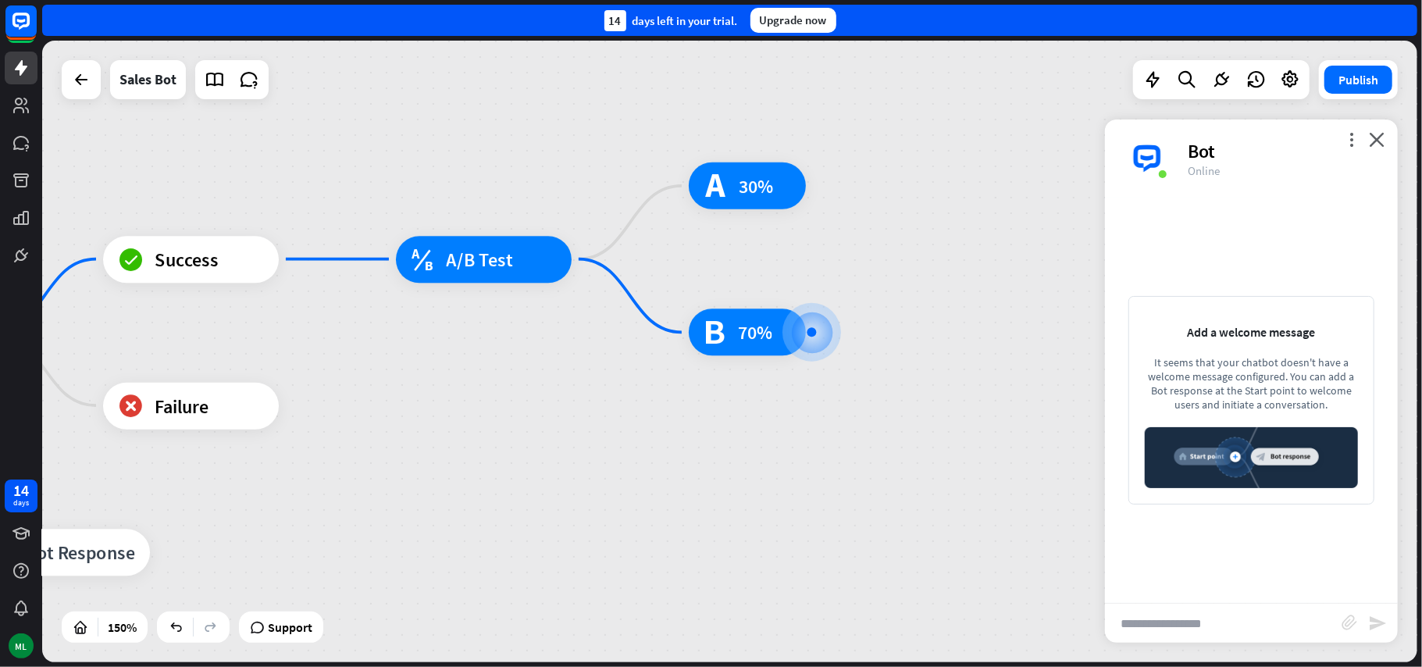
click at [985, 454] on div "home_2 Start point Welcome message block_bot_response Bot Response Main menu bl…" at bounding box center [729, 351] width 1375 height 621
drag, startPoint x: 753, startPoint y: 454, endPoint x: 944, endPoint y: 447, distance: 191.4
click at [762, 451] on div "home_2 Start point Welcome message block_bot_response Bot Response Main menu bl…" at bounding box center [729, 351] width 1375 height 621
click at [888, 447] on div "home_2 Start point Welcome message block_bot_response Bot Response Main menu bl…" at bounding box center [729, 351] width 1375 height 621
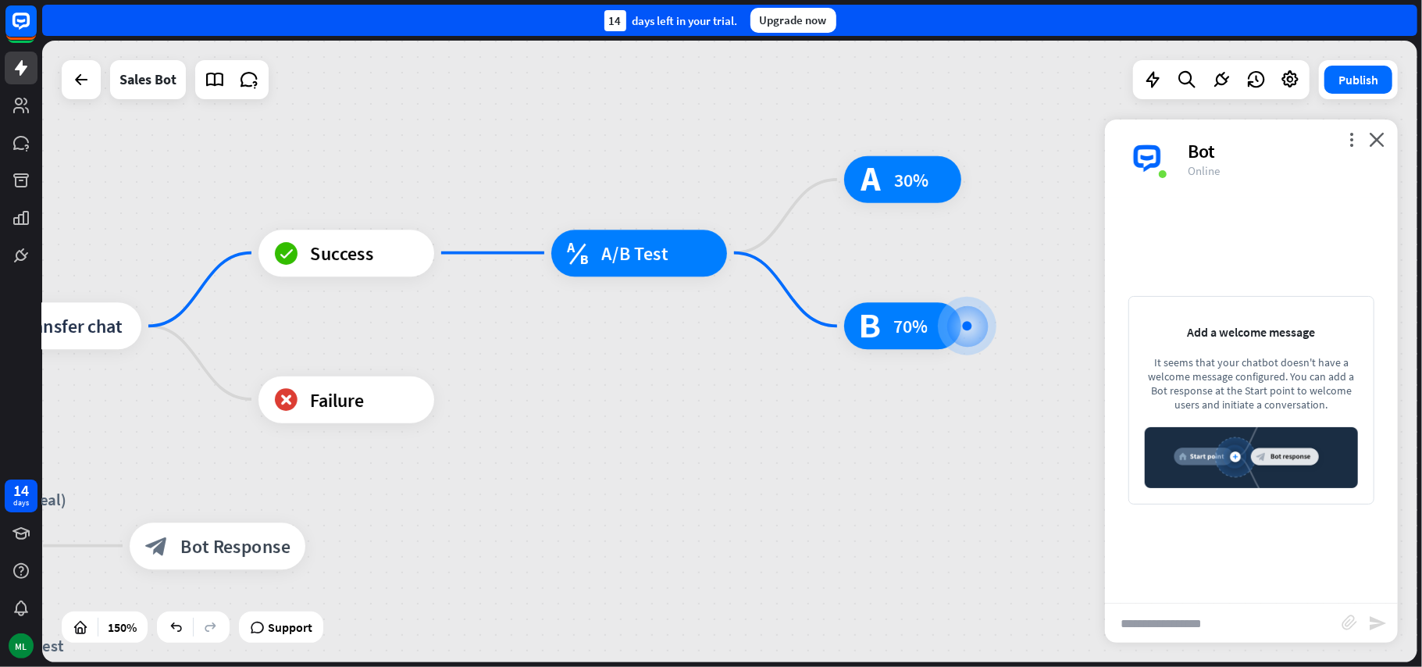
drag, startPoint x: 944, startPoint y: 447, endPoint x: 957, endPoint y: 448, distance: 13.3
click at [982, 445] on div "home_2 Start point Welcome message block_bot_response Bot Response Main menu bl…" at bounding box center [729, 351] width 1375 height 621
drag, startPoint x: 700, startPoint y: 450, endPoint x: 985, endPoint y: 447, distance: 284.2
click at [985, 447] on div "home_2 Start point Welcome message block_bot_response Bot Response Main menu bl…" at bounding box center [729, 351] width 1375 height 621
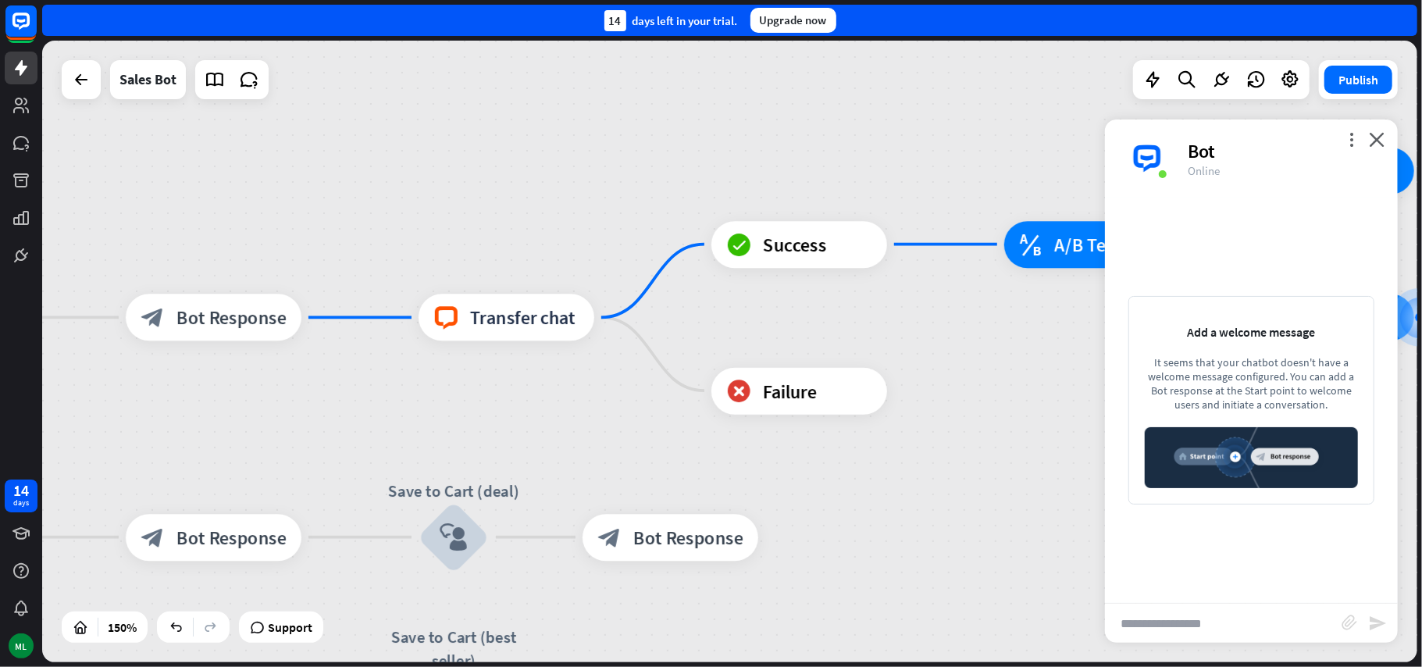
drag, startPoint x: 785, startPoint y: 451, endPoint x: 842, endPoint y: 450, distance: 56.2
click at [976, 444] on div "home_2 Start point Welcome message block_bot_response Bot Response Main menu bl…" at bounding box center [729, 351] width 1375 height 621
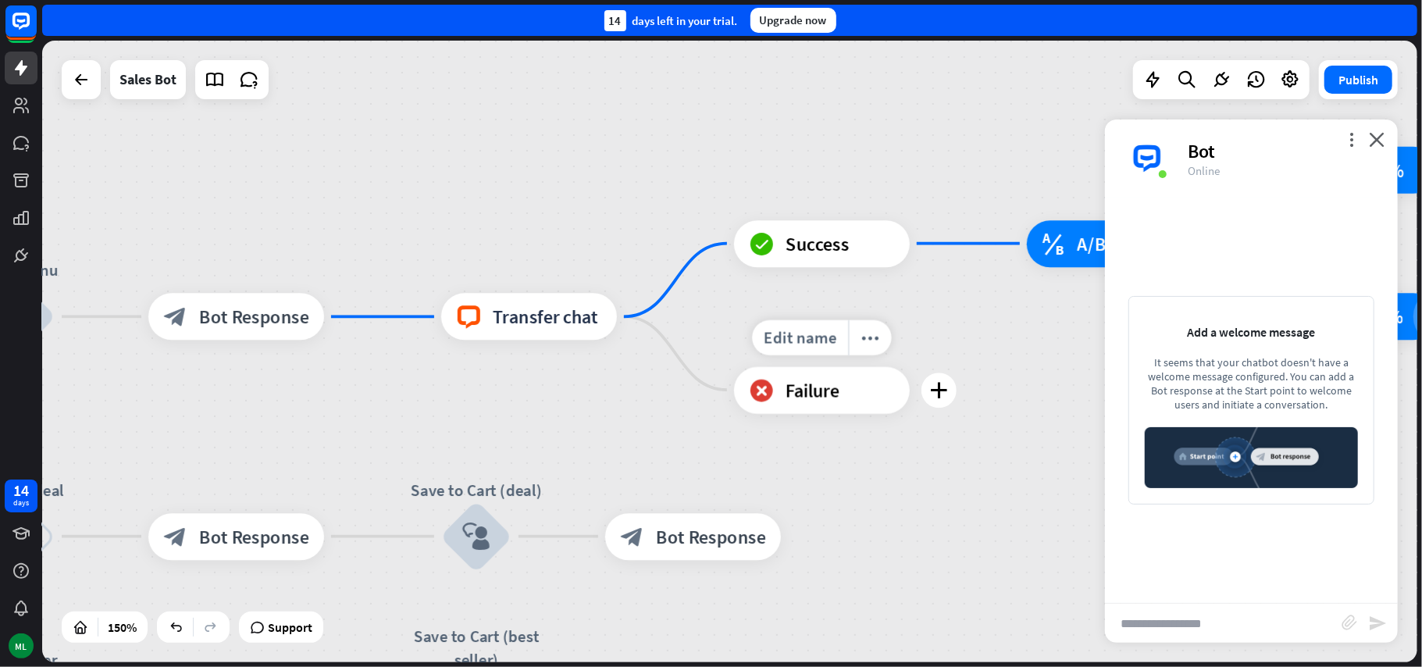
drag, startPoint x: 757, startPoint y: 450, endPoint x: 891, endPoint y: 447, distance: 134.3
click at [890, 413] on div "Edit name more_horiz plus block_failure Failure" at bounding box center [822, 389] width 176 height 47
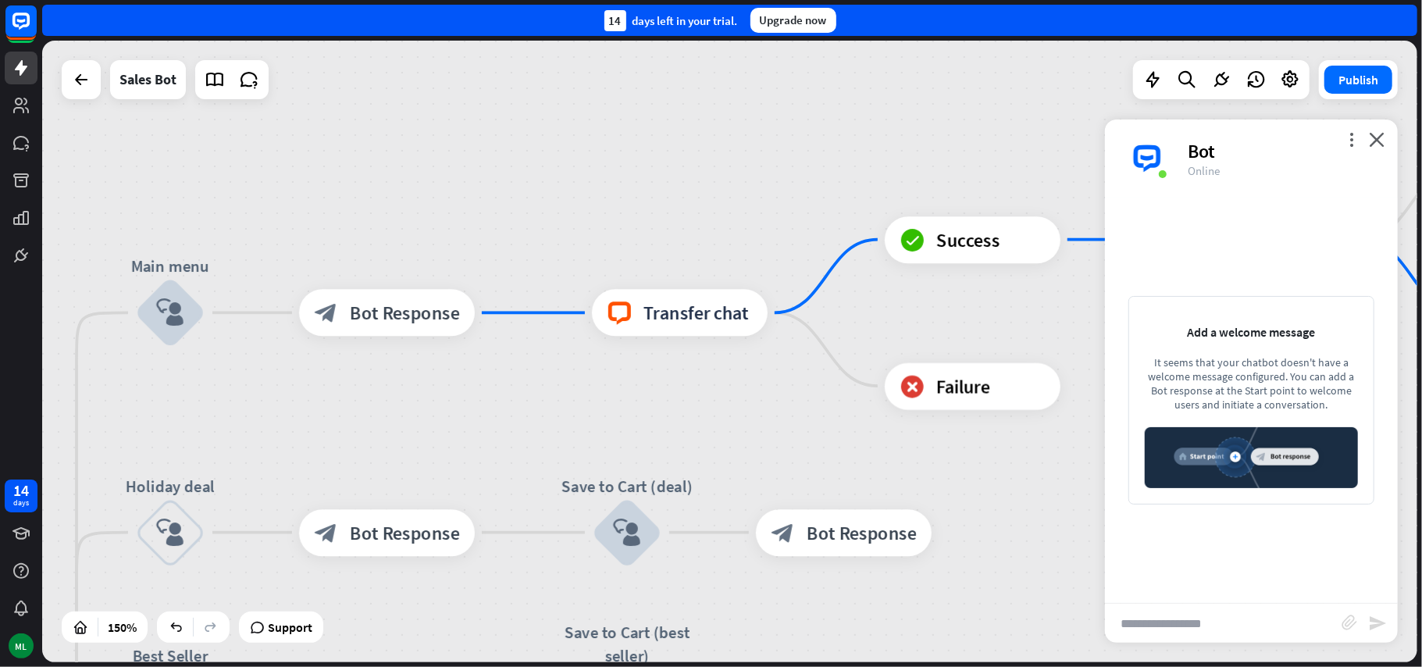
drag, startPoint x: 762, startPoint y: 448, endPoint x: 920, endPoint y: 443, distance: 157.8
click at [946, 447] on div "home_2 Start point Welcome message block_bot_response Bot Response Main menu bl…" at bounding box center [729, 351] width 1375 height 621
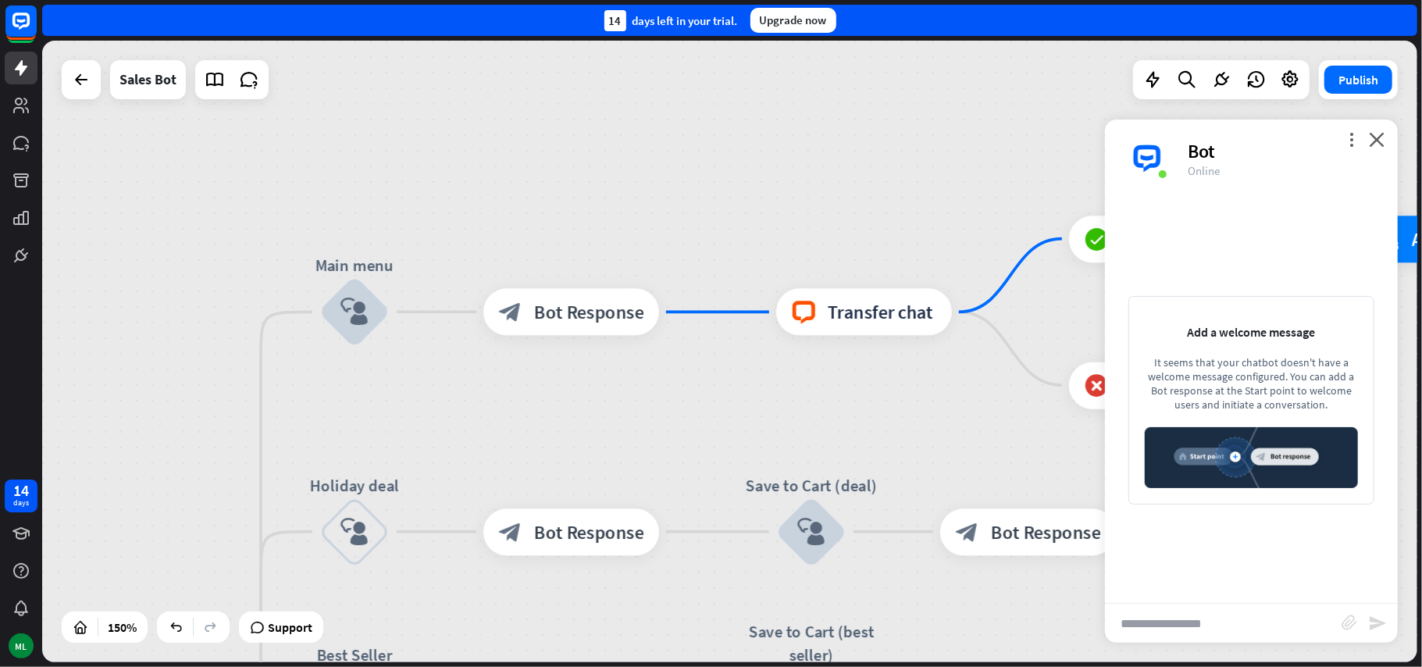
drag, startPoint x: 810, startPoint y: 439, endPoint x: 866, endPoint y: 439, distance: 55.4
click at [866, 439] on div "home_2 Start point Welcome message block_bot_response Bot Response Main menu bl…" at bounding box center [729, 351] width 1375 height 621
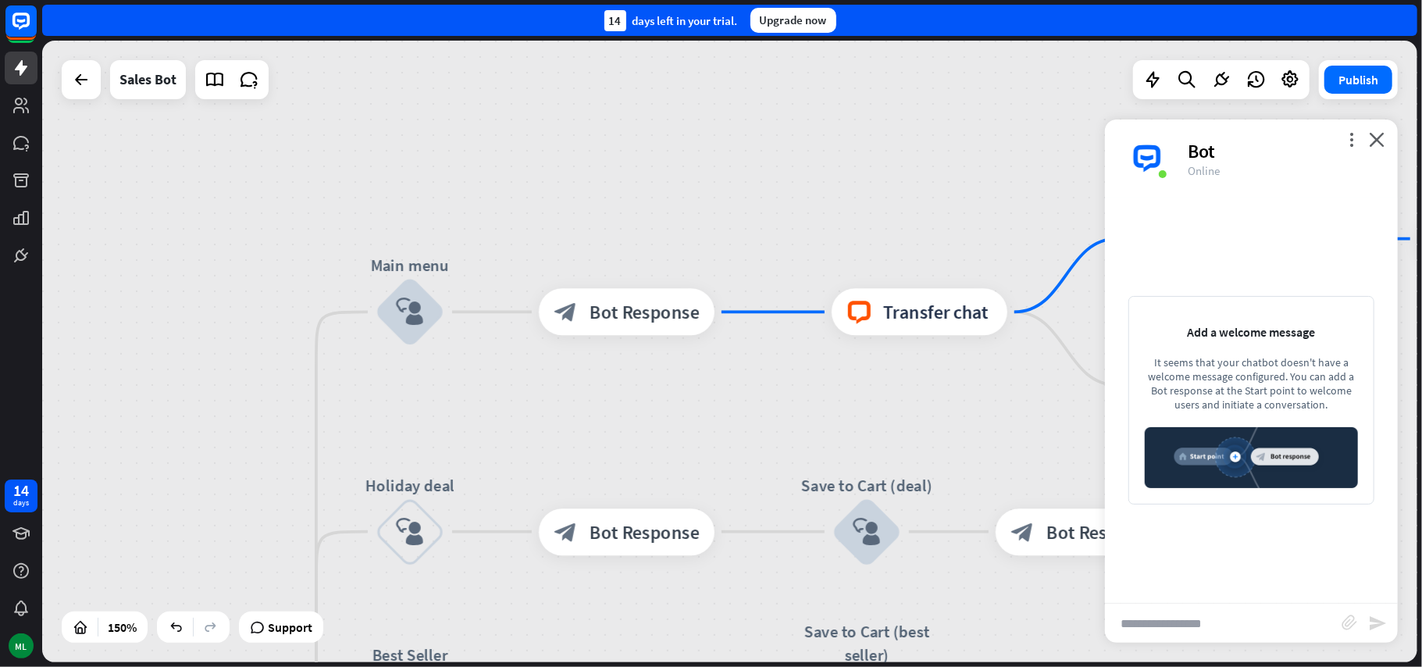
click at [1348, 148] on div "Bot" at bounding box center [1283, 151] width 191 height 24
click at [1348, 141] on icon "more_vert" at bounding box center [1351, 139] width 15 height 15
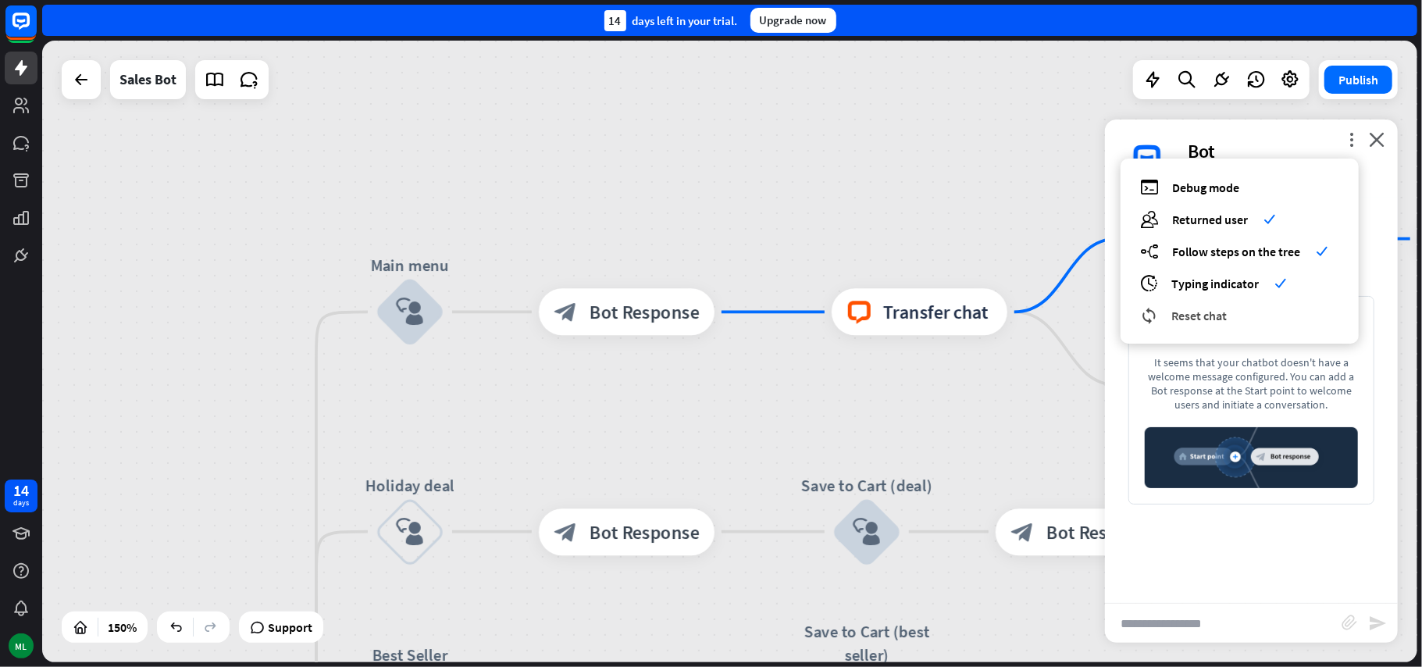
click at [1216, 322] on span "Reset chat" at bounding box center [1198, 316] width 55 height 16
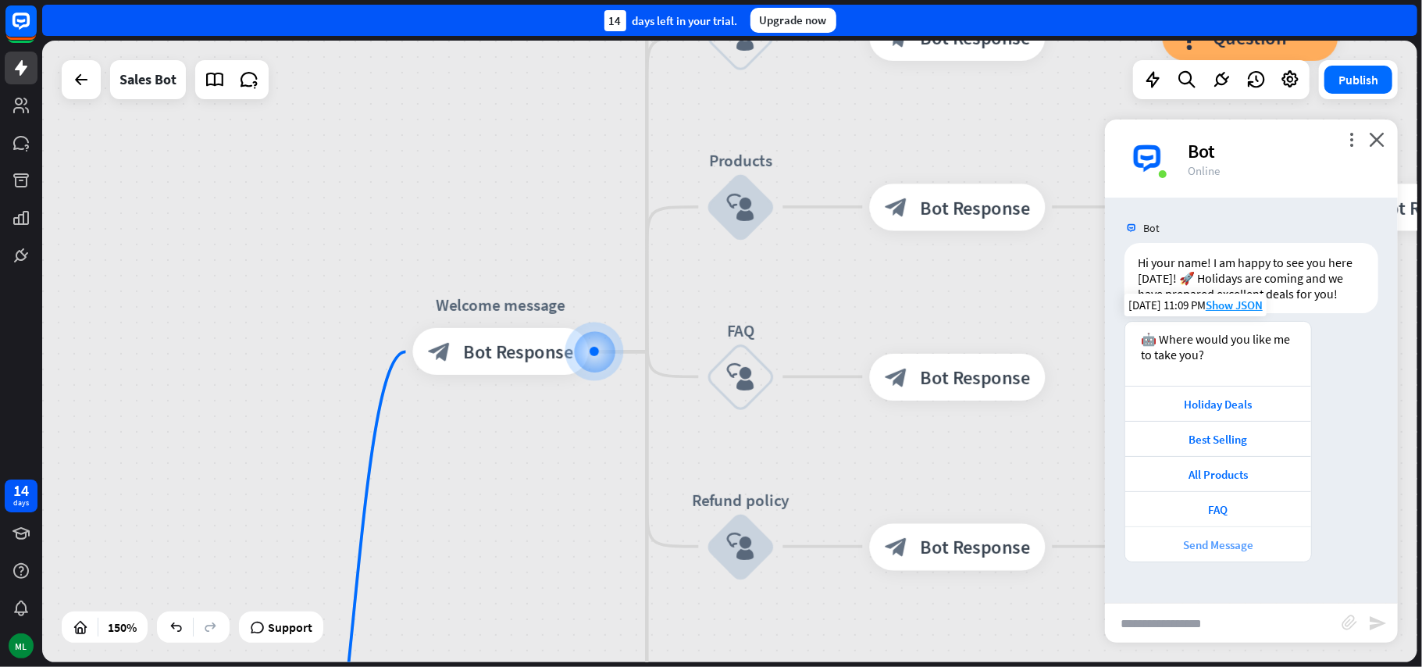
click at [1234, 554] on div "Send Message" at bounding box center [1218, 543] width 186 height 35
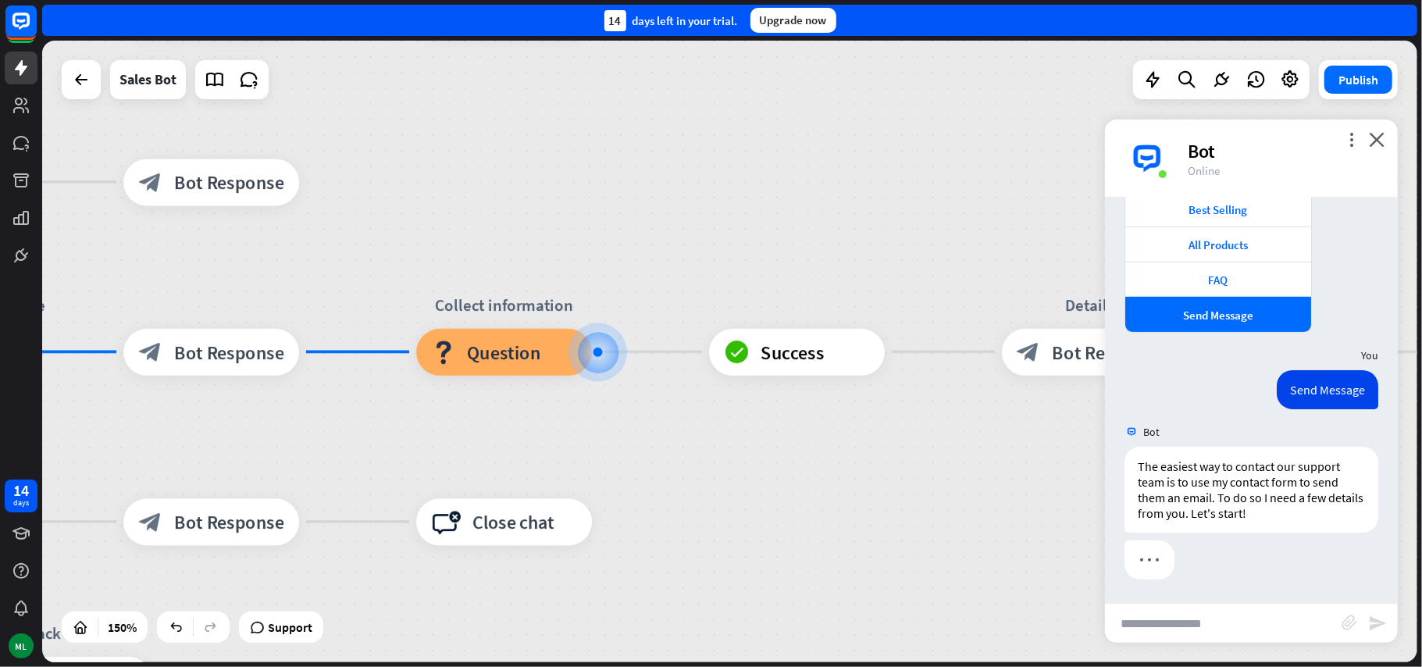
scroll to position [245, 0]
click at [1213, 625] on input "text" at bounding box center [1223, 623] width 237 height 39
type input "****"
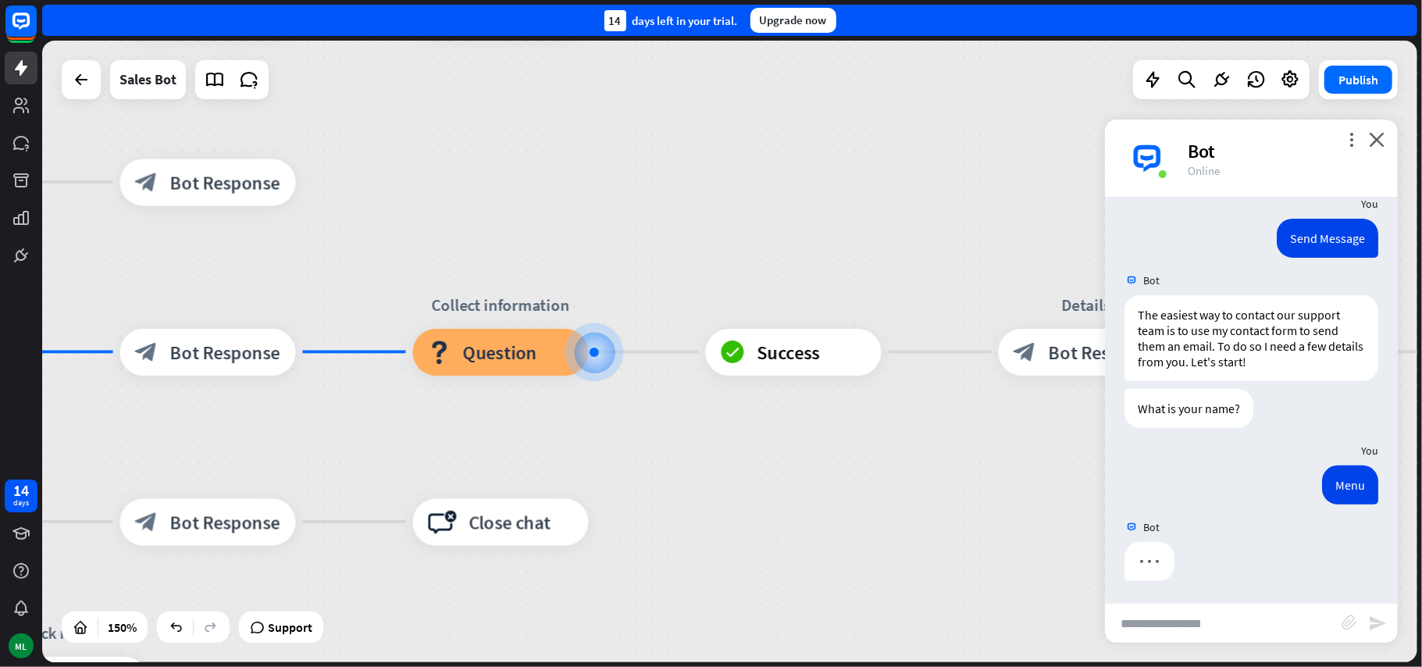
scroll to position [398, 0]
drag, startPoint x: 775, startPoint y: 366, endPoint x: 937, endPoint y: 572, distance: 261.8
click at [997, 666] on html "14 days ML close Product Help First steps Get started with ChatBot Help Center …" at bounding box center [711, 333] width 1422 height 667
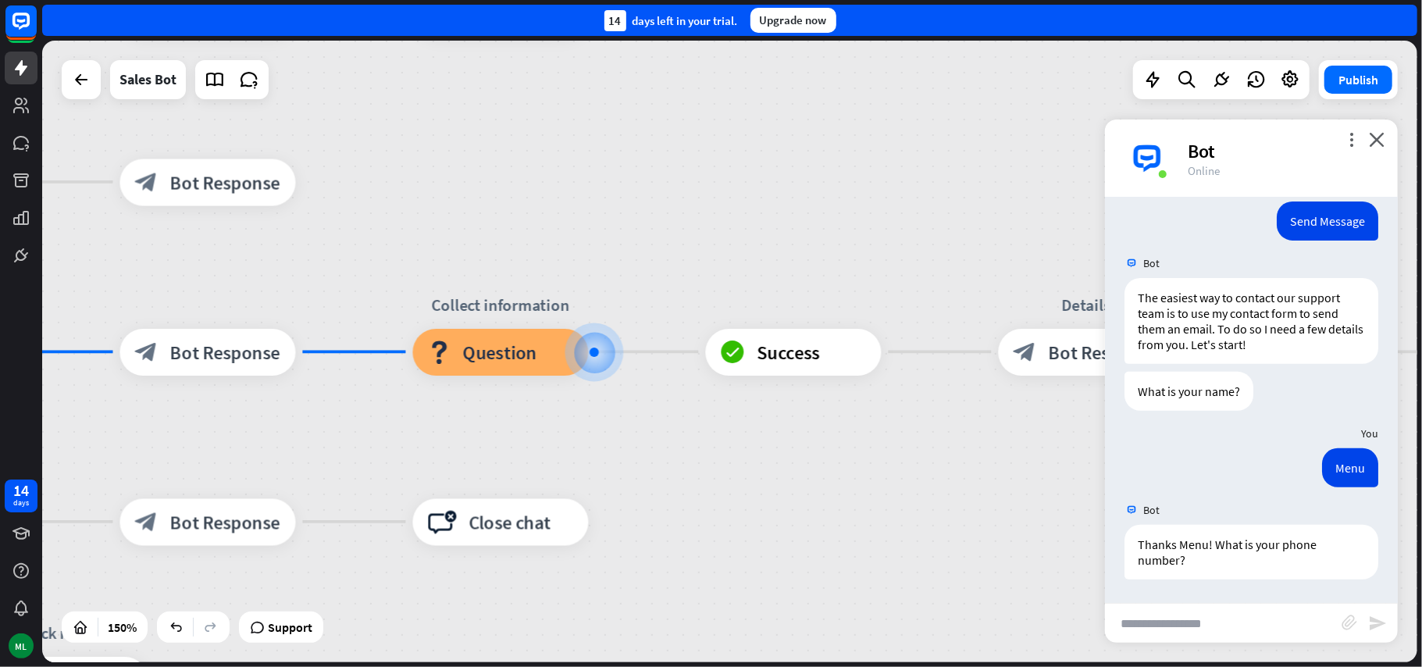
scroll to position [414, 0]
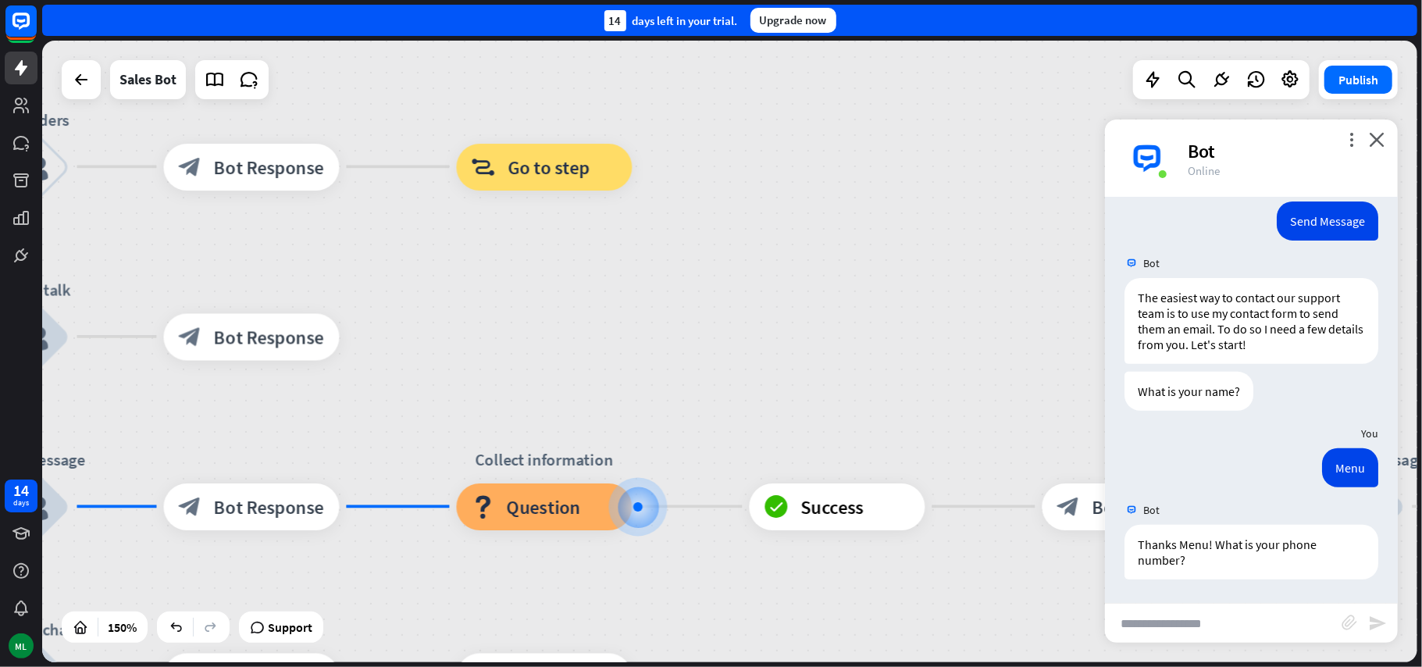
drag, startPoint x: 716, startPoint y: 205, endPoint x: 892, endPoint y: 586, distance: 419.6
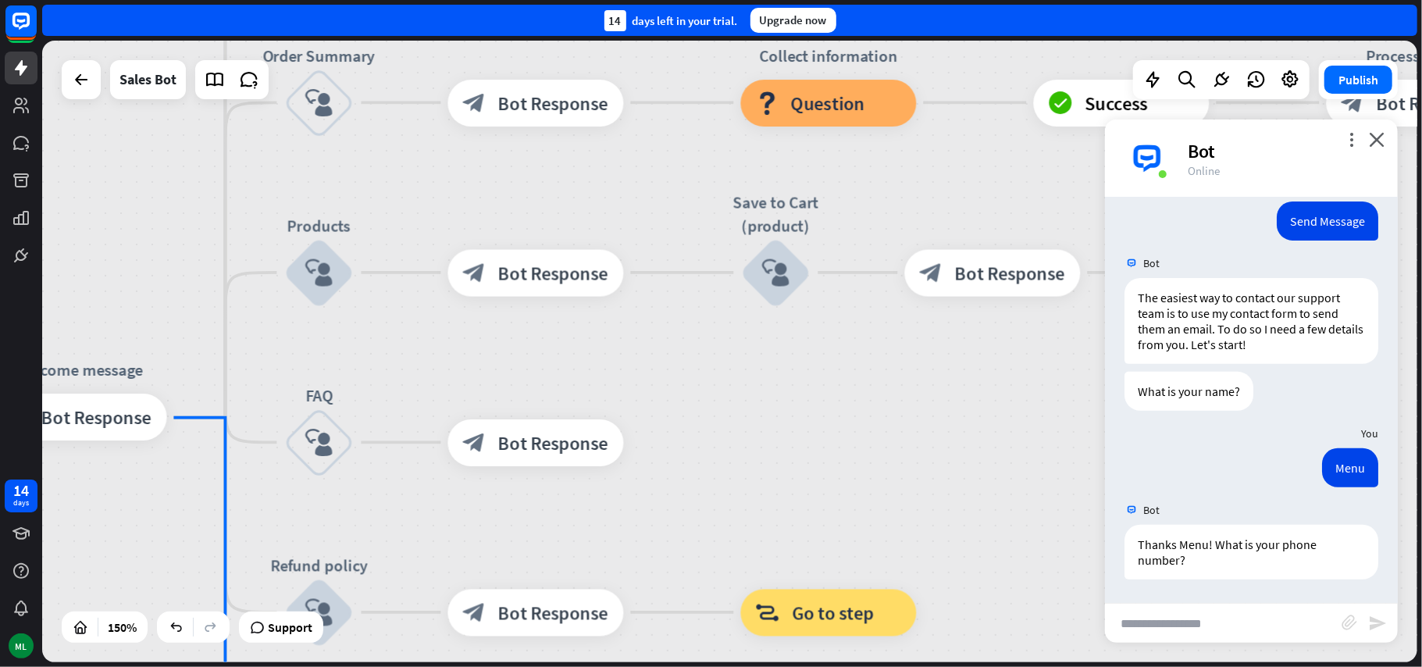
drag, startPoint x: 772, startPoint y: 309, endPoint x: 810, endPoint y: 453, distance: 148.7
click at [920, 666] on html "14 days ML close Product Help First steps Get started with ChatBot Help Center …" at bounding box center [711, 333] width 1422 height 667
drag, startPoint x: 778, startPoint y: 351, endPoint x: 844, endPoint y: 592, distance: 250.2
click at [811, 306] on div "Save to Cart (product) block_user_input" at bounding box center [776, 271] width 70 height 70
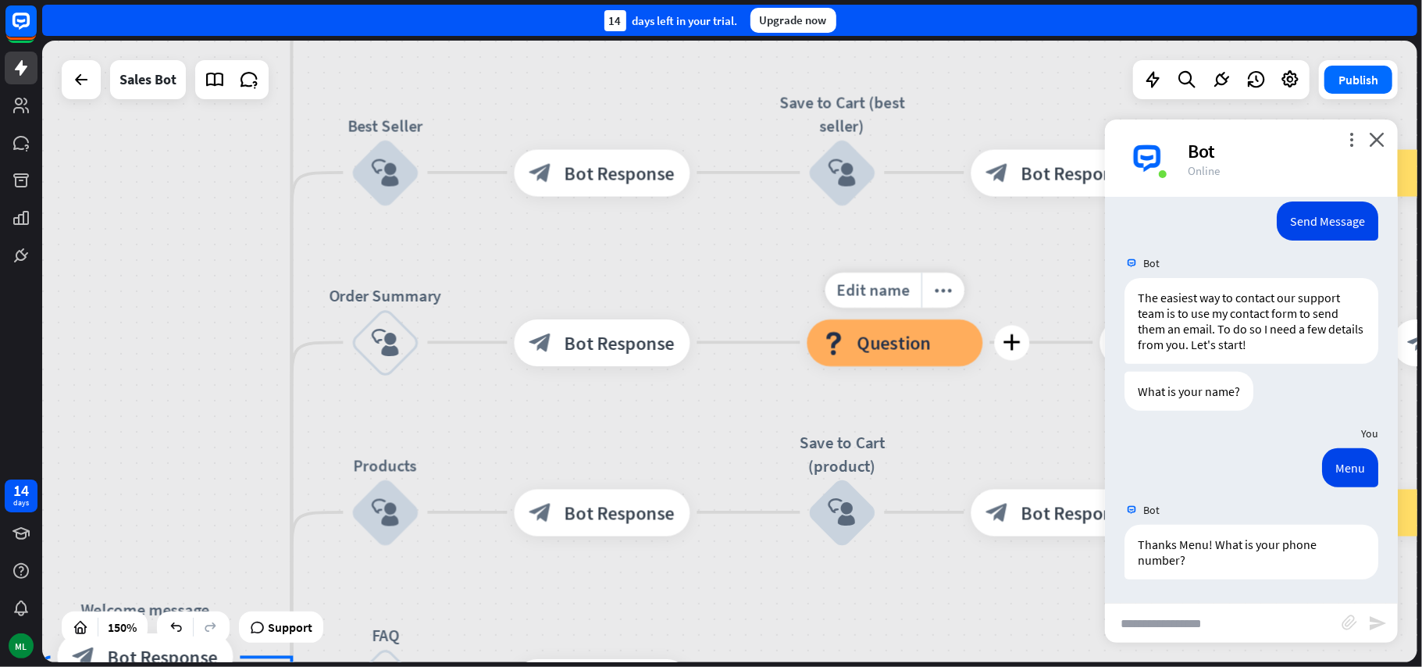
drag, startPoint x: 810, startPoint y: 336, endPoint x: 813, endPoint y: 543, distance: 207.7
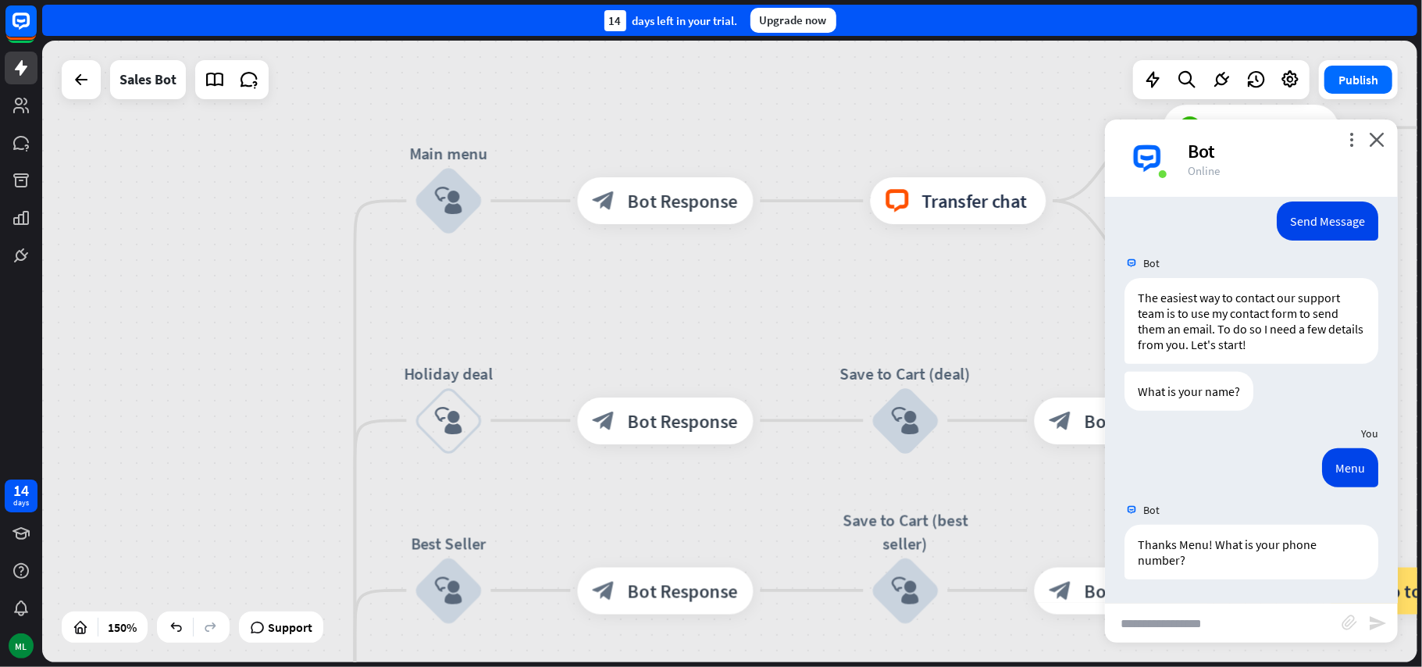
drag, startPoint x: 756, startPoint y: 263, endPoint x: 819, endPoint y: 681, distance: 422.5
click at [819, 666] on html "14 days ML close Product Help First steps Get started with ChatBot Help Center …" at bounding box center [711, 333] width 1422 height 667
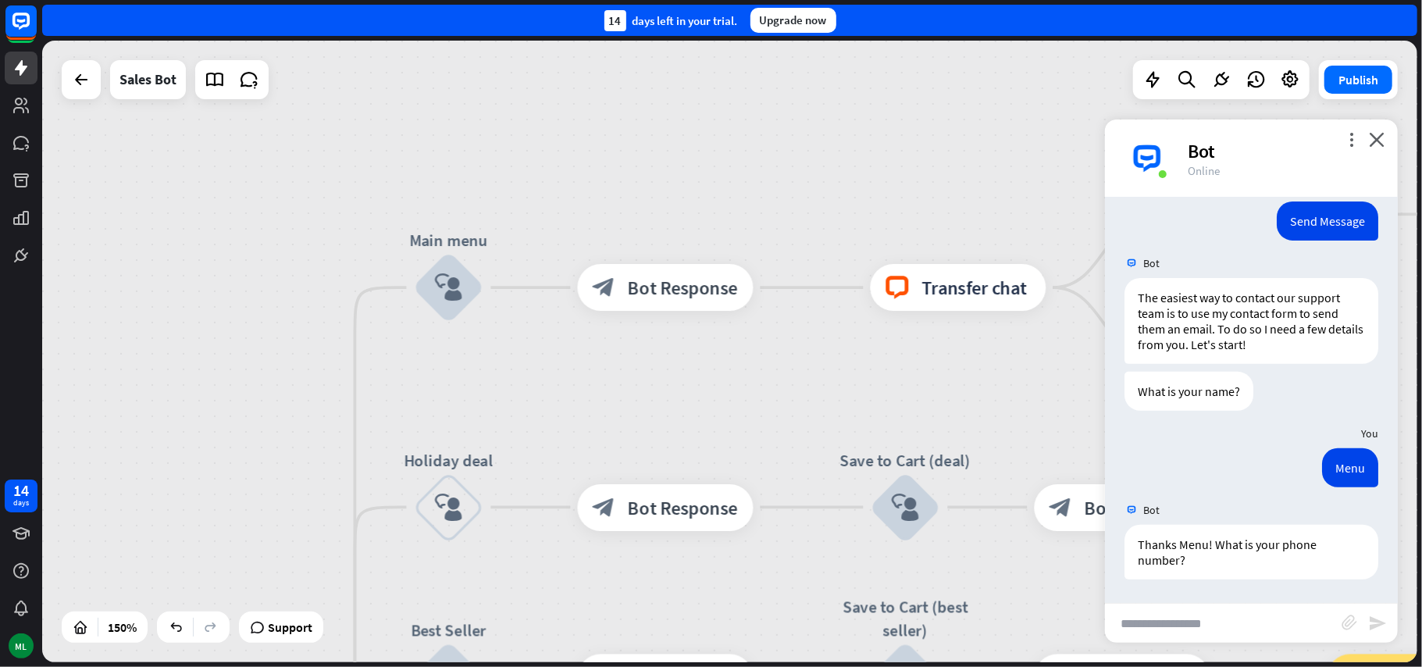
drag, startPoint x: 754, startPoint y: 297, endPoint x: 754, endPoint y: 394, distance: 96.8
click at [754, 394] on div "home_2 Start point Welcome message block_bot_response Bot Response Main menu bl…" at bounding box center [729, 351] width 1375 height 621
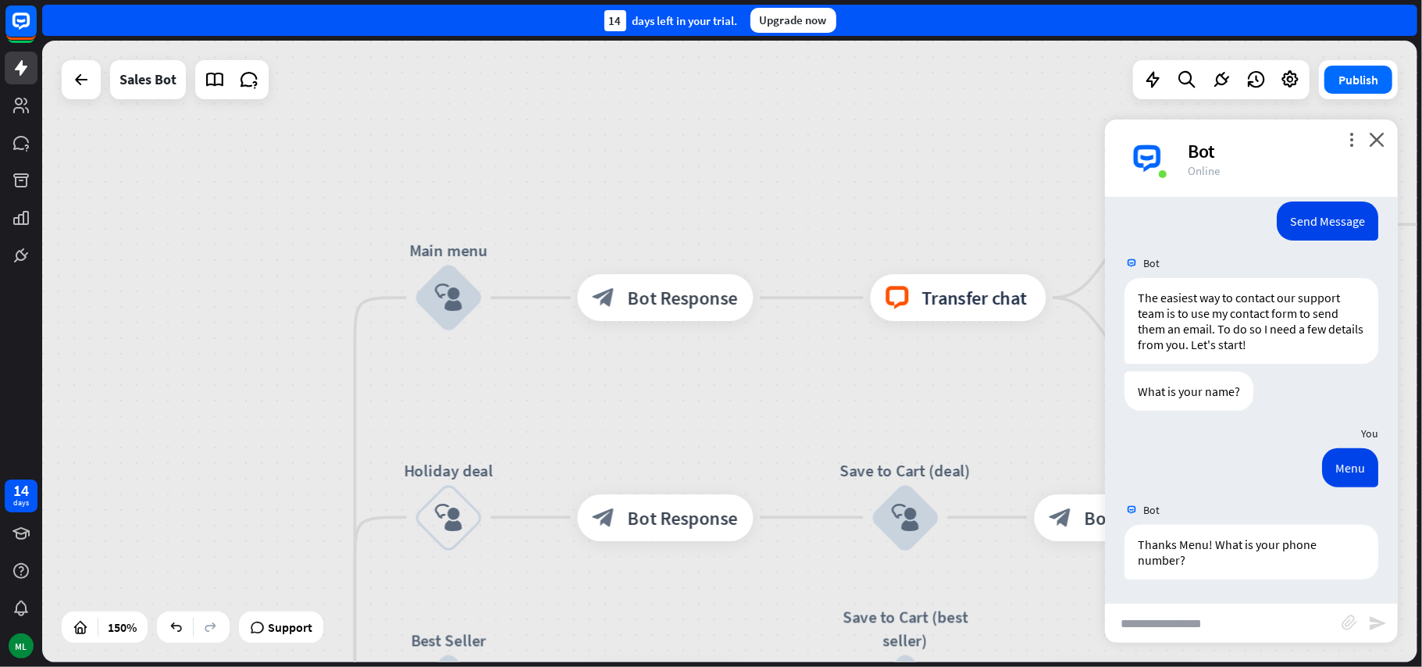
click at [1185, 618] on input "text" at bounding box center [1223, 623] width 237 height 39
type input "*********"
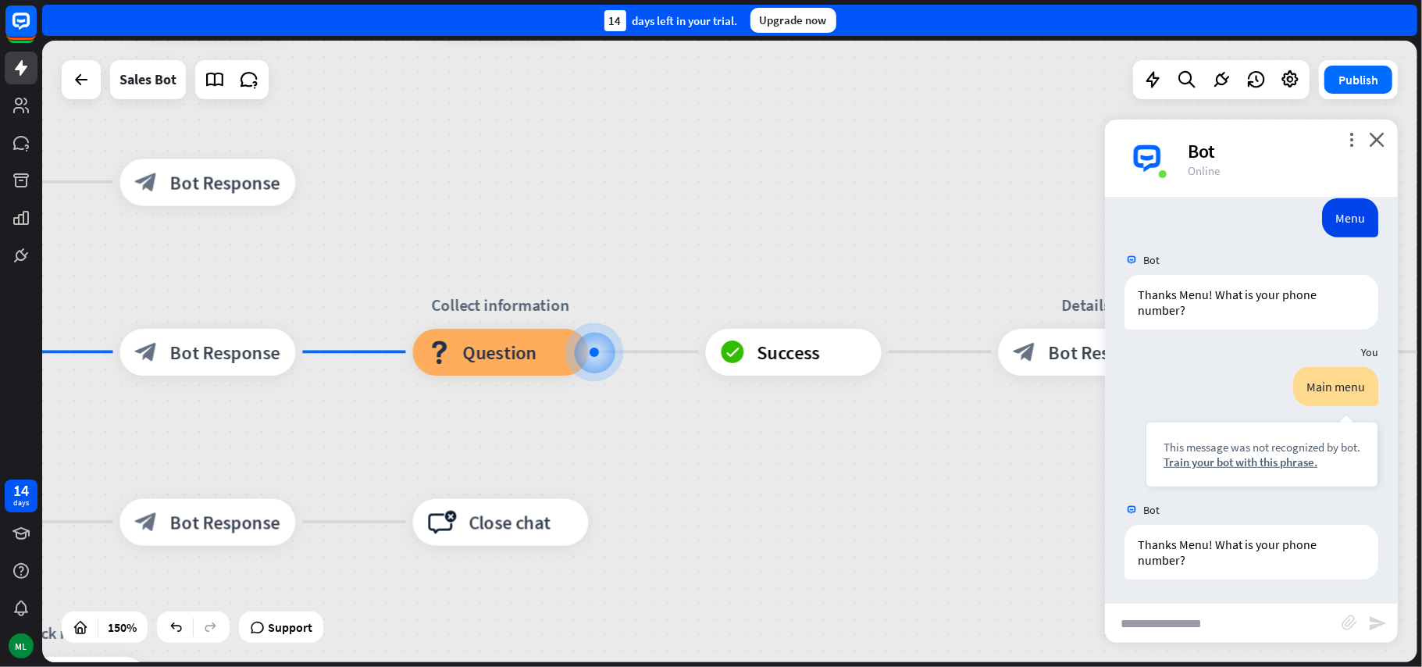
scroll to position [664, 0]
click at [1349, 145] on icon "more_vert" at bounding box center [1351, 139] width 15 height 15
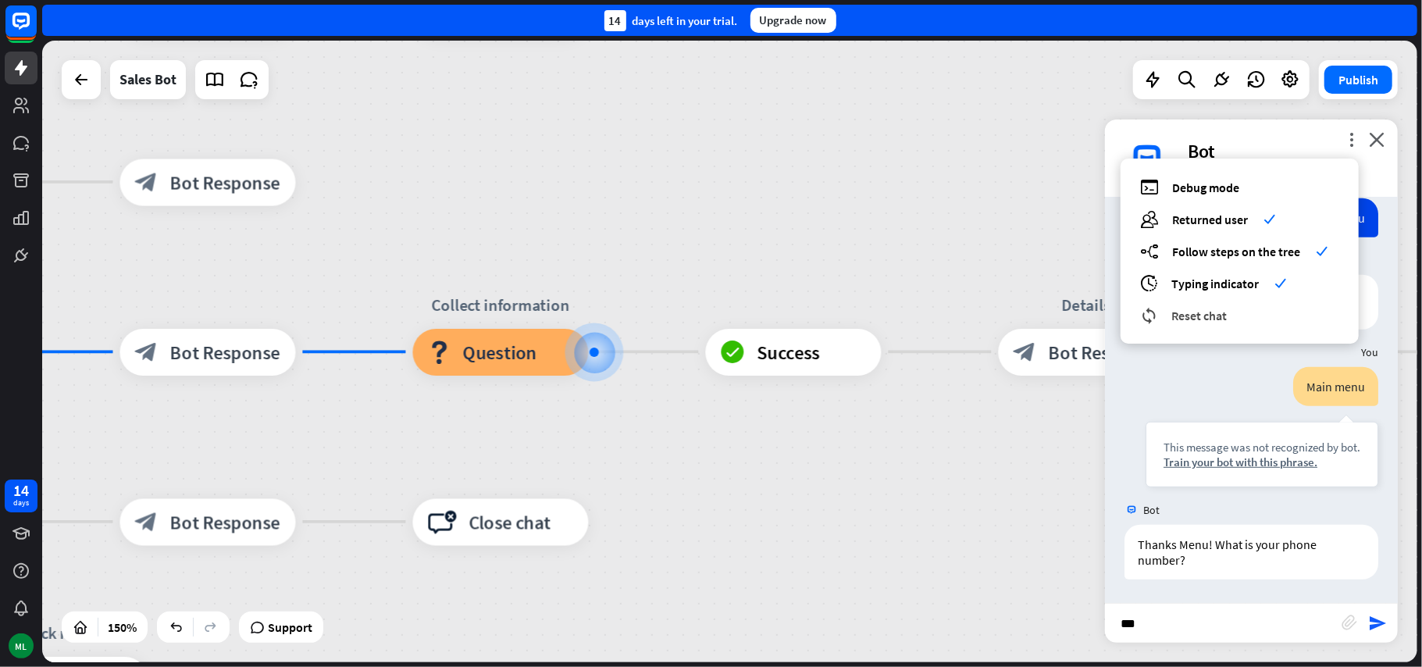
click at [1210, 313] on span "Reset chat" at bounding box center [1198, 316] width 55 height 16
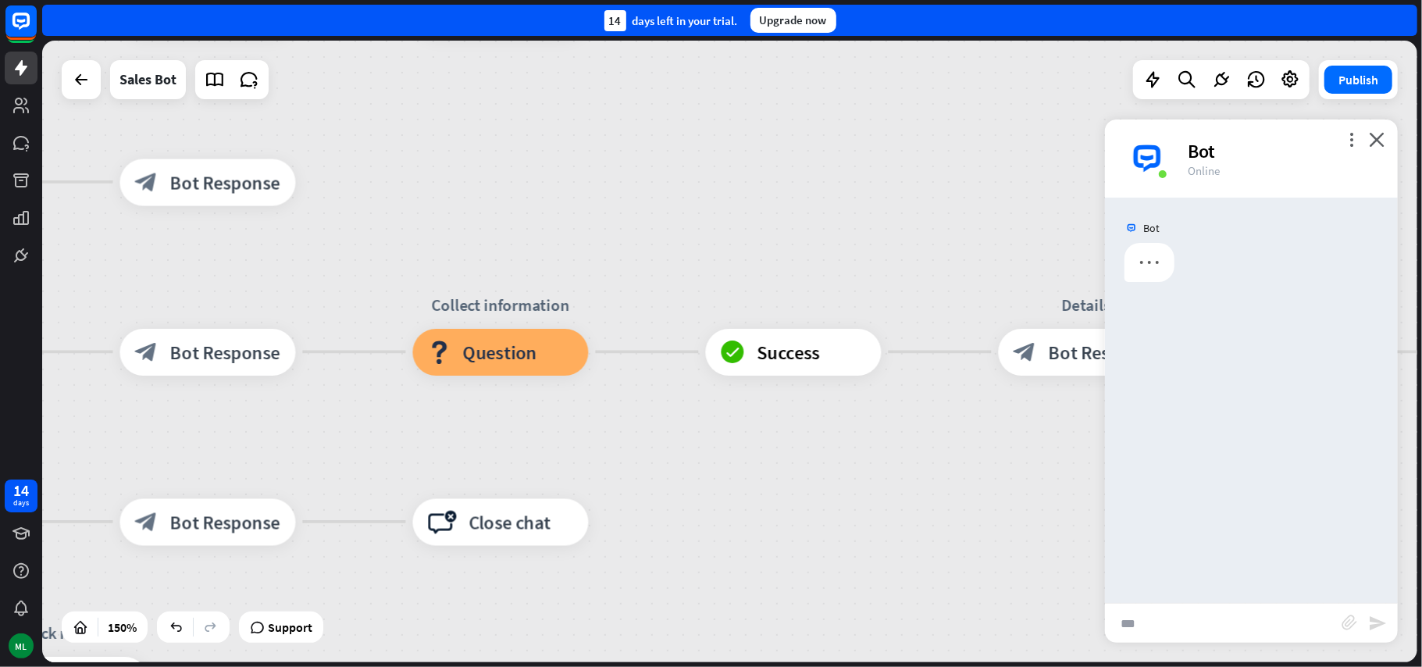
scroll to position [0, 0]
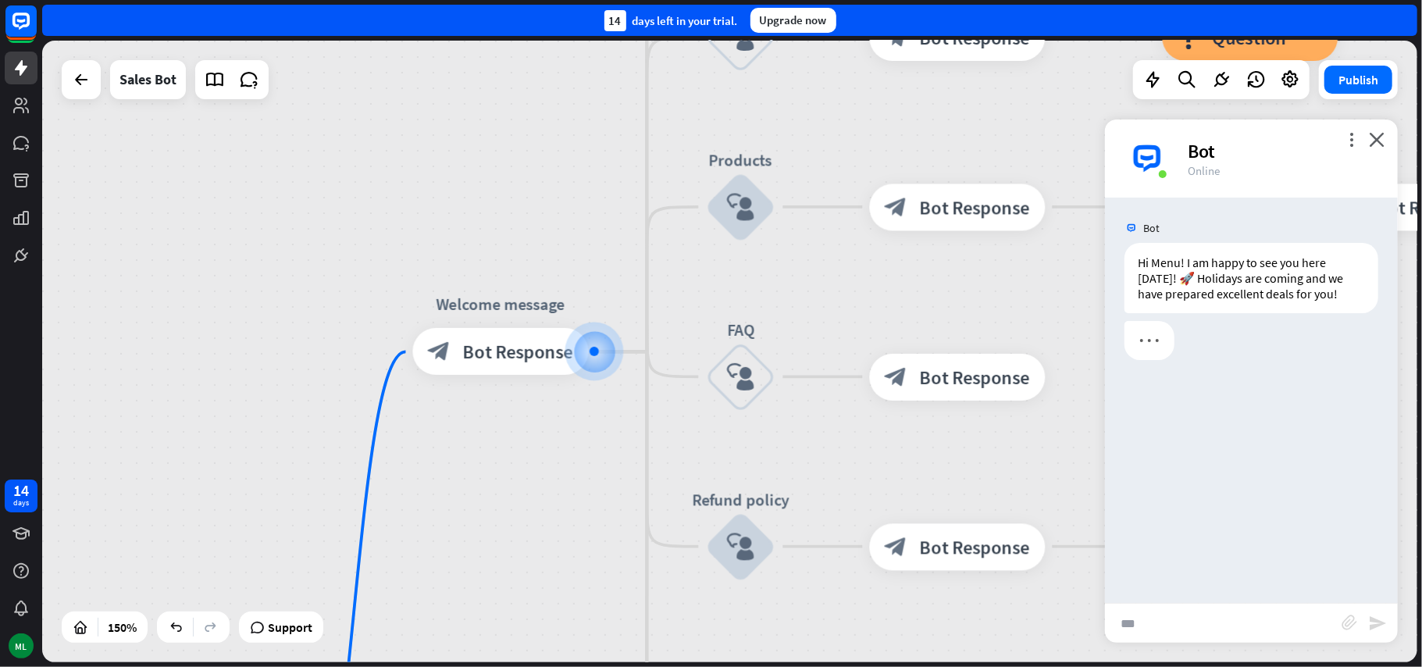
click at [1206, 629] on input "***" at bounding box center [1223, 623] width 237 height 39
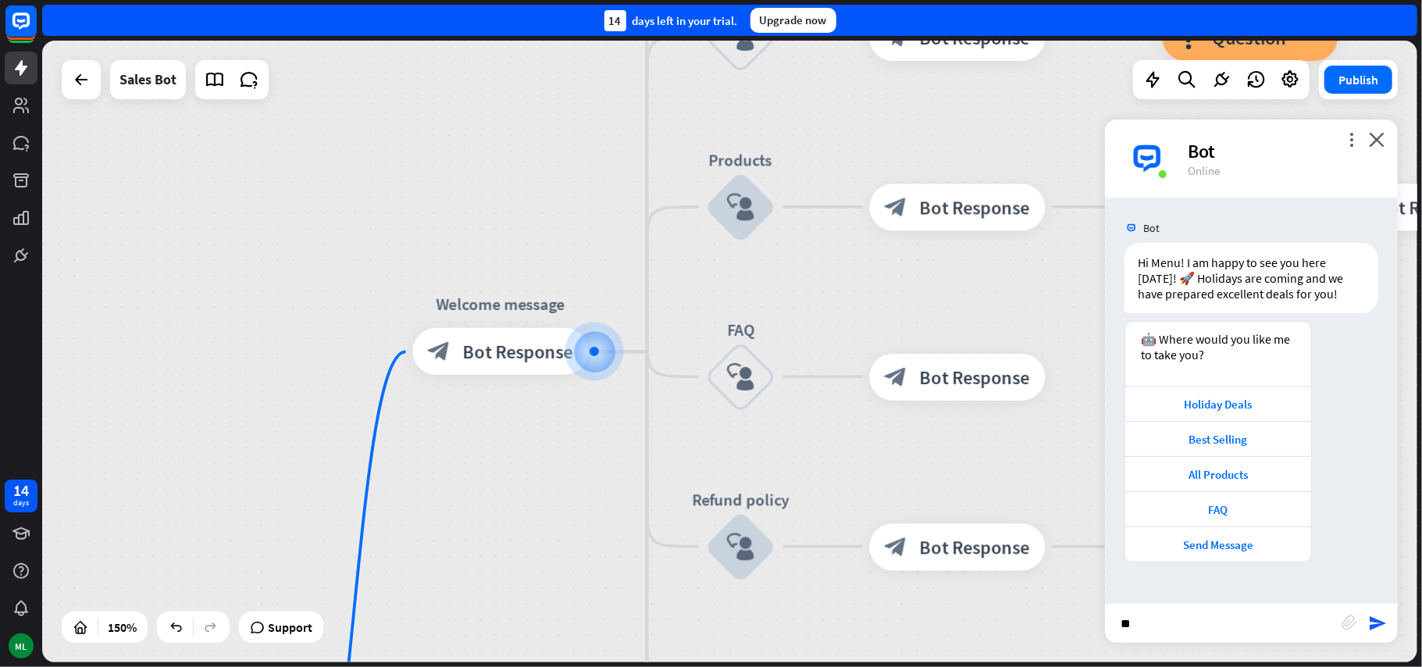
type input "*"
type input "****"
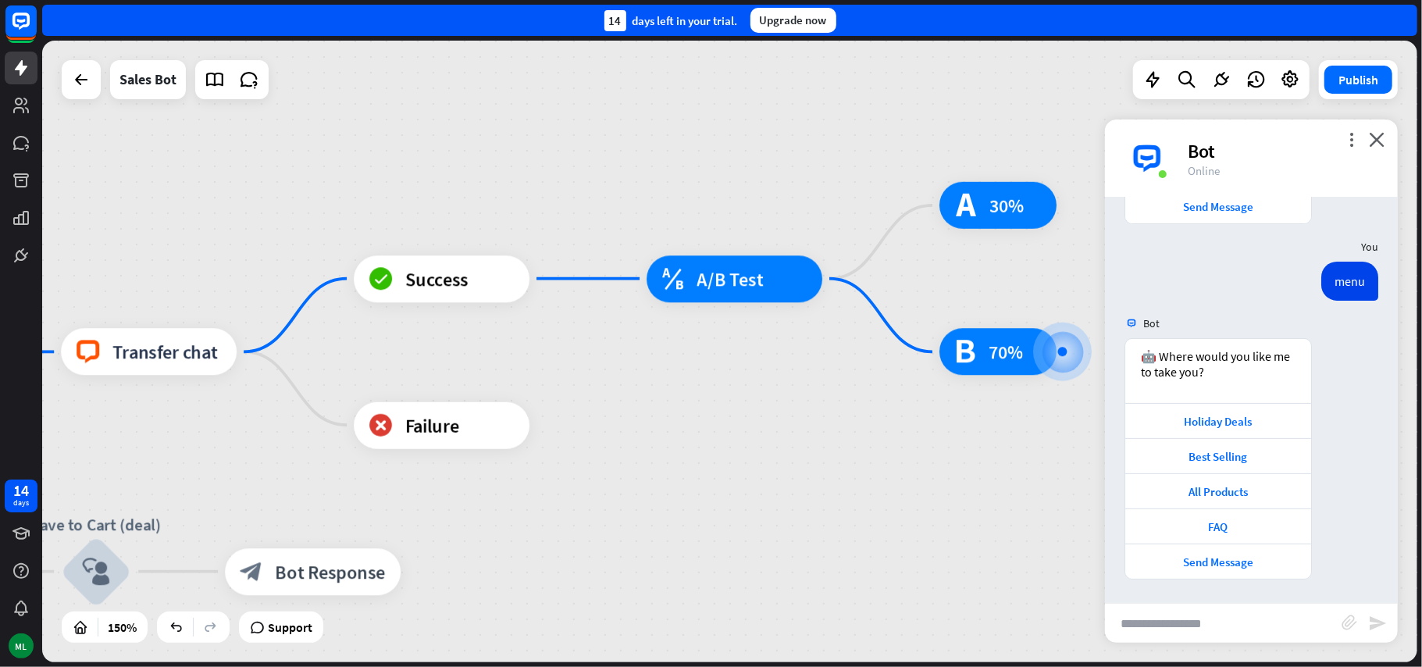
scroll to position [339, 0]
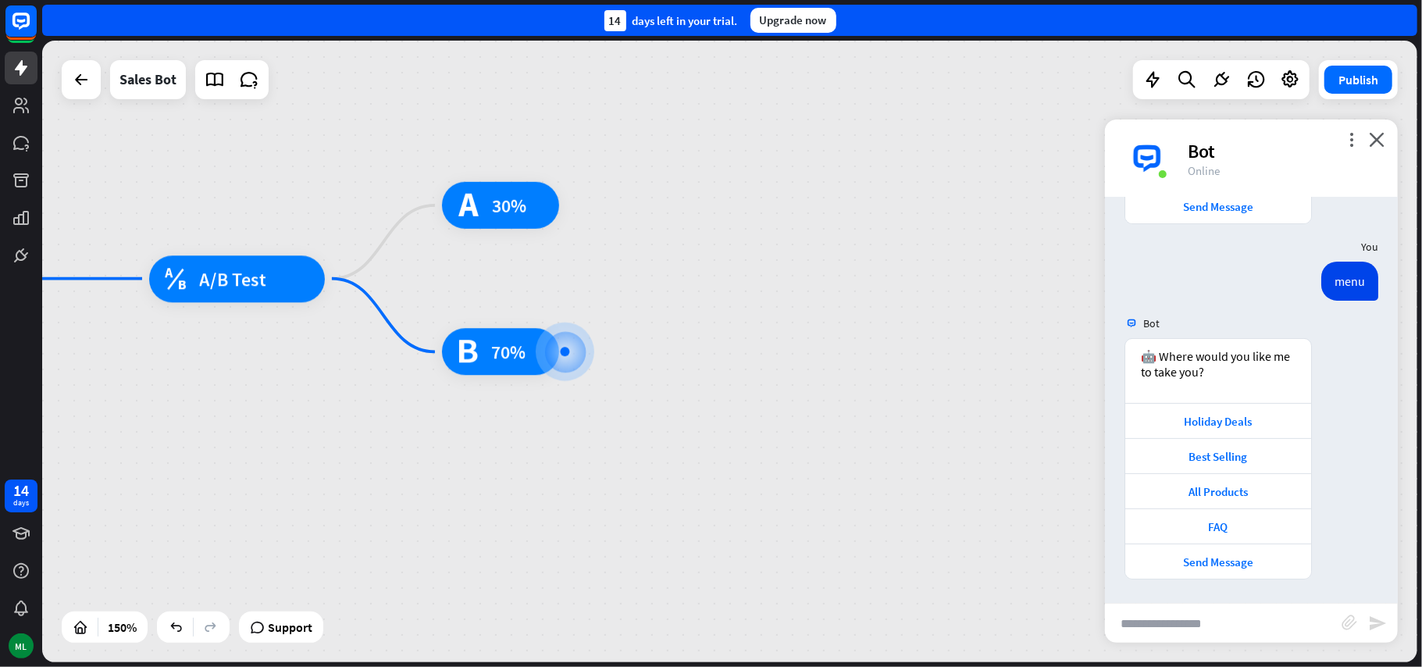
click at [438, 447] on div "home_2 Start point Welcome message block_bot_response Bot Response Main menu bl…" at bounding box center [729, 351] width 1375 height 621
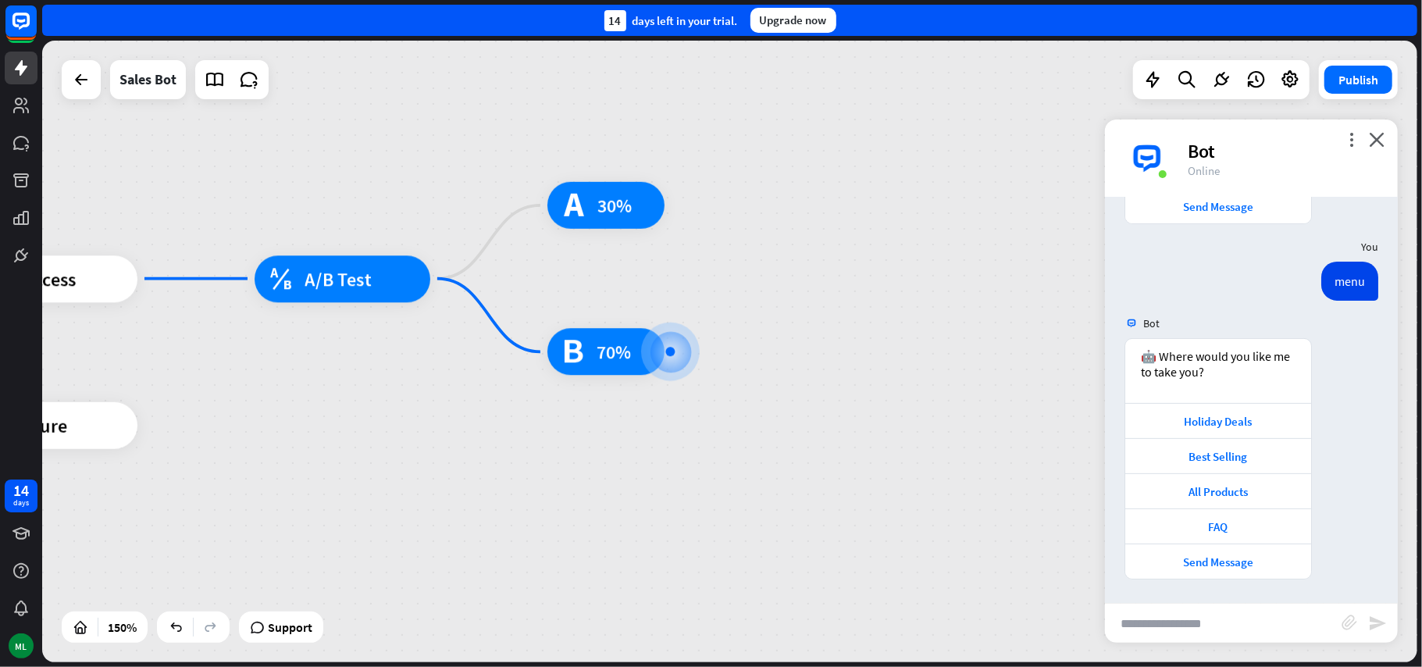
drag, startPoint x: 438, startPoint y: 447, endPoint x: 949, endPoint y: 447, distance: 511.4
click at [949, 447] on div "home_2 Start point Welcome message block_bot_response Bot Response Main menu bl…" at bounding box center [729, 351] width 1375 height 621
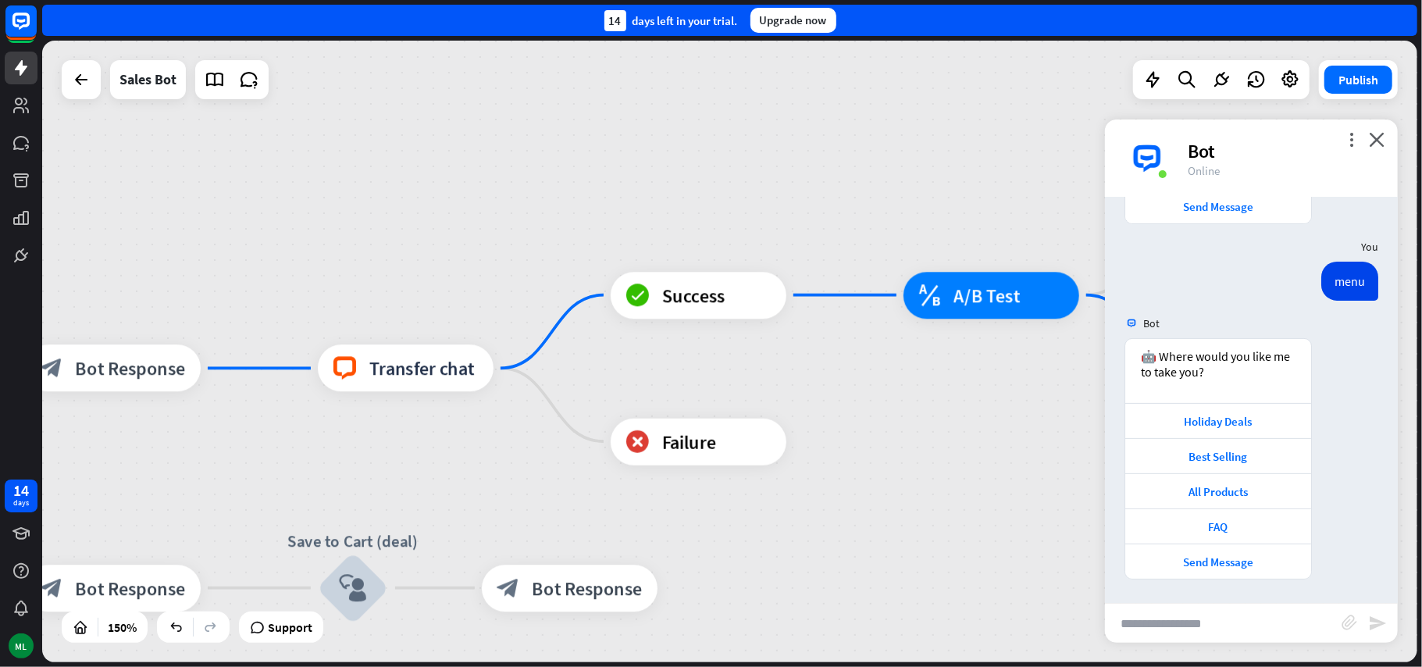
drag, startPoint x: 617, startPoint y: 429, endPoint x: 860, endPoint y: 445, distance: 244.1
click at [860, 445] on div "home_2 Start point Welcome message block_bot_response Bot Response Main menu bl…" at bounding box center [729, 351] width 1375 height 621
click at [435, 369] on span "Transfer chat" at bounding box center [421, 367] width 105 height 23
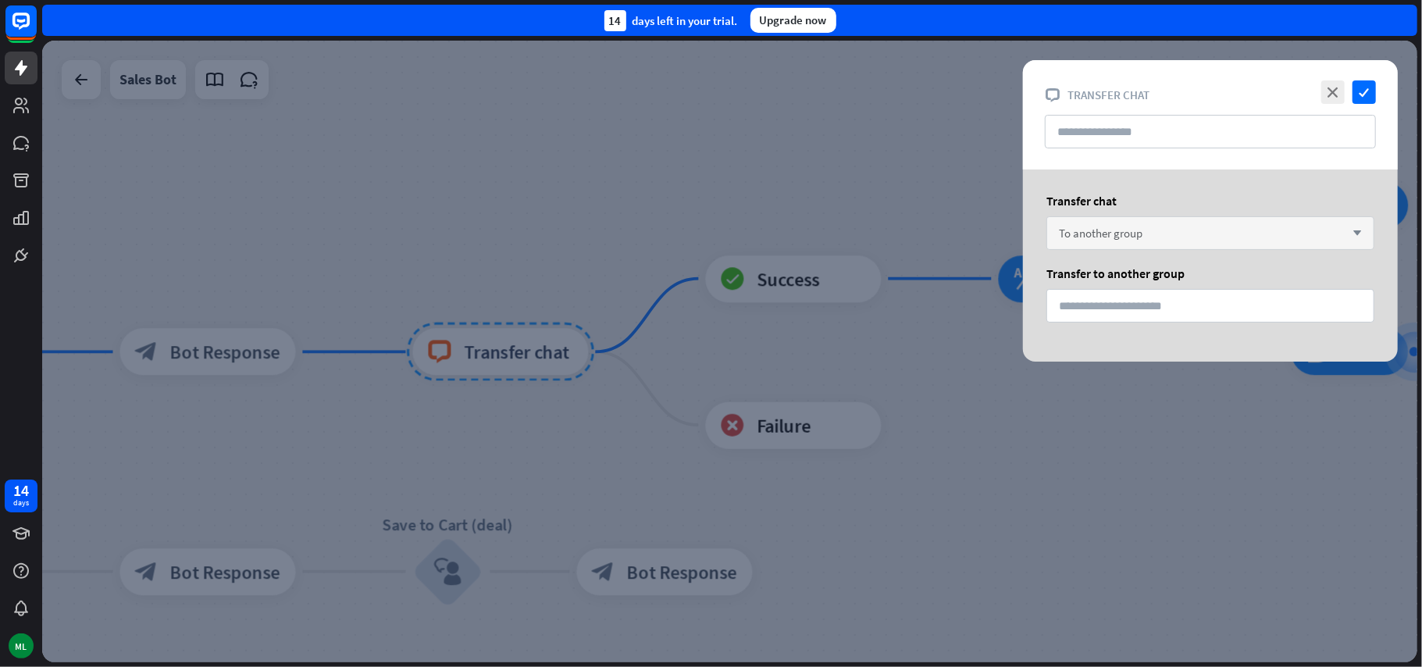
click at [1348, 232] on icon "arrow_down" at bounding box center [1352, 233] width 17 height 9
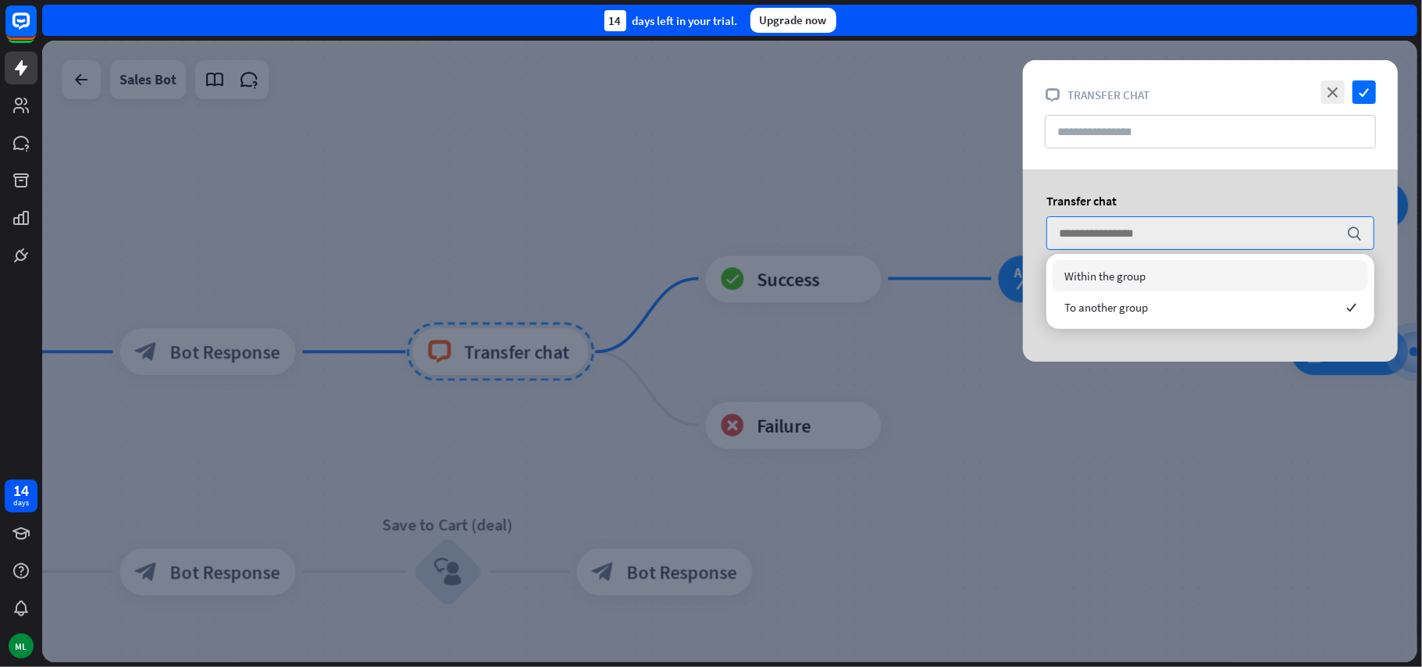
click at [1206, 280] on div "Within the group" at bounding box center [1209, 275] width 315 height 31
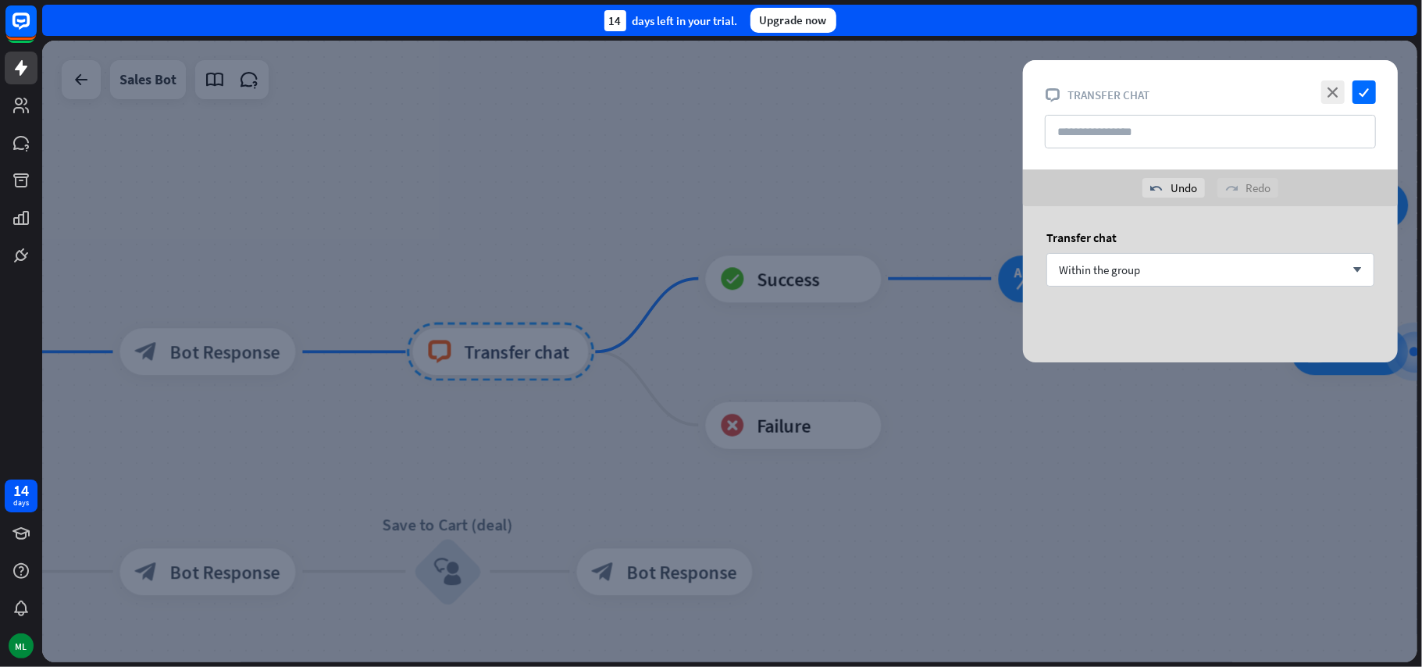
click at [1193, 308] on div "Transfer chat Within the group arrow_down" at bounding box center [1210, 265] width 375 height 119
click at [1360, 95] on icon "check" at bounding box center [1363, 91] width 23 height 23
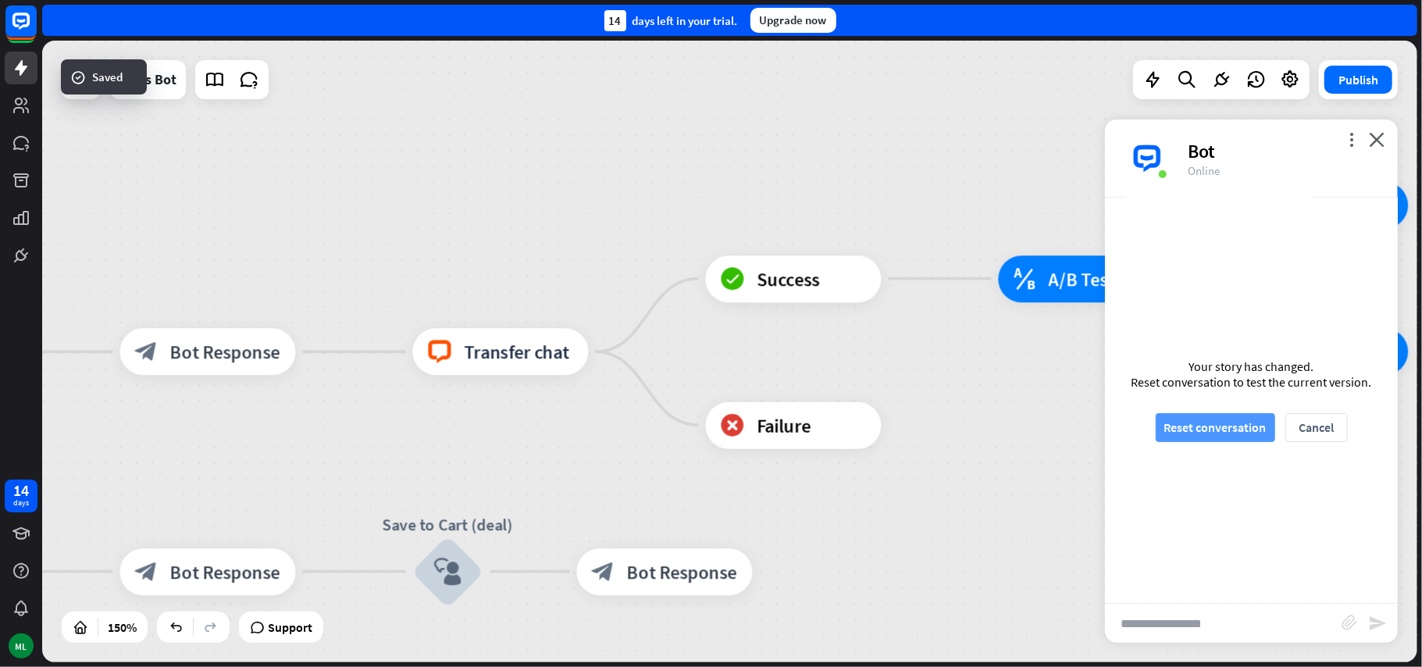
click at [1210, 428] on button "Reset conversation" at bounding box center [1215, 427] width 119 height 29
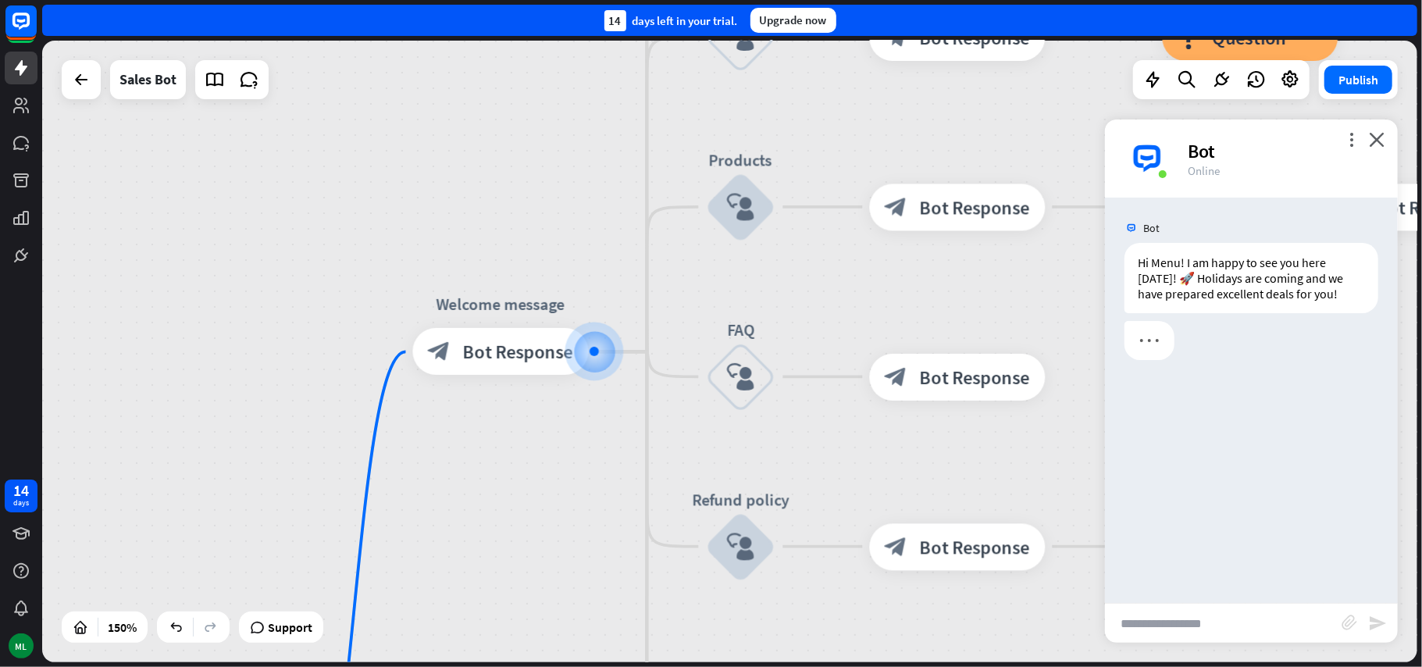
click at [1232, 623] on input "text" at bounding box center [1223, 623] width 237 height 39
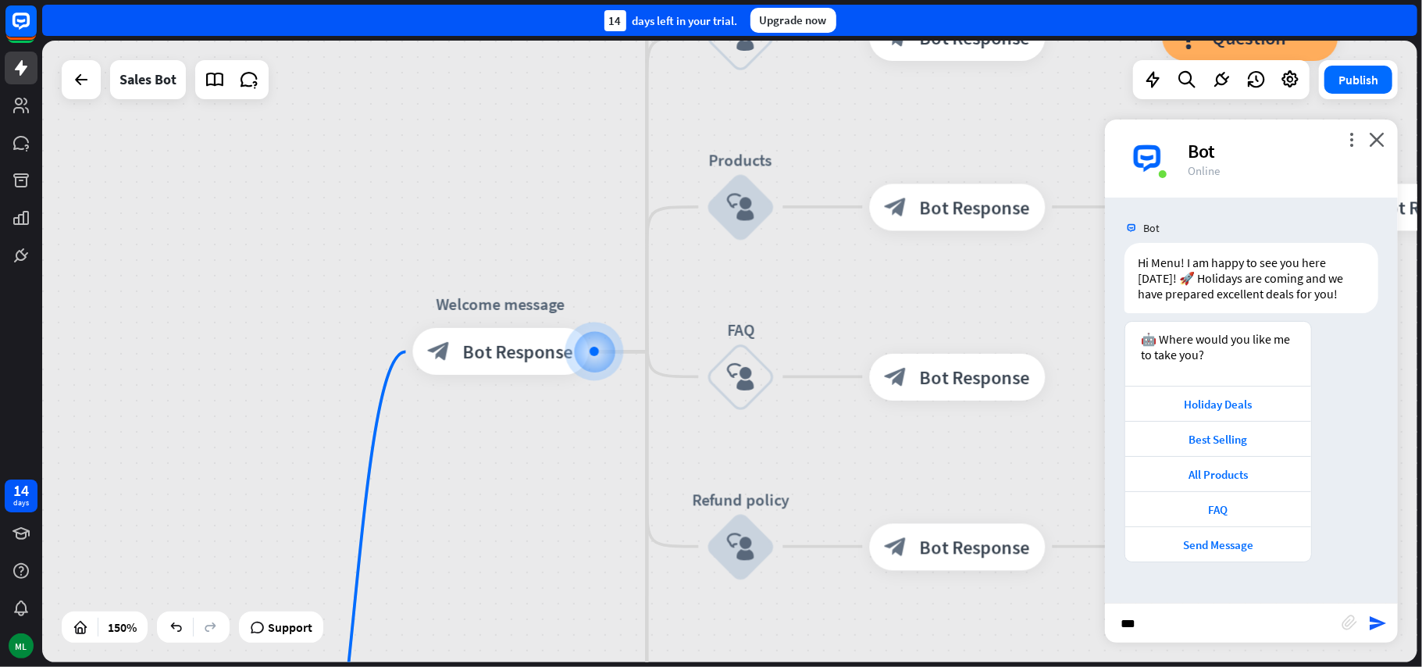
type input "****"
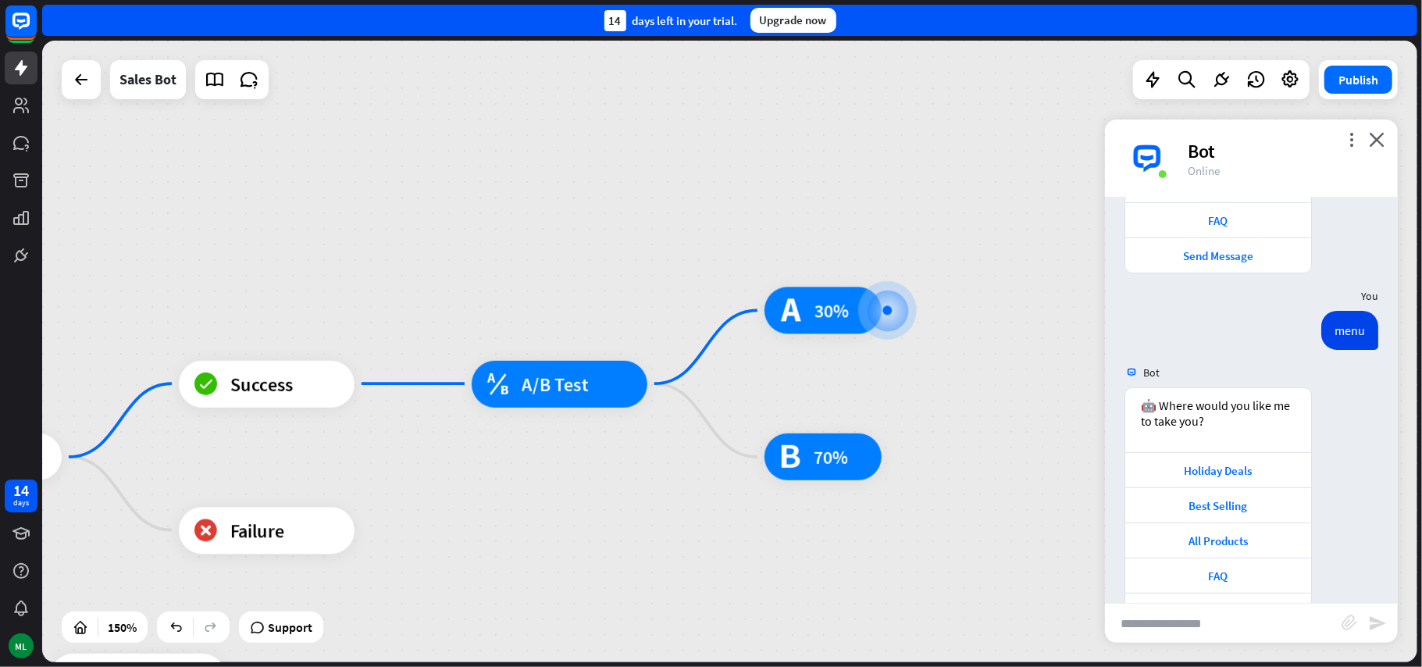
scroll to position [339, 0]
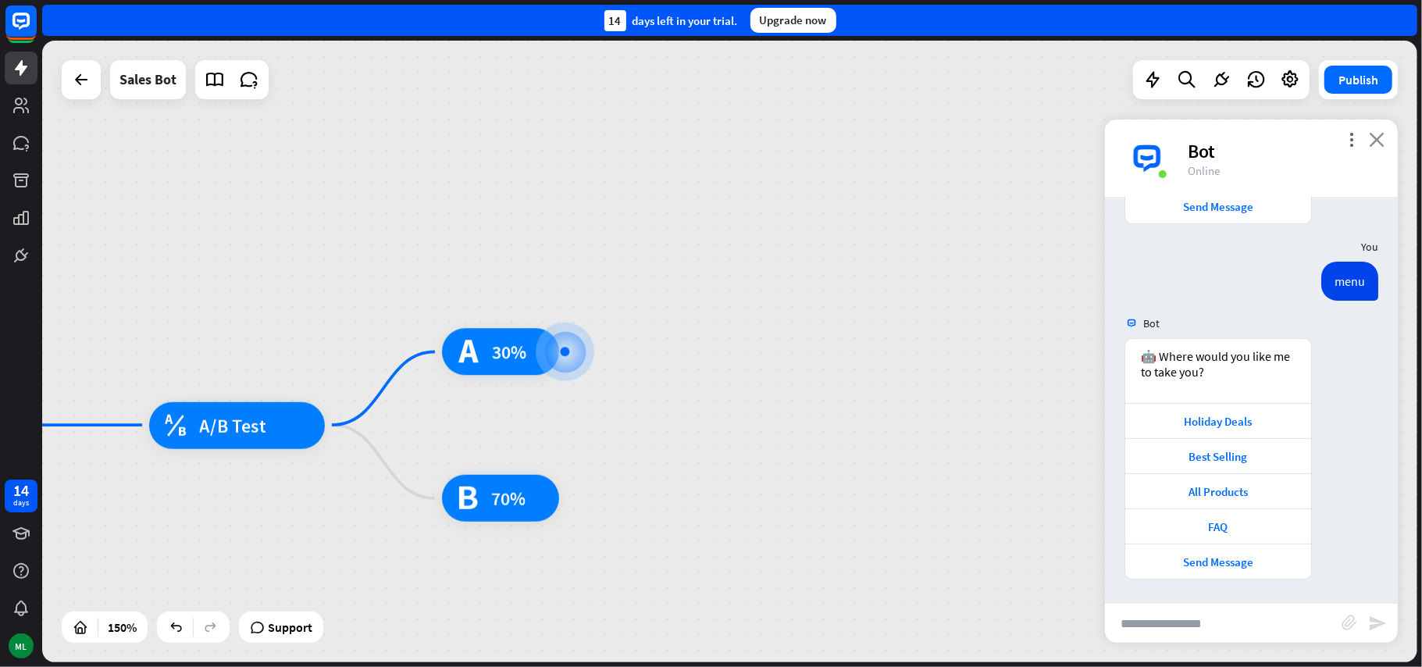
click at [1381, 144] on icon "close" at bounding box center [1377, 139] width 16 height 15
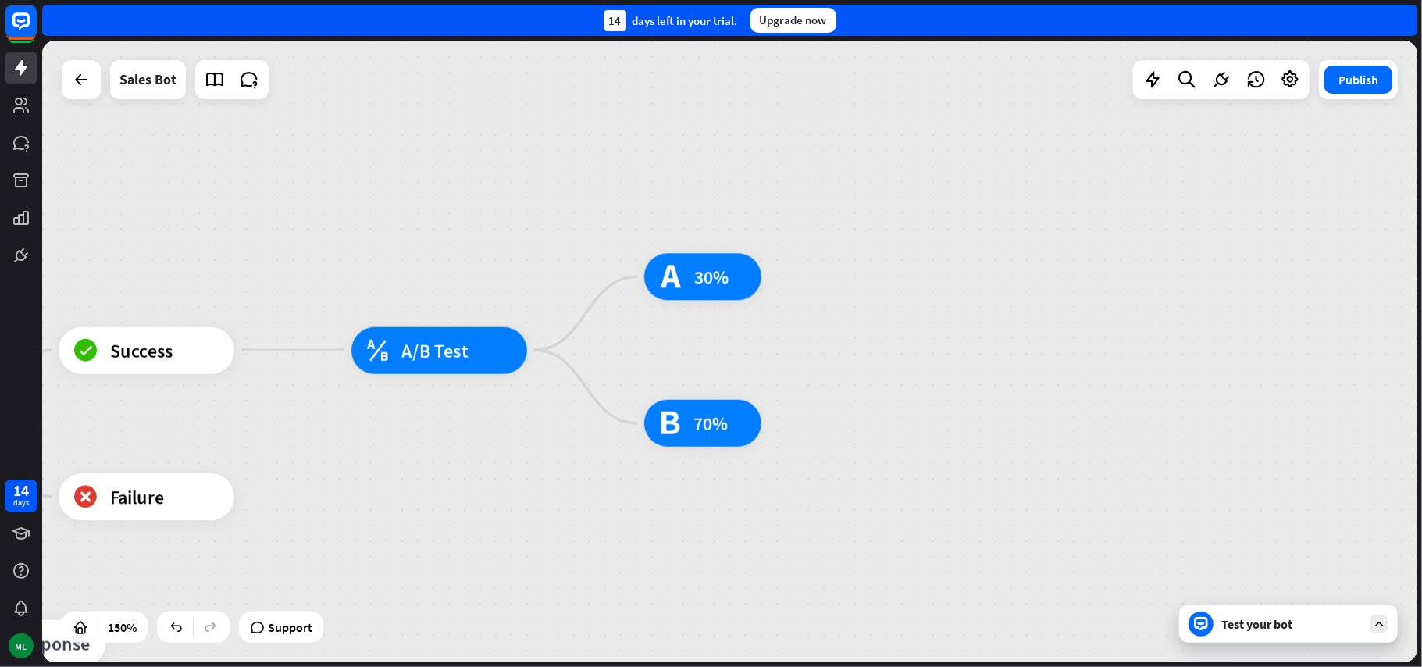
drag, startPoint x: 988, startPoint y: 320, endPoint x: 1135, endPoint y: 300, distance: 149.0
click at [1084, 307] on div "home_2 Start point Welcome message block_bot_response Bot Response Main menu bl…" at bounding box center [729, 351] width 1375 height 621
click at [1154, 295] on div "home_2 Start point Welcome message block_bot_response Bot Response Main menu bl…" at bounding box center [729, 351] width 1375 height 621
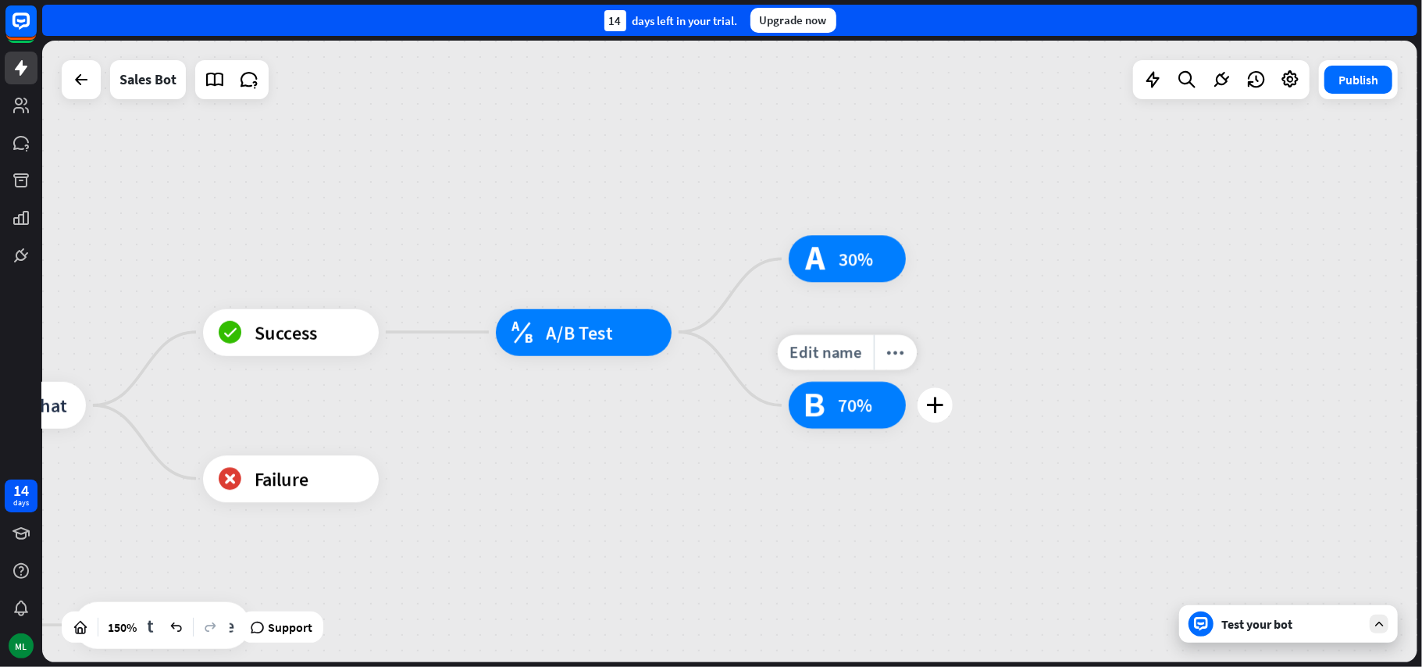
drag, startPoint x: 721, startPoint y: 341, endPoint x: 1028, endPoint y: 338, distance: 306.9
click at [1010, 338] on div "home_2 Start point Welcome message block_bot_response Bot Response Main menu bl…" at bounding box center [729, 351] width 1375 height 621
click at [906, 382] on div "Edit name more_horiz plus test_b 70%" at bounding box center [847, 405] width 117 height 47
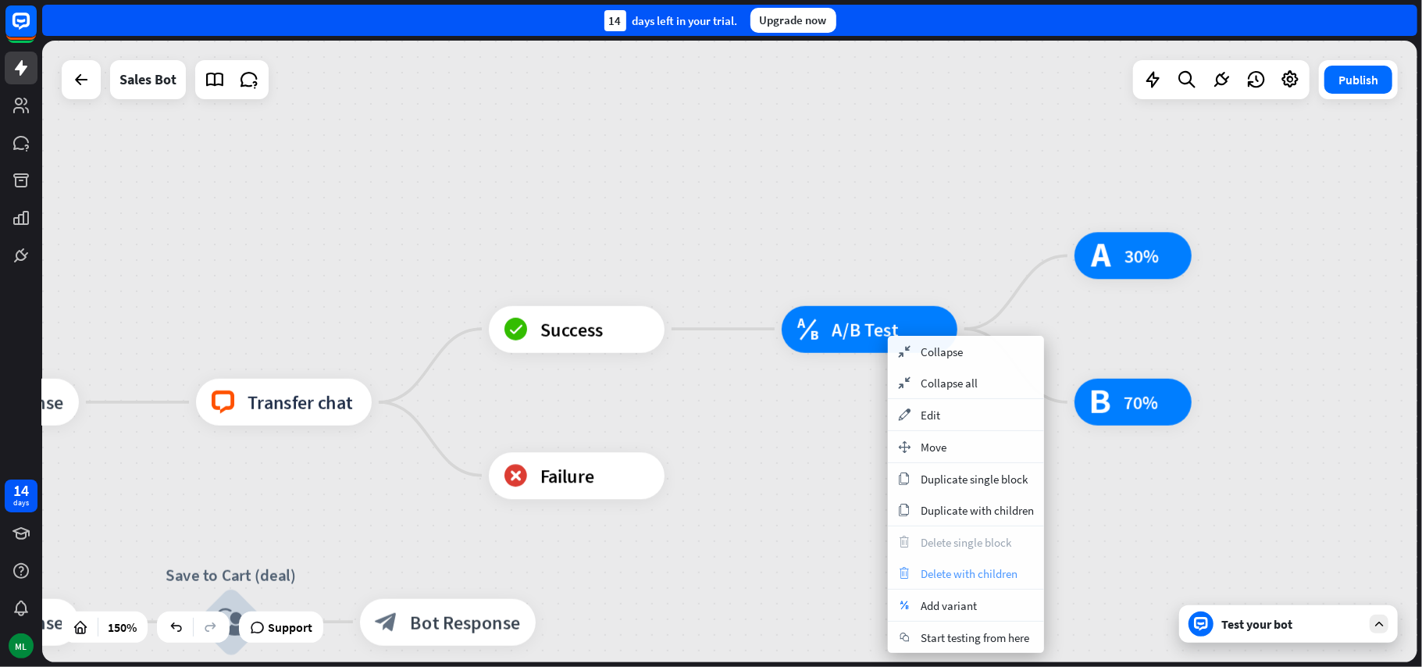
click at [988, 575] on span "Delete with children" at bounding box center [969, 573] width 97 height 15
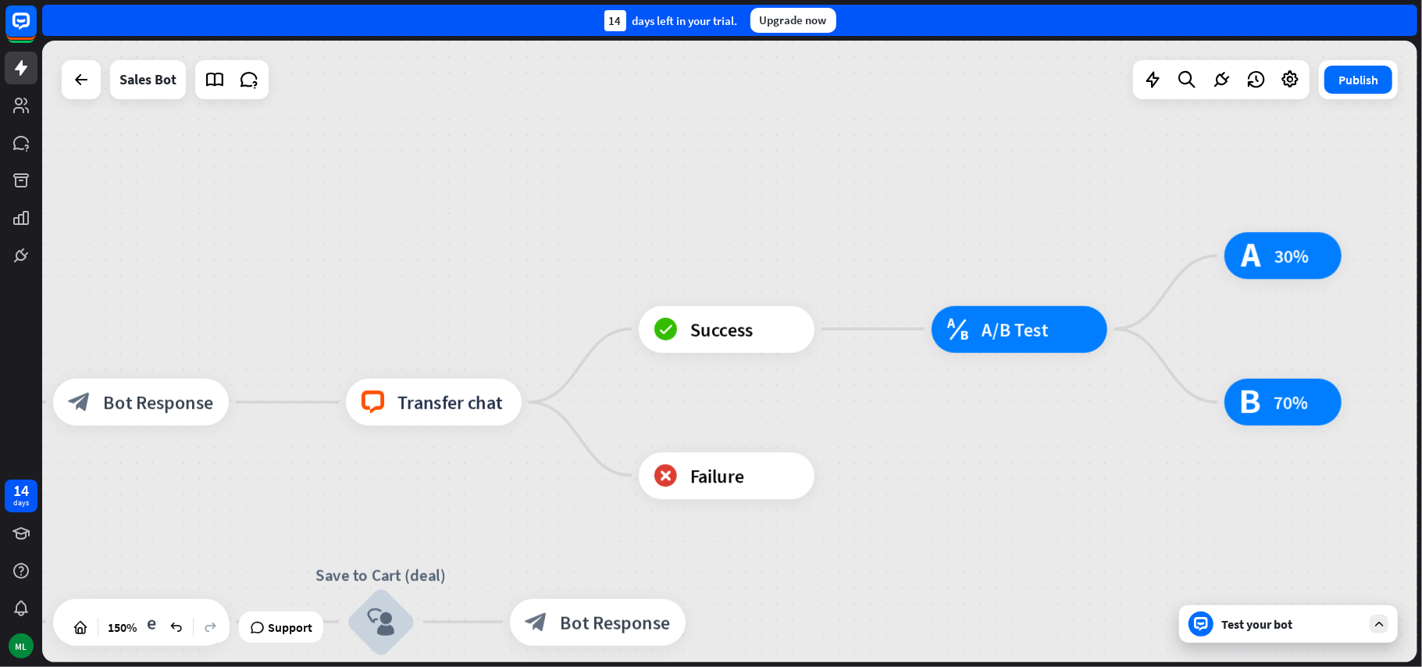
drag, startPoint x: 782, startPoint y: 410, endPoint x: 1095, endPoint y: 410, distance: 313.1
click at [1095, 410] on div "home_2 Start point Welcome message block_bot_response Bot Response Main menu bl…" at bounding box center [729, 351] width 1375 height 621
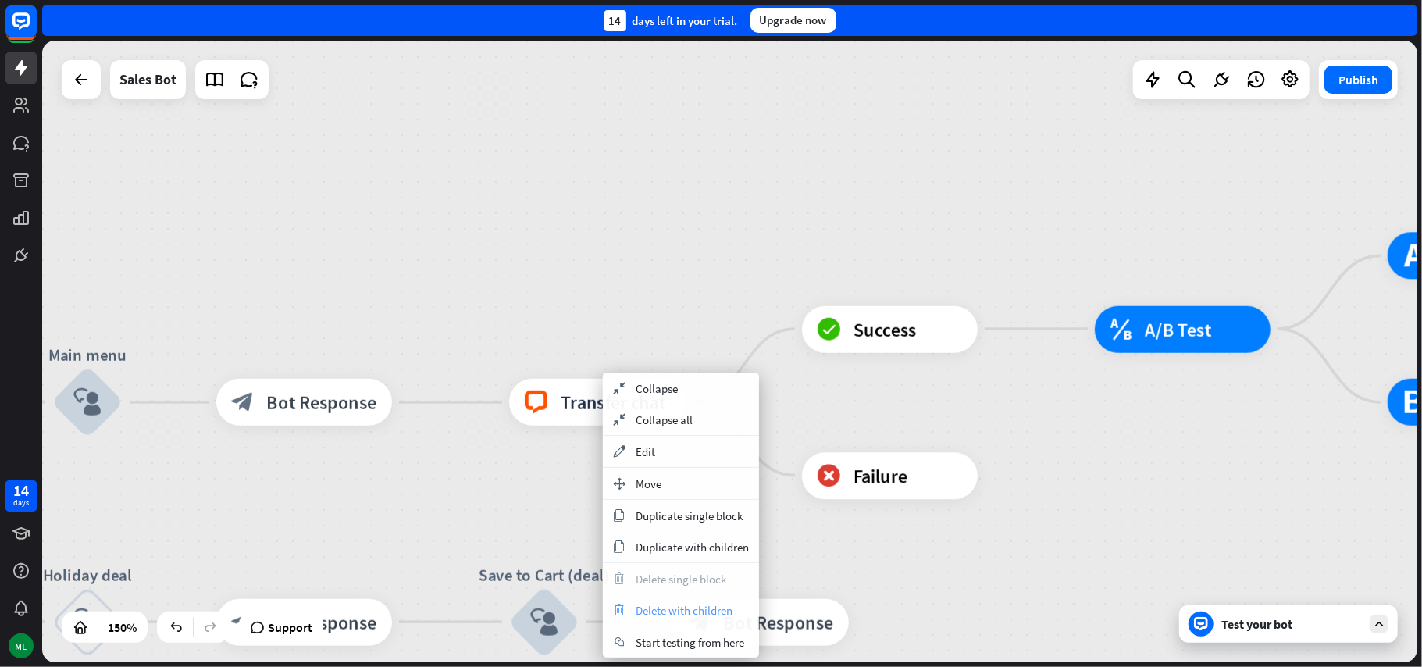
click at [682, 609] on span "Delete with children" at bounding box center [684, 610] width 97 height 15
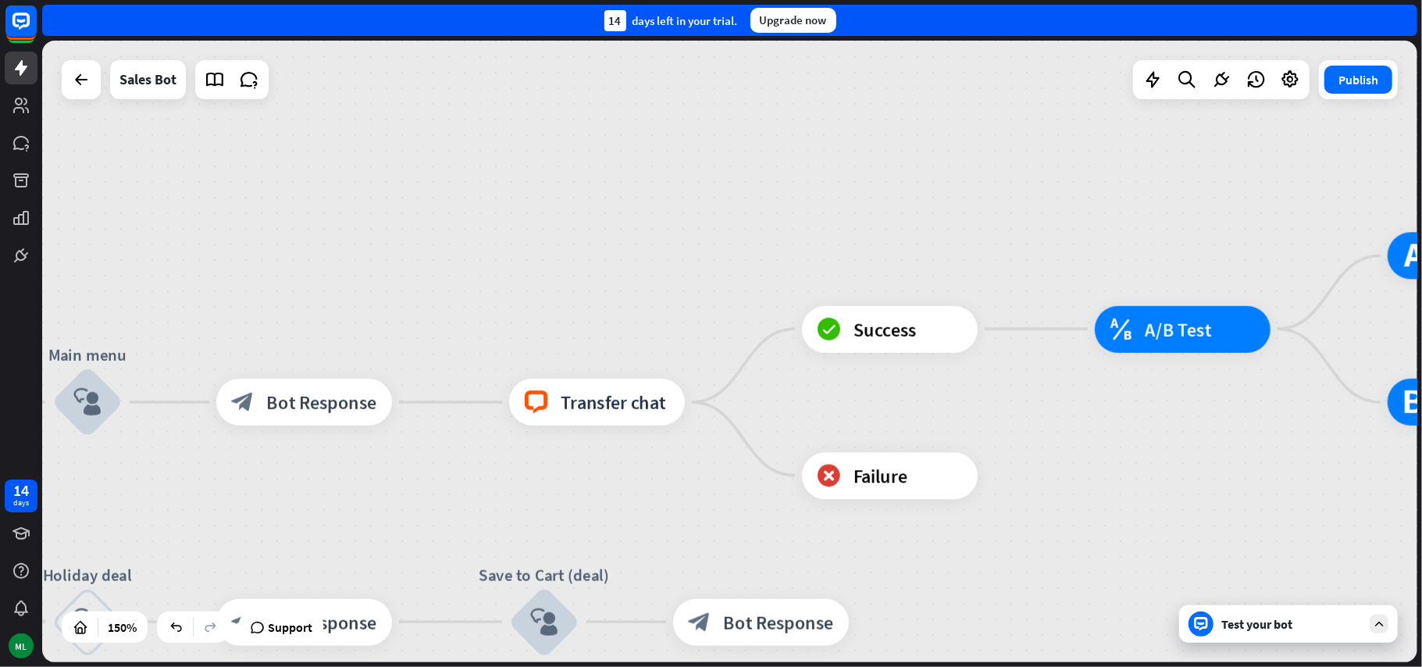
click at [465, 272] on div "home_2 Start point Welcome message block_bot_response Bot Response Main menu bl…" at bounding box center [729, 351] width 1375 height 621
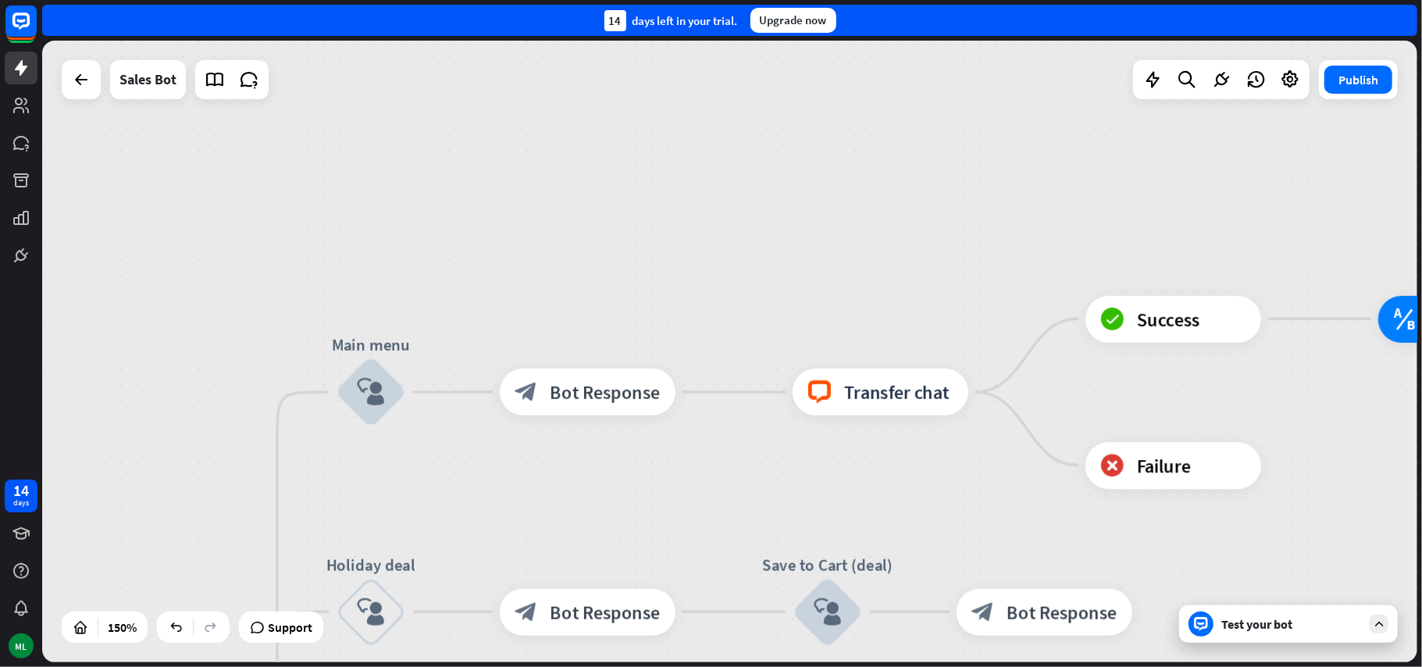
drag, startPoint x: 483, startPoint y: 294, endPoint x: 738, endPoint y: 288, distance: 255.4
click at [738, 288] on div "home_2 Start point Welcome message block_bot_response Bot Response Main menu bl…" at bounding box center [729, 351] width 1375 height 621
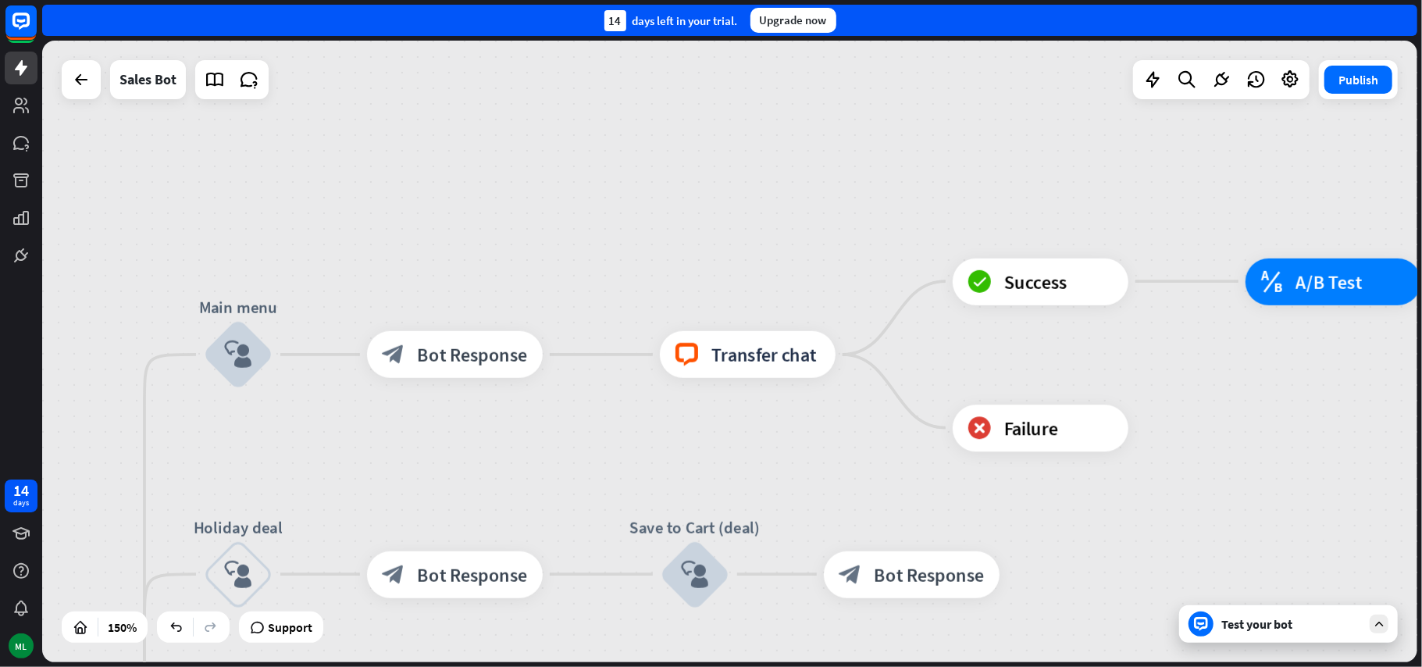
drag, startPoint x: 890, startPoint y: 283, endPoint x: 757, endPoint y: 245, distance: 138.7
click at [757, 245] on div "home_2 Start point Welcome message block_bot_response Bot Response Main menu bl…" at bounding box center [729, 351] width 1375 height 621
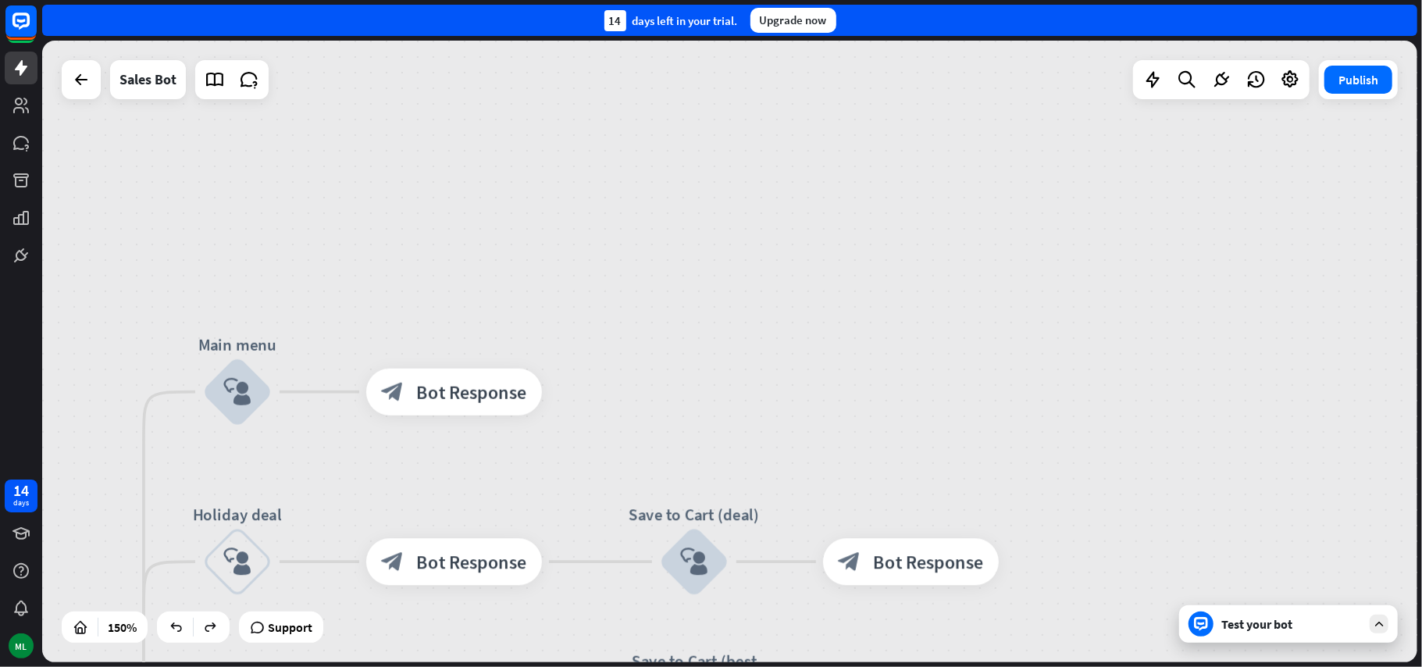
click at [814, 362] on div "home_2 Start point Welcome message block_bot_response Bot Response Main menu bl…" at bounding box center [729, 351] width 1375 height 621
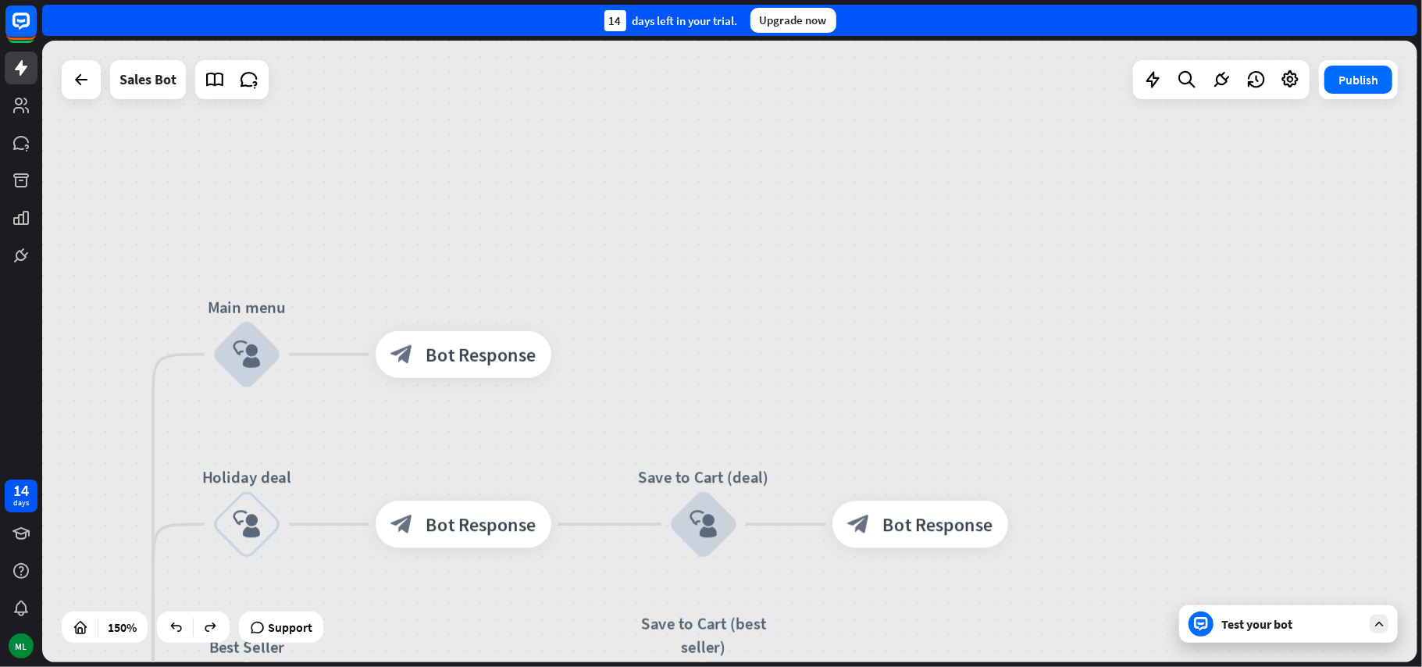
drag, startPoint x: 823, startPoint y: 329, endPoint x: 917, endPoint y: 155, distance: 198.4
click at [917, 155] on div "home_2 Start point Welcome message block_bot_response Bot Response Main menu bl…" at bounding box center [729, 351] width 1375 height 621
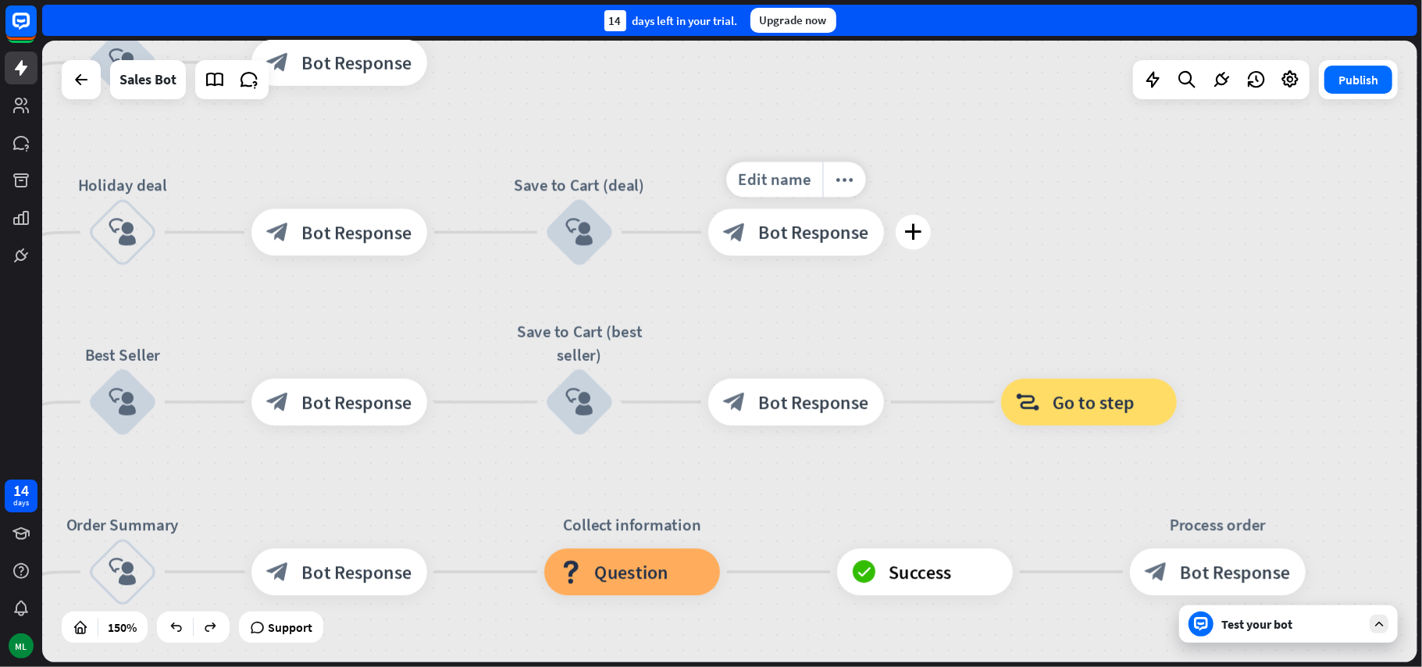
drag, startPoint x: 1054, startPoint y: 403, endPoint x: 697, endPoint y: 194, distance: 413.6
click at [708, 208] on div "Edit name more_horiz plus block_bot_response Bot Response" at bounding box center [796, 231] width 176 height 47
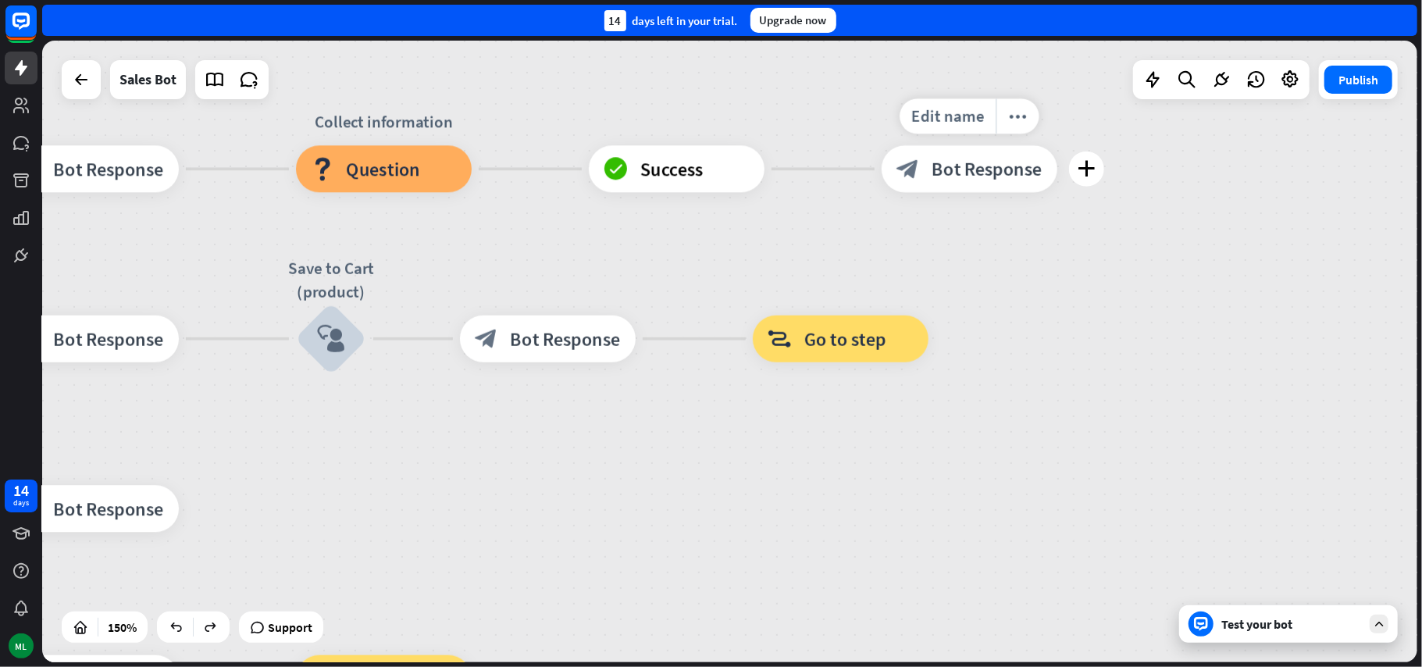
drag, startPoint x: 1073, startPoint y: 418, endPoint x: 1060, endPoint y: 266, distance: 152.8
click at [1057, 167] on div "Edit name more_horiz plus block_bot_response Bot Response" at bounding box center [969, 168] width 176 height 47
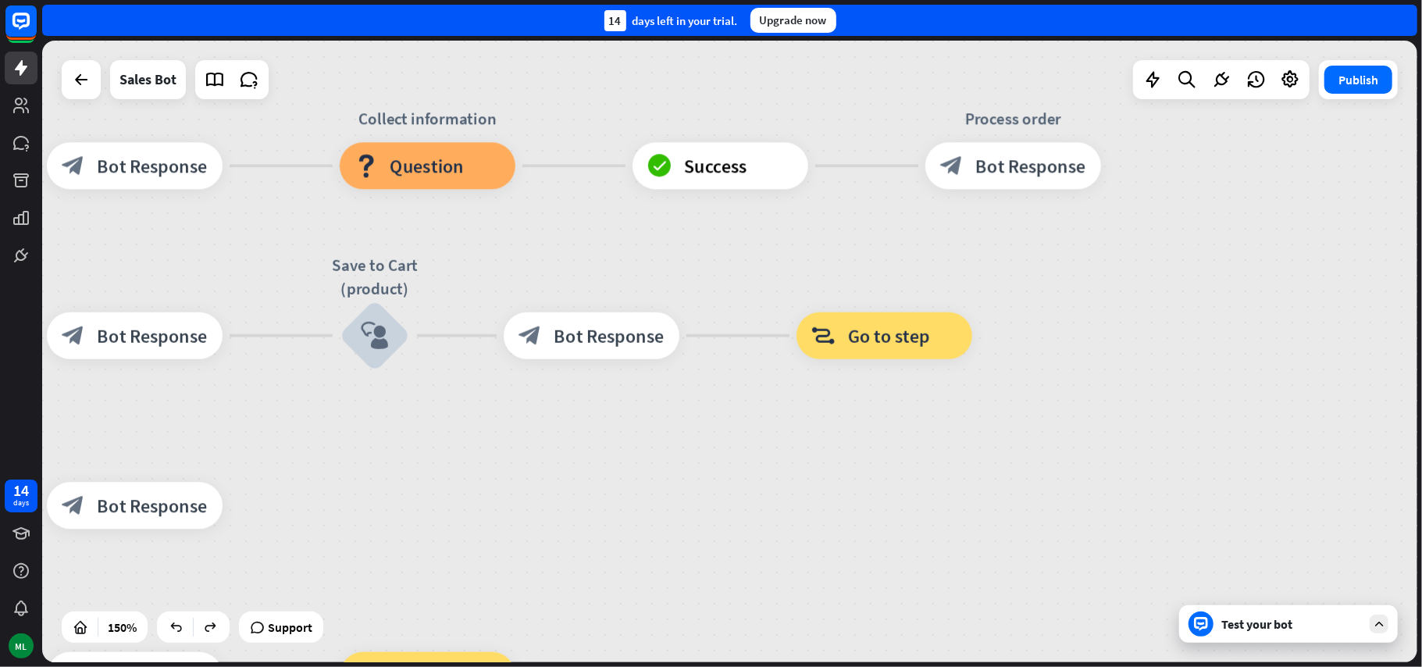
drag, startPoint x: 1085, startPoint y: 412, endPoint x: 794, endPoint y: 459, distance: 295.0
click at [1156, 422] on div "home_2 Start point Welcome message block_bot_response Bot Response Main menu bl…" at bounding box center [729, 351] width 1375 height 621
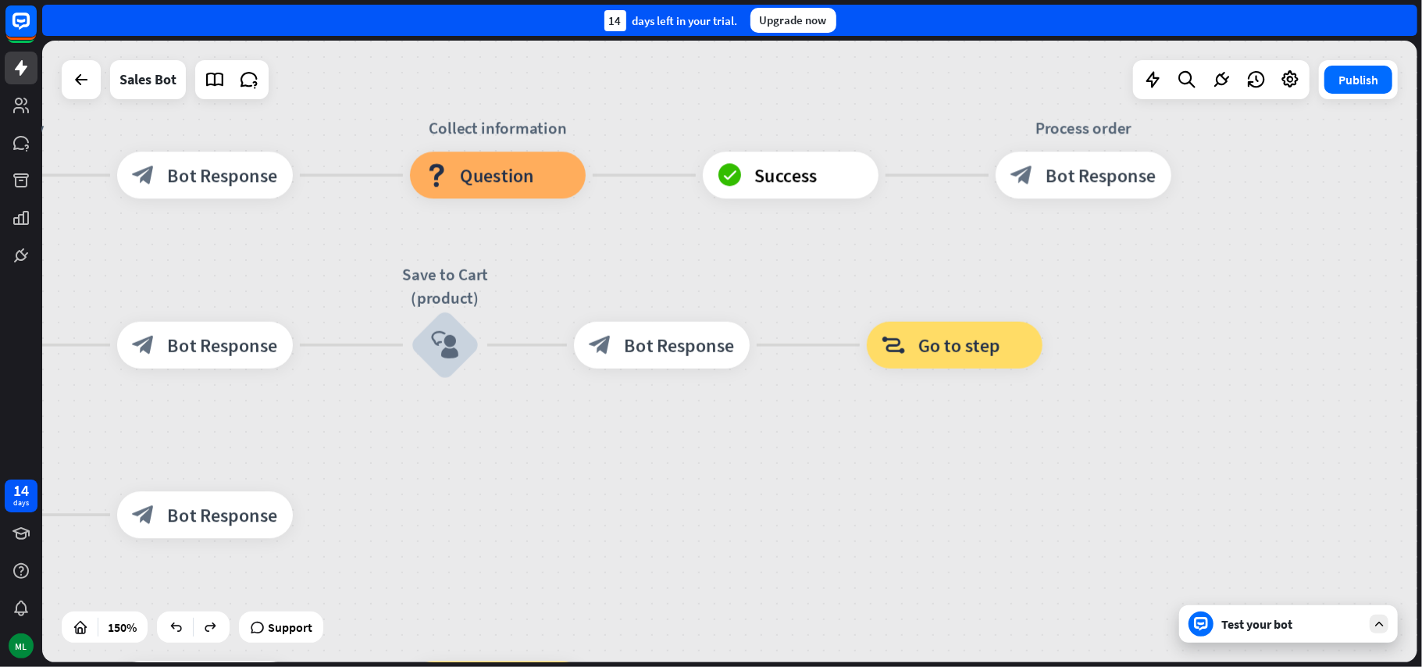
drag, startPoint x: 732, startPoint y: 460, endPoint x: 879, endPoint y: 486, distance: 149.0
click at [978, 451] on div "home_2 Start point Welcome message block_bot_response Bot Response Main menu bl…" at bounding box center [729, 351] width 1375 height 621
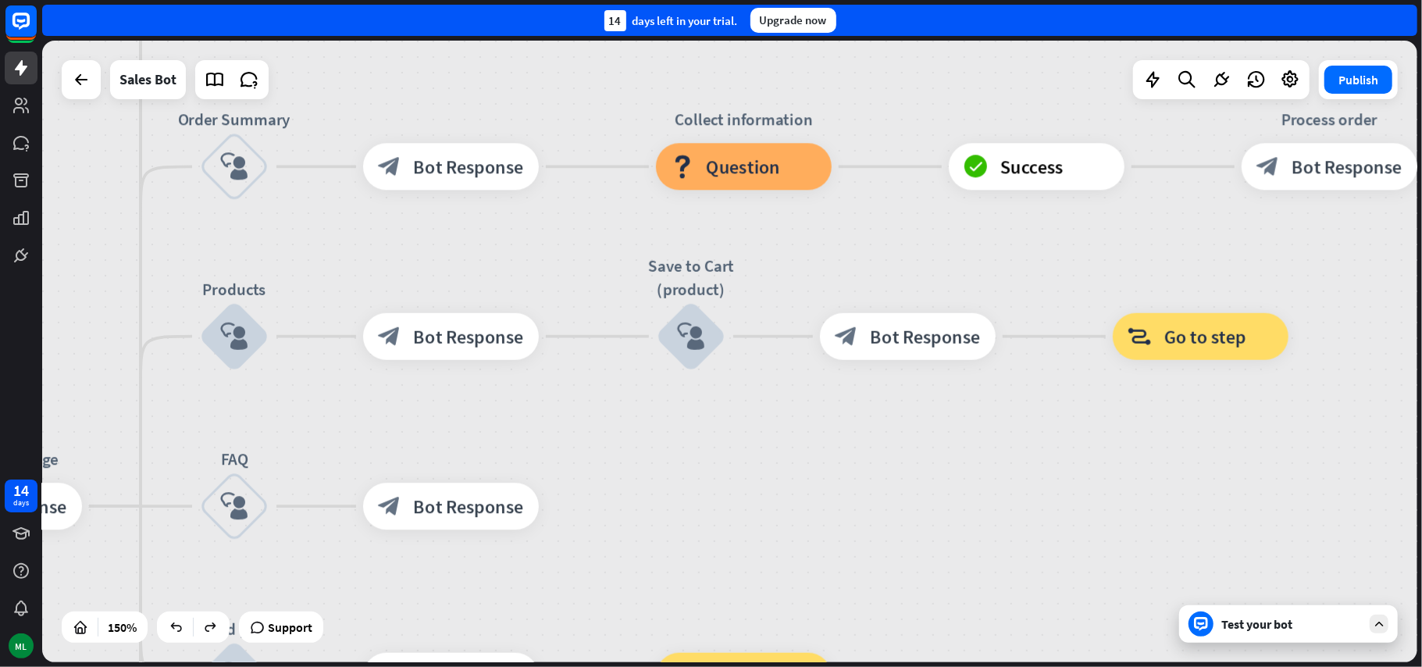
drag, startPoint x: 694, startPoint y: 448, endPoint x: 846, endPoint y: 331, distance: 192.1
click at [842, 337] on div "home_2 Start point Welcome message block_bot_response Bot Response Main menu bl…" at bounding box center [729, 351] width 1375 height 621
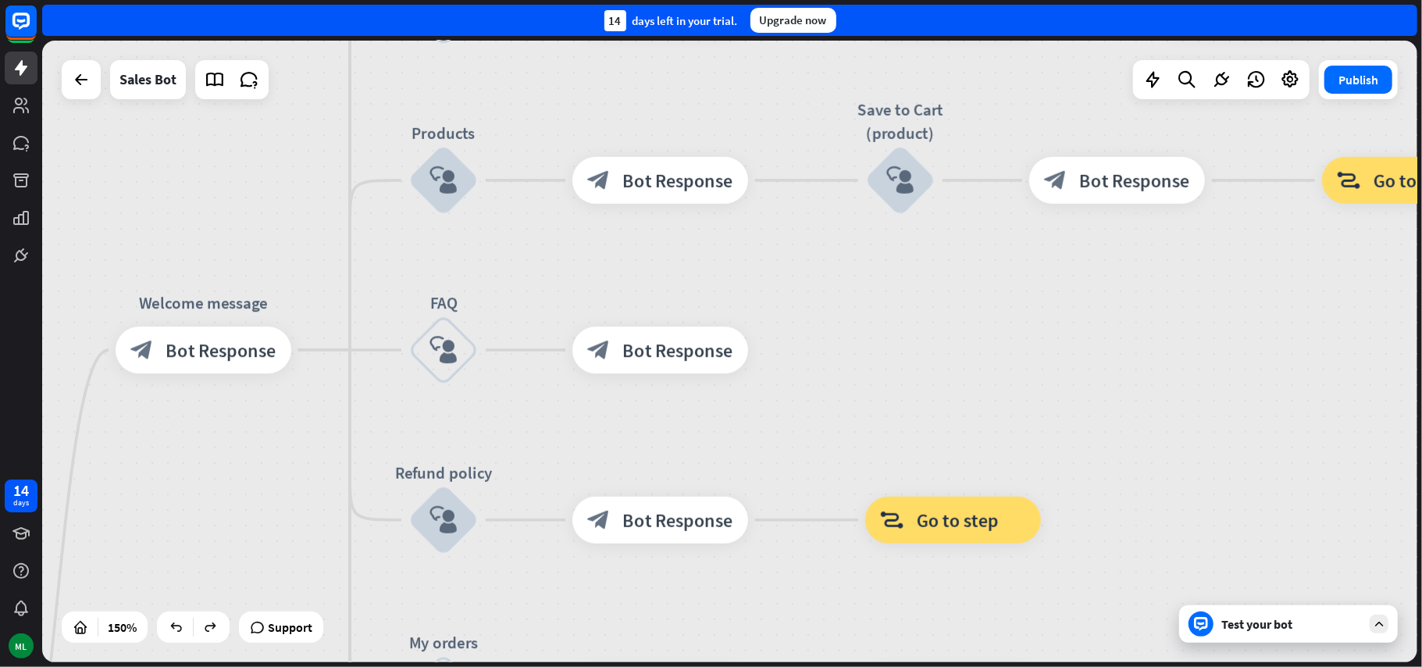
drag, startPoint x: 778, startPoint y: 350, endPoint x: 613, endPoint y: 251, distance: 192.3
click at [609, 248] on div "home_2 Start point Welcome message block_bot_response Bot Response Main menu bl…" at bounding box center [729, 351] width 1375 height 621
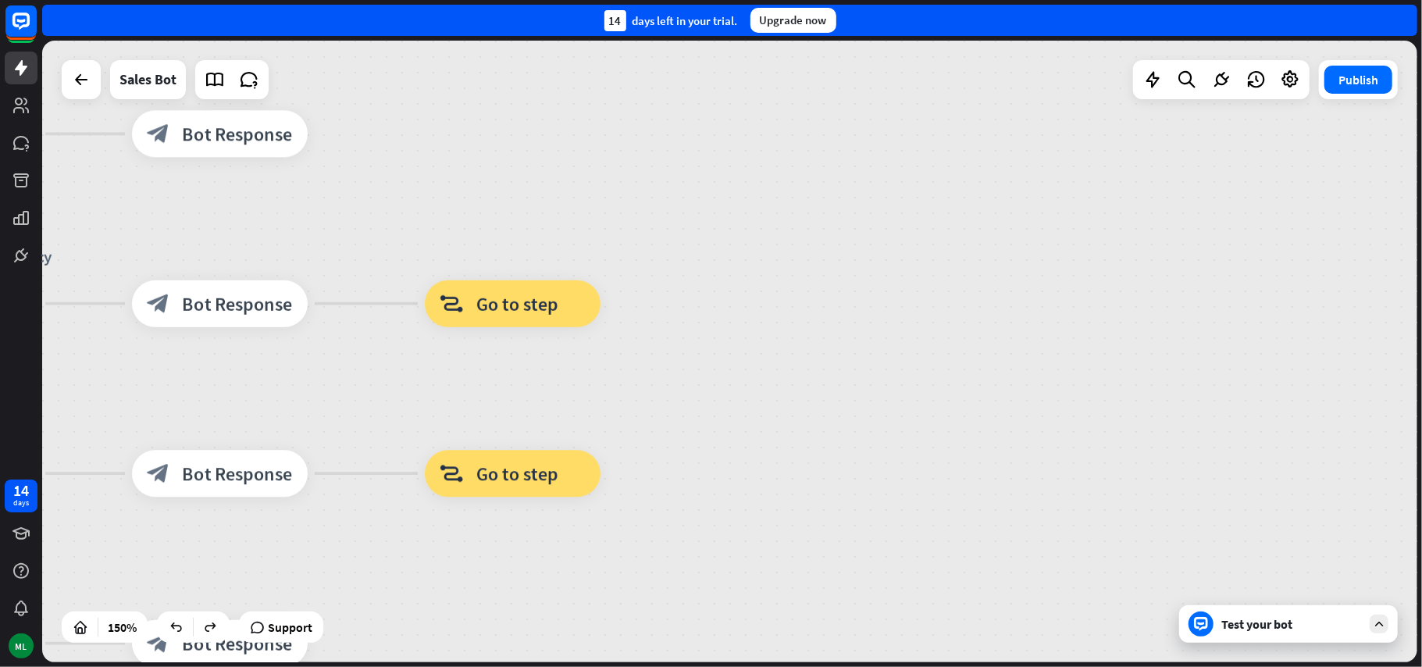
drag, startPoint x: 909, startPoint y: 329, endPoint x: 1001, endPoint y: 282, distance: 103.7
click at [1001, 282] on div "home_2 Start point Welcome message block_bot_response Bot Response Main menu bl…" at bounding box center [729, 351] width 1375 height 621
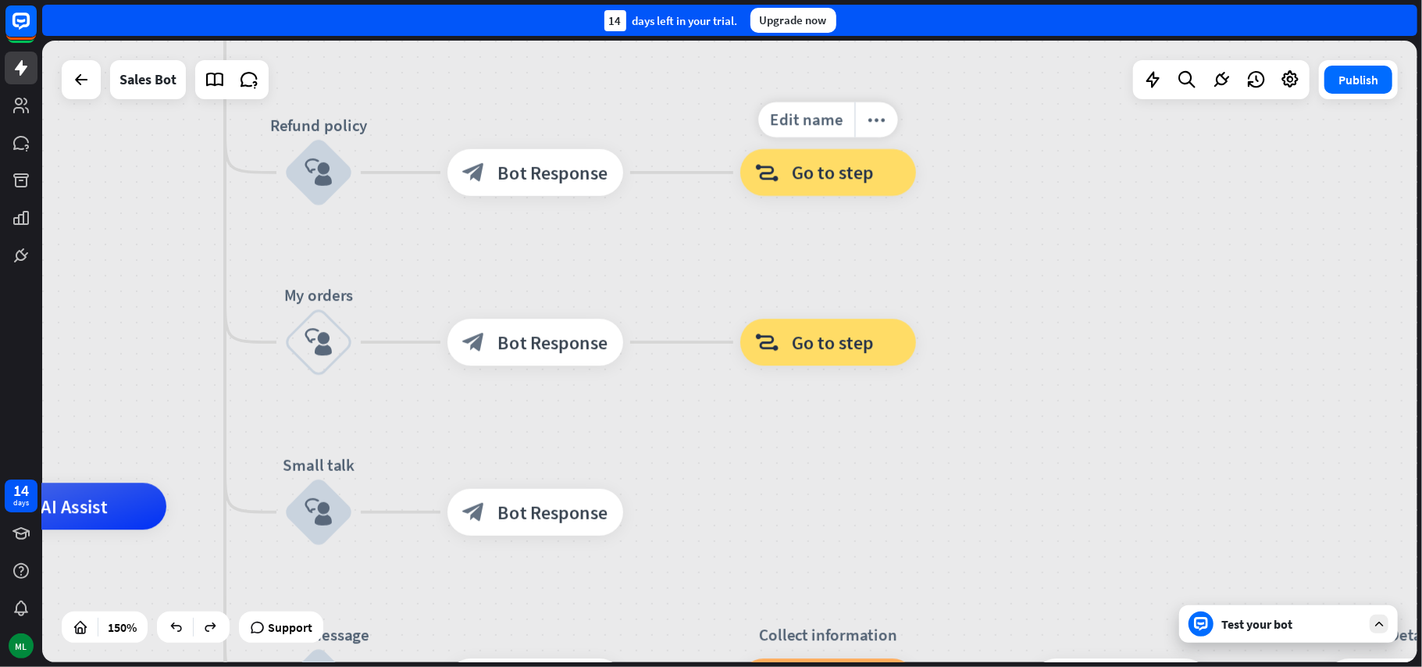
drag, startPoint x: 944, startPoint y: 219, endPoint x: 951, endPoint y: 173, distance: 46.6
click at [916, 167] on div "Edit name more_horiz block_goto Go to step" at bounding box center [828, 172] width 176 height 47
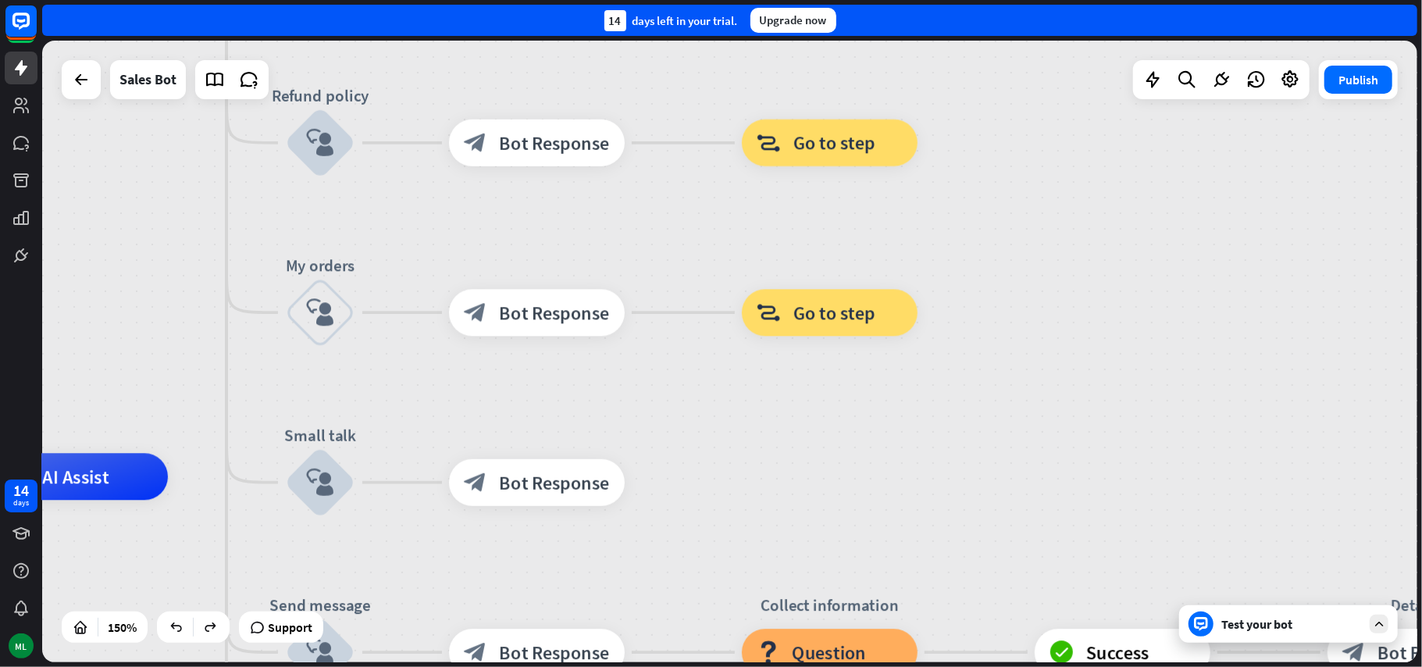
drag, startPoint x: 925, startPoint y: 187, endPoint x: 875, endPoint y: 98, distance: 102.8
click at [875, 98] on div "home_2 Start point Welcome message block_bot_response Bot Response Main menu bl…" at bounding box center [729, 351] width 1375 height 621
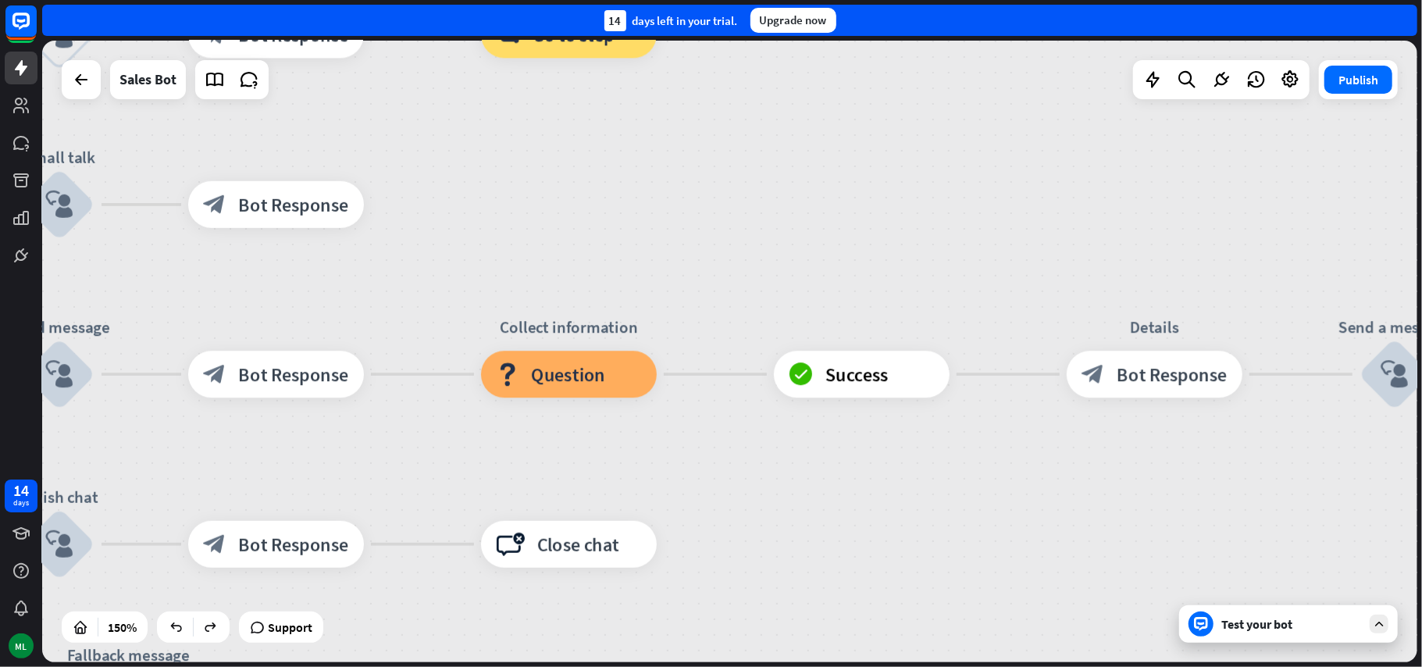
drag, startPoint x: 844, startPoint y: 279, endPoint x: 828, endPoint y: 273, distance: 16.5
click at [828, 273] on div "home_2 Start point Welcome message block_bot_response Bot Response Main menu bl…" at bounding box center [470, 664] width 2063 height 932
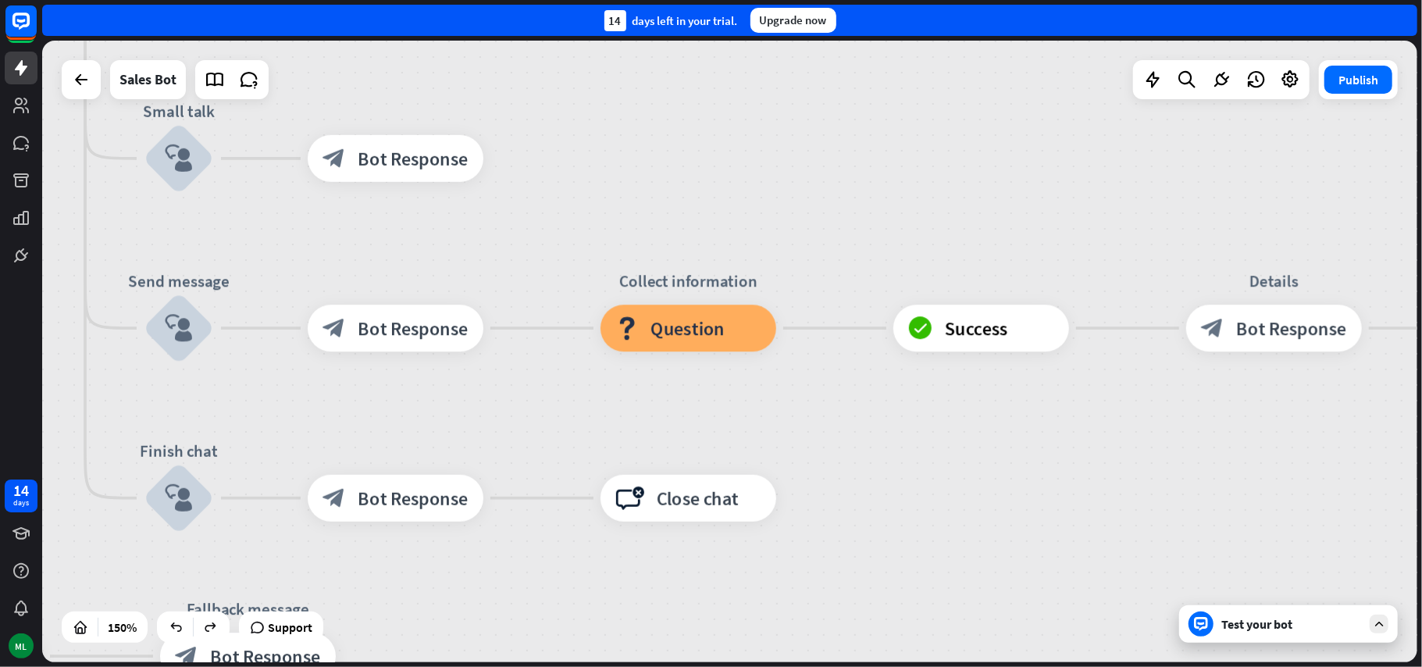
drag, startPoint x: 787, startPoint y: 288, endPoint x: 990, endPoint y: 231, distance: 210.9
click at [988, 231] on div "home_2 Start point Welcome message block_bot_response Bot Response Main menu bl…" at bounding box center [589, 618] width 2063 height 932
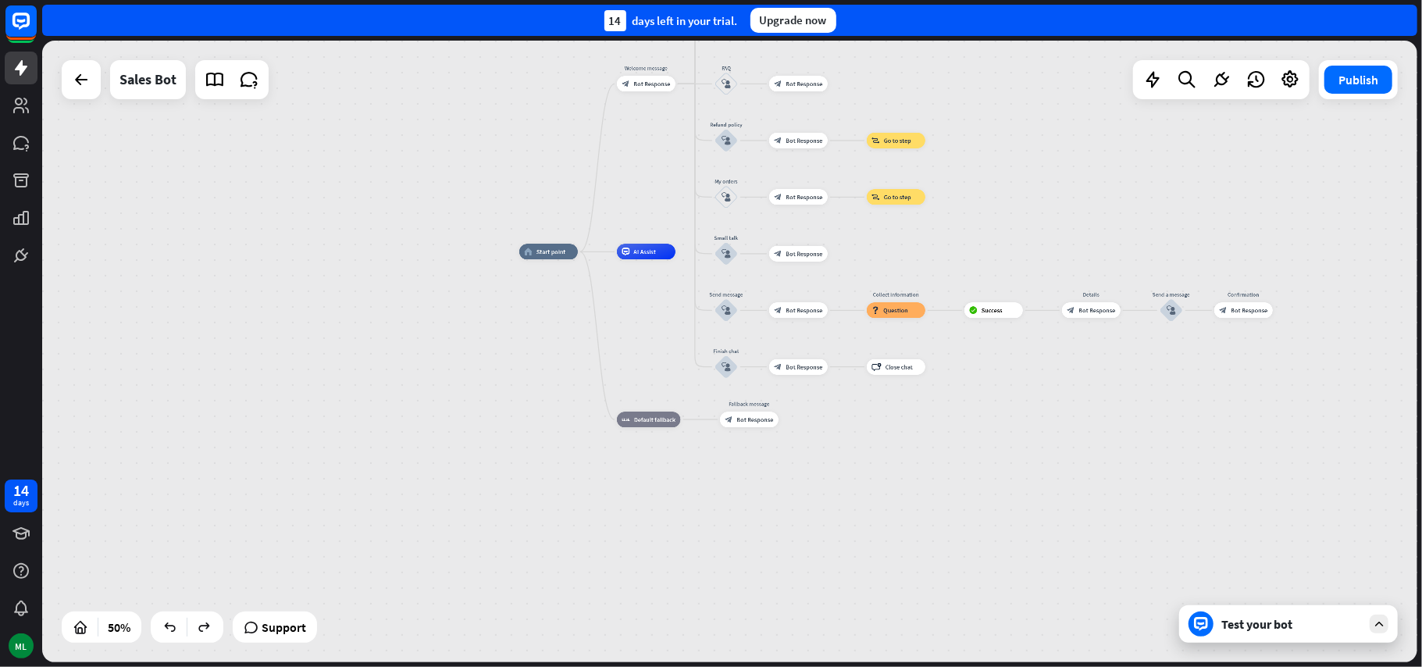
drag, startPoint x: 965, startPoint y: 439, endPoint x: 1046, endPoint y: 534, distance: 125.2
click at [1046, 534] on div "home_2 Start point Welcome message block_bot_response Bot Response Main menu bl…" at bounding box center [863, 406] width 688 height 311
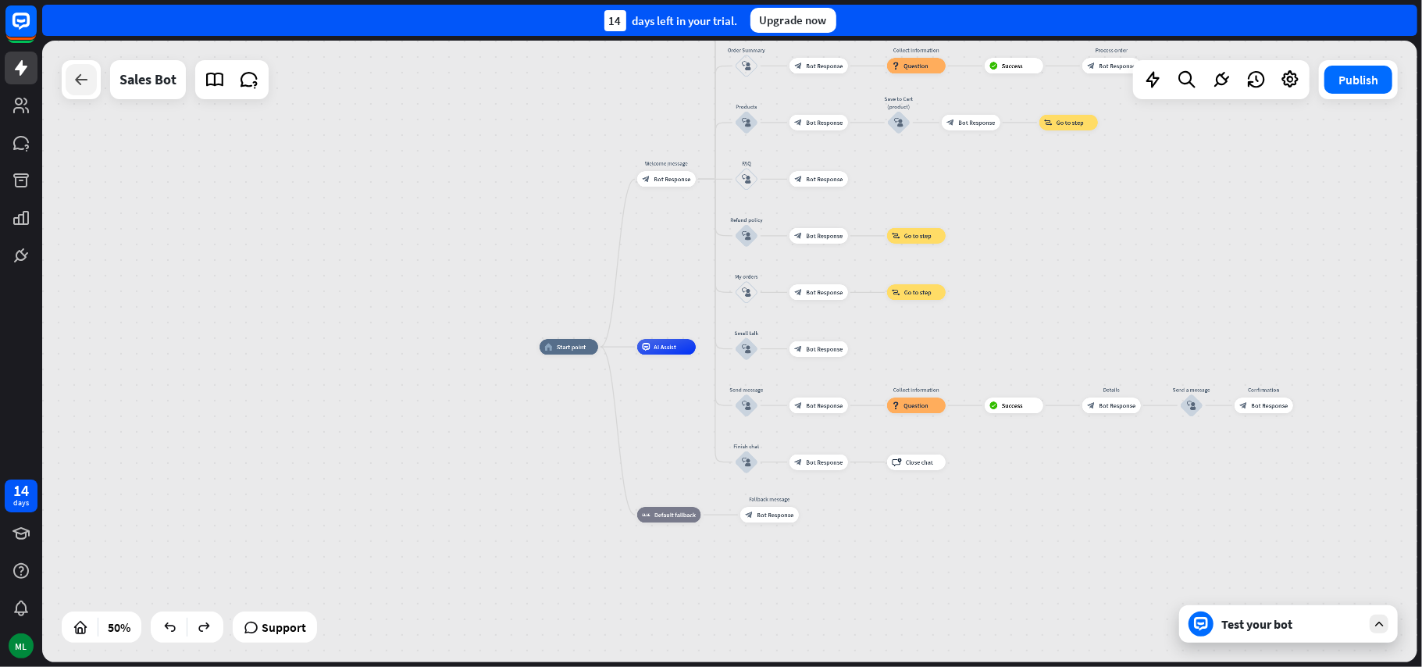
click at [84, 79] on icon at bounding box center [81, 79] width 19 height 19
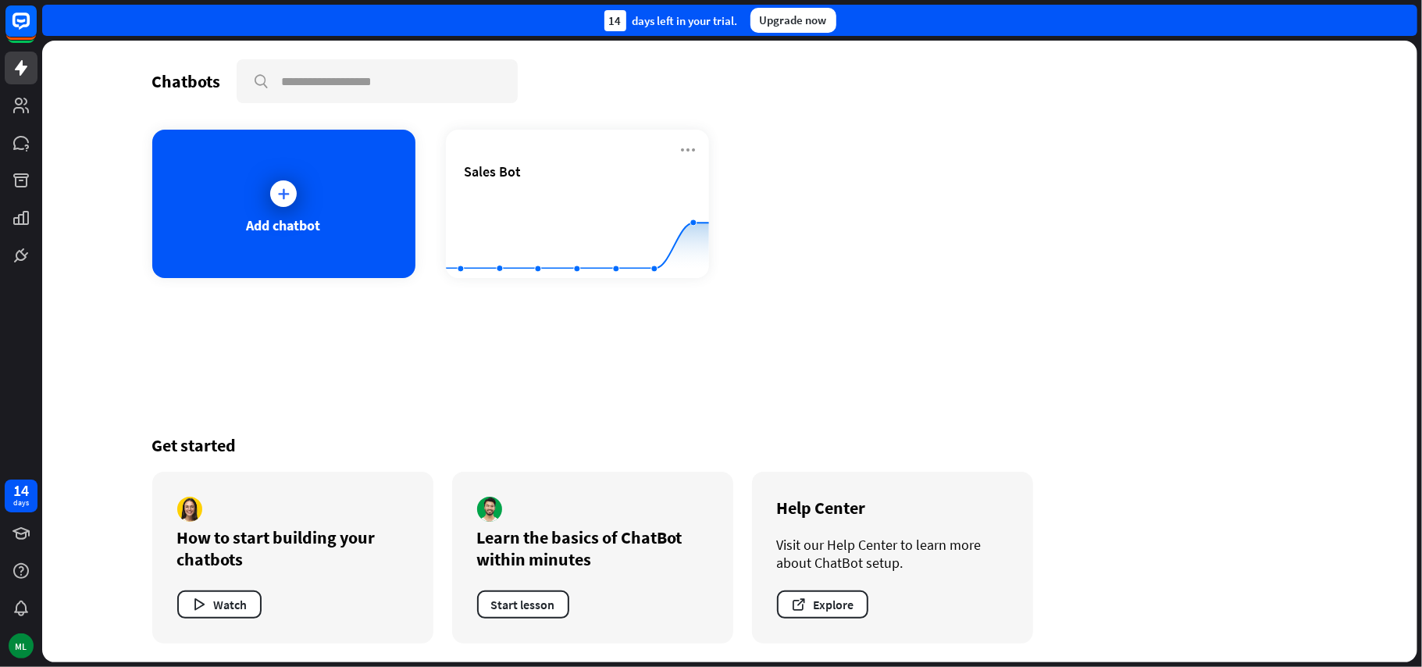
click at [975, 354] on div "Chatbots search Add chatbot Sales Bot Created with Highcharts 10.1.0 0 10 20 Ge…" at bounding box center [729, 351] width 1249 height 621
click at [266, 228] on div "Add chatbot" at bounding box center [284, 225] width 74 height 18
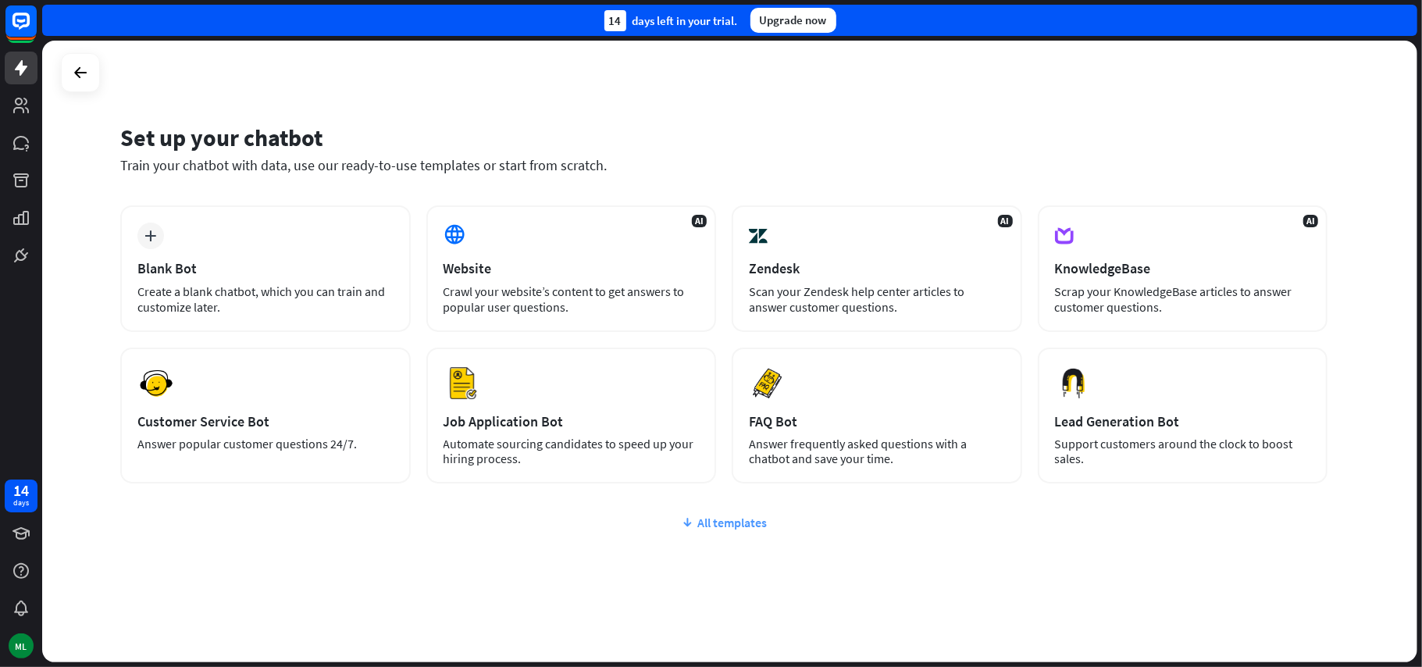
click at [712, 523] on div "All templates" at bounding box center [723, 523] width 1207 height 16
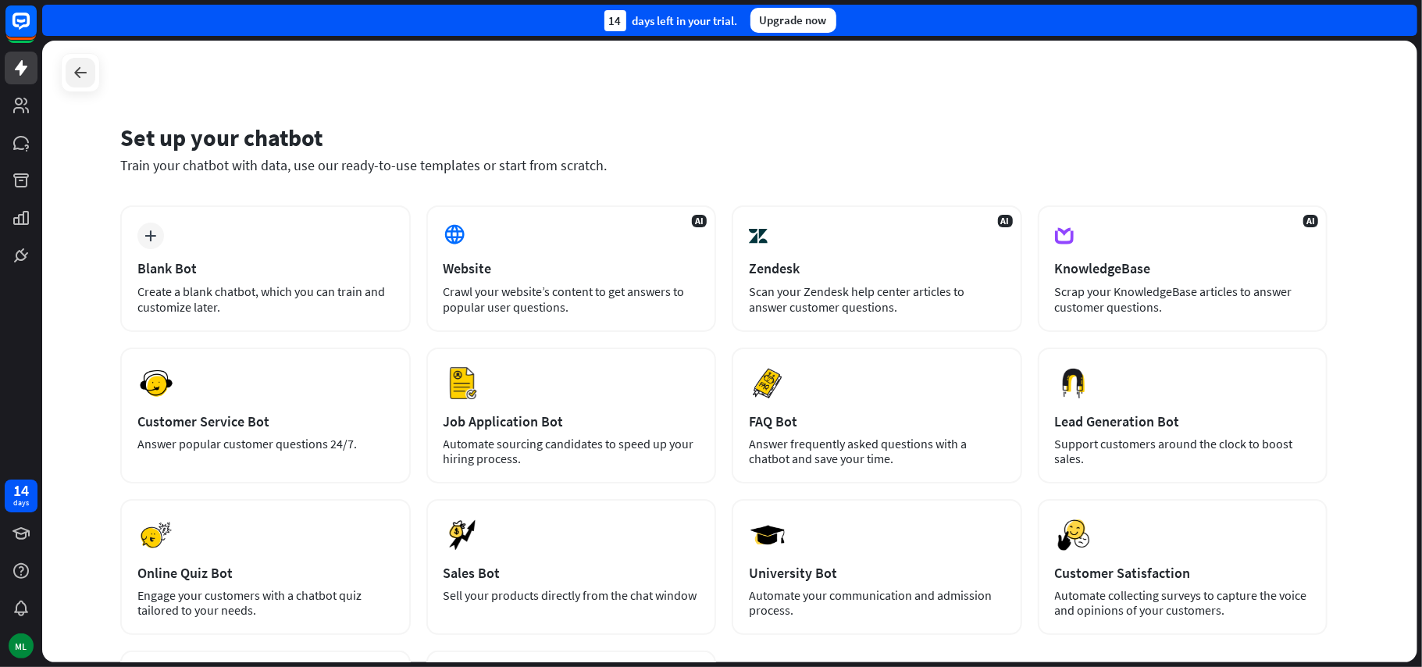
click at [82, 78] on icon at bounding box center [80, 72] width 19 height 19
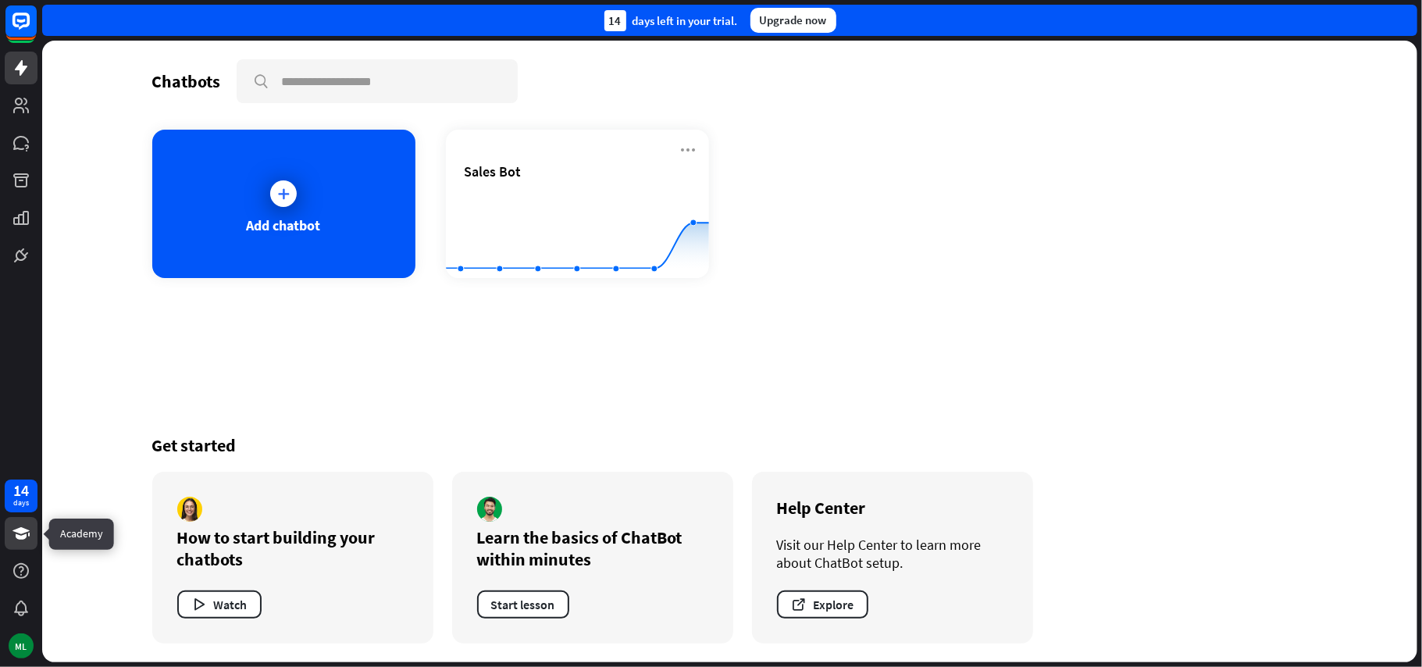
click at [16, 536] on icon at bounding box center [20, 533] width 17 height 12
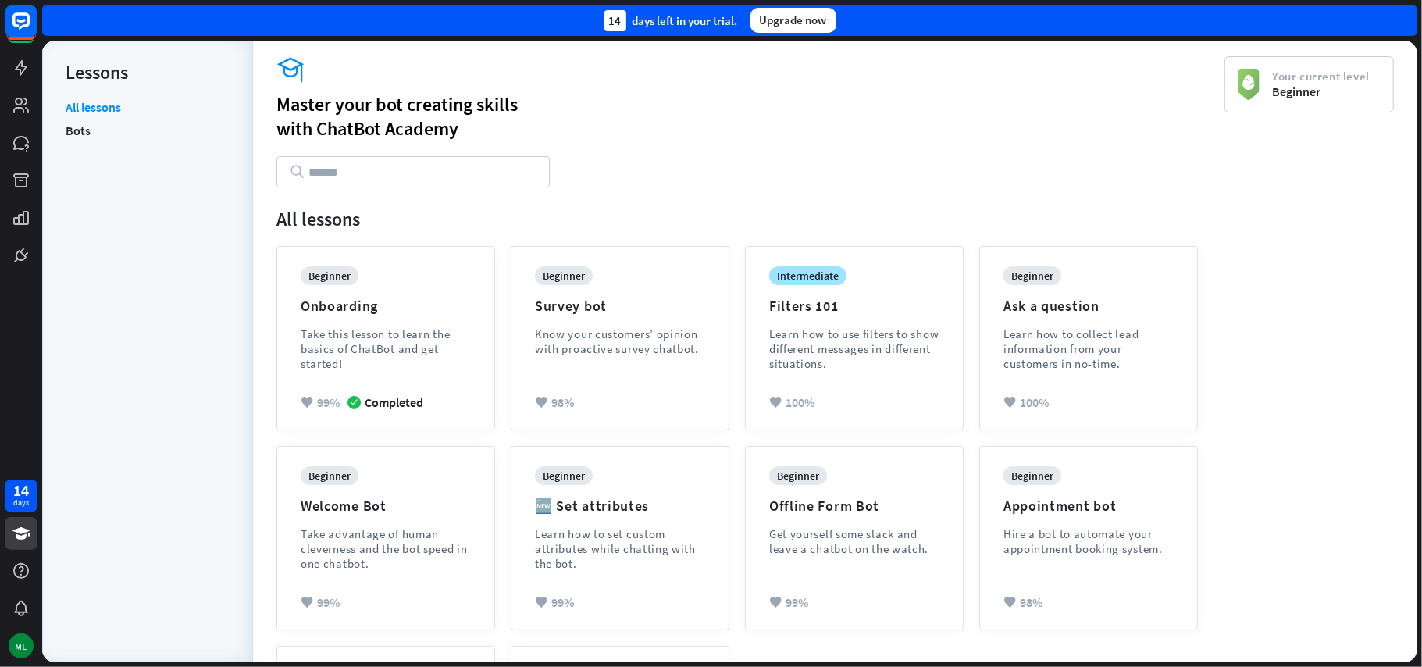
click at [1256, 509] on div "beginner Onboarding Take this lesson to learn the basics of ChatBot and get sta…" at bounding box center [835, 538] width 1133 height 600
click at [847, 522] on div "beginner Offline Form Bot Get yourself some slack and leave a chatbot on the wa…" at bounding box center [854, 522] width 170 height 113
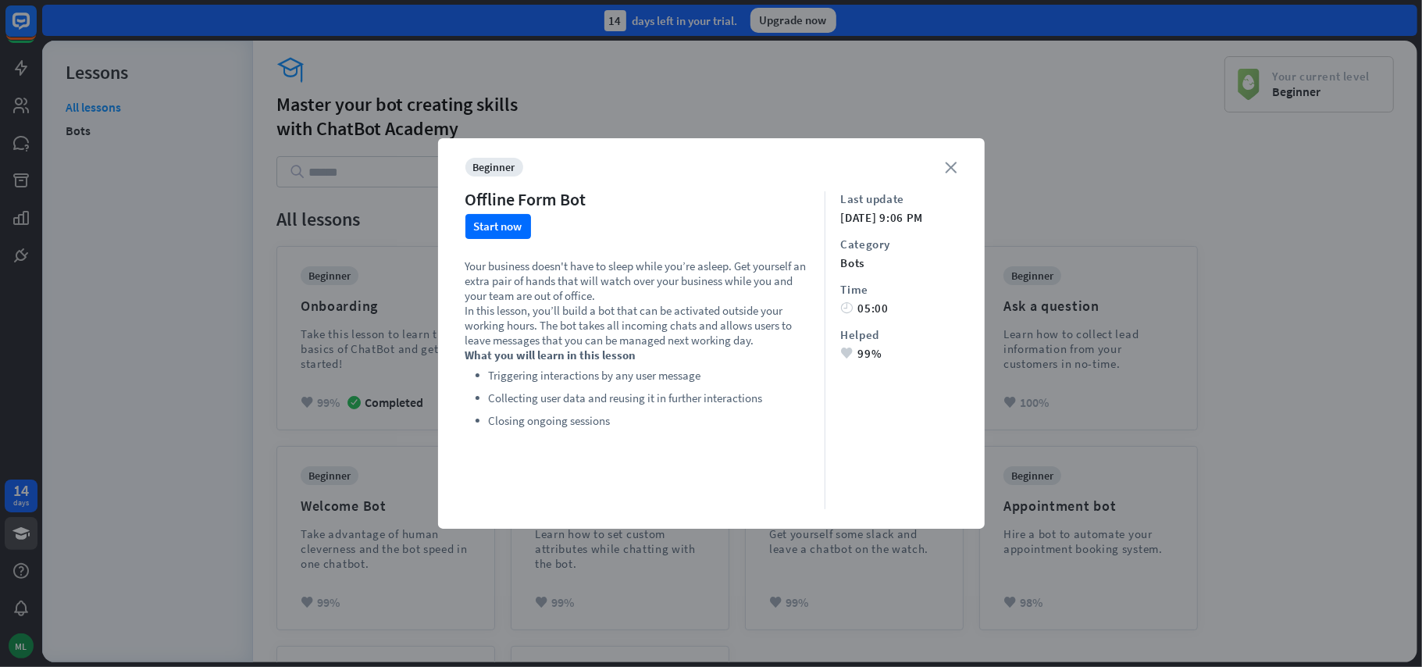
click at [954, 172] on icon "close" at bounding box center [952, 168] width 12 height 12
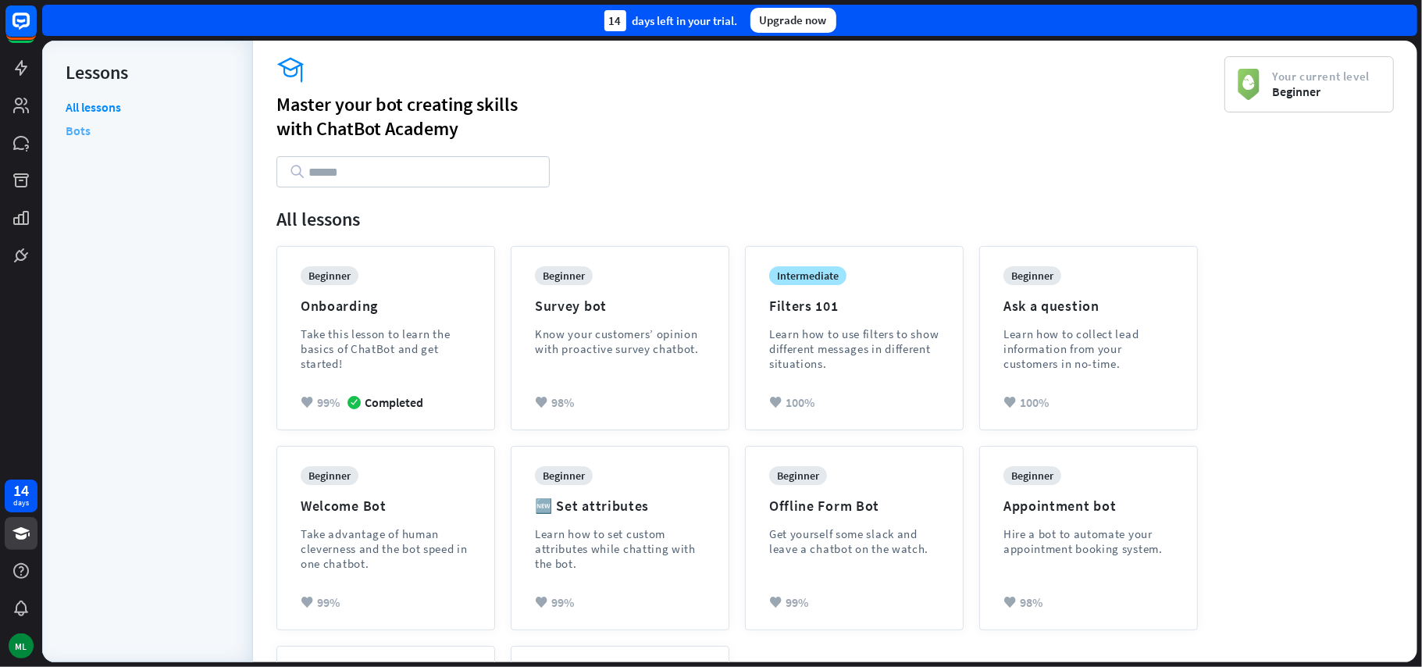
click at [83, 129] on link "Bots" at bounding box center [78, 130] width 25 height 23
click at [350, 301] on div "Onboarding" at bounding box center [339, 306] width 77 height 18
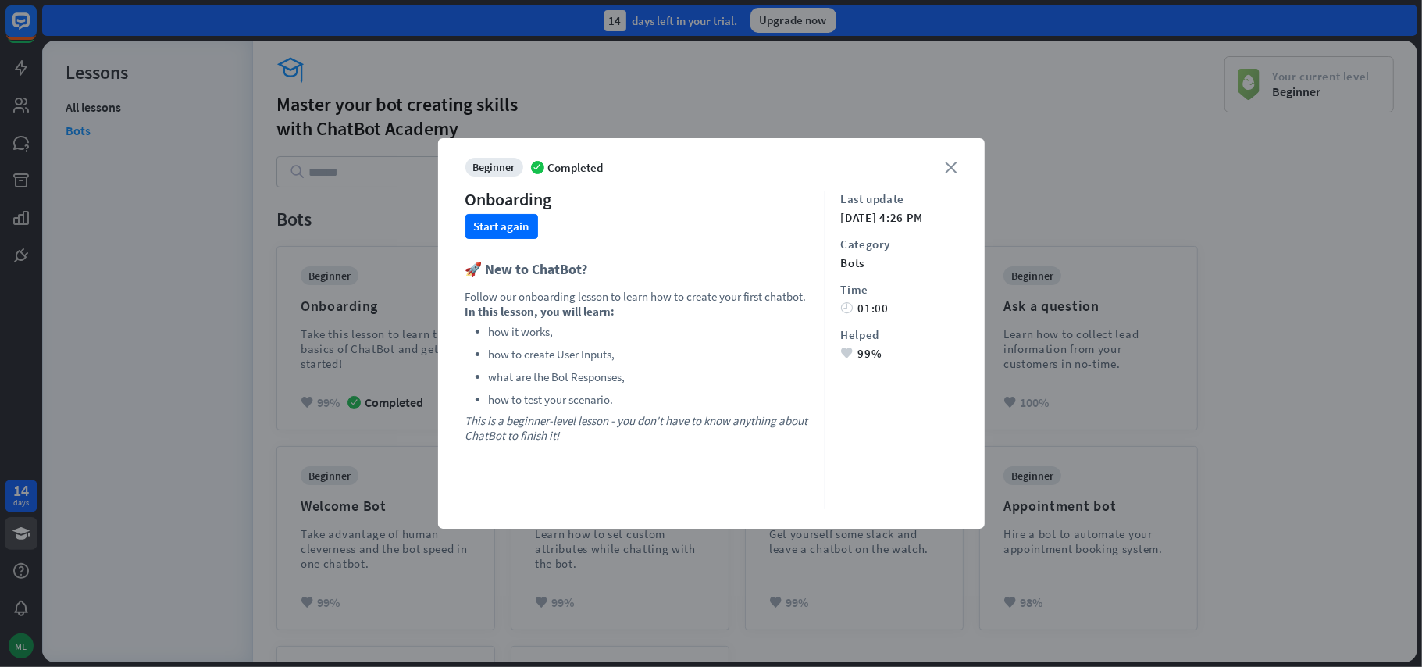
click at [946, 169] on icon "close" at bounding box center [952, 168] width 12 height 12
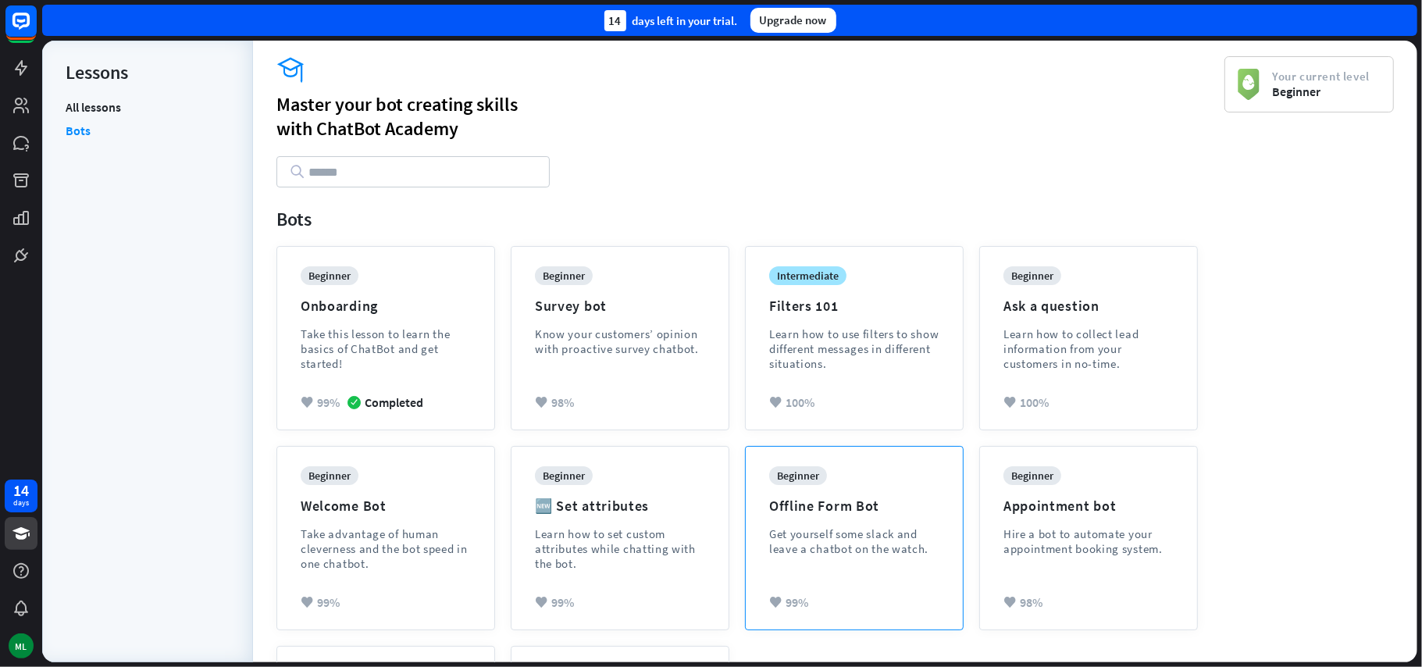
click at [838, 503] on div "Offline Form Bot" at bounding box center [824, 506] width 110 height 18
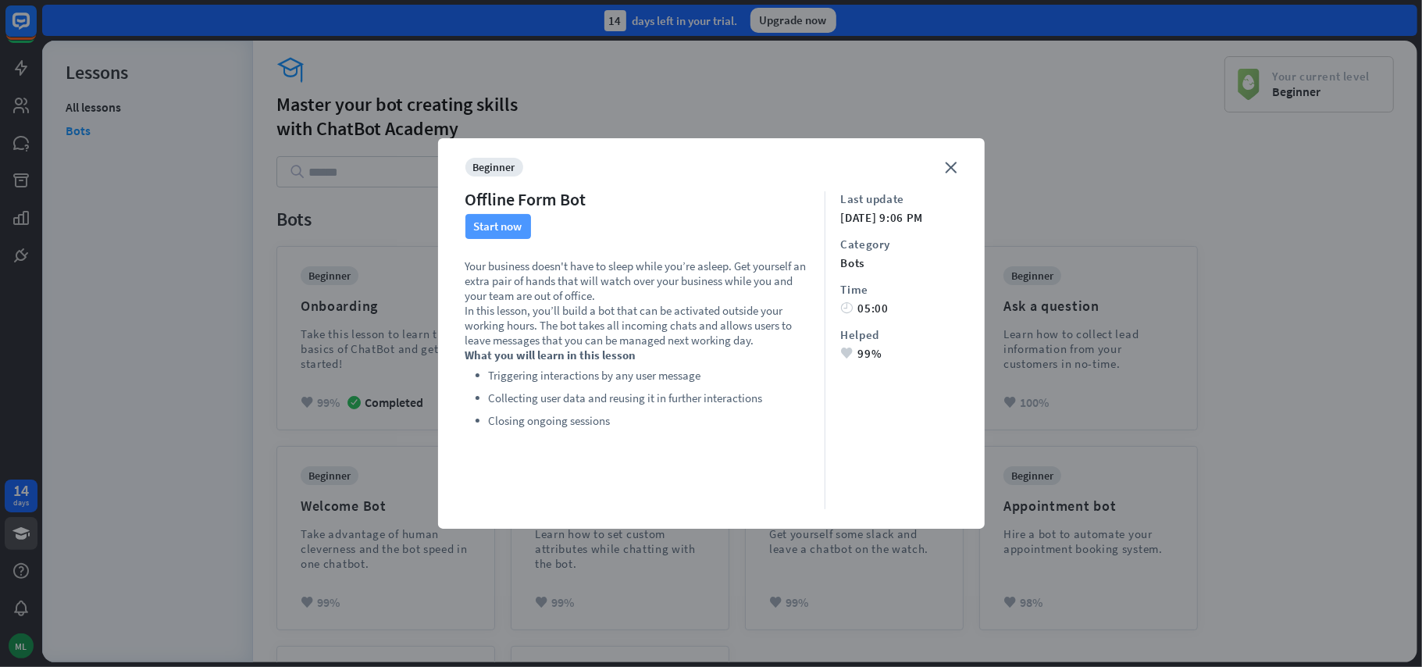
click at [497, 228] on button "Start now" at bounding box center [498, 226] width 66 height 25
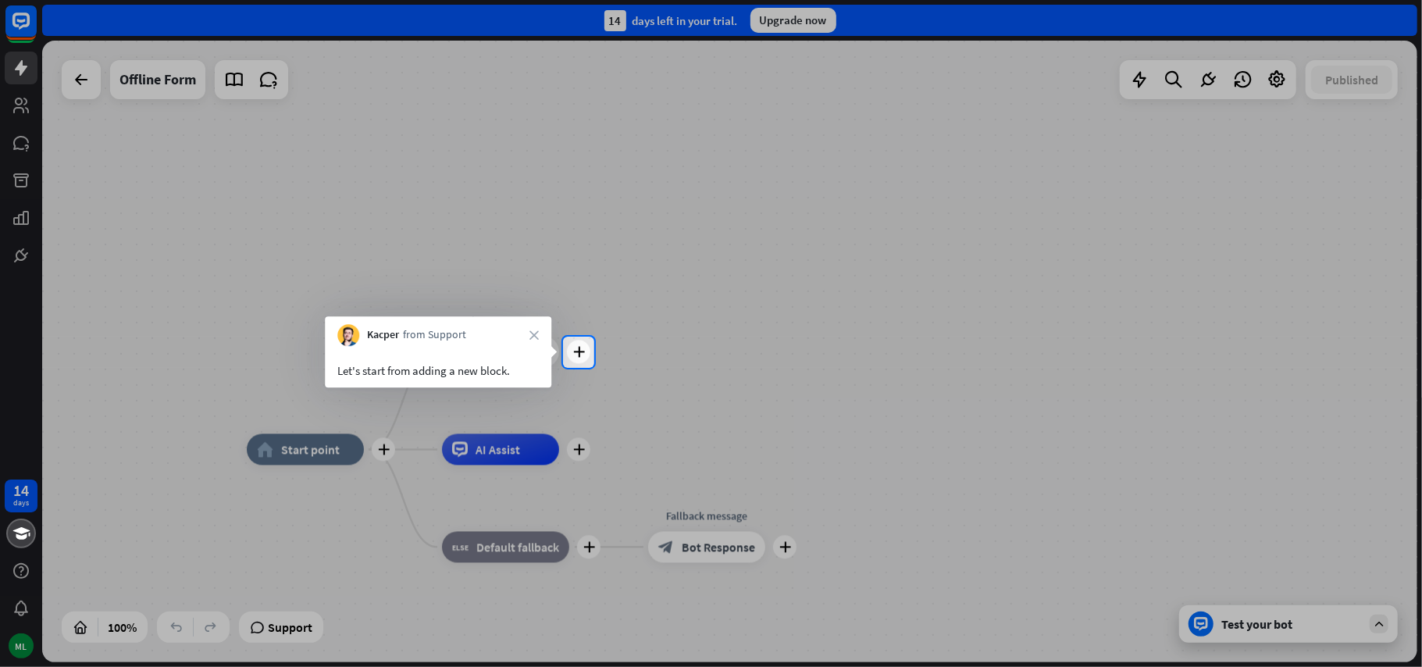
click at [666, 369] on div at bounding box center [711, 518] width 1422 height 300
click at [582, 357] on div "plus" at bounding box center [578, 351] width 23 height 23
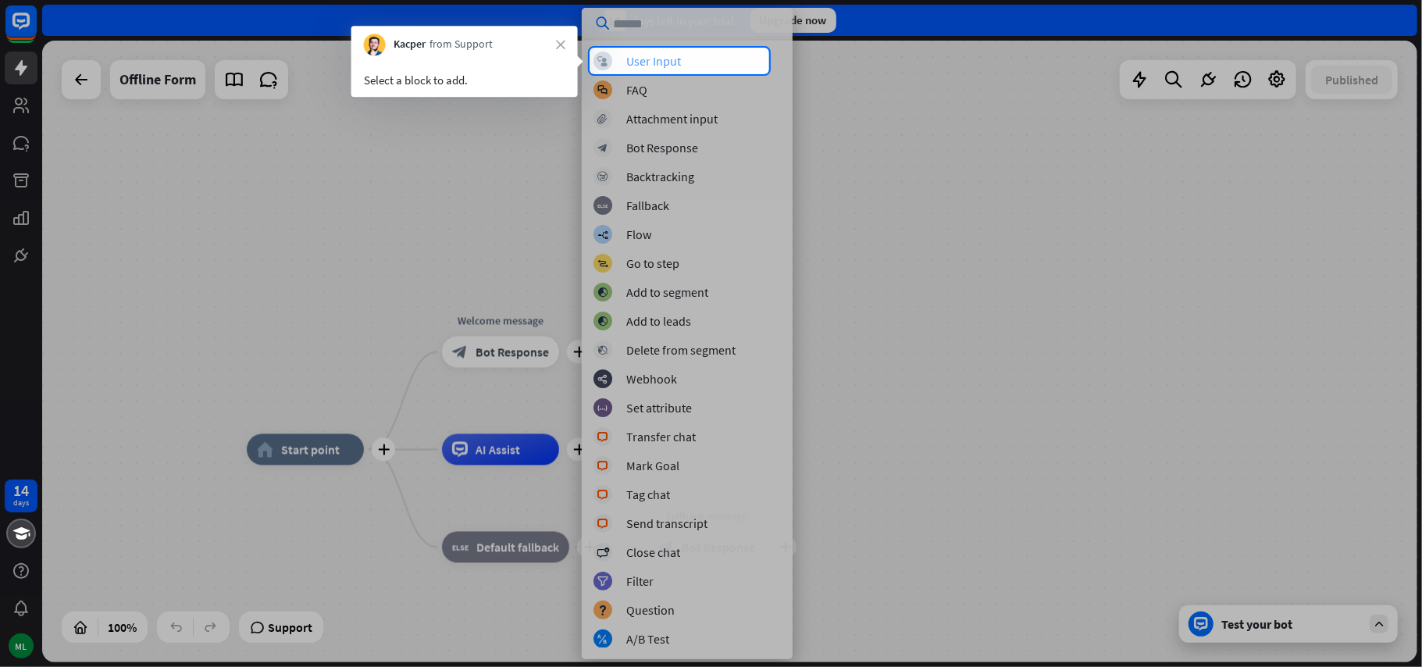
click at [657, 66] on div "User Input" at bounding box center [653, 61] width 55 height 16
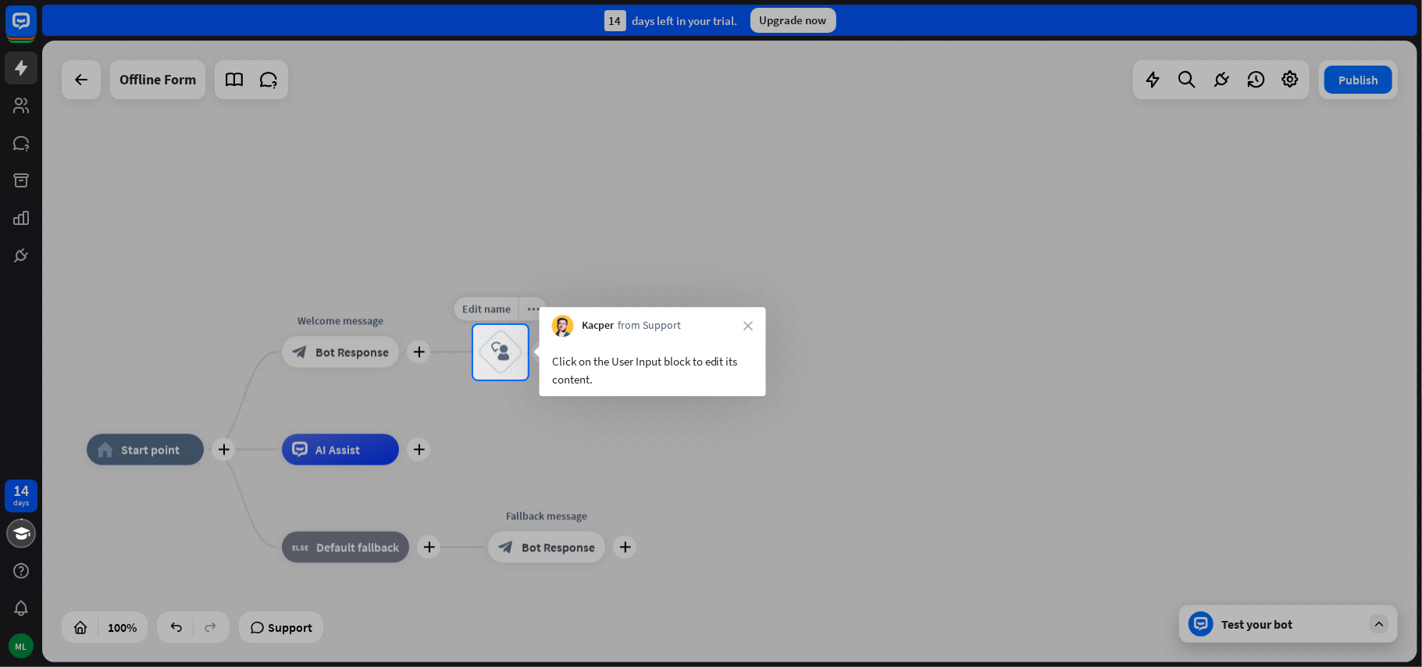
click at [510, 362] on div "block_user_input" at bounding box center [500, 352] width 47 height 47
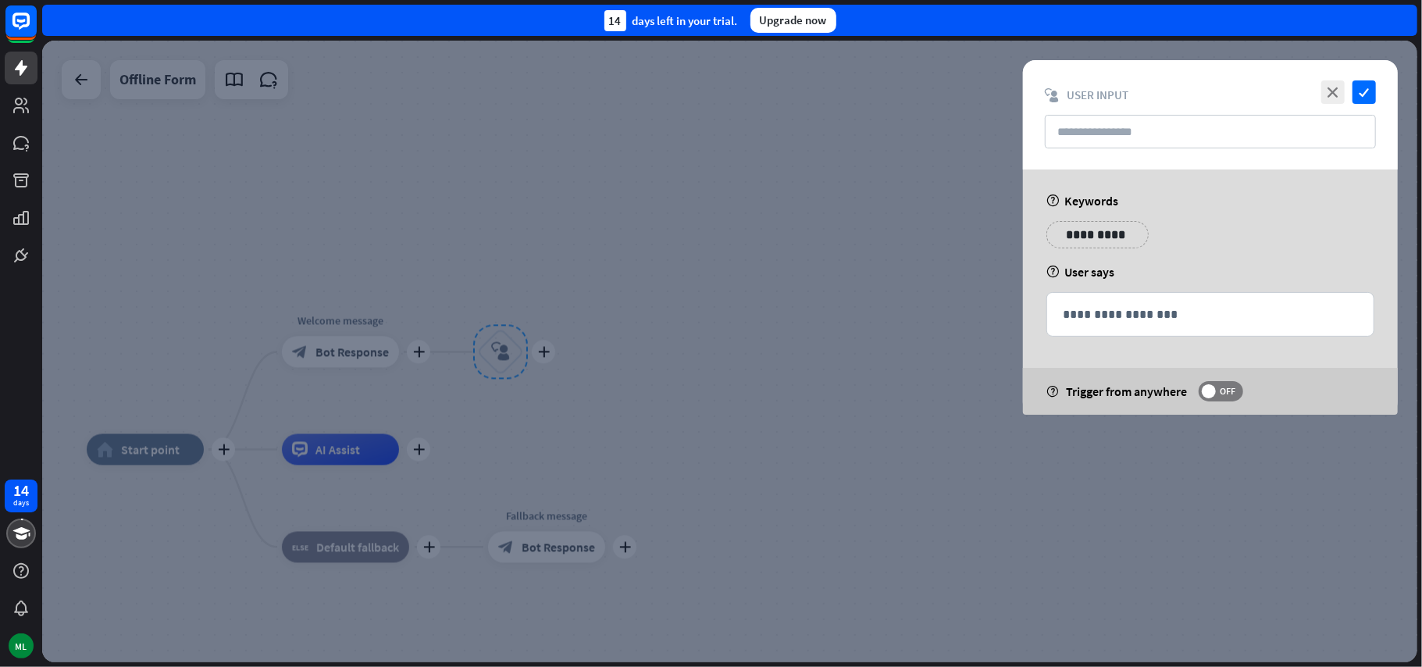
type input "**********"
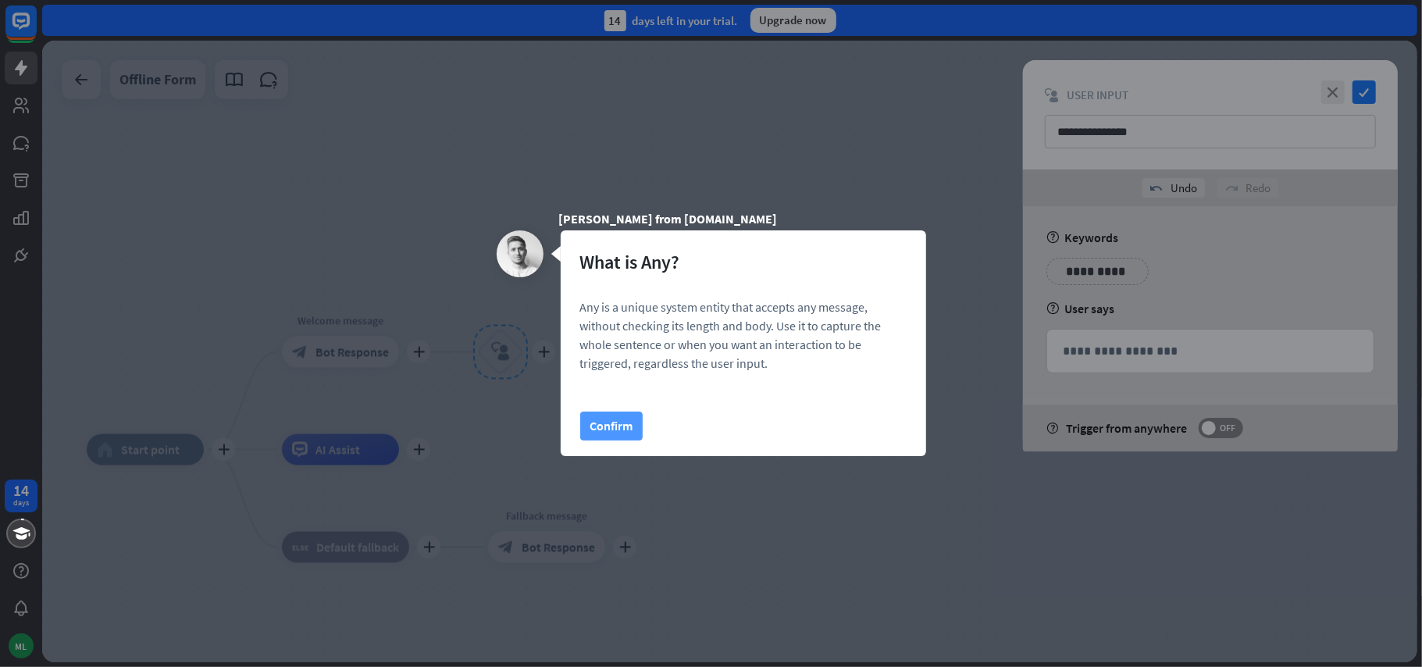
click at [600, 423] on button "Confirm" at bounding box center [611, 425] width 62 height 29
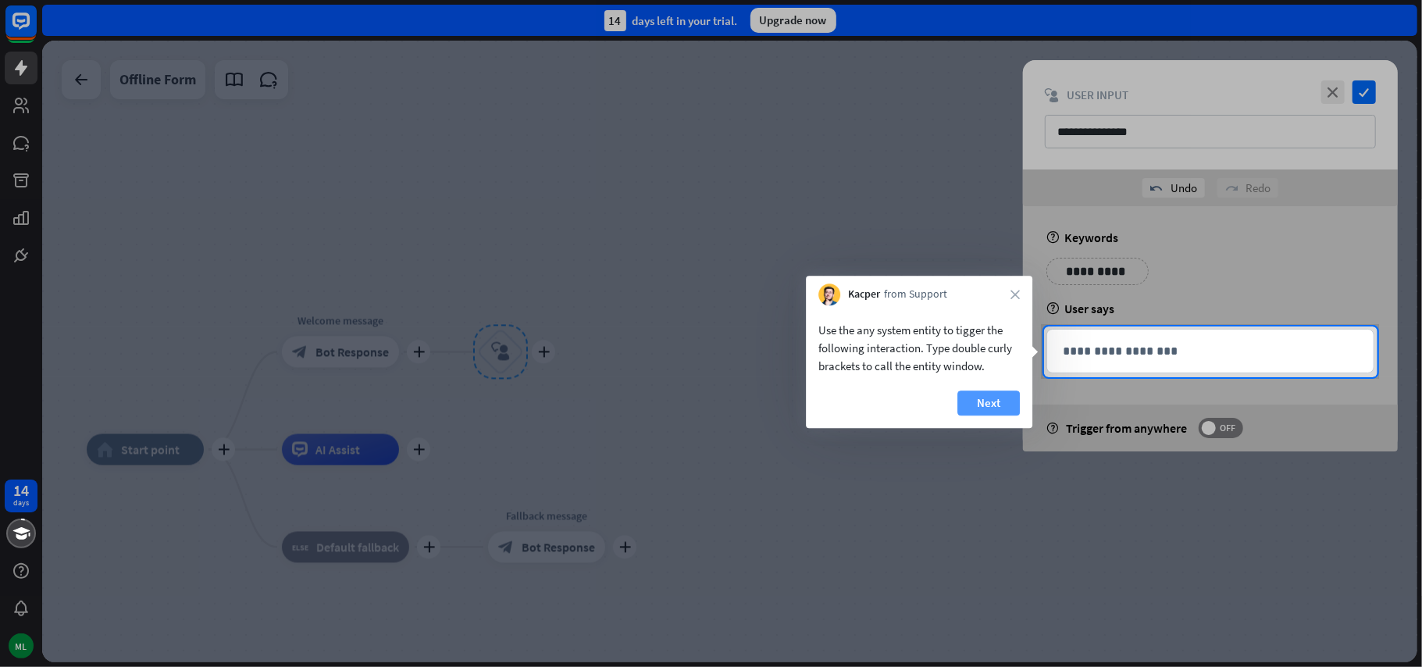
click at [999, 401] on button "Next" at bounding box center [988, 402] width 62 height 25
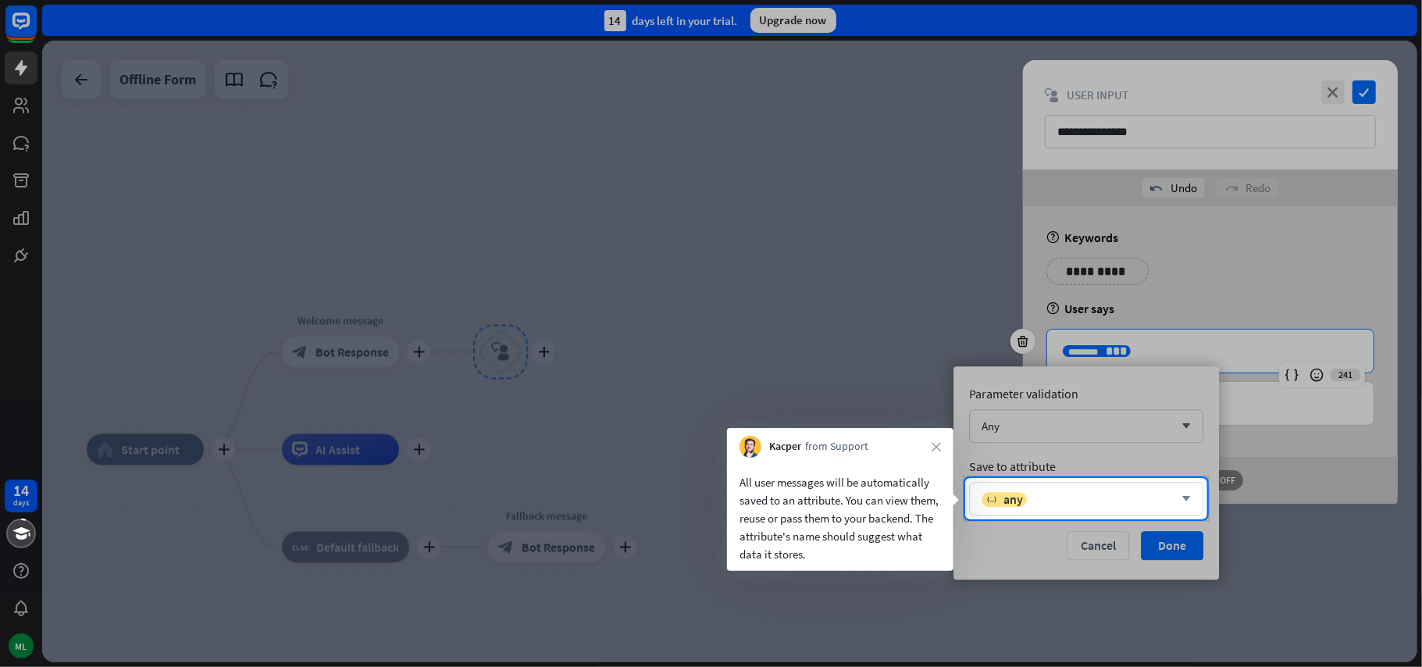
click at [1182, 500] on icon "arrow_down" at bounding box center [1182, 498] width 17 height 9
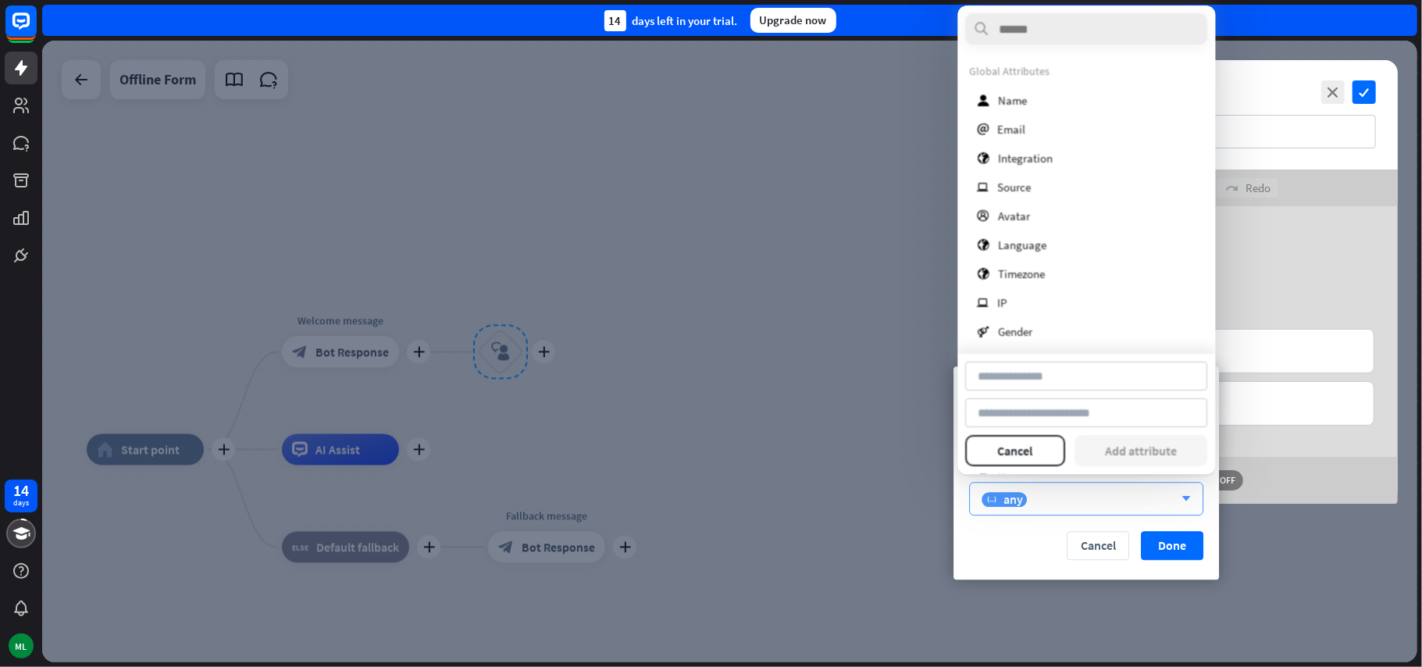
type input "**********"
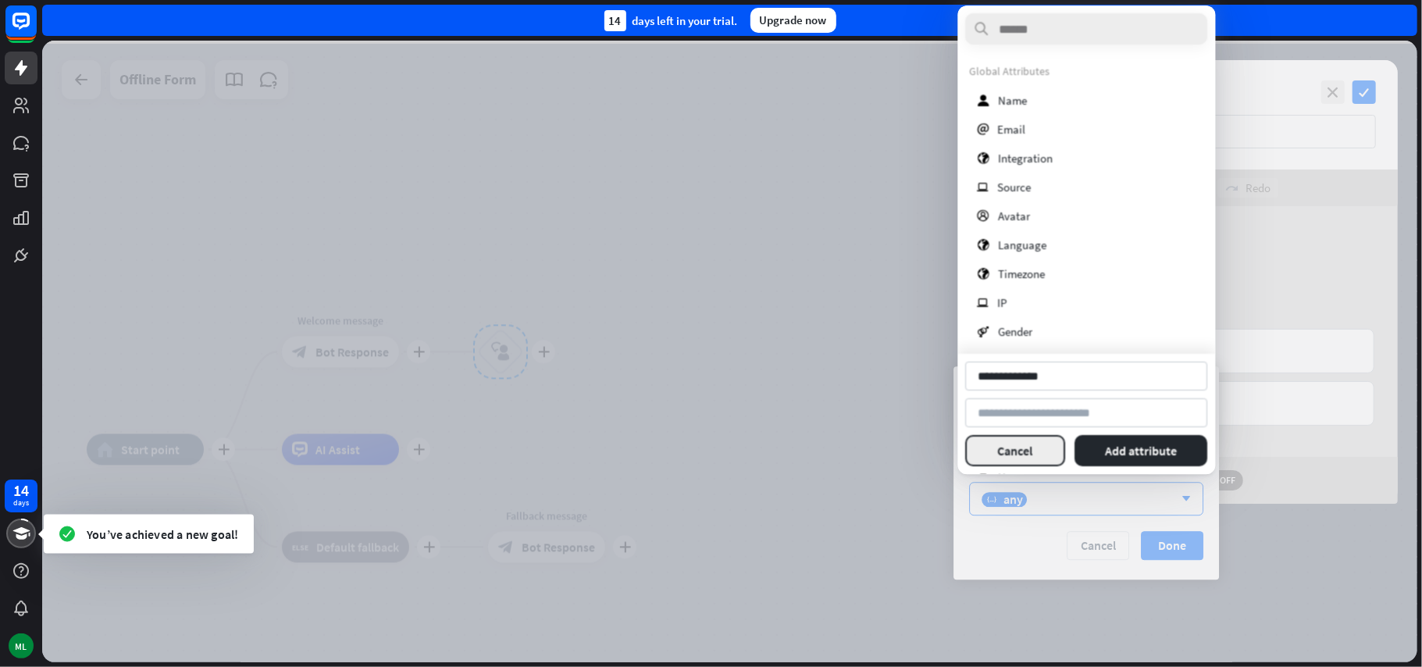
click at [1020, 456] on button "Cancel" at bounding box center [1016, 450] width 100 height 31
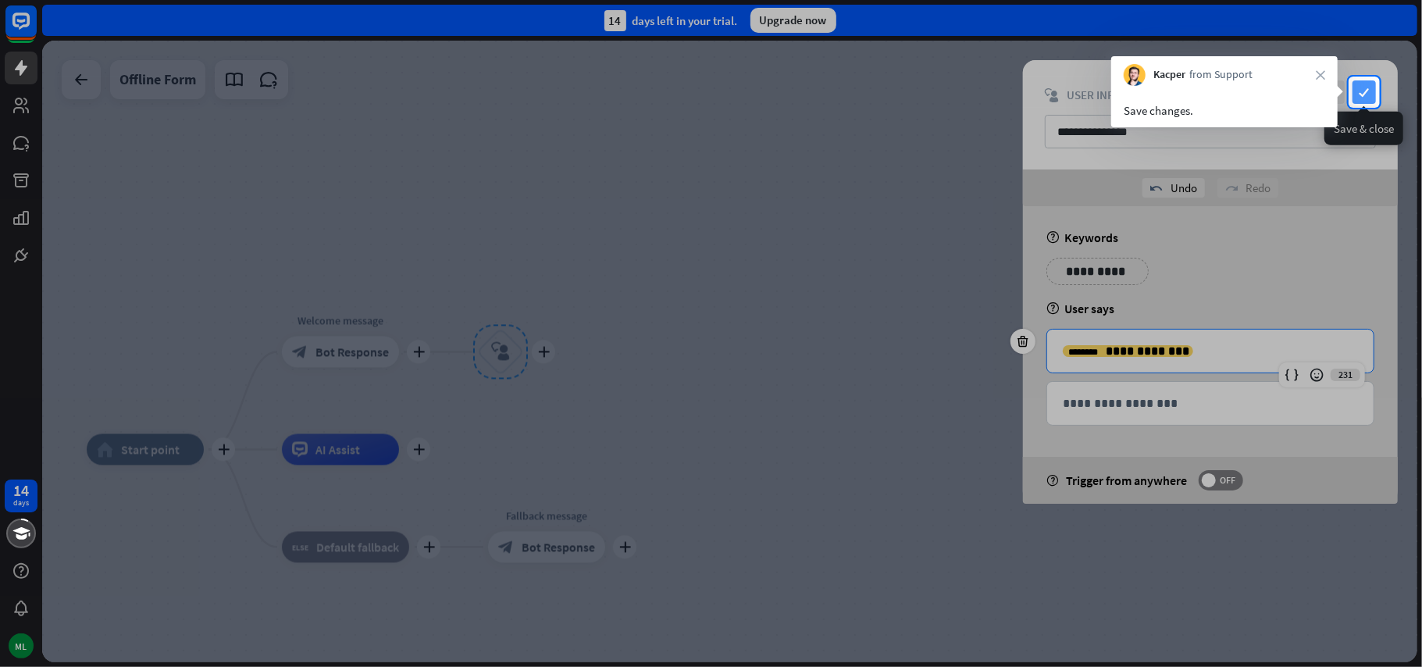
click at [1368, 86] on icon "check" at bounding box center [1363, 91] width 23 height 23
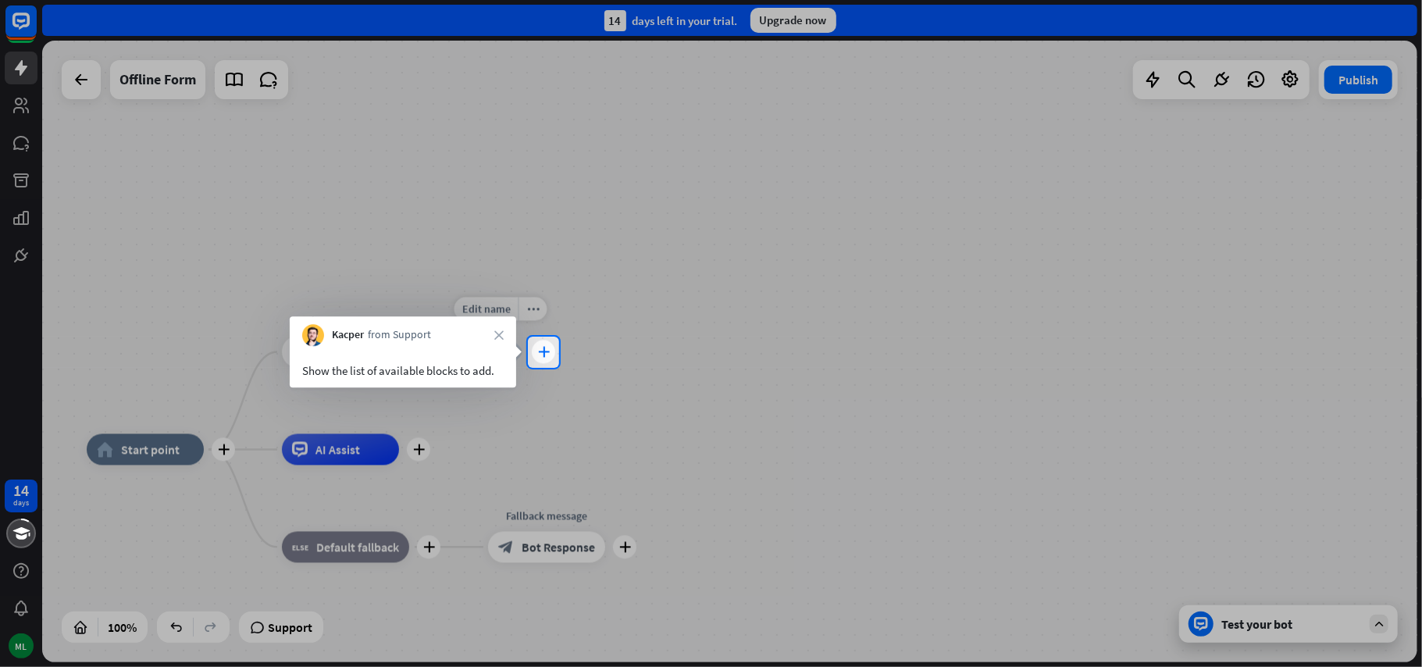
click at [537, 353] on div "plus" at bounding box center [543, 351] width 23 height 23
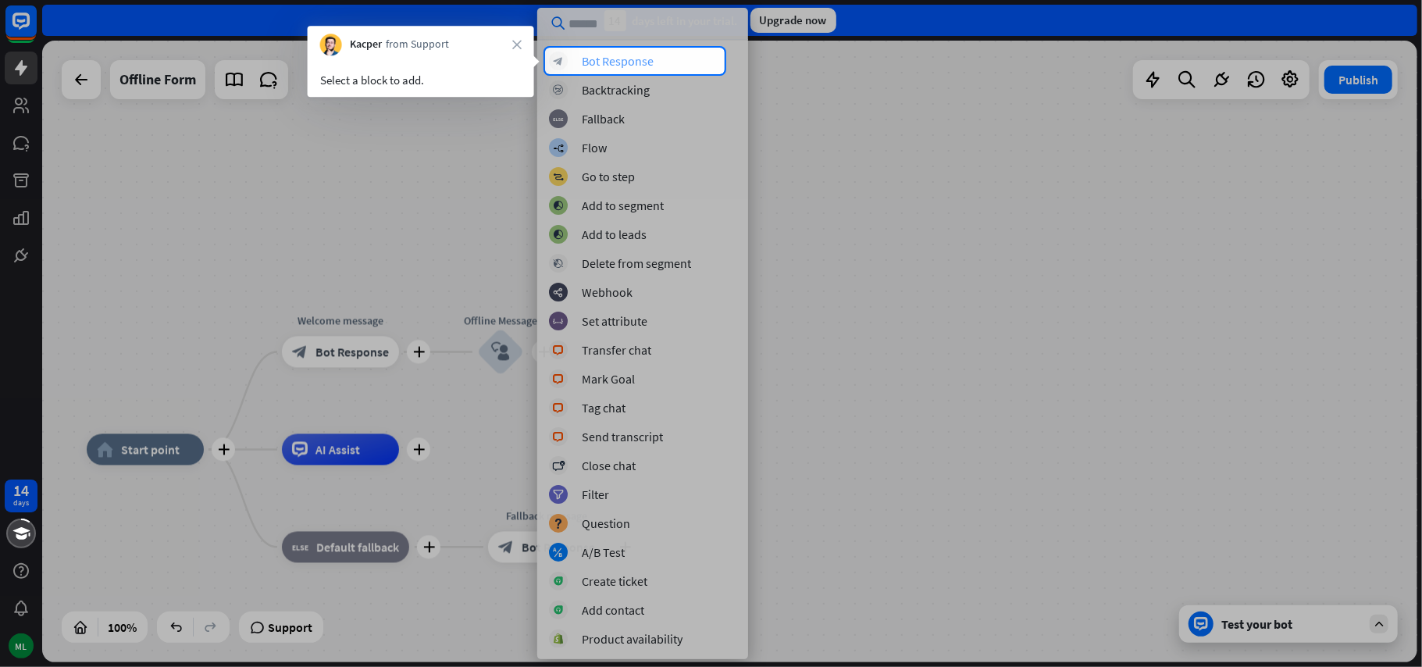
click at [597, 58] on div "Bot Response" at bounding box center [618, 61] width 72 height 16
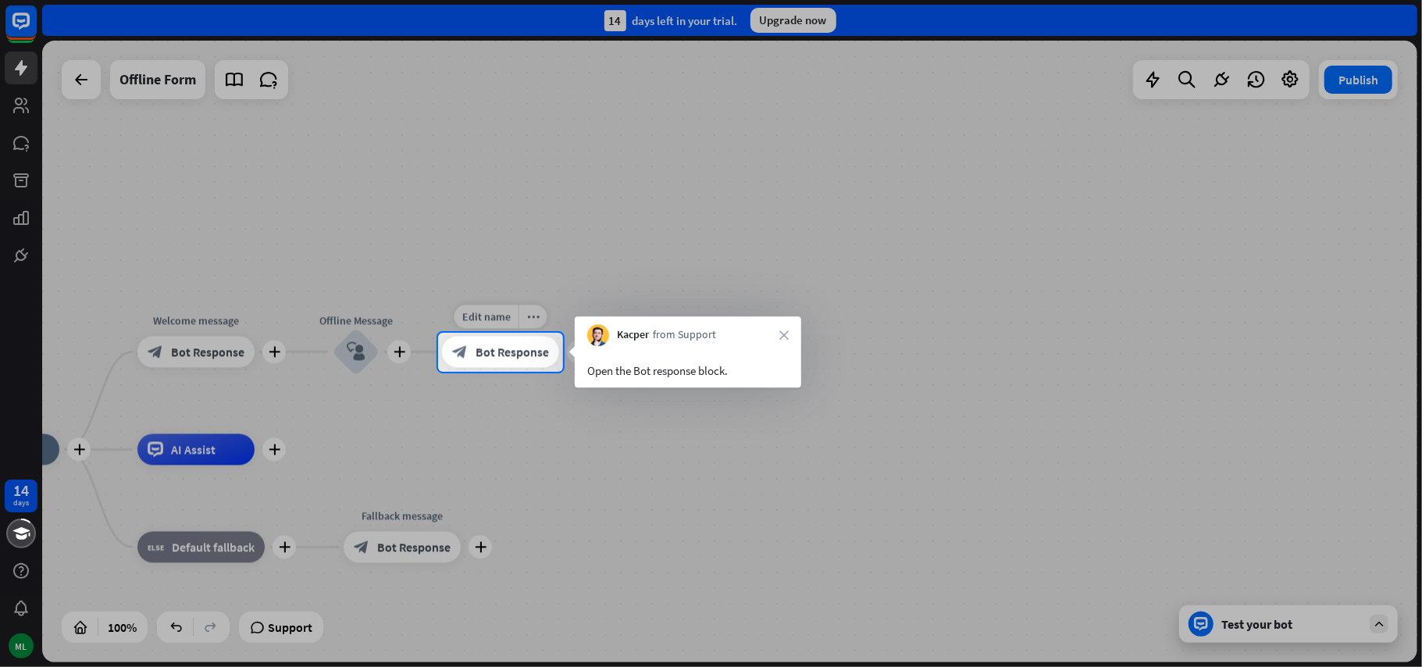
click at [528, 354] on span "Bot Response" at bounding box center [511, 352] width 73 height 16
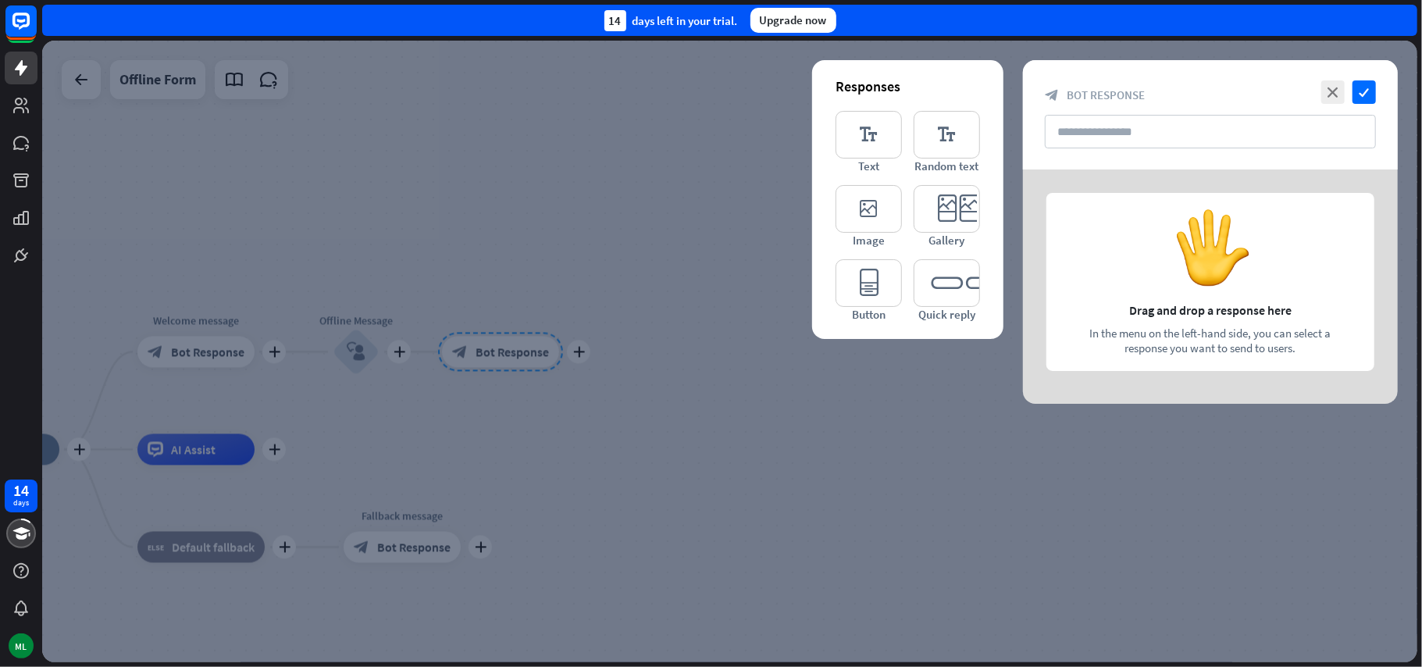
type input "**********"
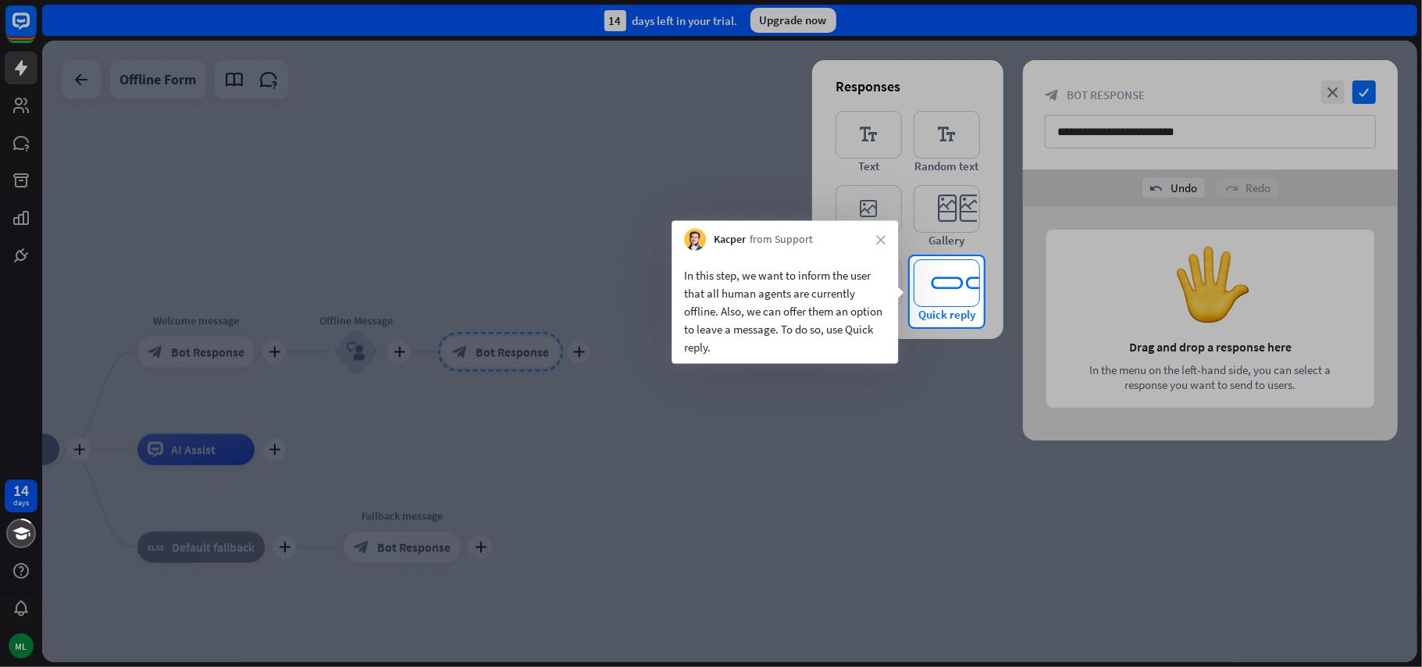
click at [949, 289] on icon "editor_quick_replies" at bounding box center [947, 283] width 66 height 48
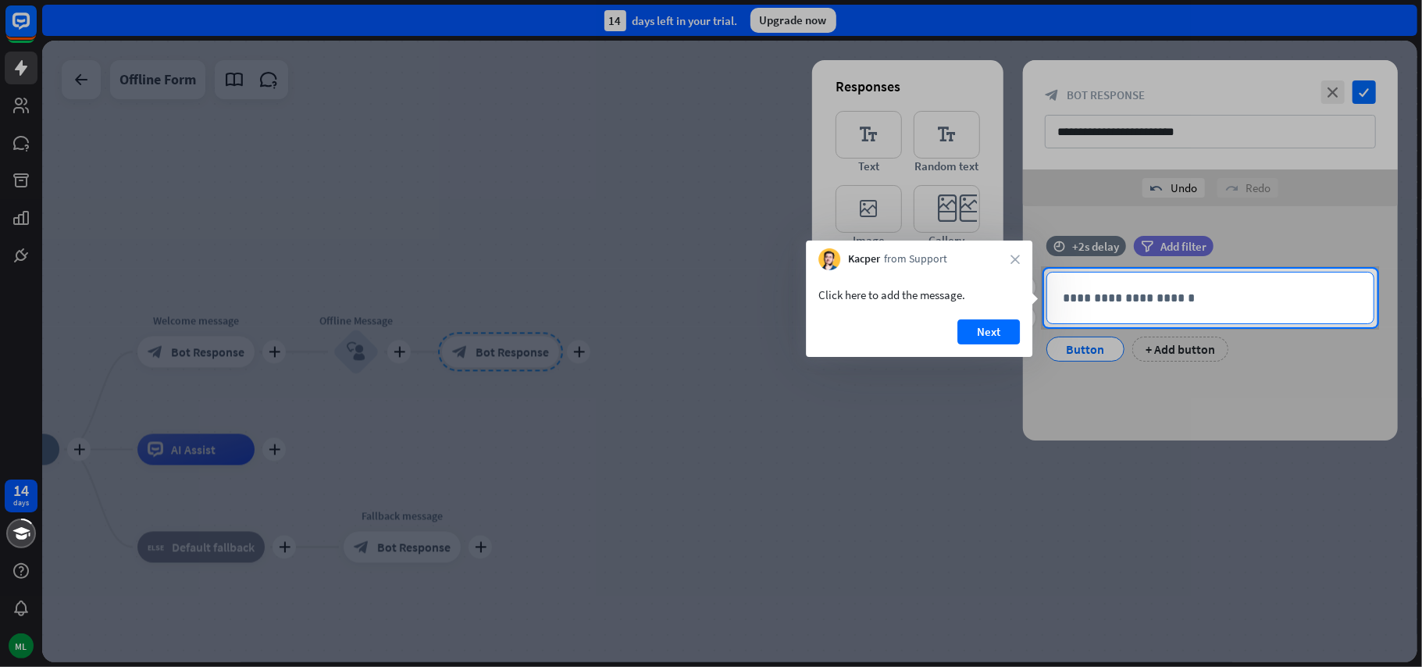
click at [1147, 313] on div "**********" at bounding box center [1210, 297] width 326 height 51
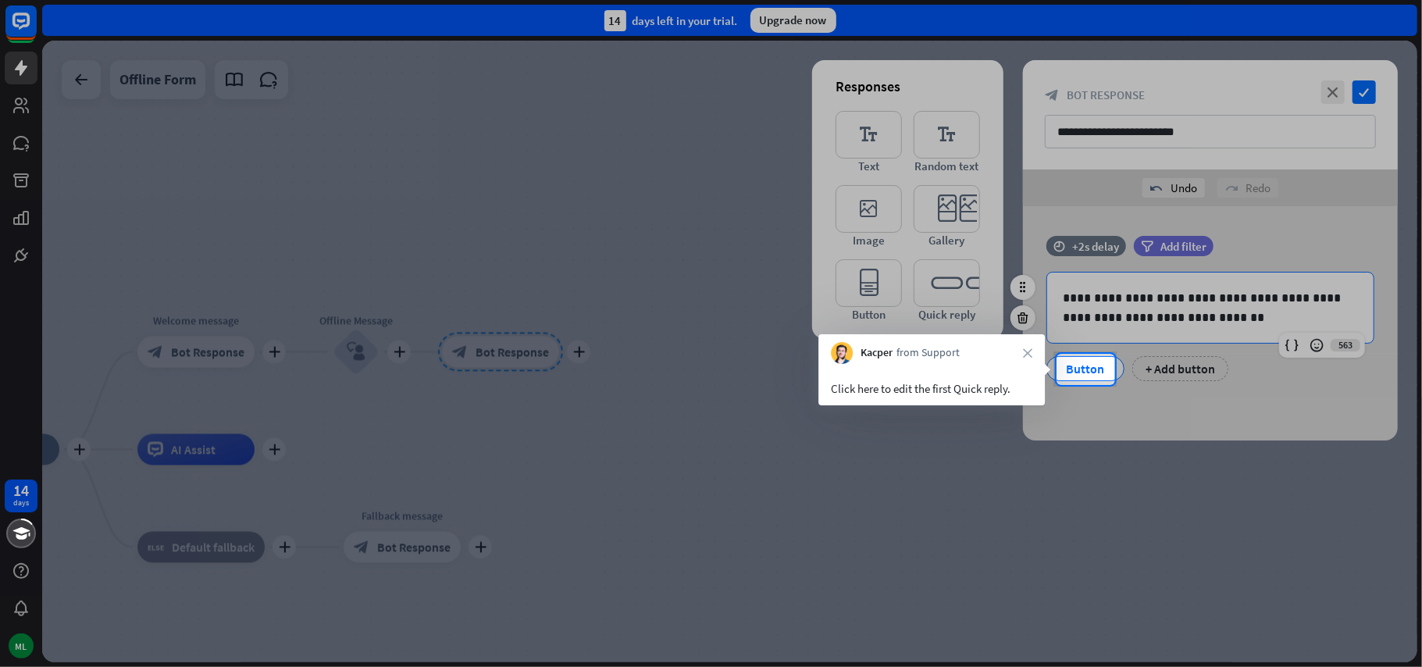
click at [1095, 370] on div "Button" at bounding box center [1086, 368] width 52 height 23
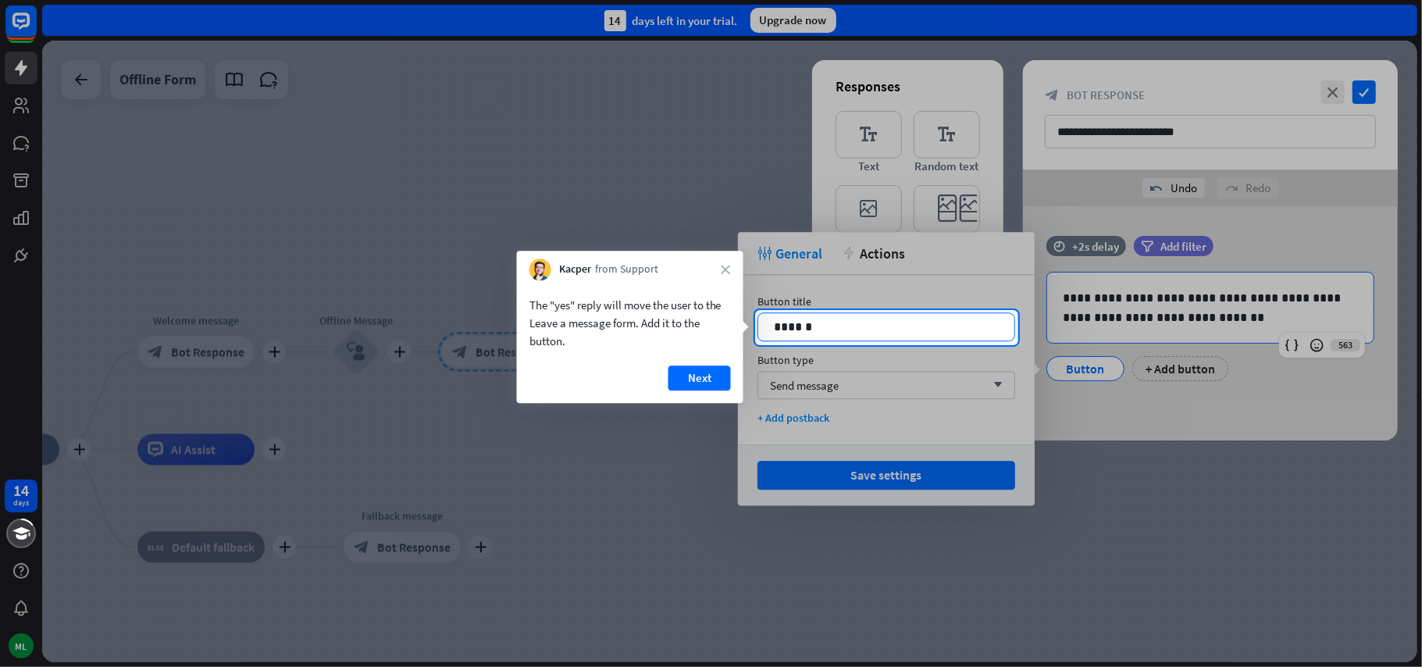
click at [826, 326] on p "******" at bounding box center [886, 327] width 224 height 20
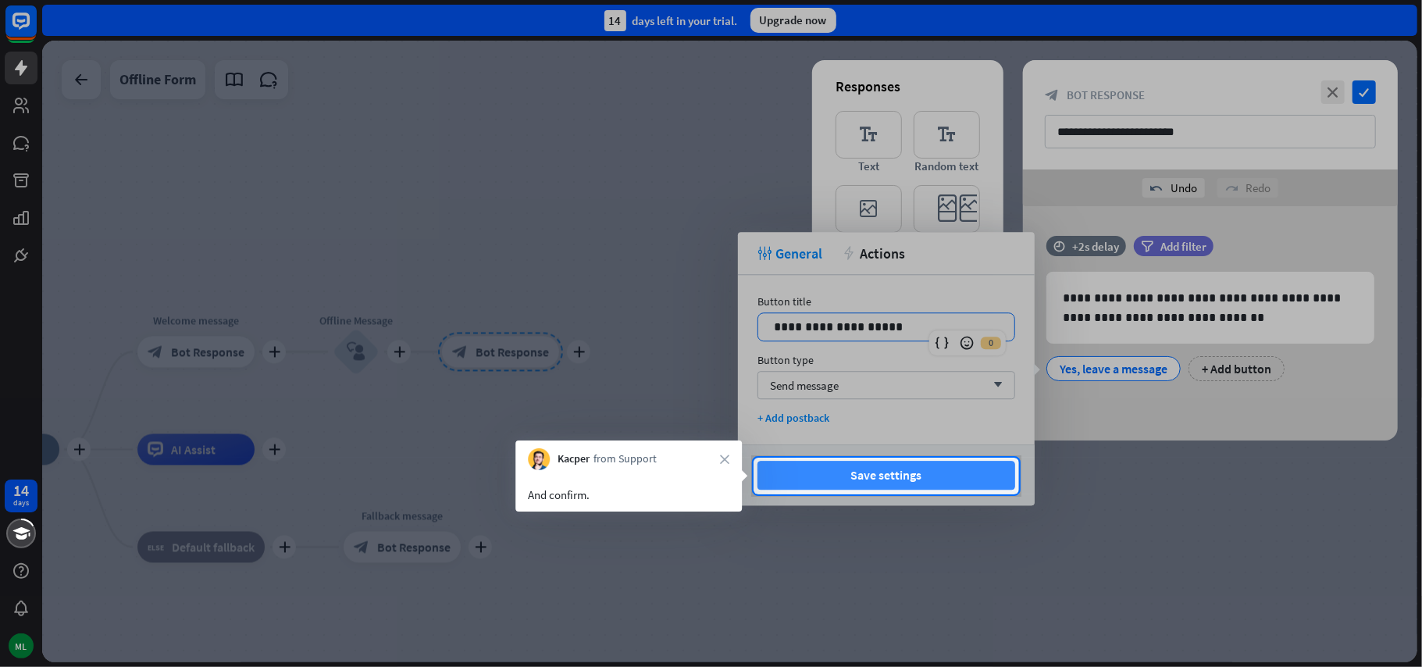
click at [872, 479] on button "Save settings" at bounding box center [886, 475] width 258 height 29
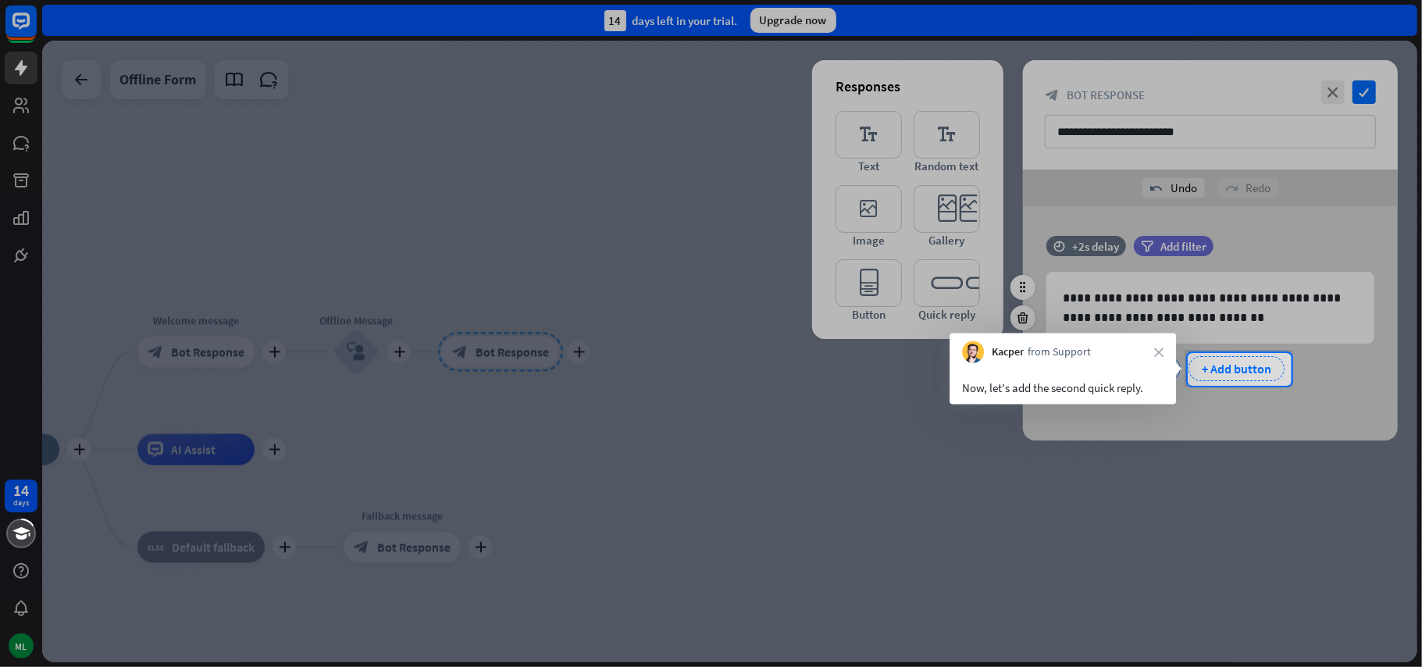
click at [1241, 366] on div "+ Add button" at bounding box center [1236, 368] width 96 height 25
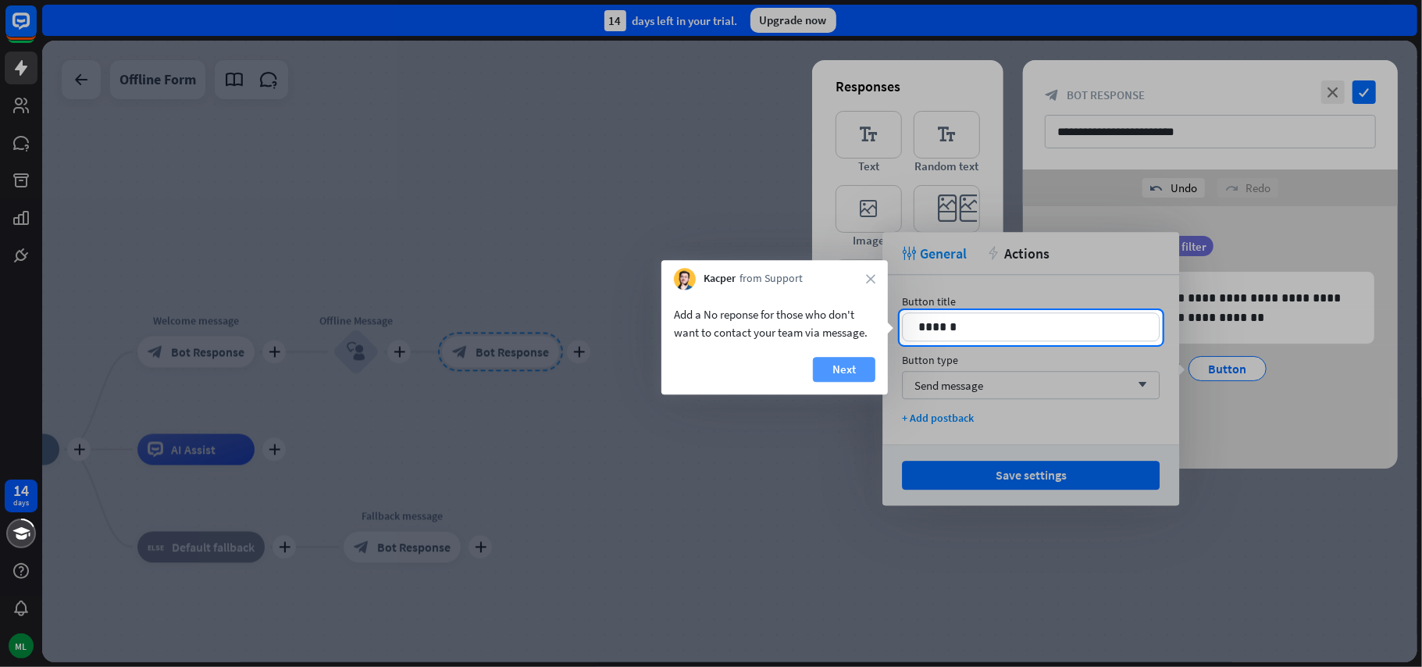
click at [870, 372] on button "Next" at bounding box center [844, 369] width 62 height 25
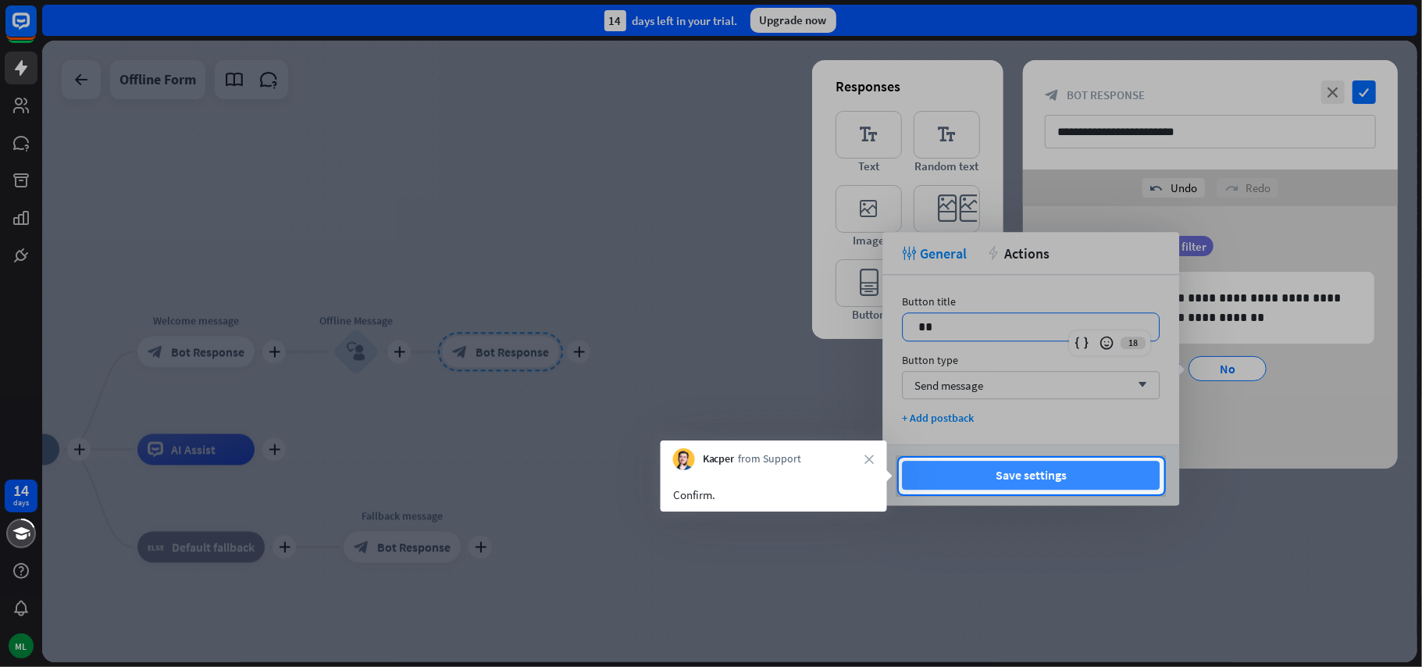
click at [1062, 473] on button "Save settings" at bounding box center [1031, 475] width 258 height 29
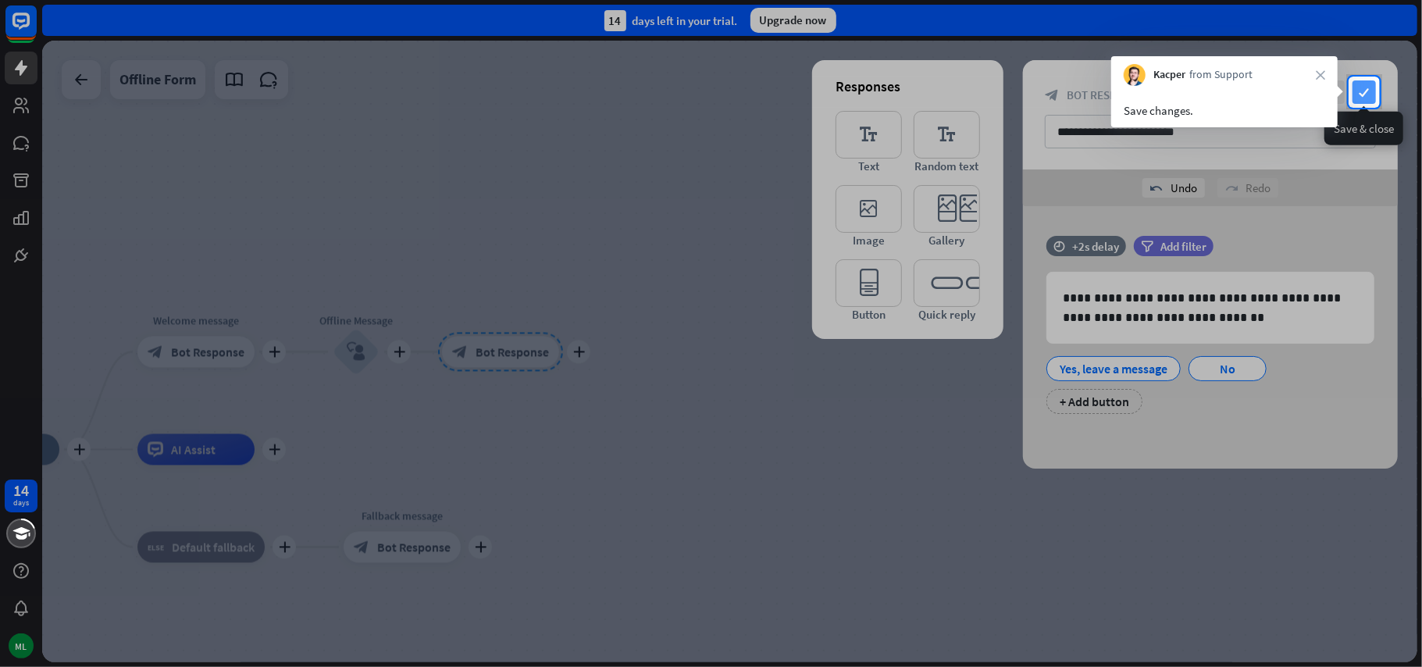
click at [1369, 89] on icon "check" at bounding box center [1363, 91] width 23 height 23
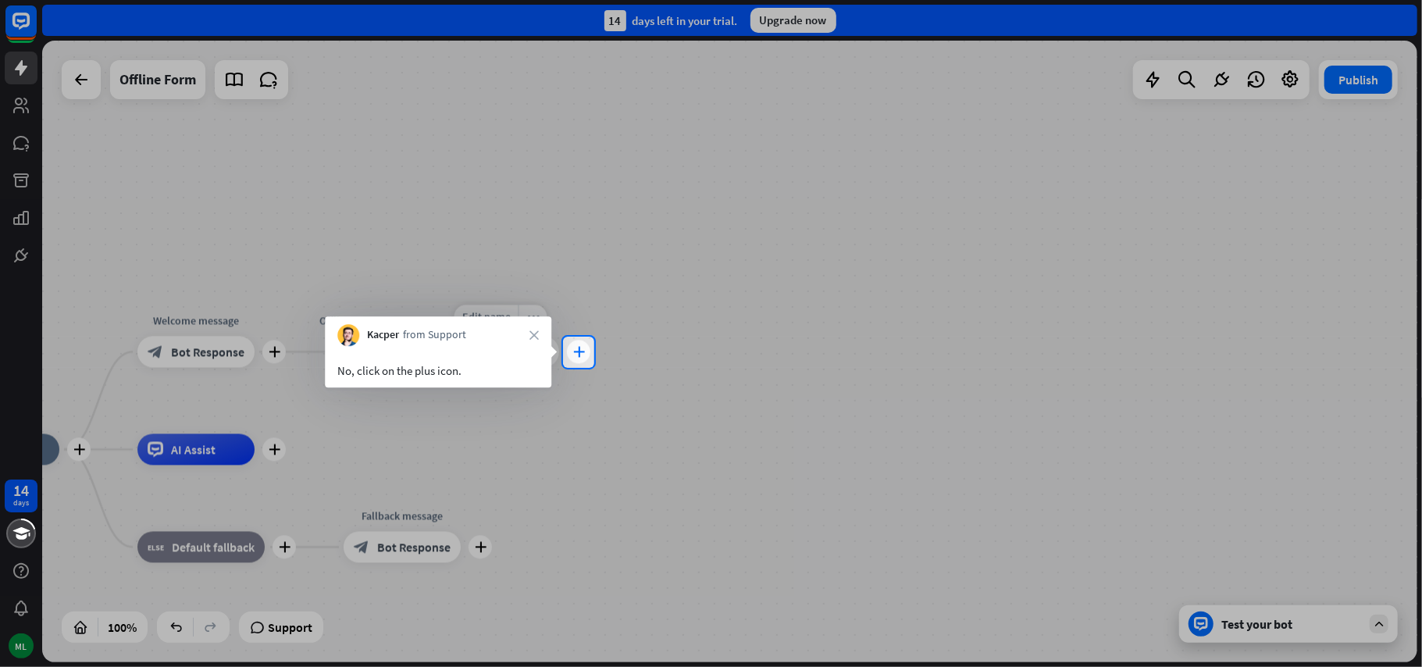
click at [575, 358] on div "plus" at bounding box center [578, 351] width 23 height 23
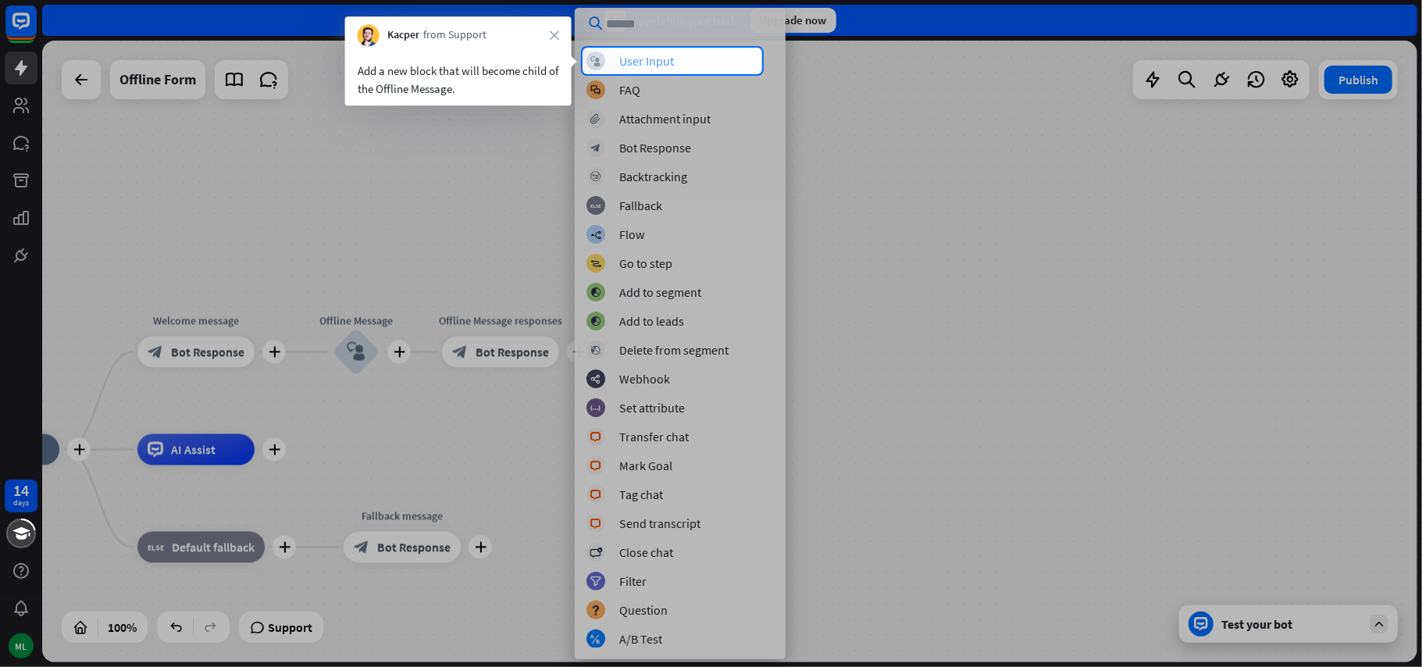
click at [654, 60] on div "User Input" at bounding box center [646, 61] width 55 height 16
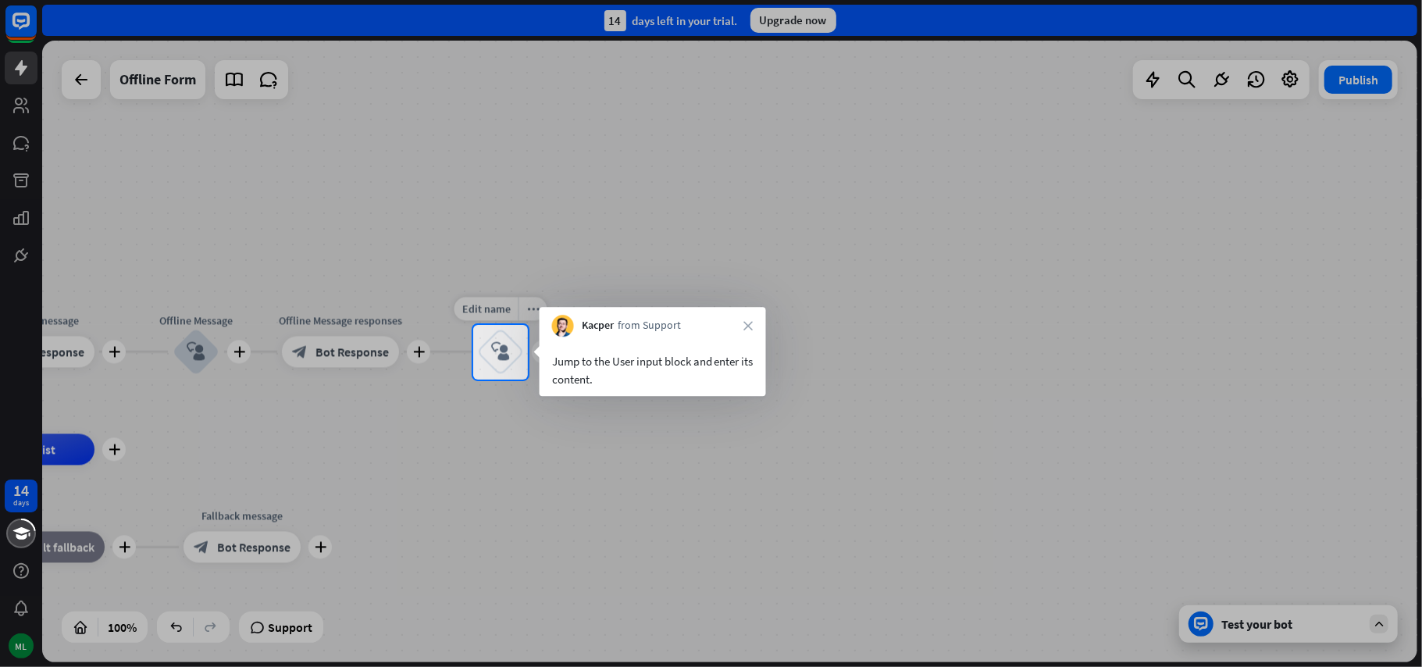
click at [504, 354] on icon "block_user_input" at bounding box center [500, 352] width 19 height 19
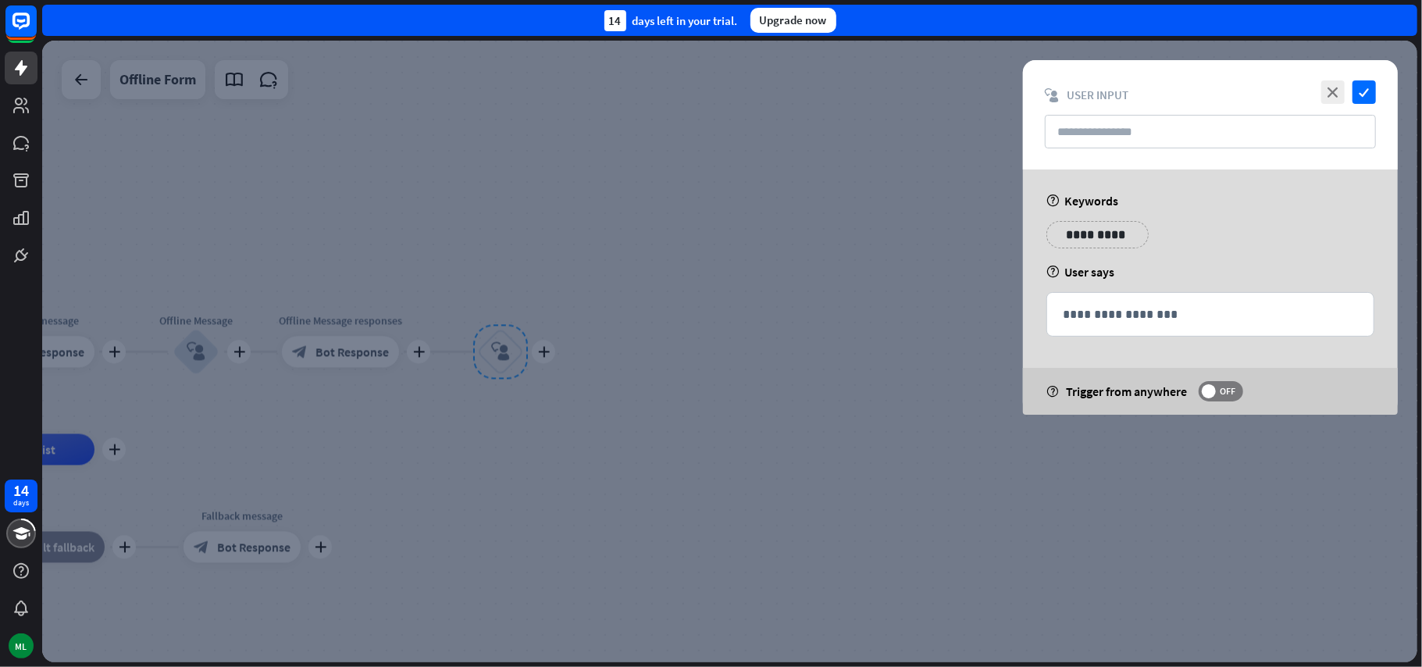
type input "**********"
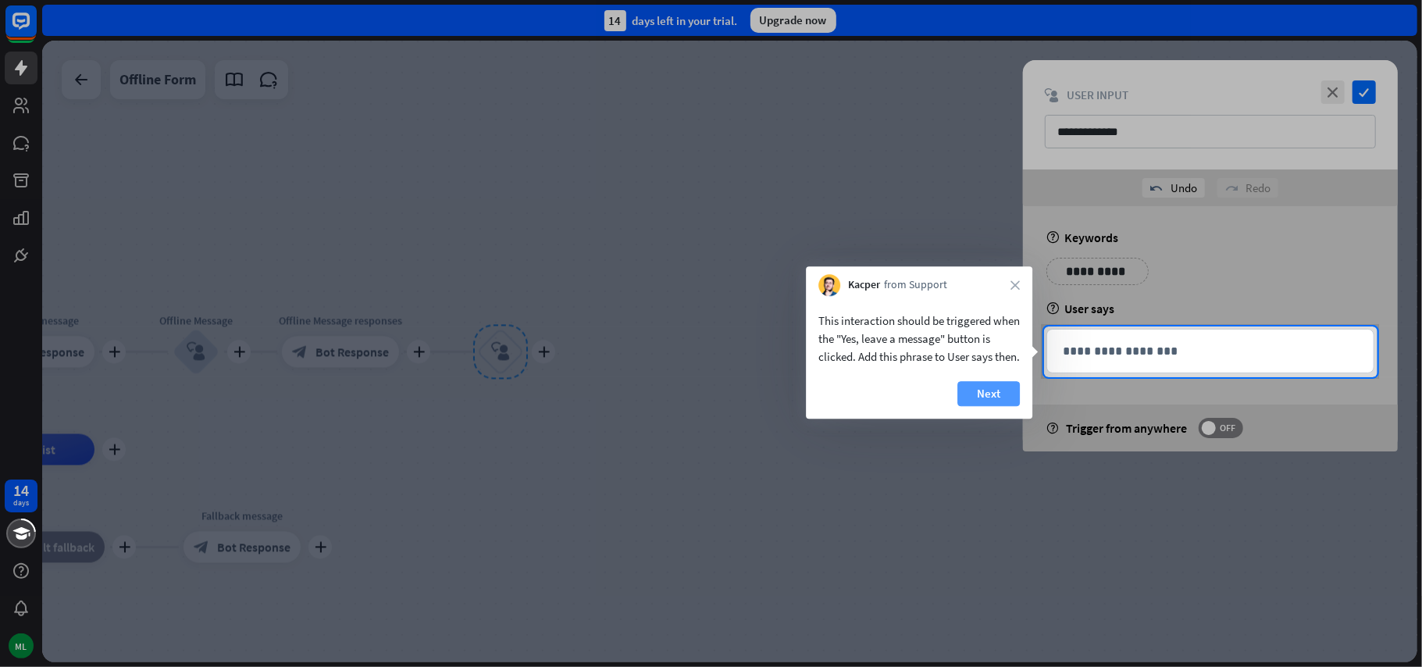
click at [999, 401] on button "Next" at bounding box center [988, 393] width 62 height 25
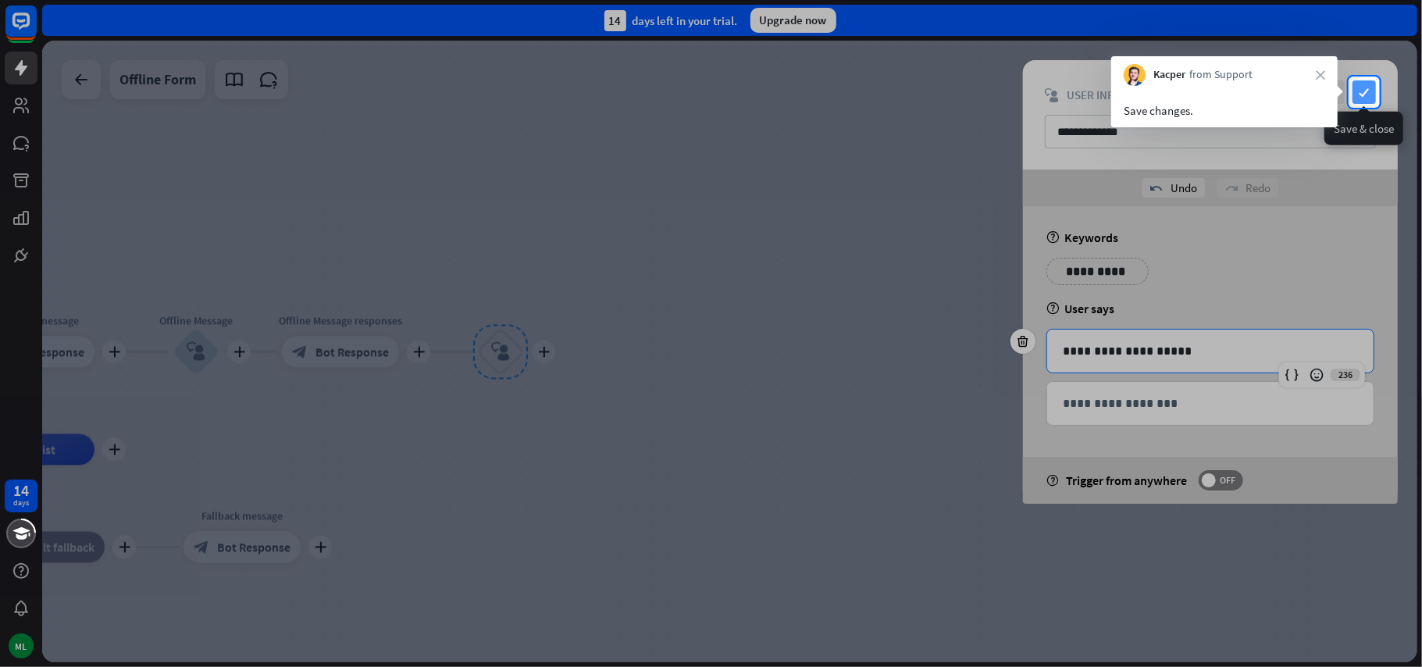
click at [1363, 91] on icon "check" at bounding box center [1363, 91] width 23 height 23
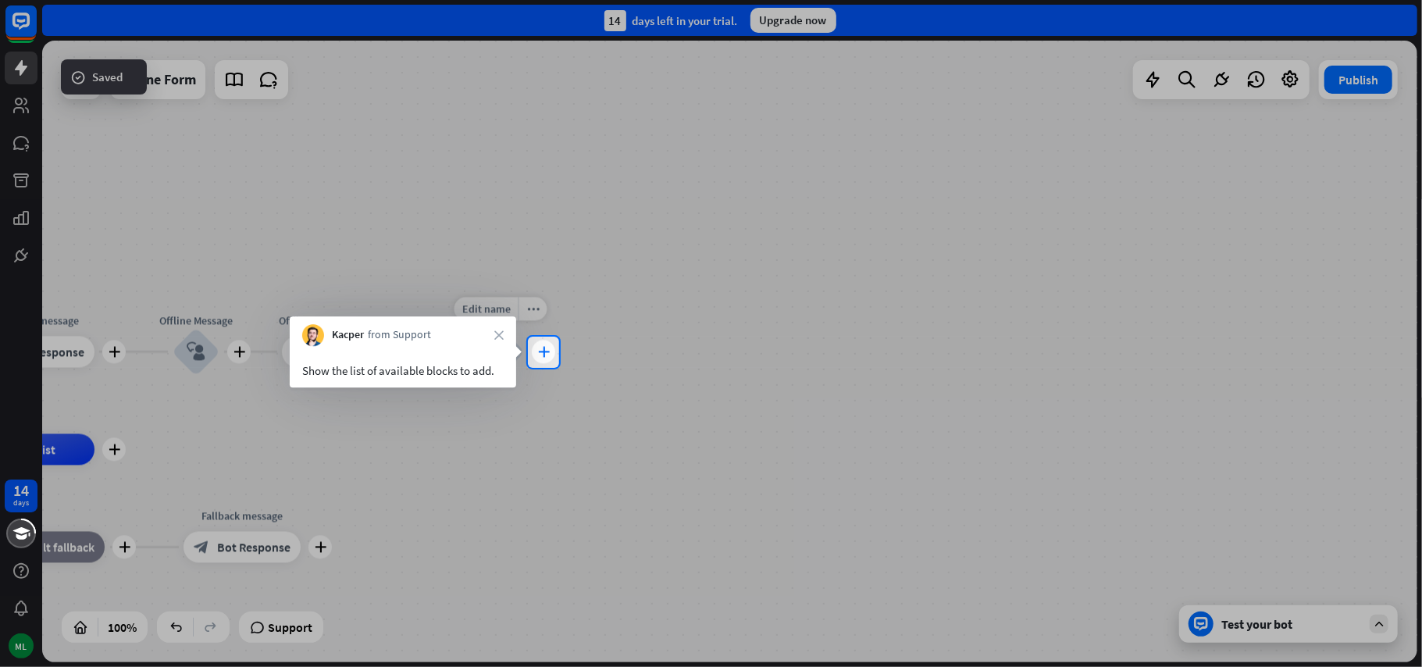
click at [547, 351] on icon "plus" at bounding box center [544, 352] width 12 height 11
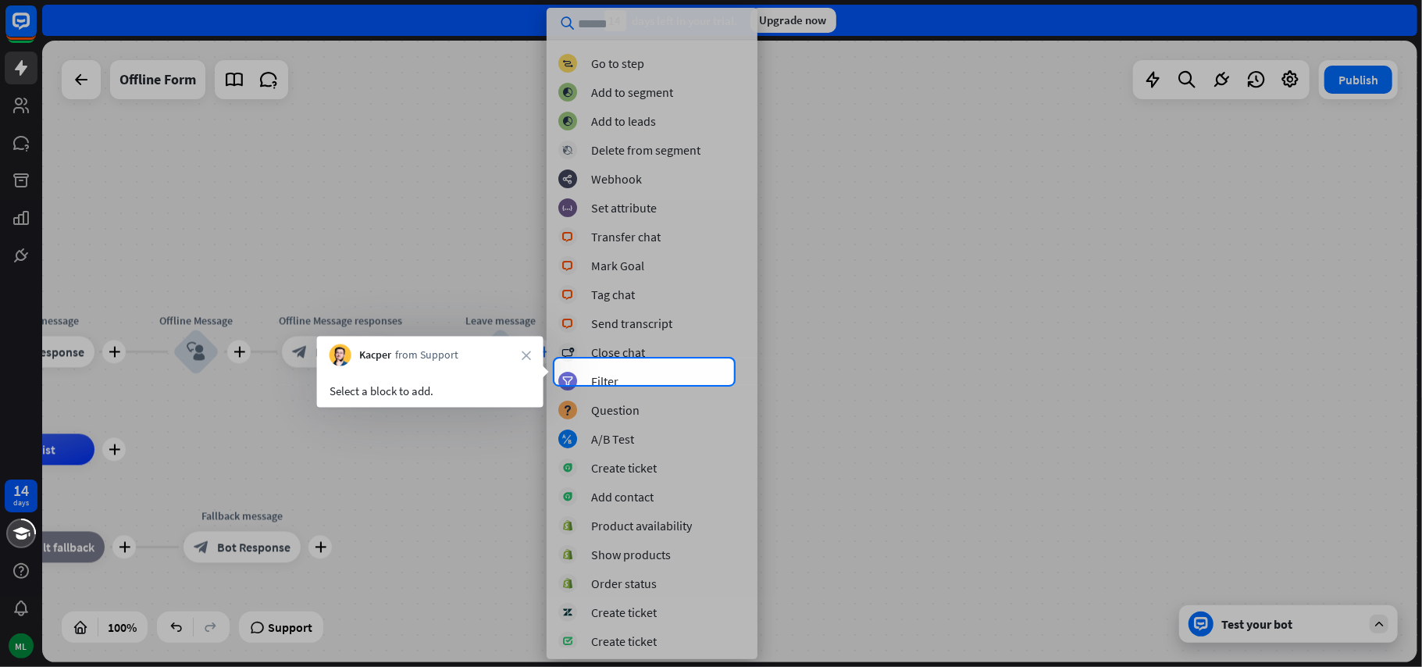
scroll to position [173, 0]
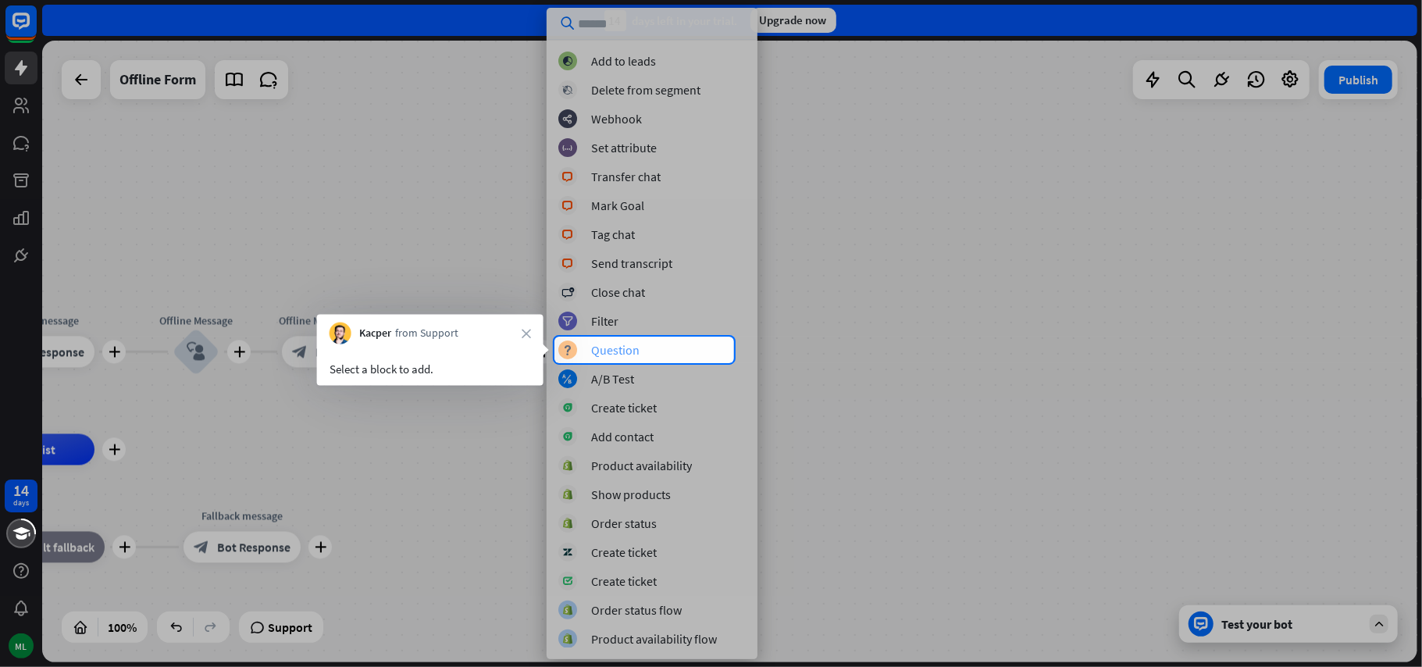
click at [625, 353] on div "Question" at bounding box center [615, 350] width 48 height 16
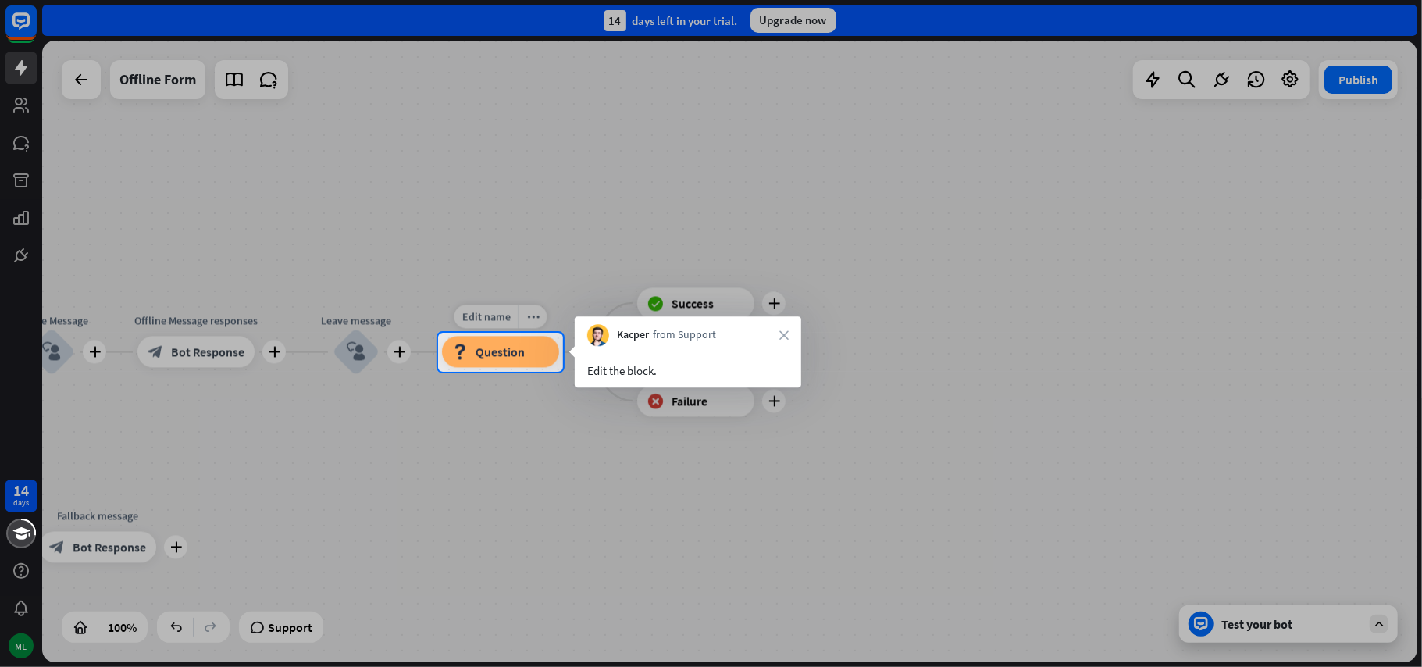
click at [537, 358] on div "block_question Question" at bounding box center [500, 352] width 117 height 31
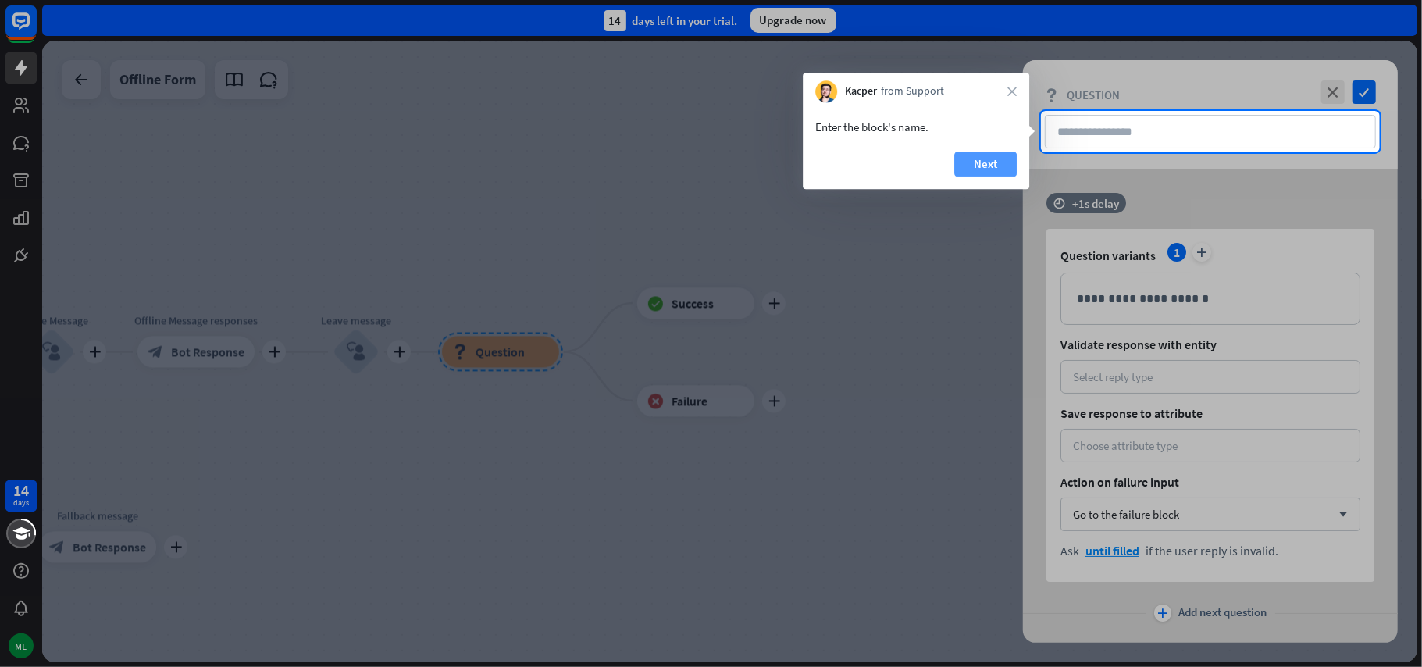
click at [990, 166] on button "Next" at bounding box center [985, 163] width 62 height 25
type input "**********"
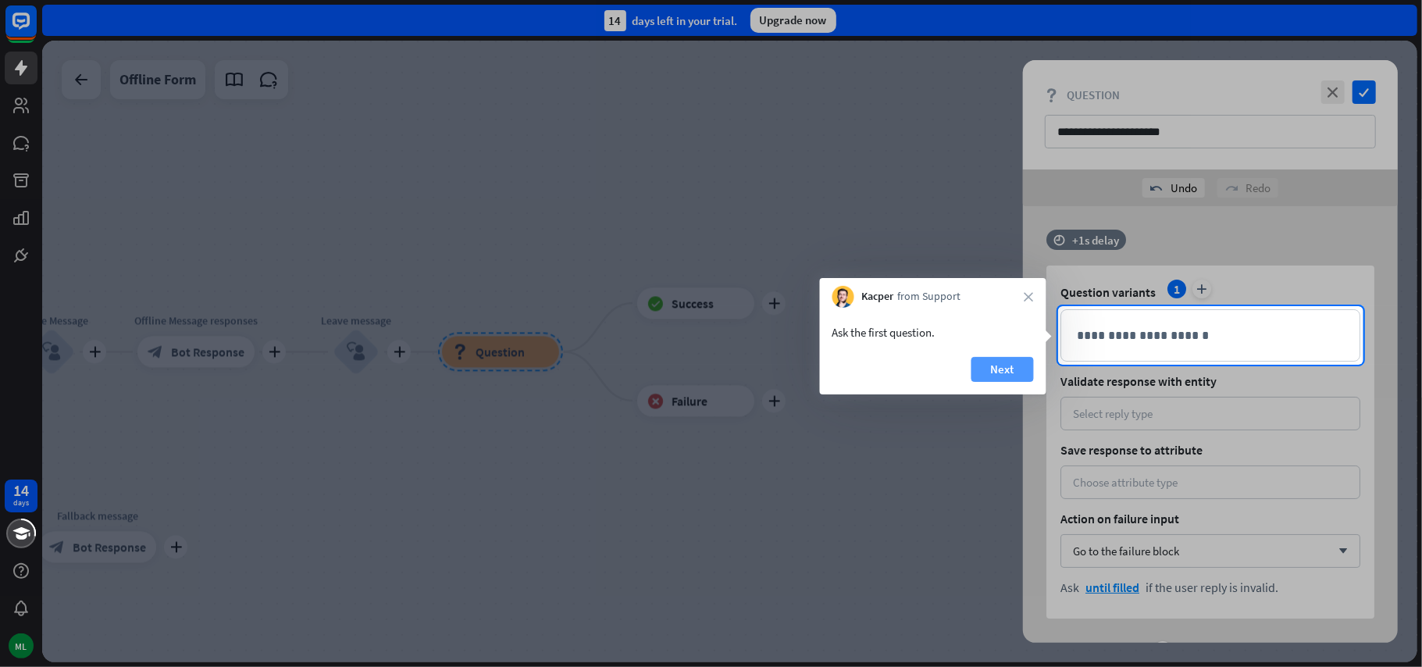
click at [994, 367] on button "Next" at bounding box center [1002, 369] width 62 height 25
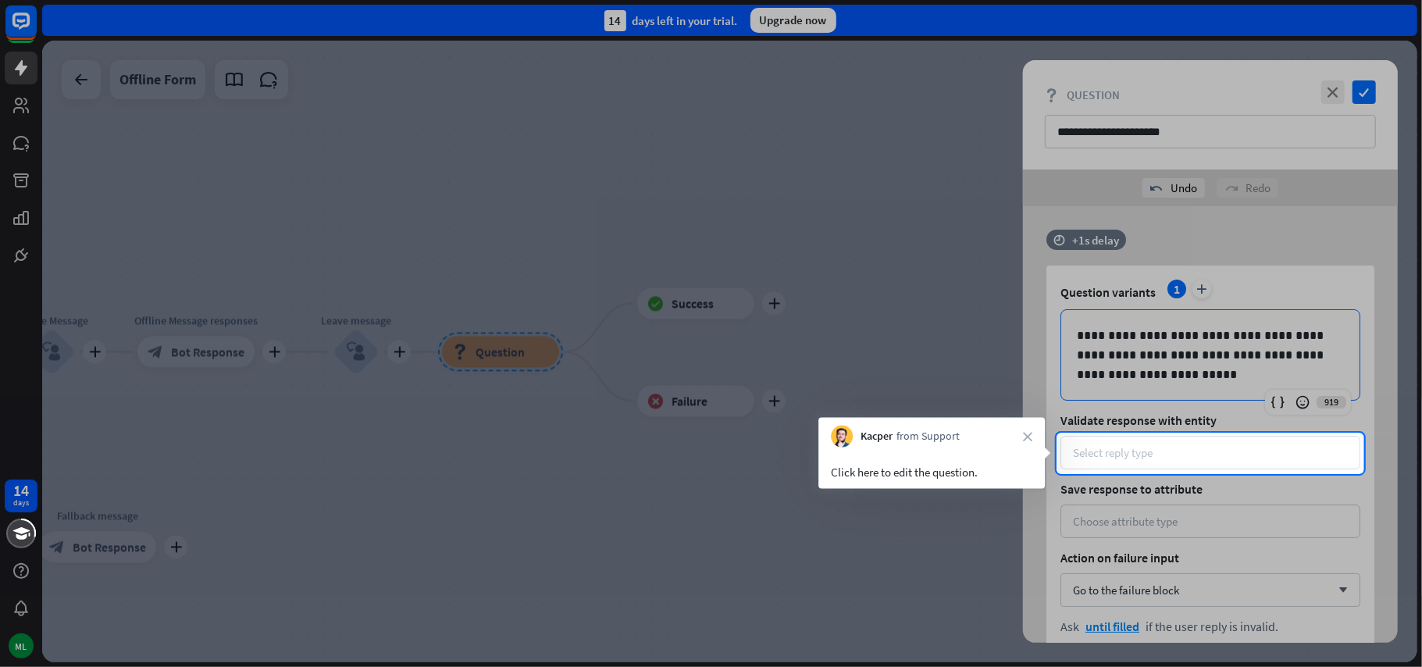
click at [1124, 454] on div "Select reply type" at bounding box center [1113, 452] width 80 height 15
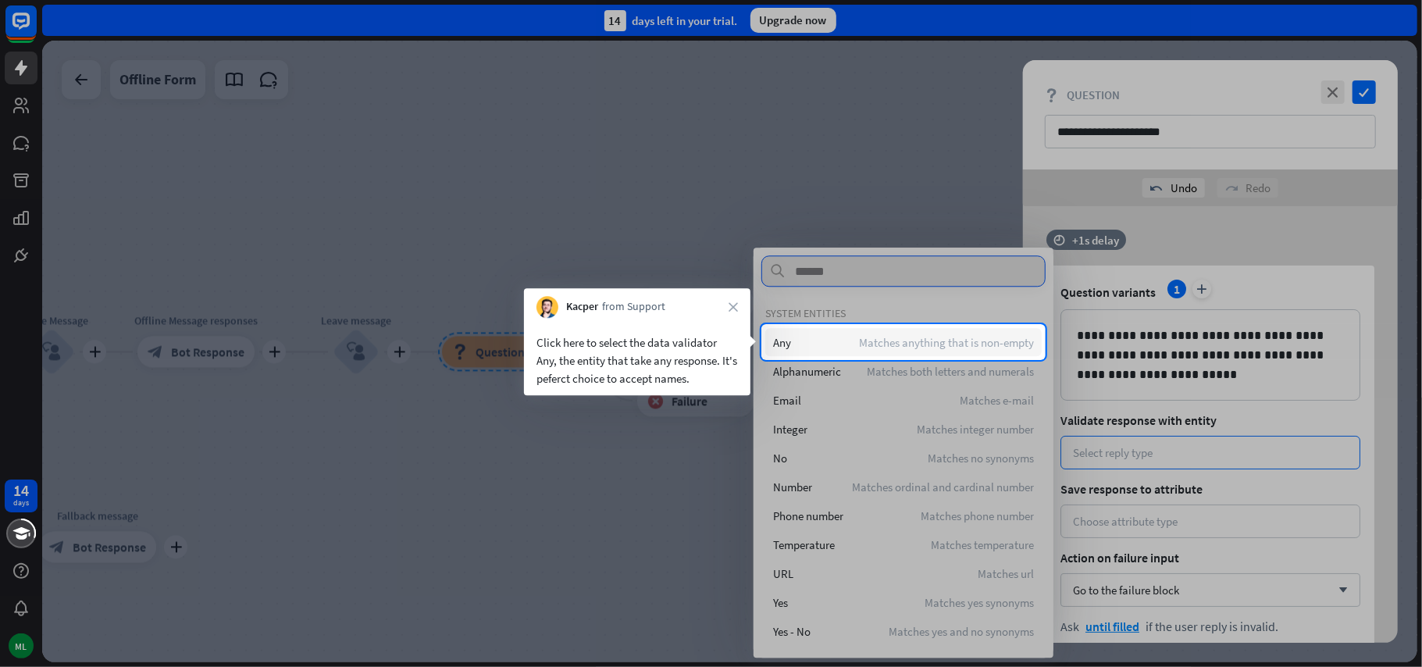
click at [854, 344] on div "Any Matches anything that is non-empty" at bounding box center [903, 342] width 276 height 28
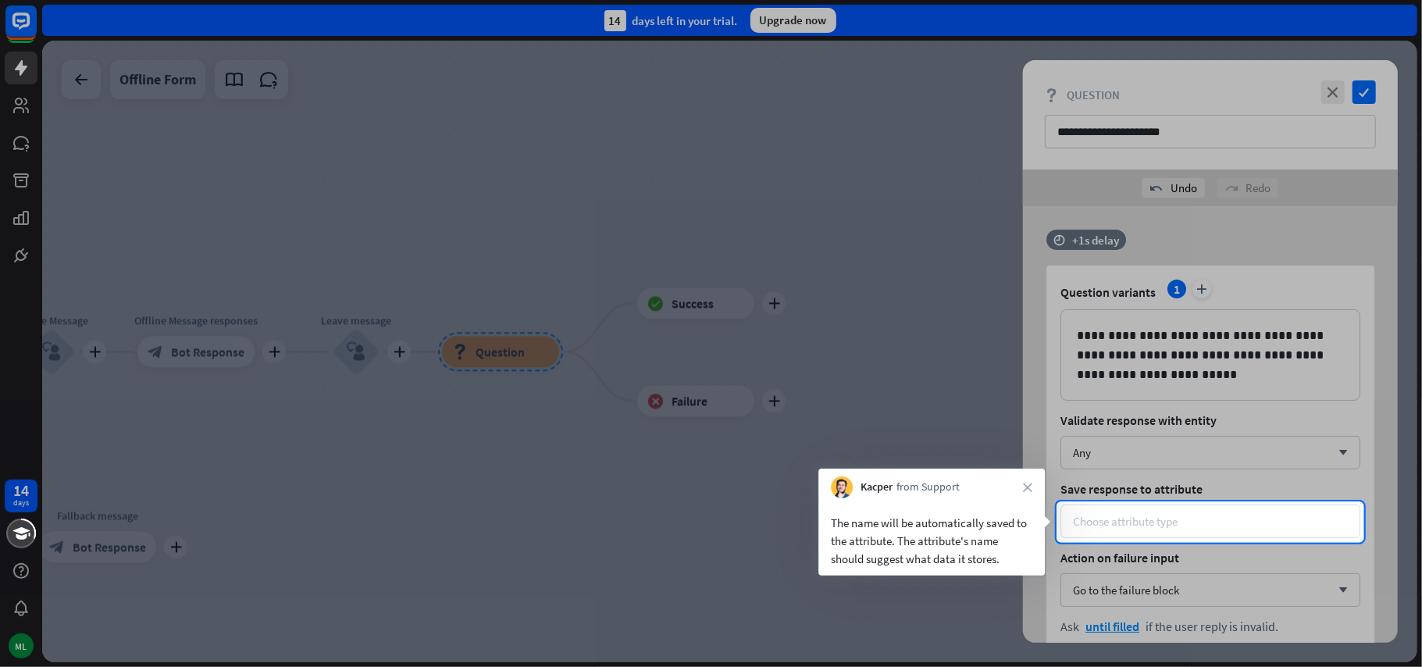
click at [1115, 520] on div "Choose attribute type" at bounding box center [1125, 521] width 105 height 15
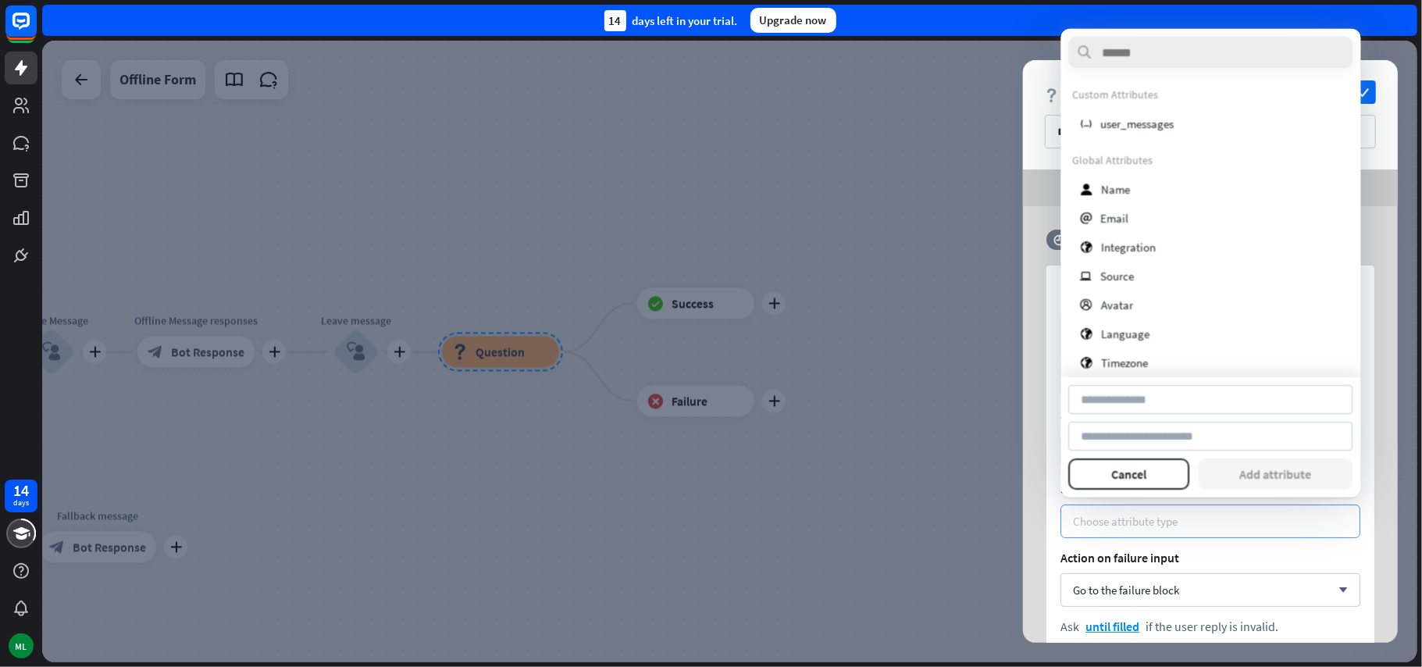
type input "****"
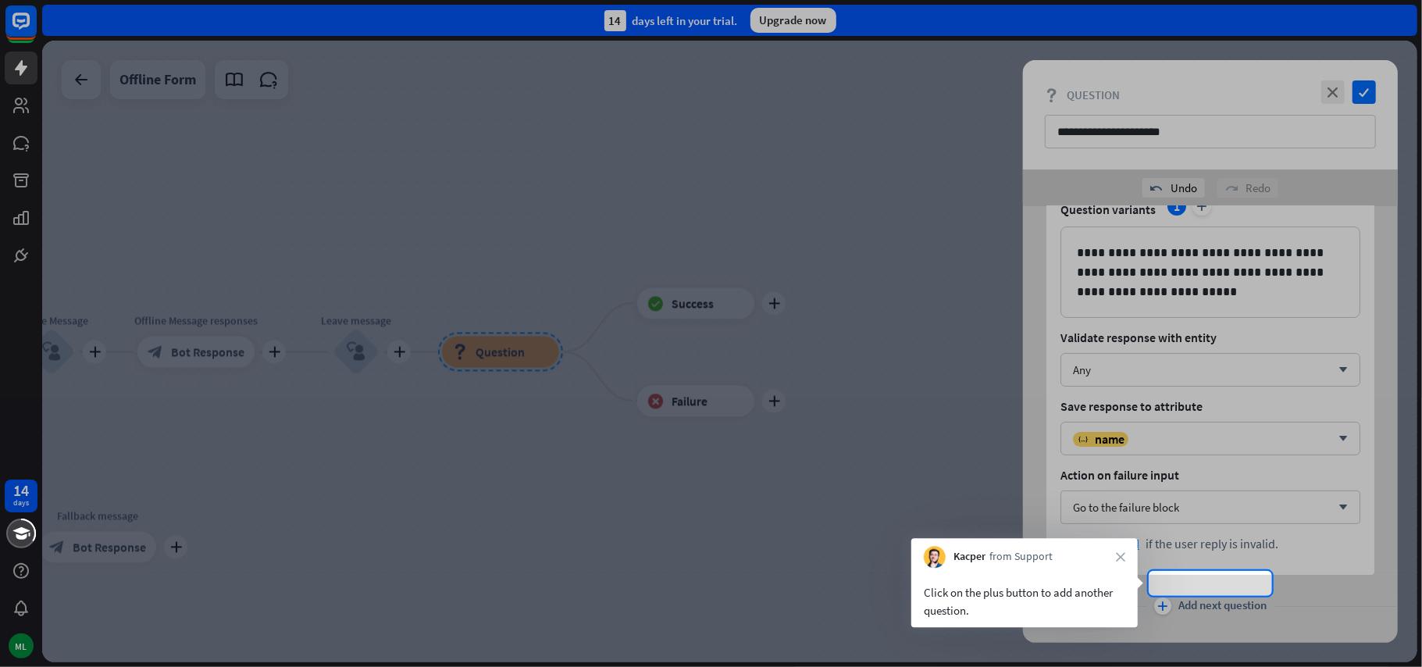
scroll to position [108, 0]
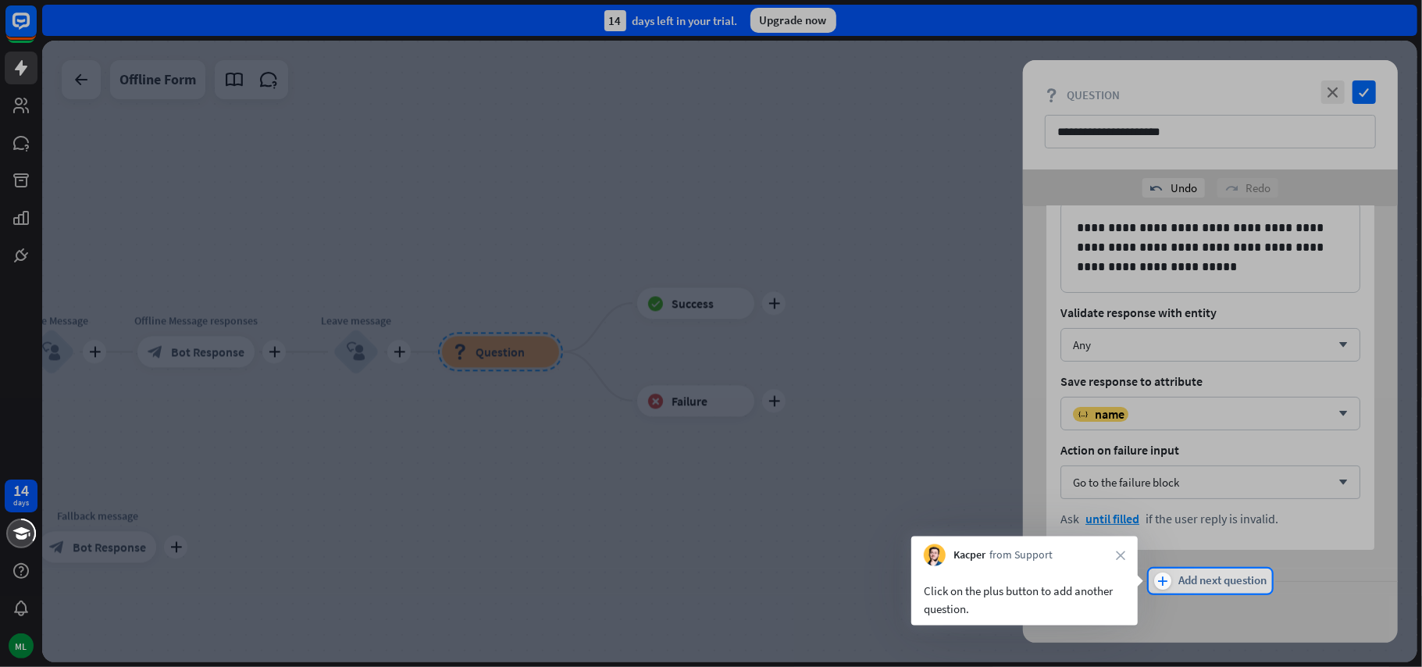
click at [1197, 581] on span "Add next question" at bounding box center [1223, 580] width 88 height 17
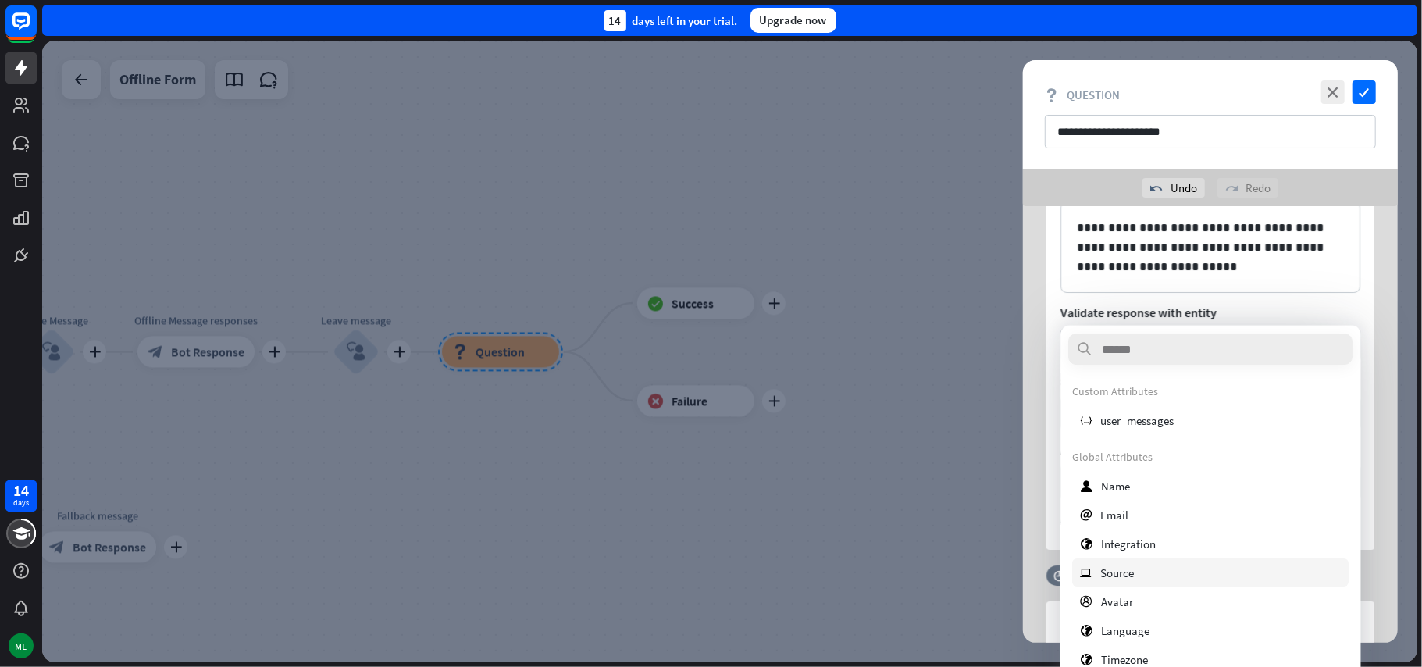
scroll to position [126, 0]
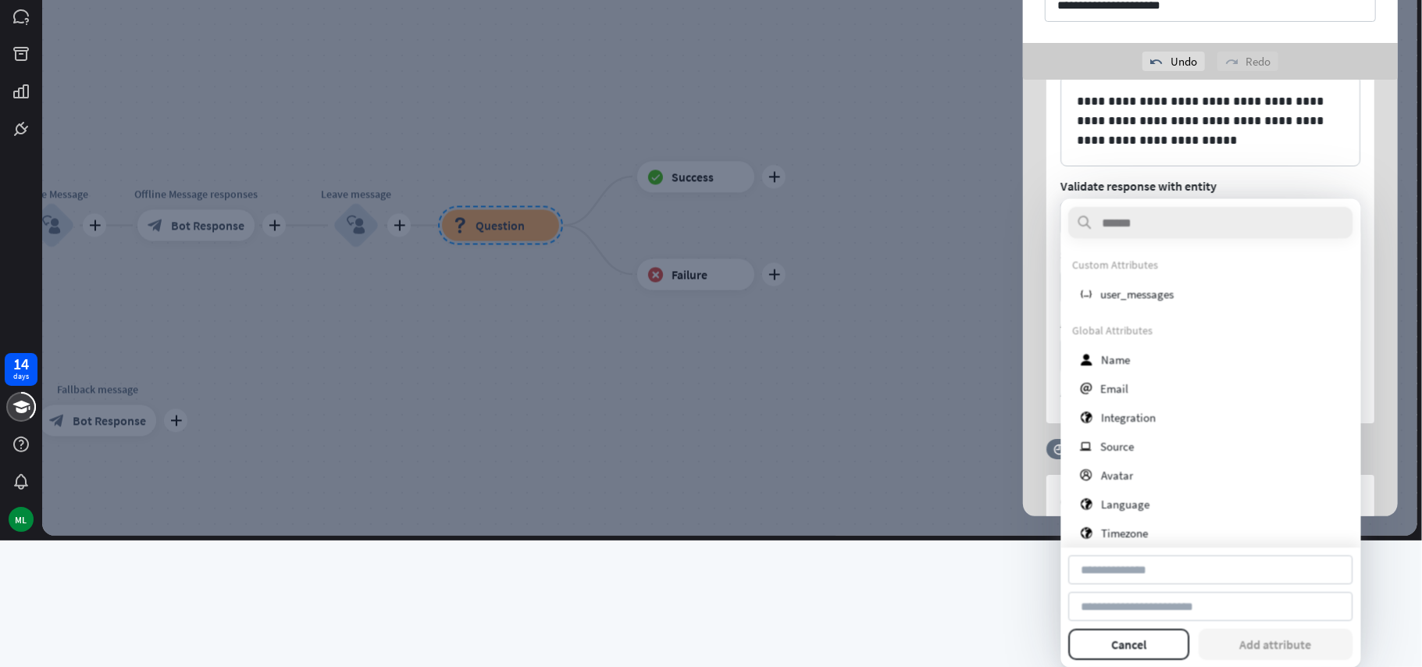
type input "*****"
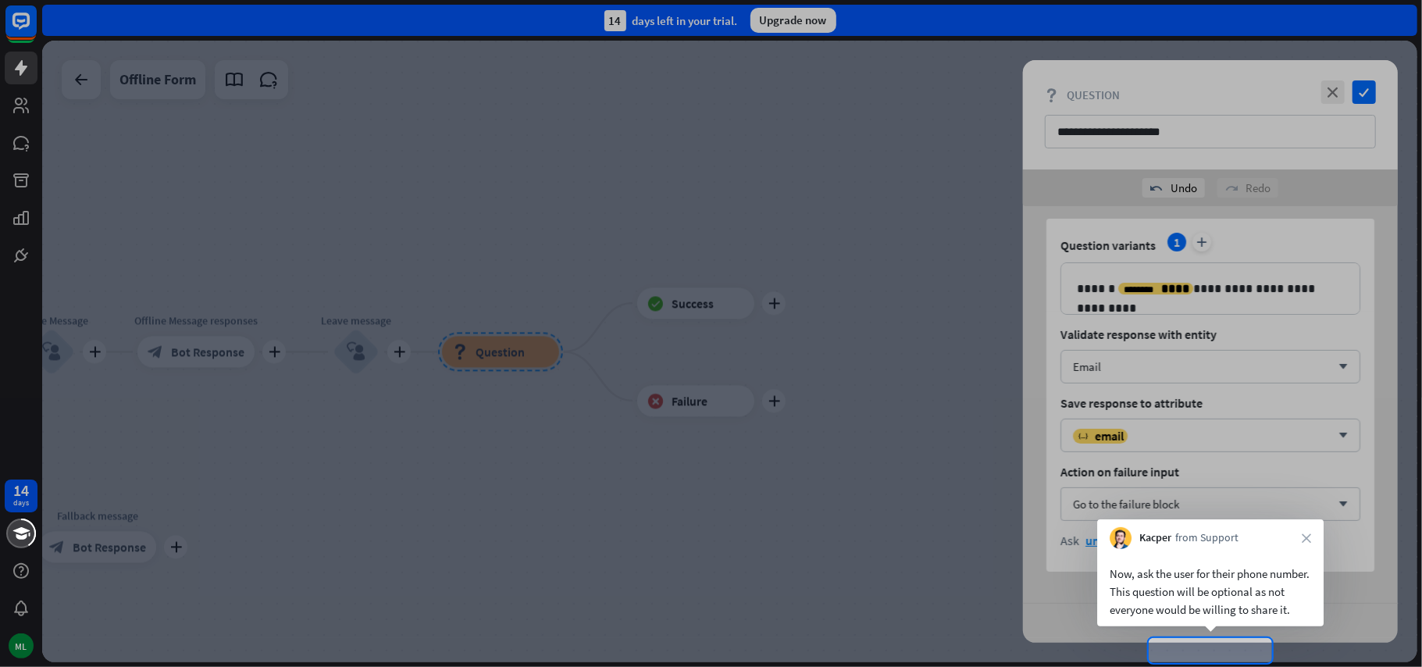
scroll to position [513, 0]
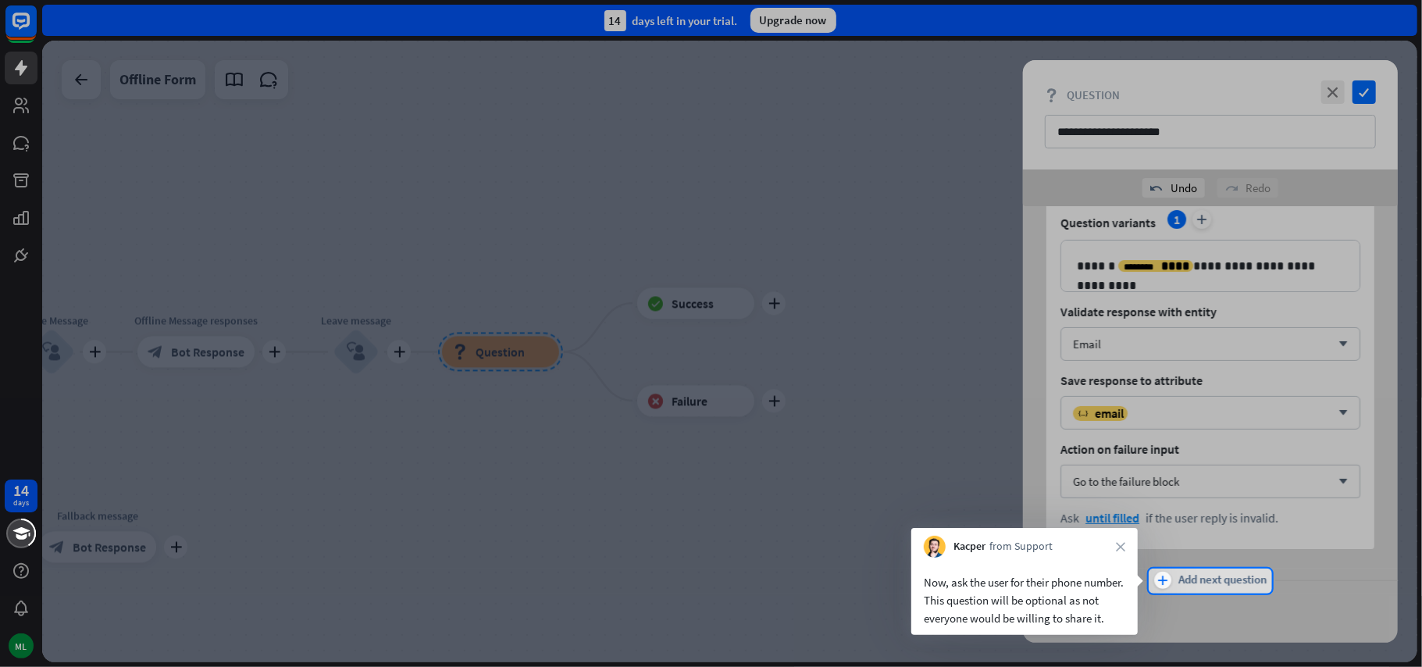
click at [1202, 582] on span "Add next question" at bounding box center [1223, 580] width 88 height 17
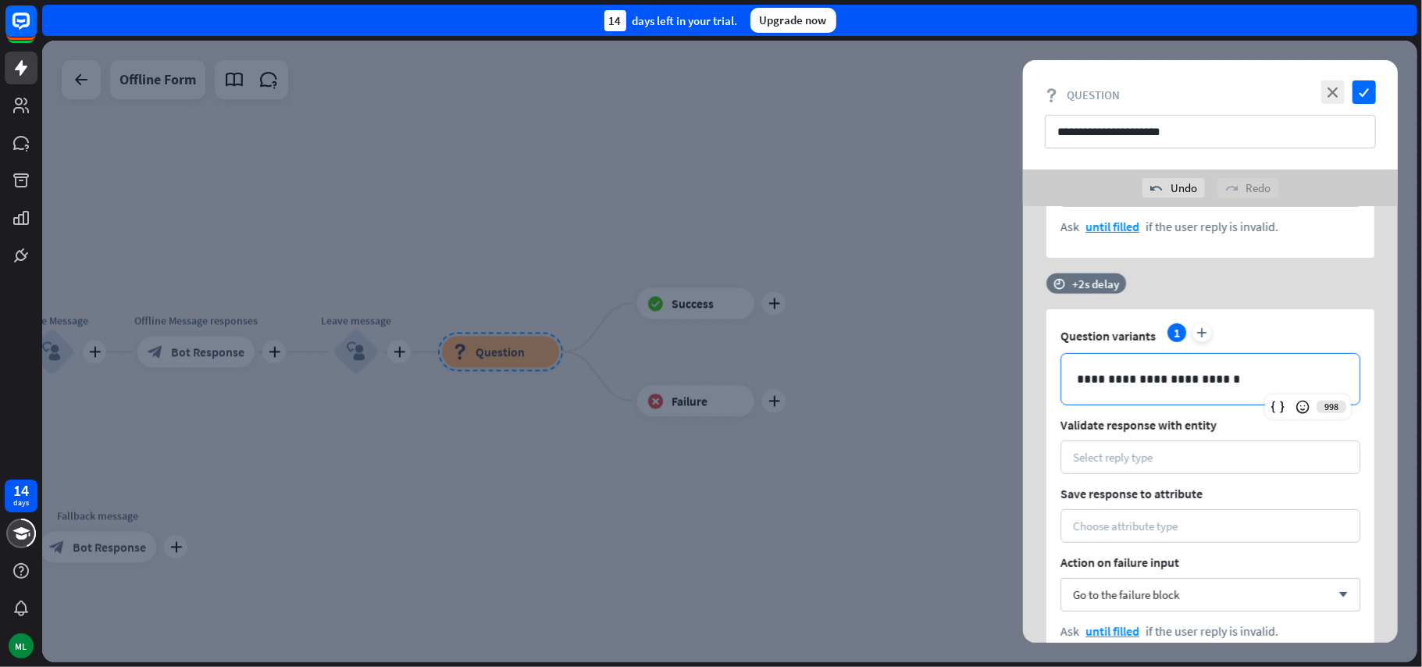
scroll to position [918, 0]
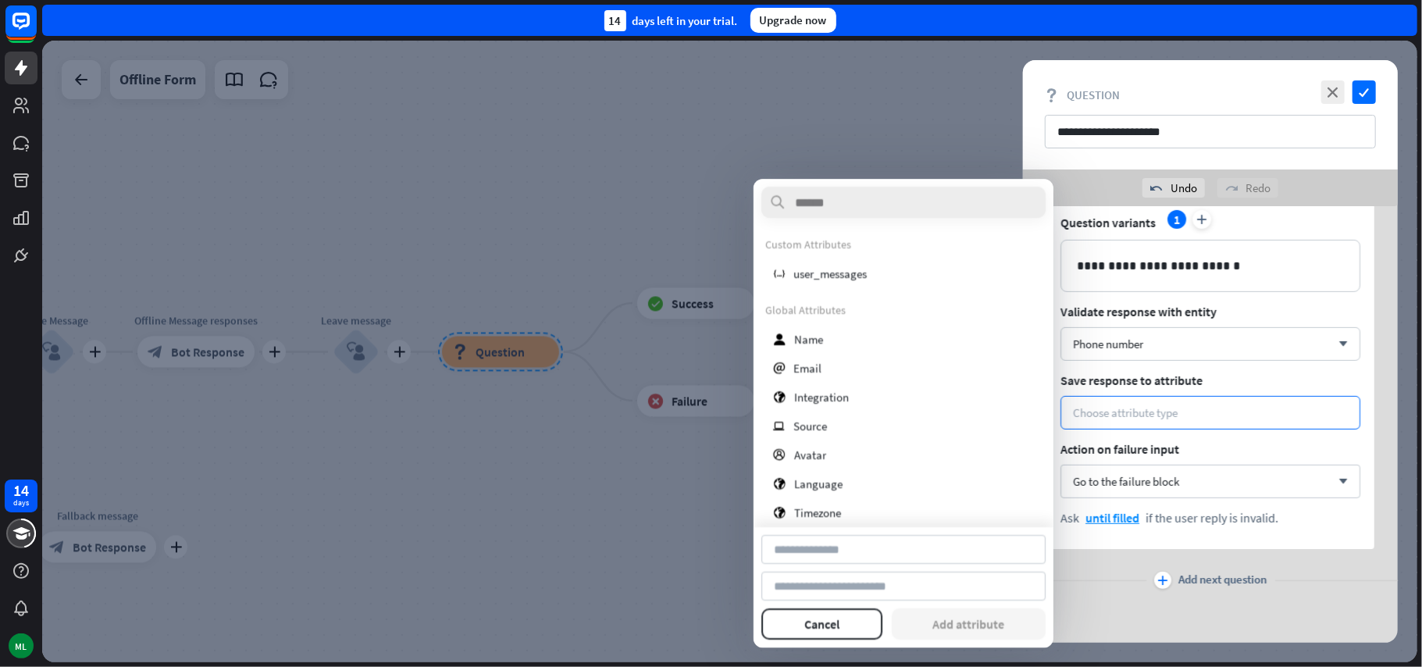
type input "*****"
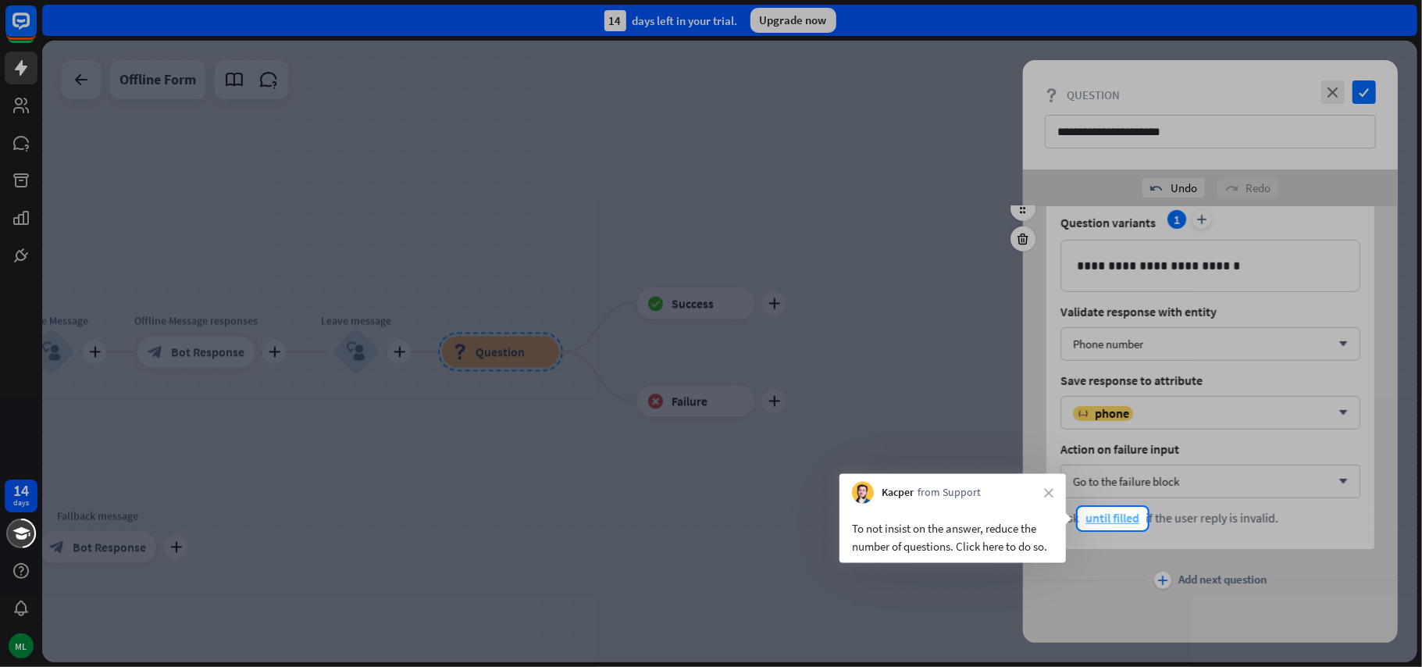
click at [1115, 520] on span "until filled" at bounding box center [1112, 518] width 54 height 16
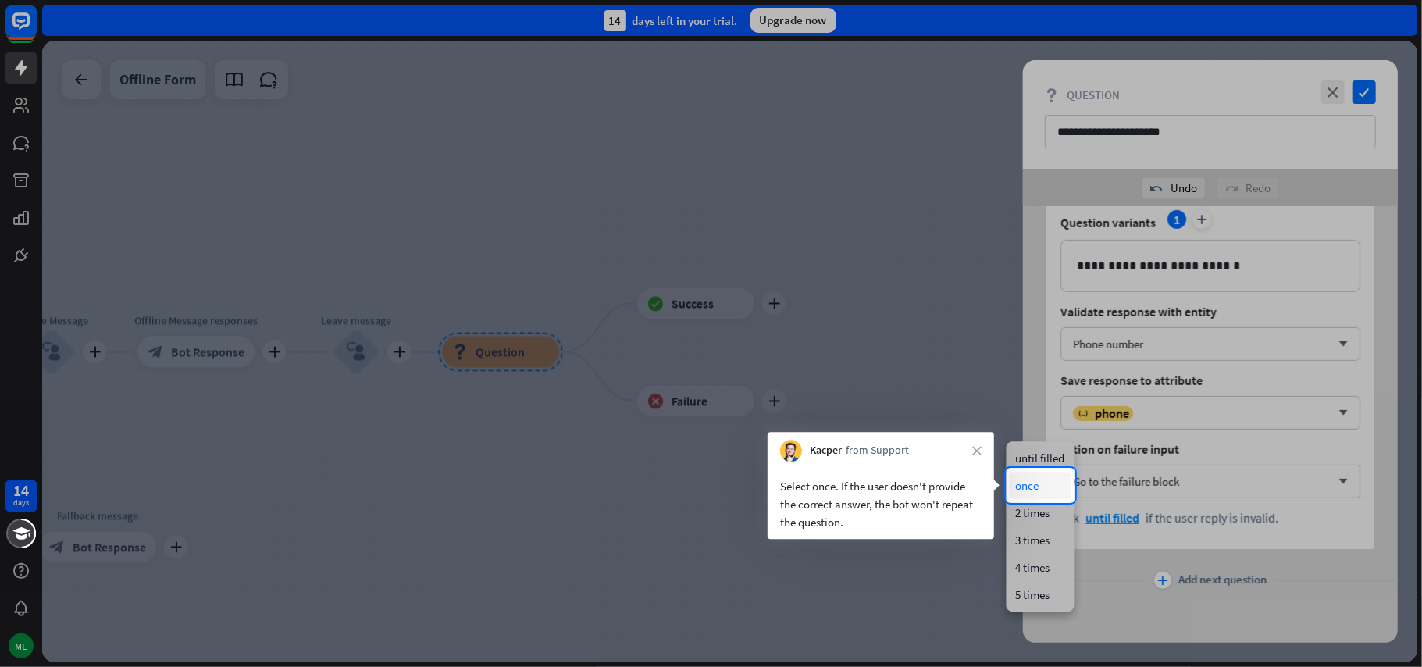
click at [1047, 483] on div "once" at bounding box center [1041, 485] width 62 height 27
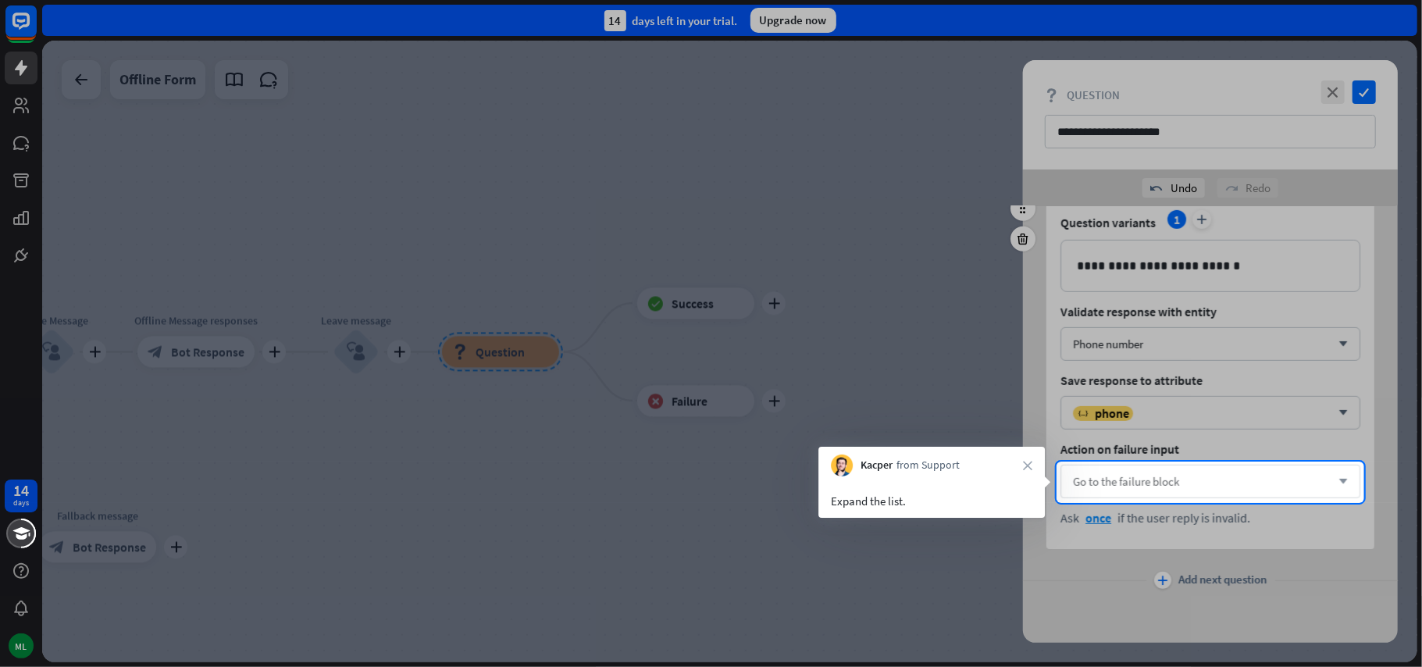
click at [1140, 484] on span "Go to the failure block" at bounding box center [1126, 481] width 106 height 15
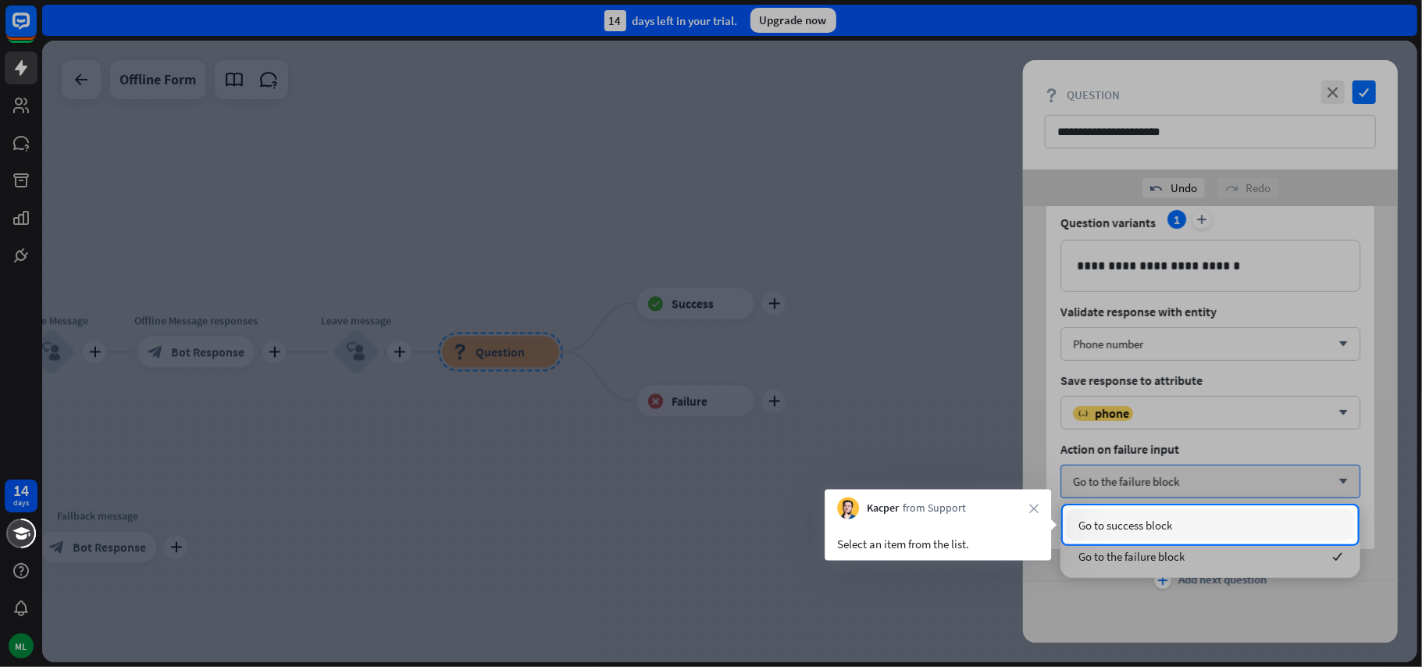
click at [1163, 525] on span "Go to success block" at bounding box center [1125, 525] width 94 height 15
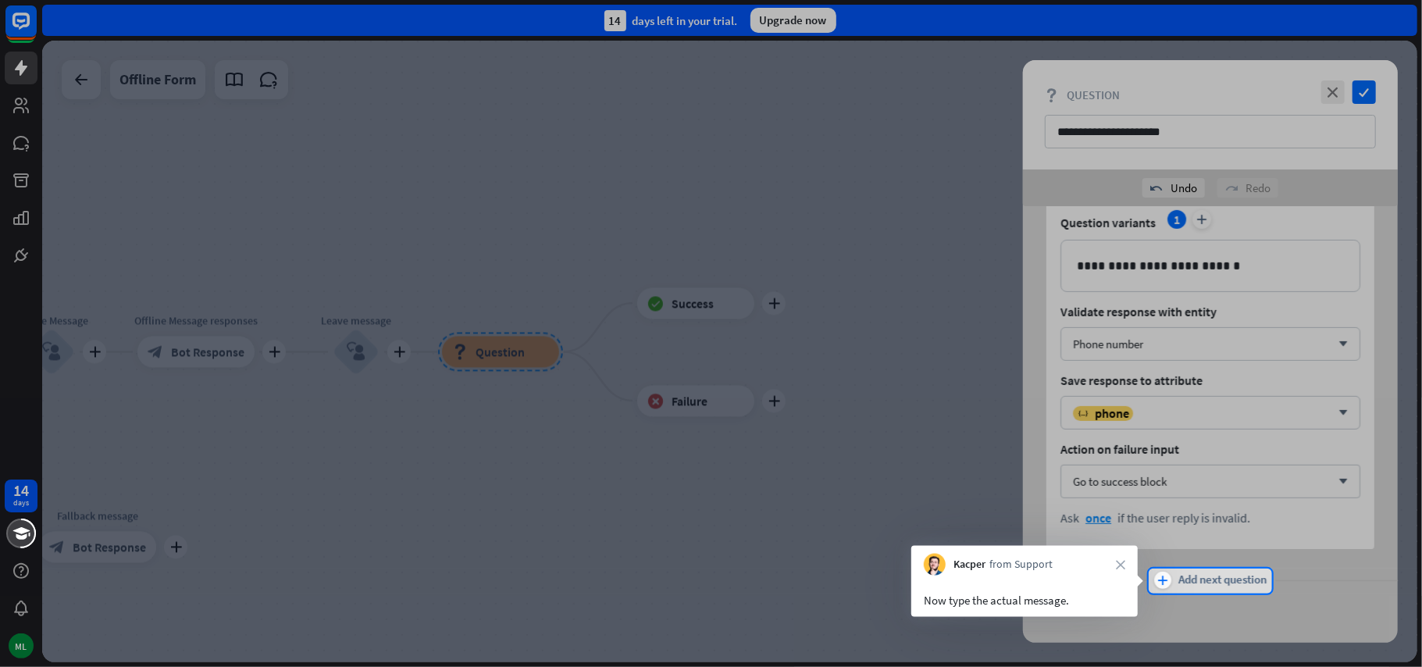
click at [1191, 582] on span "Add next question" at bounding box center [1223, 580] width 88 height 17
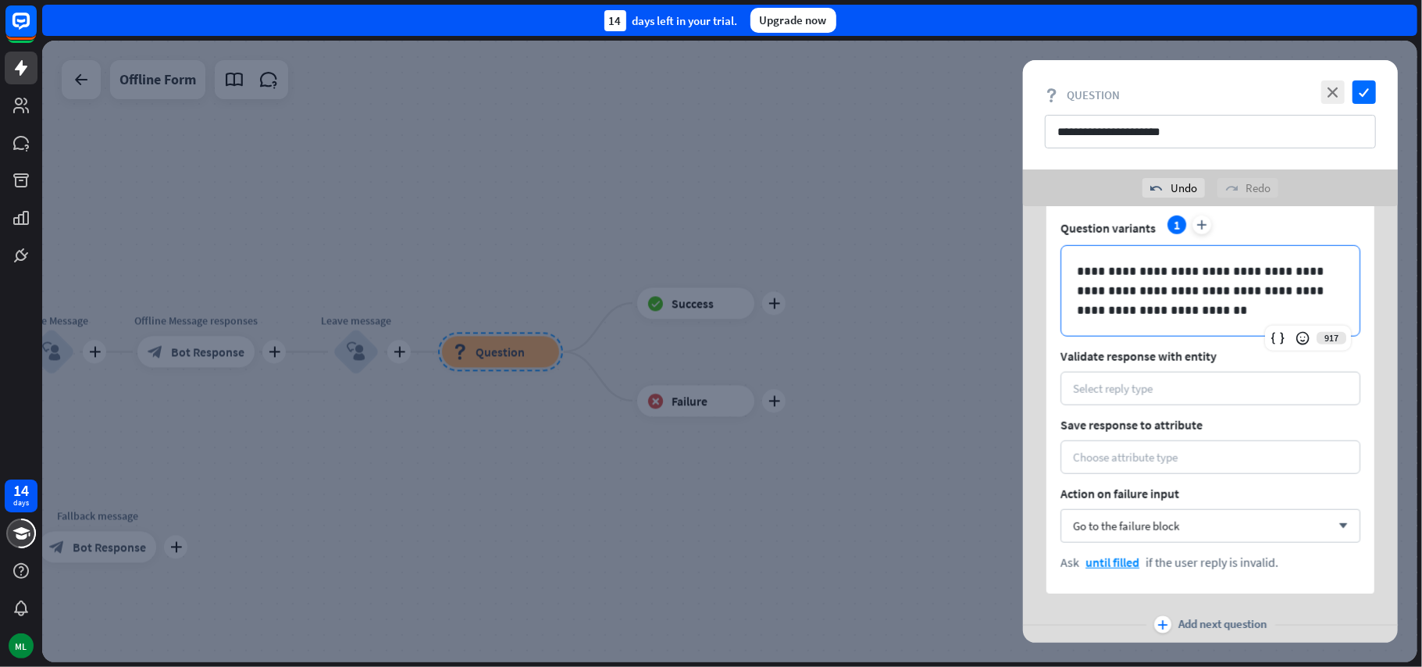
scroll to position [1323, 0]
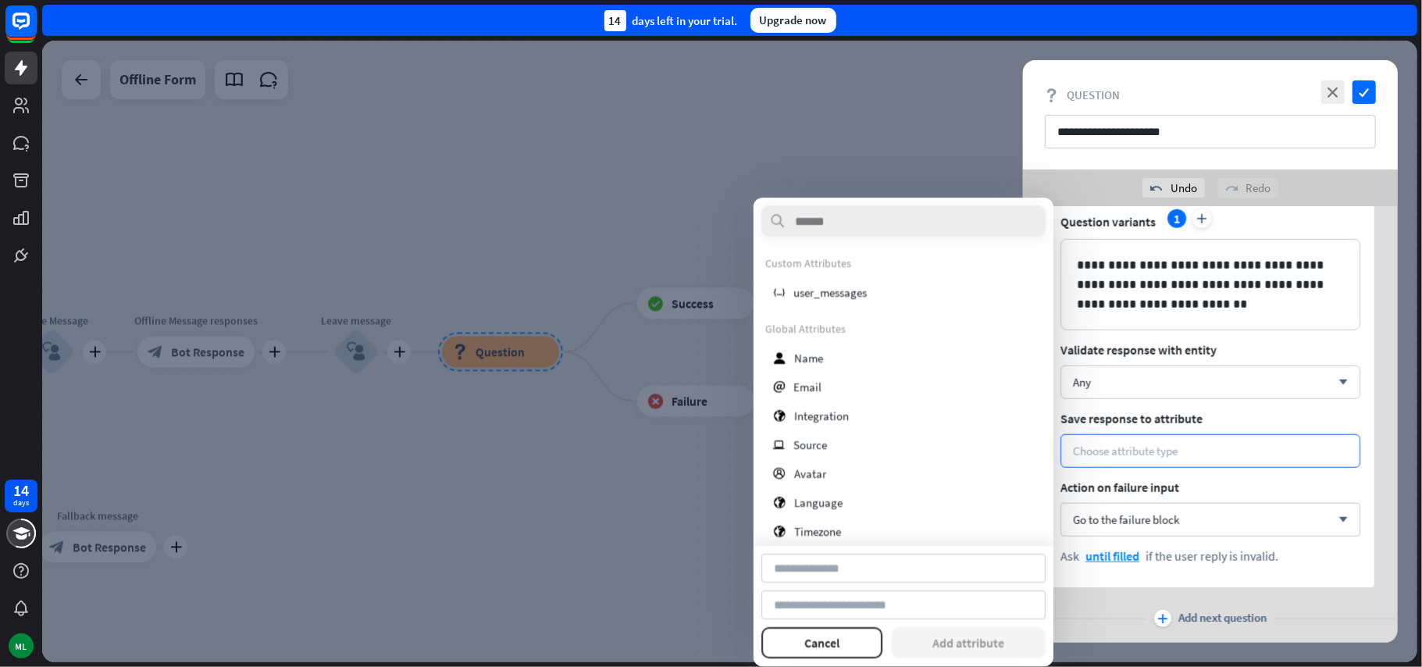
type input "*******"
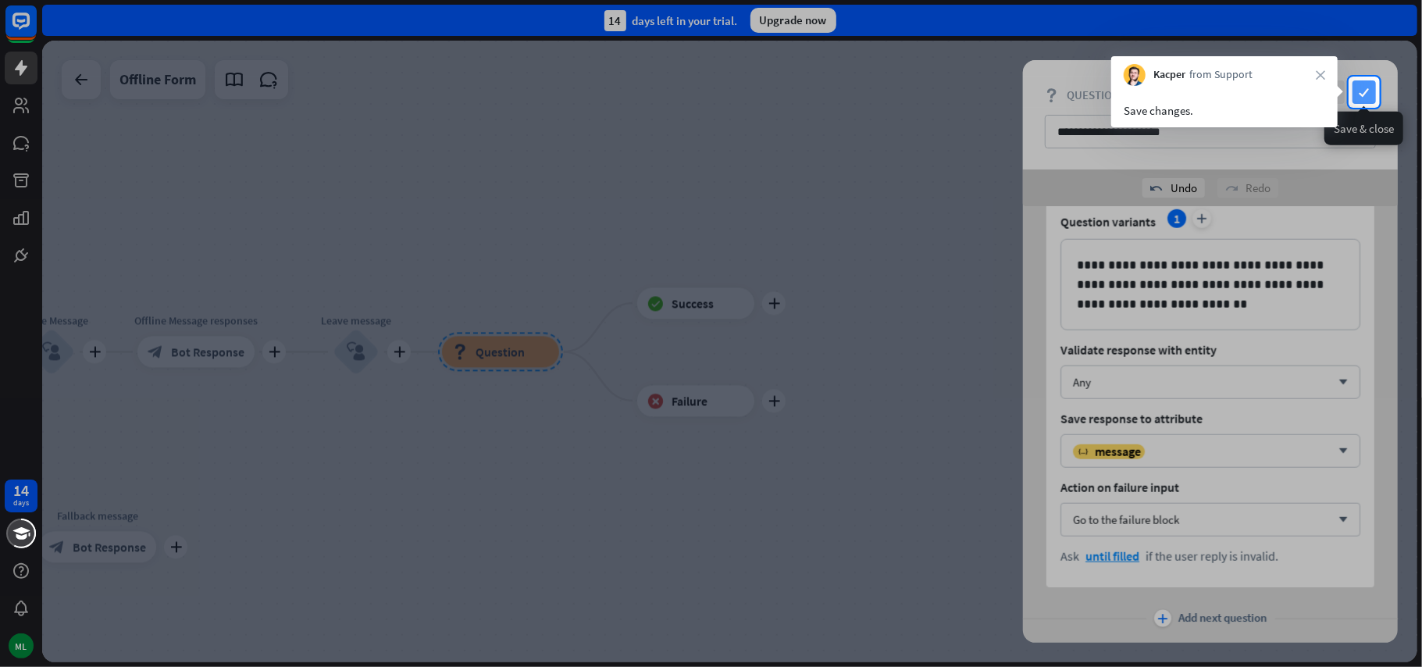
click at [1359, 92] on icon "check" at bounding box center [1363, 91] width 23 height 23
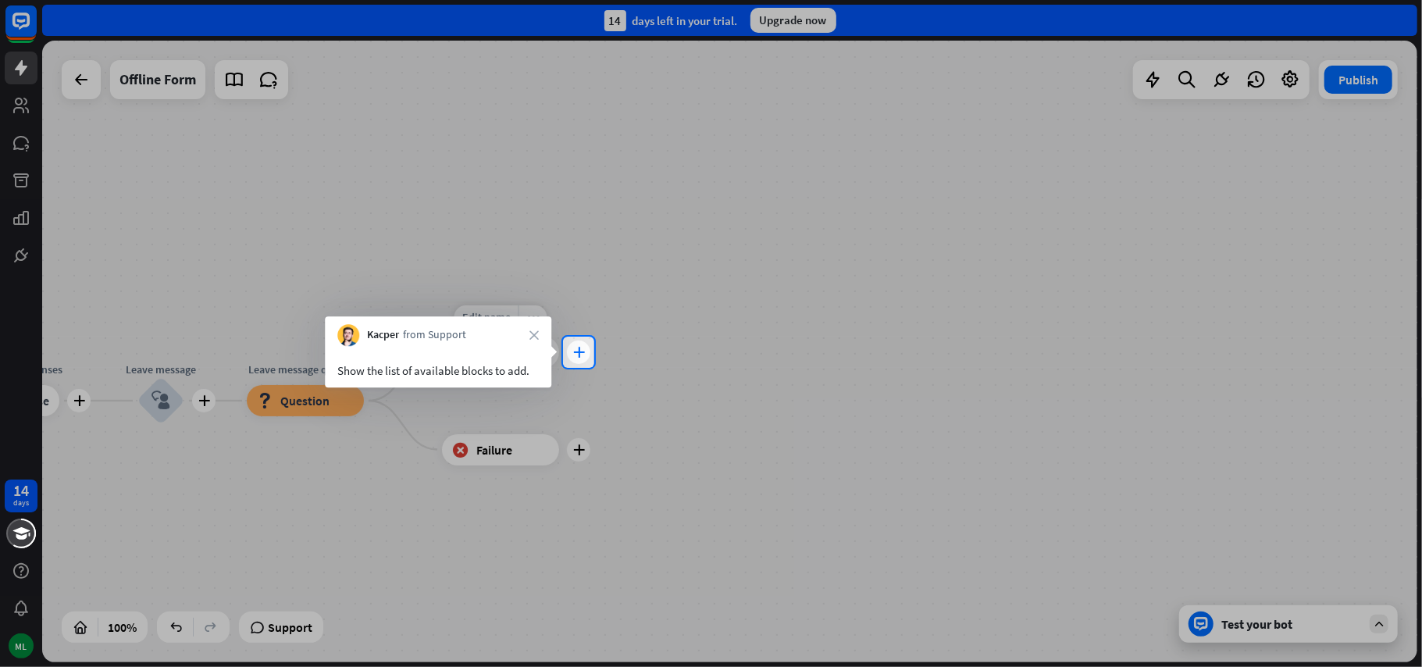
click at [578, 354] on icon "plus" at bounding box center [579, 352] width 12 height 11
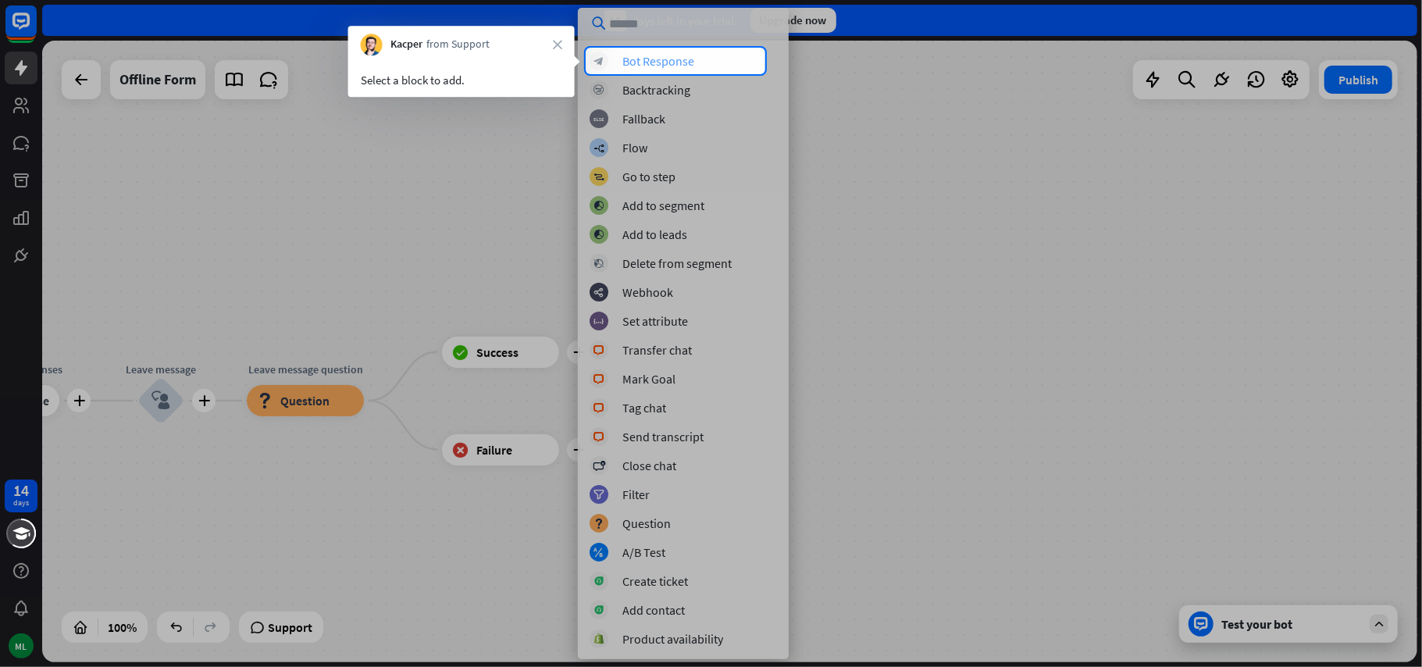
click at [675, 59] on div "Bot Response" at bounding box center [658, 61] width 72 height 16
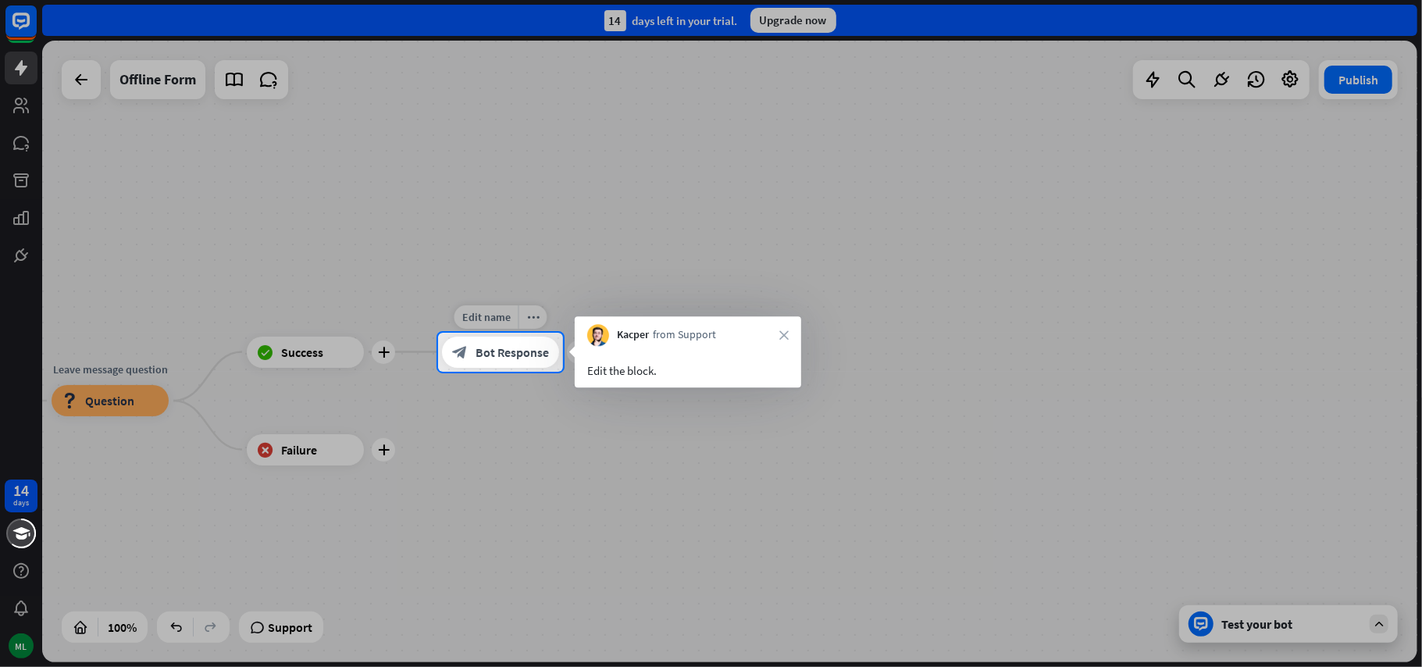
click at [504, 348] on span "Bot Response" at bounding box center [511, 352] width 73 height 16
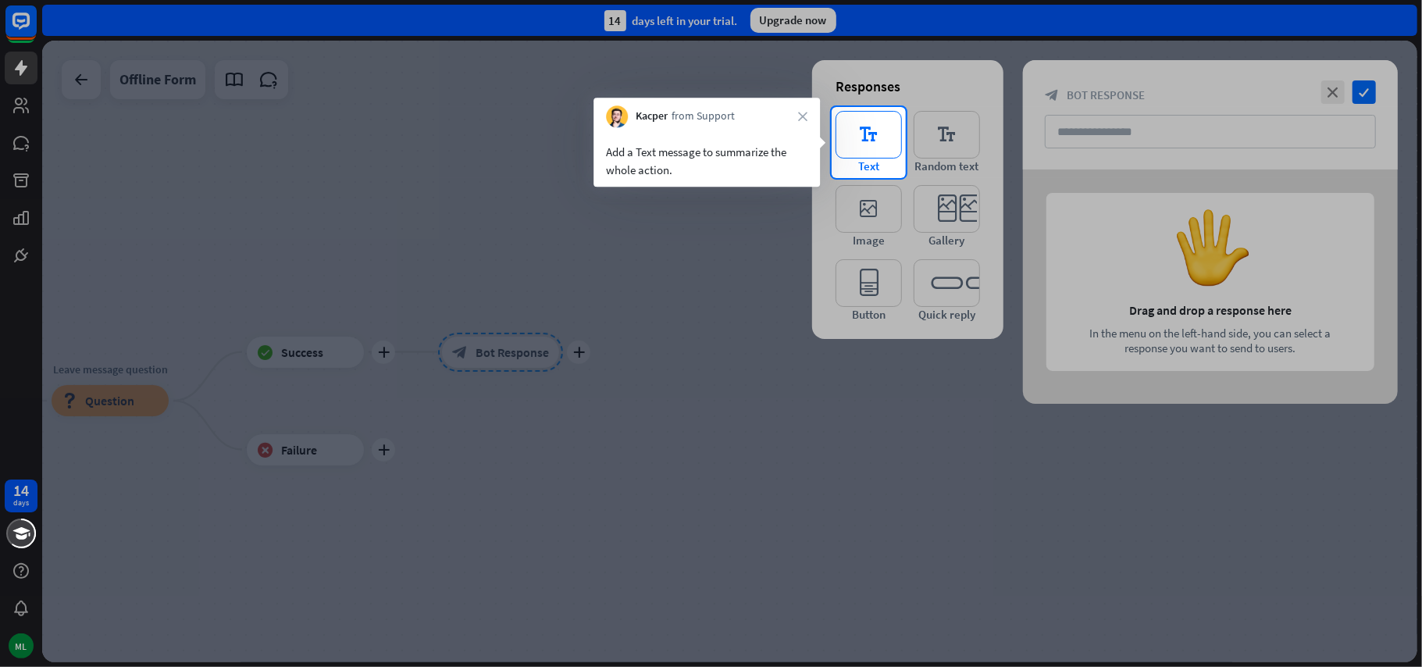
click at [860, 148] on icon "editor_text" at bounding box center [868, 135] width 66 height 48
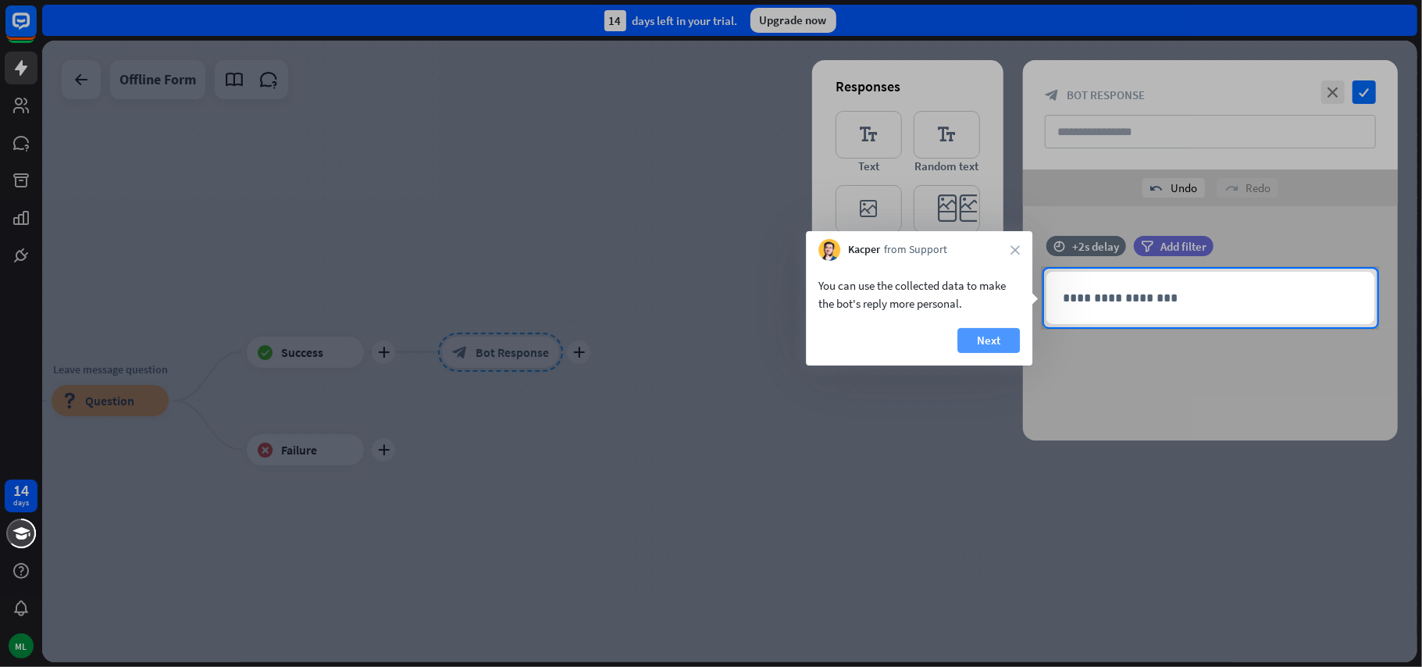
click at [984, 338] on button "Next" at bounding box center [988, 340] width 62 height 25
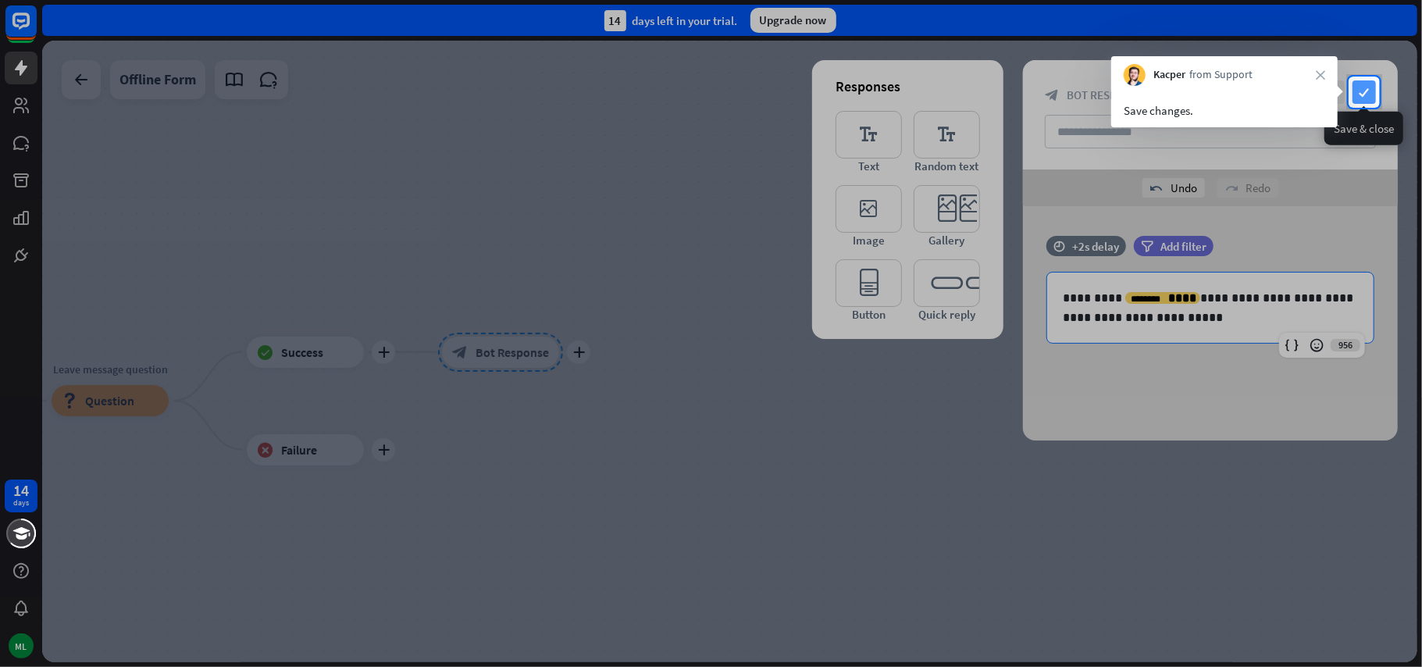
click at [1360, 94] on icon "check" at bounding box center [1363, 91] width 23 height 23
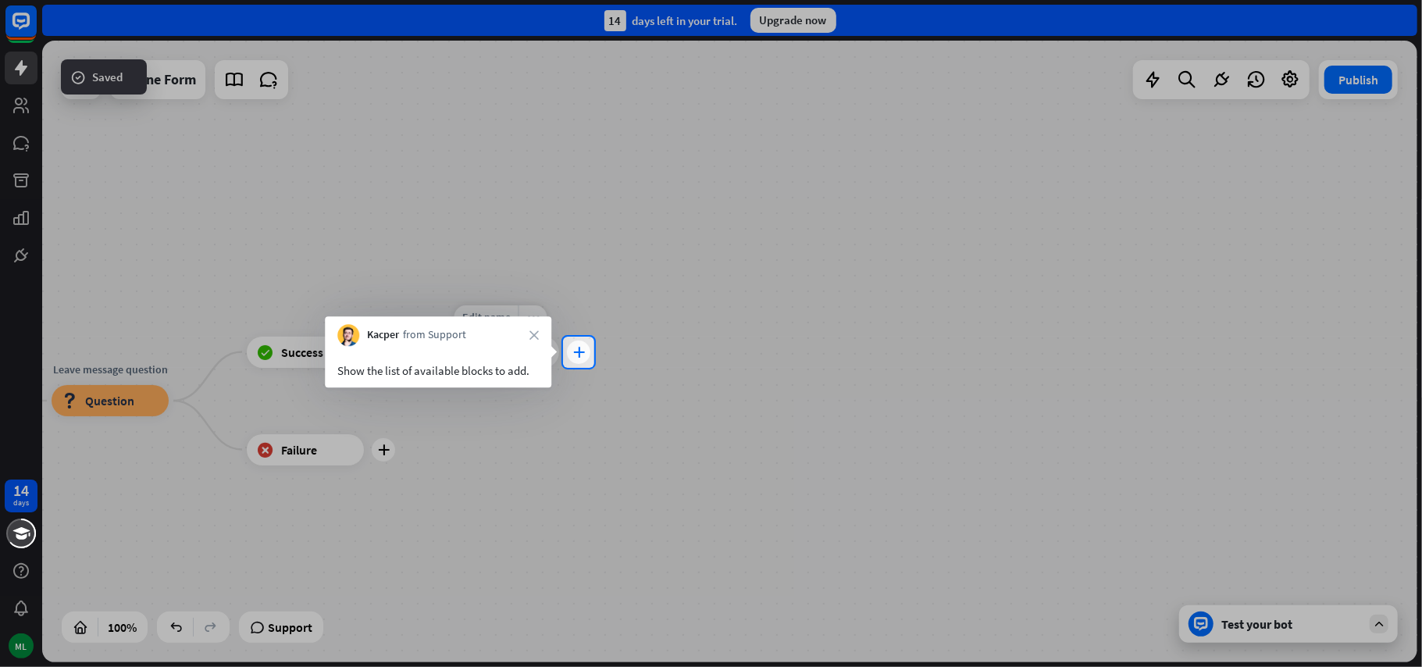
click at [575, 356] on icon "plus" at bounding box center [579, 352] width 12 height 11
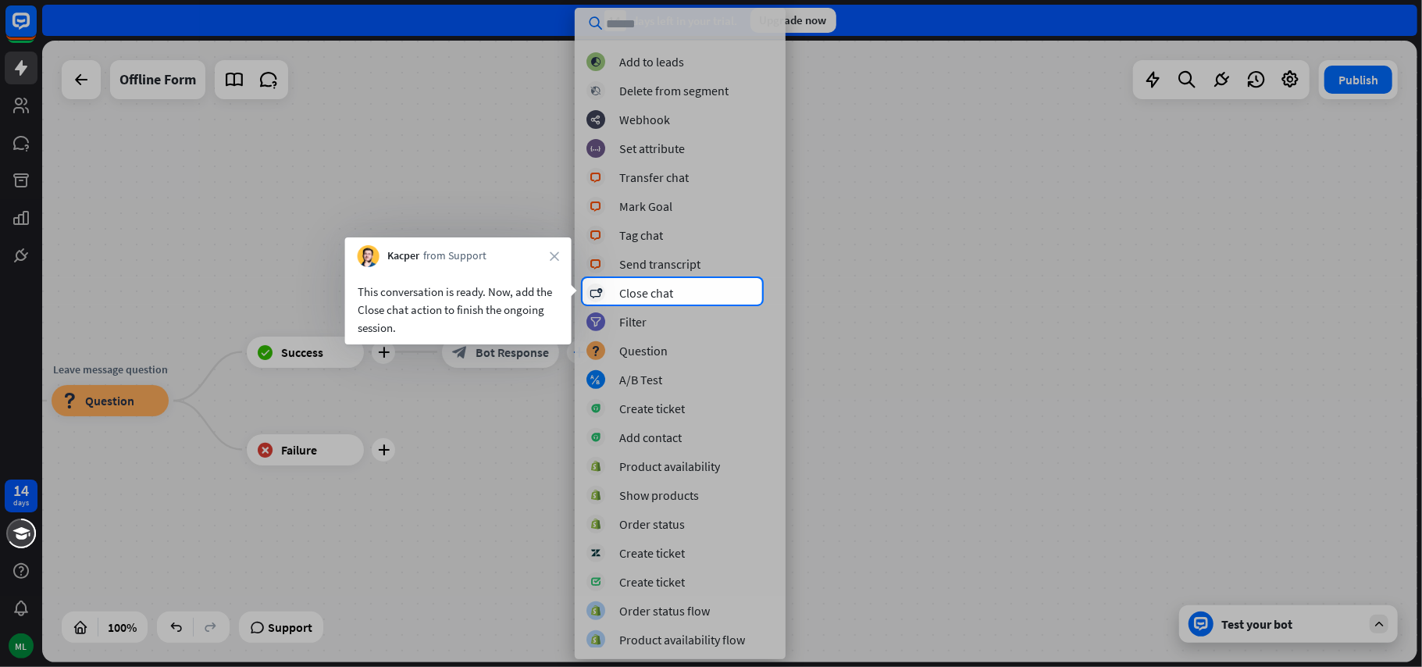
scroll to position [261, 0]
click at [646, 294] on div "Close chat" at bounding box center [646, 291] width 54 height 16
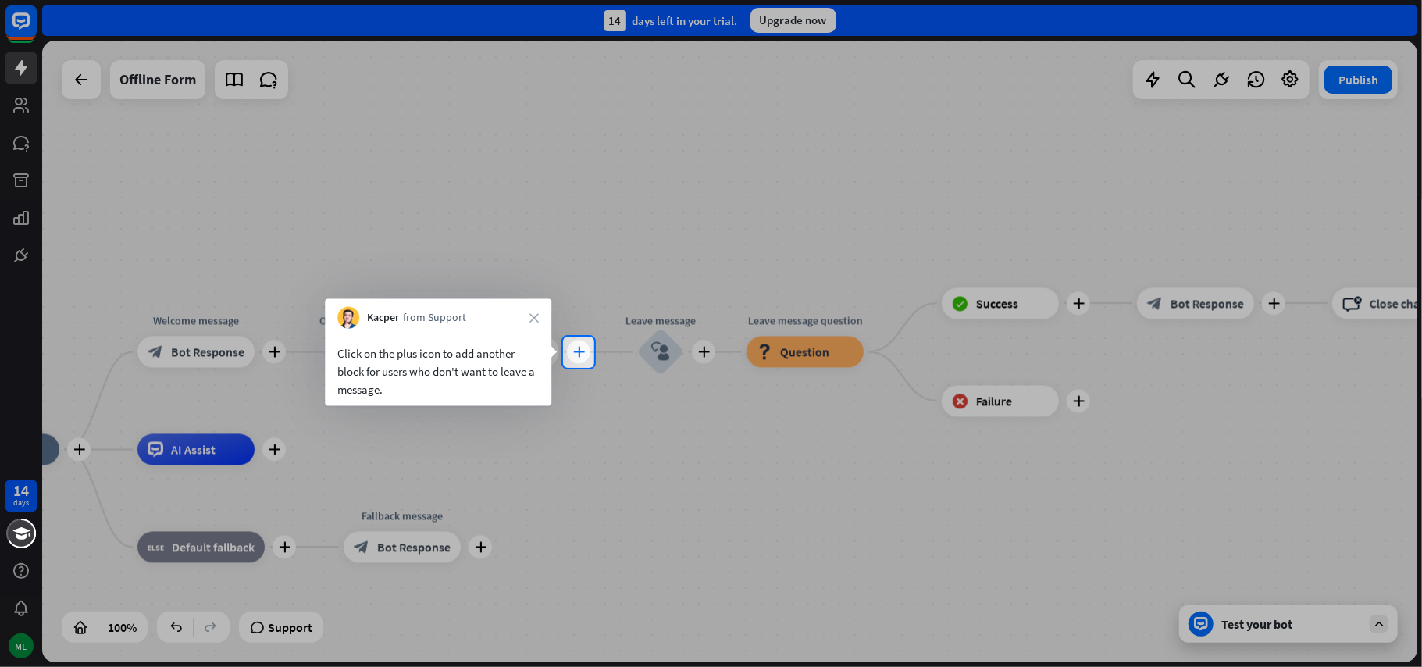
click at [581, 351] on icon "plus" at bounding box center [579, 352] width 12 height 11
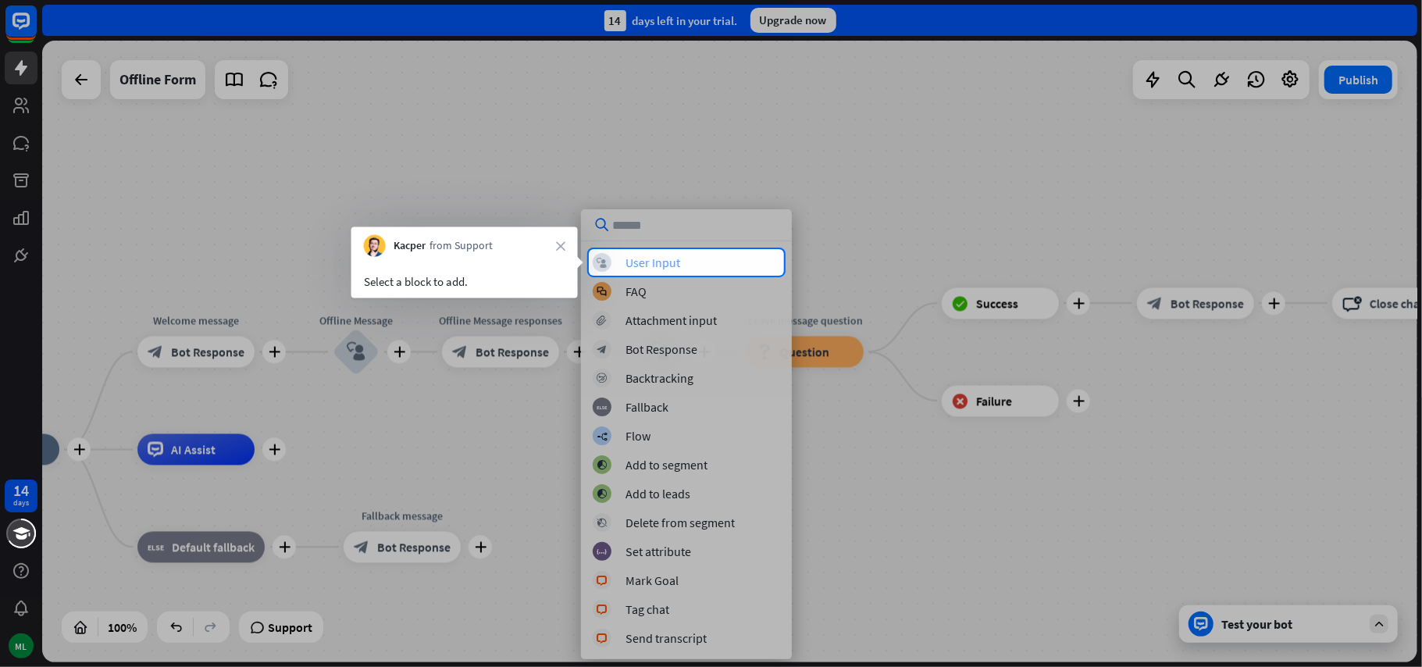
click at [647, 264] on div "User Input" at bounding box center [652, 263] width 55 height 16
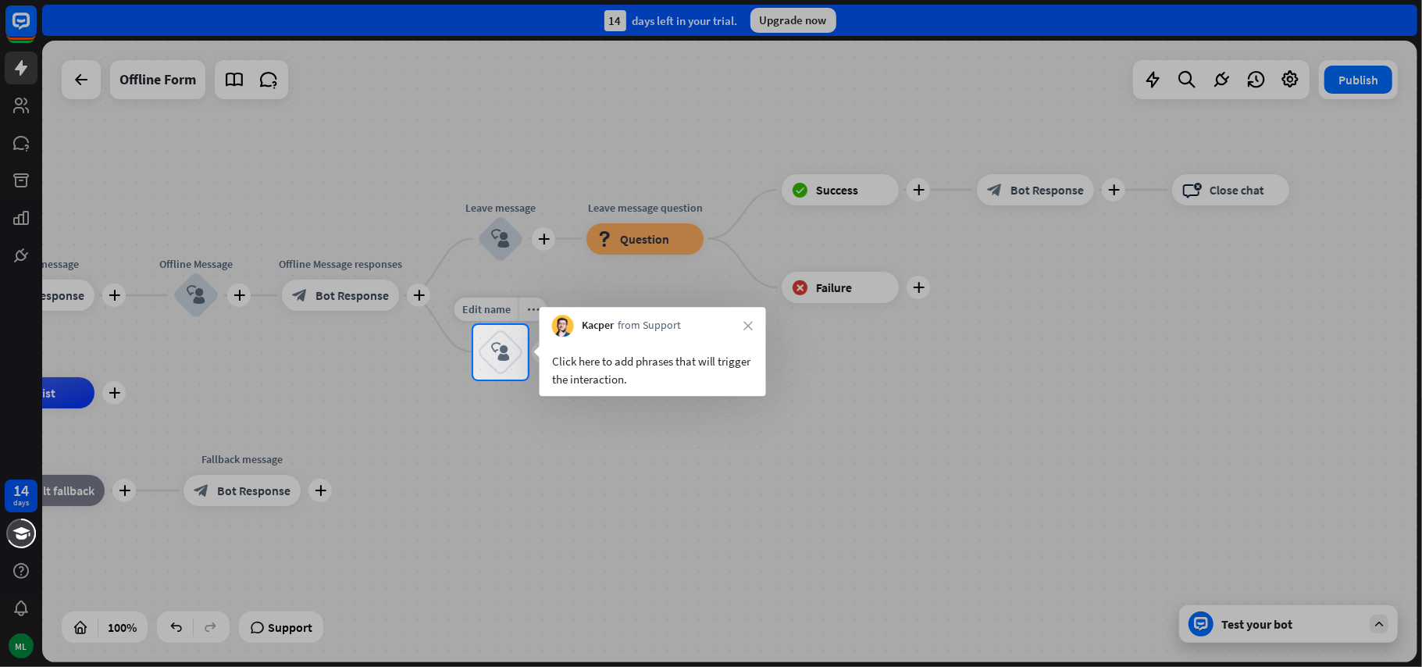
click at [506, 356] on icon "block_user_input" at bounding box center [500, 352] width 19 height 19
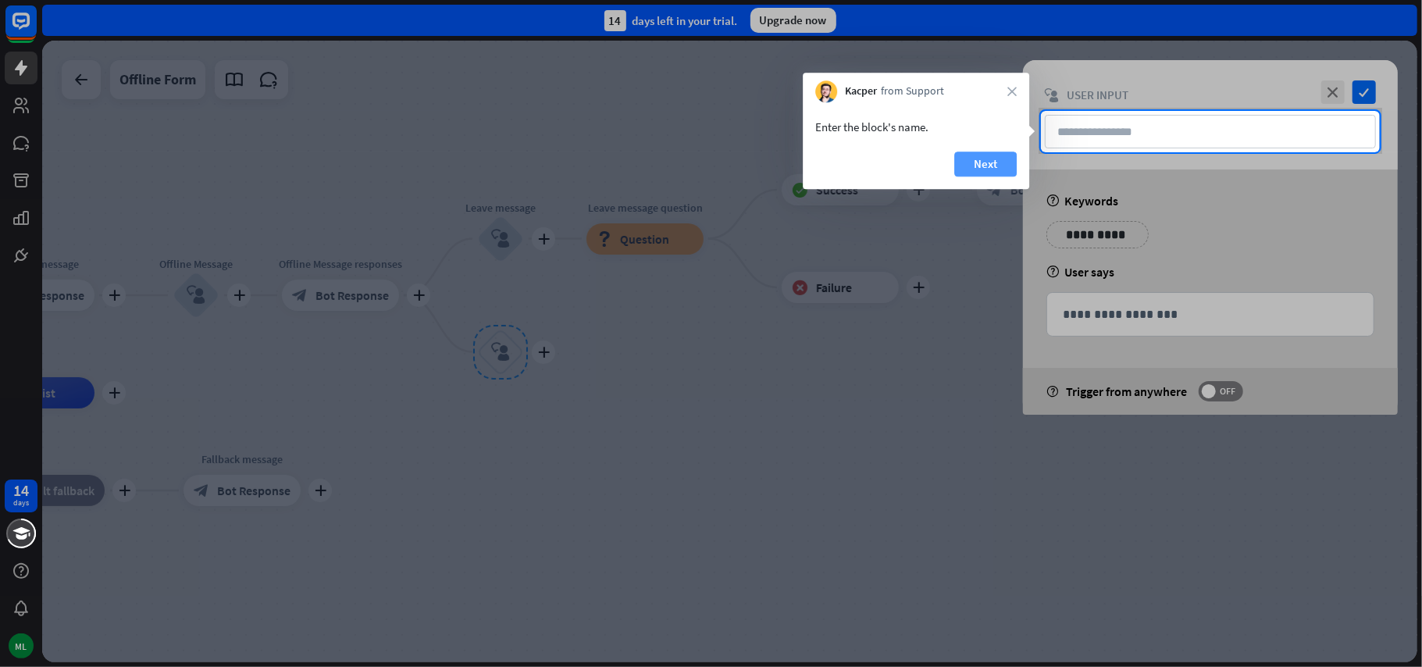
click at [973, 164] on button "Next" at bounding box center [985, 163] width 62 height 25
type input "**********"
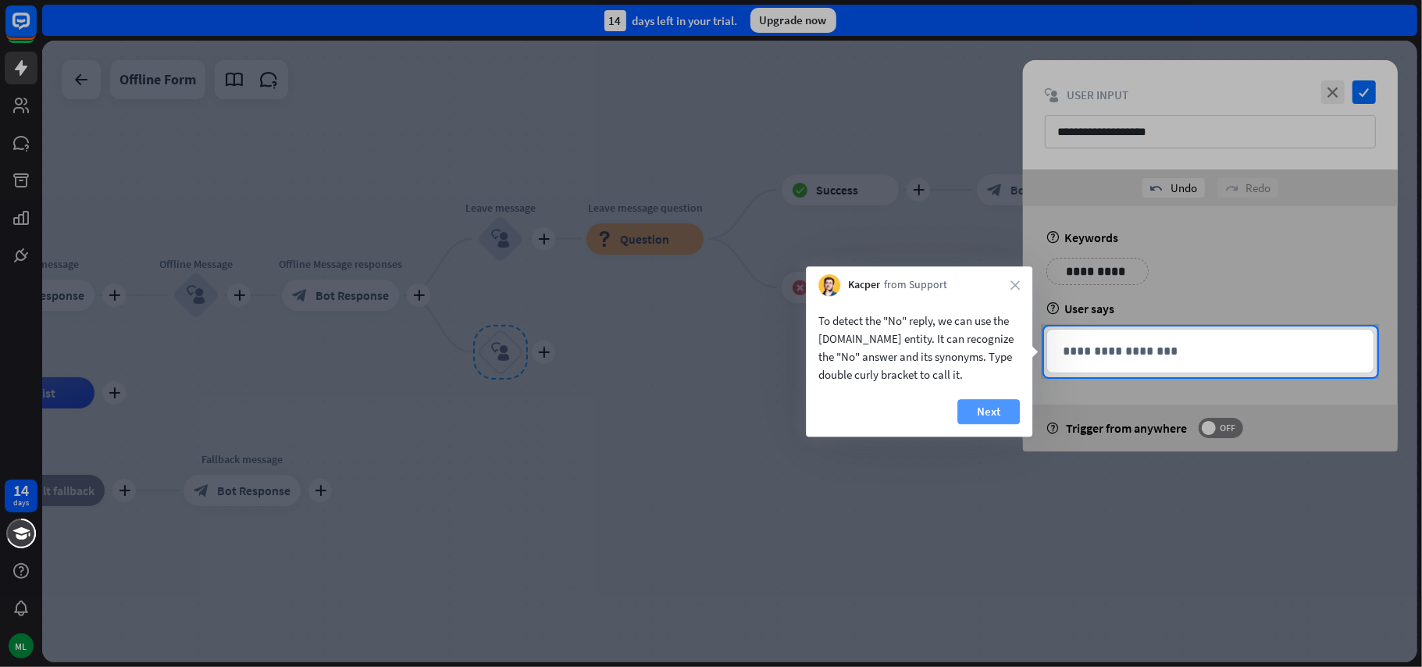
click at [988, 414] on button "Next" at bounding box center [988, 411] width 62 height 25
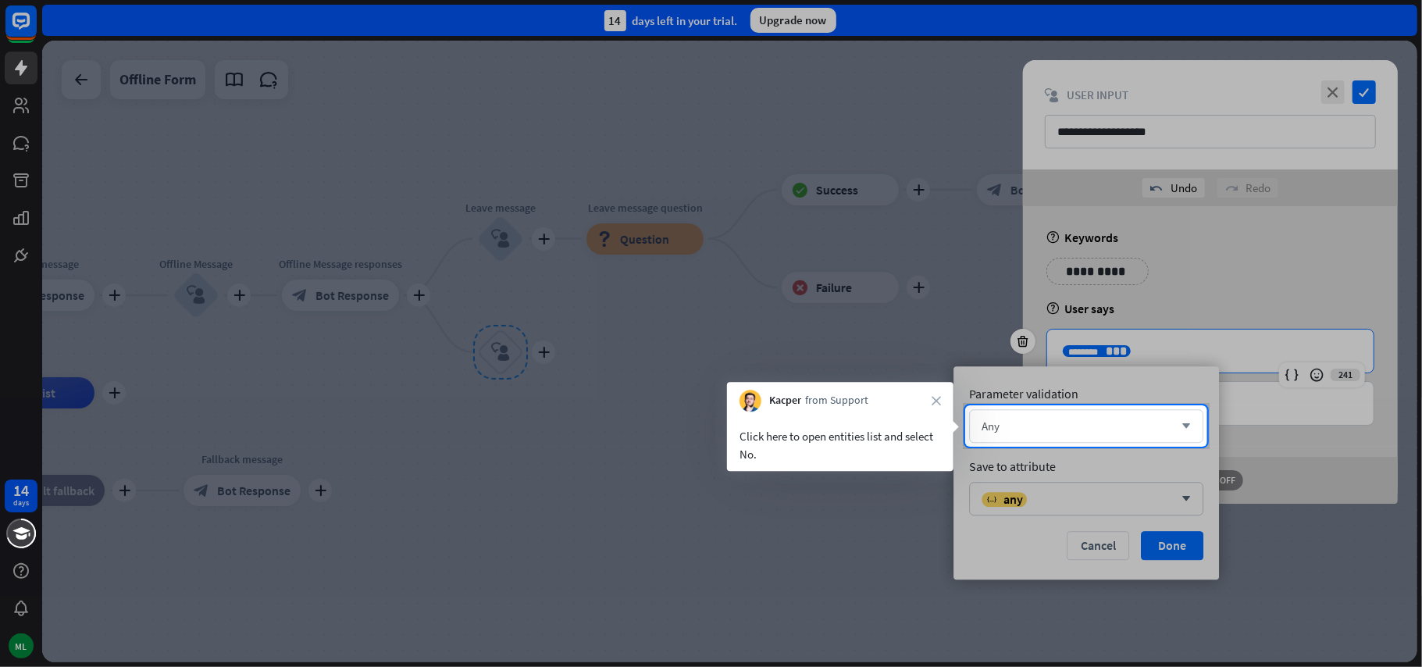
click at [1148, 426] on div "Any" at bounding box center [1077, 425] width 192 height 15
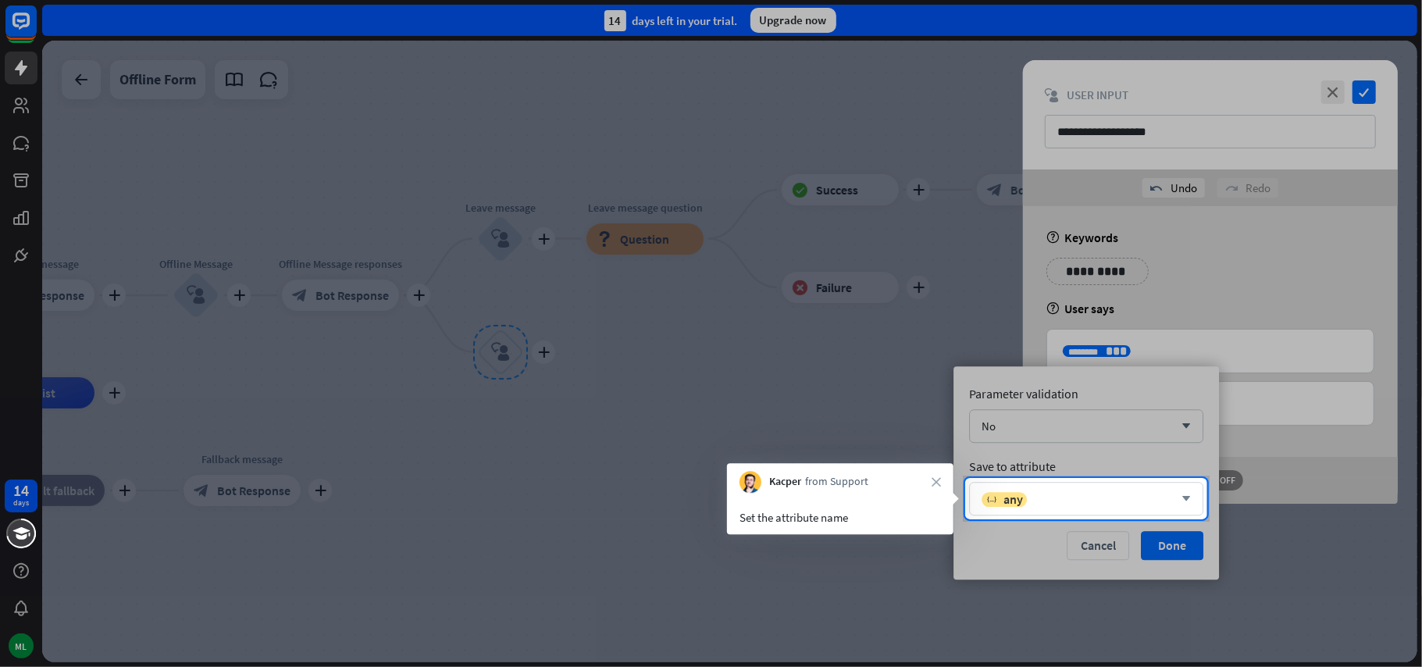
click at [1156, 497] on div "variable any" at bounding box center [1077, 499] width 192 height 16
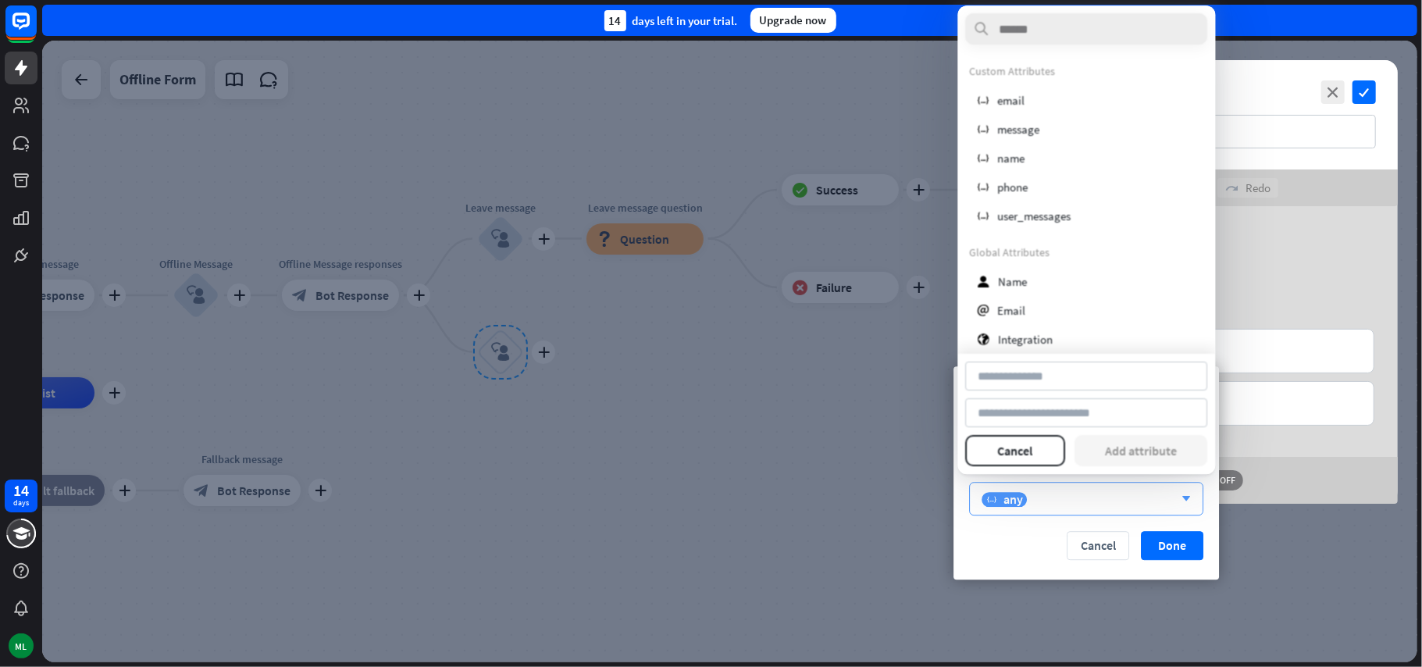
type input "**"
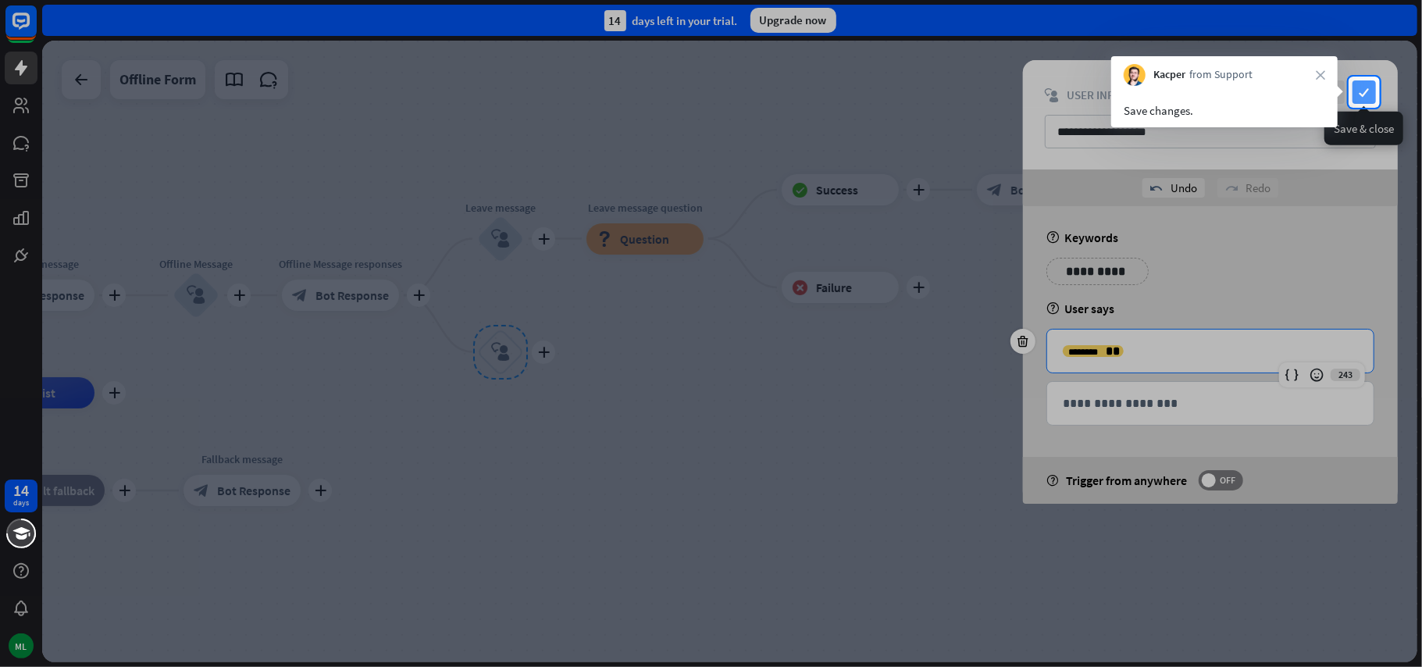
click at [1359, 91] on icon "check" at bounding box center [1363, 91] width 23 height 23
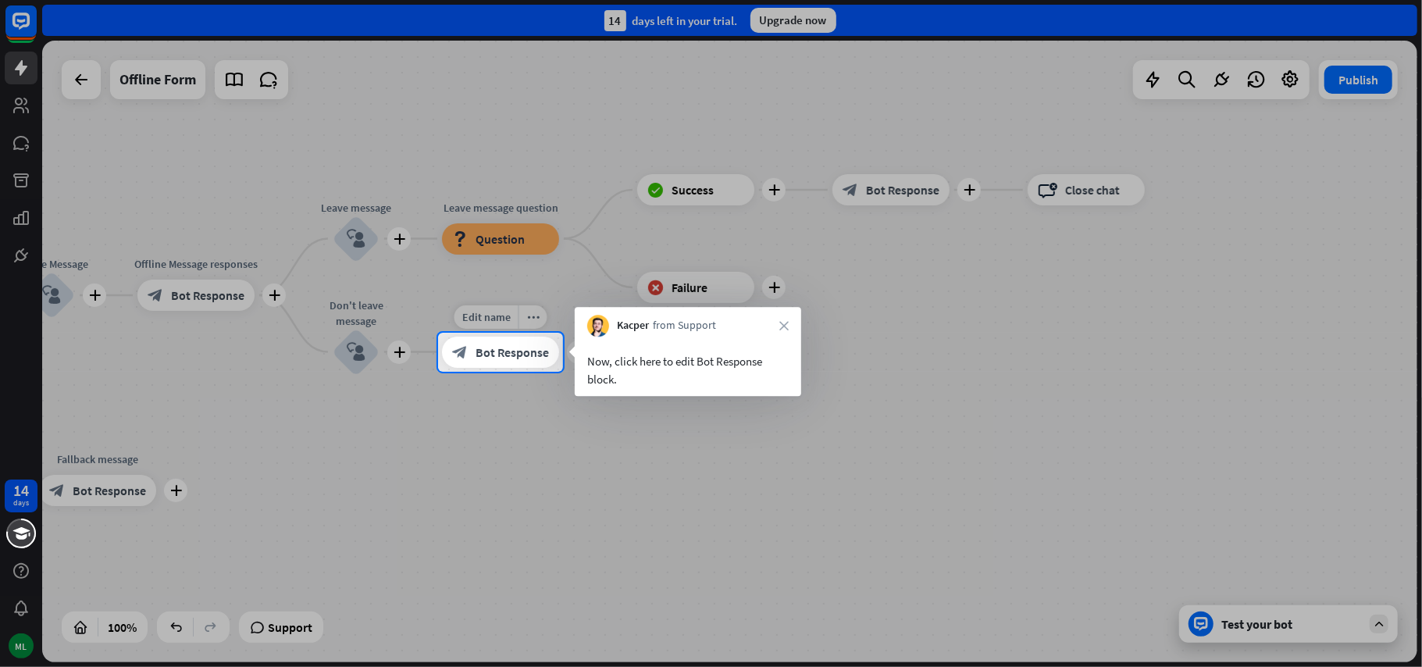
click at [481, 357] on span "Bot Response" at bounding box center [511, 352] width 73 height 16
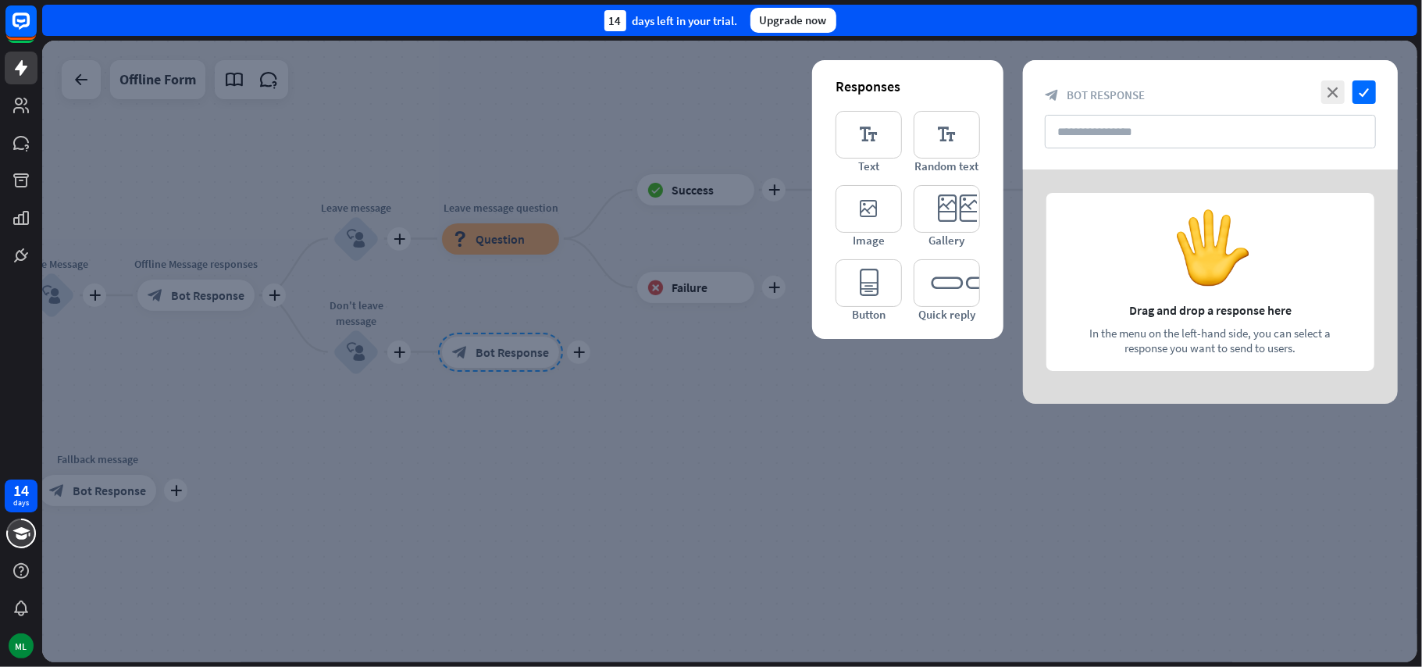
type input "**********"
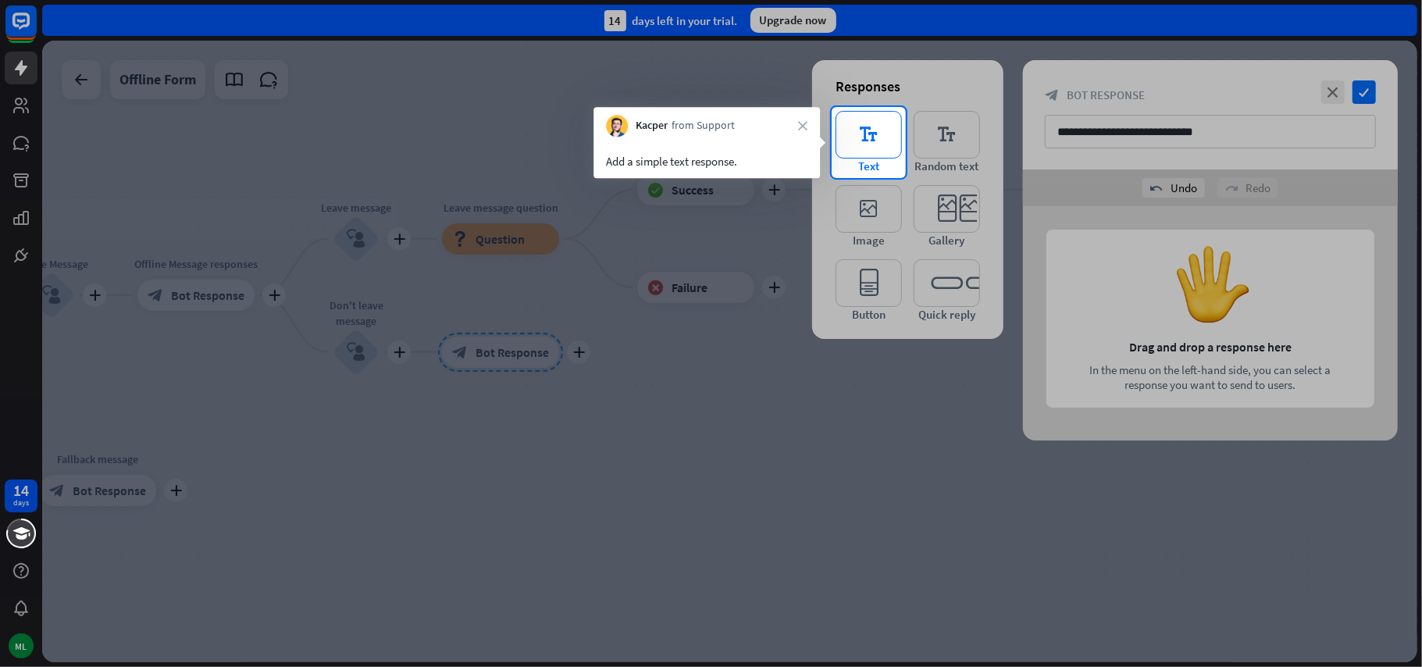
click at [881, 150] on icon "editor_text" at bounding box center [868, 135] width 66 height 48
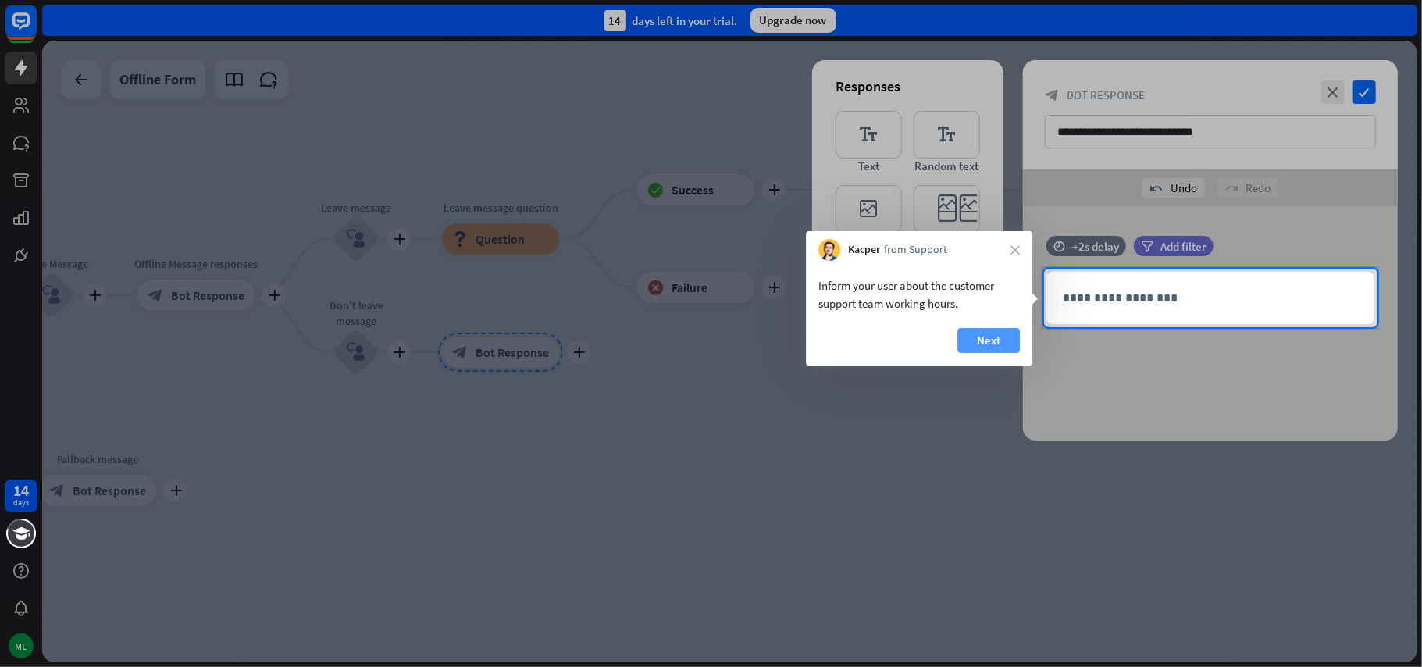
click at [990, 344] on button "Next" at bounding box center [988, 340] width 62 height 25
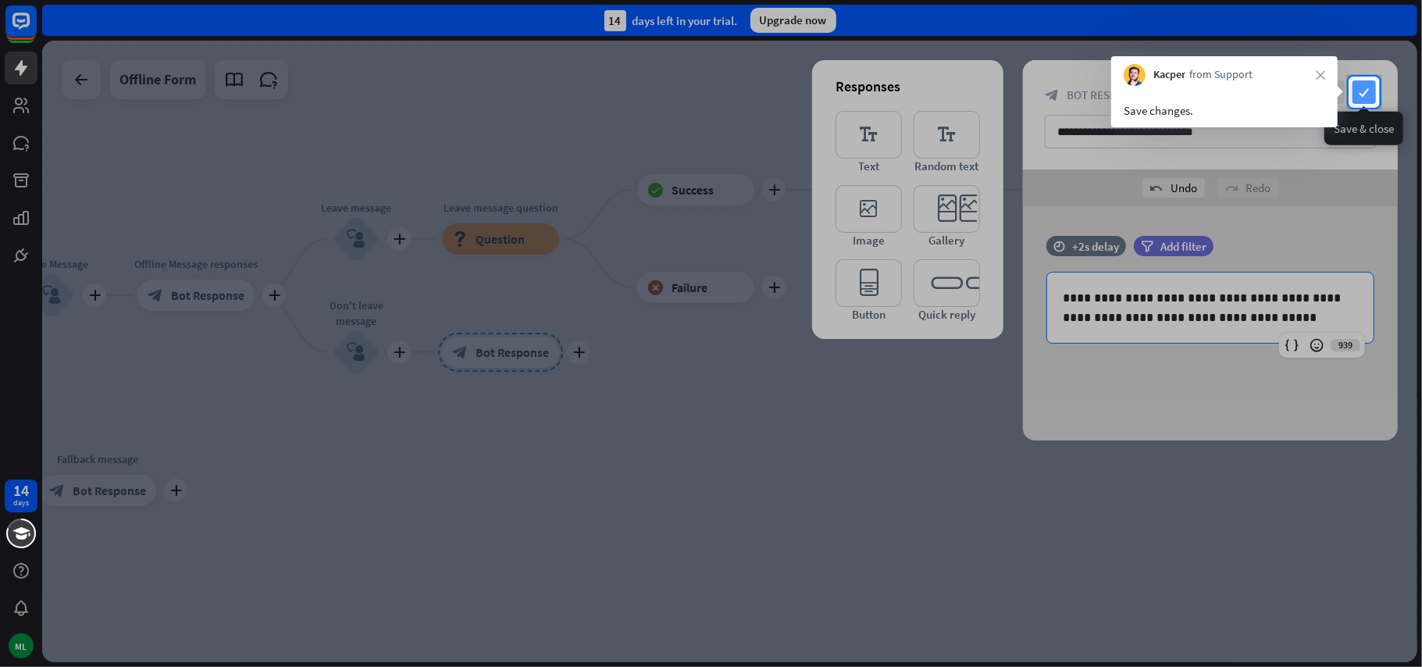
click at [1360, 91] on icon "check" at bounding box center [1363, 91] width 23 height 23
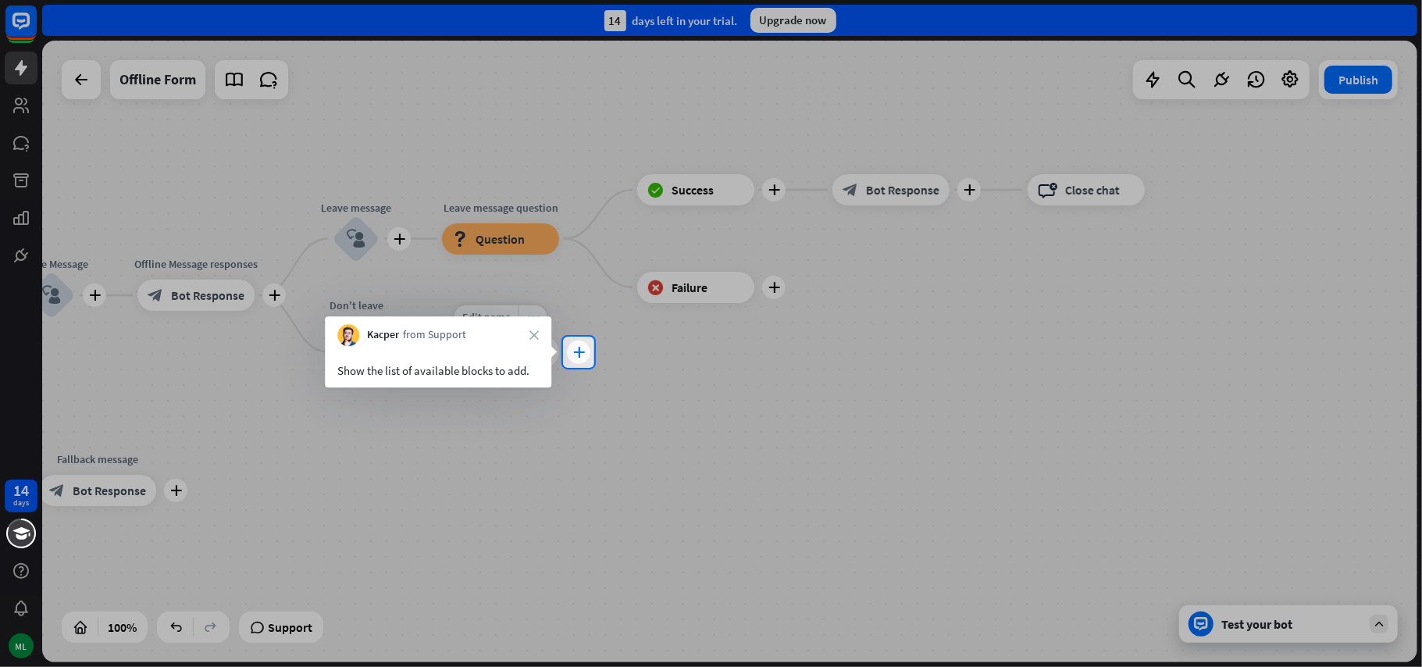
click at [576, 354] on icon "plus" at bounding box center [579, 352] width 12 height 11
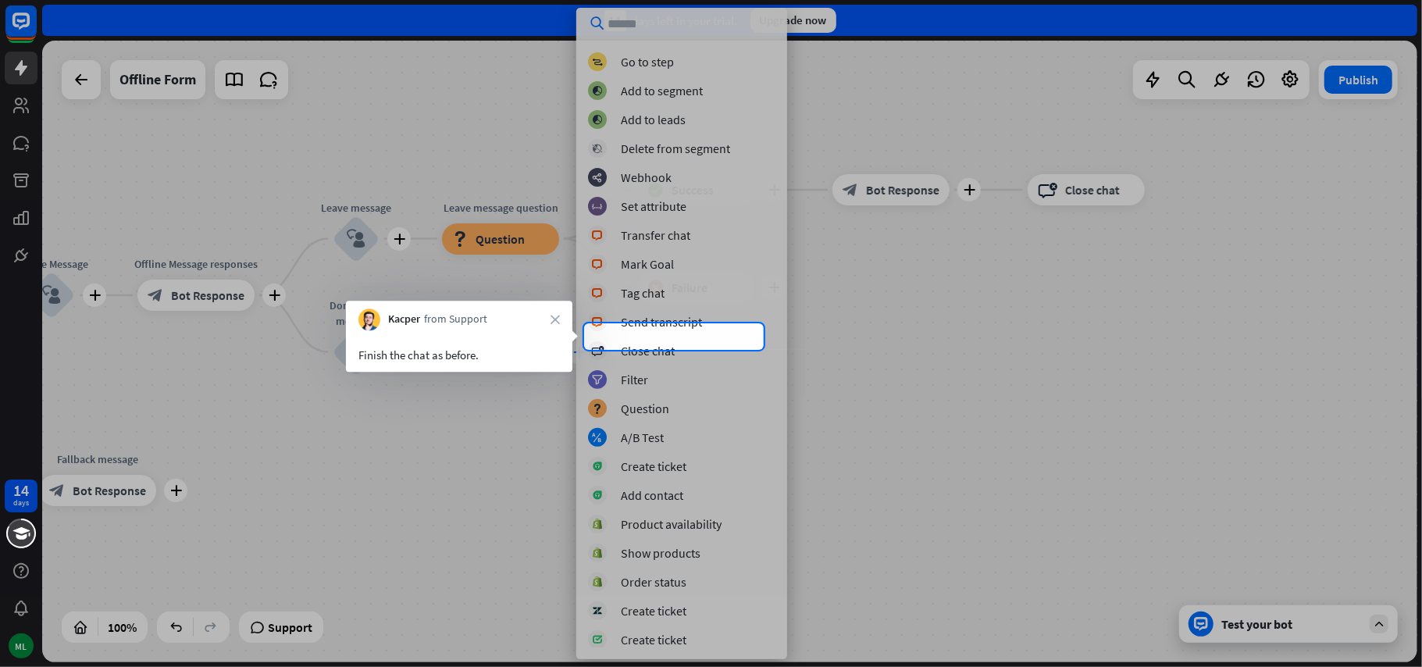
scroll to position [261, 0]
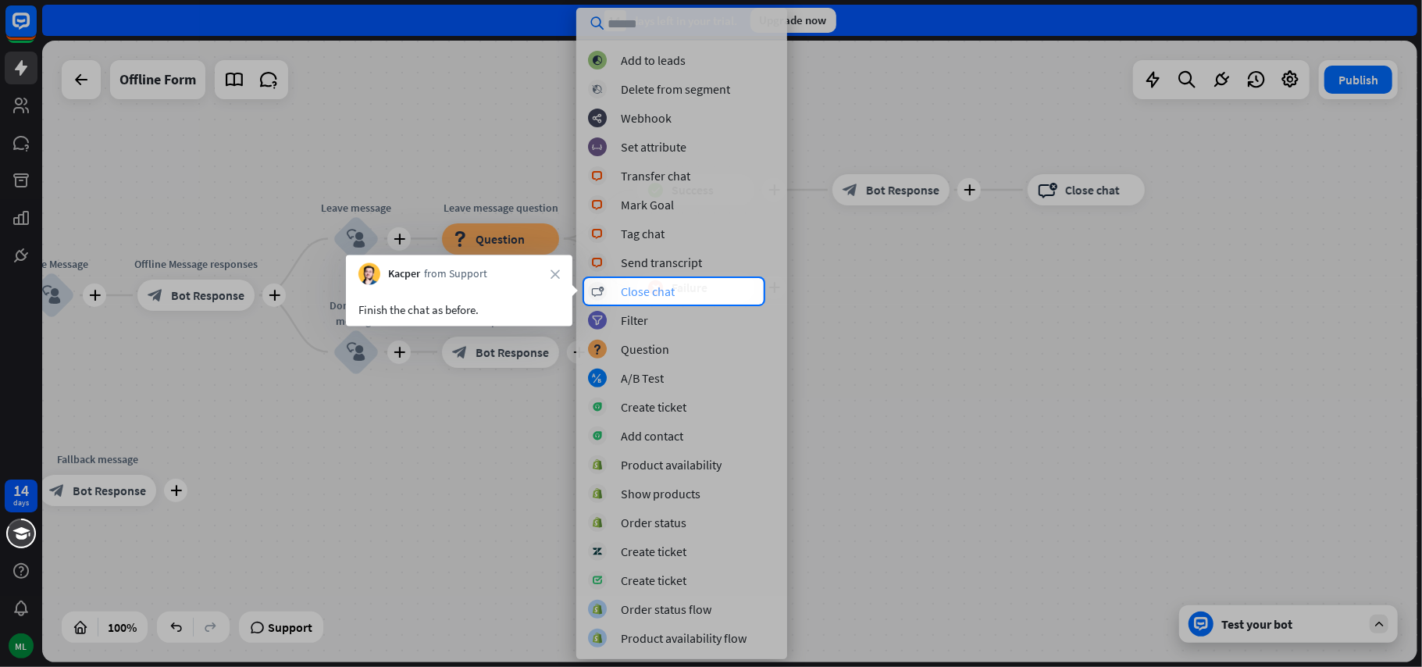
click at [643, 294] on div "Close chat" at bounding box center [648, 291] width 54 height 16
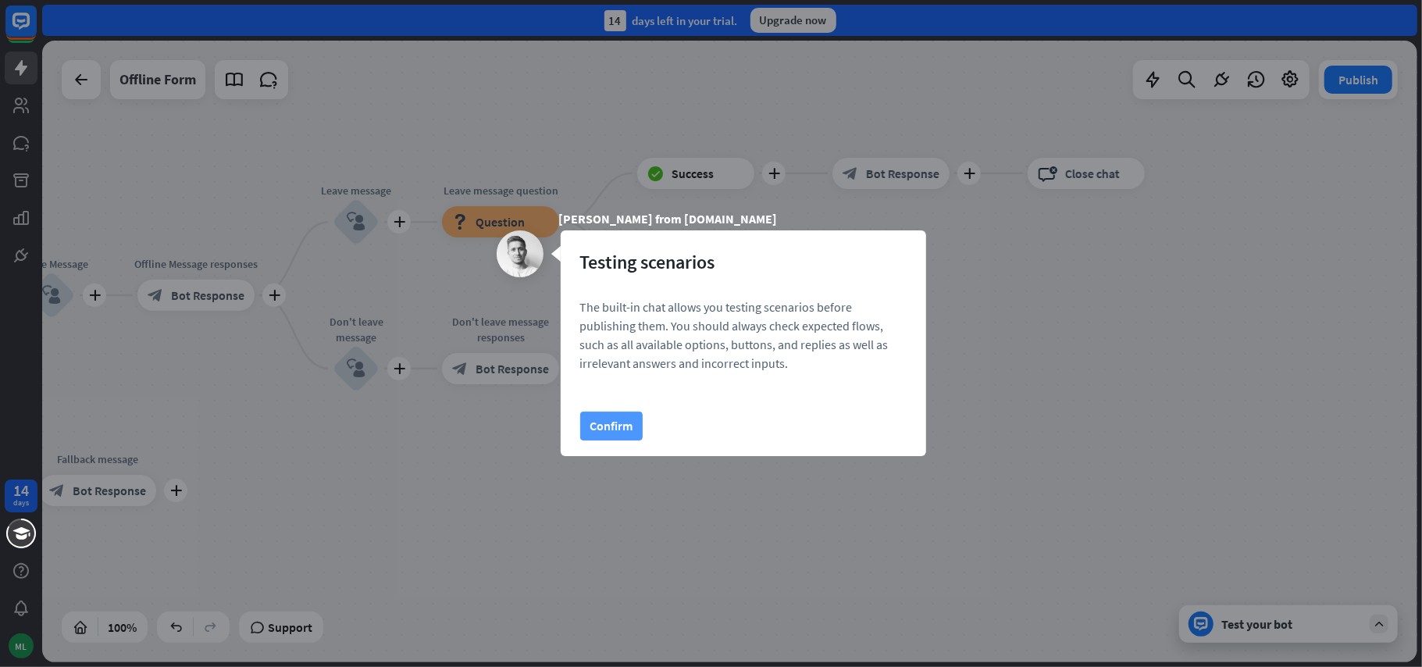
click at [597, 419] on button "Confirm" at bounding box center [611, 425] width 62 height 29
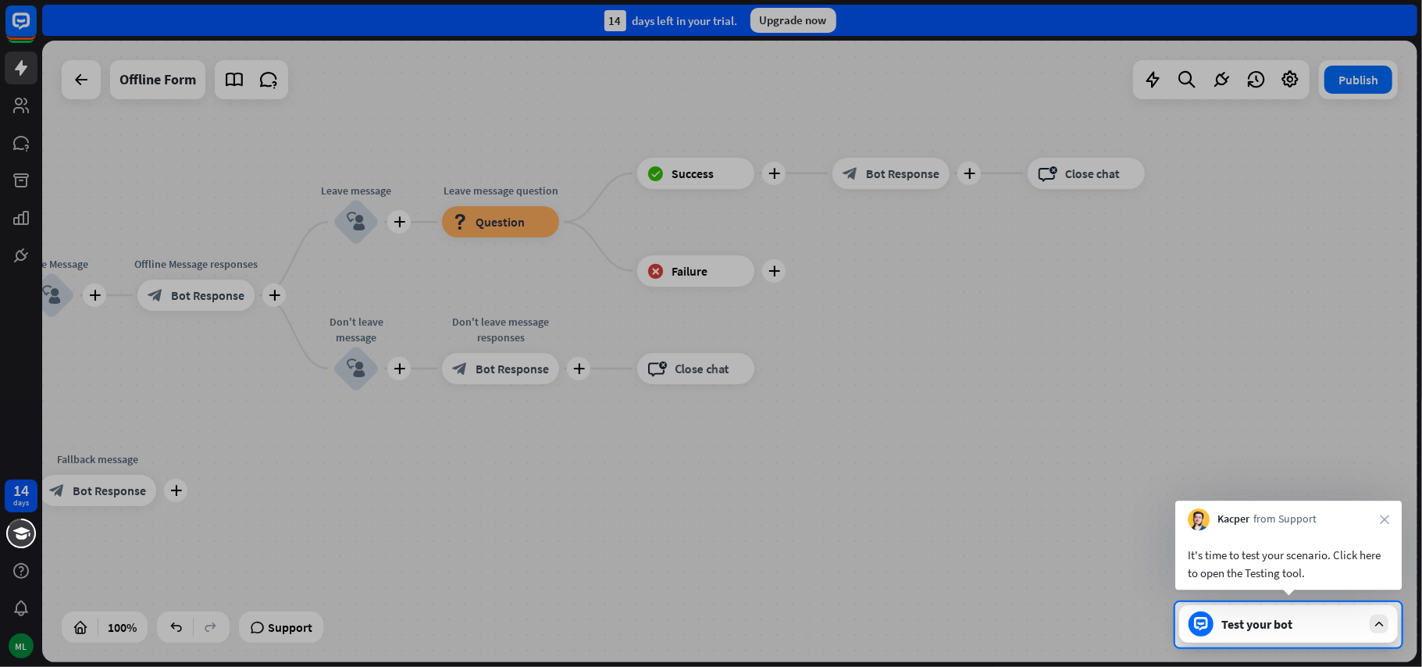
click at [1269, 639] on div "Test your bot" at bounding box center [1288, 623] width 219 height 37
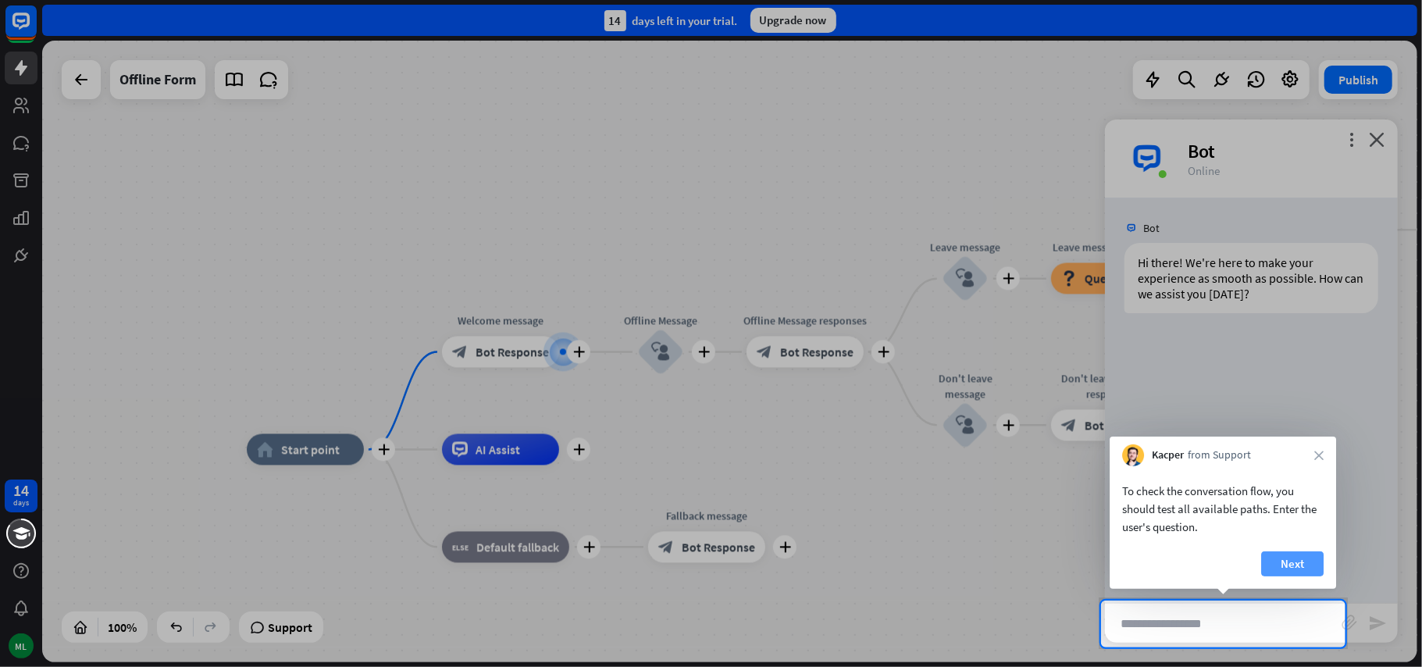
click at [1309, 564] on button "Next" at bounding box center [1292, 563] width 62 height 25
type input "**********"
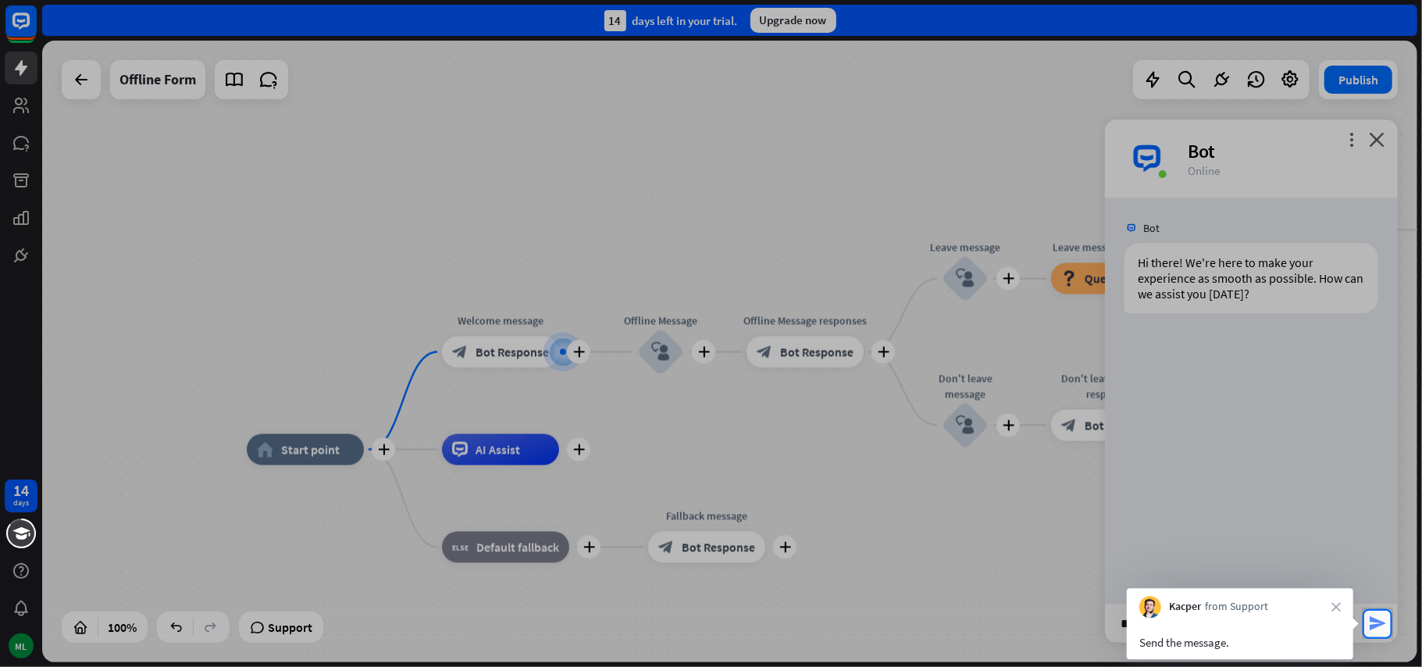
click at [1377, 622] on icon "send" at bounding box center [1377, 623] width 19 height 19
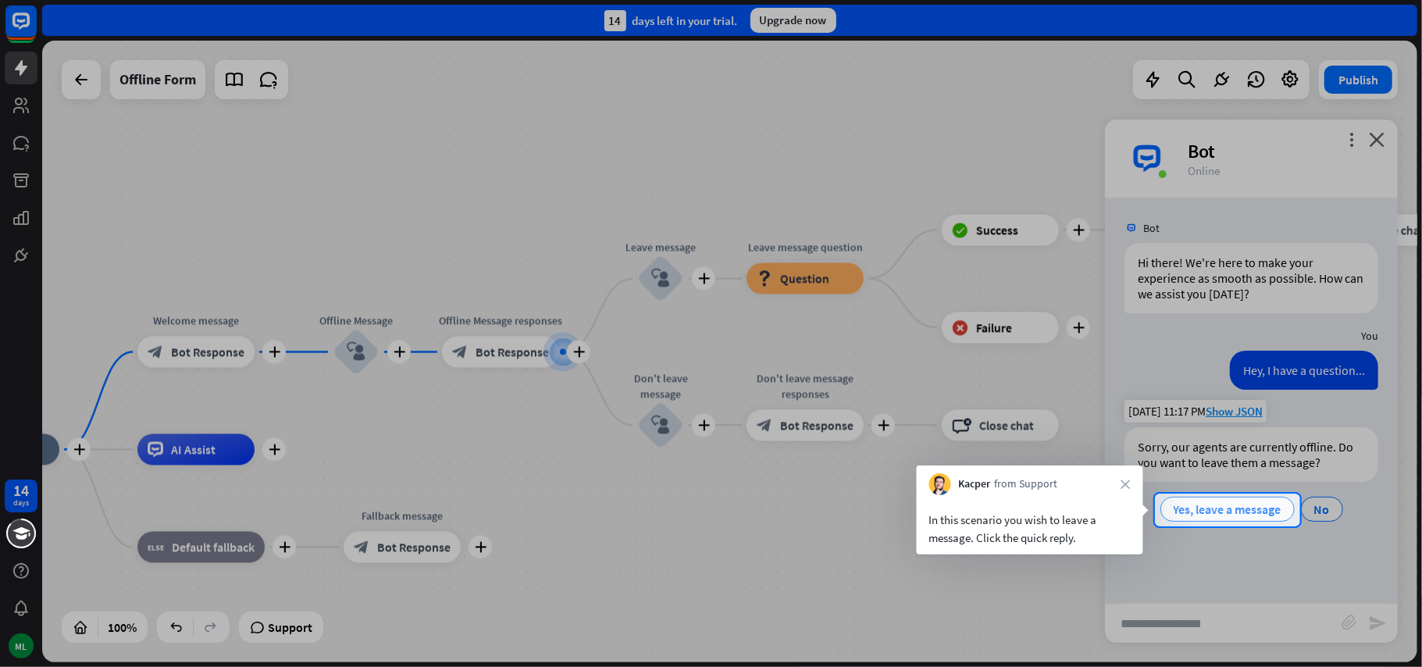
click at [1234, 513] on span "Yes, leave a message" at bounding box center [1228, 509] width 108 height 16
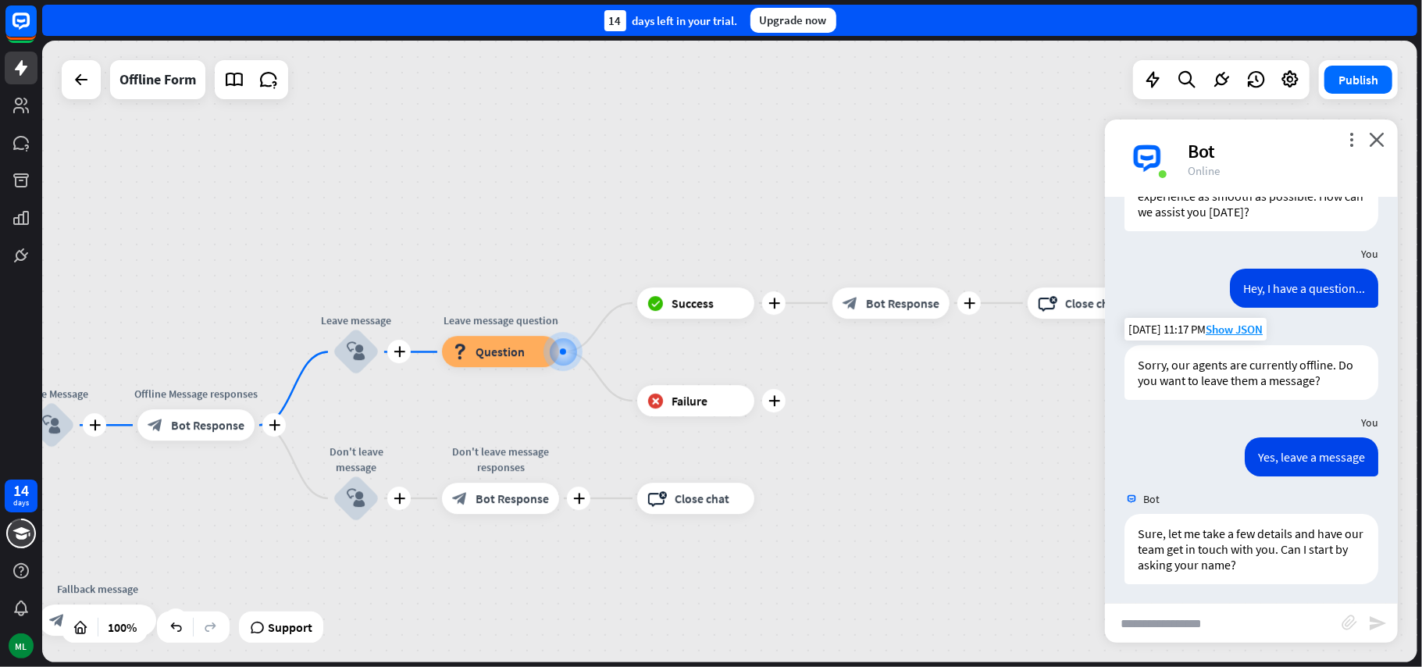
scroll to position [86, 0]
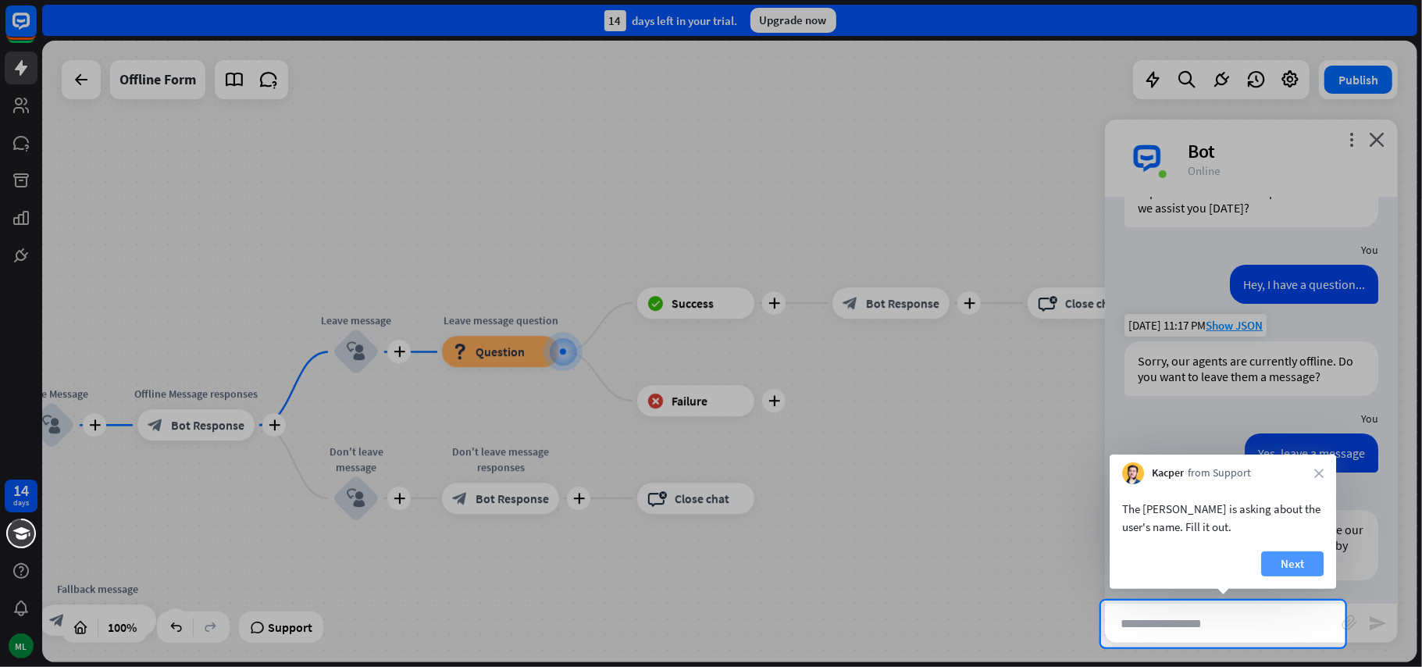
click at [1307, 563] on button "Next" at bounding box center [1292, 563] width 62 height 25
type input "*****"
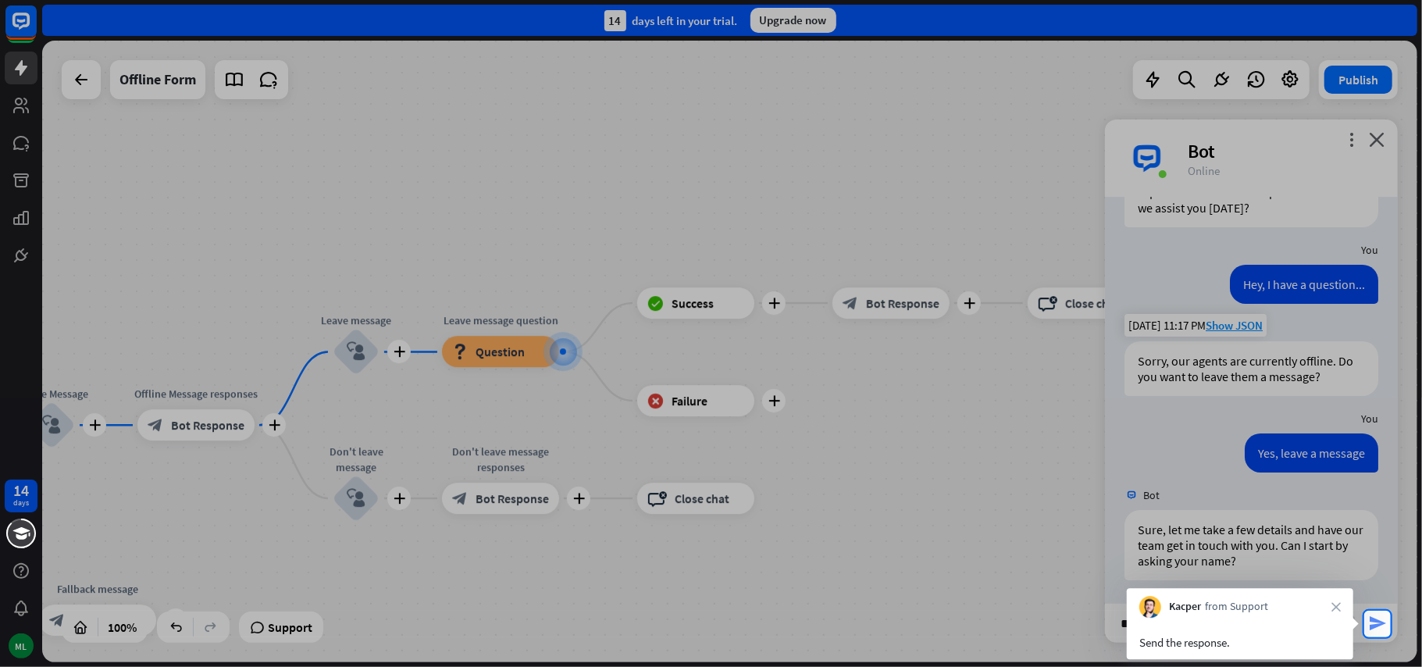
click at [1381, 626] on icon "send" at bounding box center [1377, 623] width 19 height 19
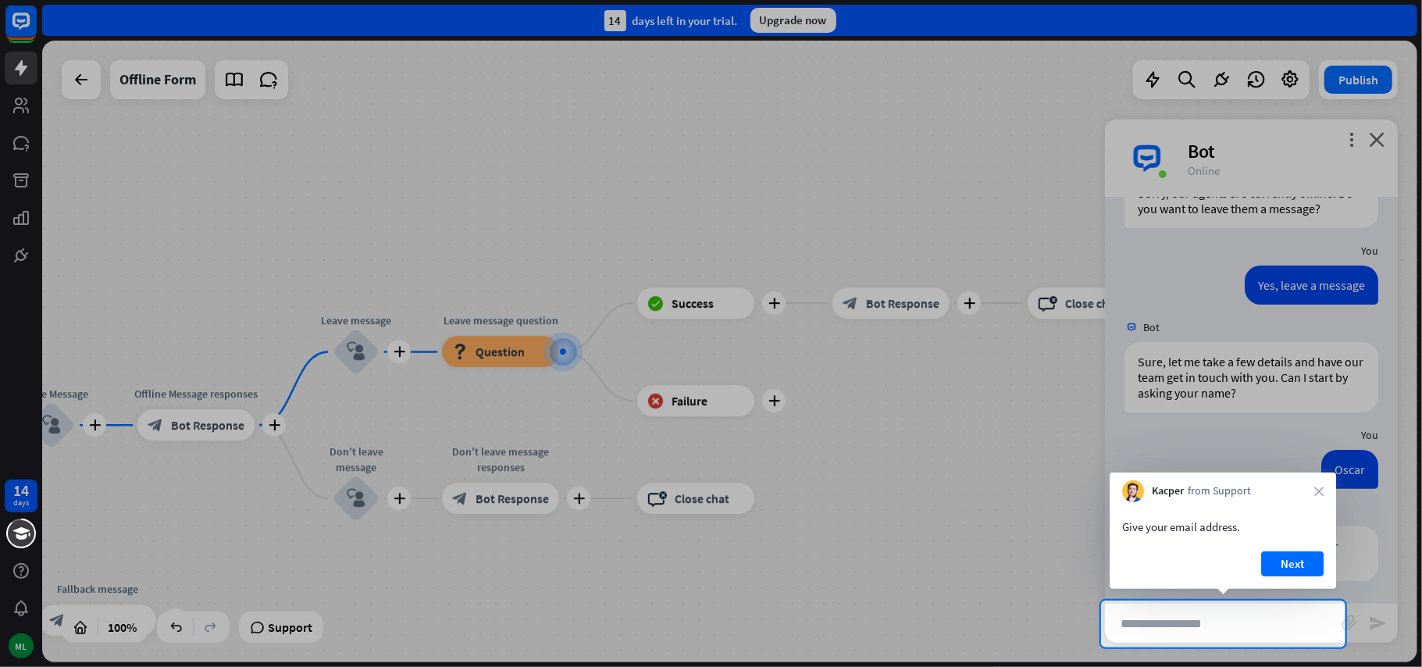
scroll to position [255, 0]
click at [1293, 563] on button "Next" at bounding box center [1292, 563] width 62 height 25
type input "**********"
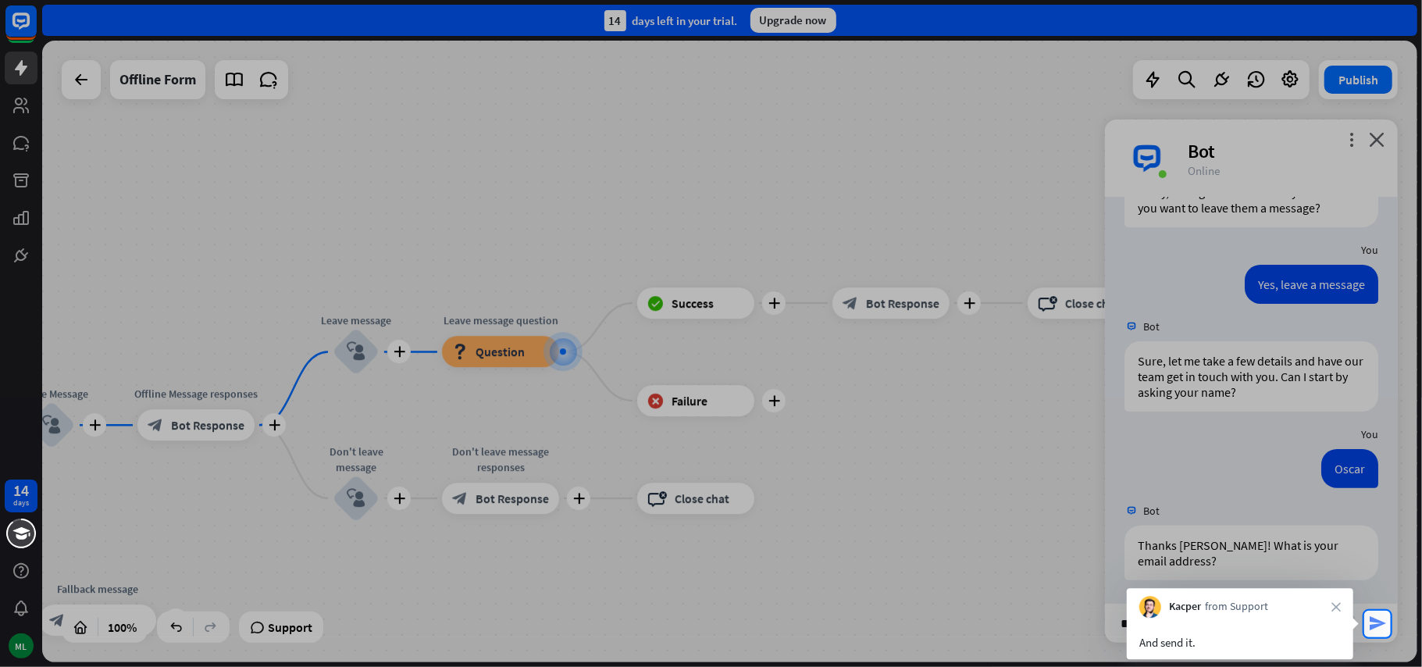
click at [1375, 625] on icon "send" at bounding box center [1377, 623] width 19 height 19
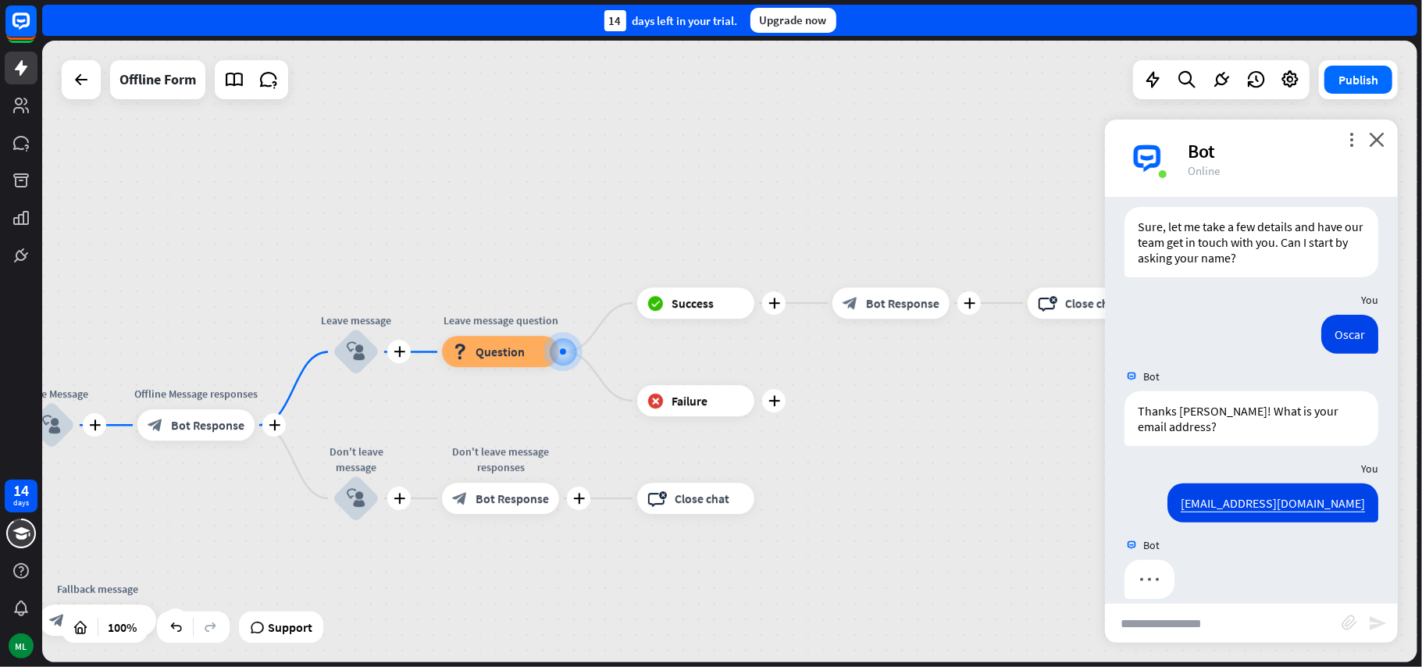
scroll to position [408, 0]
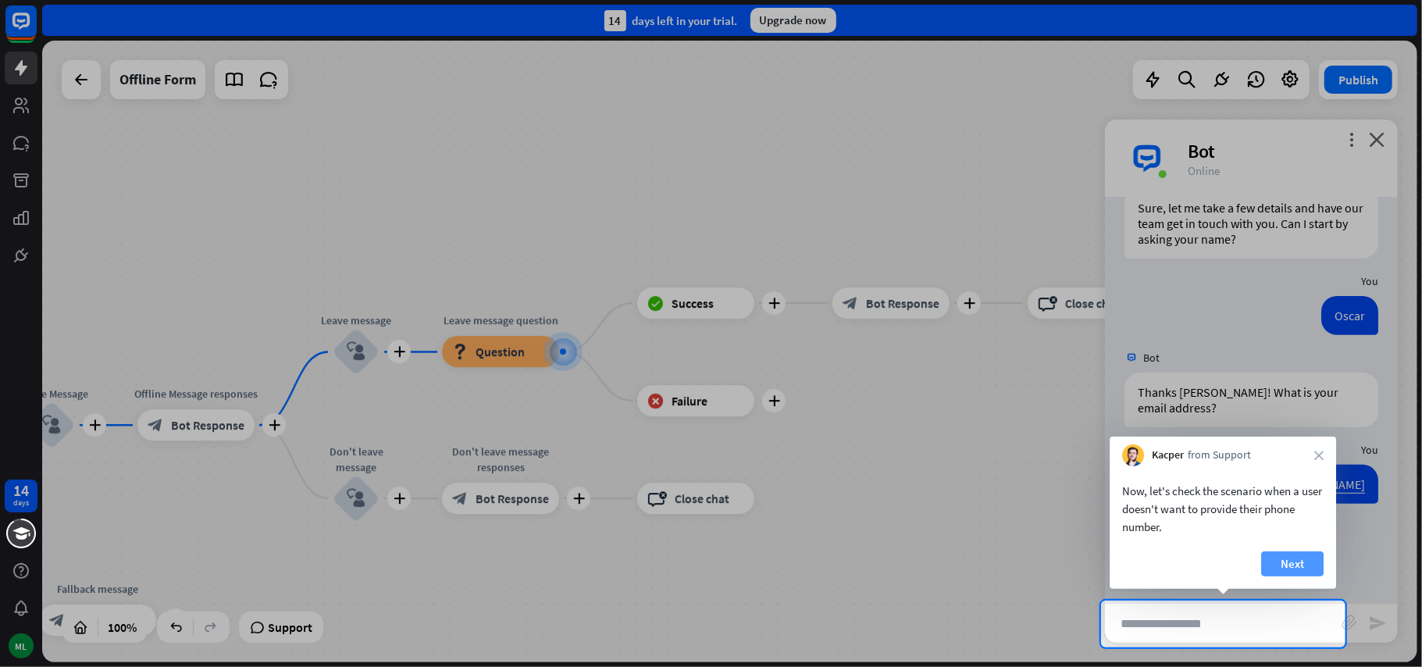
click at [1294, 568] on button "Next" at bounding box center [1292, 563] width 62 height 25
type input "**********"
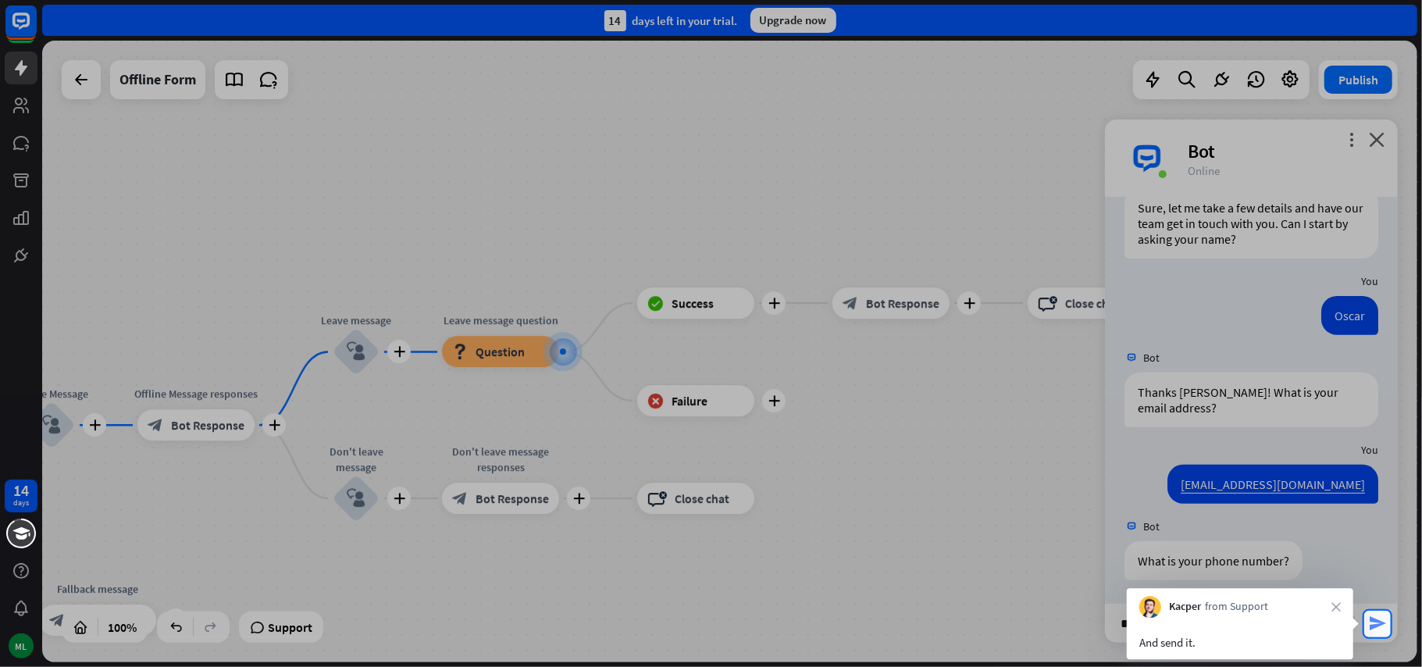
click at [1379, 622] on icon "send" at bounding box center [1377, 623] width 19 height 19
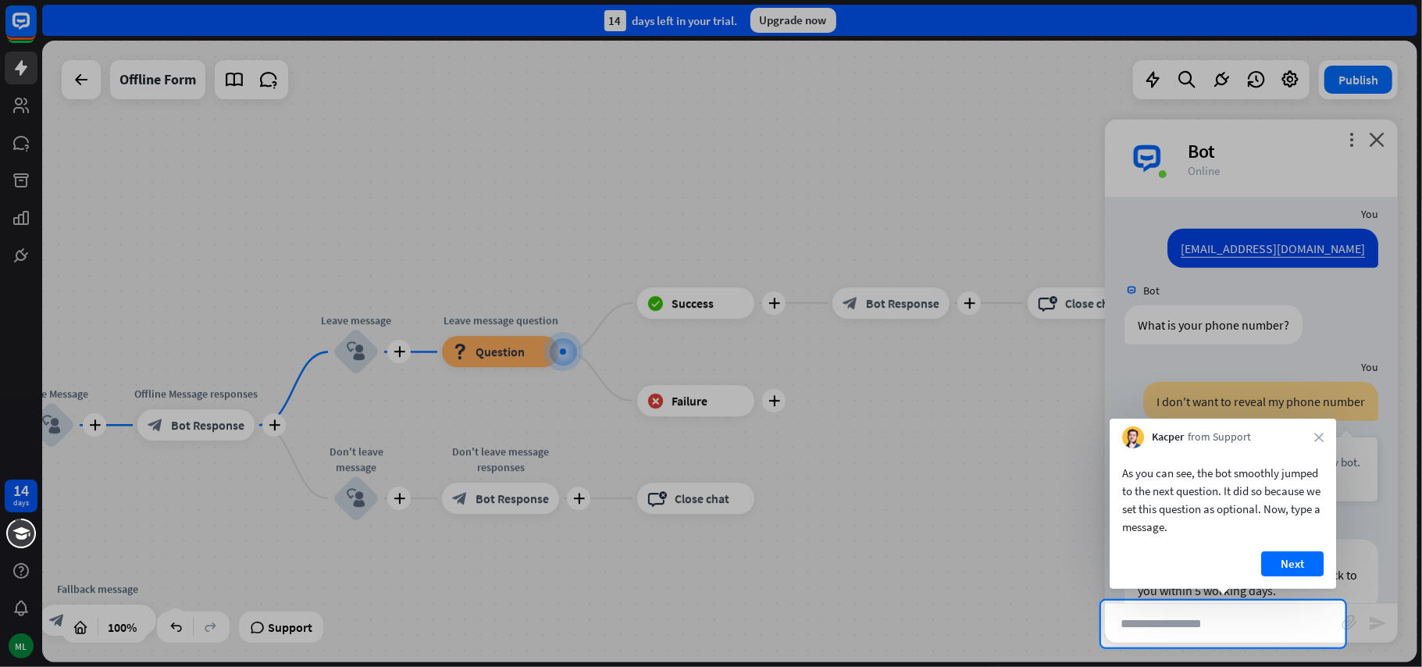
scroll to position [675, 0]
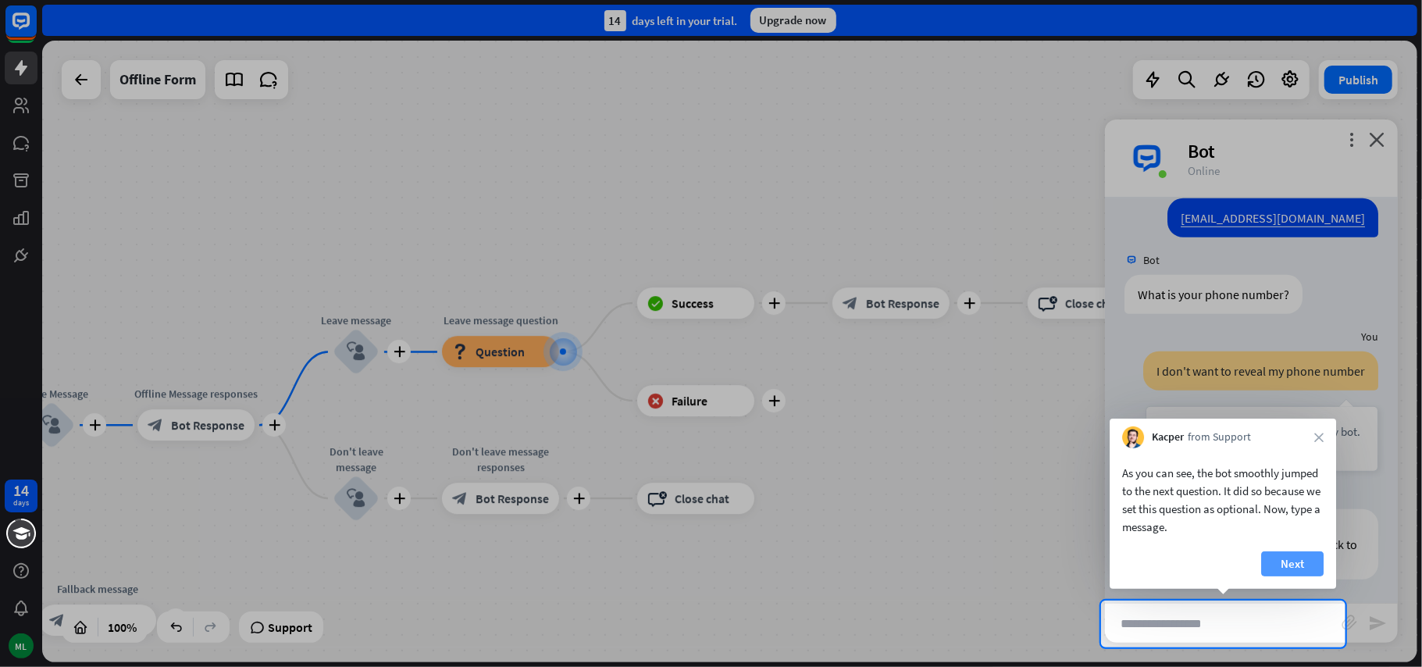
click at [1298, 564] on button "Next" at bounding box center [1292, 563] width 62 height 25
type input "**********"
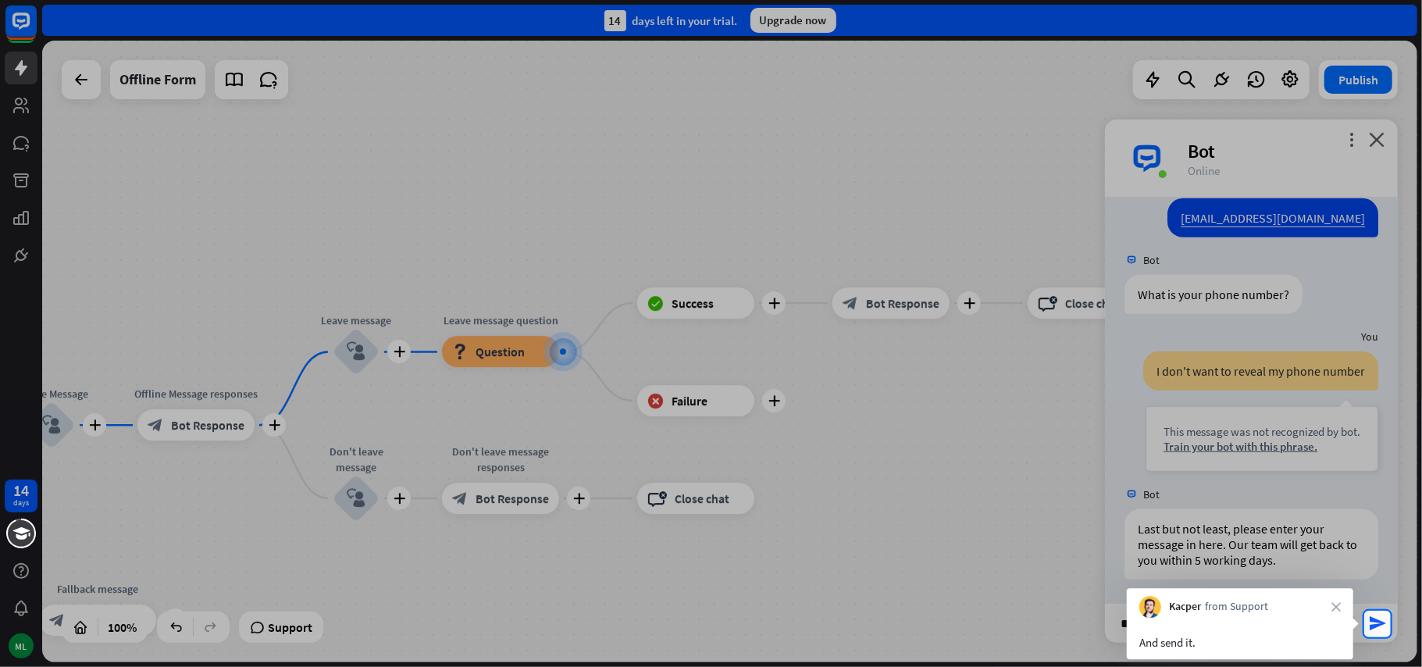
click at [1202, 642] on div "And send it." at bounding box center [1239, 642] width 201 height 18
click at [1373, 629] on icon "send" at bounding box center [1377, 623] width 19 height 19
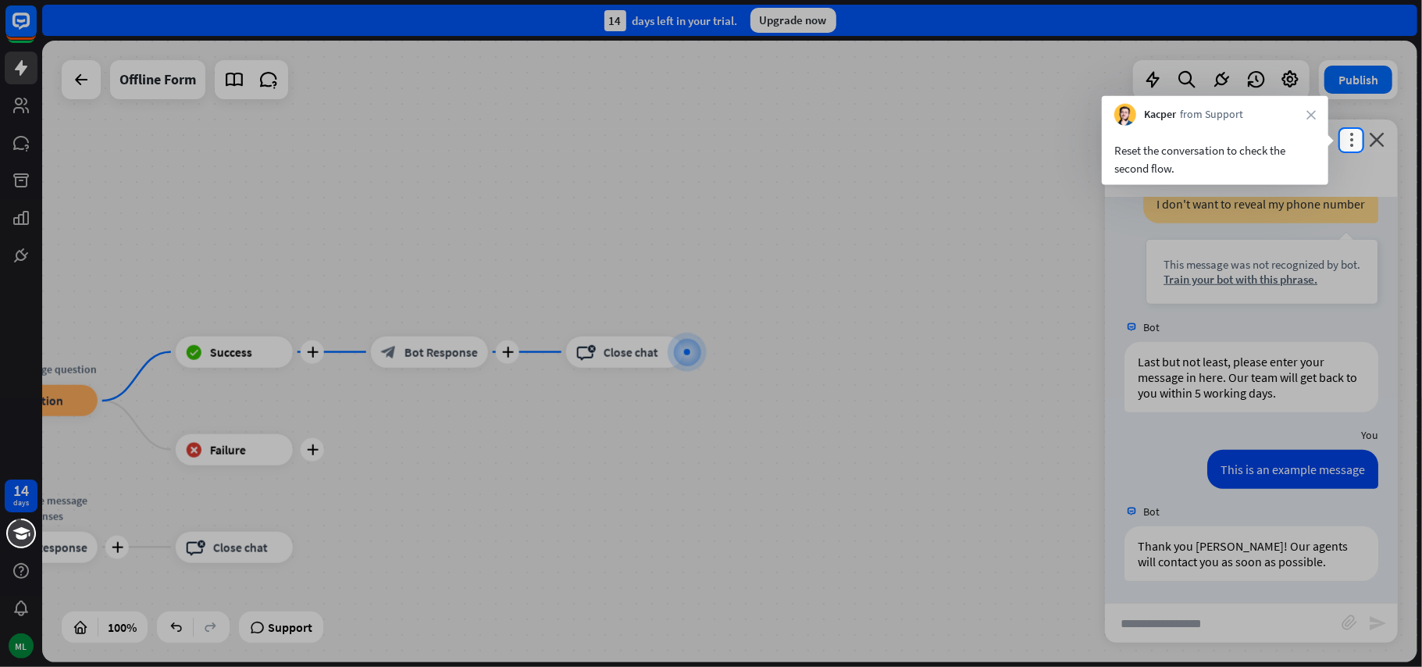
scroll to position [843, 0]
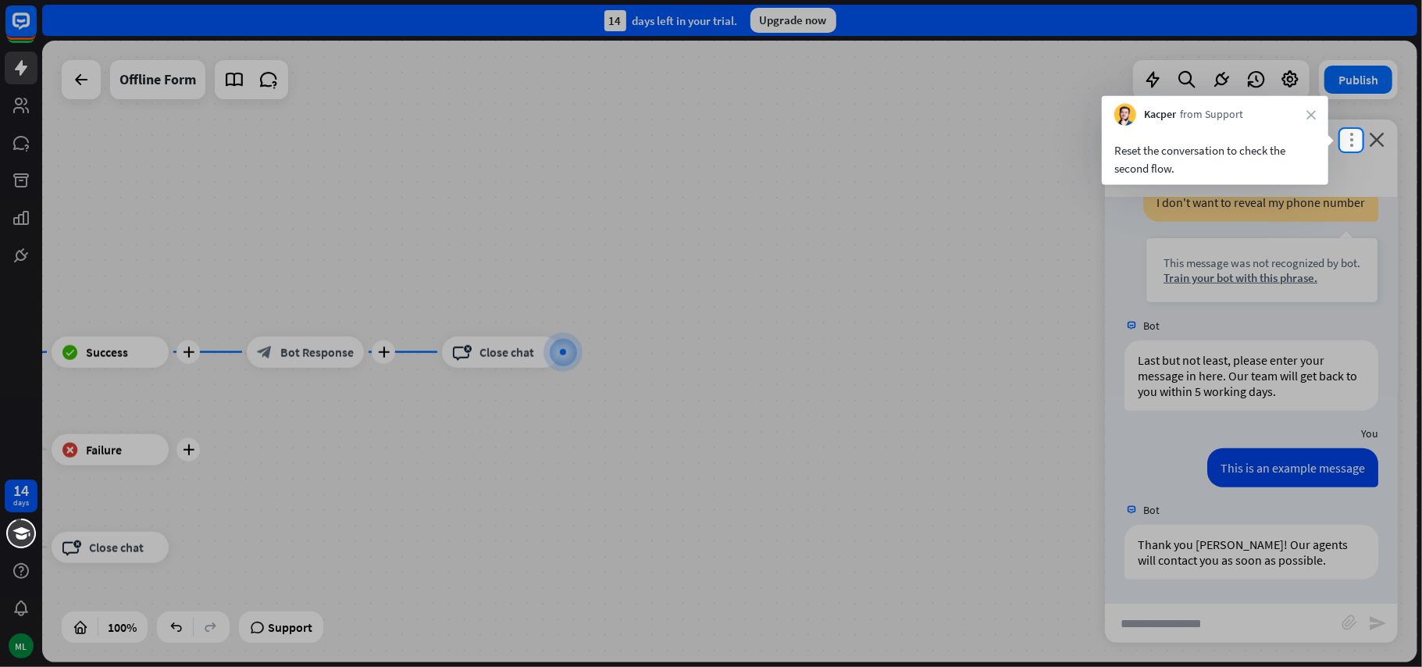
click at [1352, 144] on icon "more_vert" at bounding box center [1351, 139] width 15 height 15
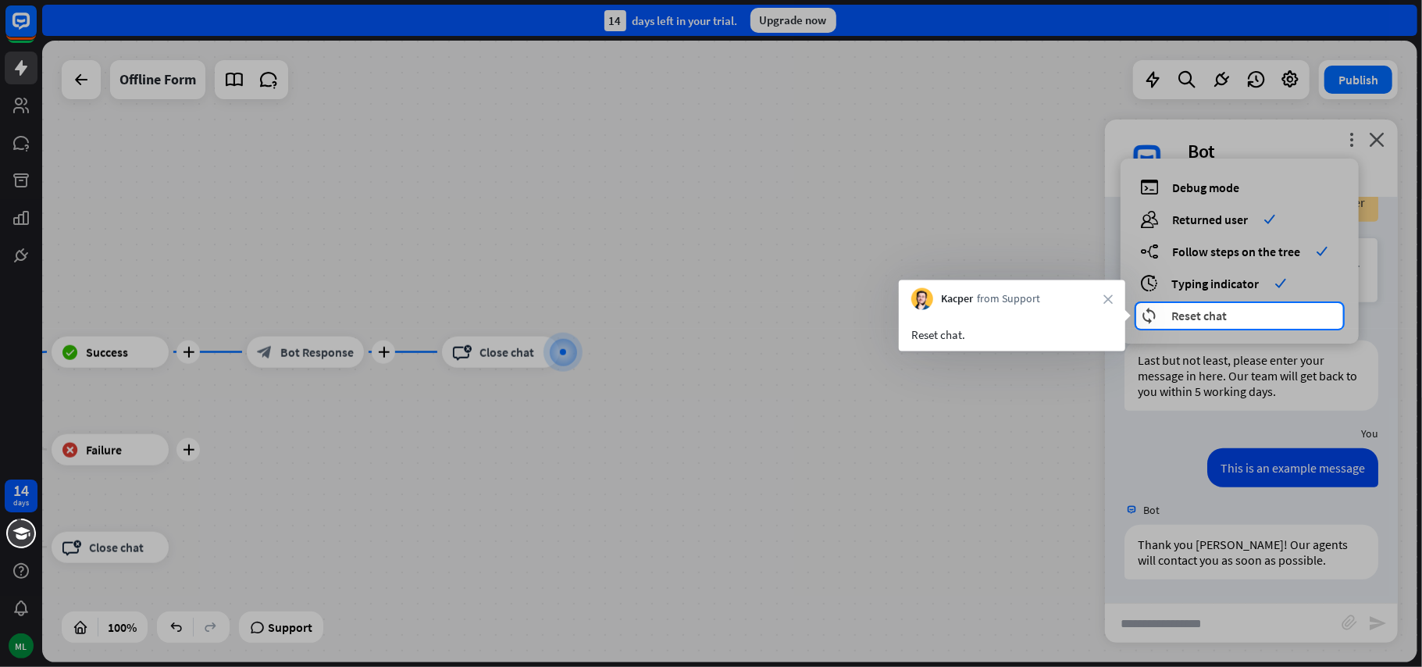
click at [1234, 313] on div "reset_chat Reset chat" at bounding box center [1239, 315] width 199 height 18
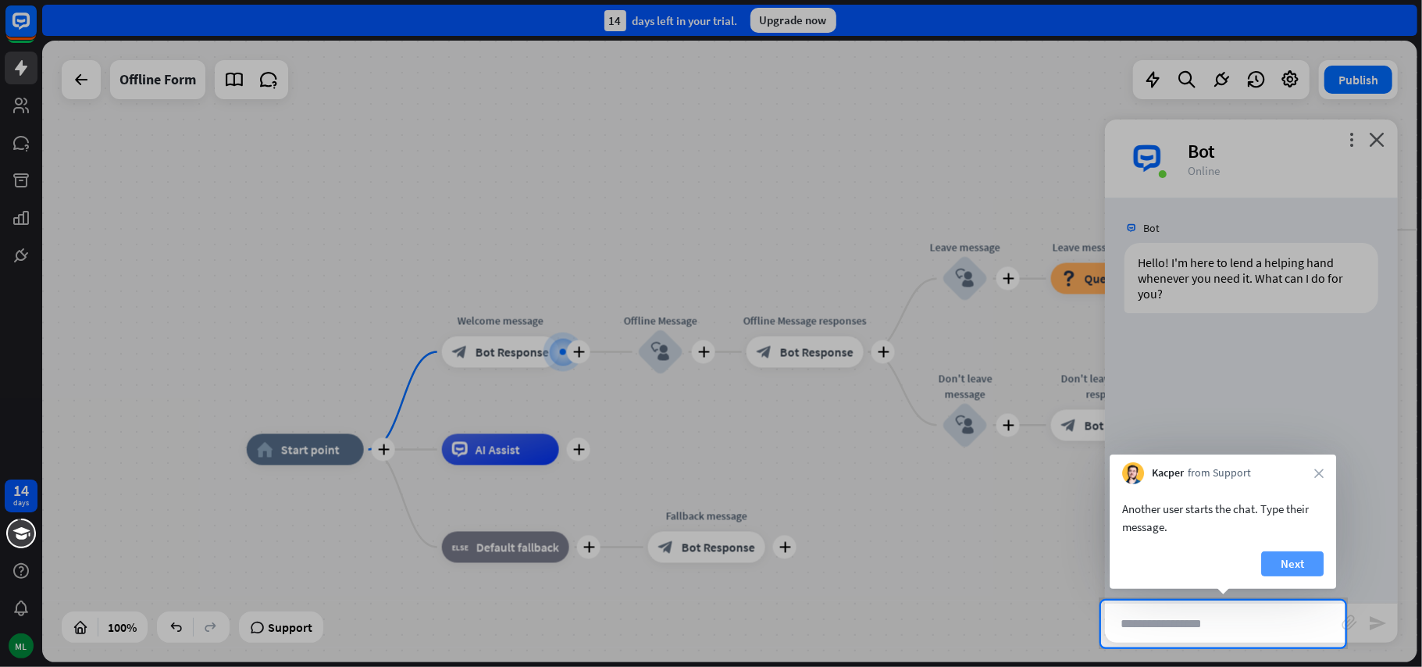
click at [1297, 566] on button "Next" at bounding box center [1292, 563] width 62 height 25
type input "**********"
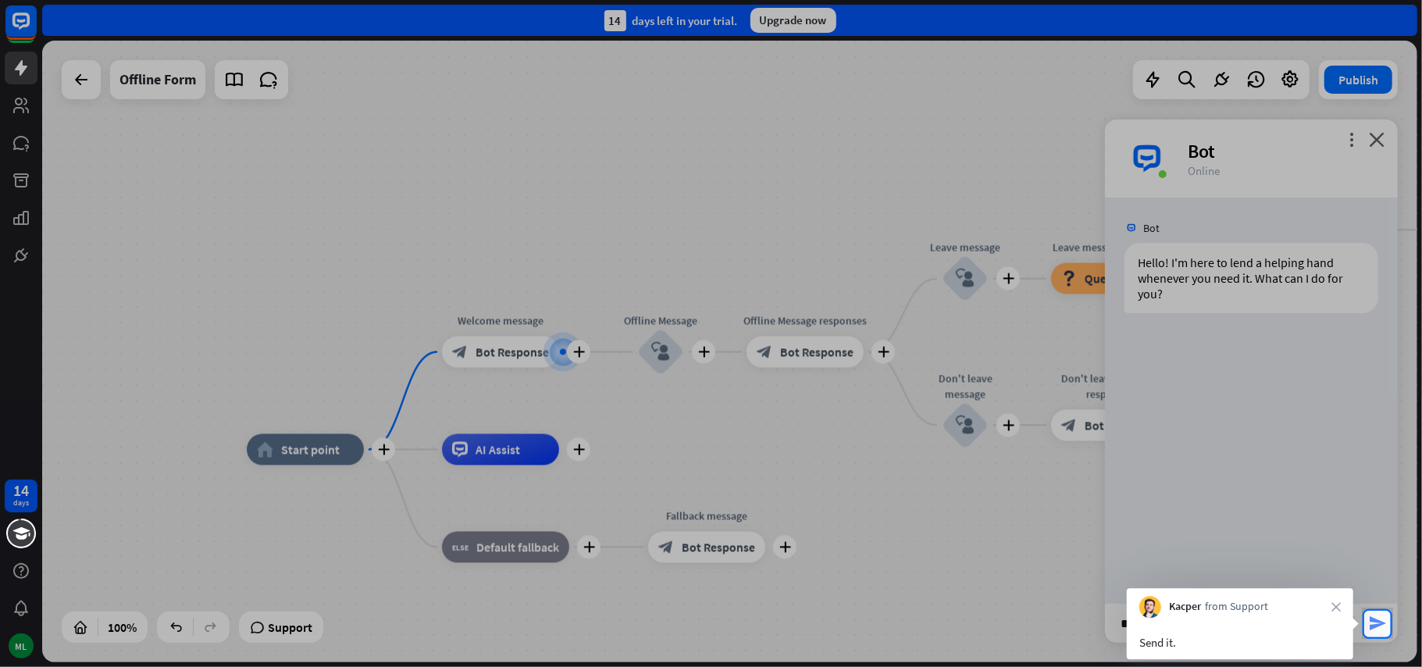
click at [1384, 620] on icon "send" at bounding box center [1377, 623] width 19 height 19
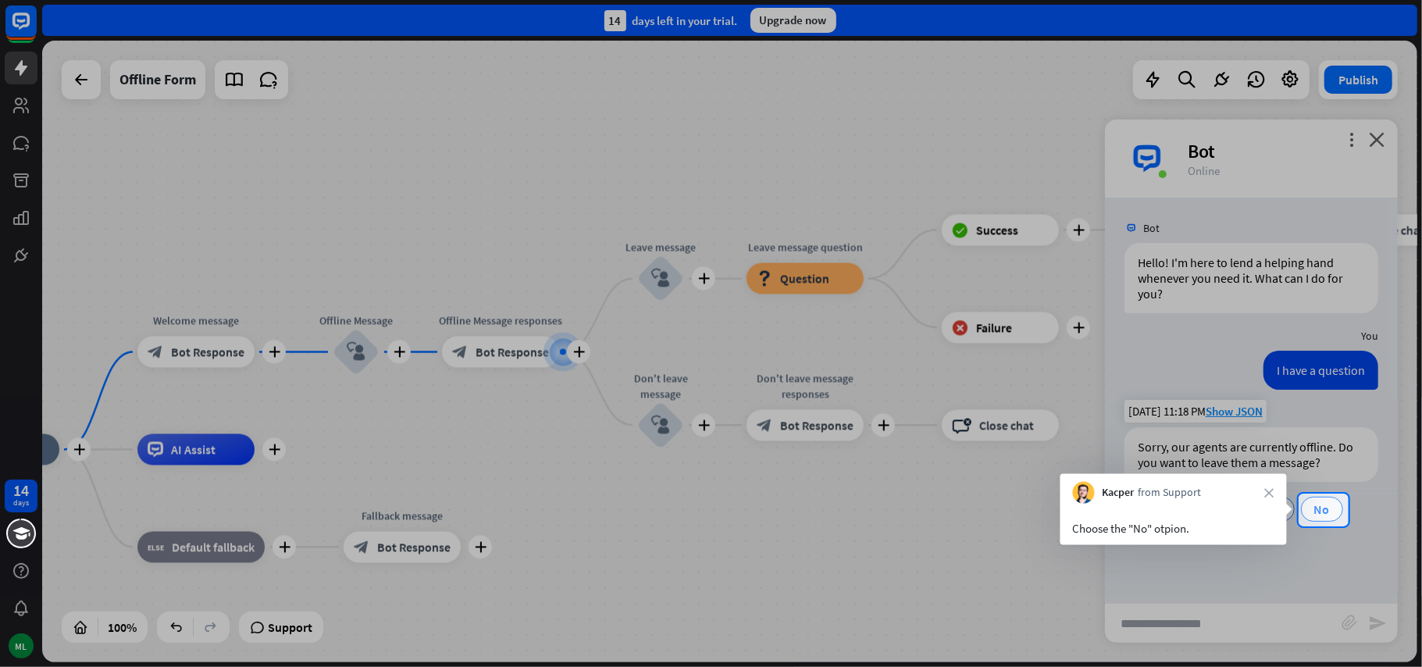
click at [1318, 508] on span "No" at bounding box center [1322, 509] width 16 height 16
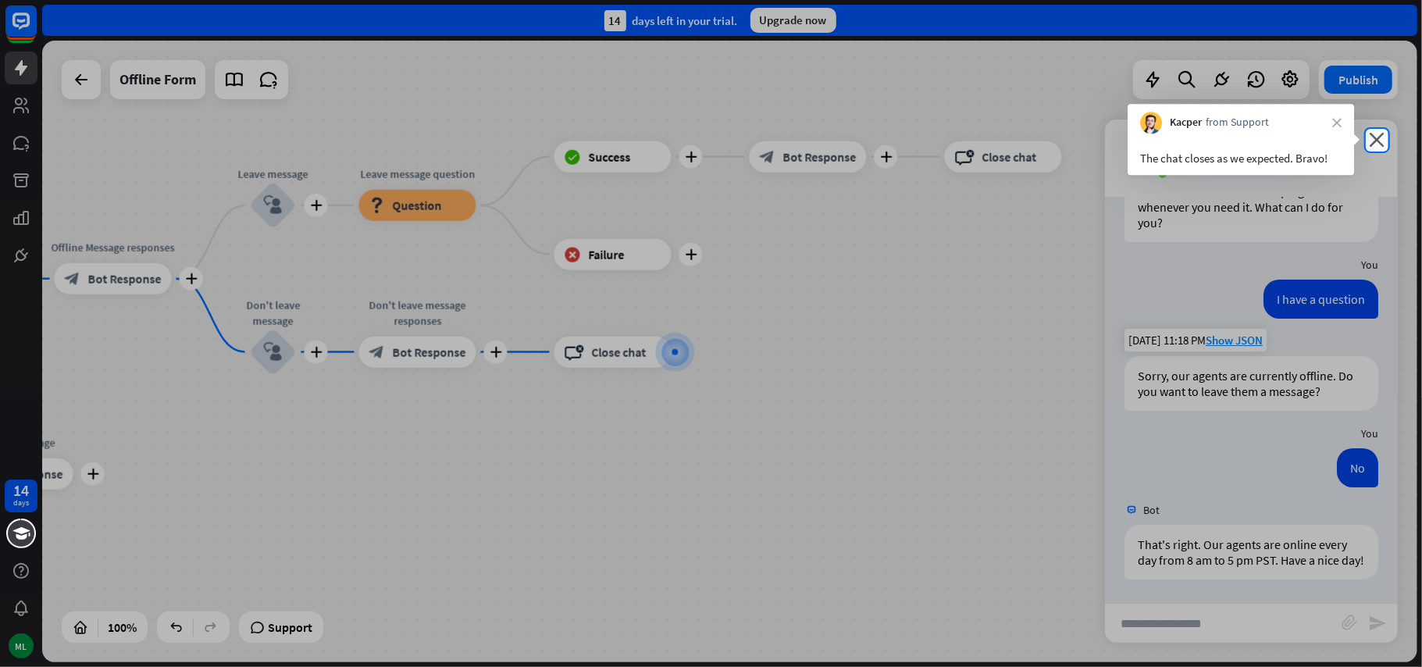
scroll to position [86, 0]
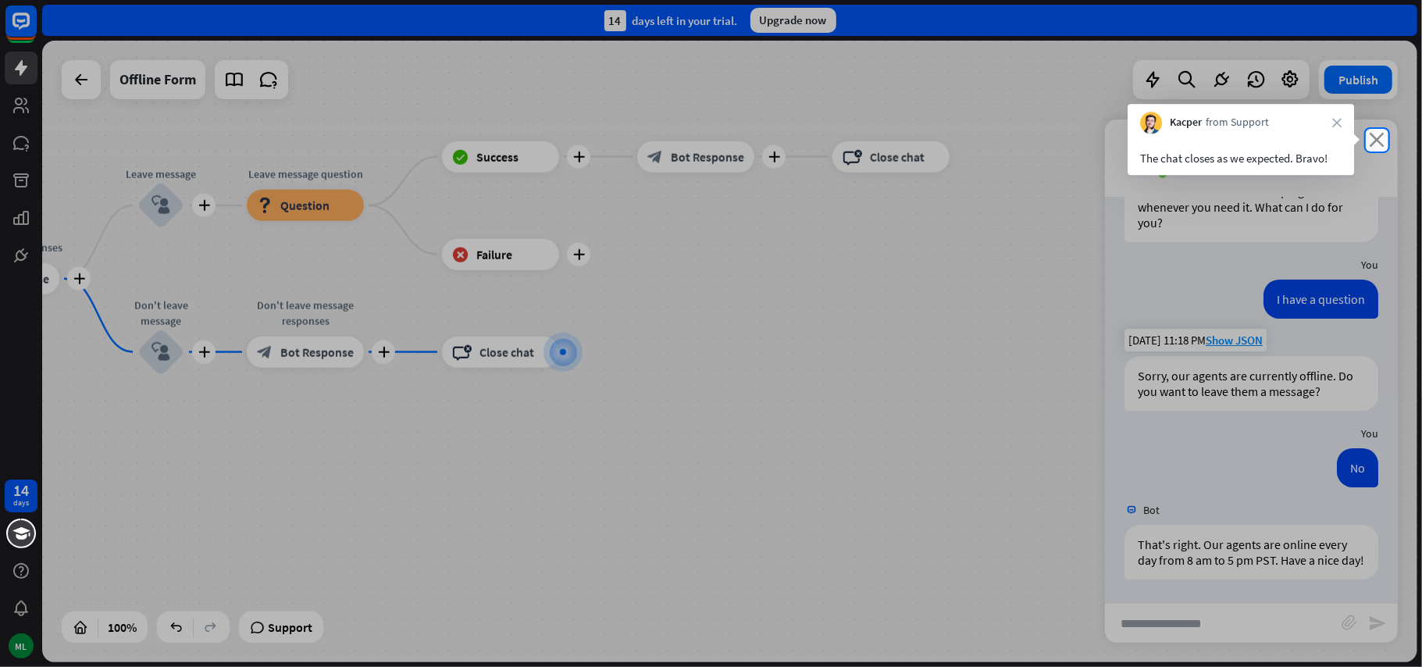
click at [1382, 144] on icon "close" at bounding box center [1377, 139] width 16 height 15
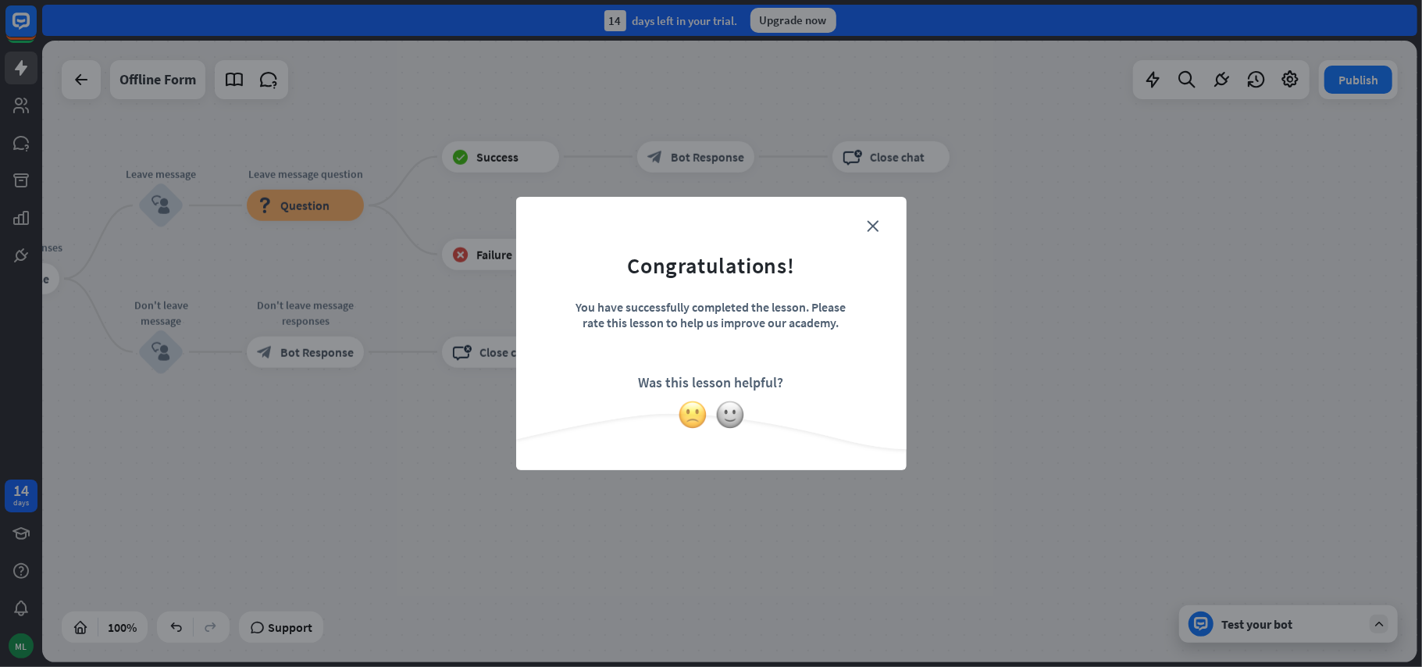
click at [688, 415] on img at bounding box center [693, 415] width 30 height 30
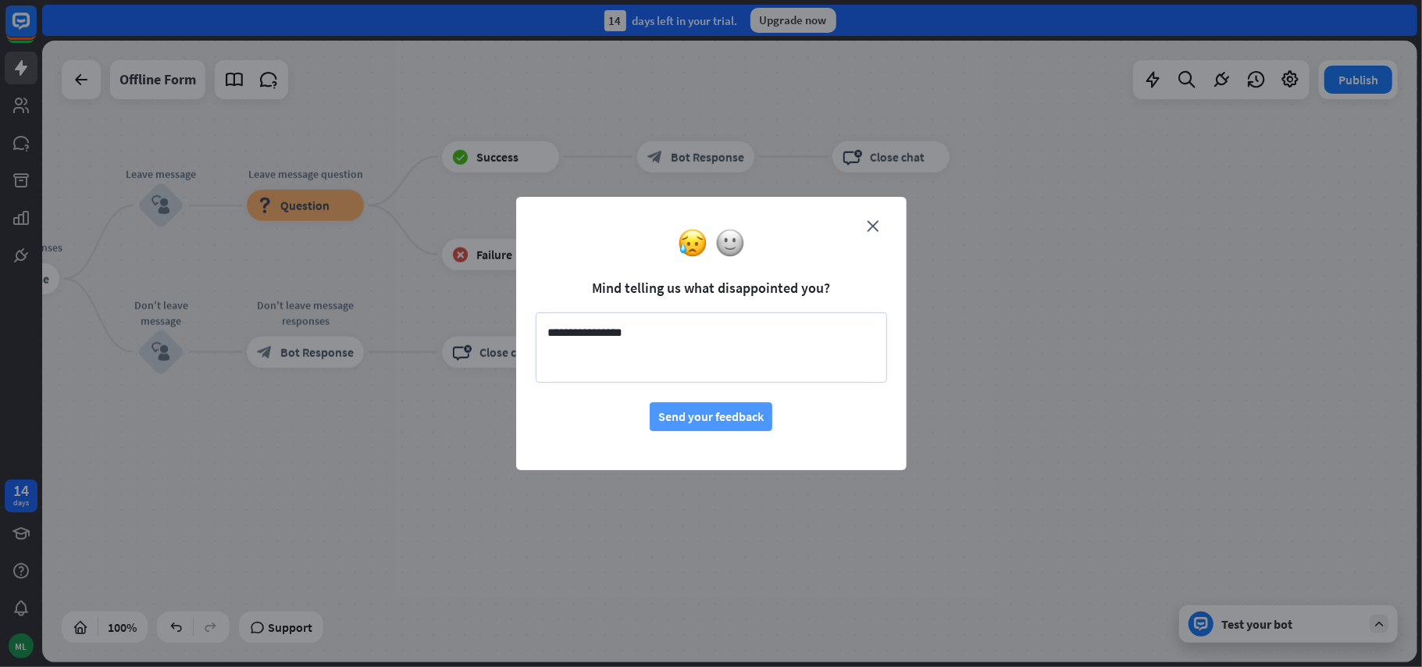
click at [721, 426] on button "Send your feedback" at bounding box center [711, 416] width 123 height 29
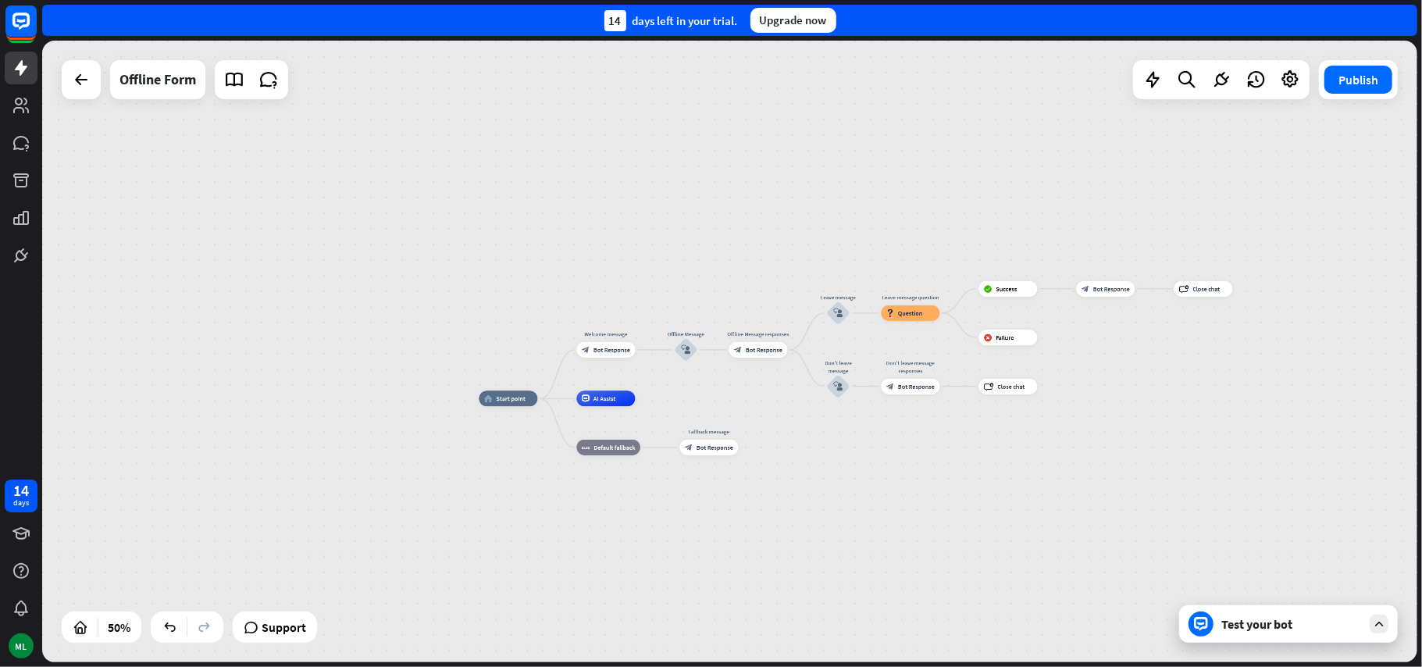
drag, startPoint x: 497, startPoint y: 516, endPoint x: 912, endPoint y: 475, distance: 417.4
click at [926, 475] on div "home_2 Start point Welcome message block_bot_response Bot Response Offline Mess…" at bounding box center [823, 553] width 688 height 311
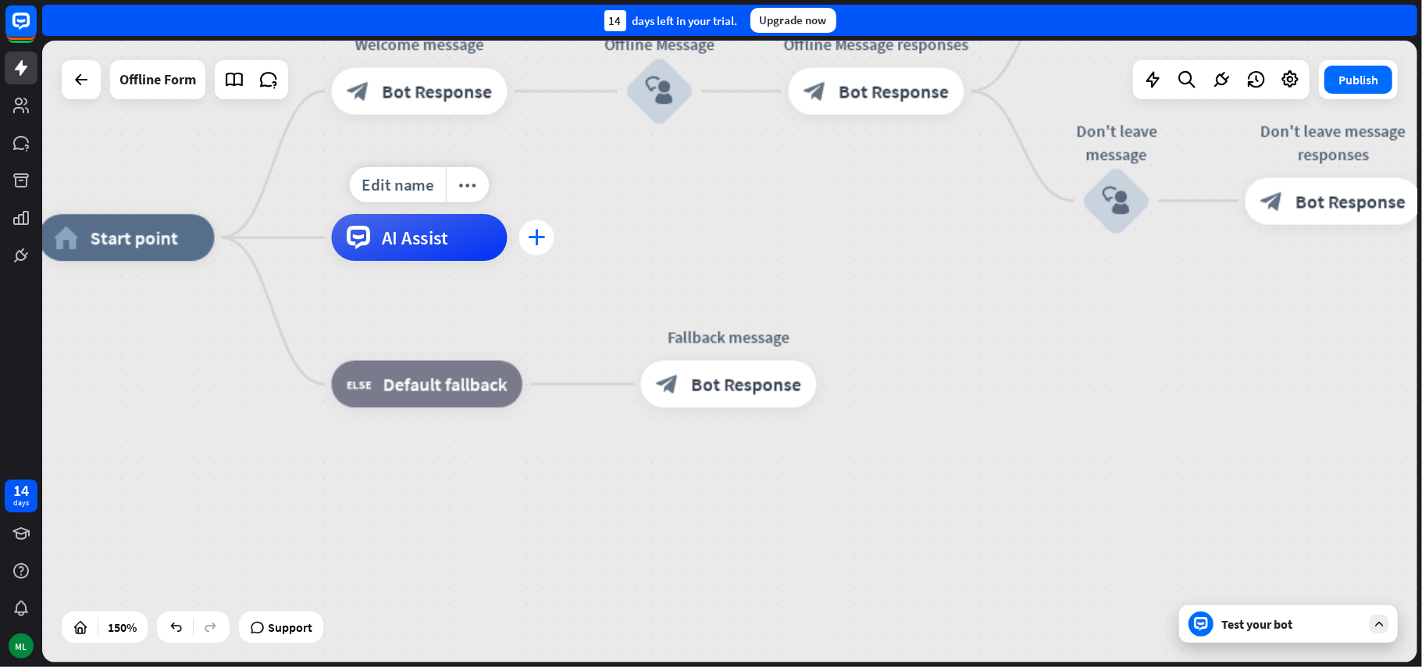
click at [536, 240] on icon "plus" at bounding box center [537, 238] width 18 height 16
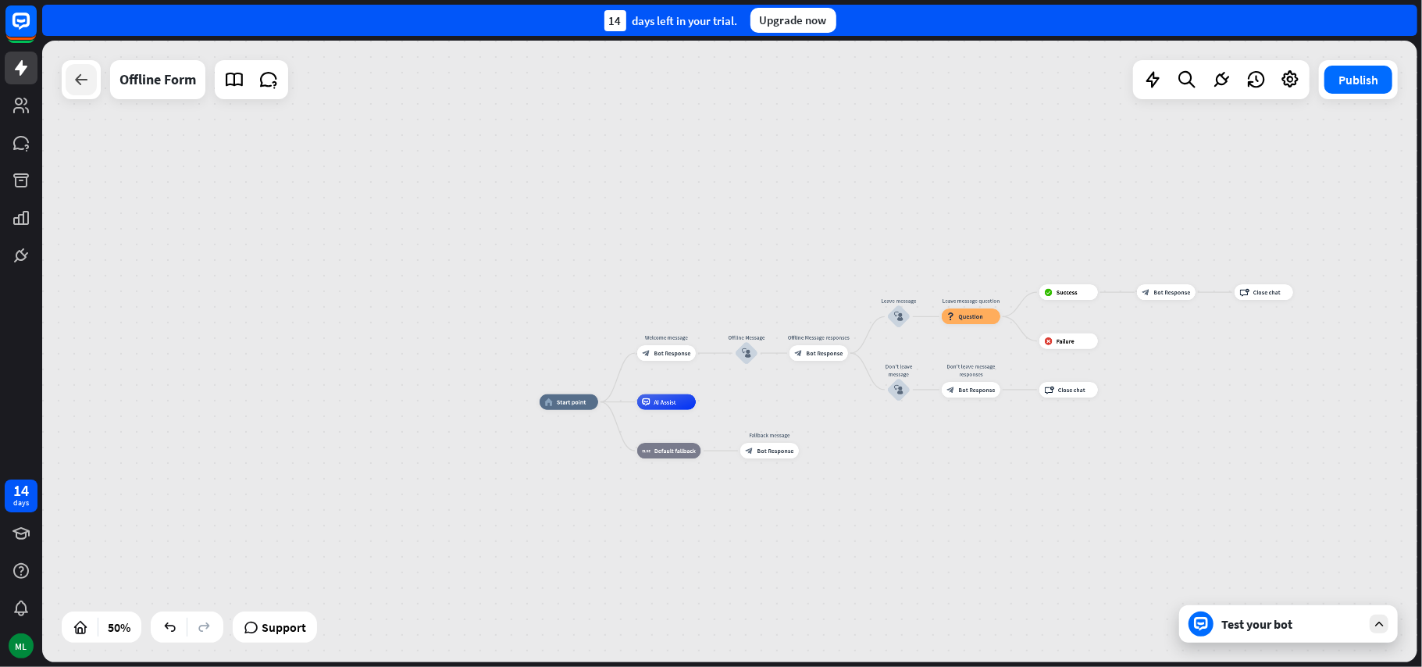
click at [82, 84] on icon at bounding box center [81, 79] width 19 height 19
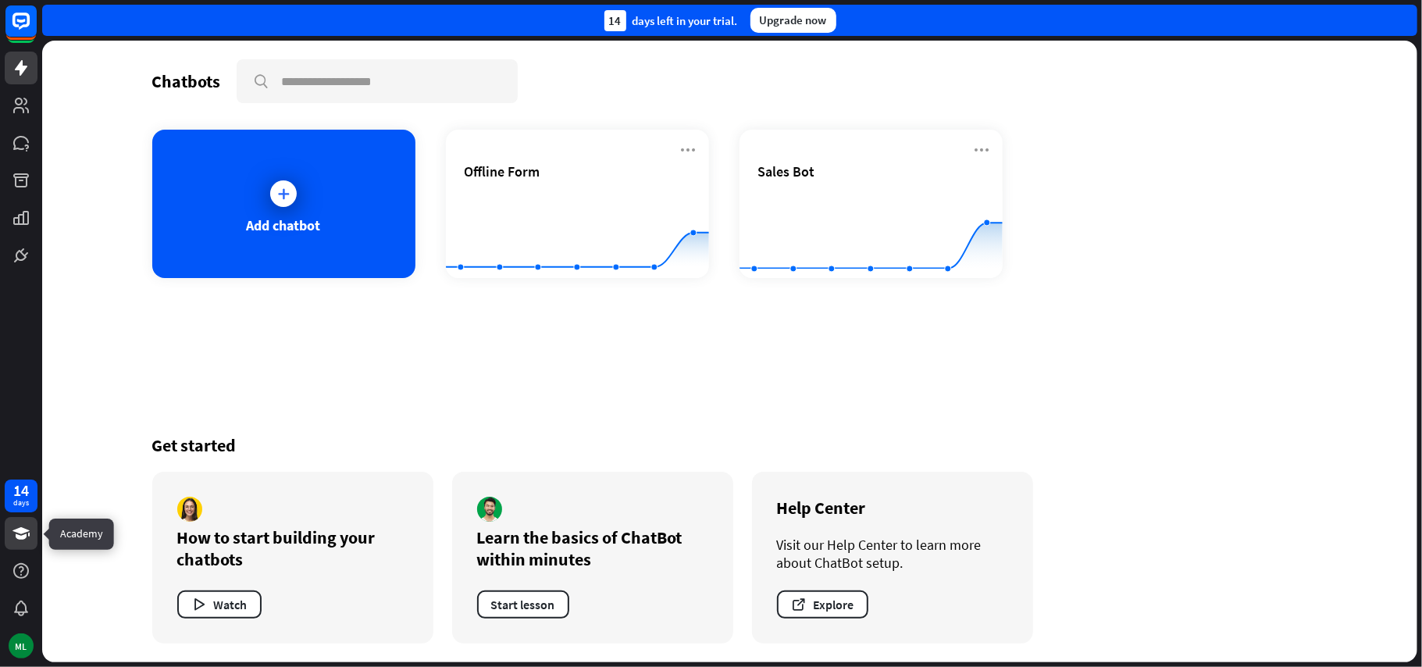
click at [20, 534] on icon at bounding box center [20, 533] width 17 height 12
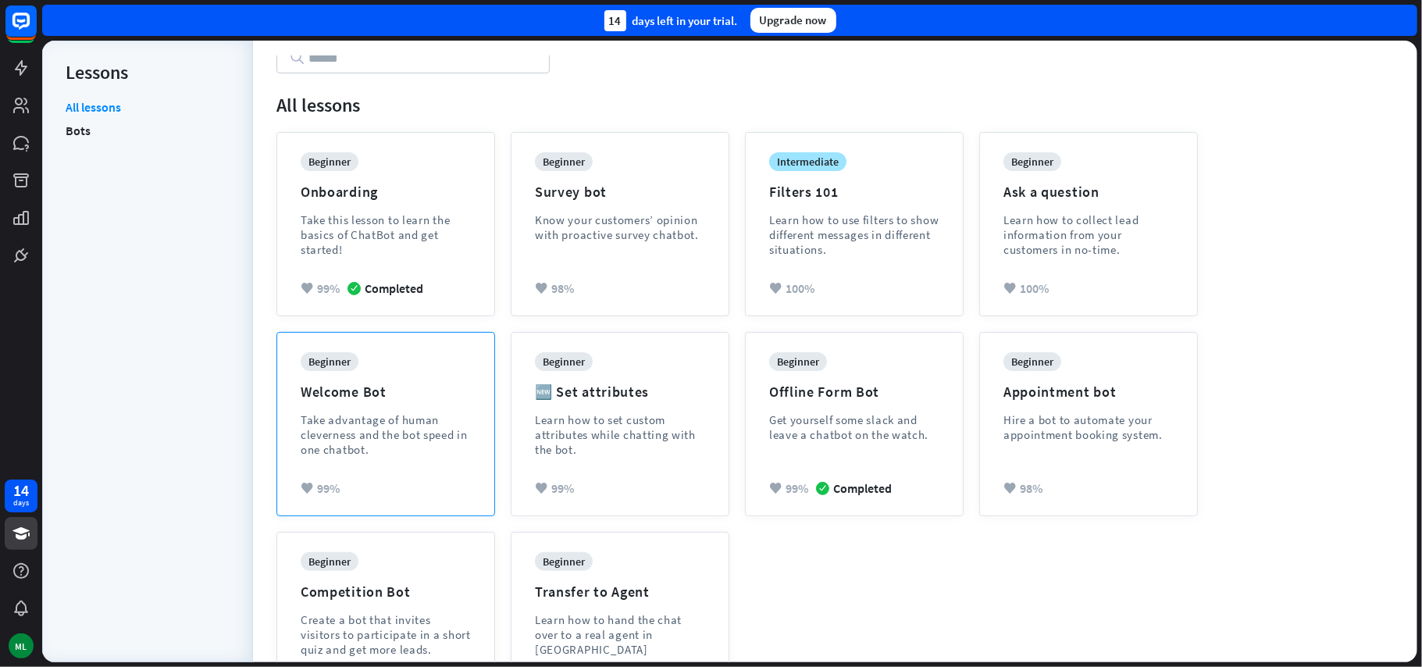
scroll to position [181, 0]
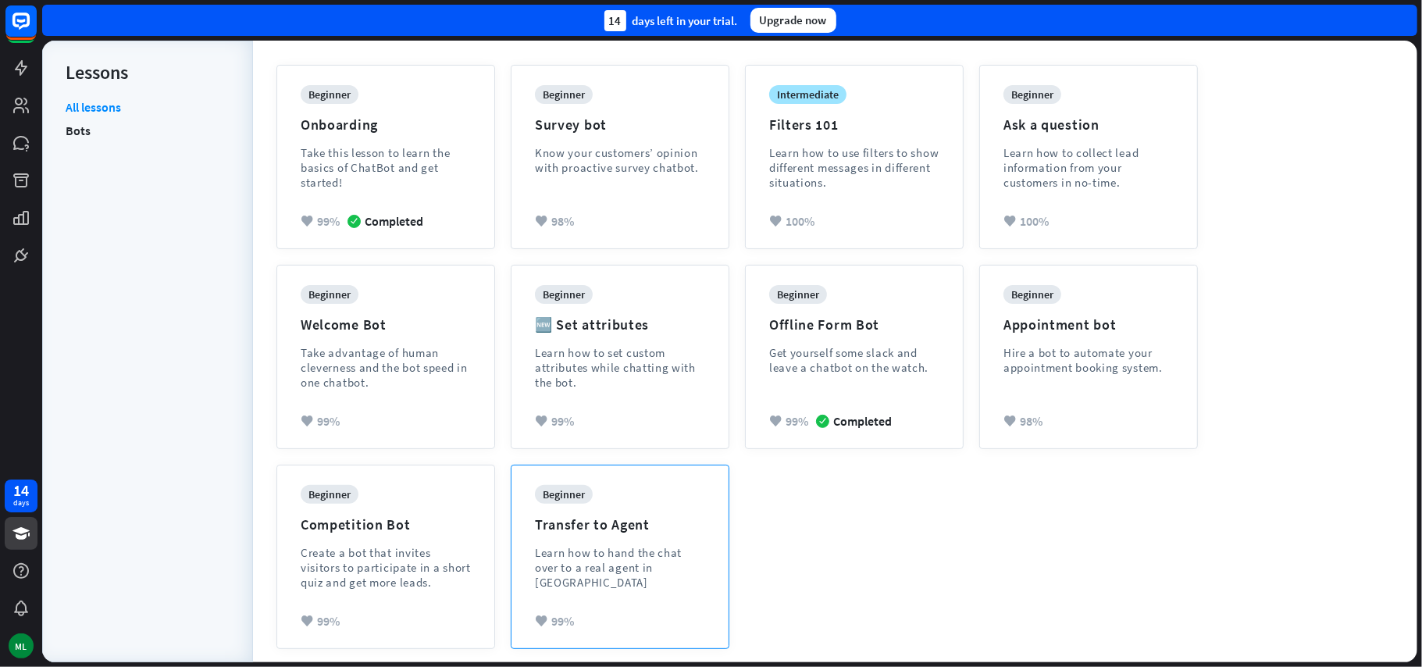
click at [651, 547] on div "Learn how to hand the chat over to a real agent in [GEOGRAPHIC_DATA]" at bounding box center [620, 567] width 170 height 45
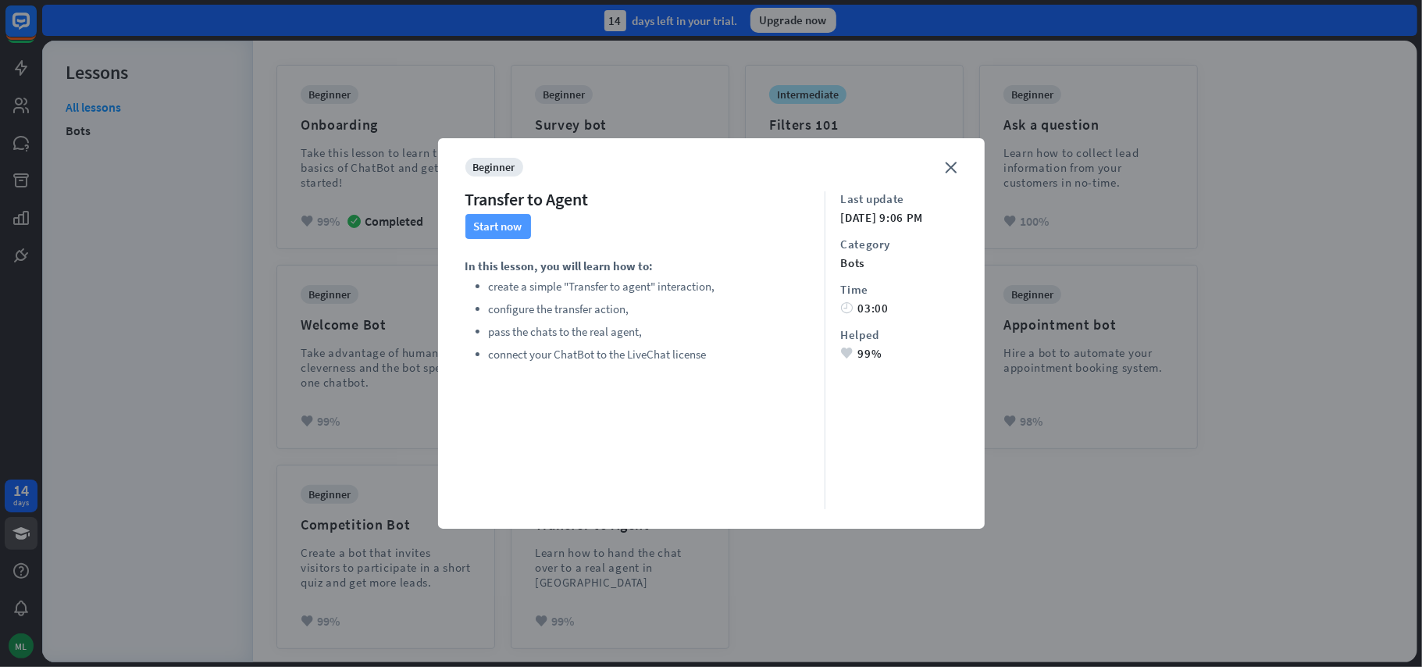
click at [491, 231] on button "Start now" at bounding box center [498, 226] width 66 height 25
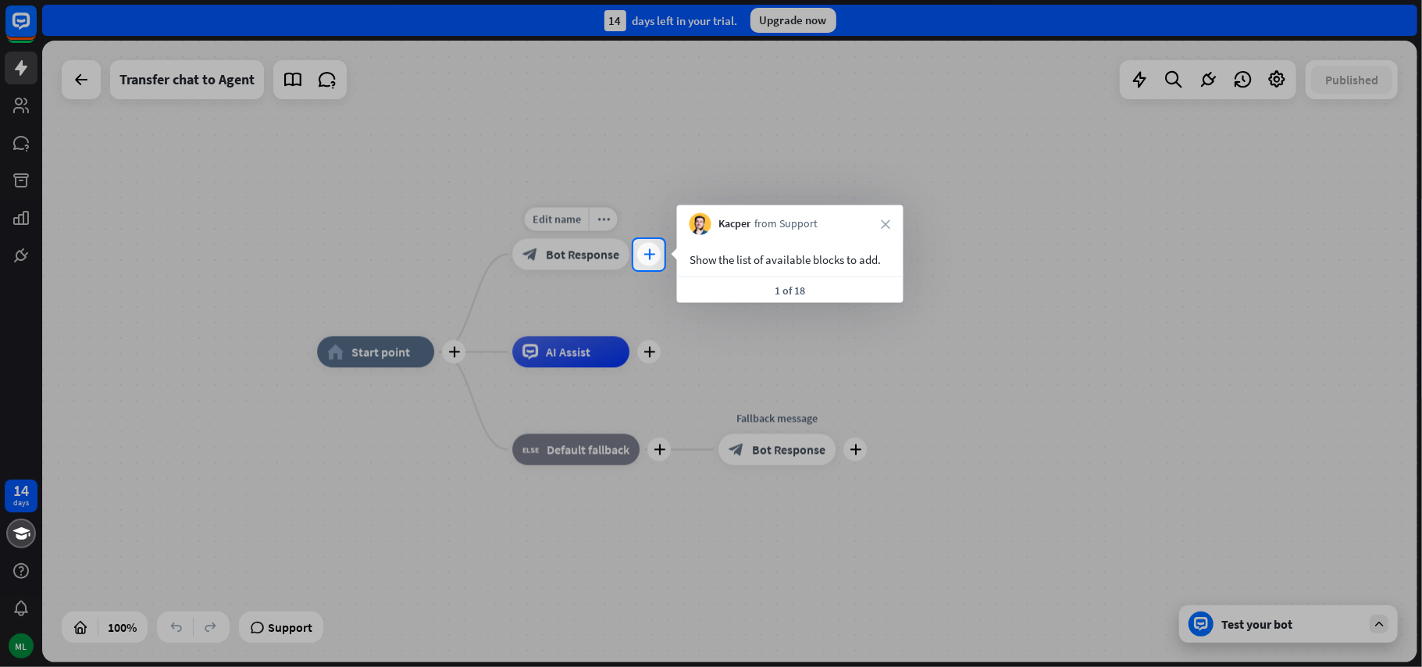
click at [651, 258] on icon "plus" at bounding box center [649, 254] width 12 height 11
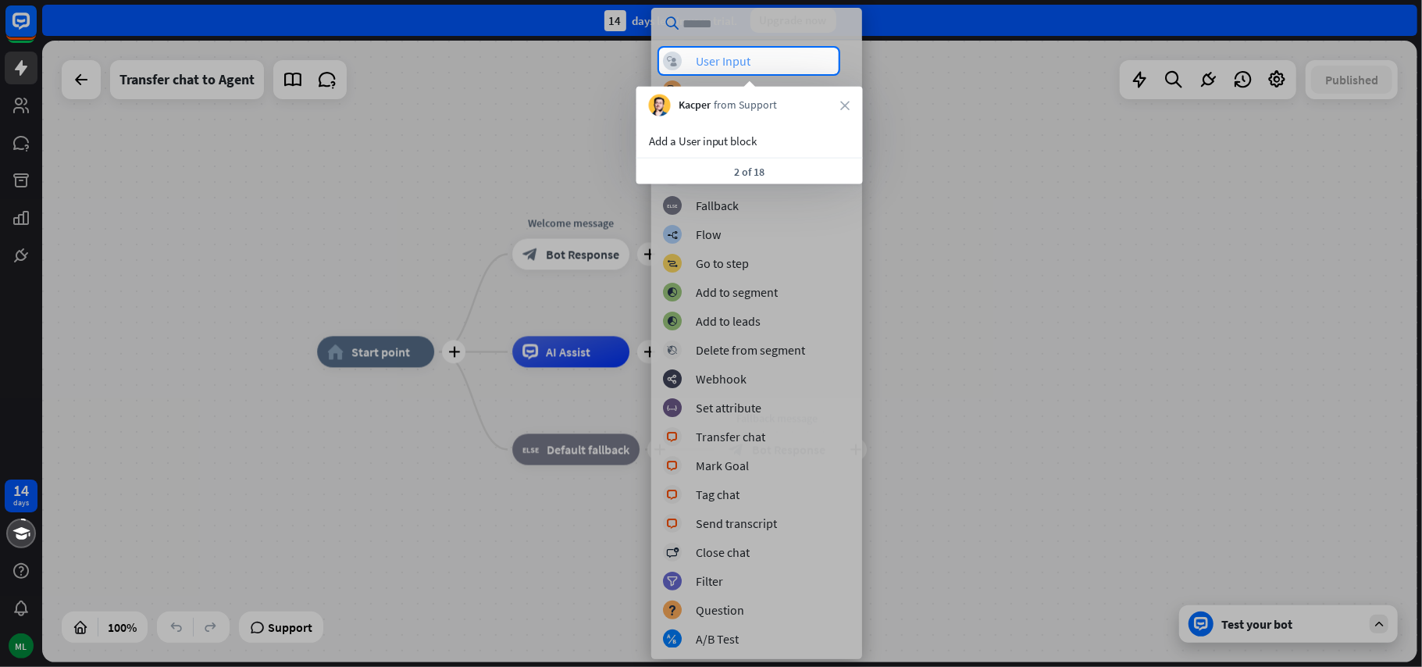
click at [750, 64] on div "User Input" at bounding box center [723, 61] width 55 height 16
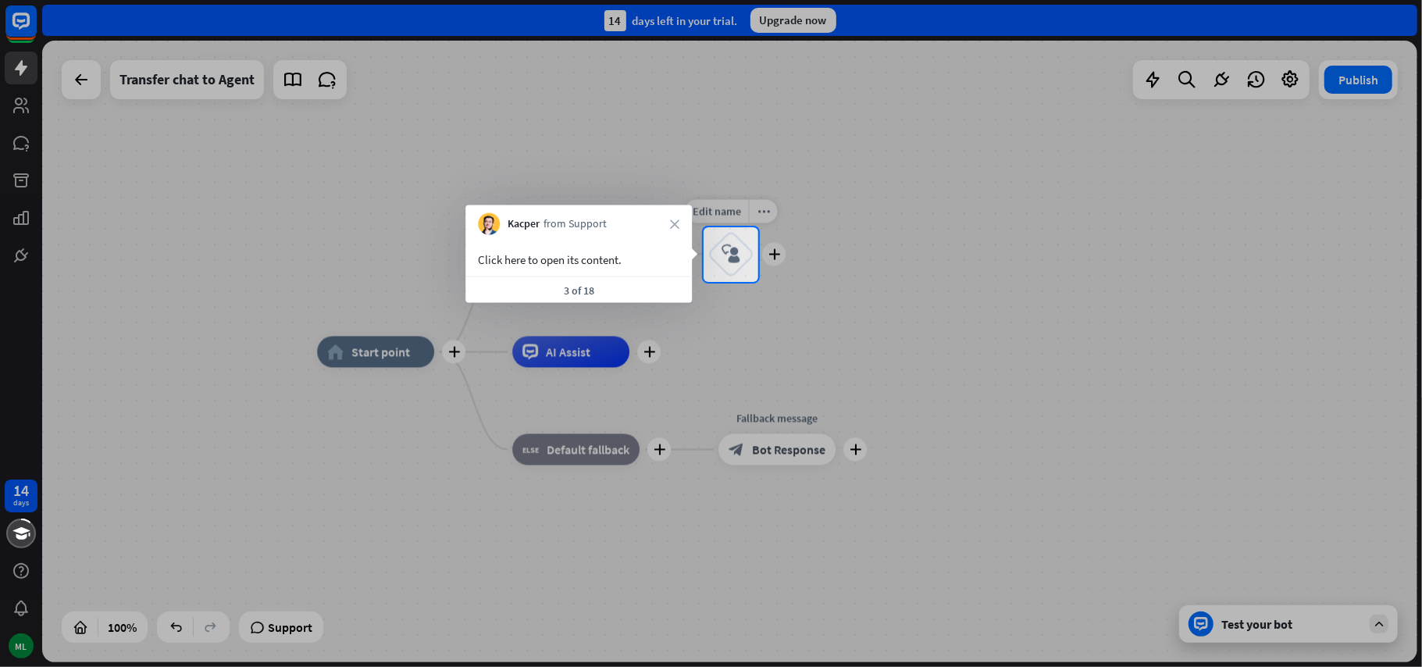
click at [740, 256] on icon "block_user_input" at bounding box center [730, 254] width 19 height 19
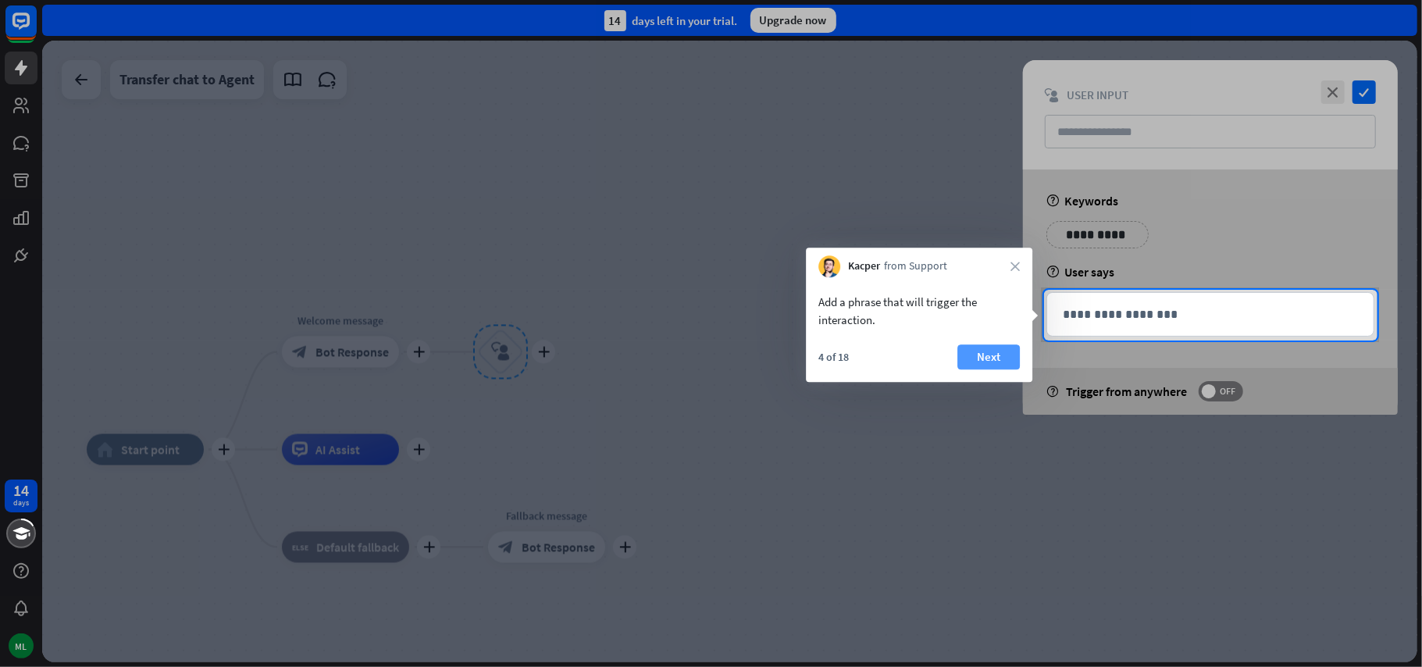
click at [1000, 356] on button "Next" at bounding box center [988, 356] width 62 height 25
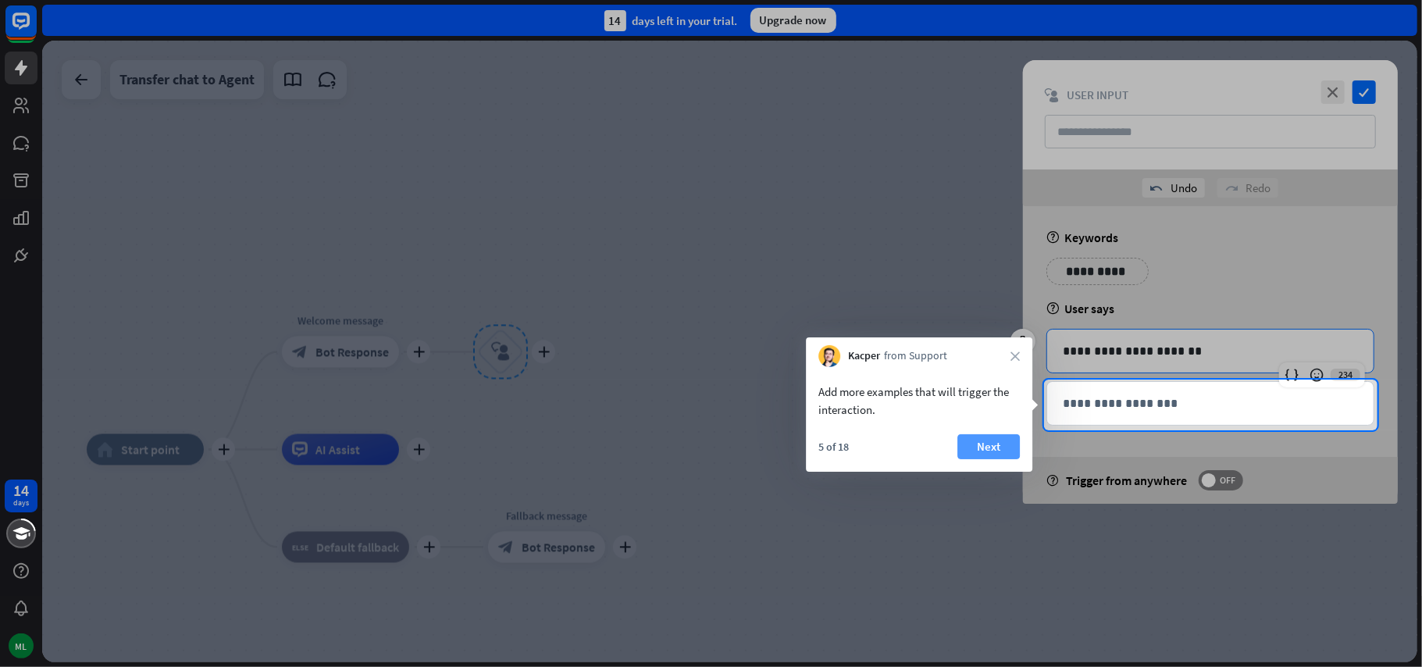
click at [1010, 439] on button "Next" at bounding box center [988, 446] width 62 height 25
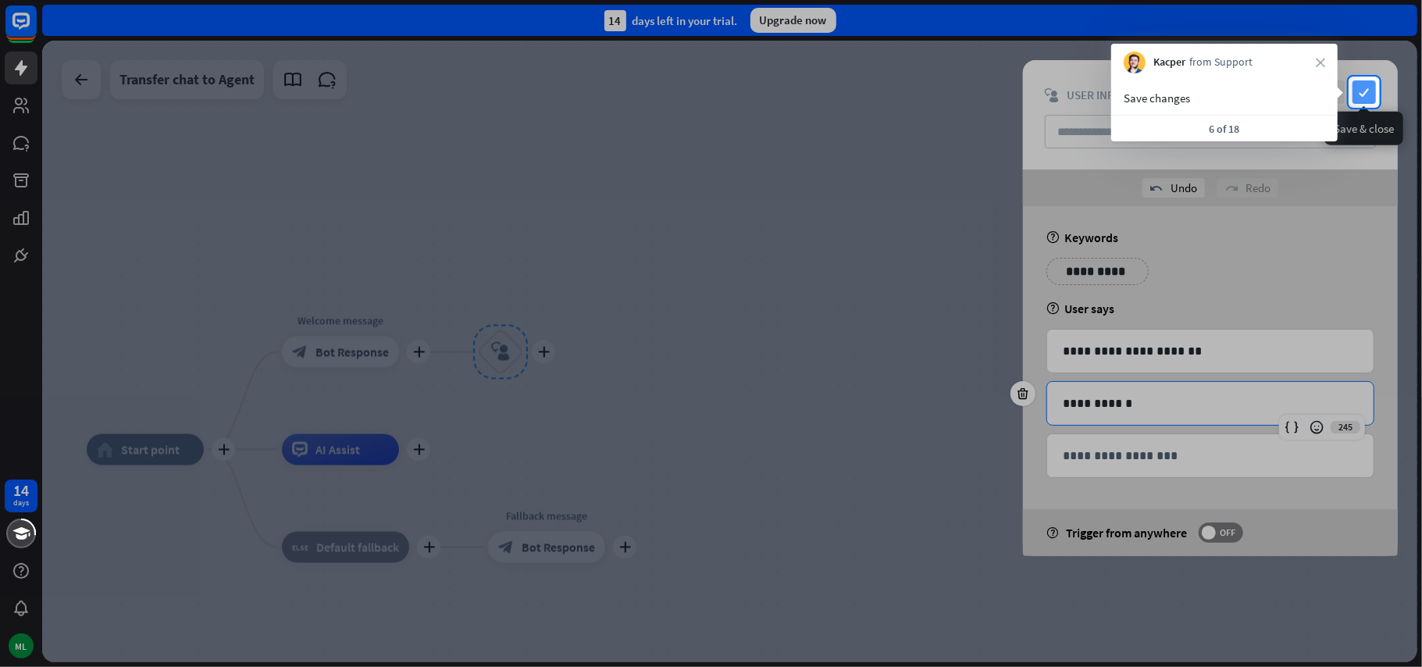
click at [1359, 87] on icon "check" at bounding box center [1363, 91] width 23 height 23
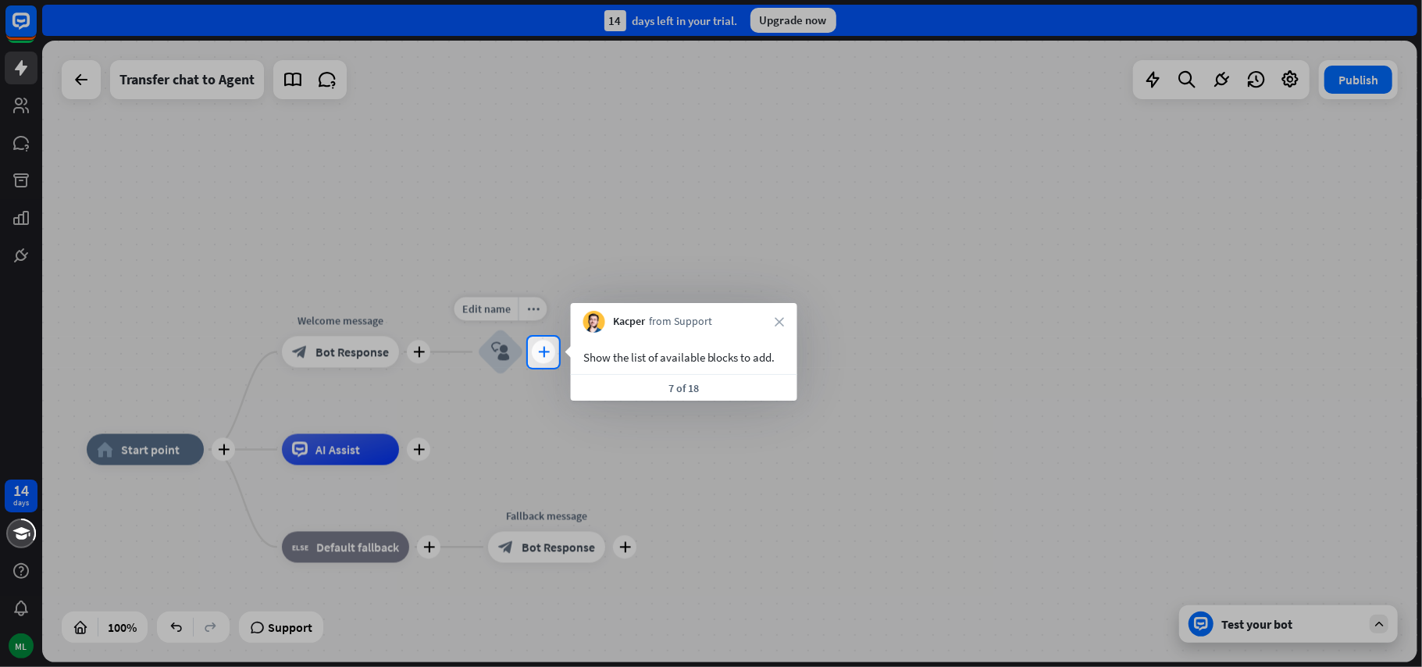
click at [545, 353] on icon "plus" at bounding box center [544, 352] width 12 height 11
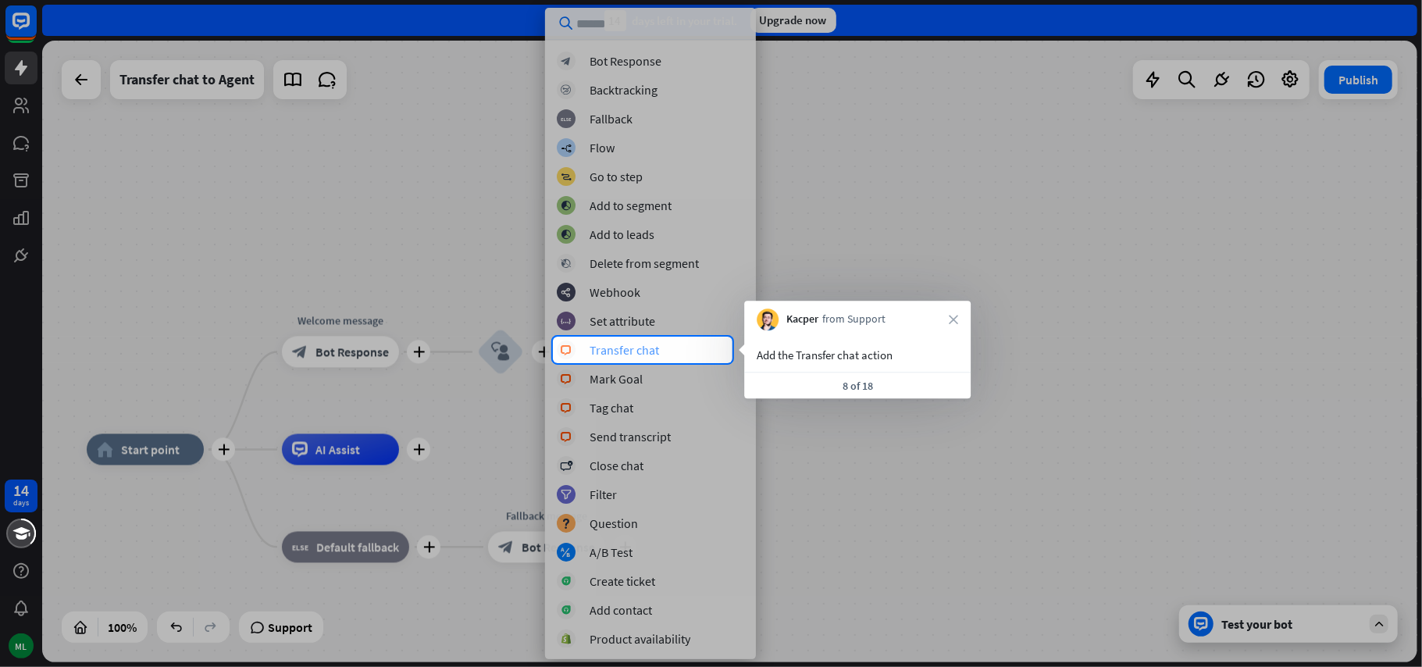
click at [625, 351] on div "Transfer chat" at bounding box center [623, 350] width 69 height 16
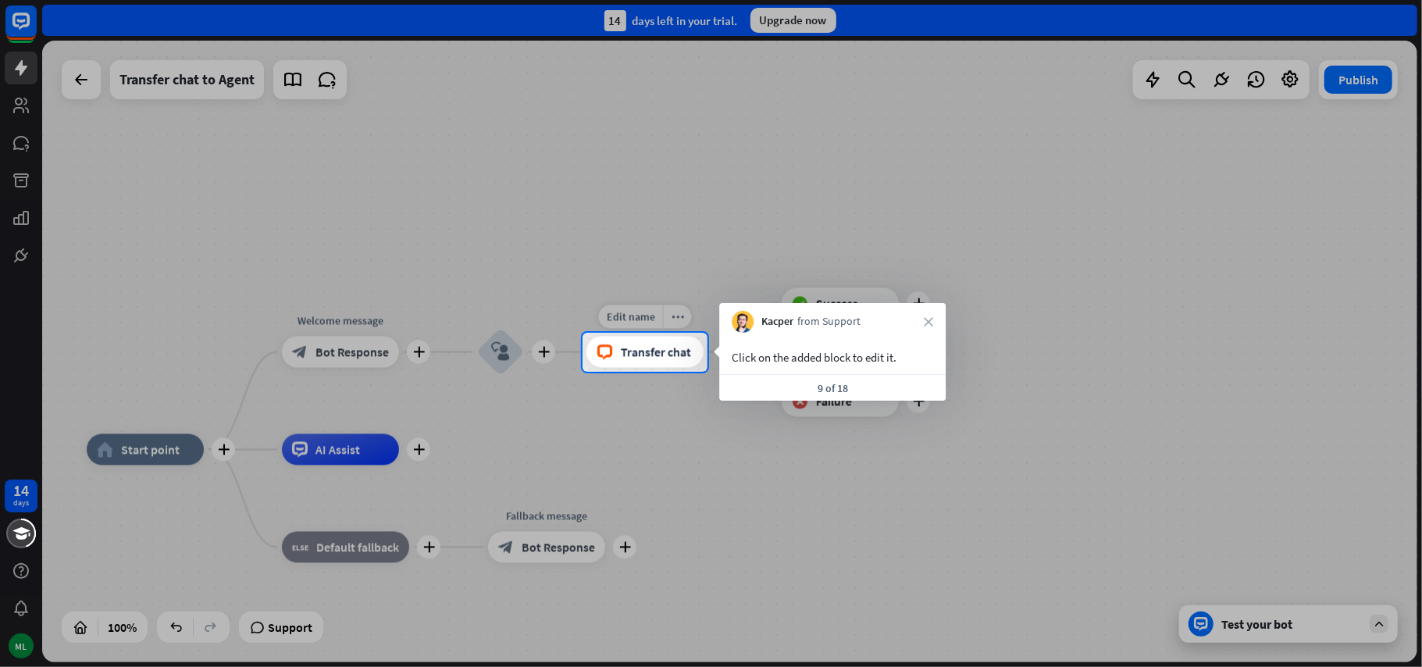
click at [650, 353] on span "Transfer chat" at bounding box center [656, 352] width 70 height 16
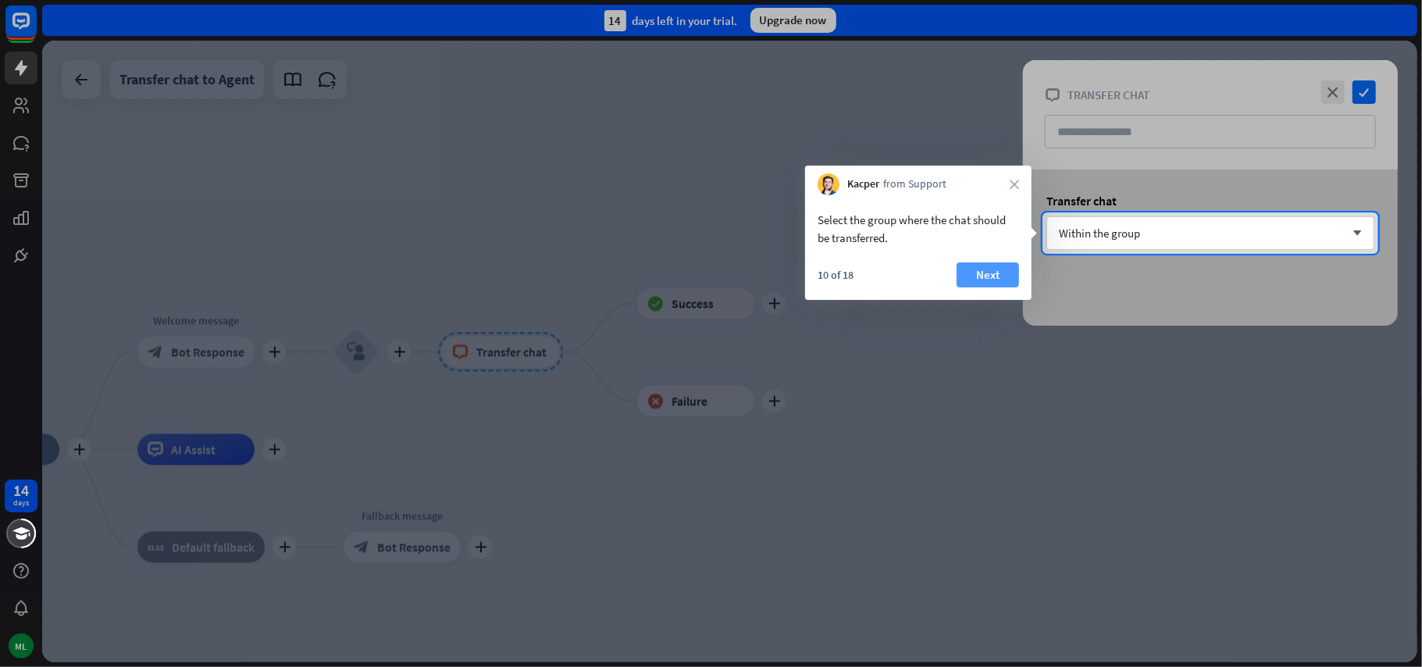
click at [972, 273] on button "Next" at bounding box center [987, 274] width 62 height 25
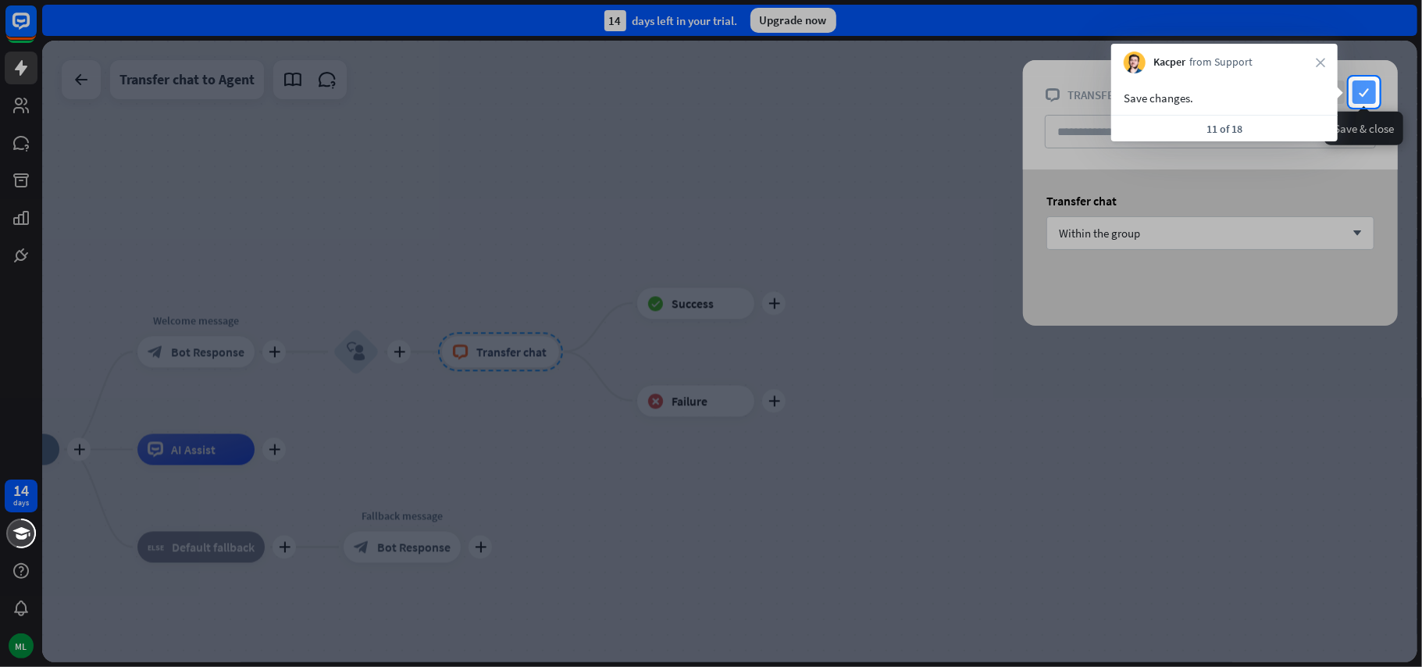
click at [1362, 87] on icon "check" at bounding box center [1363, 91] width 23 height 23
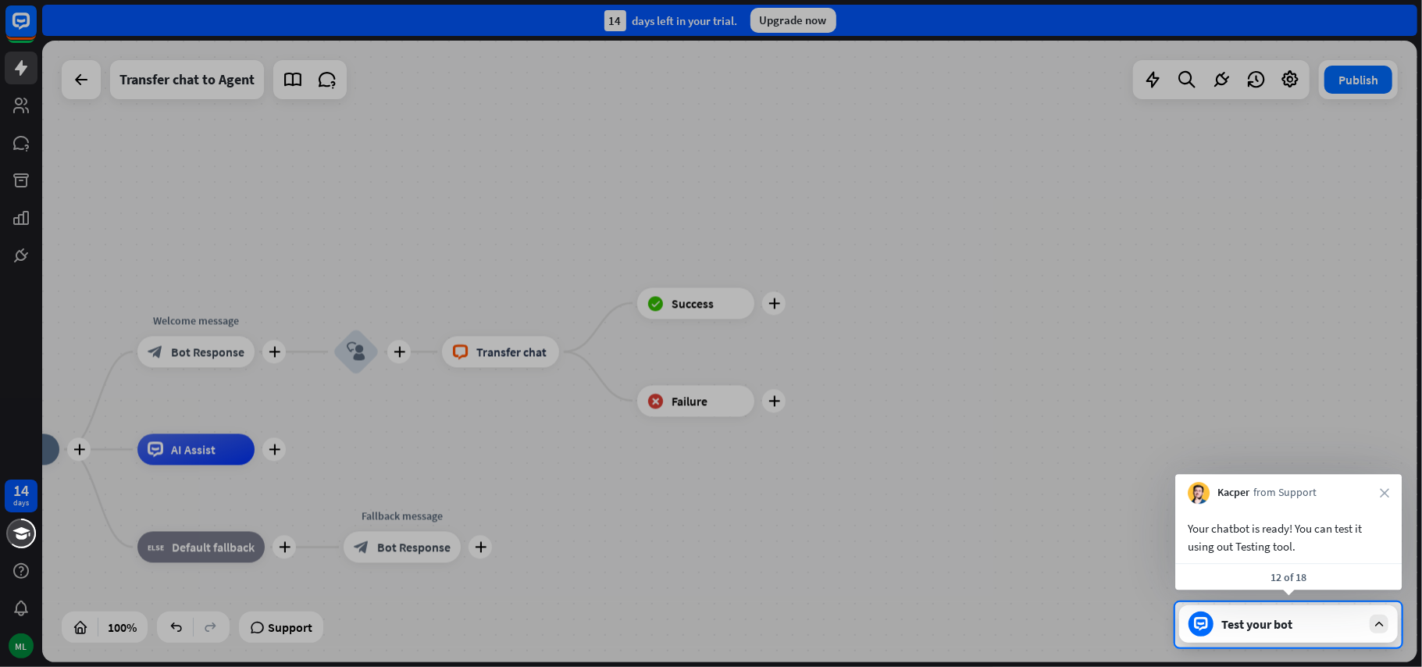
click at [1282, 628] on div "Test your bot" at bounding box center [1291, 624] width 141 height 16
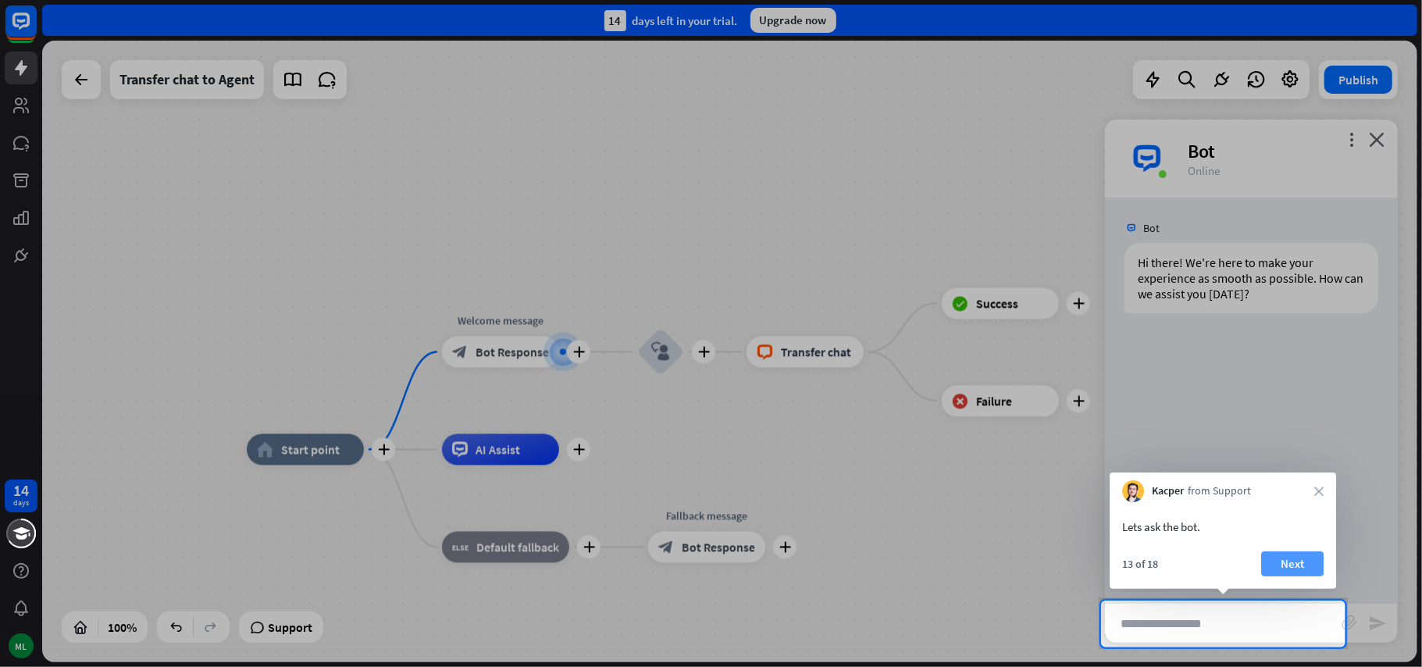
click at [1297, 568] on button "Next" at bounding box center [1292, 563] width 62 height 25
type input "**********"
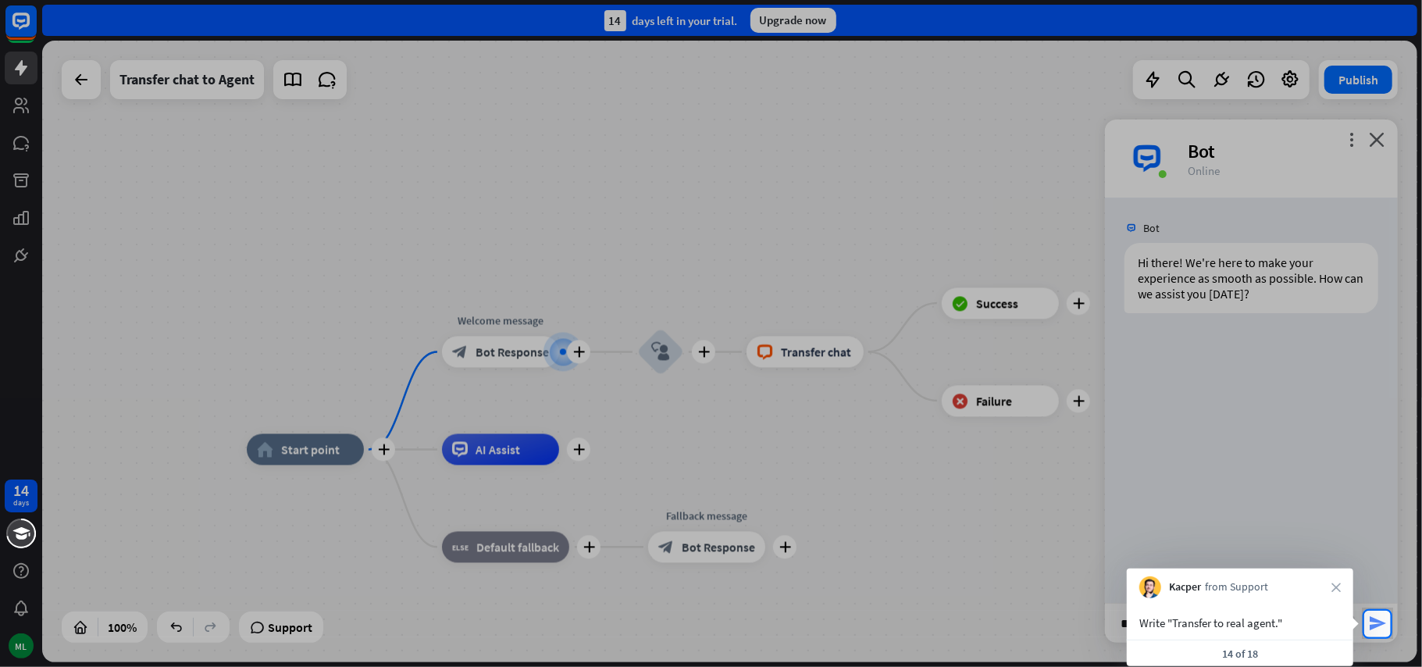
click at [1375, 628] on icon "send" at bounding box center [1377, 623] width 19 height 19
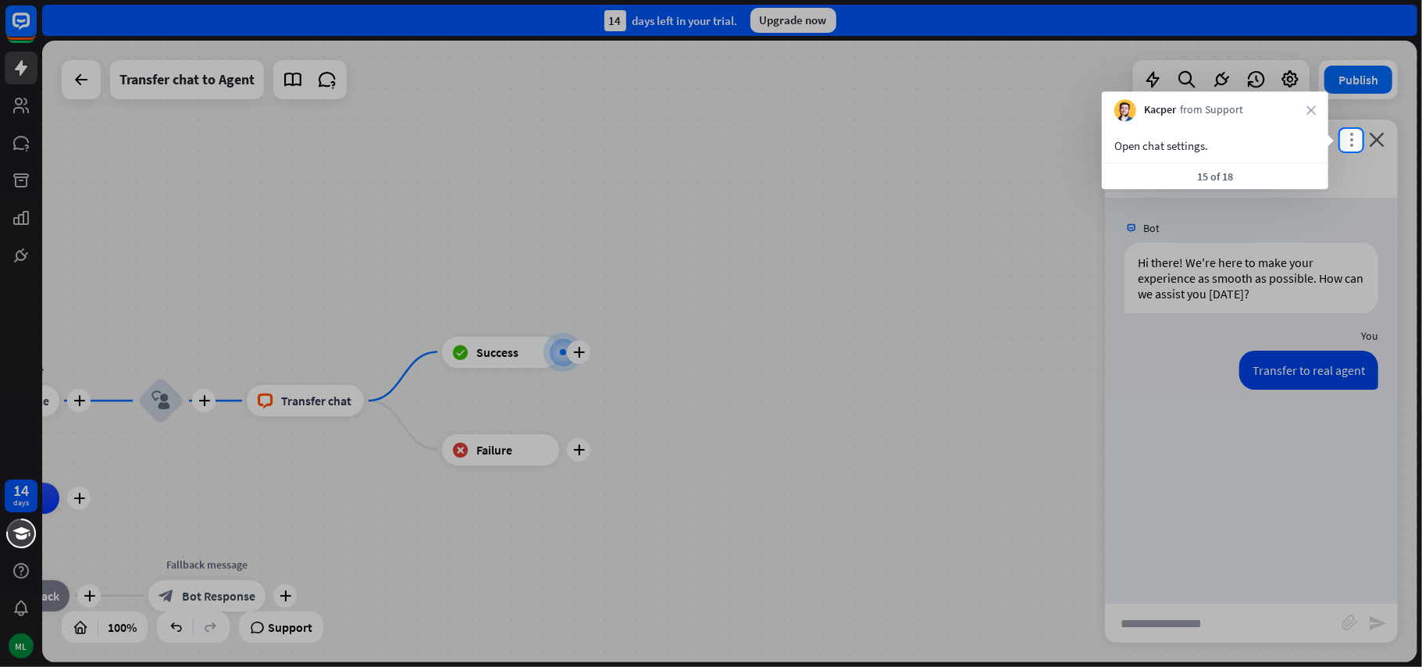
click at [1353, 139] on icon "more_vert" at bounding box center [1351, 139] width 15 height 15
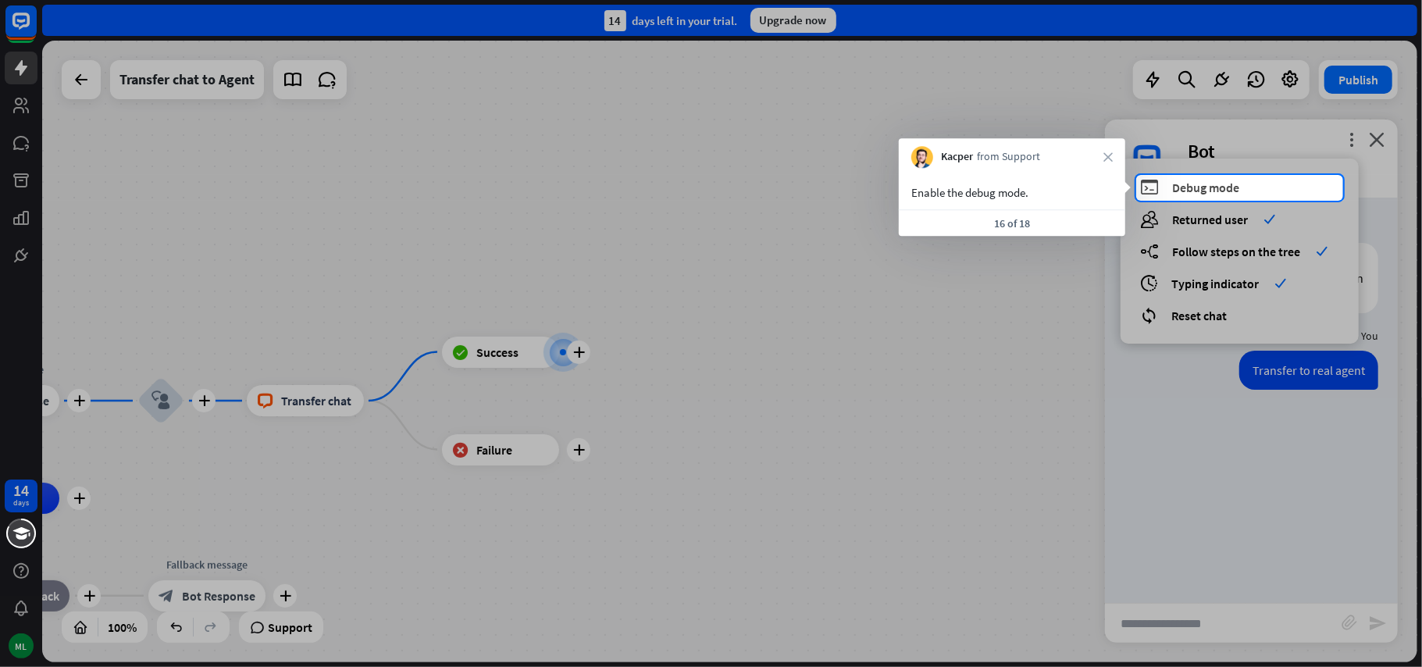
click at [1251, 192] on div "debug Debug mode" at bounding box center [1239, 187] width 199 height 18
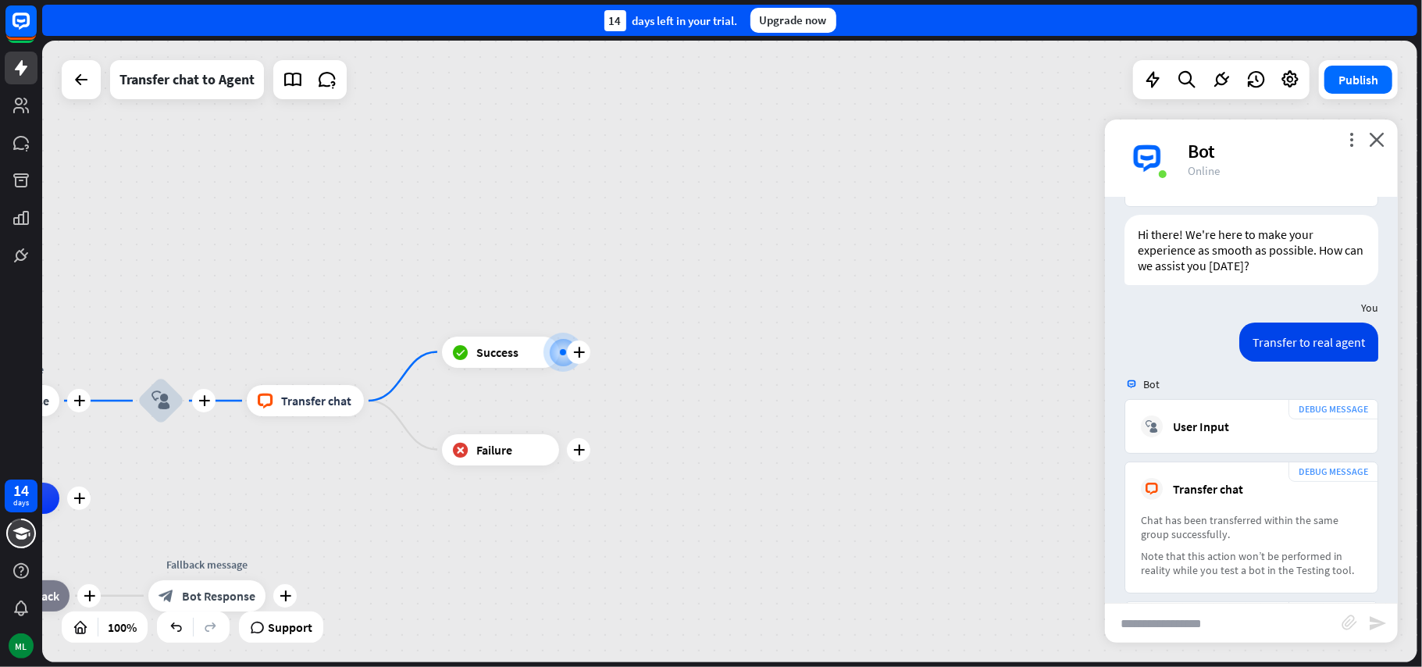
scroll to position [339, 0]
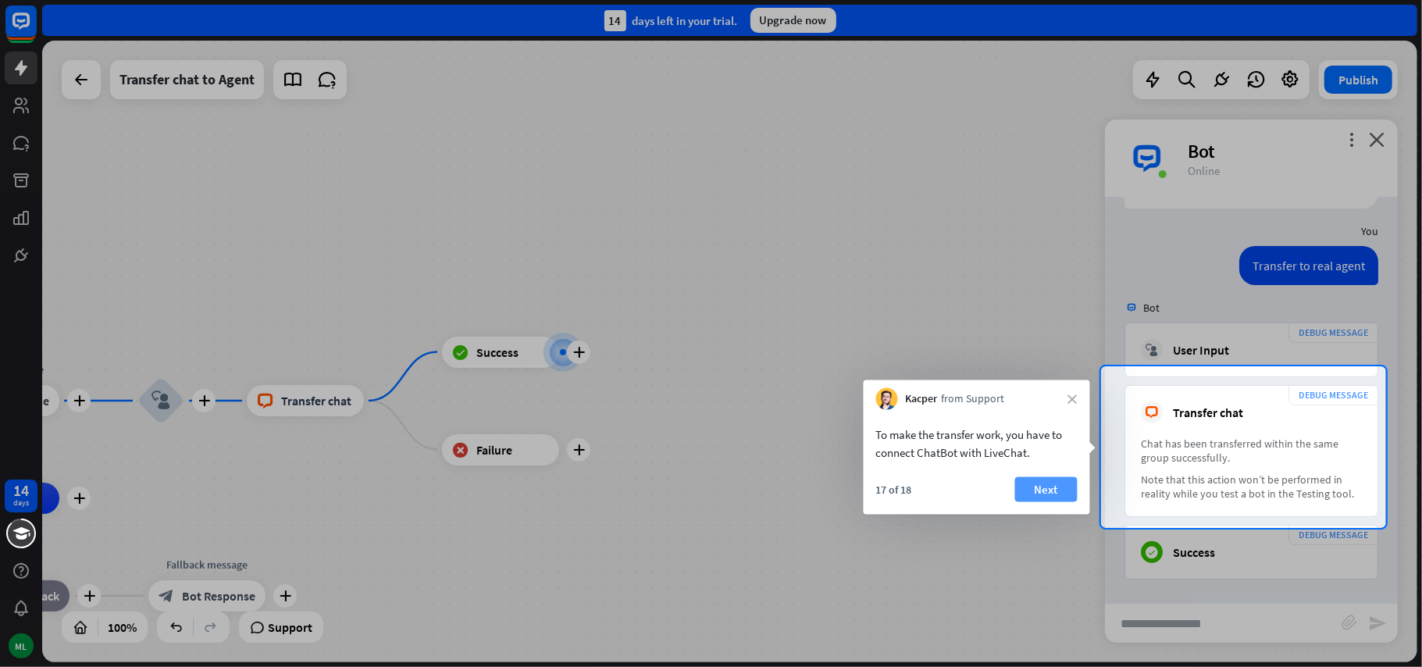
click at [1067, 483] on button "Next" at bounding box center [1046, 489] width 62 height 25
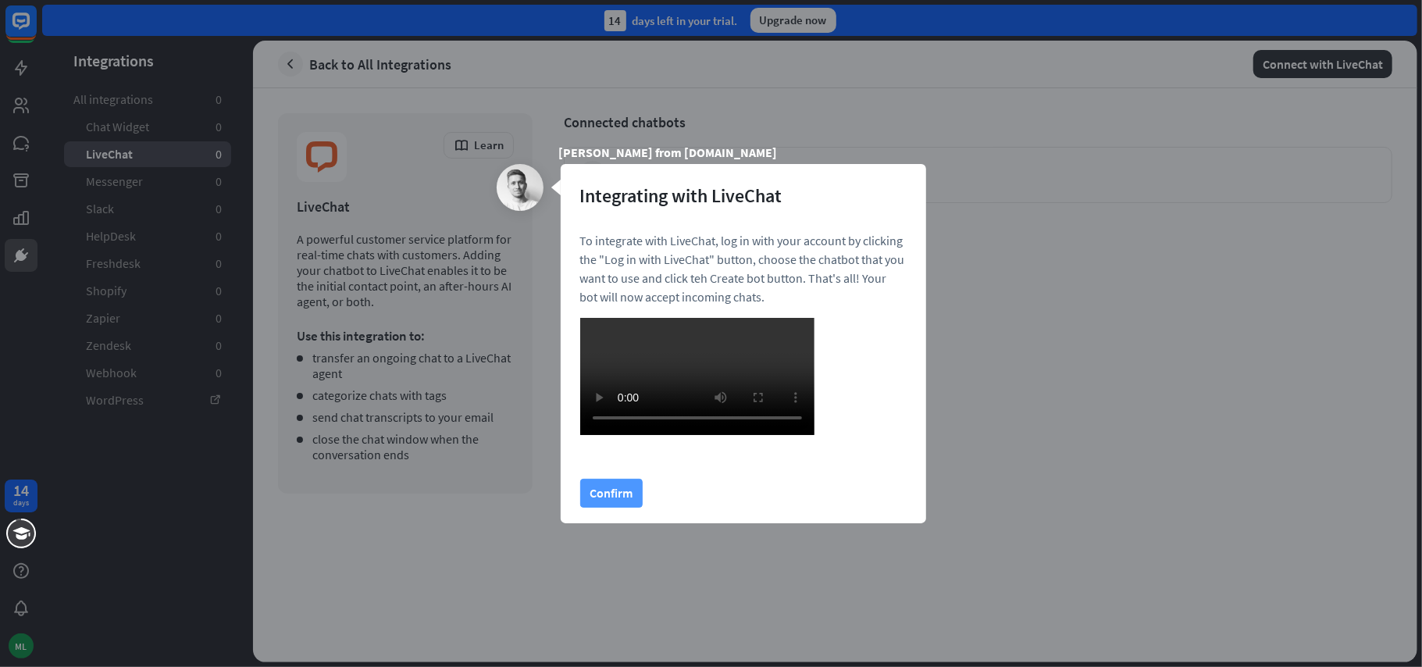
click at [618, 508] on button "Confirm" at bounding box center [611, 493] width 62 height 29
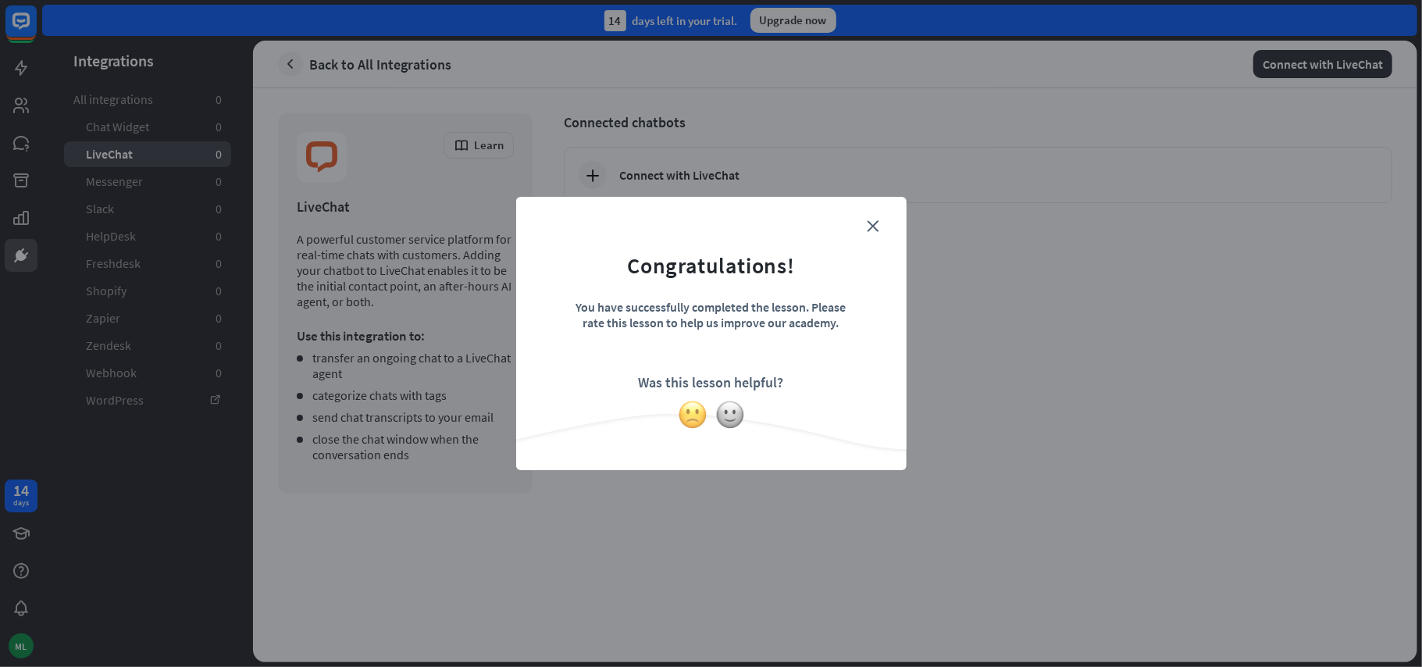
click at [688, 415] on img at bounding box center [693, 415] width 30 height 30
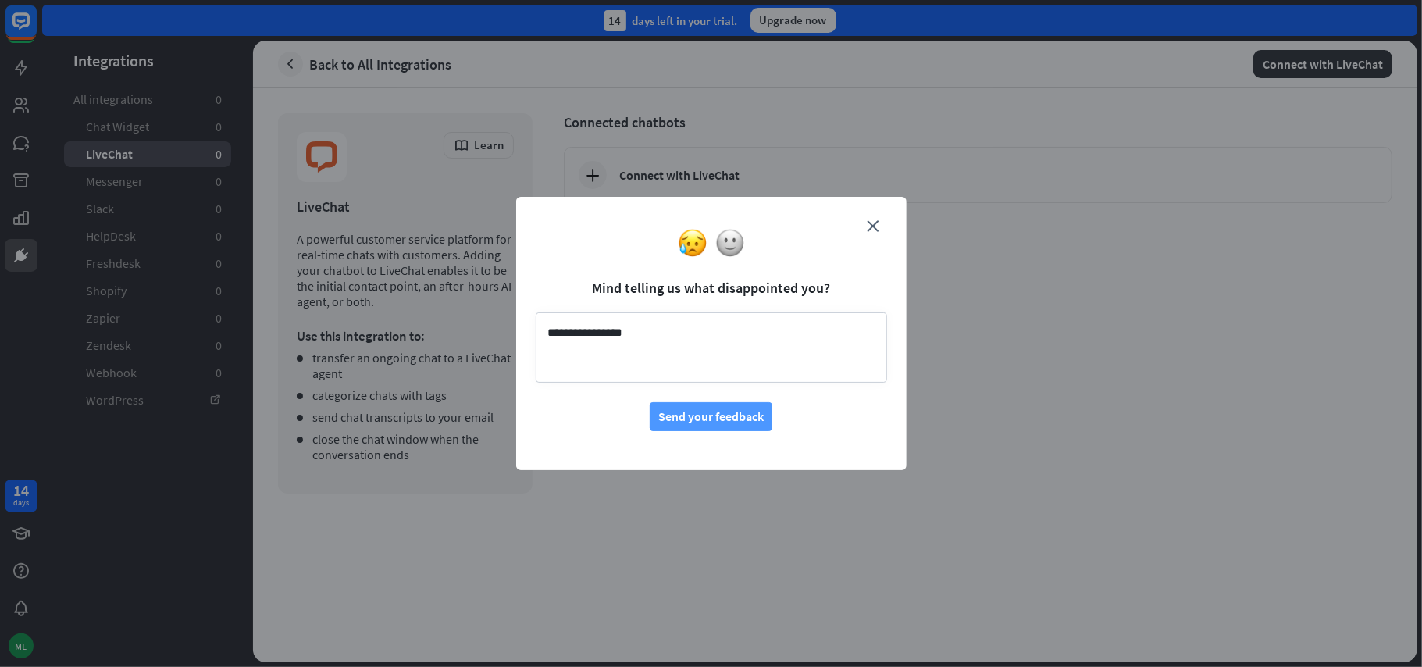
click at [723, 420] on button "Send your feedback" at bounding box center [711, 416] width 123 height 29
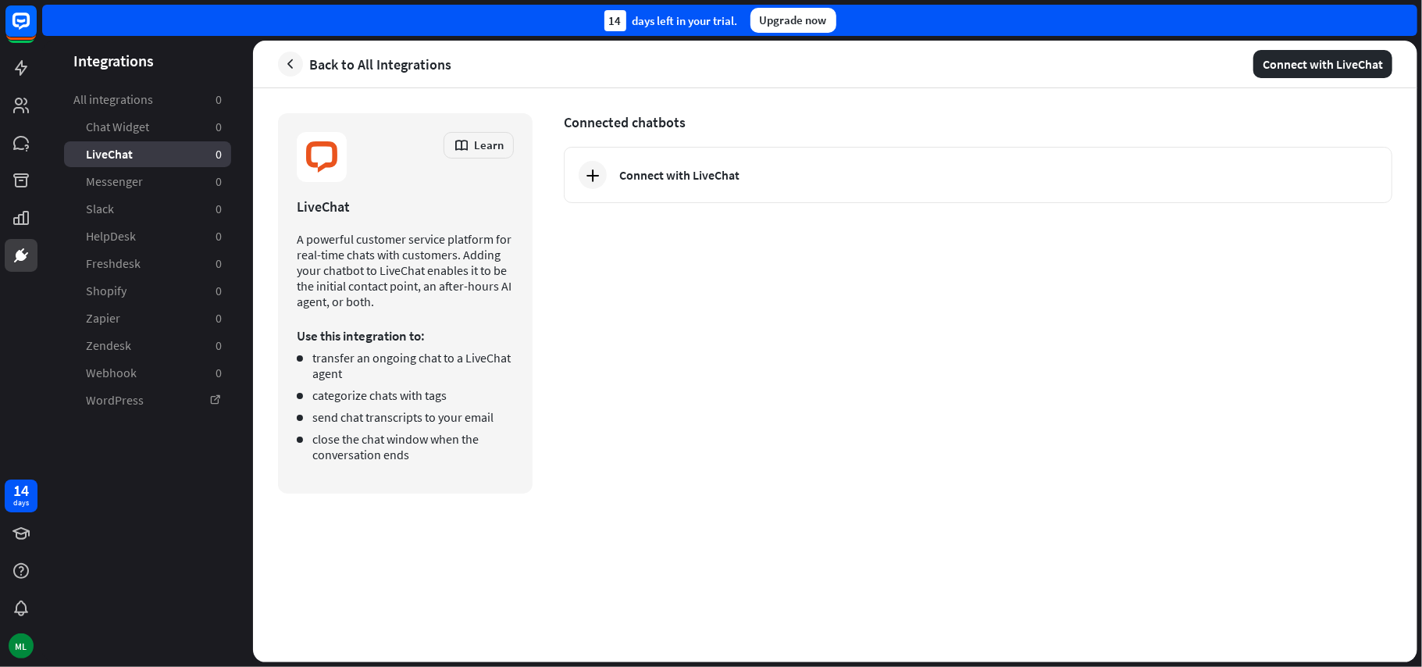
click at [923, 423] on div "Connected chatbots Connect with LiveChat" at bounding box center [978, 303] width 828 height 380
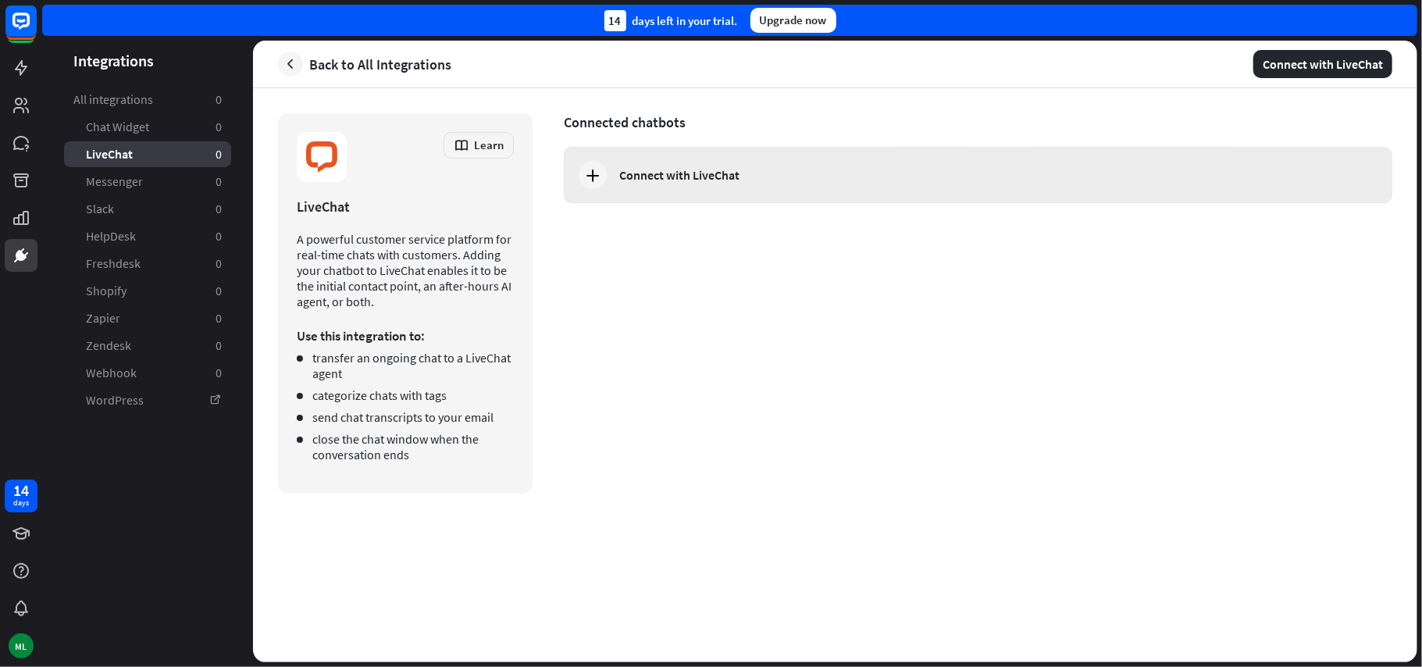
click at [686, 176] on div "Connect with LiveChat" at bounding box center [679, 175] width 120 height 16
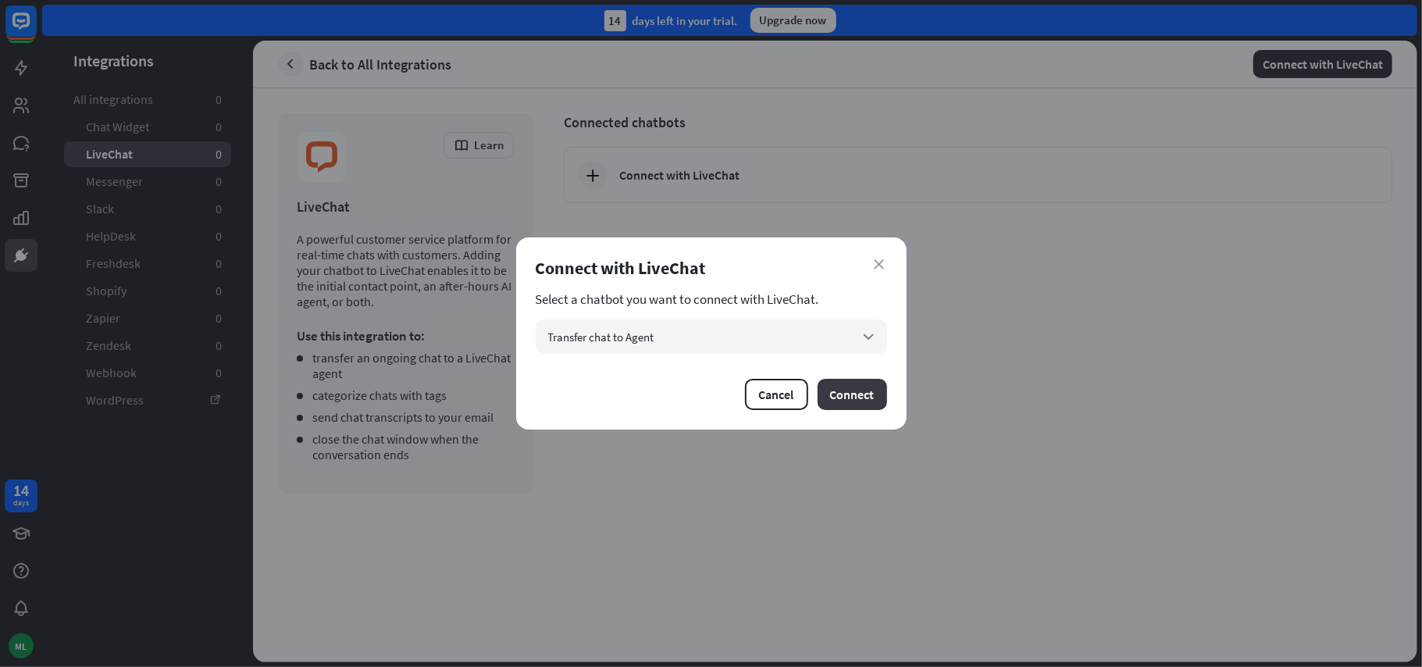
click at [857, 401] on button "Connect" at bounding box center [851, 394] width 69 height 31
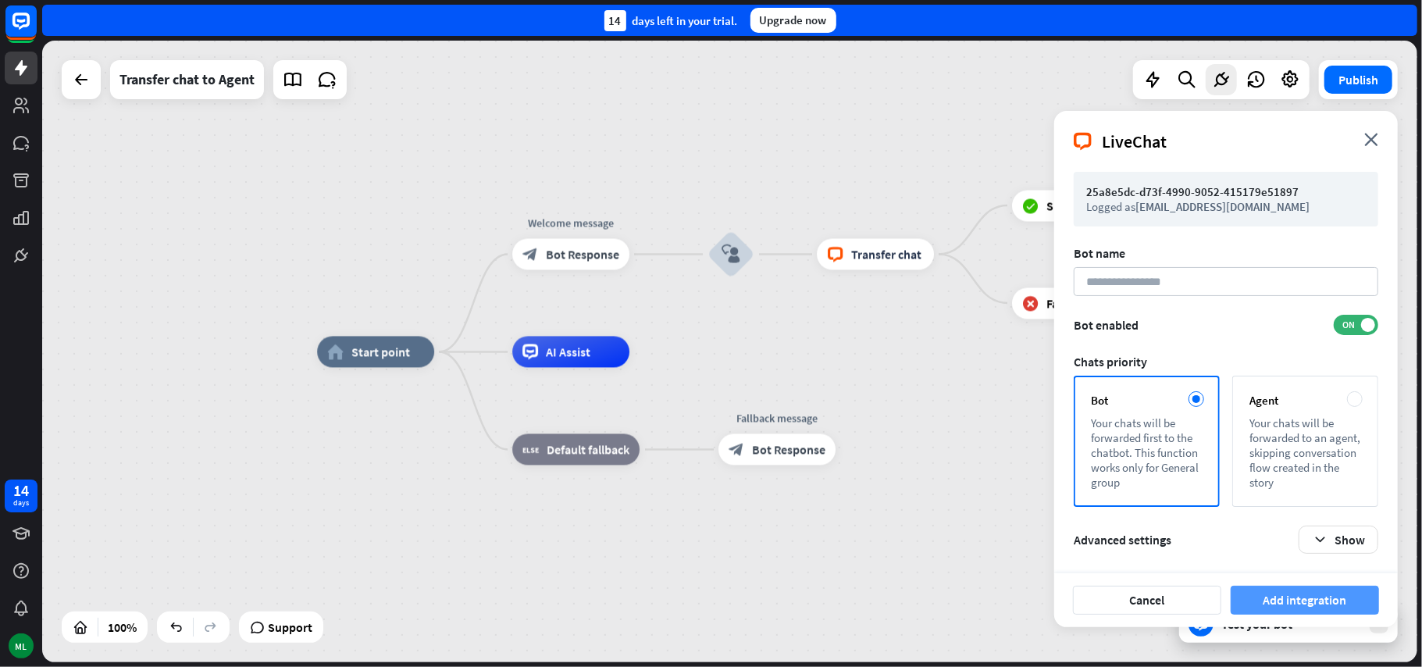
click at [1288, 600] on button "Add integration" at bounding box center [1305, 600] width 148 height 29
type input "**********"
click at [1341, 604] on button "Add integration" at bounding box center [1305, 600] width 148 height 29
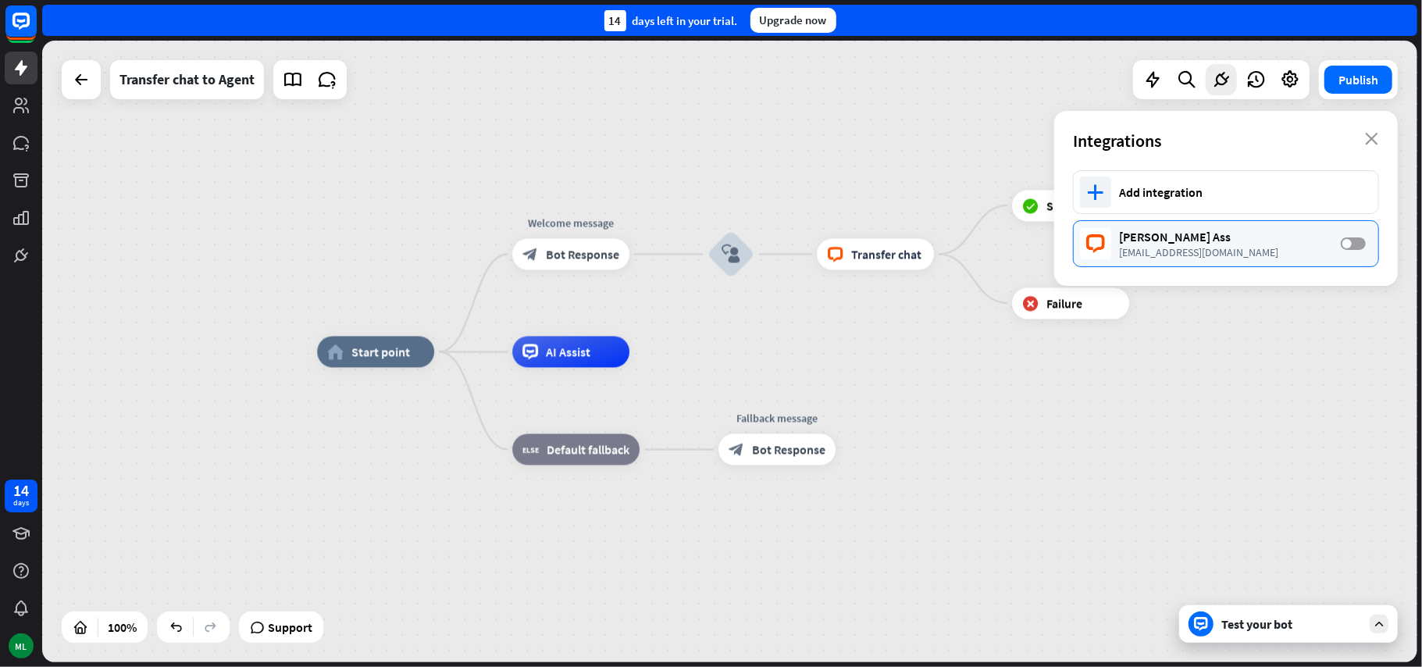
click at [1356, 248] on label "OFF" at bounding box center [1353, 243] width 25 height 12
click at [1347, 248] on label "ON" at bounding box center [1353, 243] width 25 height 12
click at [1369, 144] on icon "close" at bounding box center [1371, 139] width 13 height 12
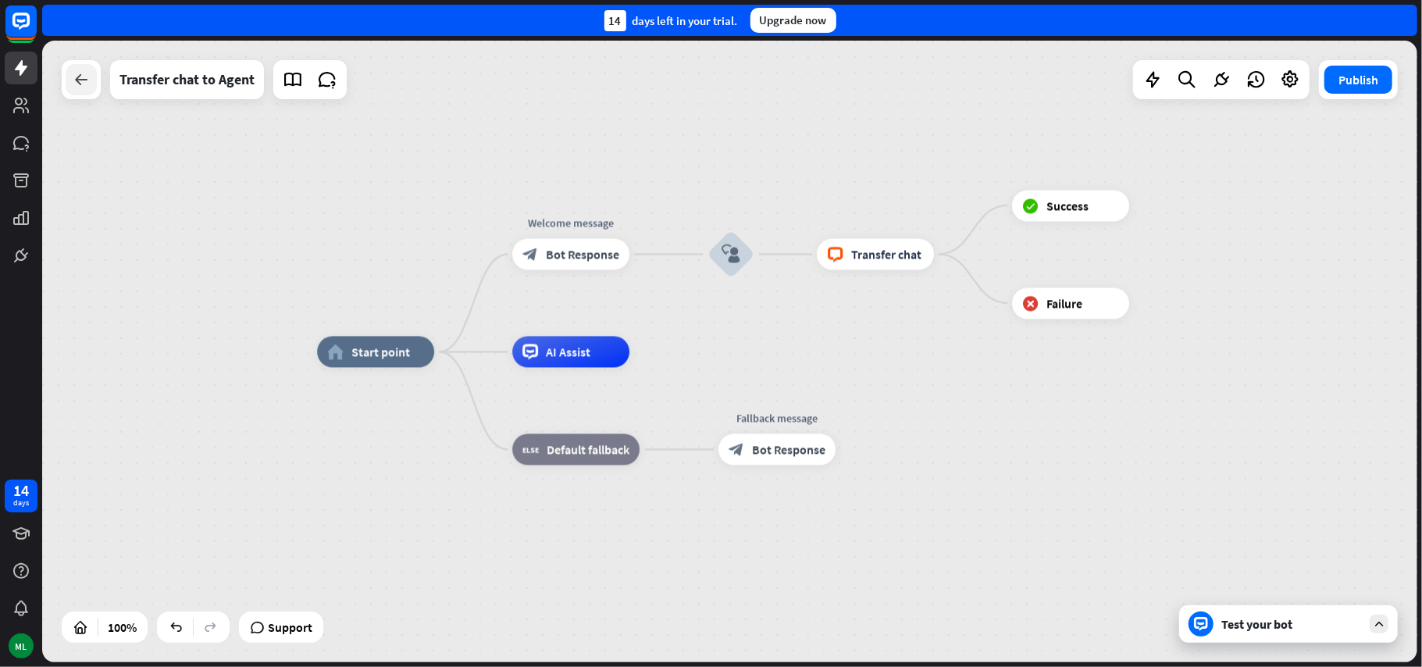
click at [89, 86] on icon at bounding box center [81, 79] width 19 height 19
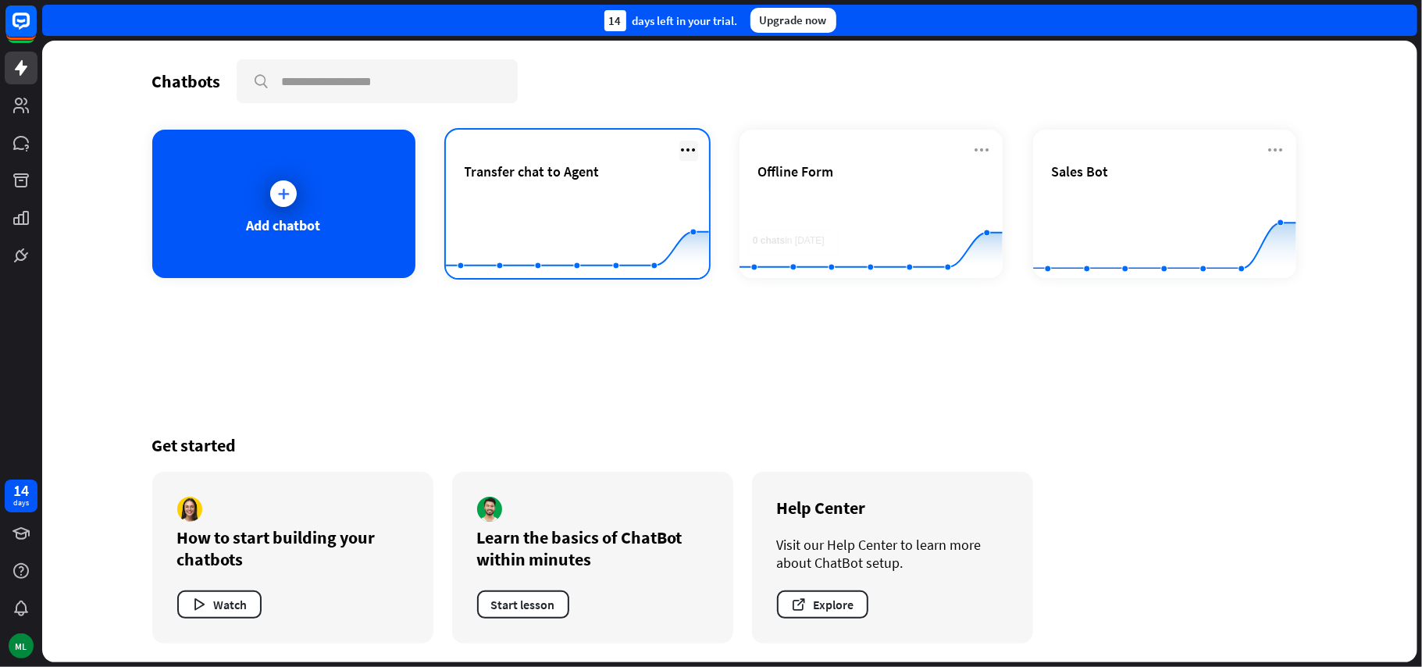
click at [682, 150] on icon at bounding box center [688, 150] width 19 height 19
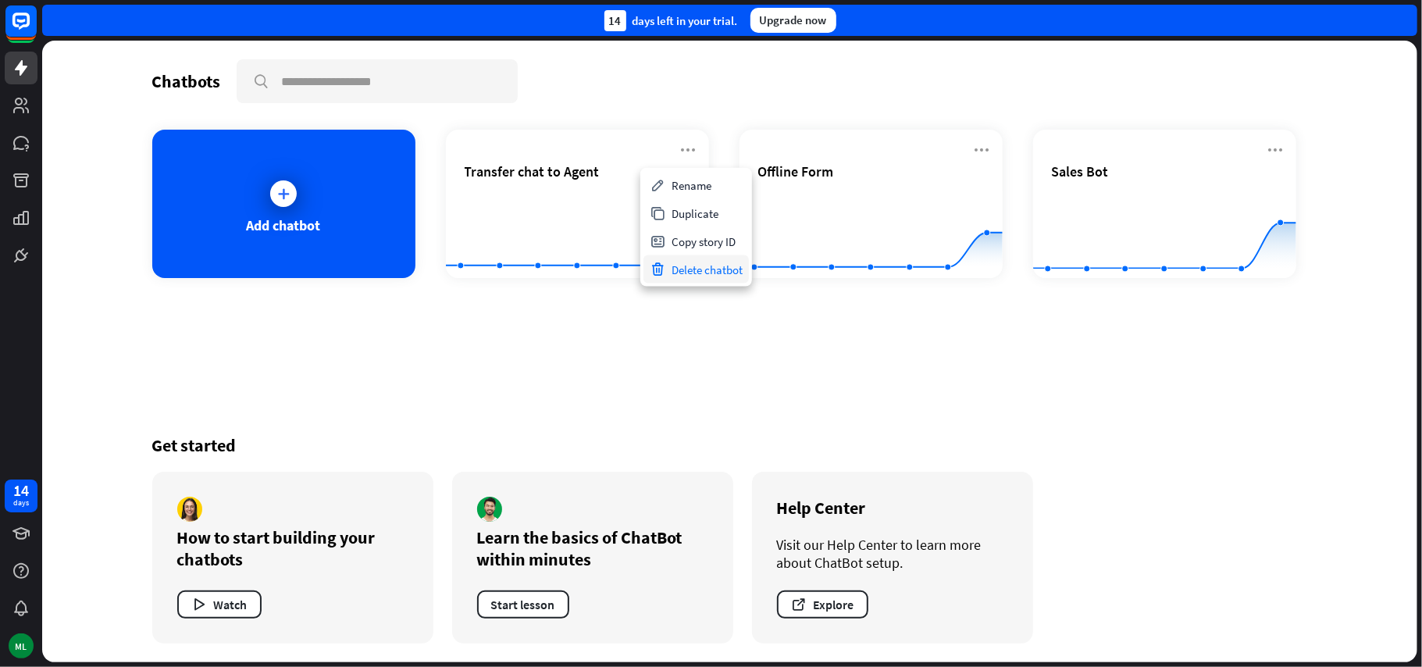
click at [686, 269] on div "Delete chatbot" at bounding box center [695, 269] width 105 height 28
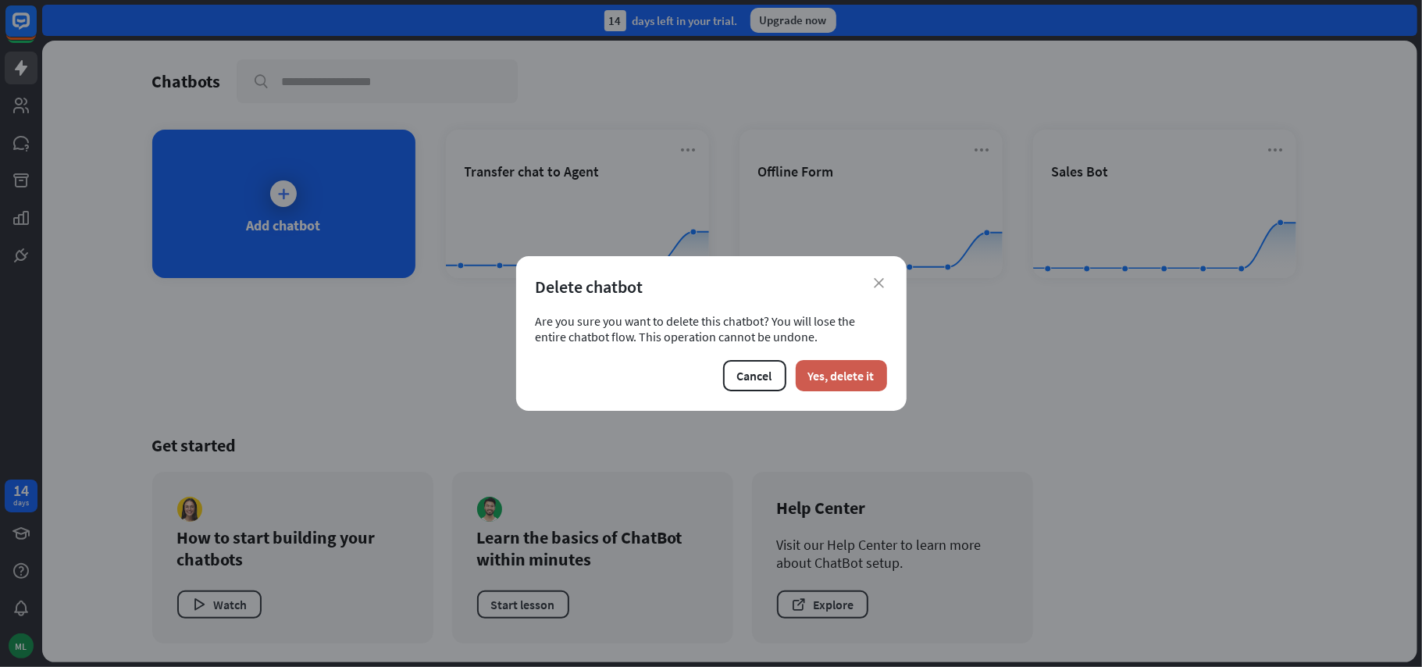
click at [857, 378] on button "Yes, delete it" at bounding box center [841, 375] width 91 height 31
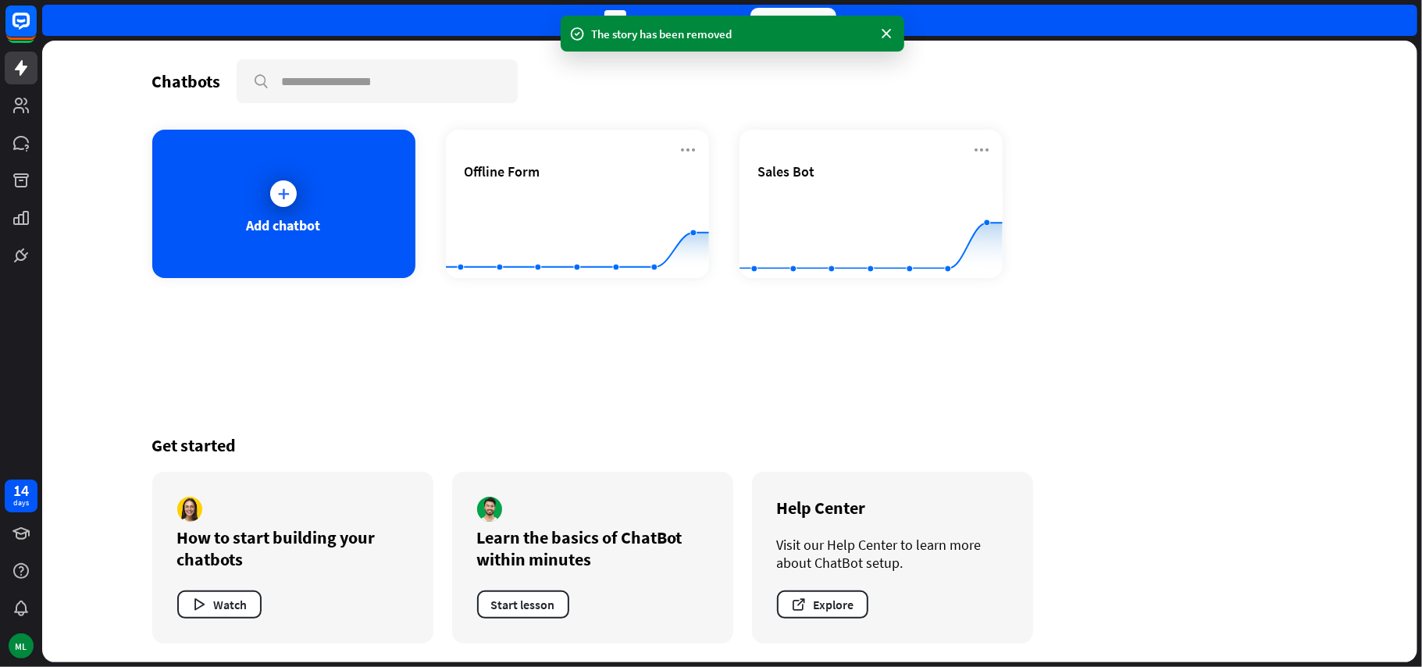
click at [560, 351] on div "Chatbots search Add chatbot Offline Form Created with Highcharts 10.1.0 0 2 4 S…" at bounding box center [729, 351] width 1249 height 621
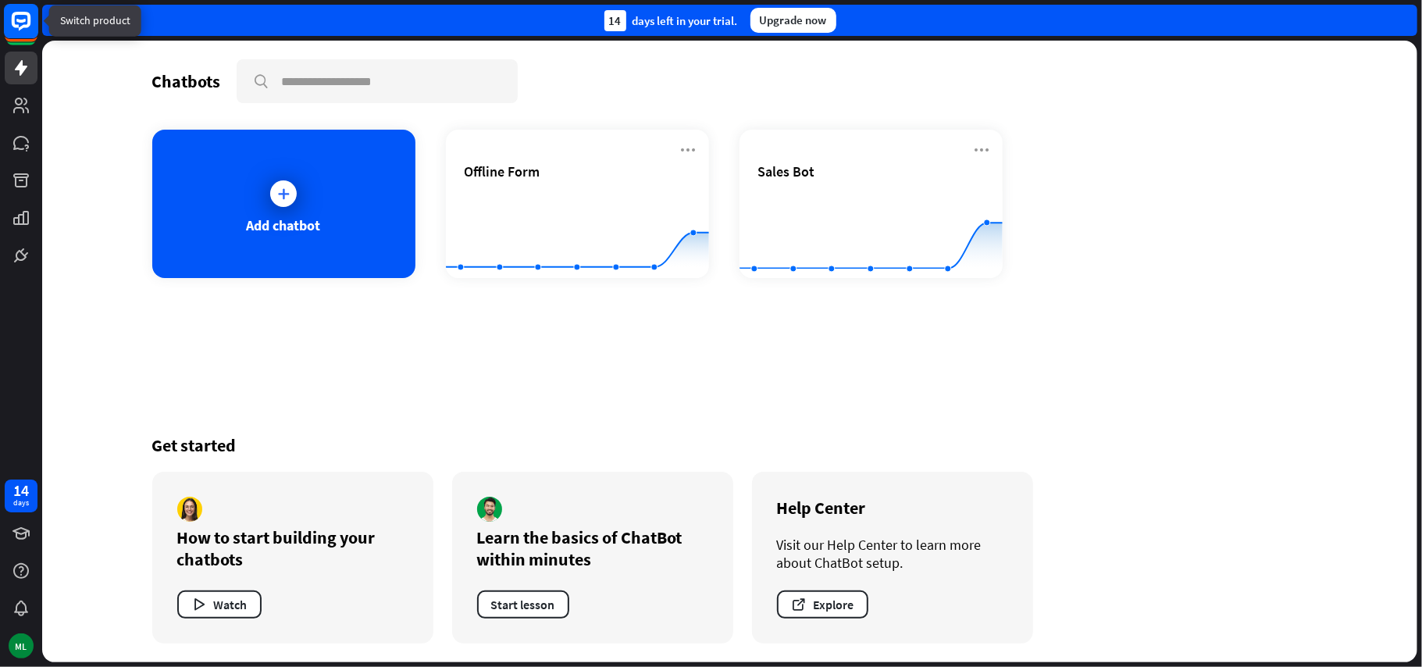
click at [25, 22] on icon at bounding box center [20, 21] width 9 height 4
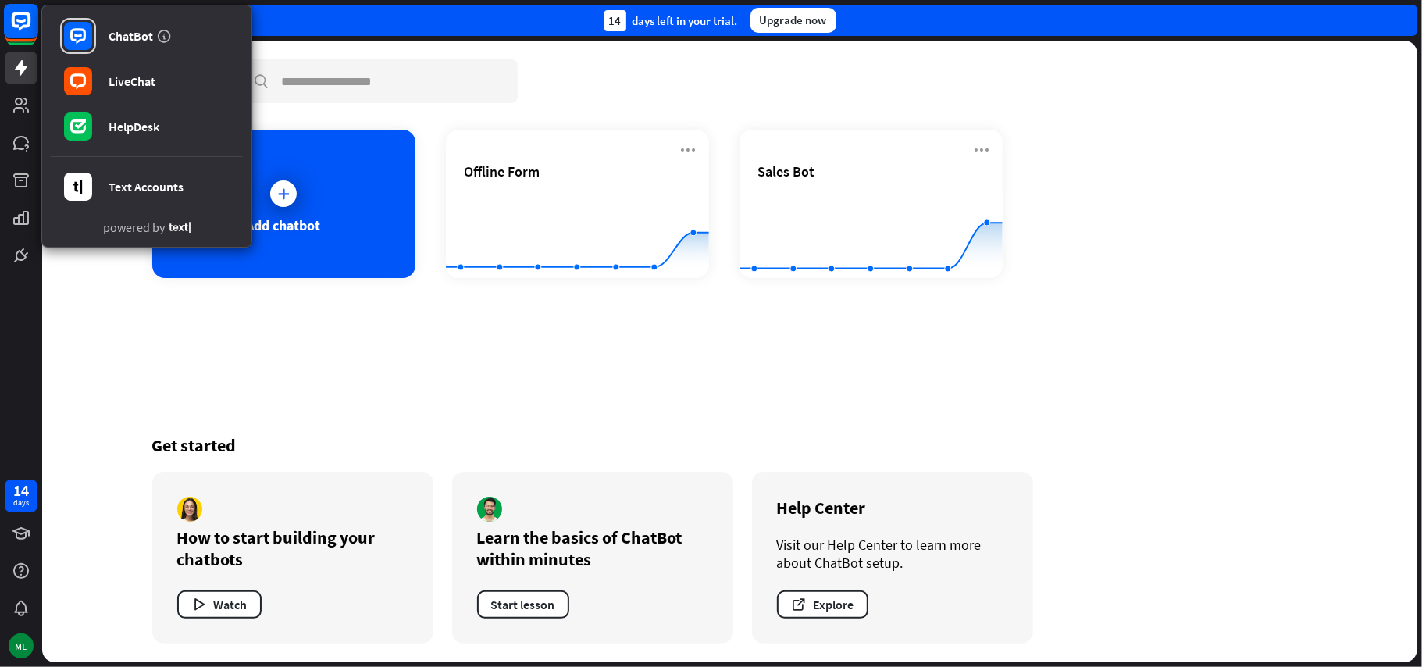
click at [25, 22] on icon at bounding box center [20, 21] width 9 height 4
